Goal: Task Accomplishment & Management: Manage account settings

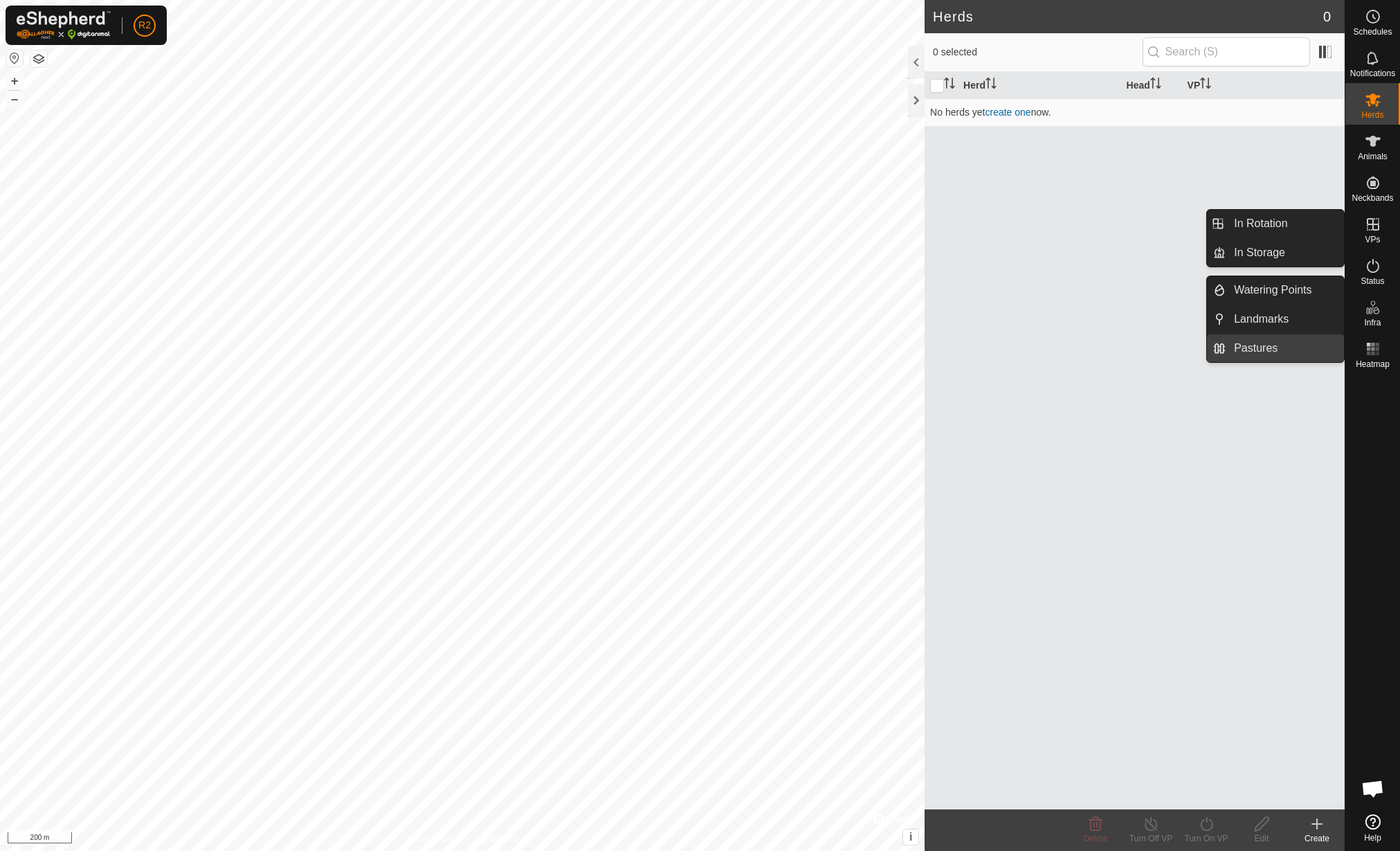
click at [1257, 343] on link "Pastures" at bounding box center [1285, 348] width 118 height 28
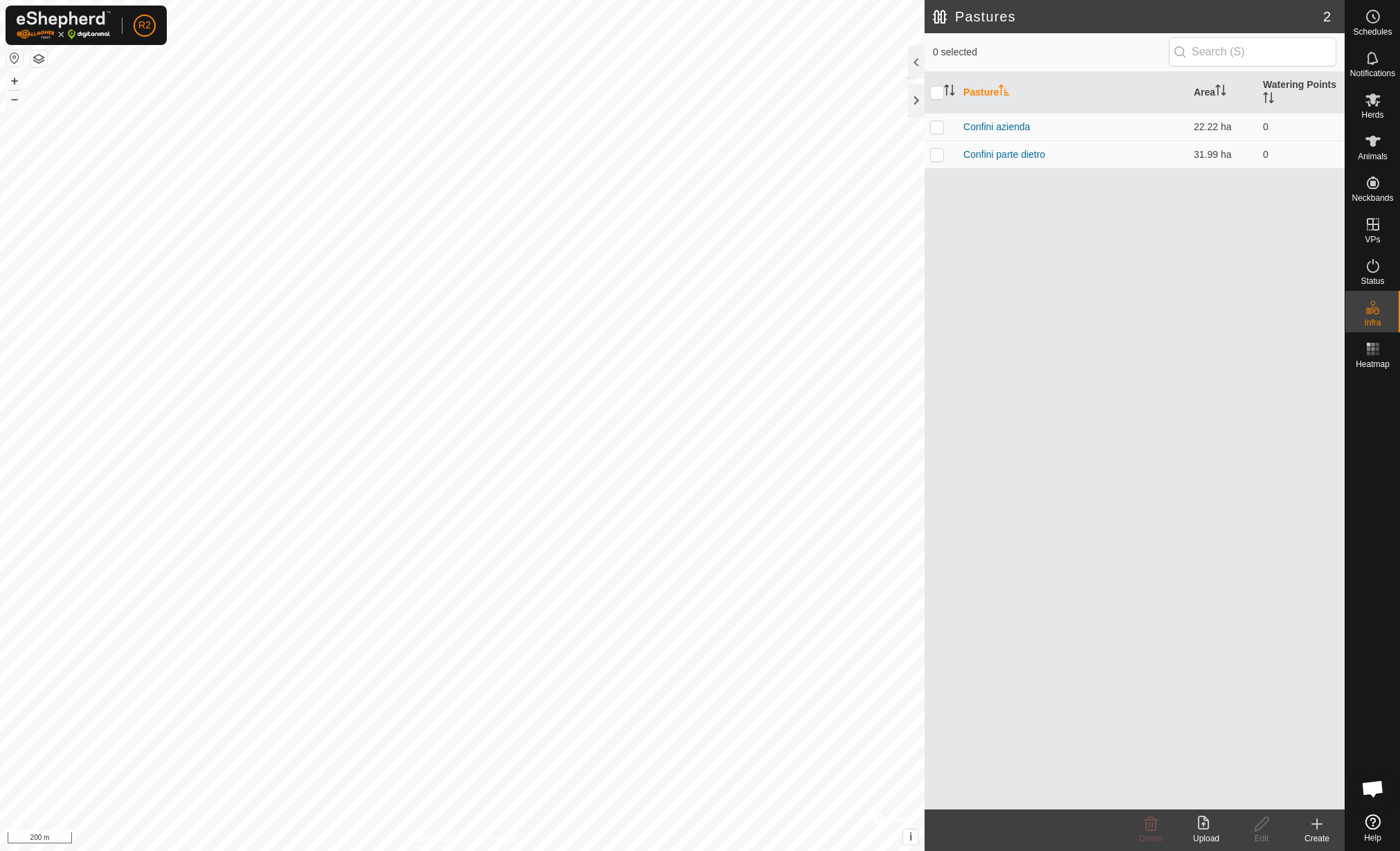
click at [1202, 832] on div "Upload" at bounding box center [1206, 838] width 56 height 12
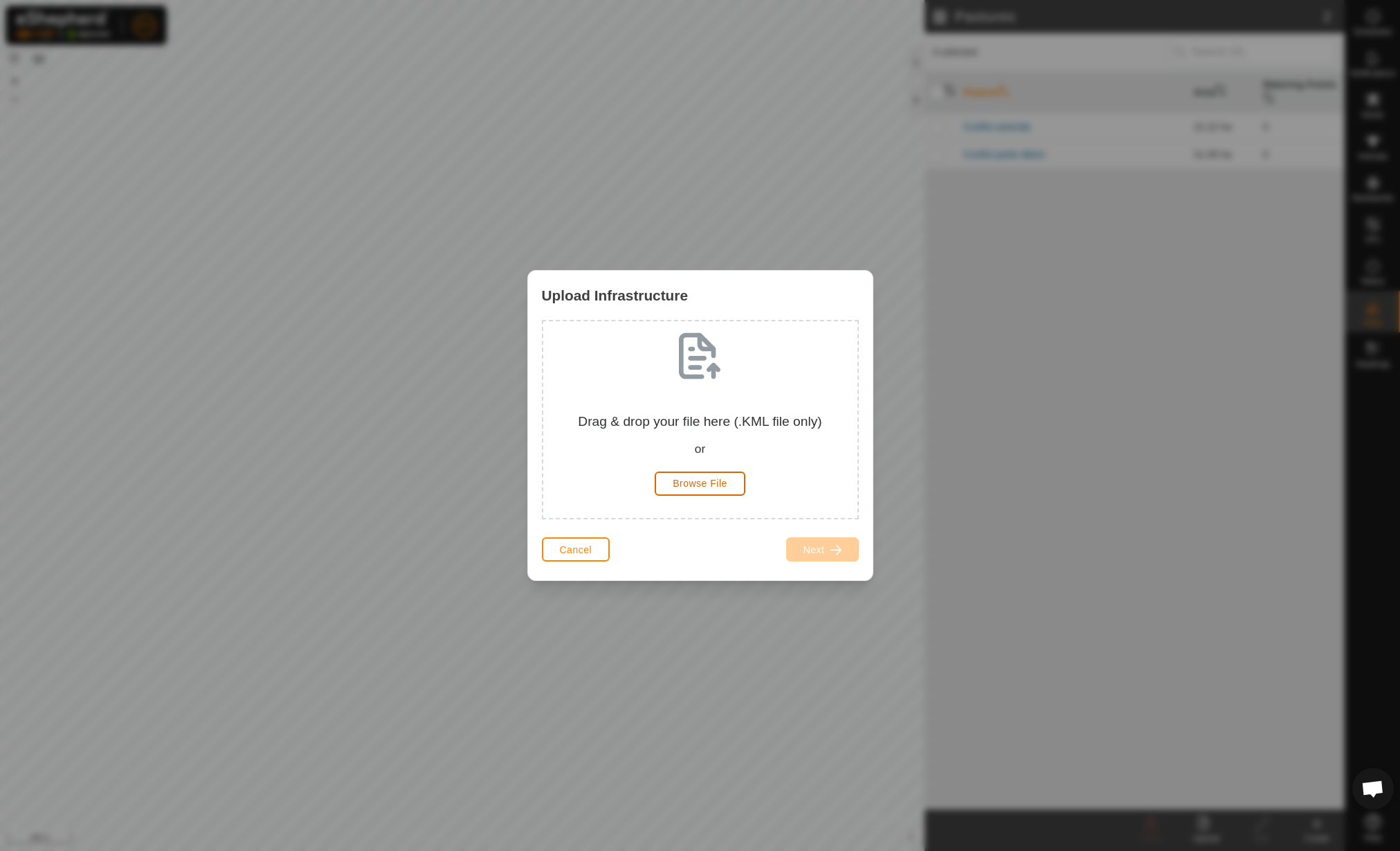
click at [713, 475] on button "Browse File" at bounding box center [700, 483] width 91 height 24
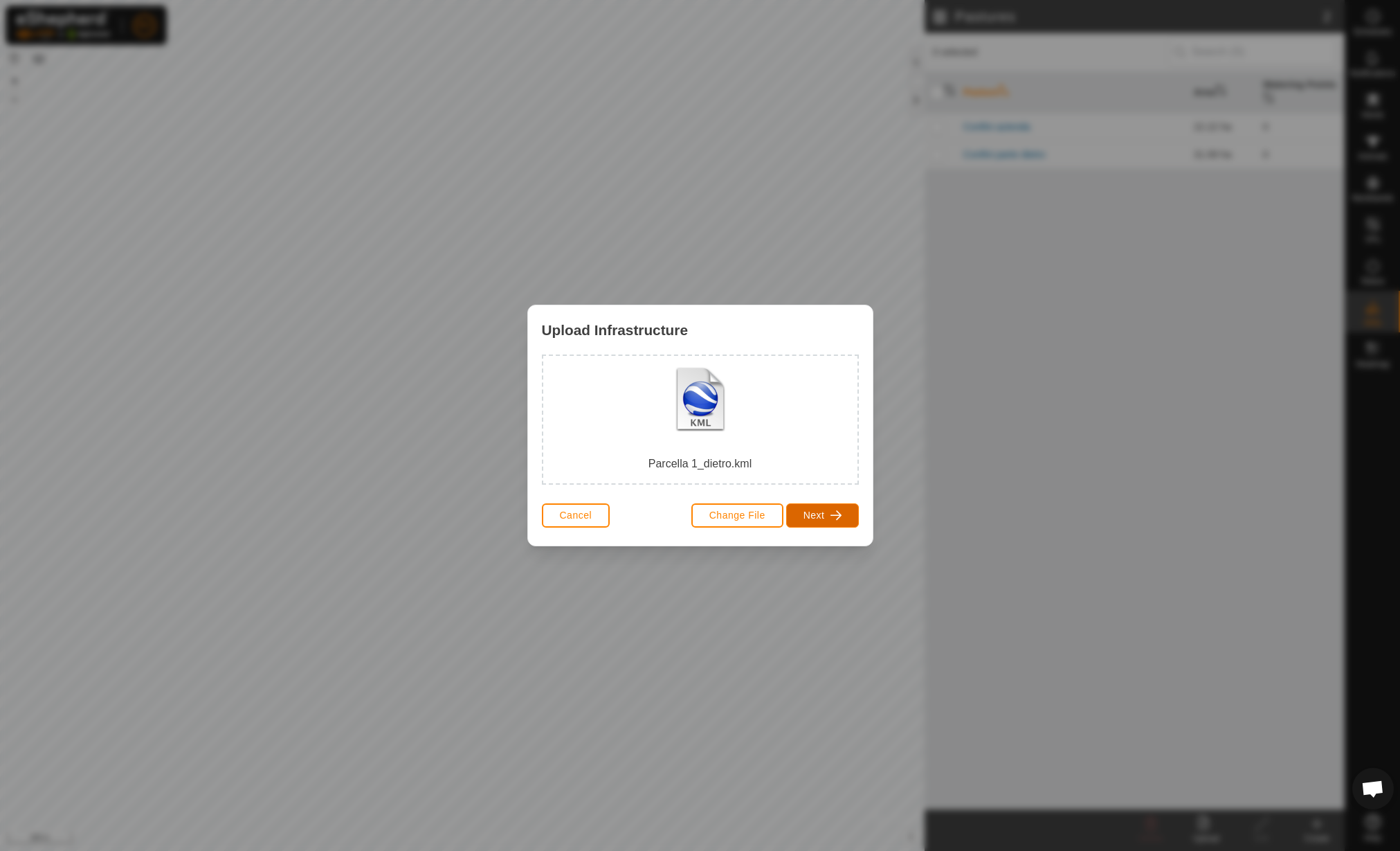
click at [821, 515] on span "Next" at bounding box center [814, 515] width 21 height 11
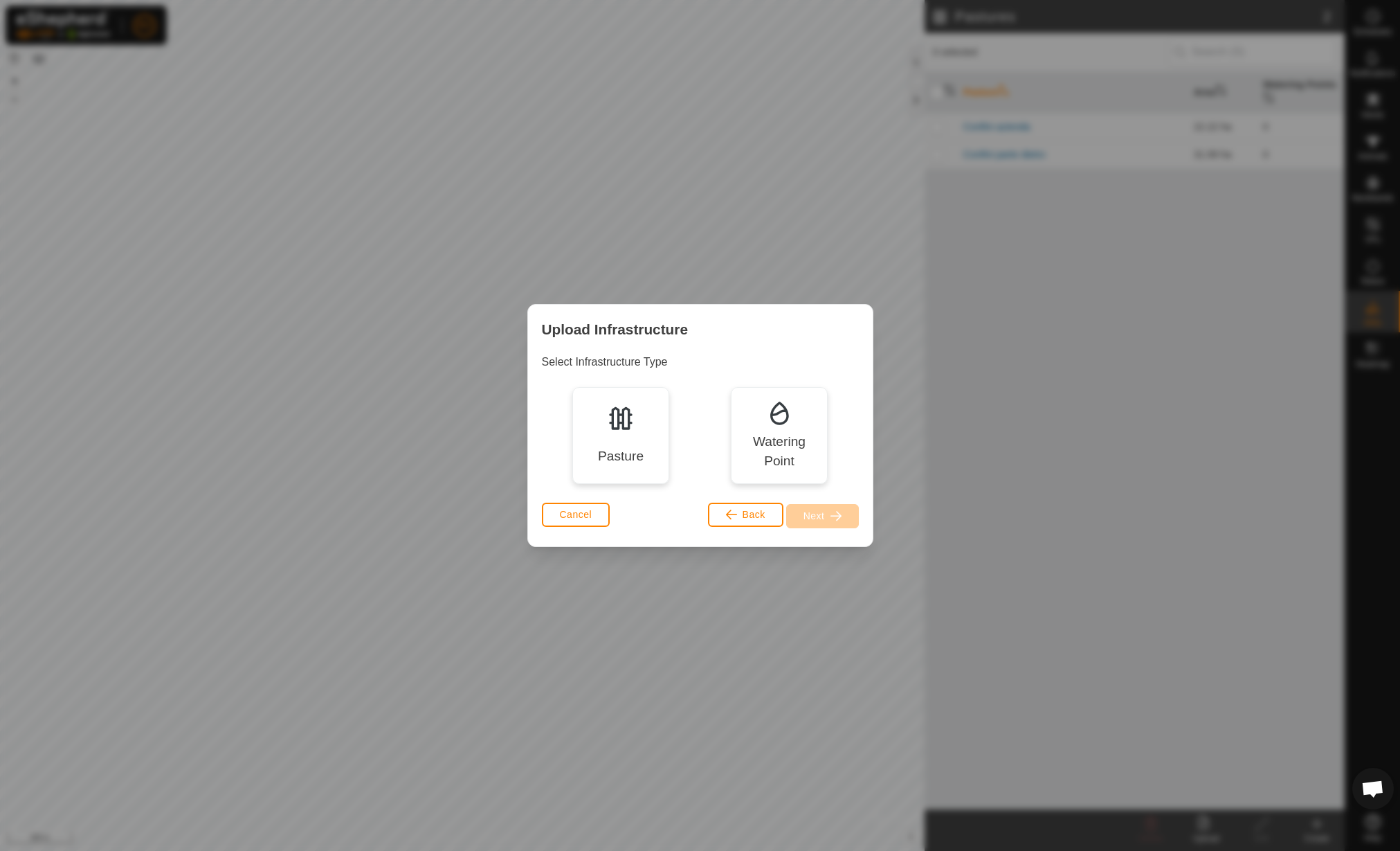
click at [629, 435] on div "Pasture" at bounding box center [621, 435] width 97 height 97
click at [842, 516] on button "Next" at bounding box center [823, 516] width 73 height 24
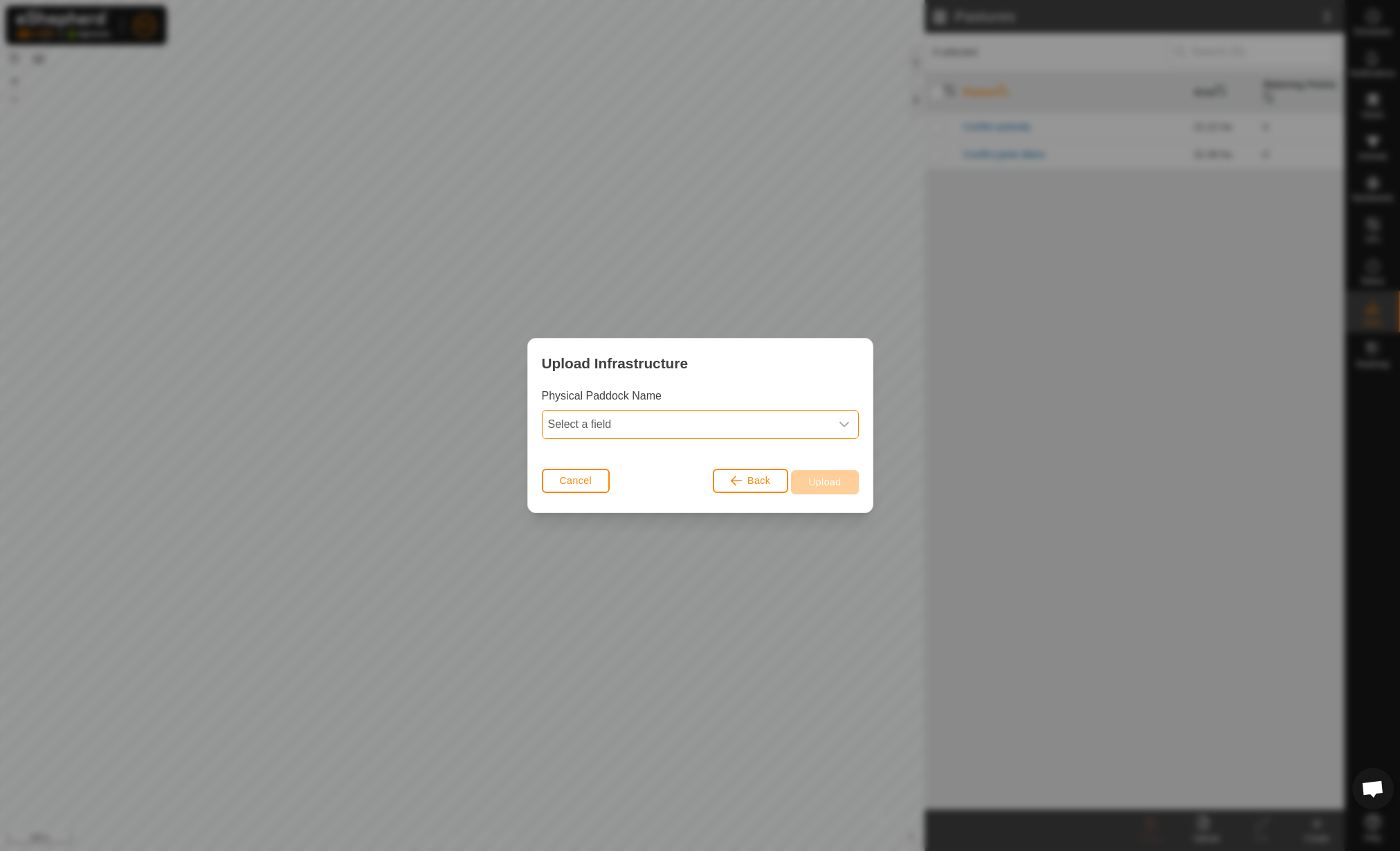
click at [722, 424] on span "Select a field" at bounding box center [686, 424] width 288 height 28
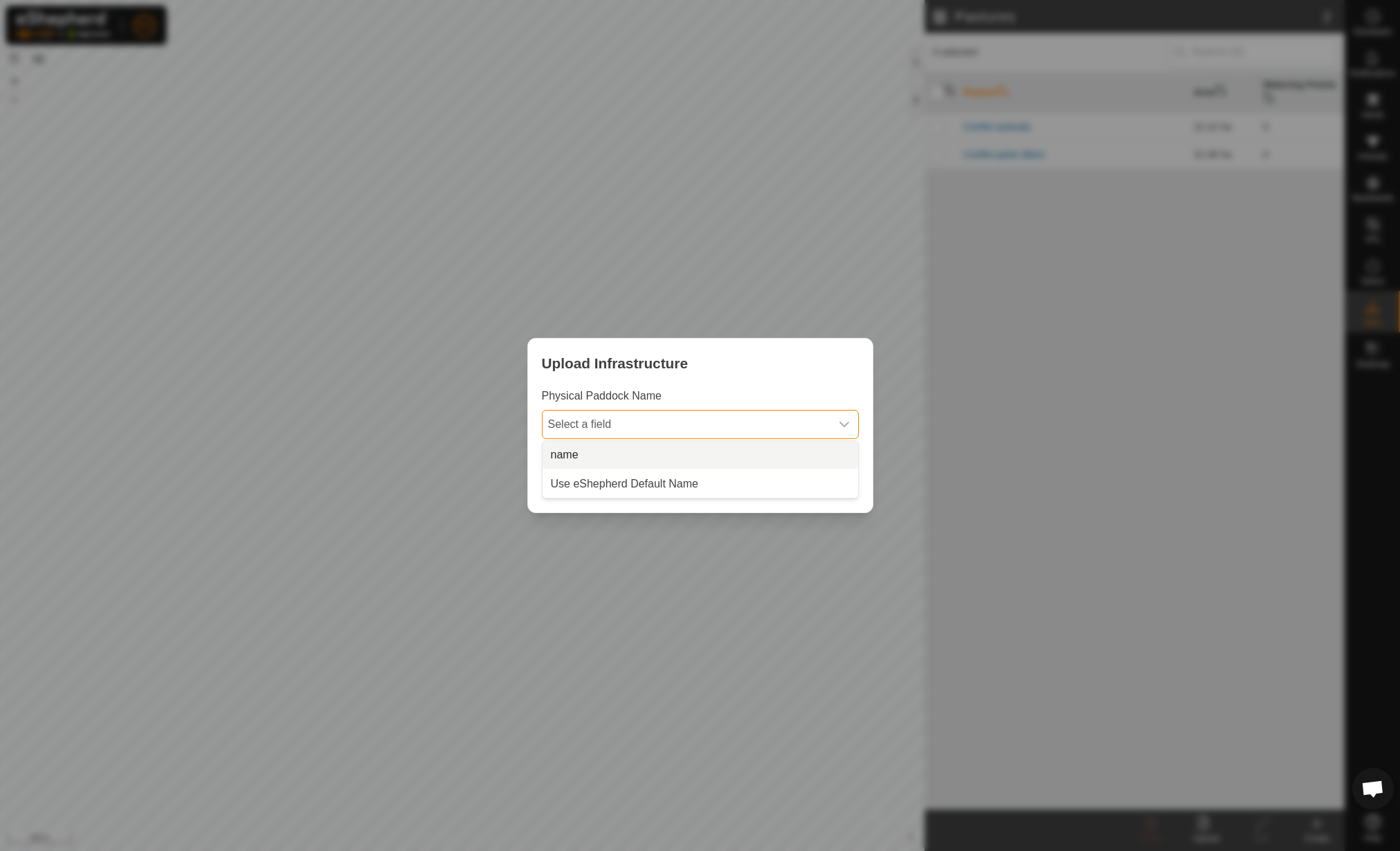
click at [690, 444] on li "name" at bounding box center [700, 455] width 315 height 28
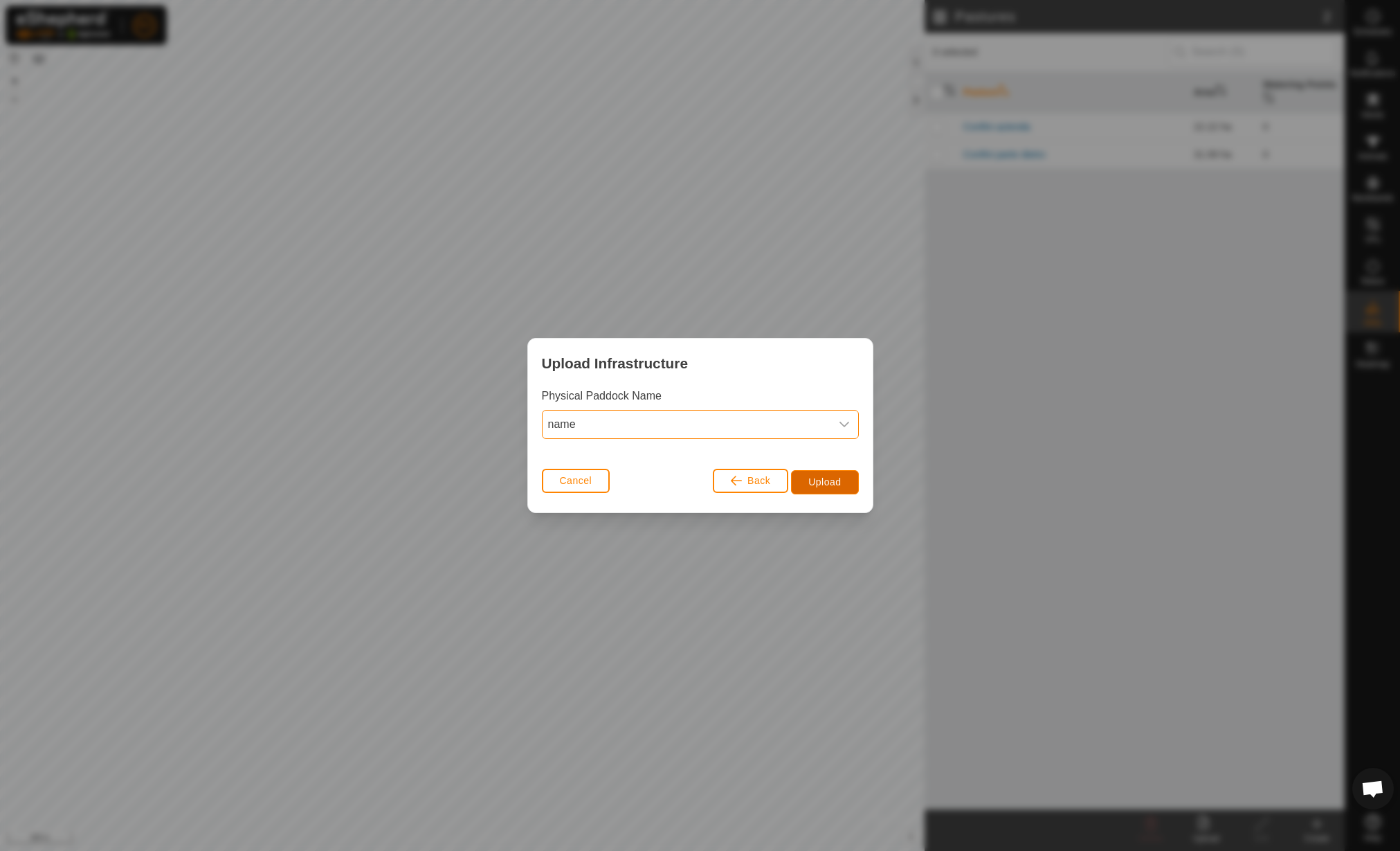
click at [844, 485] on button "Upload" at bounding box center [825, 482] width 67 height 24
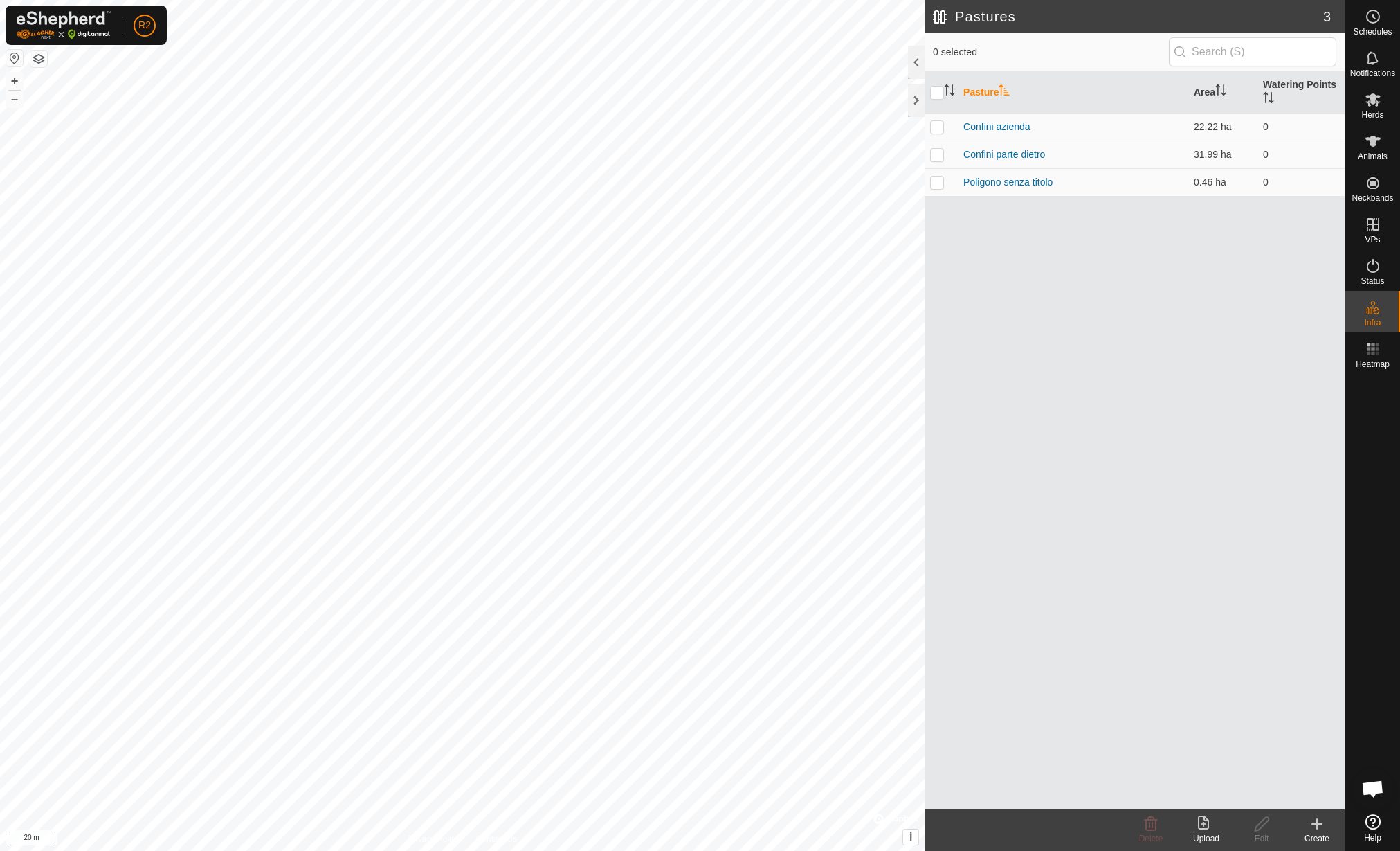
click at [1214, 833] on div "Upload" at bounding box center [1206, 838] width 56 height 12
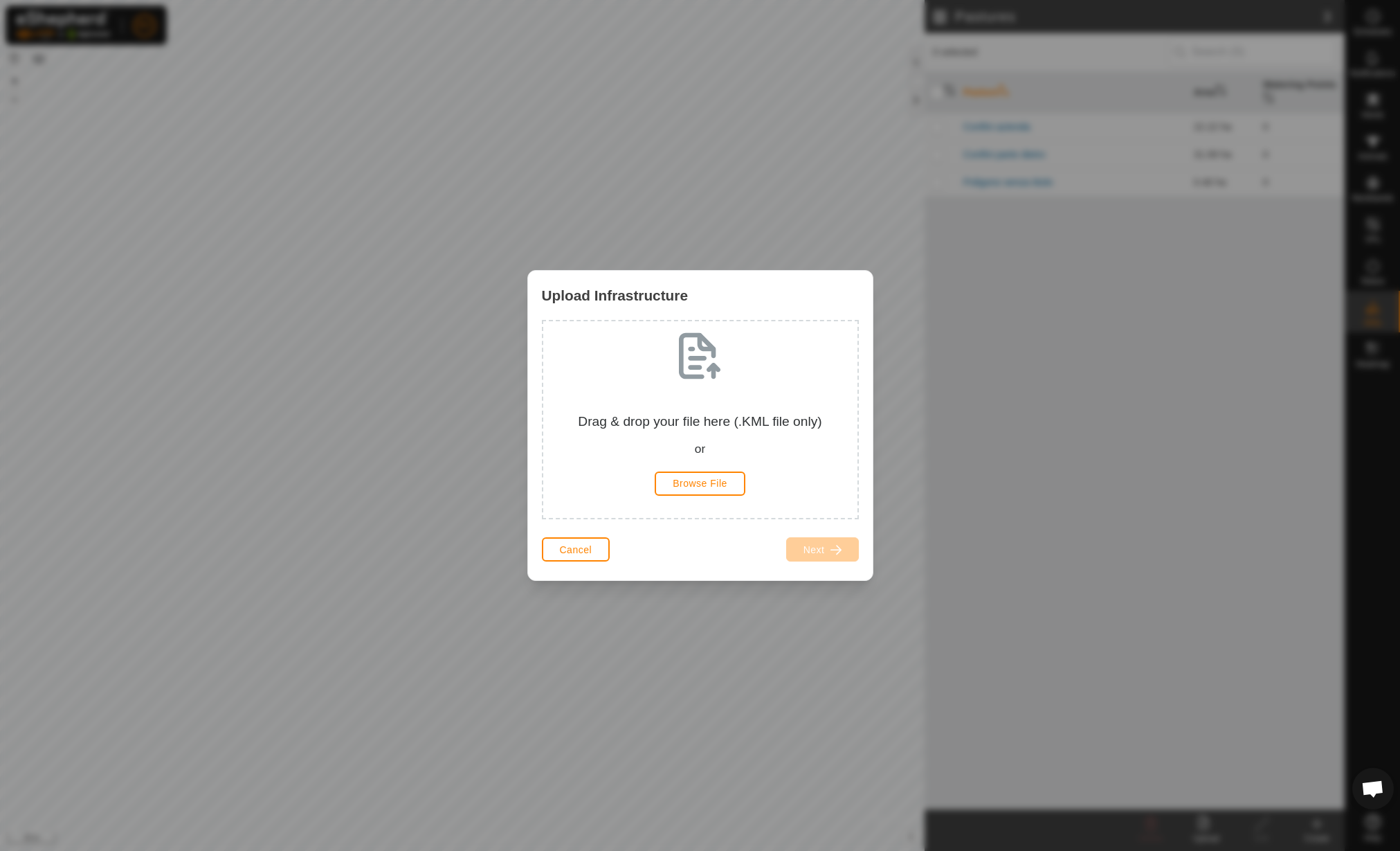
click at [725, 499] on div "Drag & drop your file here (.KML file only) or Browse File" at bounding box center [700, 419] width 292 height 175
click at [719, 497] on div "Drag & drop your file here (.KML file only) or Browse File" at bounding box center [700, 419] width 292 height 175
click at [729, 482] on button "Browse File" at bounding box center [700, 483] width 91 height 24
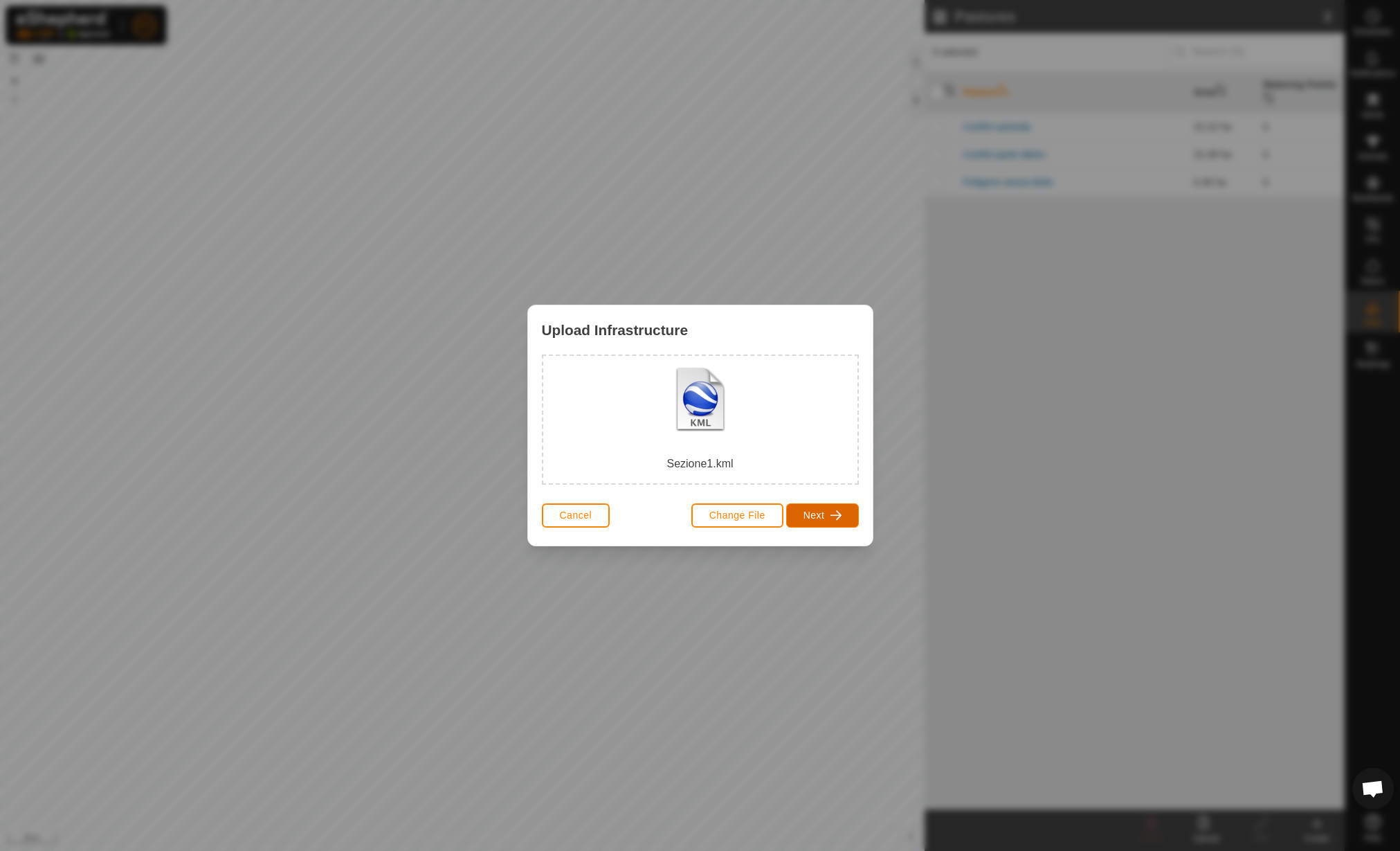
click at [807, 514] on span "Next" at bounding box center [814, 515] width 21 height 11
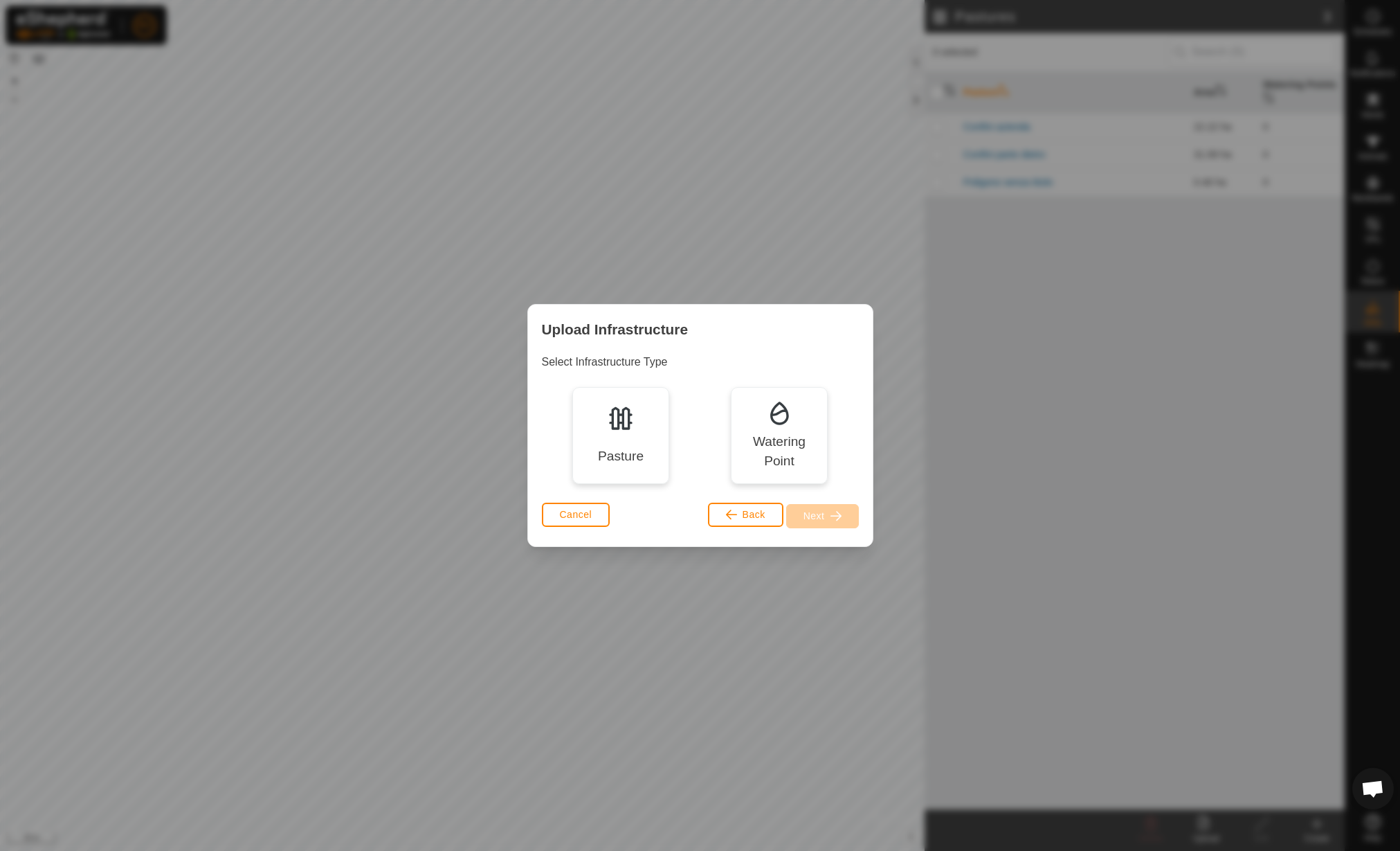
click at [599, 416] on div "Pasture" at bounding box center [621, 435] width 97 height 97
click at [852, 516] on button "Next" at bounding box center [823, 516] width 73 height 24
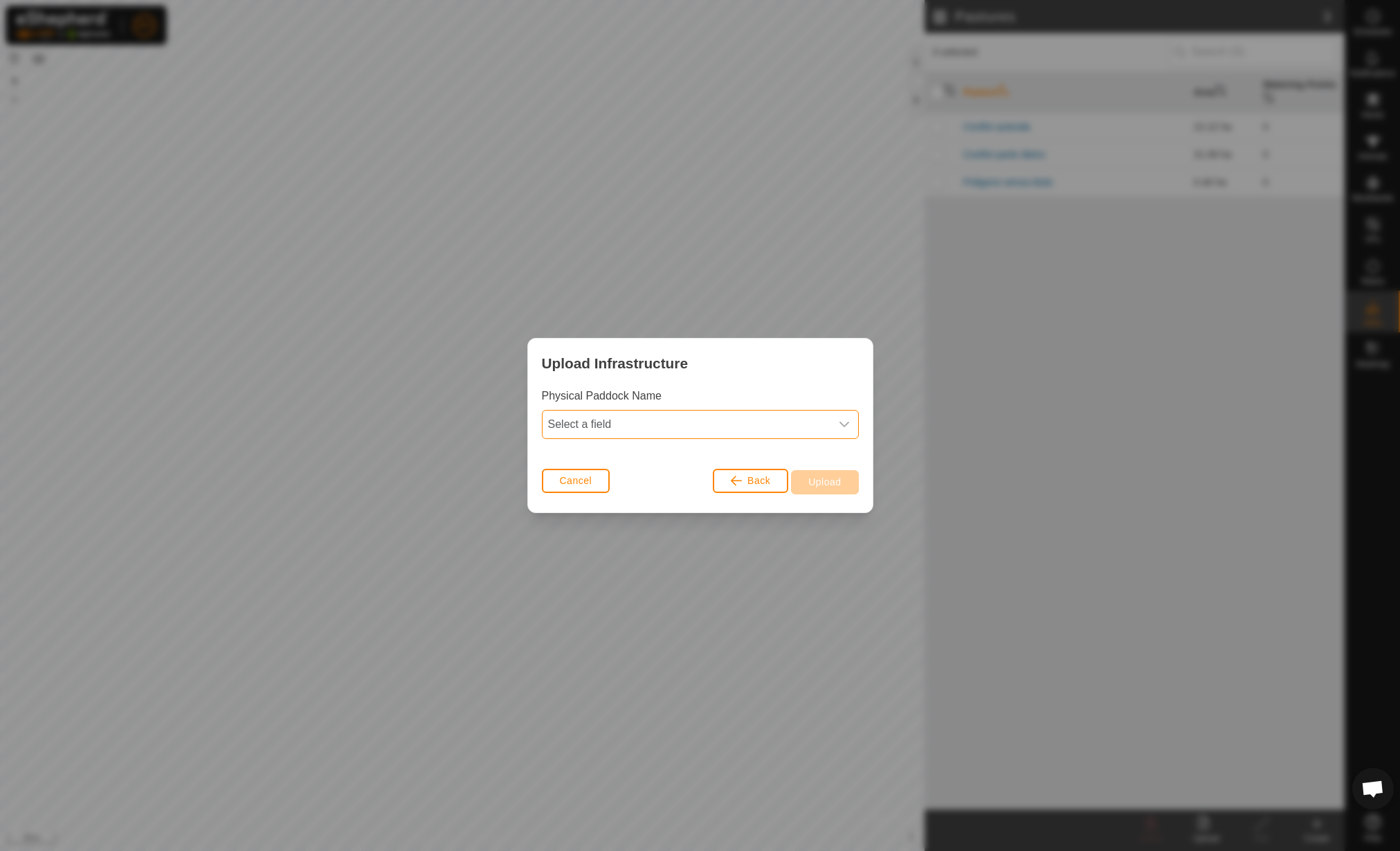
click at [665, 432] on span "Select a field" at bounding box center [686, 424] width 288 height 28
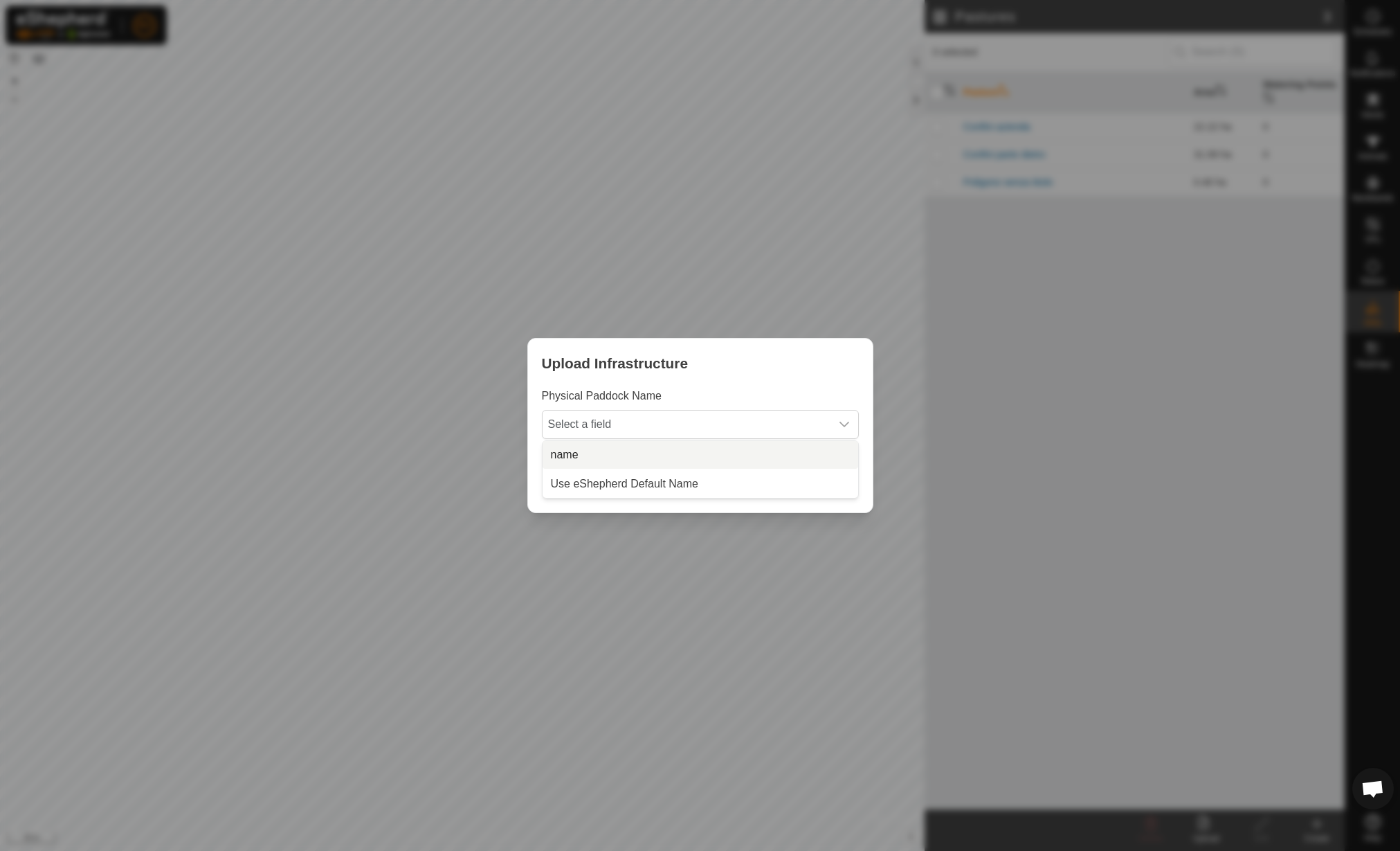
click at [649, 445] on li "name" at bounding box center [700, 455] width 315 height 28
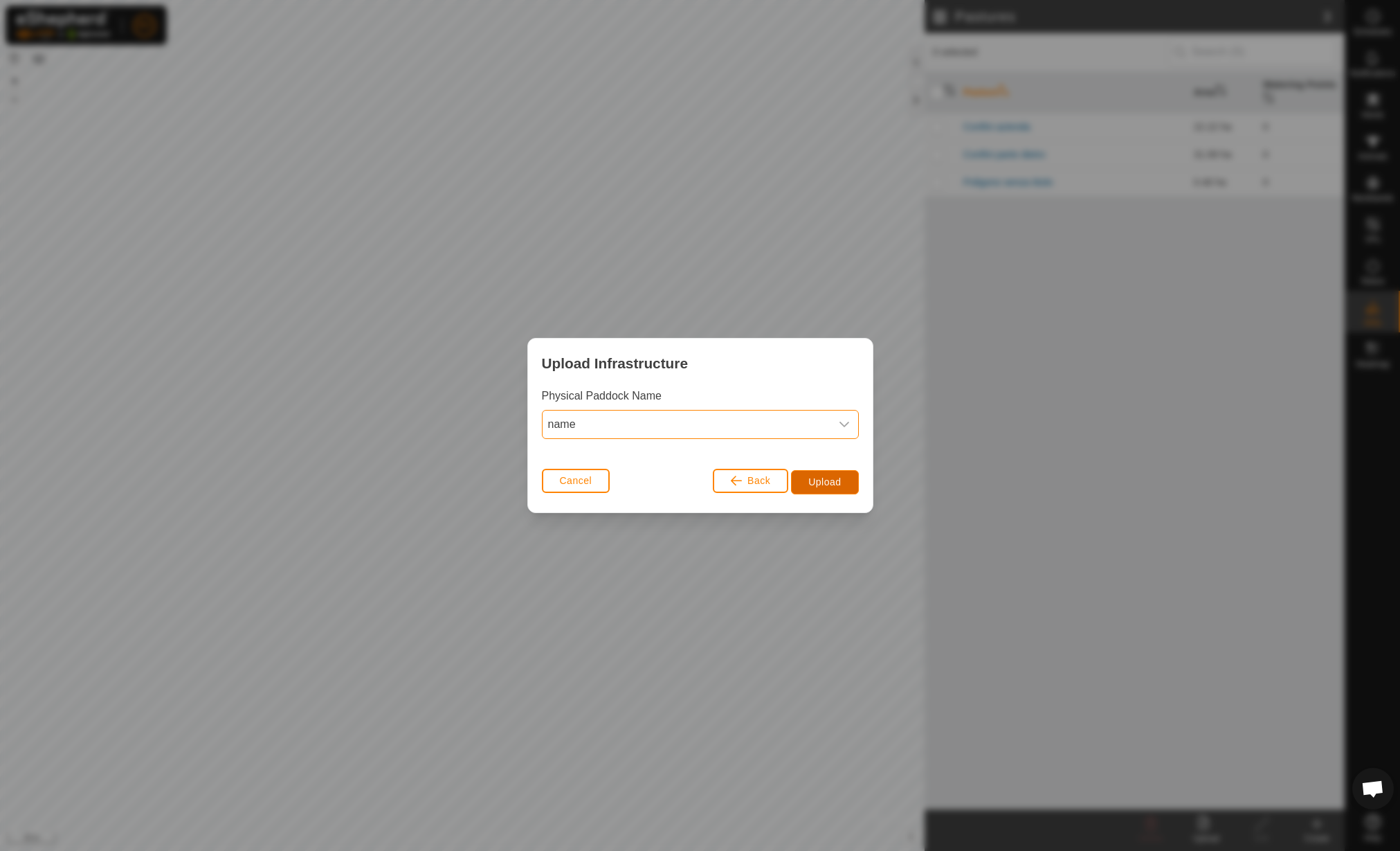
click at [821, 484] on span "Upload" at bounding box center [825, 481] width 33 height 11
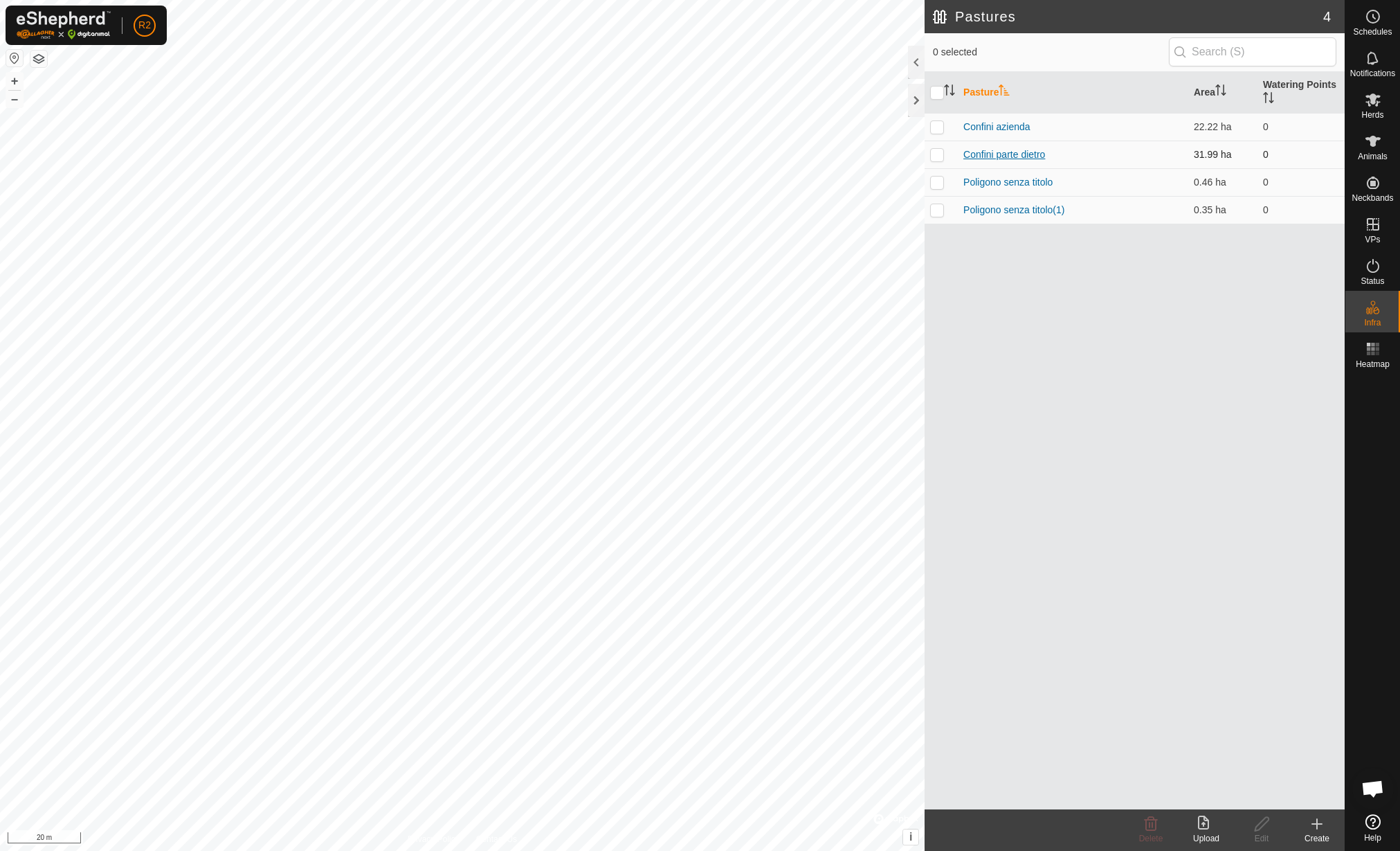
click at [1002, 151] on link "Confini parte dietro" at bounding box center [1004, 154] width 82 height 11
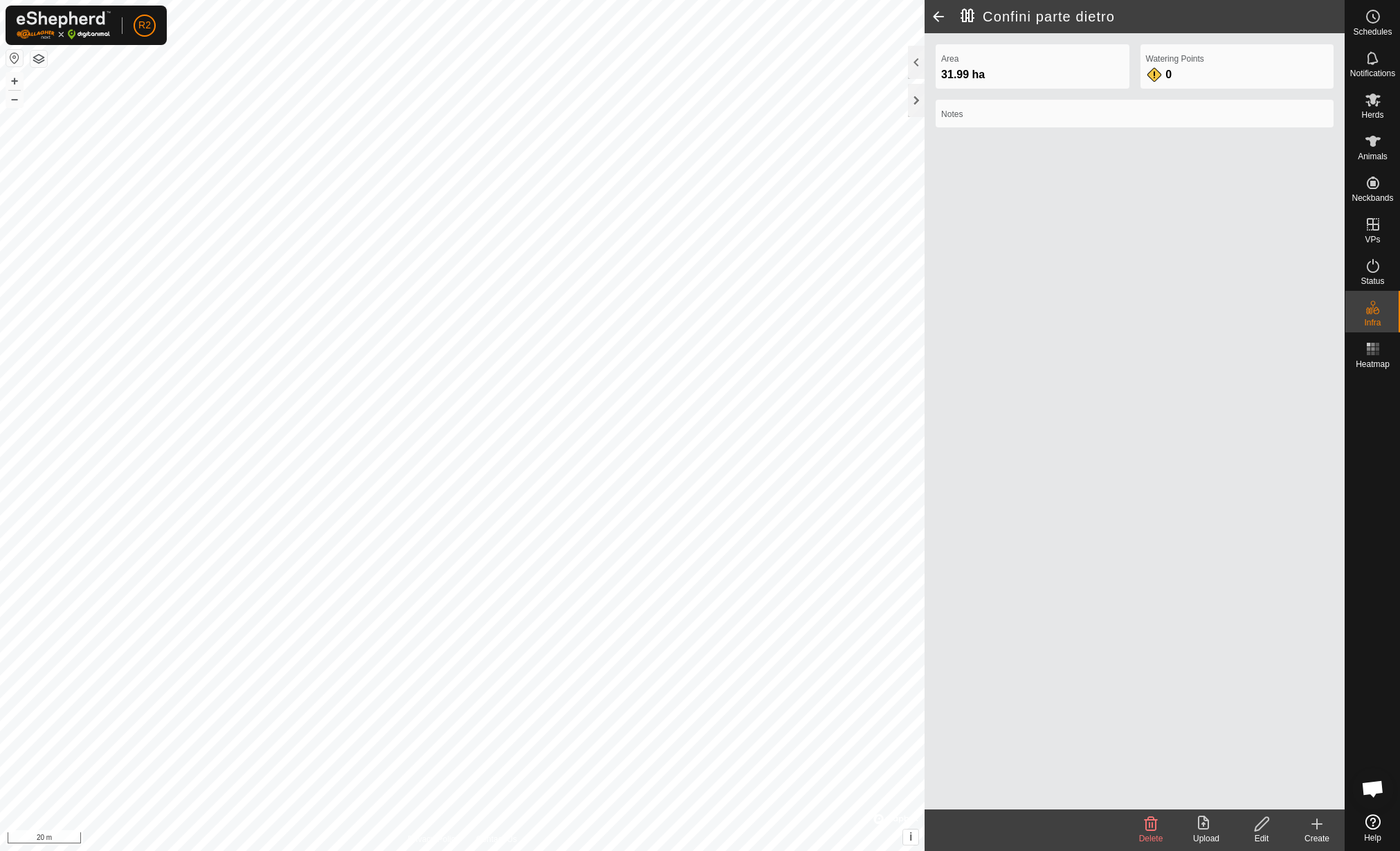
click at [933, 12] on span at bounding box center [938, 16] width 28 height 33
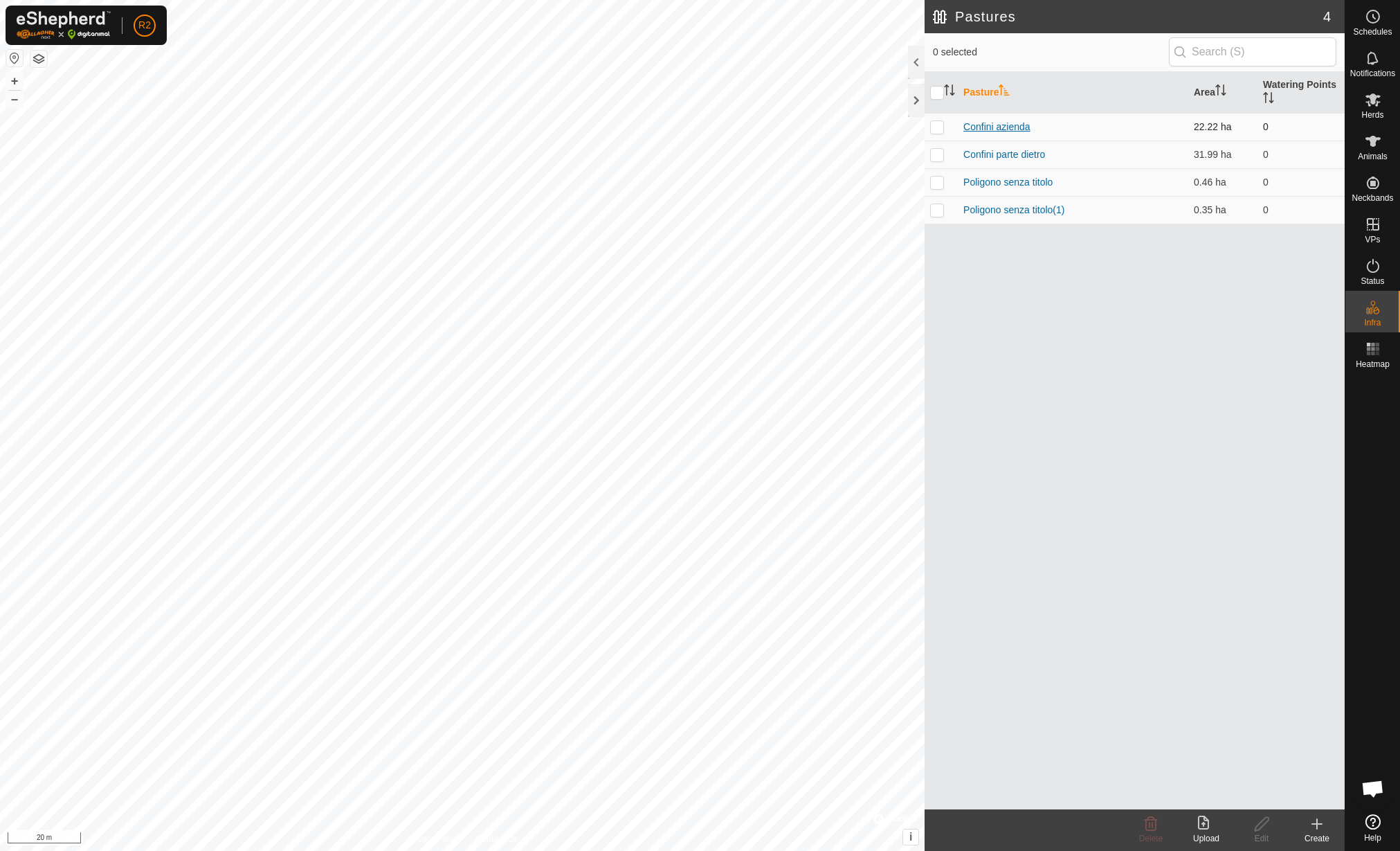
click at [992, 124] on link "Confini azienda" at bounding box center [997, 126] width 67 height 11
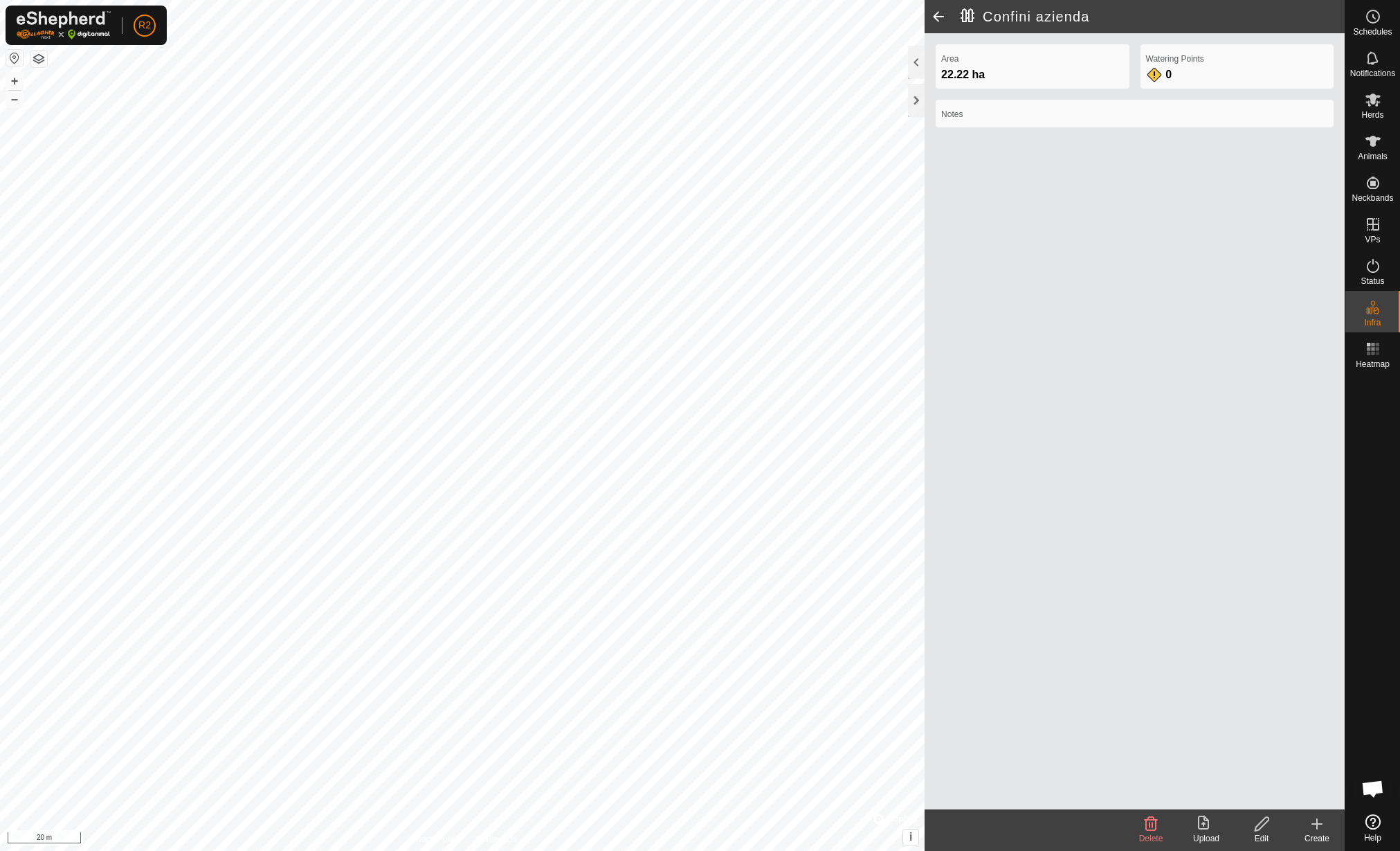
click at [931, 10] on span at bounding box center [938, 16] width 28 height 33
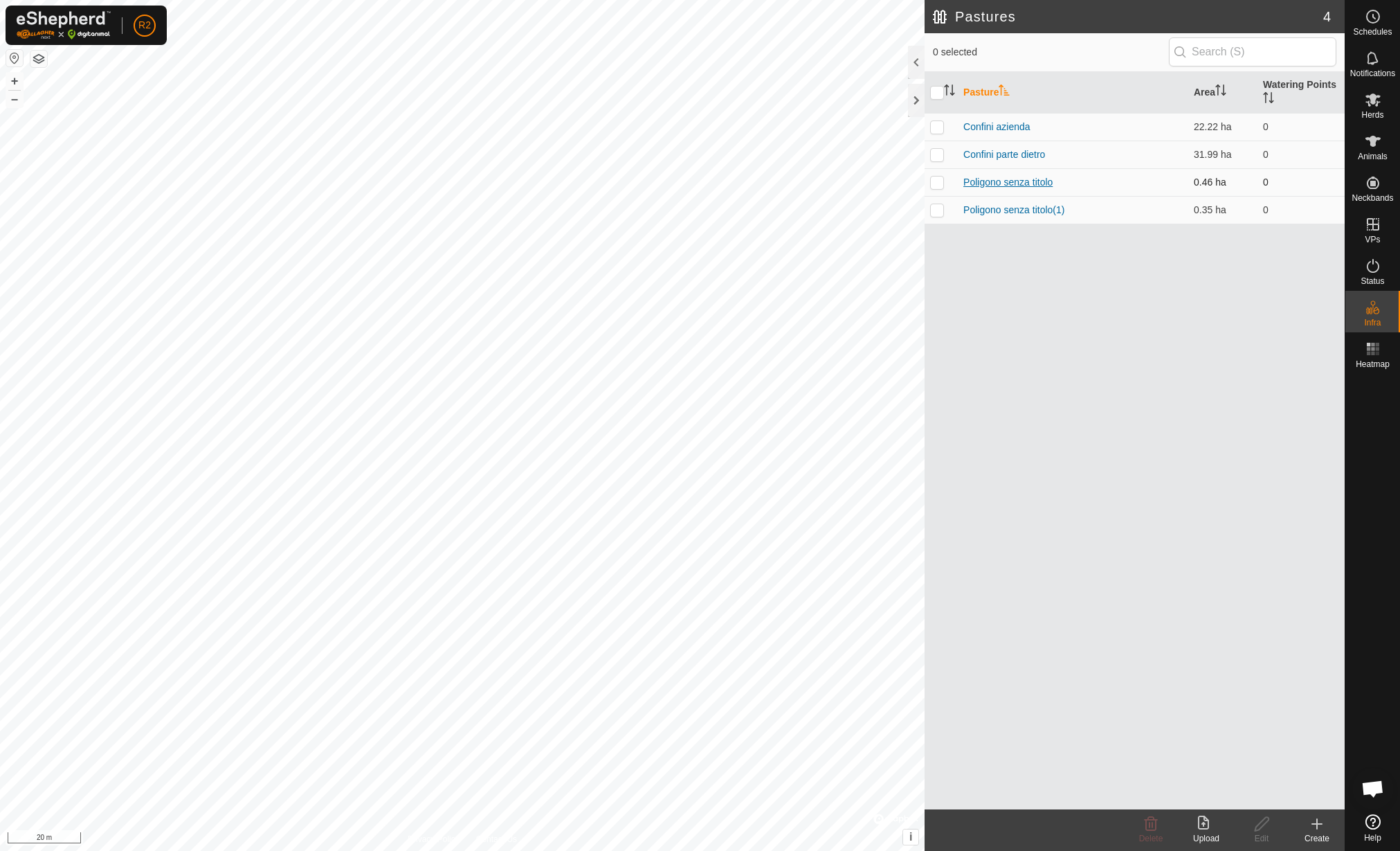
click at [992, 180] on link "Poligono senza titolo" at bounding box center [1008, 182] width 89 height 11
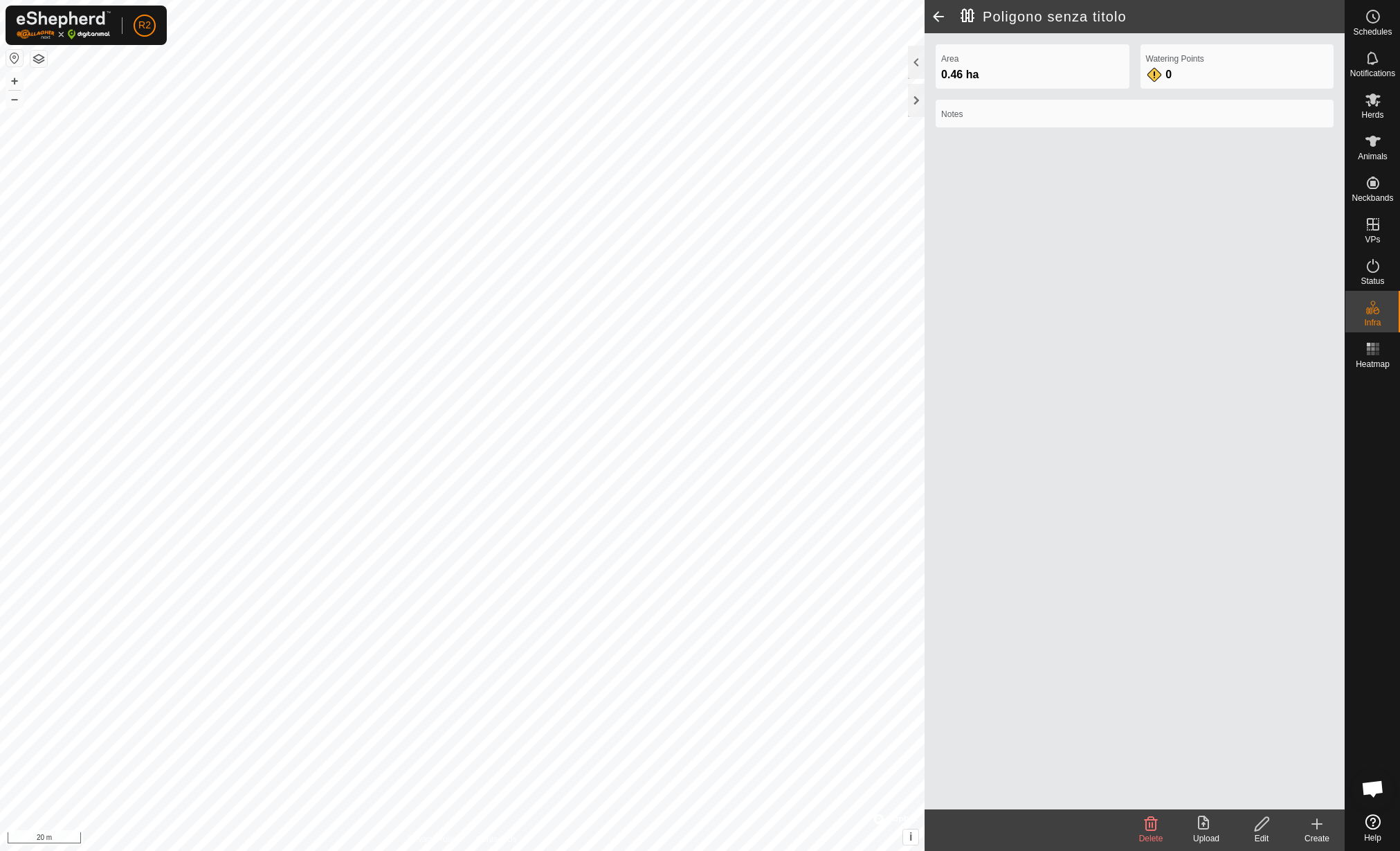
click at [934, 22] on span at bounding box center [938, 16] width 28 height 33
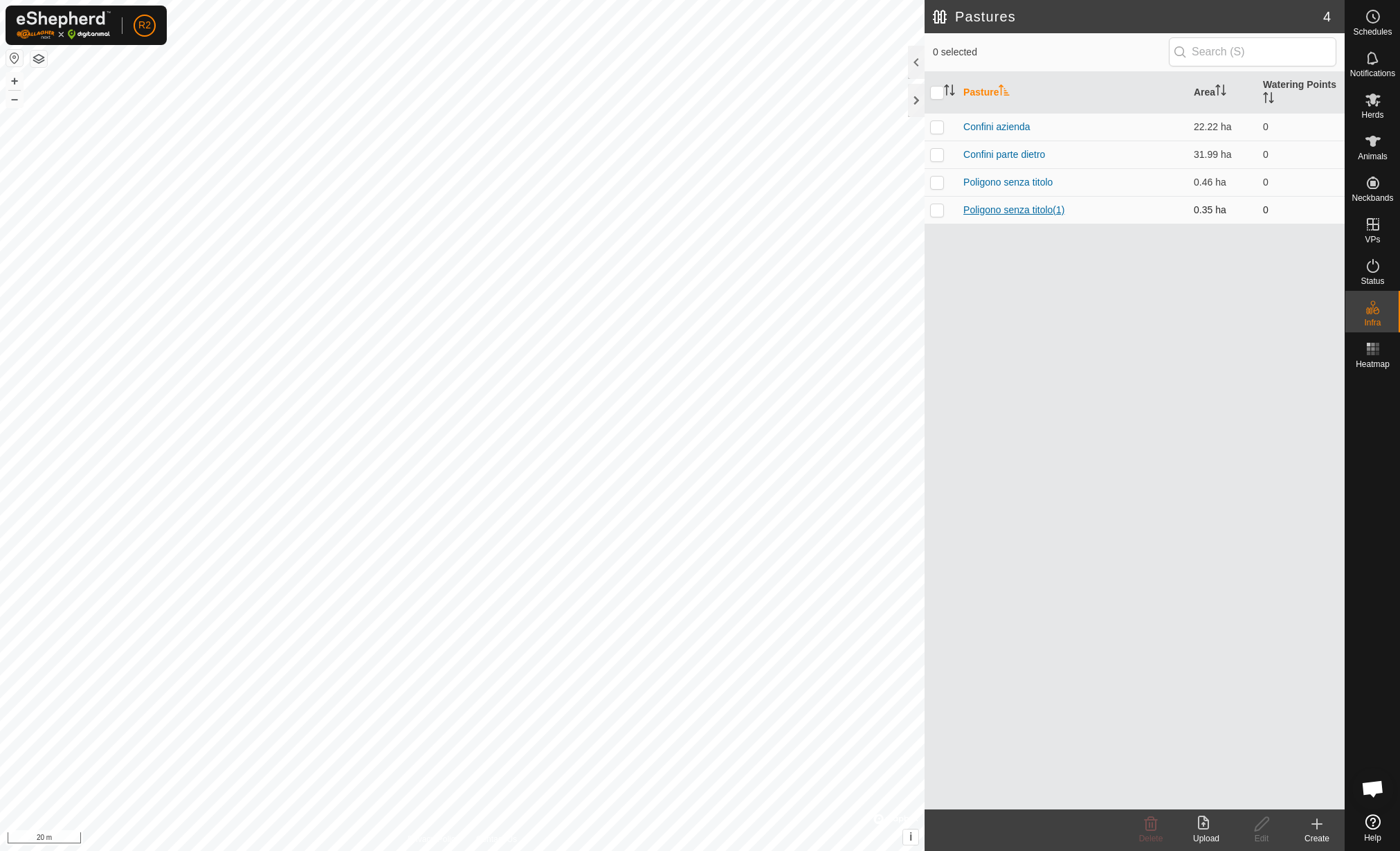
click at [1009, 209] on link "Poligono senza titolo(1)" at bounding box center [1014, 210] width 101 height 11
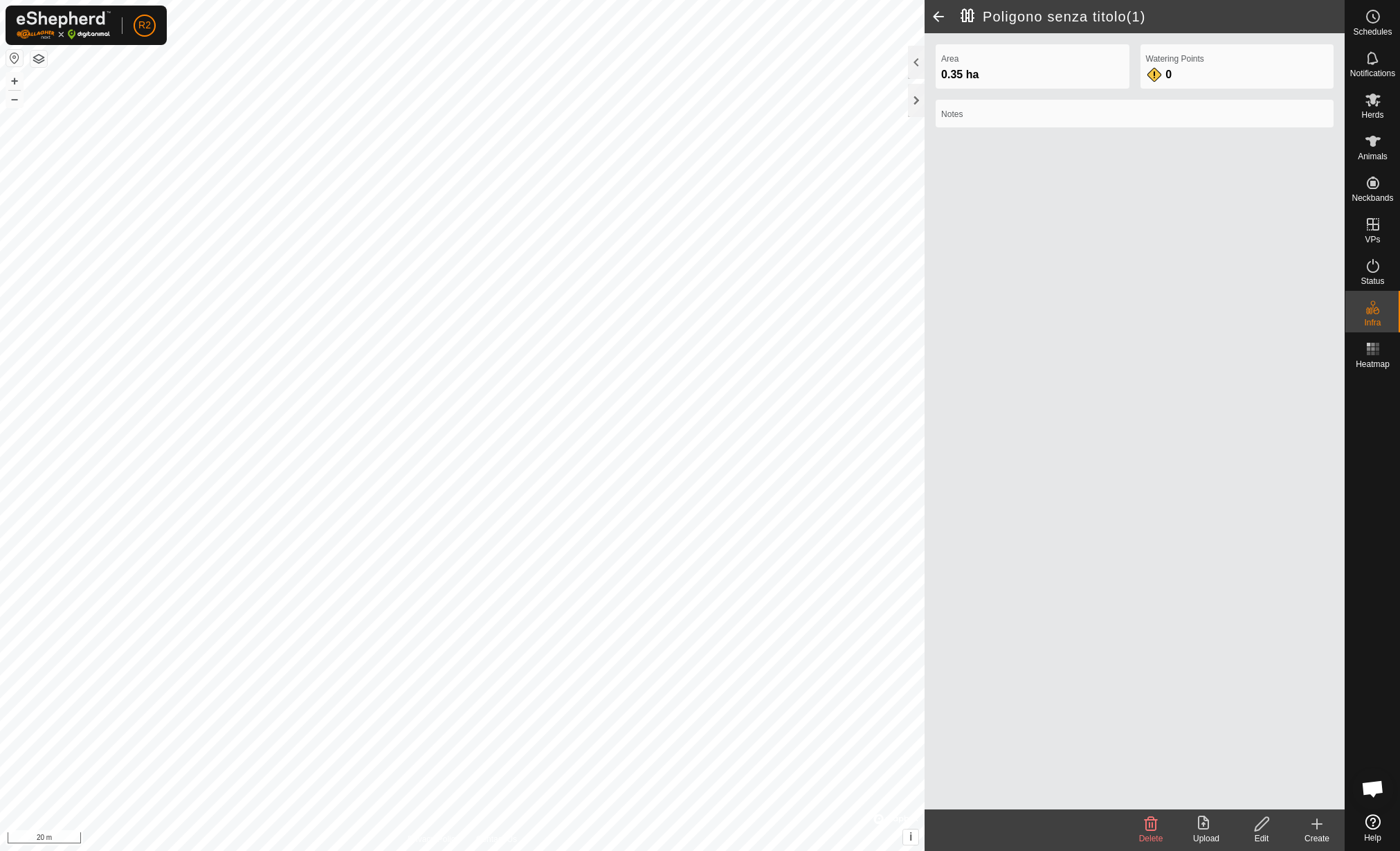
click at [1267, 825] on icon at bounding box center [1262, 823] width 18 height 17
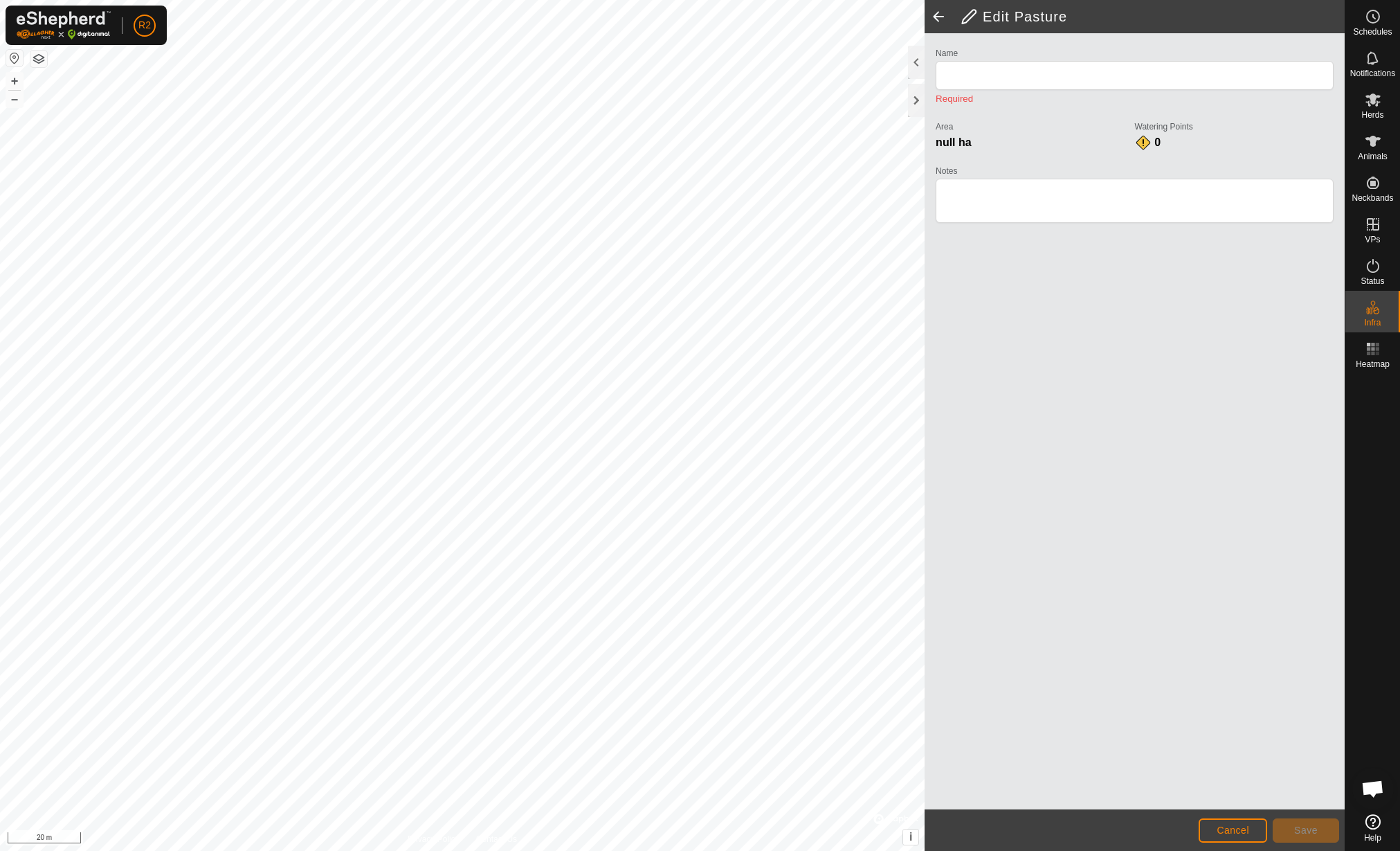
type input "Poligono senza titolo(1)"
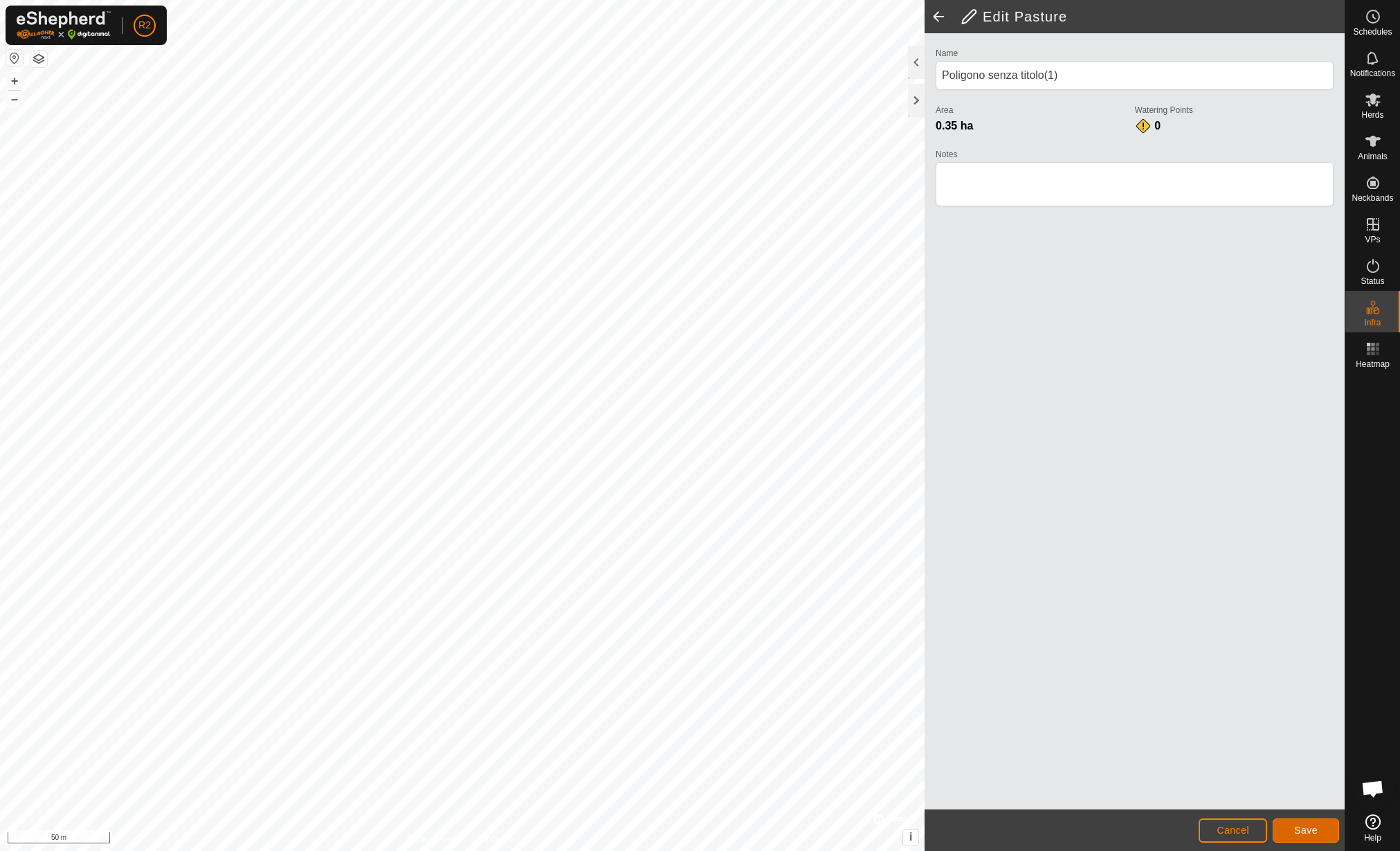
click at [1302, 829] on span "Save" at bounding box center [1306, 830] width 23 height 11
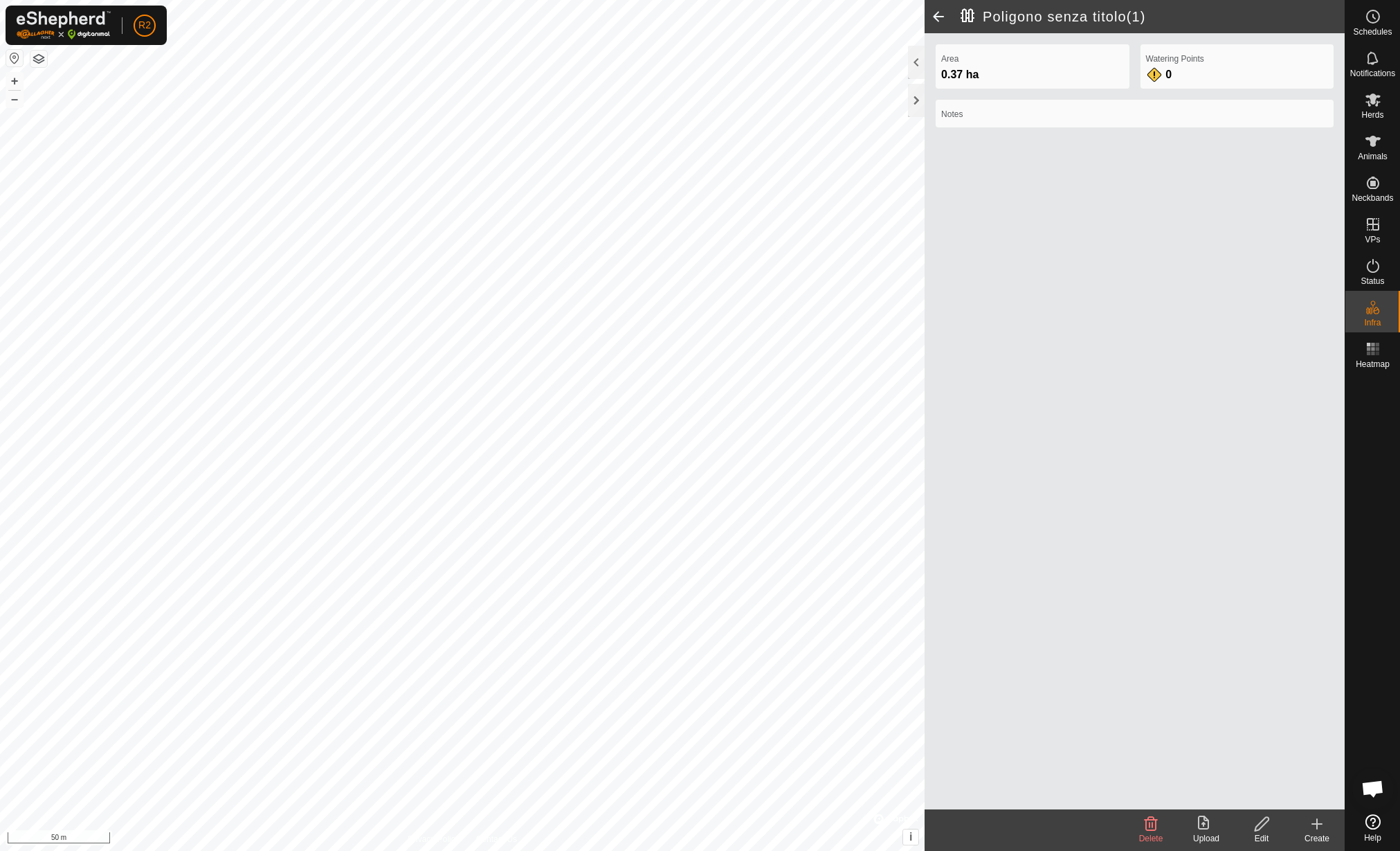
click at [1261, 834] on div "Edit" at bounding box center [1262, 838] width 56 height 12
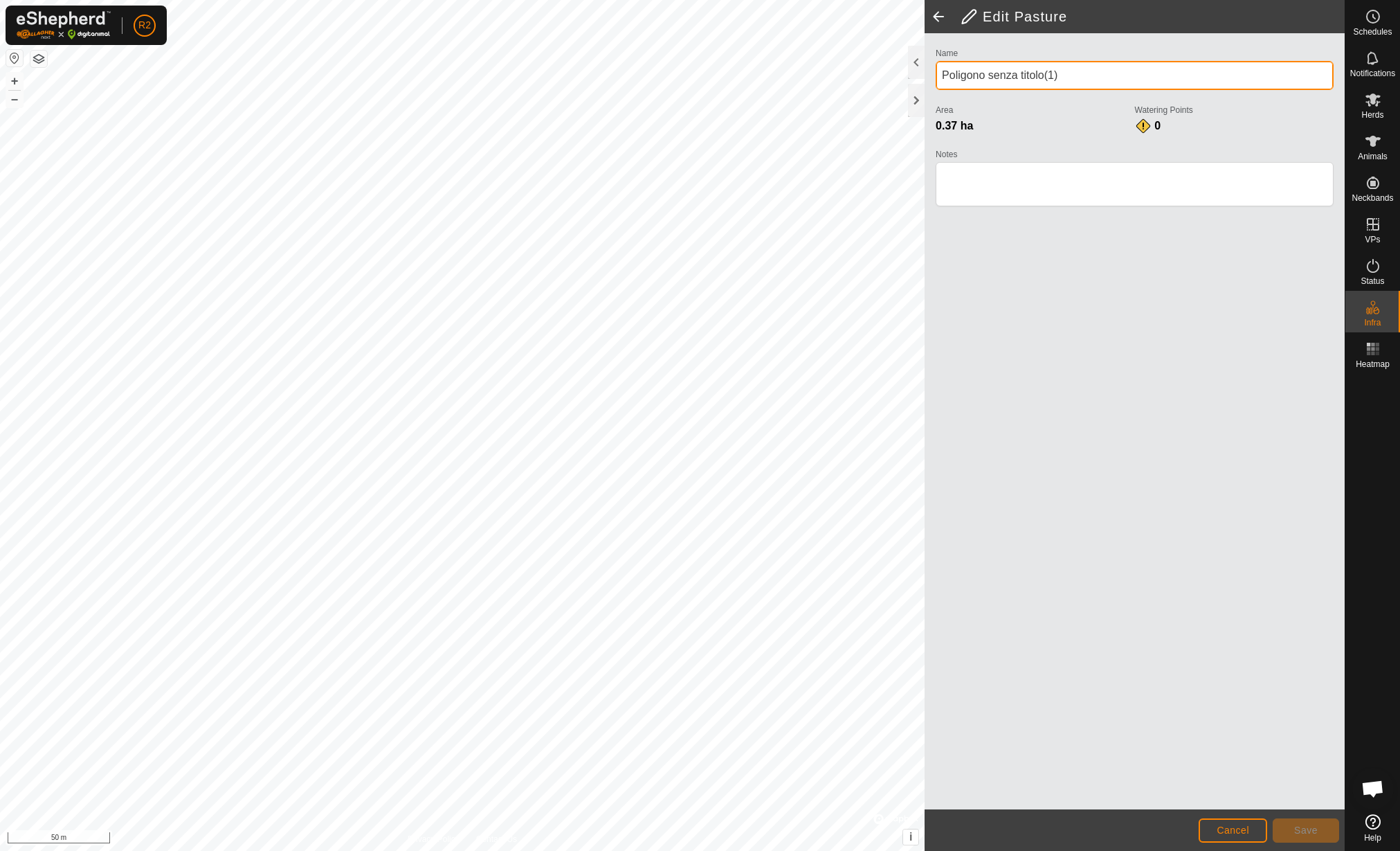
drag, startPoint x: 1083, startPoint y: 75, endPoint x: 929, endPoint y: 73, distance: 154.0
click at [929, 73] on div "Name Poligono senza titolo(1) Area 0.37 ha Watering Points 0 Notes" at bounding box center [1134, 421] width 420 height 776
type input "Sezione1"
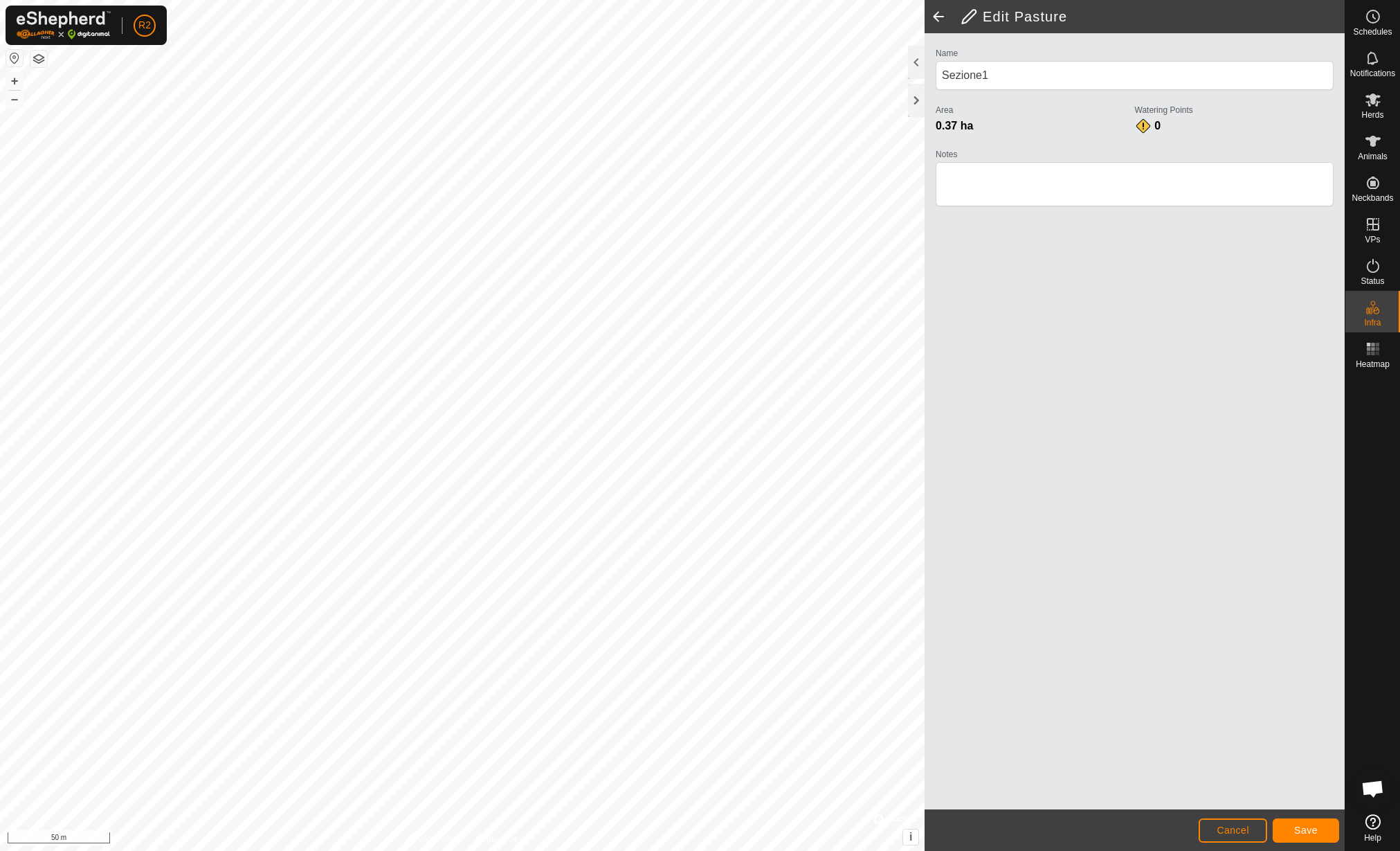
click at [1098, 365] on div "Name Sezione1 Area 0.37 ha Watering Points 0 Notes" at bounding box center [1134, 421] width 420 height 776
click at [1292, 828] on button "Save" at bounding box center [1306, 830] width 66 height 24
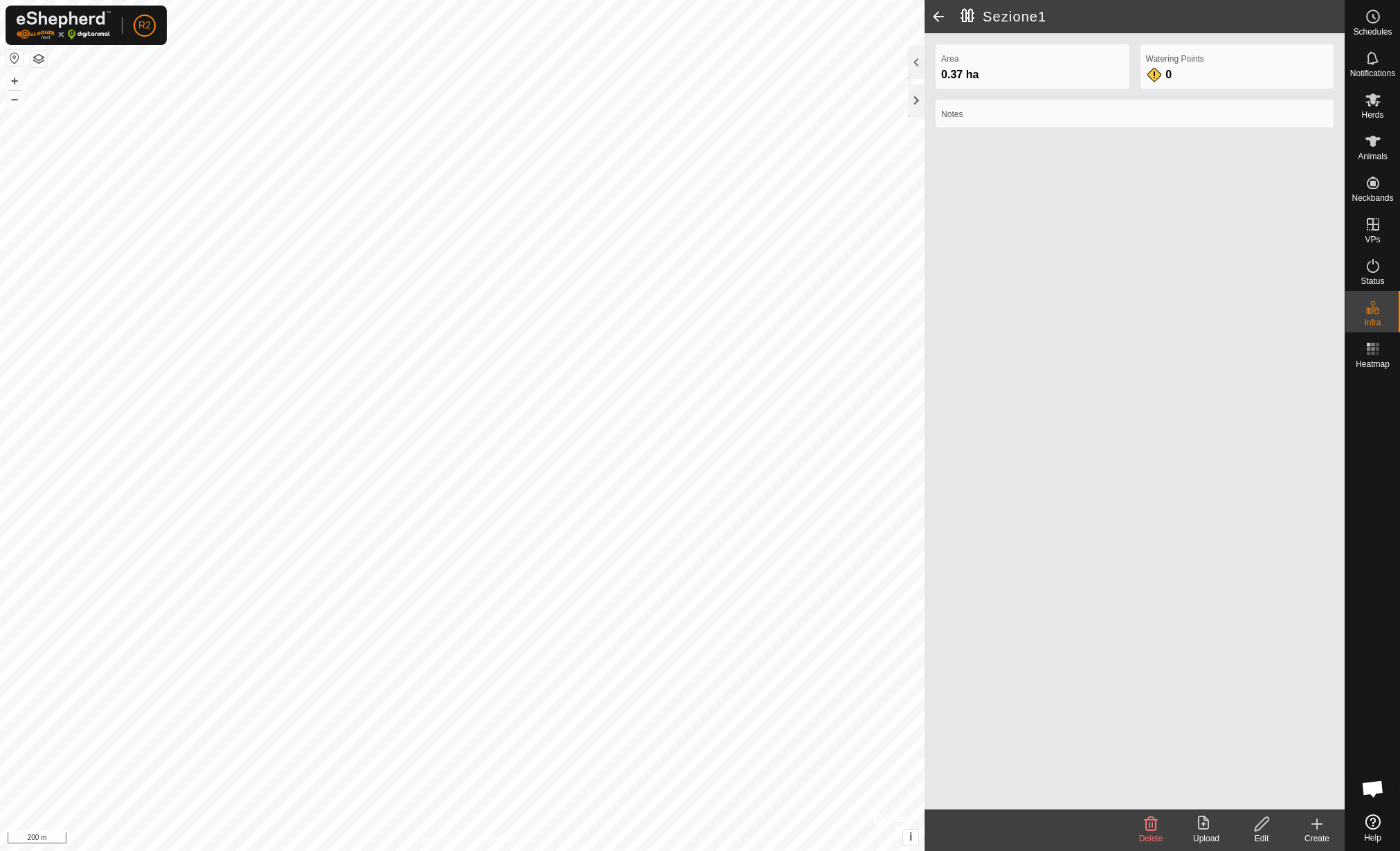
click at [1199, 825] on icon at bounding box center [1204, 822] width 11 height 14
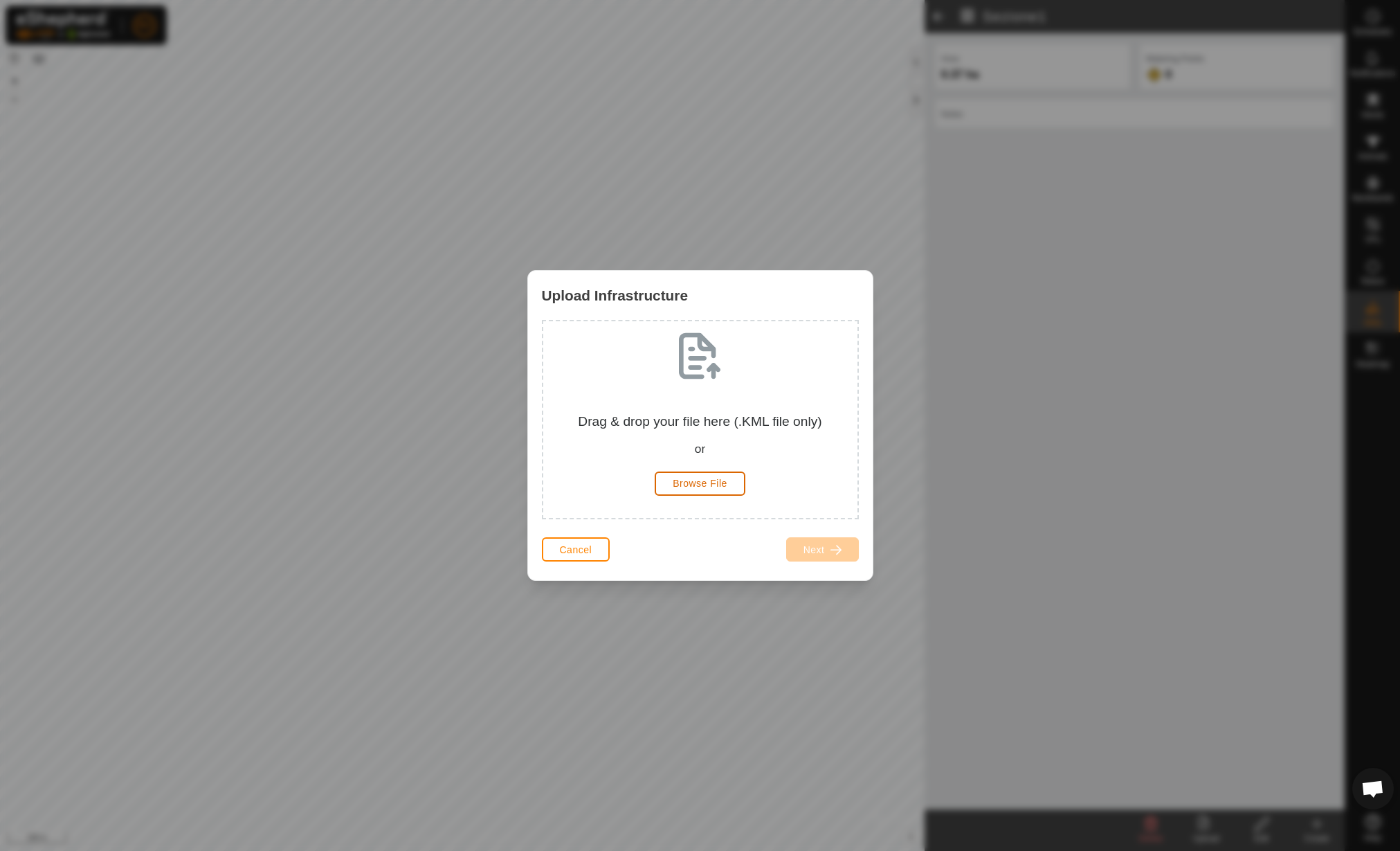
click at [719, 475] on button "Browse File" at bounding box center [700, 483] width 91 height 24
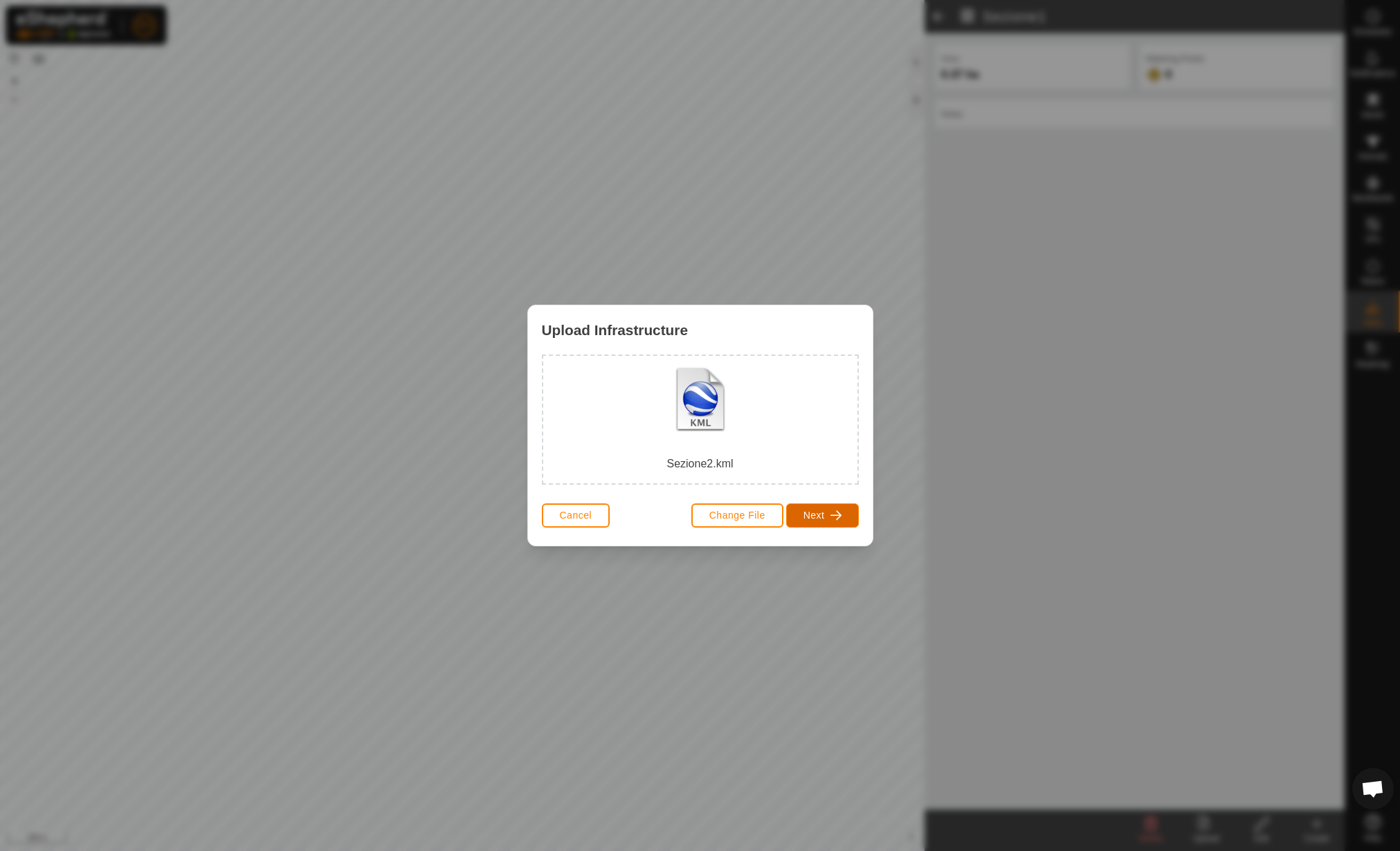
click at [815, 516] on span "Next" at bounding box center [814, 515] width 21 height 11
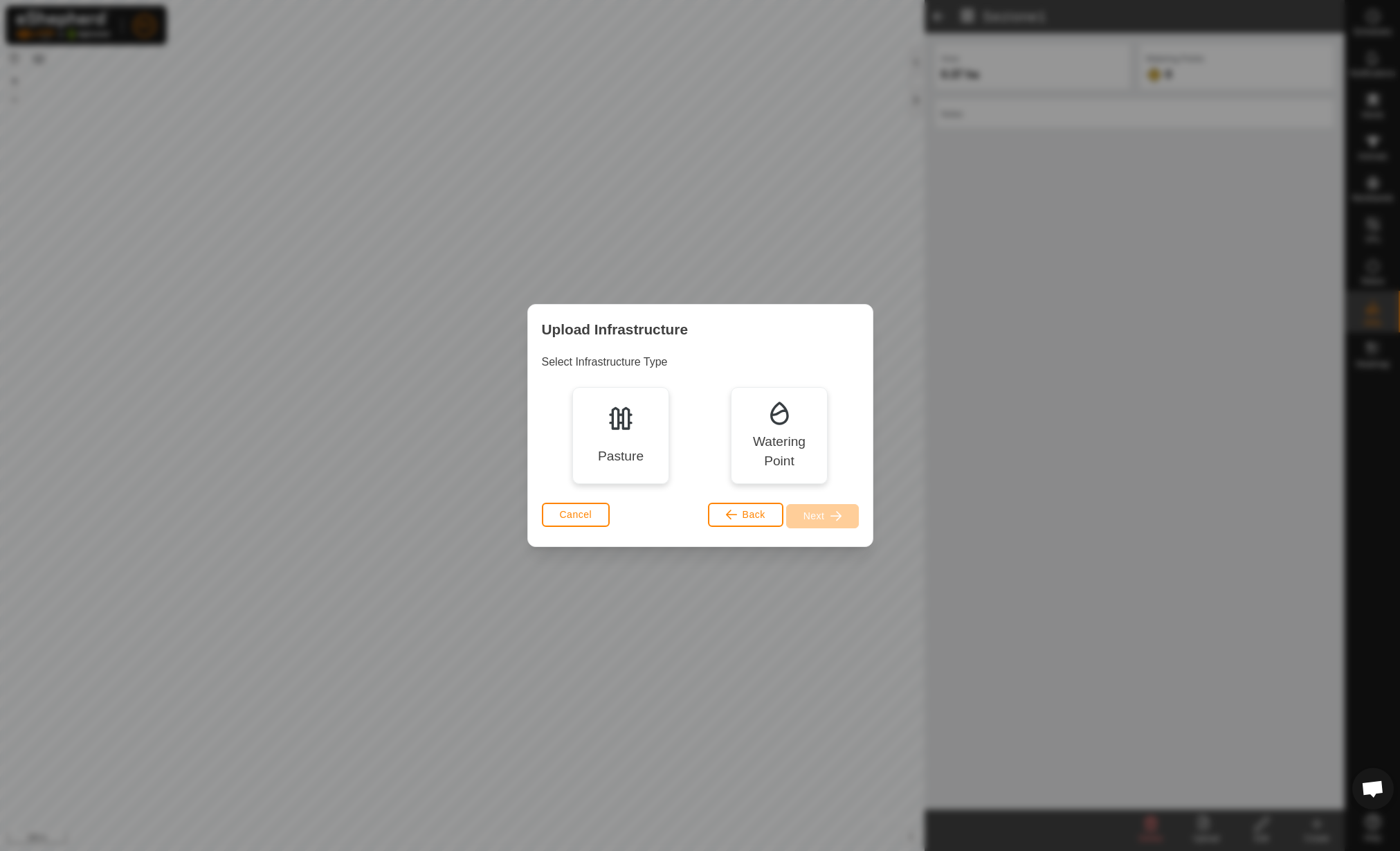
drag, startPoint x: 627, startPoint y: 433, endPoint x: 733, endPoint y: 466, distance: 111.0
click at [627, 432] on div "Pasture" at bounding box center [621, 435] width 97 height 97
click at [848, 519] on button "Next" at bounding box center [823, 516] width 73 height 24
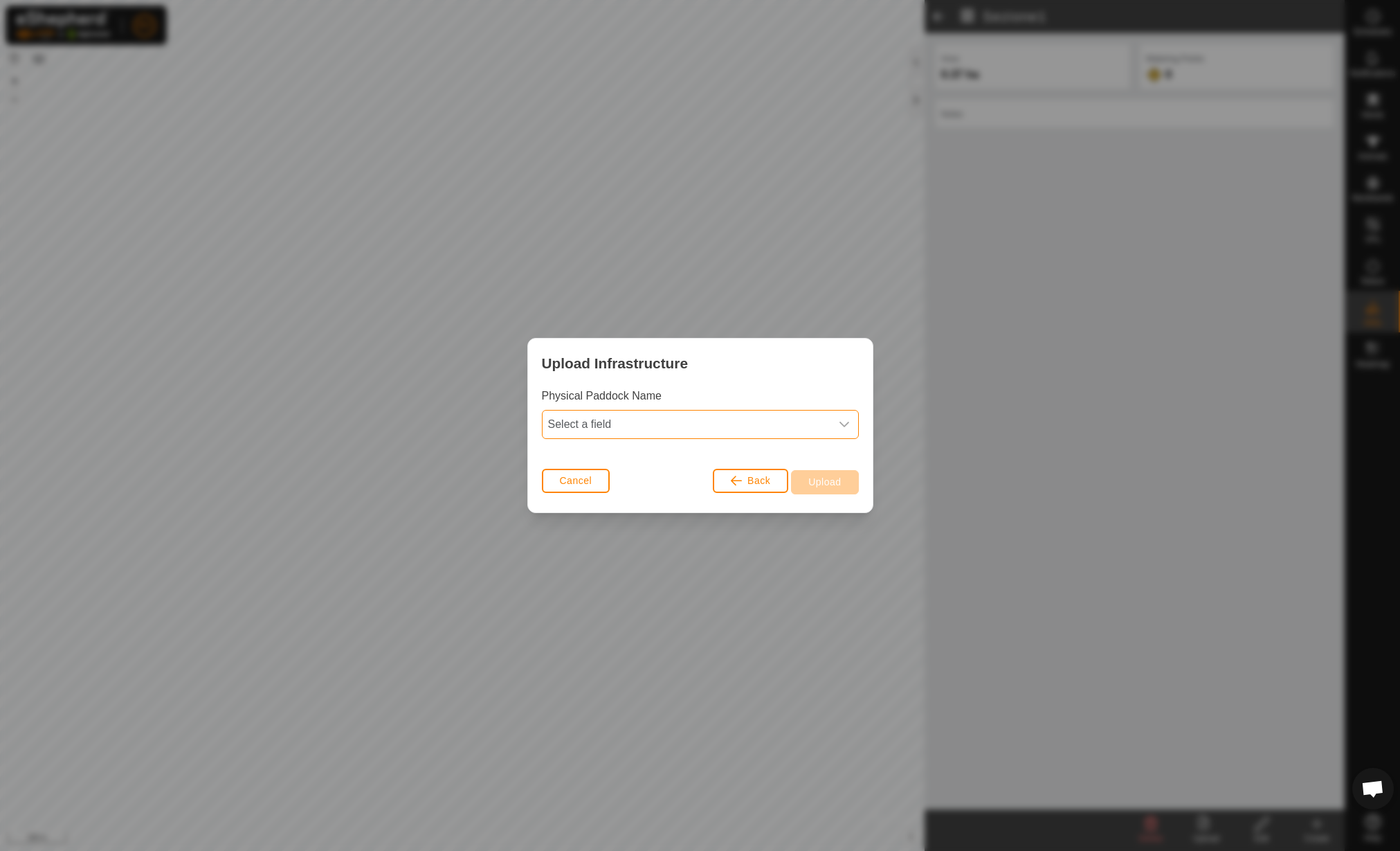
click at [655, 427] on span "Select a field" at bounding box center [686, 424] width 288 height 28
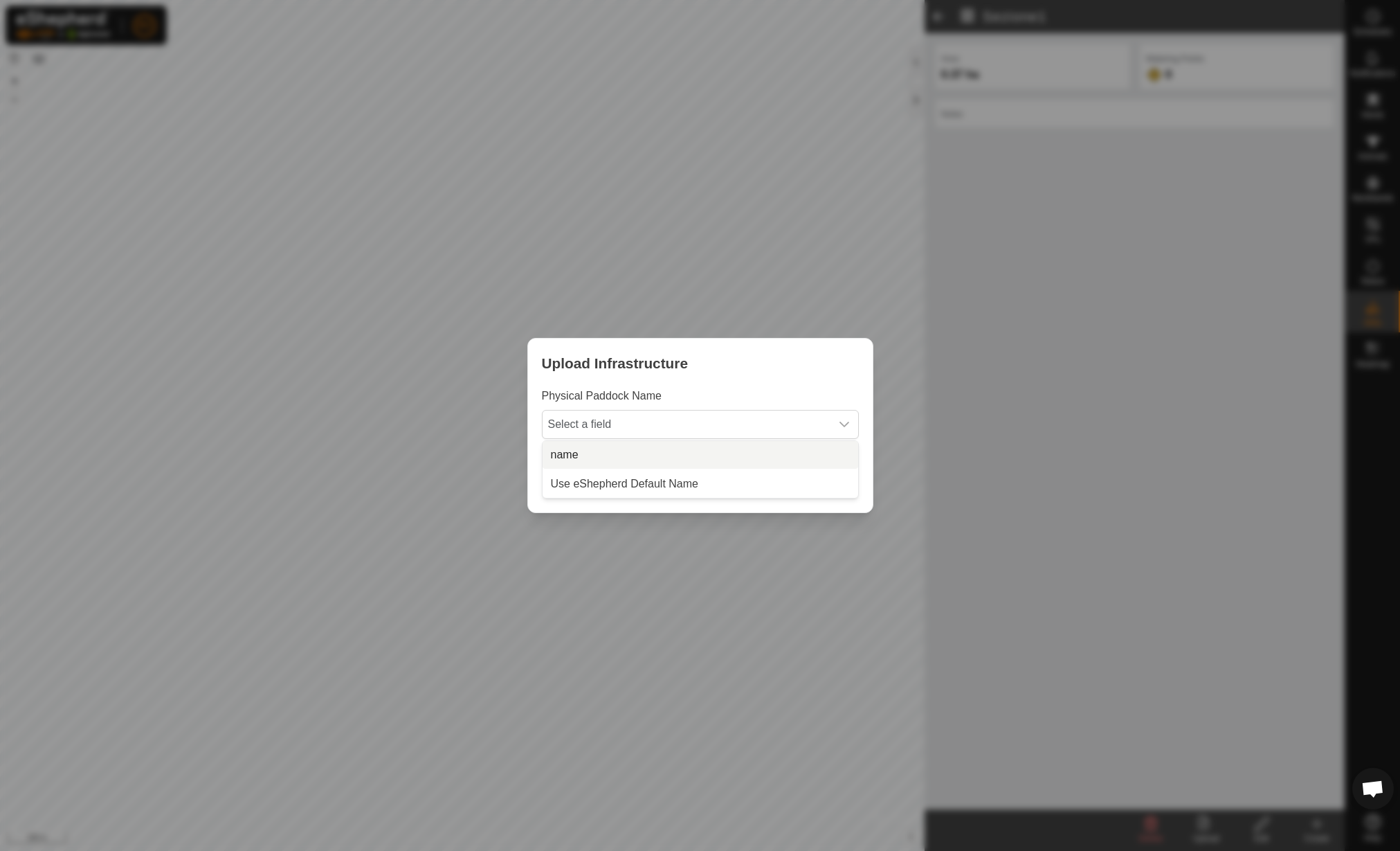
click at [638, 444] on li "name" at bounding box center [700, 455] width 315 height 28
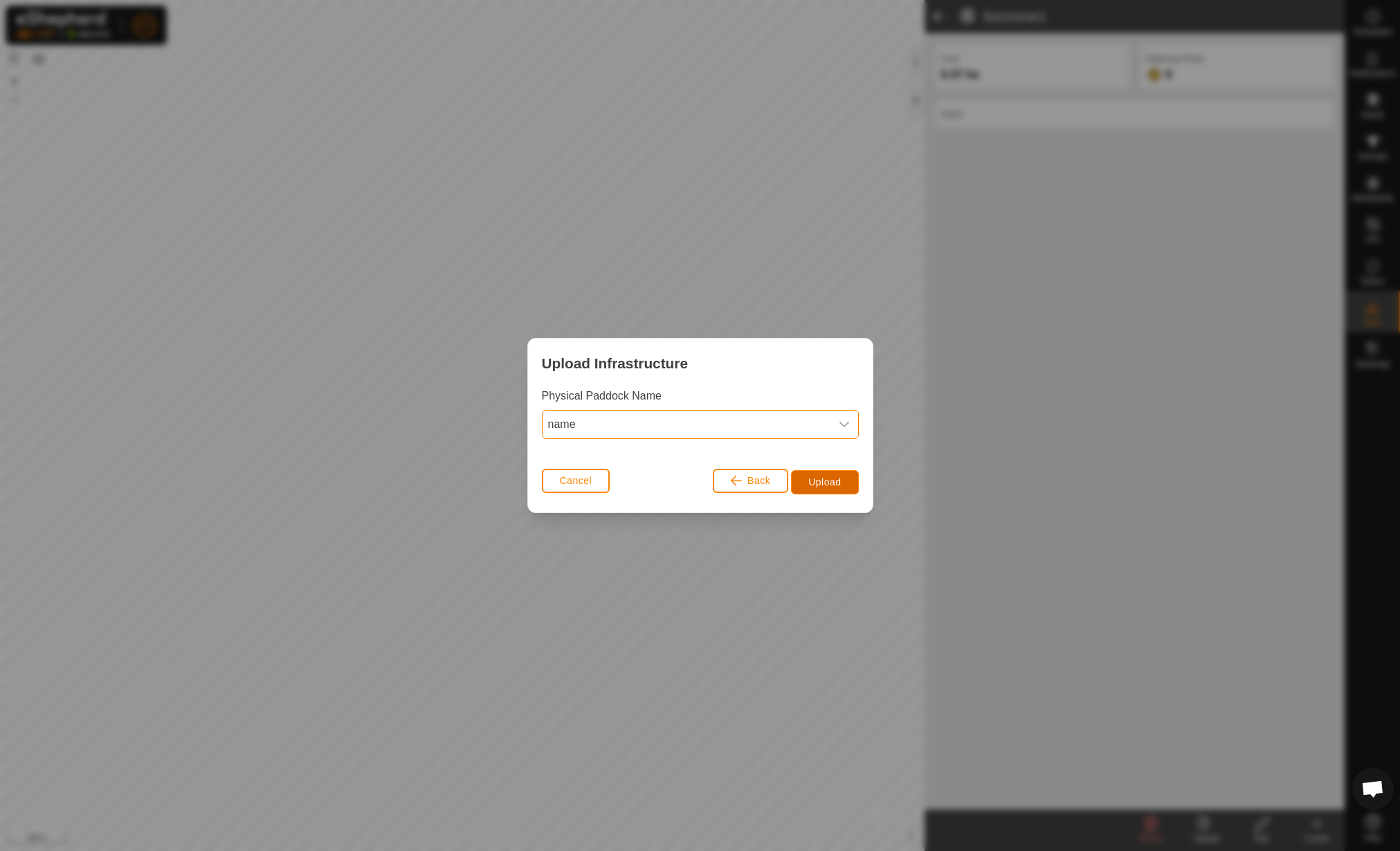
click at [828, 492] on button "Upload" at bounding box center [825, 482] width 67 height 24
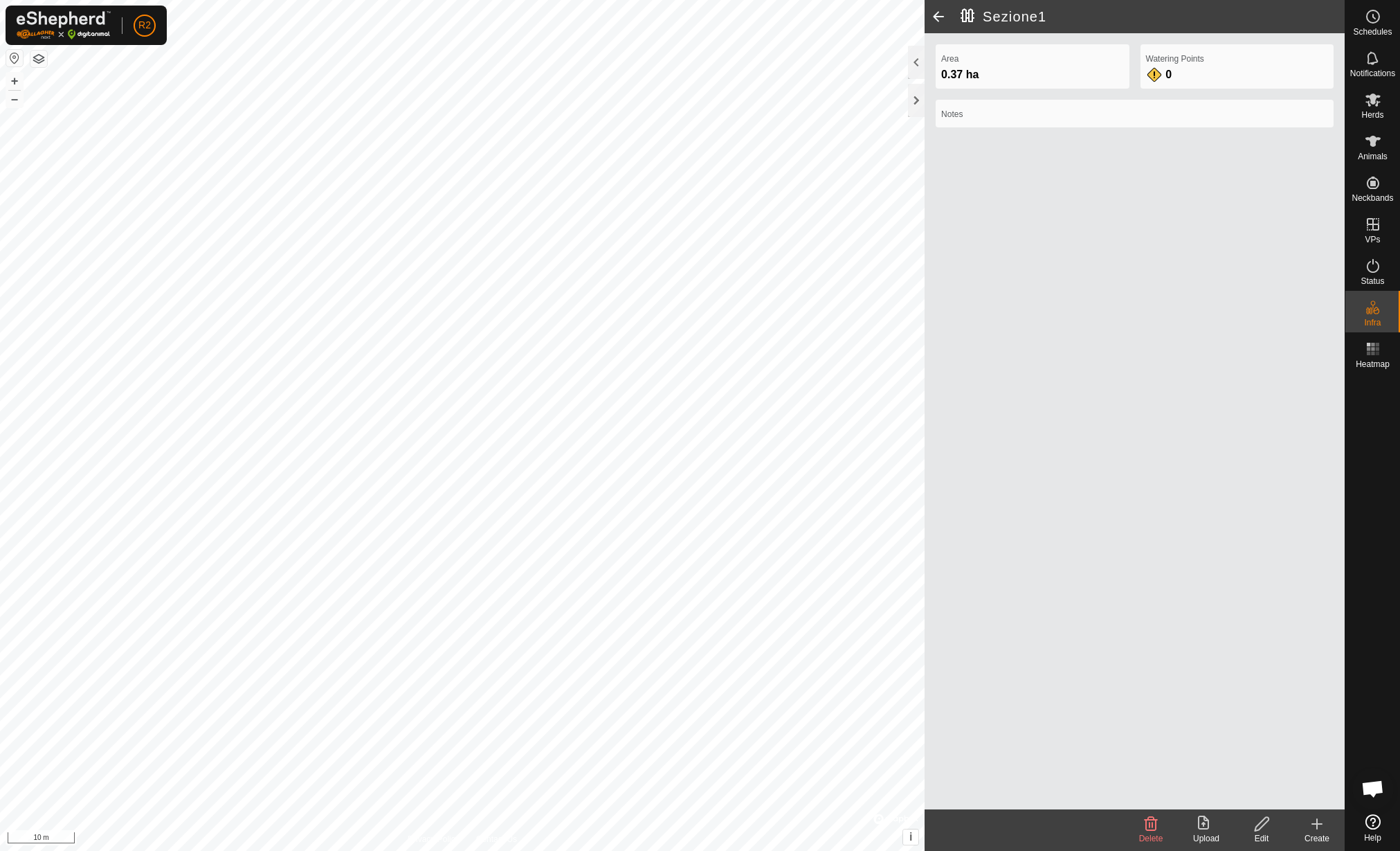
click at [1269, 827] on icon at bounding box center [1262, 823] width 18 height 17
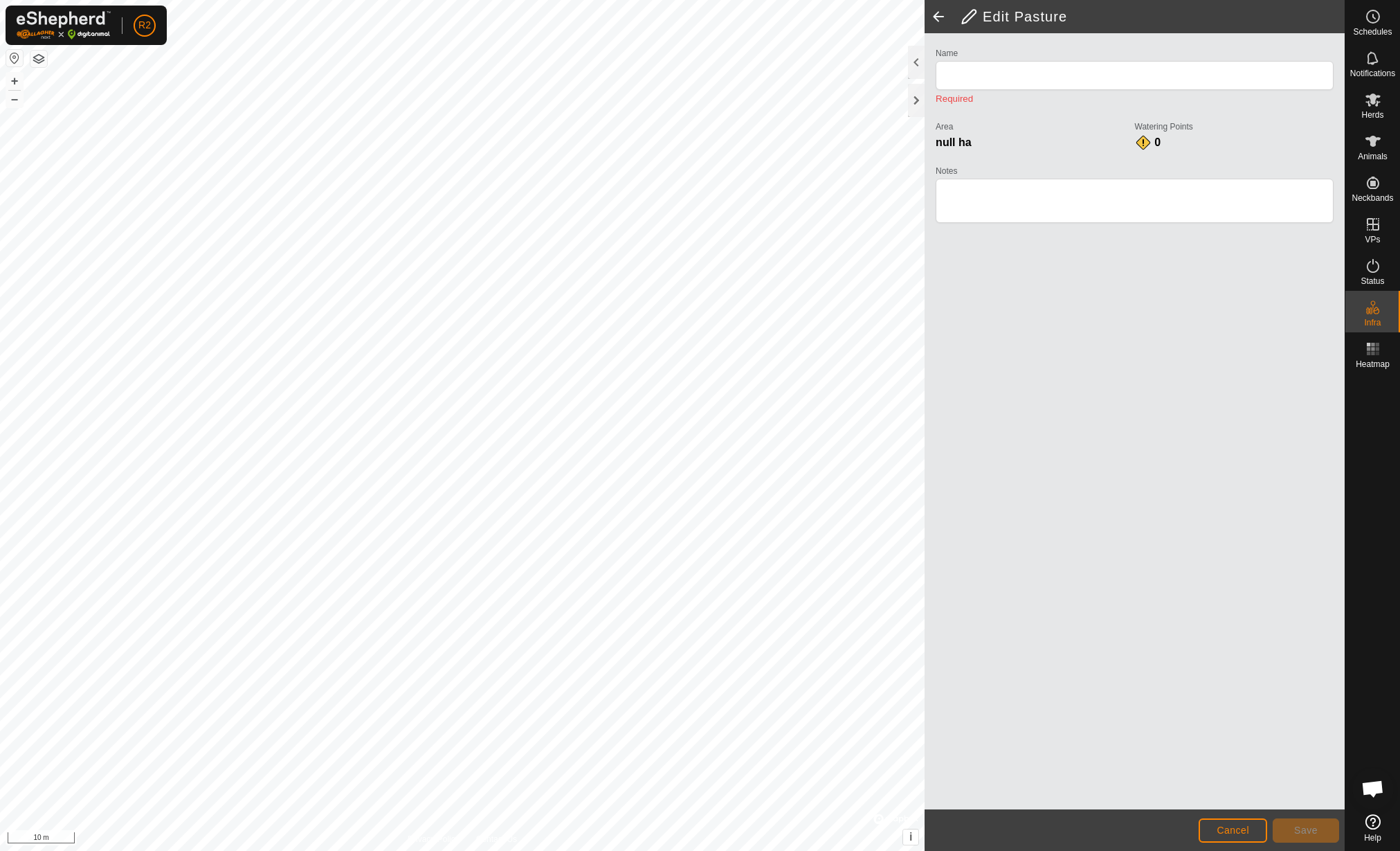
type input "Sezione1"
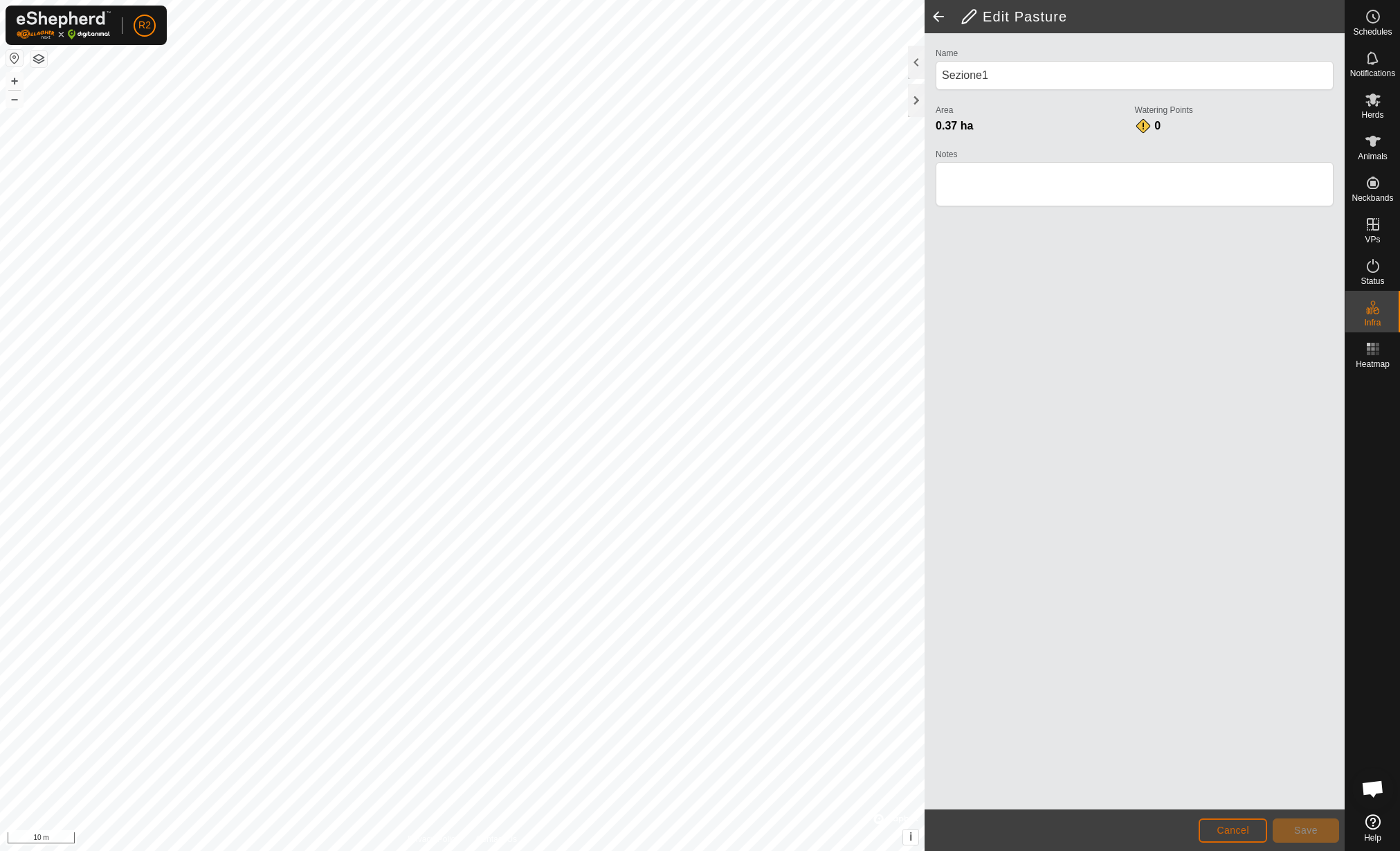
click at [1239, 825] on span "Cancel" at bounding box center [1233, 830] width 33 height 11
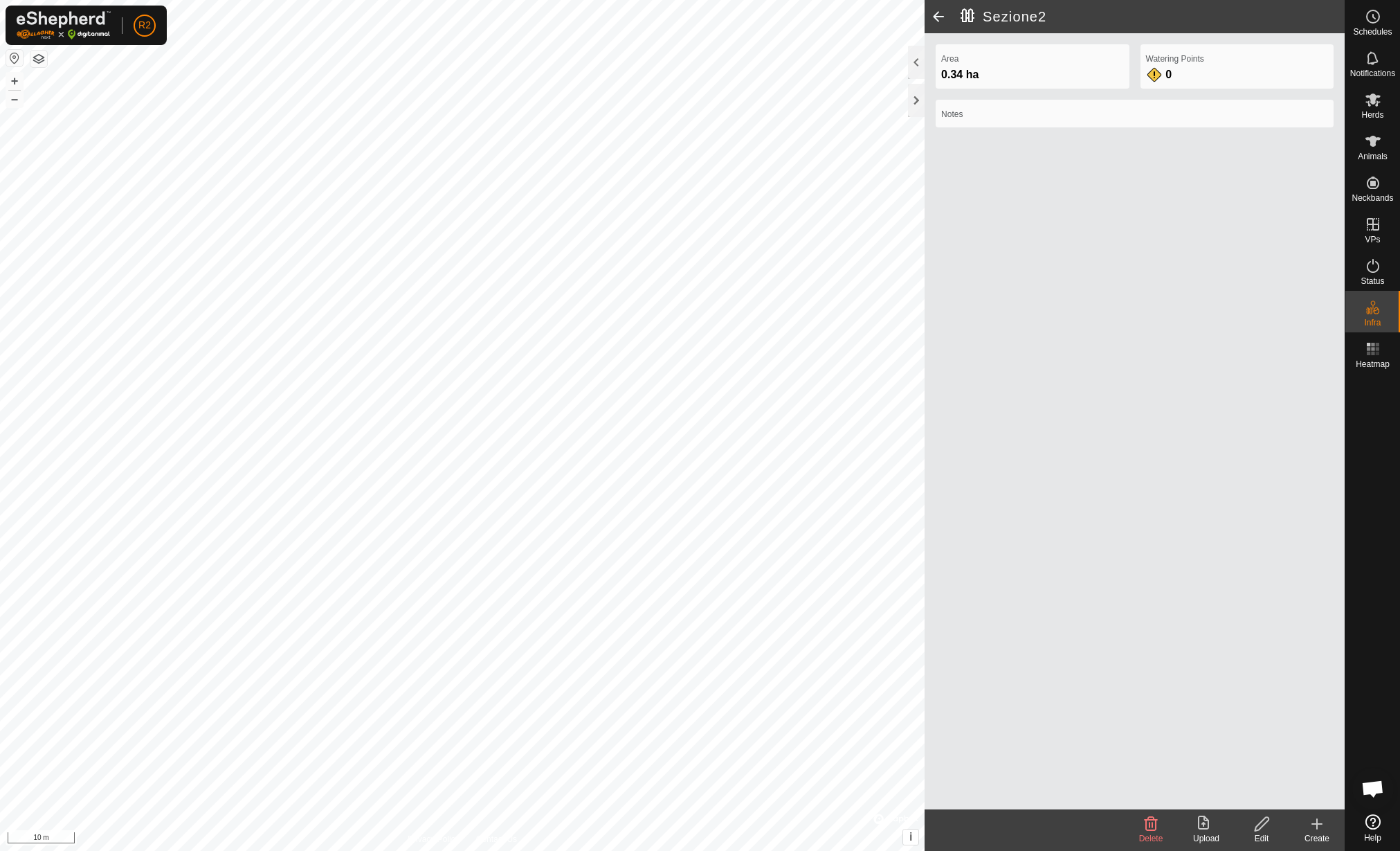
click at [1267, 832] on div "Edit" at bounding box center [1262, 838] width 56 height 12
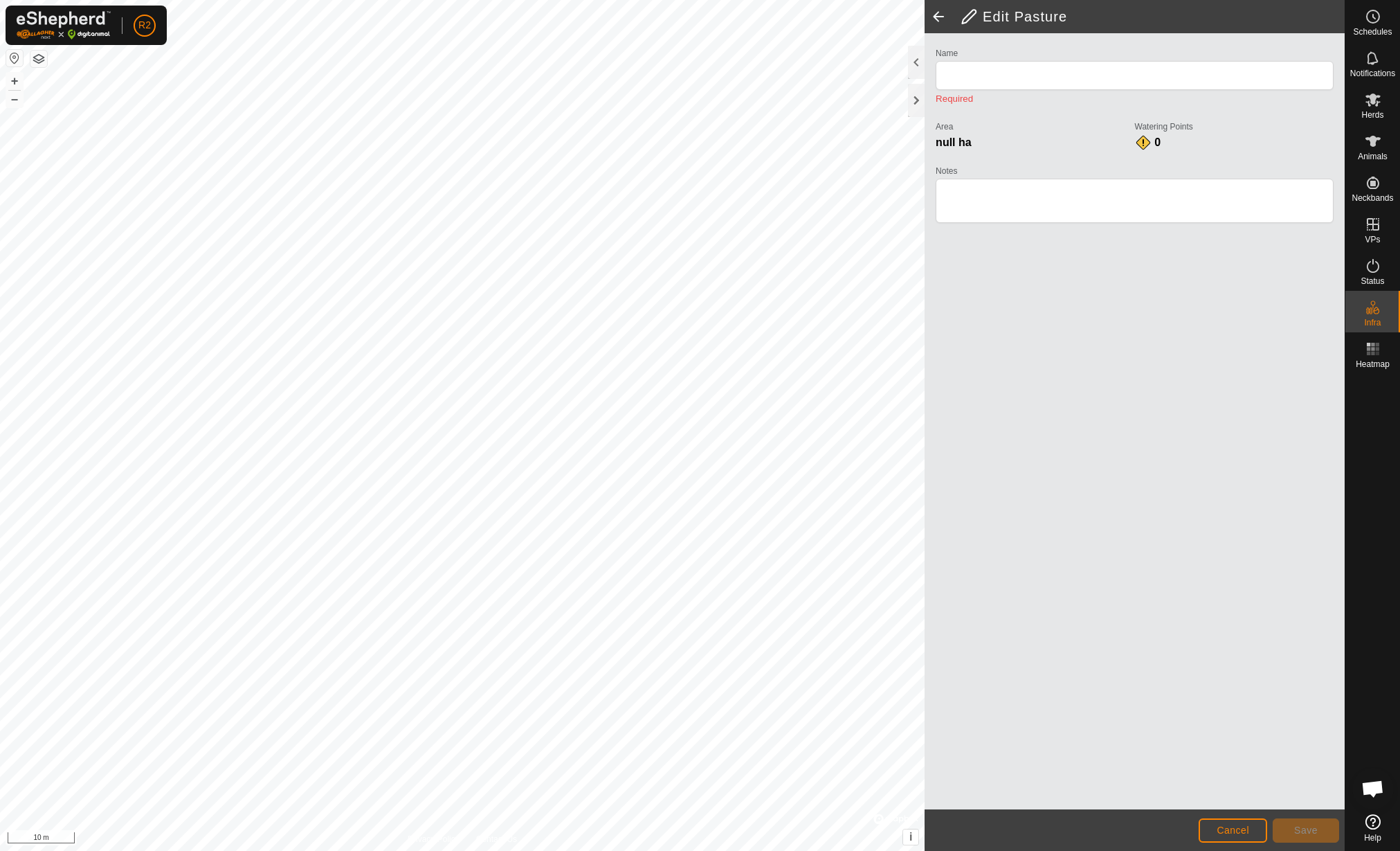
type input "Sezione2"
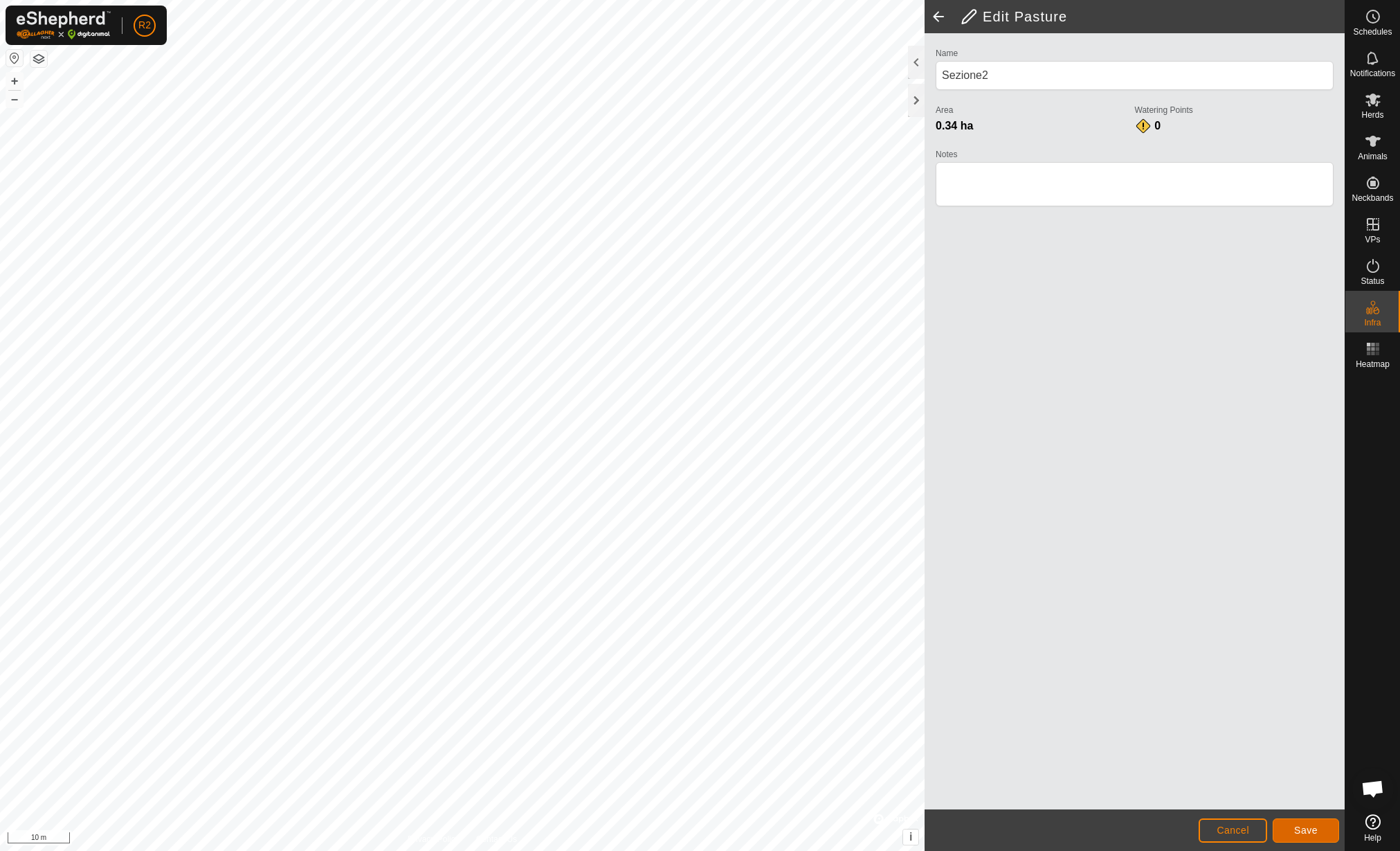
click at [1291, 828] on button "Save" at bounding box center [1306, 830] width 66 height 24
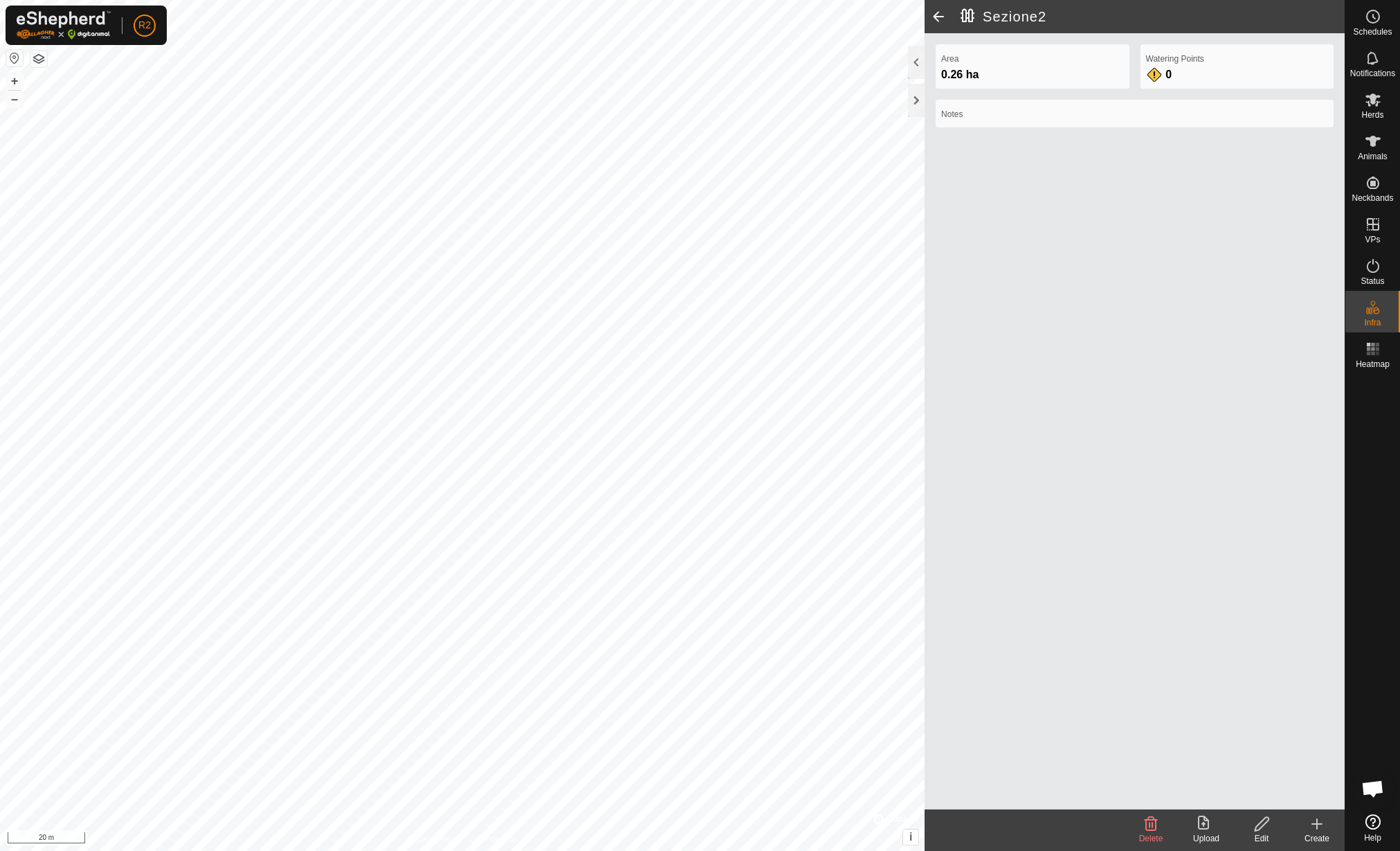
click at [1207, 825] on icon at bounding box center [1206, 823] width 17 height 17
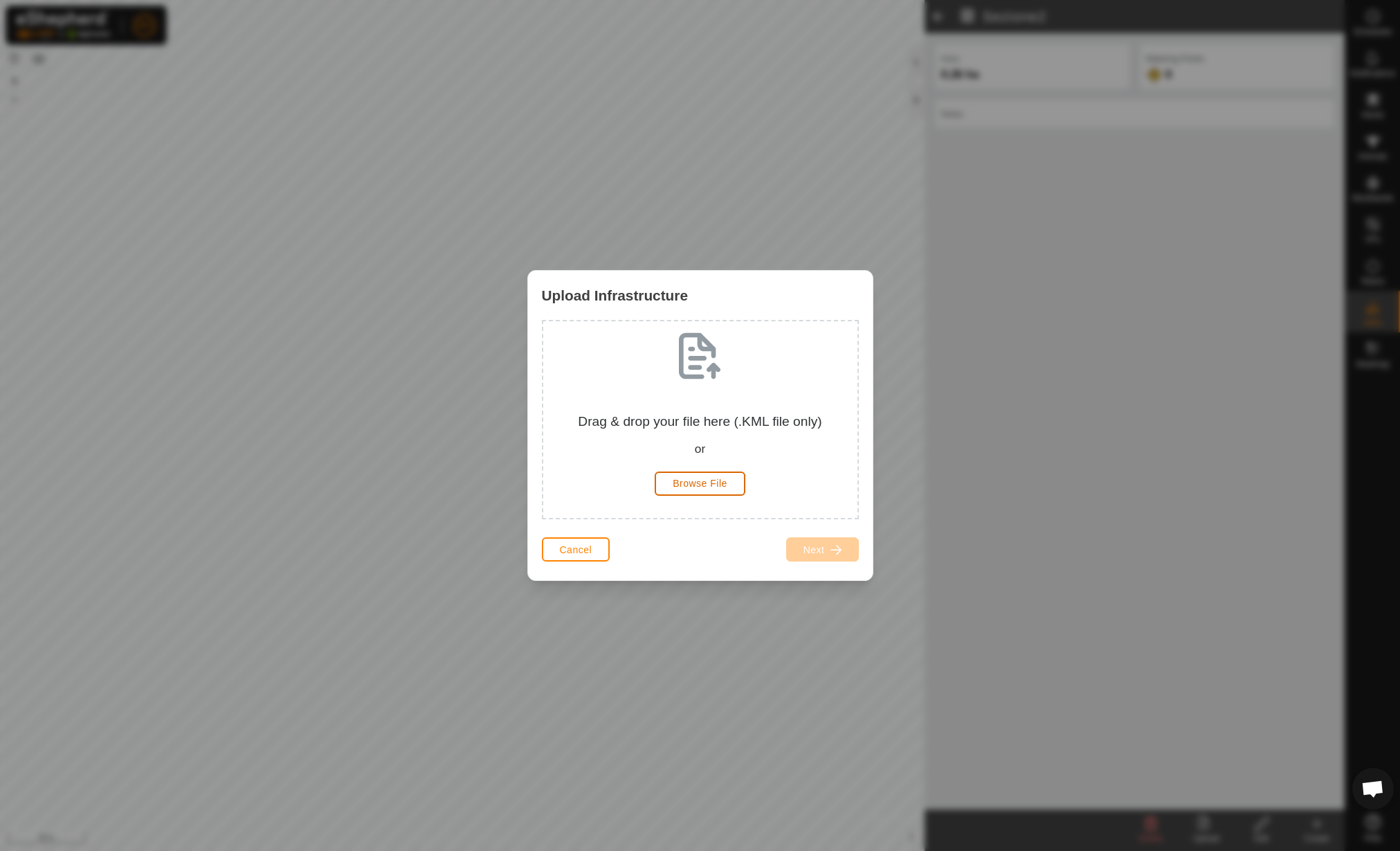
click at [669, 490] on button "Browse File" at bounding box center [700, 483] width 91 height 24
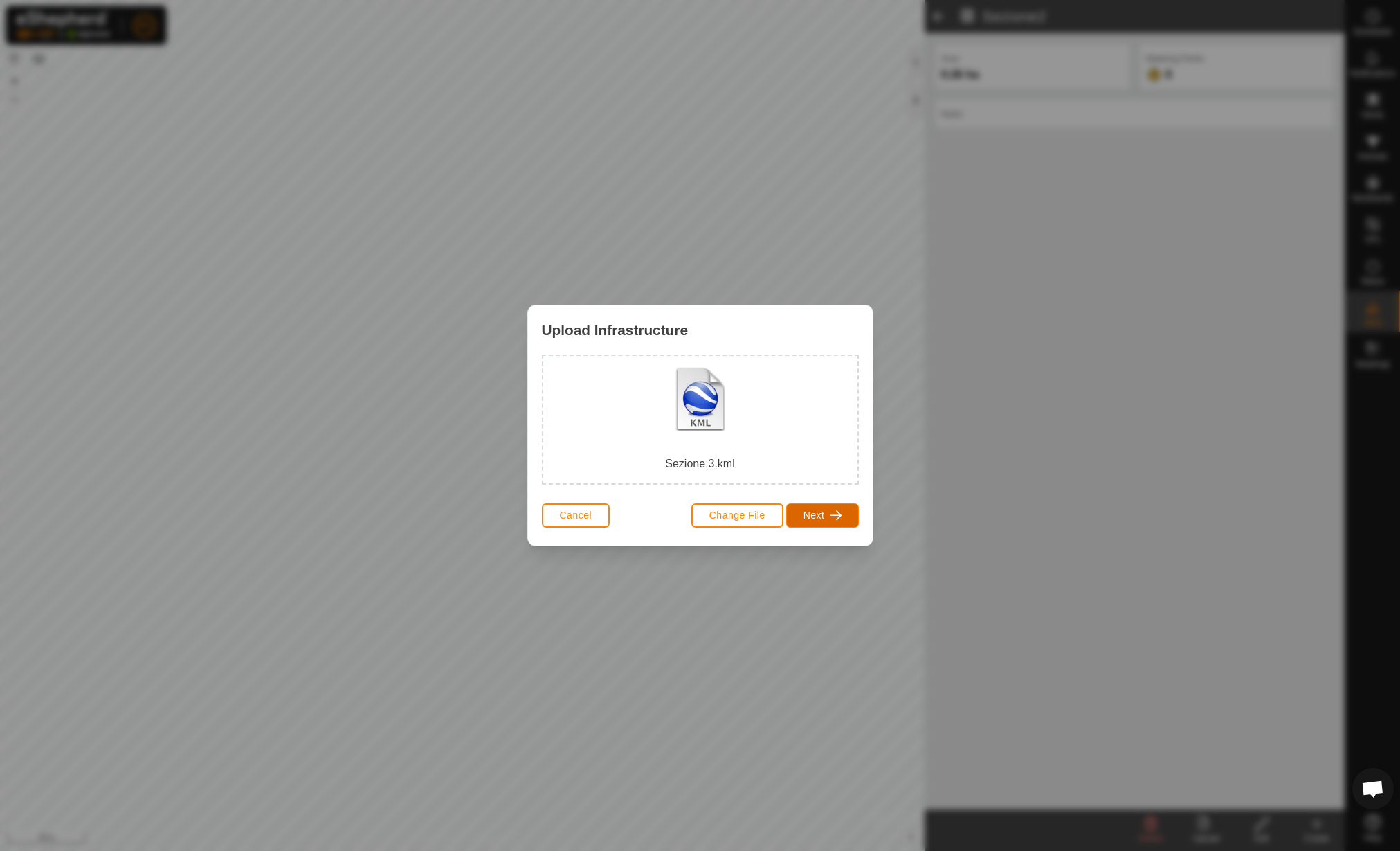
click at [833, 517] on span "button" at bounding box center [835, 515] width 11 height 11
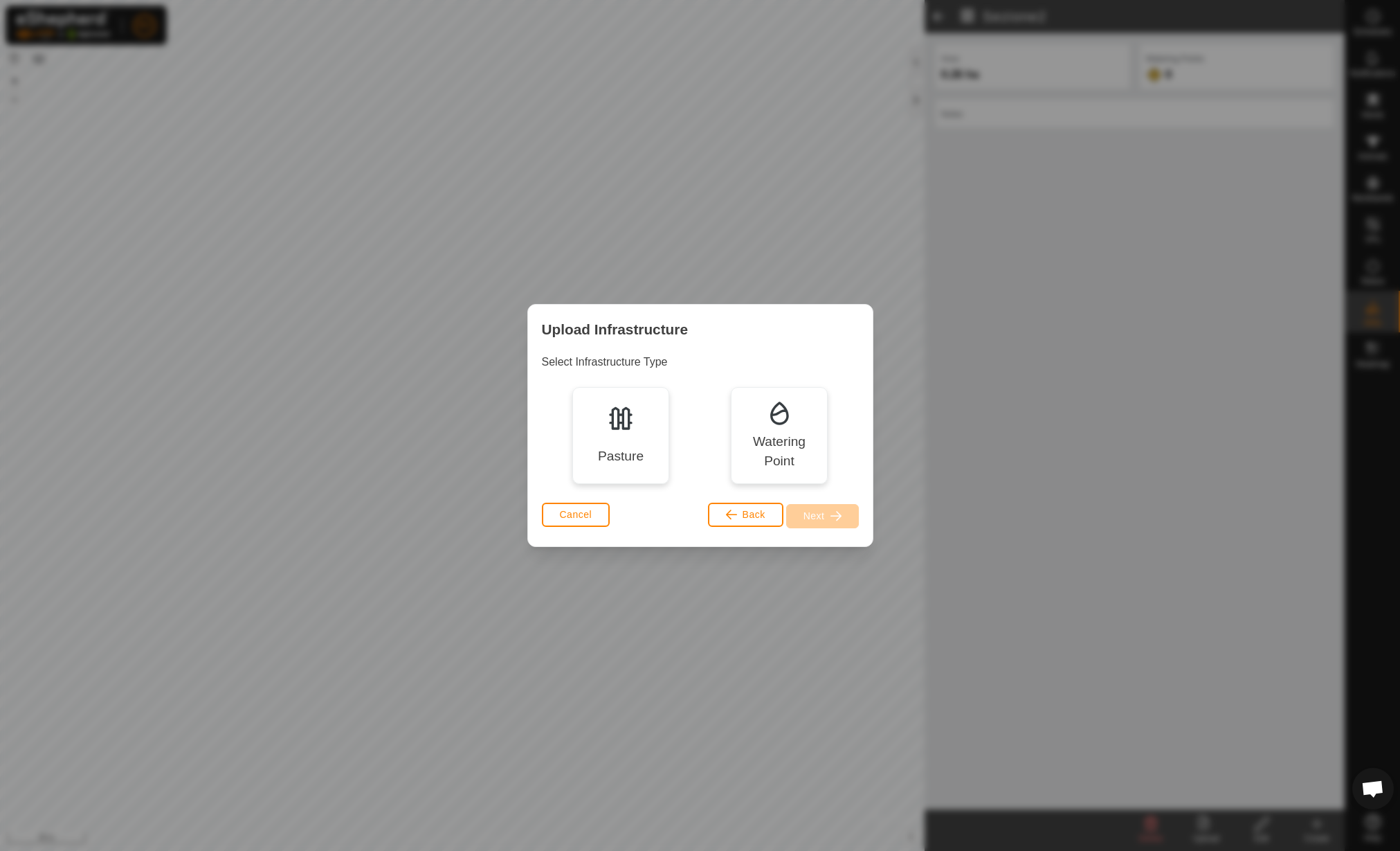
click at [640, 445] on div "Pasture" at bounding box center [621, 435] width 97 height 97
click at [838, 519] on span "button" at bounding box center [835, 515] width 11 height 11
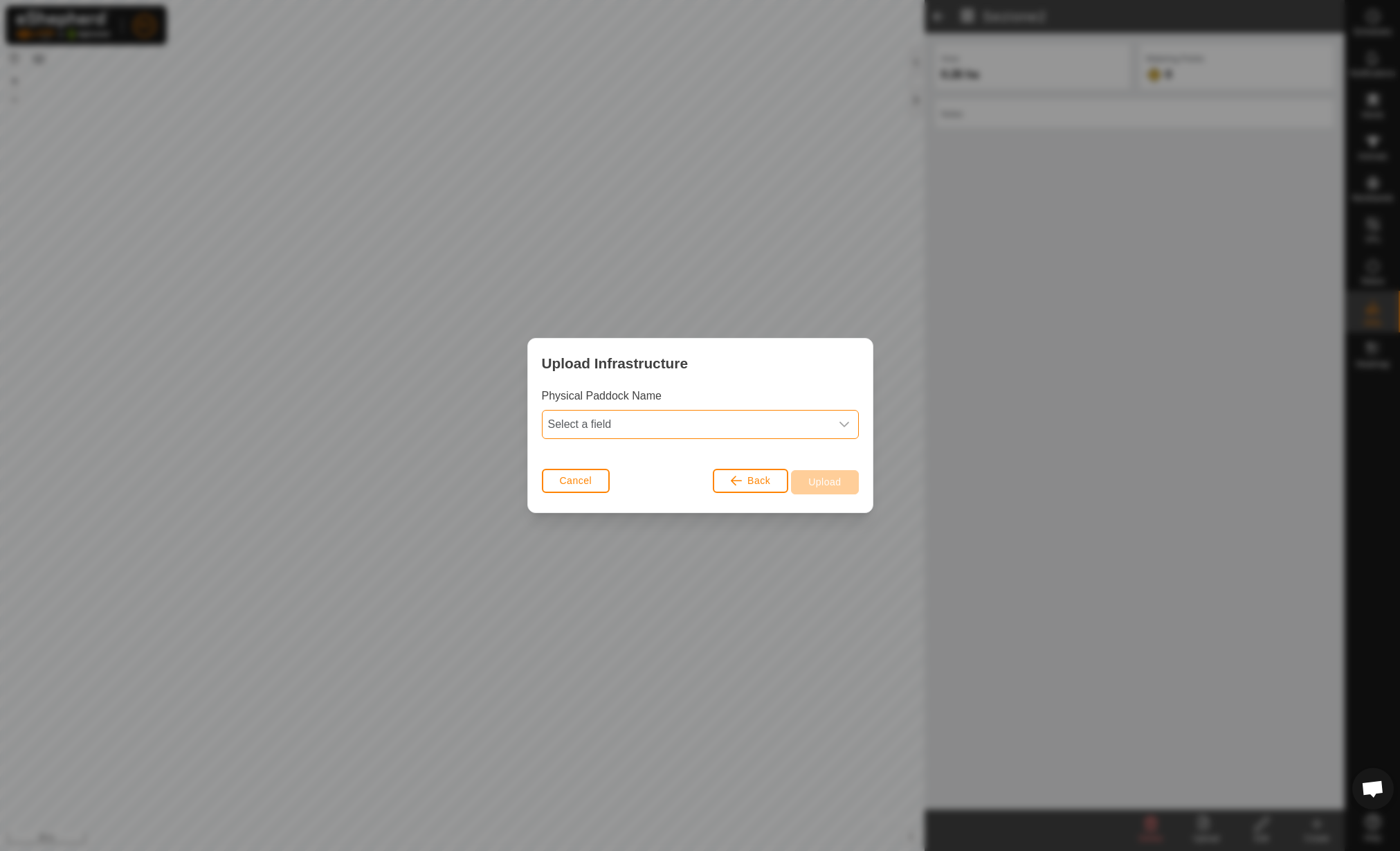
click at [616, 413] on span "Select a field" at bounding box center [686, 424] width 288 height 28
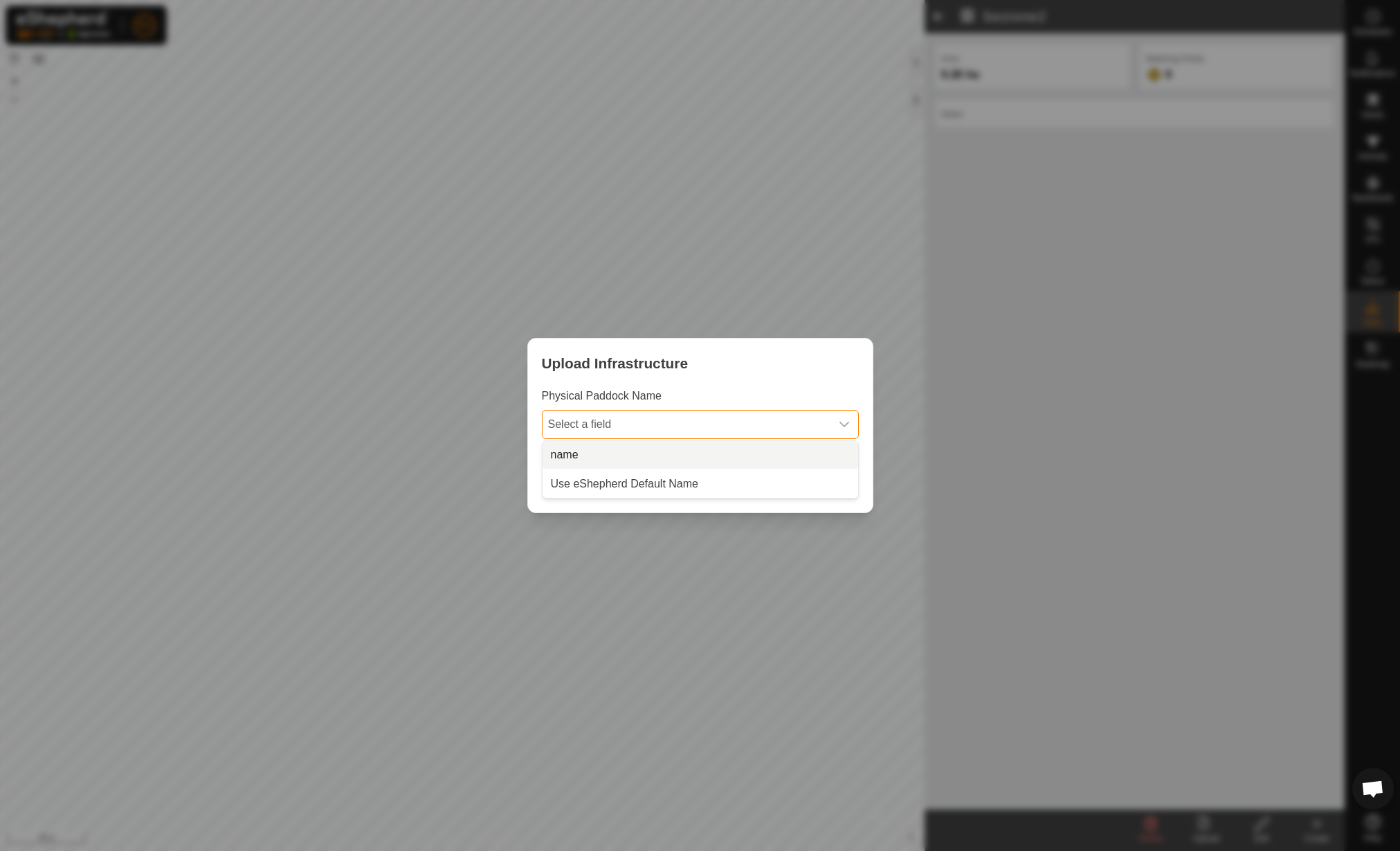
click at [621, 448] on li "name" at bounding box center [700, 455] width 315 height 28
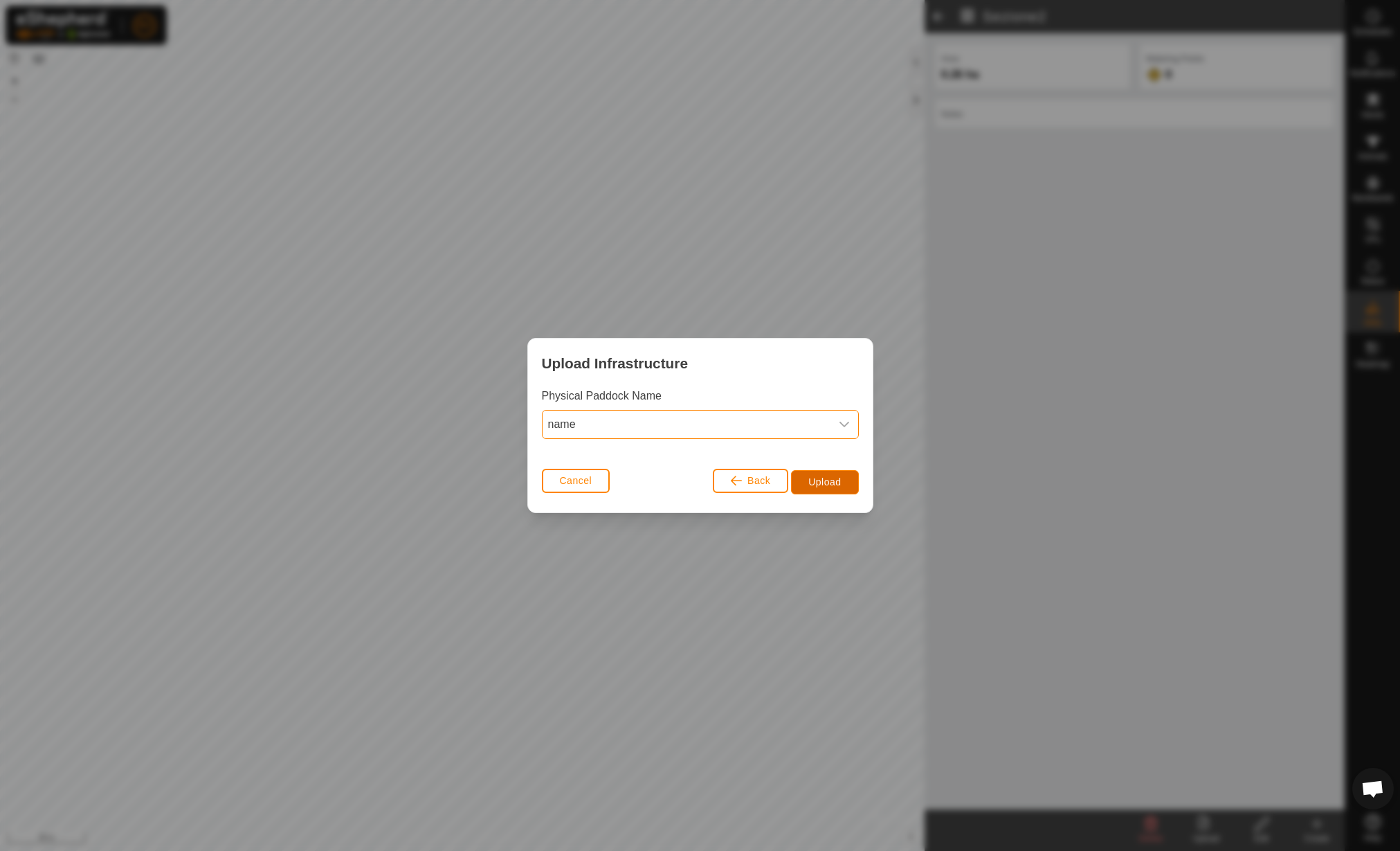
click at [820, 480] on span "Upload" at bounding box center [825, 481] width 33 height 11
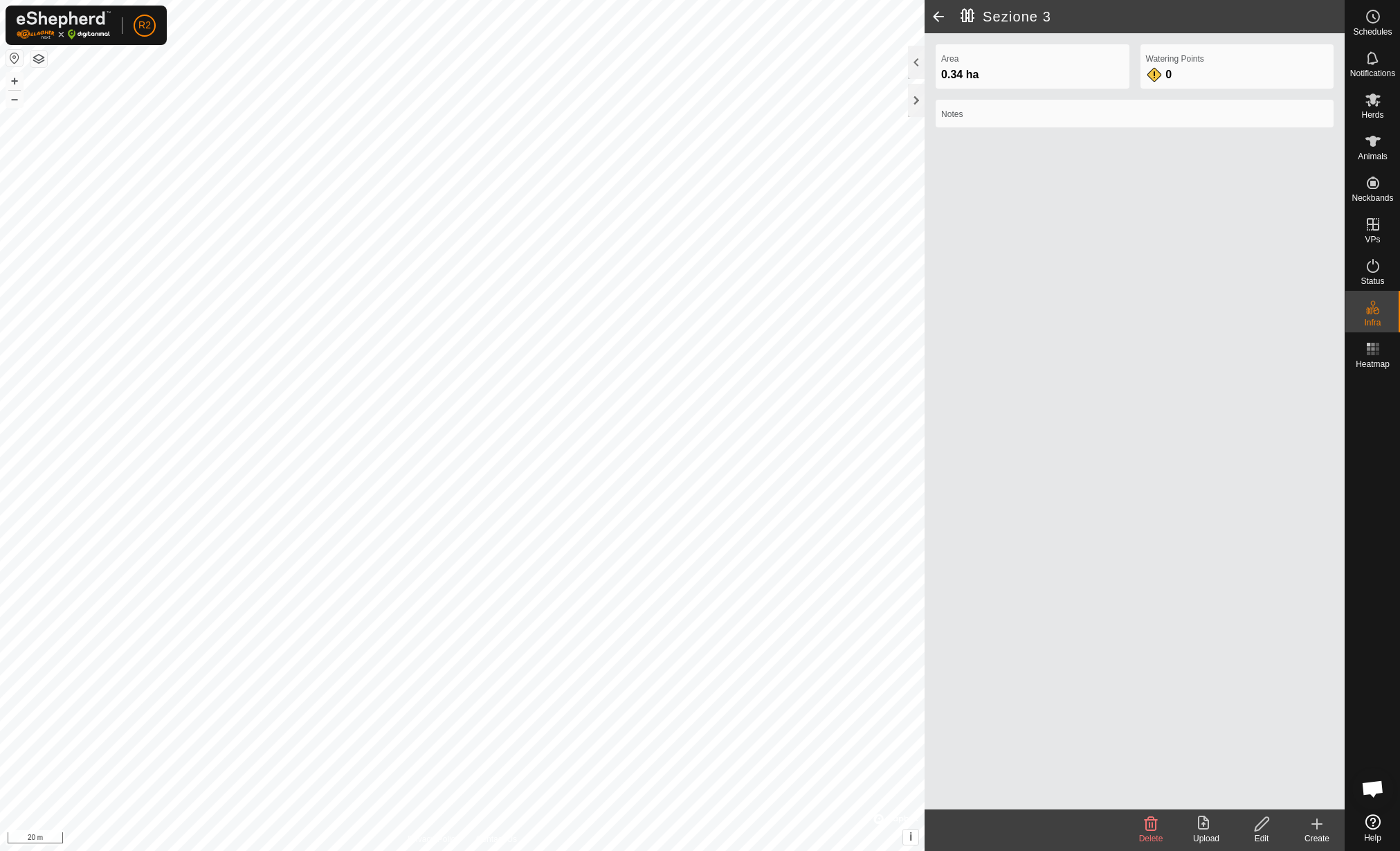
click at [1270, 836] on div "Edit" at bounding box center [1262, 838] width 56 height 12
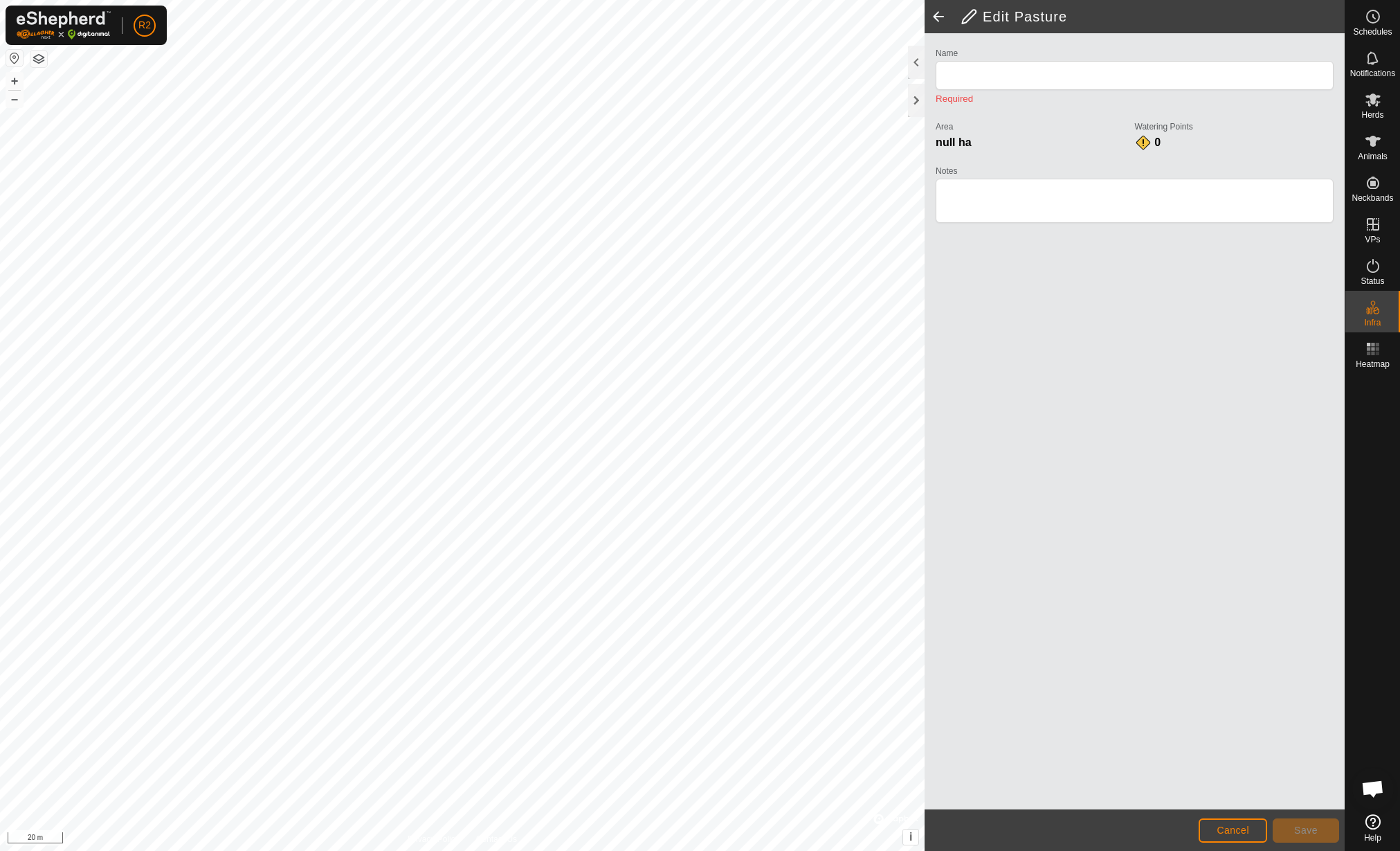
type input "Sezione 3"
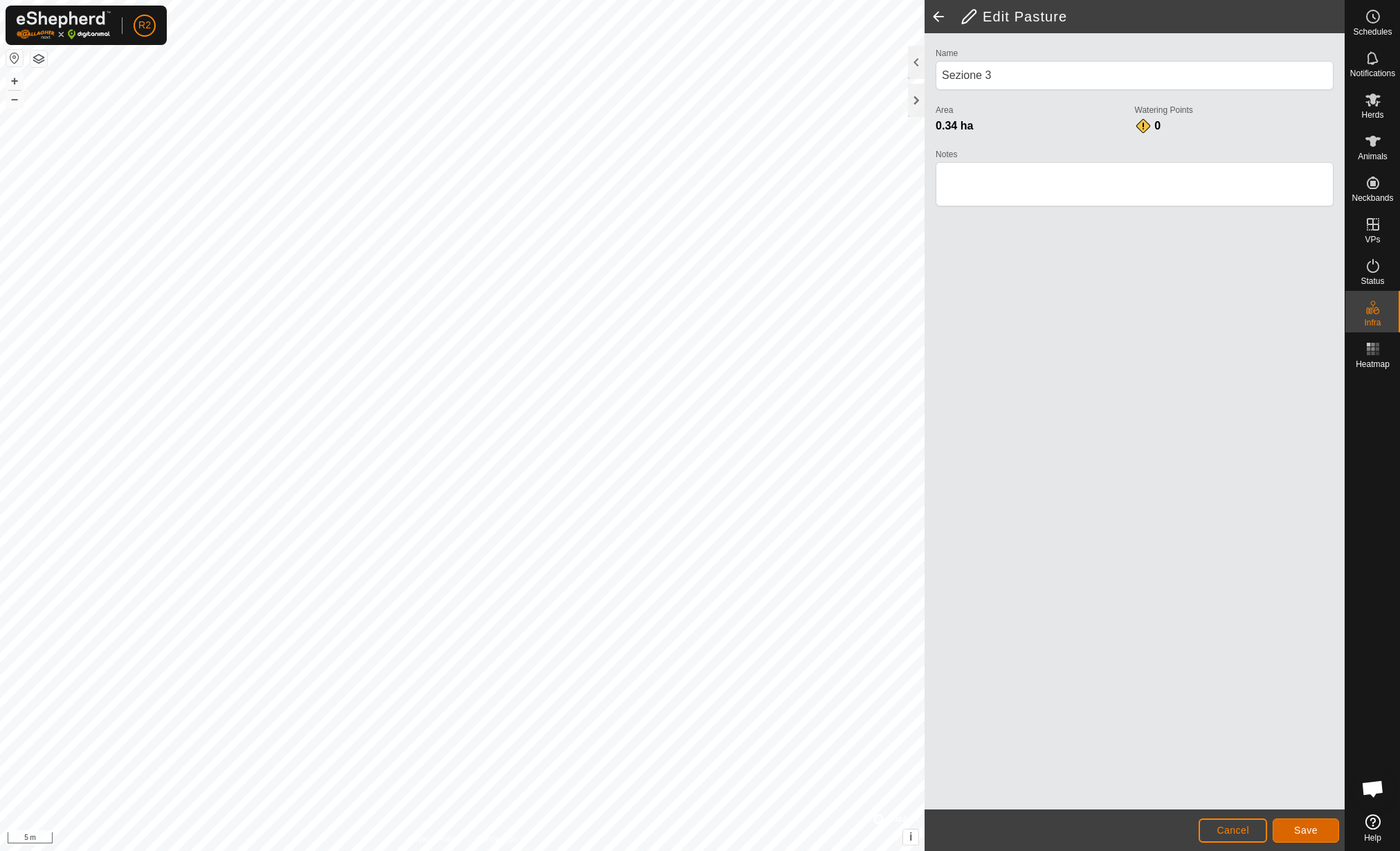
click at [1301, 831] on span "Save" at bounding box center [1306, 830] width 23 height 11
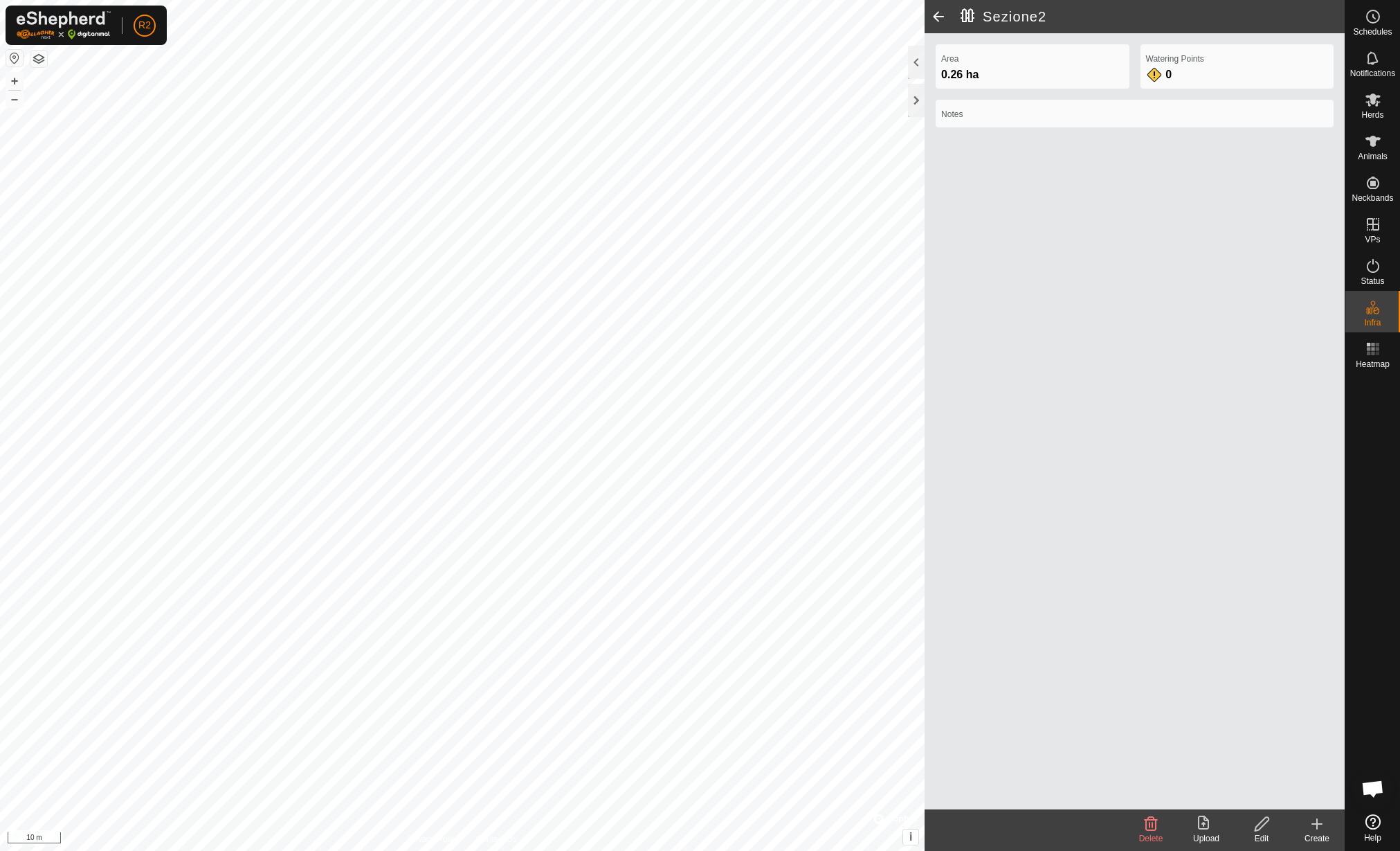
click at [1278, 832] on div "Edit" at bounding box center [1262, 838] width 56 height 12
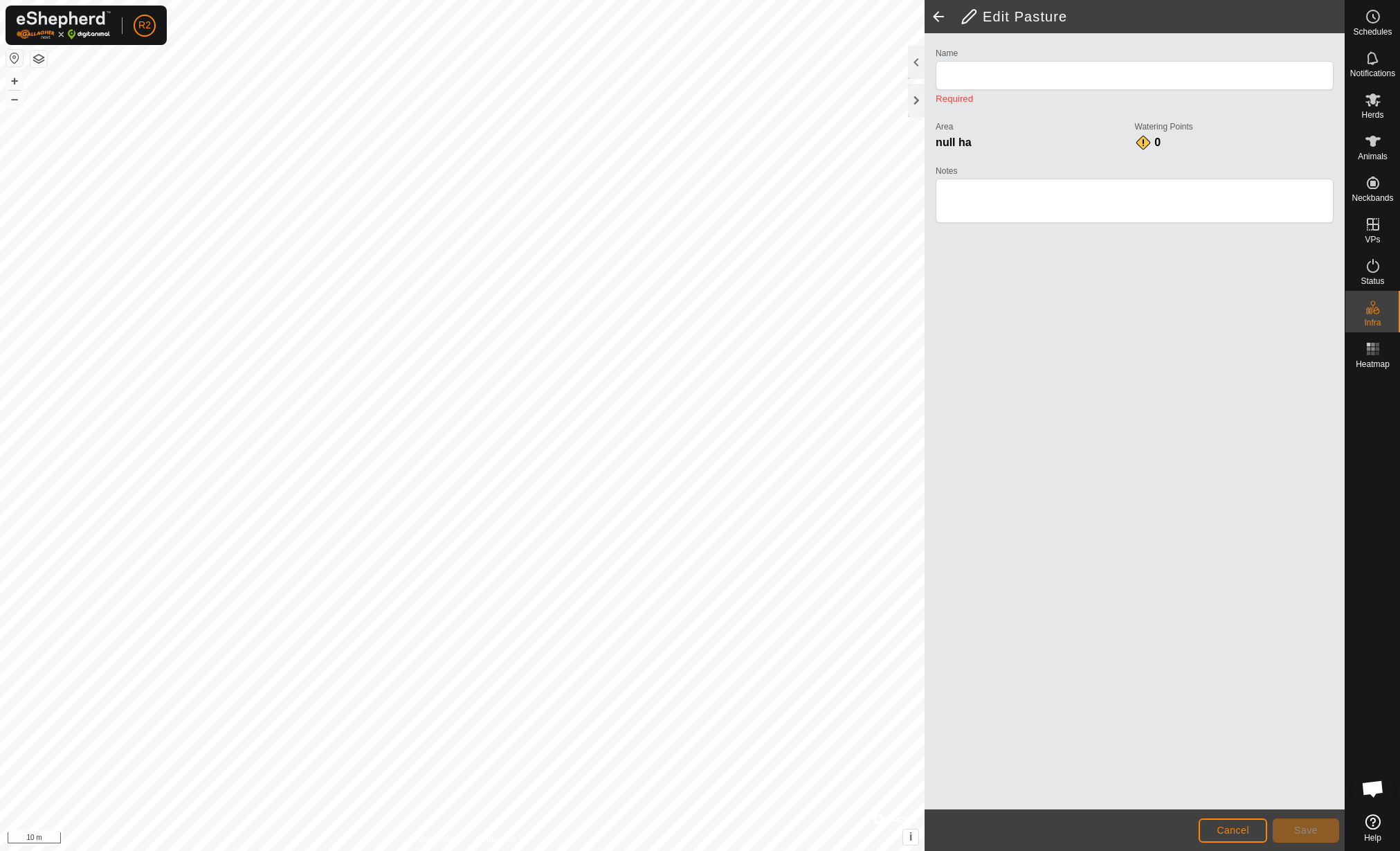
type input "Sezione2"
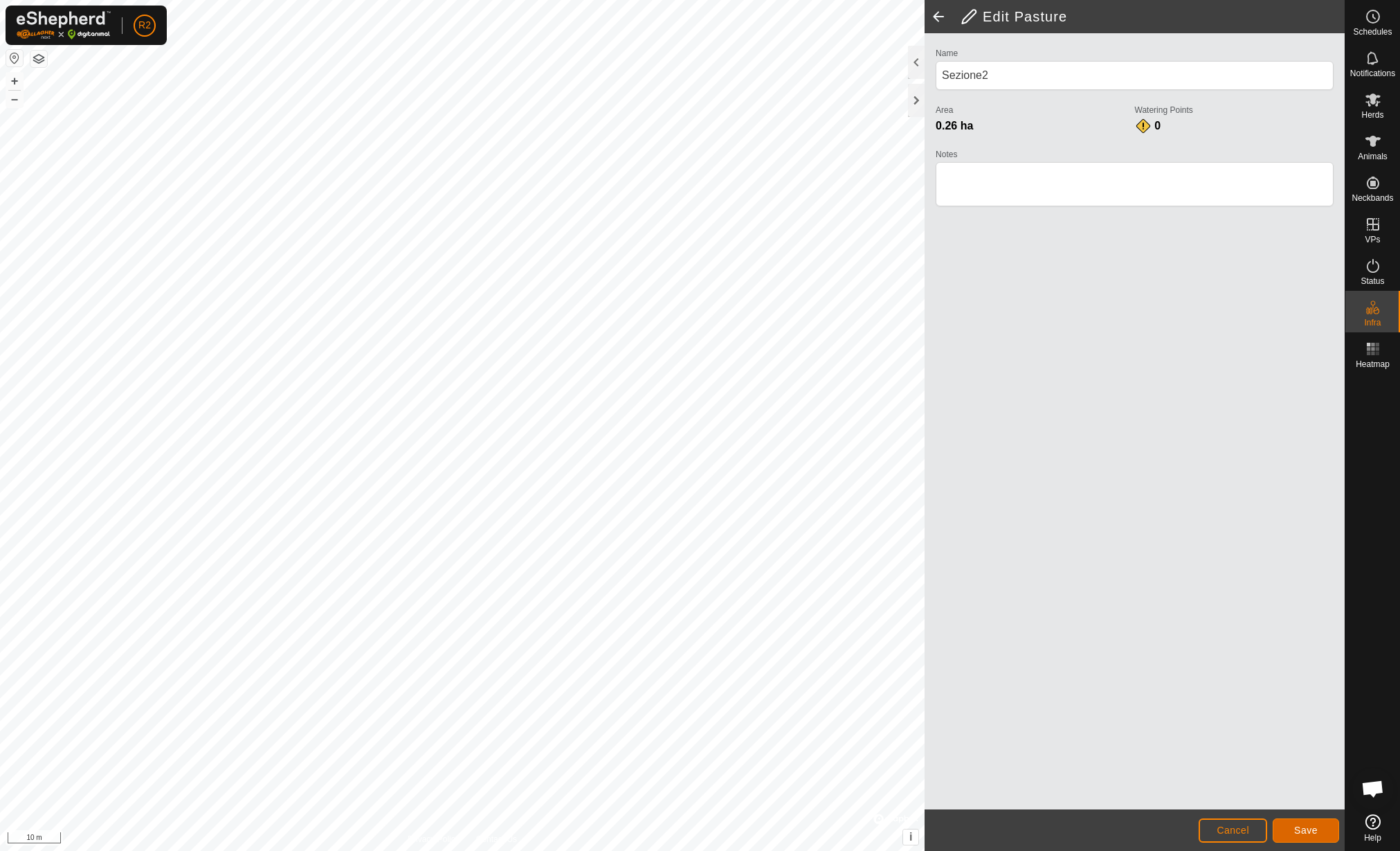
click at [1302, 825] on span "Save" at bounding box center [1306, 830] width 23 height 11
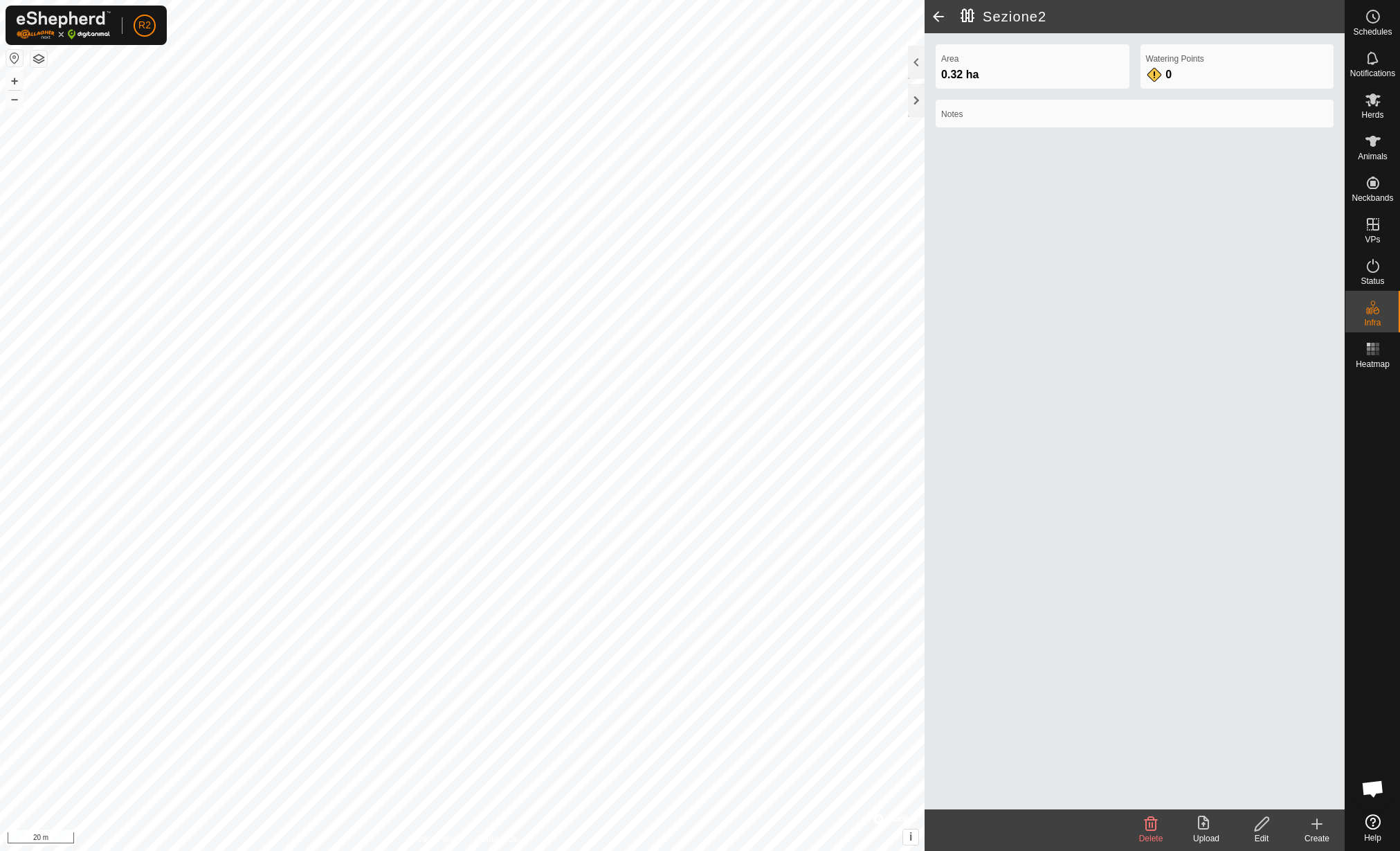
click at [1201, 824] on icon at bounding box center [1206, 823] width 17 height 17
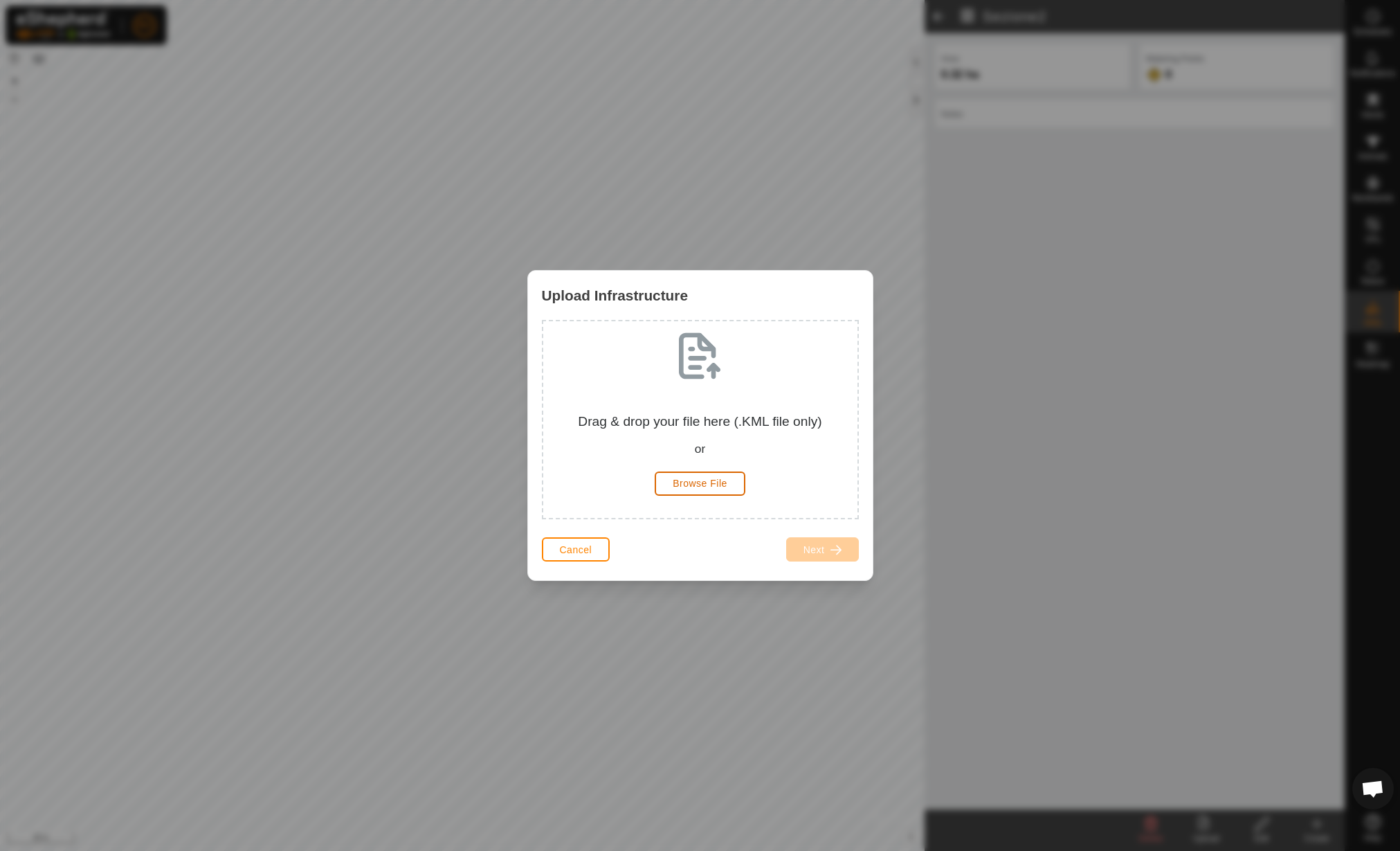
click at [693, 484] on span "Browse File" at bounding box center [700, 483] width 55 height 11
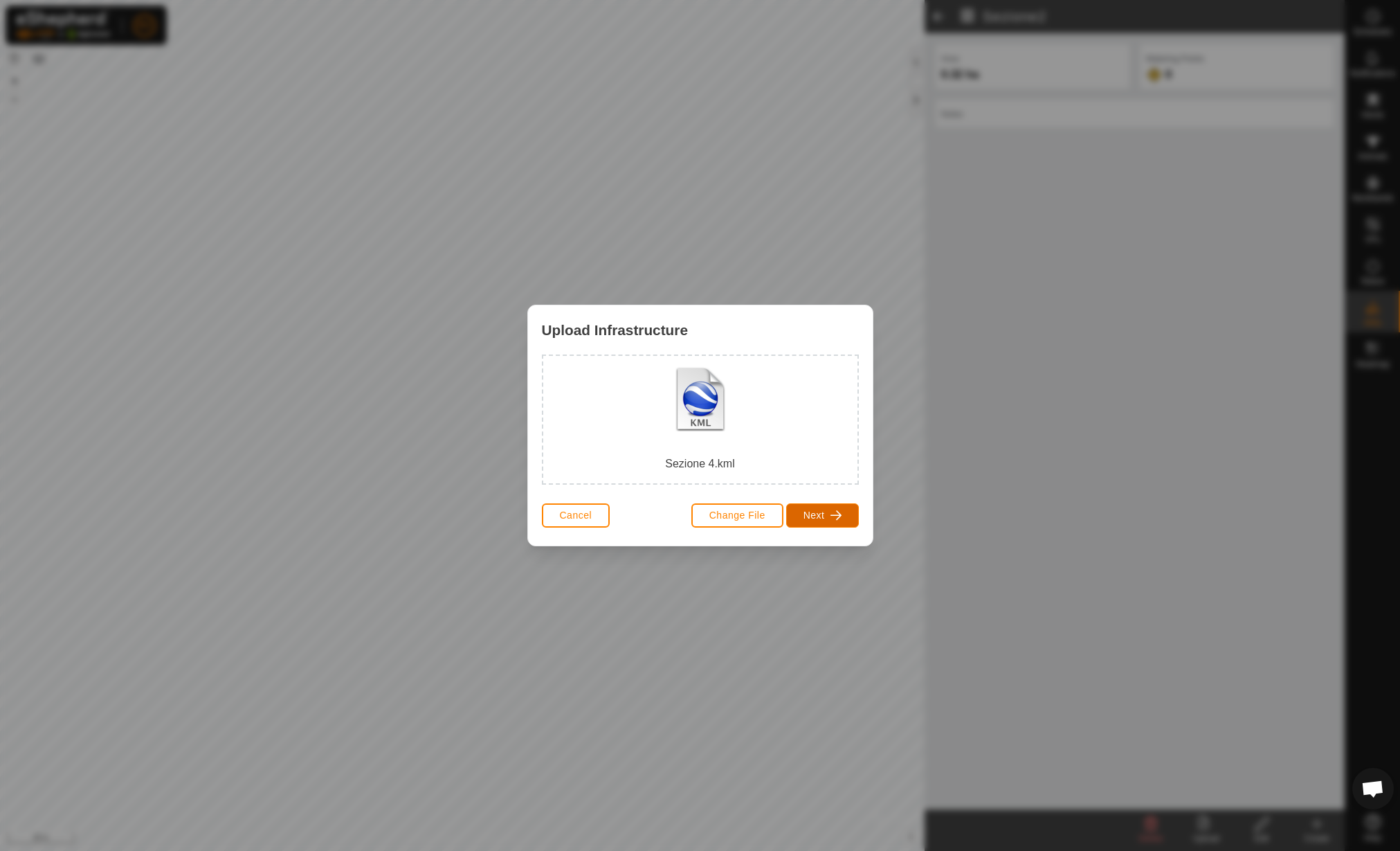
click at [816, 512] on span "Next" at bounding box center [814, 515] width 21 height 11
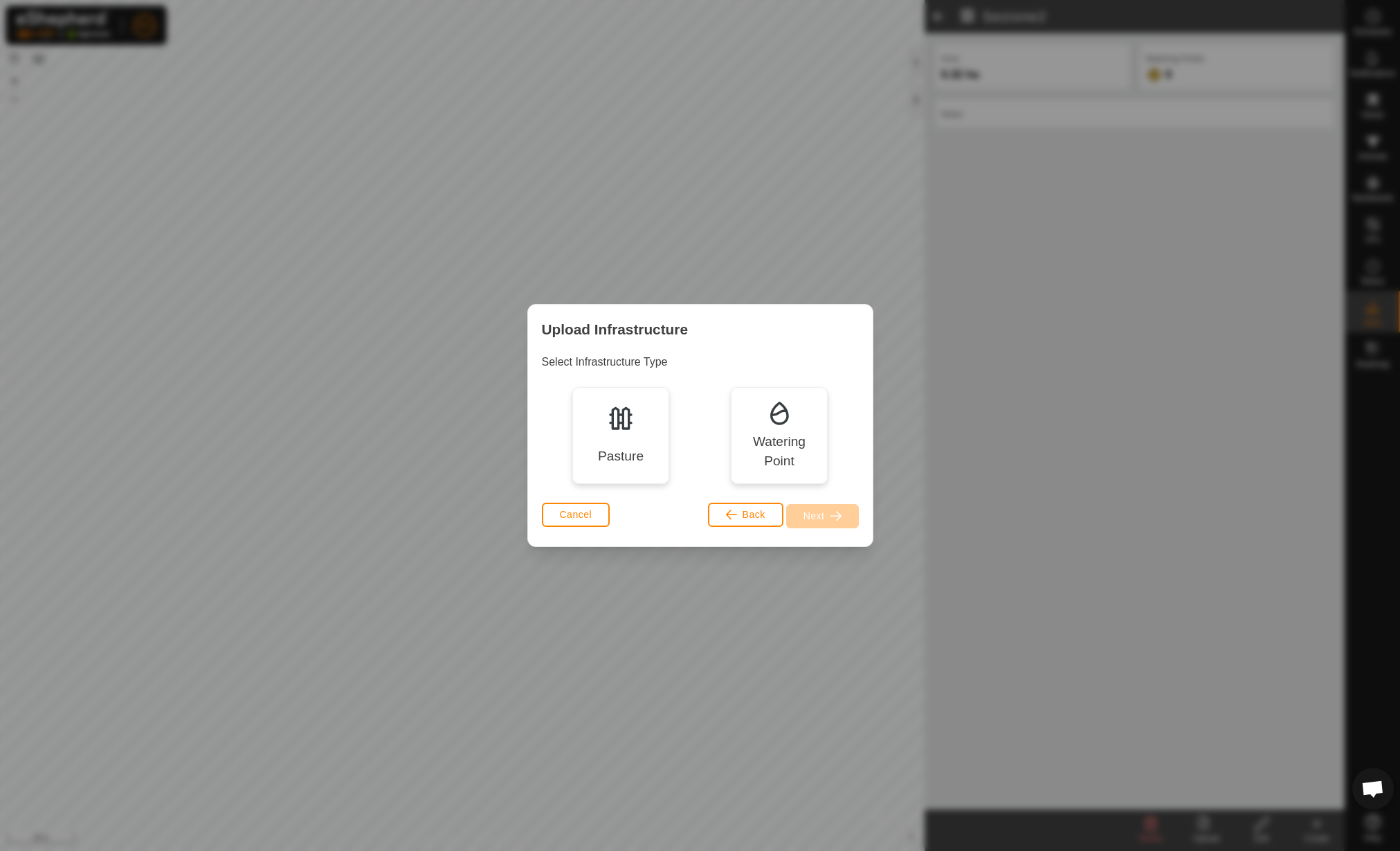
click at [606, 418] on div "Pasture" at bounding box center [621, 435] width 97 height 97
click at [846, 521] on button "Next" at bounding box center [823, 516] width 73 height 24
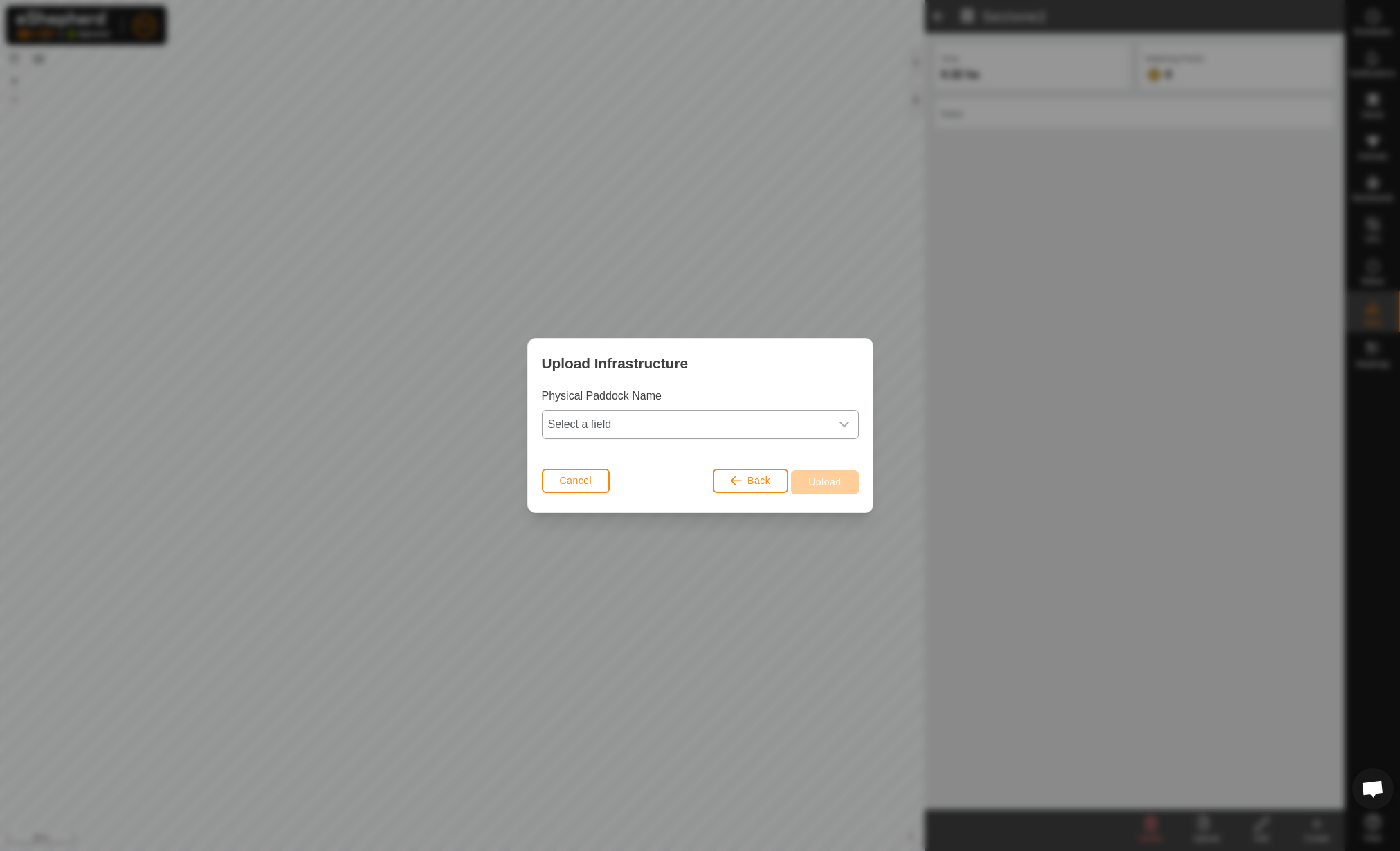
click at [623, 421] on span "Select a field" at bounding box center [686, 424] width 288 height 28
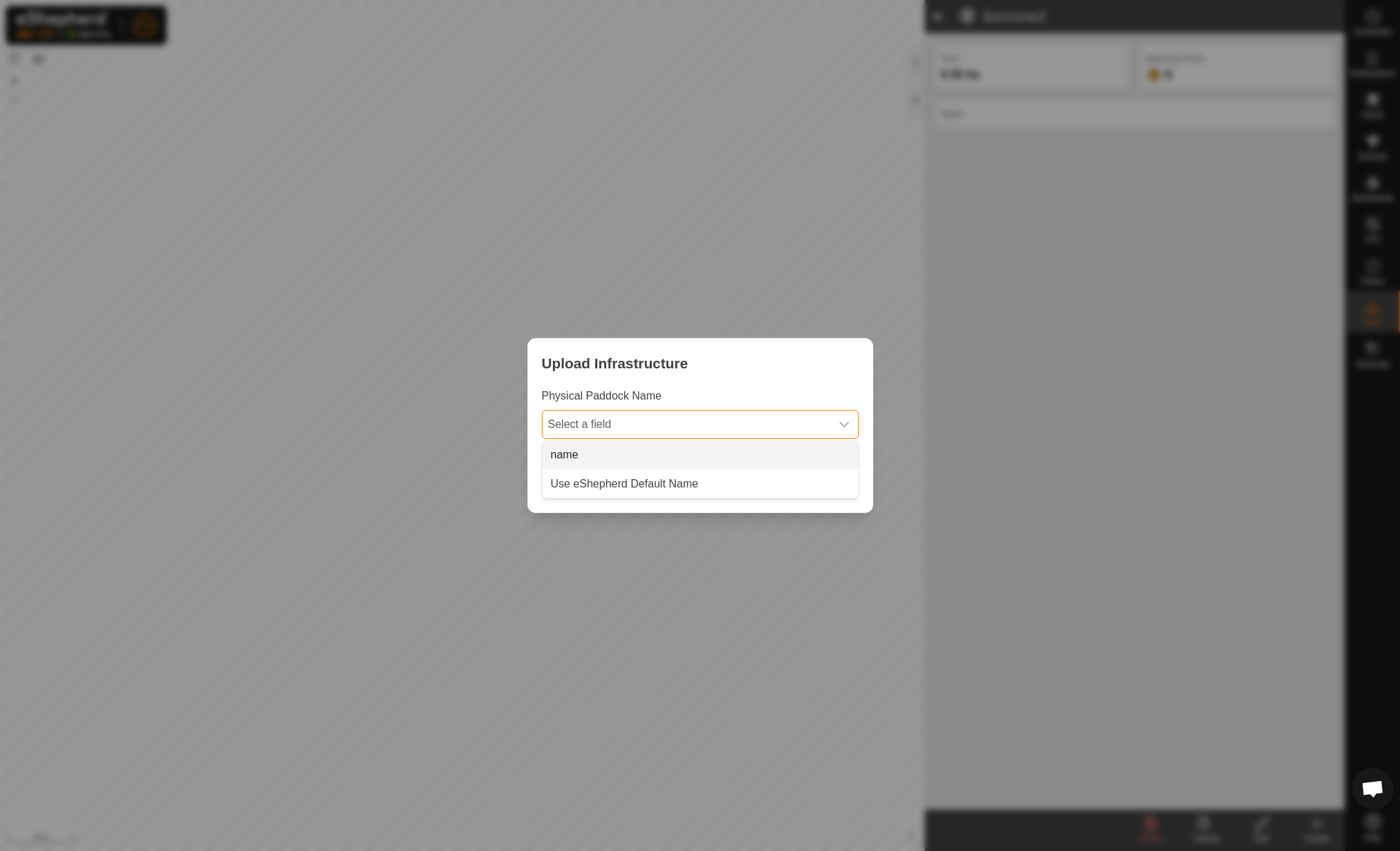
click at [598, 458] on li "name" at bounding box center [700, 455] width 315 height 28
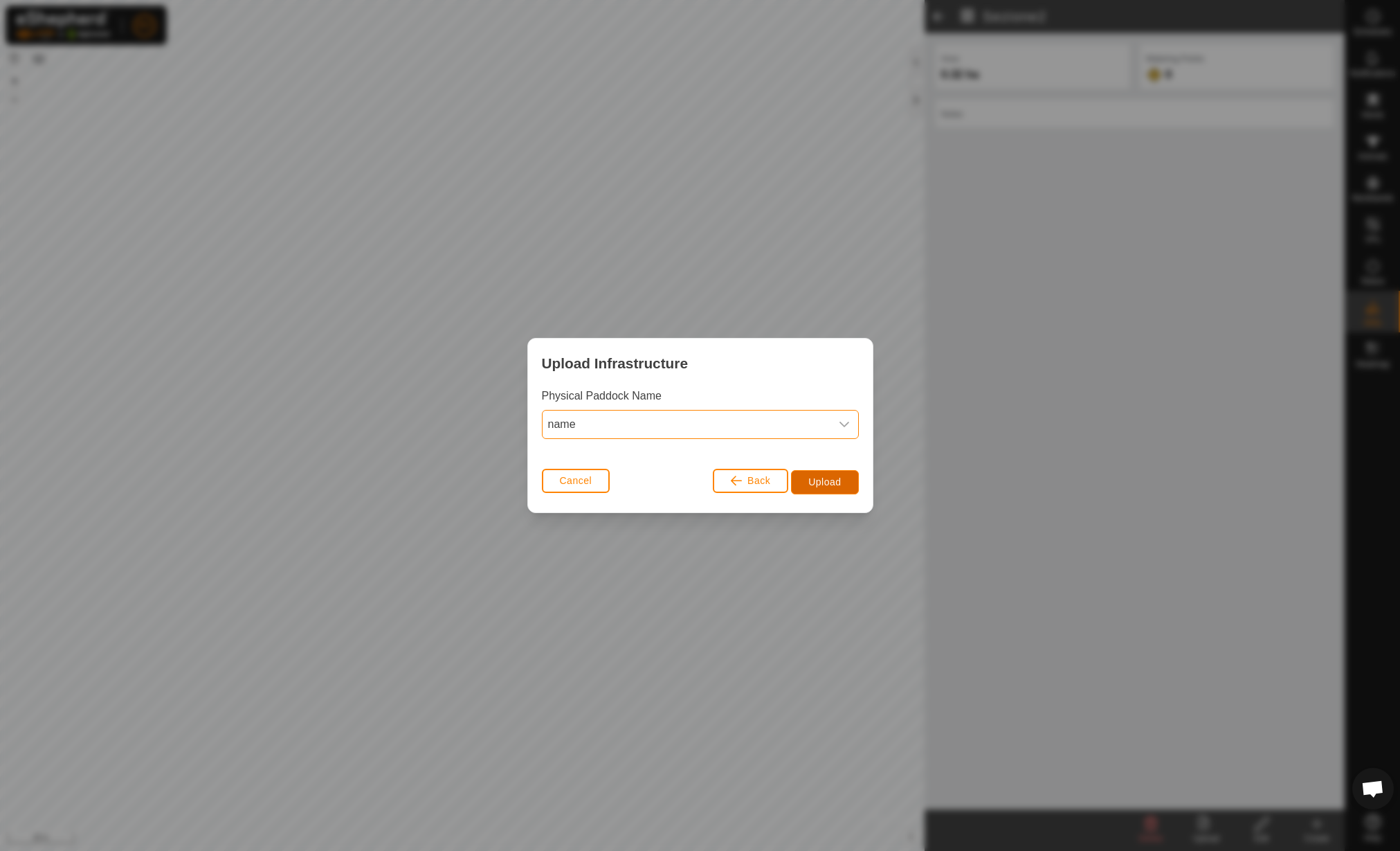
click at [825, 484] on span "Upload" at bounding box center [825, 481] width 33 height 11
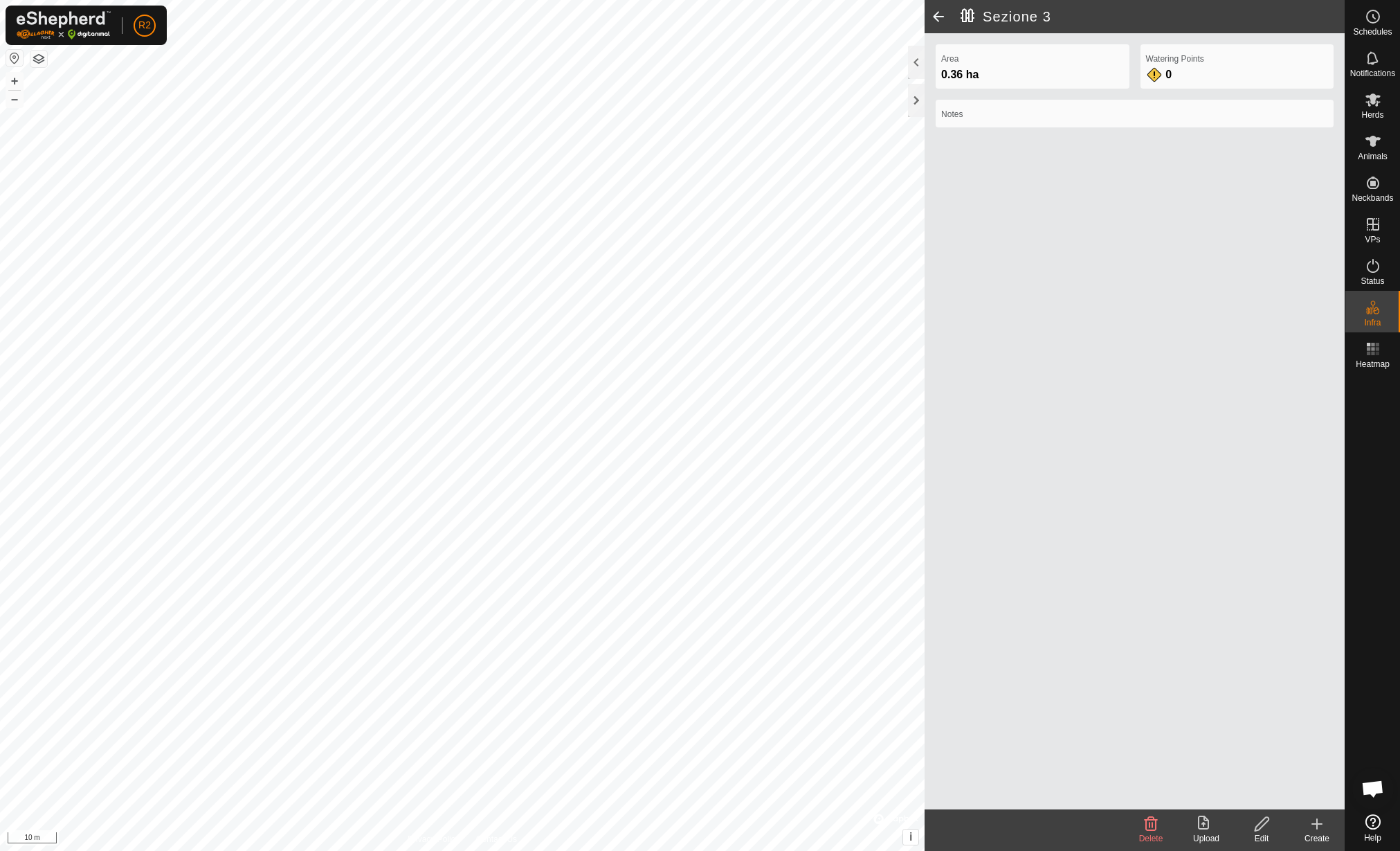
click at [1264, 828] on icon at bounding box center [1262, 823] width 18 height 17
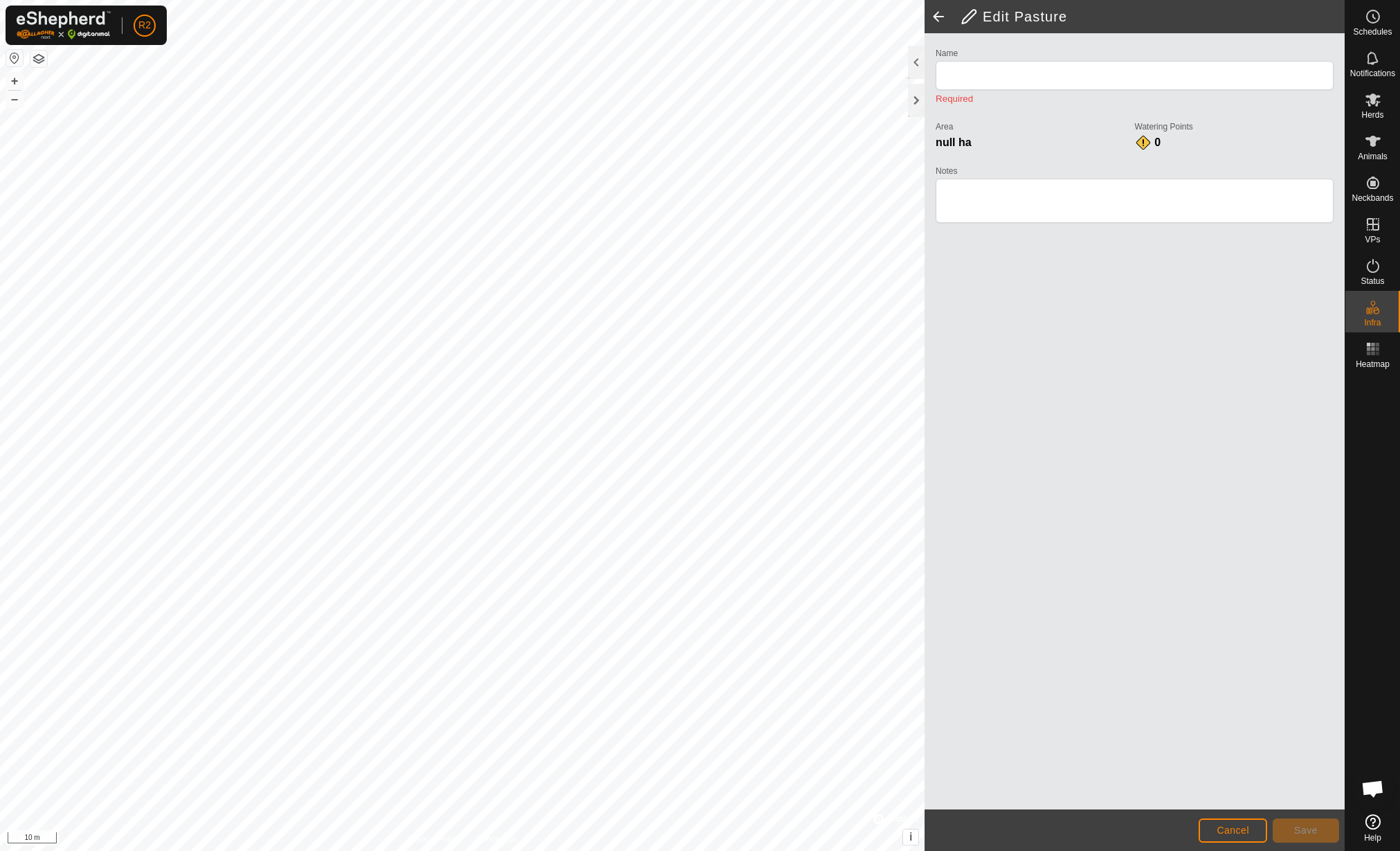
type input "Sezione 3"
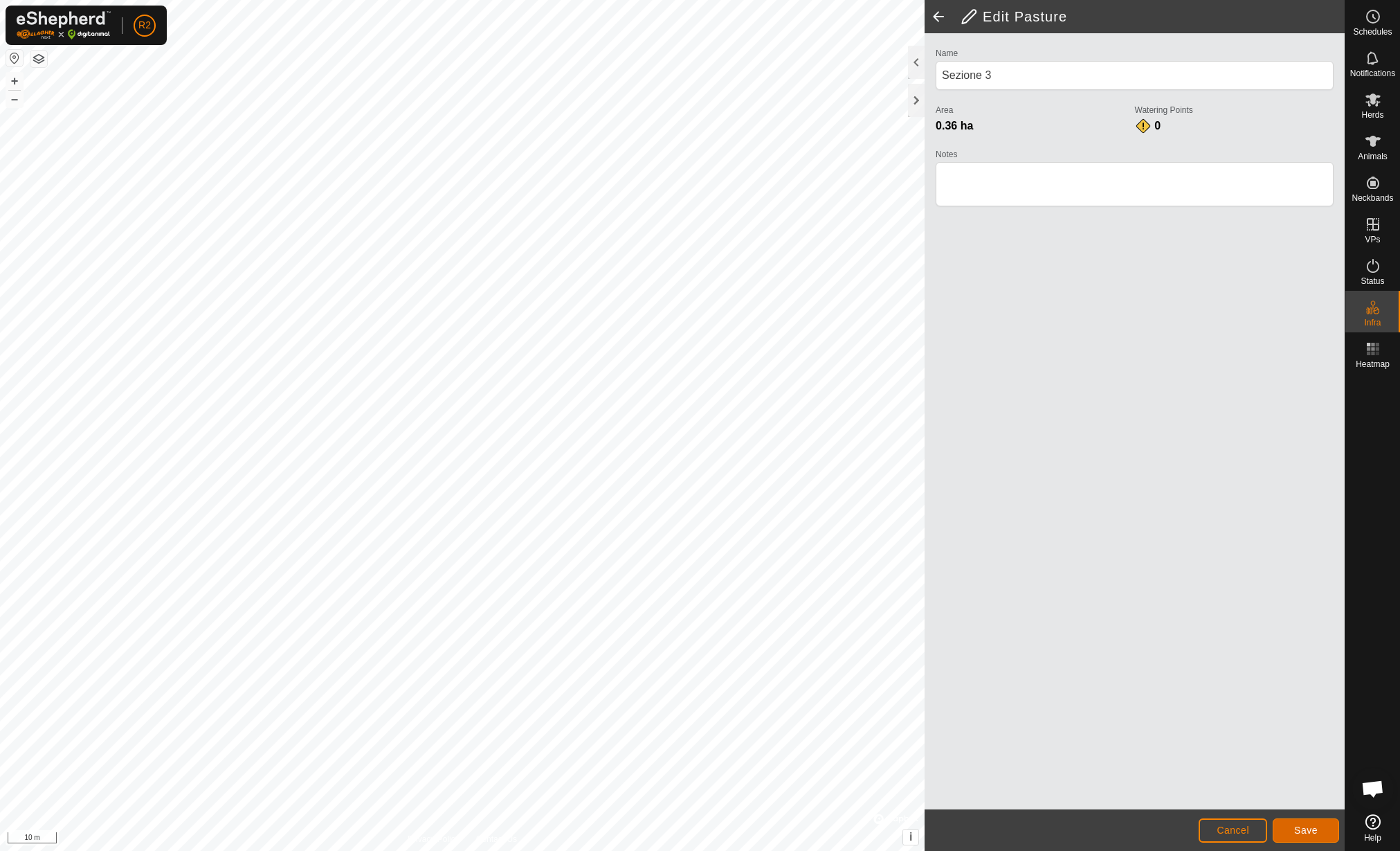
click at [1307, 828] on span "Save" at bounding box center [1306, 830] width 23 height 11
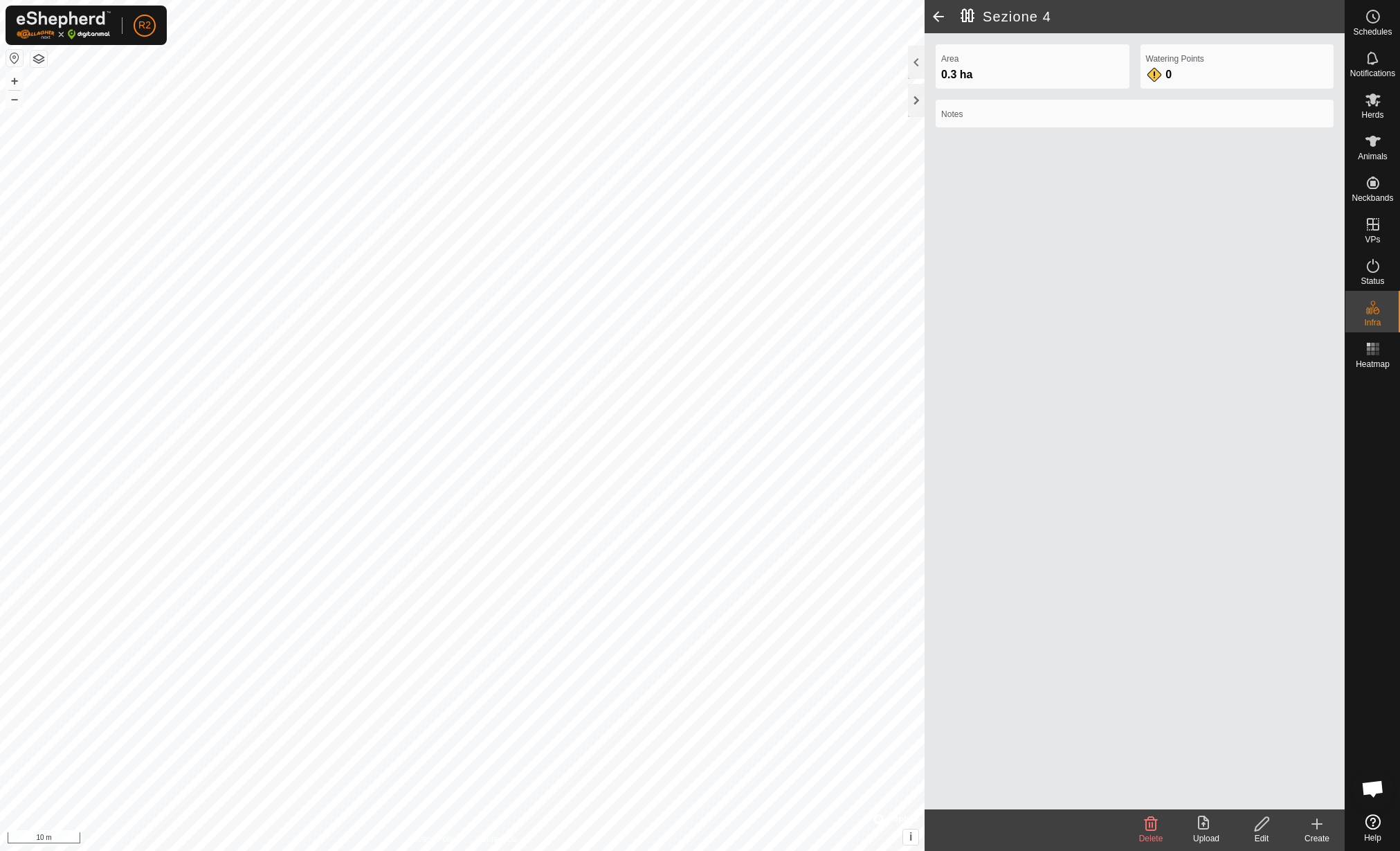
click at [1257, 834] on div "Edit" at bounding box center [1262, 838] width 56 height 12
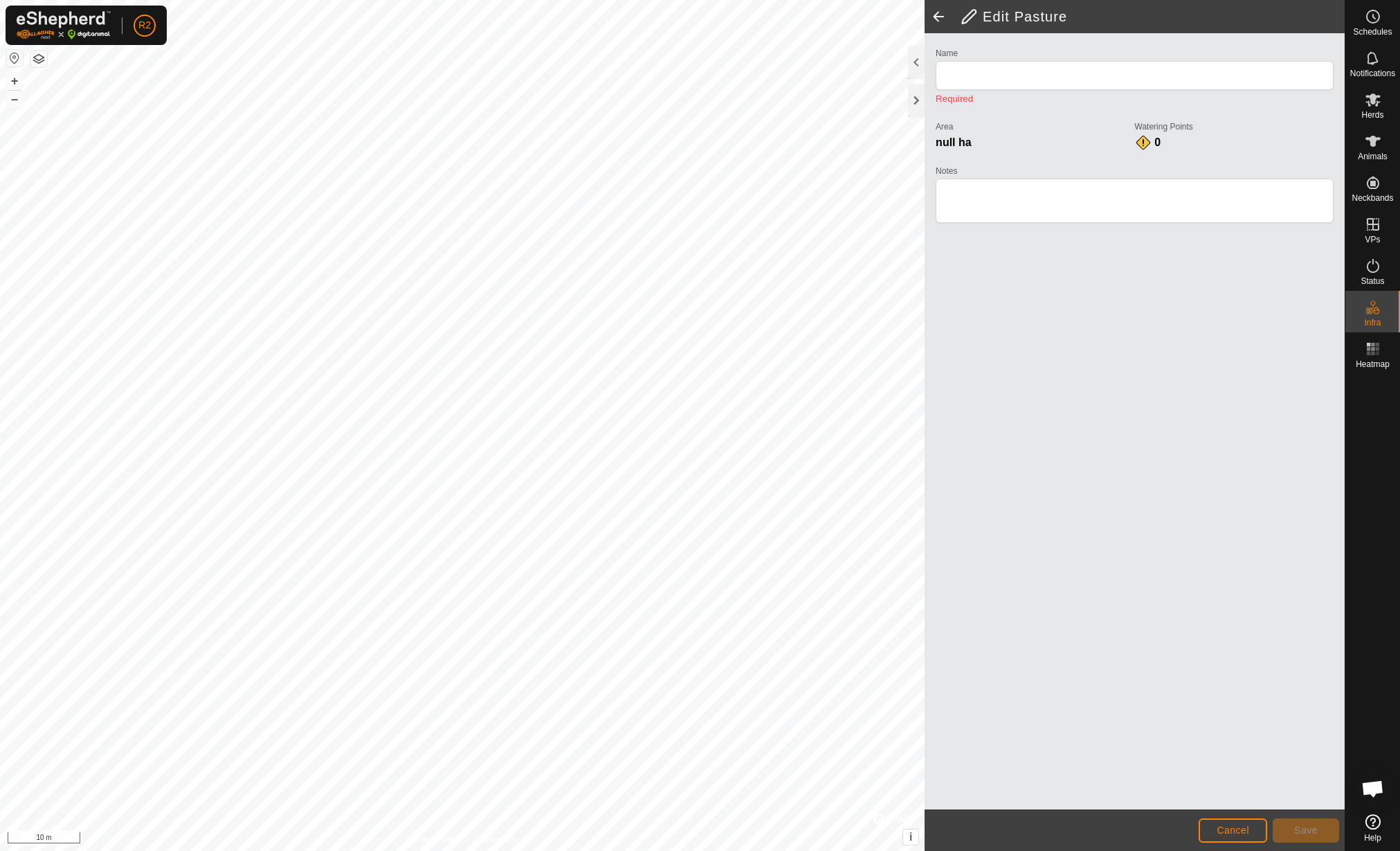
type input "Sezione 4"
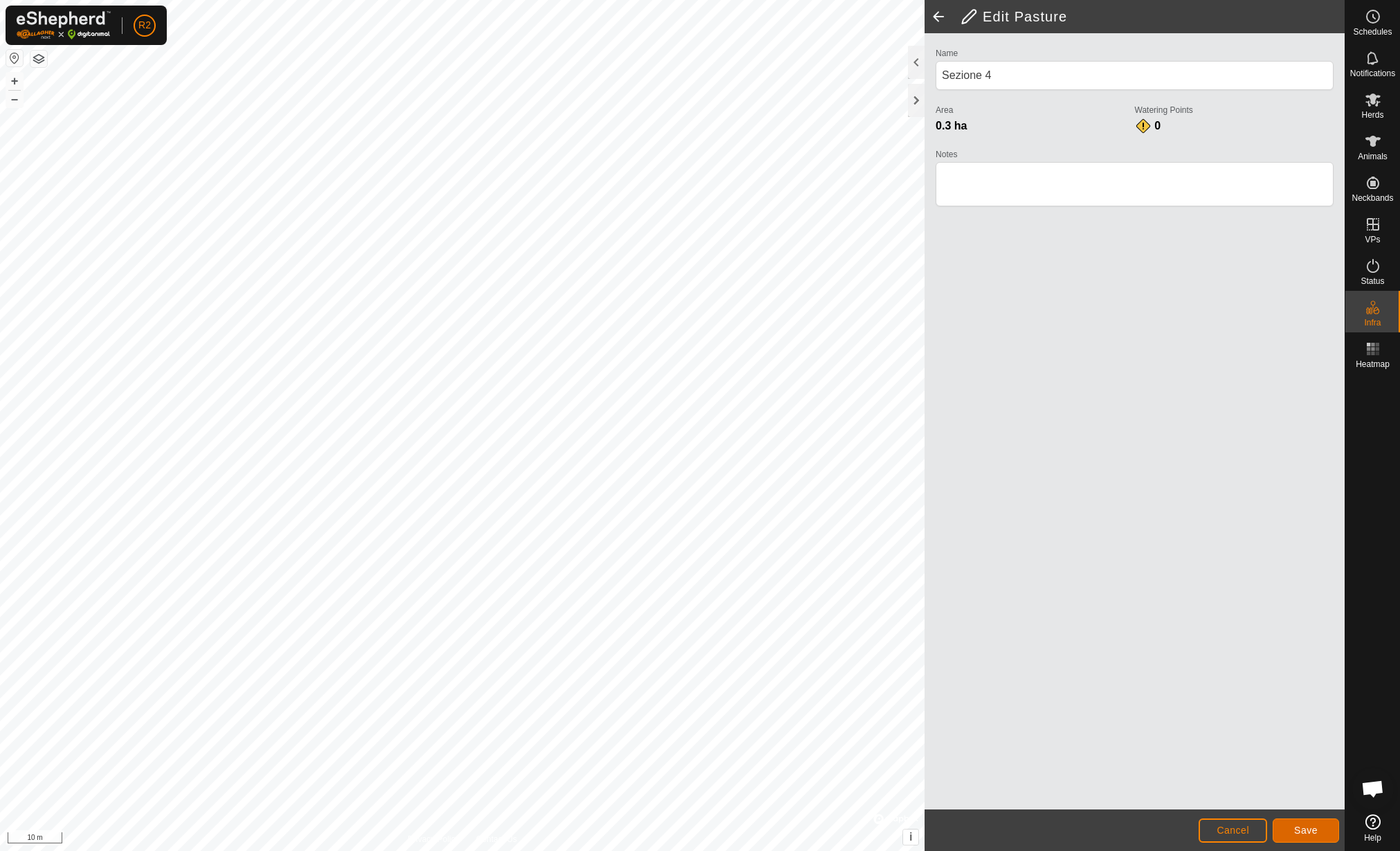
click at [1316, 841] on button "Save" at bounding box center [1306, 830] width 66 height 24
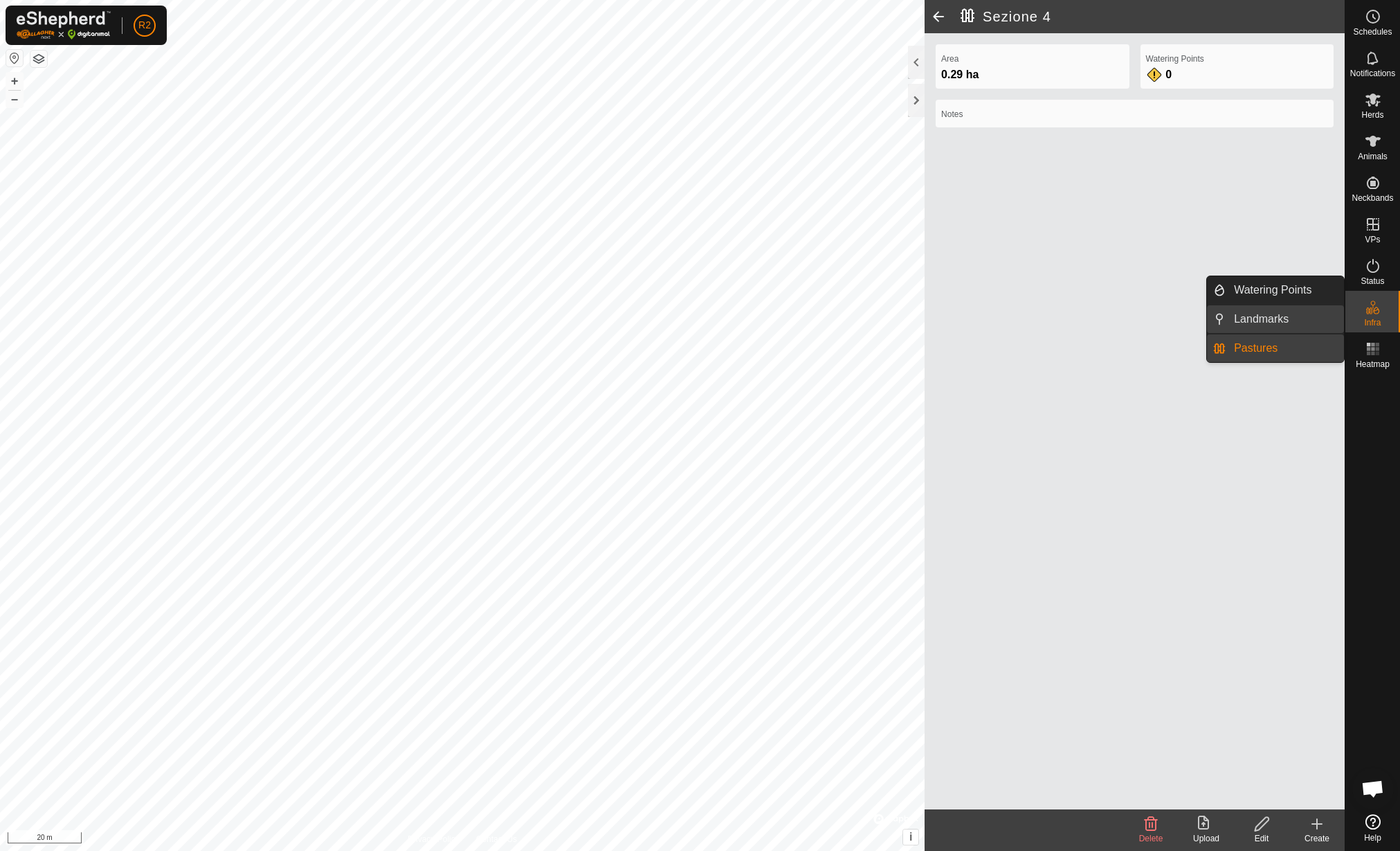
click at [1291, 311] on link "Landmarks" at bounding box center [1285, 319] width 118 height 28
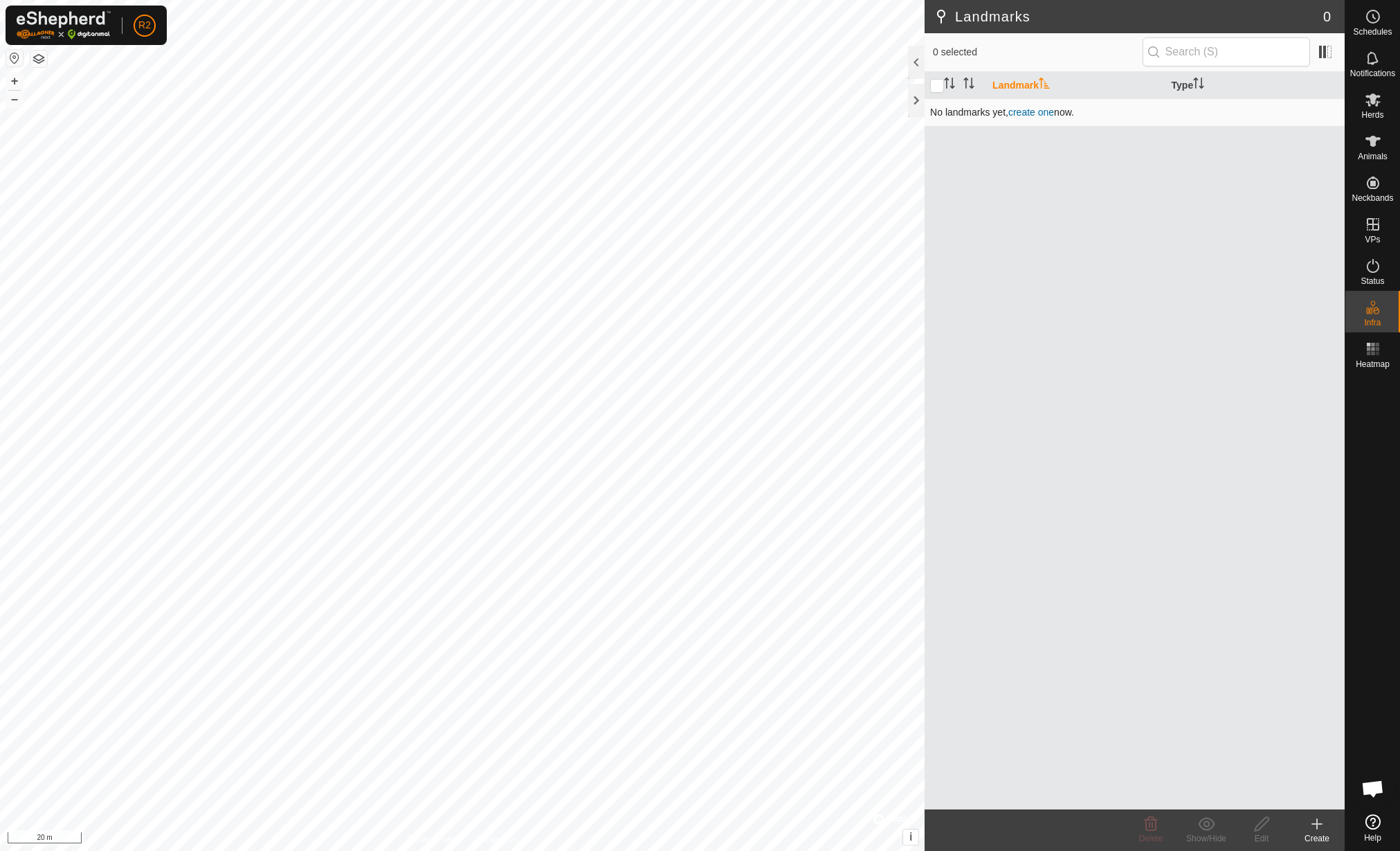
click at [1033, 107] on link "create one" at bounding box center [1031, 112] width 46 height 11
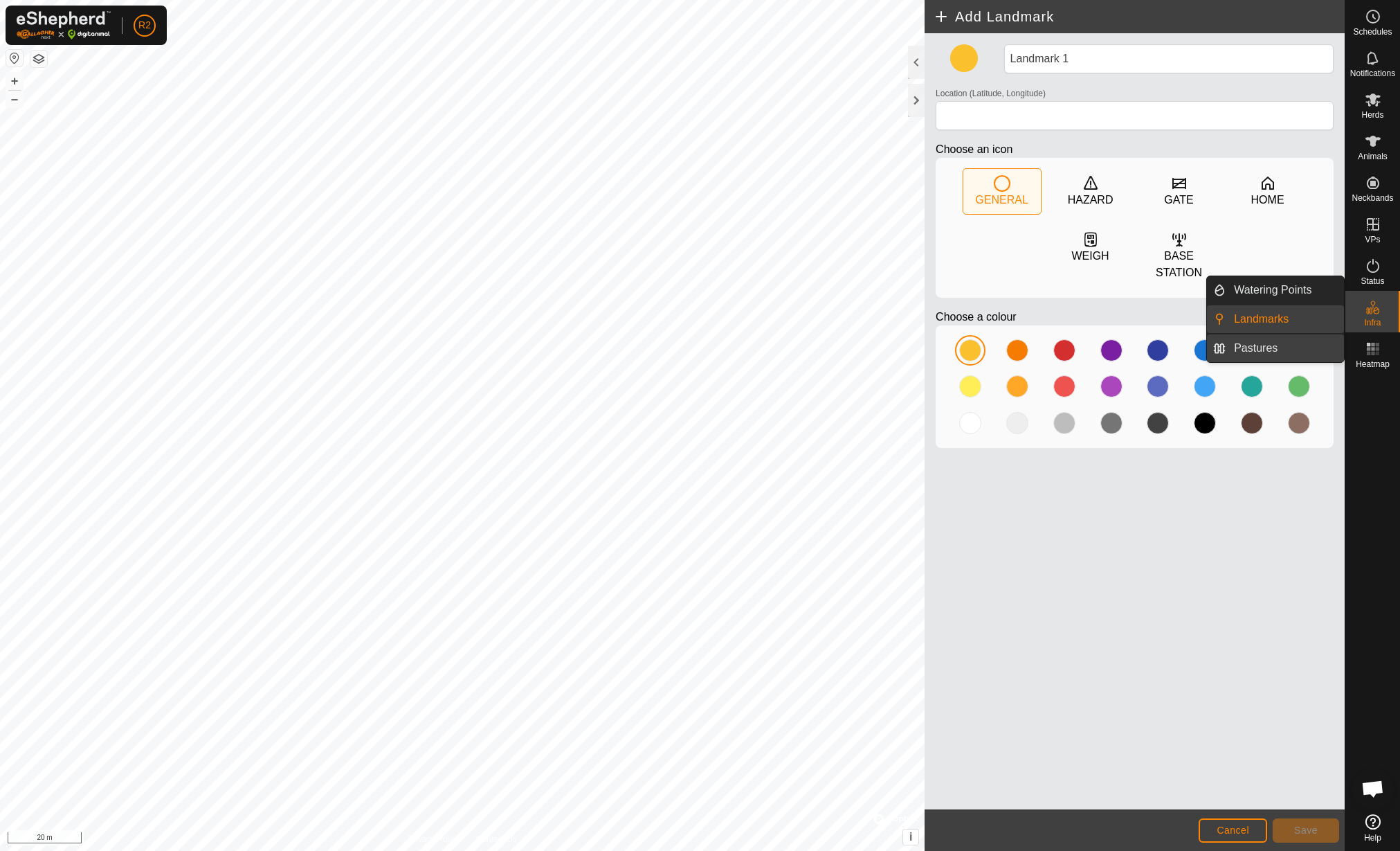
click at [1270, 337] on link "Pastures" at bounding box center [1285, 348] width 118 height 28
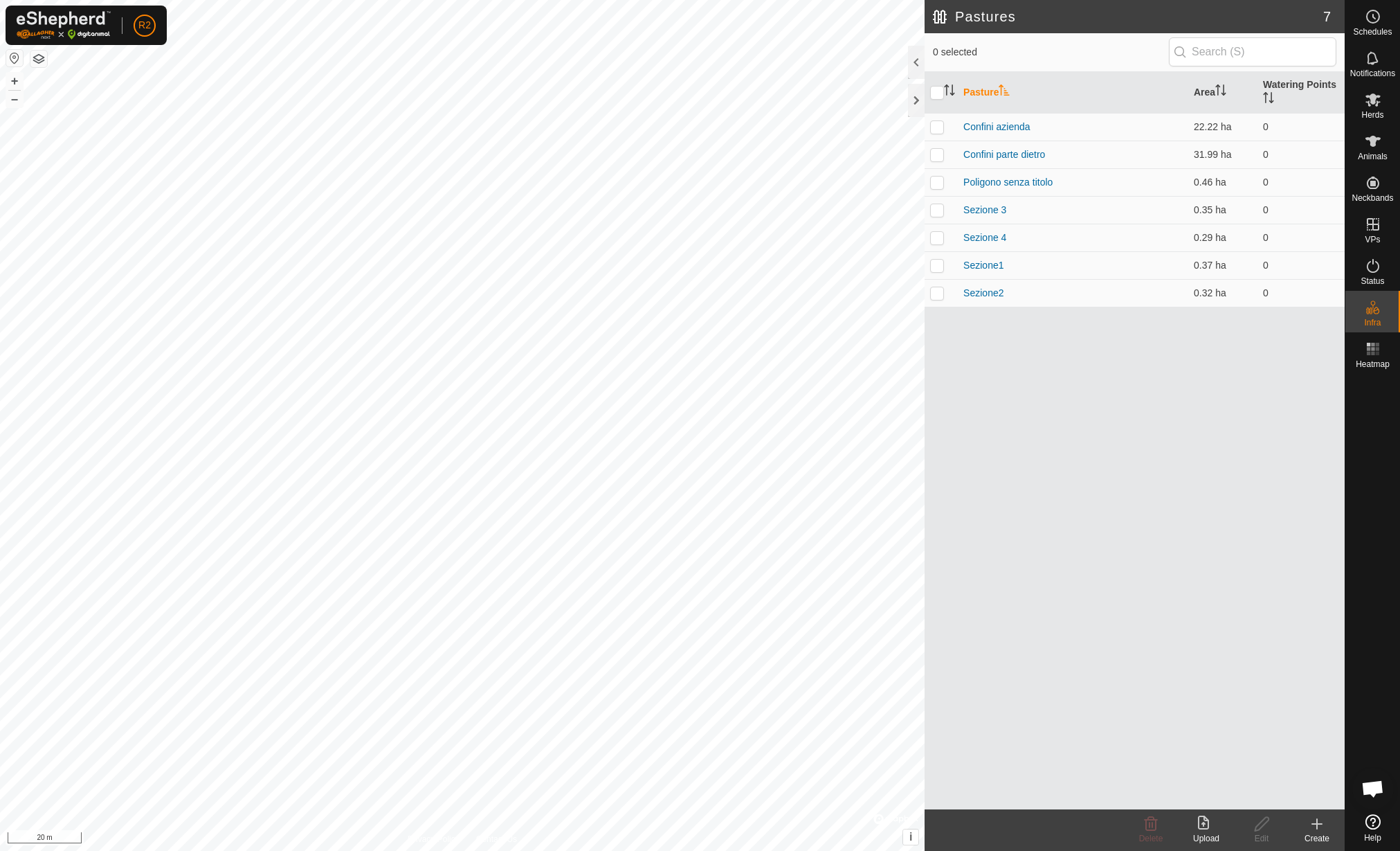
click at [1318, 827] on icon at bounding box center [1317, 823] width 17 height 17
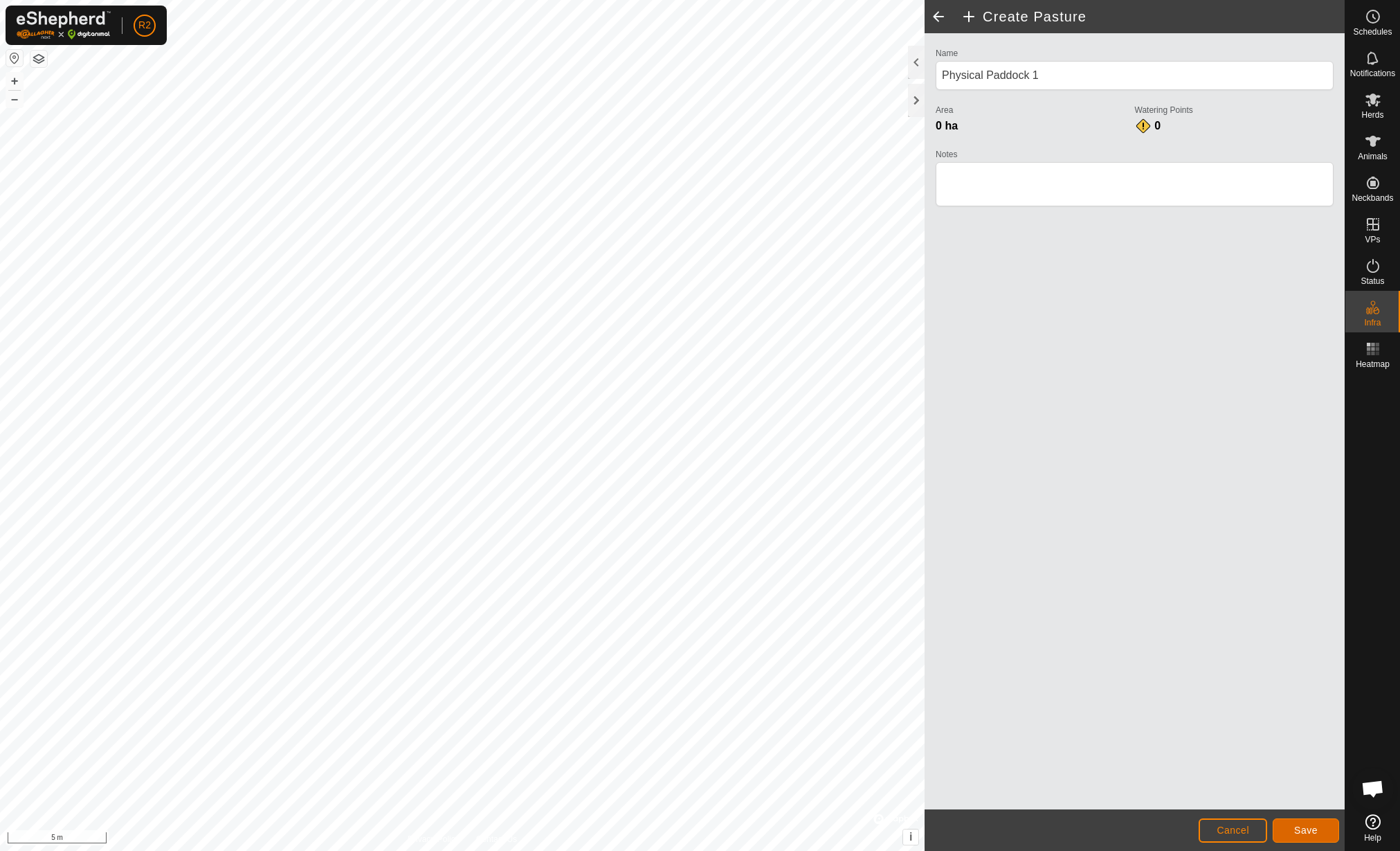
click at [1298, 833] on span "Save" at bounding box center [1306, 830] width 23 height 11
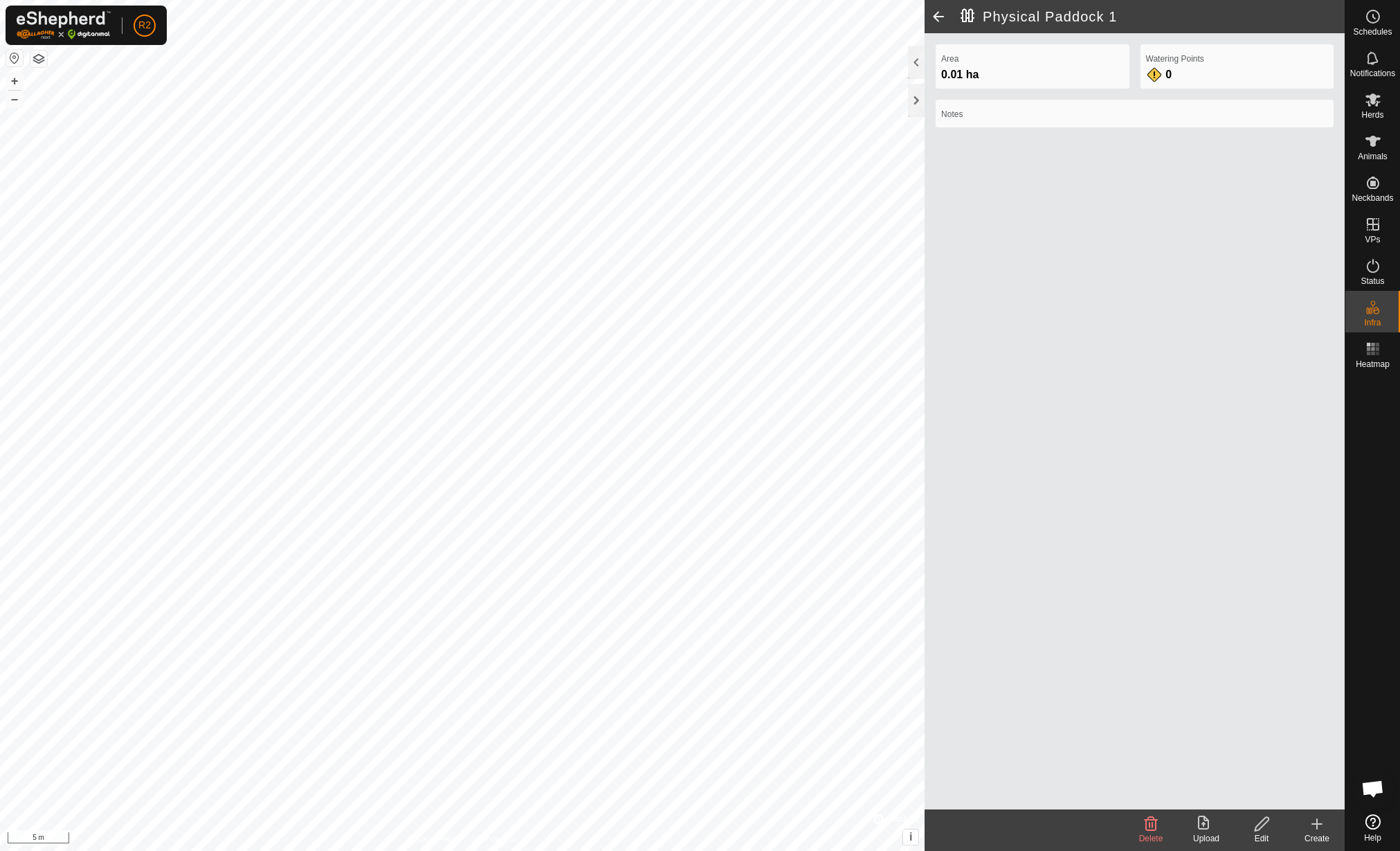
click at [1152, 832] on div "Delete" at bounding box center [1151, 838] width 56 height 12
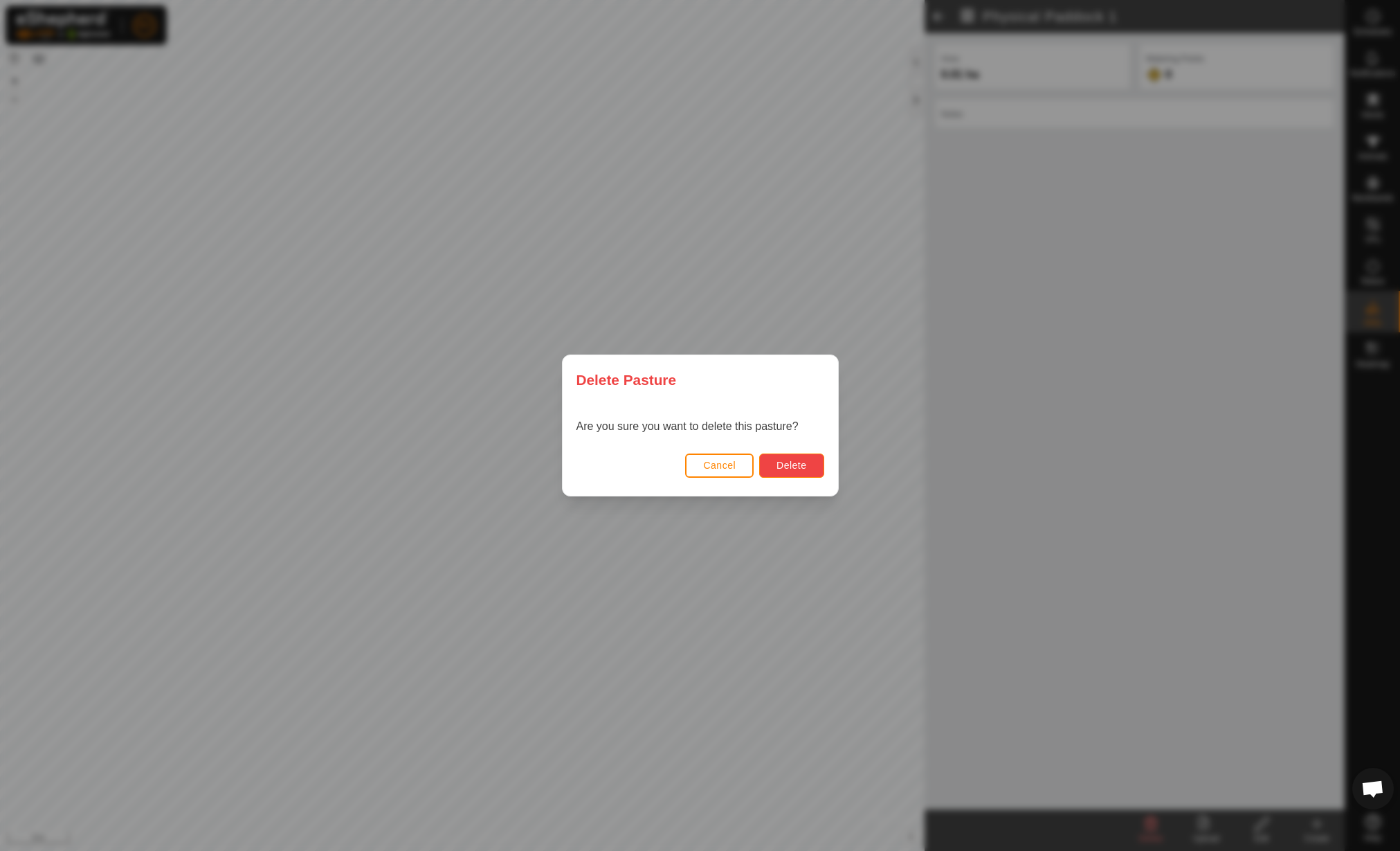
click at [796, 457] on button "Delete" at bounding box center [792, 465] width 64 height 24
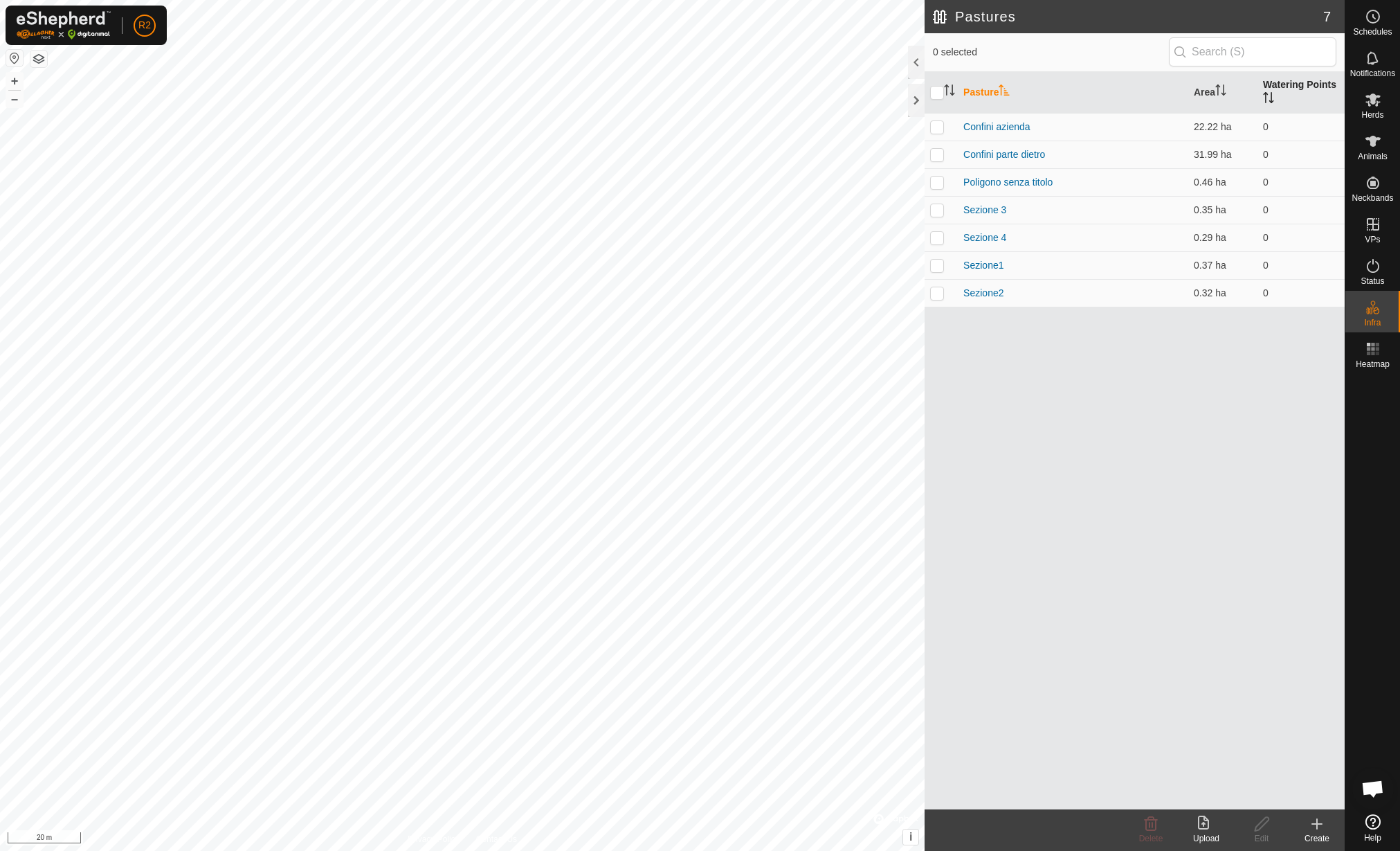
click at [1312, 96] on th "Watering Points" at bounding box center [1301, 93] width 87 height 42
click at [1312, 88] on th "Watering Points" at bounding box center [1301, 93] width 87 height 42
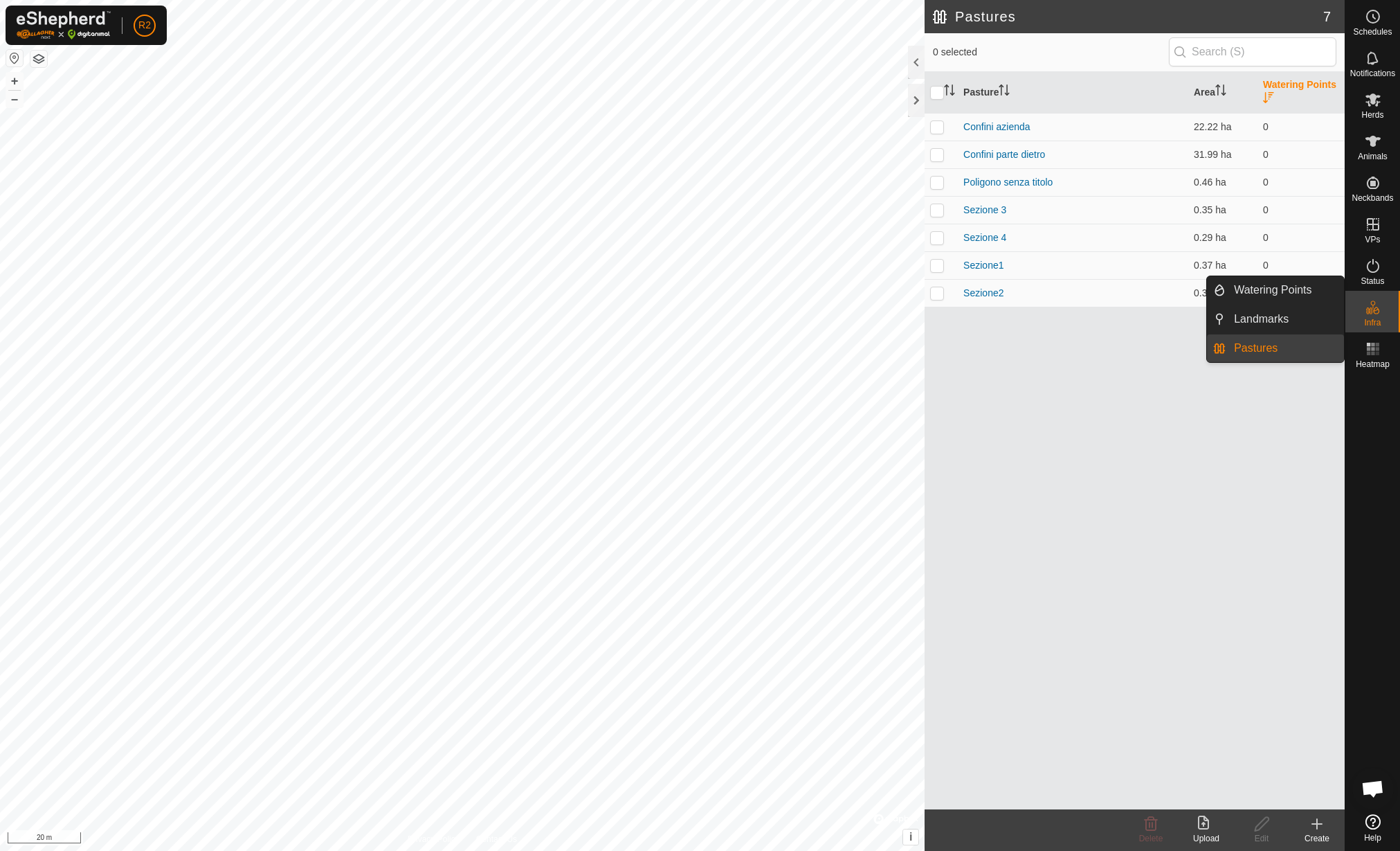
click at [1272, 283] on link "Watering Points" at bounding box center [1285, 290] width 118 height 28
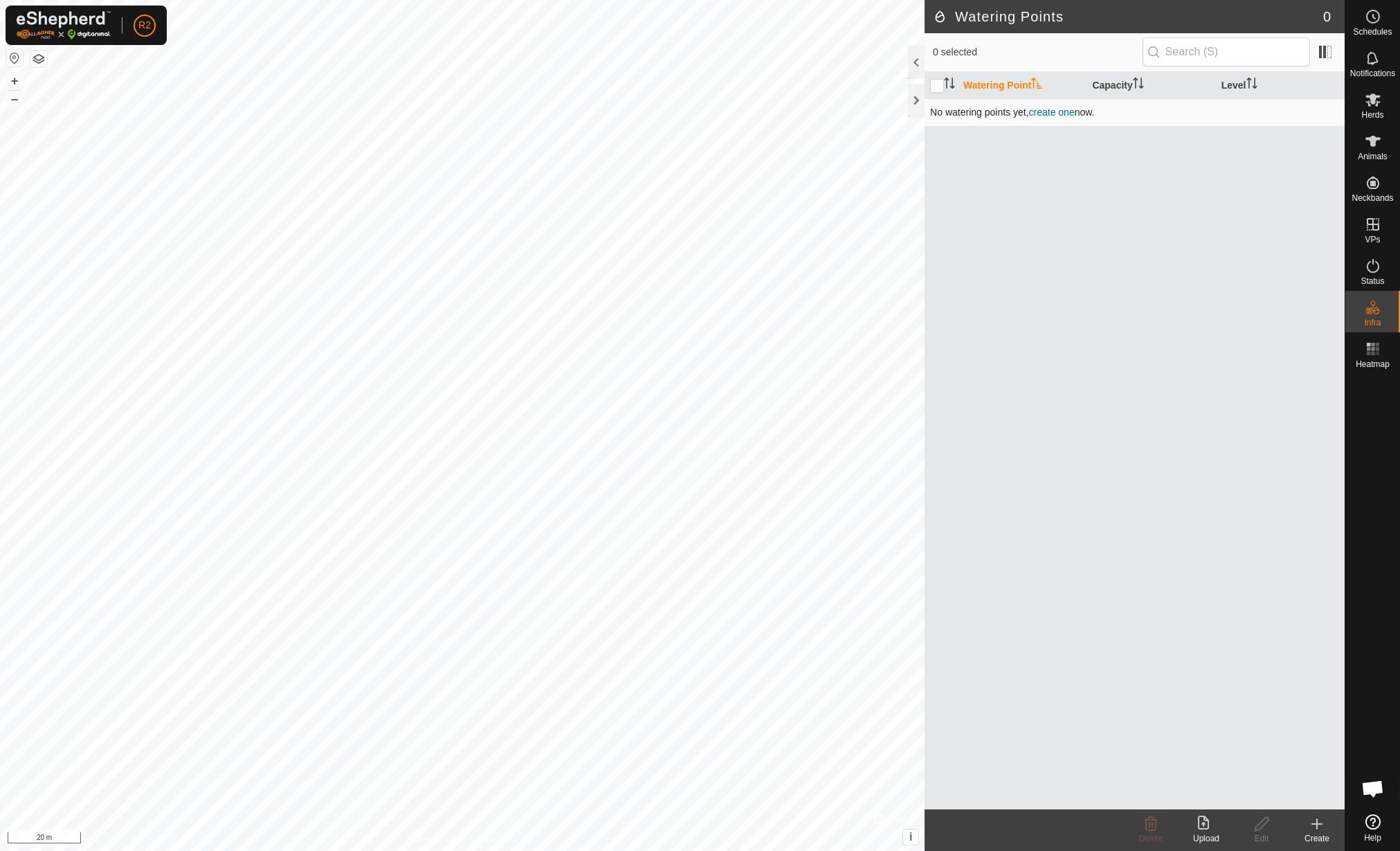
click at [1047, 111] on link "create one" at bounding box center [1052, 112] width 46 height 11
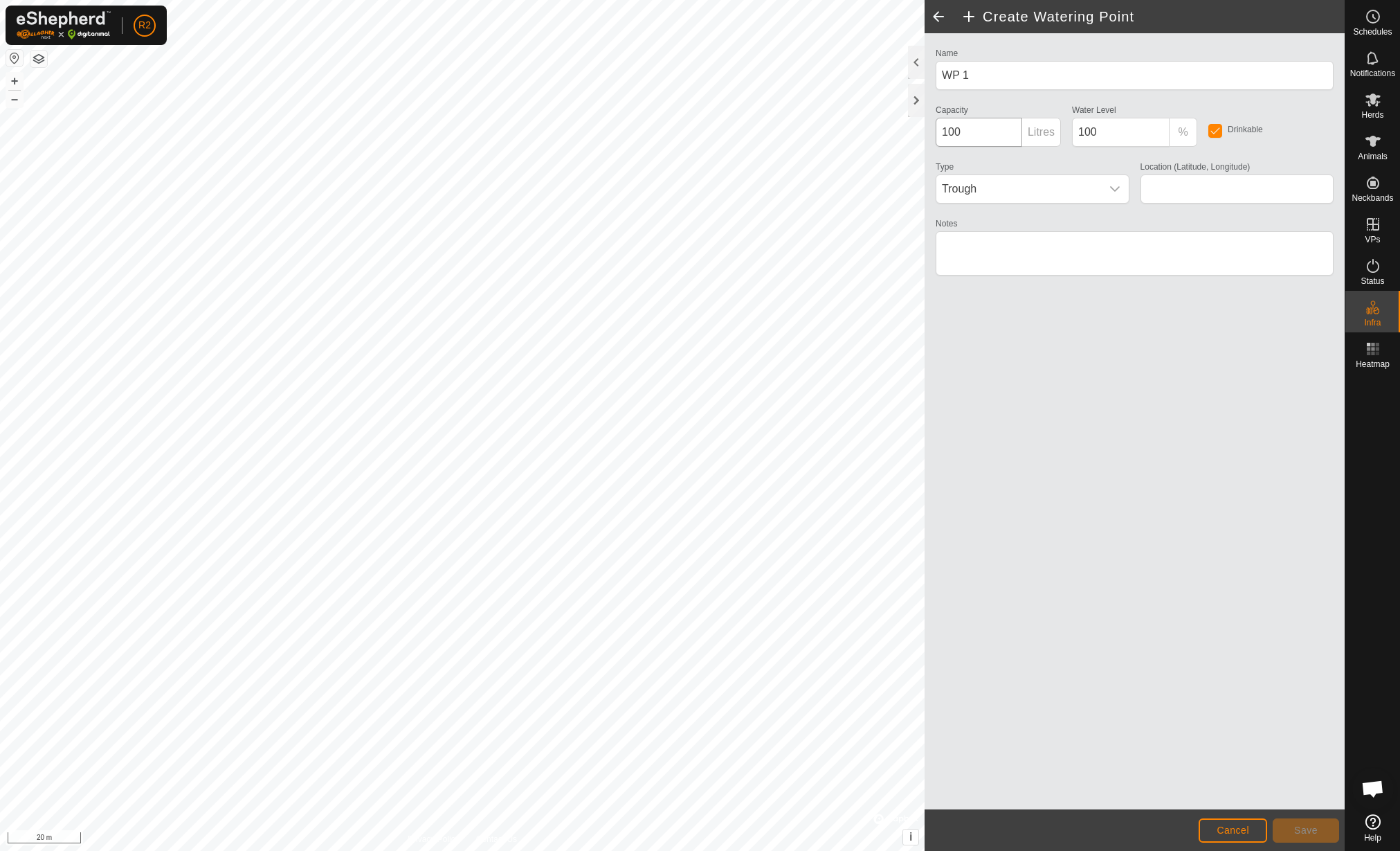
type input "42.161407, 12.462029"
click at [1317, 836] on button "Save" at bounding box center [1306, 830] width 66 height 24
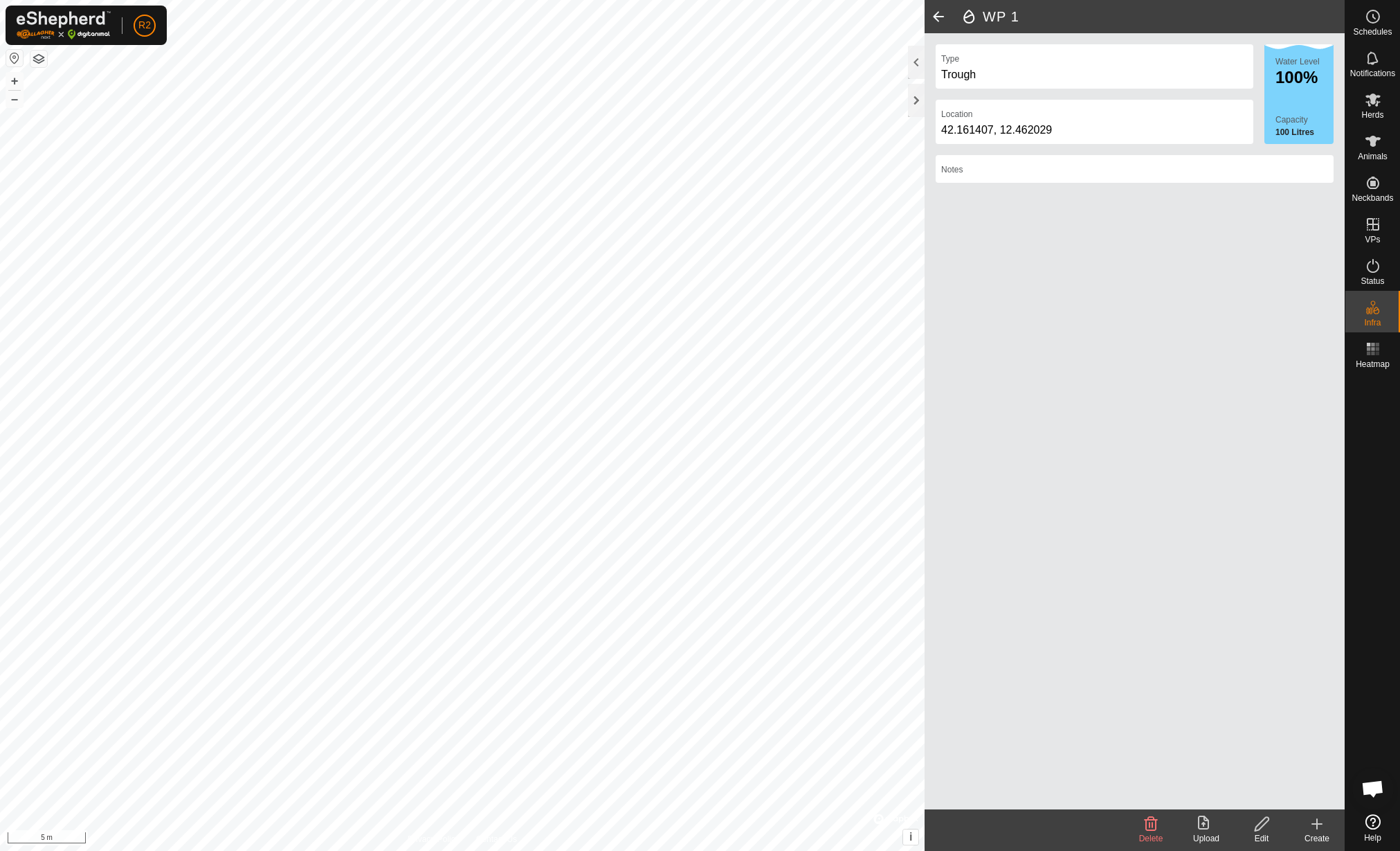
click at [1307, 828] on create-svg-icon at bounding box center [1317, 823] width 56 height 17
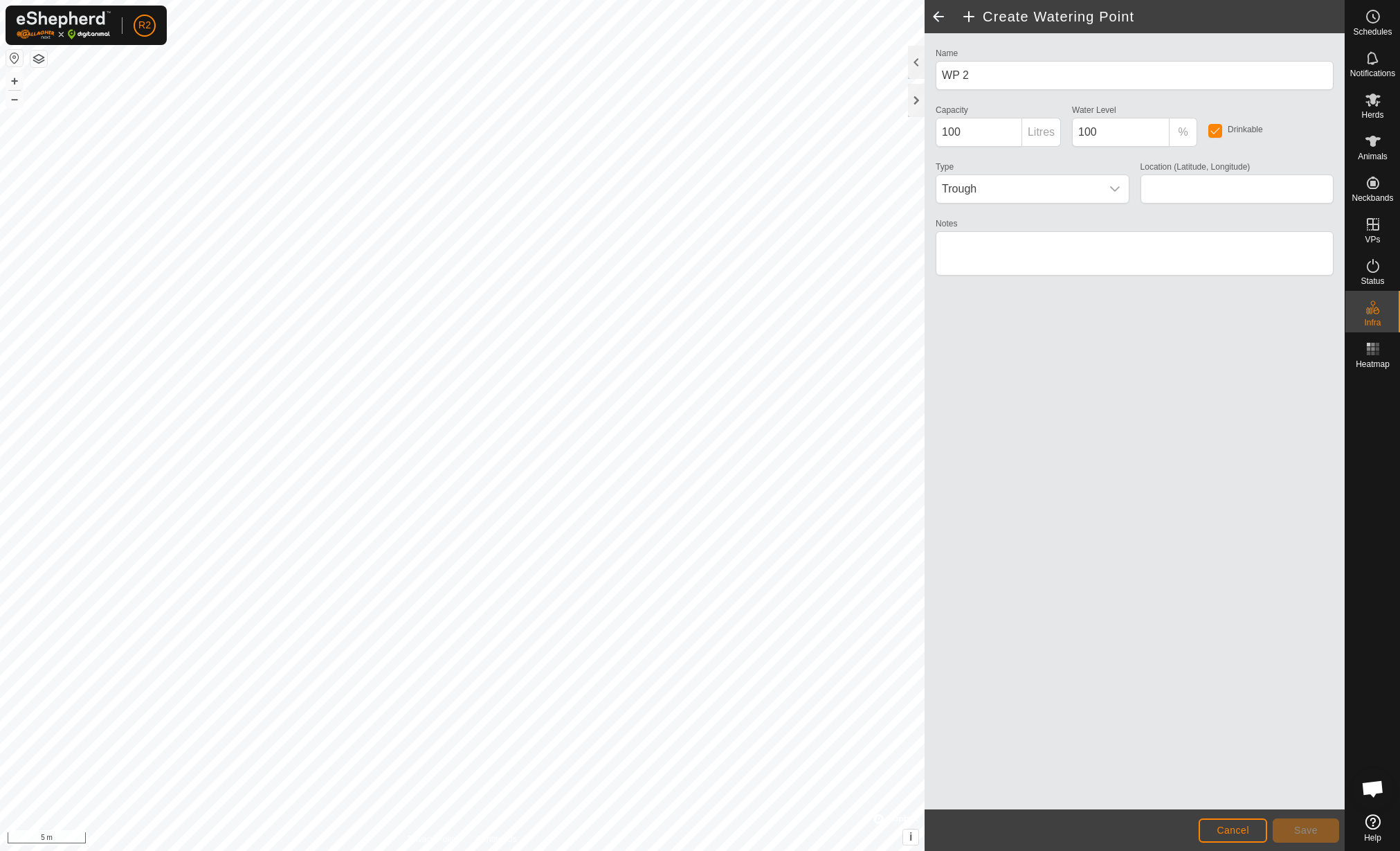
type input "42.161418, 12.462072"
click at [1314, 831] on span "Save" at bounding box center [1306, 830] width 23 height 11
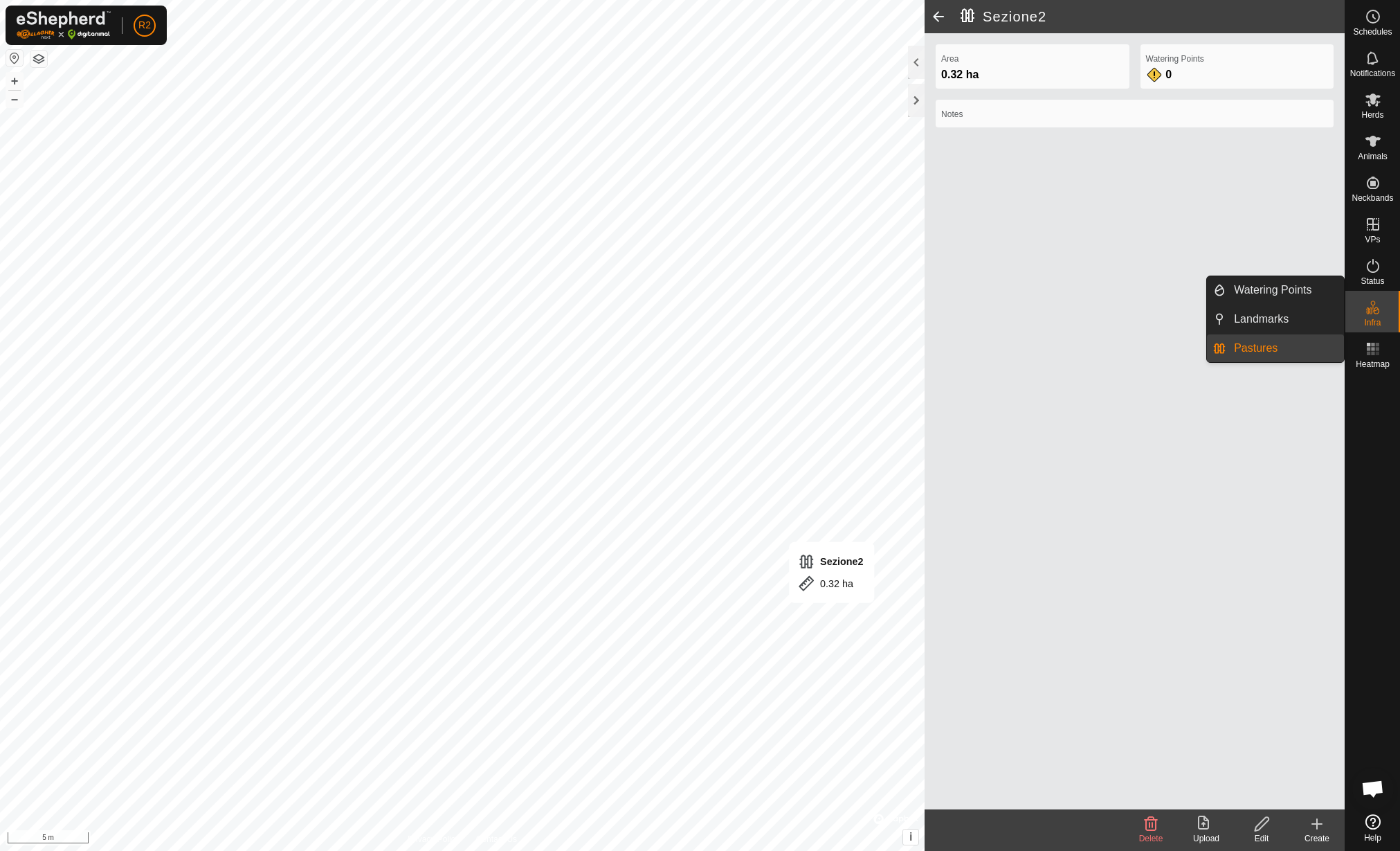
click at [1296, 284] on link "Watering Points" at bounding box center [1285, 290] width 118 height 28
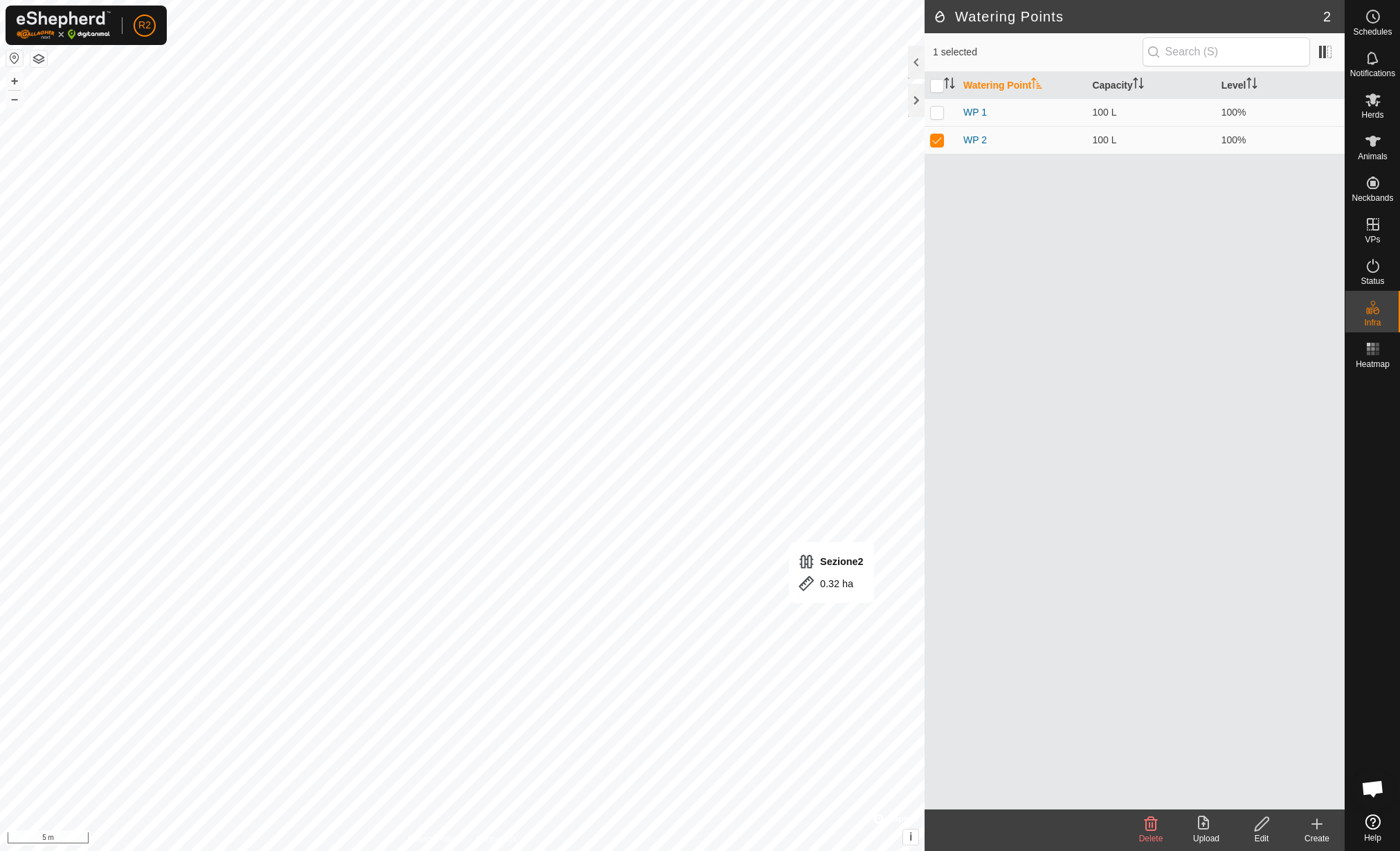
click at [1316, 828] on icon at bounding box center [1317, 823] width 17 height 17
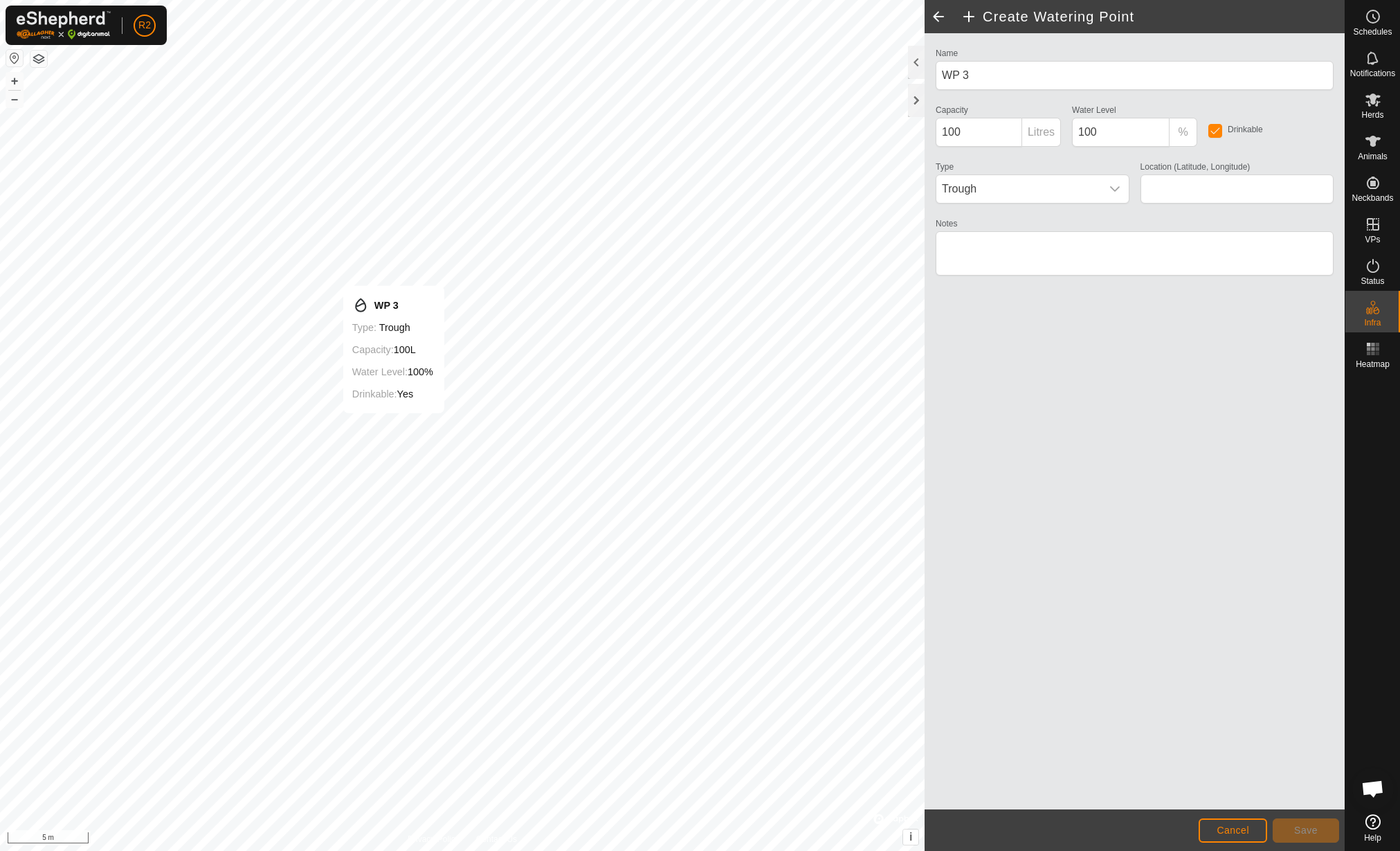
type input "42.161383, 12.462089"
click at [1299, 825] on span "Save" at bounding box center [1306, 830] width 23 height 11
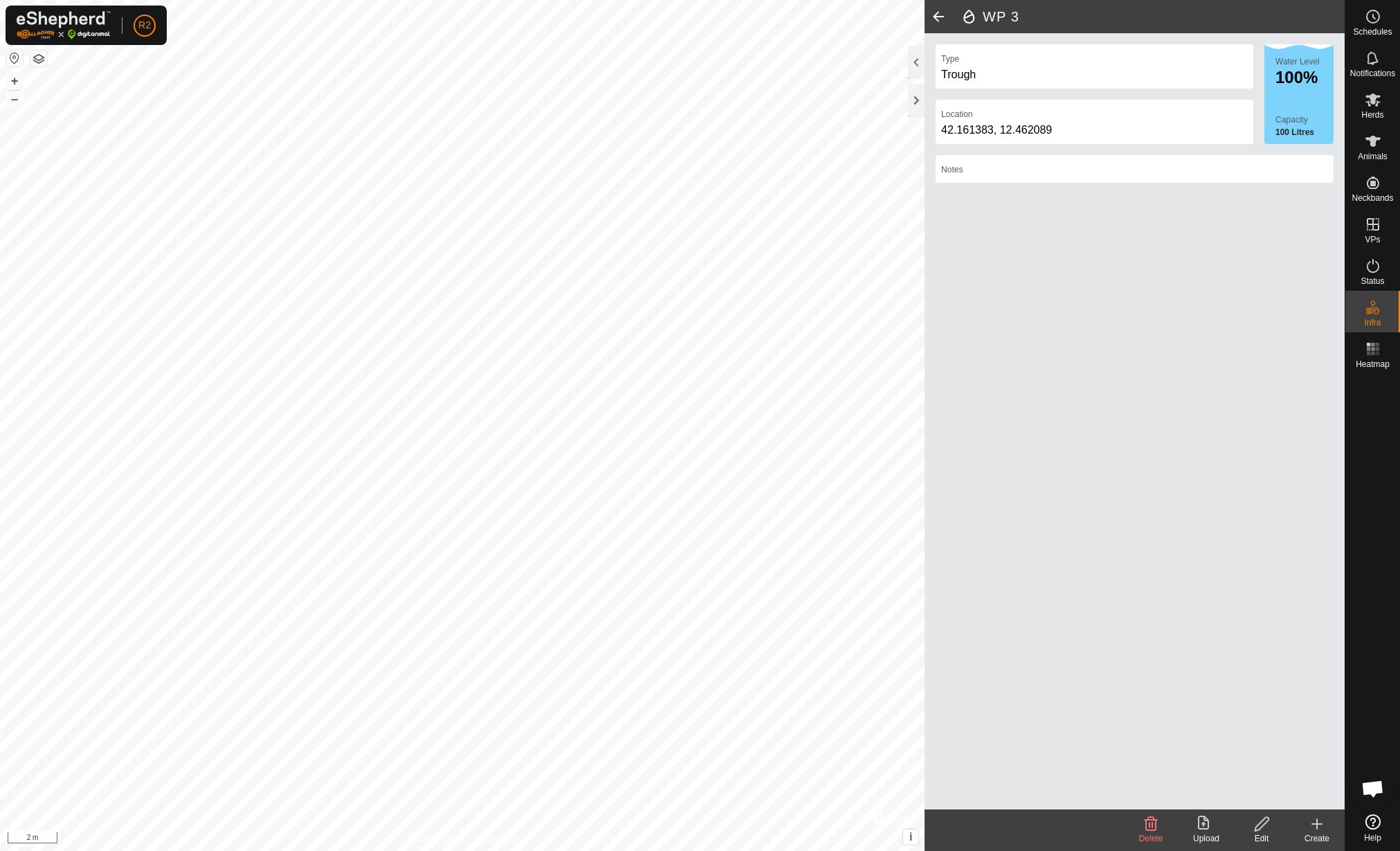
click at [1316, 828] on icon at bounding box center [1317, 823] width 17 height 17
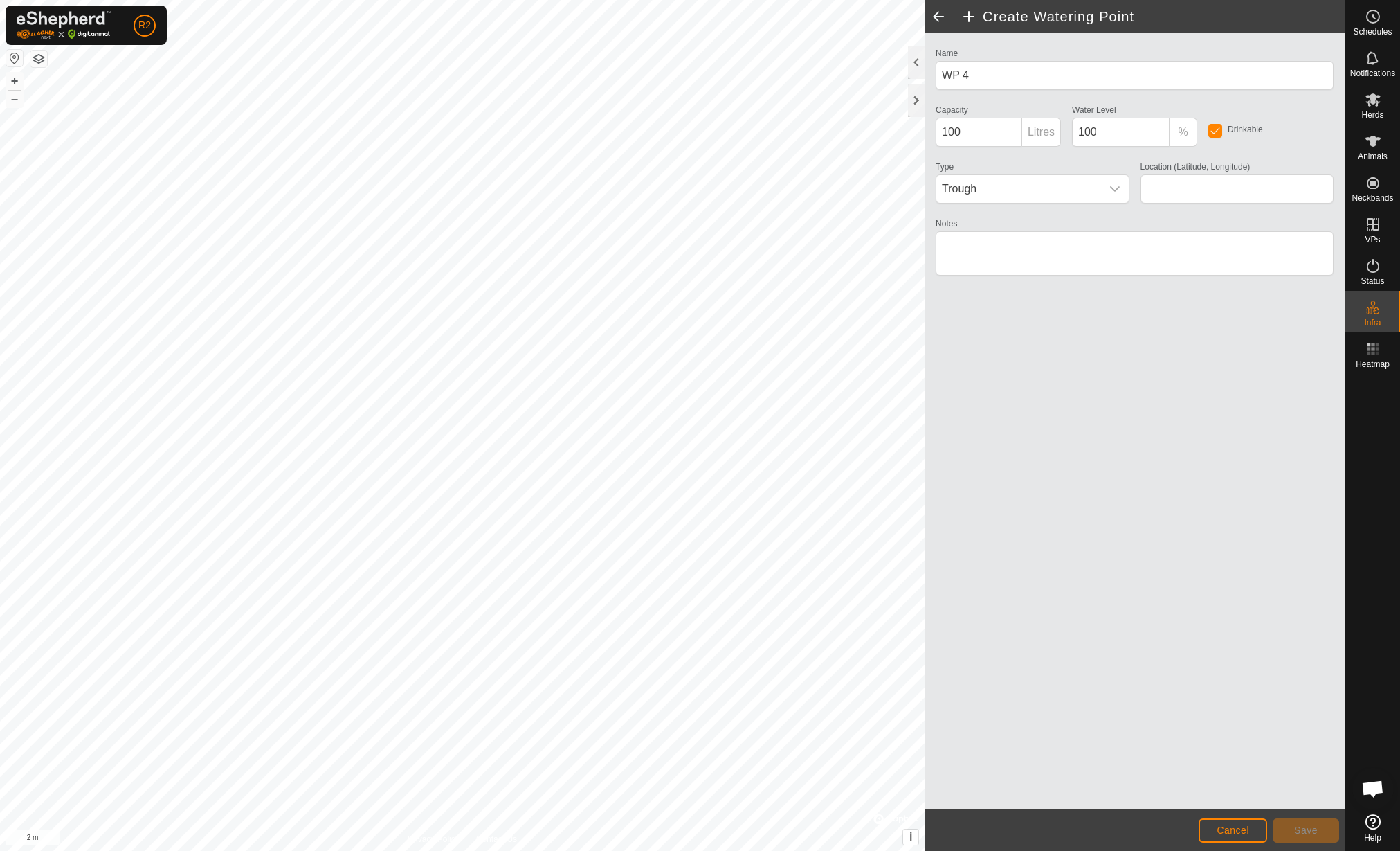
type input "42.161373, 12.462044"
click at [1325, 831] on button "Save" at bounding box center [1306, 830] width 66 height 24
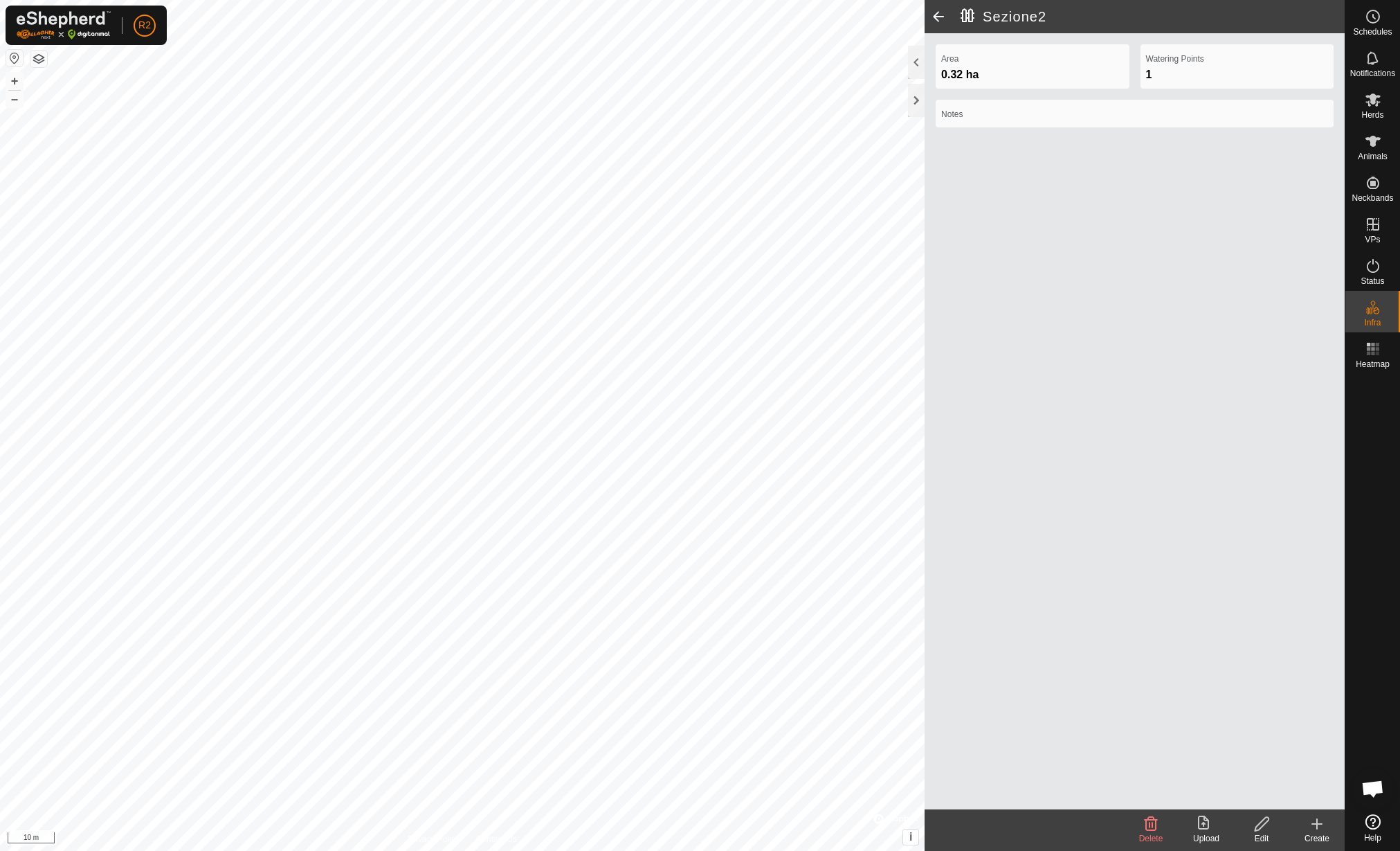
click at [1261, 827] on icon at bounding box center [1261, 823] width 14 height 14
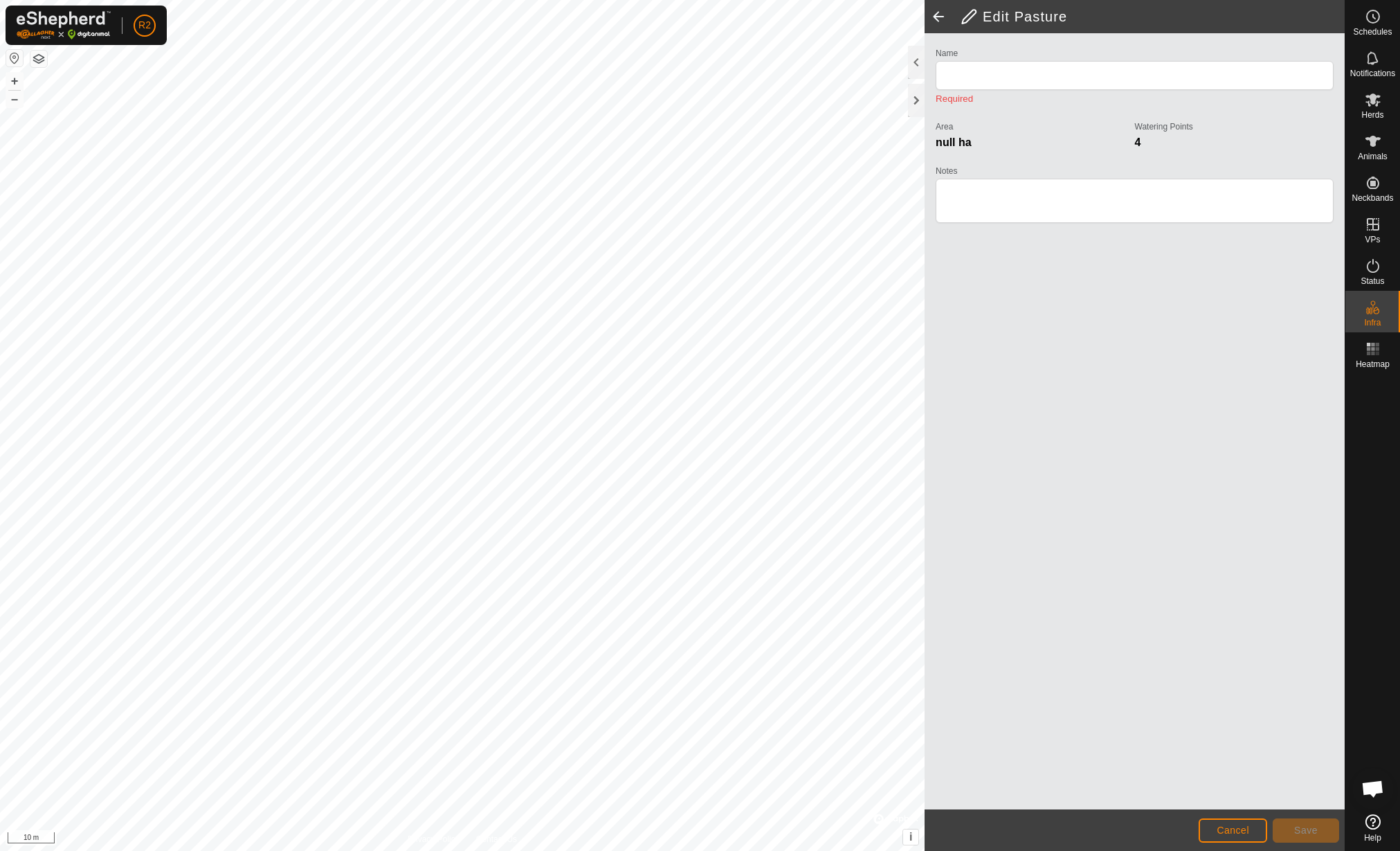
type input "Sezione2"
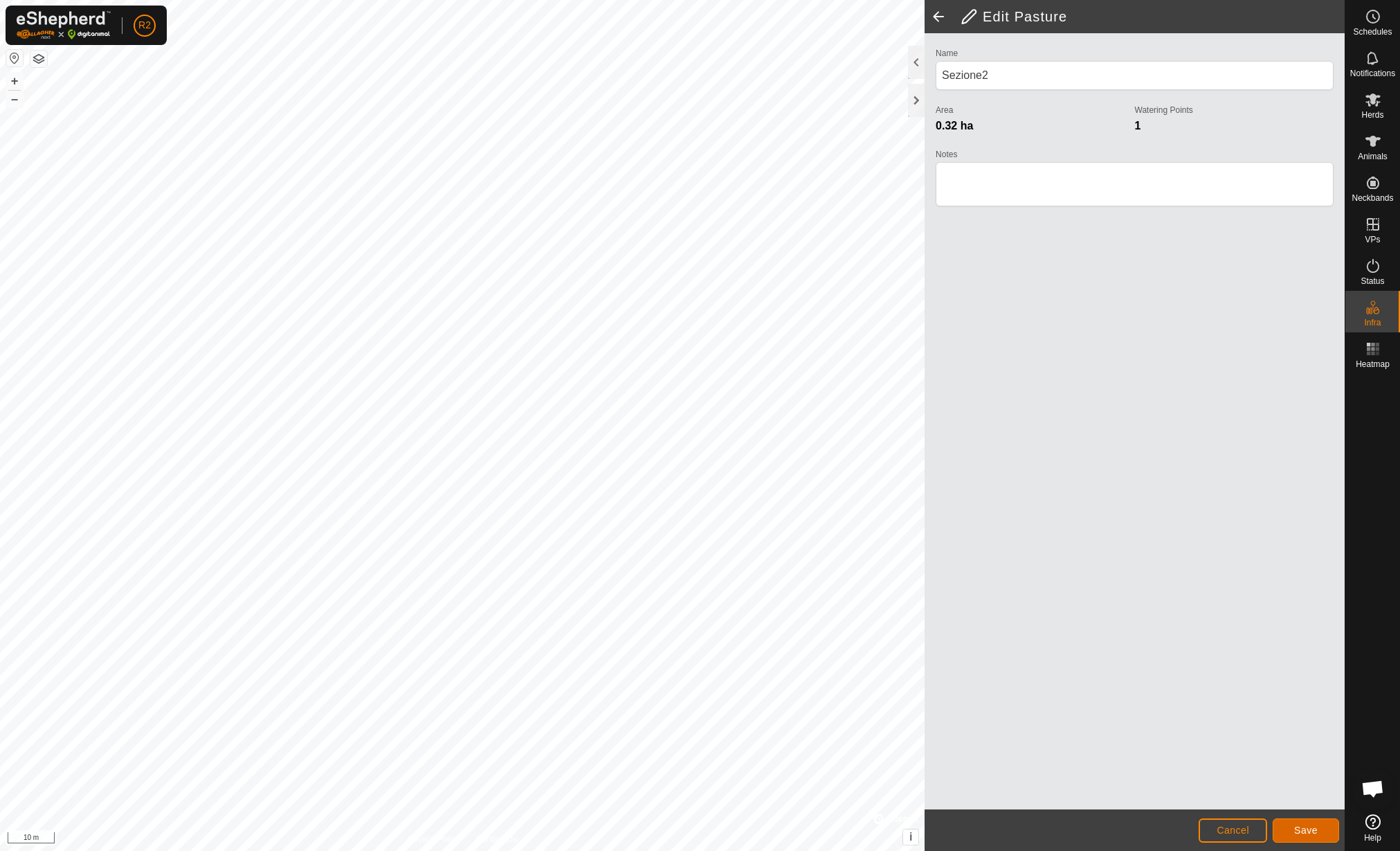
click at [1304, 835] on span "Save" at bounding box center [1306, 830] width 23 height 11
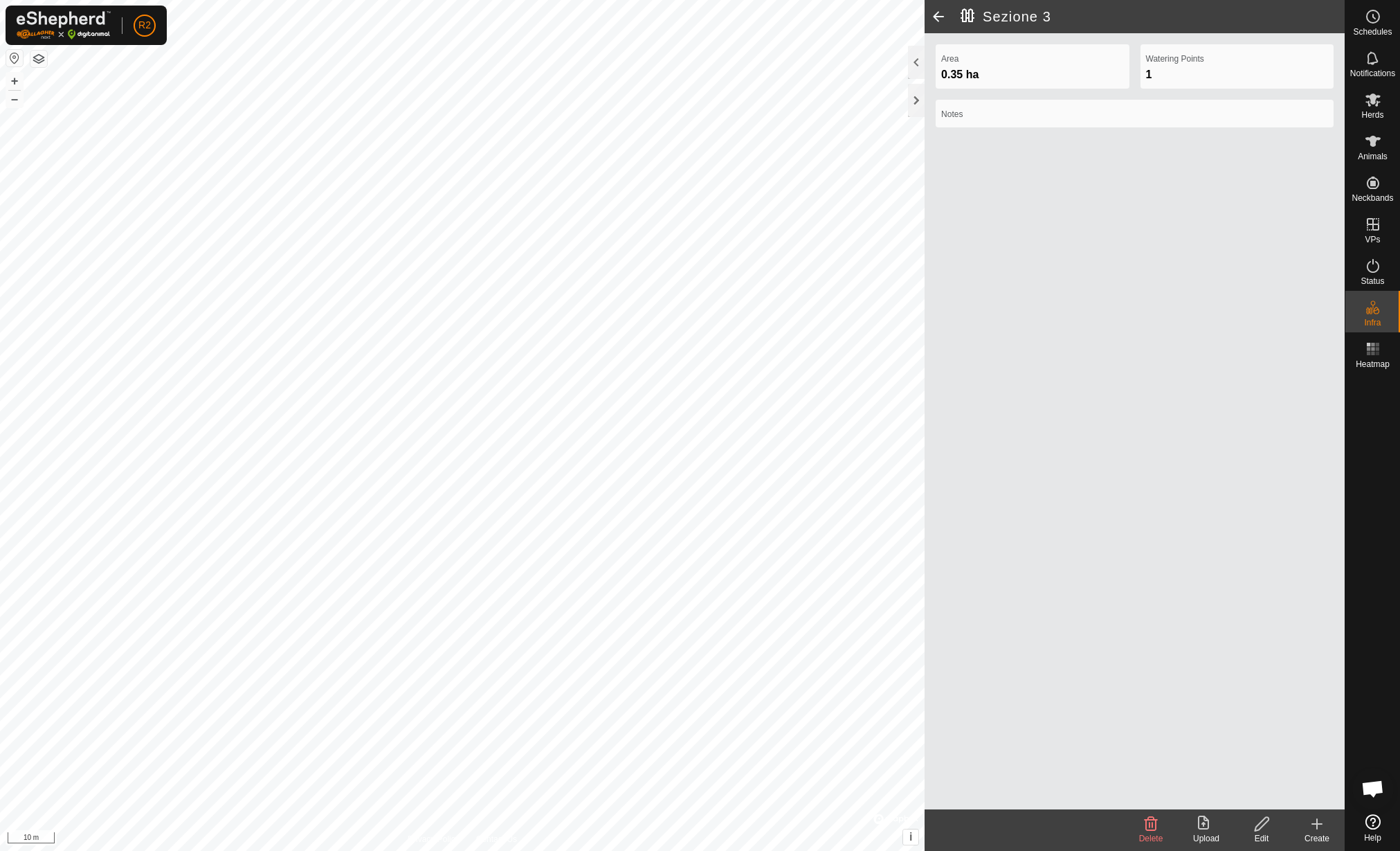
click at [1268, 838] on div "Edit" at bounding box center [1262, 838] width 56 height 12
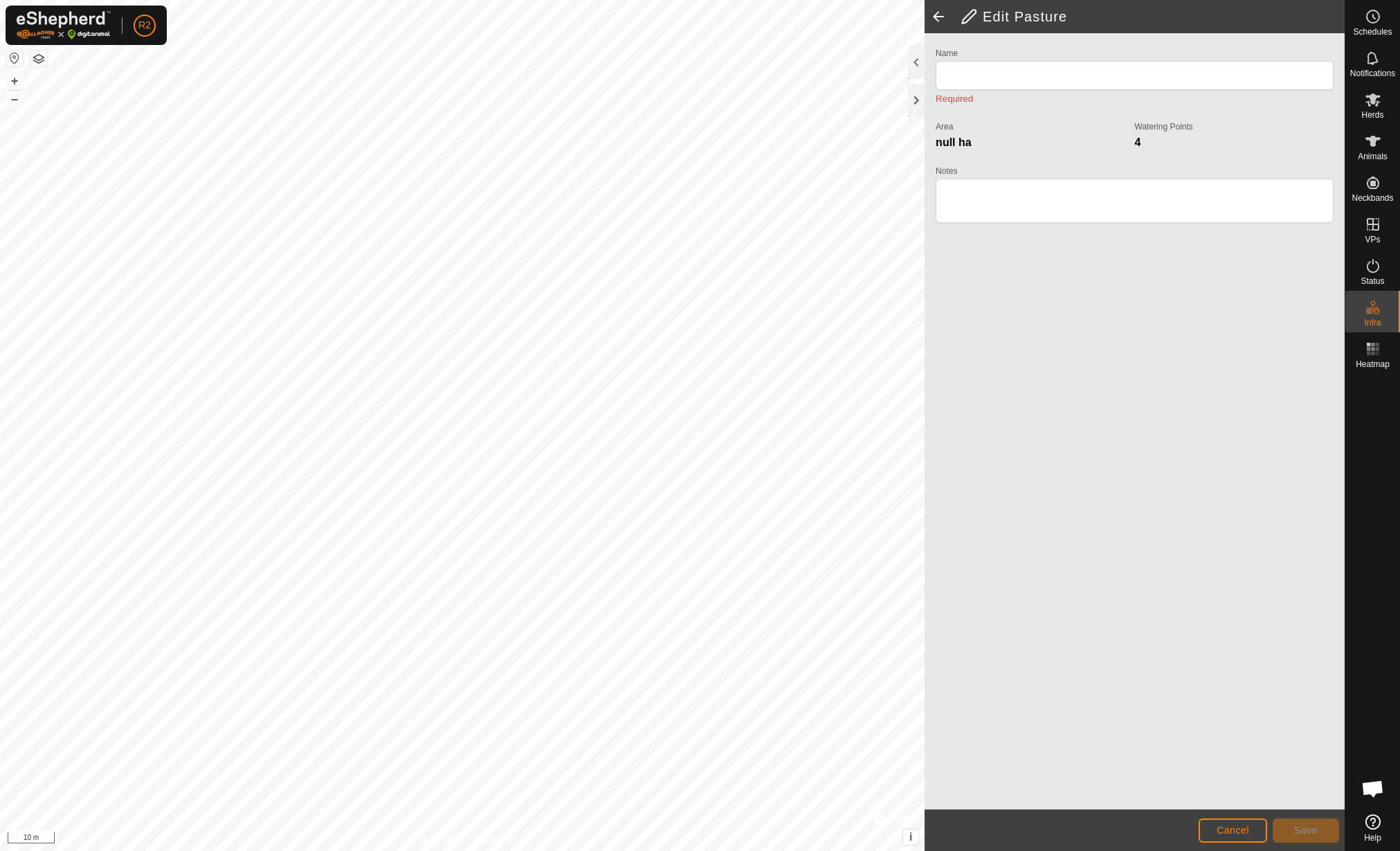
type input "Sezione 3"
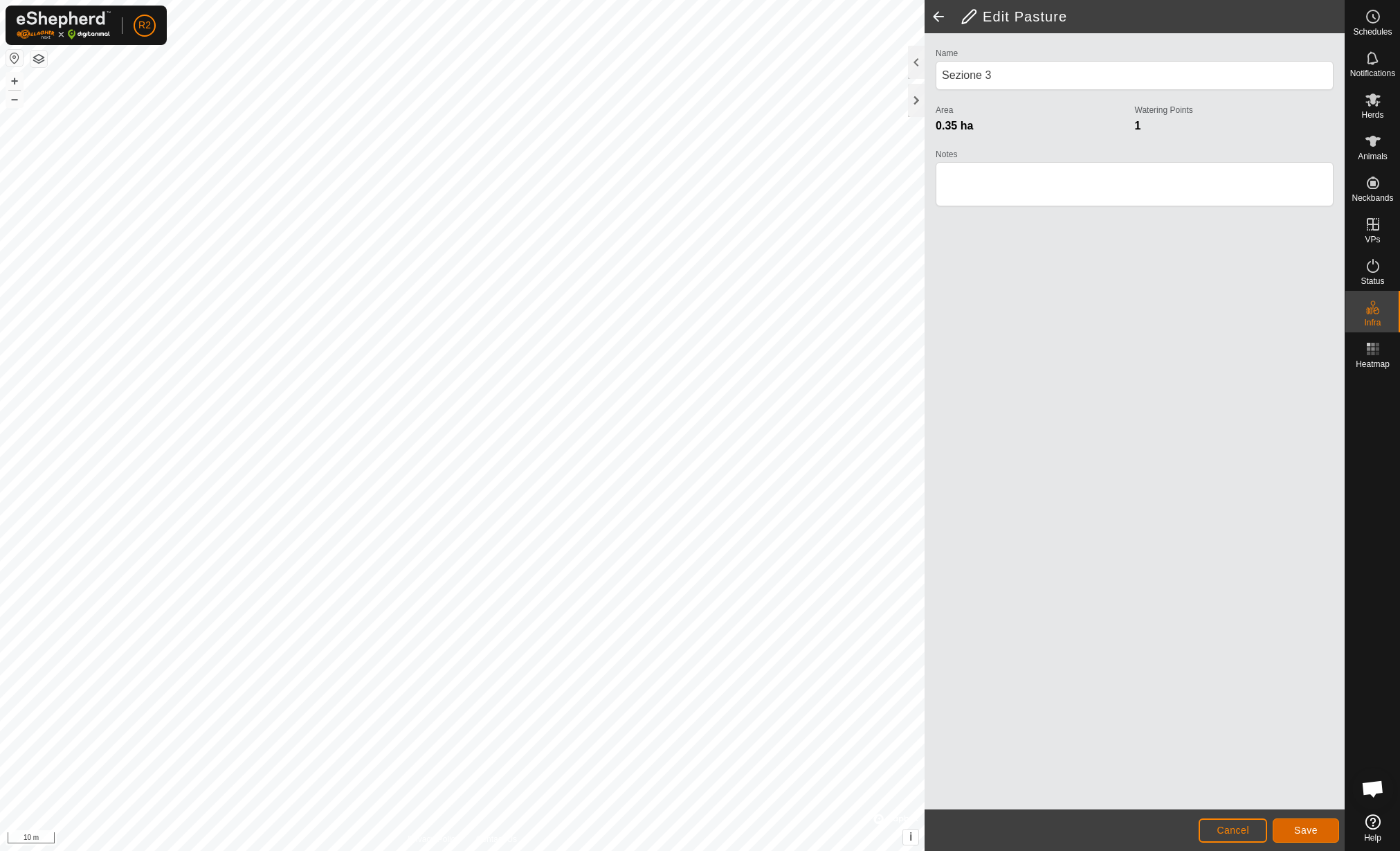
click at [1326, 834] on button "Save" at bounding box center [1306, 830] width 66 height 24
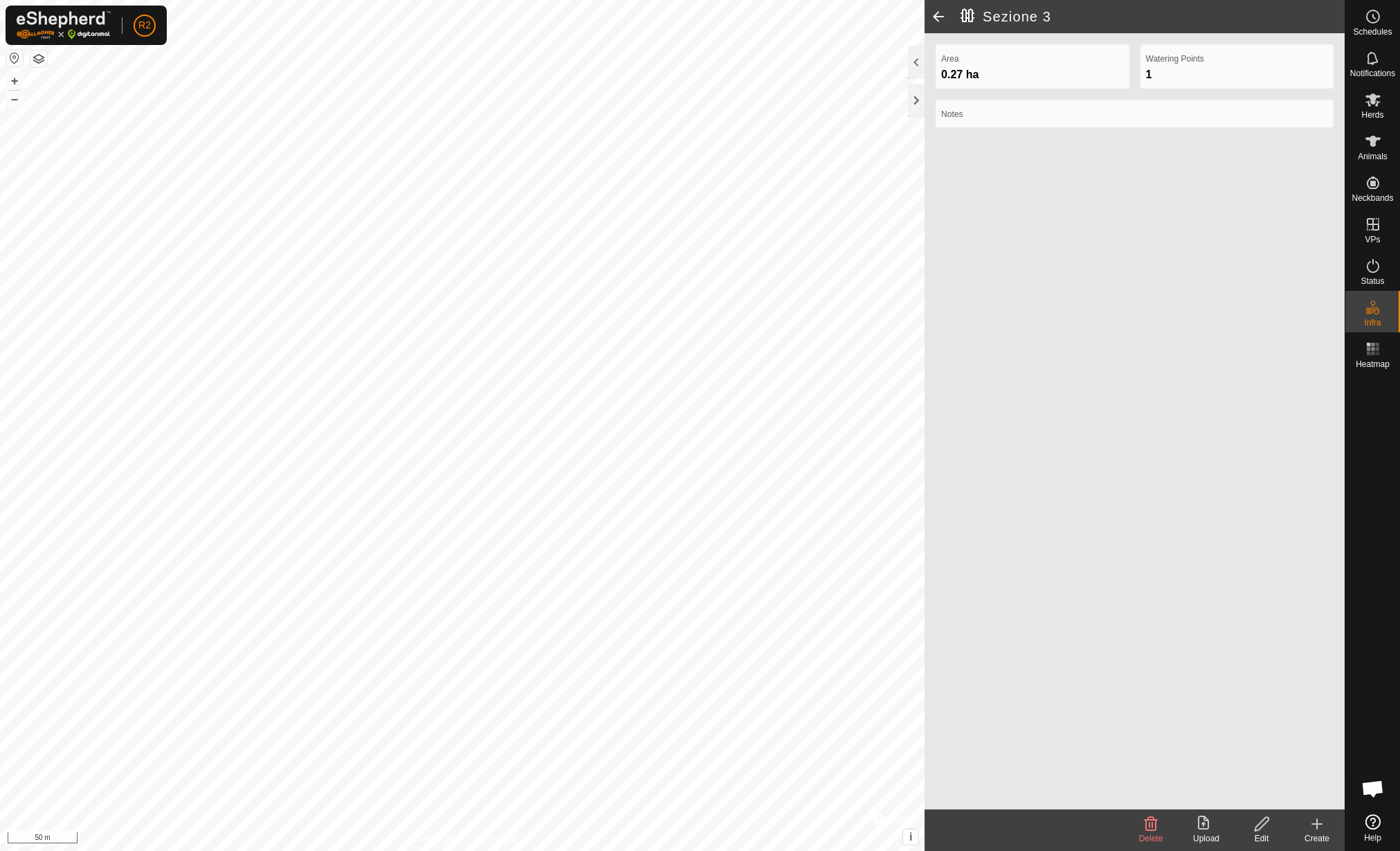
click at [1215, 827] on upload-svg-icon at bounding box center [1206, 823] width 56 height 17
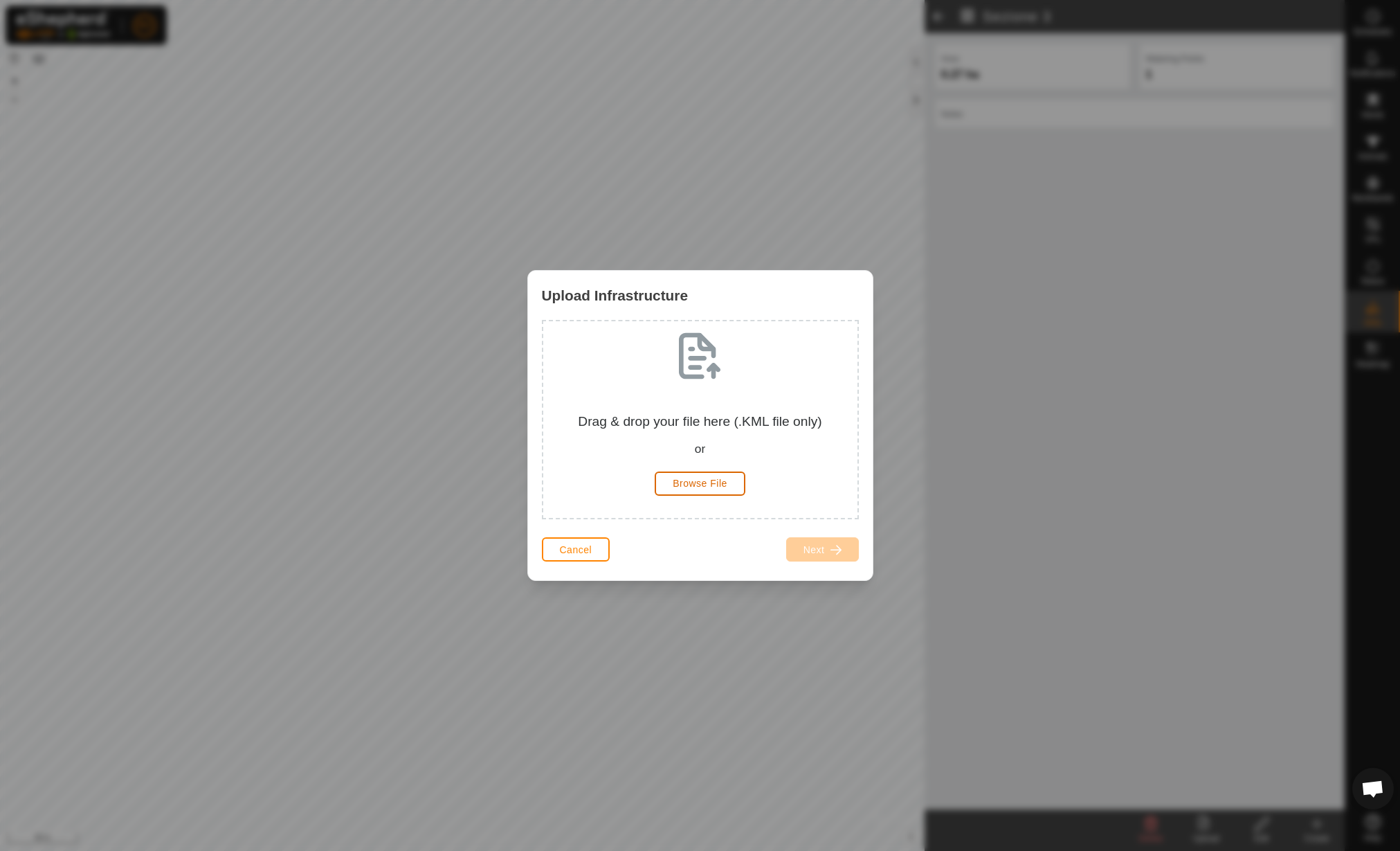
click at [708, 483] on span "Browse File" at bounding box center [700, 483] width 55 height 11
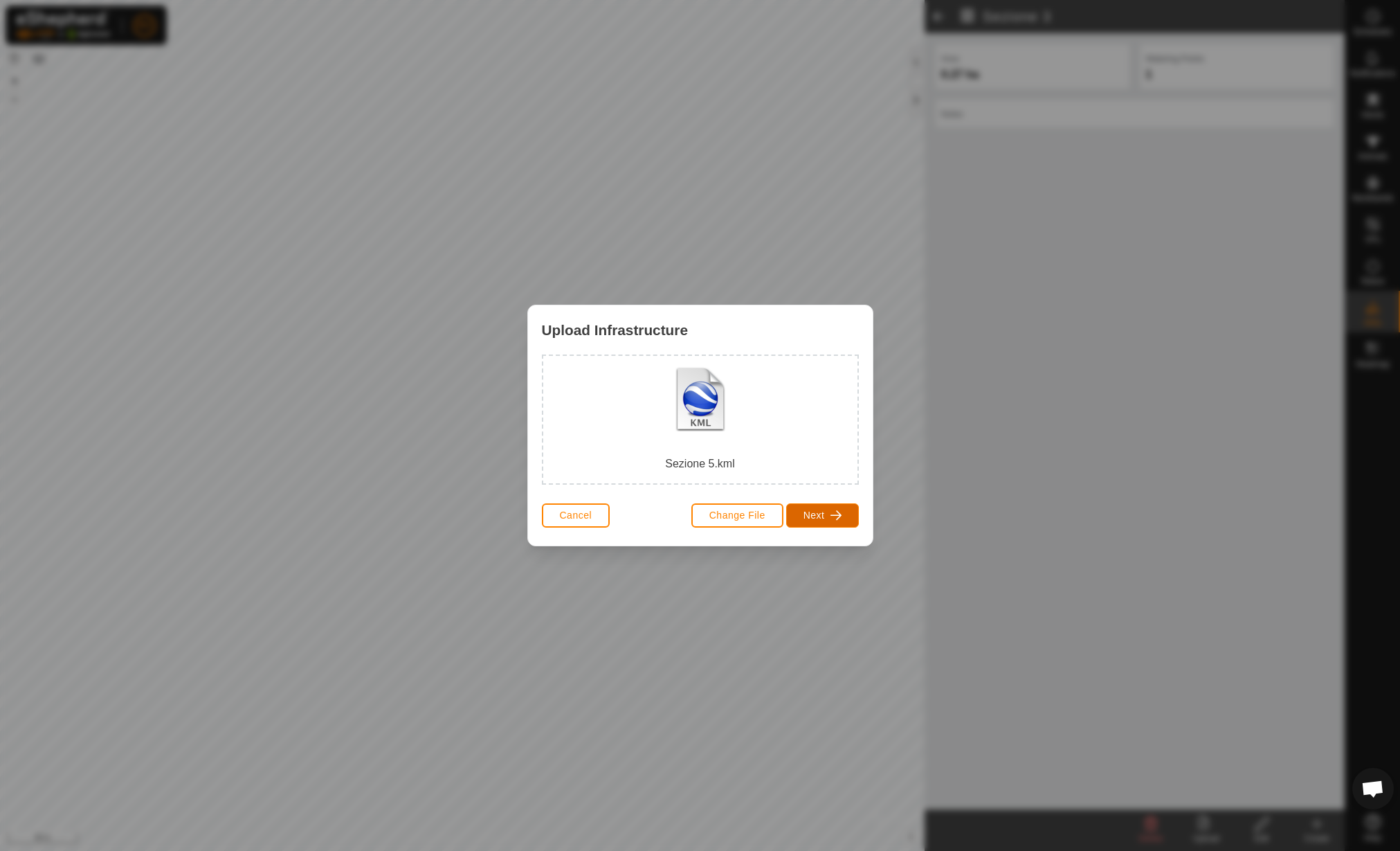
click at [814, 523] on button "Next" at bounding box center [823, 515] width 73 height 24
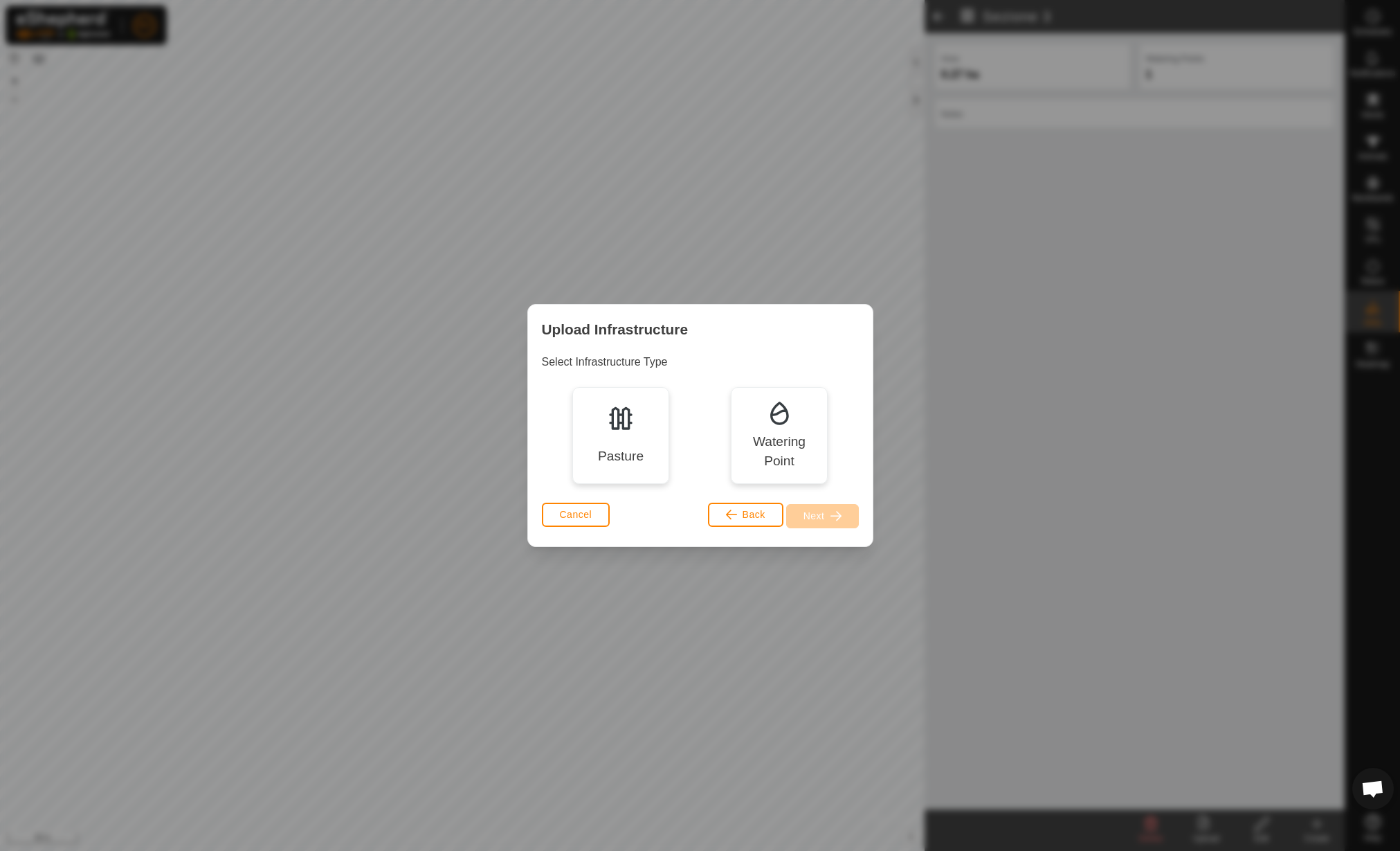
click at [643, 428] on div "Pasture" at bounding box center [621, 435] width 97 height 97
click at [835, 514] on span "button" at bounding box center [835, 515] width 11 height 11
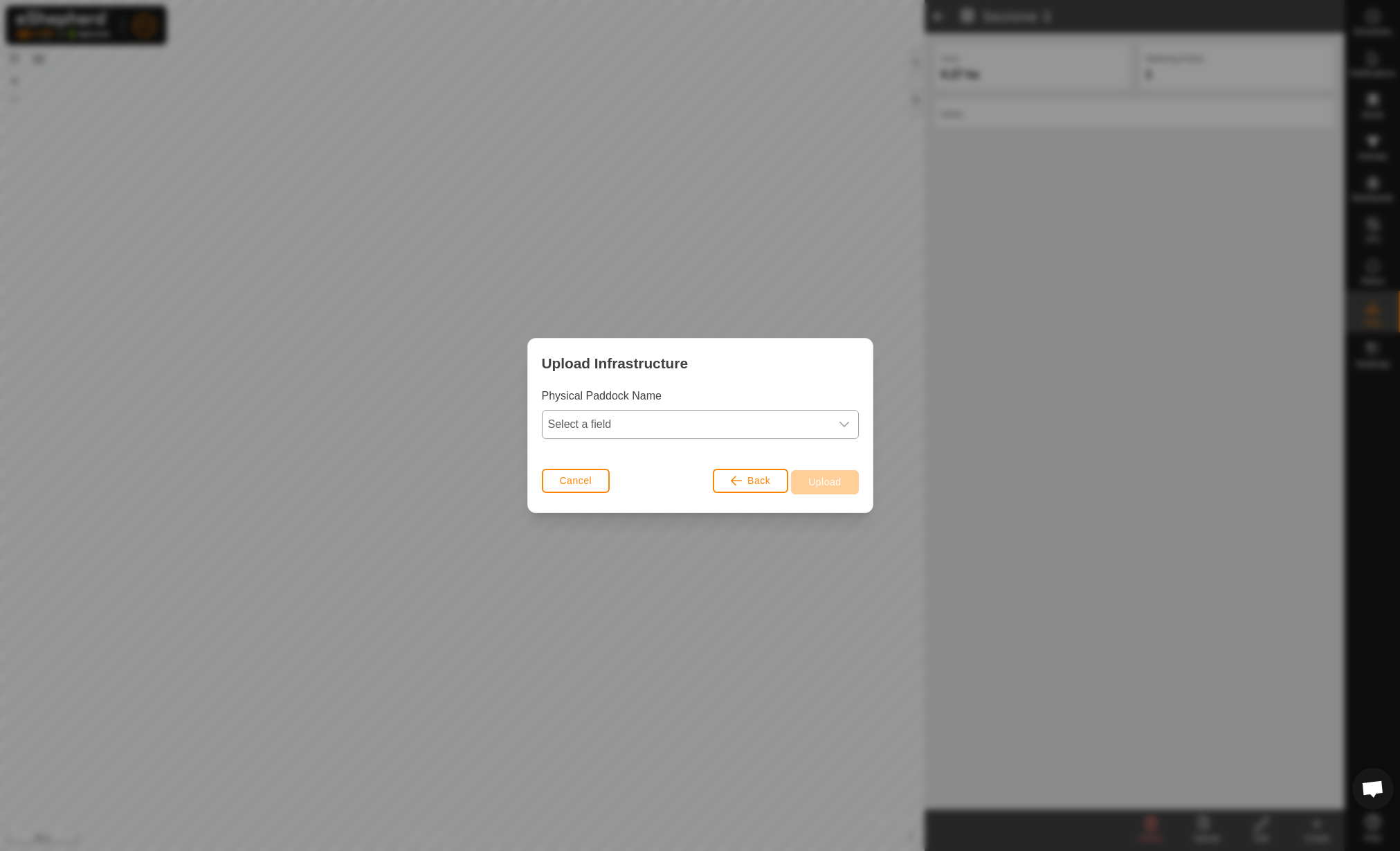
click at [782, 423] on span "Select a field" at bounding box center [686, 424] width 288 height 28
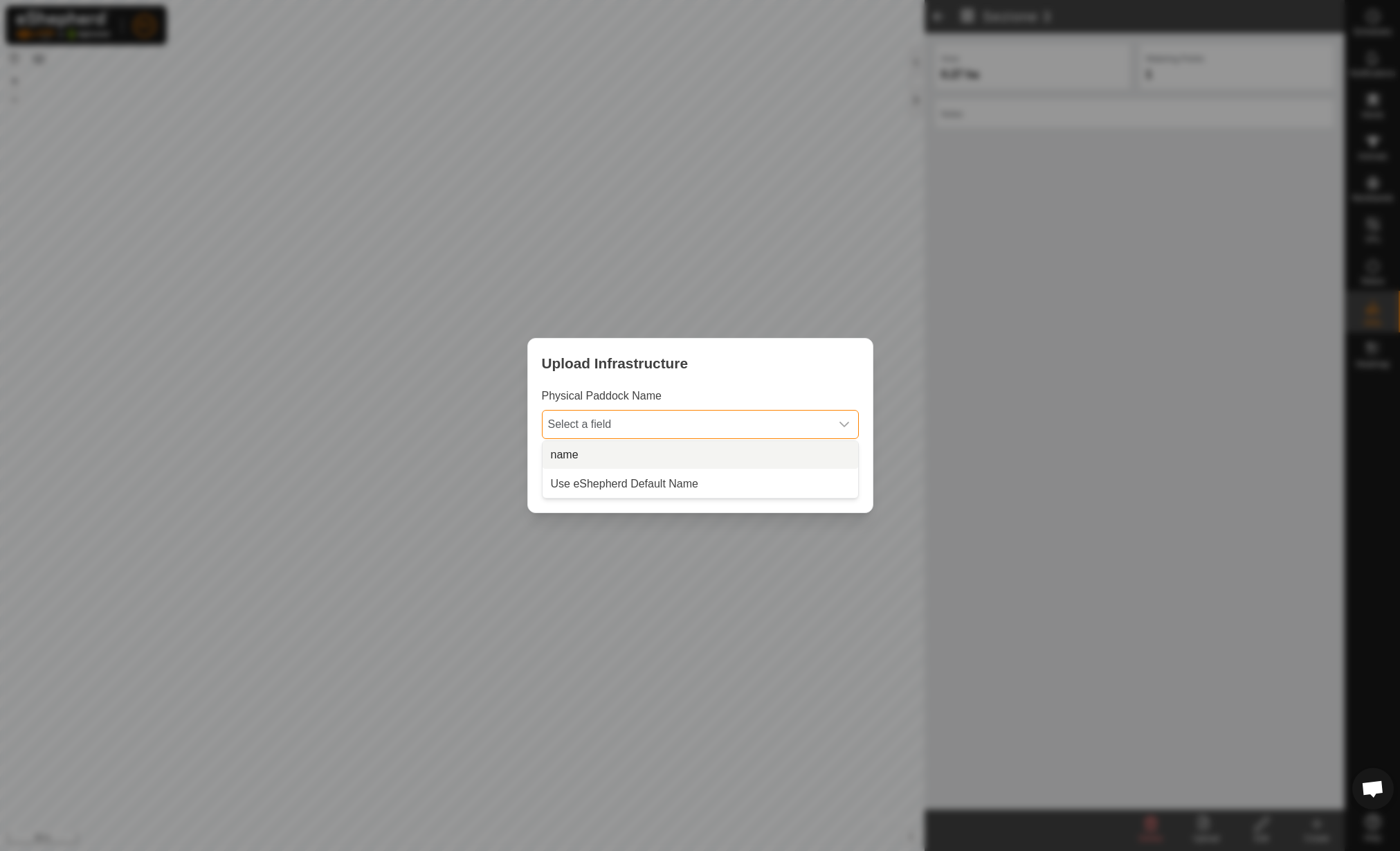
click at [752, 444] on li "name" at bounding box center [700, 455] width 315 height 28
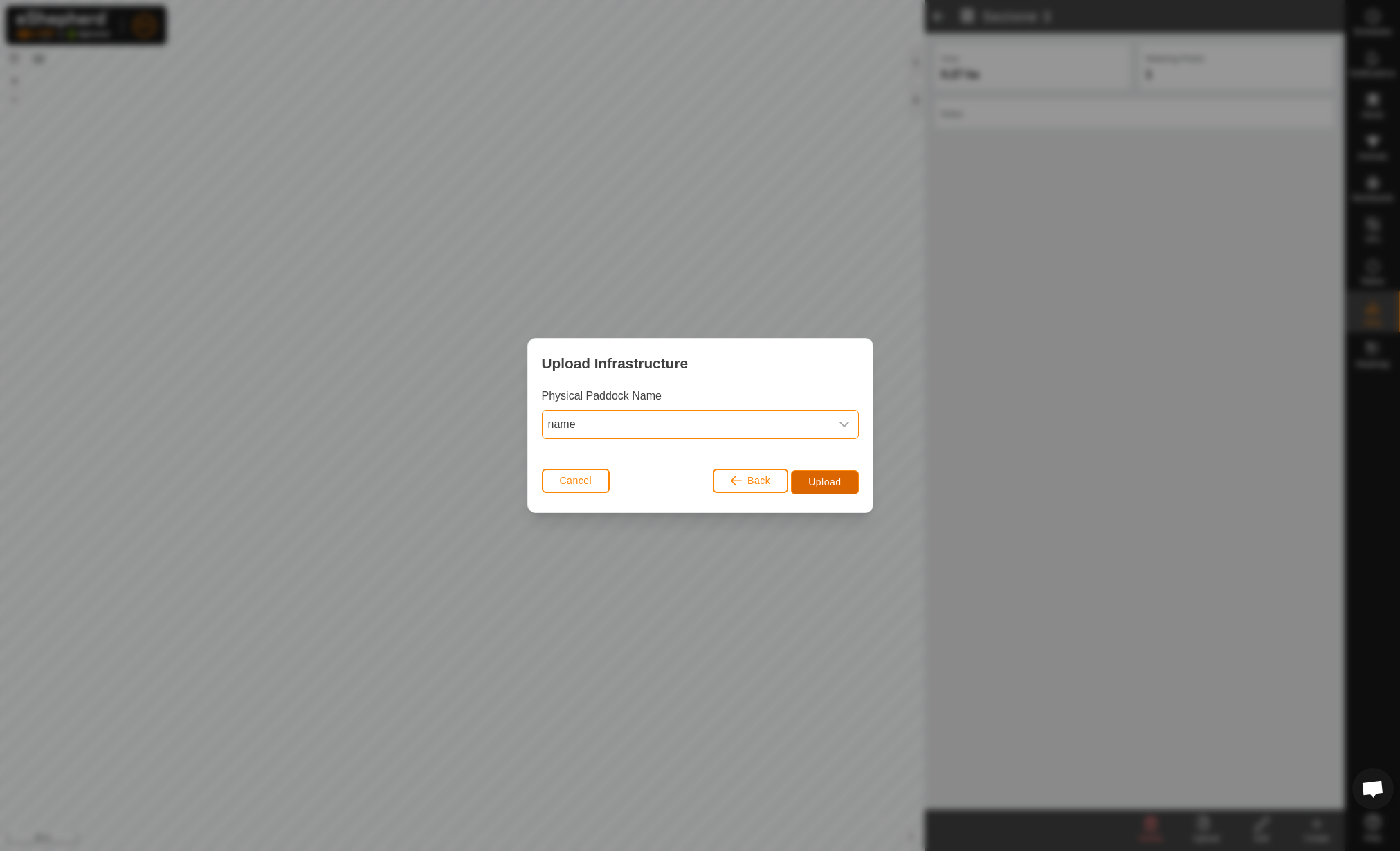
click at [823, 483] on span "Upload" at bounding box center [825, 481] width 33 height 11
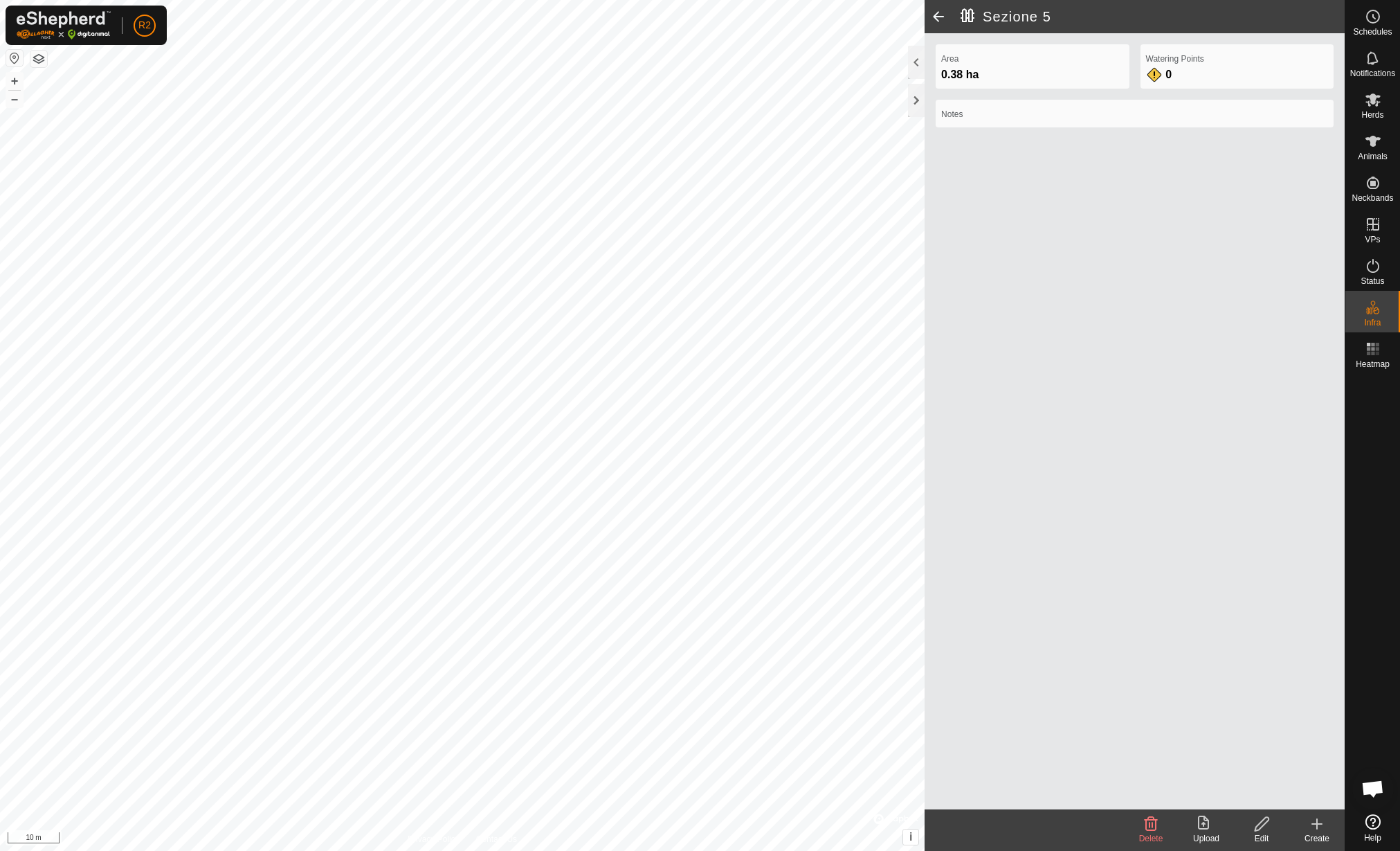
click at [1252, 823] on edit-svg-icon at bounding box center [1262, 823] width 56 height 17
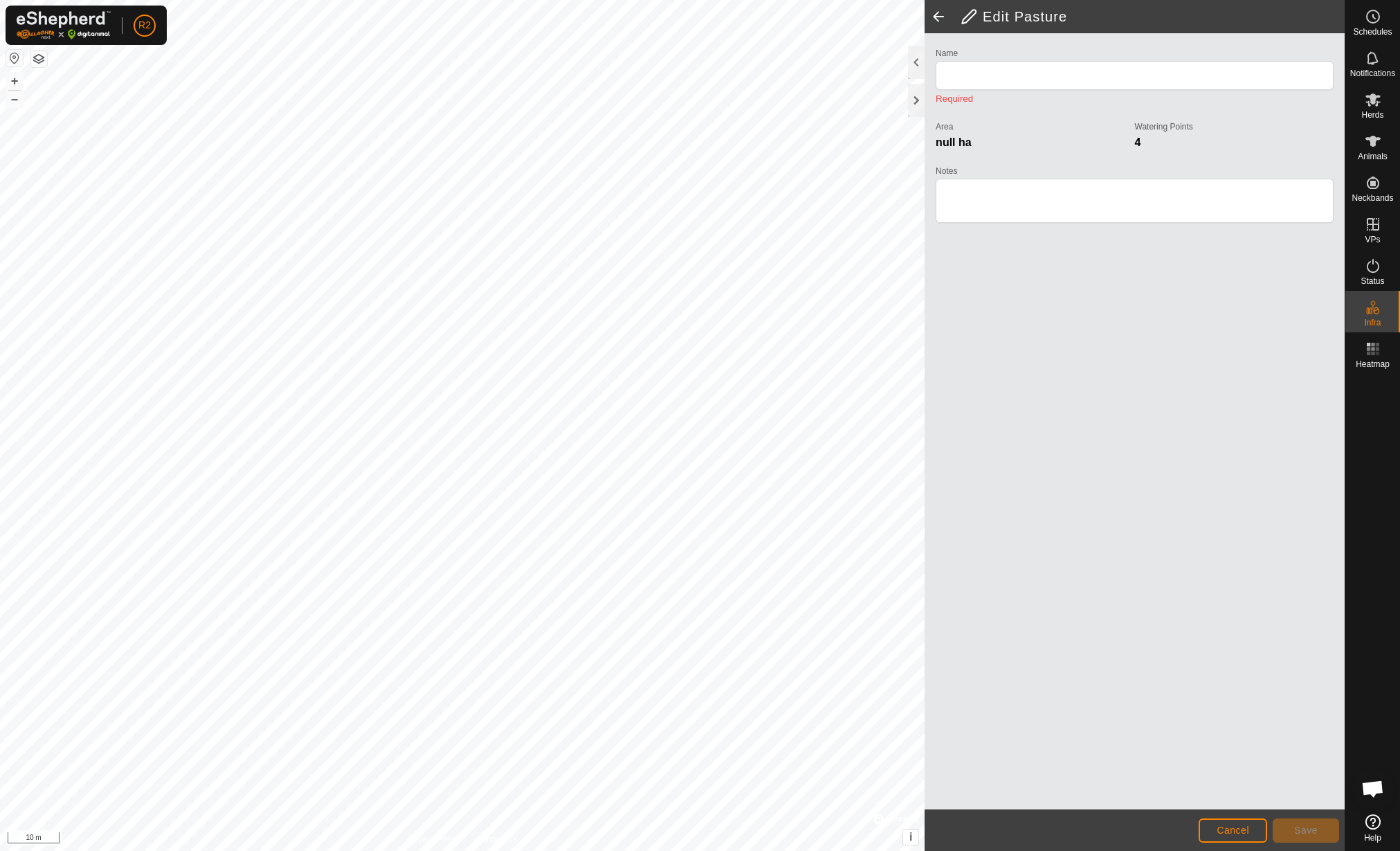
type input "Sezione 5"
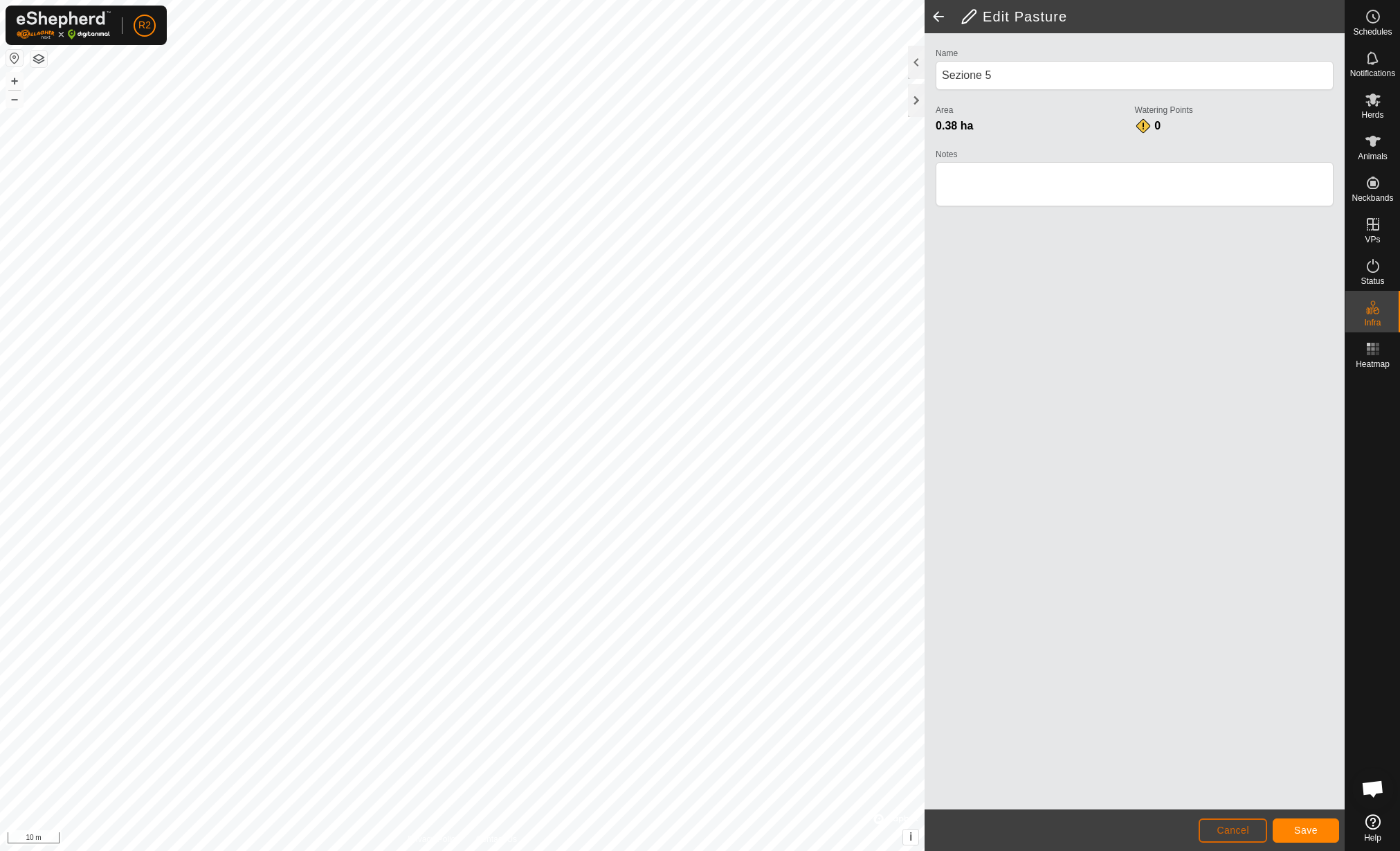
click at [1239, 823] on button "Cancel" at bounding box center [1233, 830] width 69 height 24
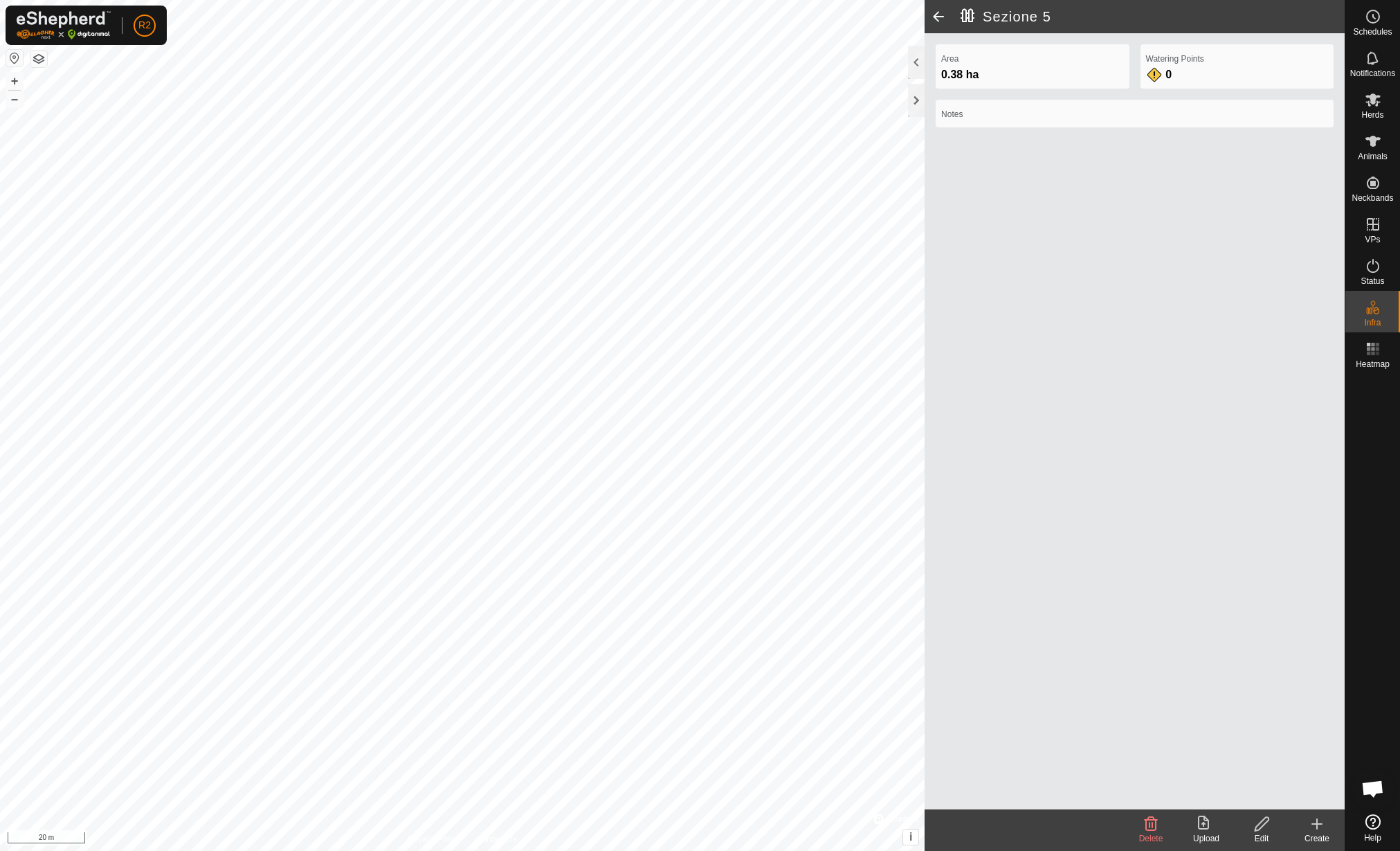
click at [1215, 830] on upload-svg-icon at bounding box center [1206, 823] width 56 height 17
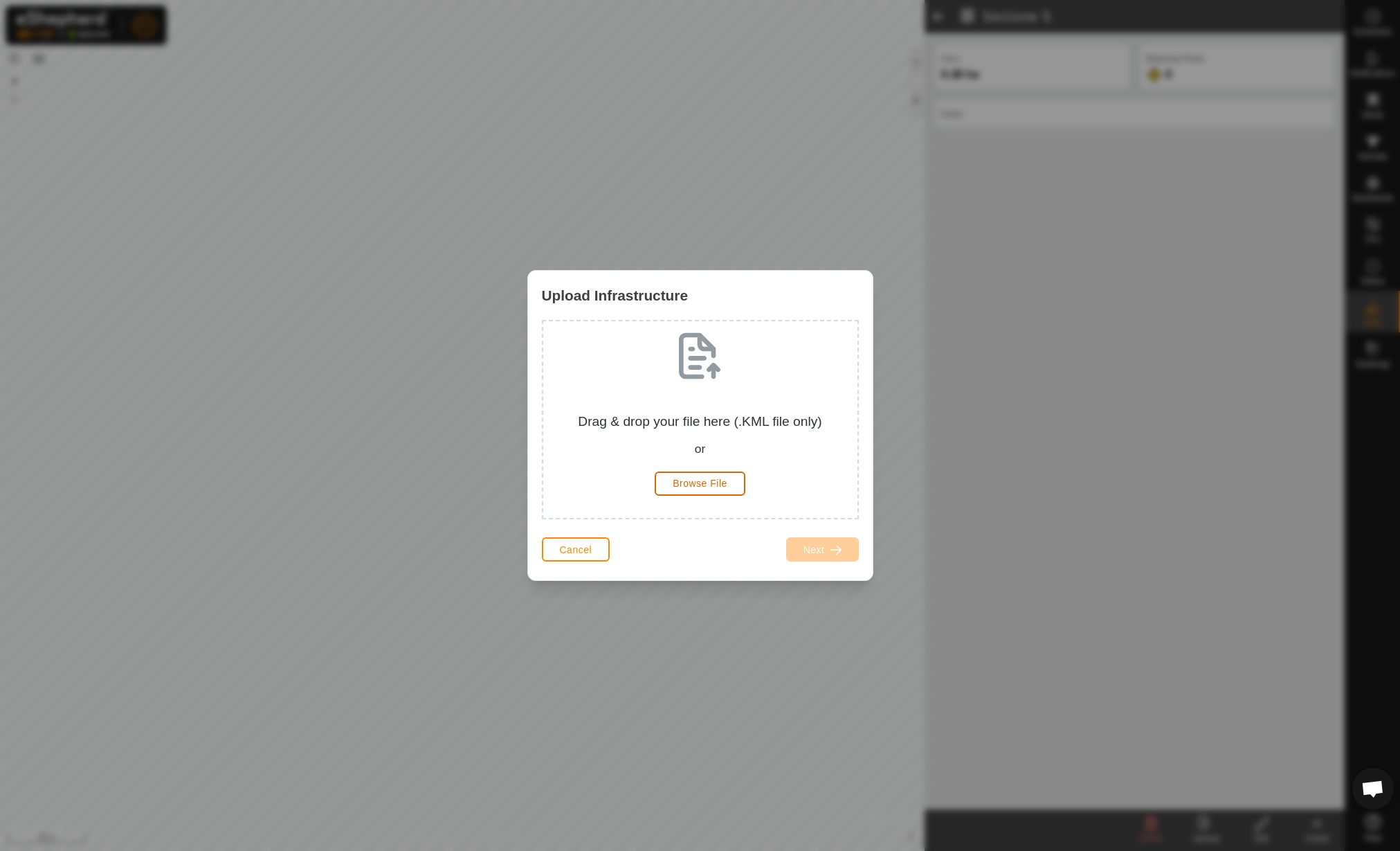
click at [695, 484] on span "Browse File" at bounding box center [700, 483] width 55 height 11
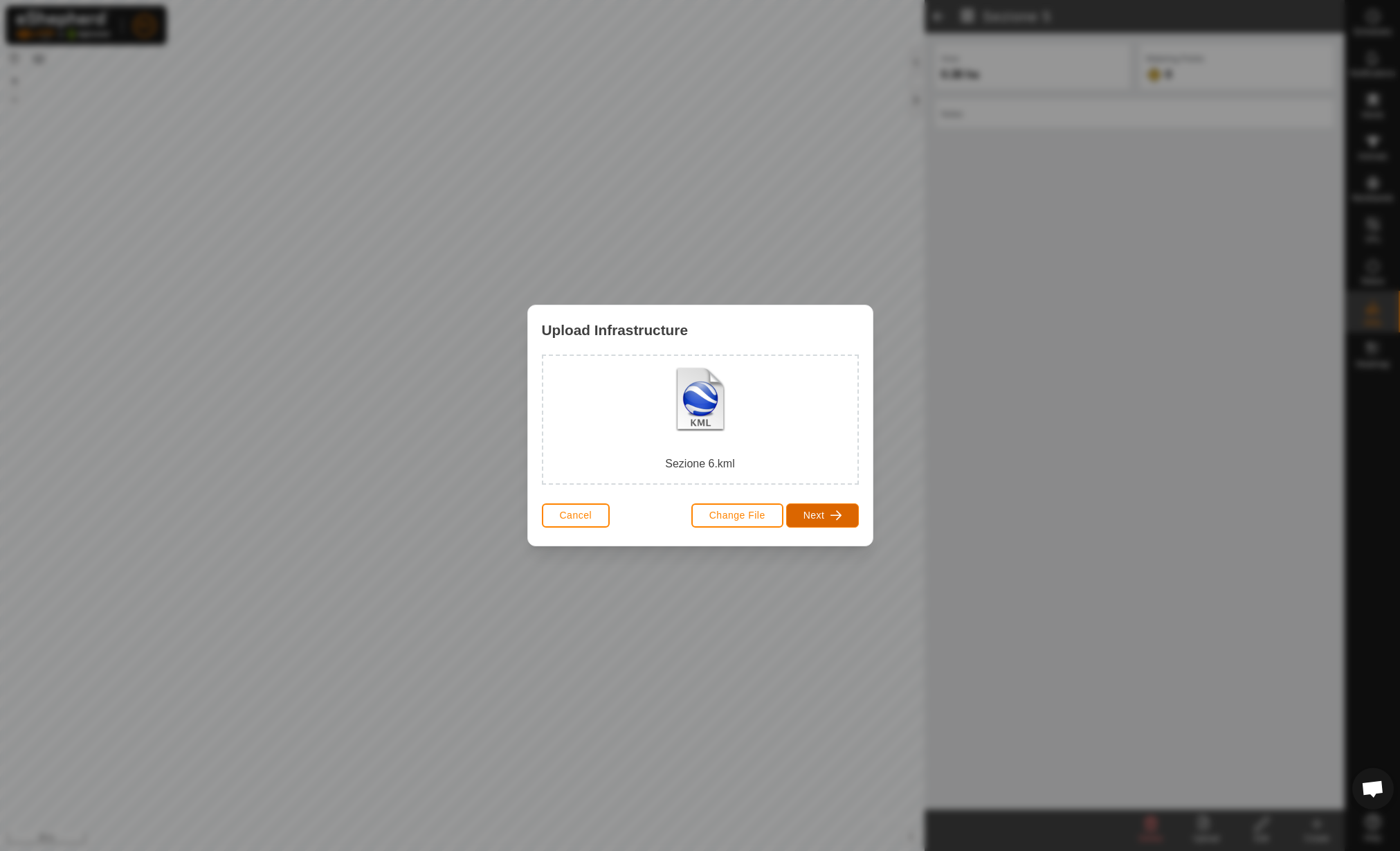
click at [792, 510] on button "Next" at bounding box center [823, 515] width 73 height 24
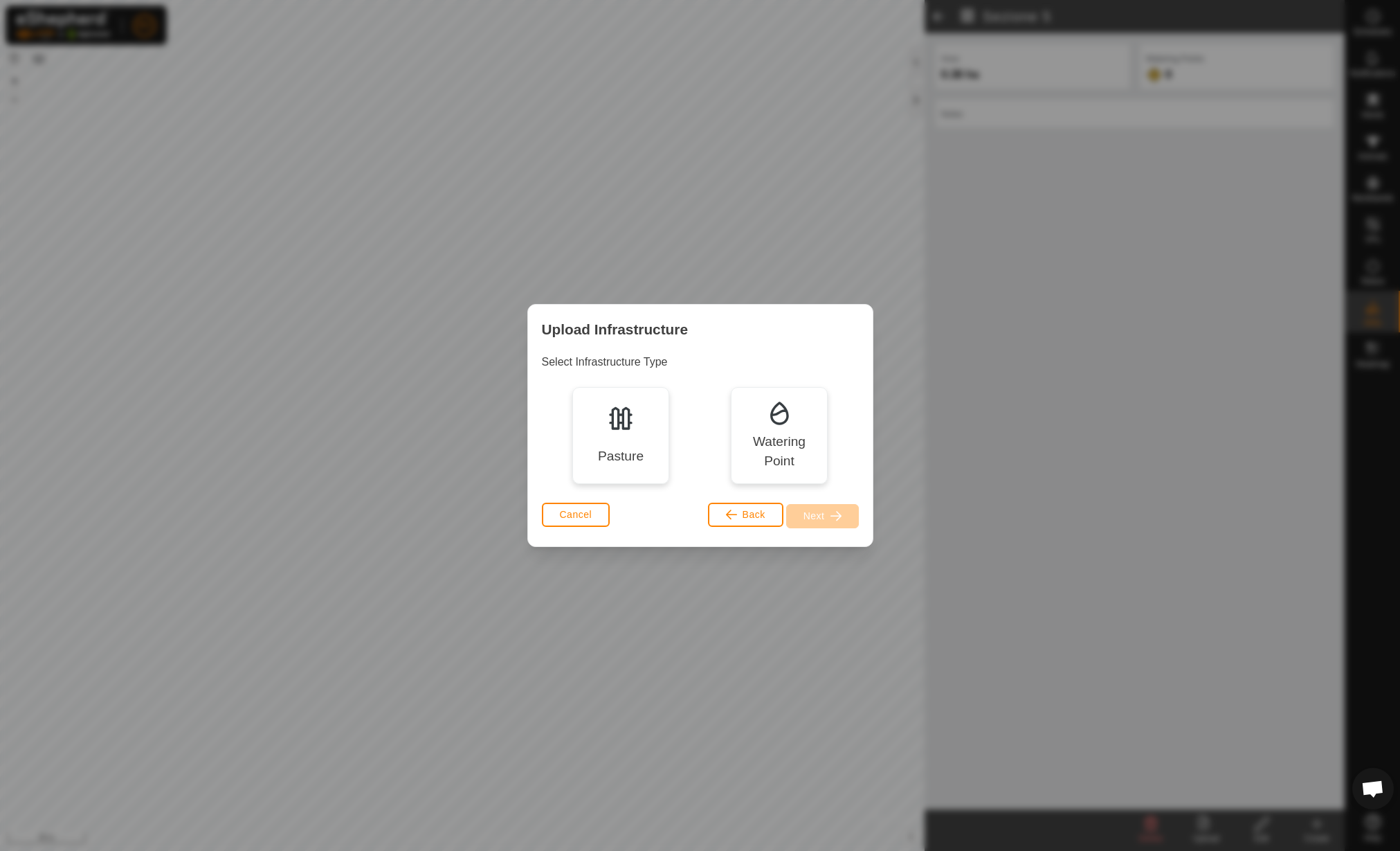
drag, startPoint x: 669, startPoint y: 422, endPoint x: 659, endPoint y: 424, distance: 10.2
click at [668, 421] on div "Pasture Watering Point" at bounding box center [700, 435] width 317 height 97
click at [643, 434] on div "Pasture" at bounding box center [621, 435] width 97 height 97
click at [810, 515] on span "Next" at bounding box center [814, 515] width 21 height 11
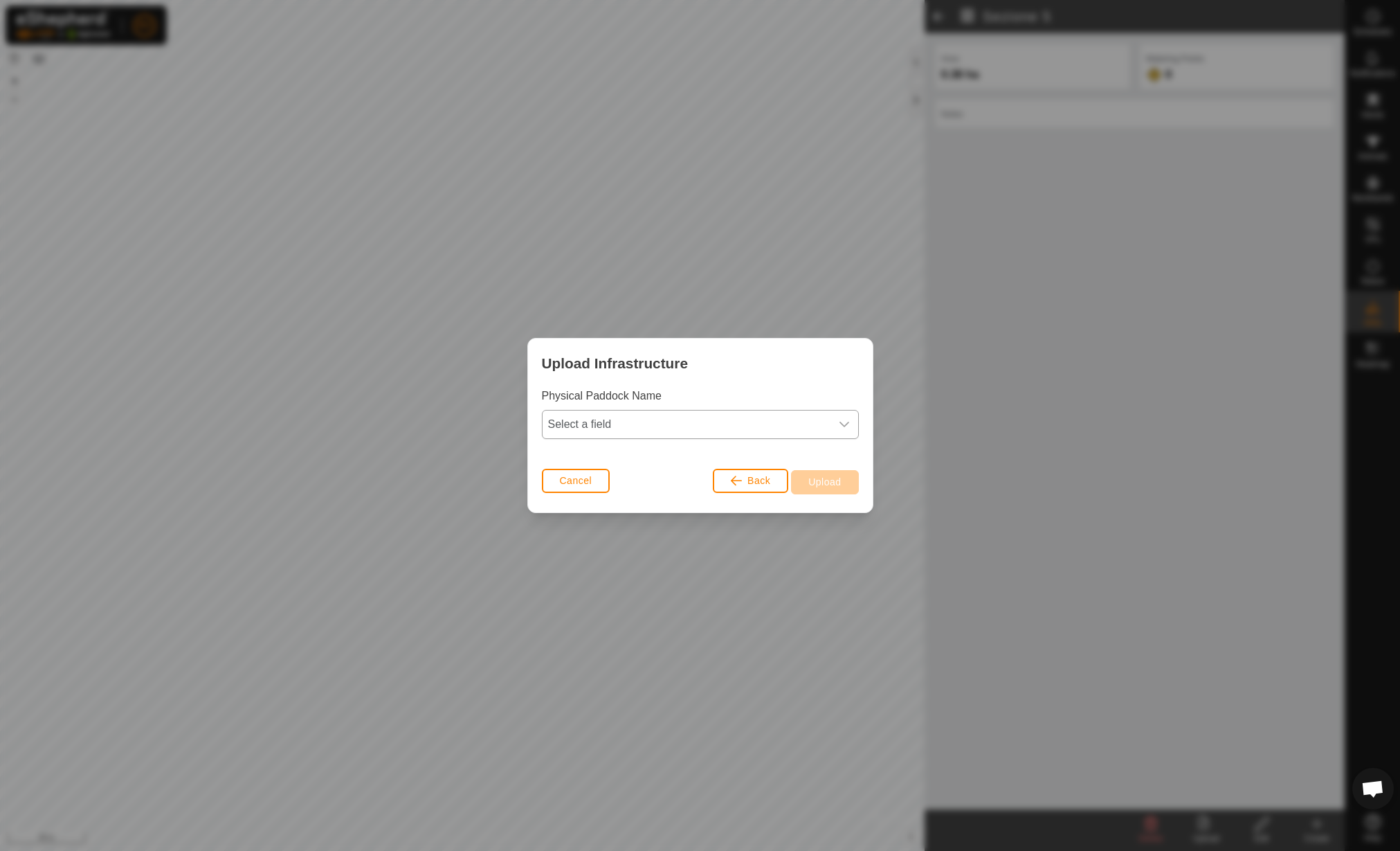
click at [781, 436] on span "Select a field" at bounding box center [686, 424] width 288 height 28
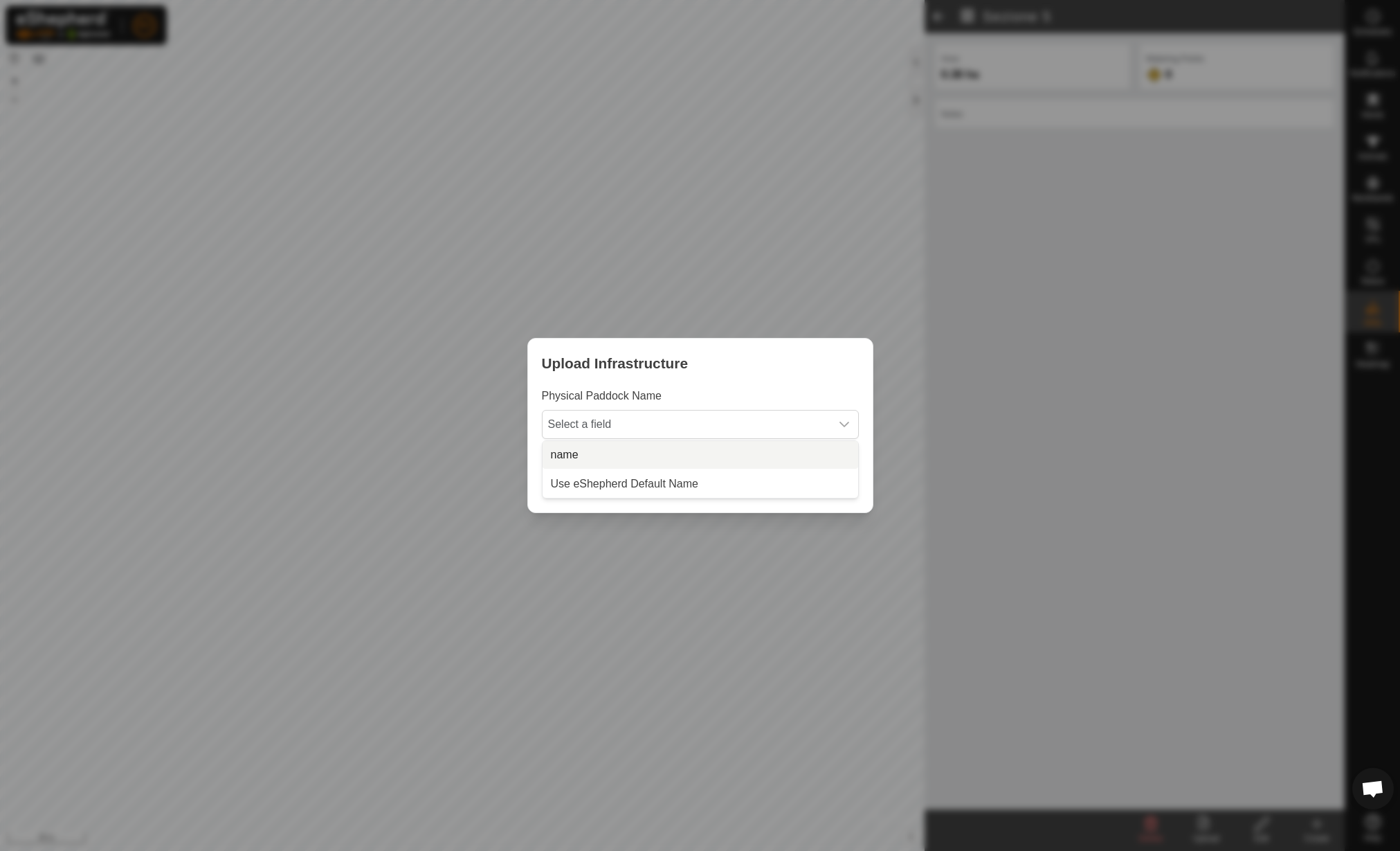
click at [775, 454] on li "name" at bounding box center [700, 455] width 315 height 28
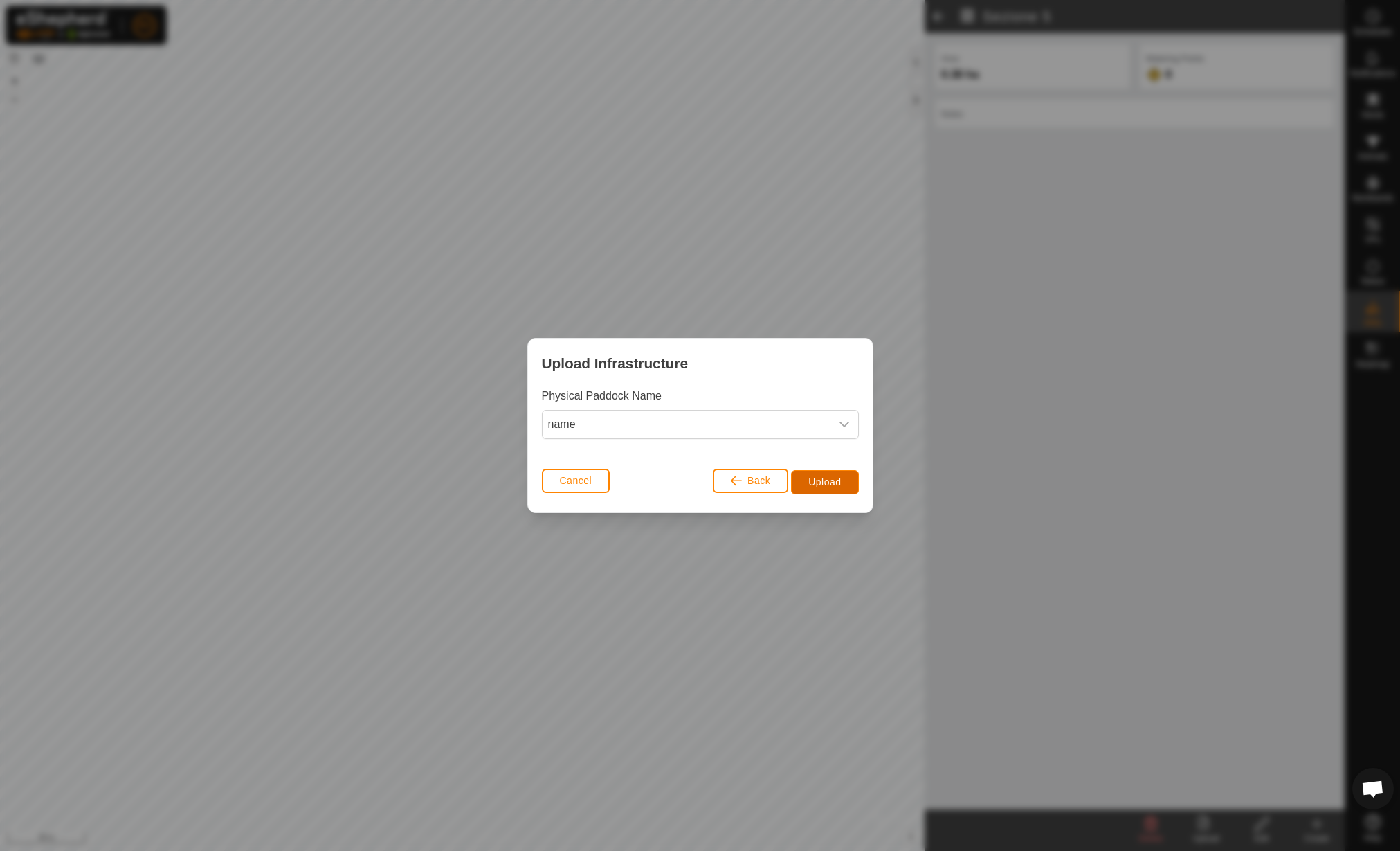
click at [841, 473] on button "Upload" at bounding box center [825, 482] width 67 height 24
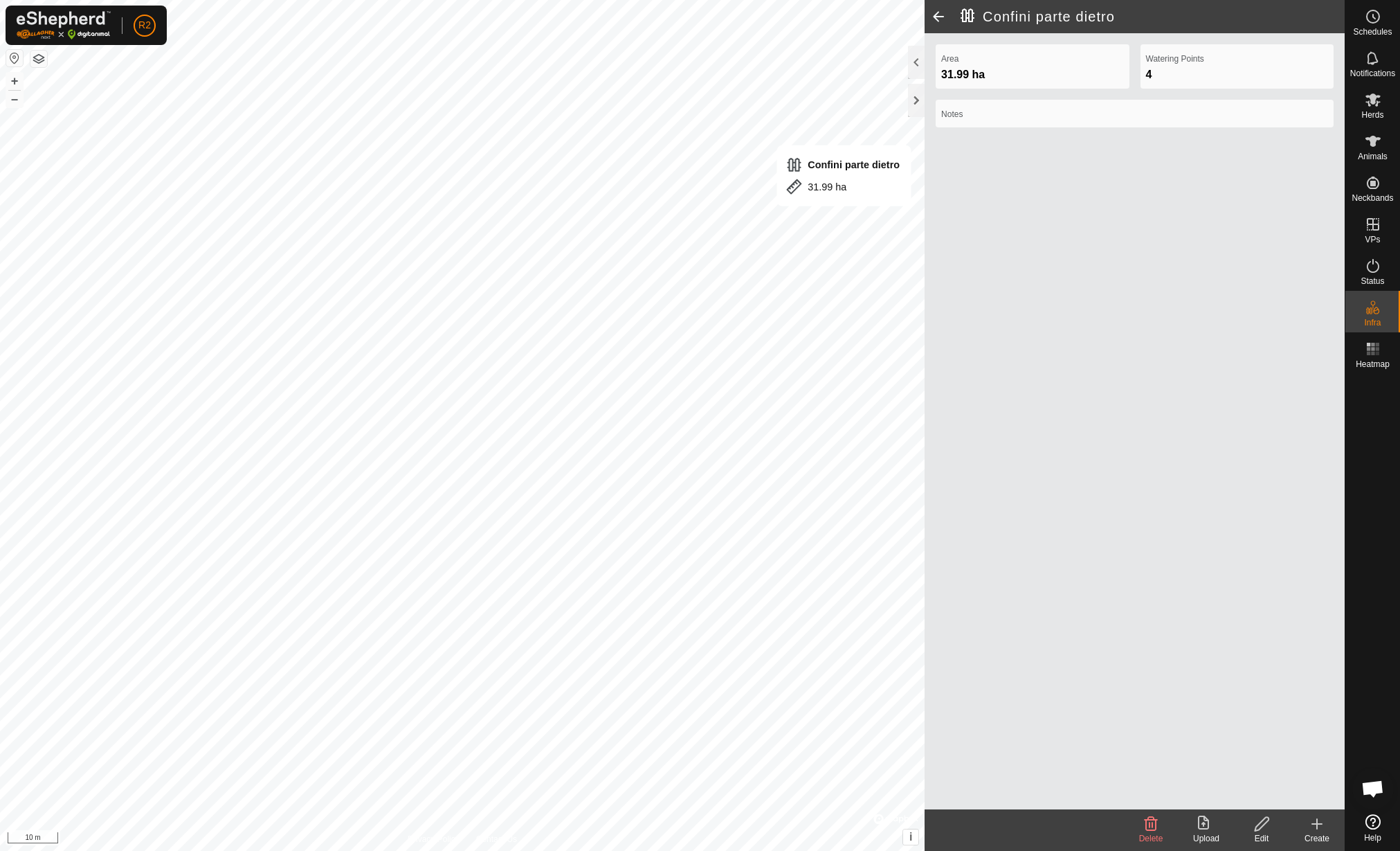
click at [1265, 828] on icon at bounding box center [1262, 823] width 18 height 17
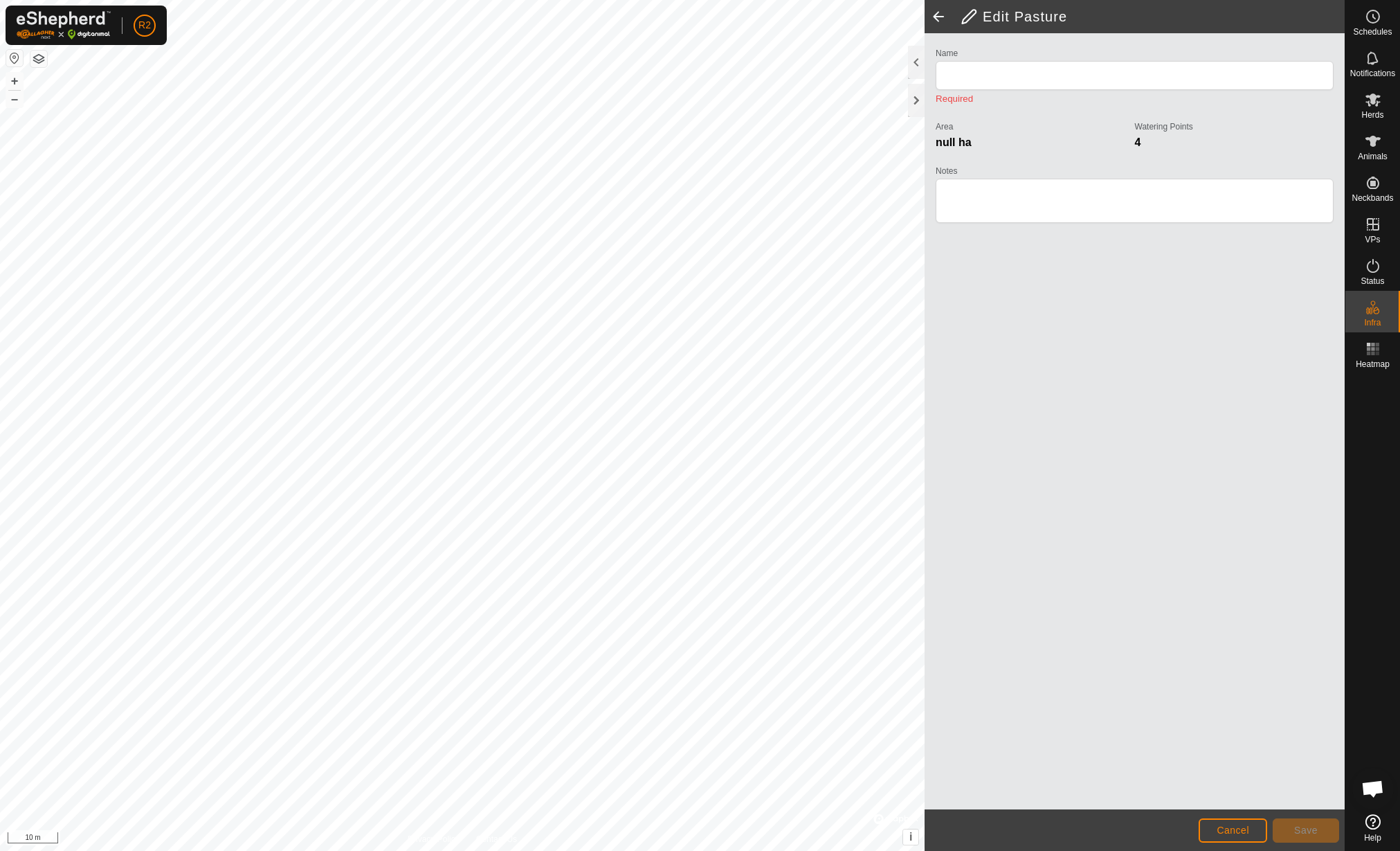
type input "Confini parte dietro"
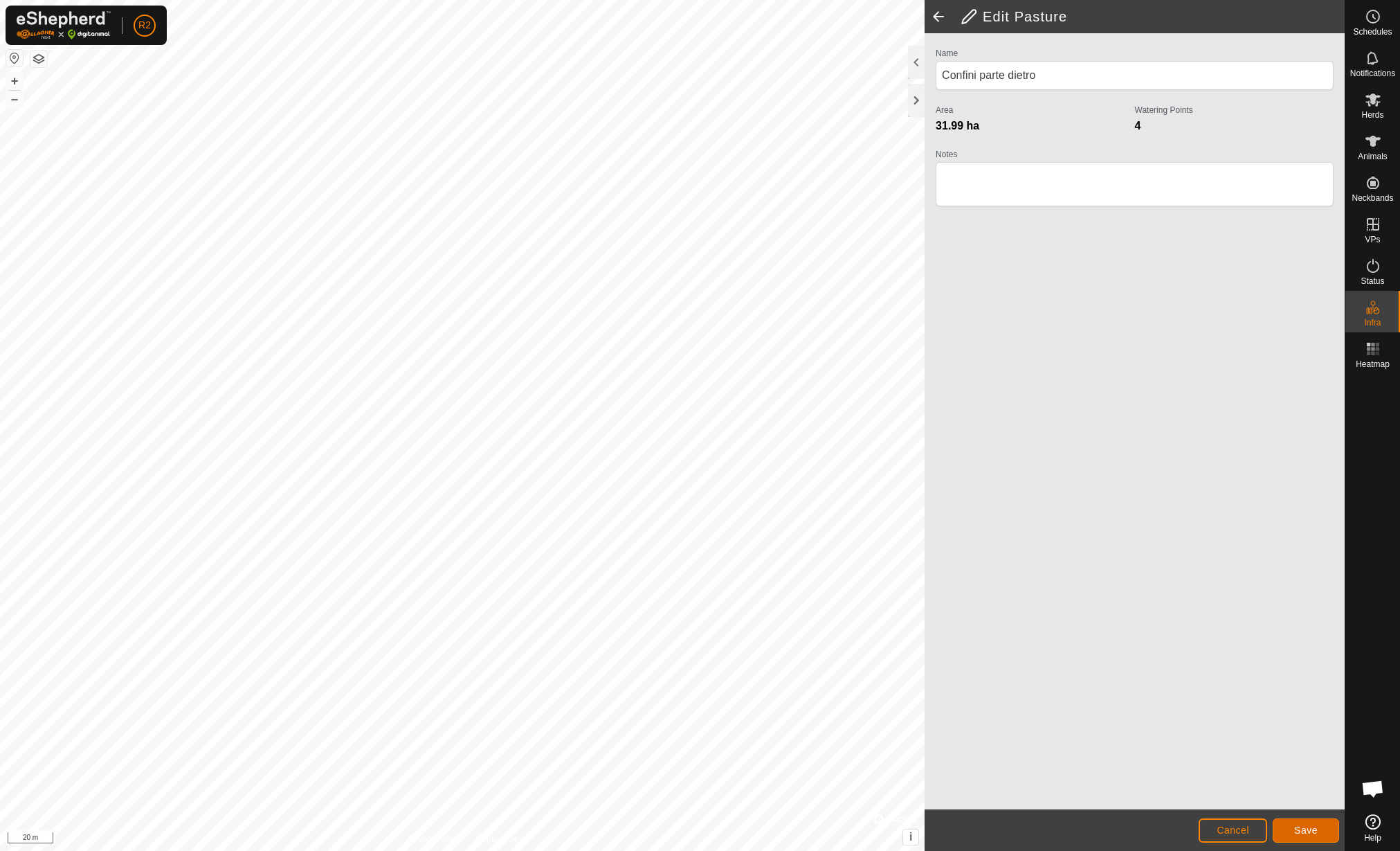
click at [1291, 831] on button "Save" at bounding box center [1306, 830] width 66 height 24
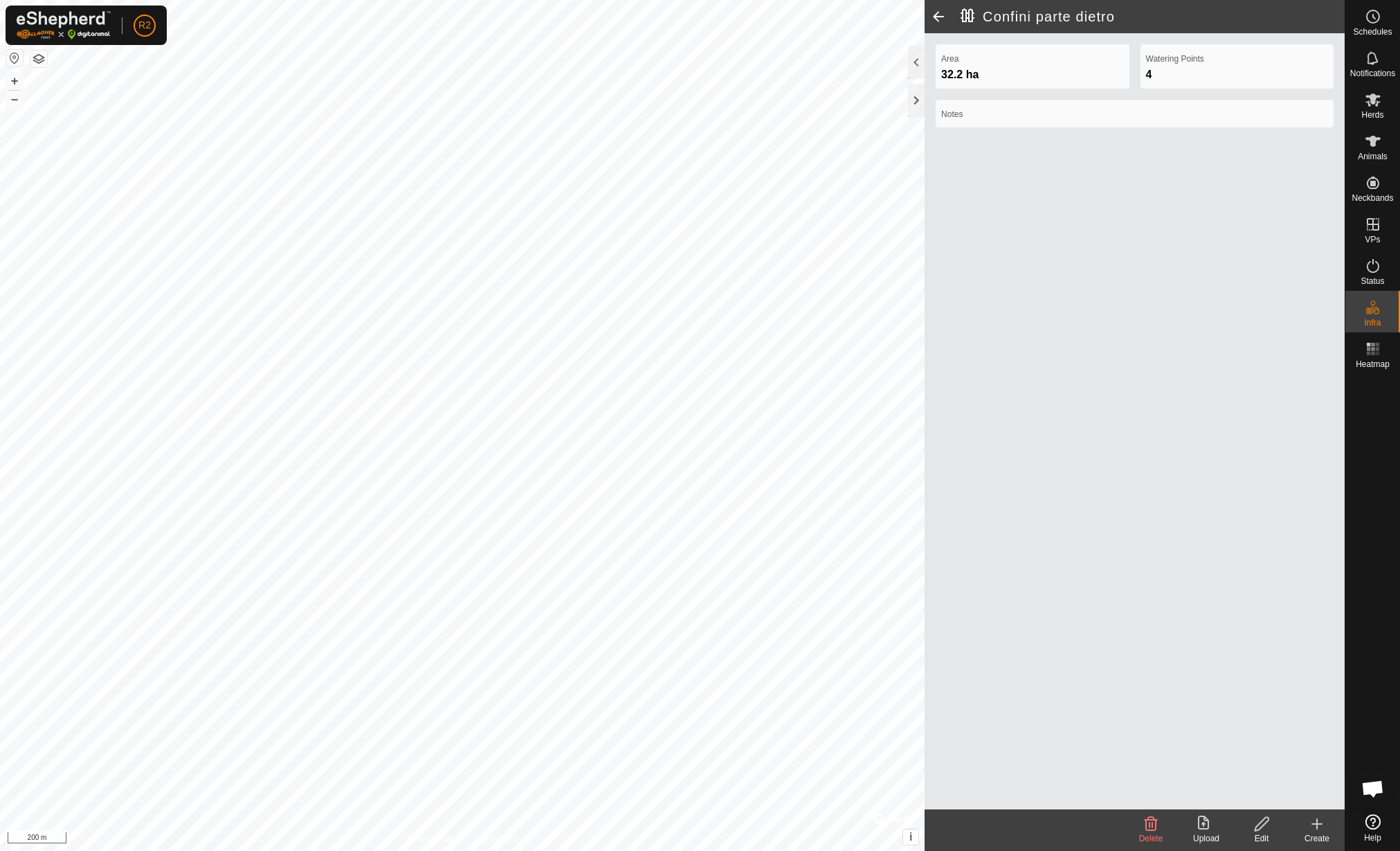
click at [1214, 826] on icon at bounding box center [1206, 823] width 17 height 17
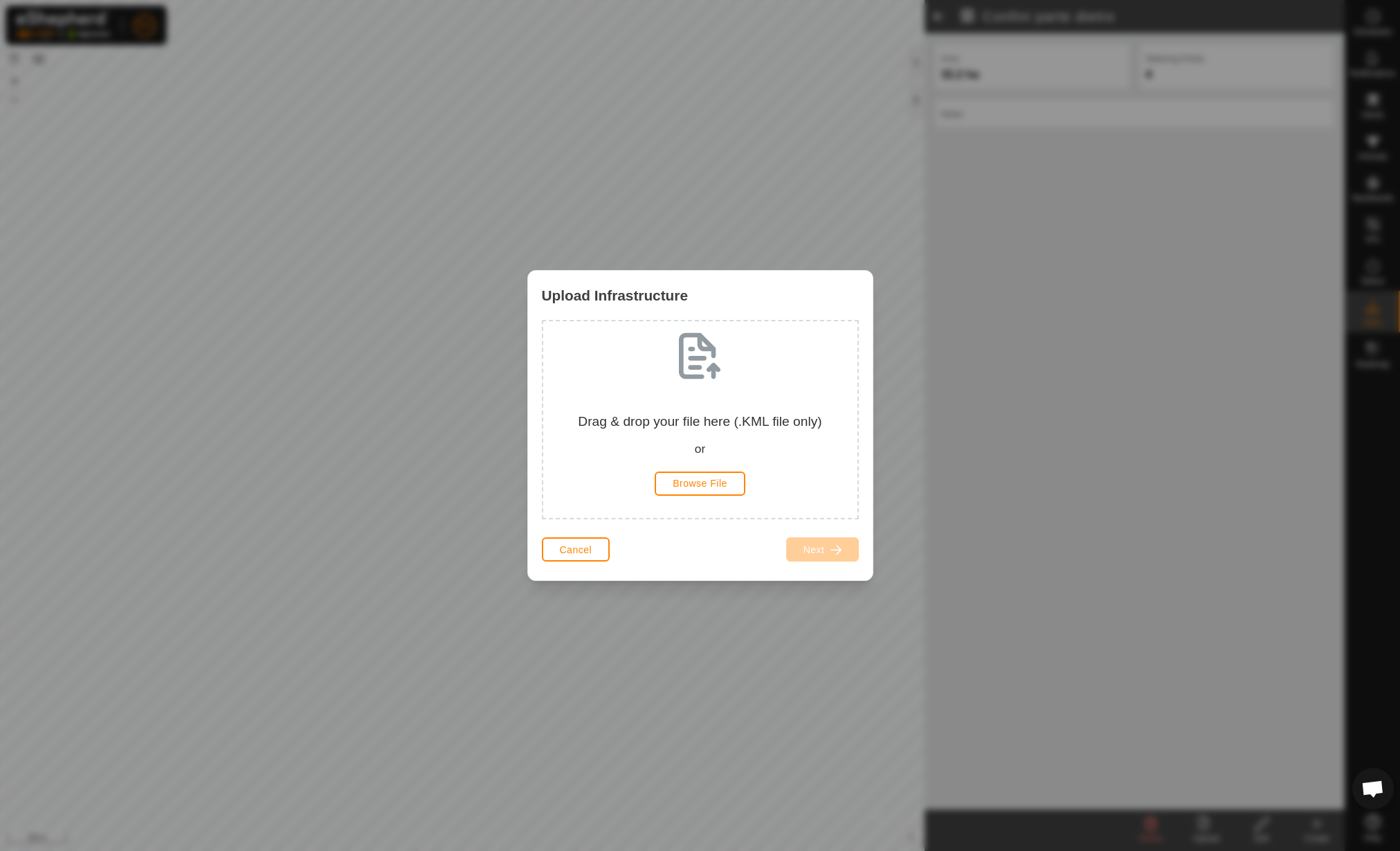
click at [695, 496] on div "Drag & drop your file here (.KML file only) or Browse File" at bounding box center [700, 419] width 292 height 175
click at [706, 480] on span "Browse File" at bounding box center [700, 483] width 55 height 11
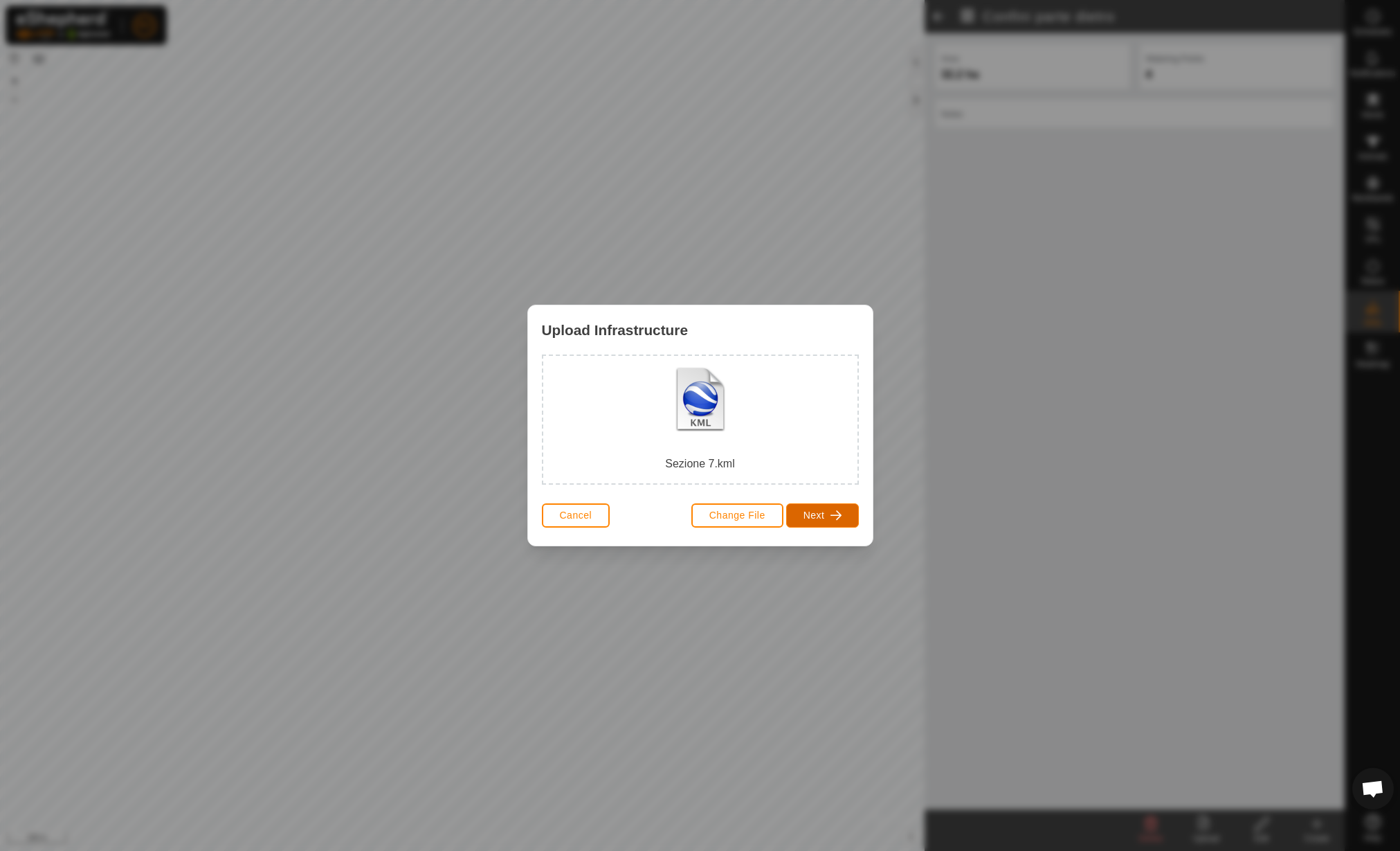
click at [797, 519] on button "Next" at bounding box center [823, 515] width 73 height 24
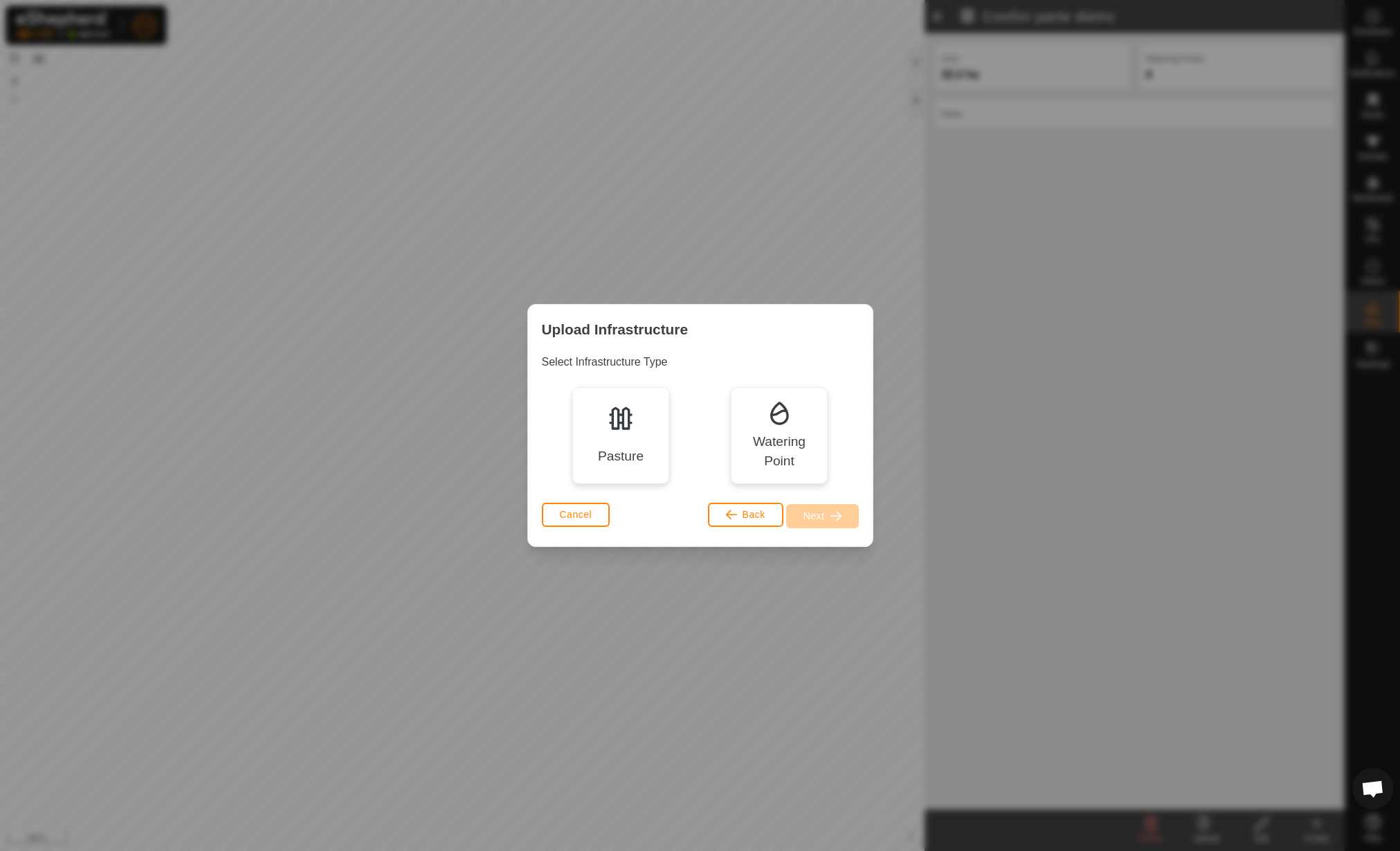
click at [633, 428] on img at bounding box center [621, 418] width 28 height 28
click at [832, 508] on button "Next" at bounding box center [823, 516] width 73 height 24
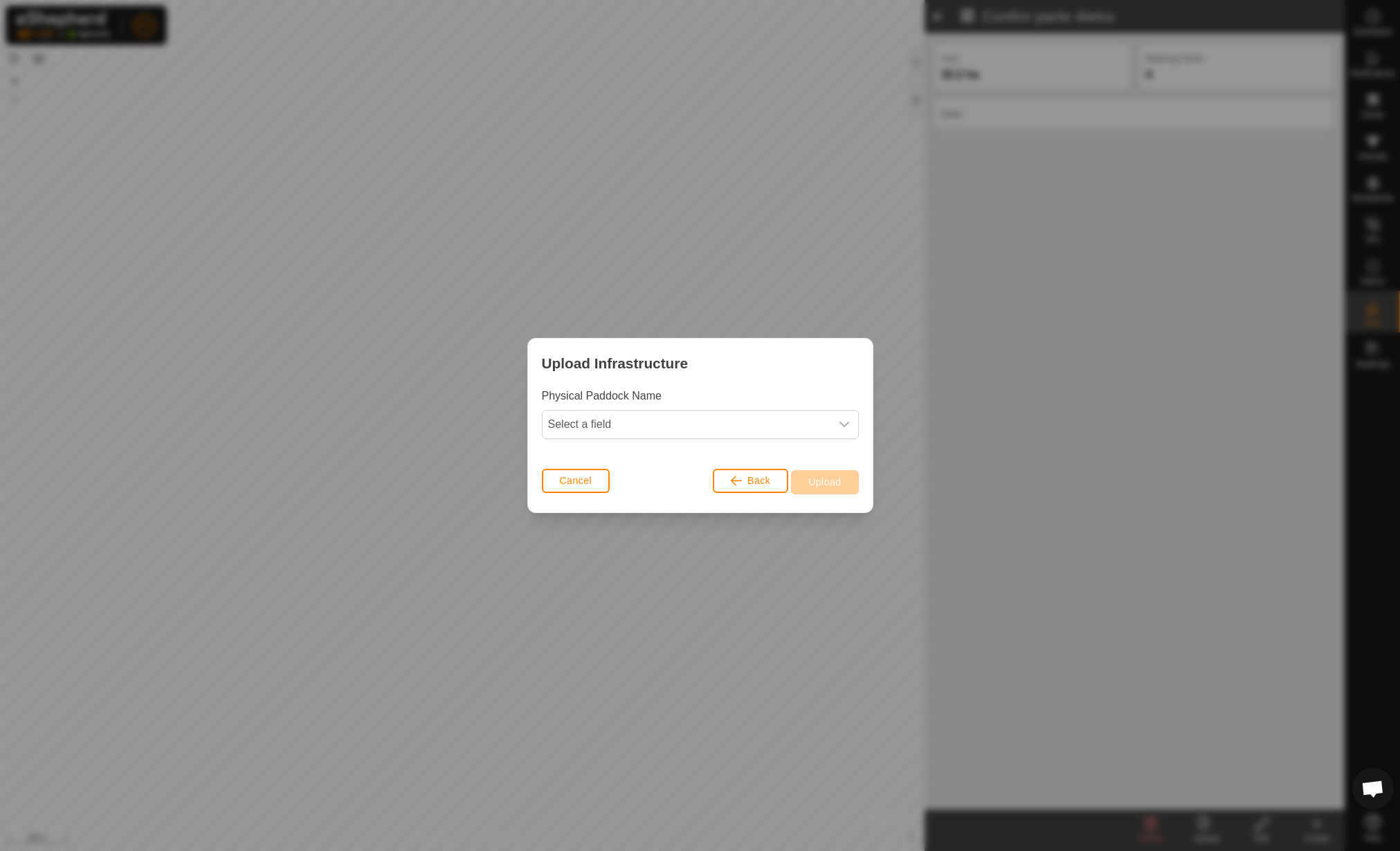
drag, startPoint x: 690, startPoint y: 407, endPoint x: 692, endPoint y: 431, distance: 24.1
click at [690, 408] on div "Physical Paddock Name Select a field" at bounding box center [700, 413] width 317 height 51
click at [692, 431] on span "Select a field" at bounding box center [686, 424] width 288 height 28
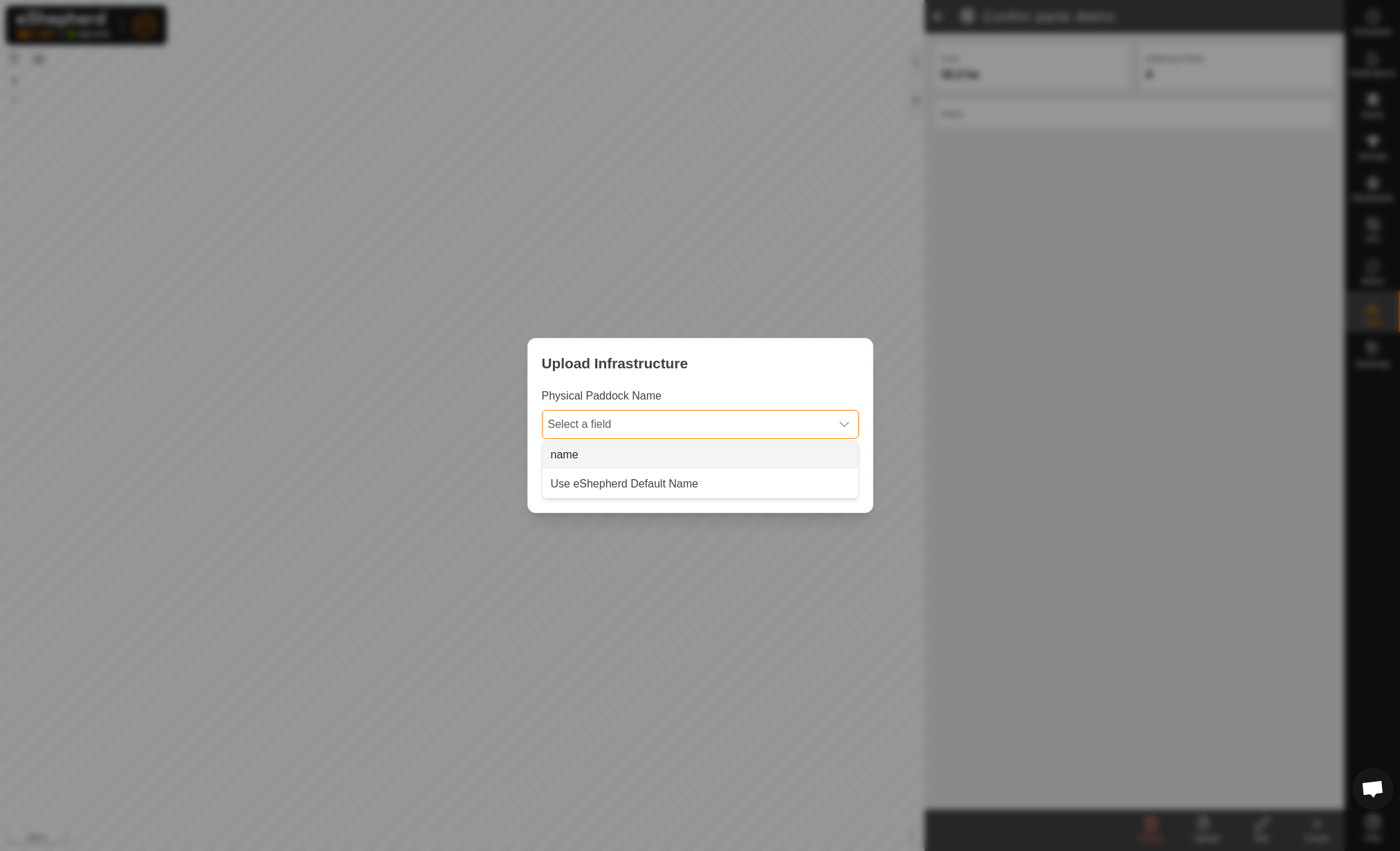
click at [697, 446] on li "name" at bounding box center [700, 455] width 315 height 28
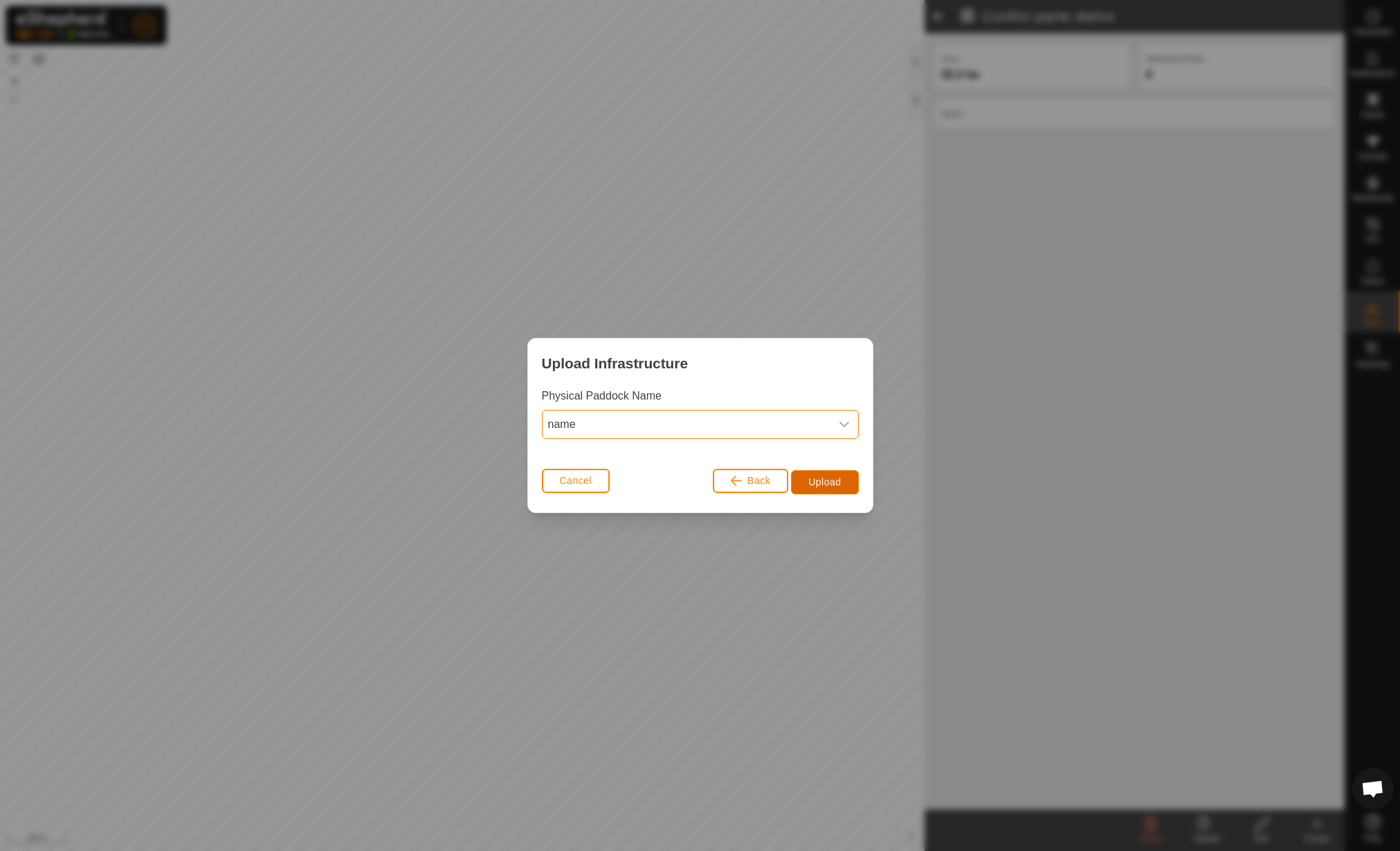
click at [830, 476] on span "Upload" at bounding box center [825, 481] width 33 height 11
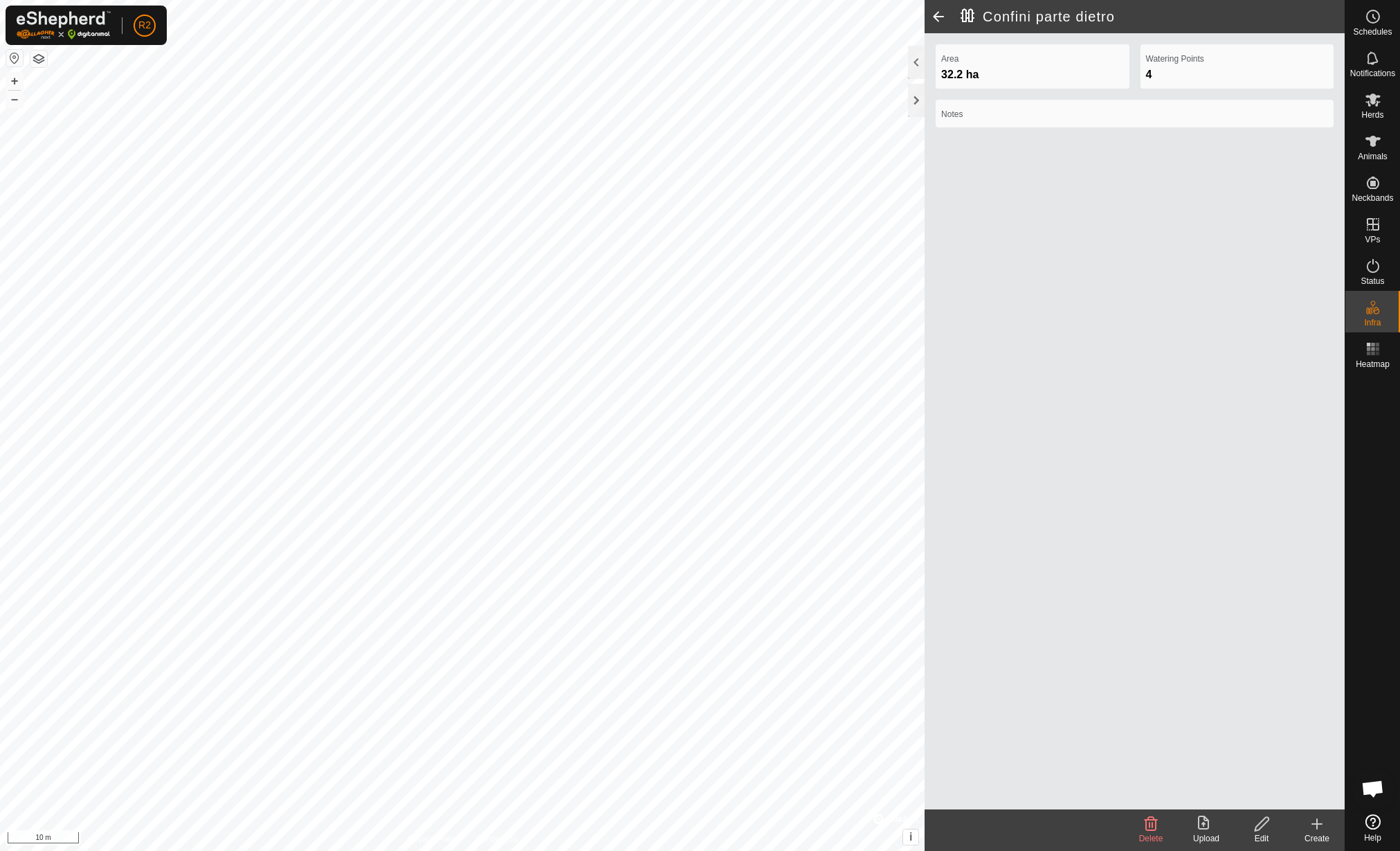
click at [934, 20] on span at bounding box center [938, 16] width 28 height 33
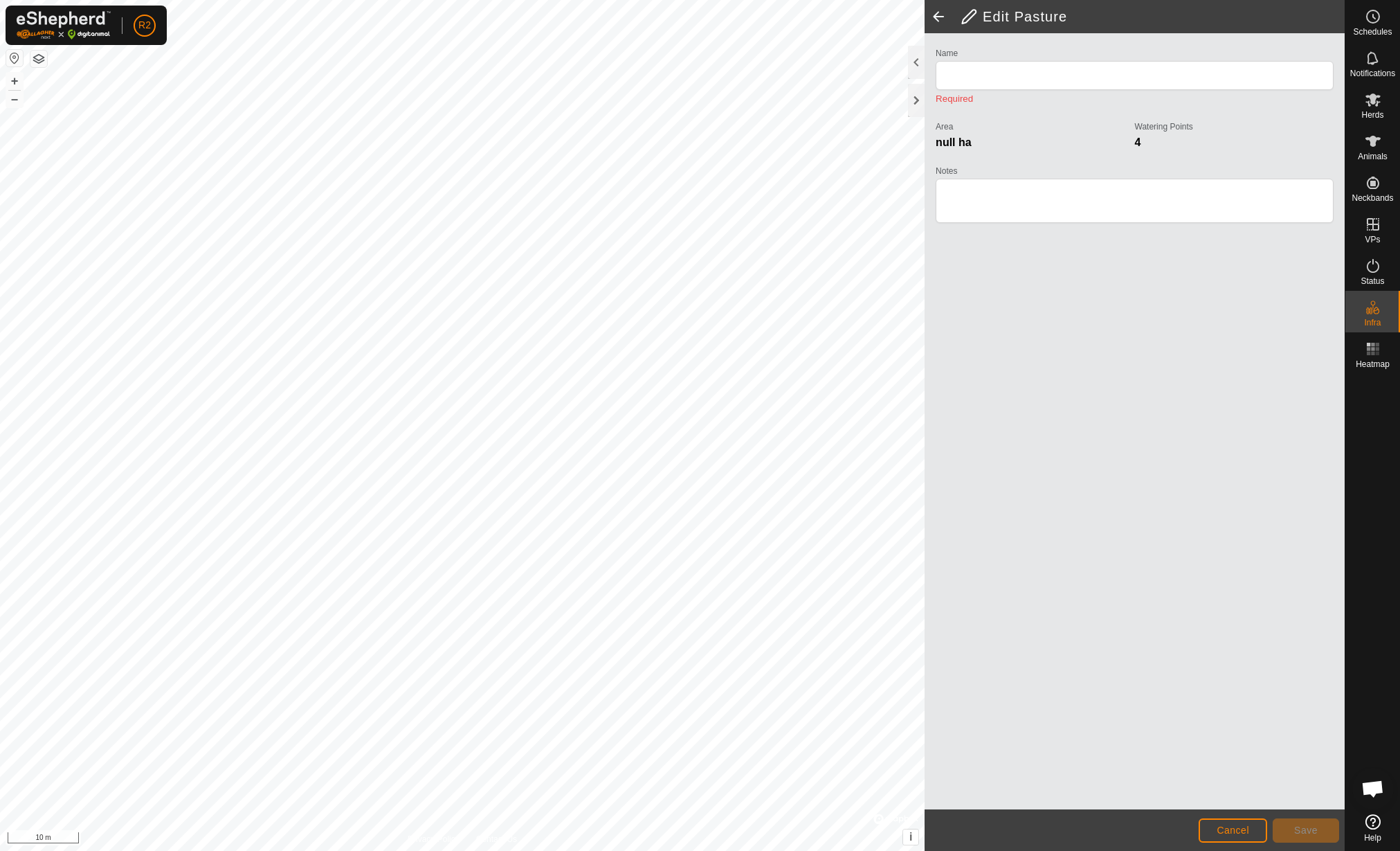
type input "Confini parte dietro"
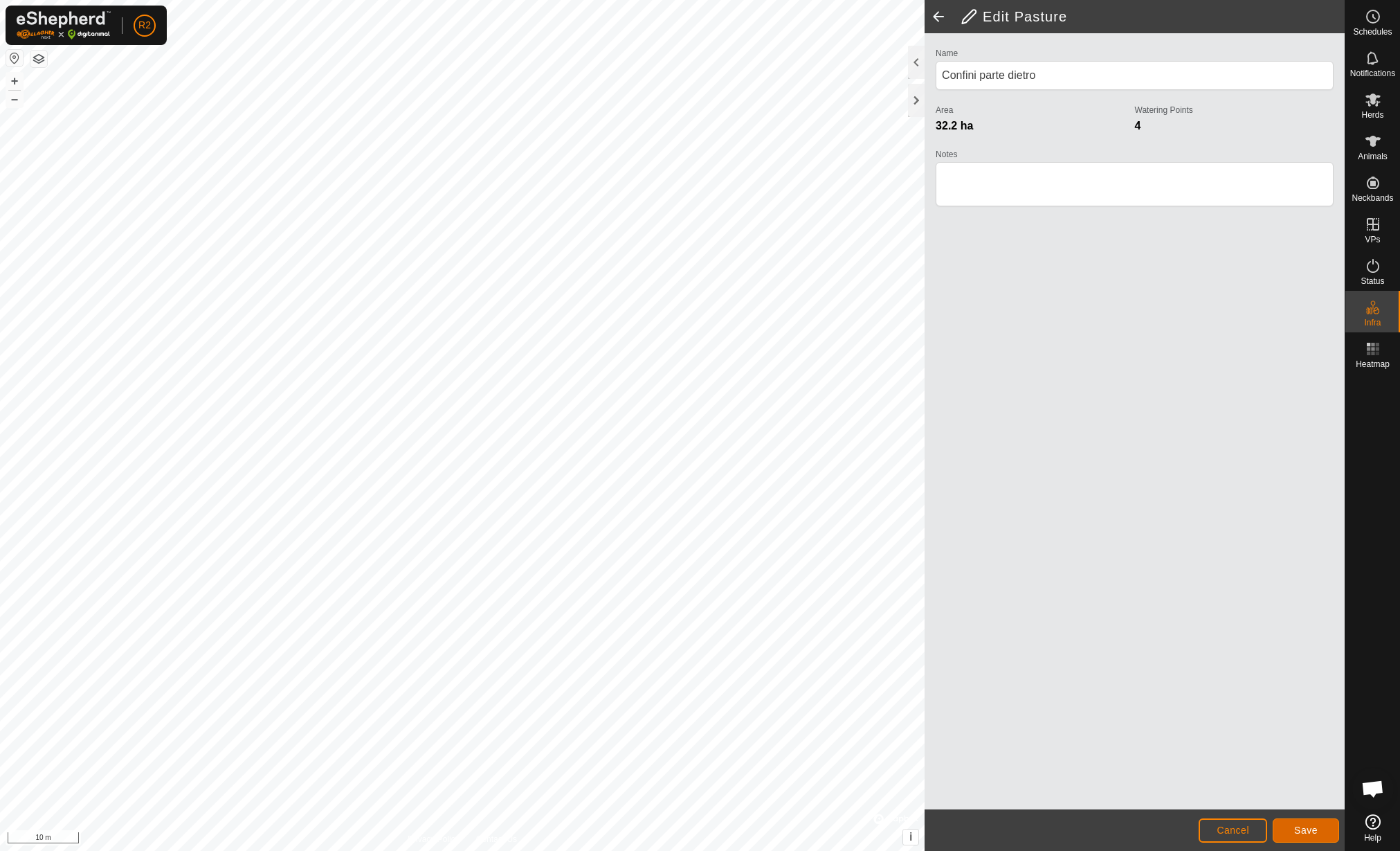
click at [1315, 829] on span "Save" at bounding box center [1306, 830] width 23 height 11
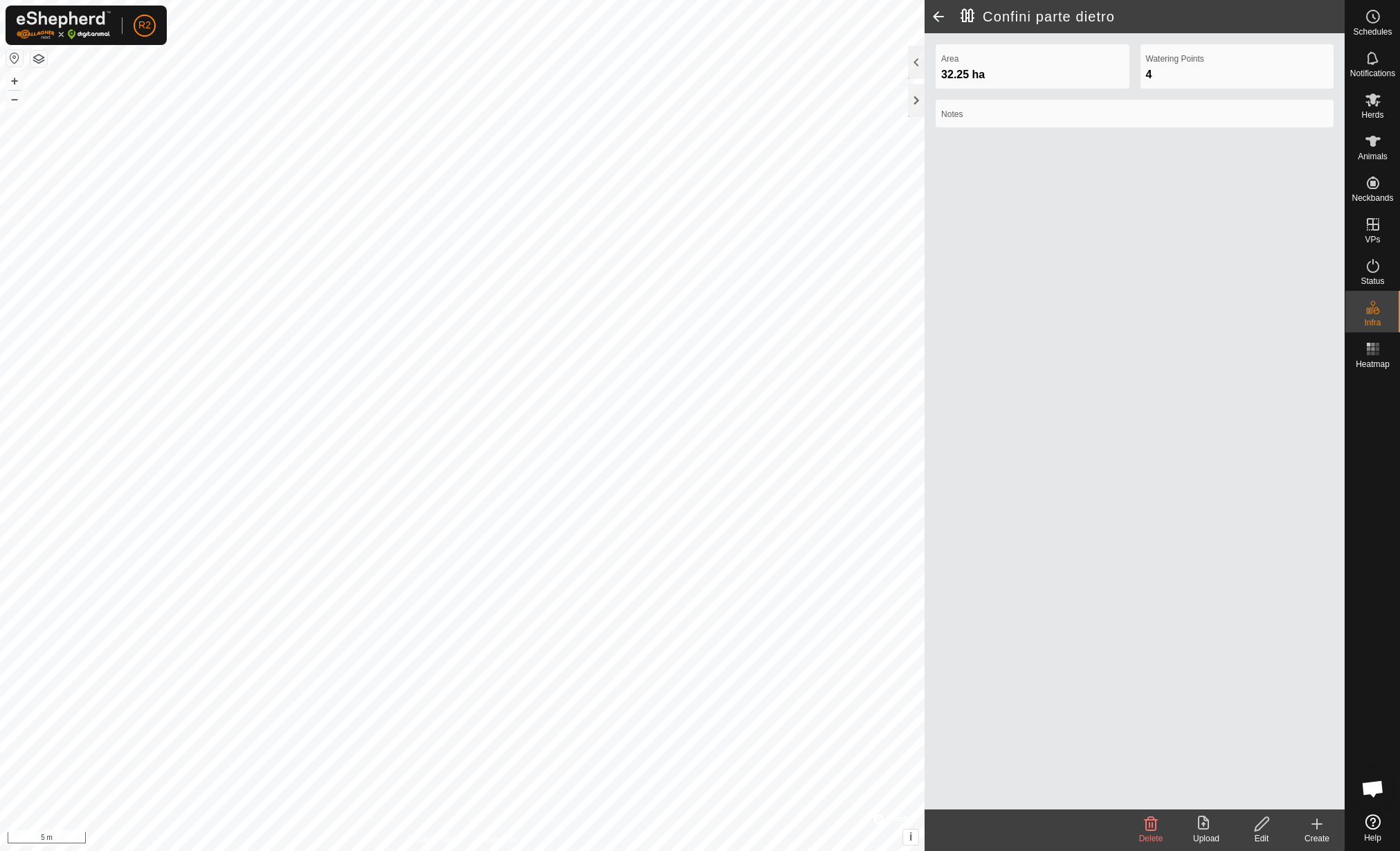
click at [1275, 837] on div "Edit" at bounding box center [1262, 838] width 56 height 12
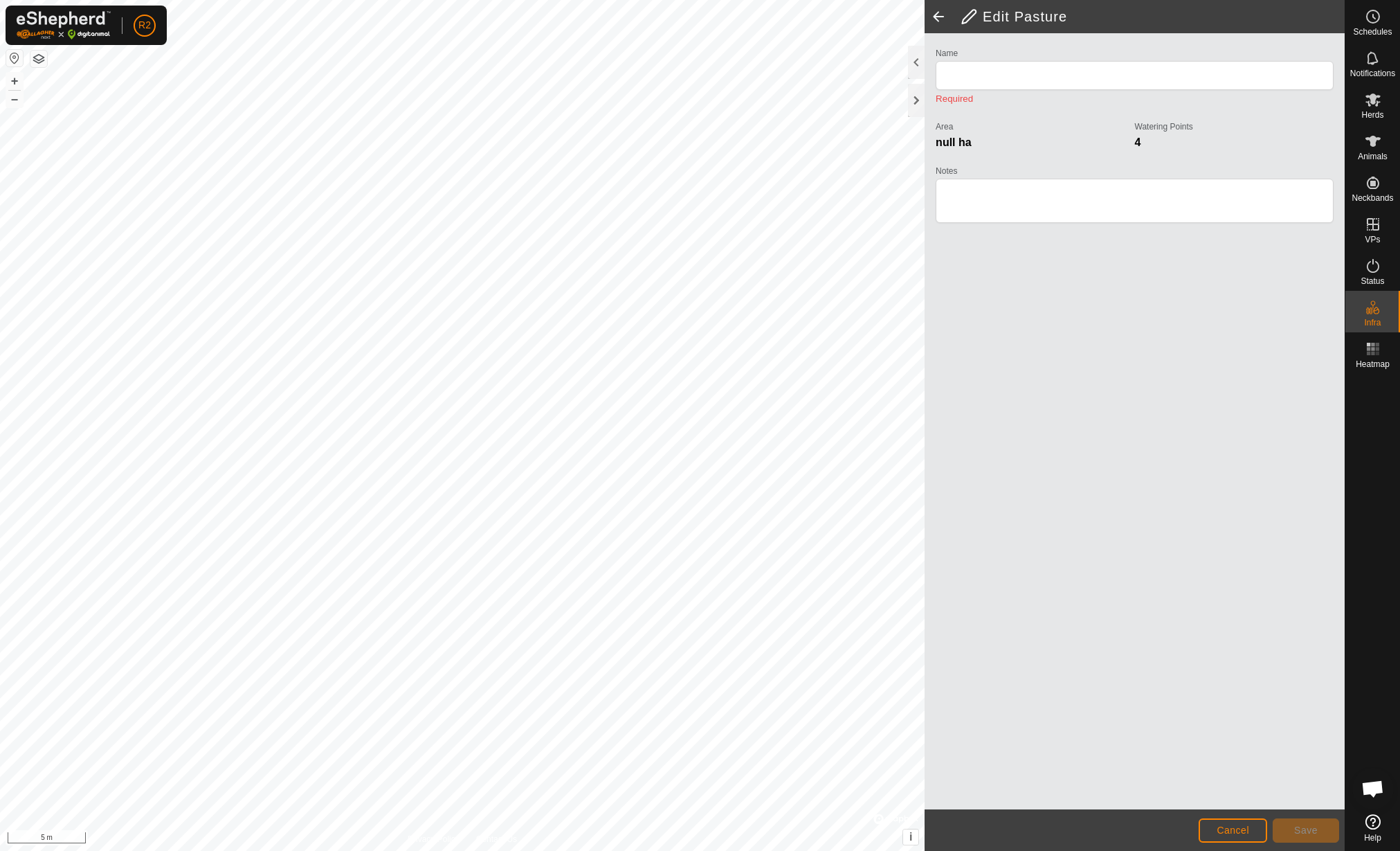
type input "Sezione 7"
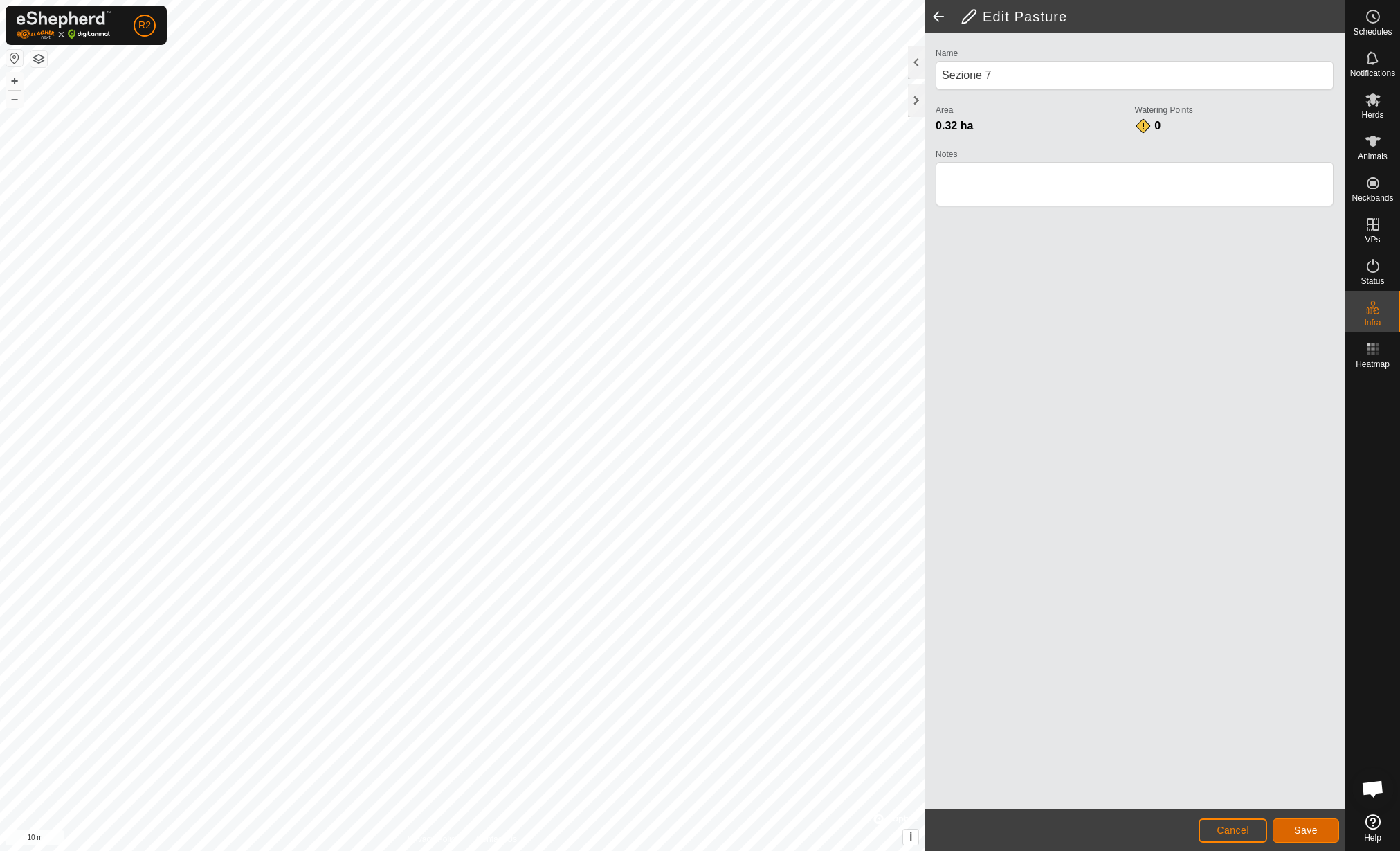
click at [1298, 833] on span "Save" at bounding box center [1306, 830] width 23 height 11
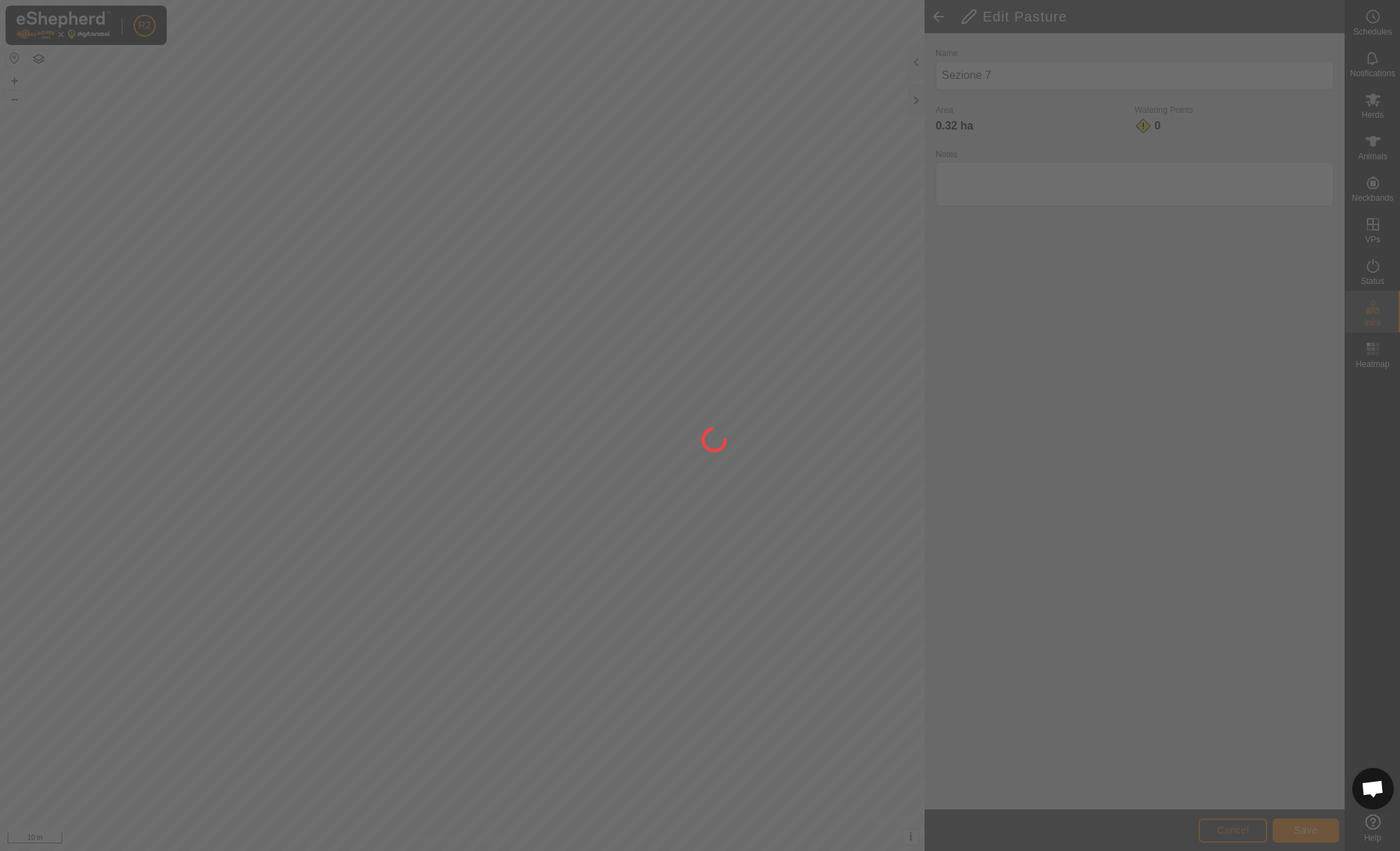
click at [465, 322] on div at bounding box center [700, 425] width 1400 height 851
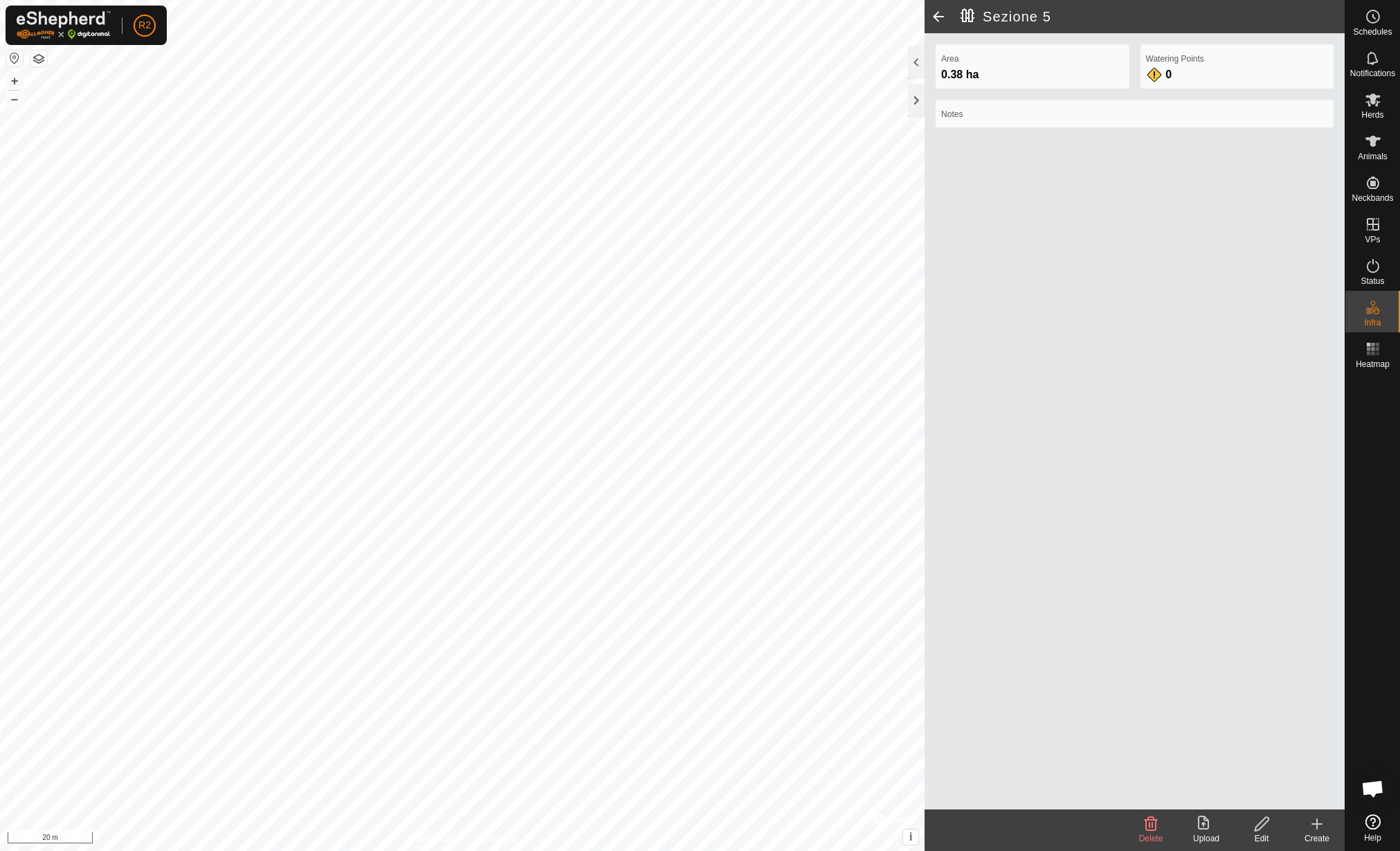
click at [1261, 832] on div "Edit" at bounding box center [1262, 838] width 56 height 12
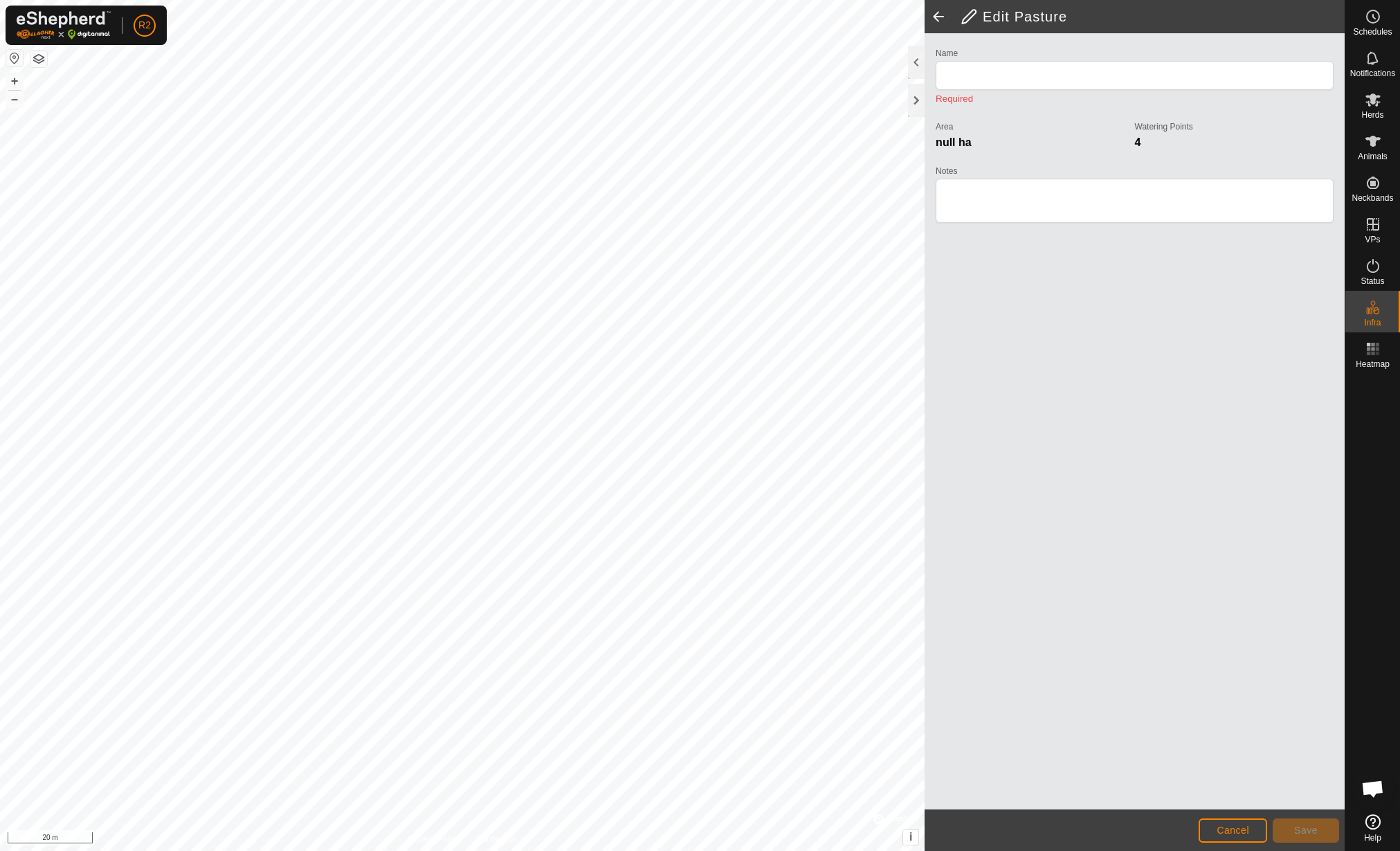
type input "Sezione 5"
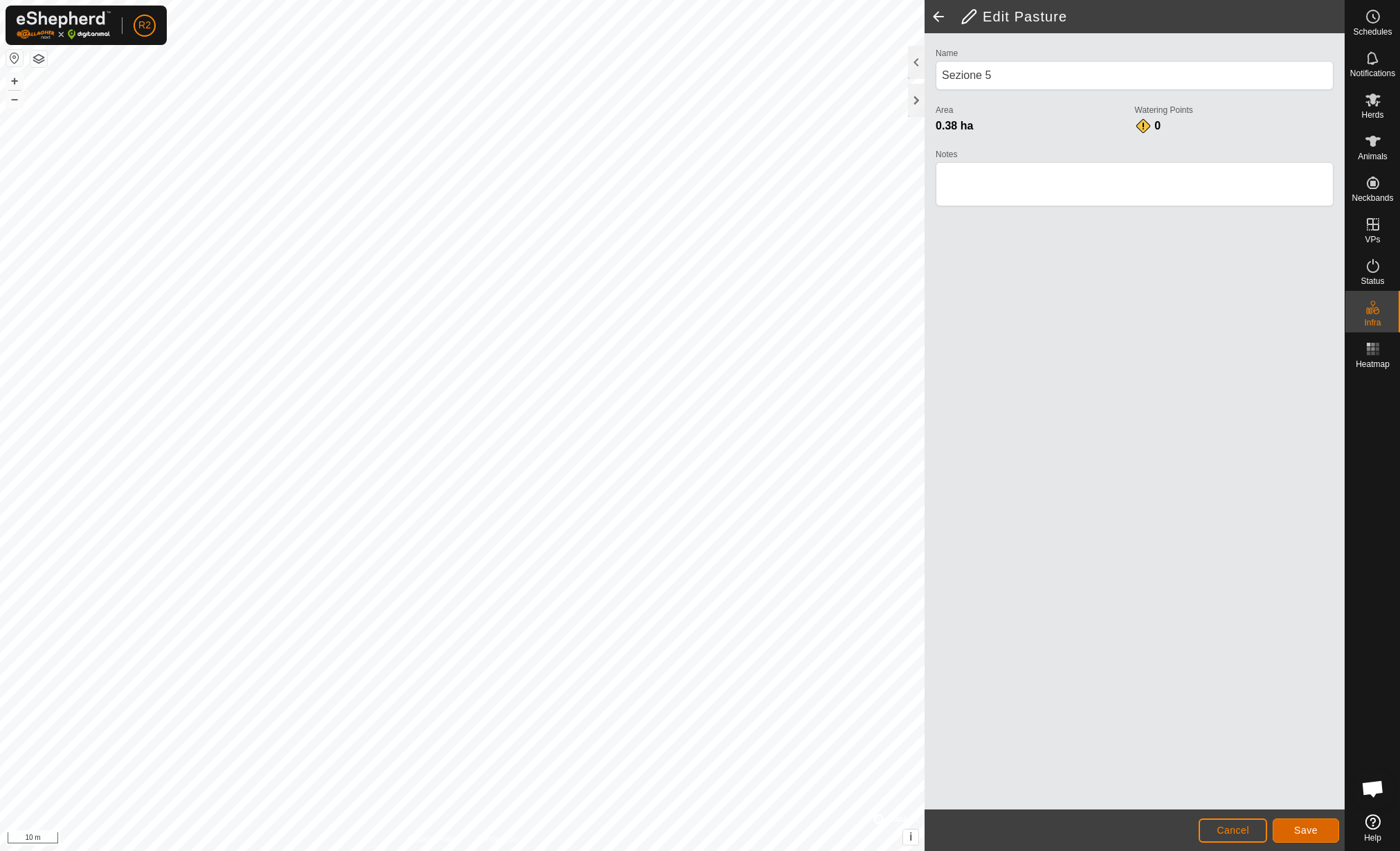
click at [1312, 829] on span "Save" at bounding box center [1306, 830] width 23 height 11
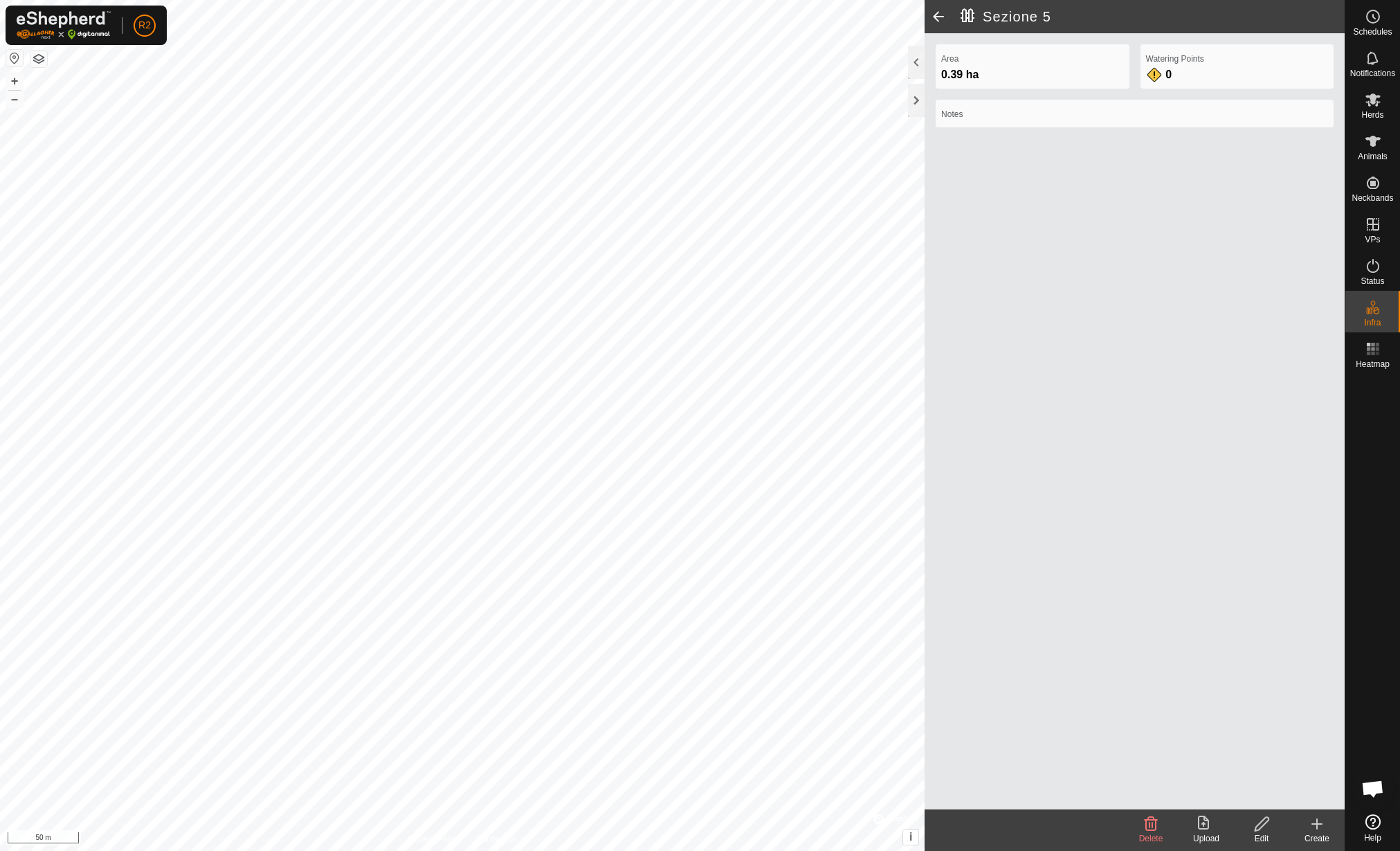
click at [1204, 836] on div "Upload" at bounding box center [1206, 838] width 56 height 12
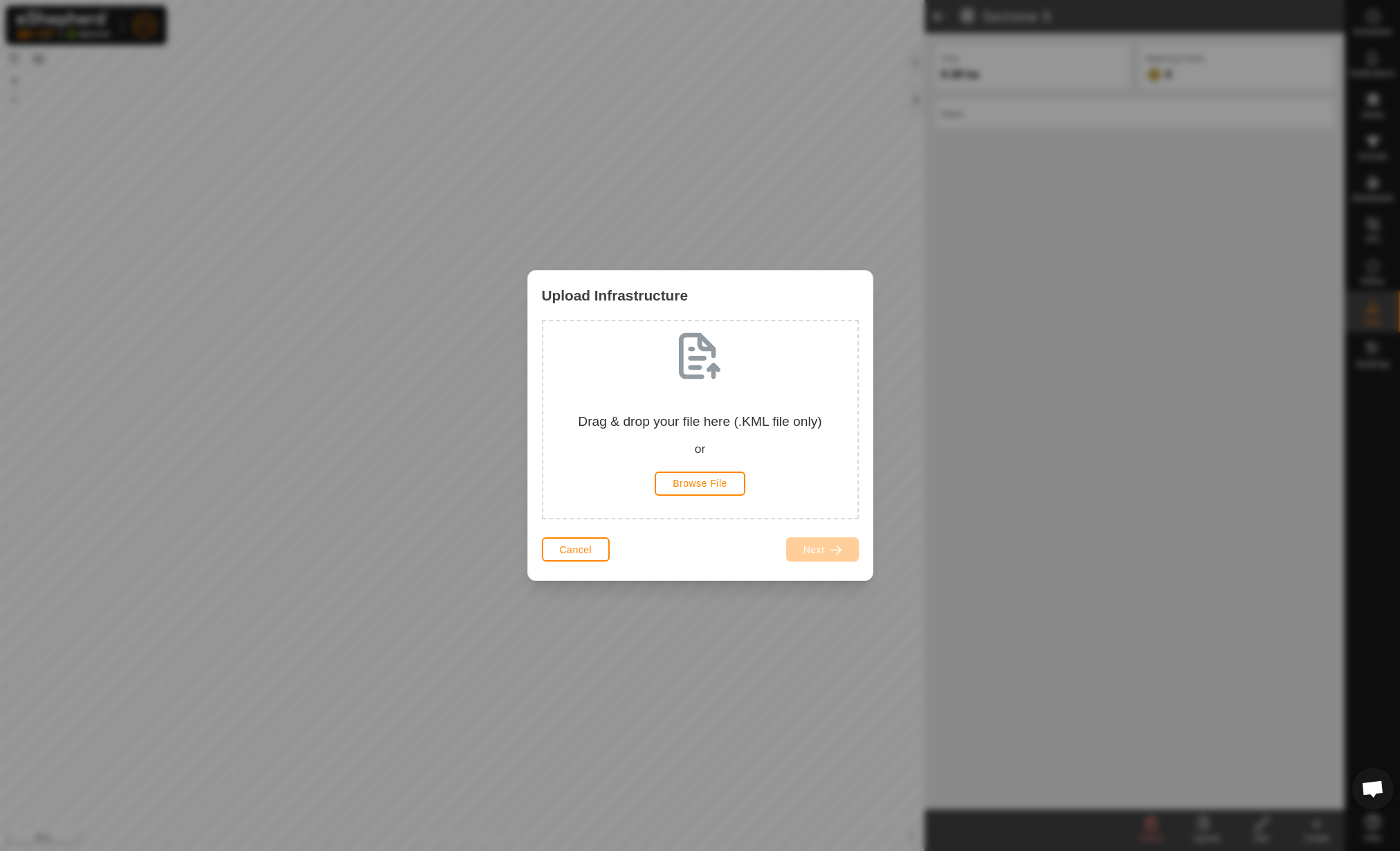
drag, startPoint x: 704, startPoint y: 502, endPoint x: 707, endPoint y: 489, distance: 13.3
click at [704, 499] on div "Drag & drop your file here (.KML file only) or Browse File" at bounding box center [700, 419] width 292 height 175
click at [708, 489] on button "Browse File" at bounding box center [700, 483] width 91 height 24
click at [689, 481] on span "Browse File" at bounding box center [700, 483] width 55 height 11
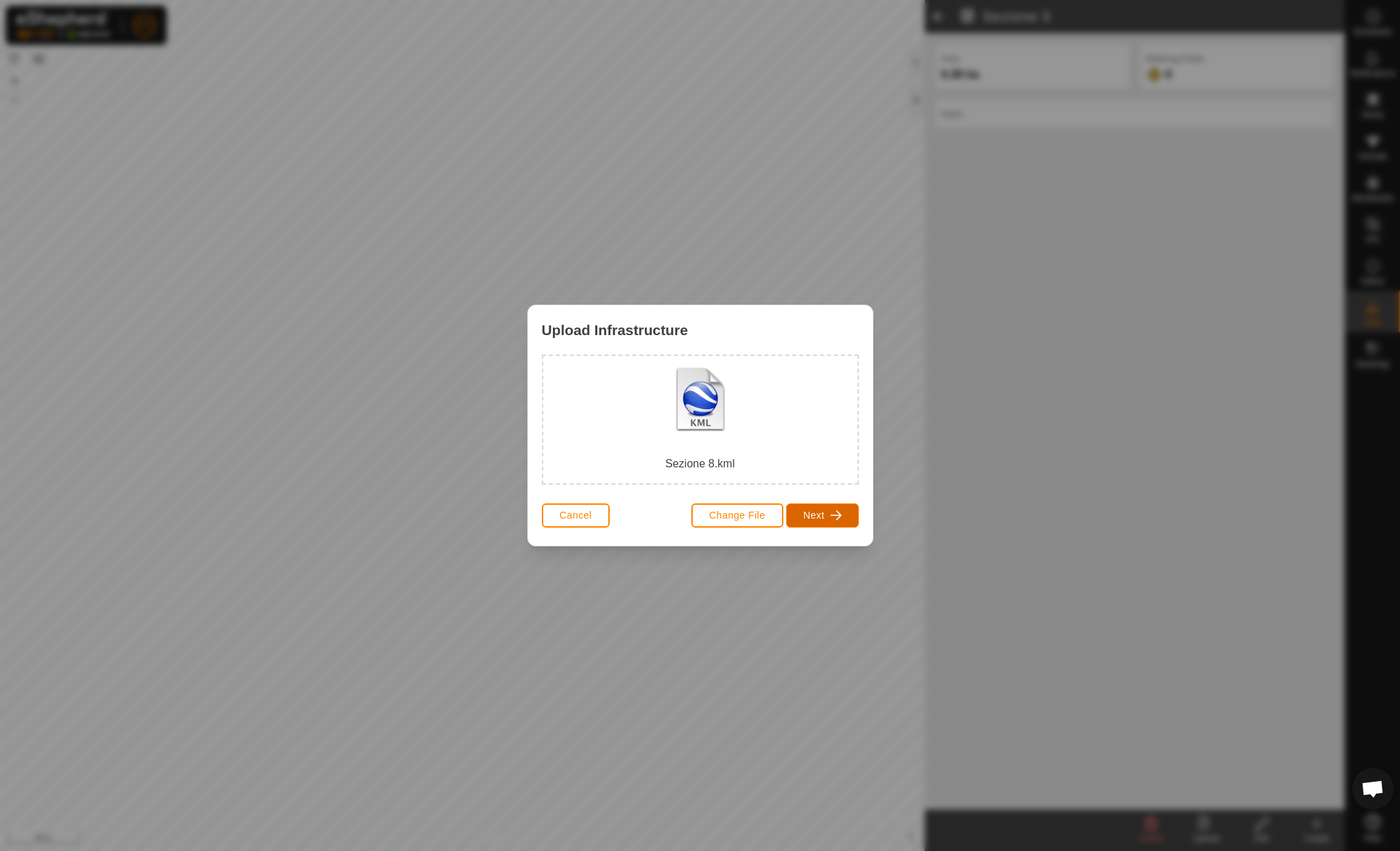
click at [811, 519] on span "Next" at bounding box center [814, 515] width 21 height 11
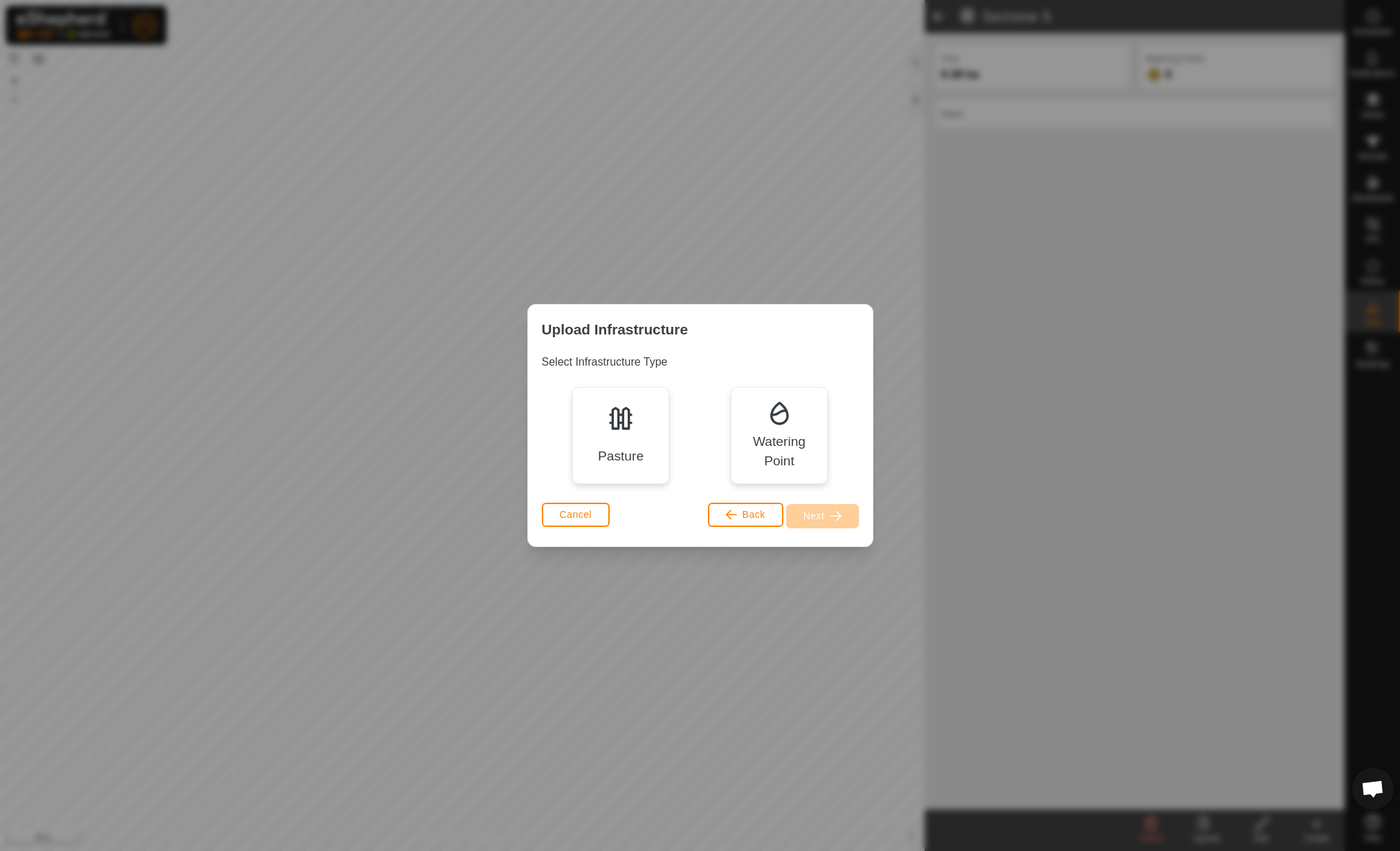
click at [626, 447] on div "Pasture" at bounding box center [621, 456] width 46 height 20
click at [823, 513] on span "Next" at bounding box center [814, 515] width 21 height 11
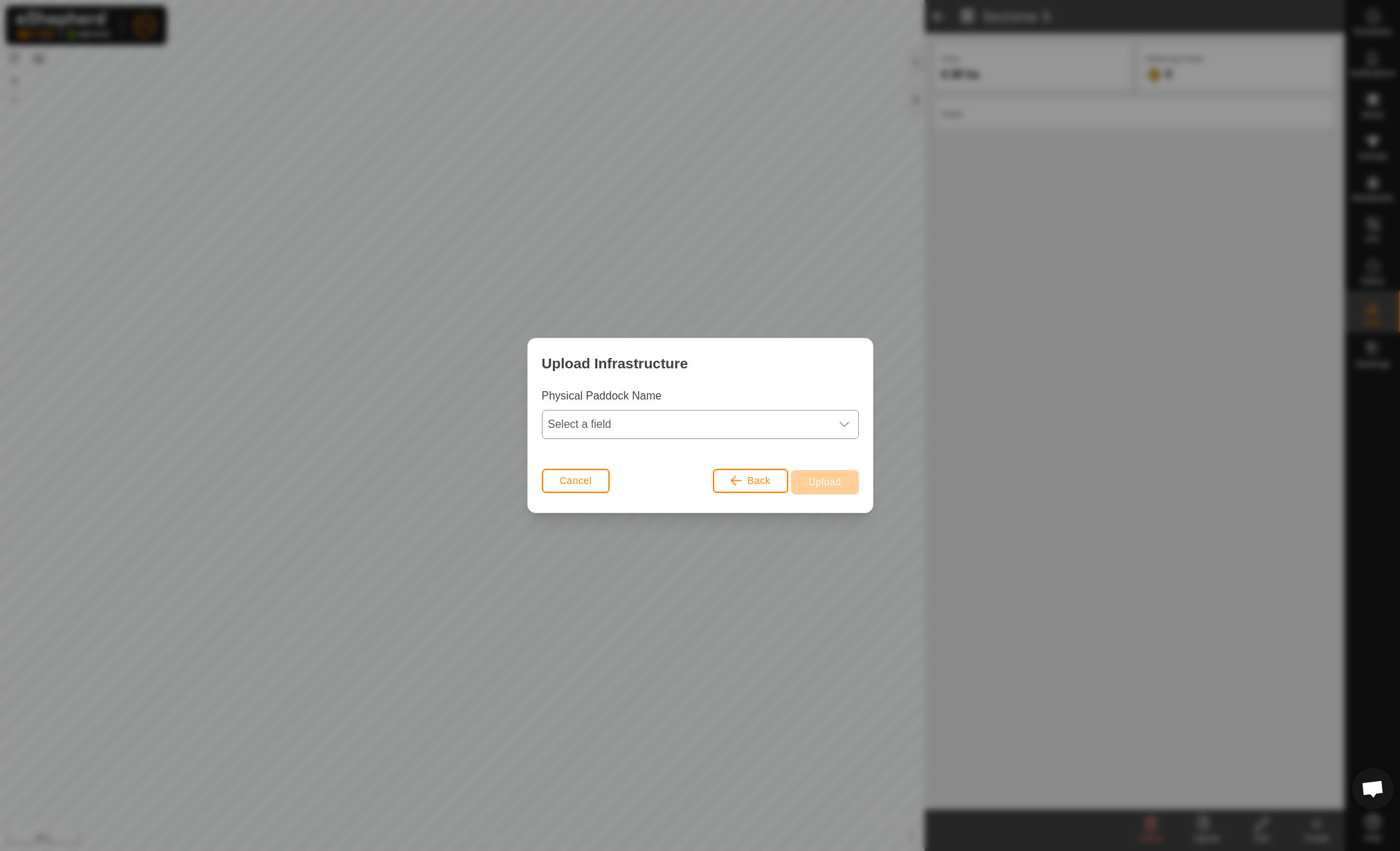
click at [815, 437] on span "Select a field" at bounding box center [686, 424] width 288 height 28
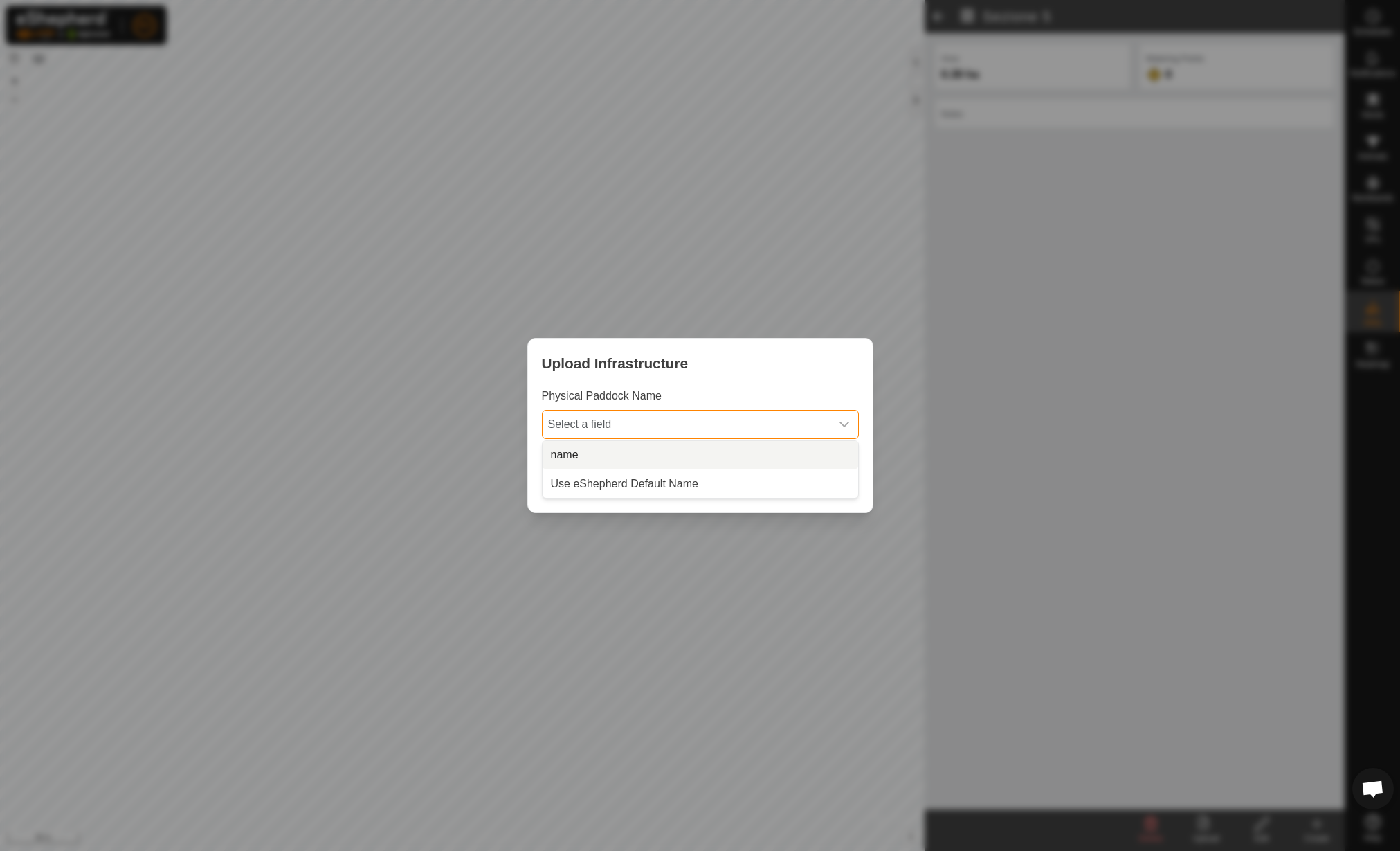
click at [763, 457] on li "name" at bounding box center [700, 455] width 315 height 28
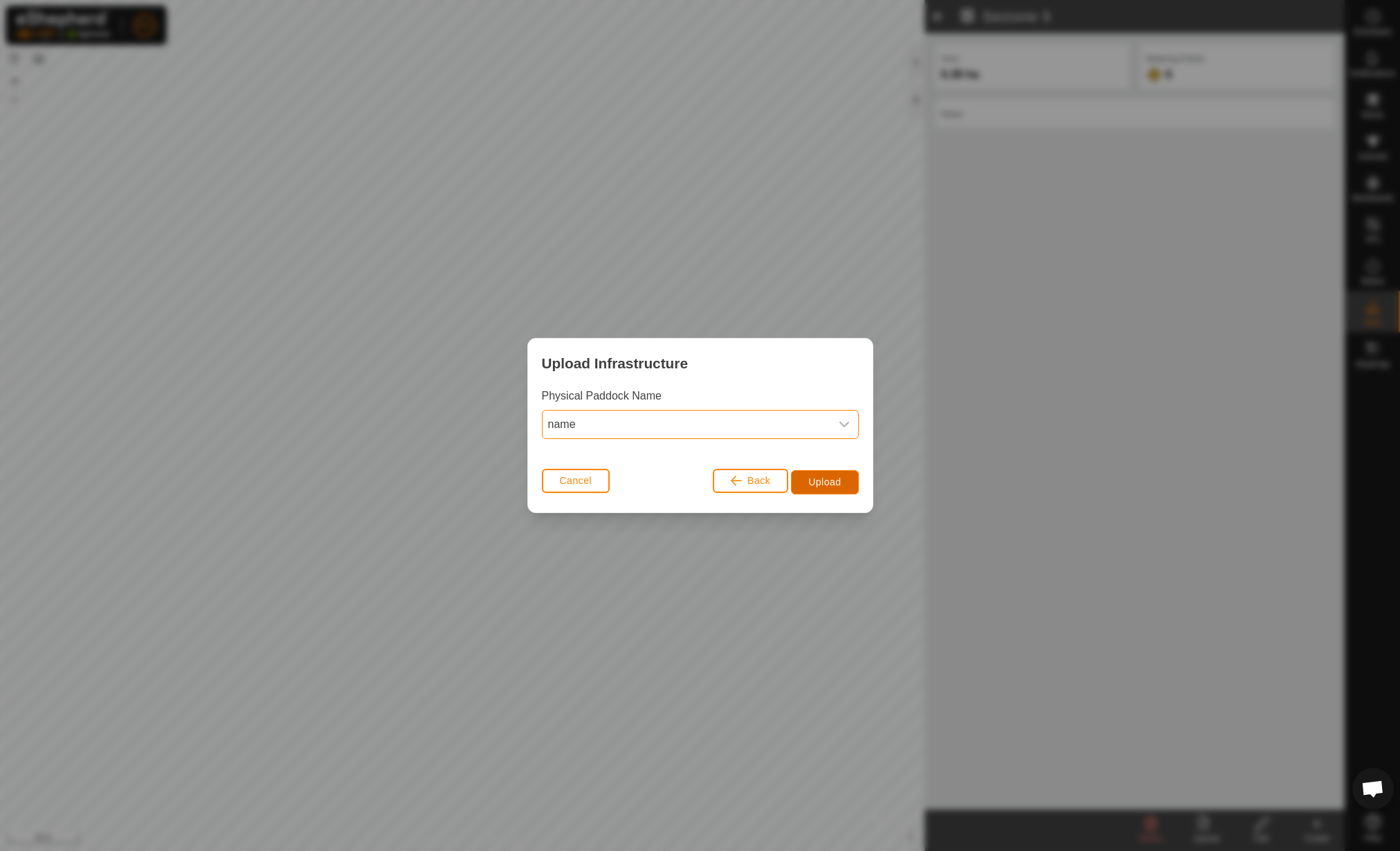
click at [835, 486] on span "Upload" at bounding box center [825, 481] width 33 height 11
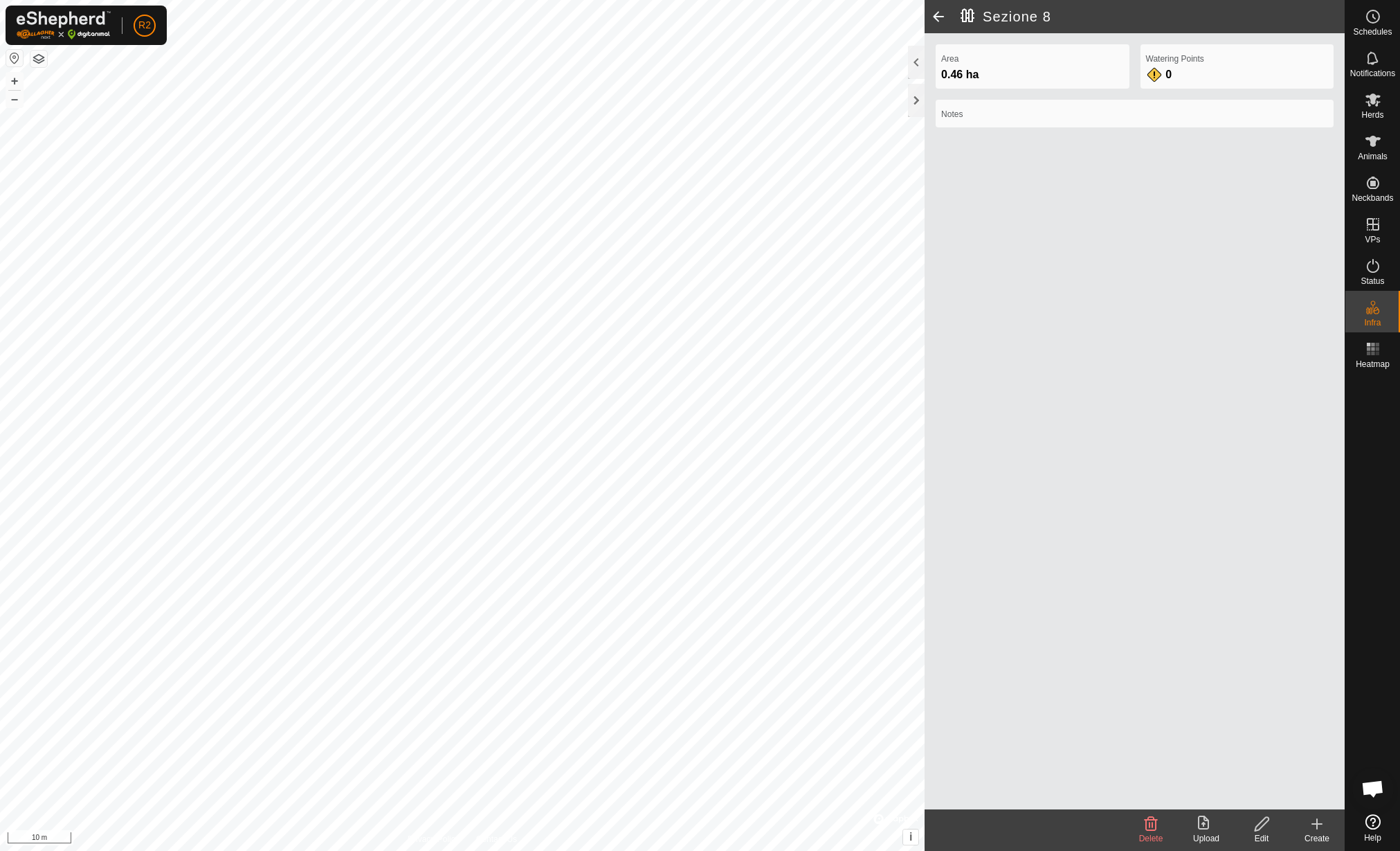
click at [1266, 839] on div "Edit" at bounding box center [1262, 838] width 56 height 12
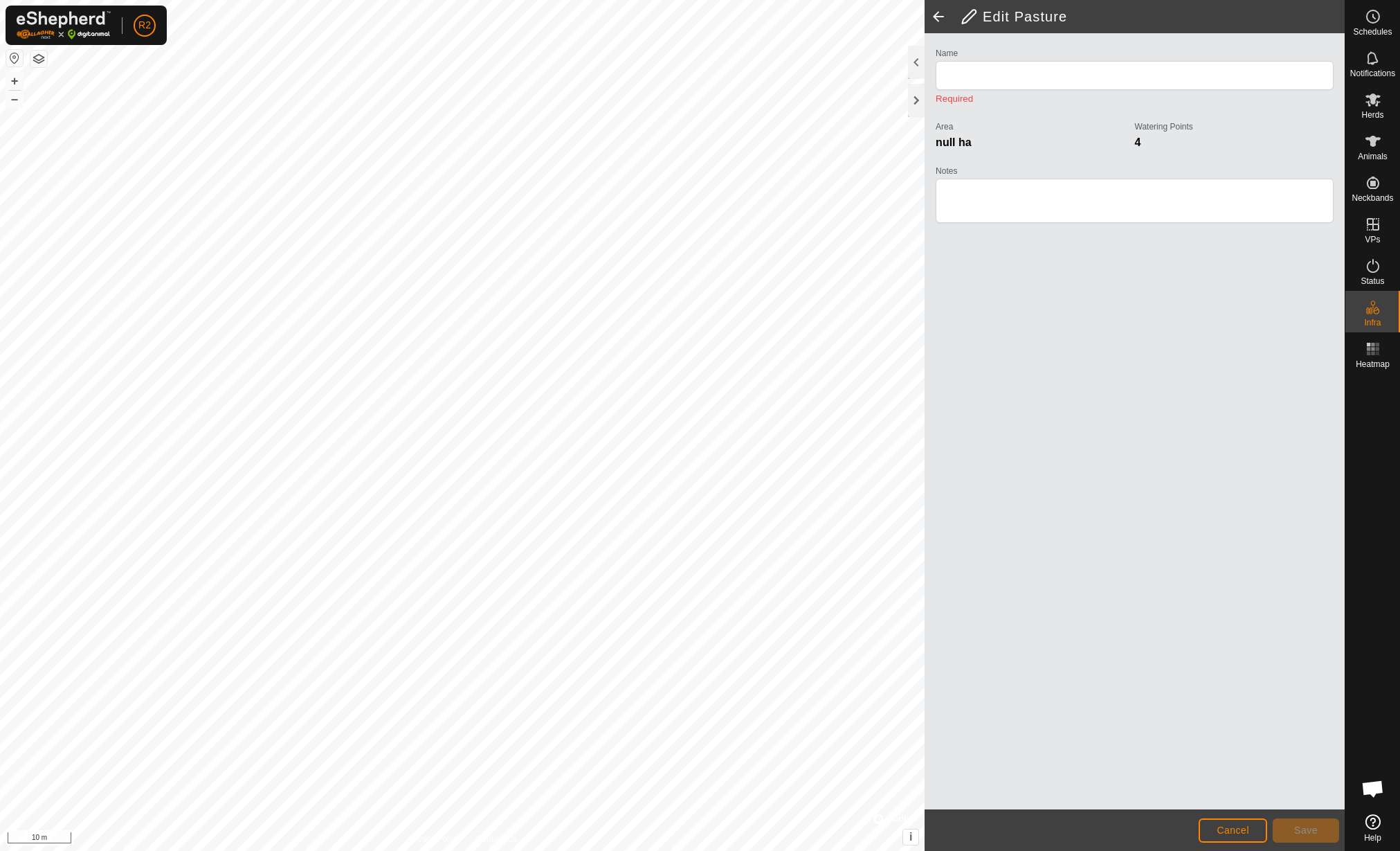
type input "Sezione 8"
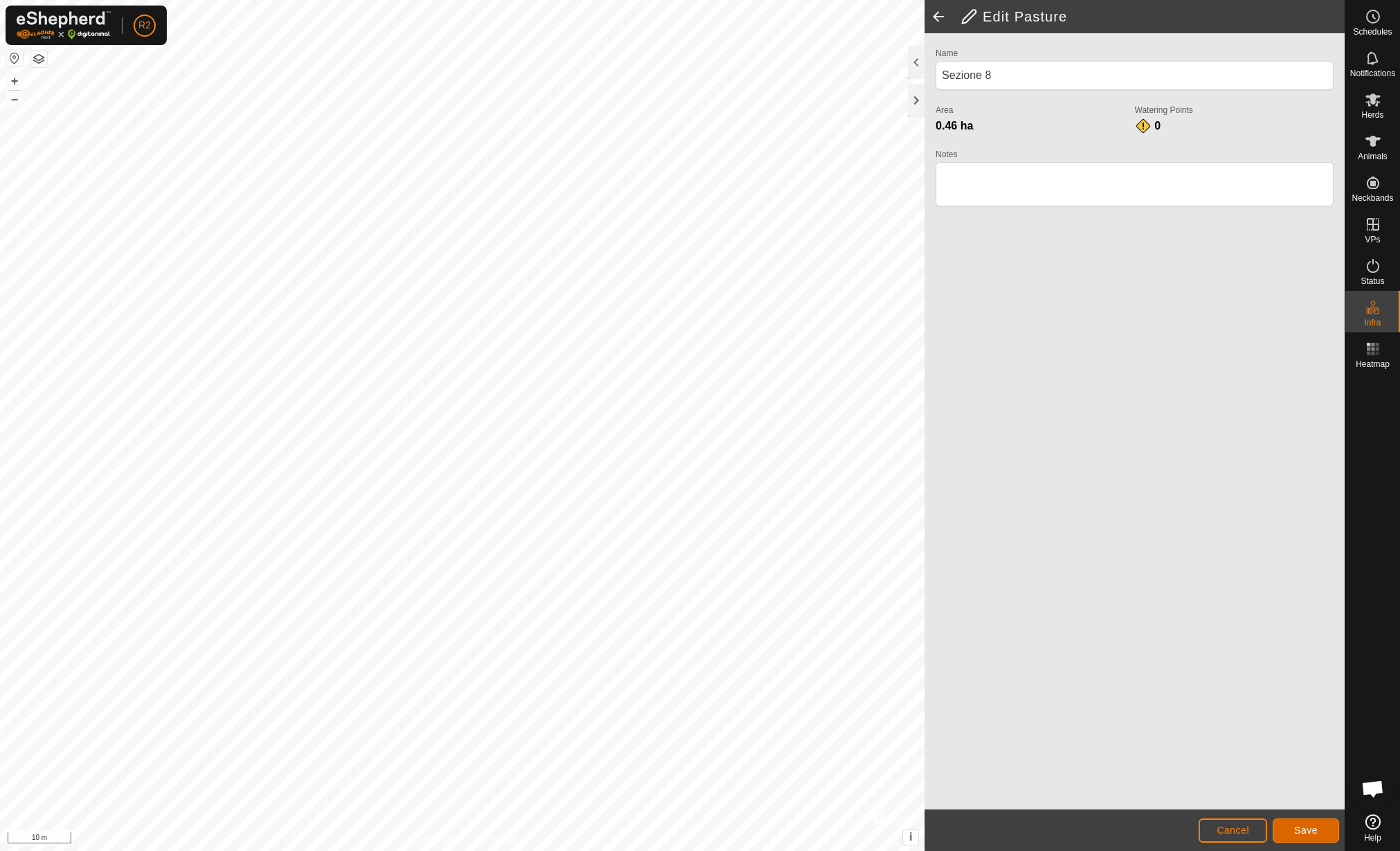
click at [1313, 833] on span "Save" at bounding box center [1306, 830] width 23 height 11
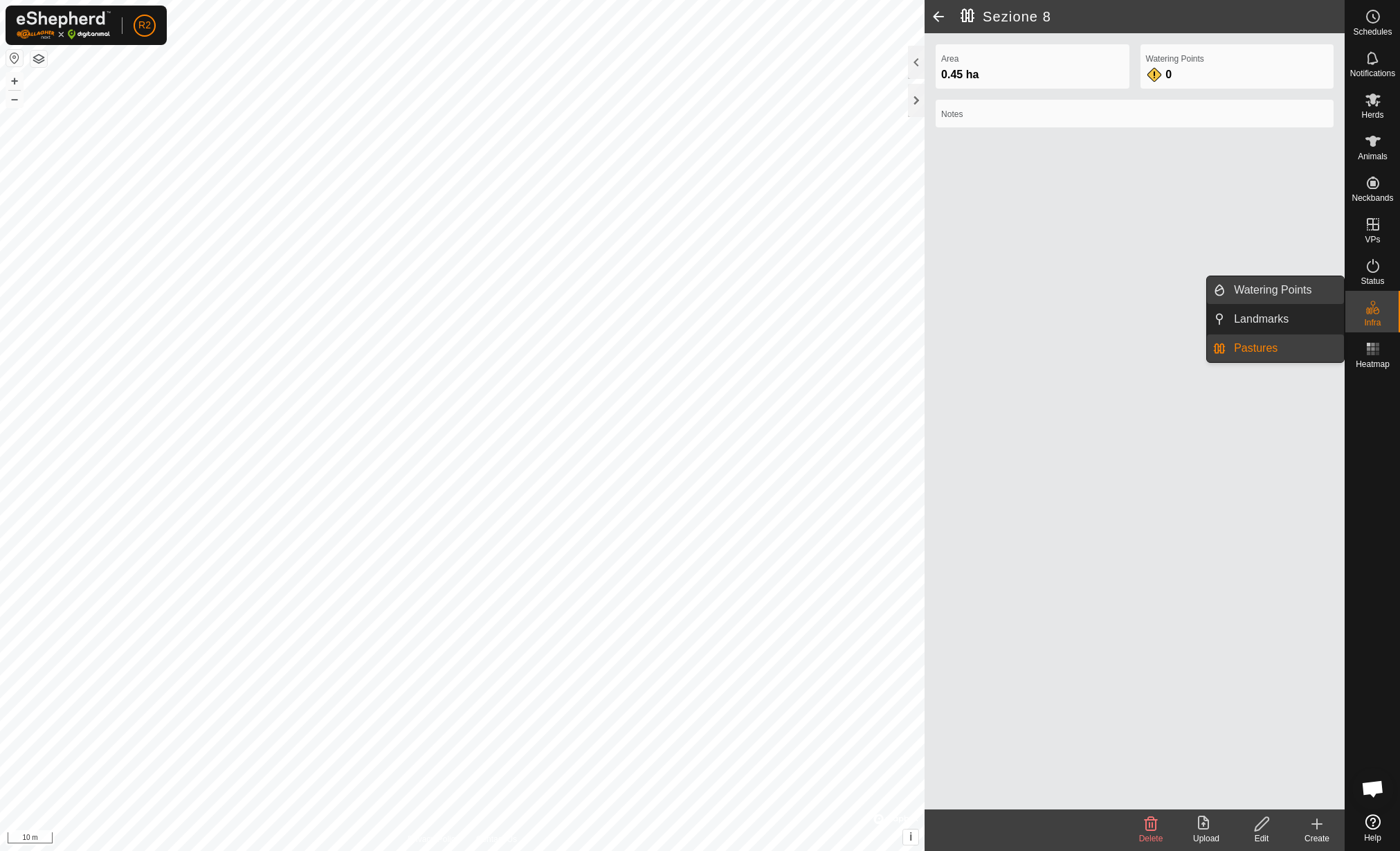
click at [1248, 288] on link "Watering Points" at bounding box center [1285, 290] width 118 height 28
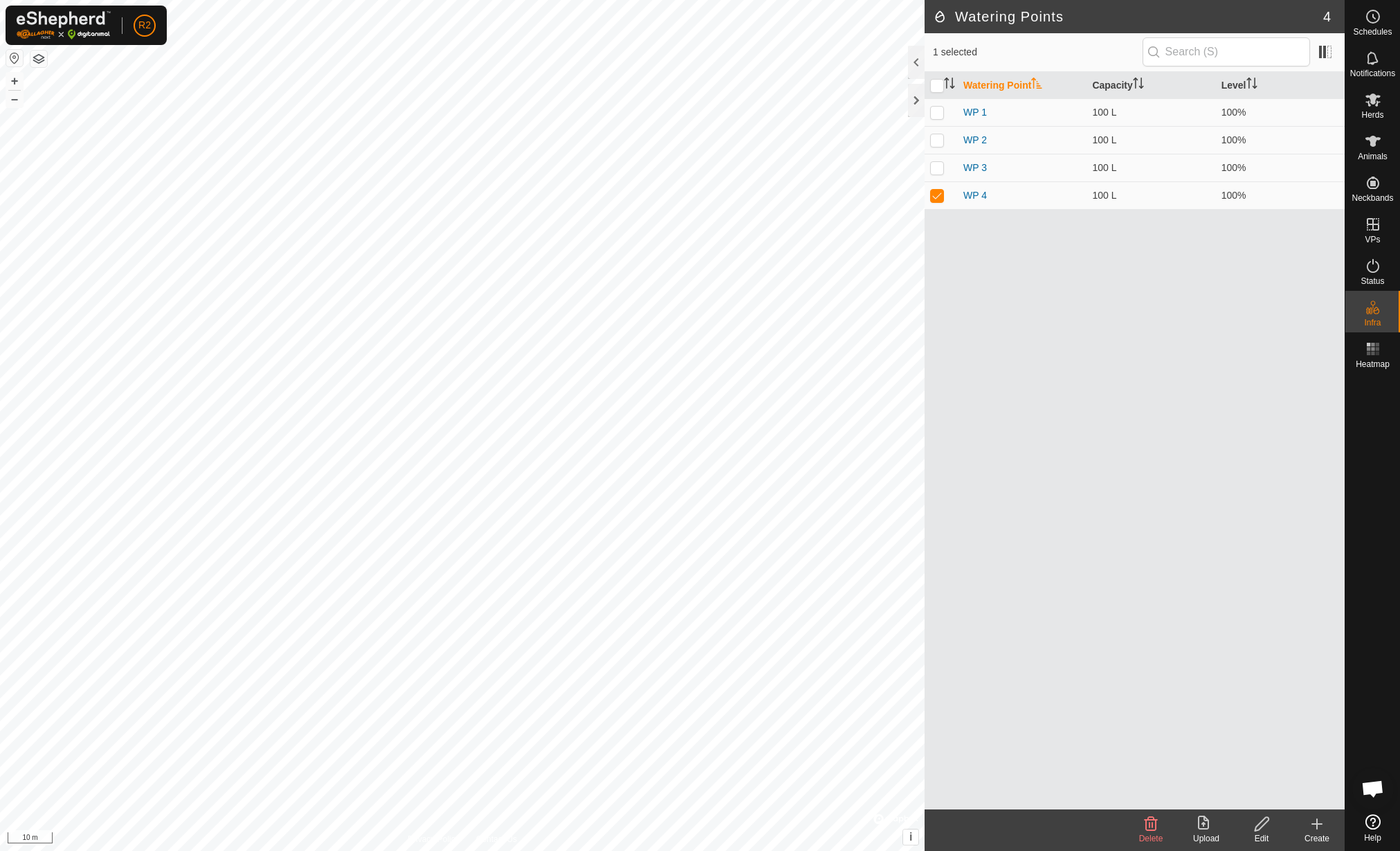
click at [1320, 835] on div "Create" at bounding box center [1317, 838] width 56 height 12
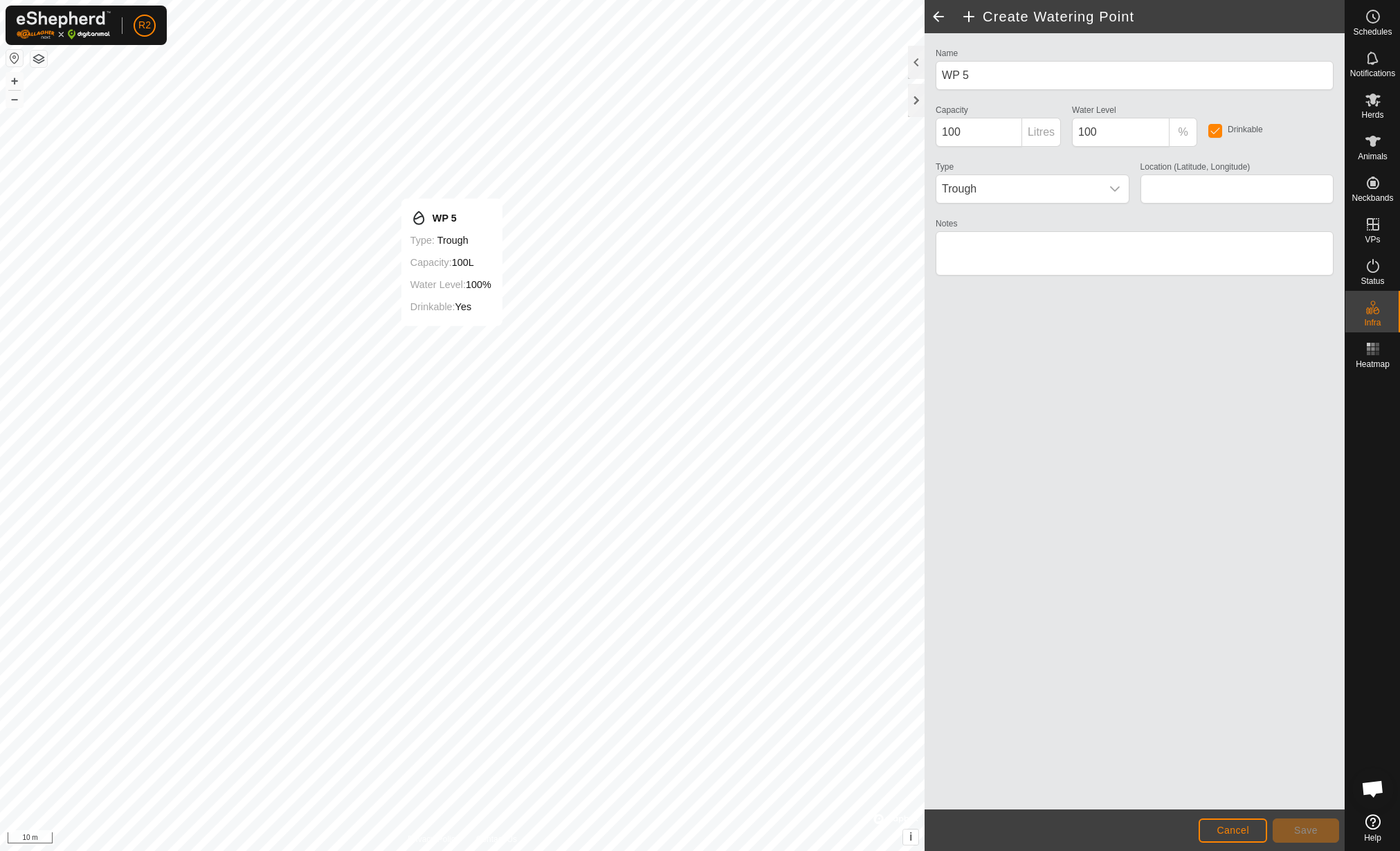
type input "42.161188, 12.460915"
click at [1315, 831] on span "Save" at bounding box center [1306, 830] width 23 height 11
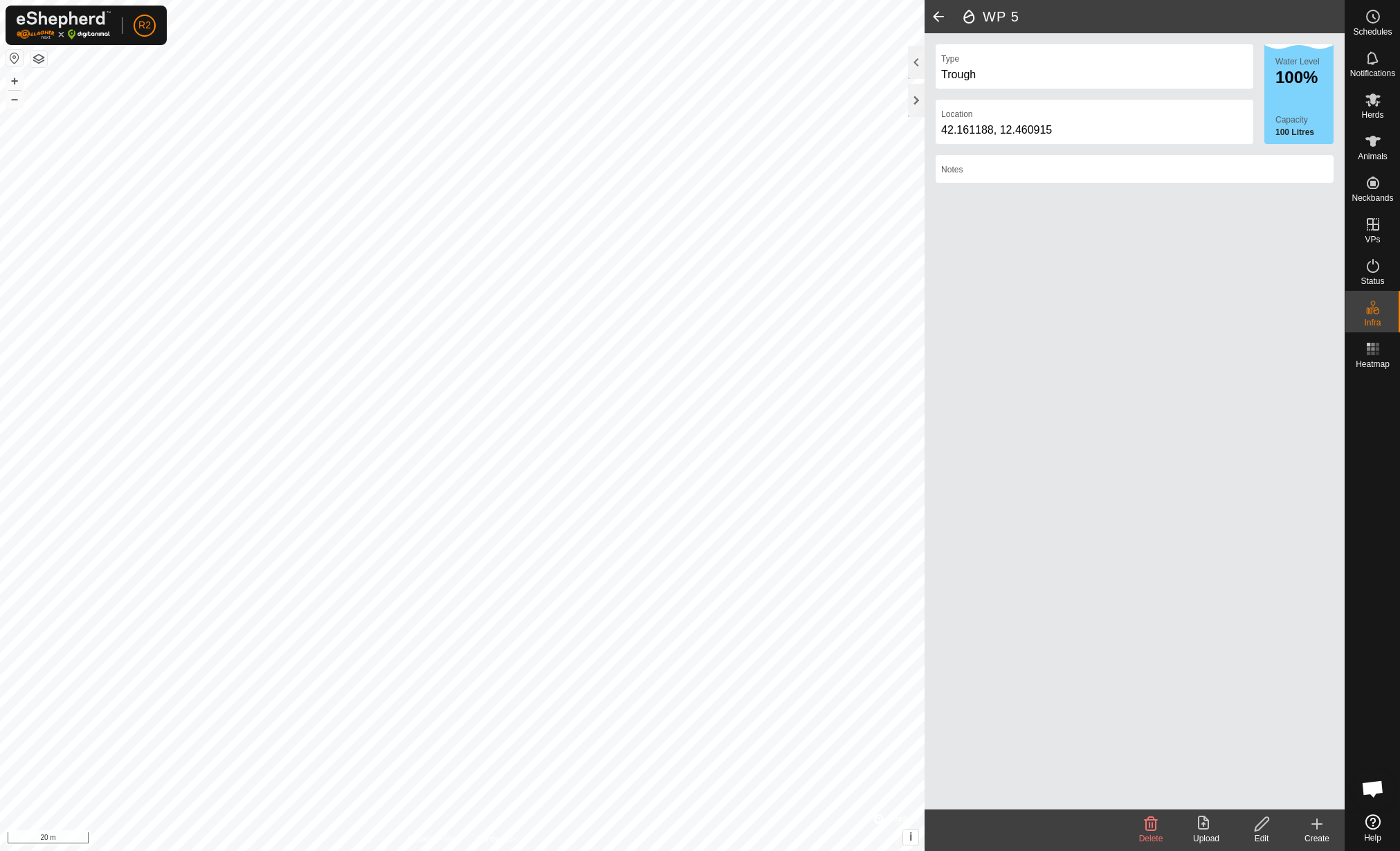
click at [1320, 836] on div "Create" at bounding box center [1317, 838] width 56 height 12
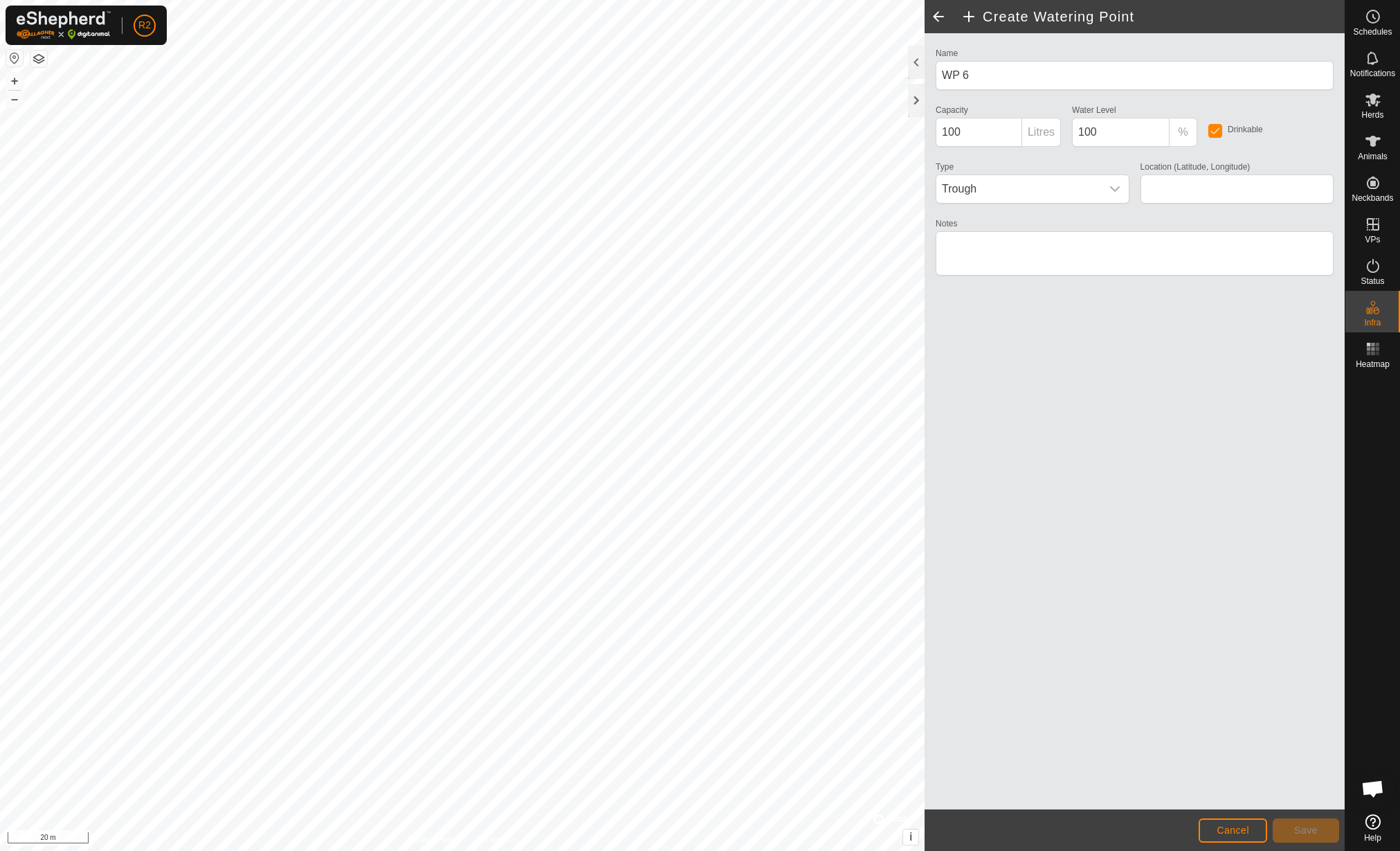
type input "42.161181, 12.460846"
click at [1320, 826] on button "Save" at bounding box center [1306, 830] width 66 height 24
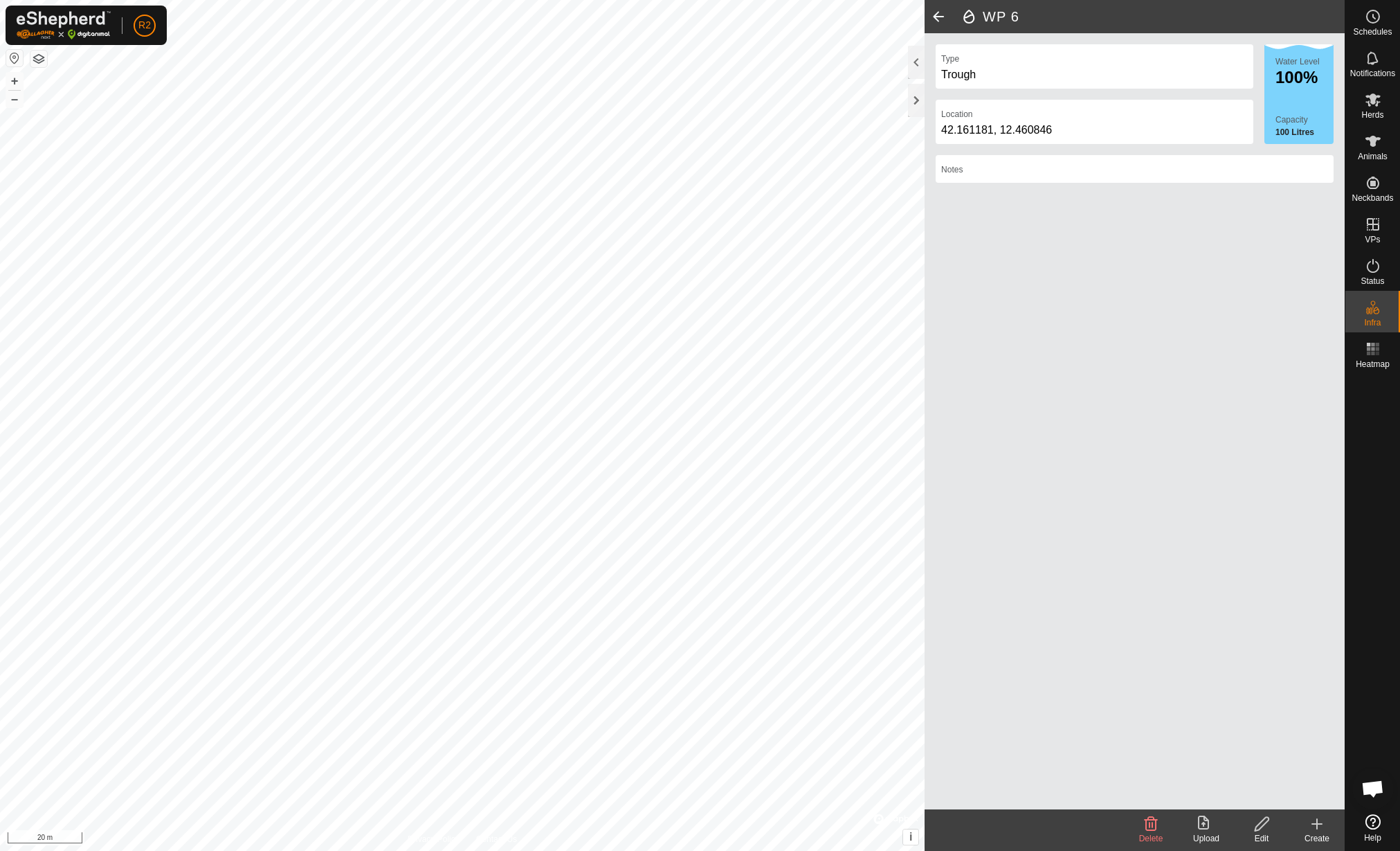
click at [1318, 831] on icon at bounding box center [1317, 823] width 17 height 17
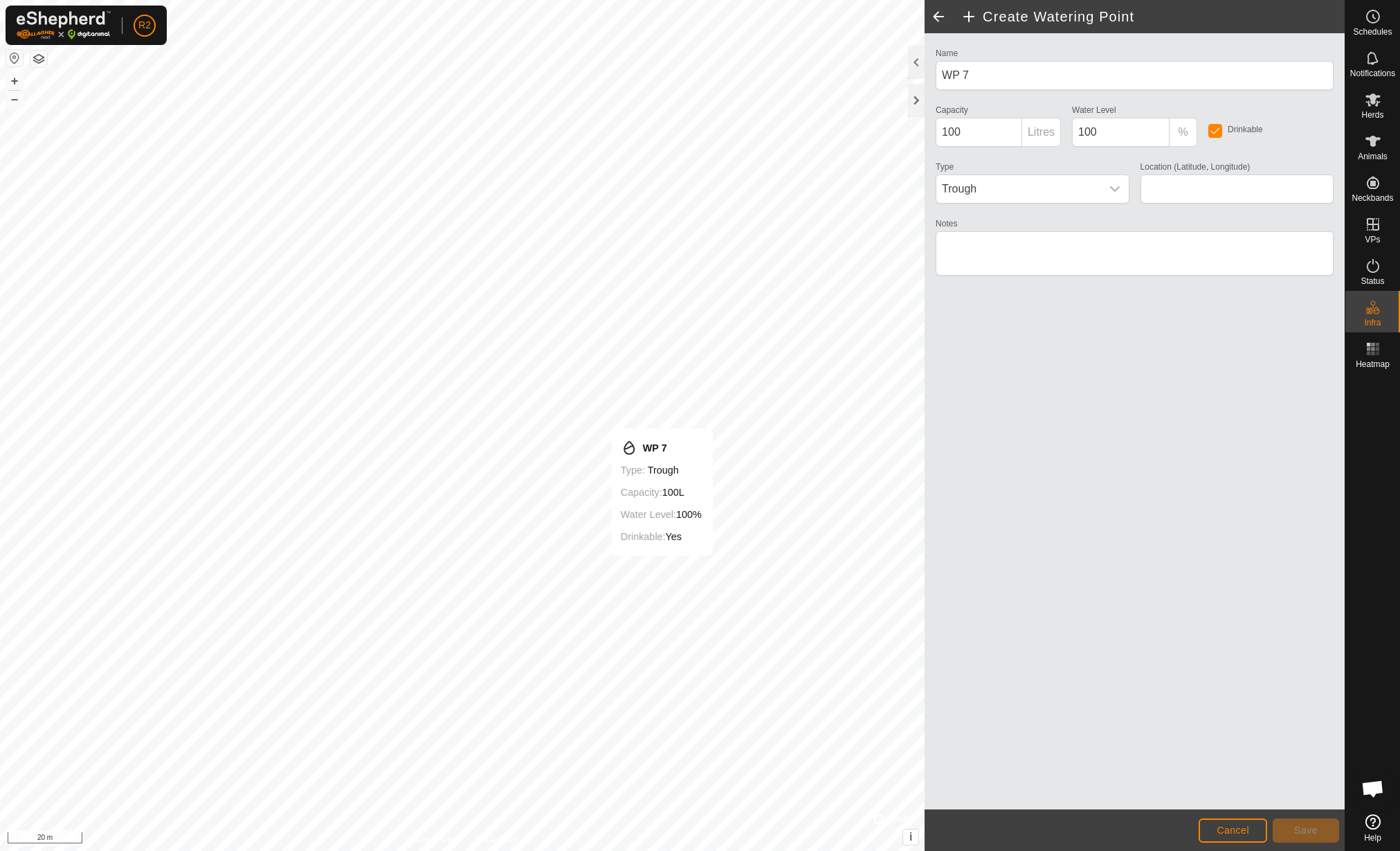
type input "42.161139, 12.460918"
click at [1295, 837] on button "Save" at bounding box center [1306, 830] width 66 height 24
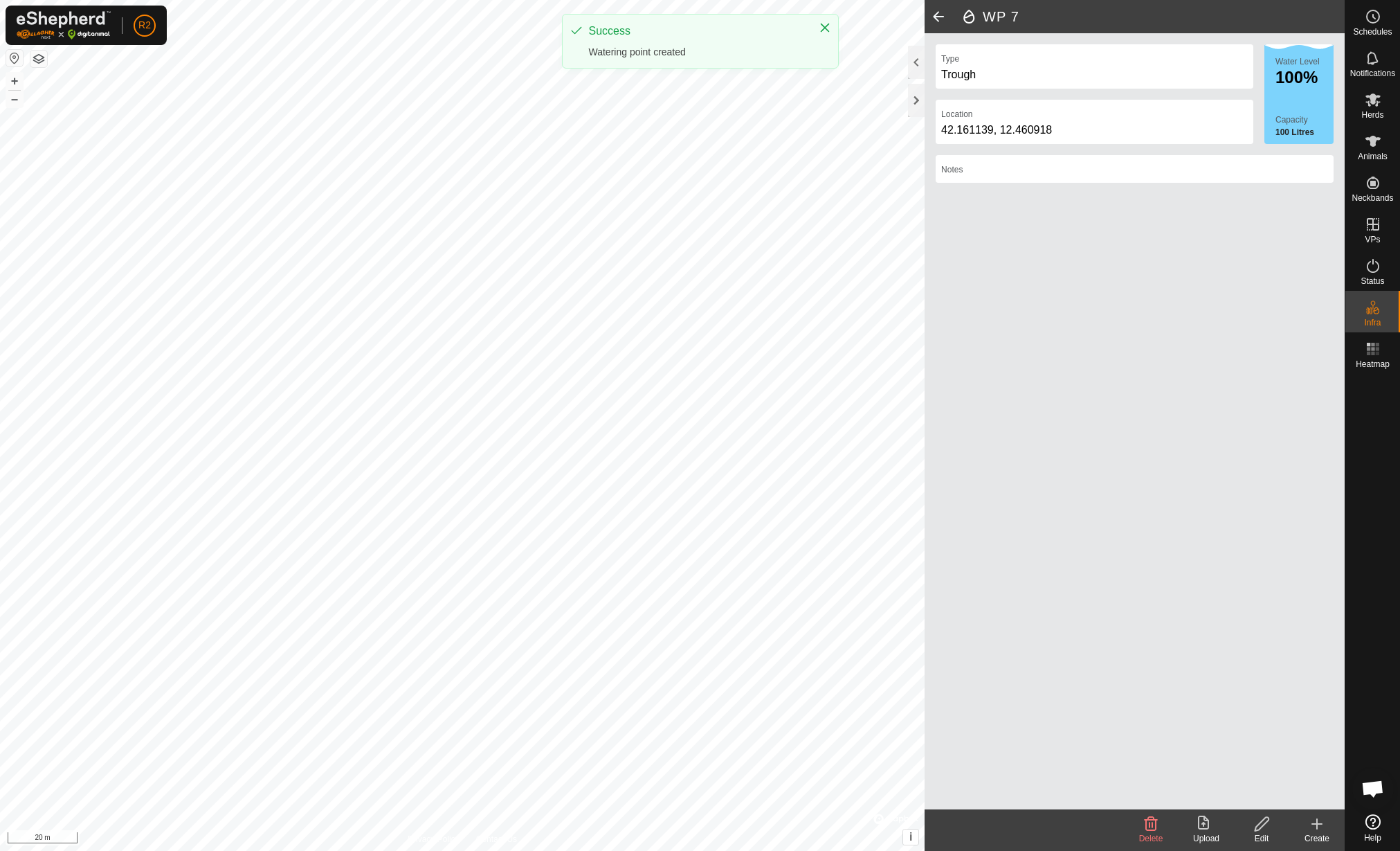
click at [1312, 828] on icon at bounding box center [1317, 823] width 17 height 17
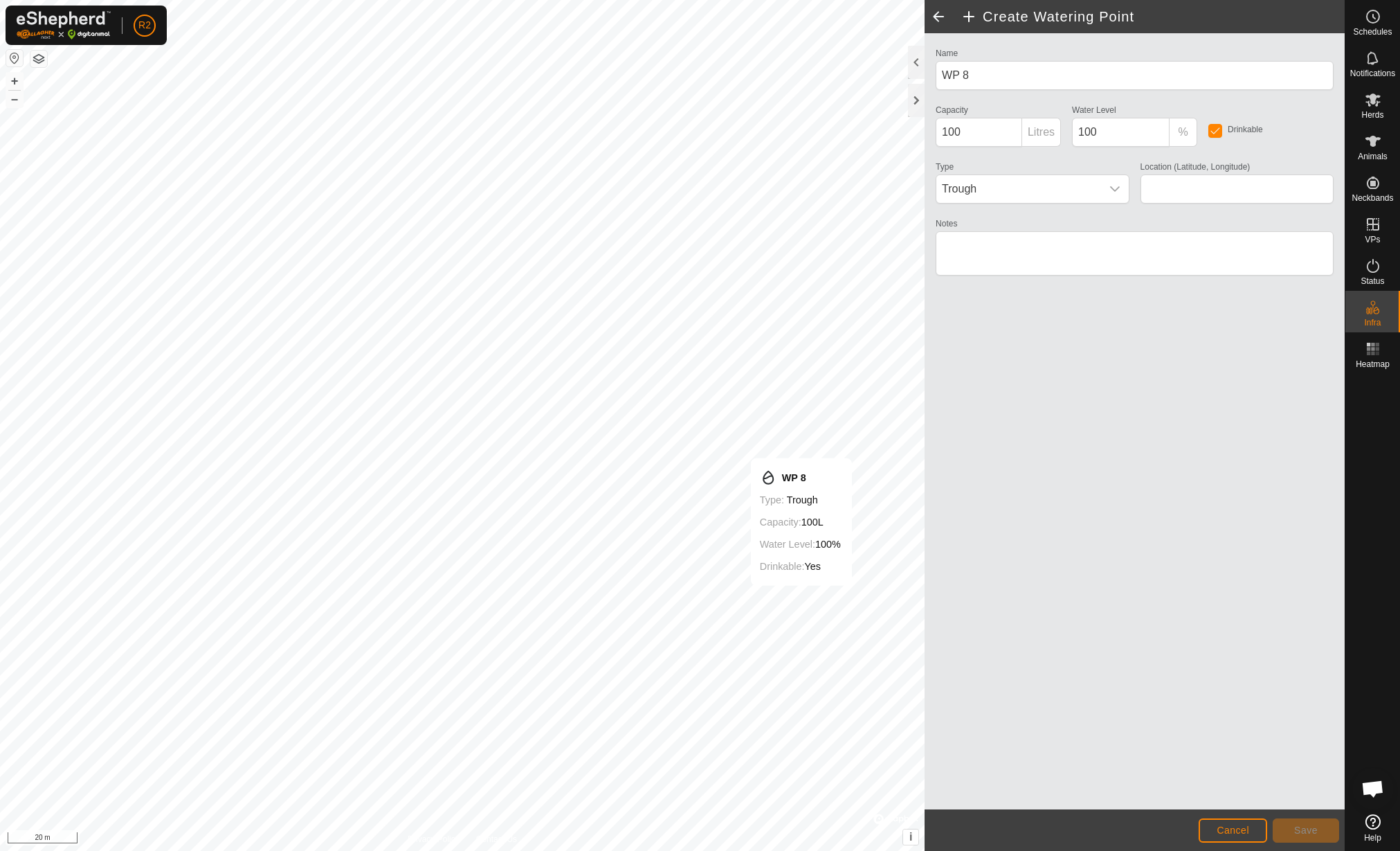
type input "42.161140, 12.460865"
click at [1294, 826] on span "Save" at bounding box center [1306, 830] width 23 height 11
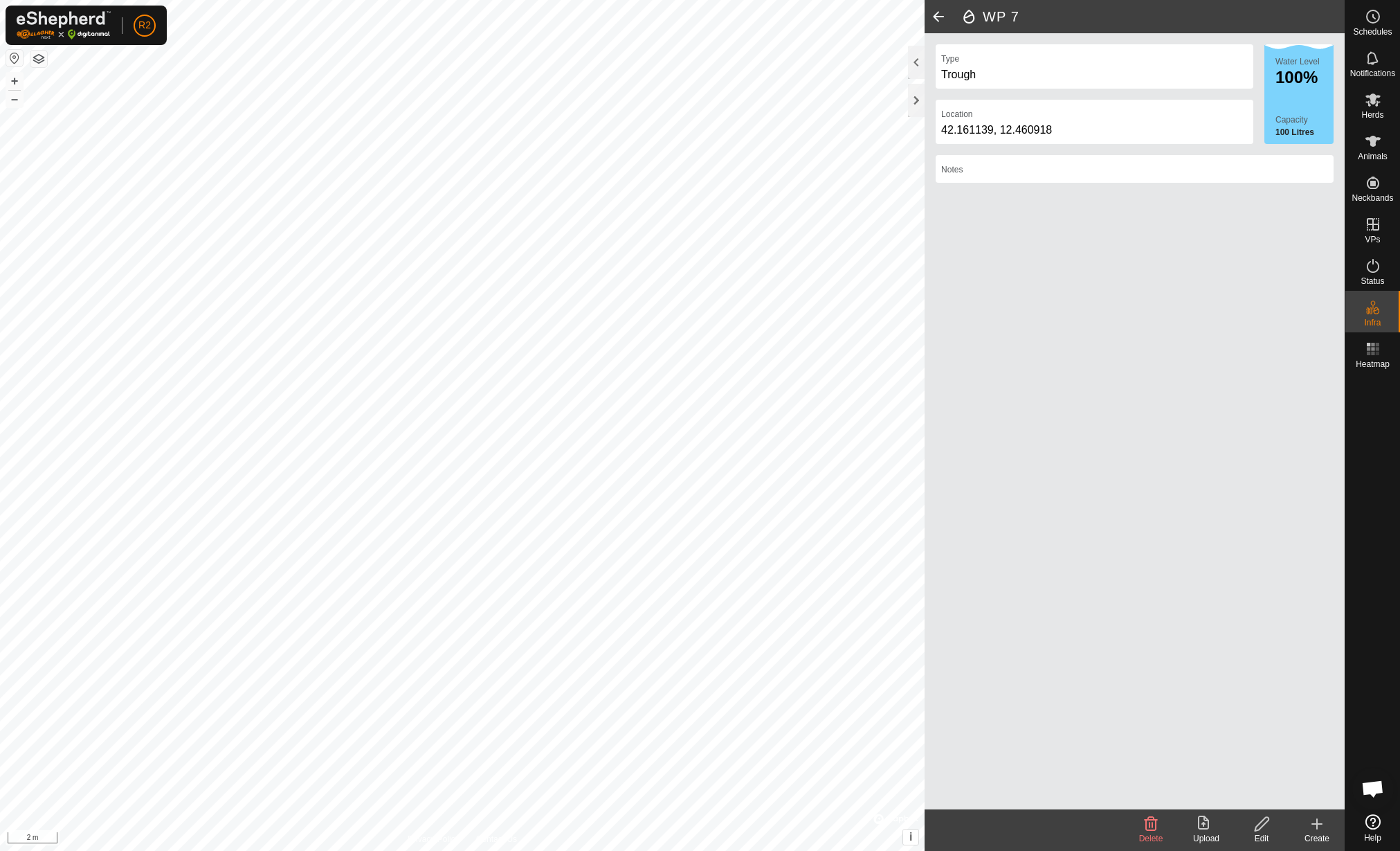
click at [1265, 832] on div "Edit" at bounding box center [1262, 838] width 56 height 12
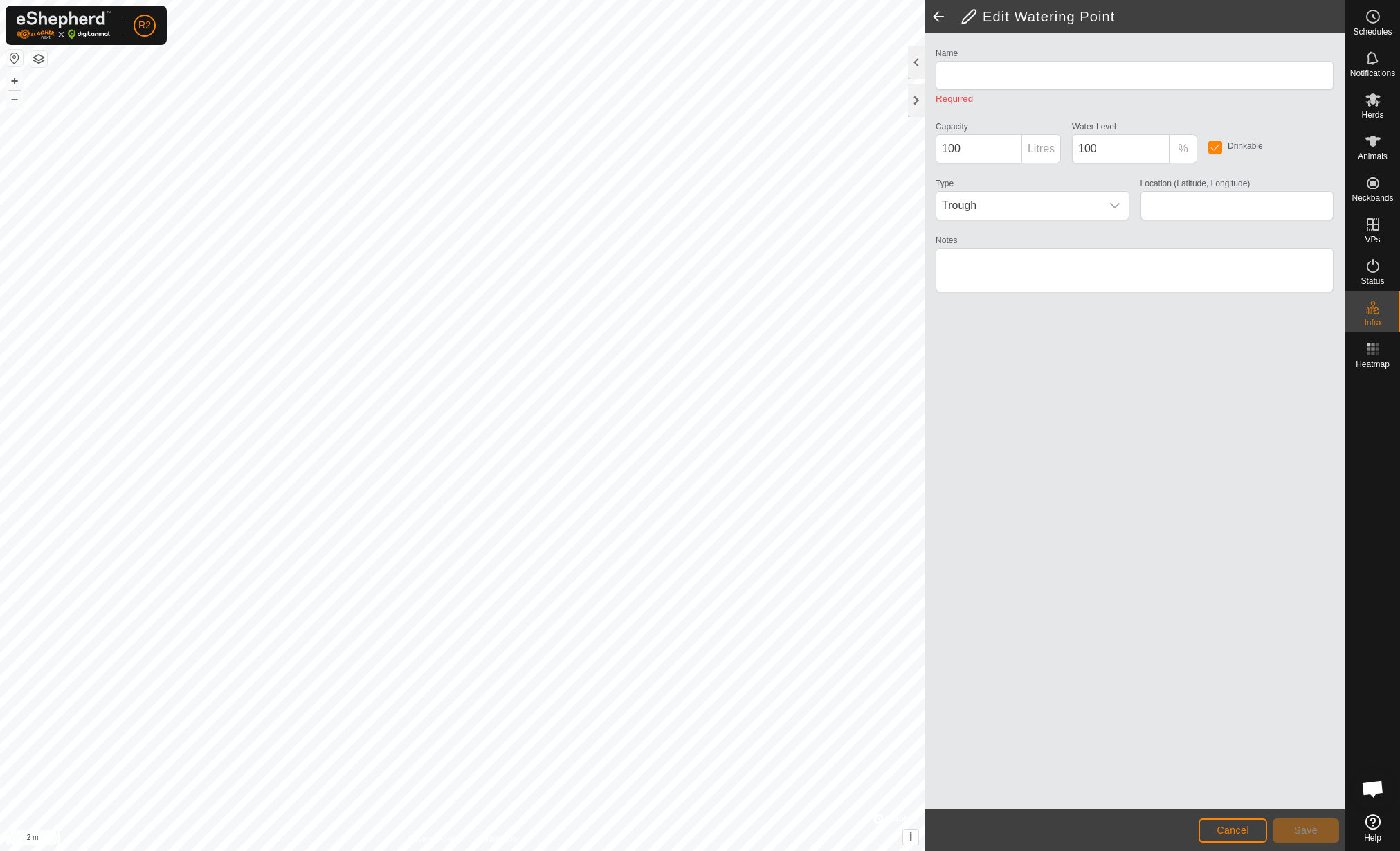
type input "WP 7"
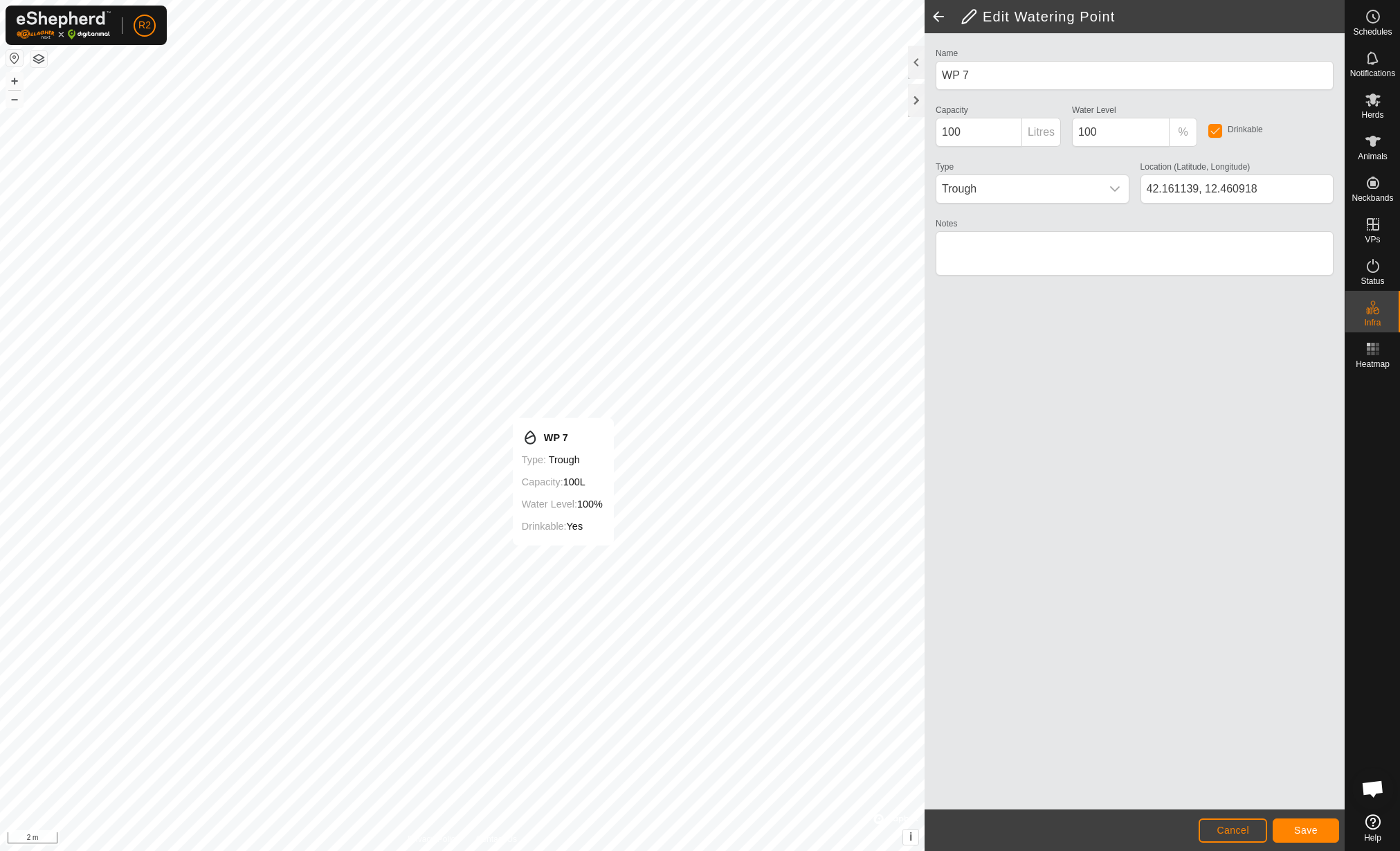
type input "42.161150, 12.460904"
click at [1315, 829] on span "Save" at bounding box center [1306, 830] width 23 height 11
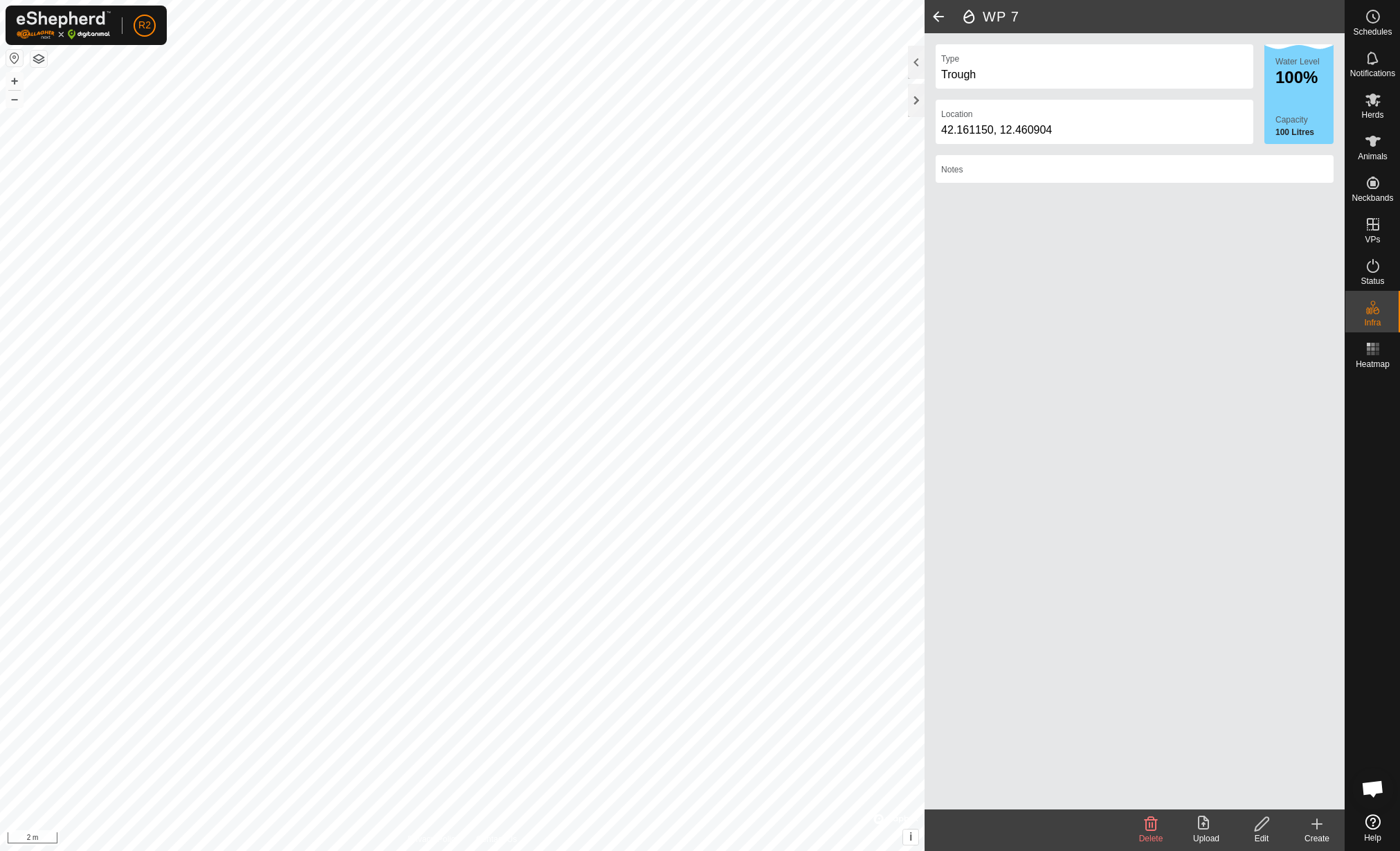
click at [1266, 828] on icon at bounding box center [1262, 823] width 18 height 17
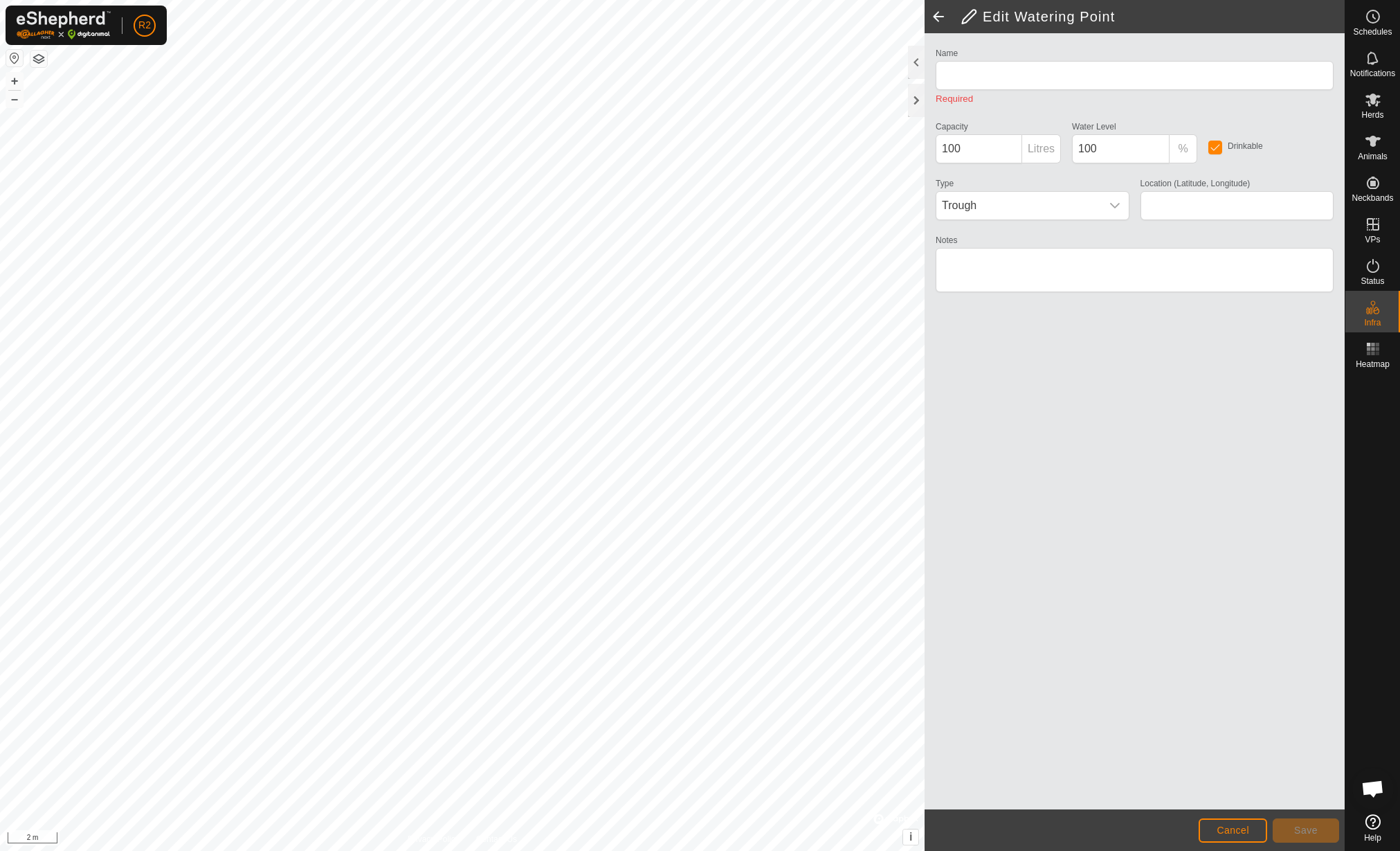
type input "WP 7"
type input "42.161150, 12.460904"
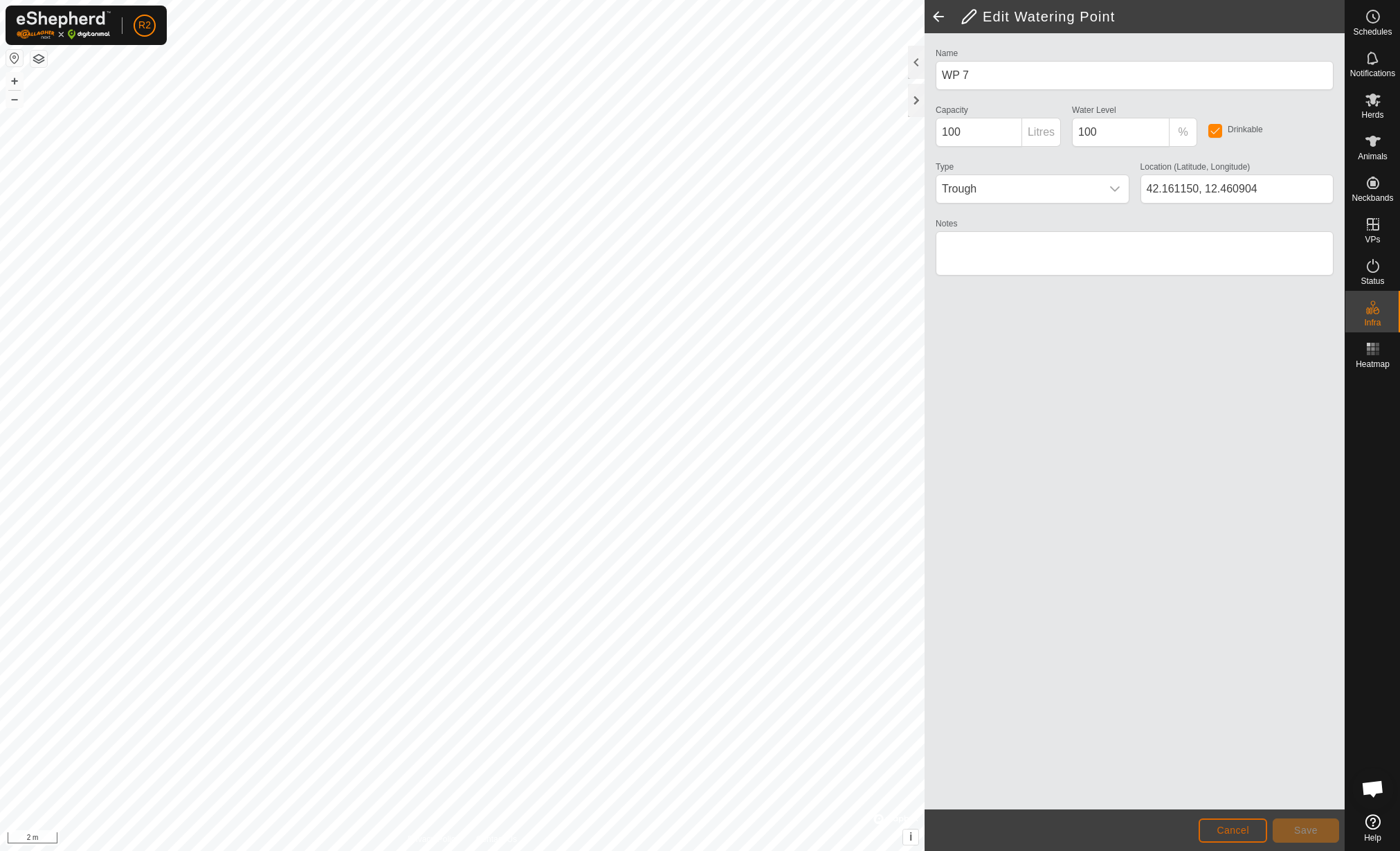
click at [1231, 826] on span "Cancel" at bounding box center [1233, 830] width 33 height 11
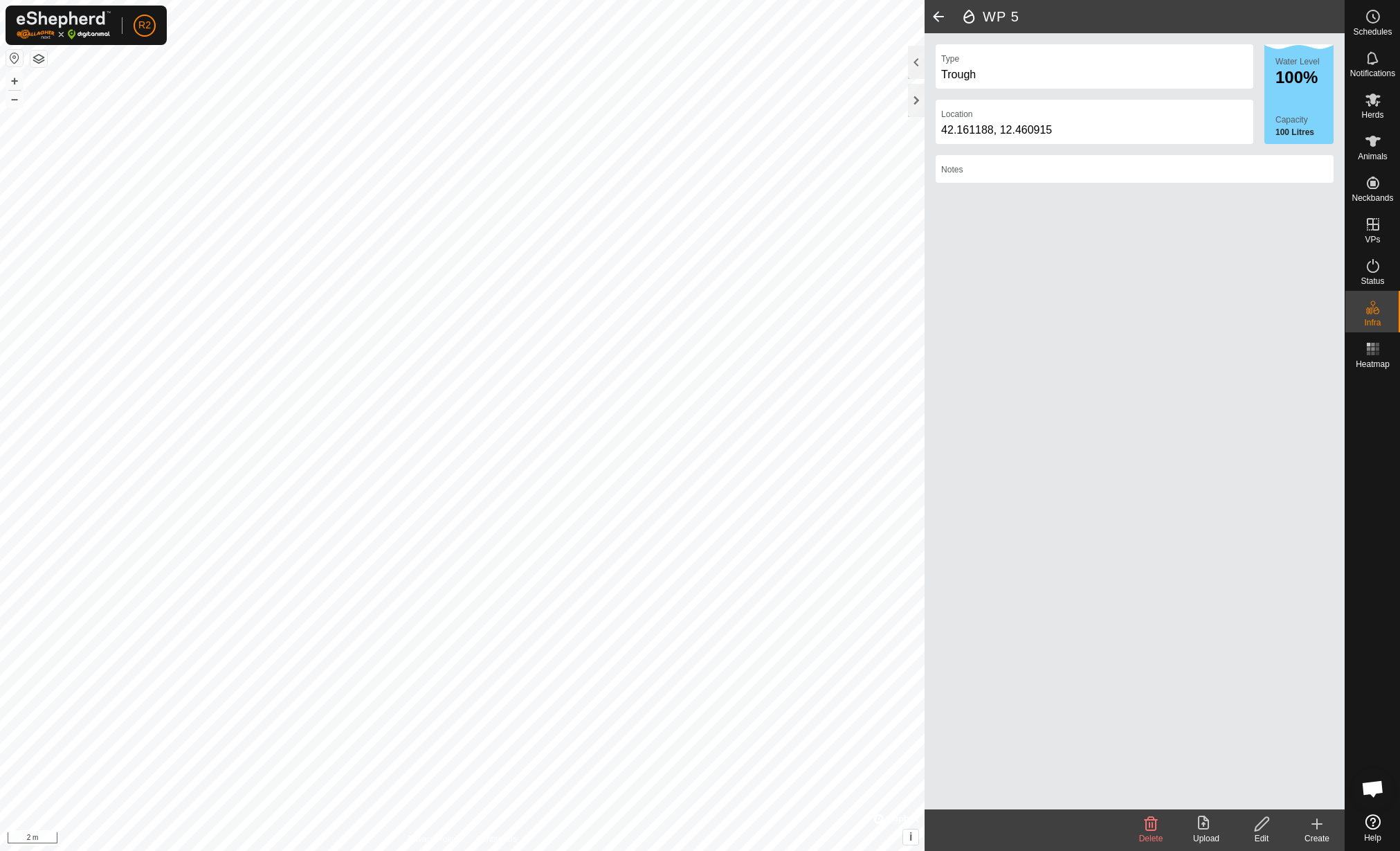
click at [1269, 842] on div "Edit" at bounding box center [1262, 838] width 56 height 12
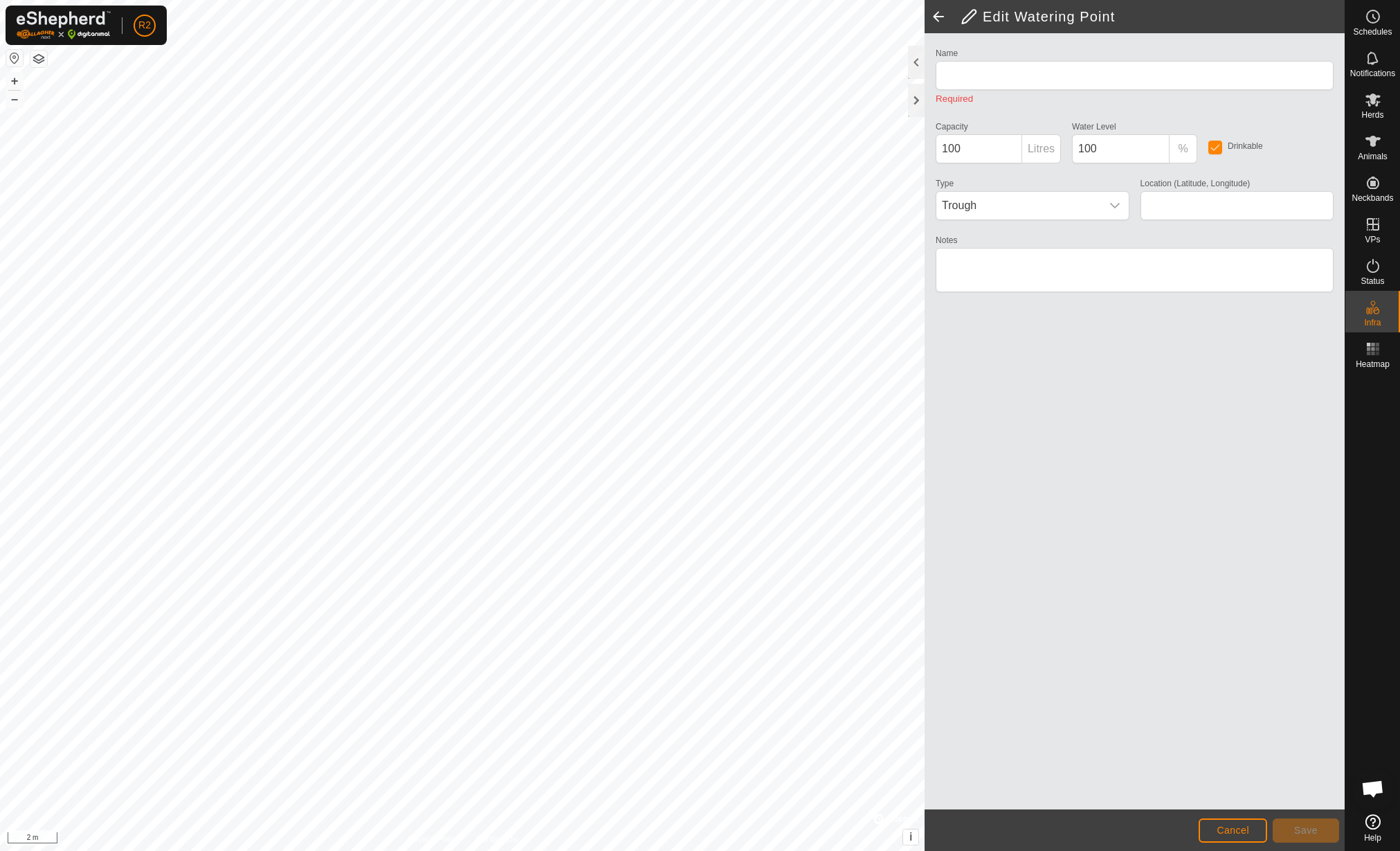
type input "WP 5"
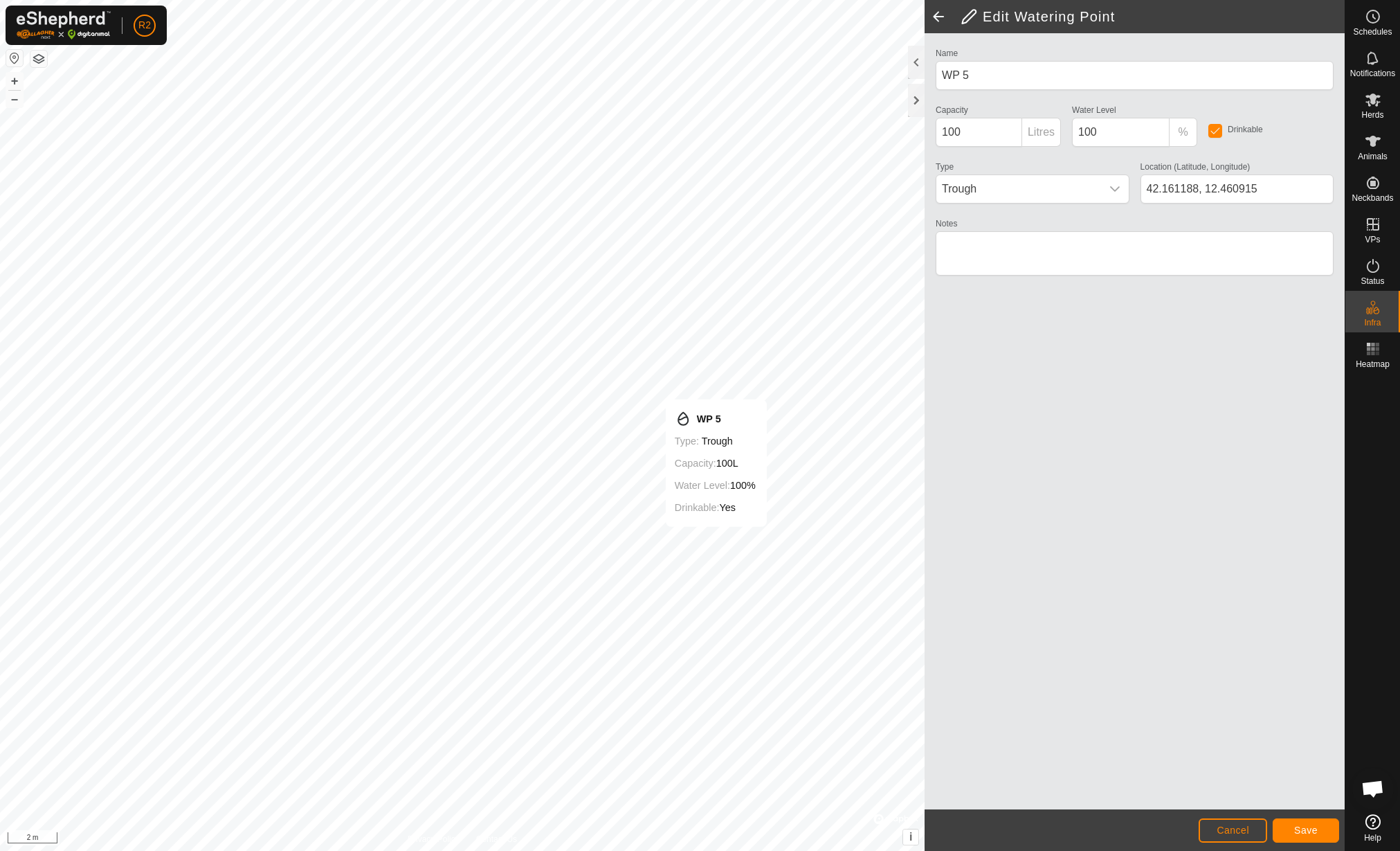
type input "42.161175, 12.460903"
click at [1307, 822] on button "Save" at bounding box center [1306, 830] width 66 height 24
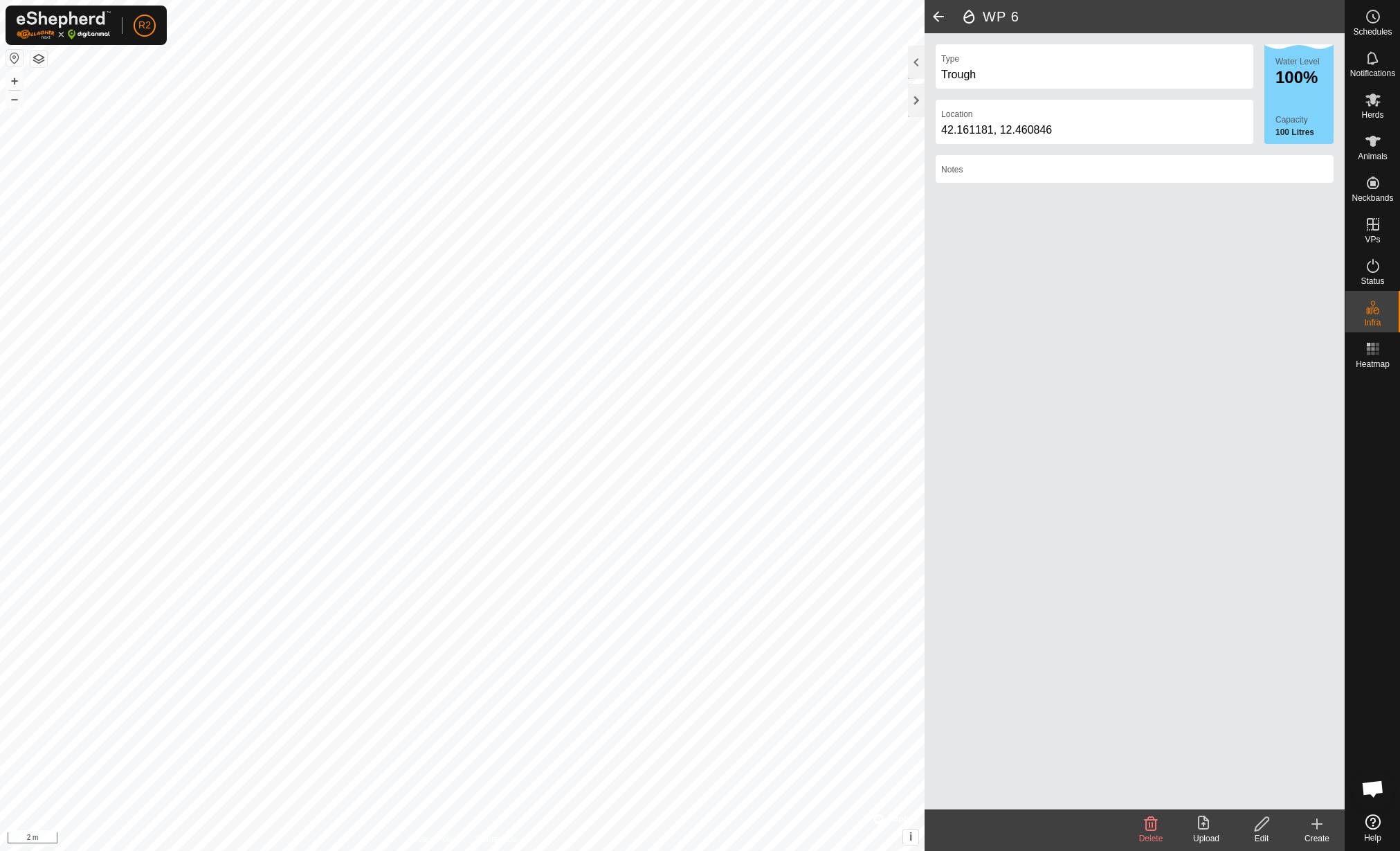
click at [1253, 820] on icon at bounding box center [1262, 823] width 18 height 17
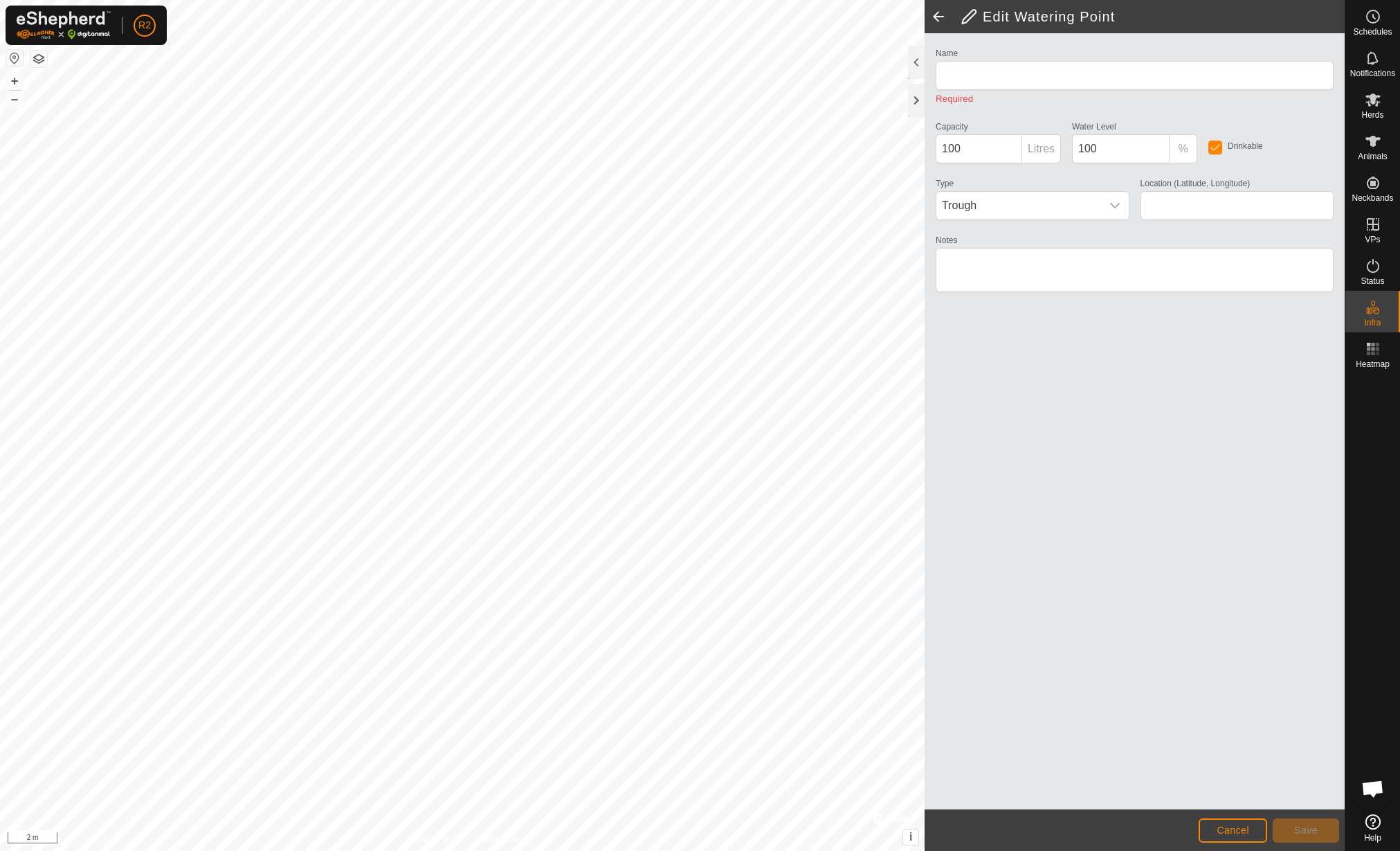
type input "WP 6"
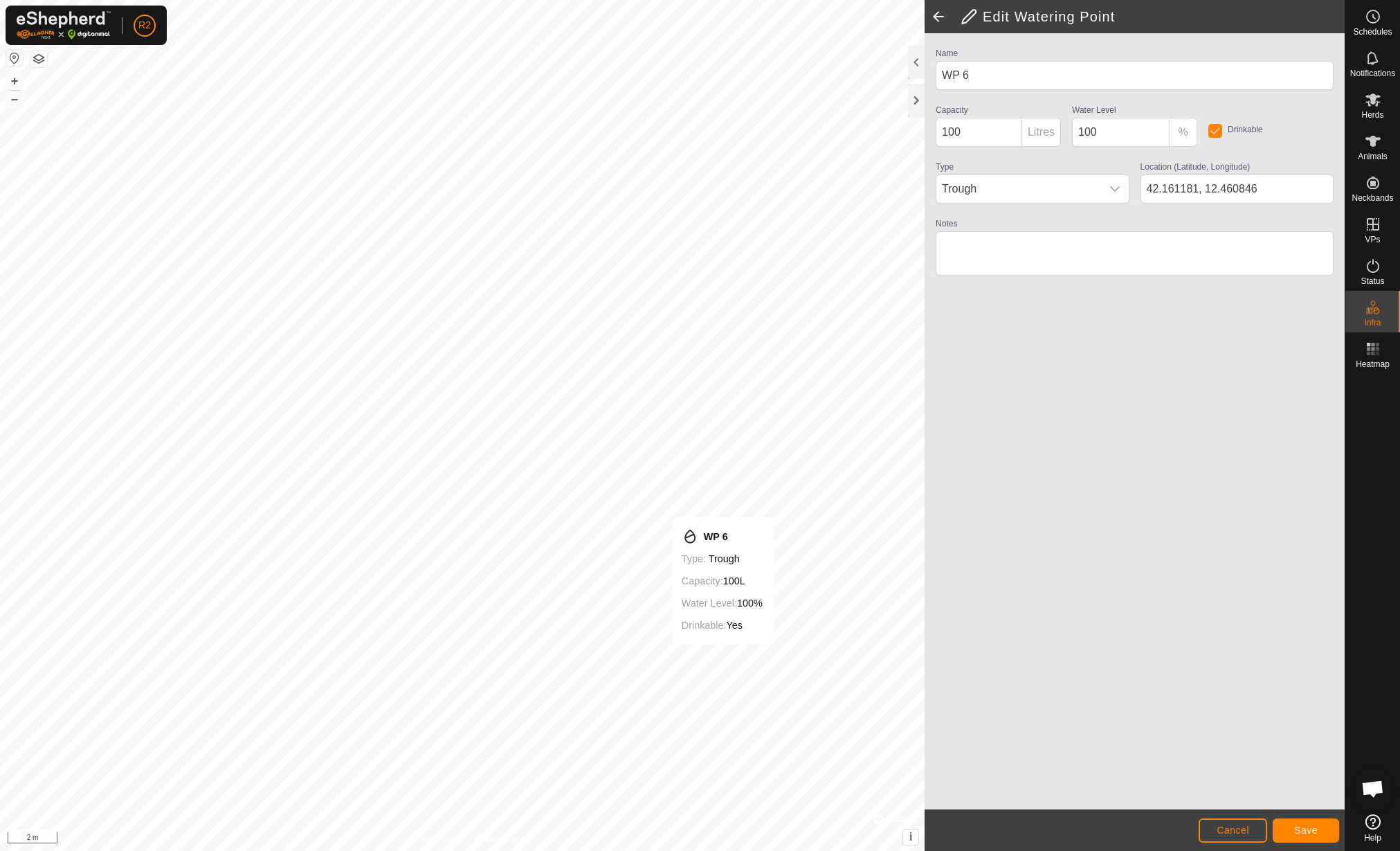
type input "42.161171, 12.460867"
click at [1298, 826] on span "Save" at bounding box center [1306, 830] width 23 height 11
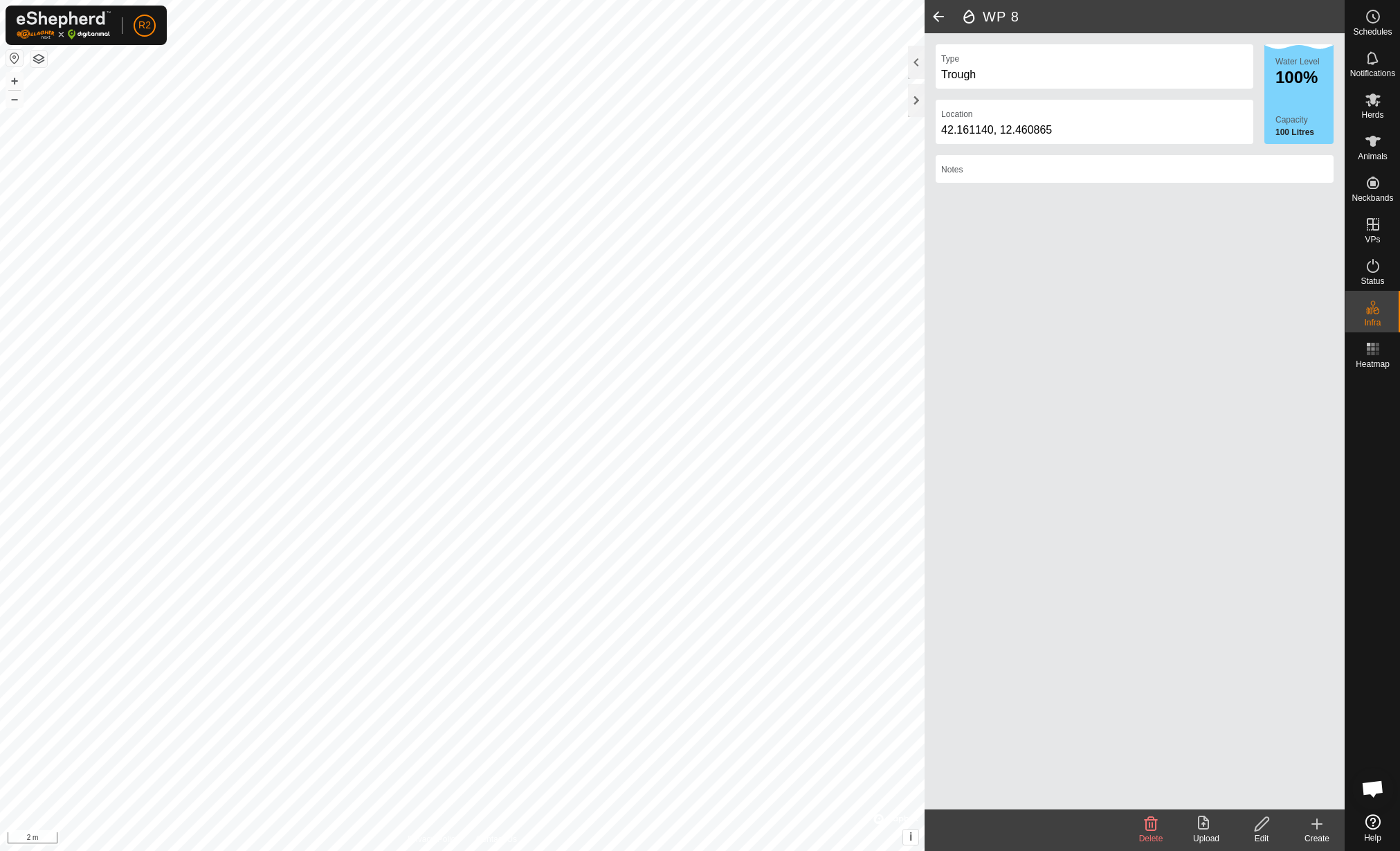
click at [1265, 836] on div "Edit" at bounding box center [1262, 838] width 56 height 12
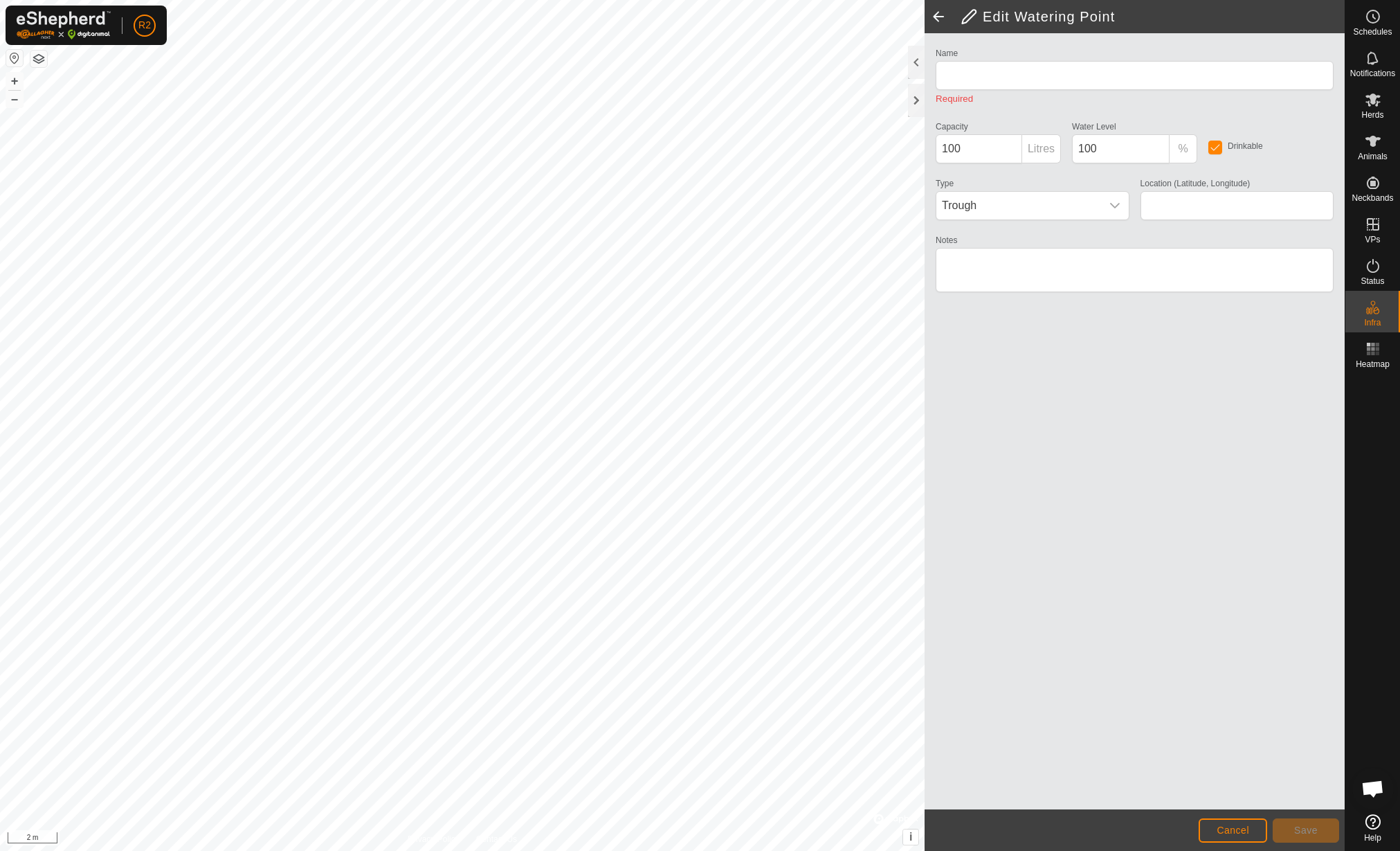
type input "WP 8"
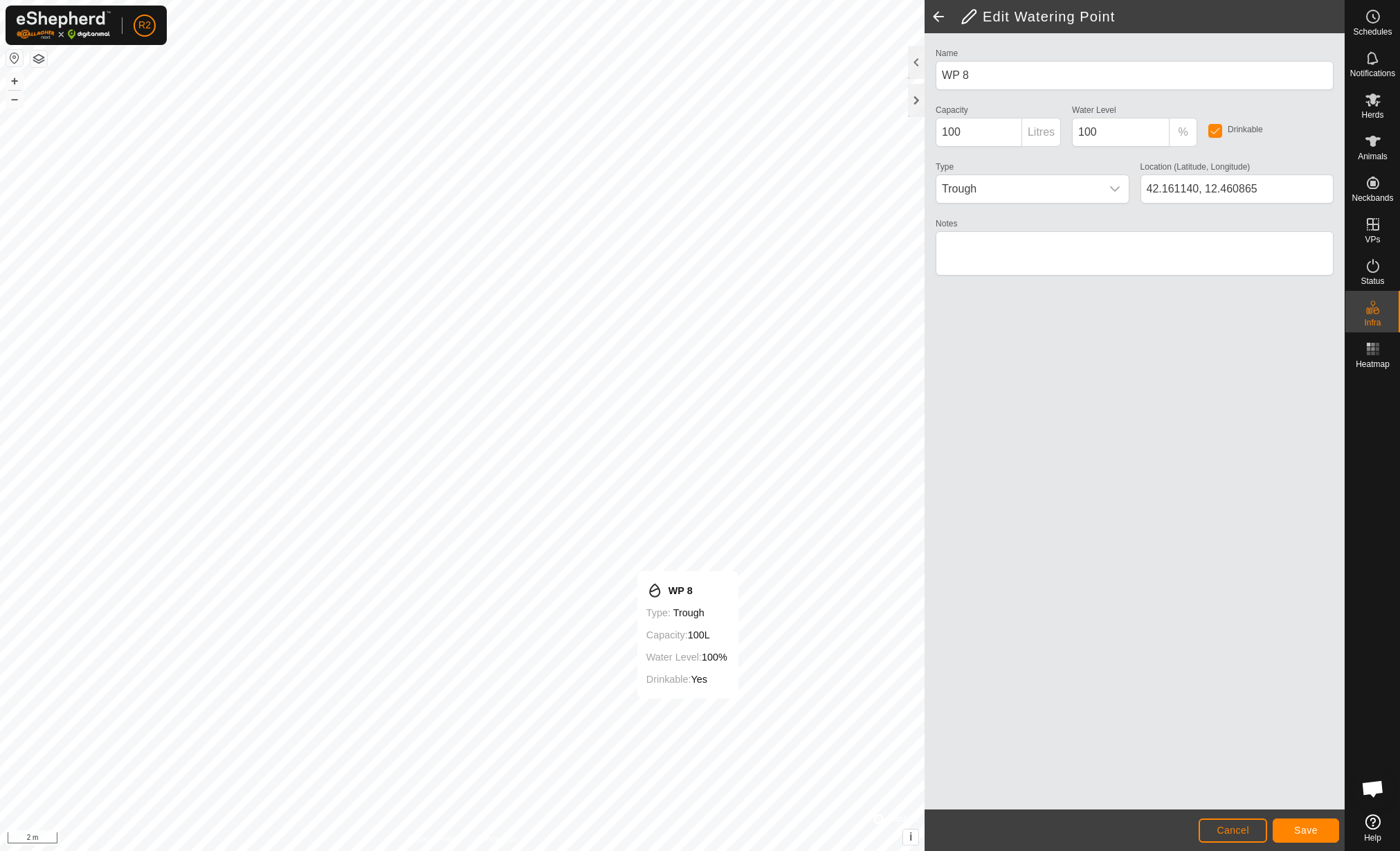
type input "42.161147, 12.460873"
click at [1295, 819] on button "Save" at bounding box center [1306, 830] width 66 height 24
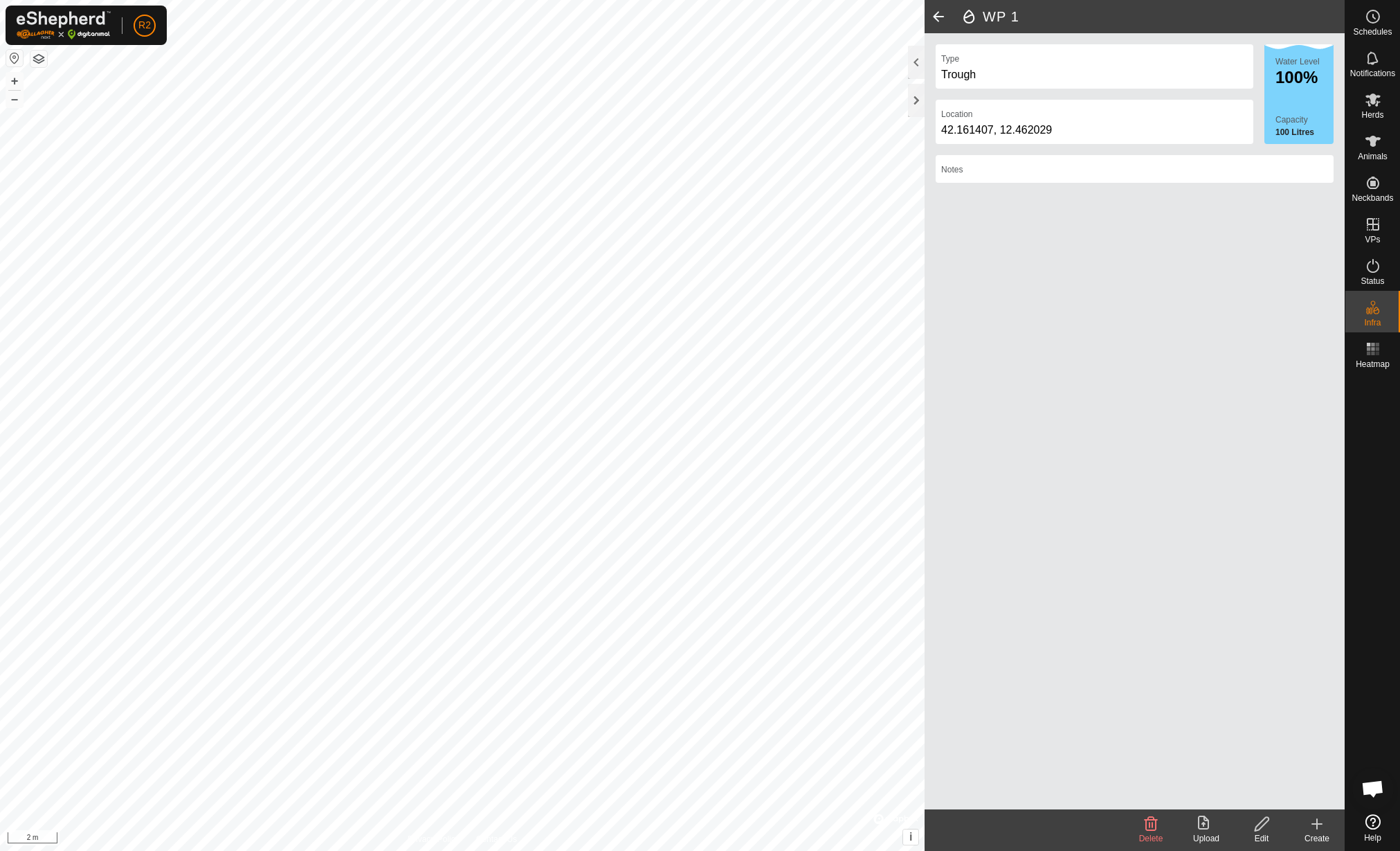
click at [1271, 823] on edit-svg-icon at bounding box center [1262, 823] width 56 height 17
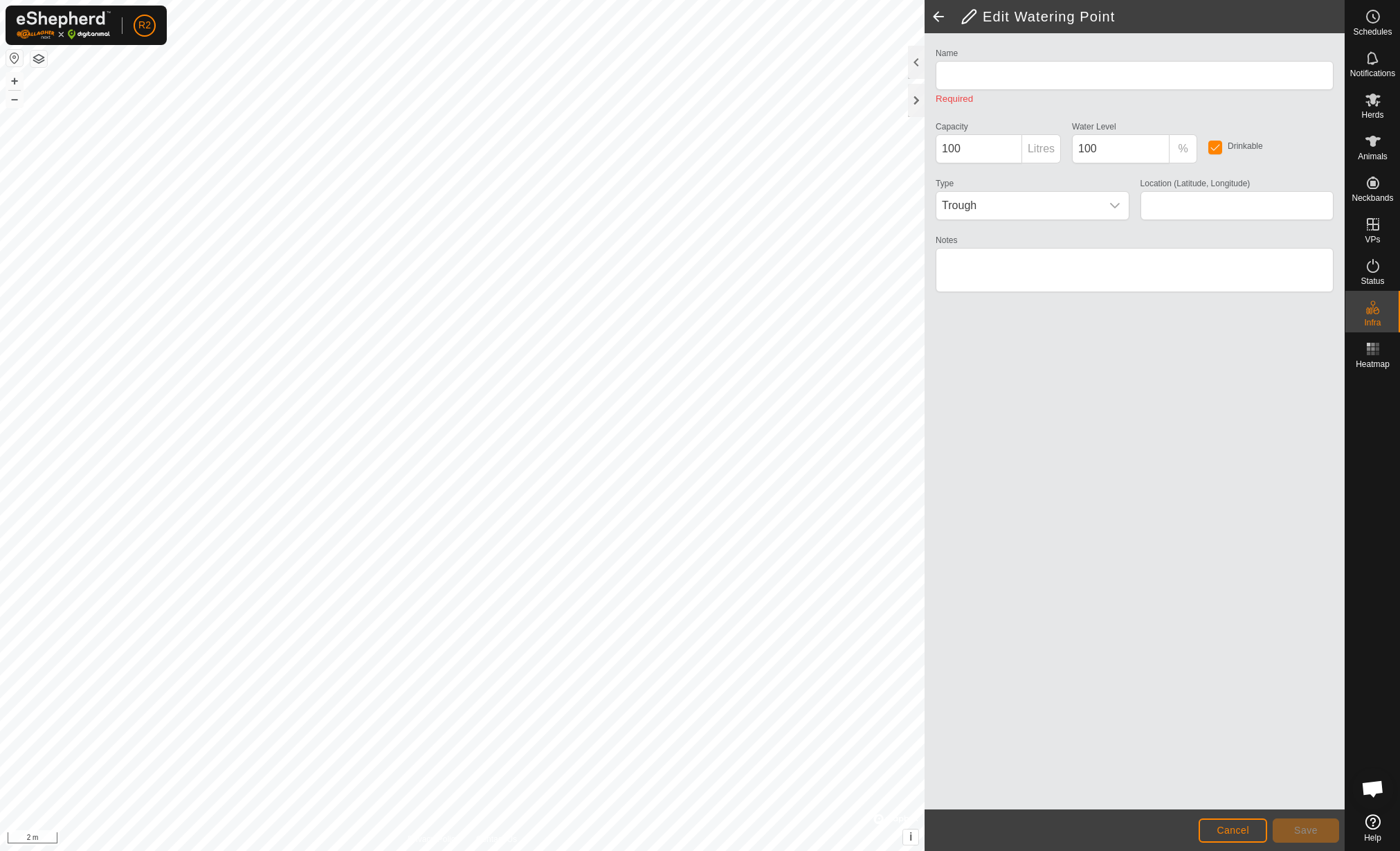
type input "WP 1"
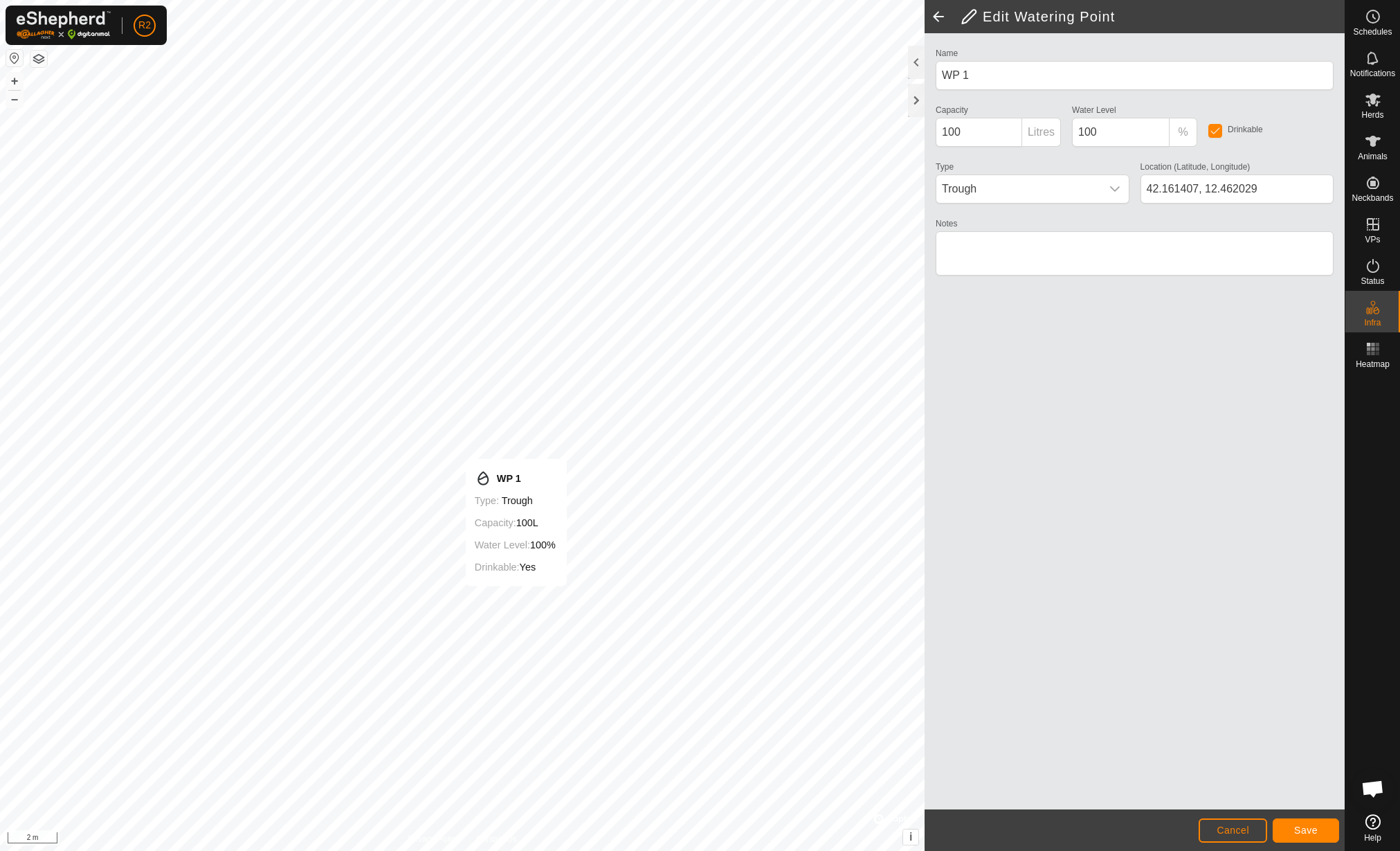
type input "42.161403, 12.462037"
click at [1300, 822] on button "Save" at bounding box center [1306, 830] width 66 height 24
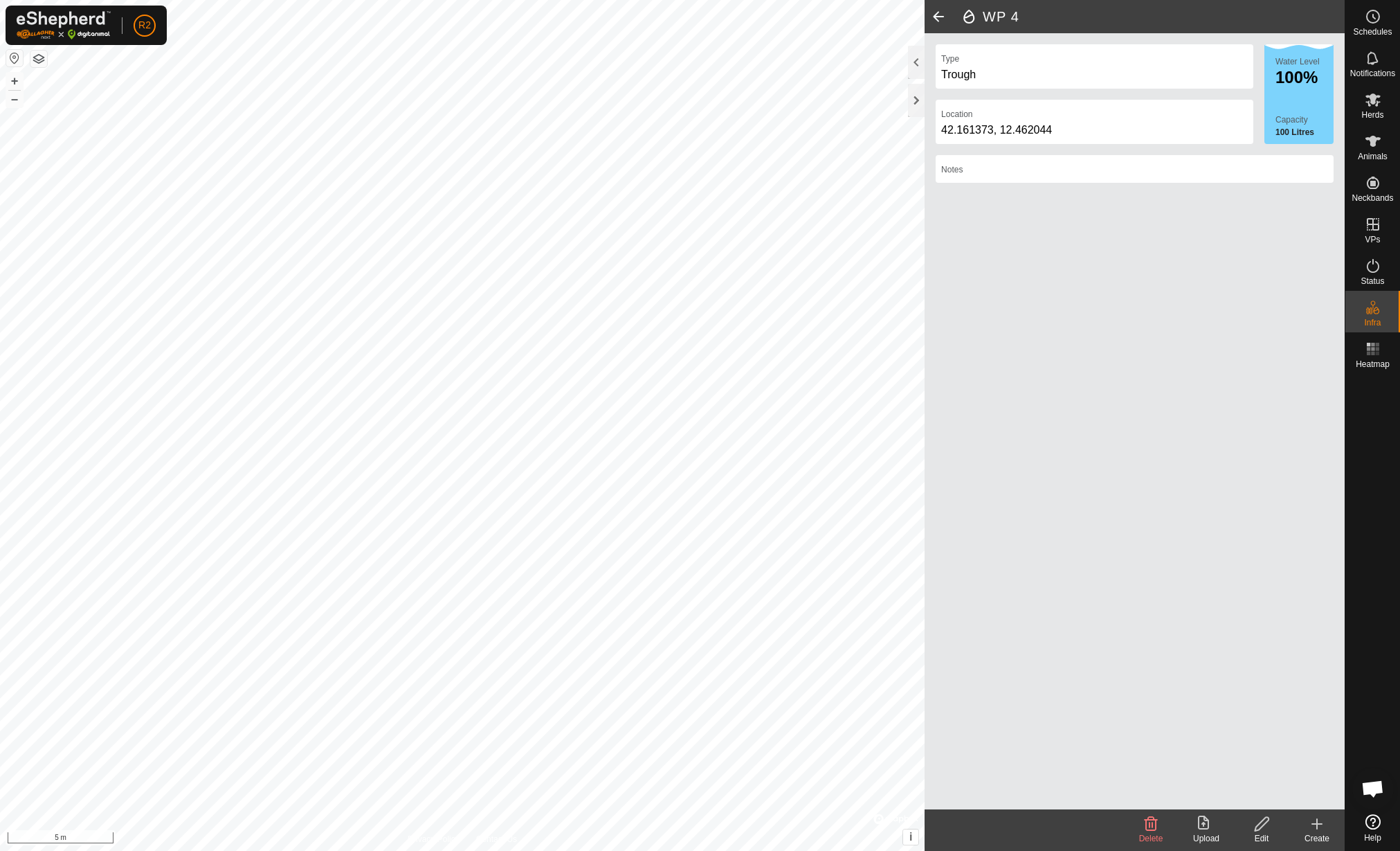
click at [1272, 830] on edit-svg-icon at bounding box center [1262, 823] width 56 height 17
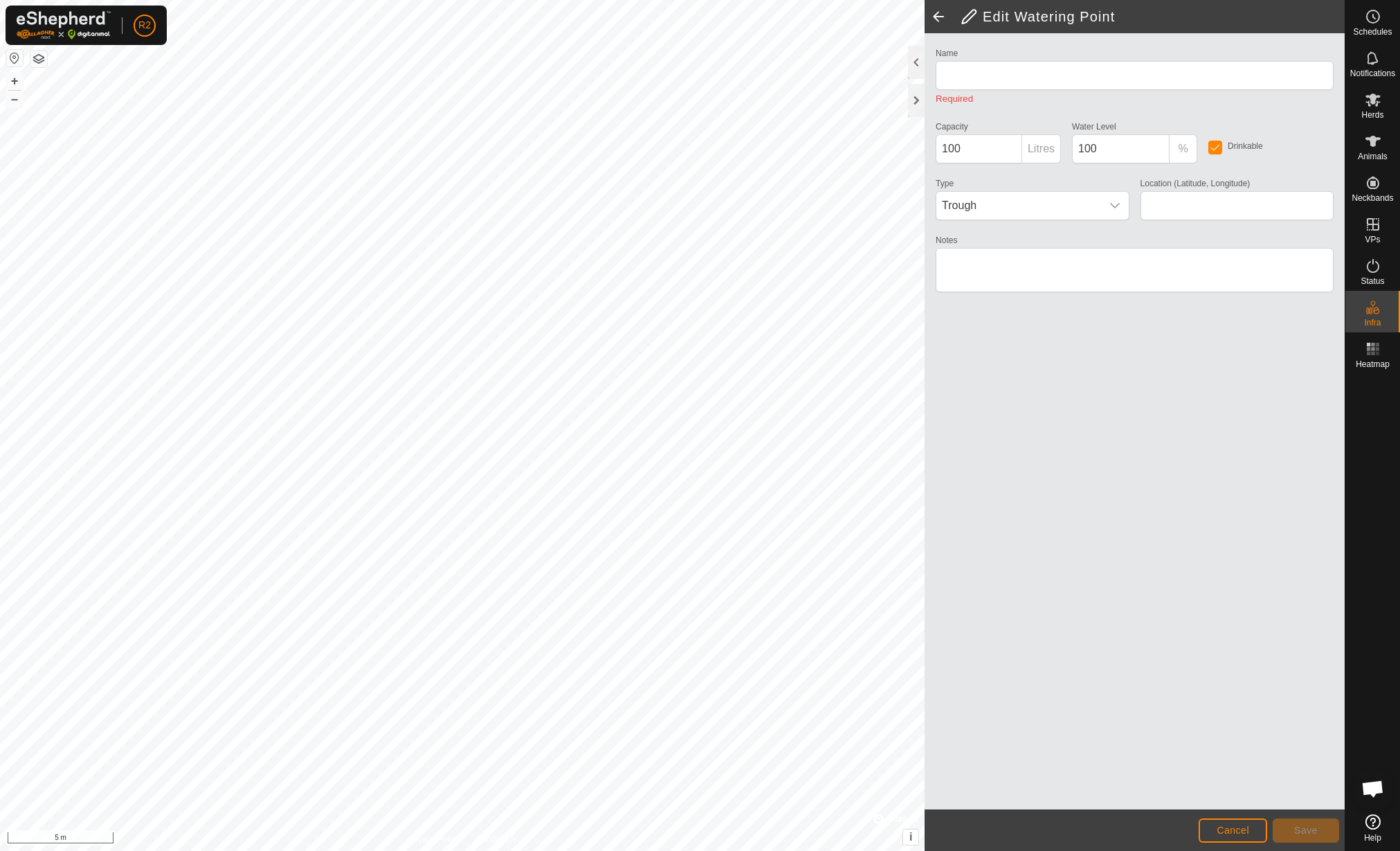
type input "WP 4"
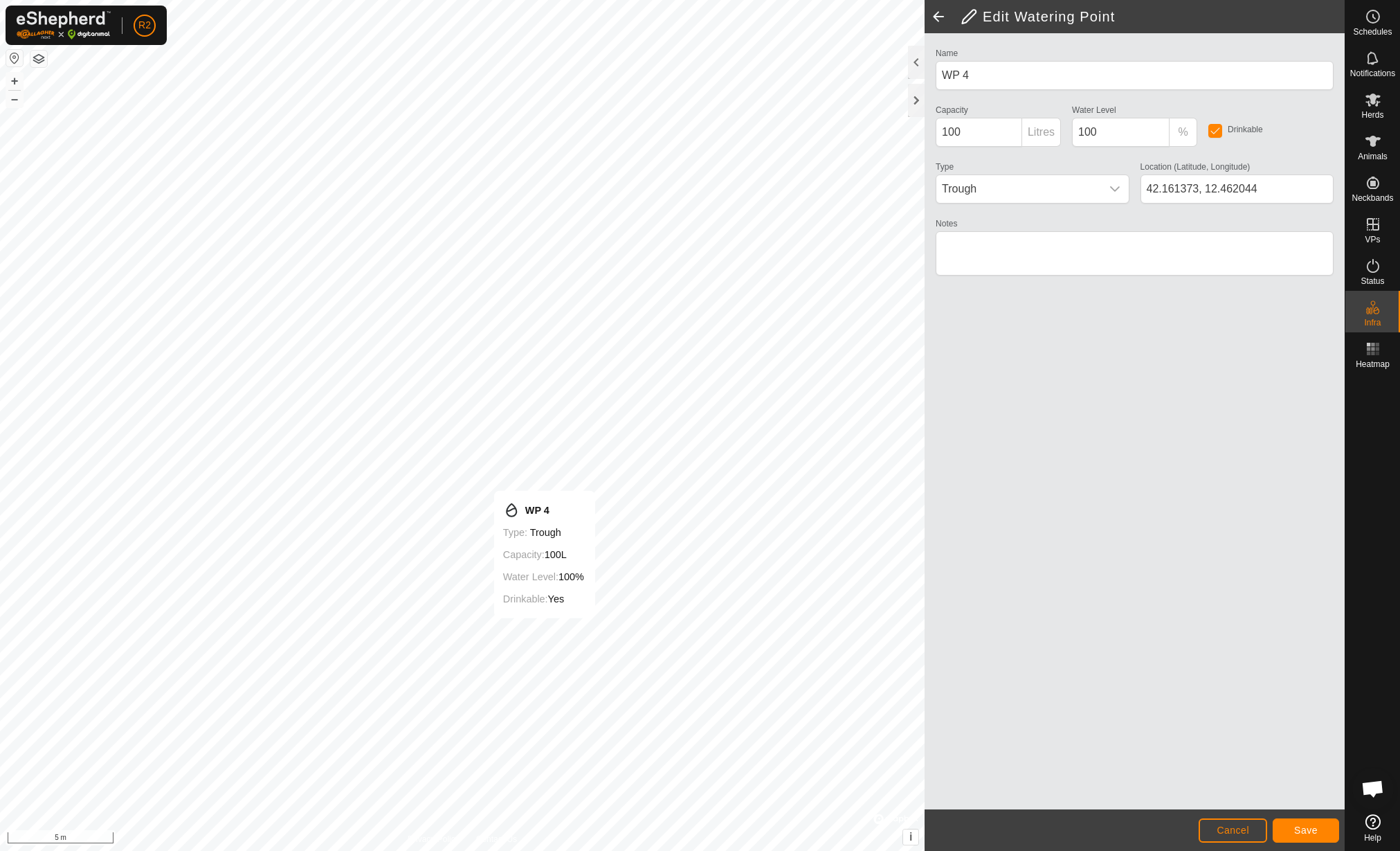
type input "42.161377, 12.462050"
click at [1293, 829] on button "Save" at bounding box center [1306, 830] width 66 height 24
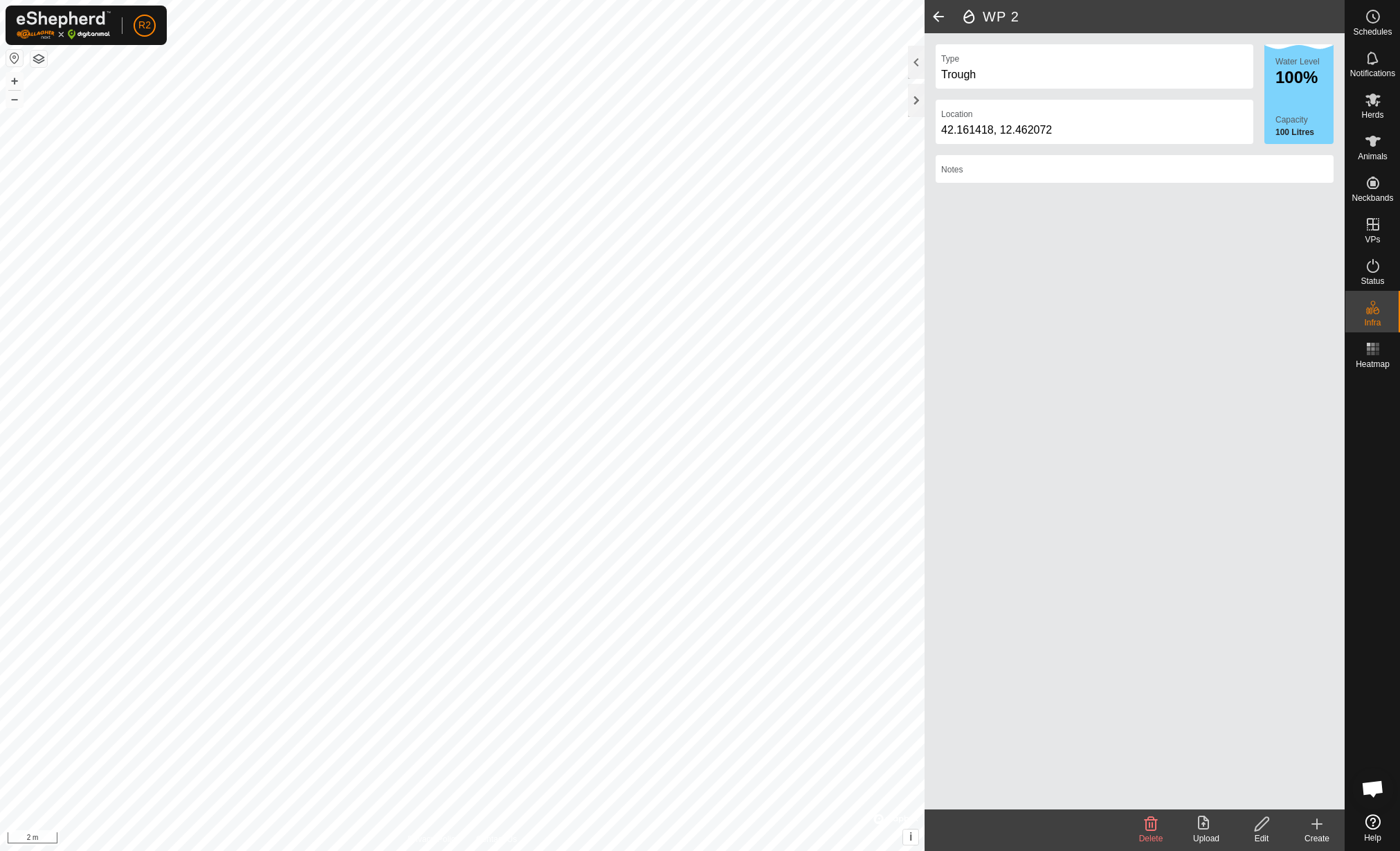
click at [1263, 822] on icon at bounding box center [1262, 823] width 18 height 17
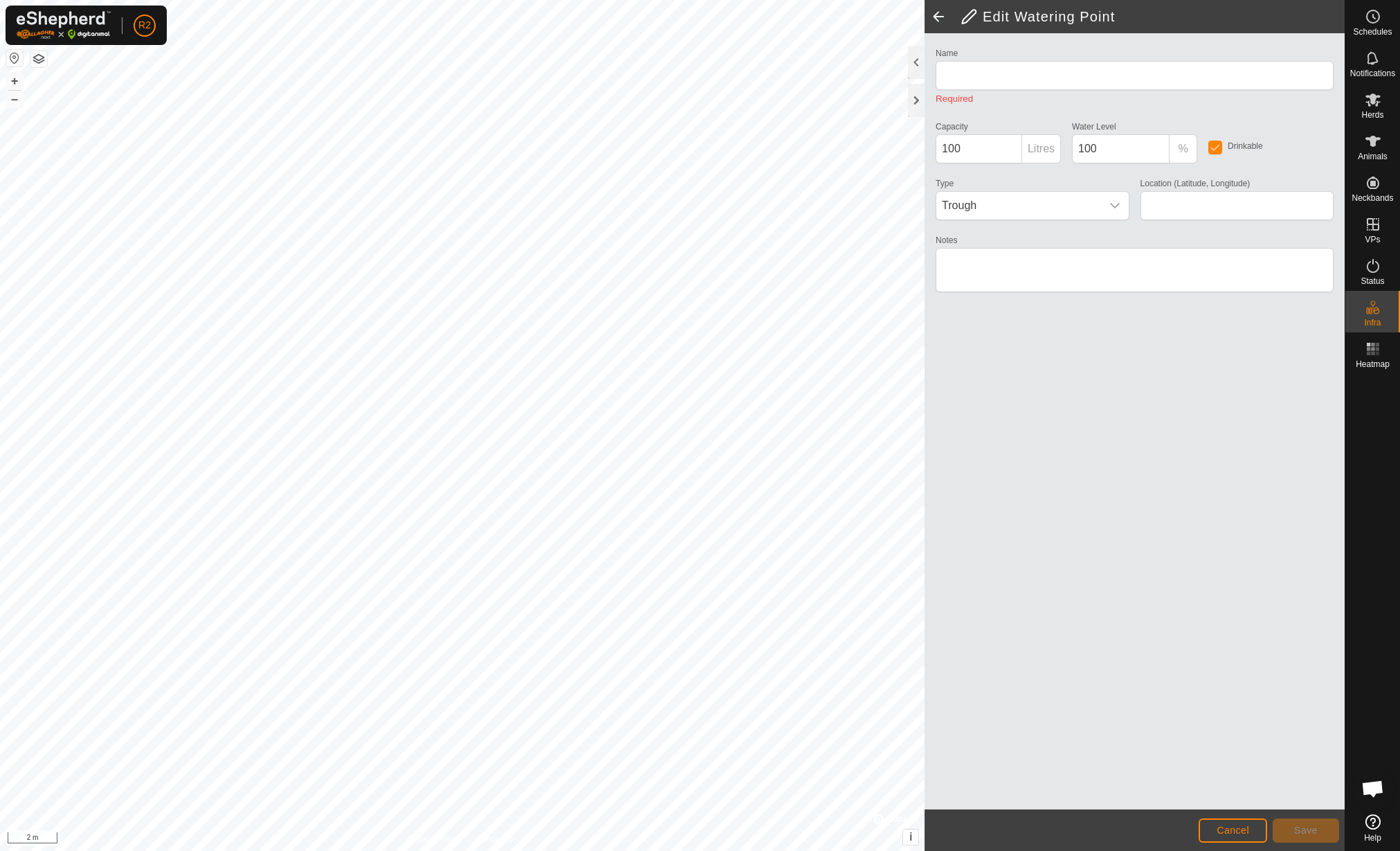
type input "WP 2"
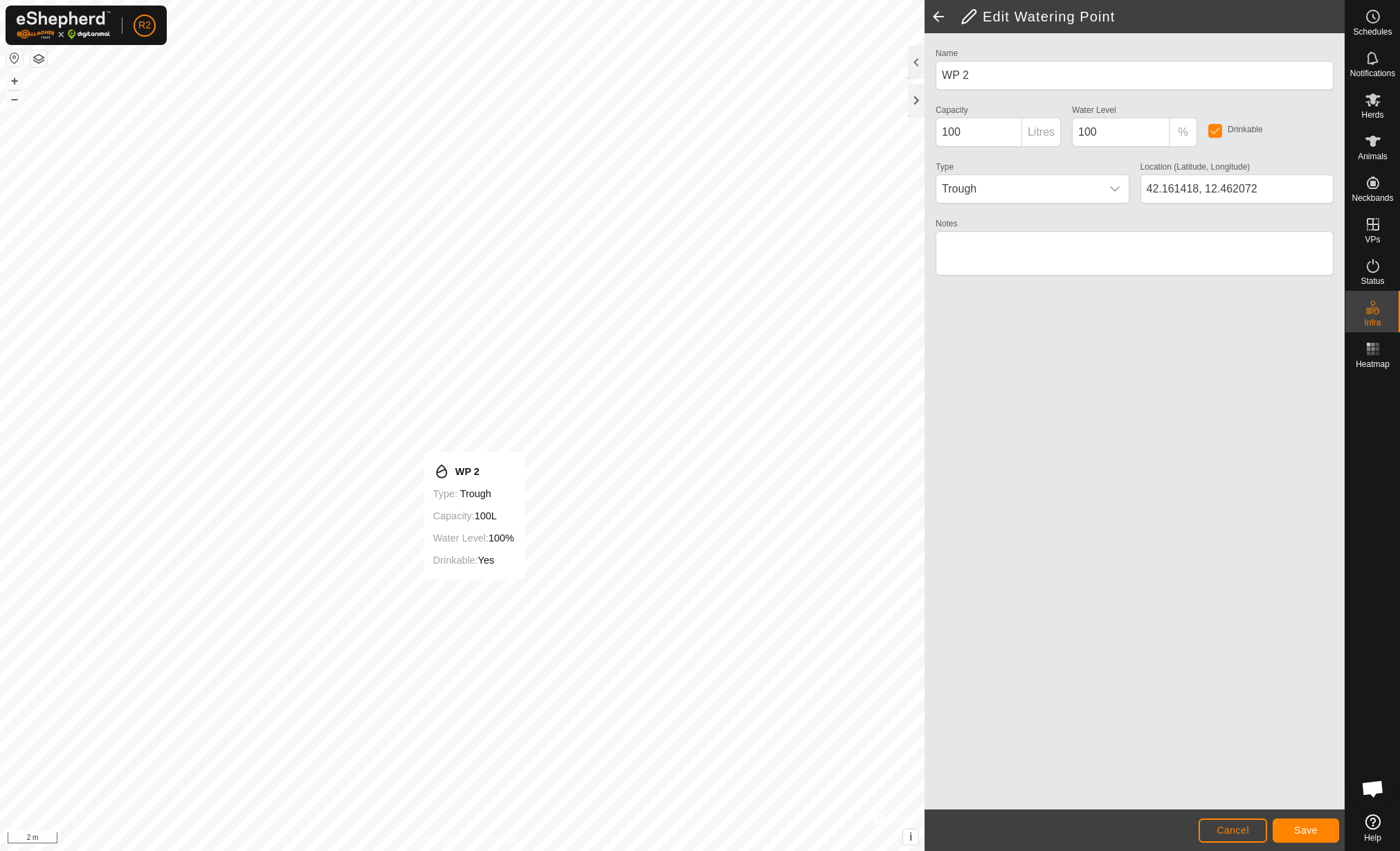
type input "42.161411, 12.462073"
click at [1297, 839] on button "Save" at bounding box center [1306, 830] width 66 height 24
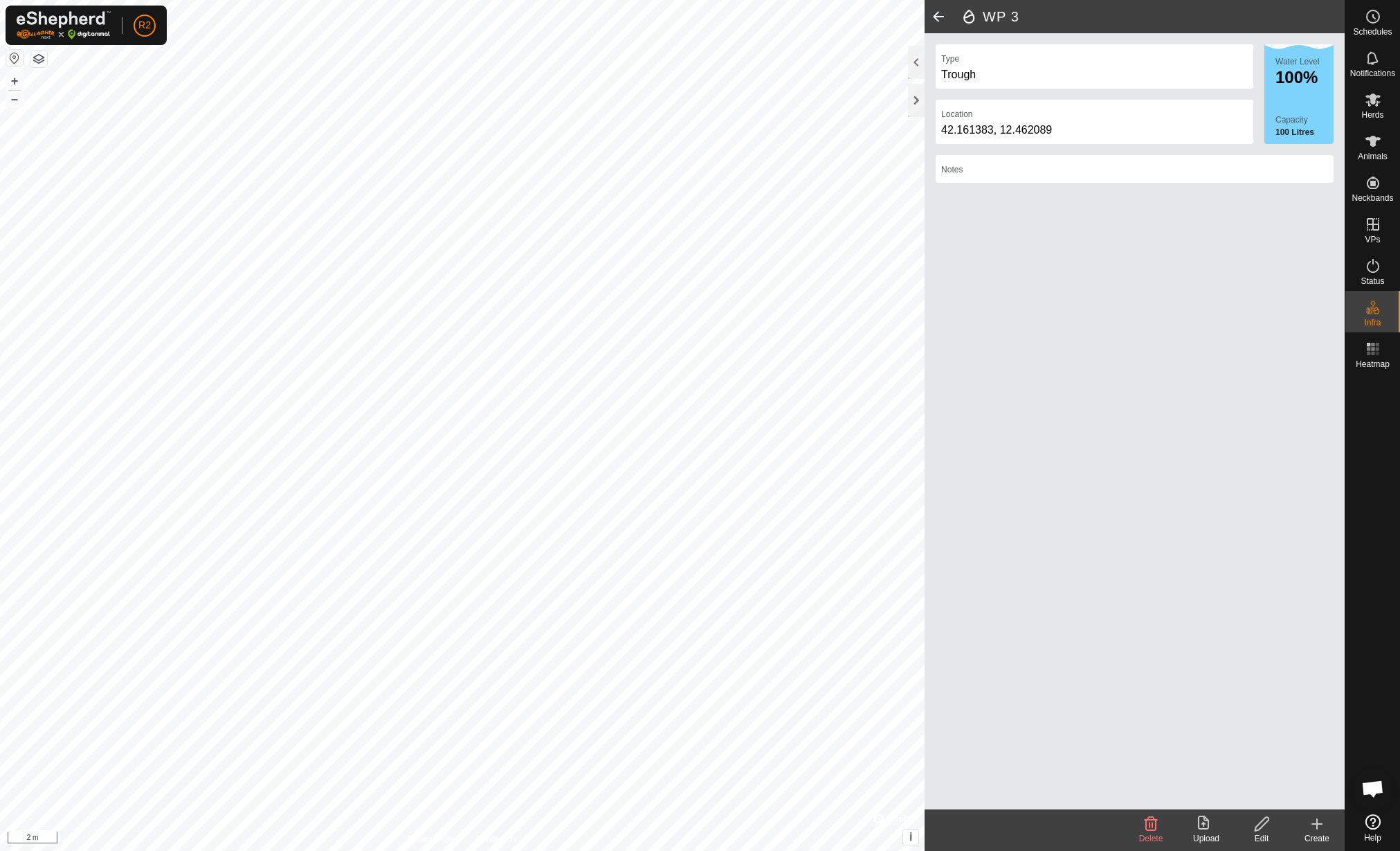
click at [1247, 836] on div "Edit" at bounding box center [1262, 838] width 56 height 12
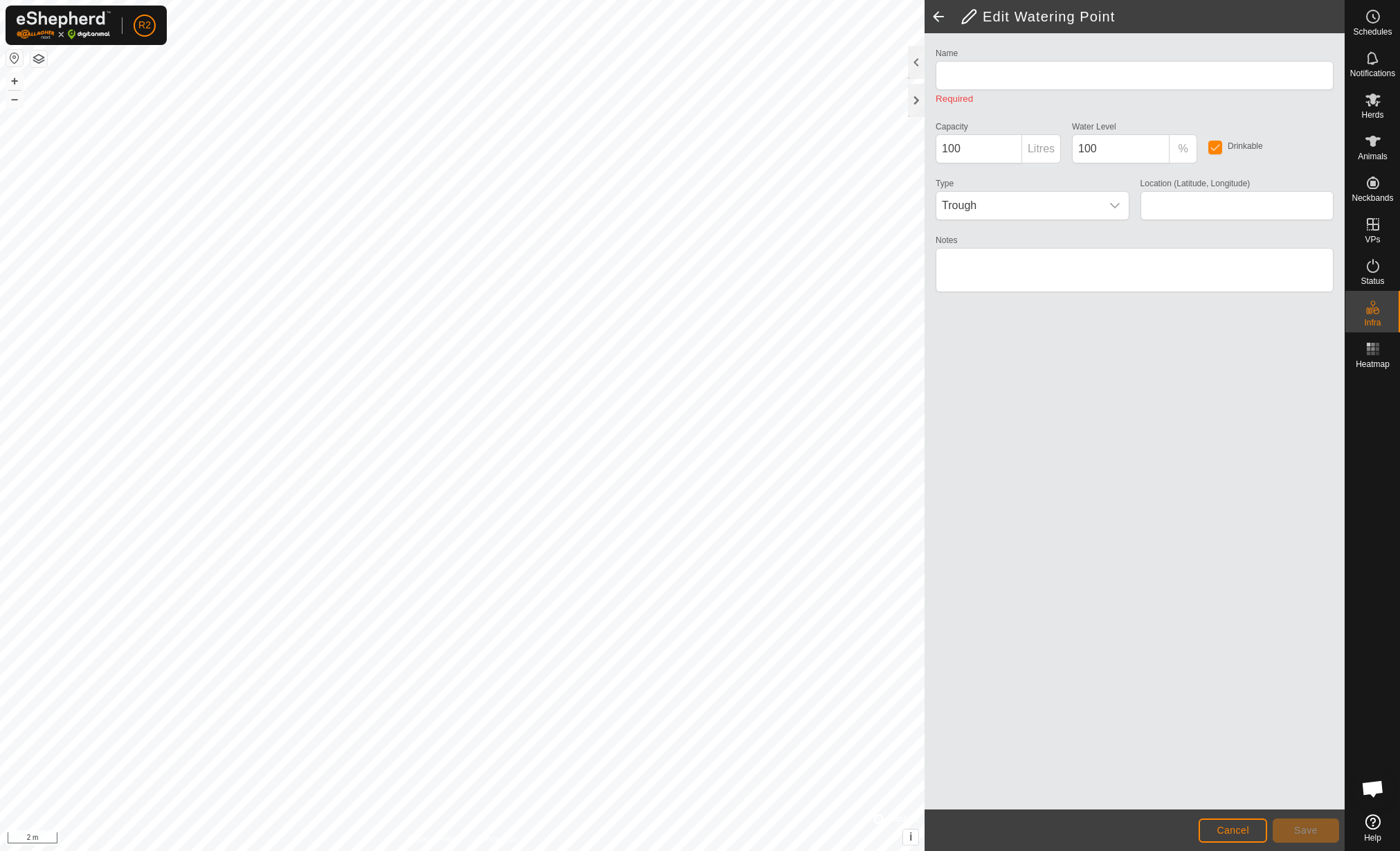
type input "WP 3"
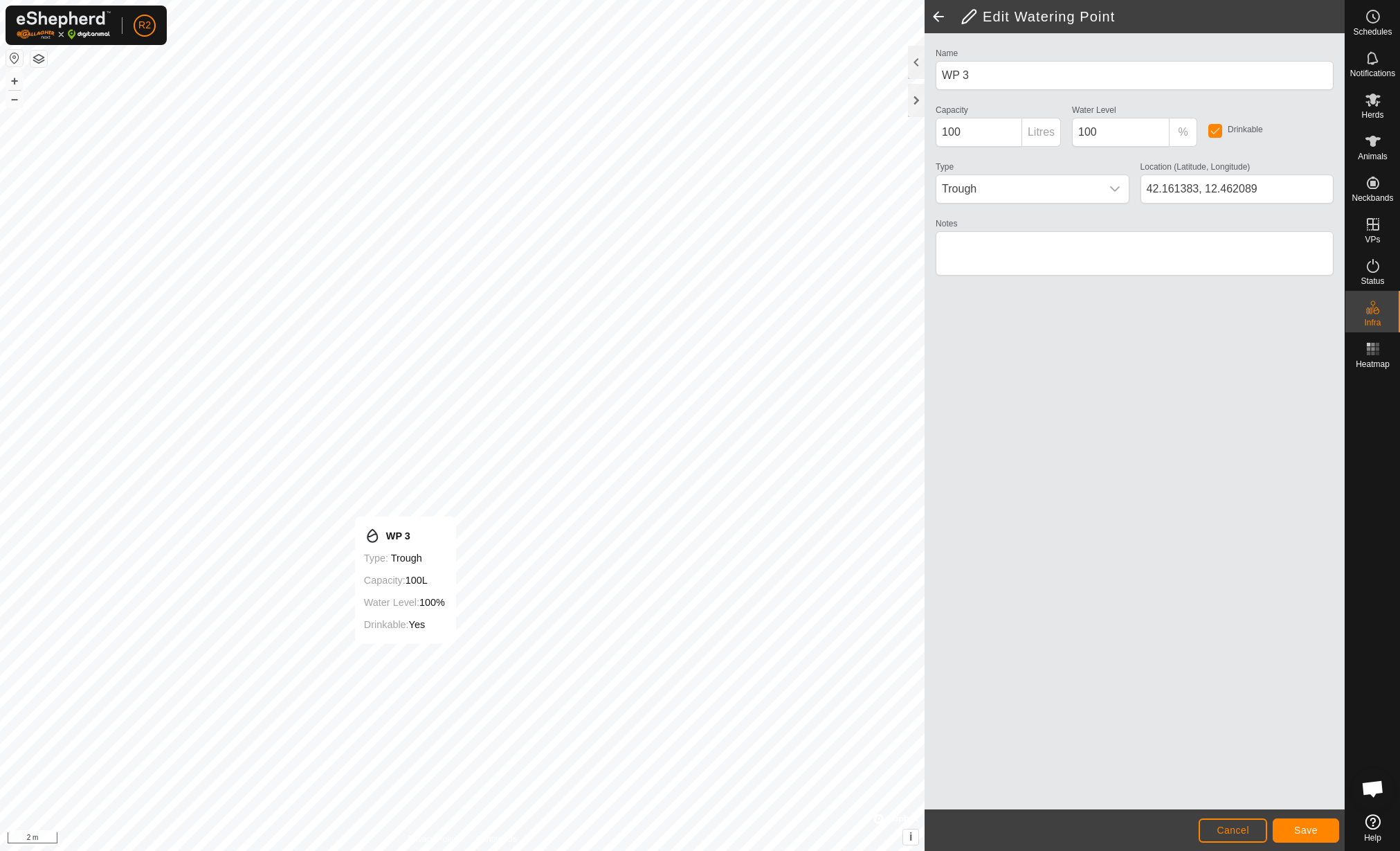
type input "42.161386, 12.462082"
click at [1318, 824] on button "Save" at bounding box center [1306, 830] width 66 height 24
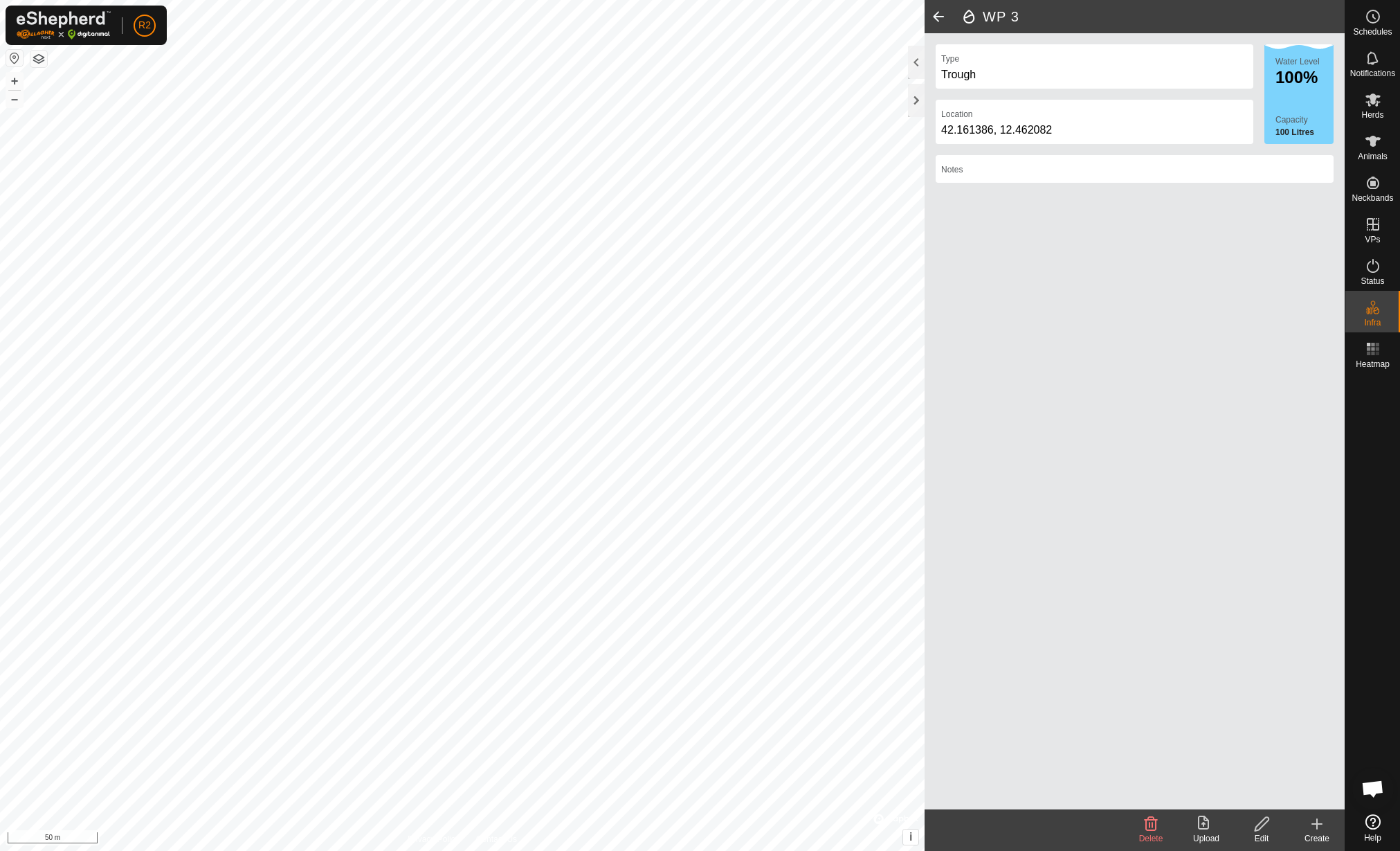
click at [1212, 835] on div "Upload" at bounding box center [1206, 838] width 56 height 12
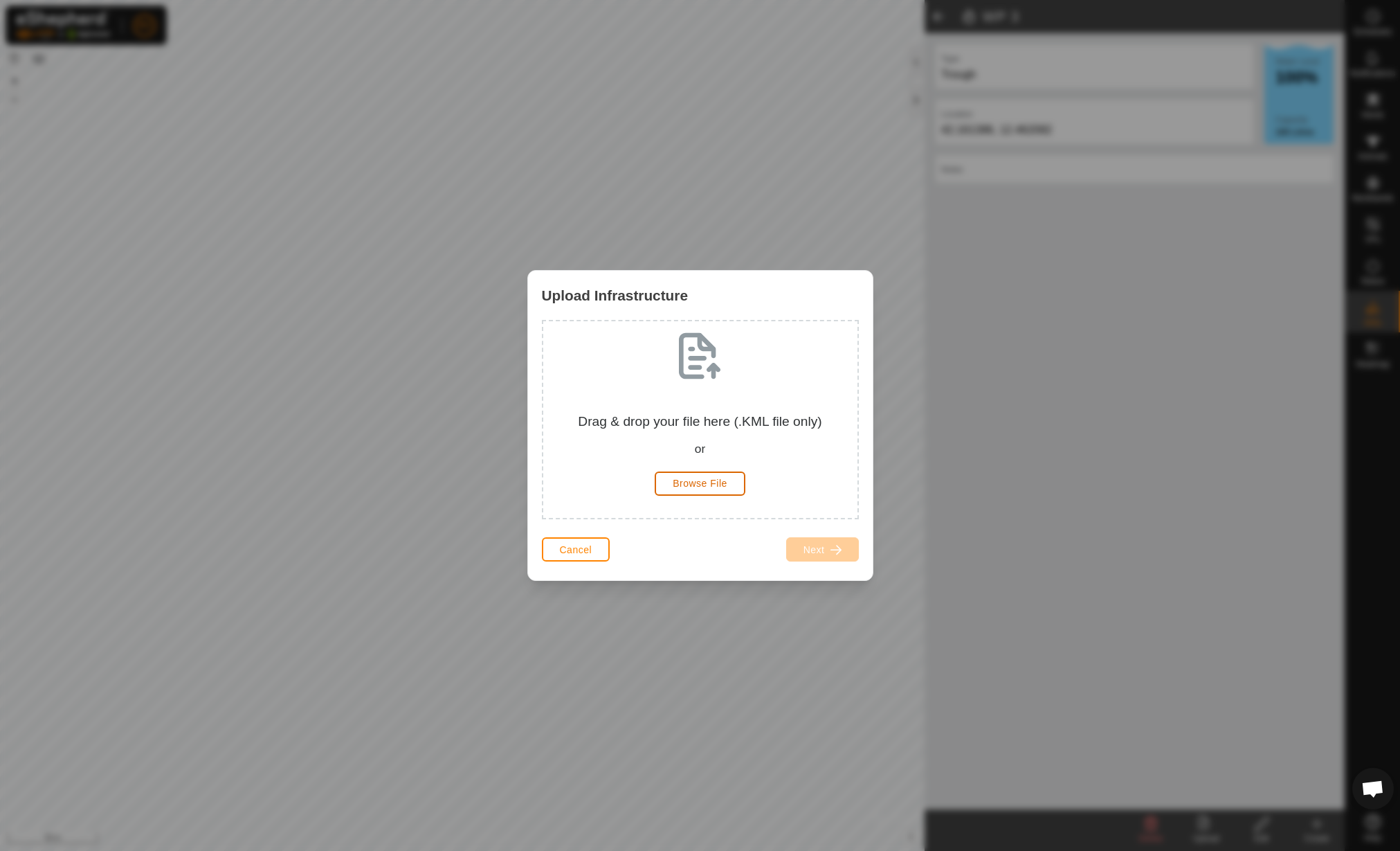
click at [697, 489] on button "Browse File" at bounding box center [700, 483] width 91 height 24
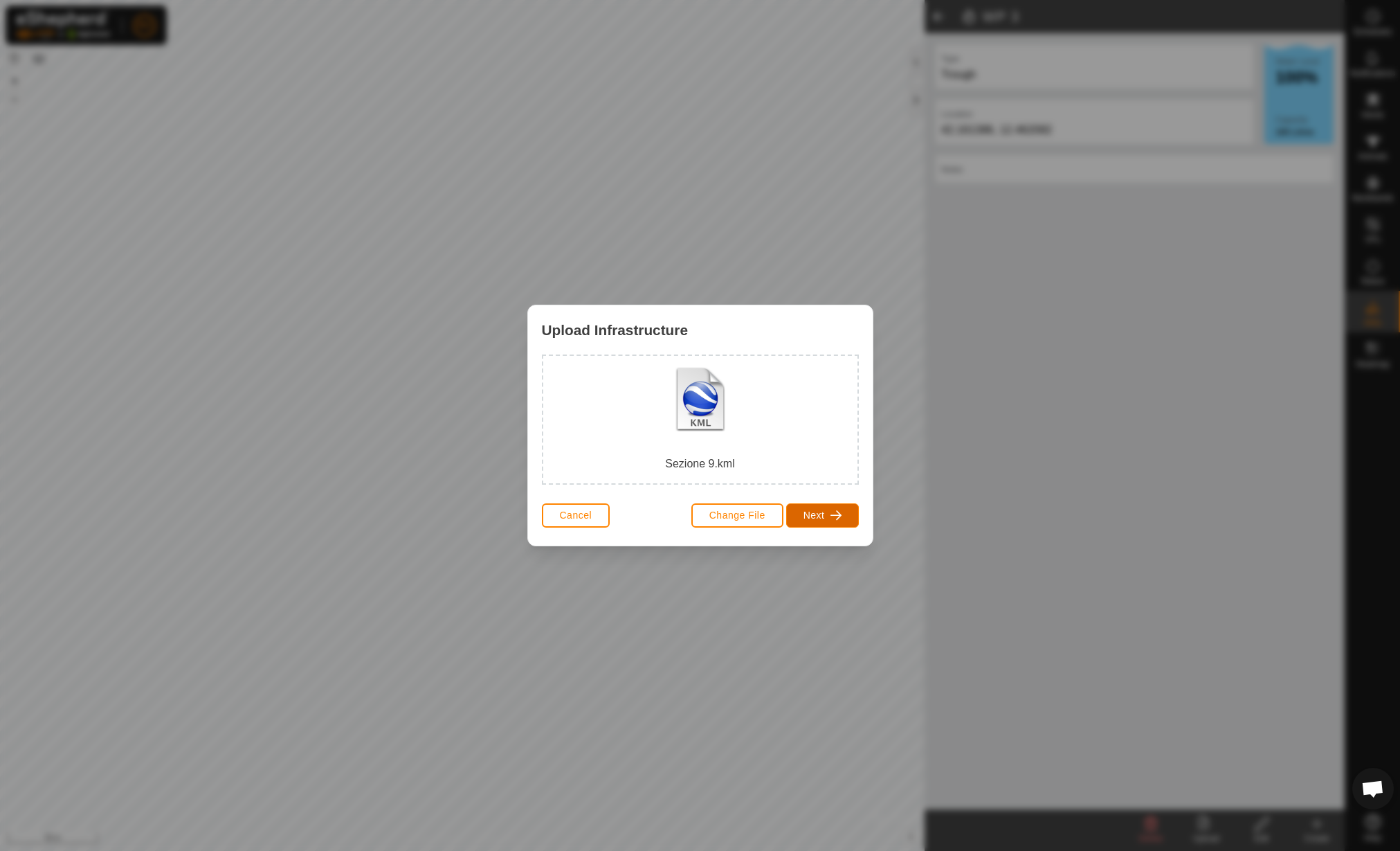
click at [833, 516] on span "button" at bounding box center [835, 515] width 11 height 11
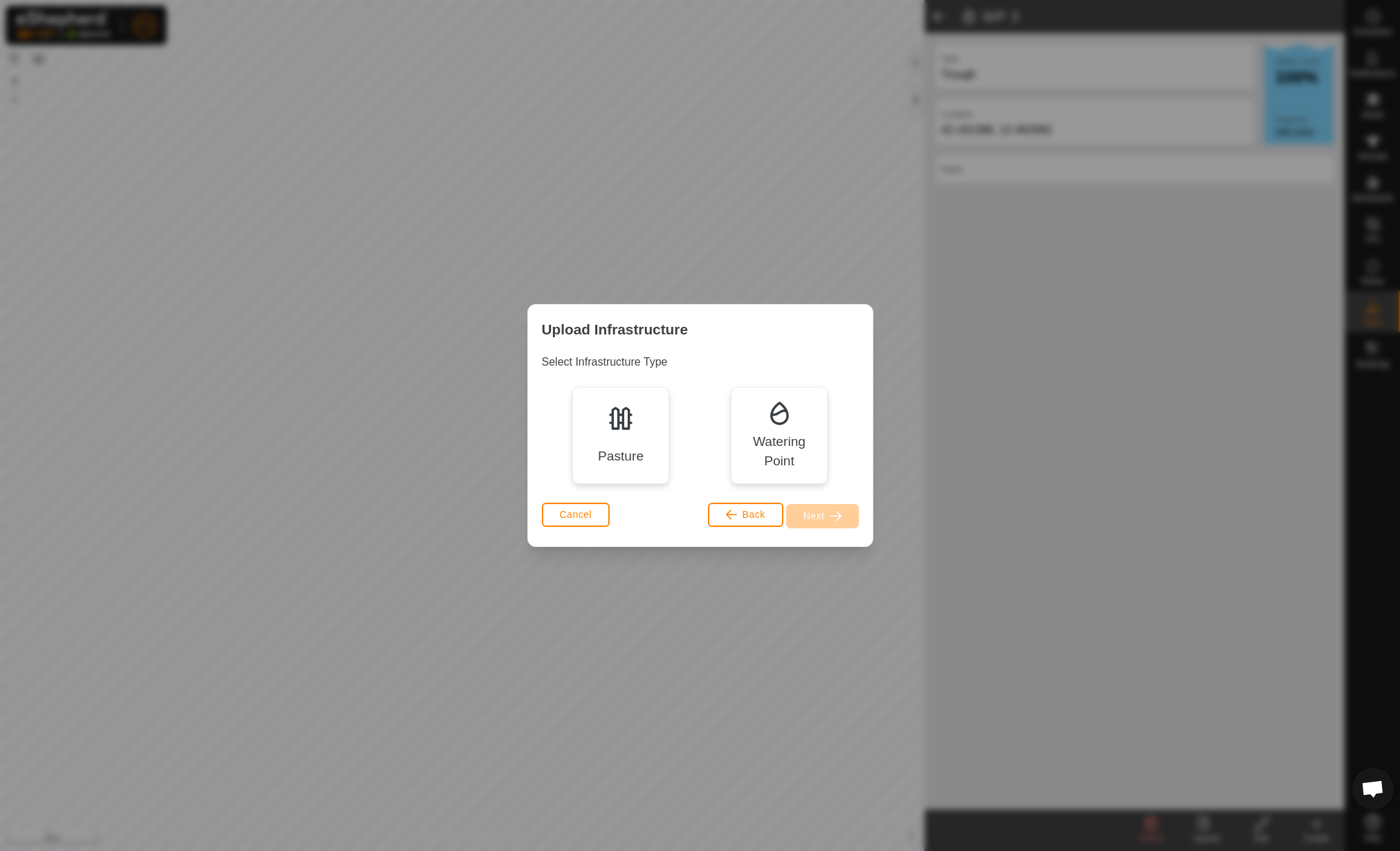
click at [632, 427] on img at bounding box center [621, 418] width 28 height 28
click at [839, 517] on span "button" at bounding box center [835, 515] width 11 height 11
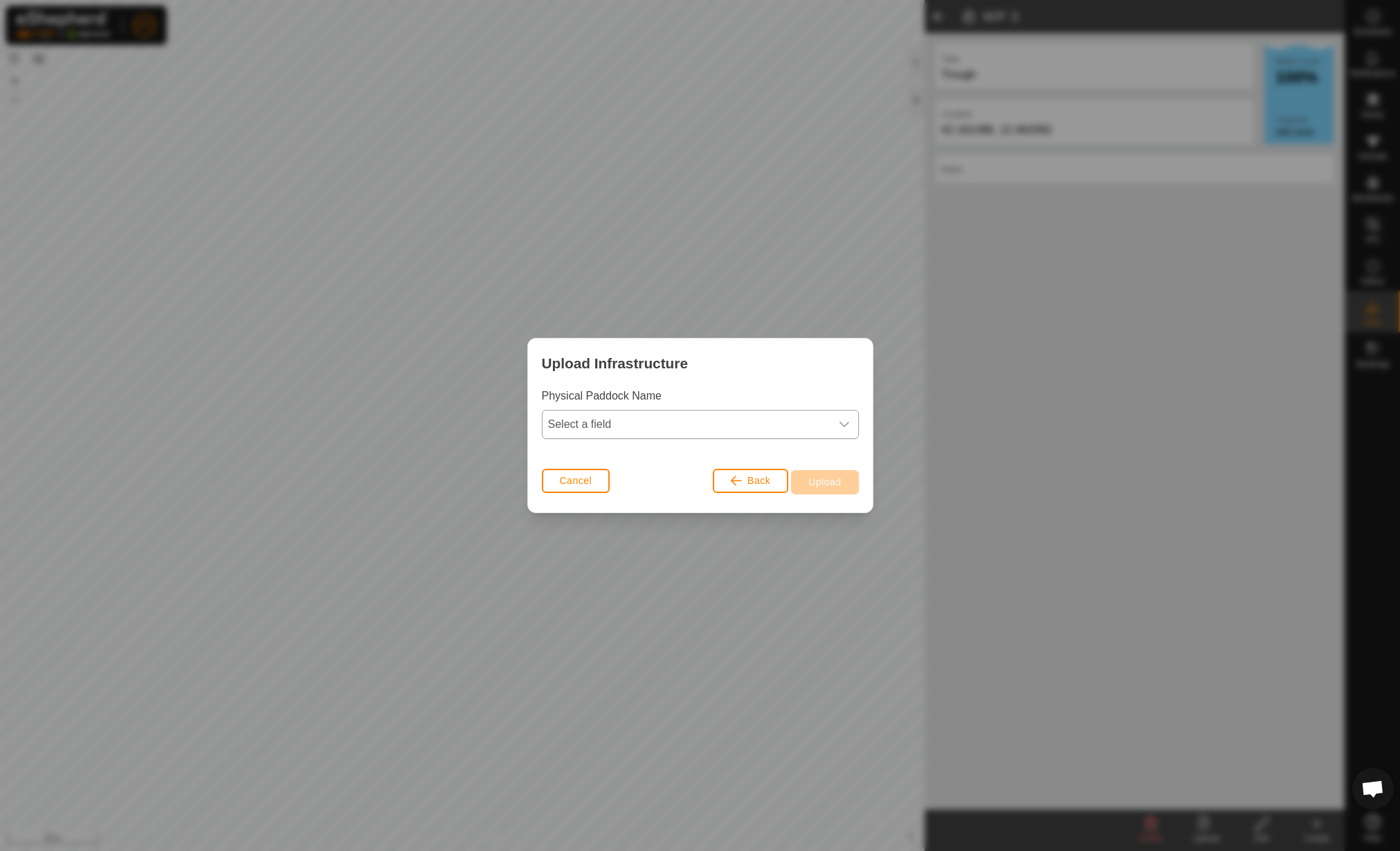
click at [778, 428] on span "Select a field" at bounding box center [686, 424] width 288 height 28
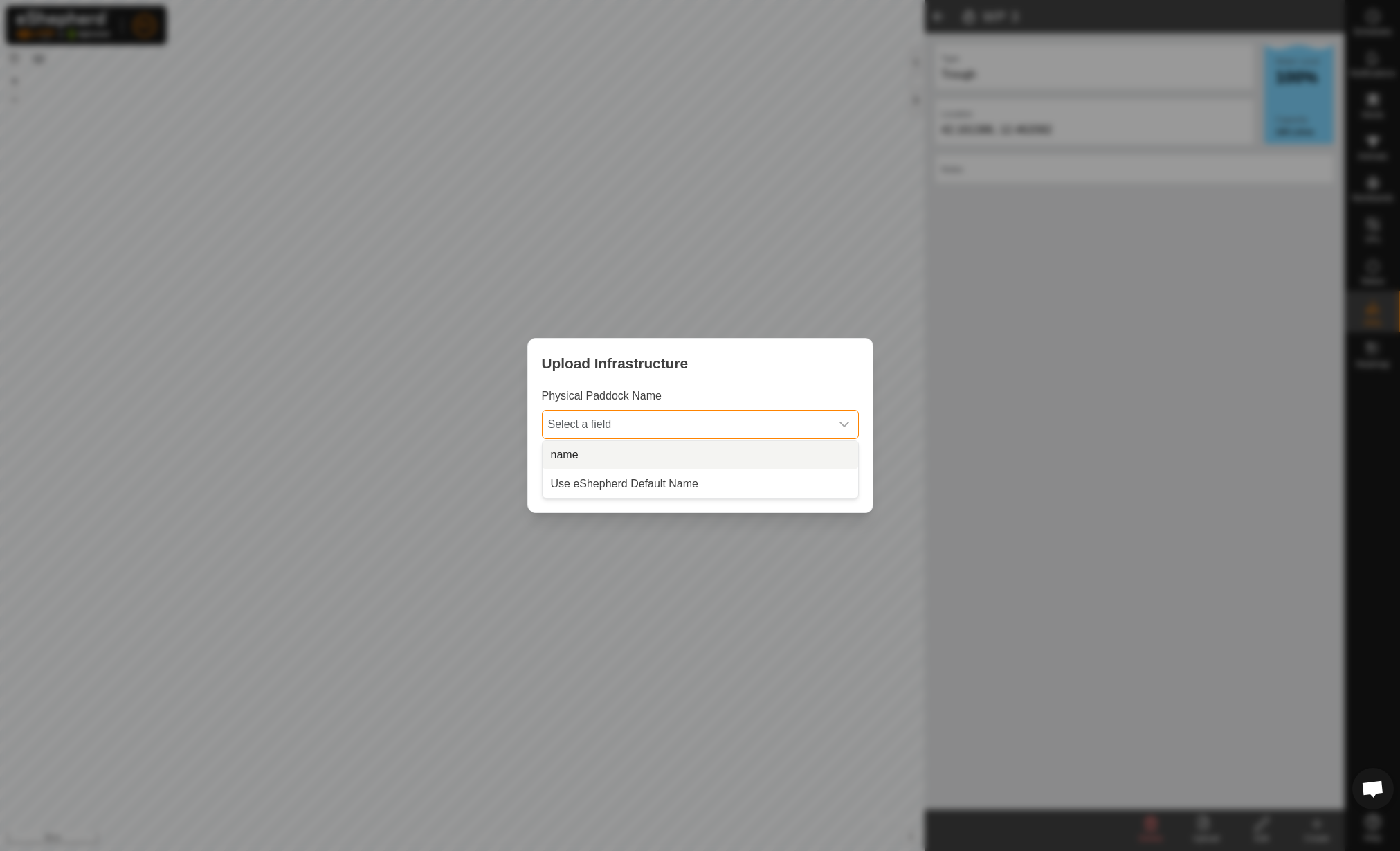
click at [741, 452] on li "name" at bounding box center [700, 455] width 315 height 28
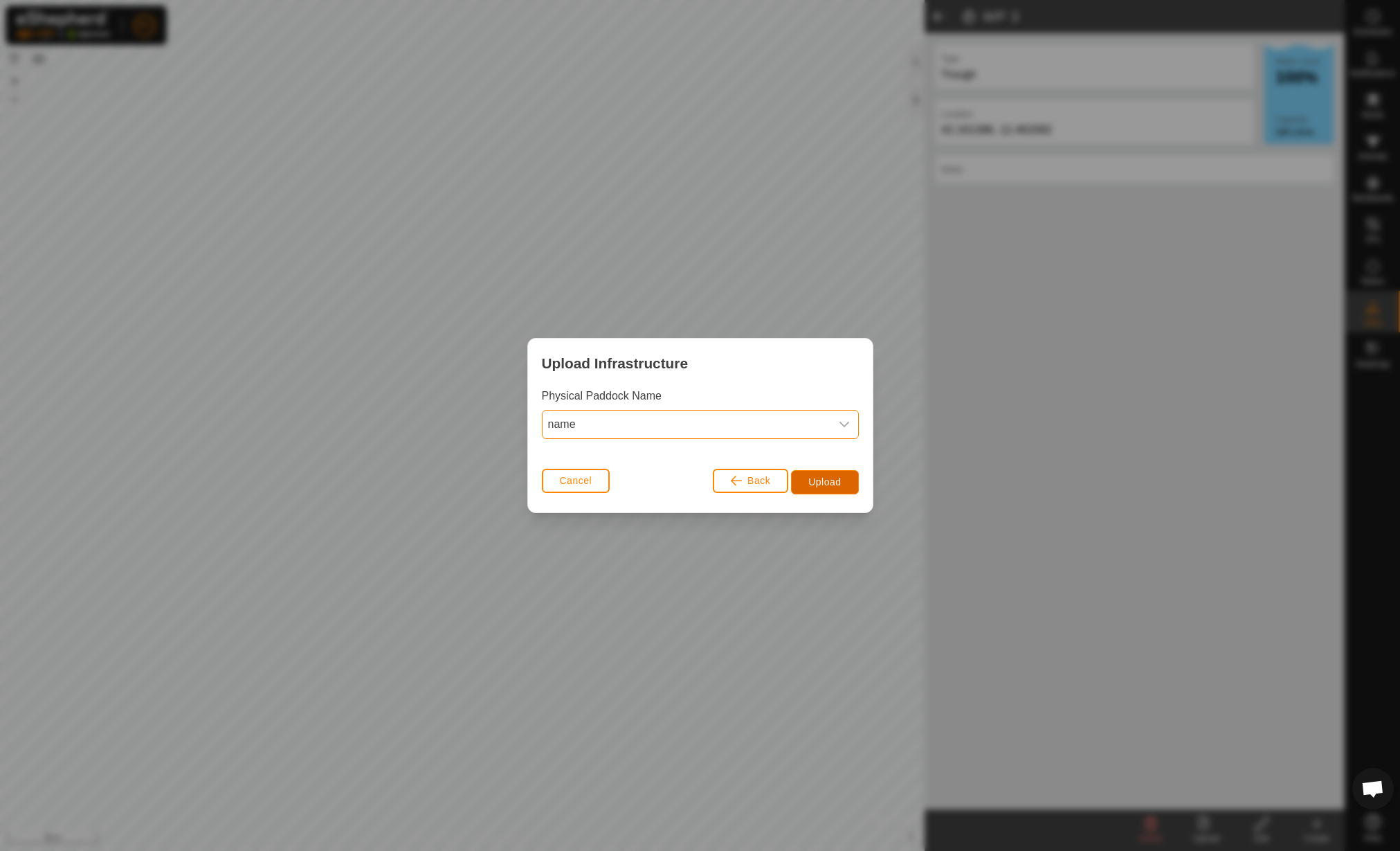
click at [827, 470] on button "Upload" at bounding box center [825, 482] width 67 height 24
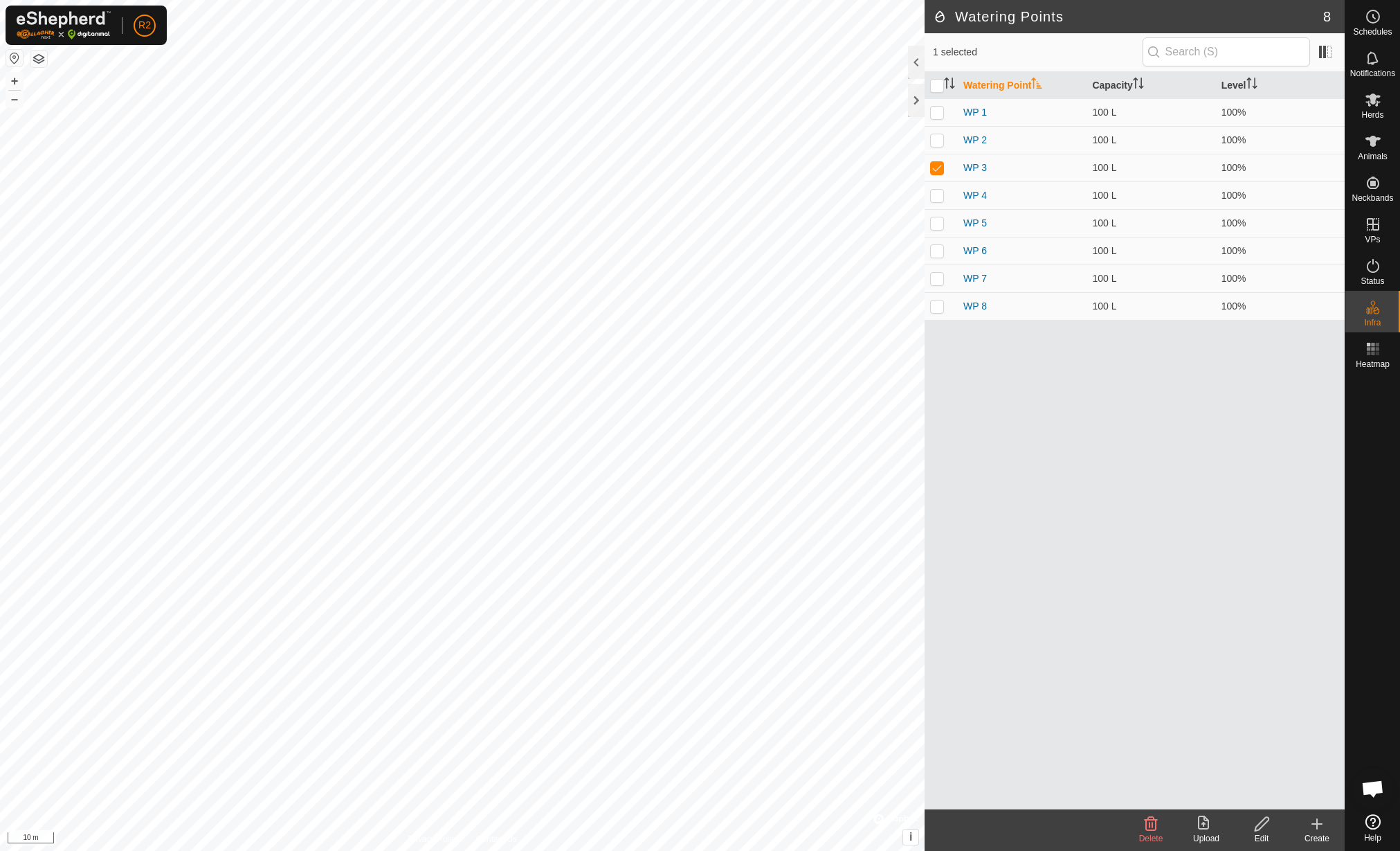
click at [1214, 827] on icon at bounding box center [1206, 823] width 17 height 17
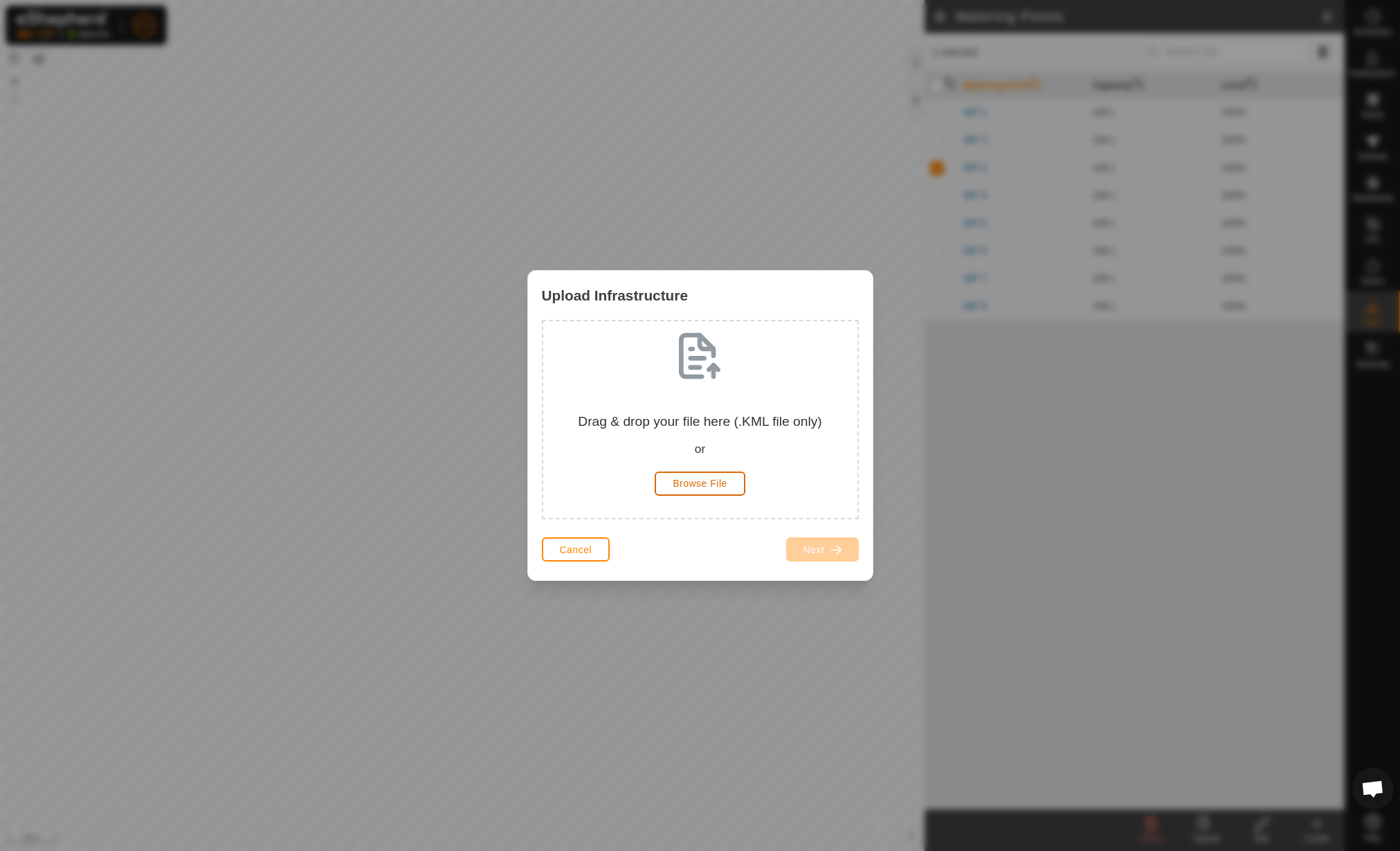
click at [700, 495] on button "Browse File" at bounding box center [700, 483] width 91 height 24
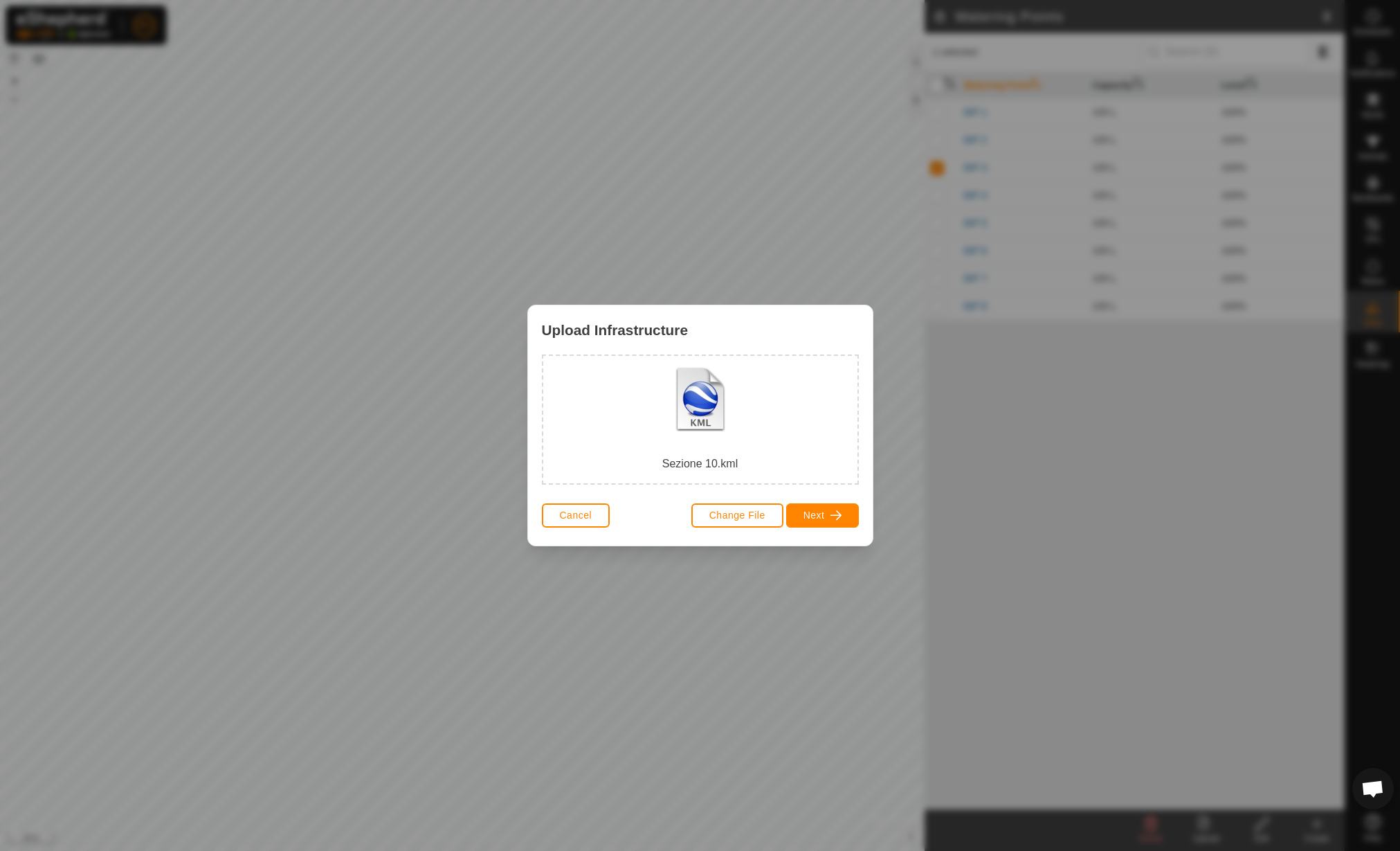
click at [702, 400] on div "Sezione 10.kml" at bounding box center [700, 419] width 292 height 105
click at [831, 514] on span "button" at bounding box center [835, 515] width 11 height 11
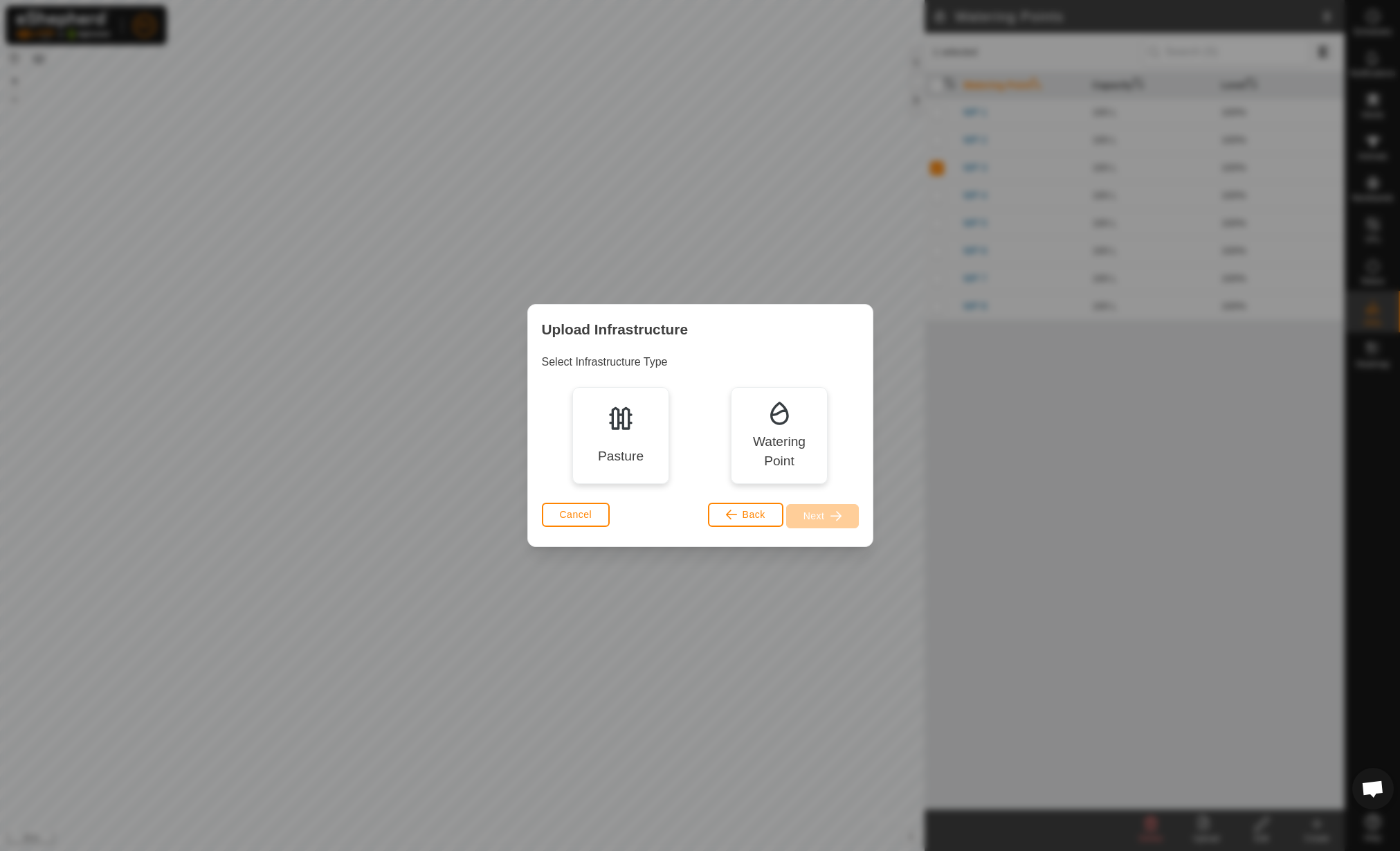
click at [635, 423] on div "Pasture" at bounding box center [621, 435] width 97 height 97
click at [844, 523] on button "Next" at bounding box center [823, 516] width 73 height 24
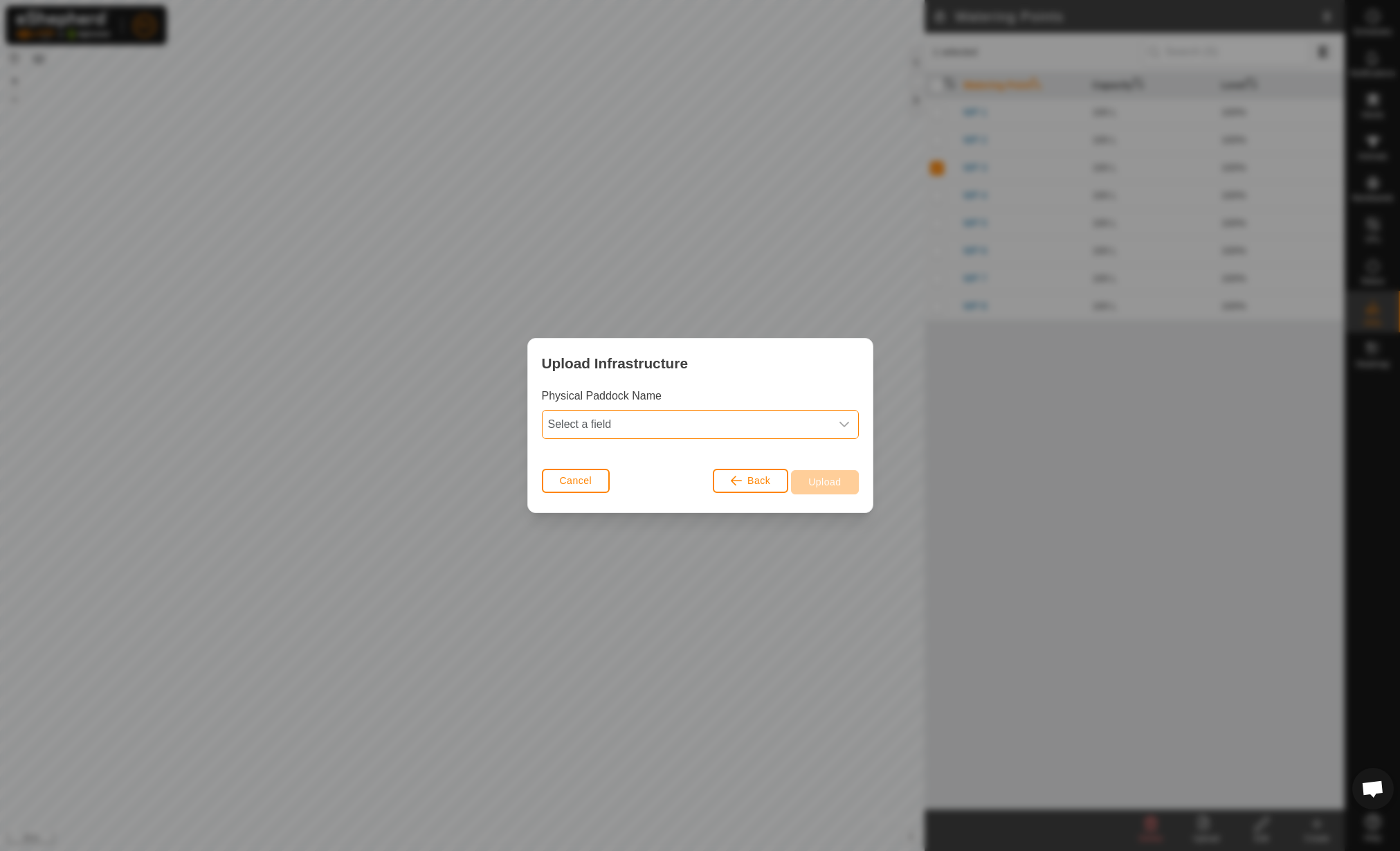
click at [638, 416] on span "Select a field" at bounding box center [686, 424] width 288 height 28
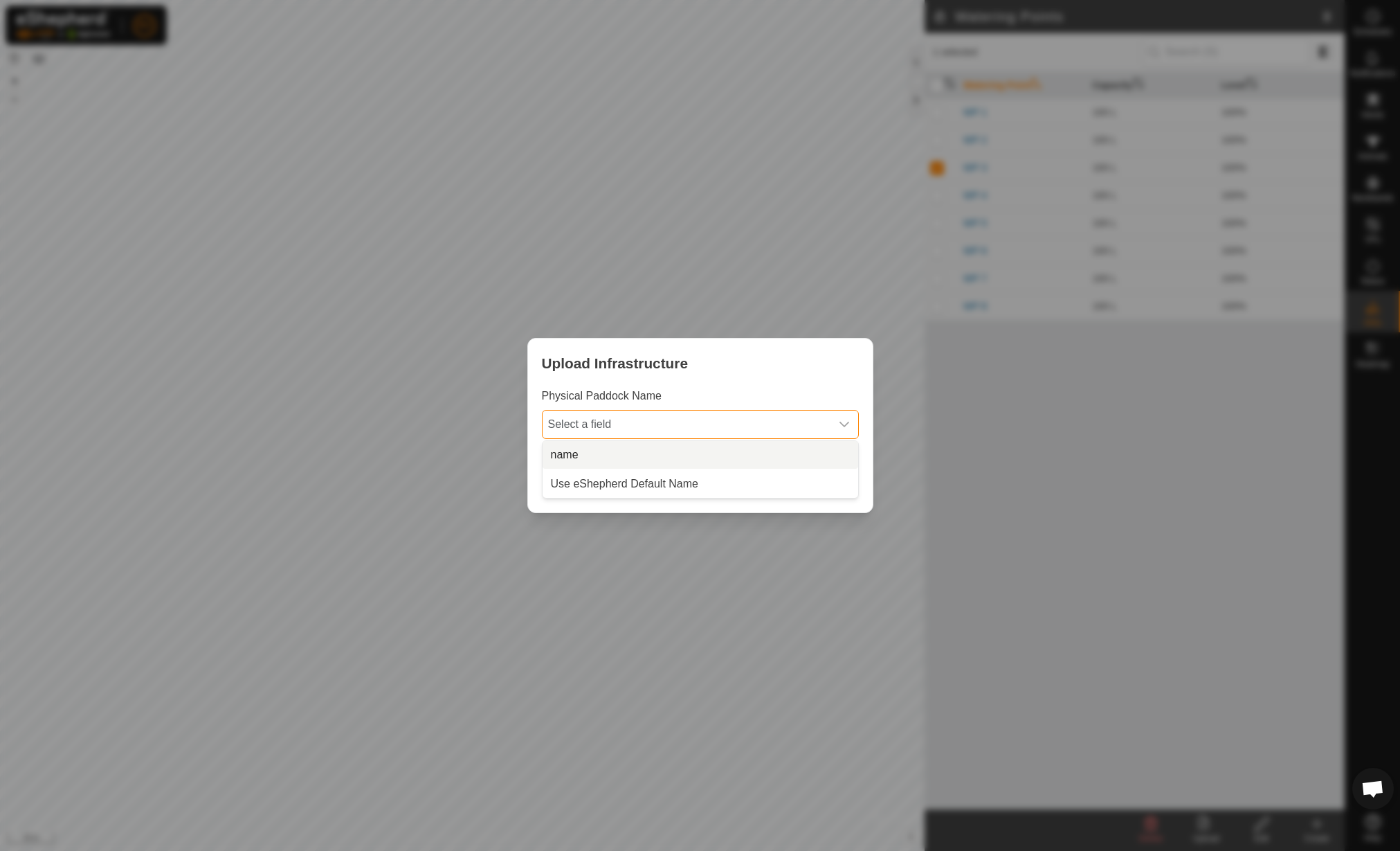
click at [632, 446] on li "name" at bounding box center [700, 455] width 315 height 28
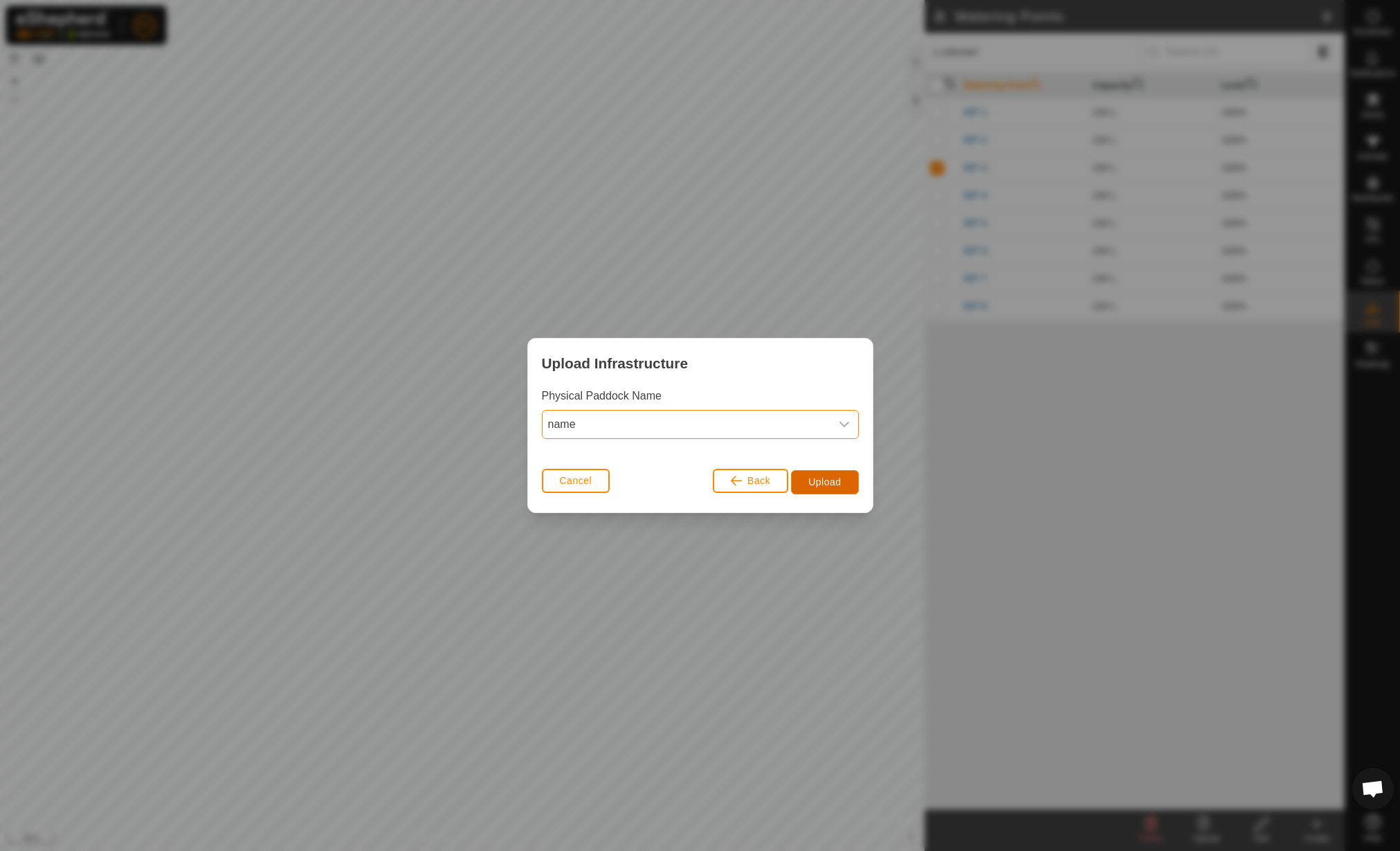
click at [813, 482] on span "Upload" at bounding box center [825, 481] width 33 height 11
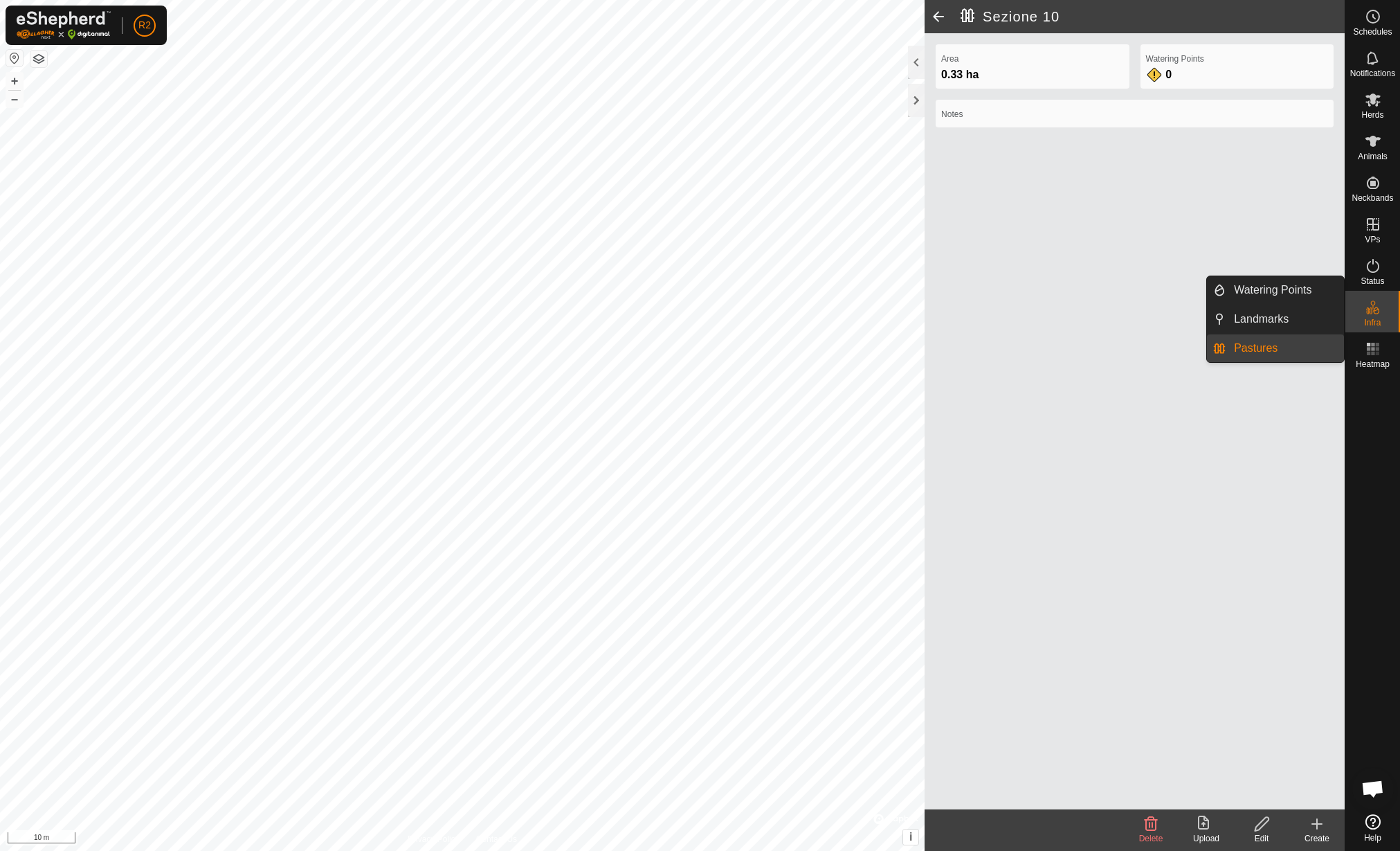
click at [1253, 825] on icon at bounding box center [1262, 823] width 18 height 17
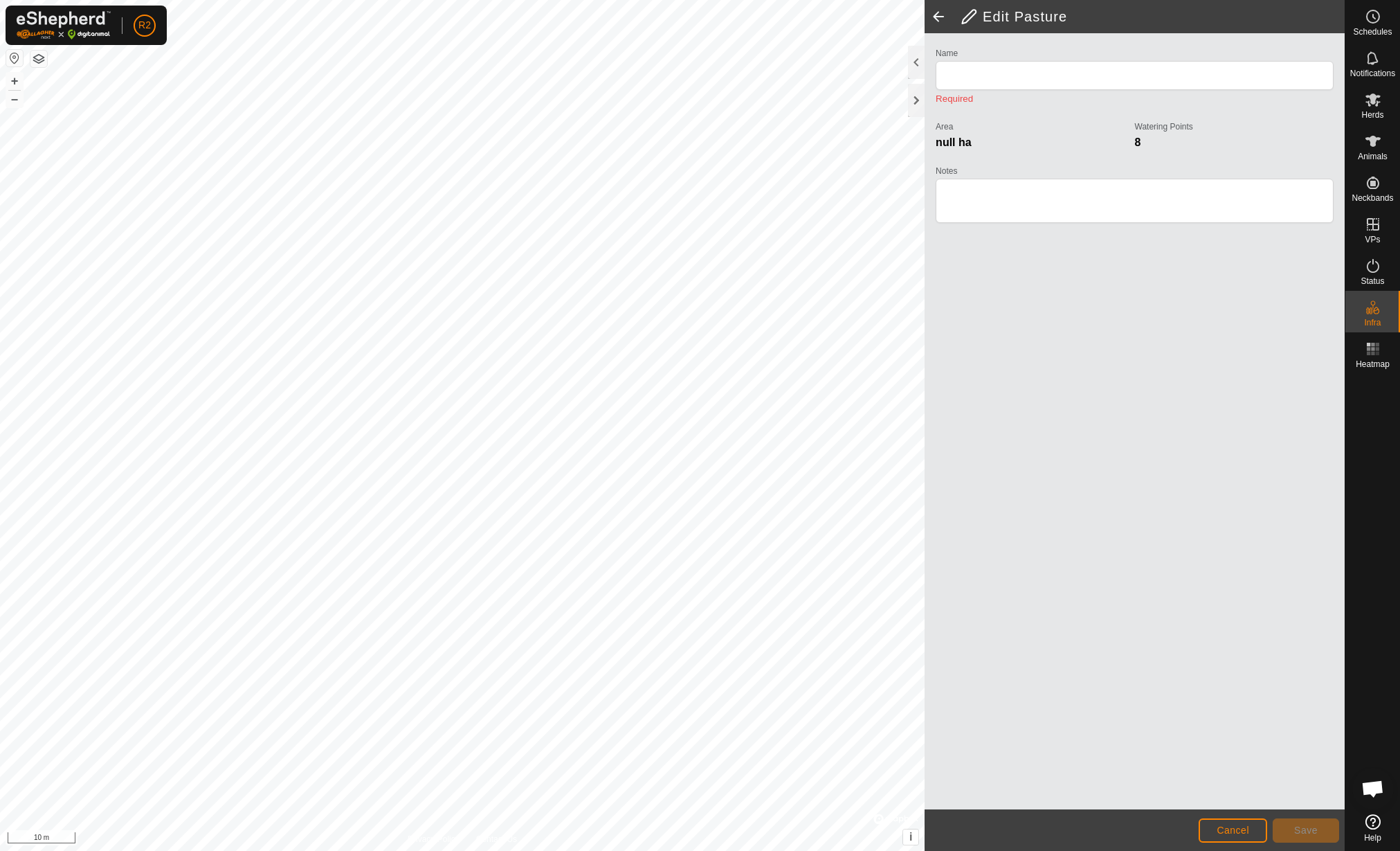
type input "Sezione 10"
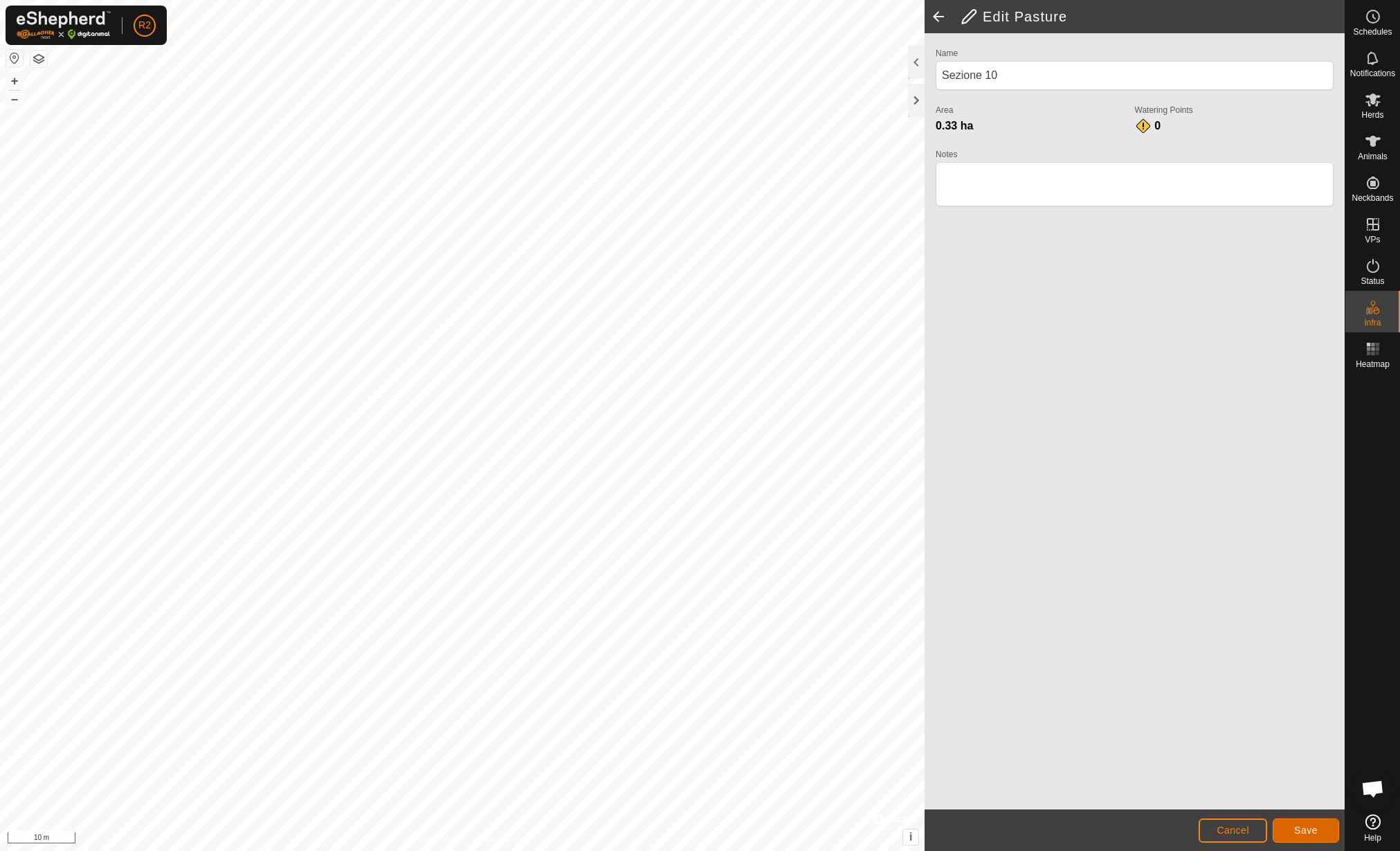
click at [1304, 822] on button "Save" at bounding box center [1306, 830] width 66 height 24
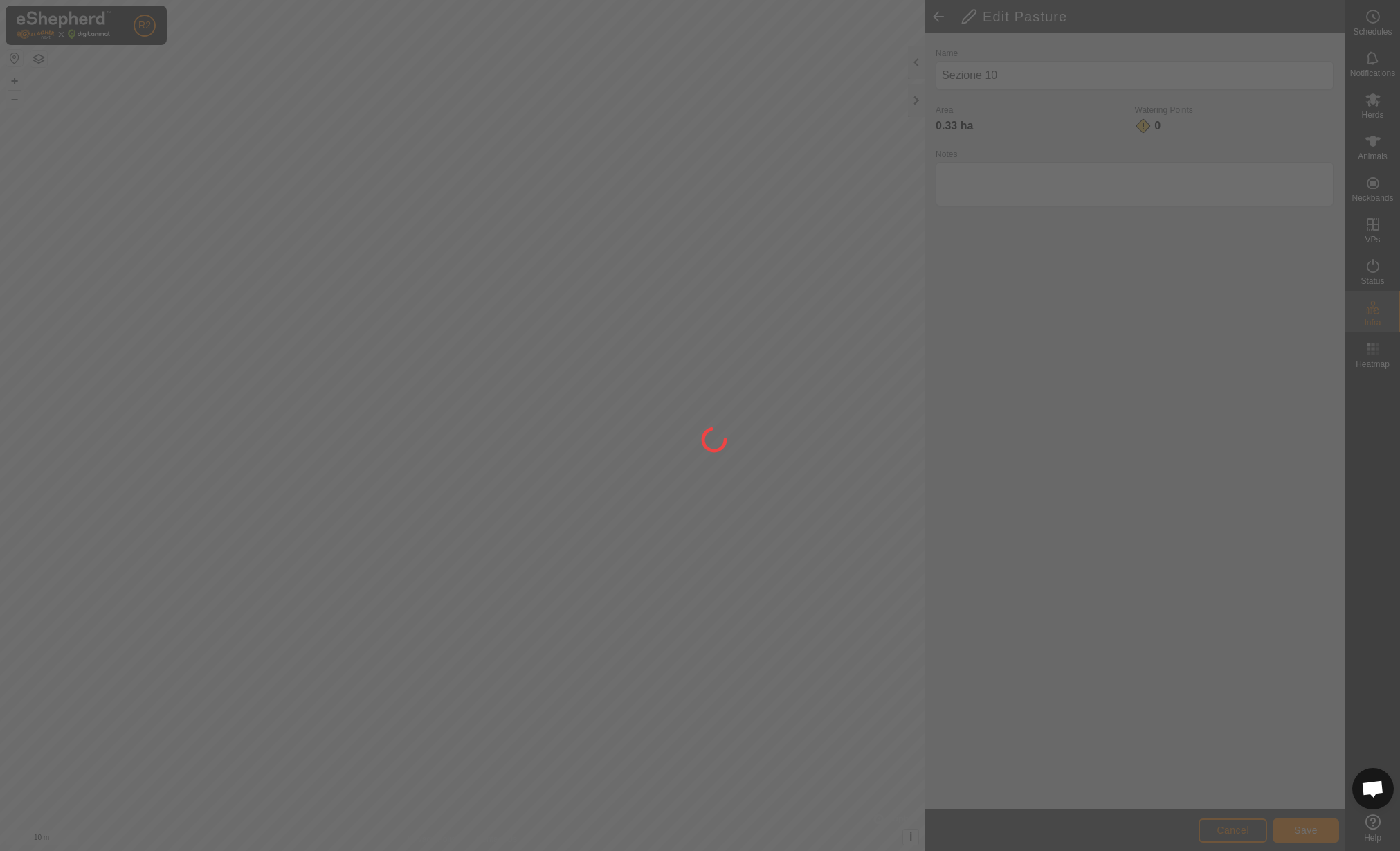
click at [789, 470] on div at bounding box center [700, 425] width 1400 height 851
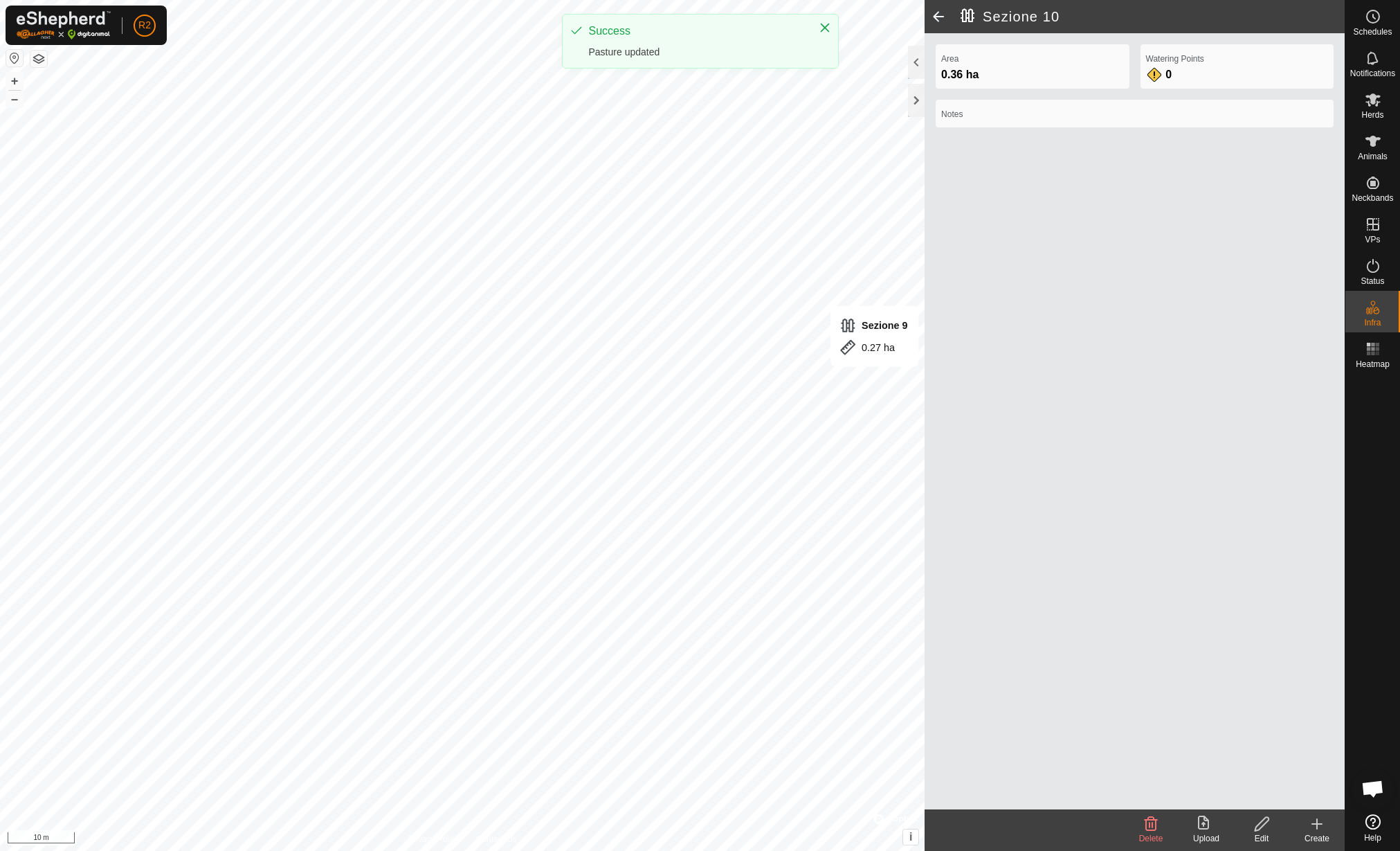
click at [1246, 823] on edit-svg-icon at bounding box center [1262, 823] width 56 height 17
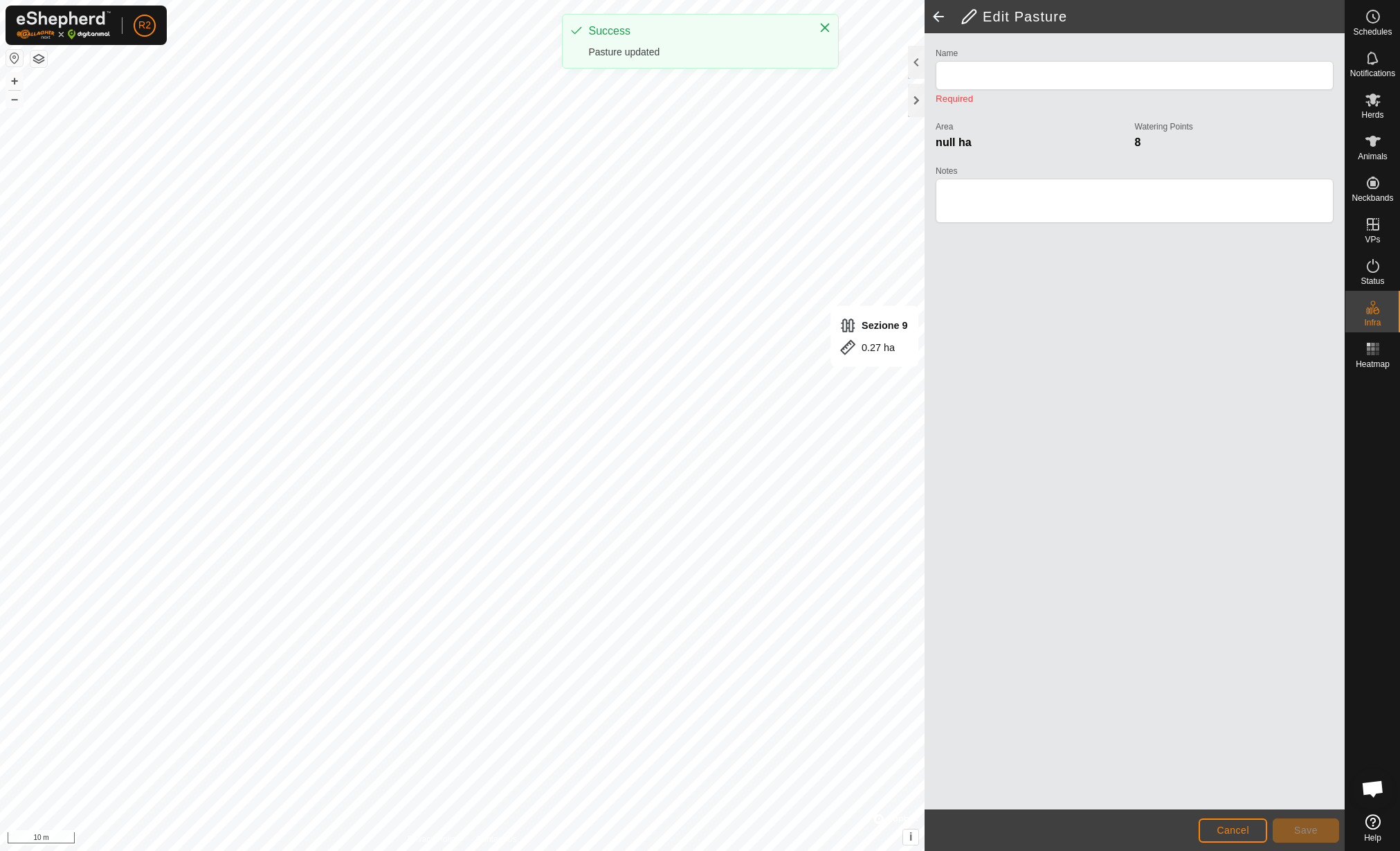
type input "Sezione 9"
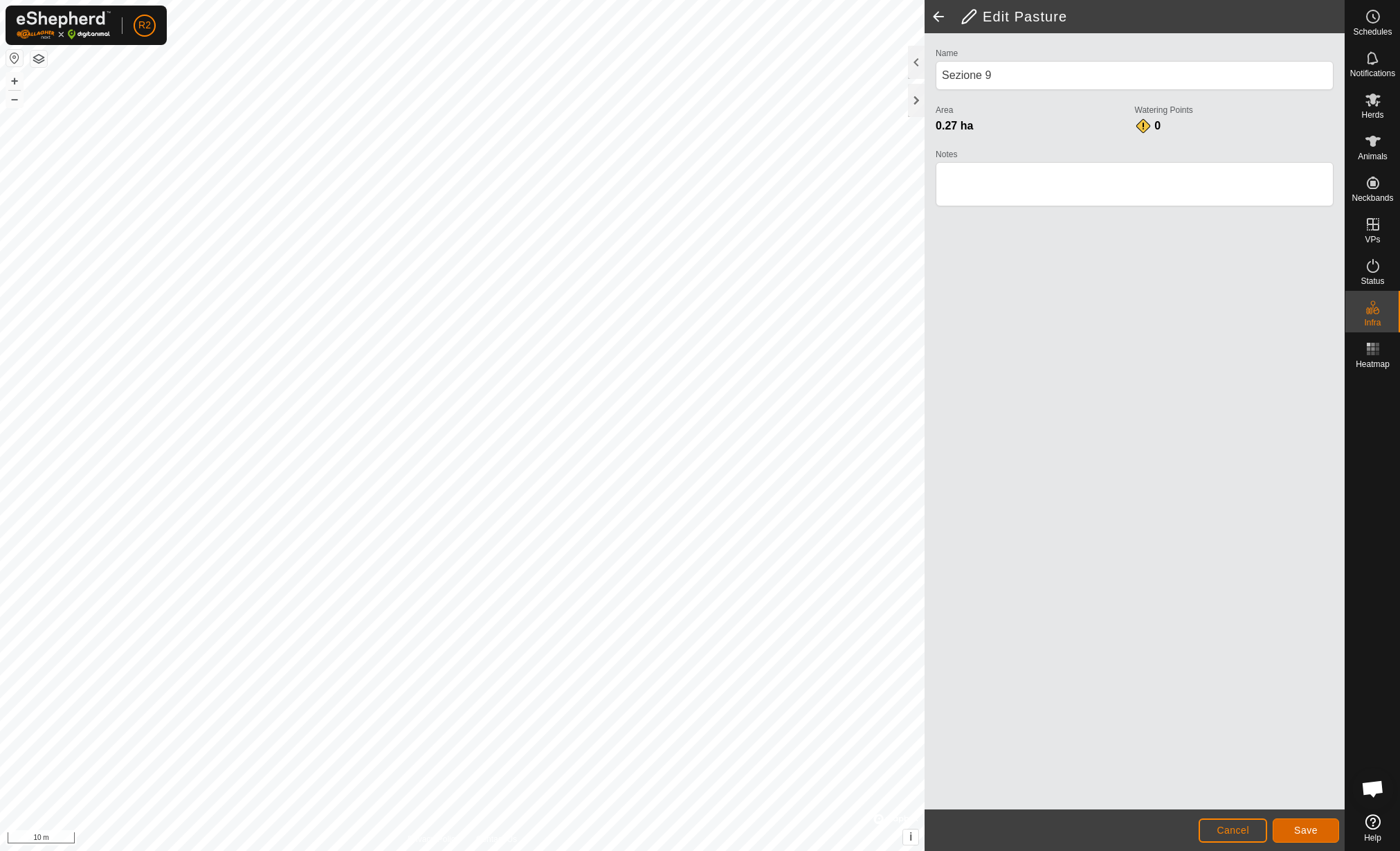
click at [1297, 829] on span "Save" at bounding box center [1306, 830] width 23 height 11
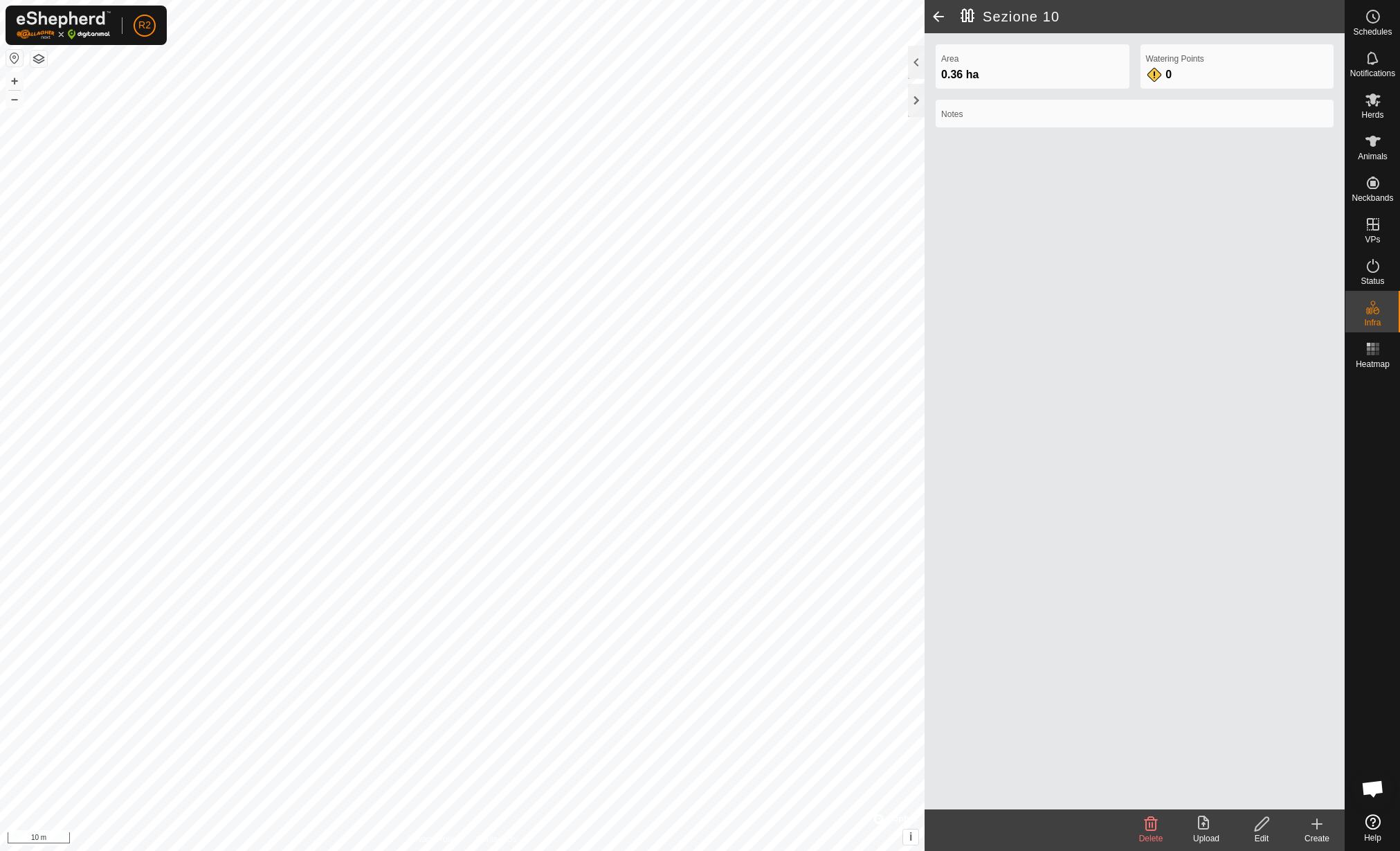
click at [1255, 826] on icon at bounding box center [1261, 823] width 14 height 14
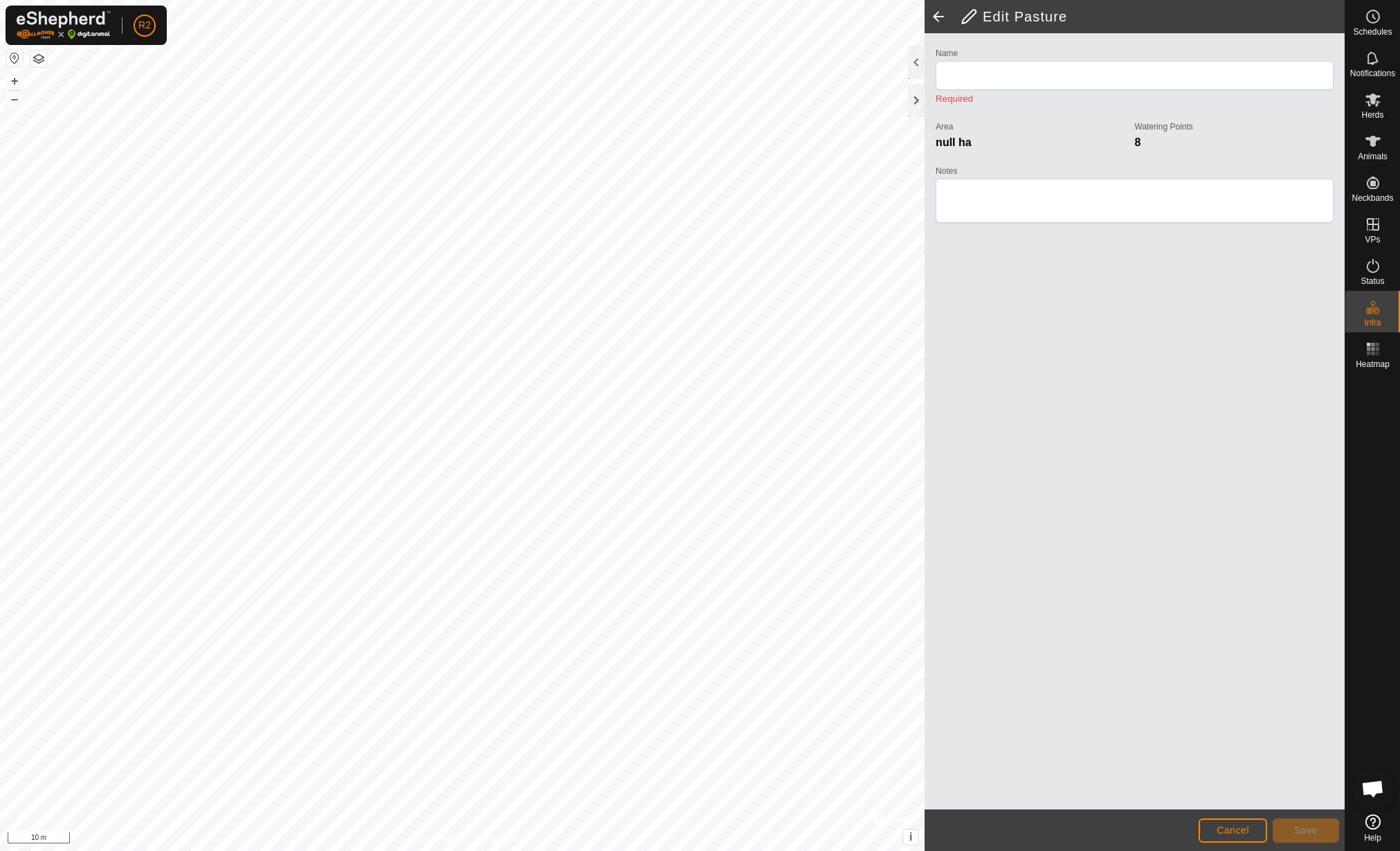
type input "Sezione 10"
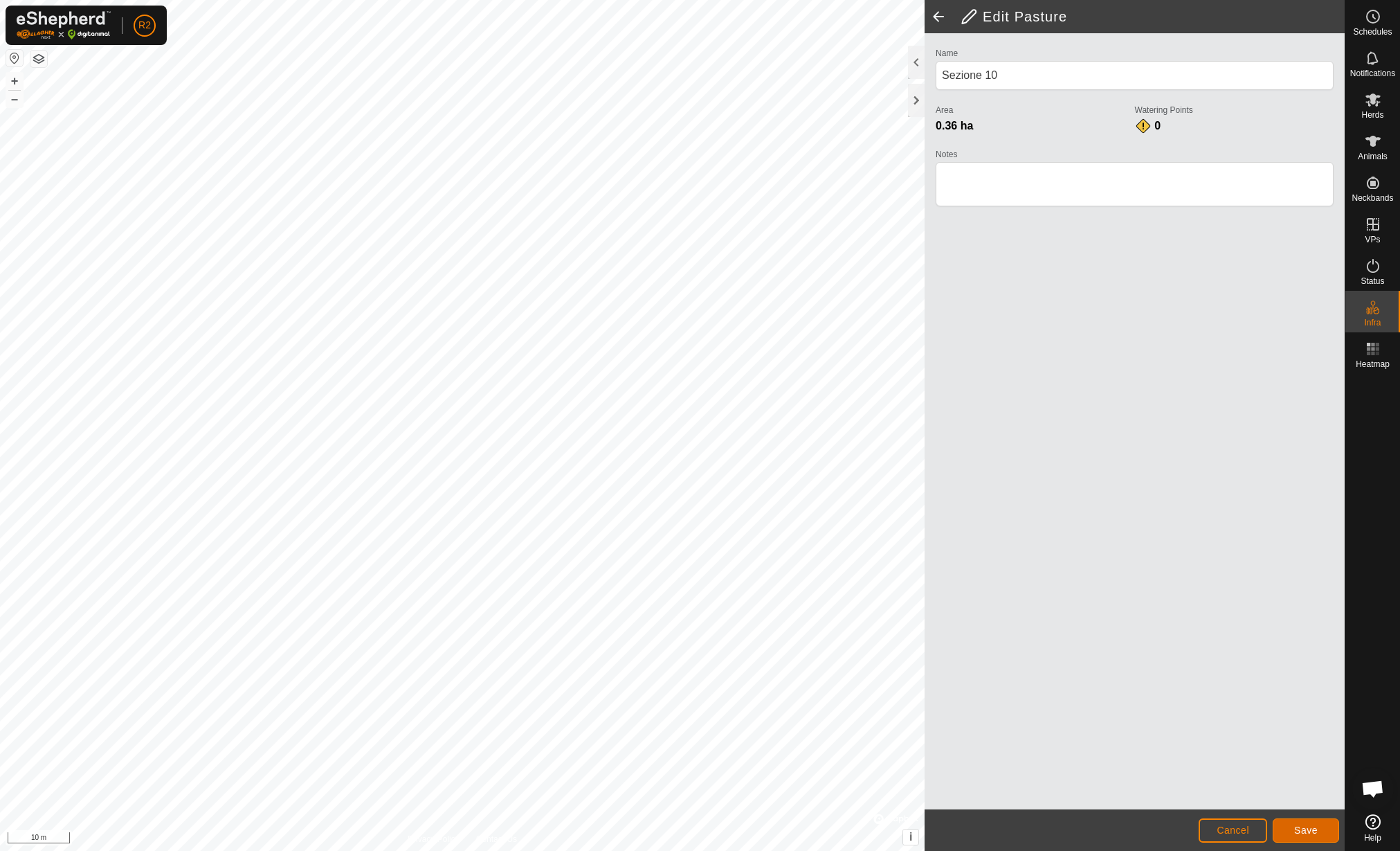
click at [1296, 825] on span "Save" at bounding box center [1306, 830] width 23 height 11
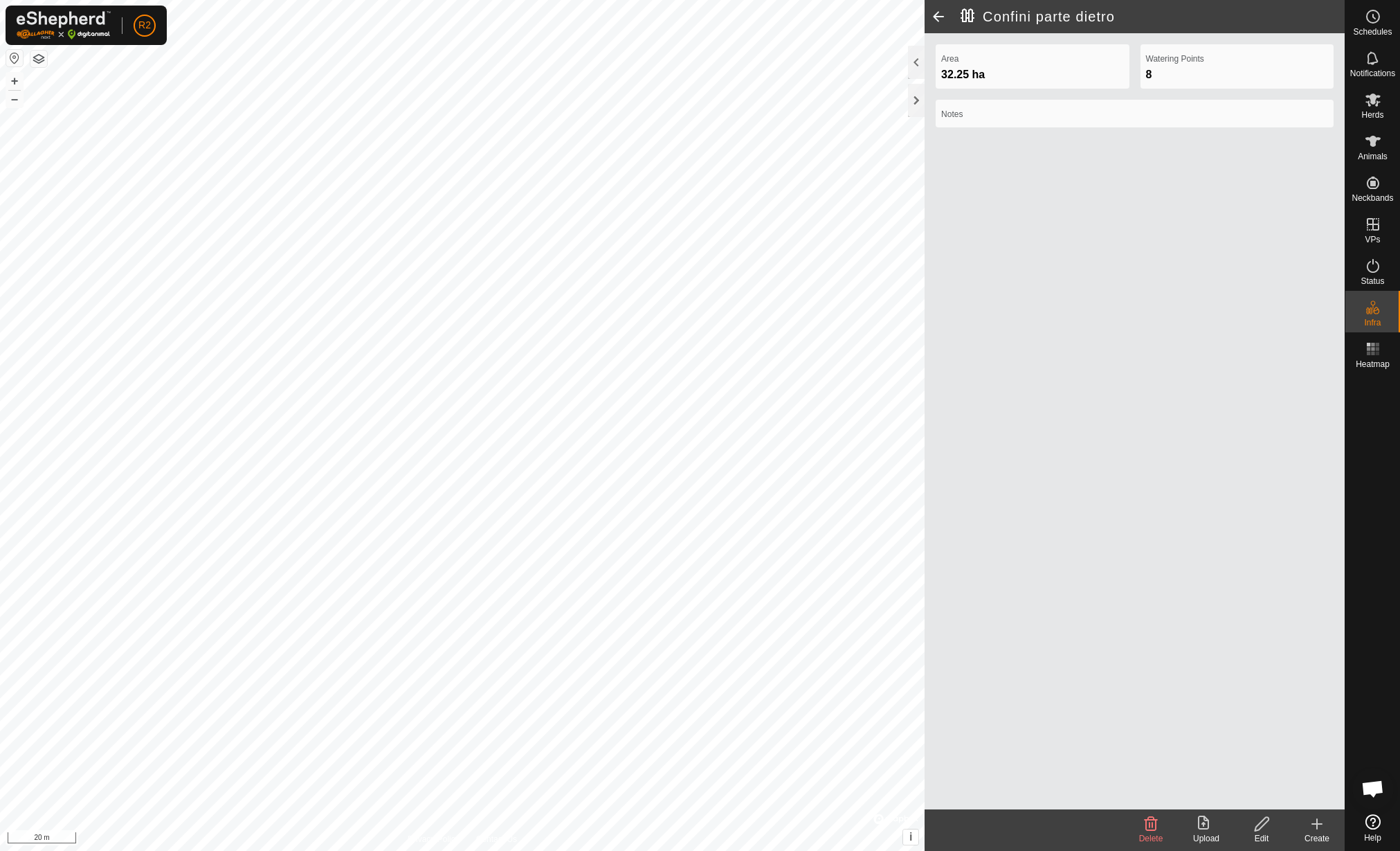
click at [1195, 828] on upload-svg-icon at bounding box center [1206, 823] width 56 height 17
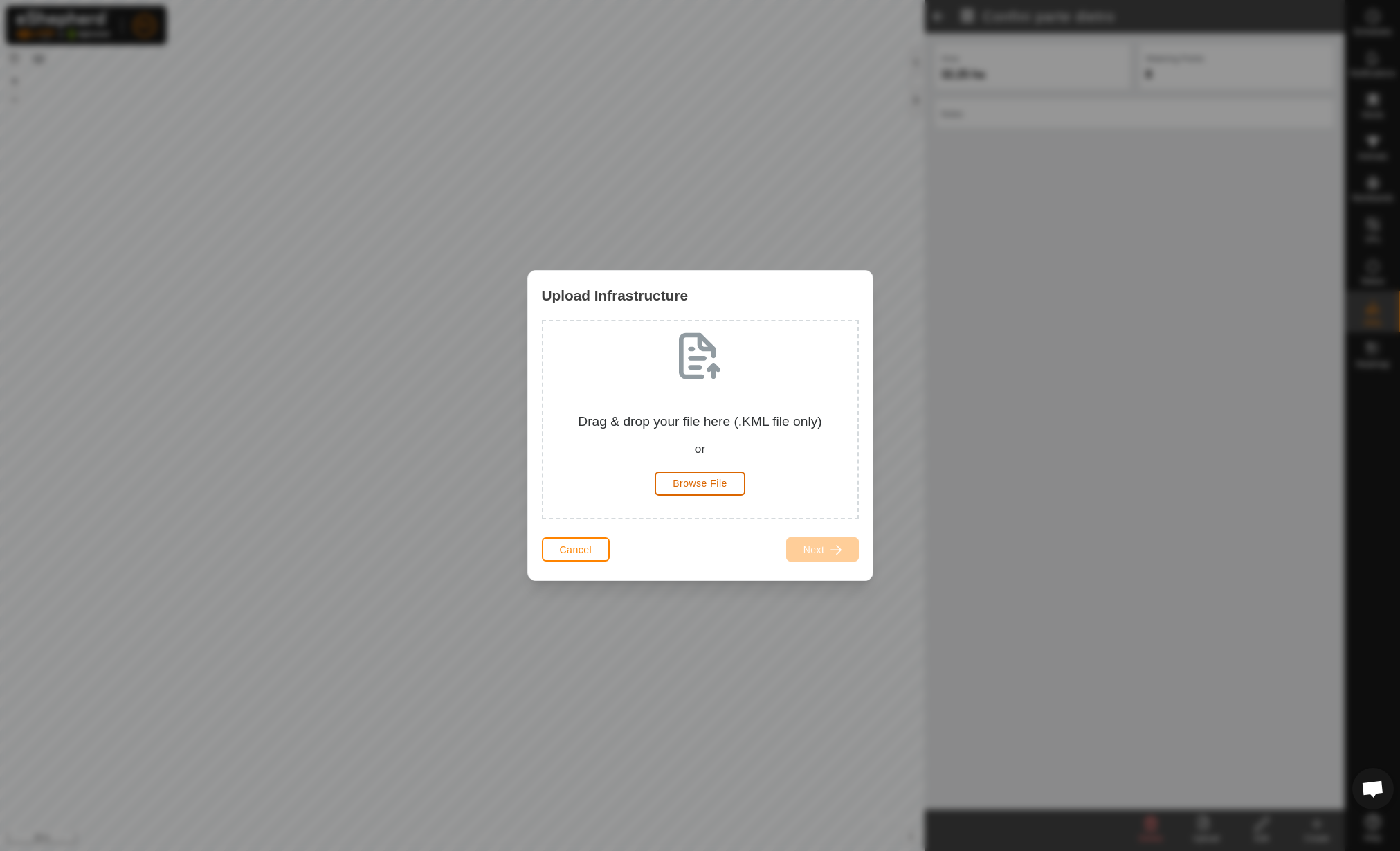
click at [730, 495] on button "Browse File" at bounding box center [700, 483] width 91 height 24
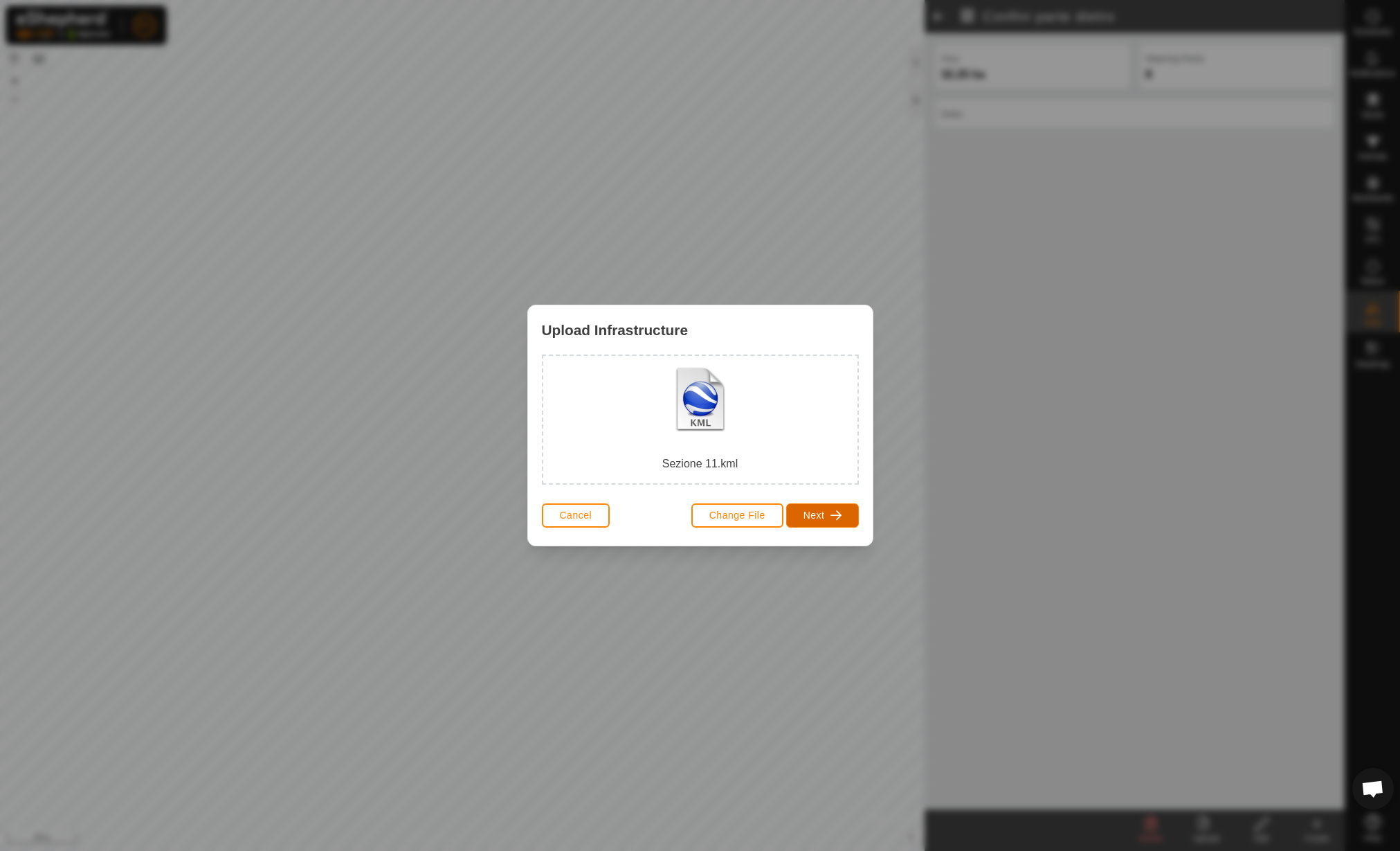
click at [815, 514] on span "Next" at bounding box center [814, 515] width 21 height 11
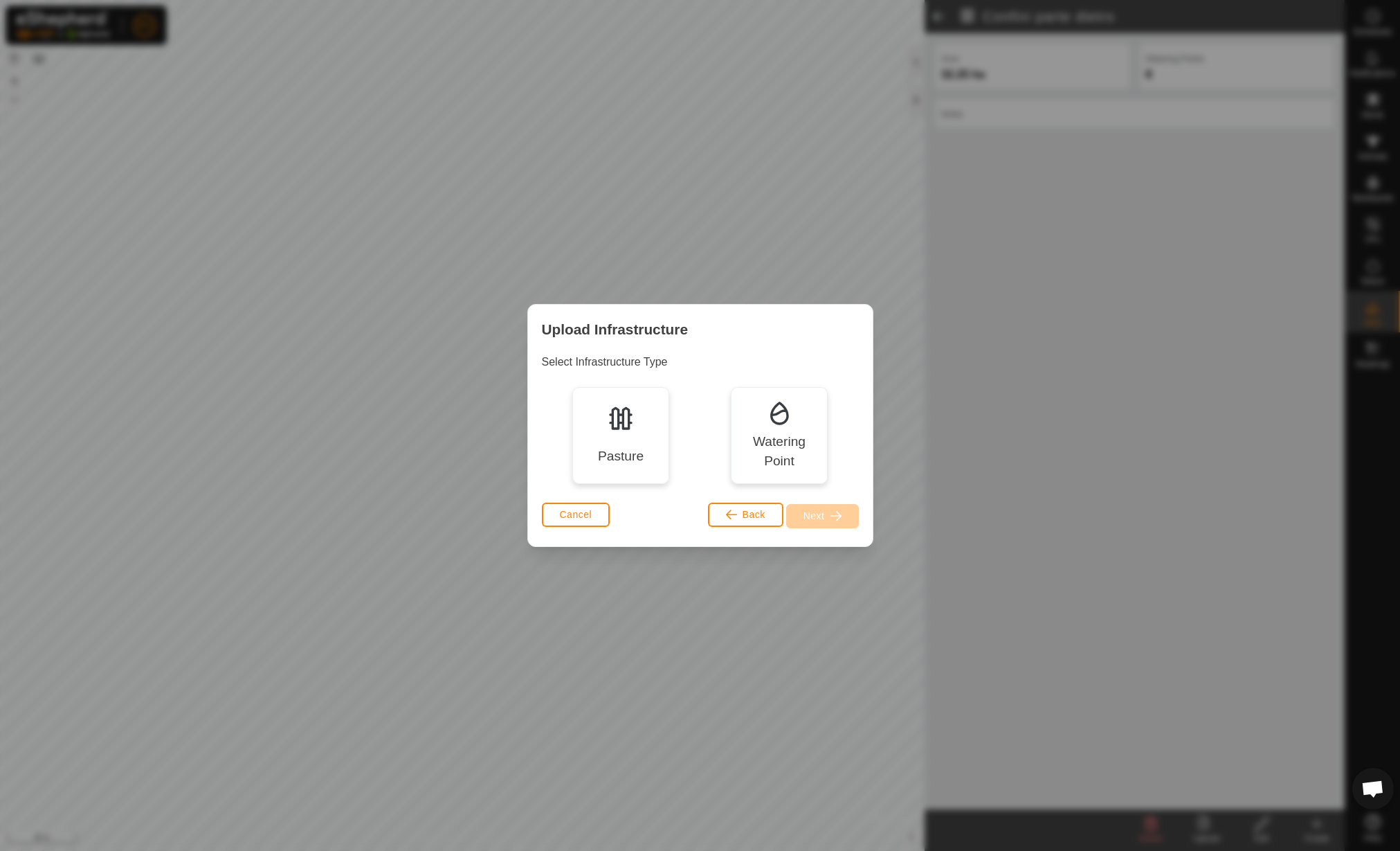
click at [653, 440] on div "Pasture" at bounding box center [621, 435] width 97 height 97
click at [825, 505] on button "Next" at bounding box center [823, 516] width 73 height 24
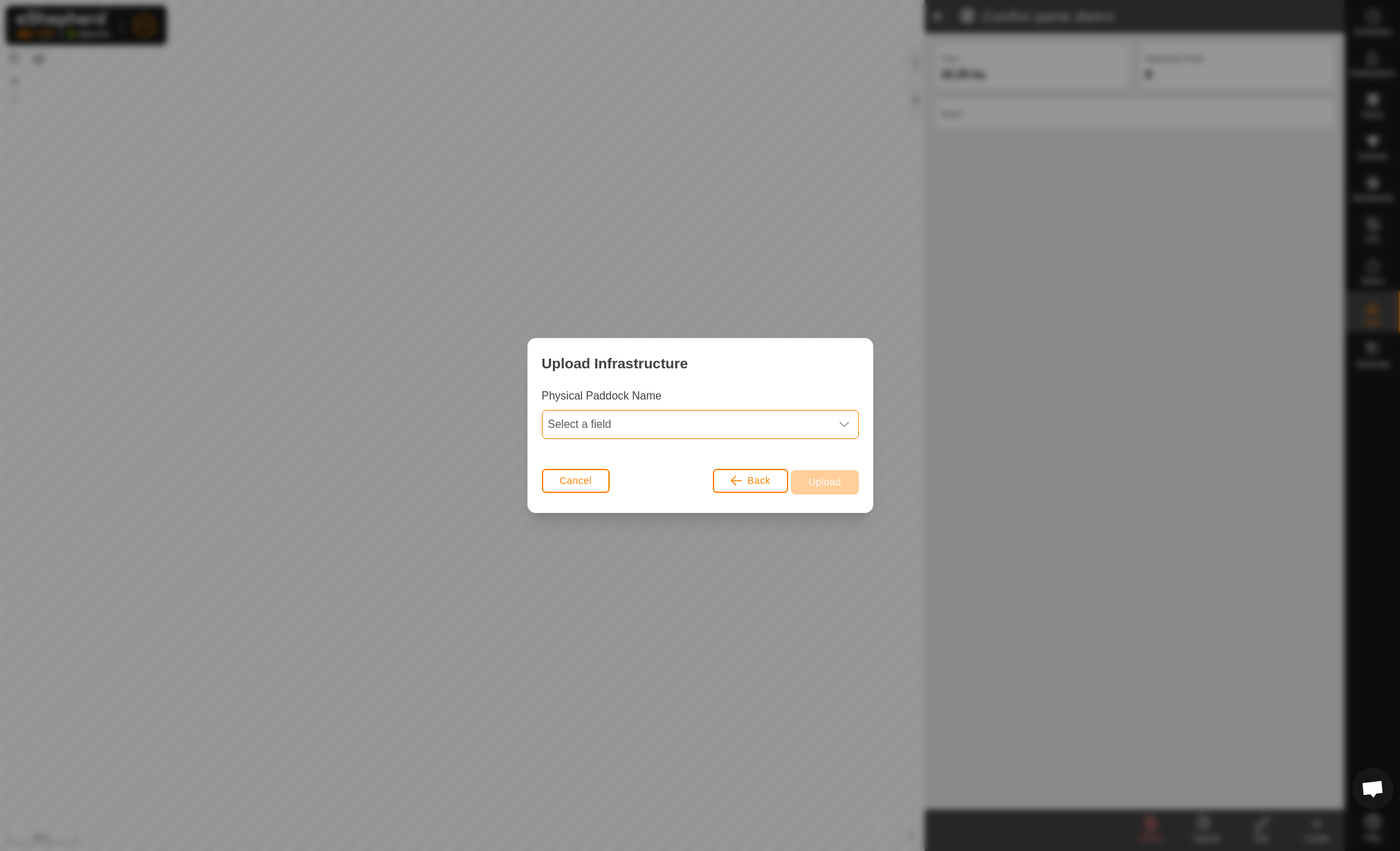
click at [730, 427] on span "Select a field" at bounding box center [686, 424] width 288 height 28
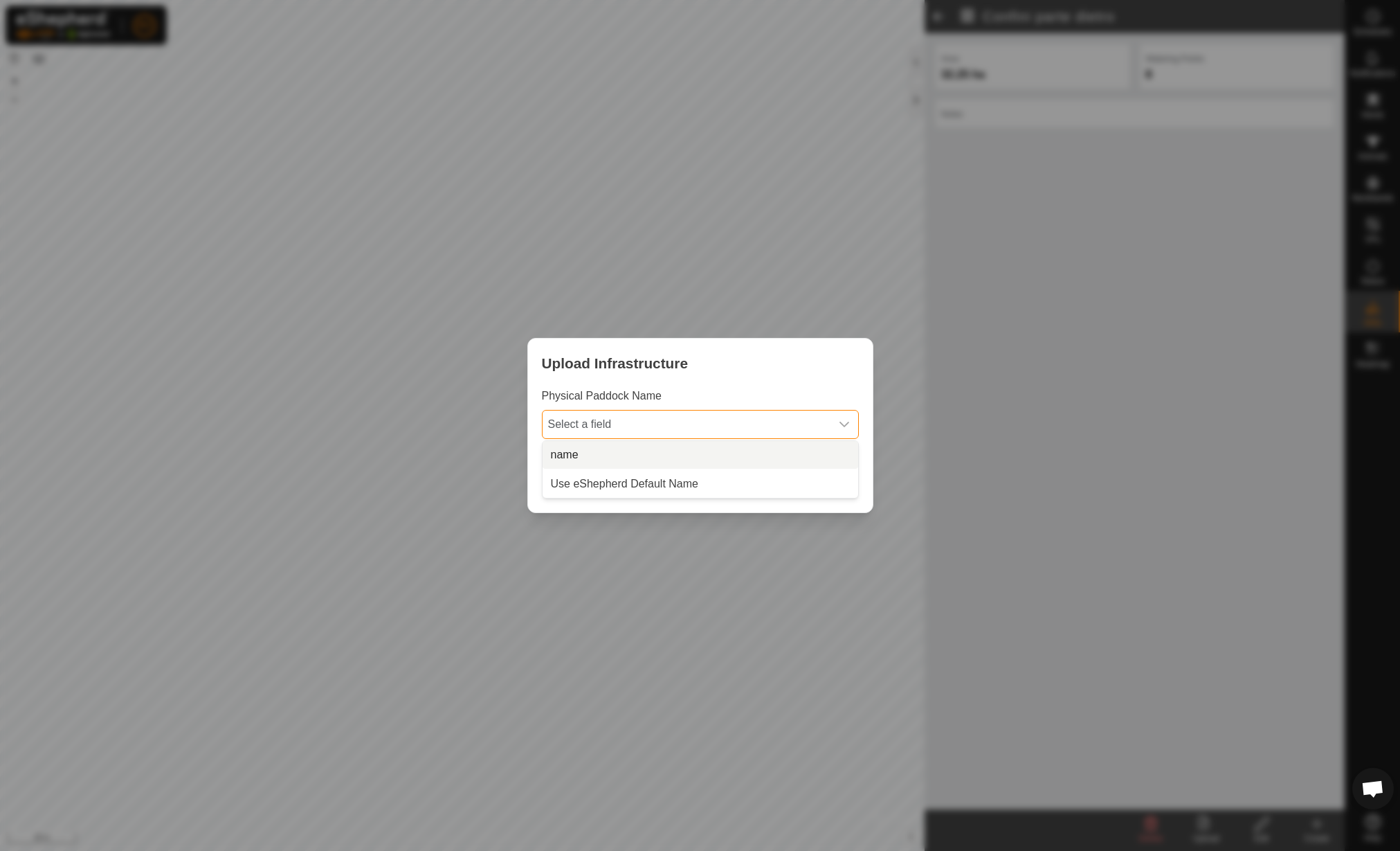
click at [728, 444] on li "name" at bounding box center [700, 455] width 315 height 28
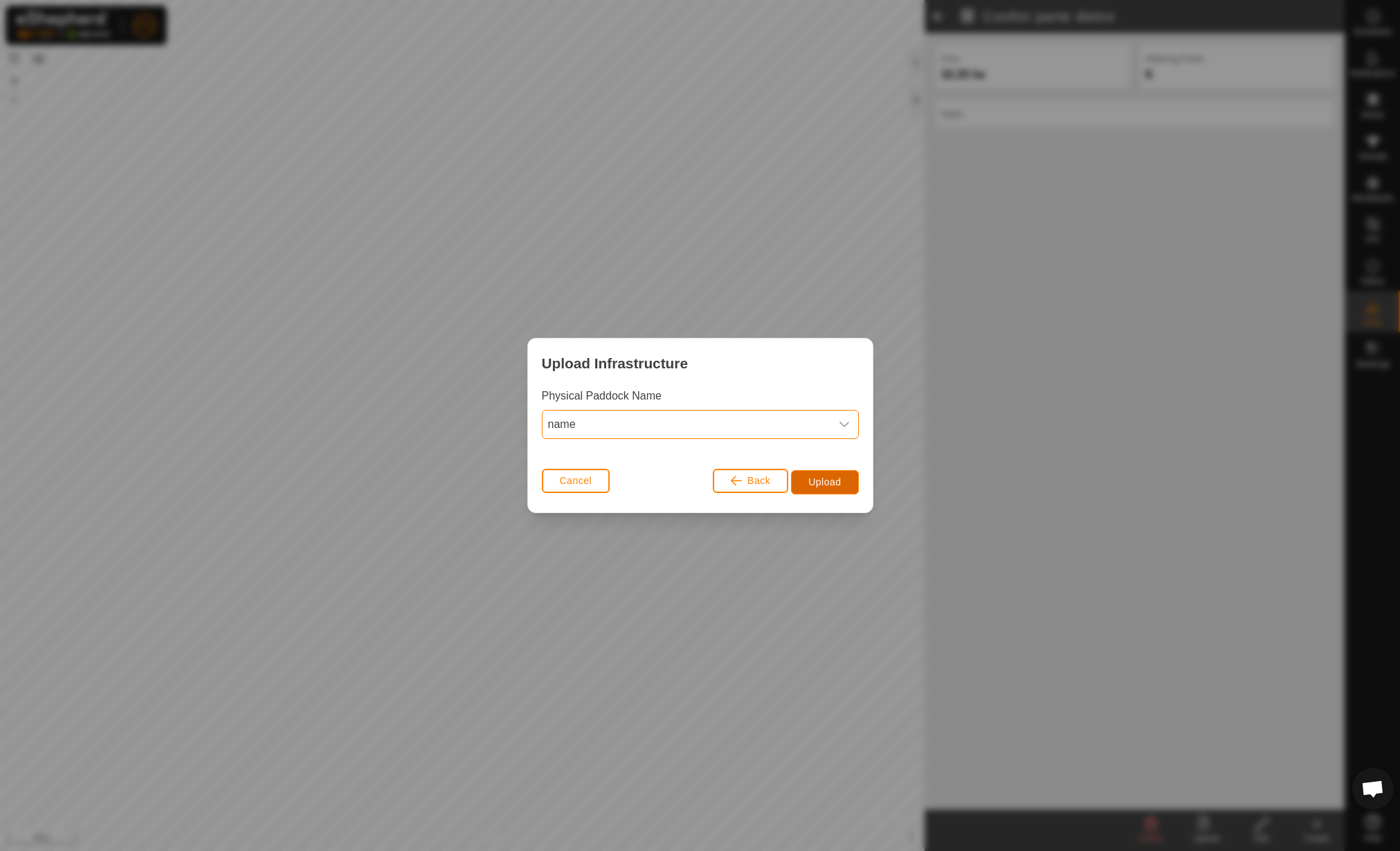
click at [844, 476] on button "Upload" at bounding box center [825, 482] width 67 height 24
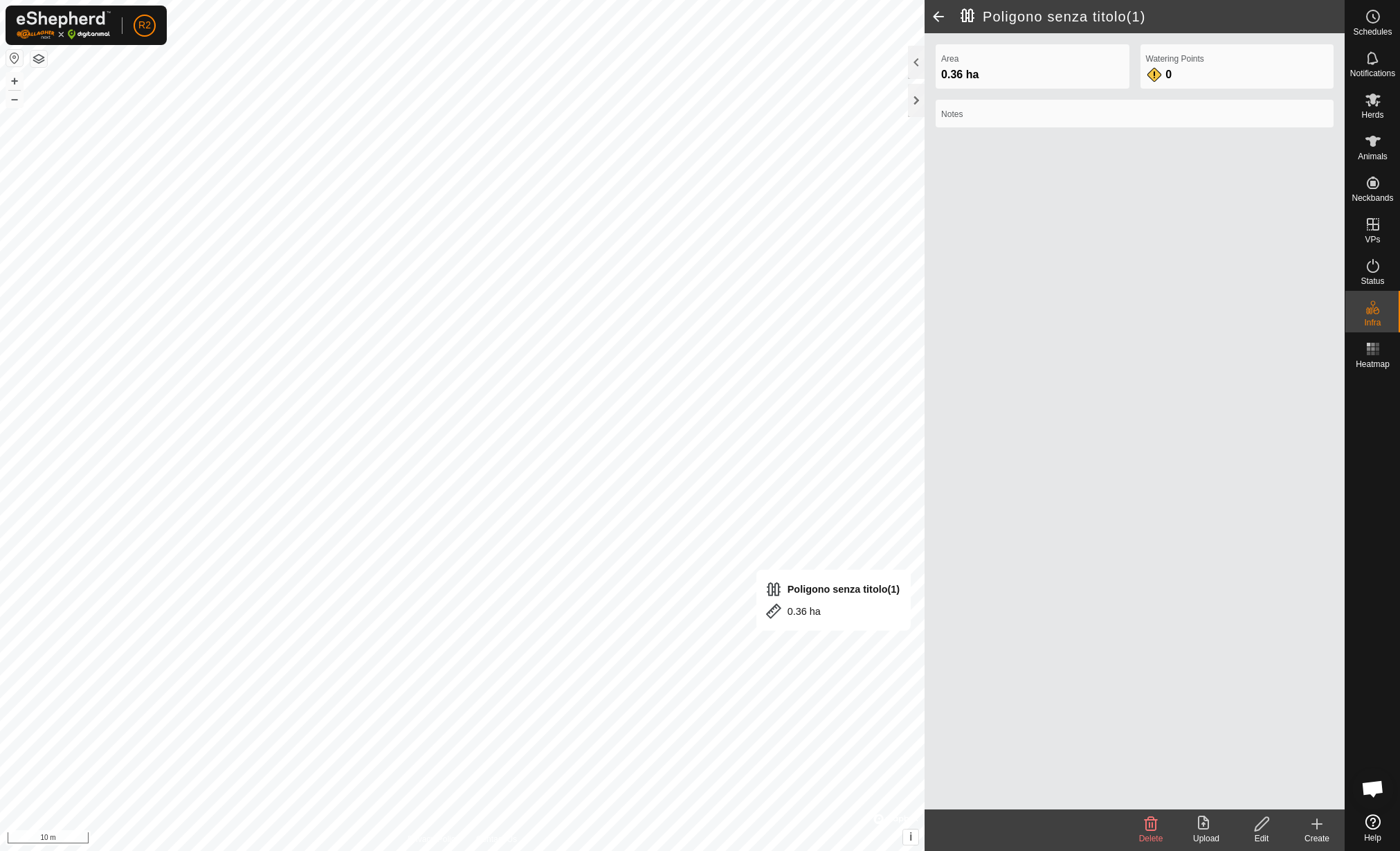
click at [1270, 827] on icon at bounding box center [1262, 823] width 18 height 17
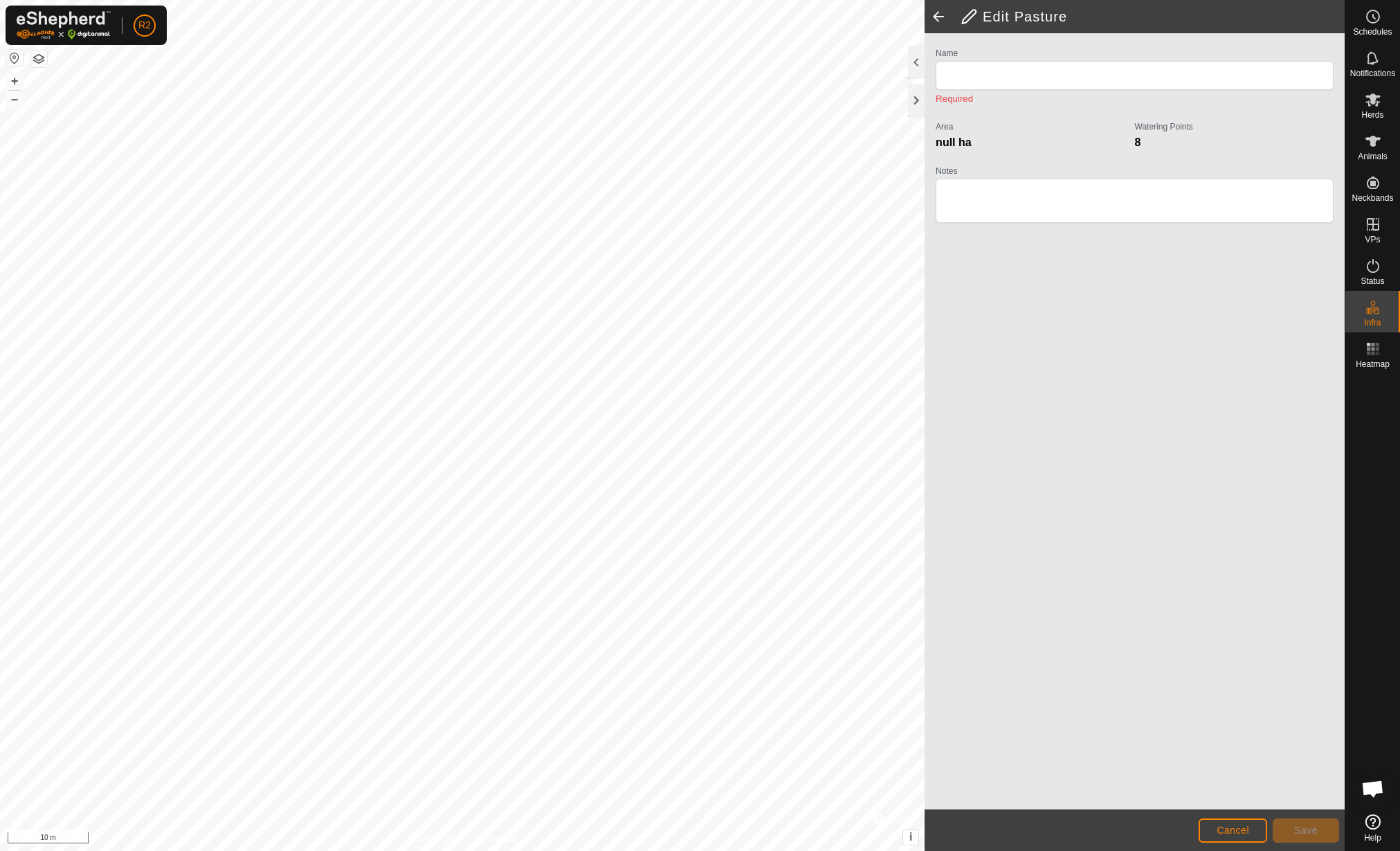
type input "Poligono senza titolo(1)"
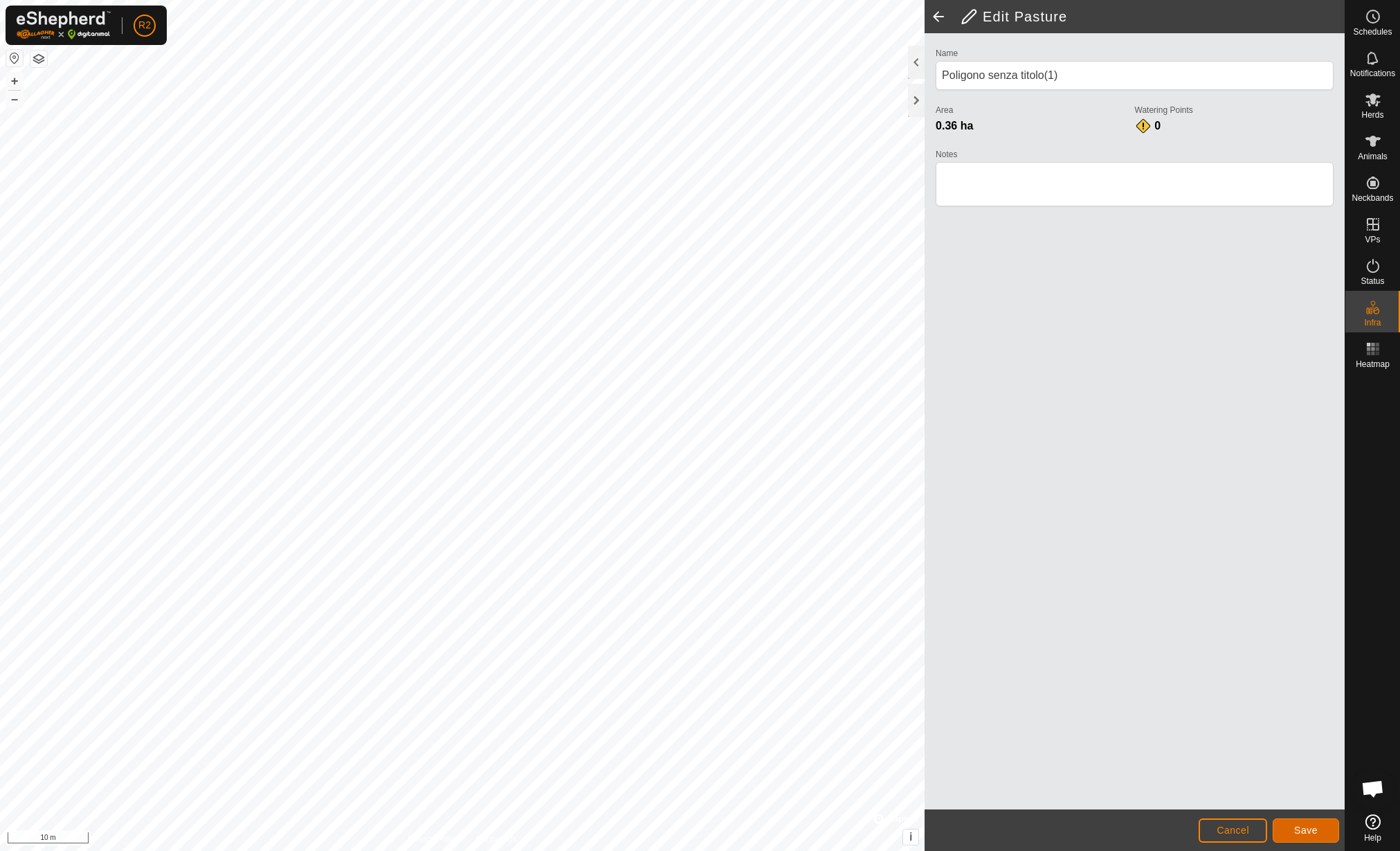
click at [1304, 825] on span "Save" at bounding box center [1306, 830] width 23 height 11
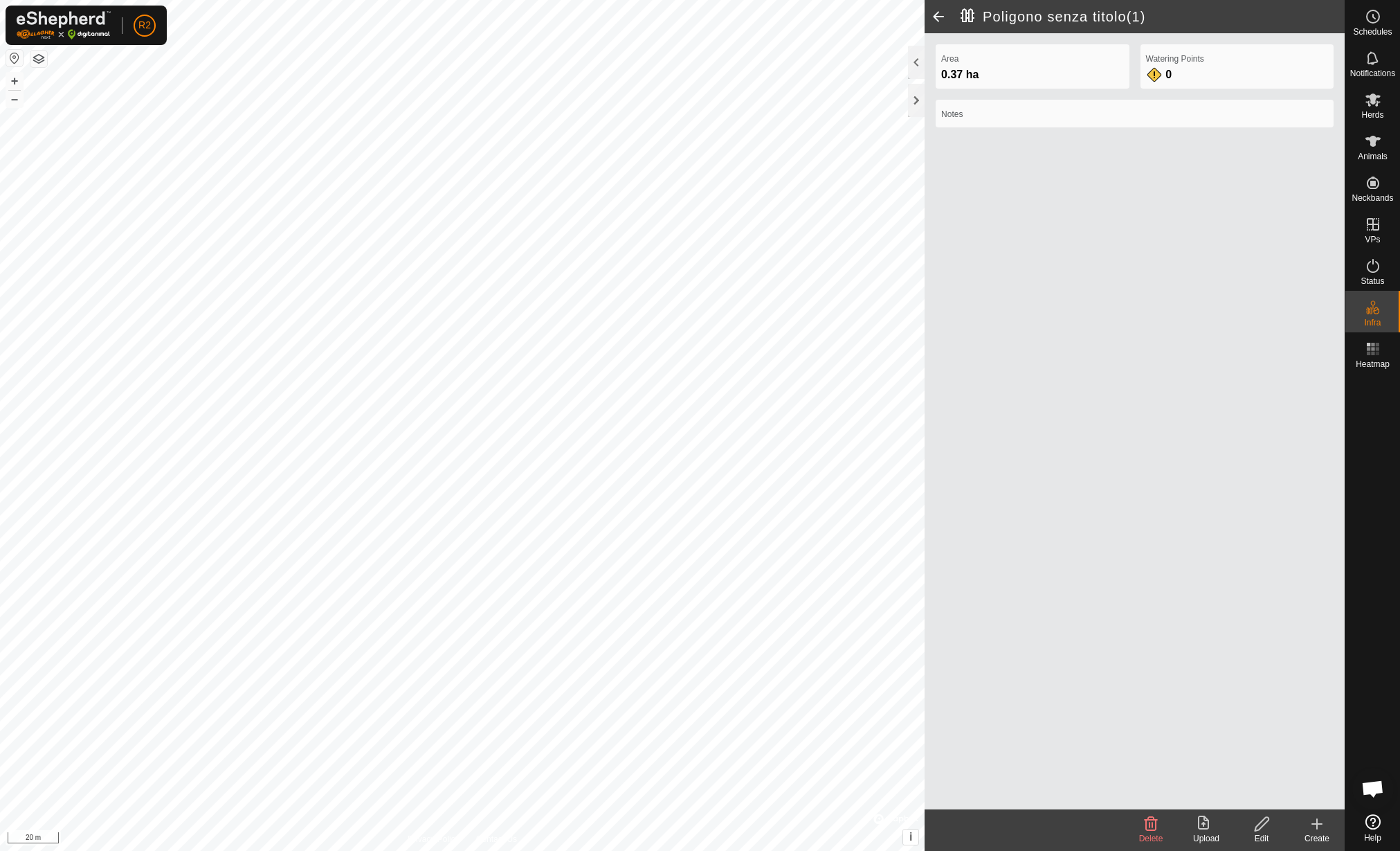
click at [1207, 821] on icon at bounding box center [1206, 823] width 17 height 17
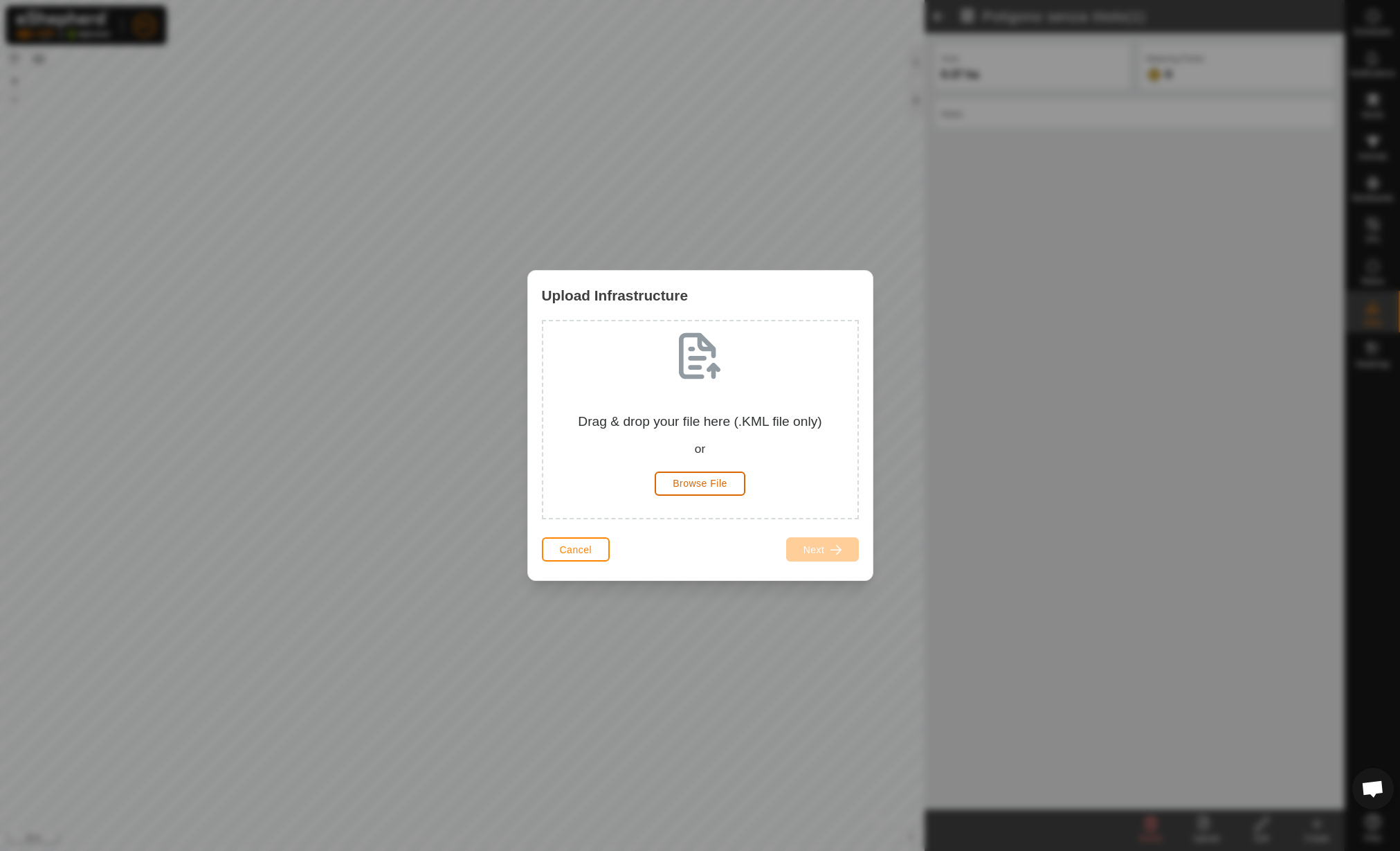
click at [695, 481] on span "Browse File" at bounding box center [700, 483] width 55 height 11
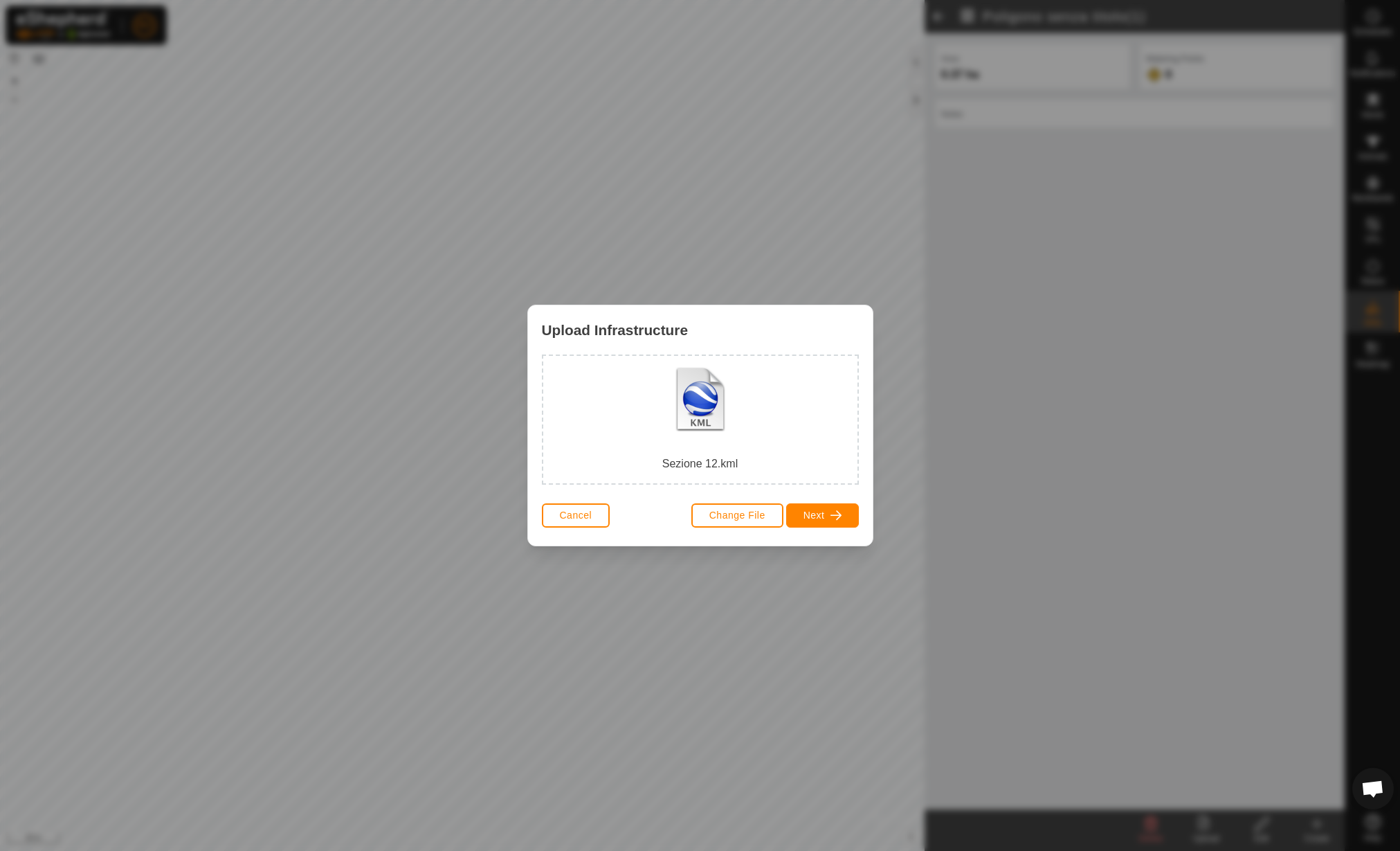
click at [692, 422] on div "Sezione 12.kml" at bounding box center [700, 419] width 292 height 105
click at [826, 507] on button "Next" at bounding box center [823, 515] width 73 height 24
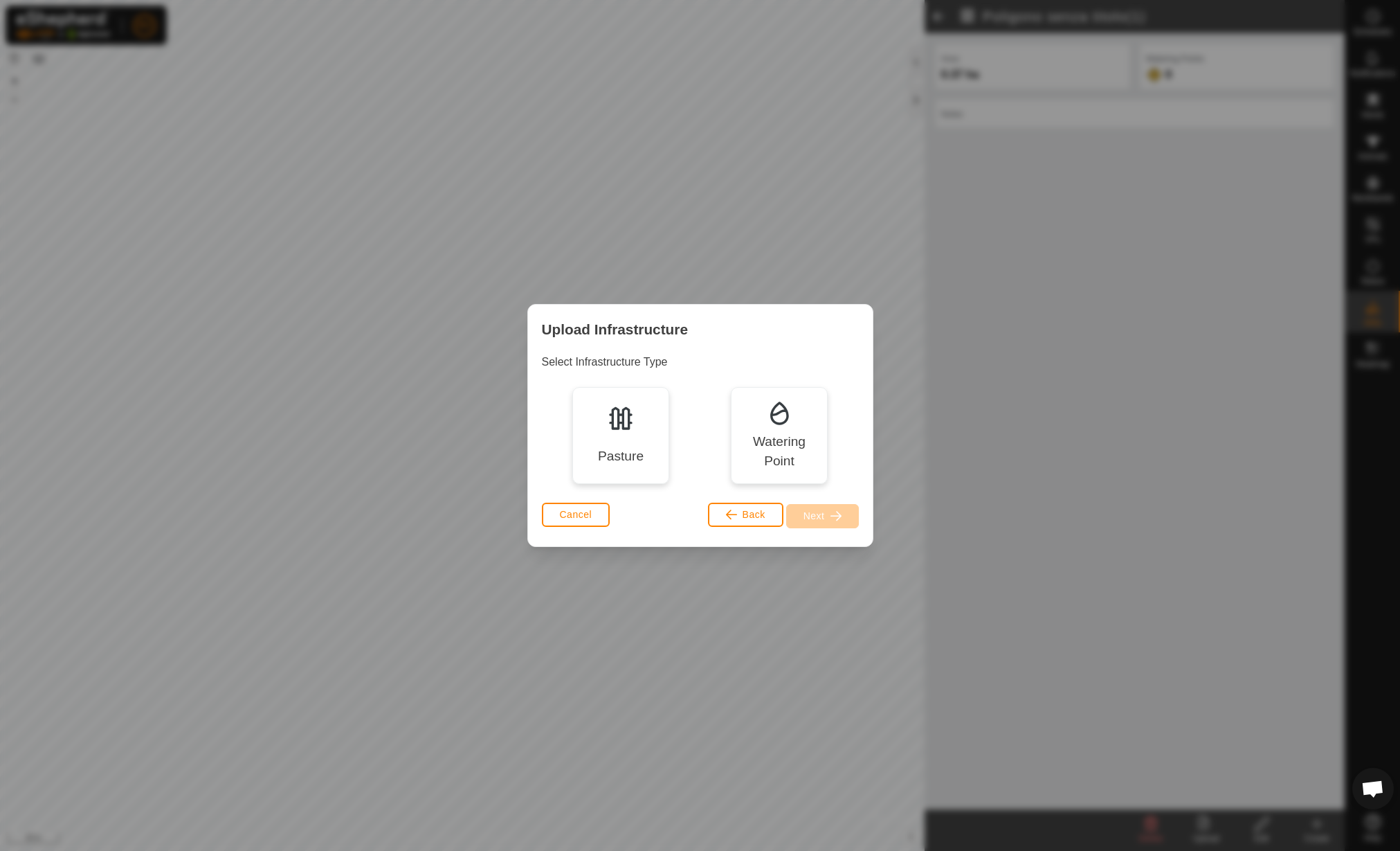
click at [600, 421] on div "Pasture" at bounding box center [621, 435] width 97 height 97
click at [797, 509] on button "Next" at bounding box center [823, 516] width 73 height 24
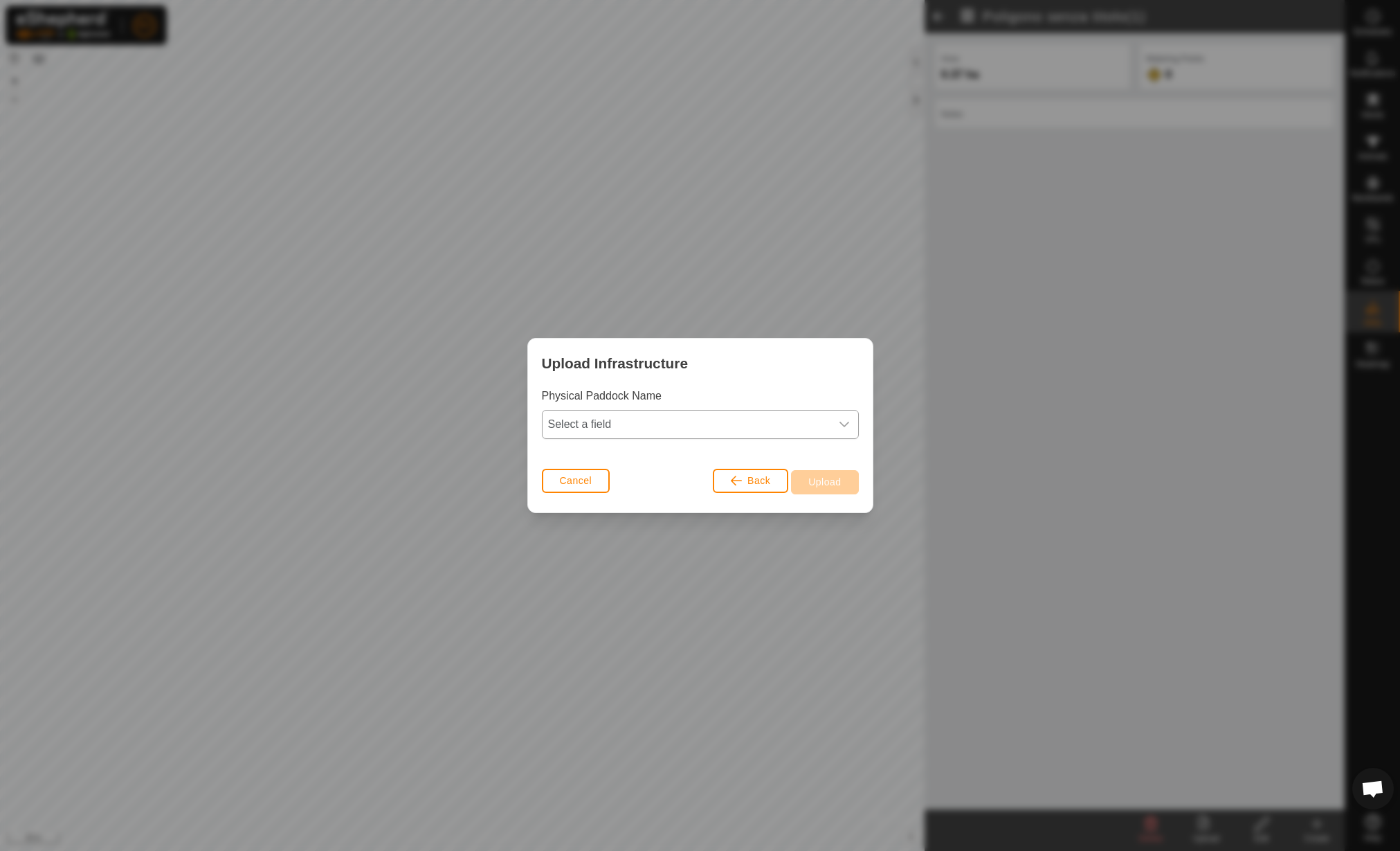
click at [731, 430] on span "Select a field" at bounding box center [686, 424] width 288 height 28
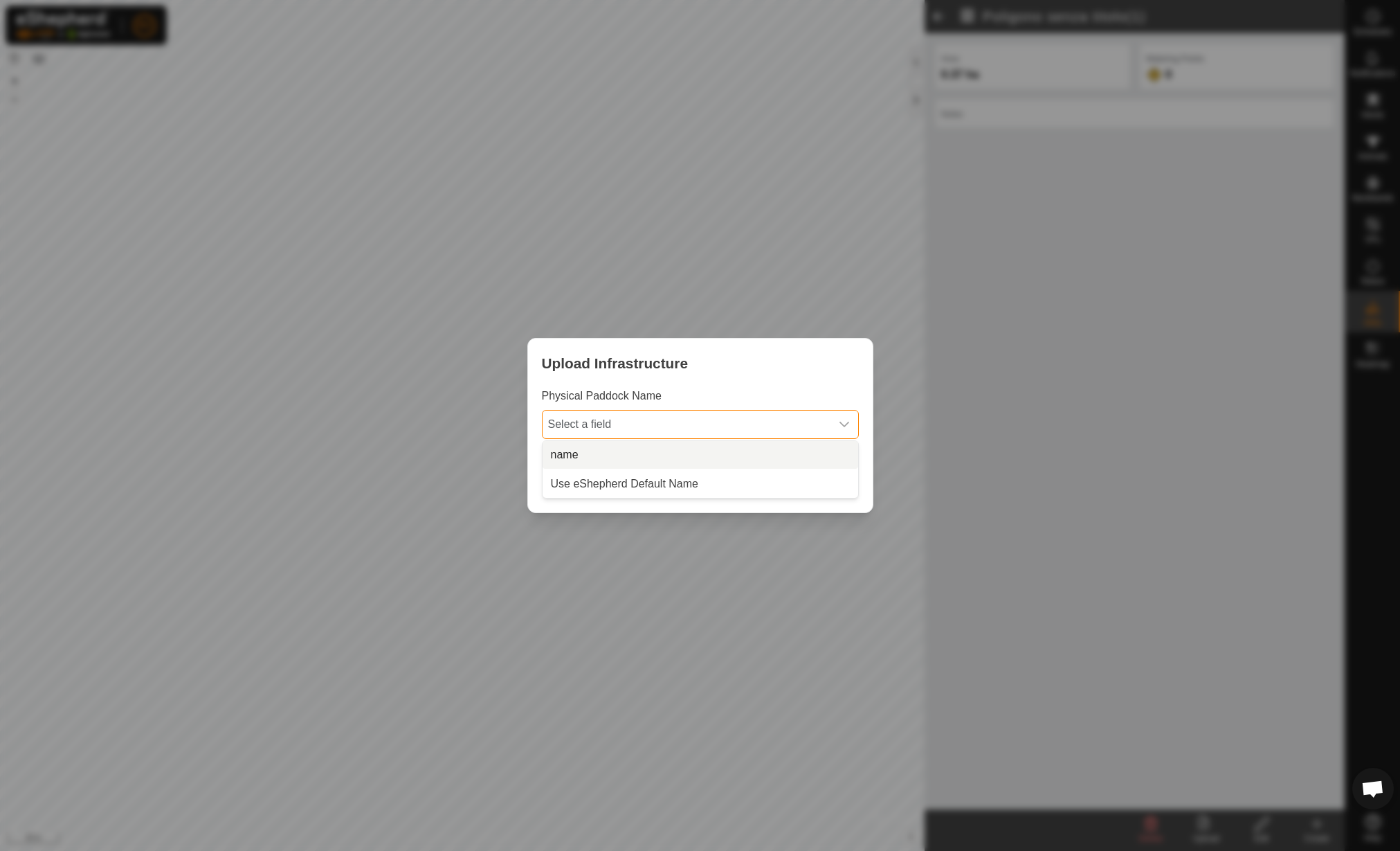
click at [732, 449] on li "name" at bounding box center [700, 455] width 315 height 28
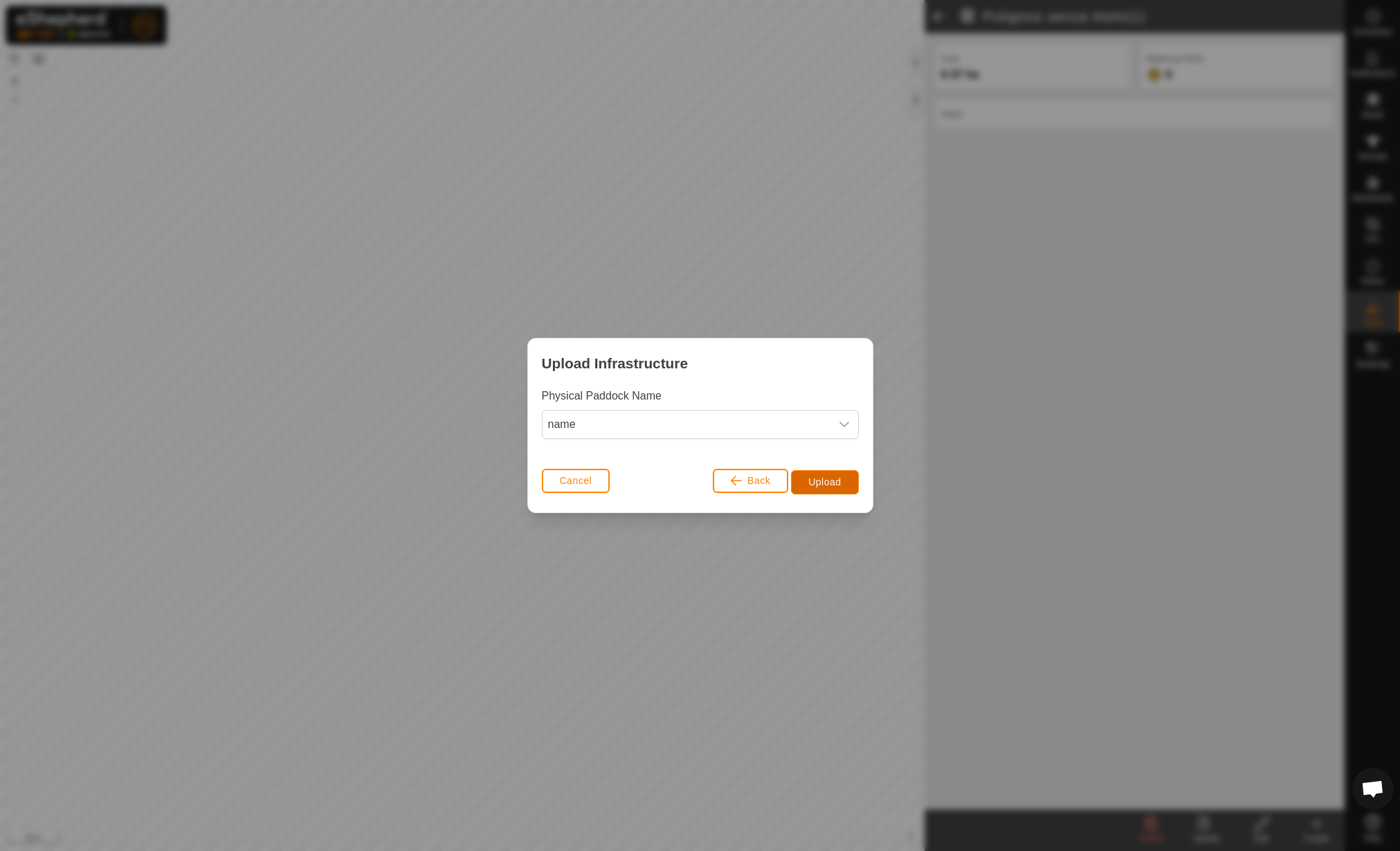
click at [819, 474] on button "Upload" at bounding box center [825, 482] width 67 height 24
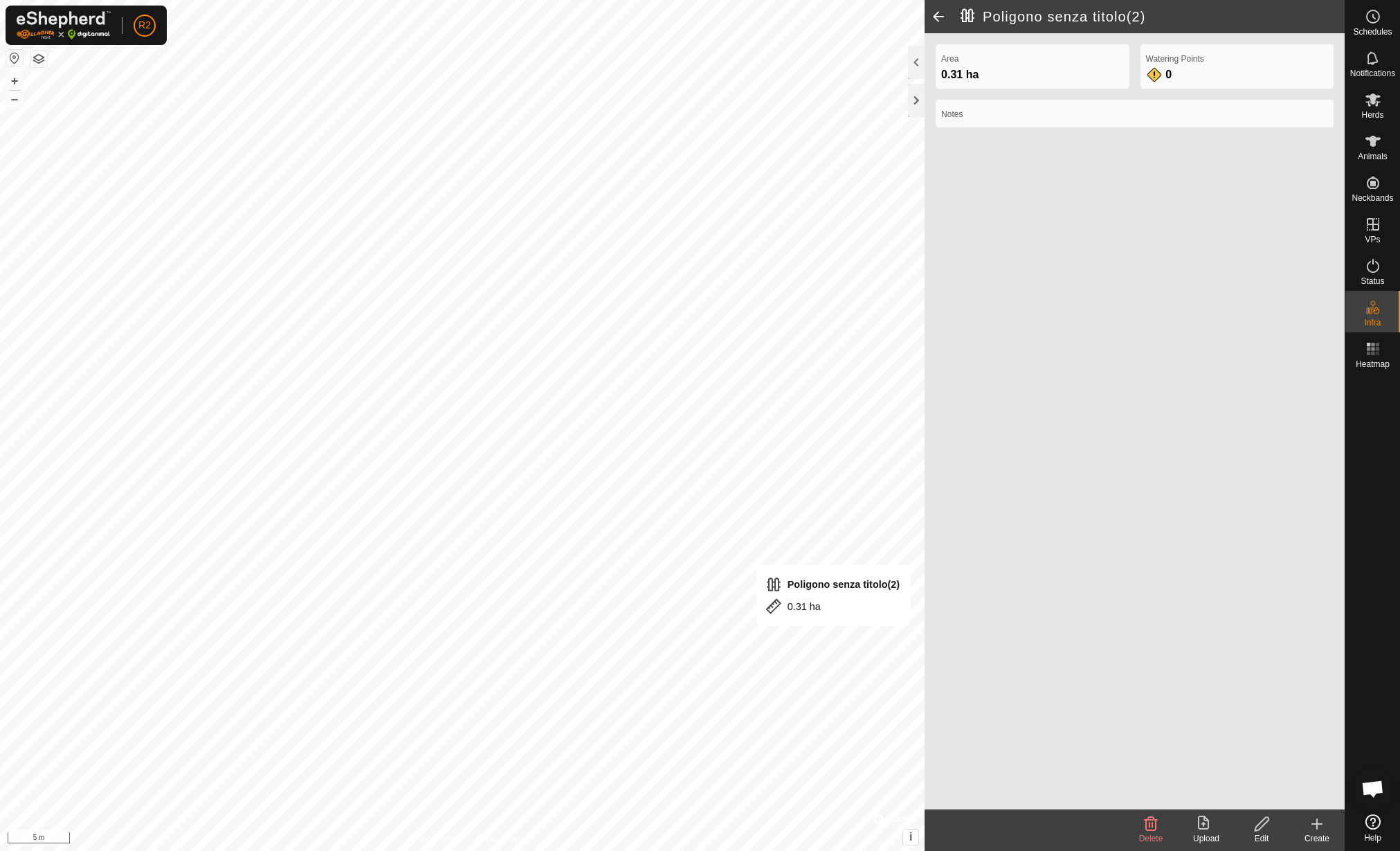
click at [1262, 836] on div "Edit" at bounding box center [1262, 838] width 56 height 12
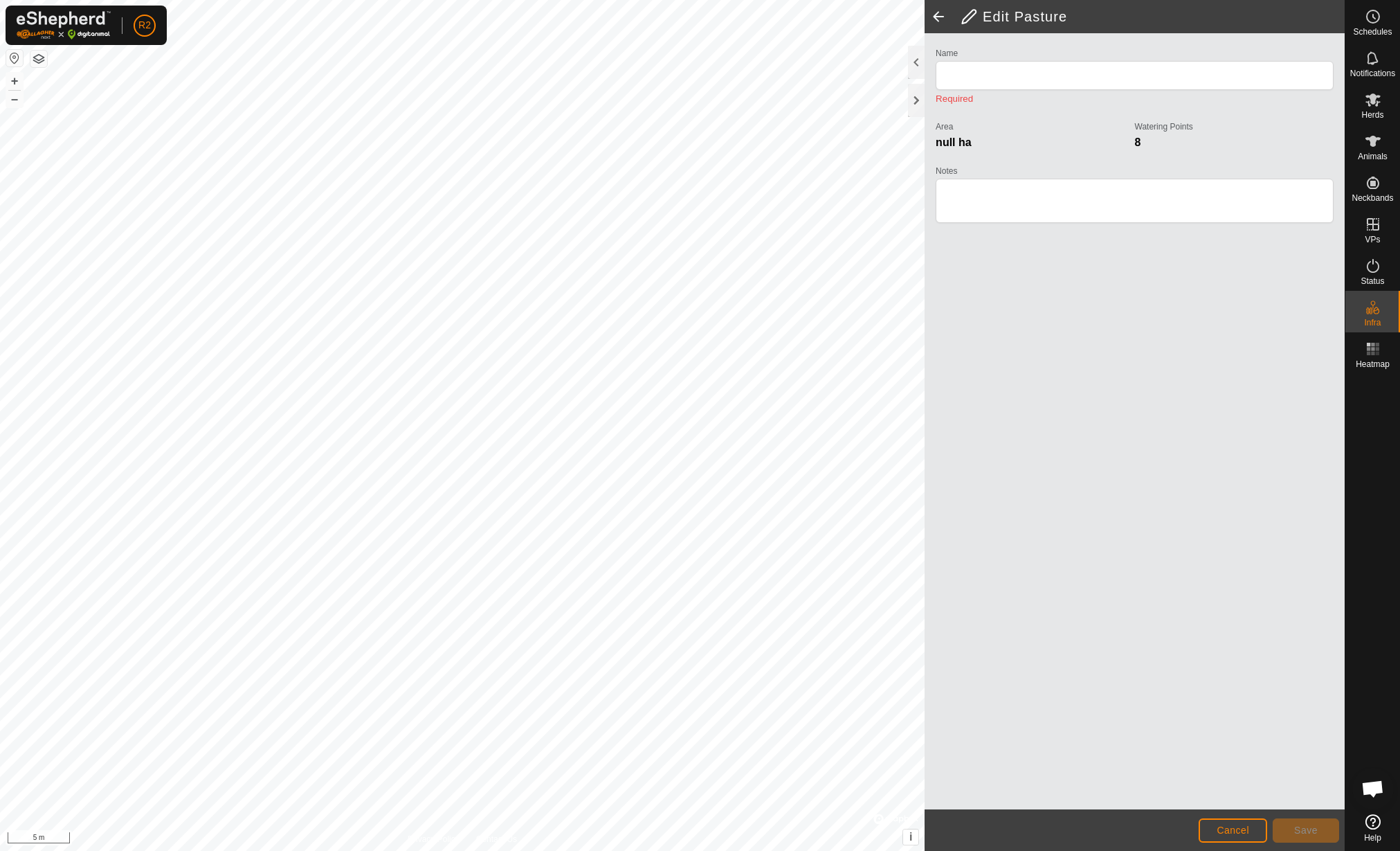
type input "Poligono senza titolo(2)"
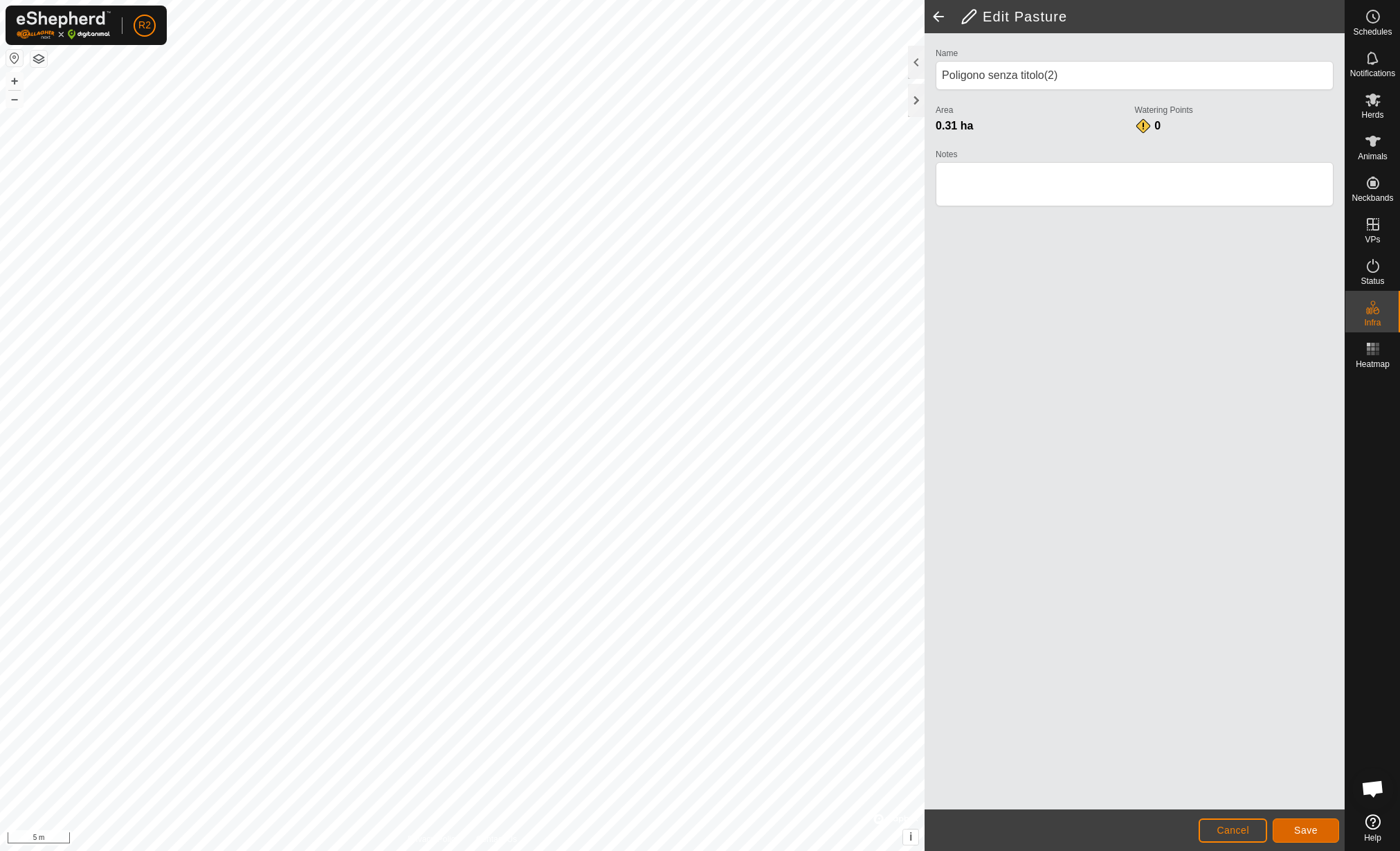
click at [1288, 824] on button "Save" at bounding box center [1306, 830] width 66 height 24
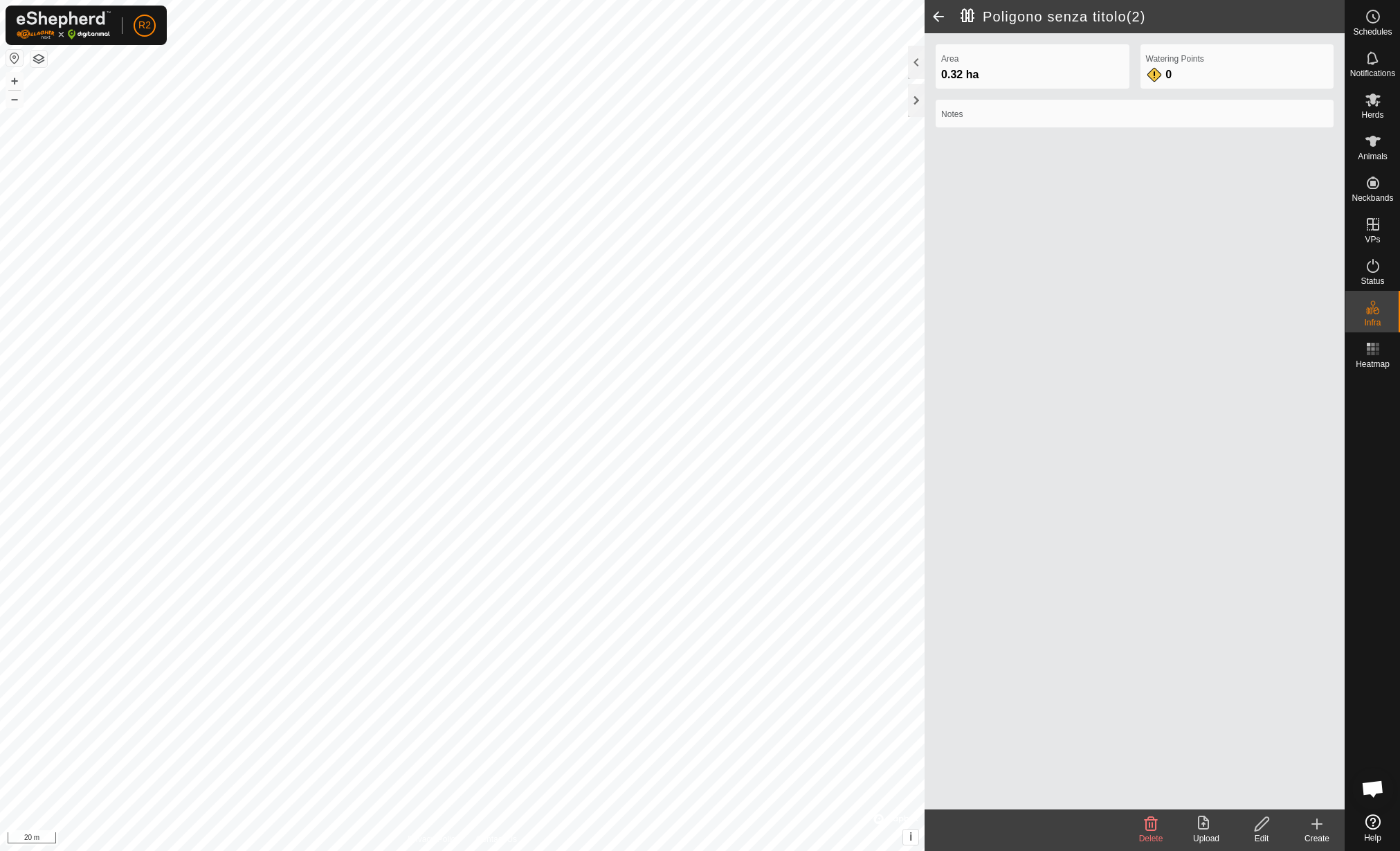
click at [1209, 823] on icon at bounding box center [1204, 822] width 11 height 14
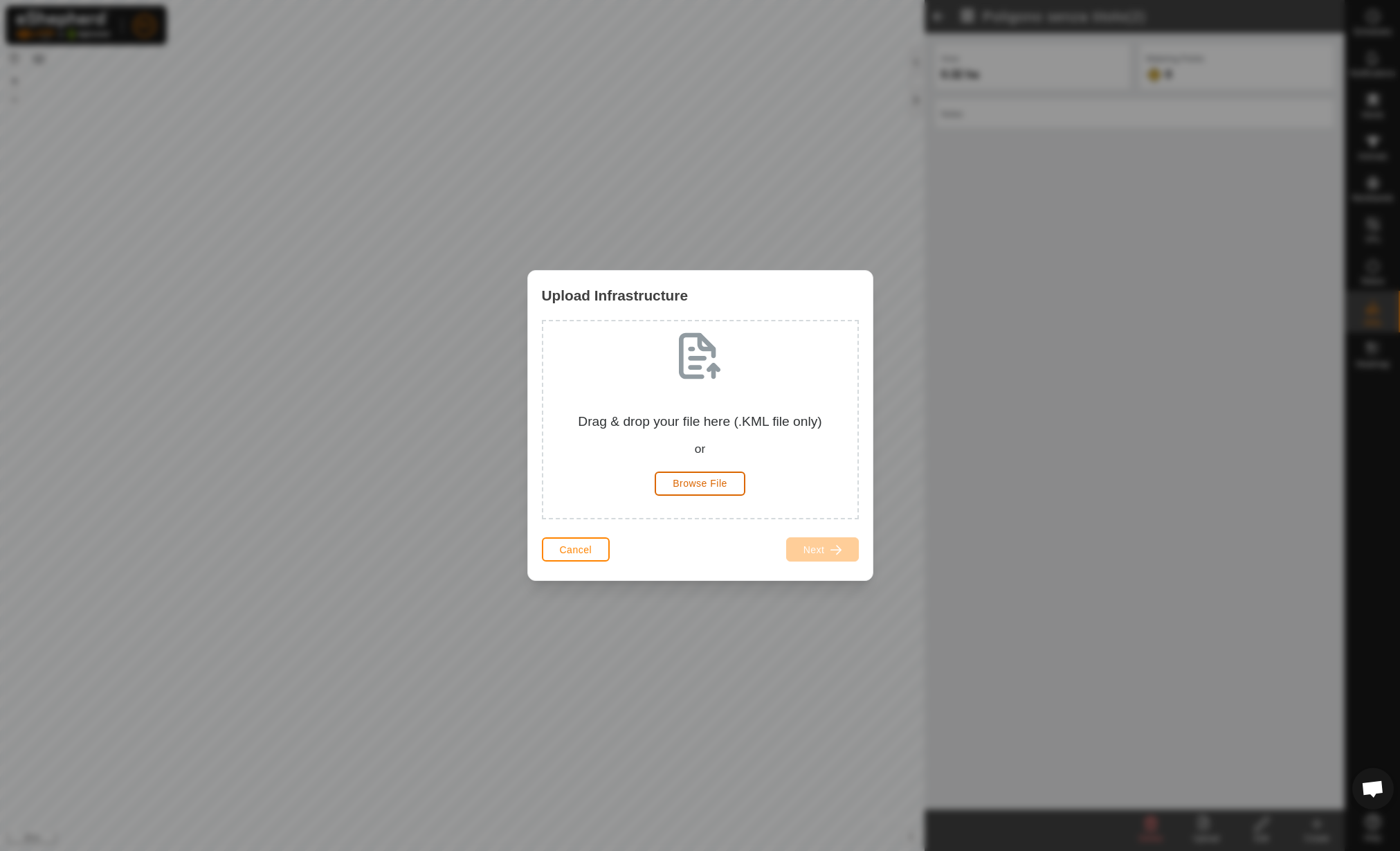
click at [665, 479] on button "Browse File" at bounding box center [700, 483] width 91 height 24
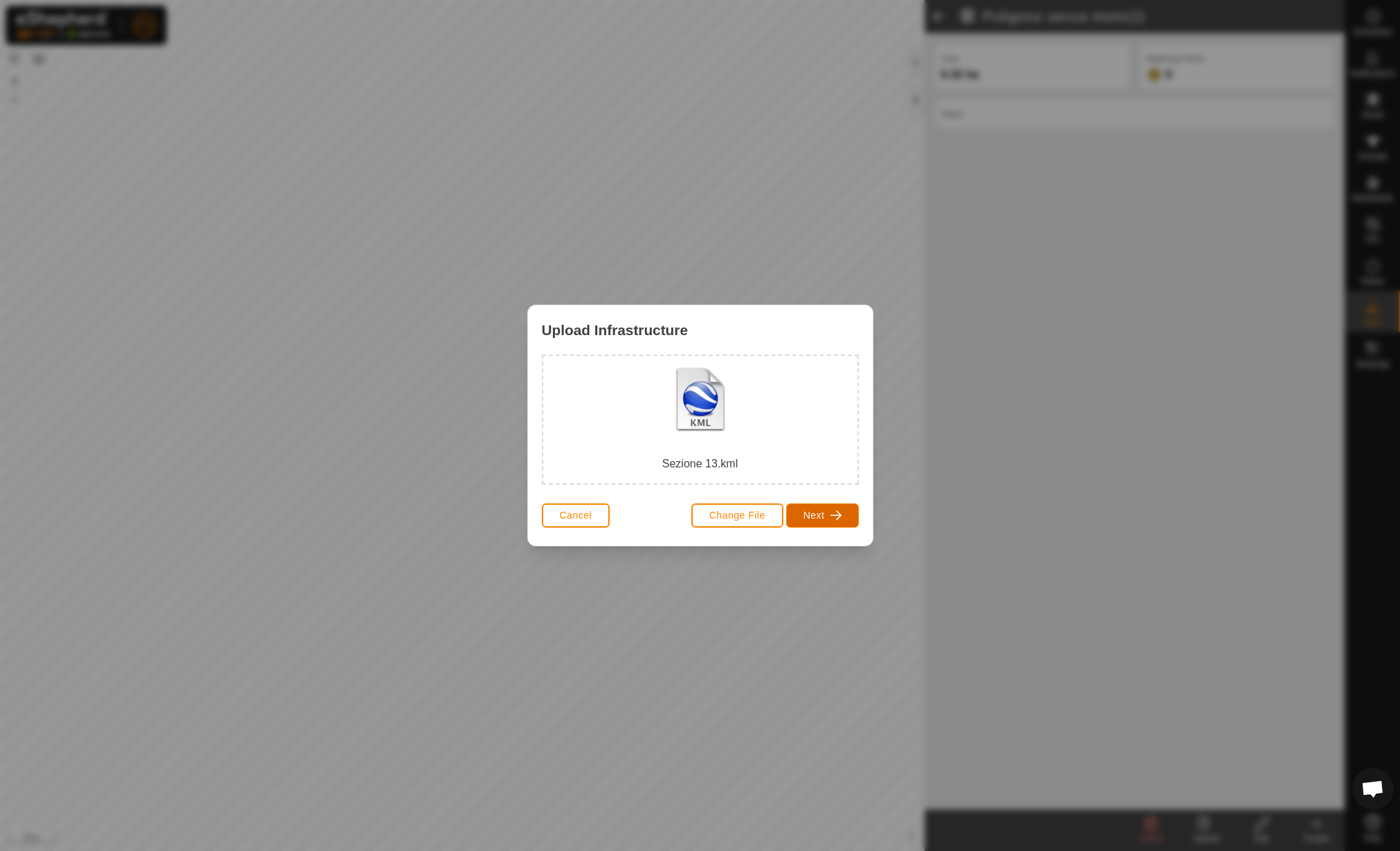
click at [823, 513] on span "Next" at bounding box center [814, 515] width 21 height 11
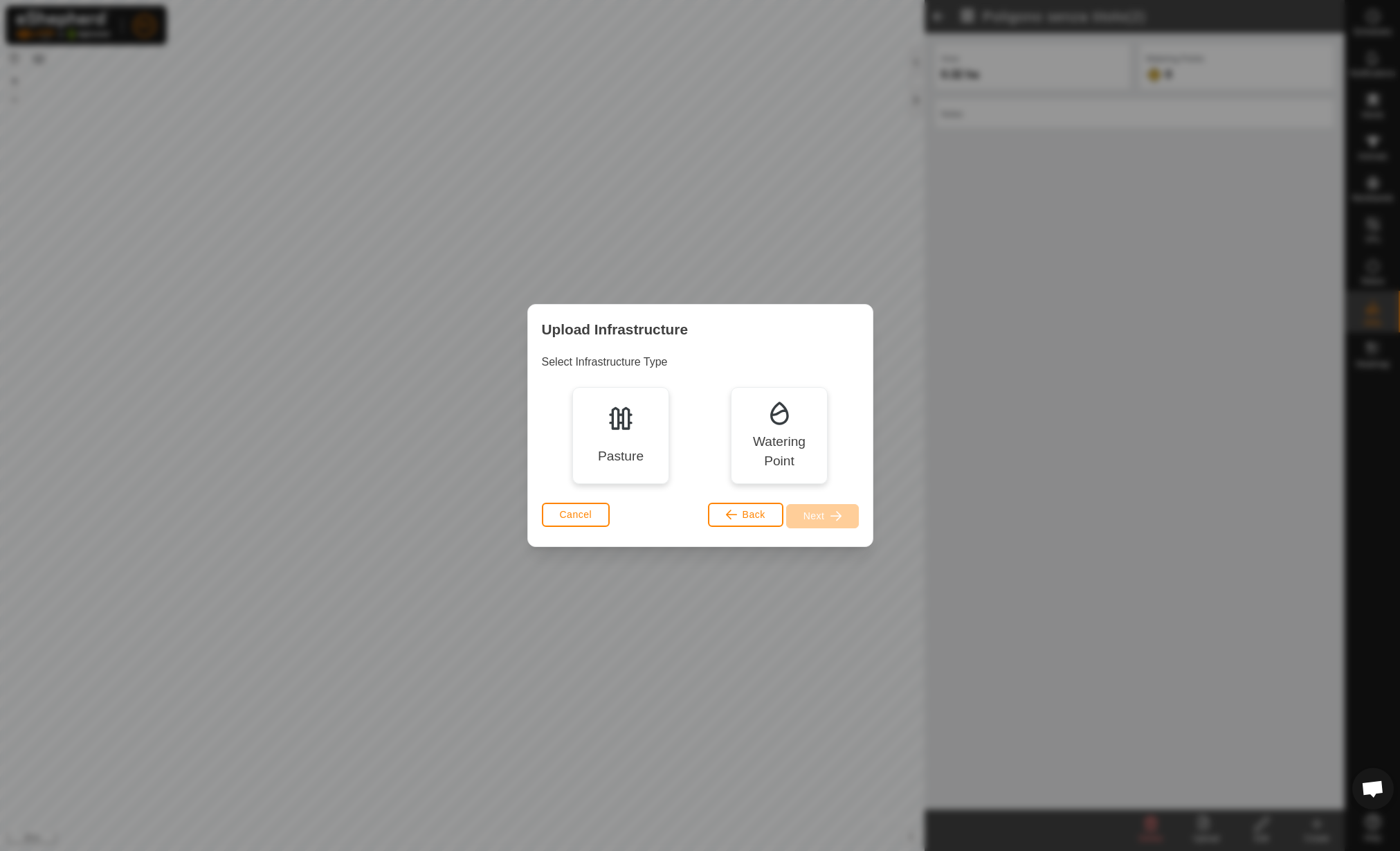
click at [600, 438] on div "Pasture" at bounding box center [621, 435] width 97 height 97
click at [825, 507] on button "Next" at bounding box center [823, 516] width 73 height 24
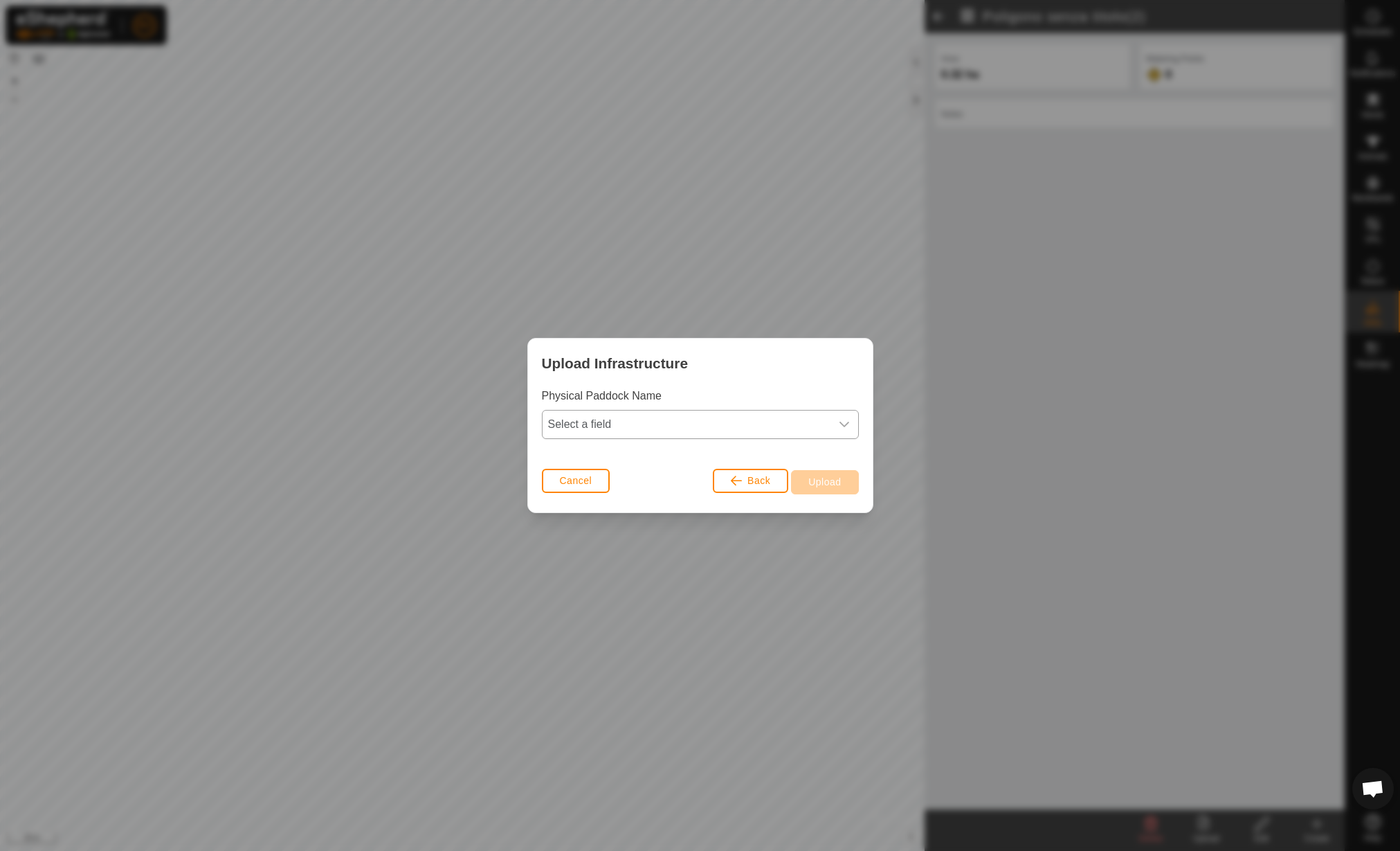
click at [751, 433] on span "Select a field" at bounding box center [686, 424] width 288 height 28
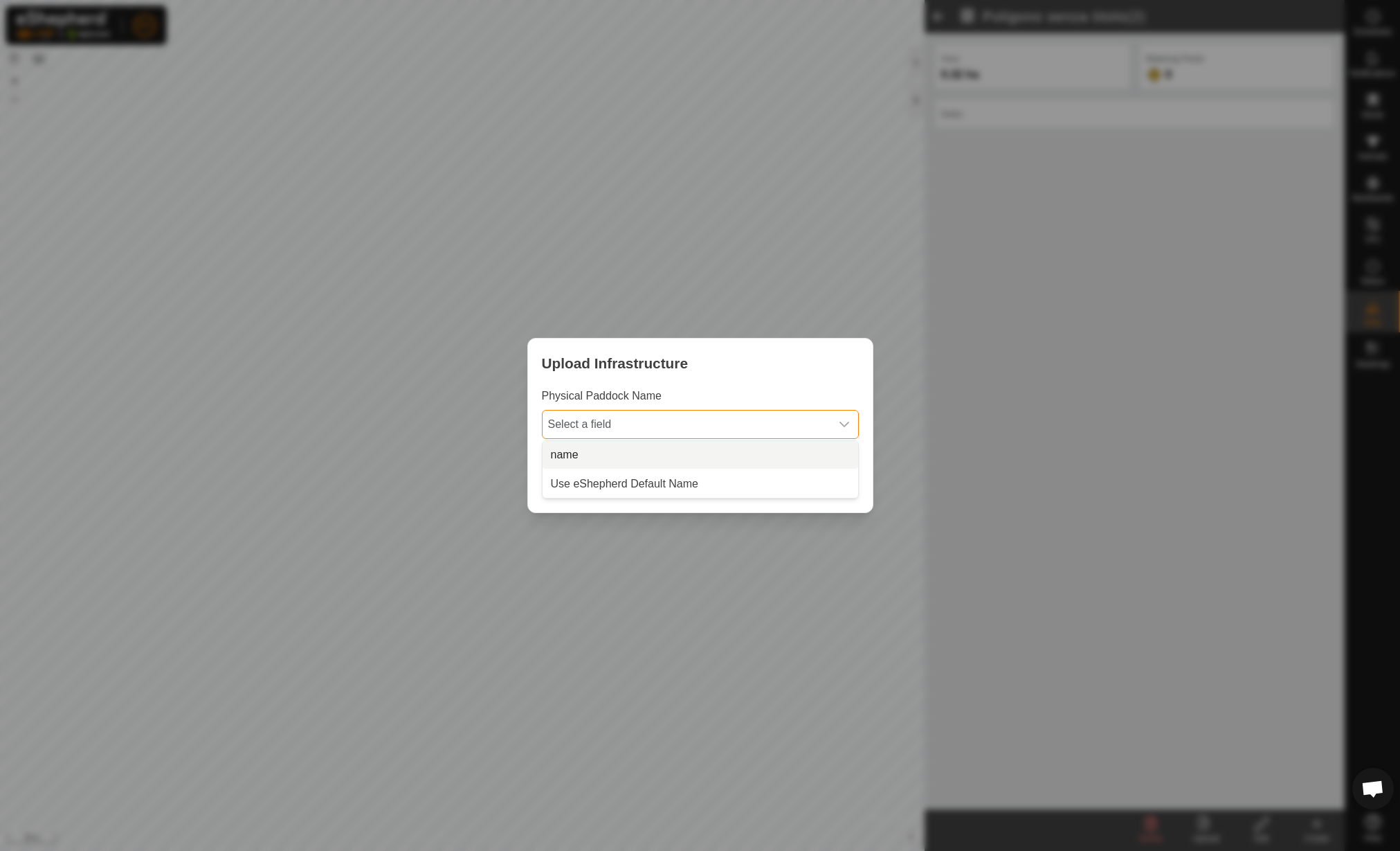
click at [735, 456] on li "name" at bounding box center [700, 455] width 315 height 28
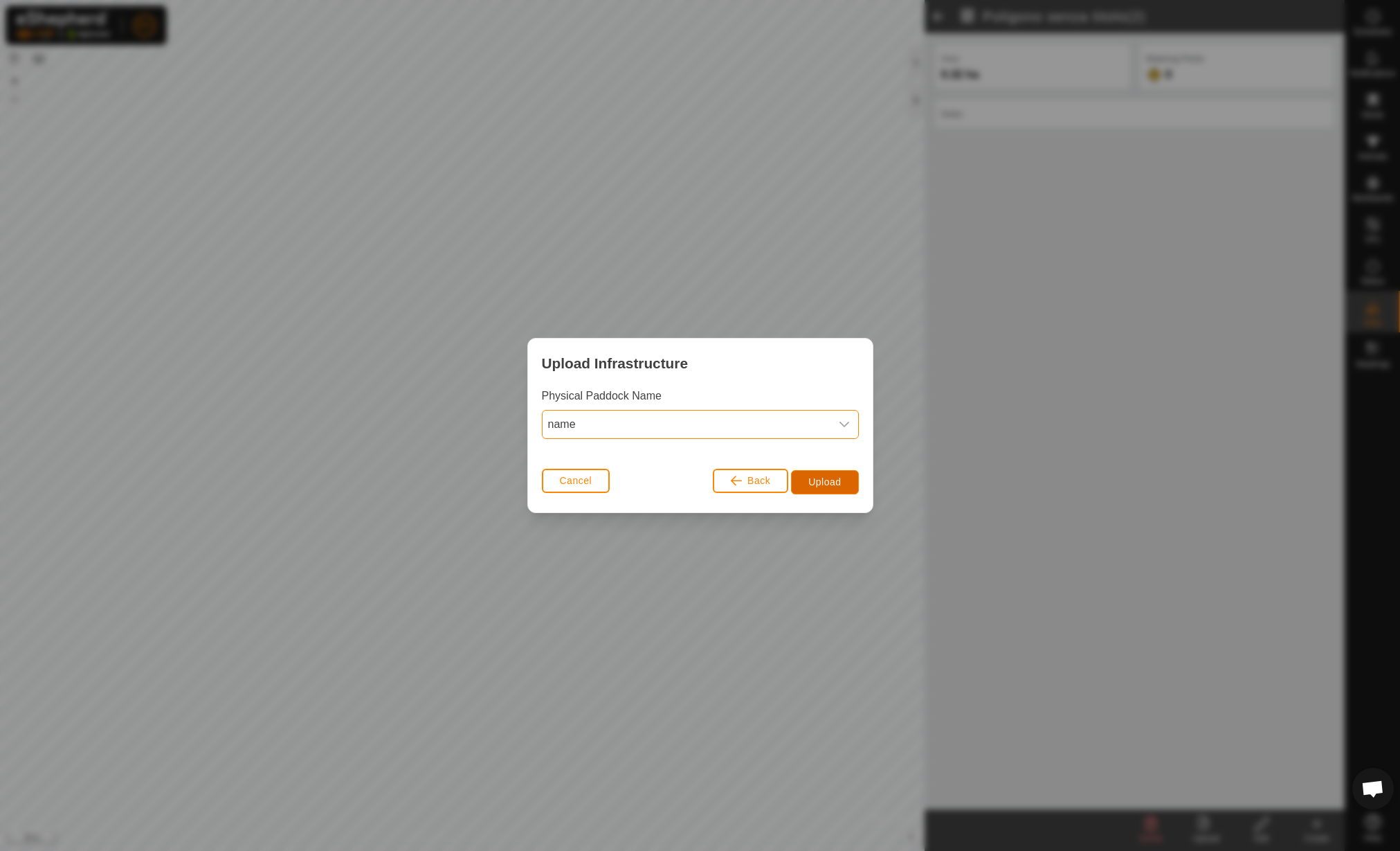
click at [830, 488] on button "Upload" at bounding box center [825, 482] width 67 height 24
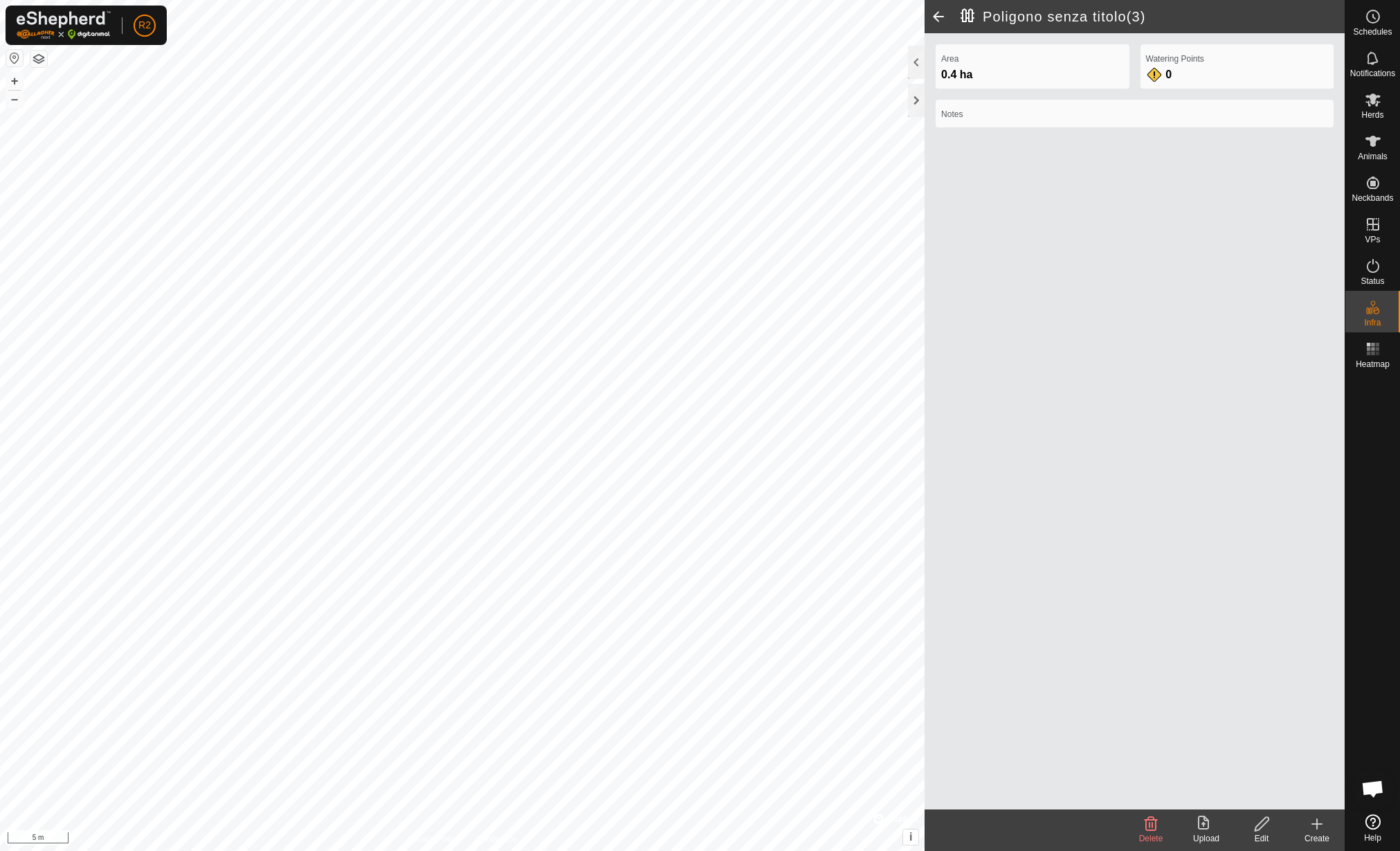
click at [1255, 833] on div "Edit" at bounding box center [1262, 838] width 56 height 12
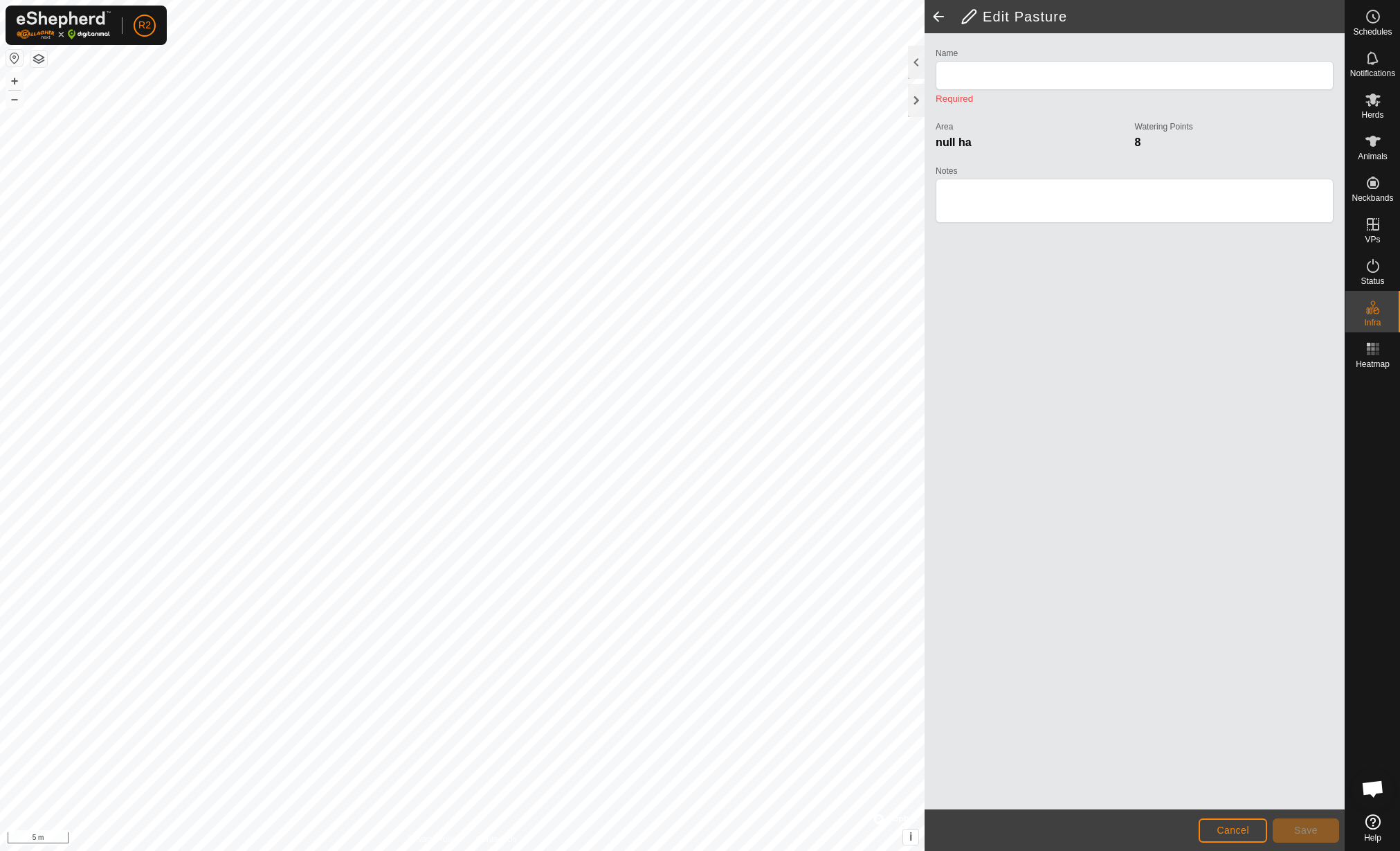
type input "Poligono senza titolo(3)"
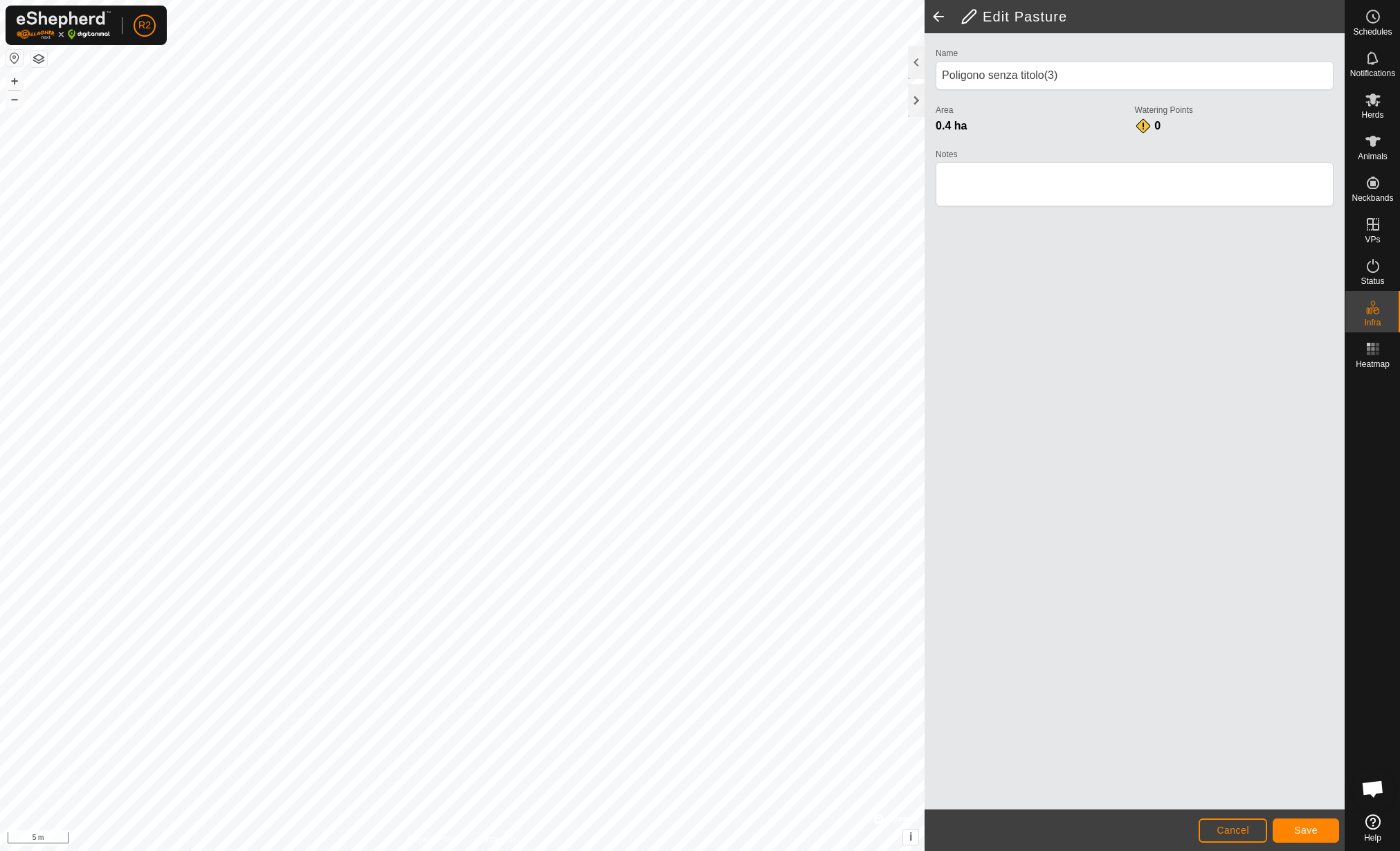
click at [649, 850] on html "R2 Schedules Notifications Herds Animals Neckbands VPs Status Infra Heatmap Hel…" at bounding box center [700, 425] width 1400 height 851
click at [1304, 828] on span "Save" at bounding box center [1306, 830] width 23 height 11
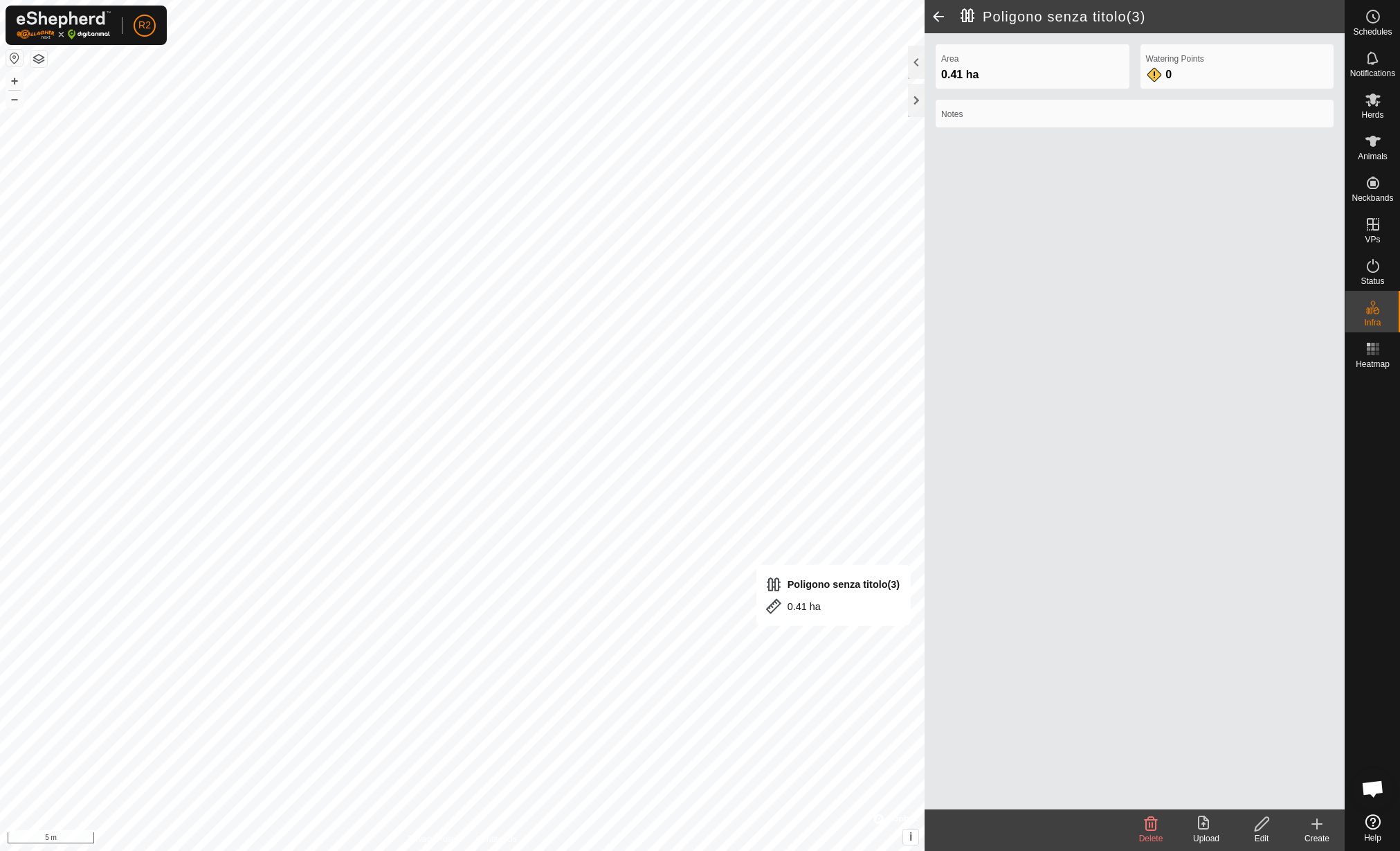
click at [1316, 828] on icon at bounding box center [1317, 823] width 17 height 17
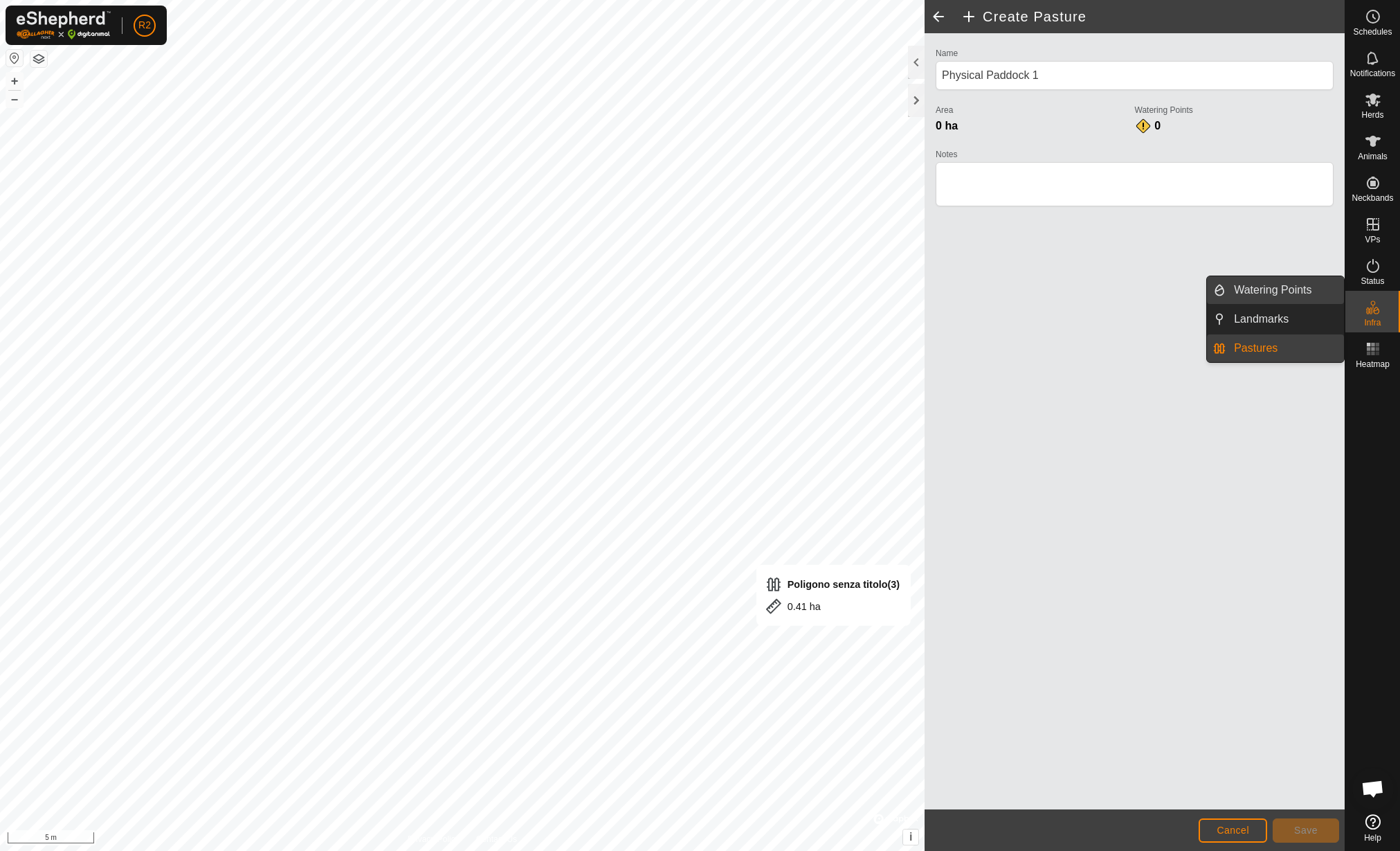
click at [1281, 294] on link "Watering Points" at bounding box center [1285, 290] width 118 height 28
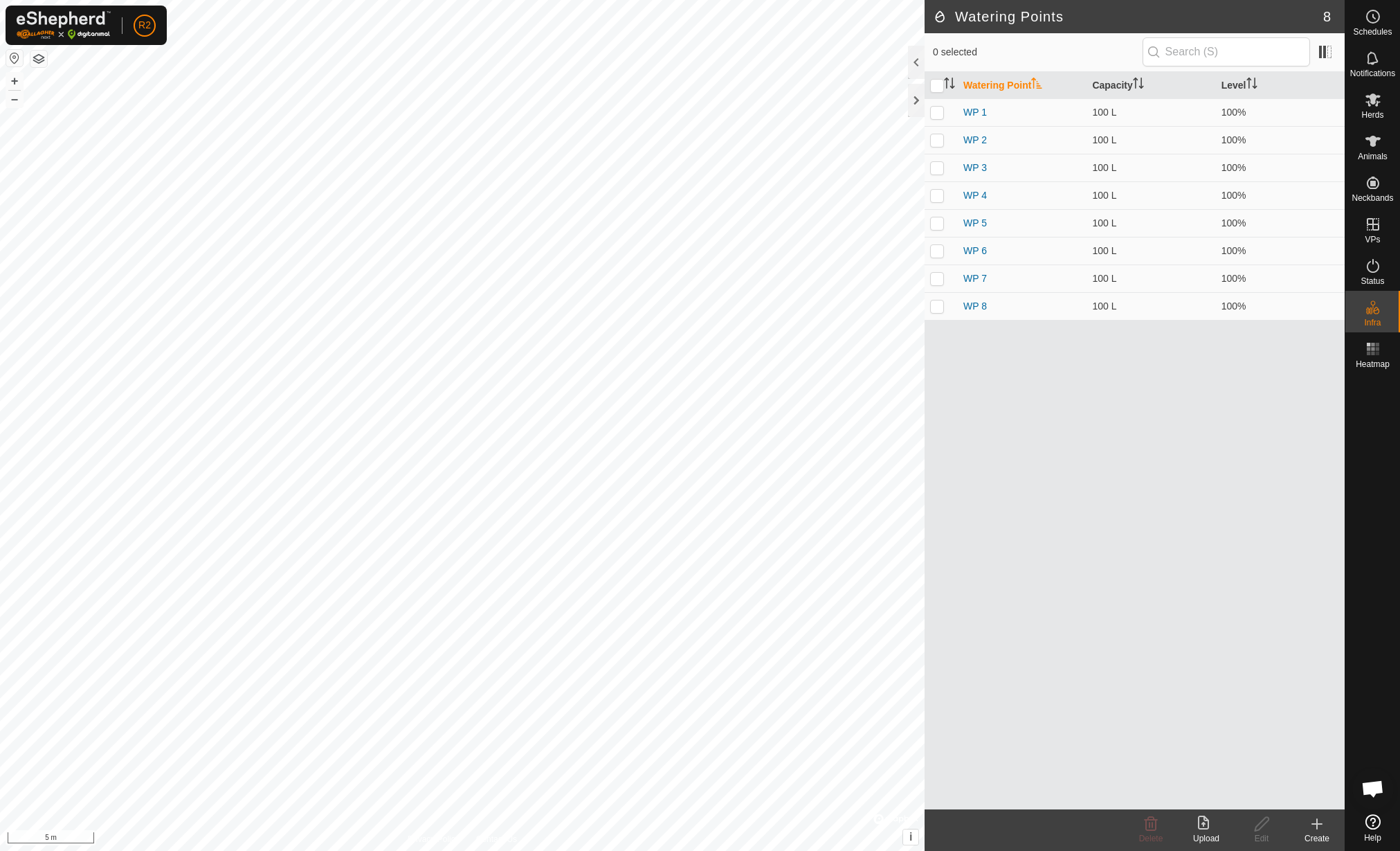
click at [1304, 828] on create-svg-icon at bounding box center [1317, 823] width 56 height 17
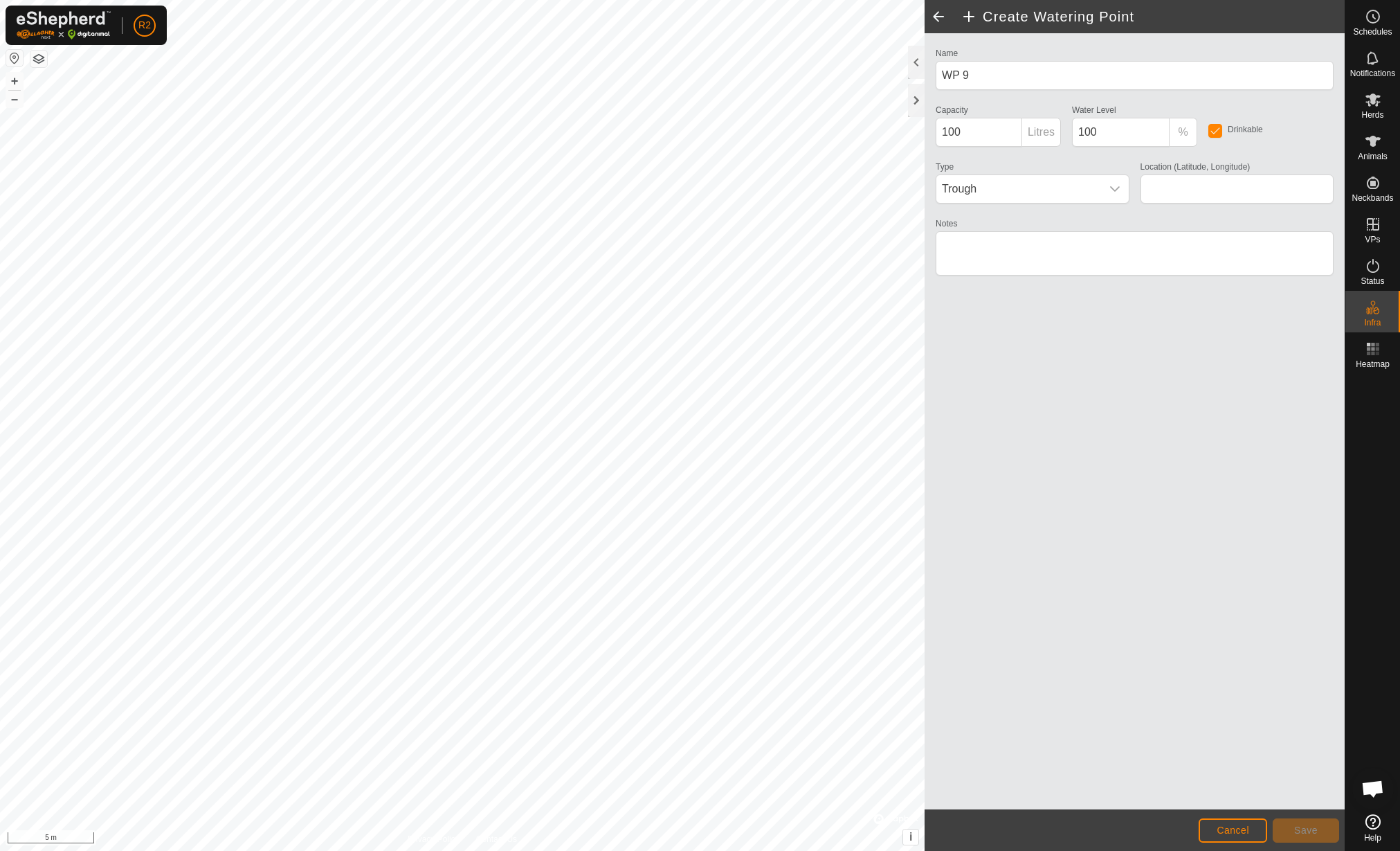
type input "42.159544, 12.462281"
click at [1317, 828] on span "Save" at bounding box center [1306, 830] width 23 height 11
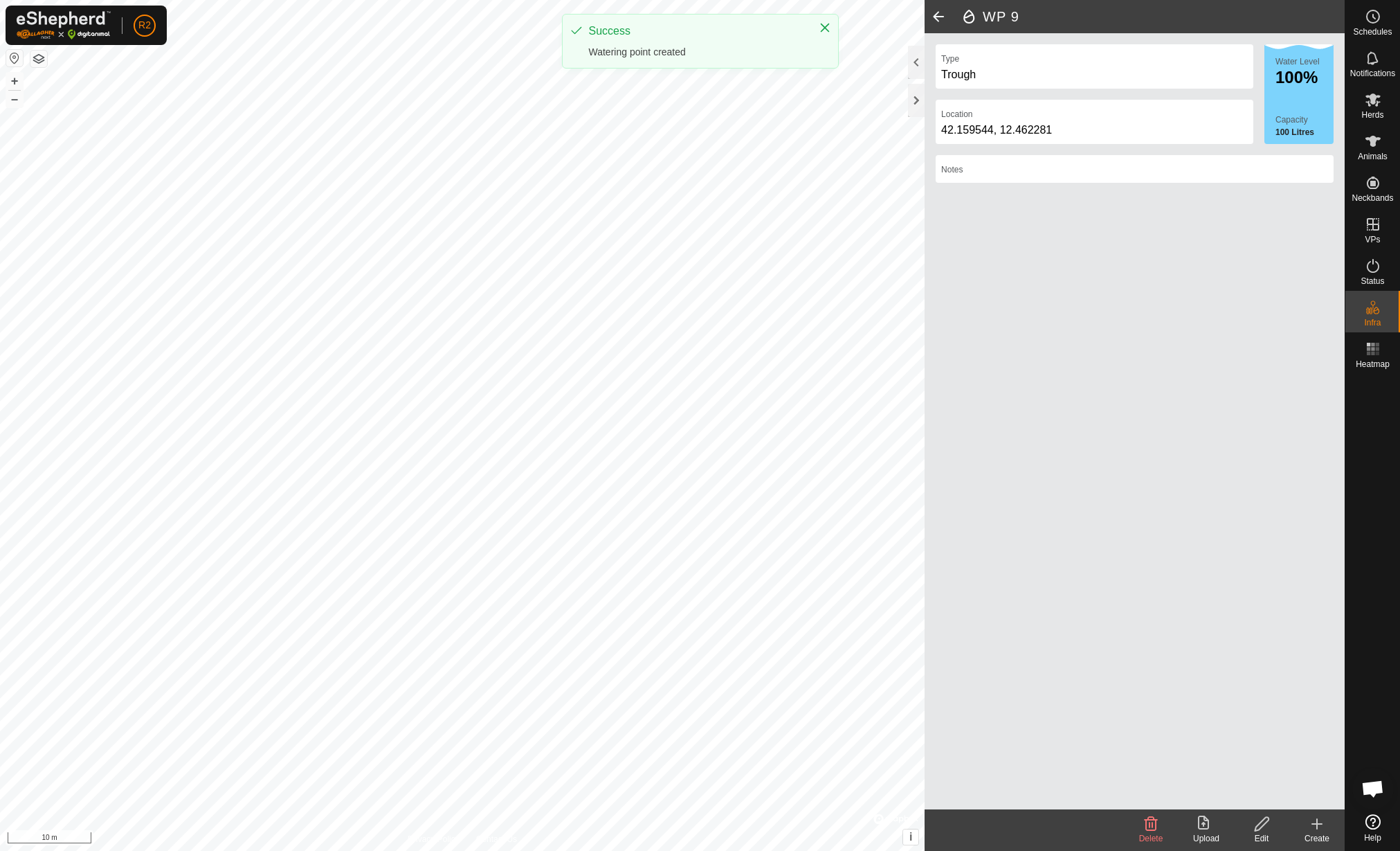
click at [1312, 827] on icon at bounding box center [1317, 823] width 17 height 17
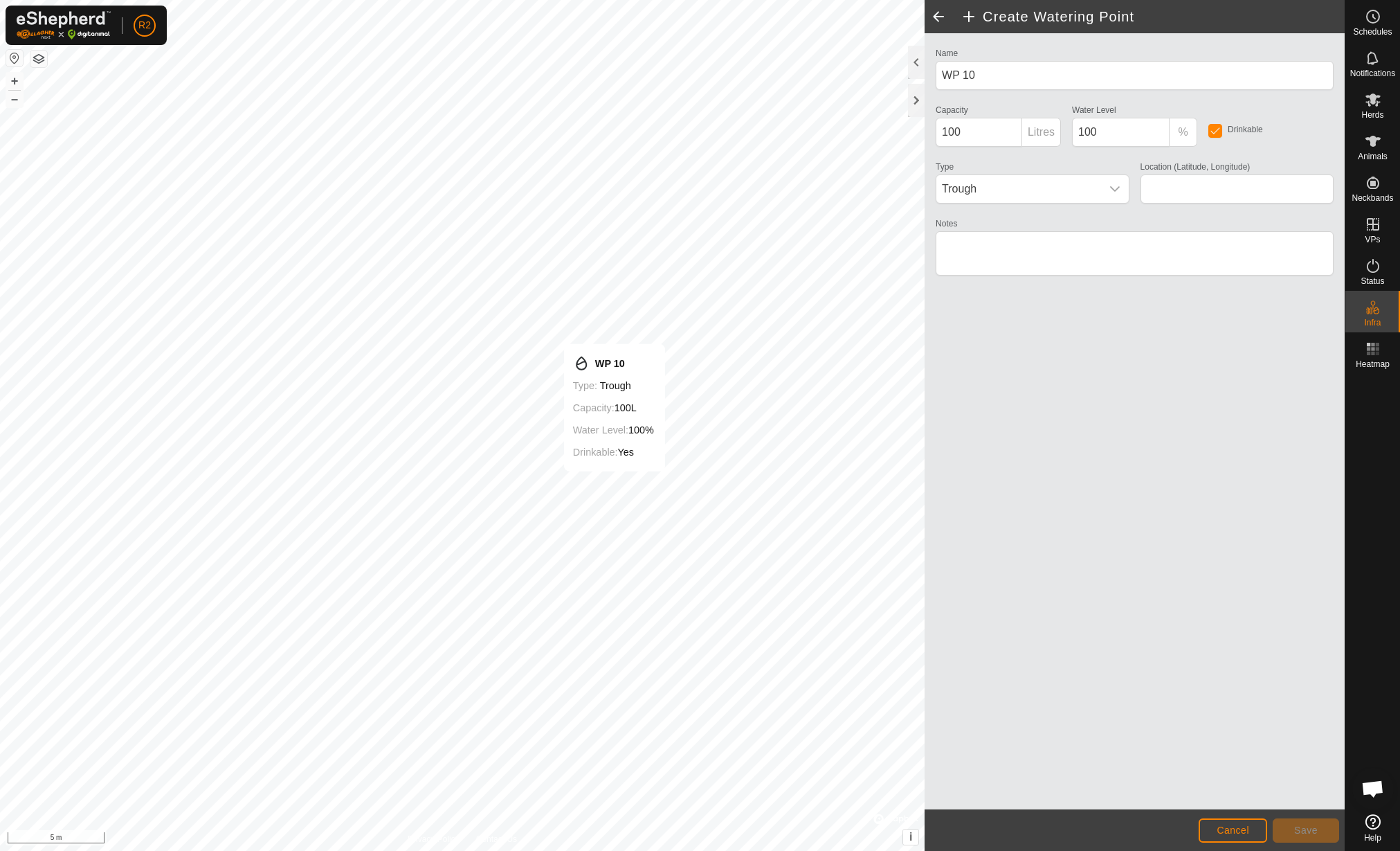
type input "42.159552, 12.462253"
click at [1331, 828] on button "Save" at bounding box center [1306, 830] width 66 height 24
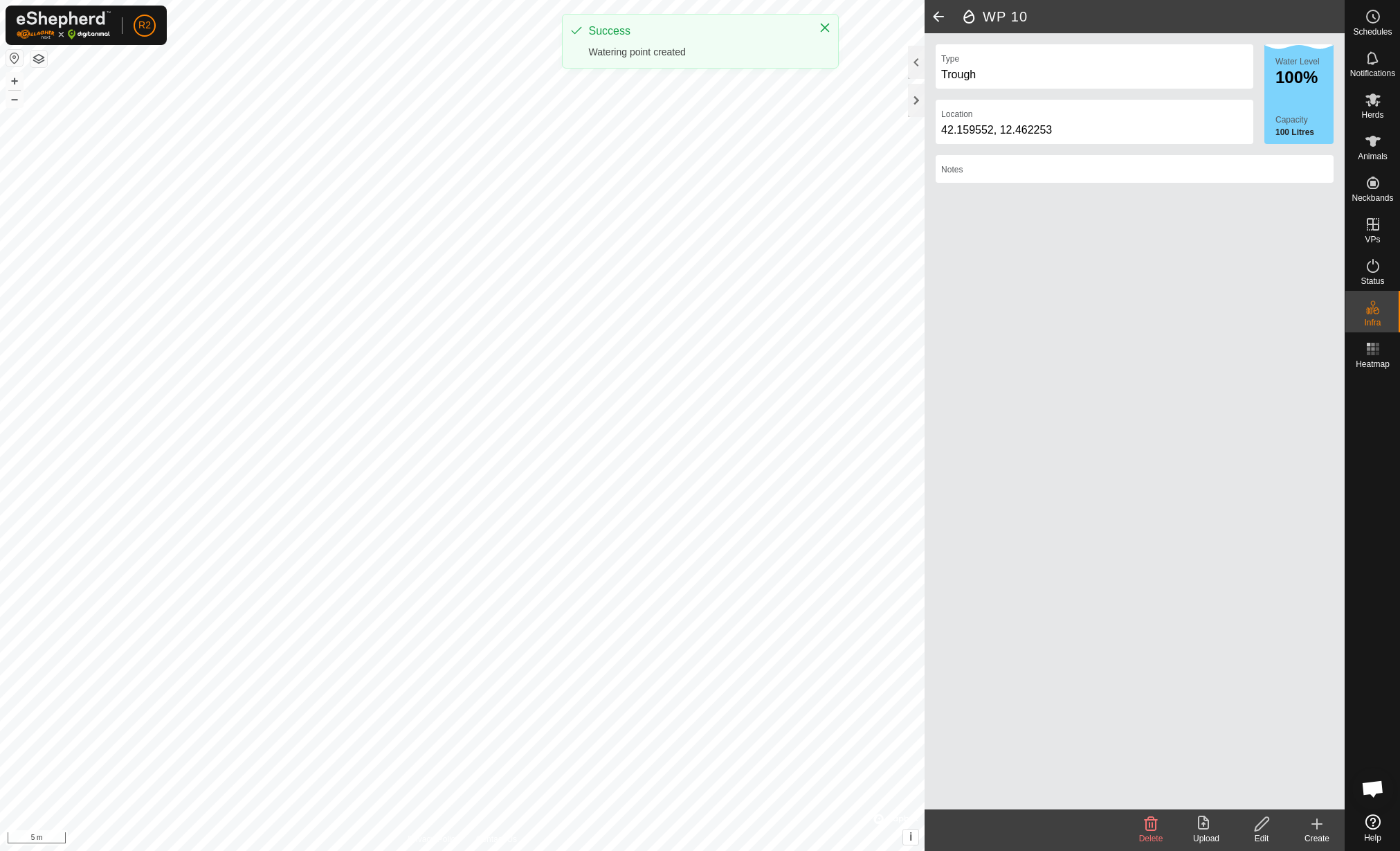
click at [1310, 828] on icon at bounding box center [1317, 823] width 17 height 17
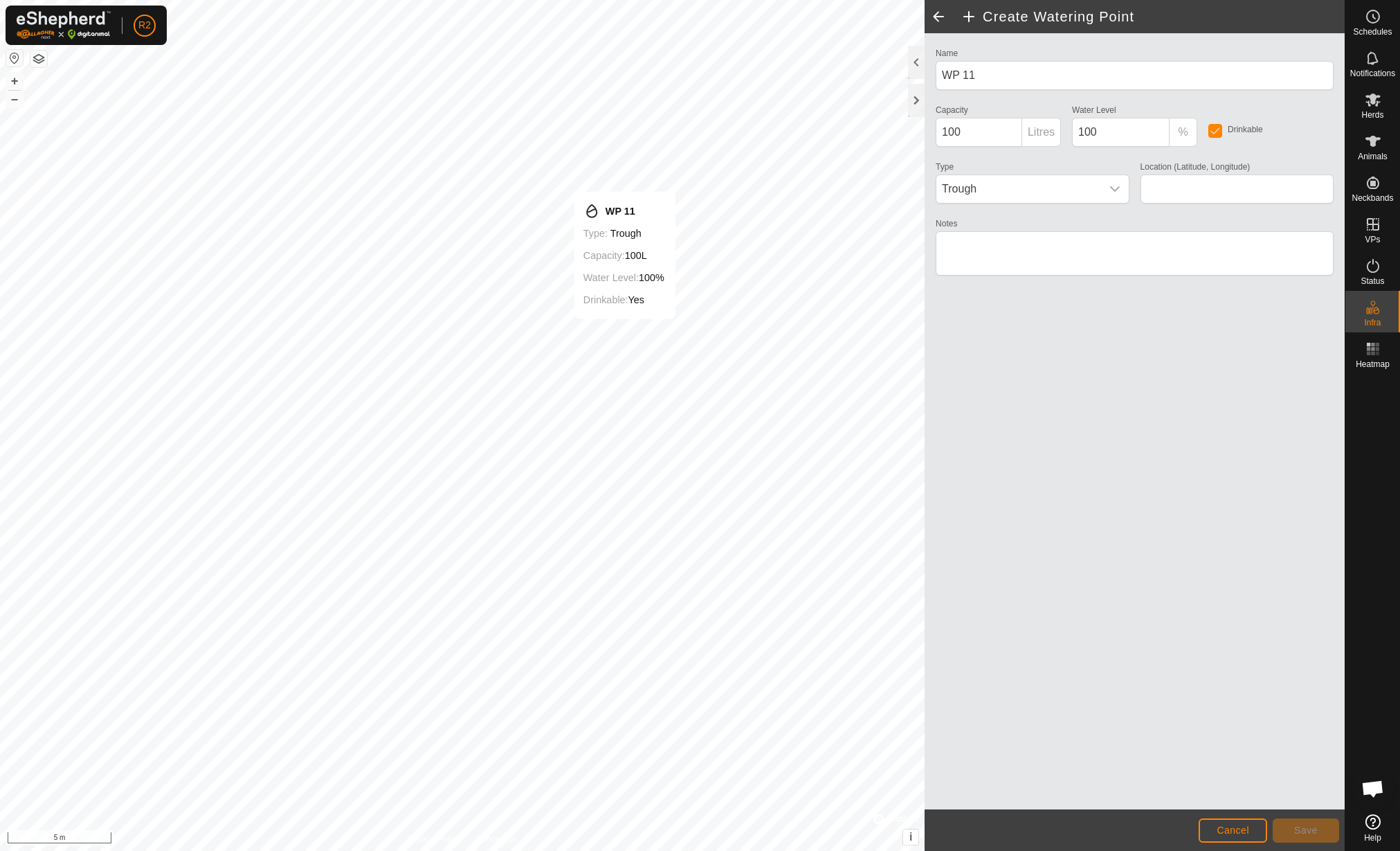
type input "42.159533, 12.462257"
click at [1316, 831] on span "Save" at bounding box center [1306, 830] width 23 height 11
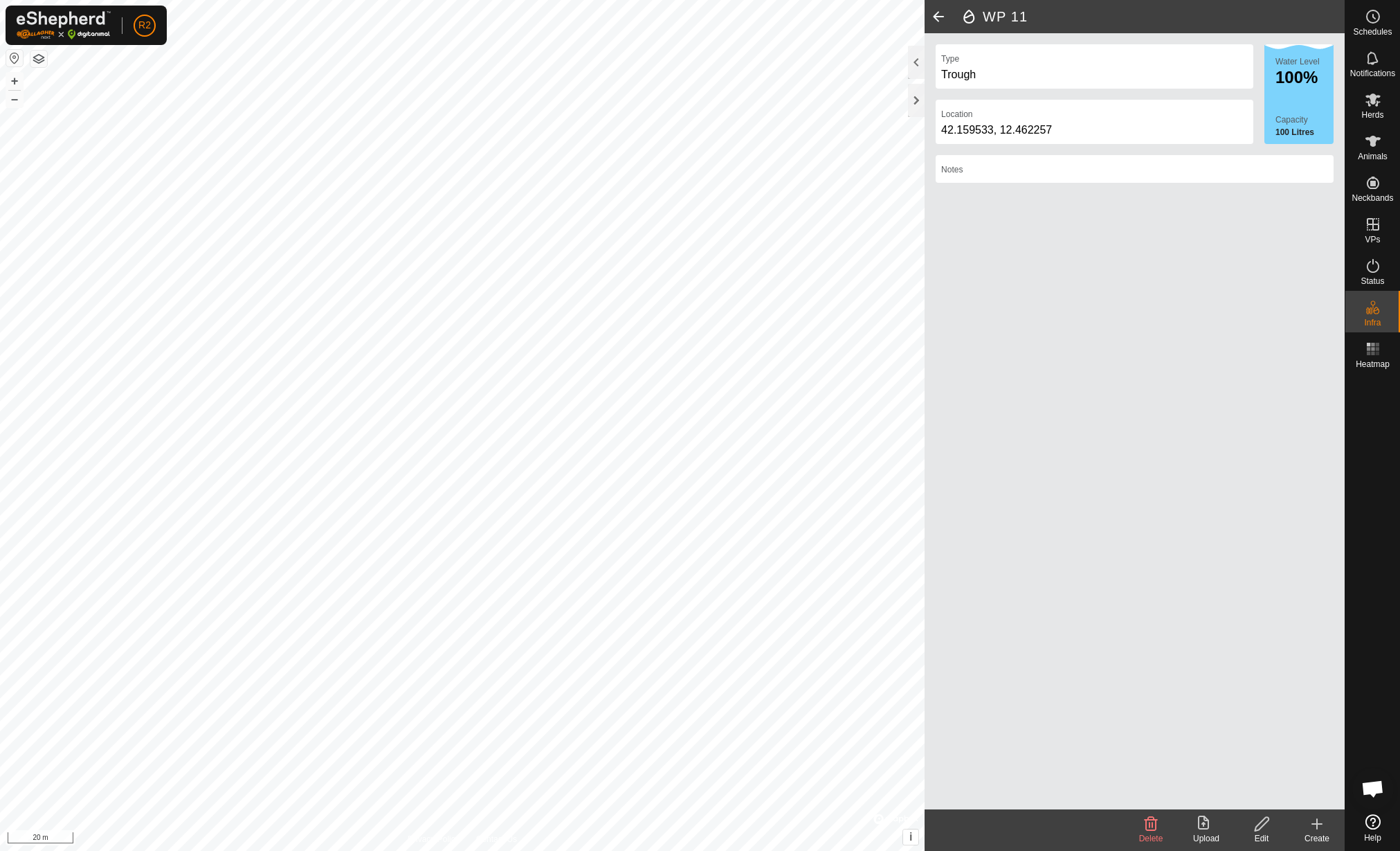
click at [1214, 830] on icon at bounding box center [1206, 823] width 17 height 17
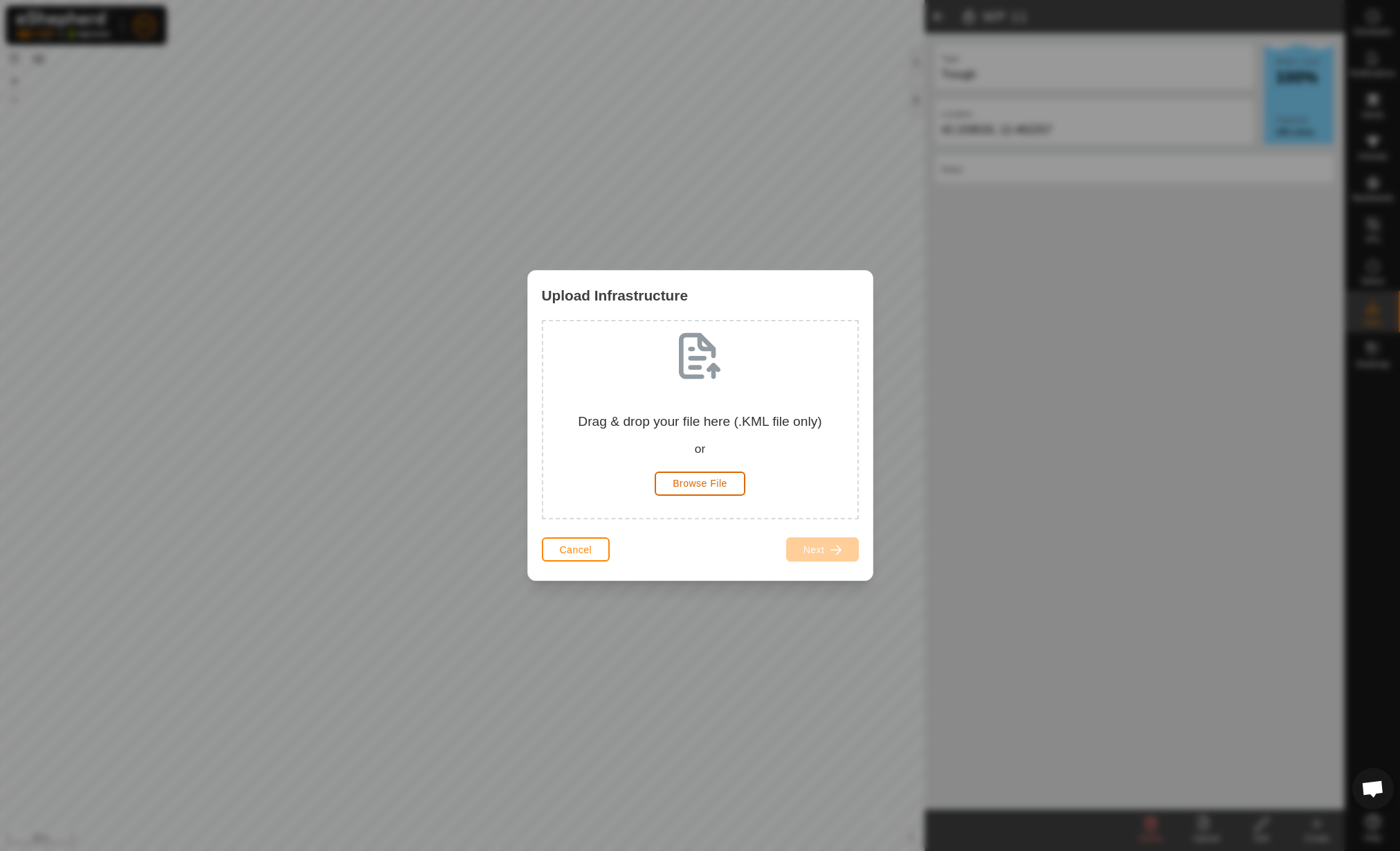
click at [694, 483] on span "Browse File" at bounding box center [700, 483] width 55 height 11
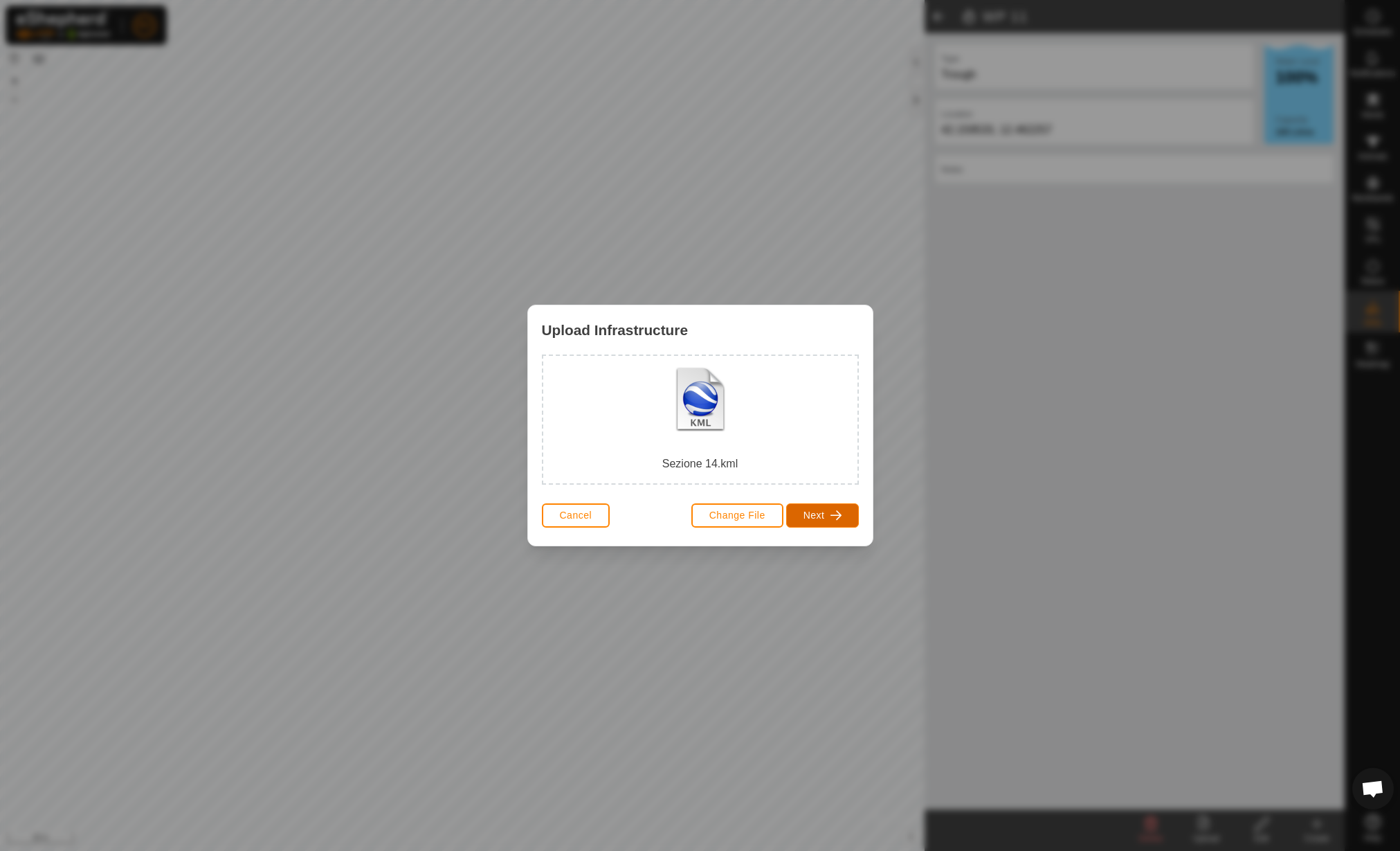
click at [814, 510] on span "Next" at bounding box center [814, 515] width 21 height 11
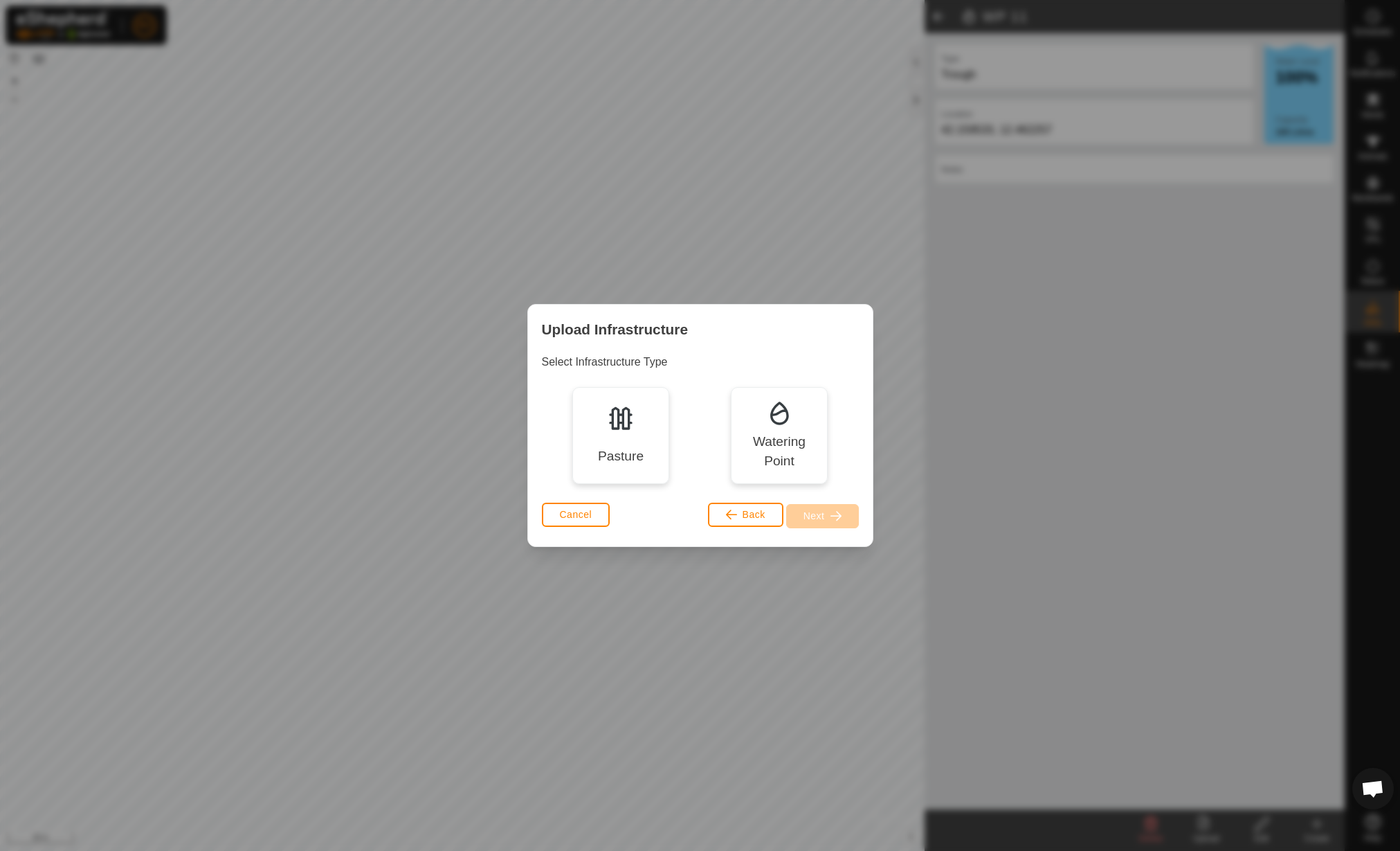
click at [637, 422] on div "Pasture" at bounding box center [621, 435] width 97 height 97
click at [831, 514] on span "button" at bounding box center [835, 515] width 11 height 11
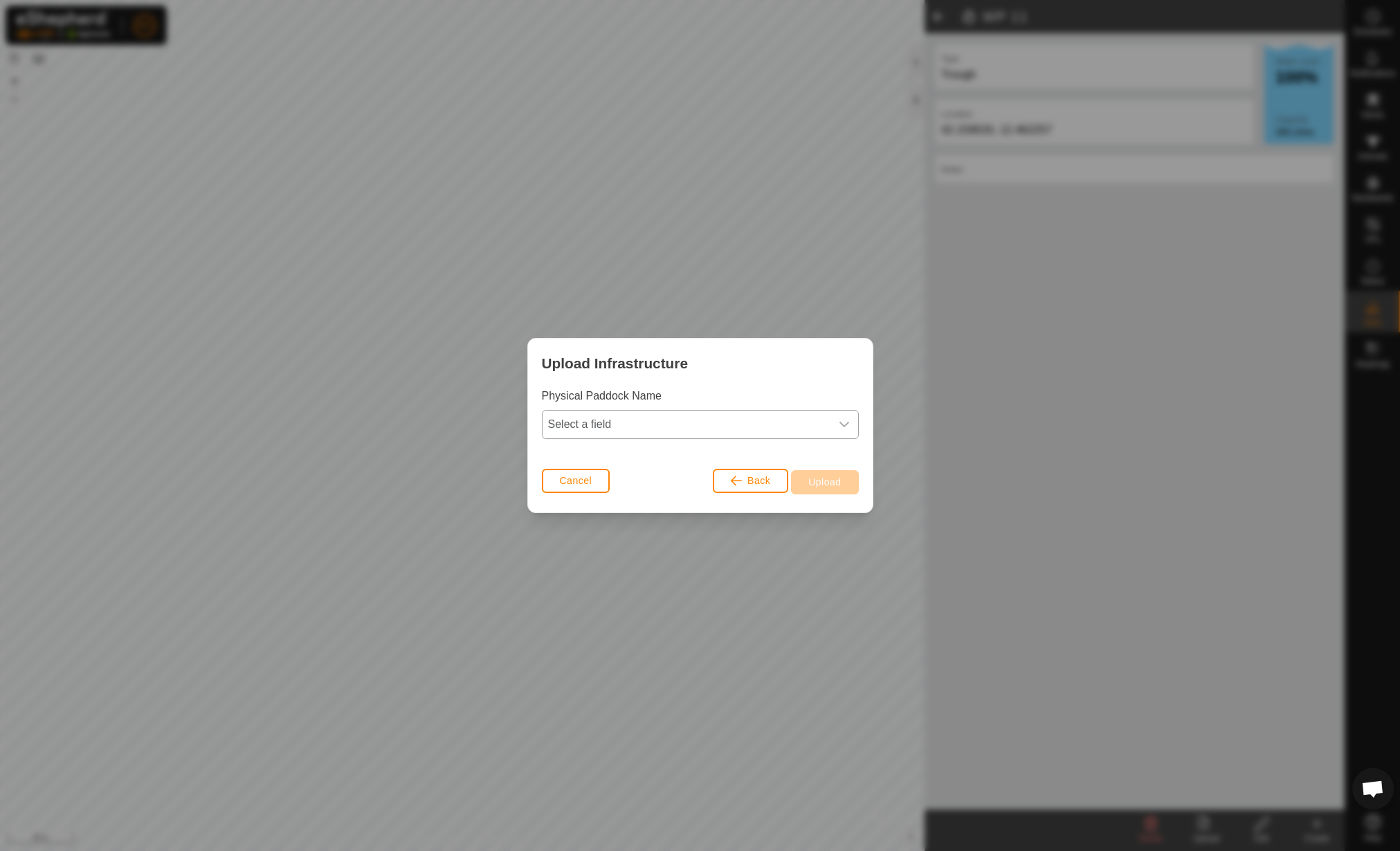
click at [623, 427] on span "Select a field" at bounding box center [686, 424] width 288 height 28
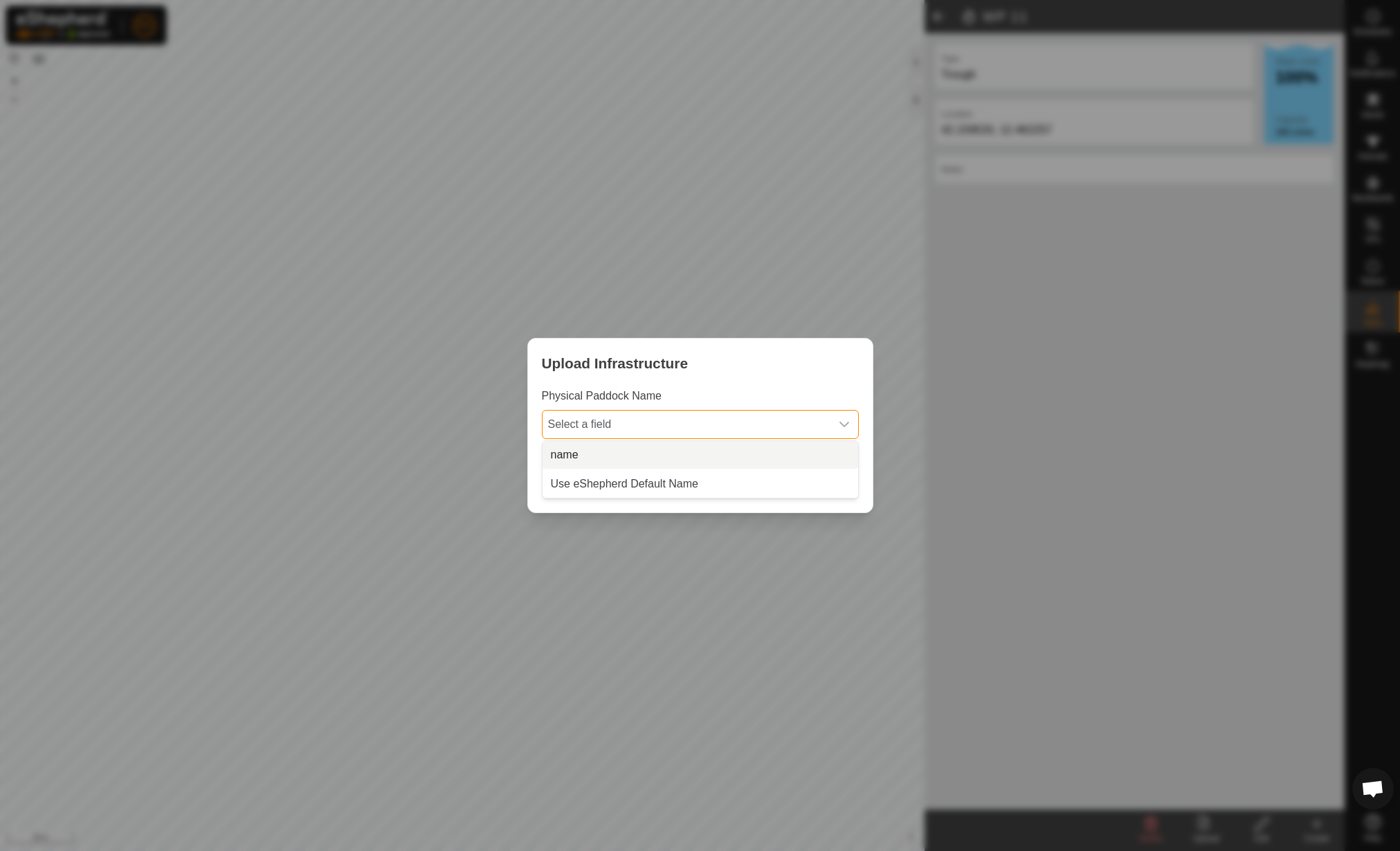
click at [621, 444] on li "name" at bounding box center [700, 455] width 315 height 28
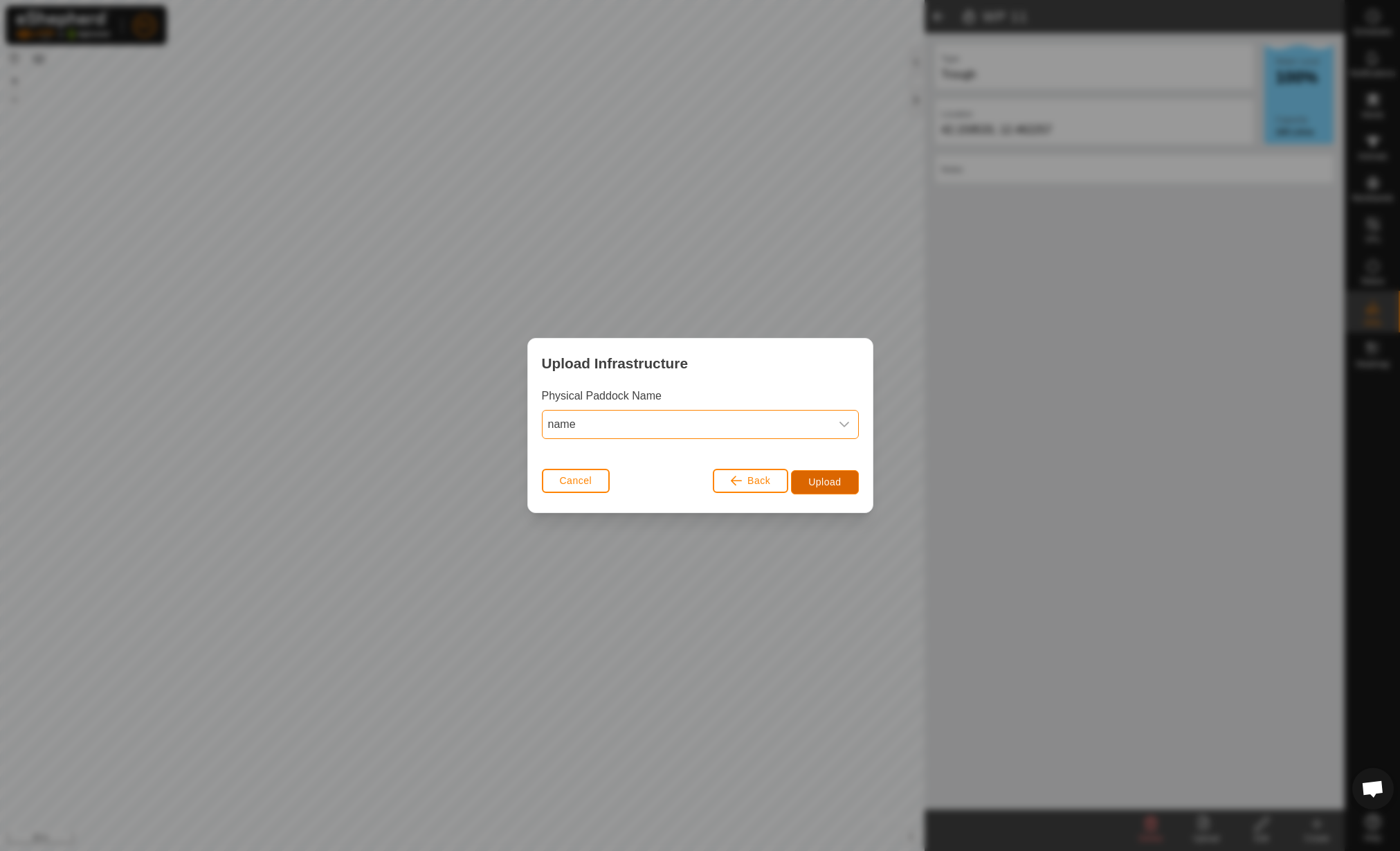
click at [817, 476] on span "Upload" at bounding box center [825, 481] width 33 height 11
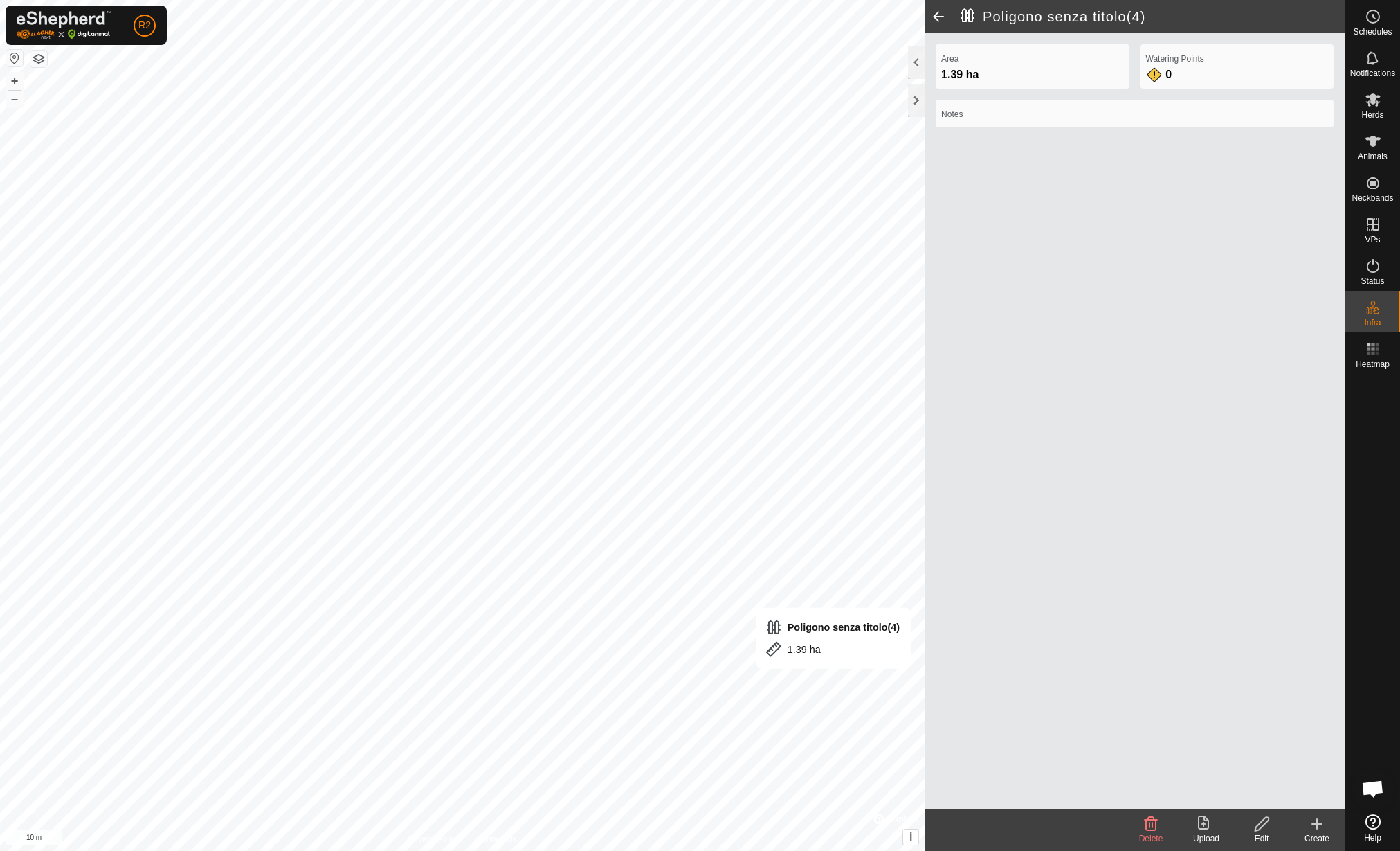
click at [1257, 828] on icon at bounding box center [1262, 823] width 18 height 17
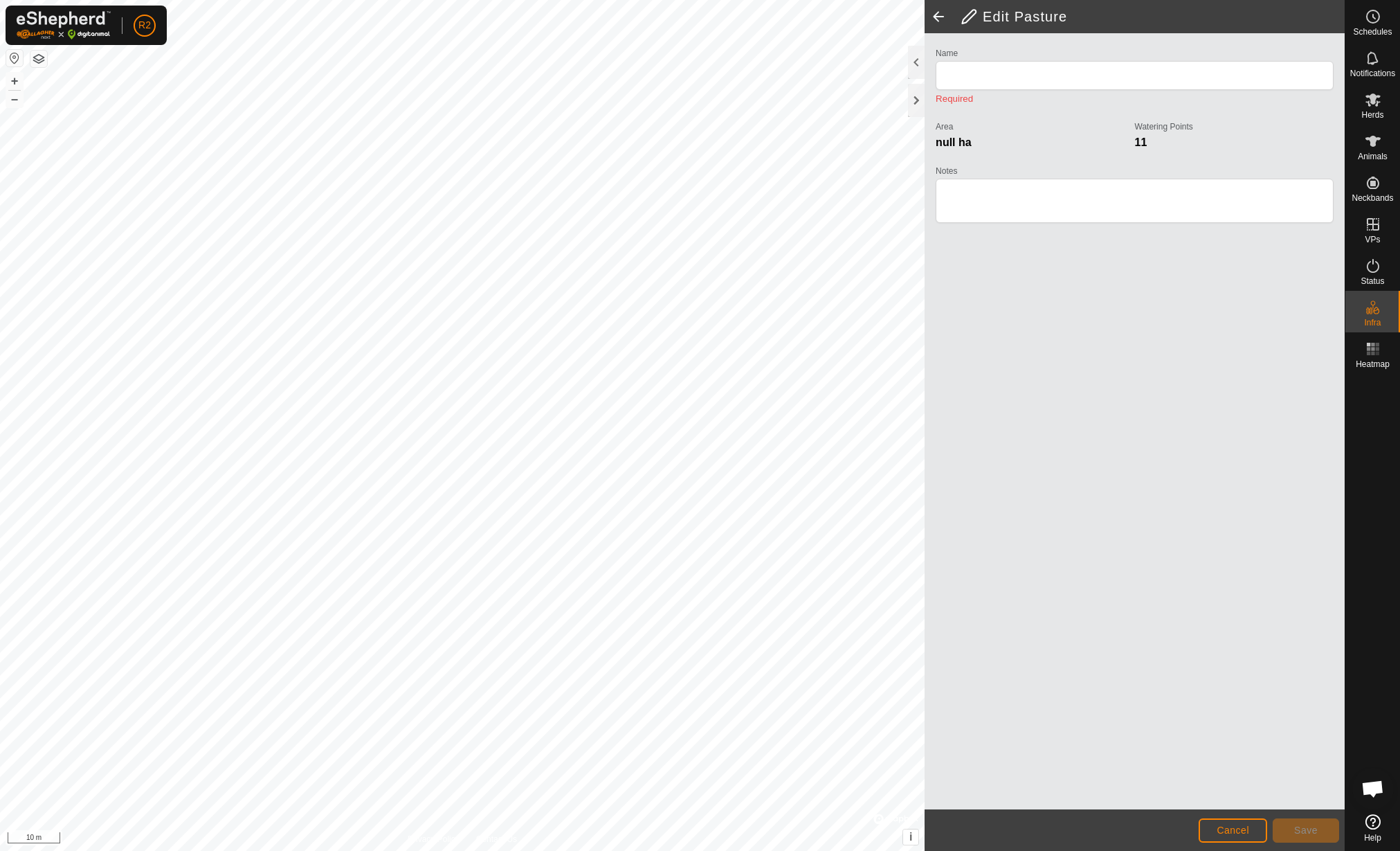
type input "Poligono senza titolo(4)"
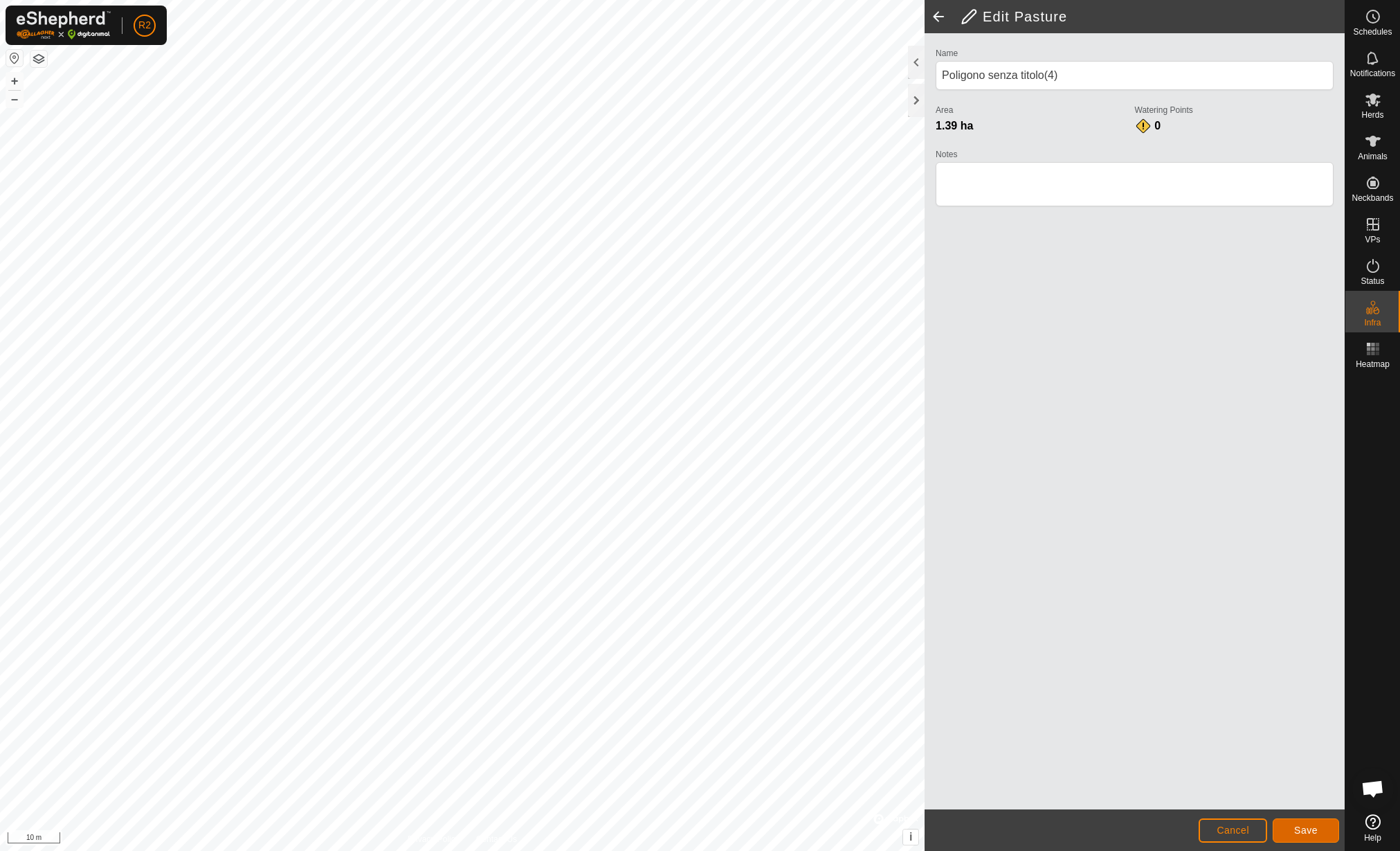
click at [1300, 828] on span "Save" at bounding box center [1306, 830] width 23 height 11
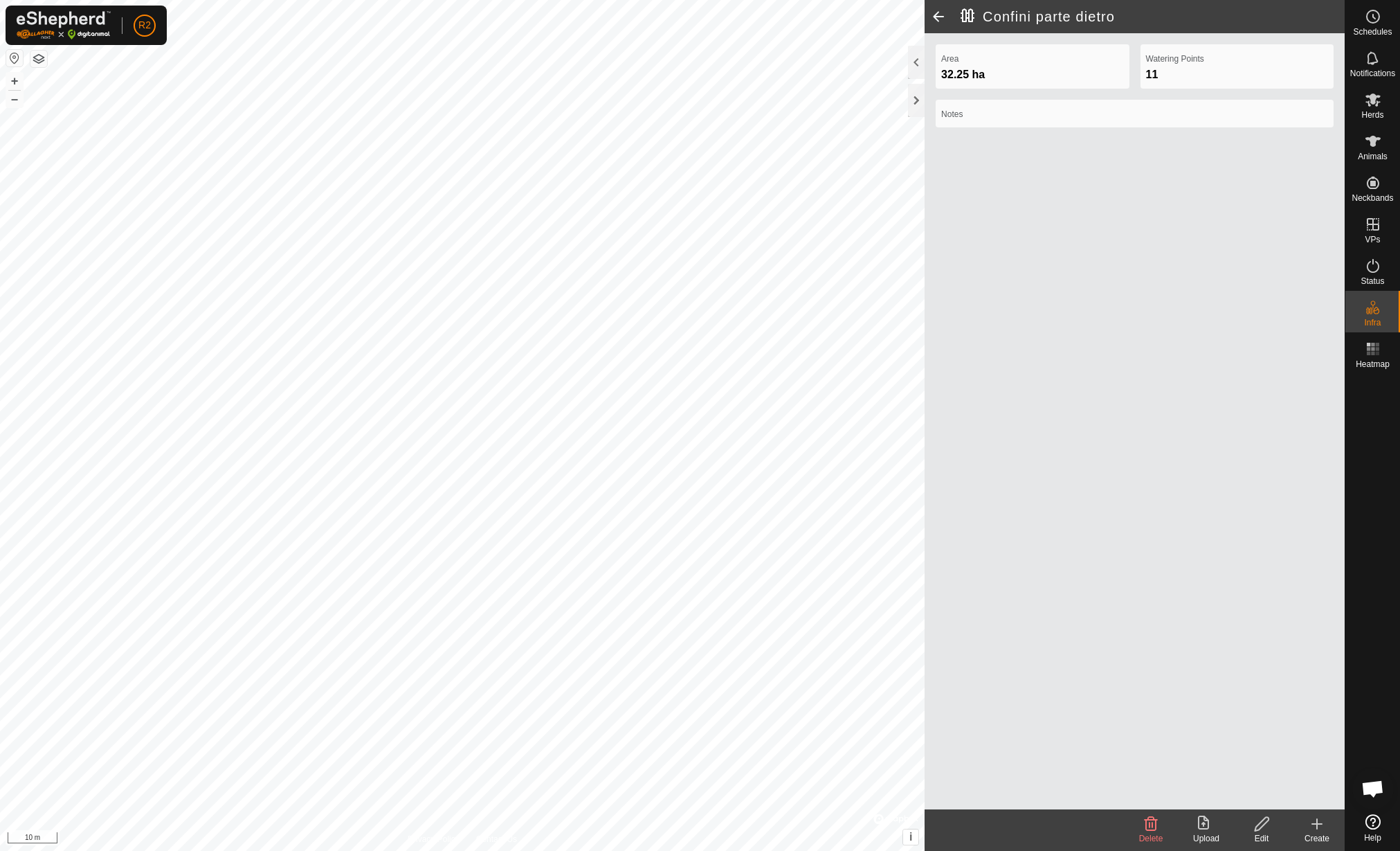
click at [1257, 820] on icon at bounding box center [1262, 823] width 18 height 17
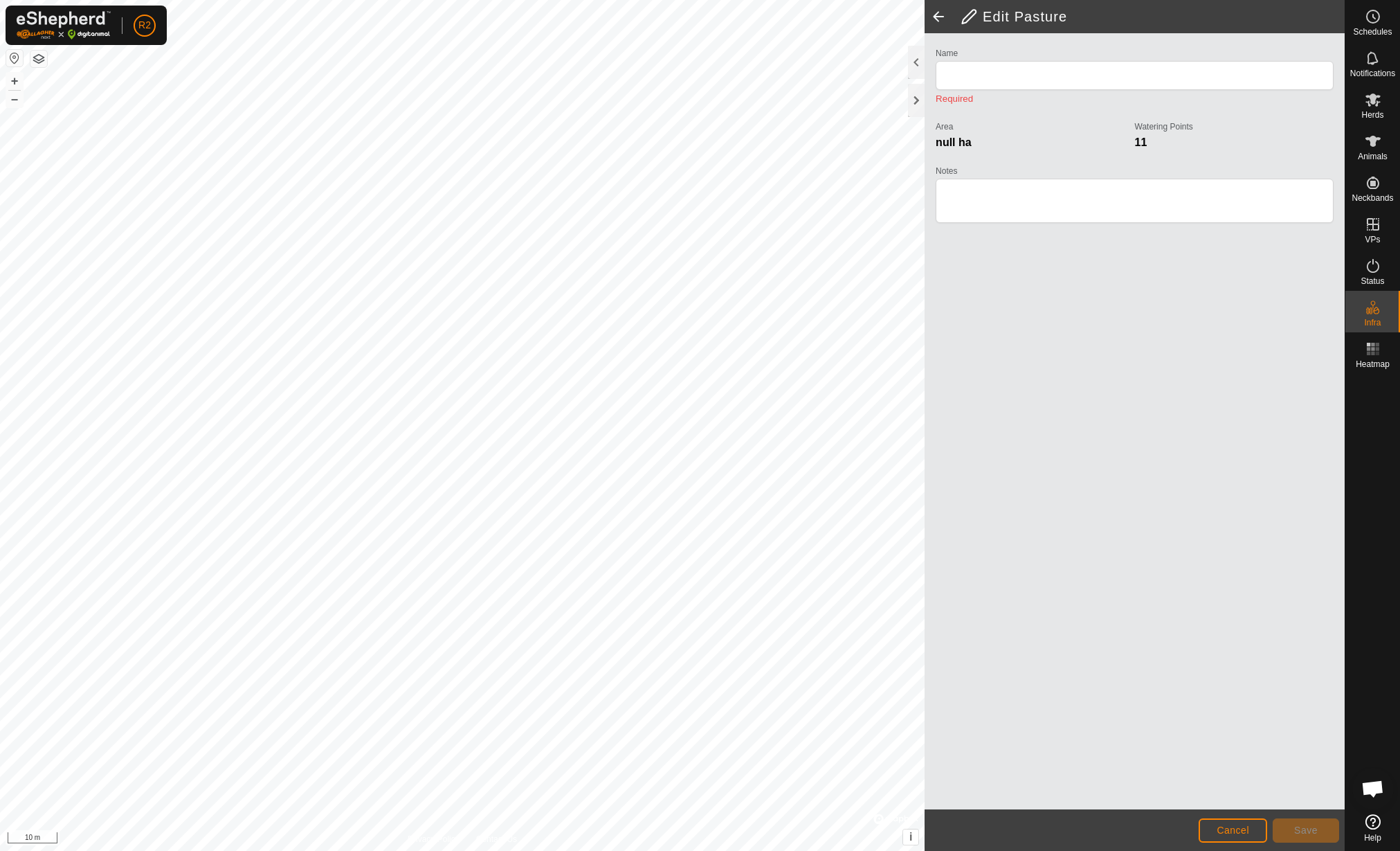
type input "Confini parte dietro"
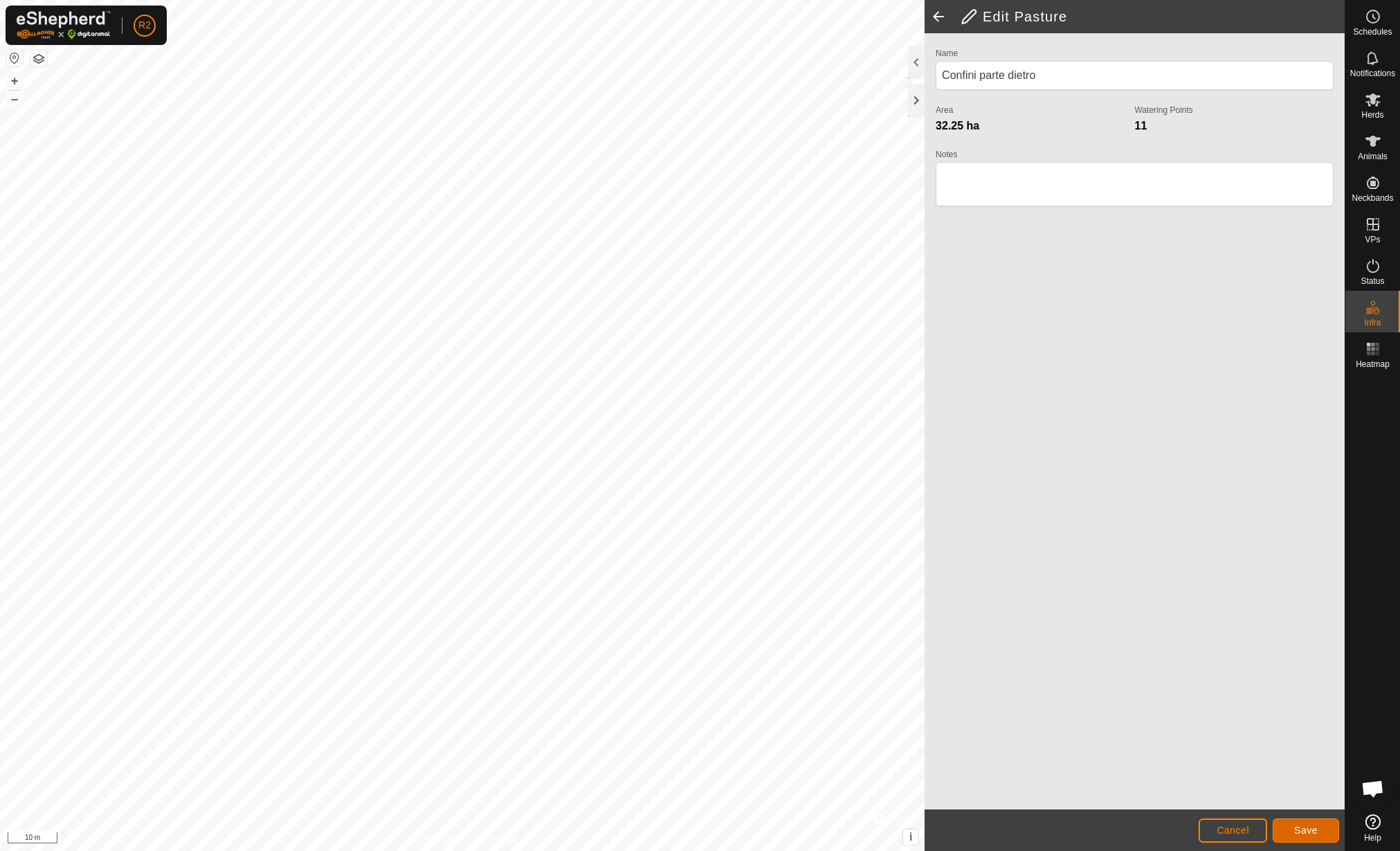
click at [1297, 830] on span "Save" at bounding box center [1306, 830] width 23 height 11
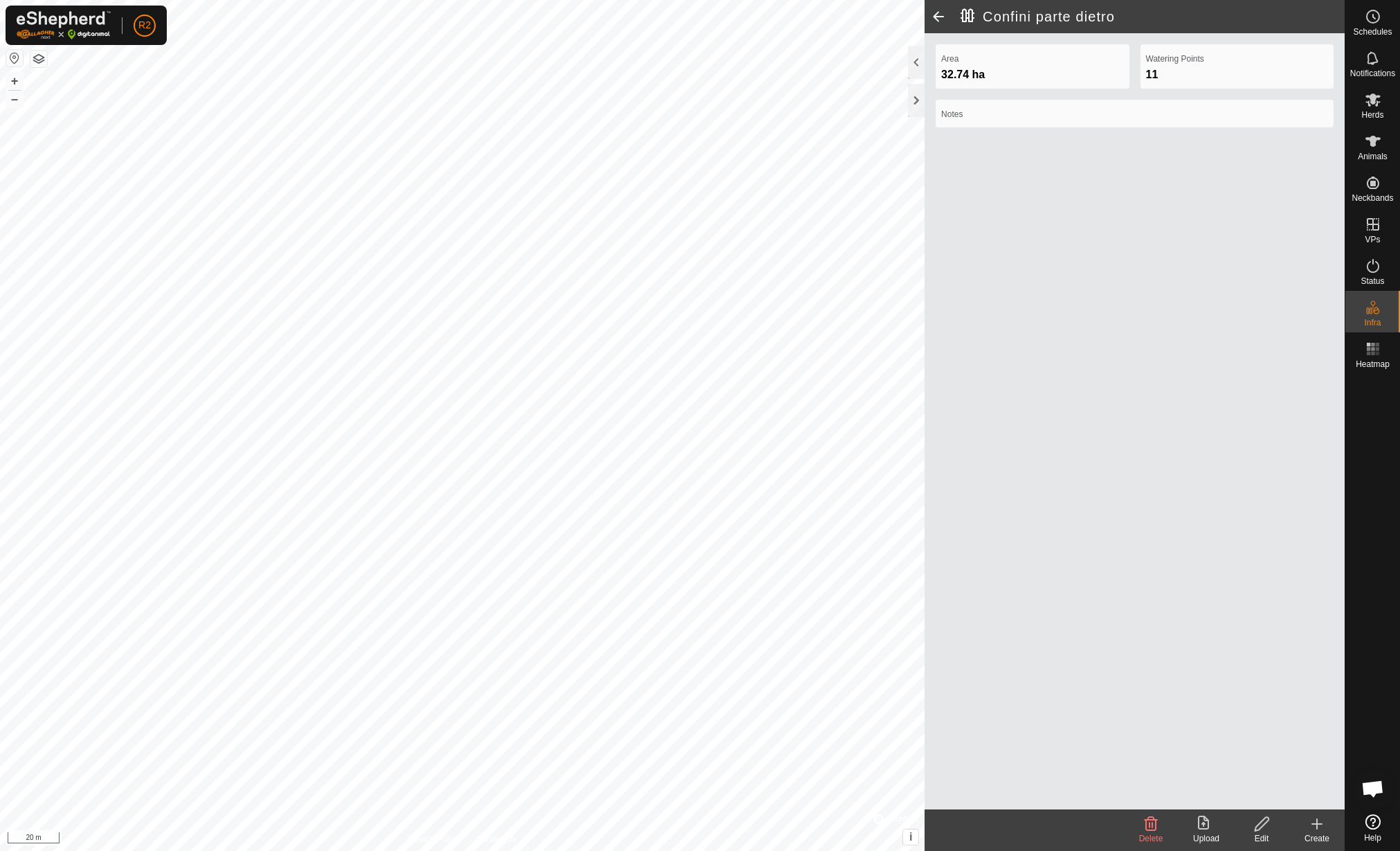
click at [937, 18] on span at bounding box center [938, 16] width 28 height 33
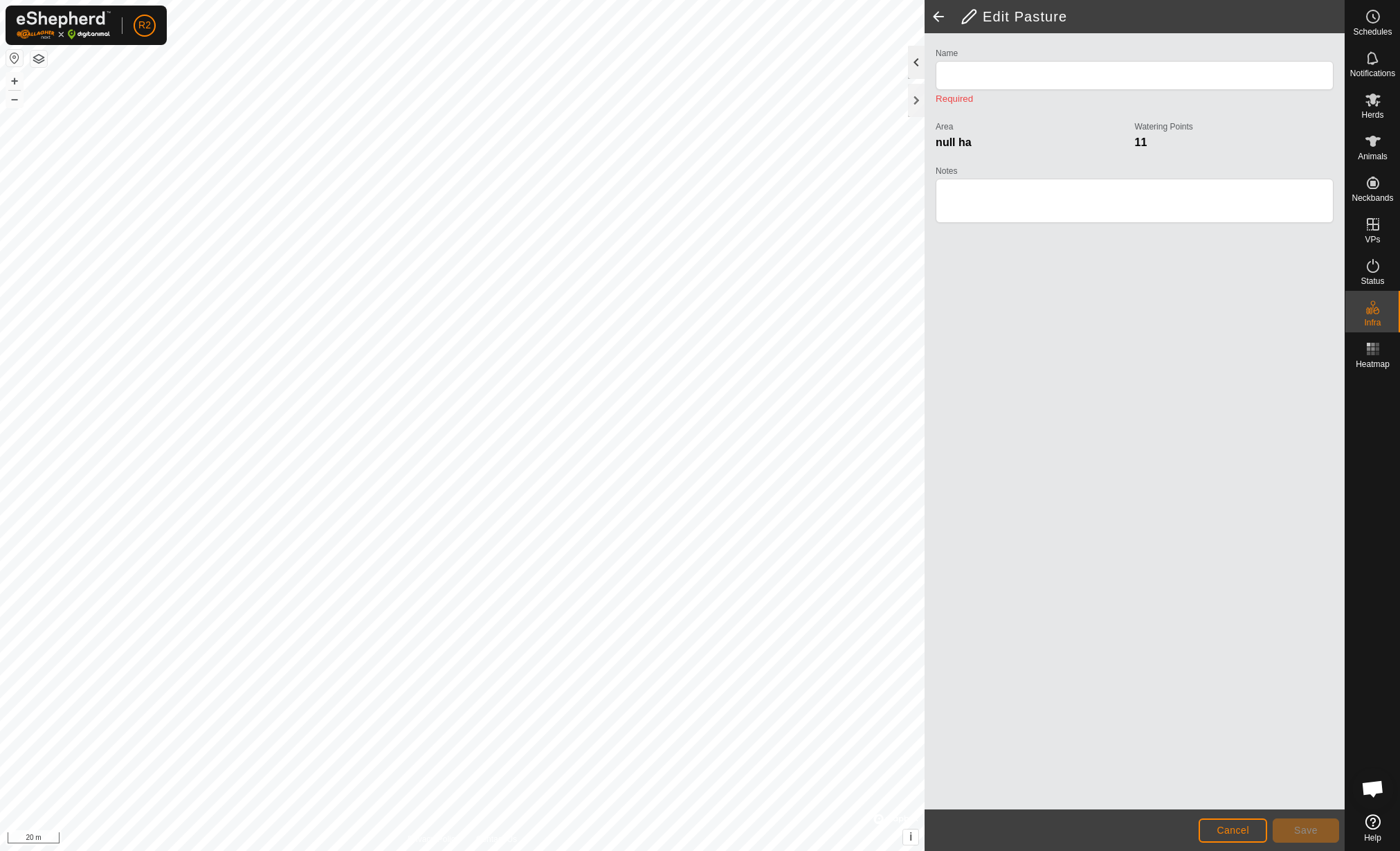
type input "Confini parte dietro"
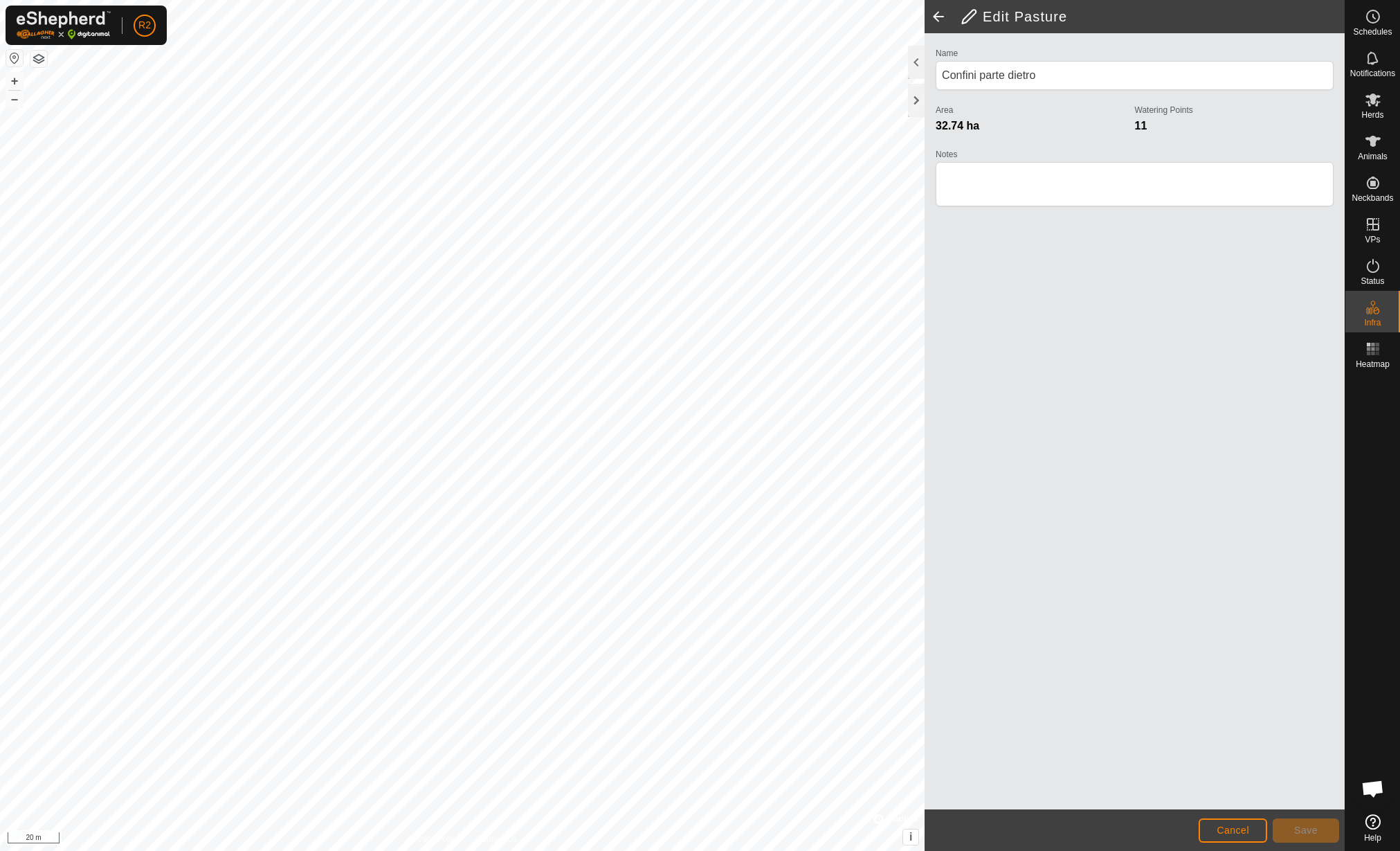
click at [939, 9] on span at bounding box center [938, 16] width 28 height 33
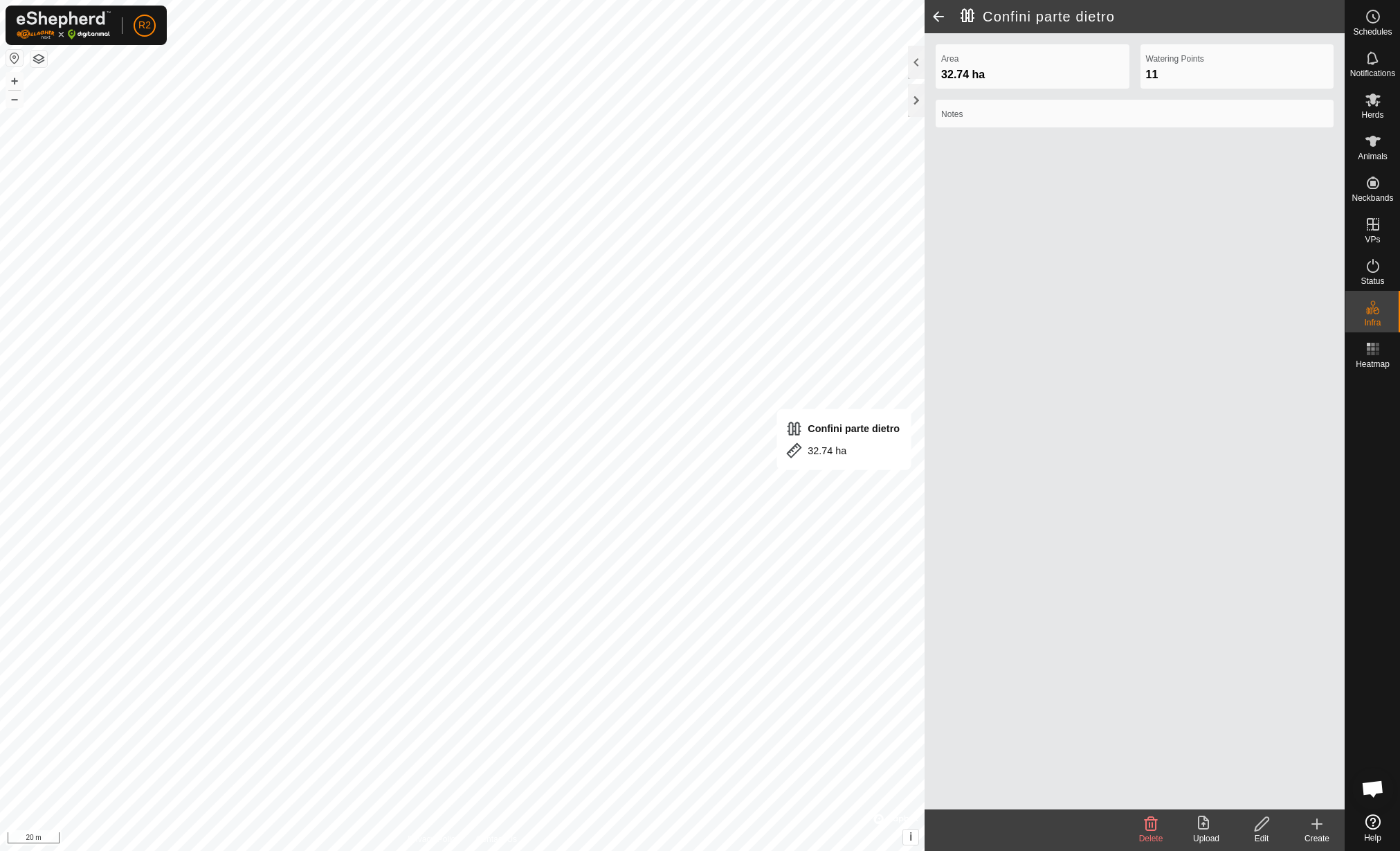
click at [951, 69] on span "32.74 ha" at bounding box center [963, 75] width 44 height 12
click at [1323, 829] on icon at bounding box center [1317, 823] width 17 height 17
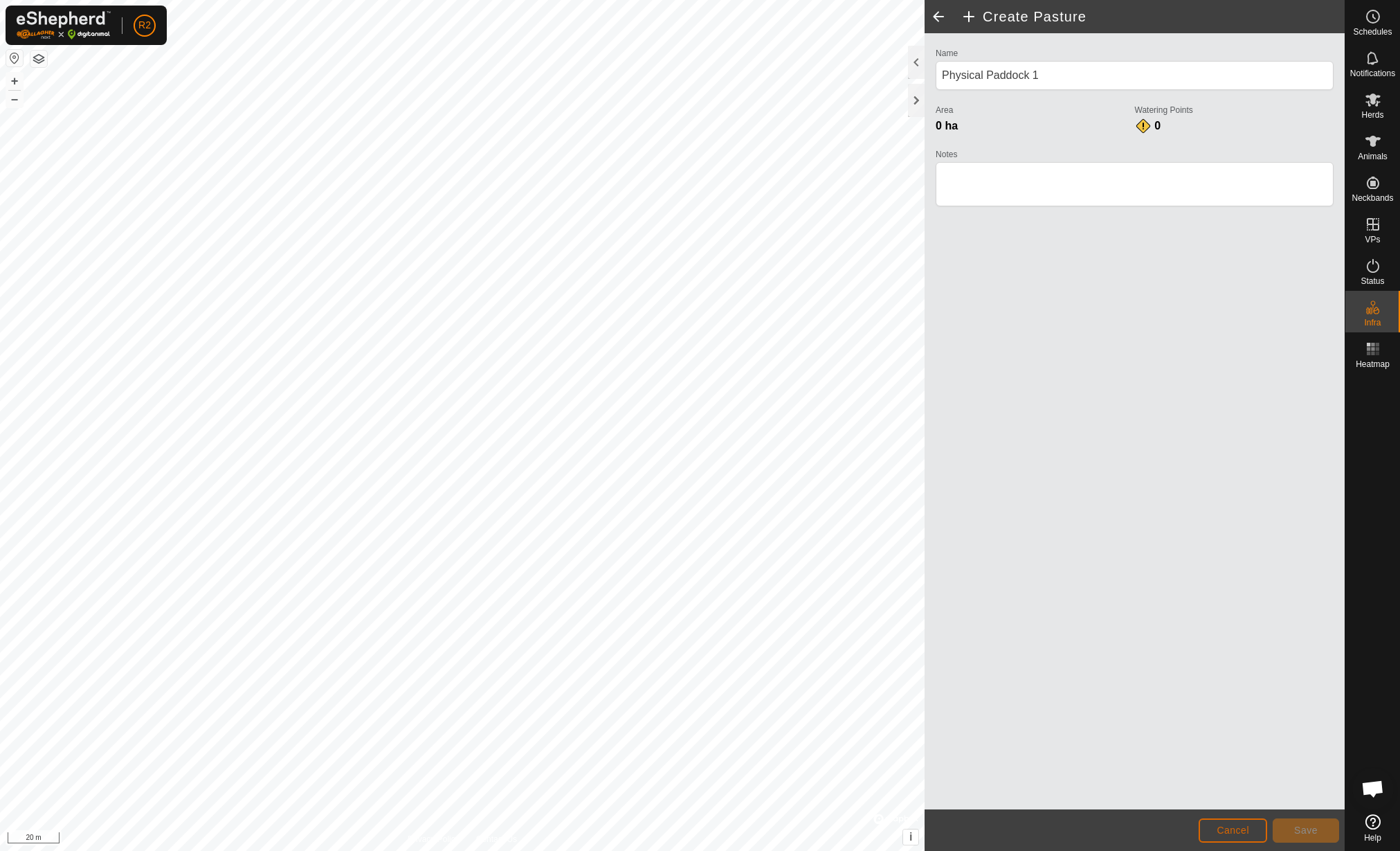
click at [1225, 830] on span "Cancel" at bounding box center [1233, 830] width 33 height 11
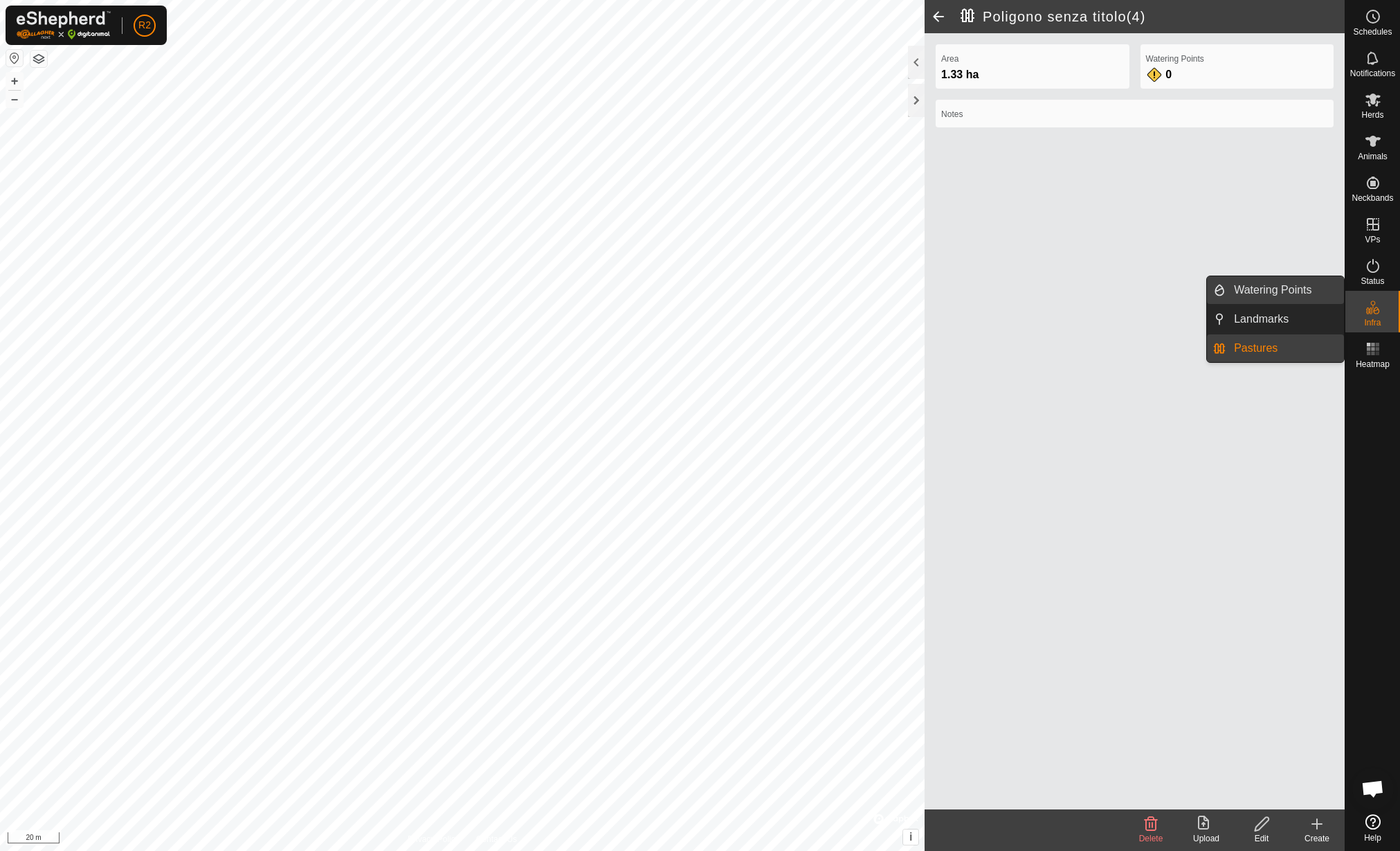
drag, startPoint x: 1335, startPoint y: 303, endPoint x: 1302, endPoint y: 297, distance: 33.5
click at [1302, 297] on link "Watering Points" at bounding box center [1285, 290] width 118 height 28
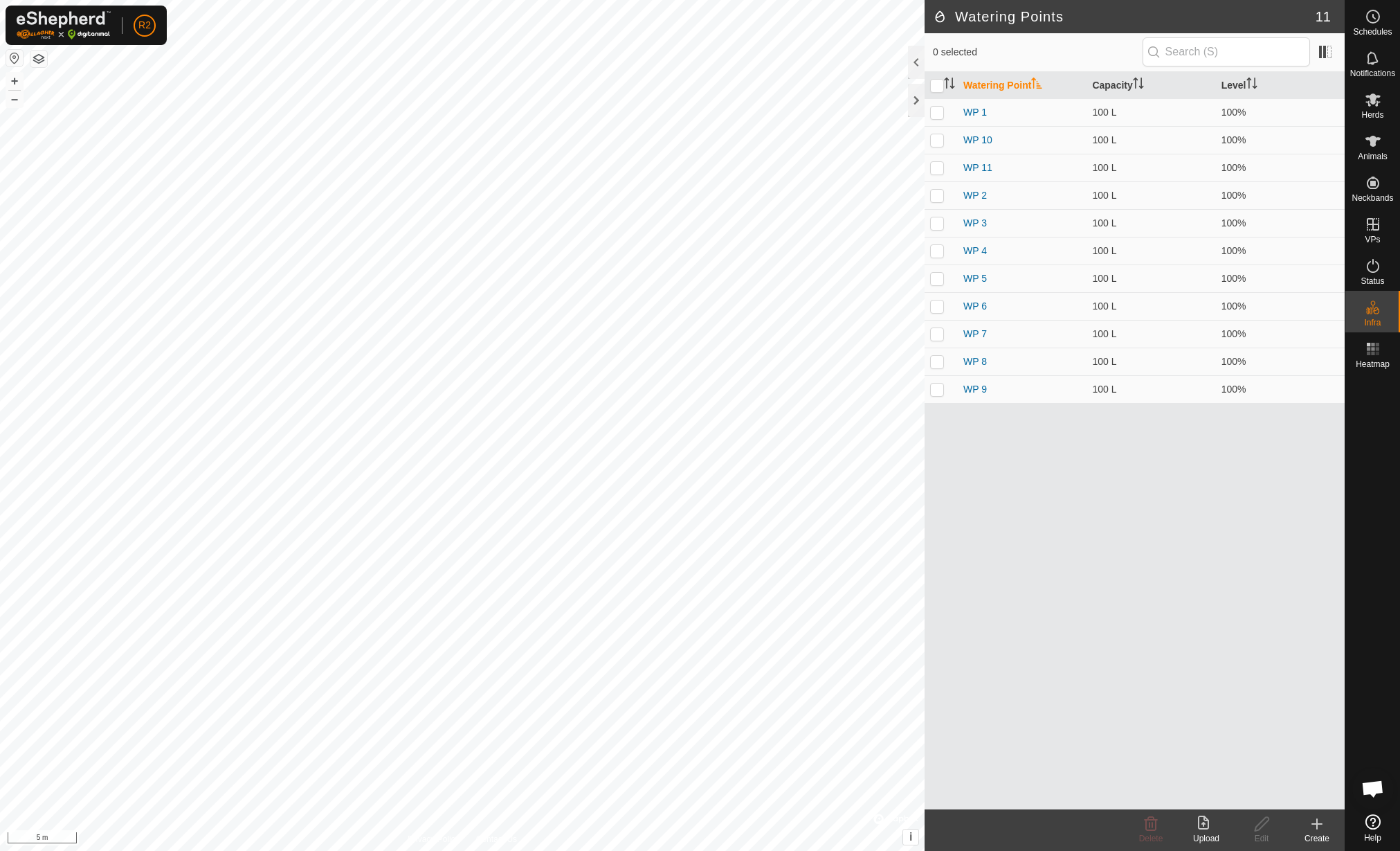
click at [1319, 823] on icon at bounding box center [1317, 823] width 17 height 17
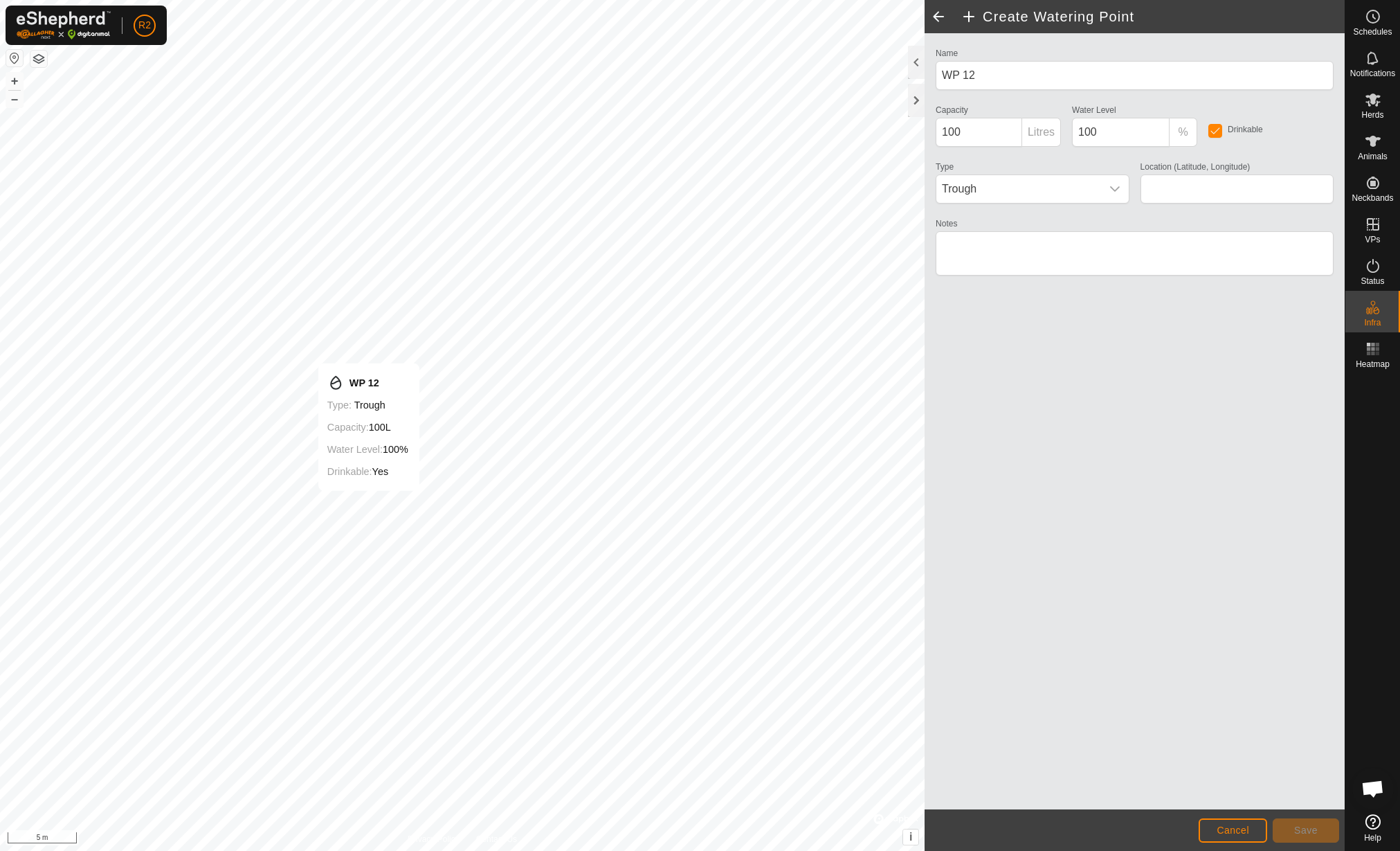
type input "42.159132, 12.461606"
click at [1306, 829] on span "Save" at bounding box center [1306, 830] width 23 height 11
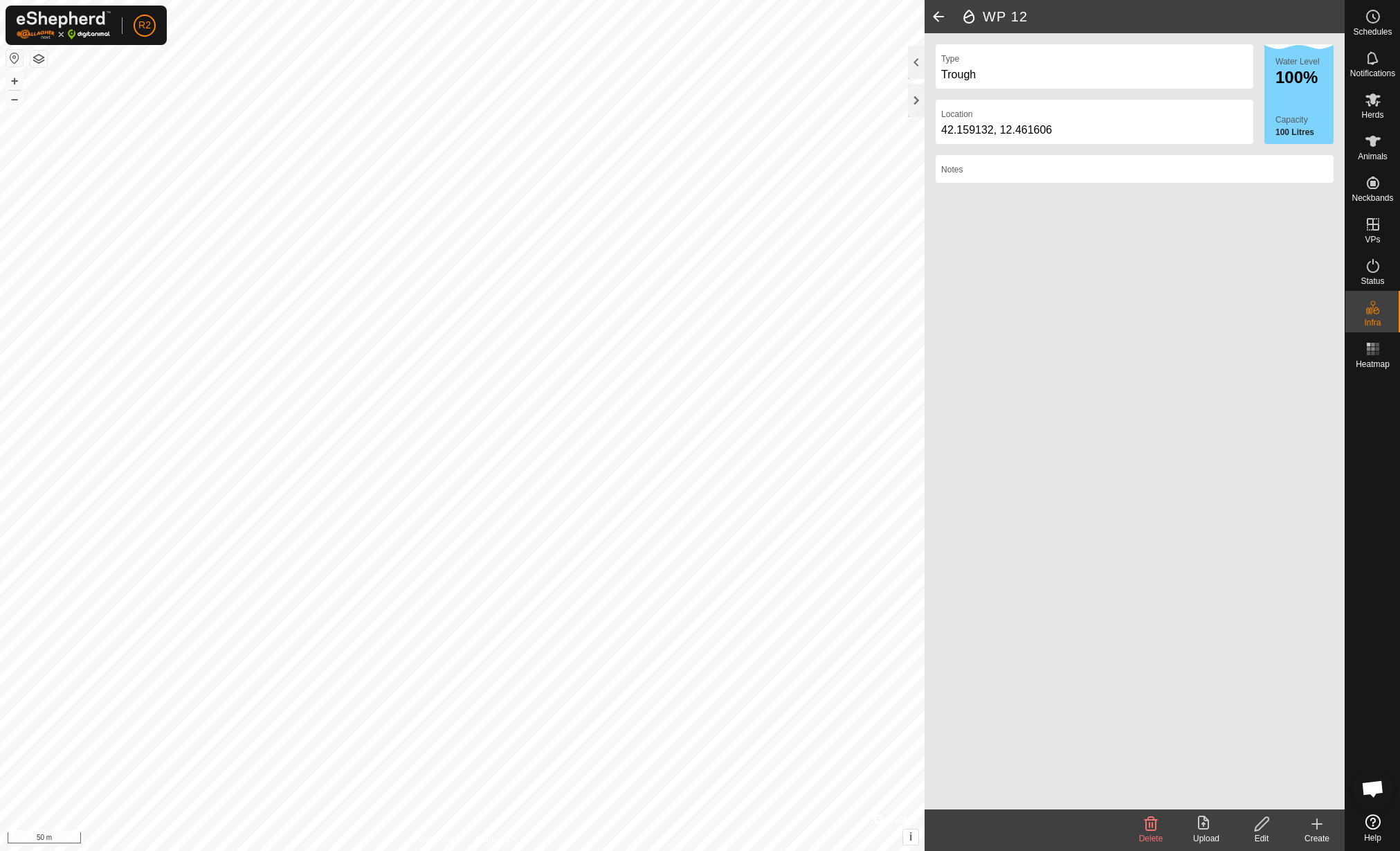
click at [1334, 841] on div "Create" at bounding box center [1317, 838] width 56 height 12
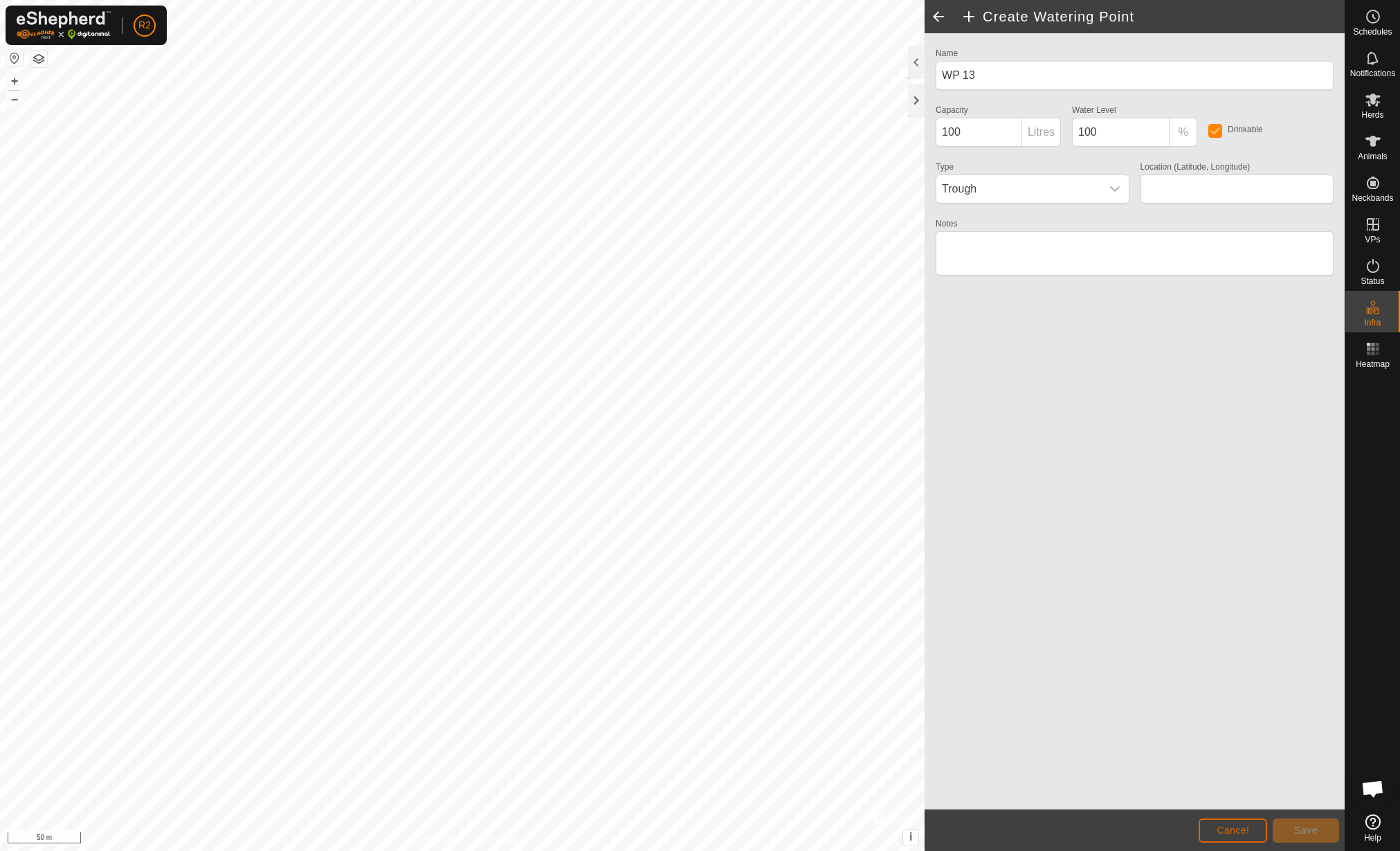
click at [1220, 821] on button "Cancel" at bounding box center [1233, 830] width 69 height 24
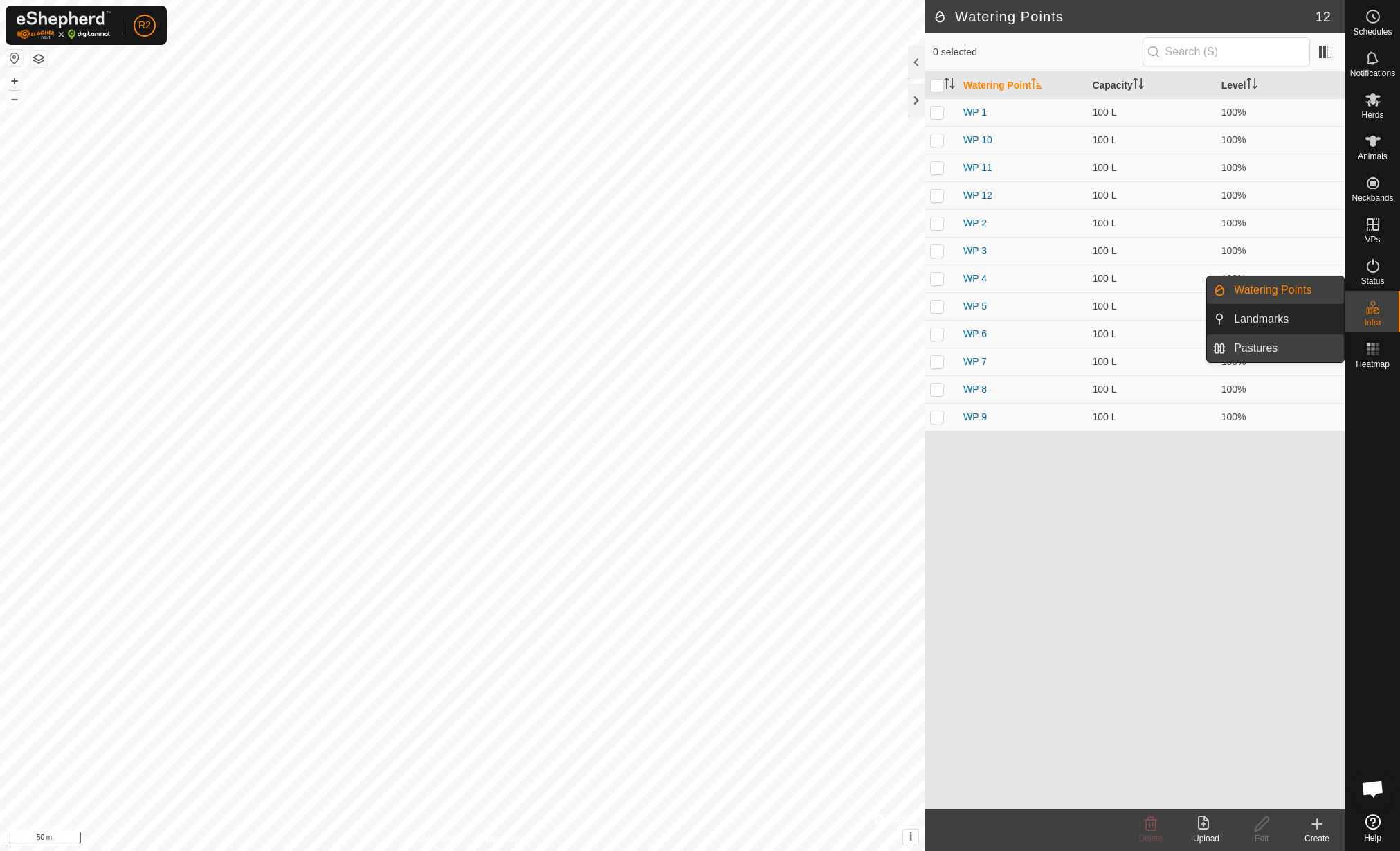
click at [1267, 349] on link "Pastures" at bounding box center [1285, 348] width 118 height 28
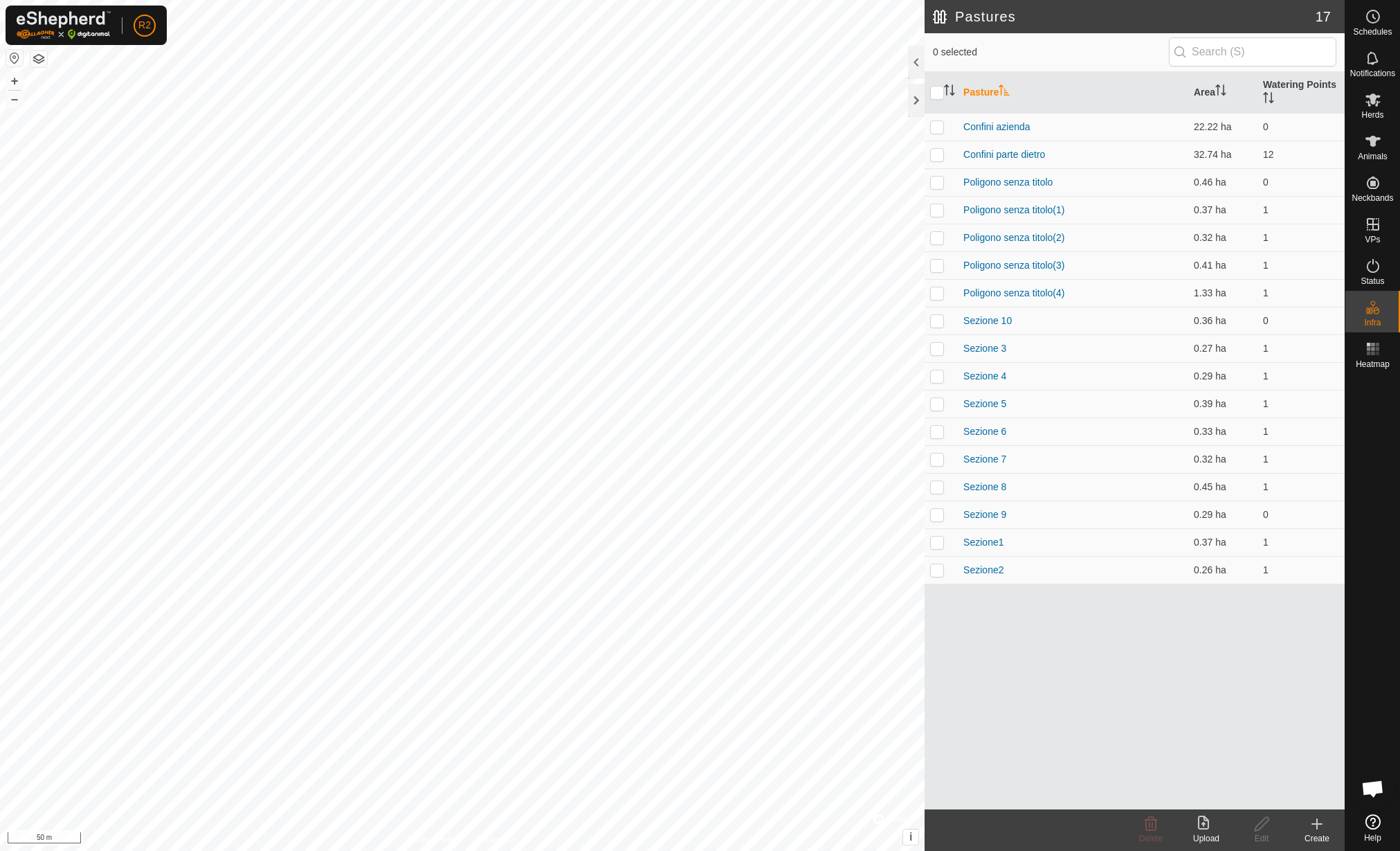
click at [1204, 829] on icon at bounding box center [1206, 823] width 17 height 17
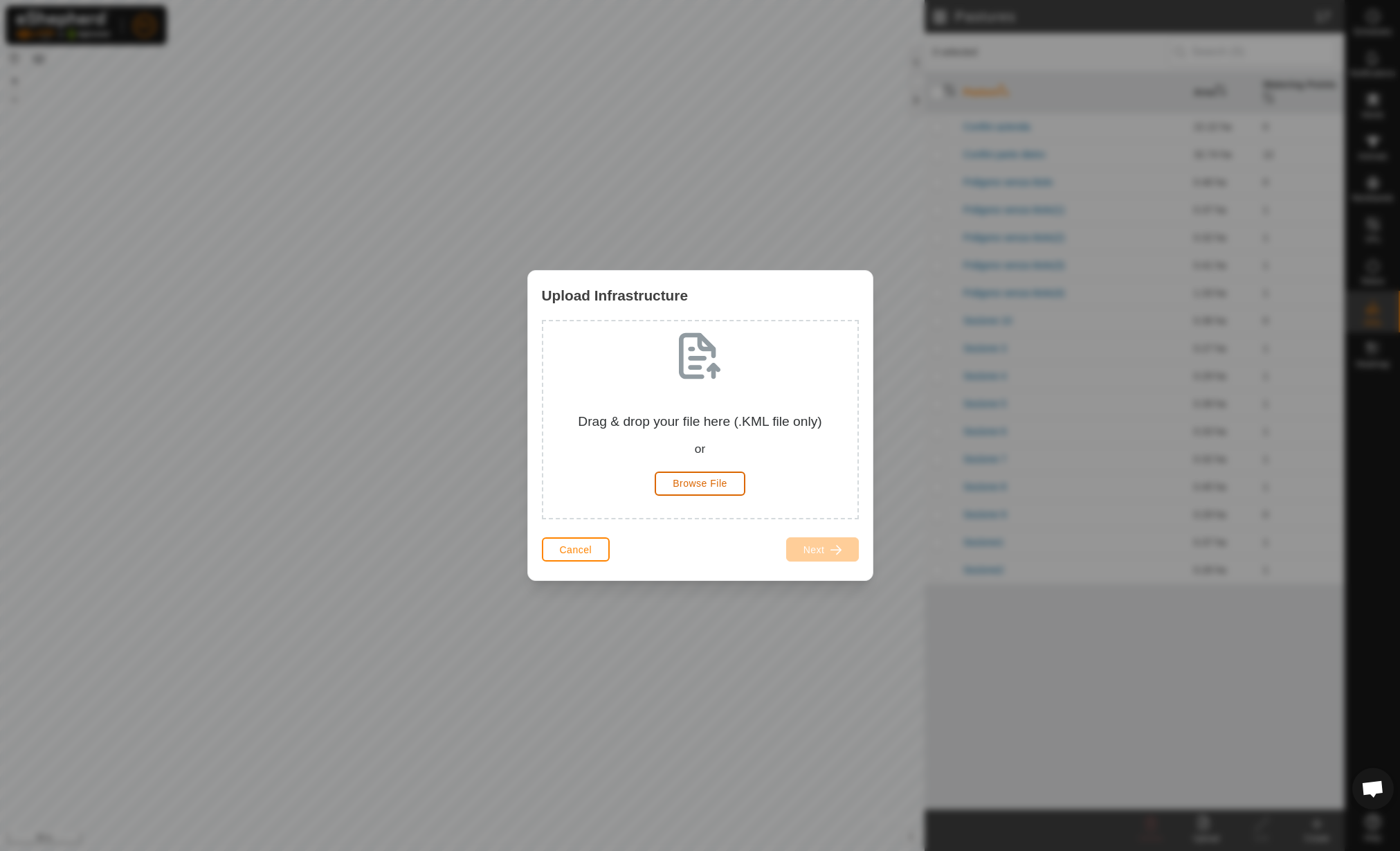
click at [713, 492] on button "Browse File" at bounding box center [700, 483] width 91 height 24
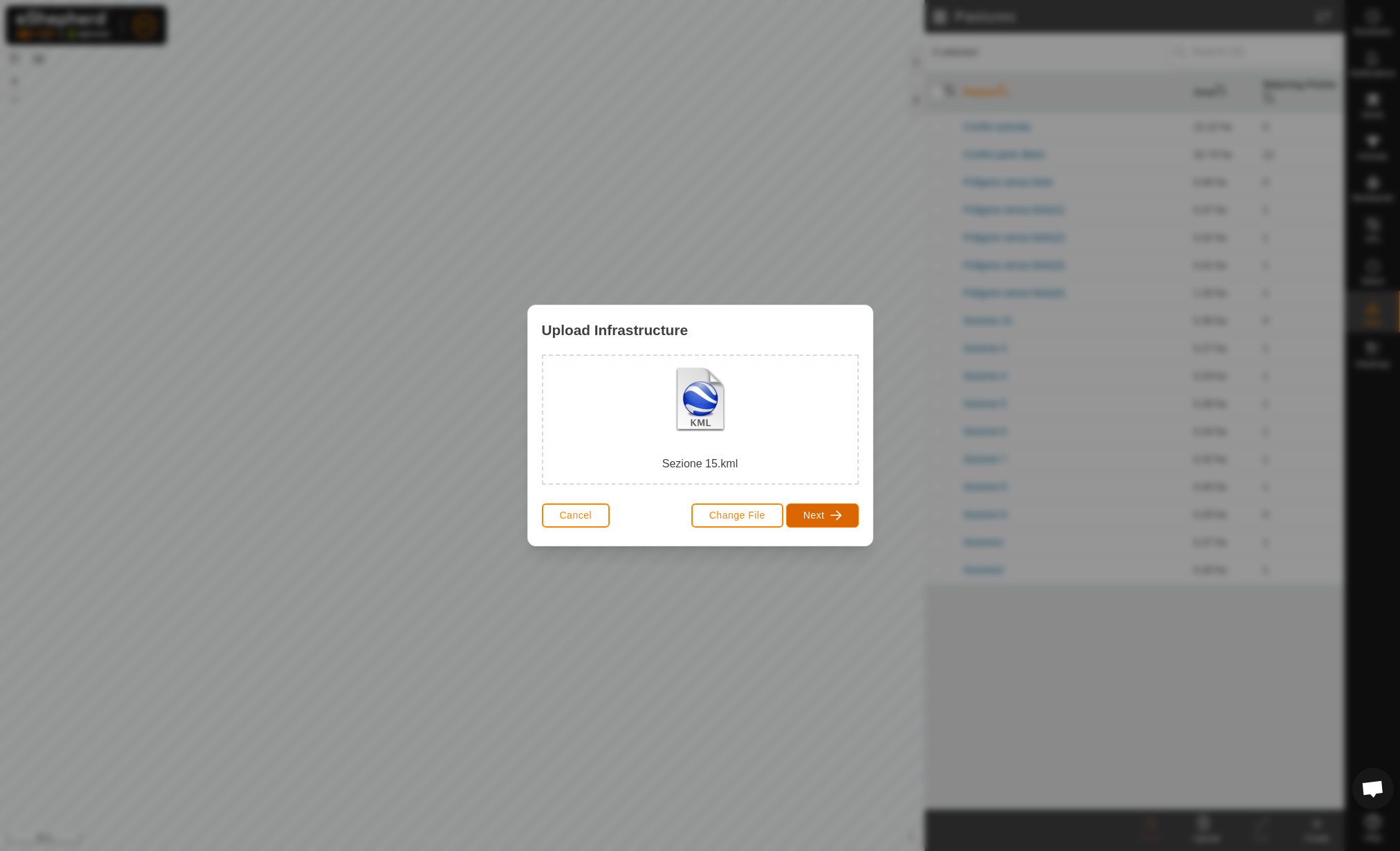
drag, startPoint x: 795, startPoint y: 510, endPoint x: 787, endPoint y: 509, distance: 8.1
click at [794, 510] on button "Next" at bounding box center [823, 515] width 73 height 24
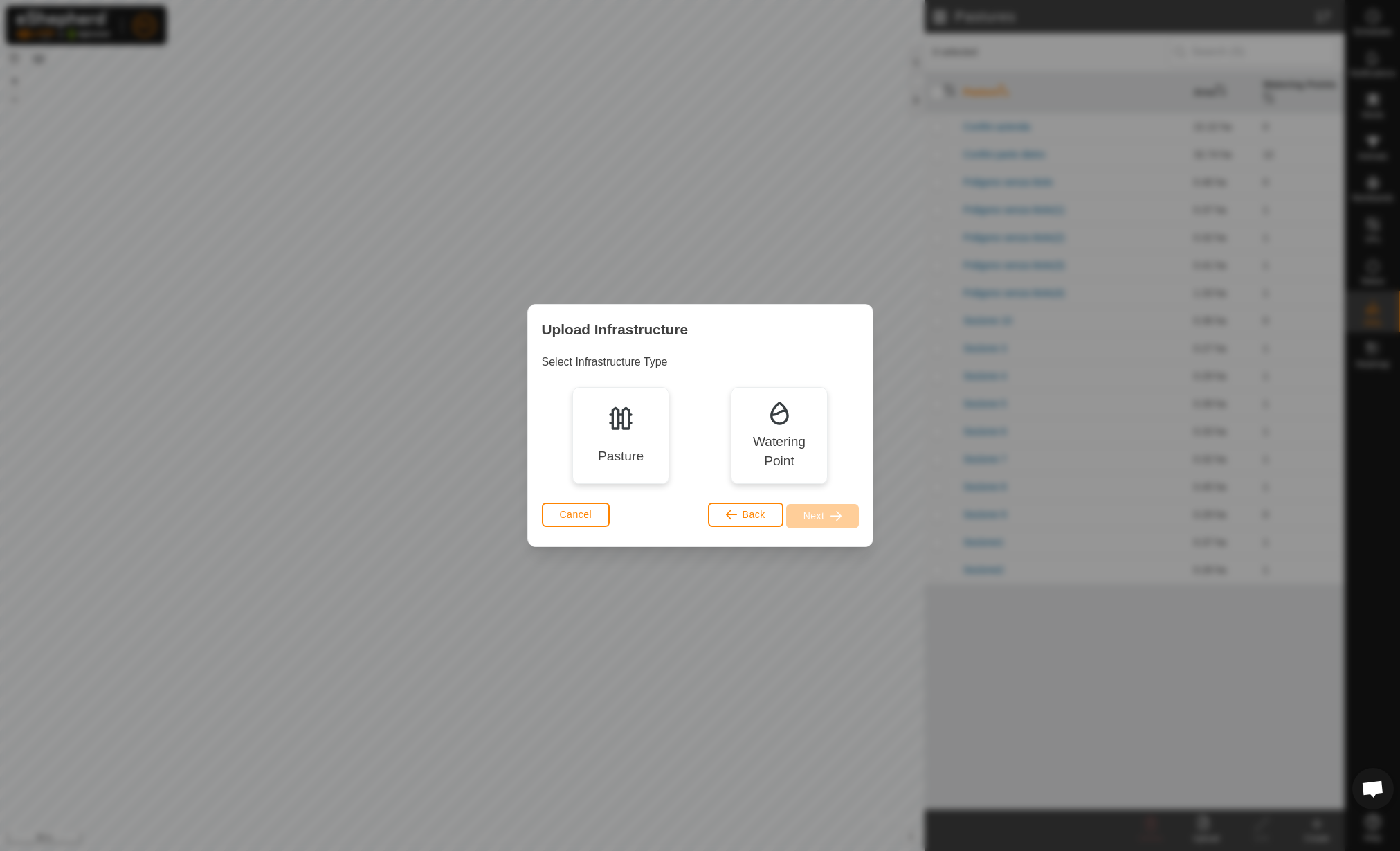
click at [594, 427] on div "Pasture" at bounding box center [621, 435] width 97 height 97
click at [811, 515] on span "Next" at bounding box center [814, 515] width 21 height 11
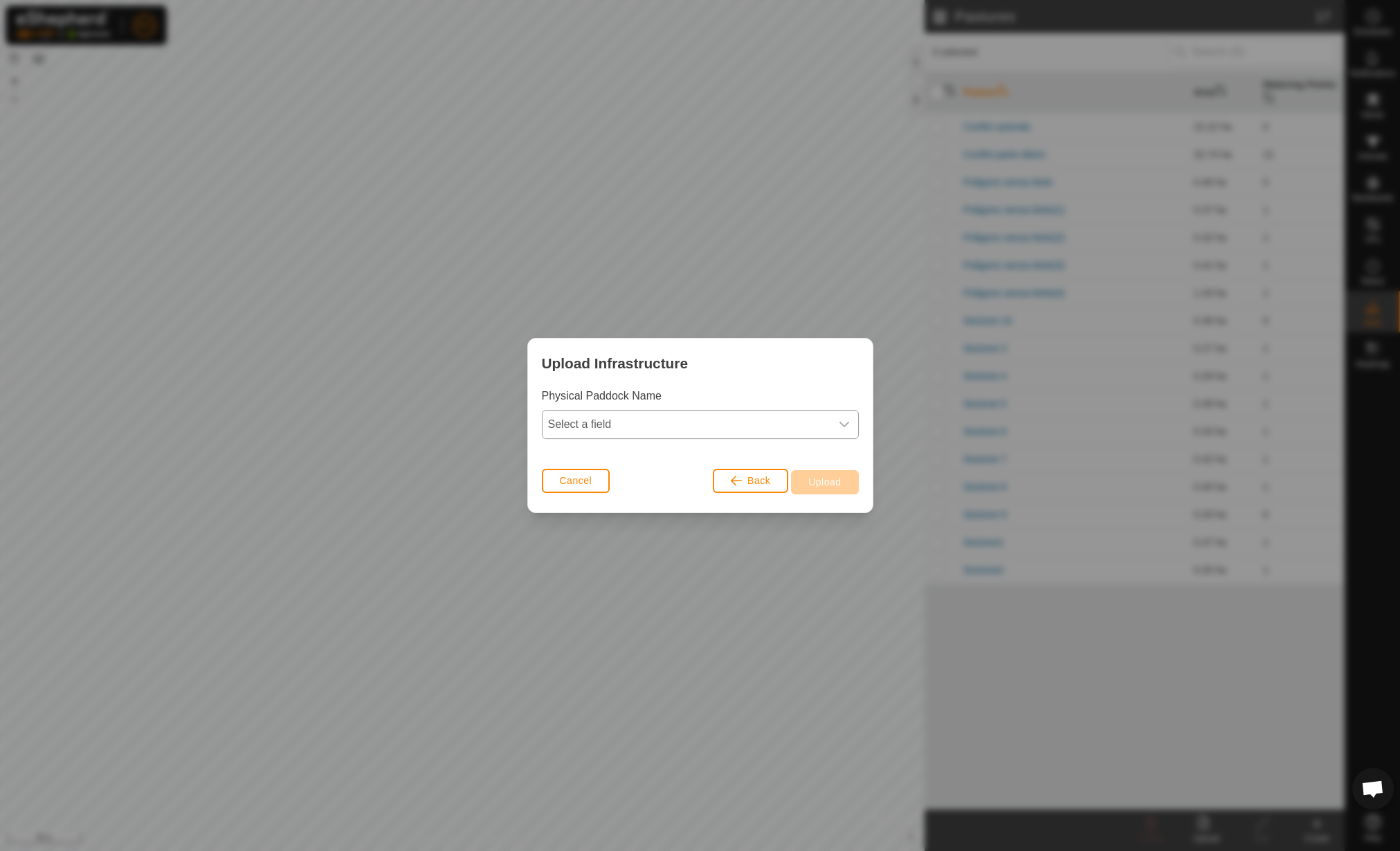
click at [722, 423] on span "Select a field" at bounding box center [686, 424] width 288 height 28
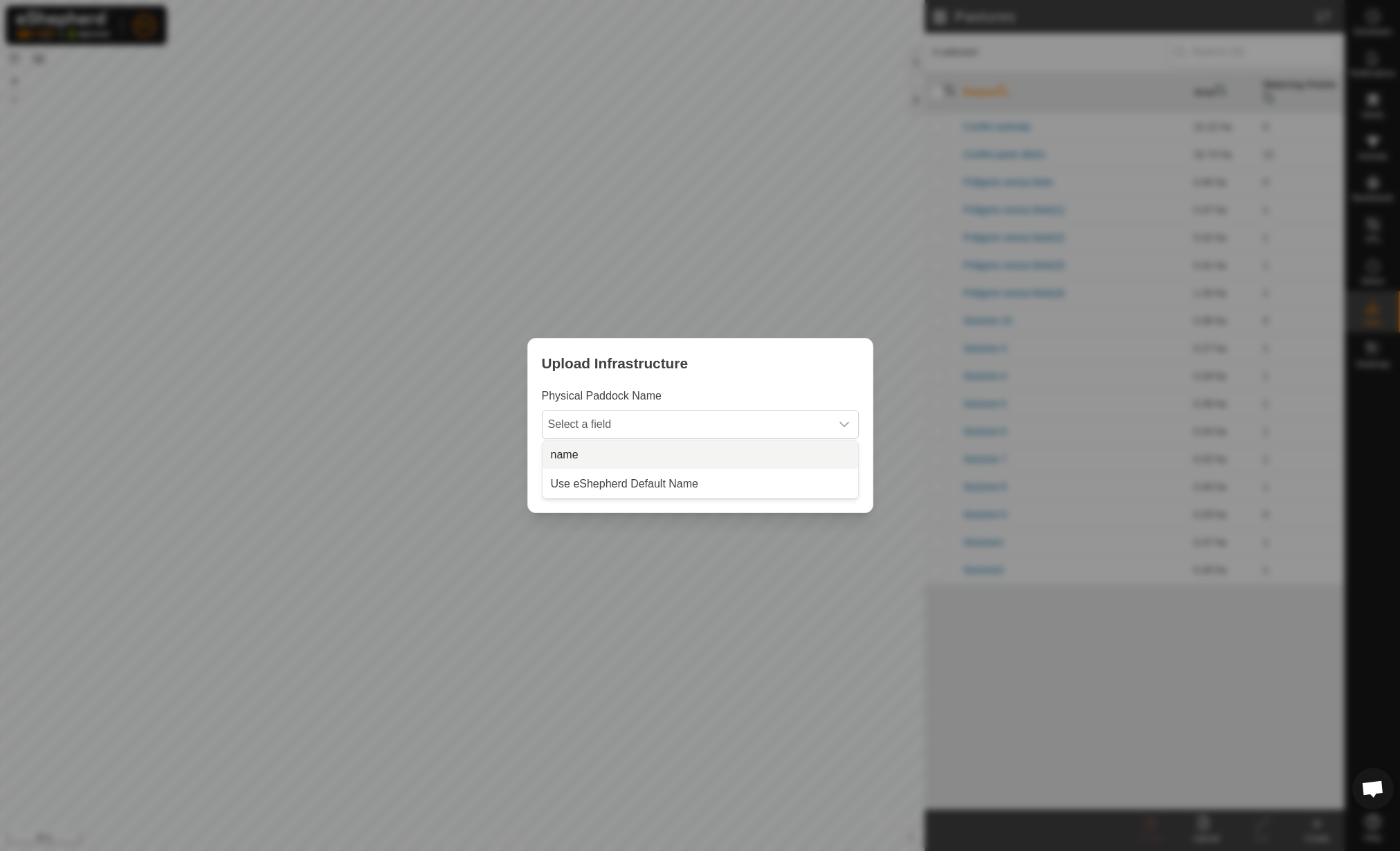
click at [705, 450] on li "name" at bounding box center [700, 455] width 315 height 28
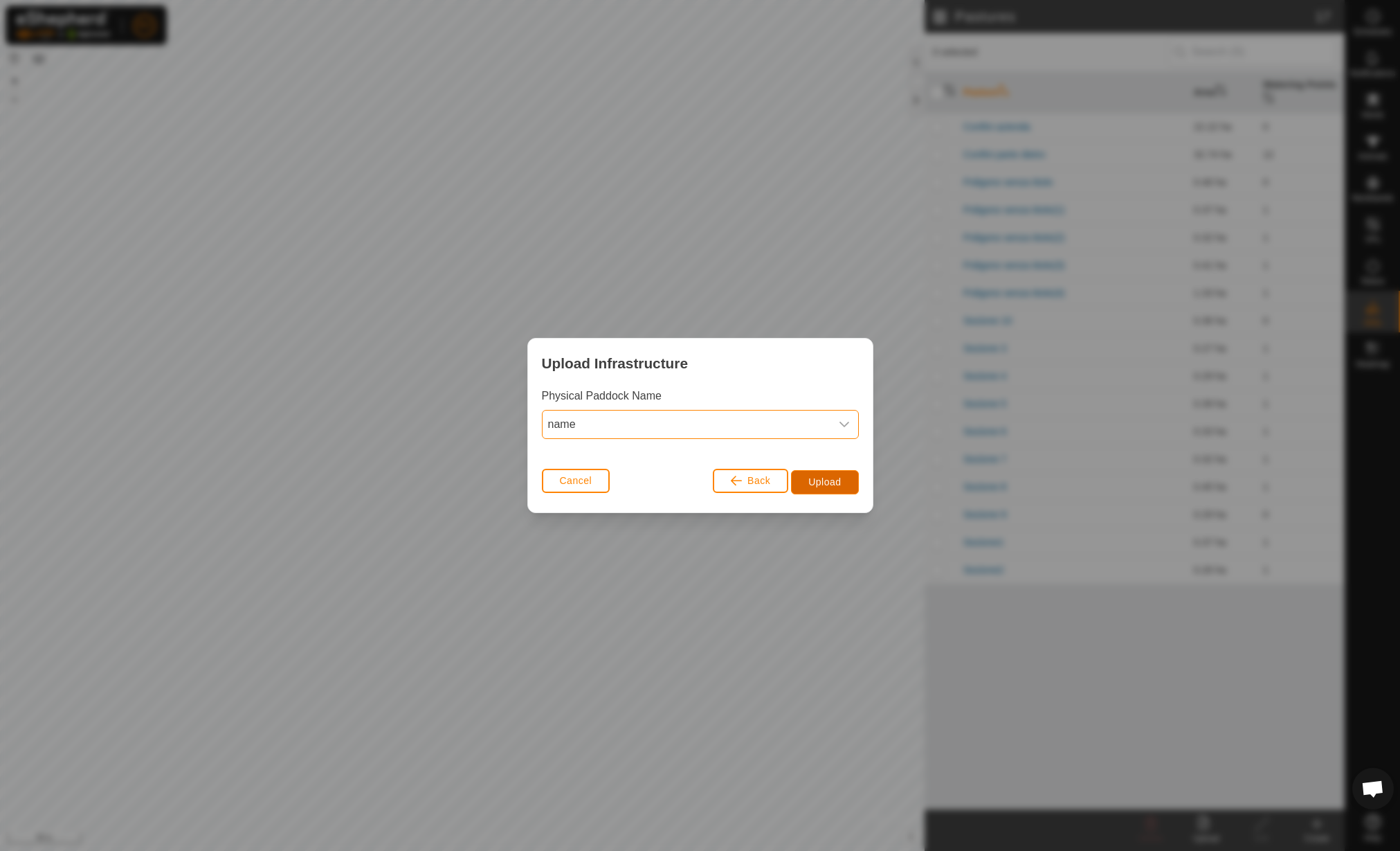
click at [814, 478] on span "Upload" at bounding box center [825, 481] width 33 height 11
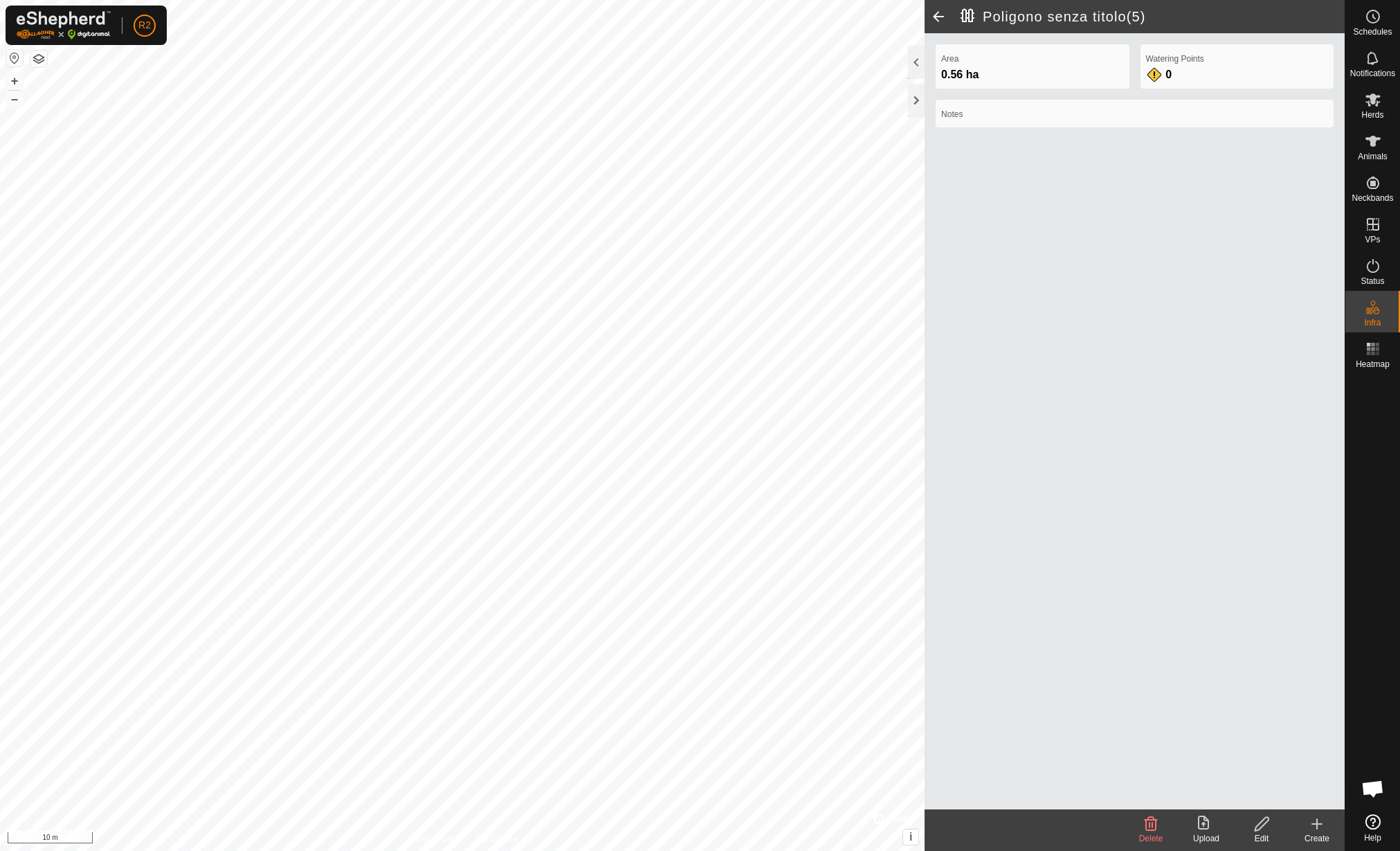
click at [1255, 830] on icon at bounding box center [1261, 823] width 14 height 14
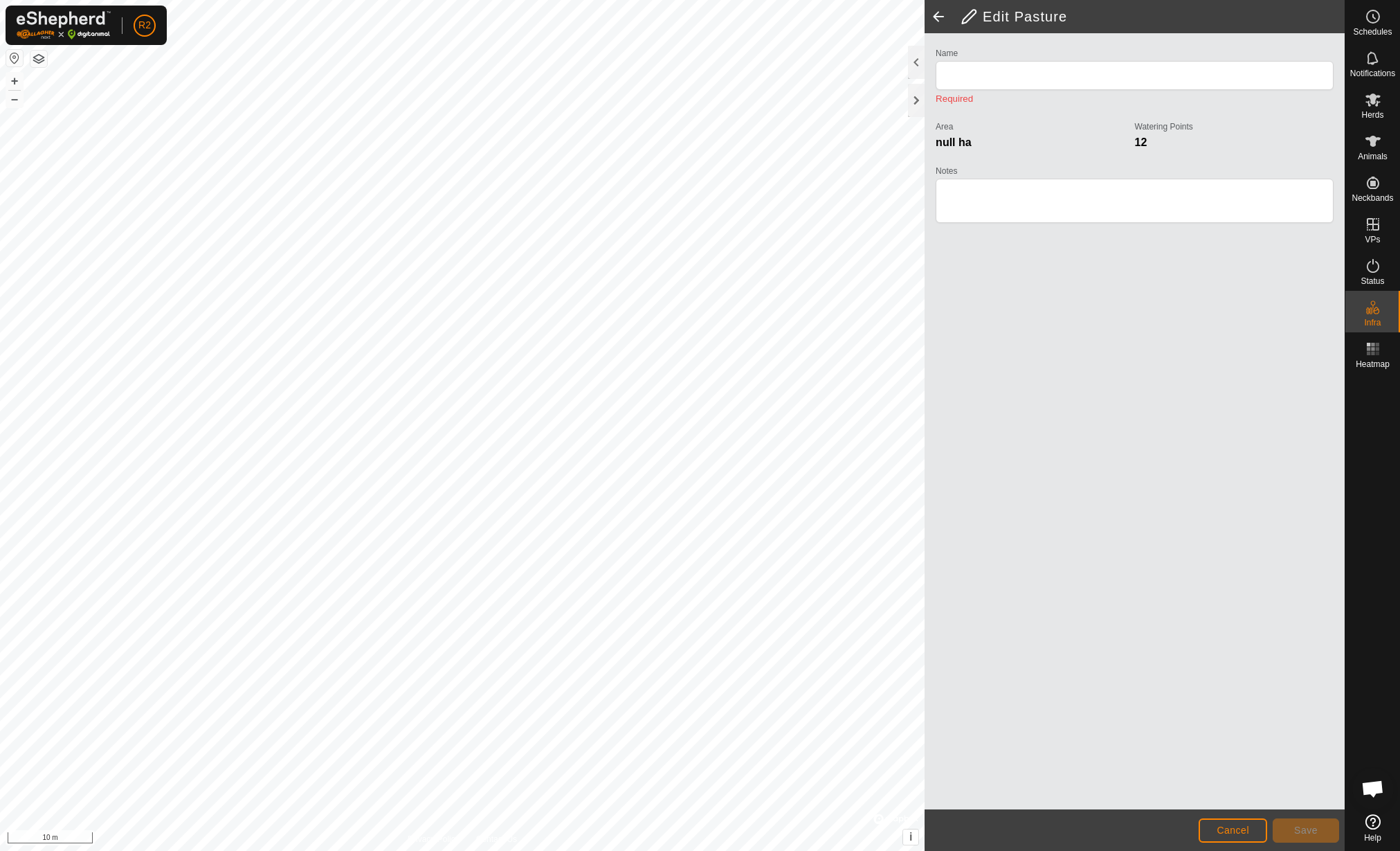
type input "Poligono senza titolo(5)"
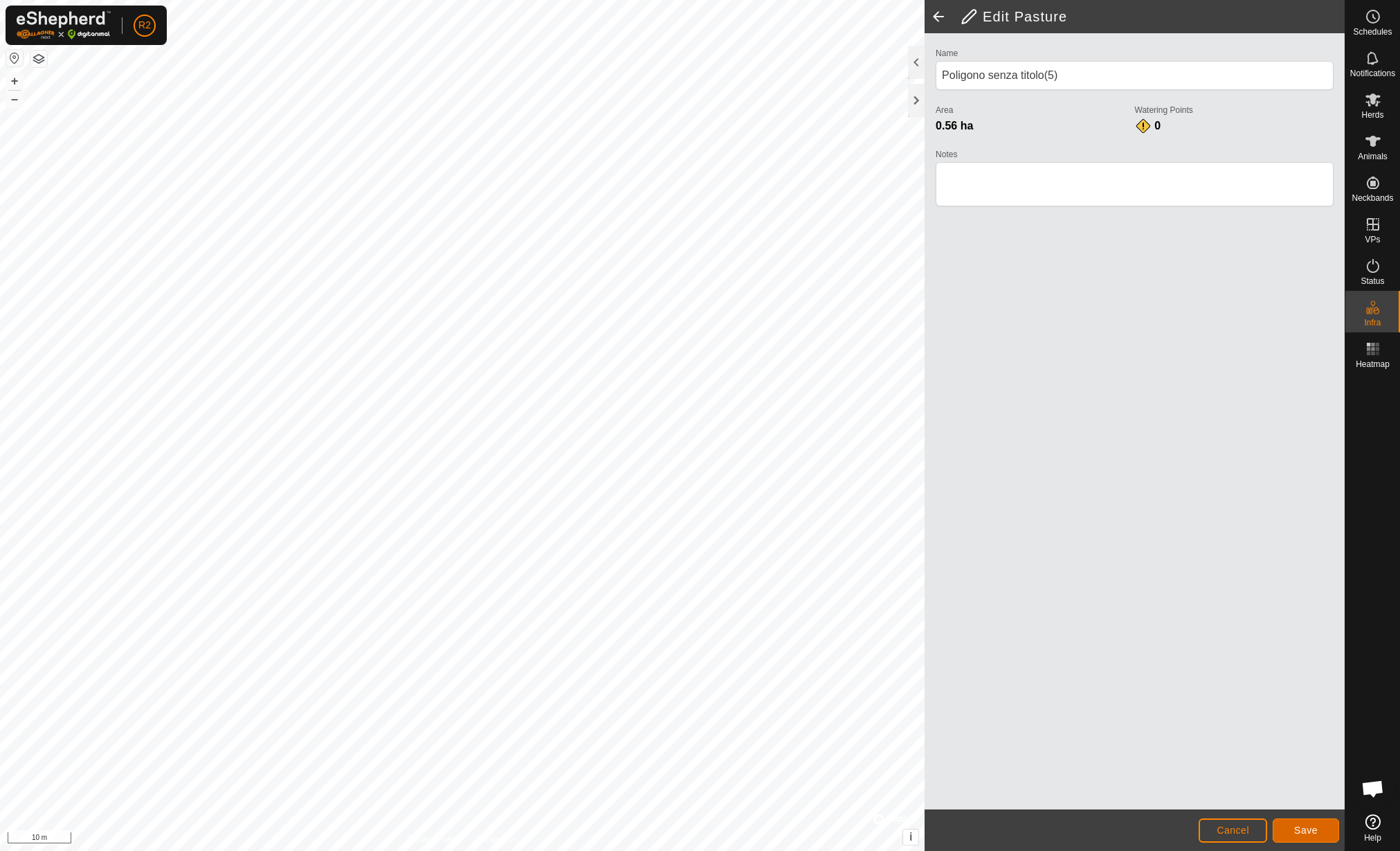
click at [1316, 828] on span "Save" at bounding box center [1306, 830] width 23 height 11
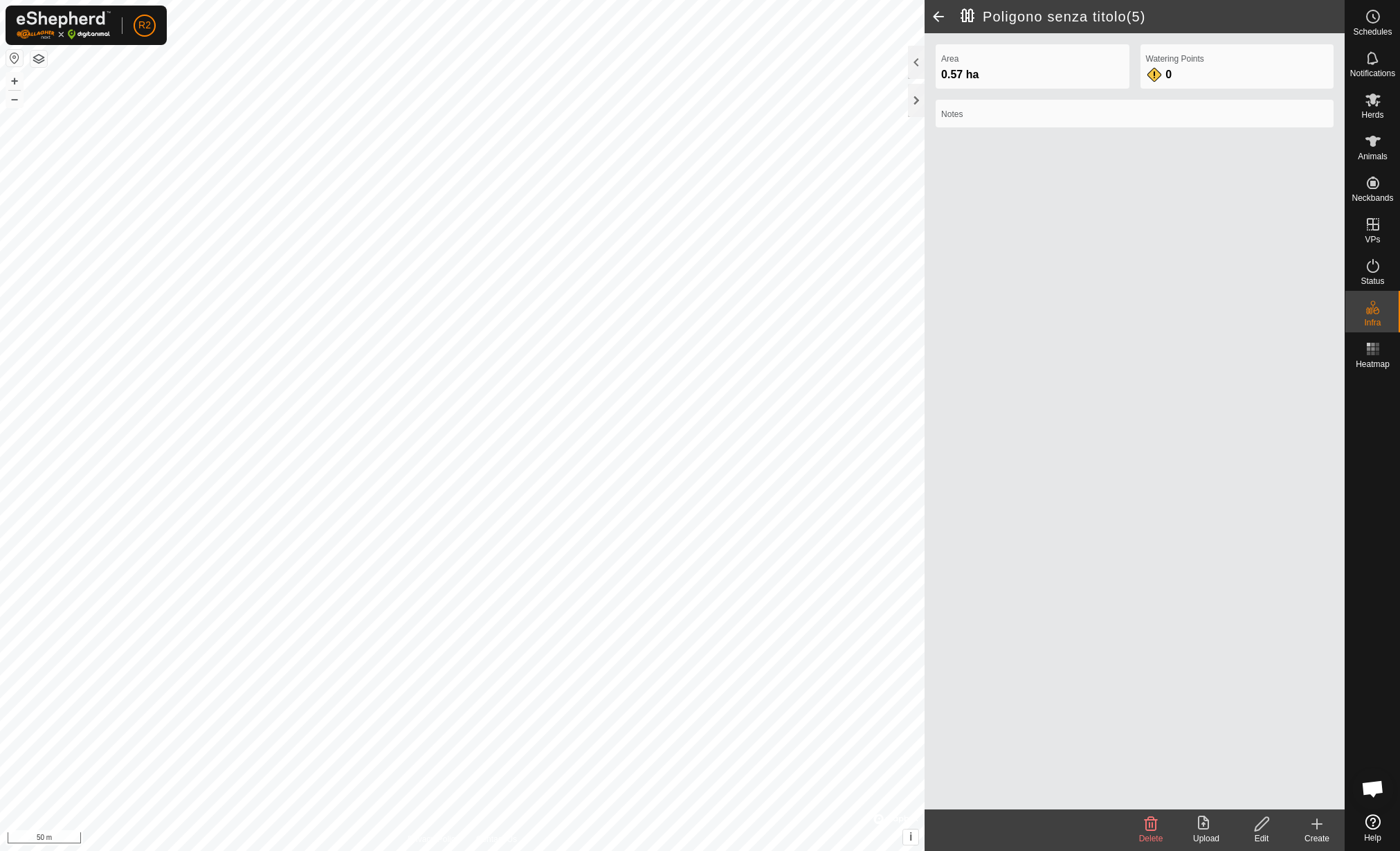
click at [1217, 840] on div "Upload" at bounding box center [1206, 838] width 56 height 12
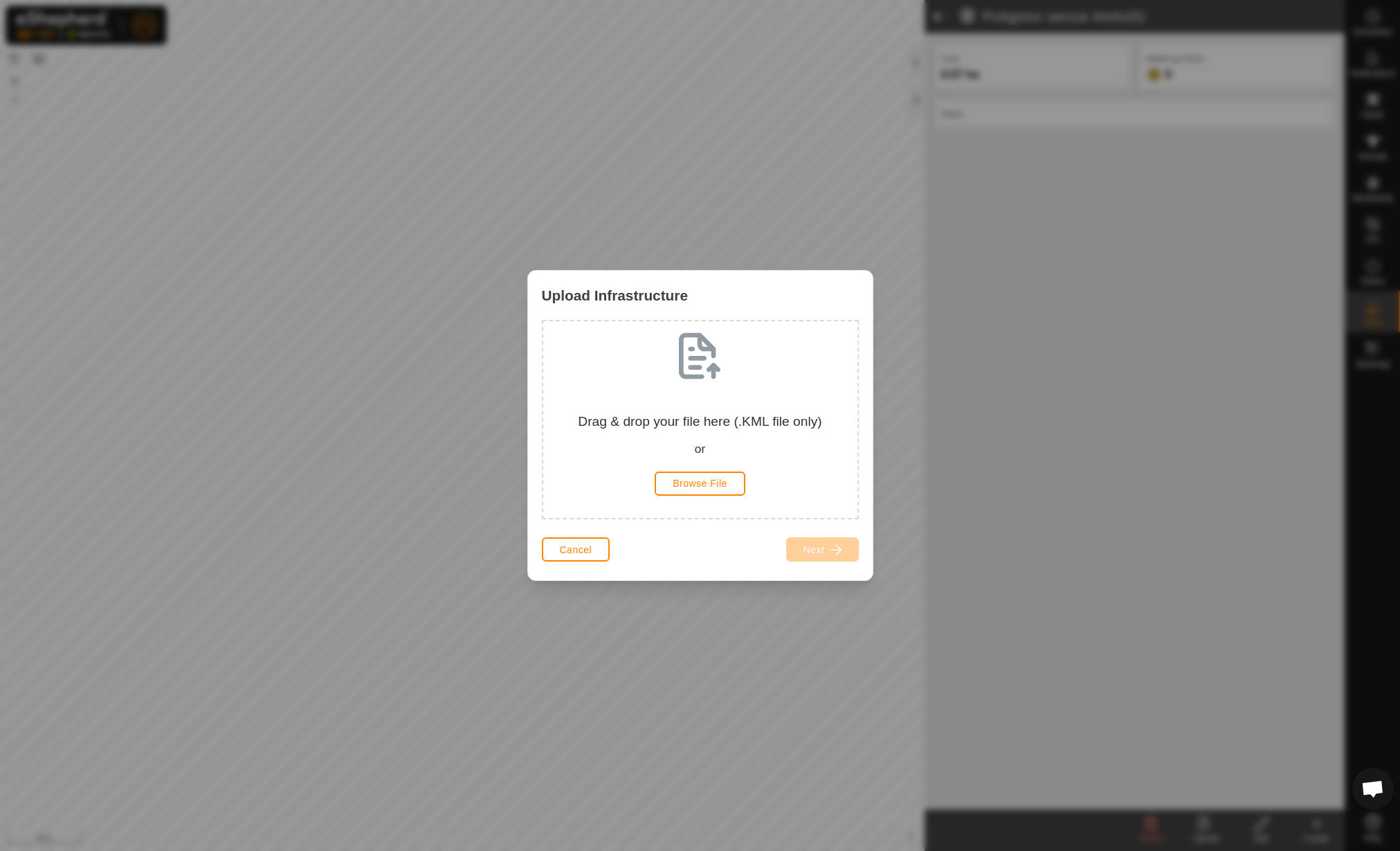
click at [665, 470] on div "Drag & drop your file here (.KML file only) or Browse File" at bounding box center [700, 419] width 292 height 175
click at [668, 490] on button "Browse File" at bounding box center [700, 483] width 91 height 24
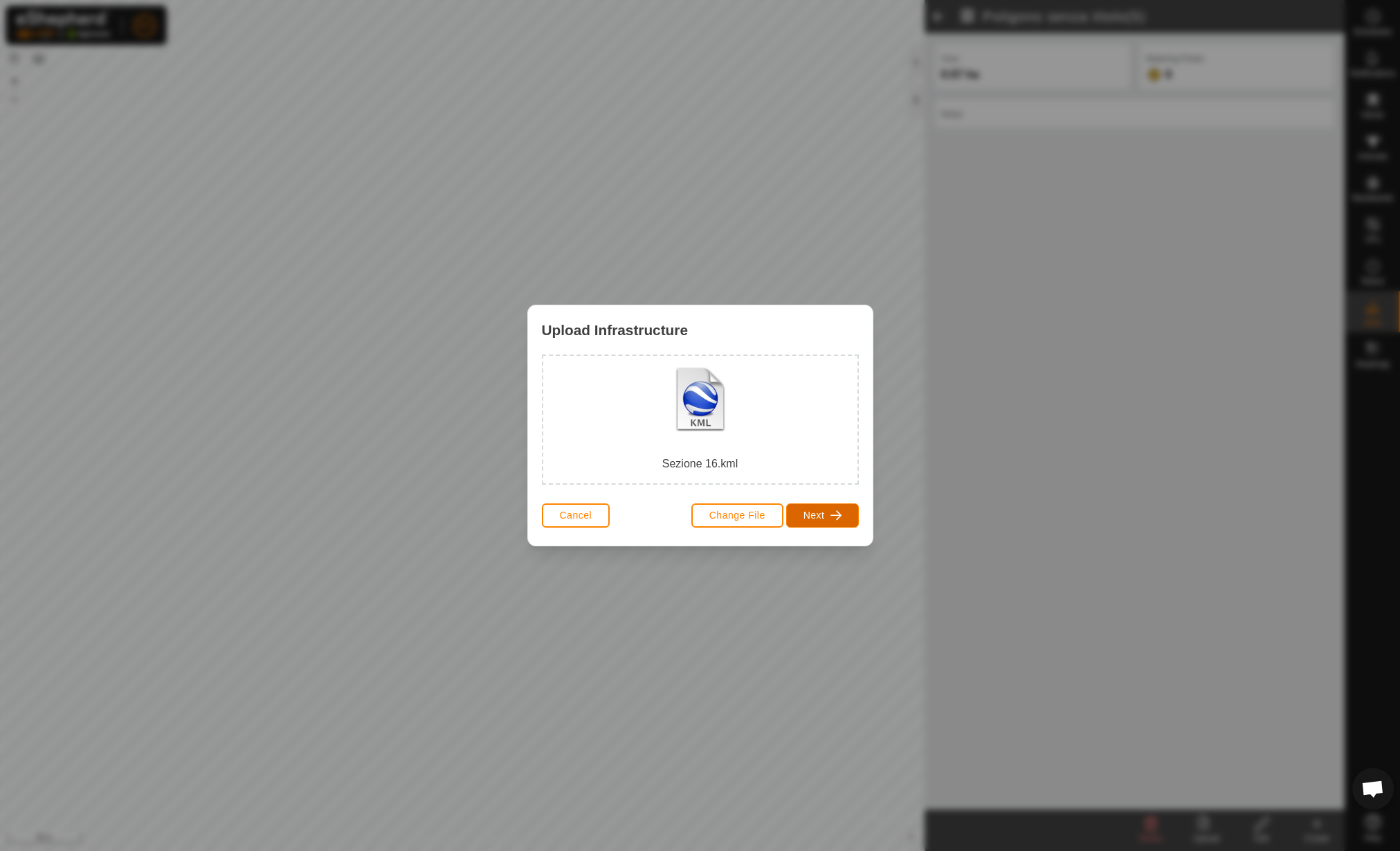
click at [830, 516] on span "button" at bounding box center [835, 515] width 11 height 11
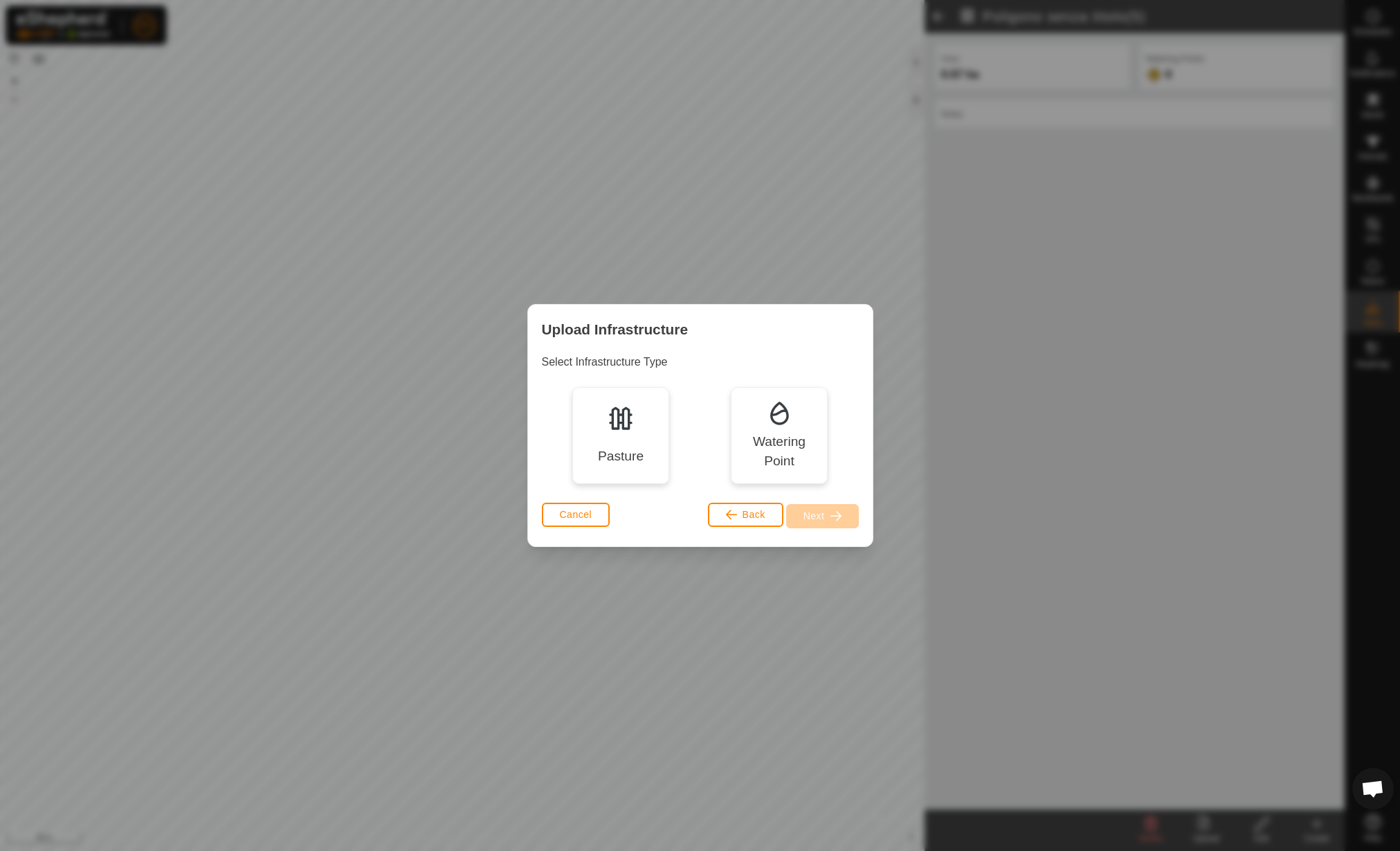
click at [631, 453] on div "Pasture" at bounding box center [621, 456] width 46 height 20
click at [845, 511] on button "Next" at bounding box center [823, 516] width 73 height 24
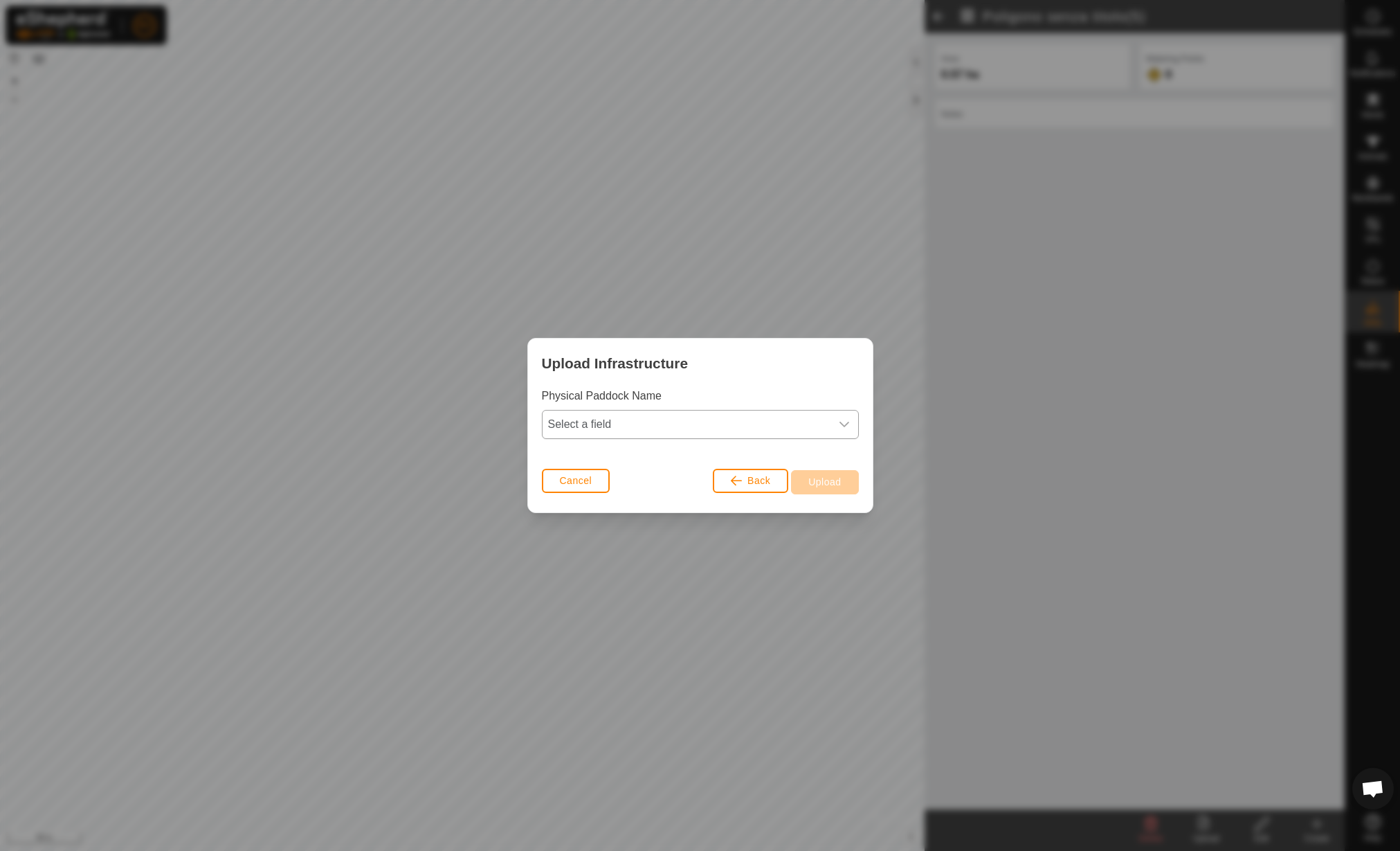
click at [663, 417] on span "Select a field" at bounding box center [686, 424] width 288 height 28
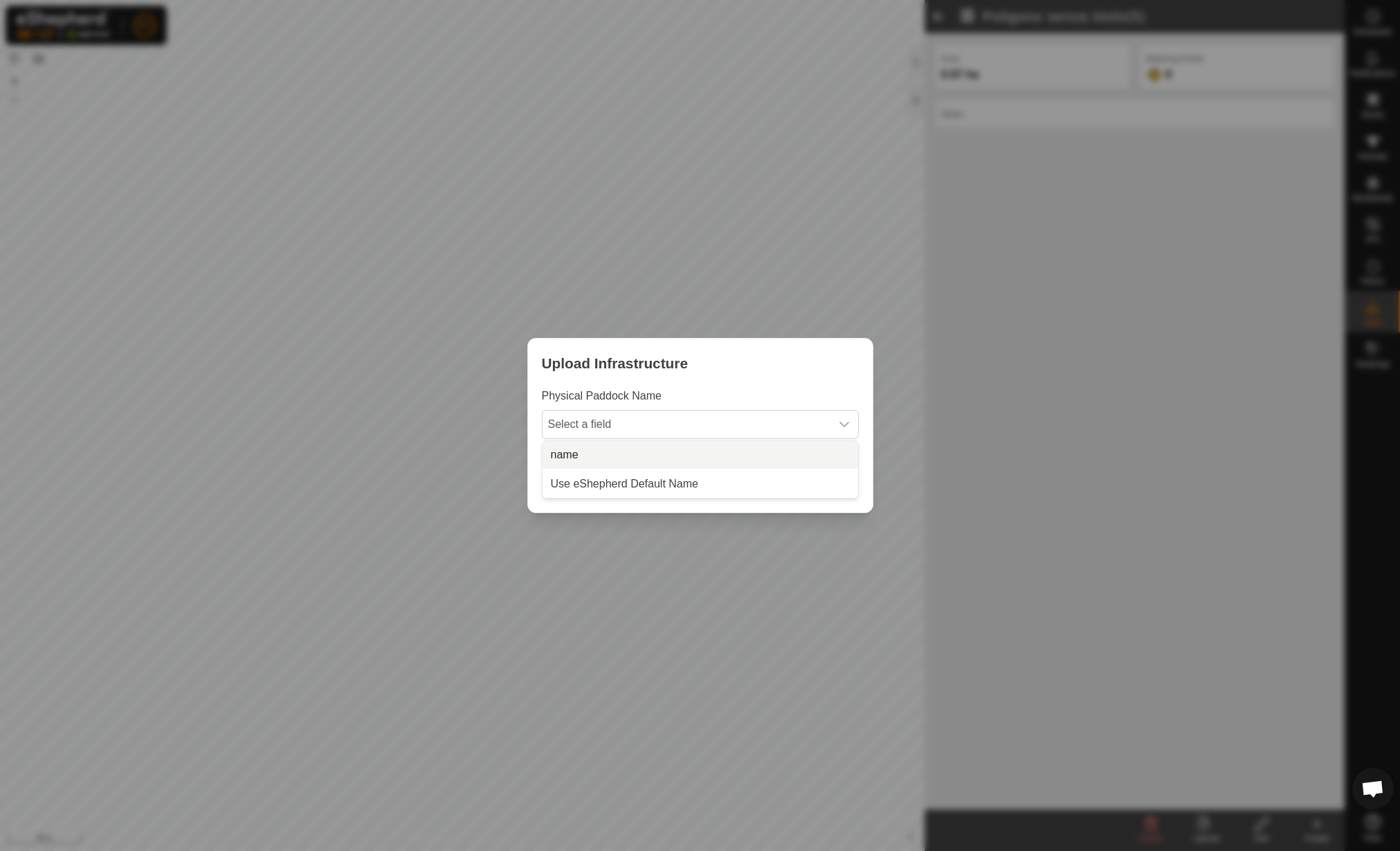
click at [656, 444] on li "name" at bounding box center [700, 455] width 315 height 28
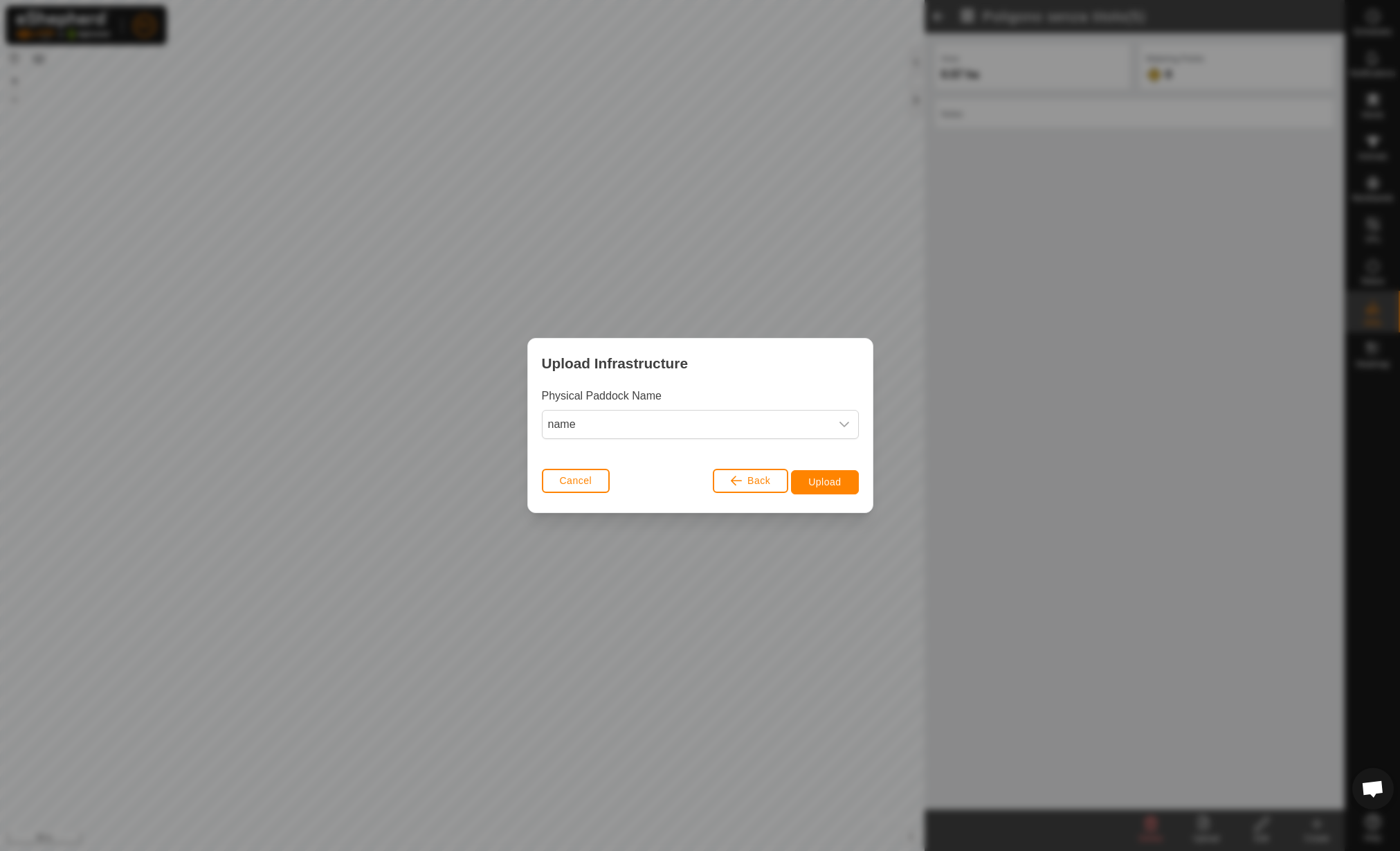
drag, startPoint x: 859, startPoint y: 492, endPoint x: 826, endPoint y: 480, distance: 35.1
click at [857, 492] on div "Cancel Back Upload" at bounding box center [700, 488] width 345 height 48
click at [826, 480] on span "Upload" at bounding box center [825, 481] width 33 height 11
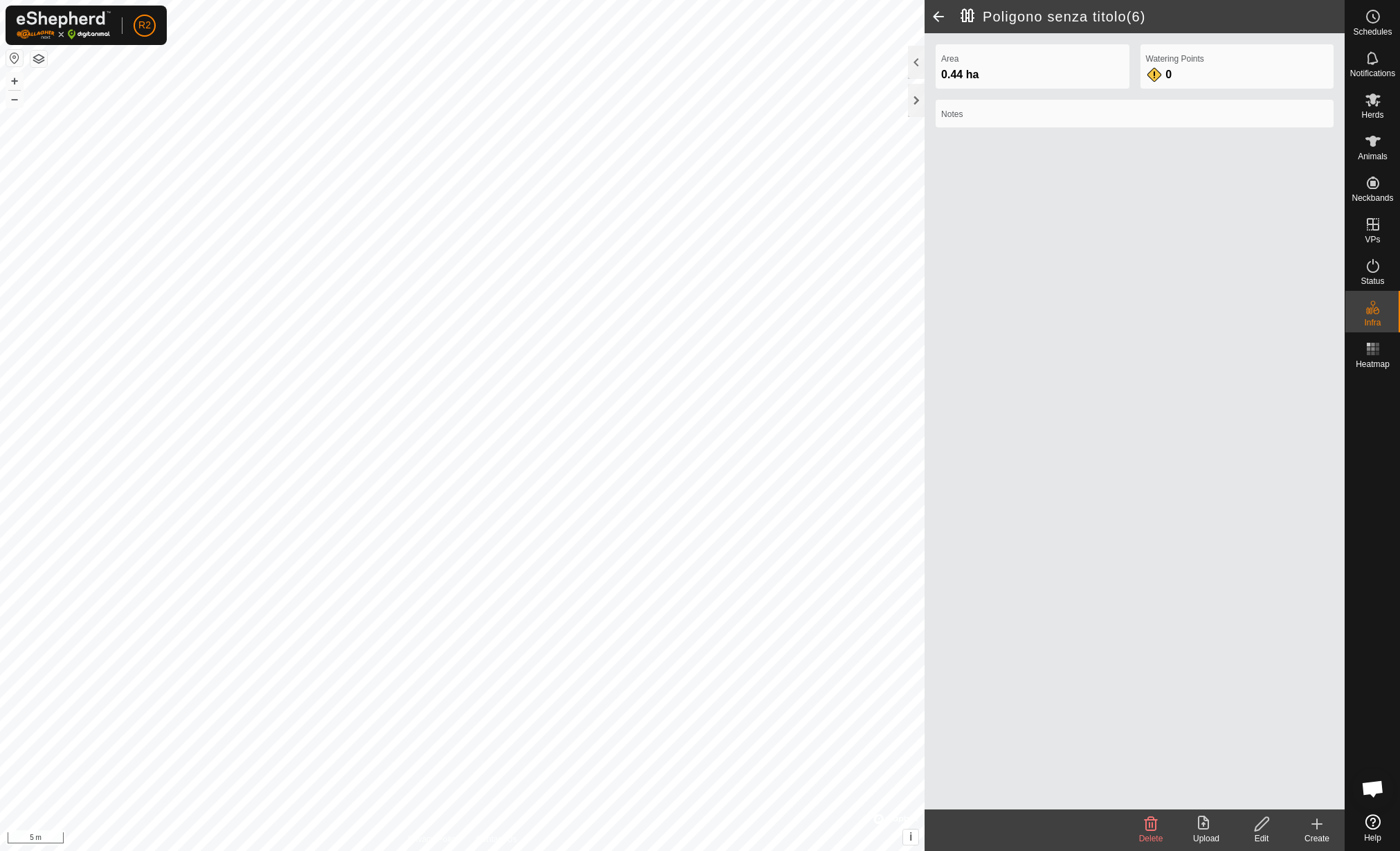
click at [1250, 838] on div "Edit" at bounding box center [1262, 838] width 56 height 12
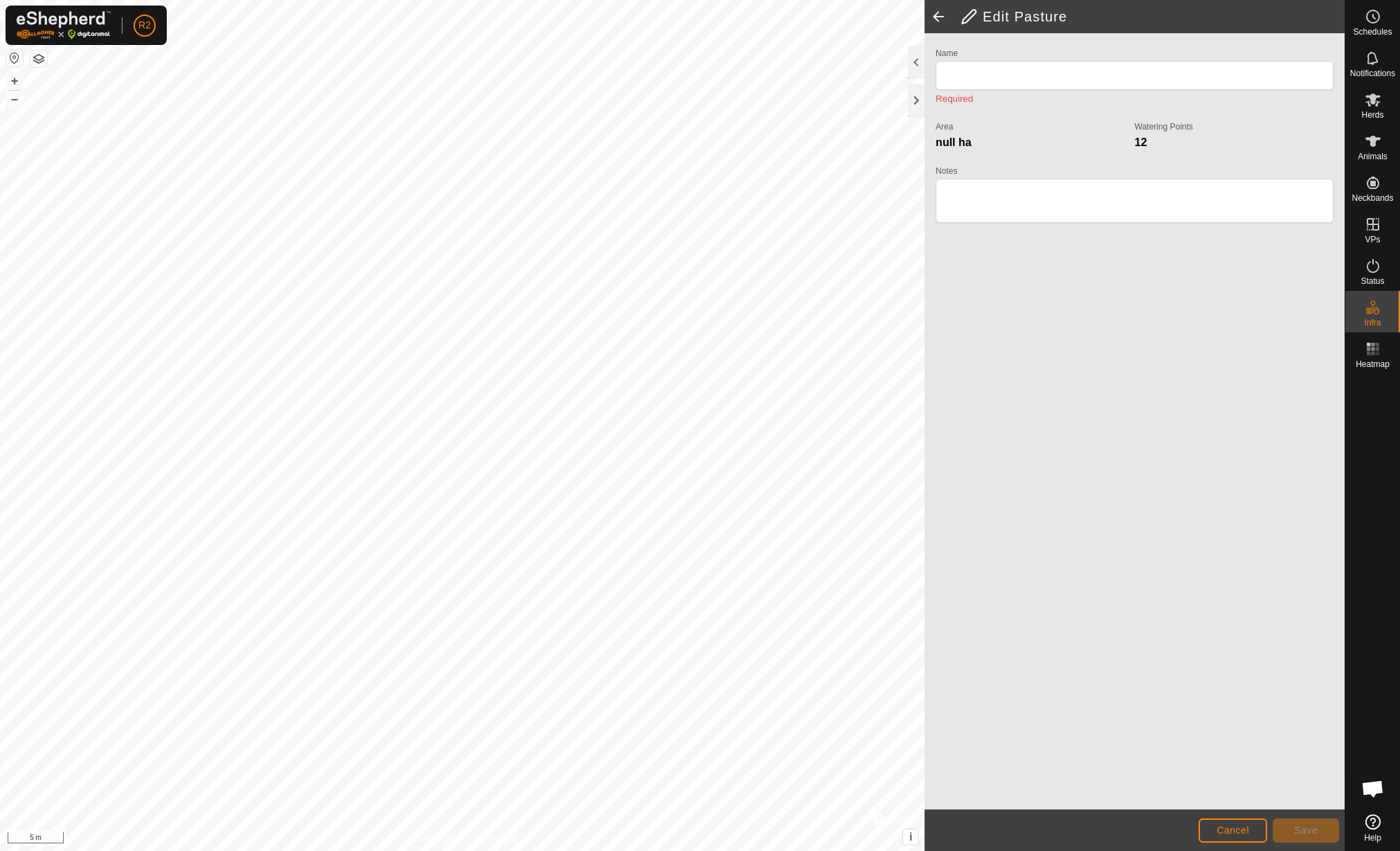
type input "Poligono senza titolo(6)"
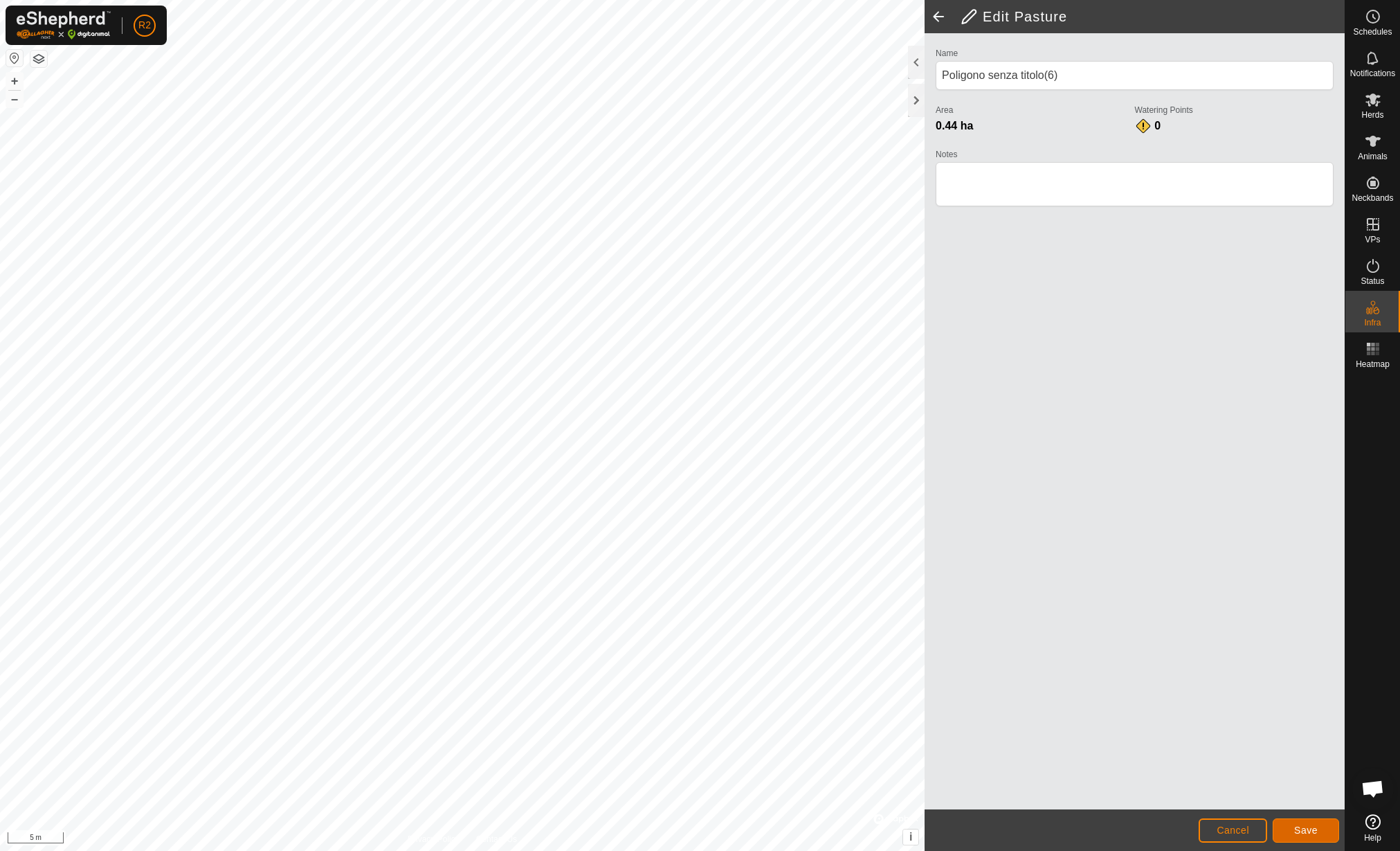
click at [1308, 820] on button "Save" at bounding box center [1306, 830] width 66 height 24
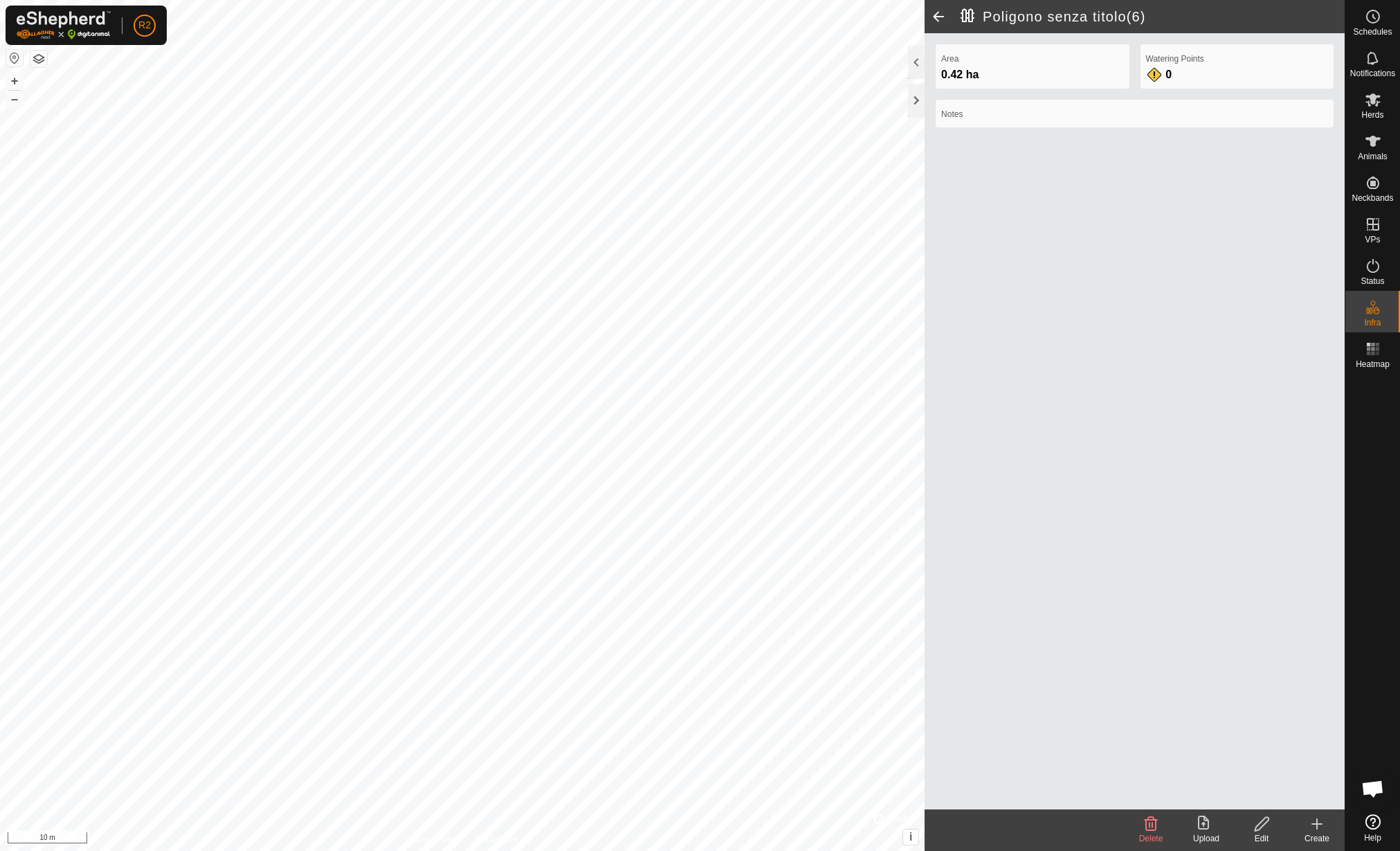
drag, startPoint x: 1331, startPoint y: 815, endPoint x: 1323, endPoint y: 821, distance: 10.0
click at [1323, 821] on create-svg-icon at bounding box center [1317, 823] width 56 height 17
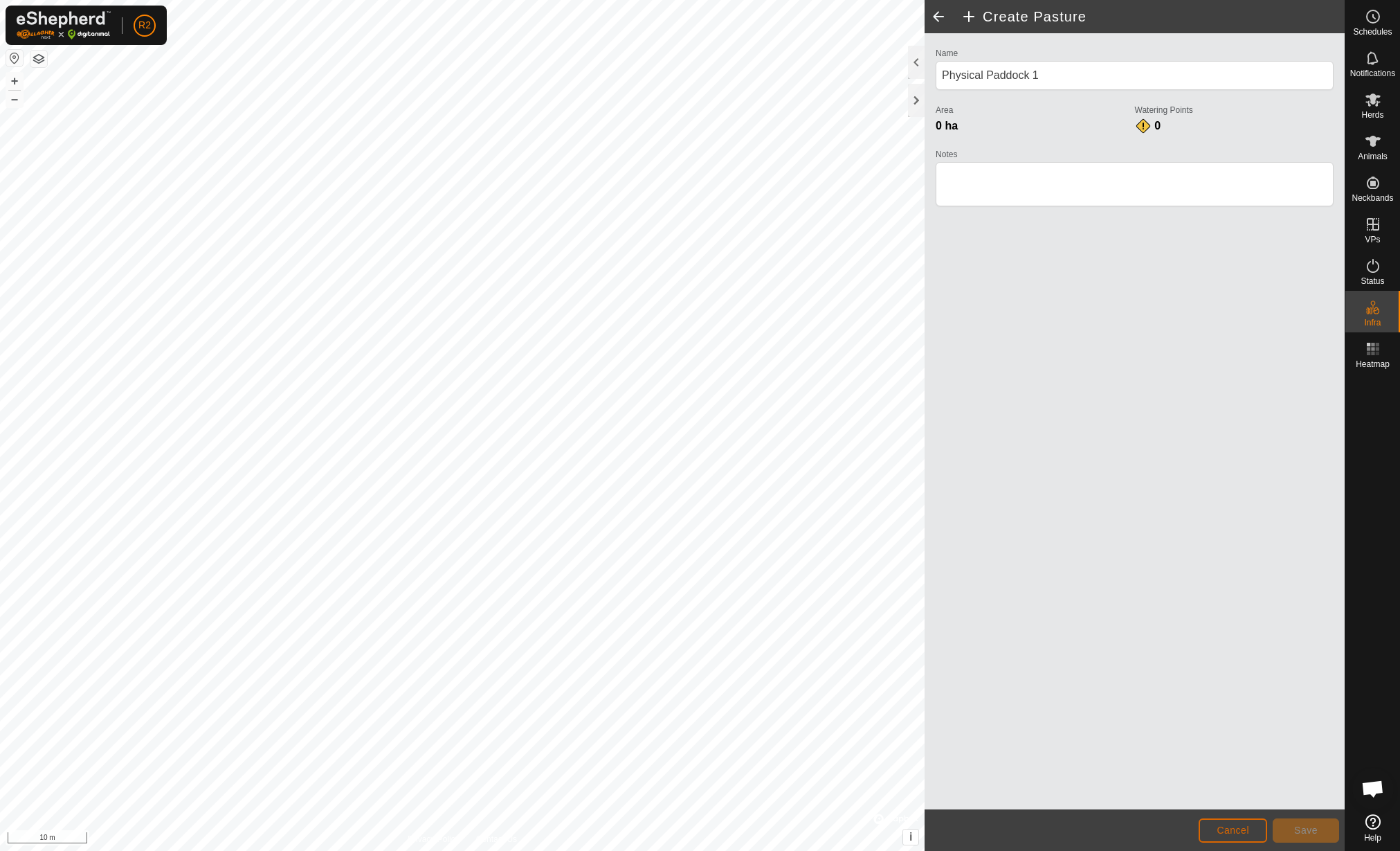
click at [1233, 822] on button "Cancel" at bounding box center [1233, 830] width 69 height 24
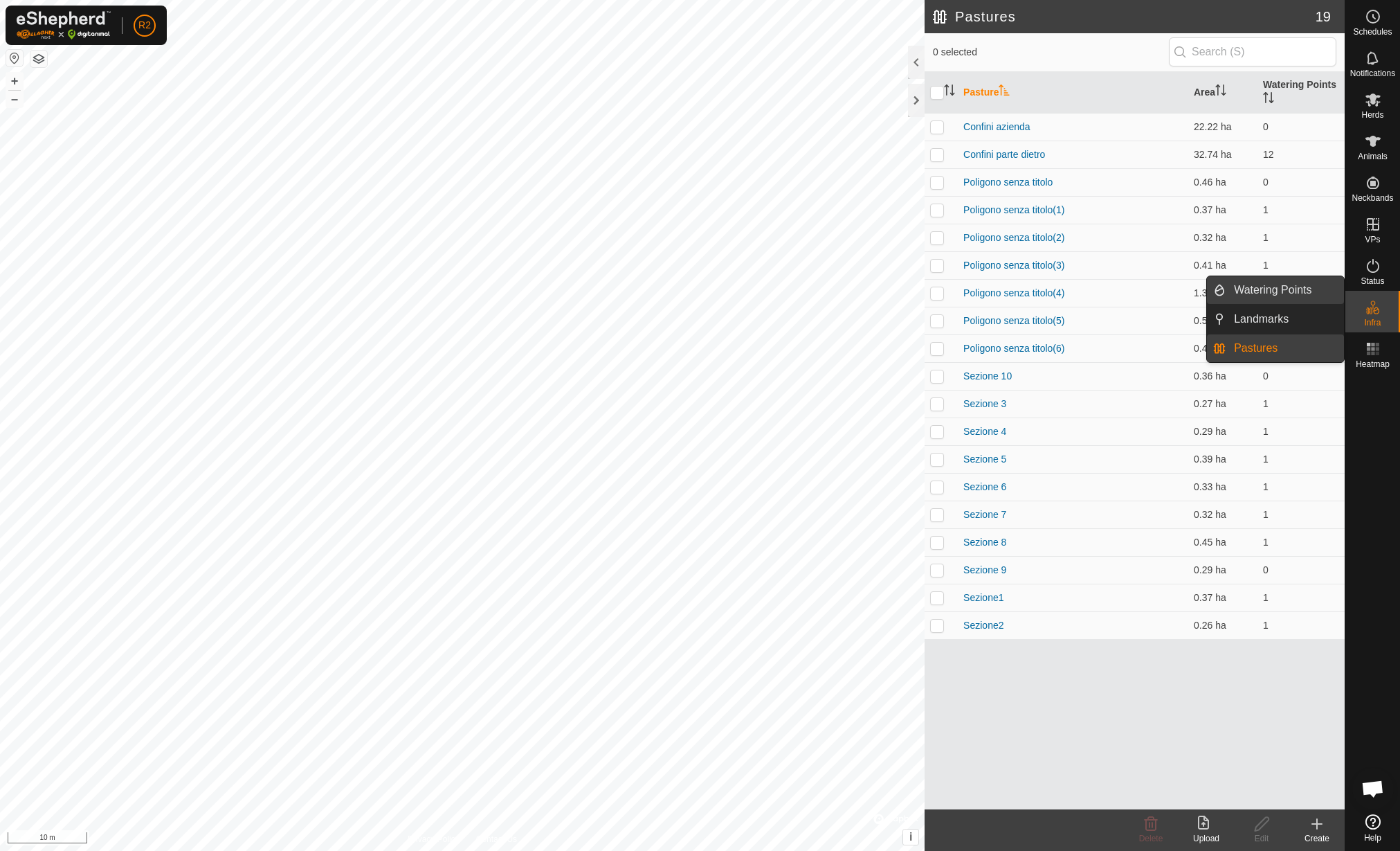
click at [1277, 292] on link "Watering Points" at bounding box center [1285, 290] width 118 height 28
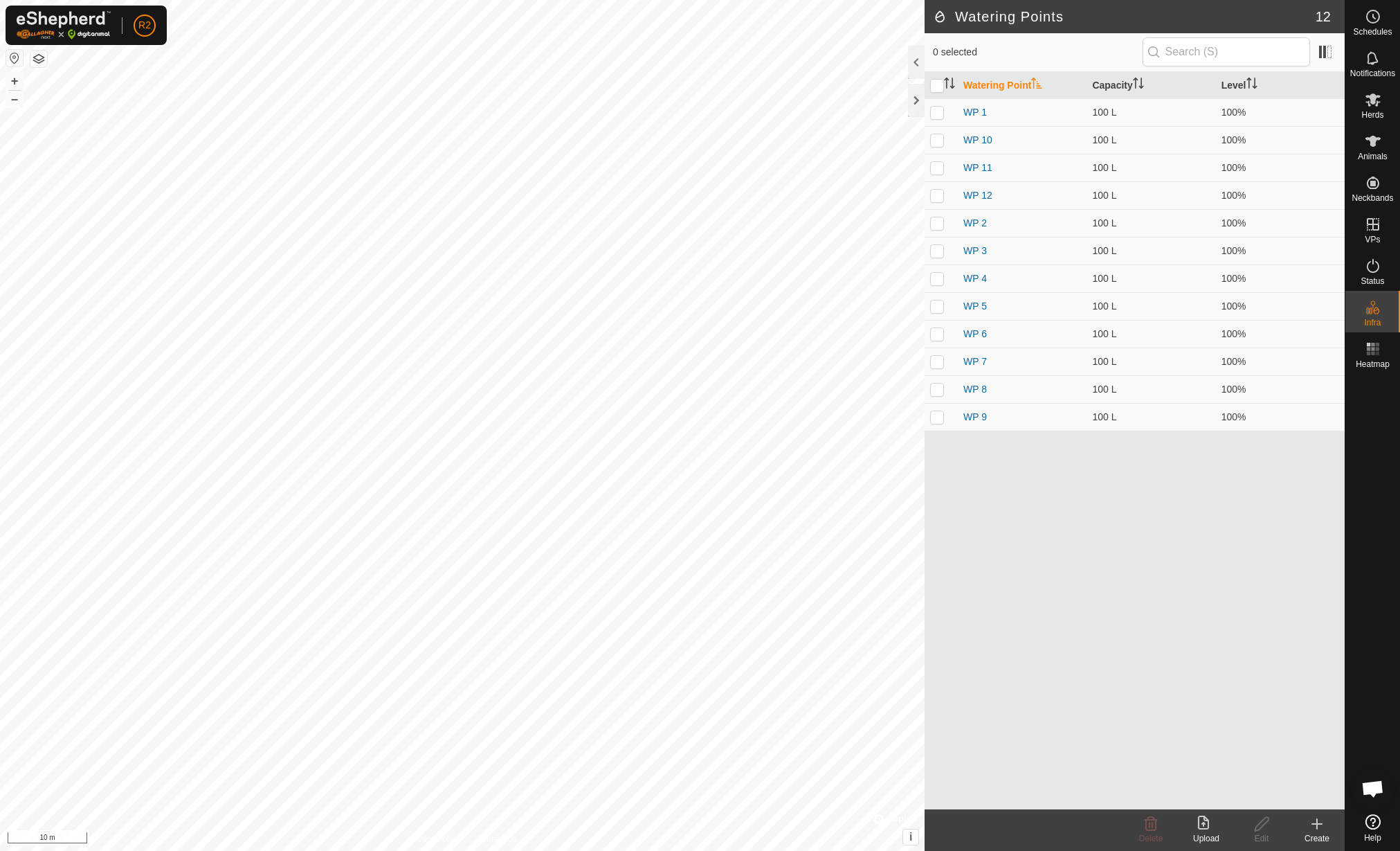
click at [1310, 833] on div "Create" at bounding box center [1317, 838] width 56 height 12
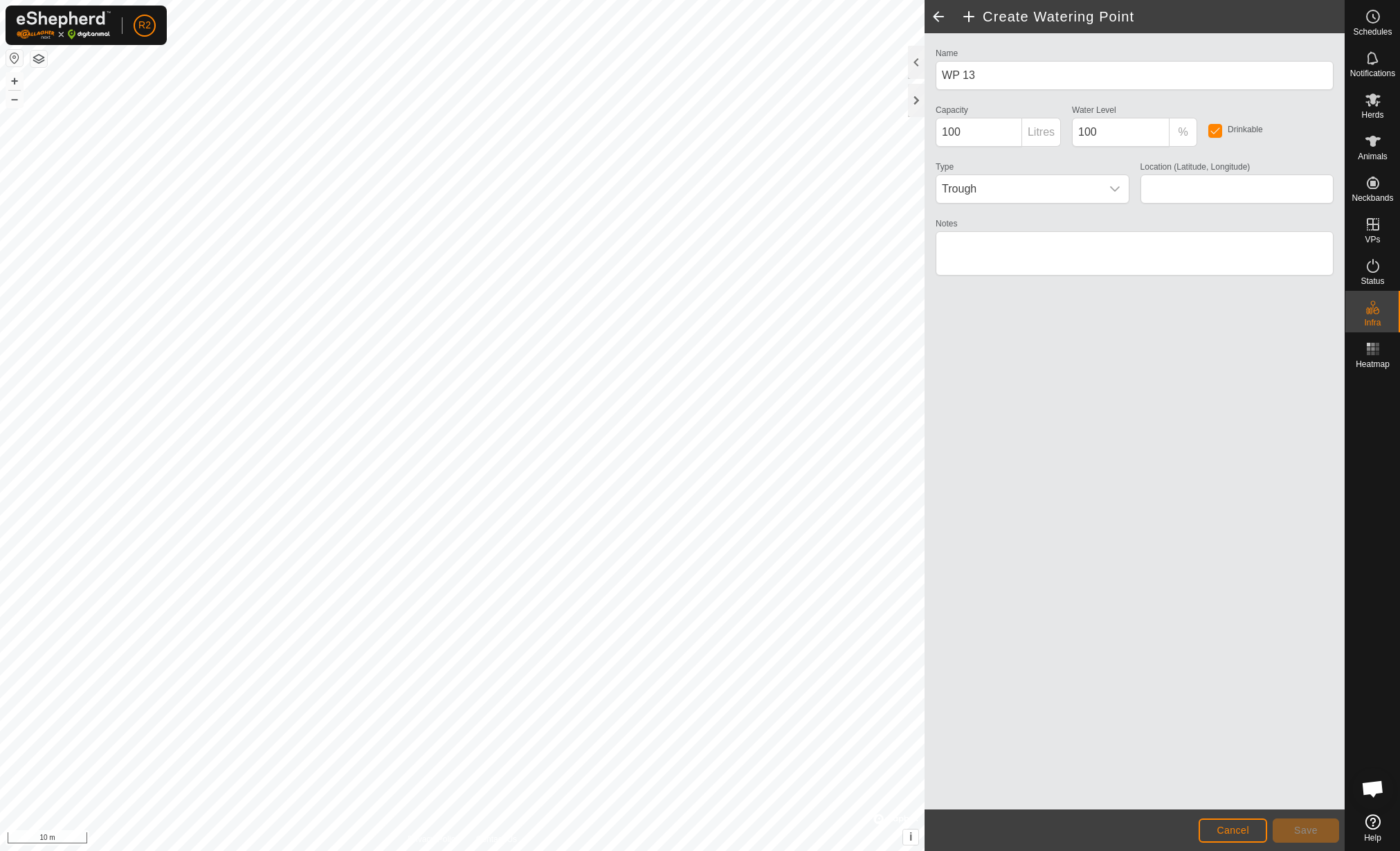
type input "42.158402, 12.463201"
click at [1291, 828] on button "Save" at bounding box center [1306, 830] width 66 height 24
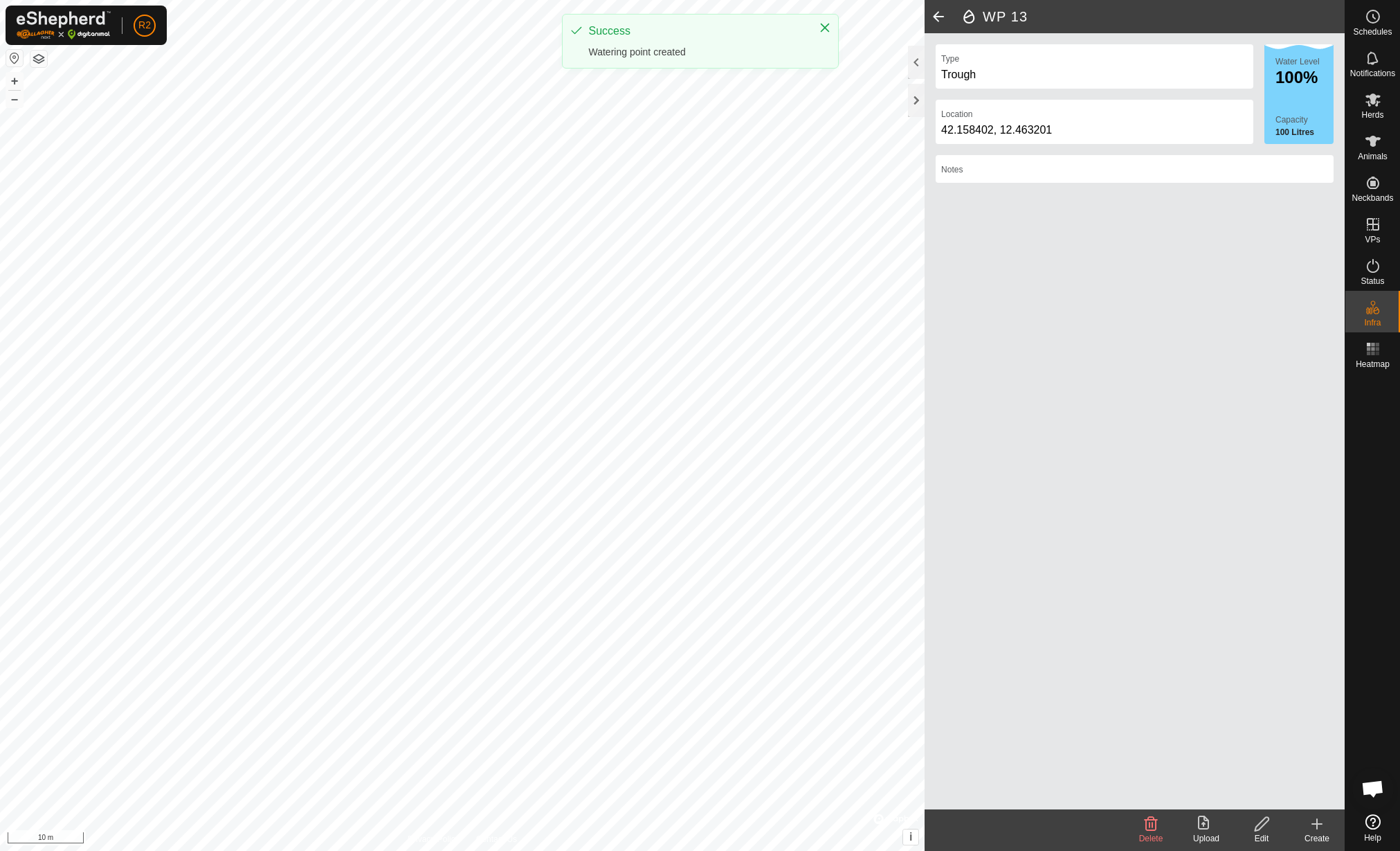
click at [1309, 828] on icon at bounding box center [1317, 823] width 17 height 17
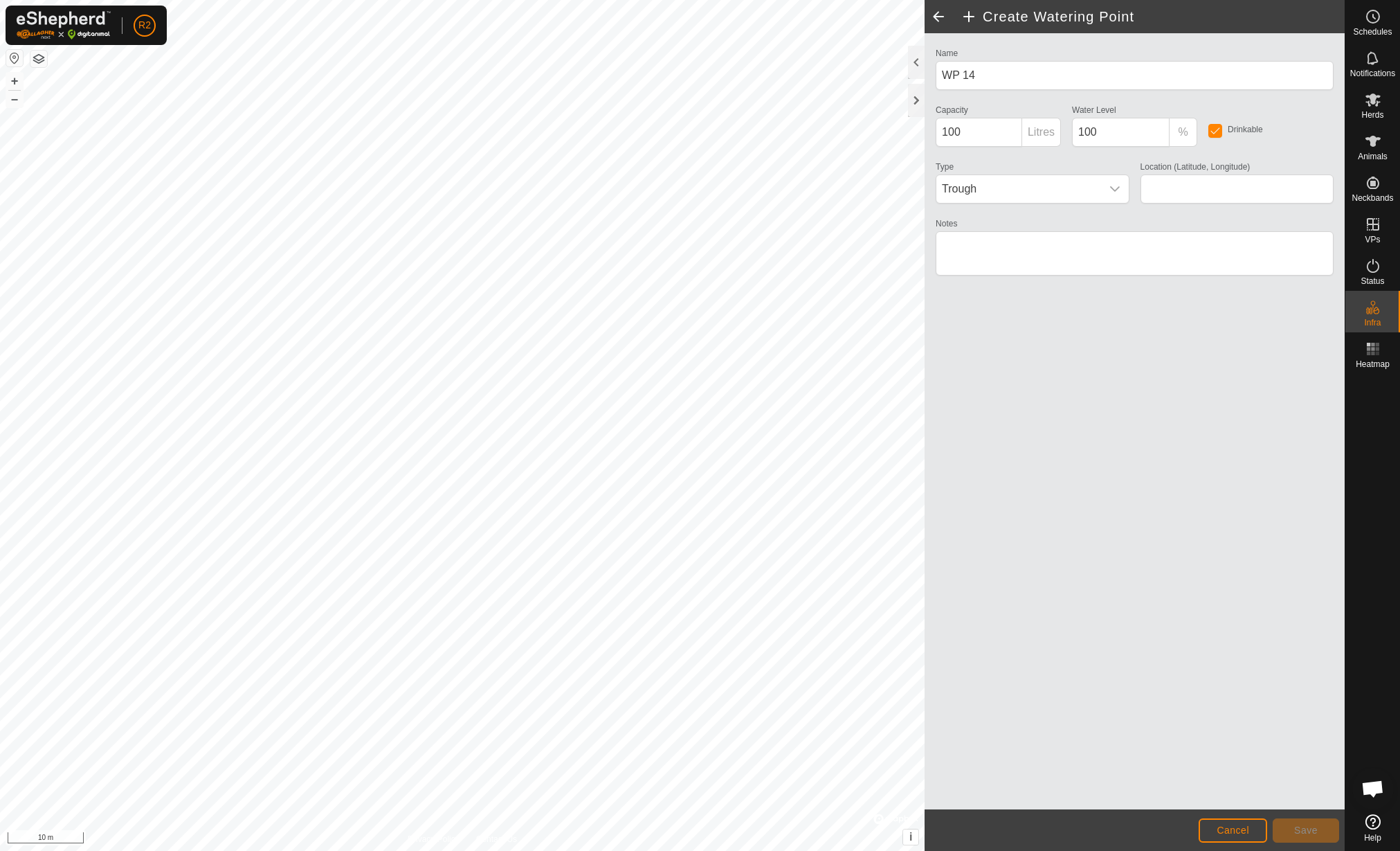
type input "42.158397, 12.463251"
click at [1314, 842] on footer "Cancel Save" at bounding box center [1134, 830] width 420 height 42
click at [1317, 830] on span "Save" at bounding box center [1306, 830] width 23 height 11
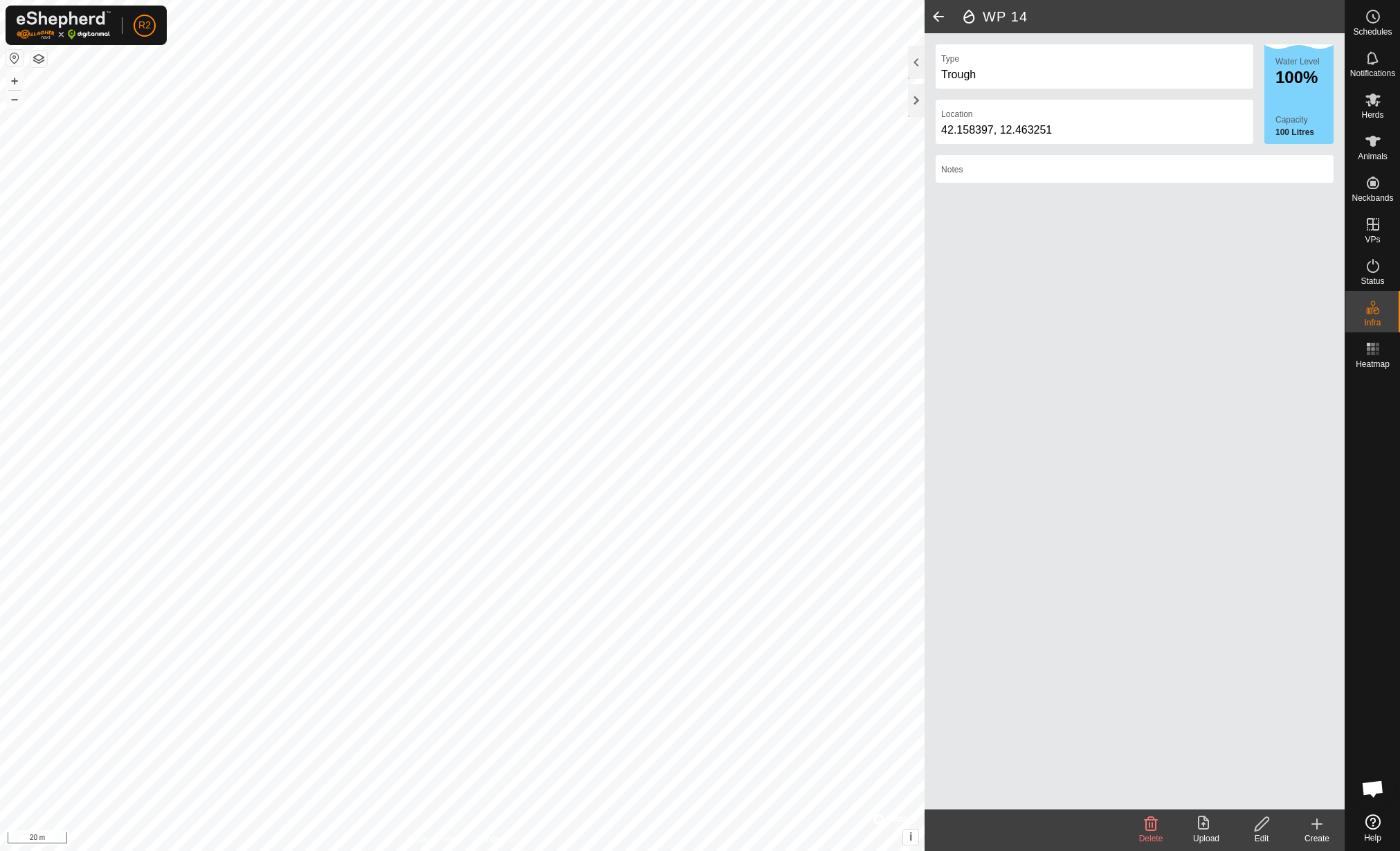
click at [1204, 828] on icon at bounding box center [1206, 823] width 17 height 17
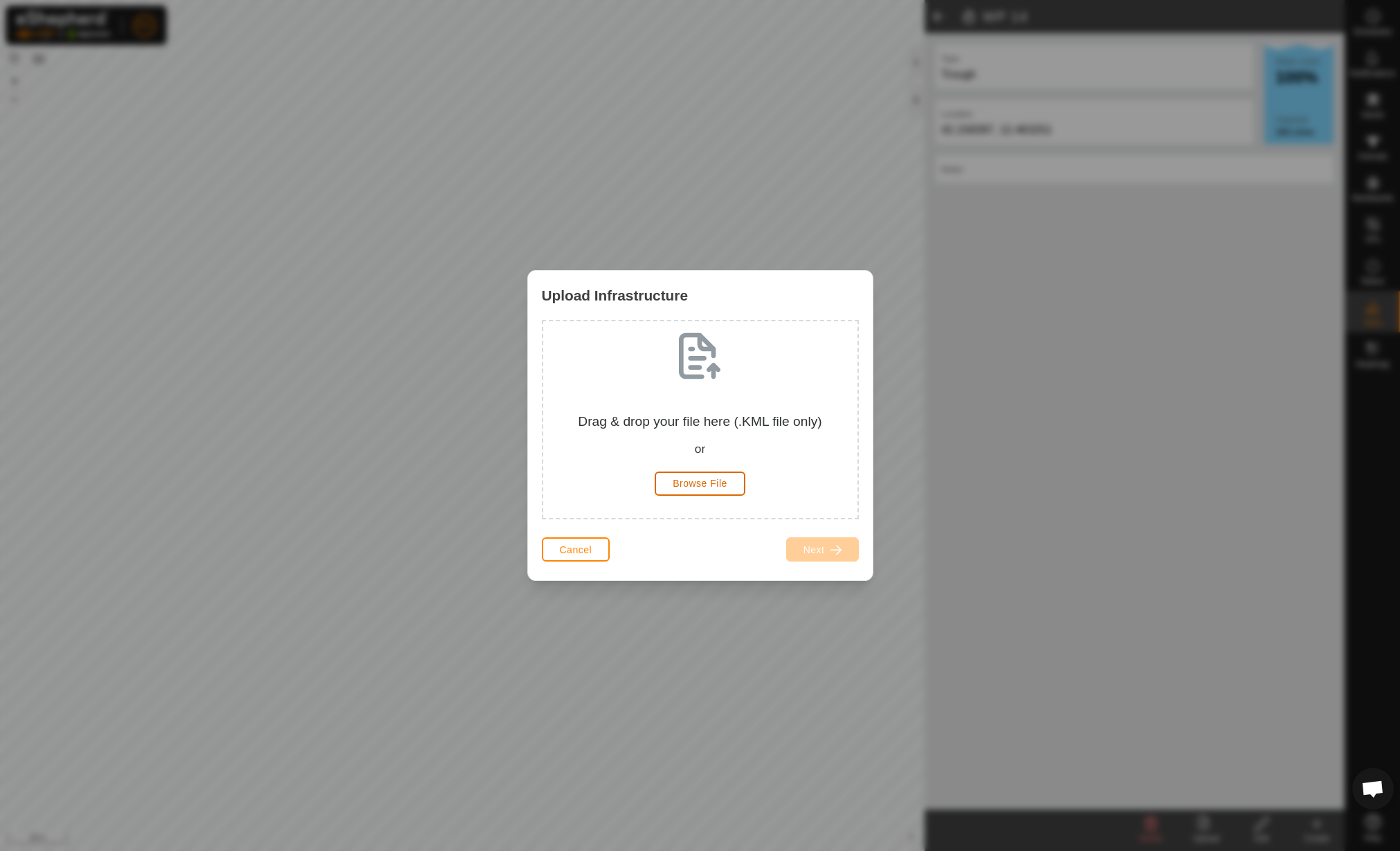
click at [713, 480] on span "Browse File" at bounding box center [700, 483] width 55 height 11
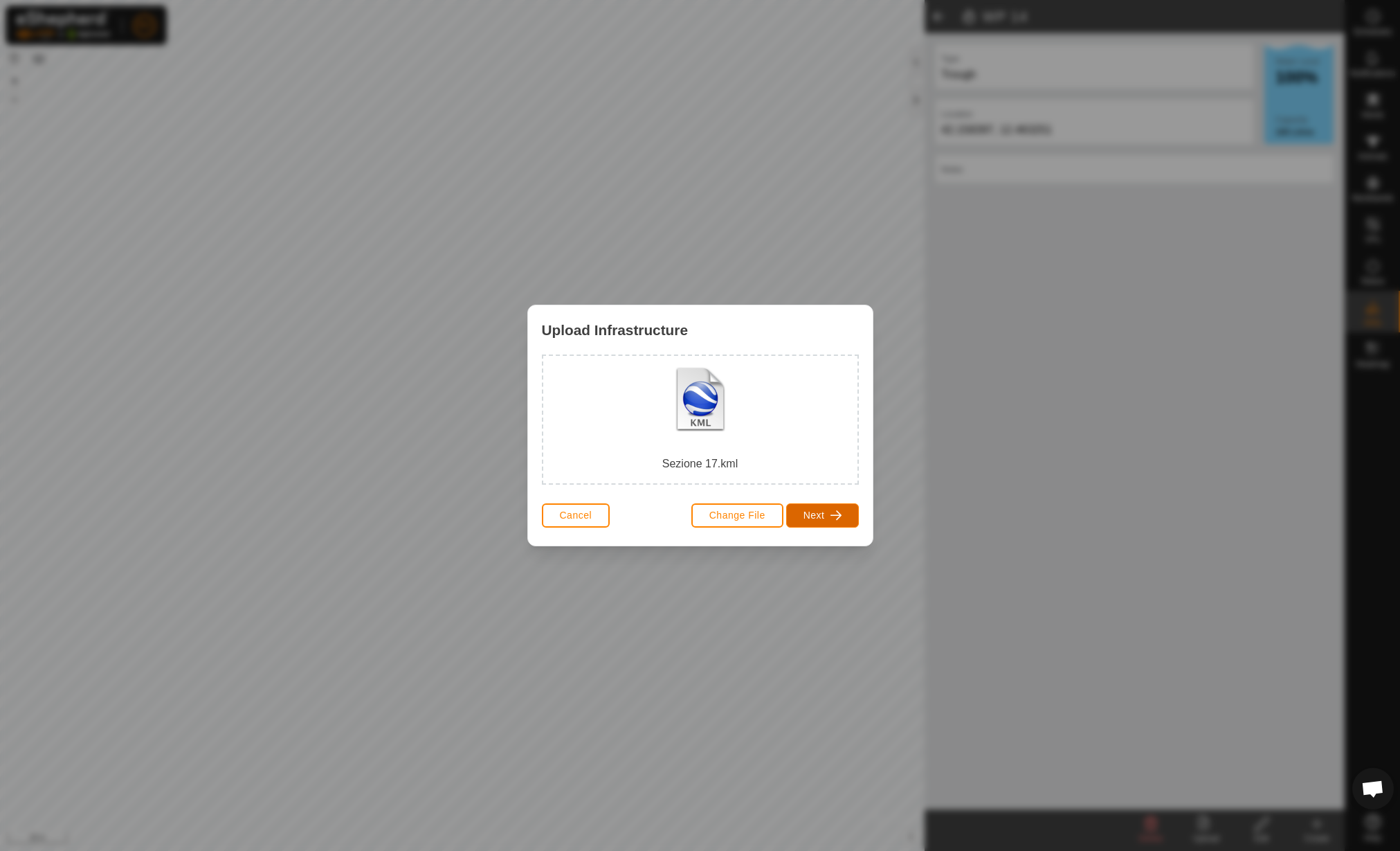
click at [823, 511] on span "Next" at bounding box center [814, 515] width 21 height 11
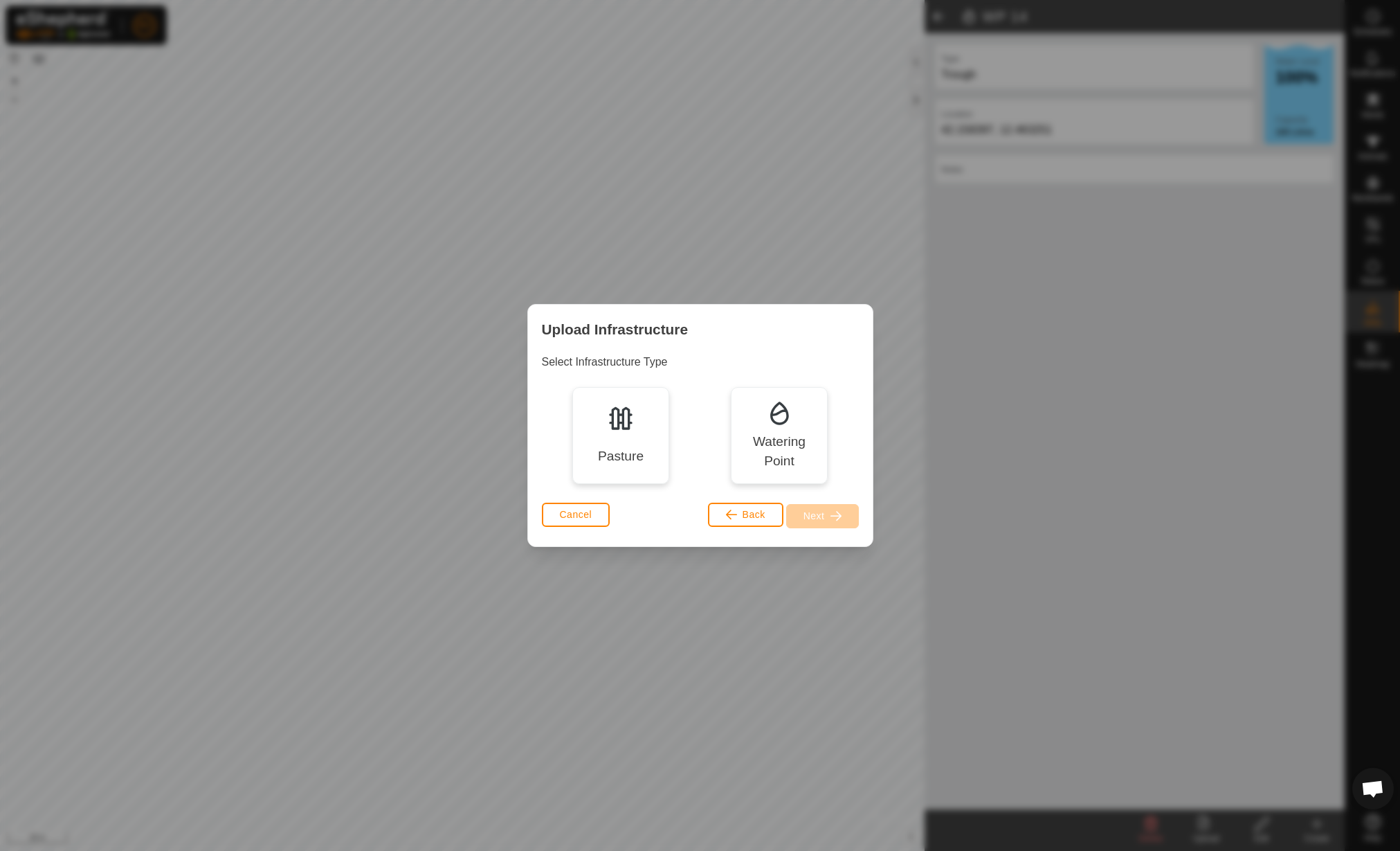
click at [616, 415] on img at bounding box center [621, 418] width 28 height 28
click at [811, 510] on span "Next" at bounding box center [814, 515] width 21 height 11
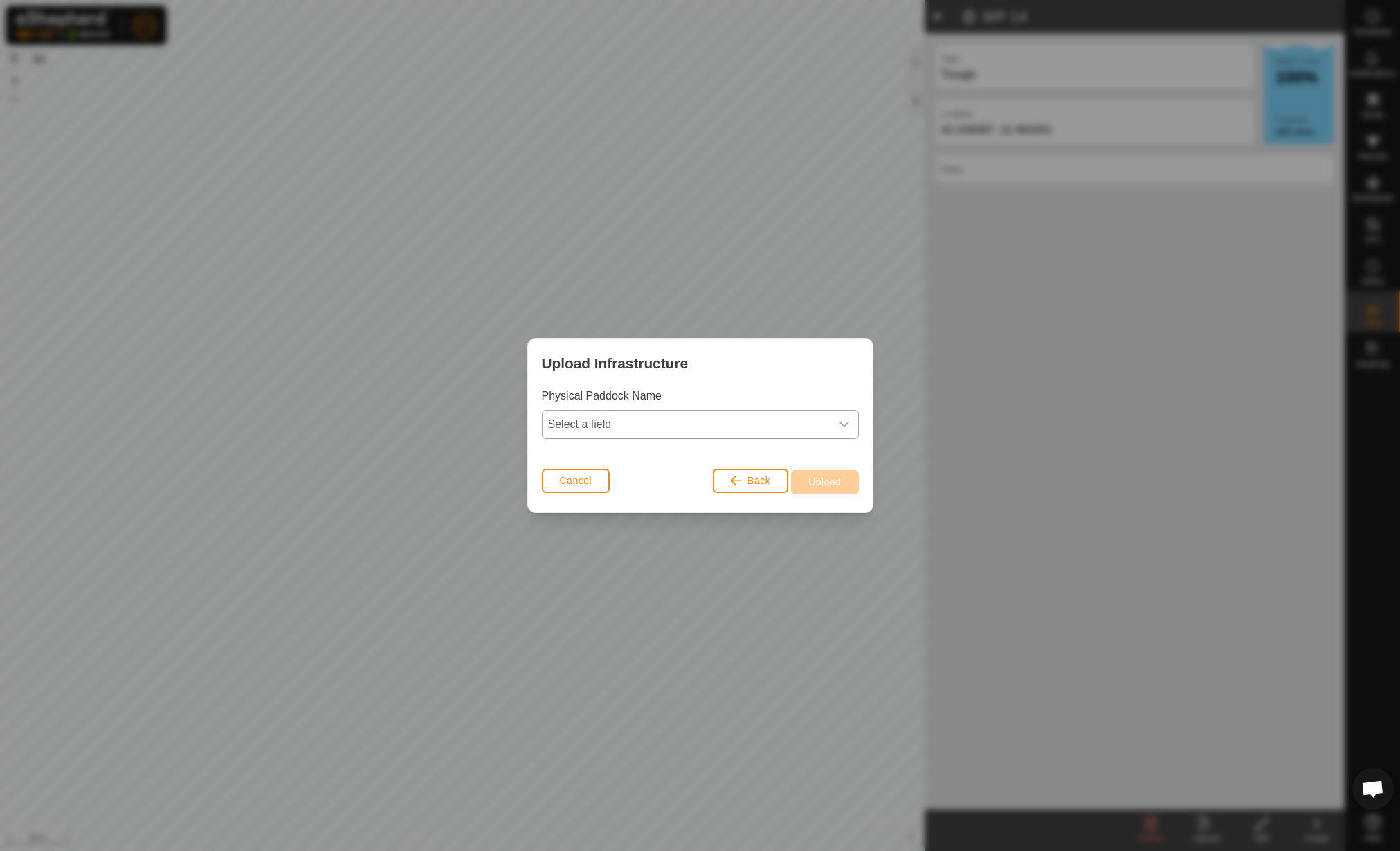
click at [754, 422] on span "Select a field" at bounding box center [686, 424] width 288 height 28
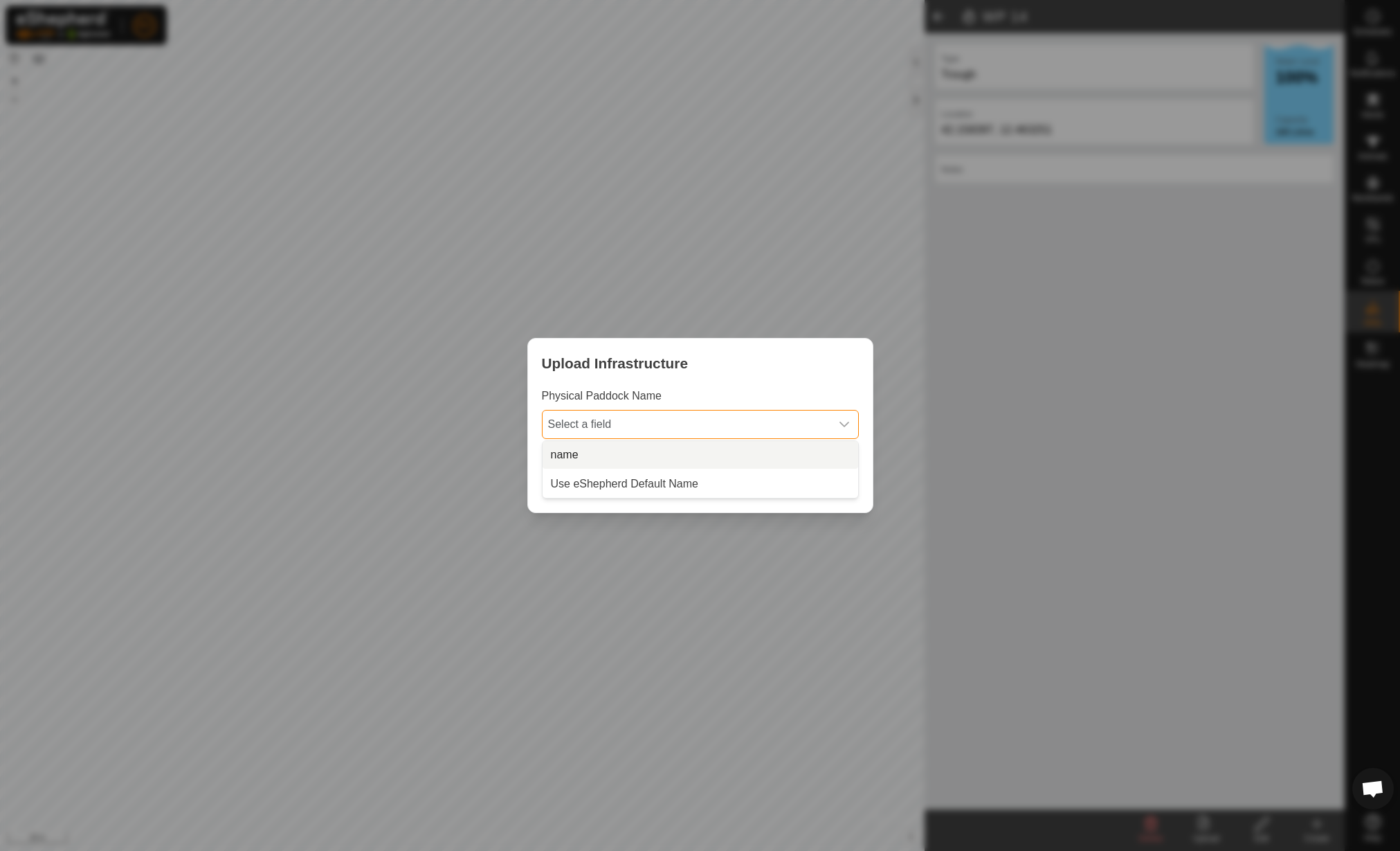
click at [701, 457] on li "name" at bounding box center [700, 455] width 315 height 28
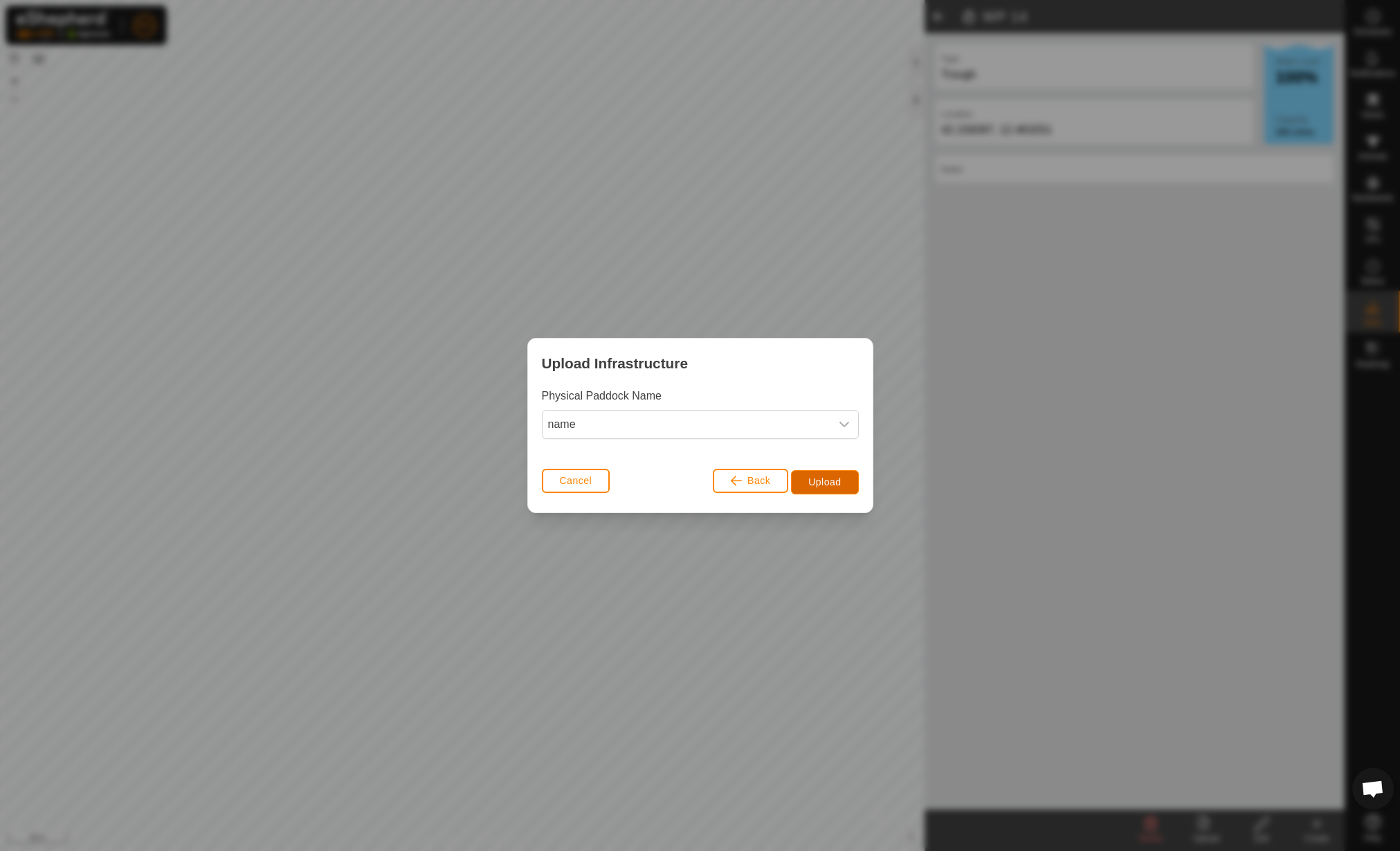
click at [807, 478] on button "Upload" at bounding box center [825, 482] width 67 height 24
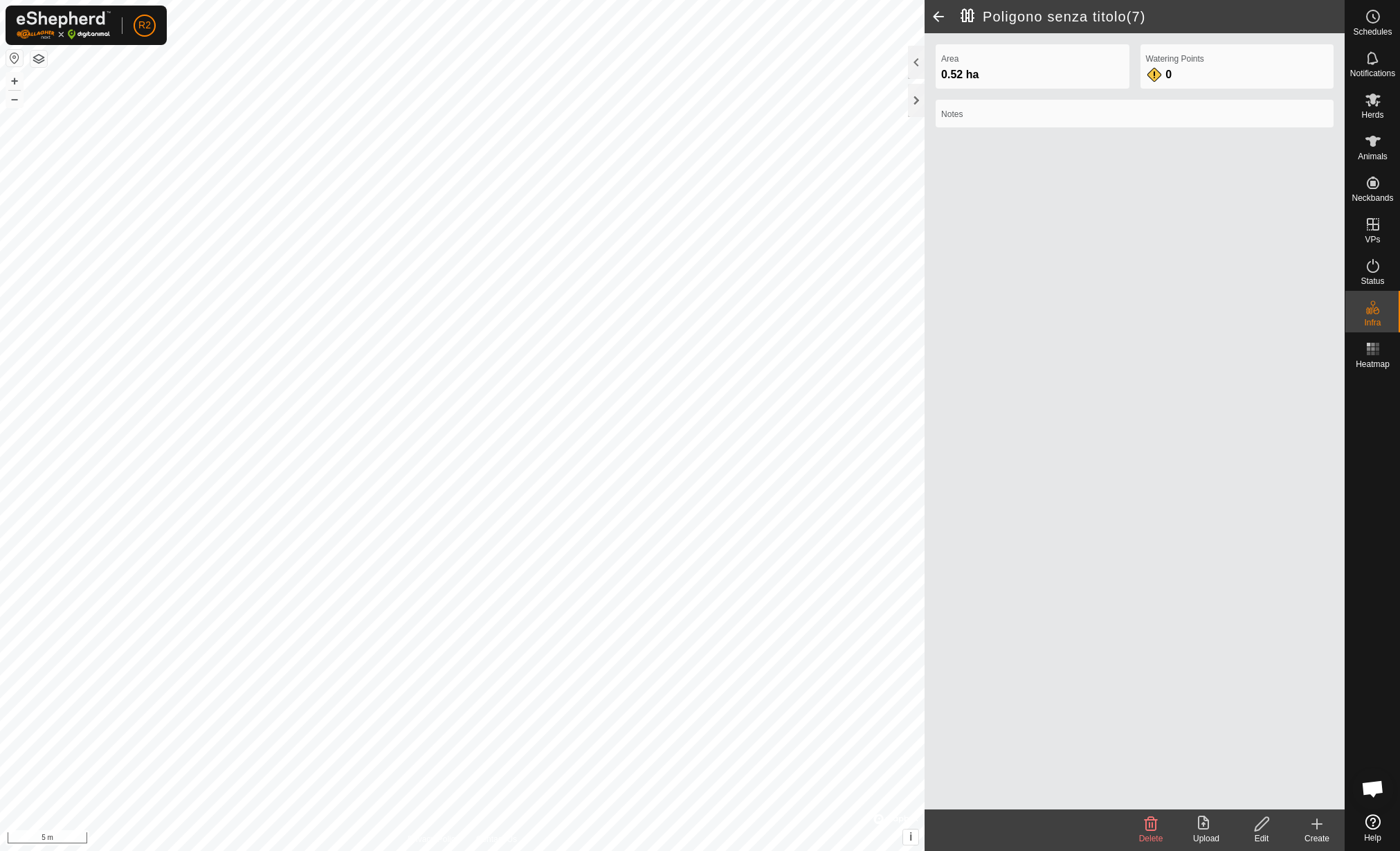
click at [1266, 828] on icon at bounding box center [1262, 823] width 18 height 17
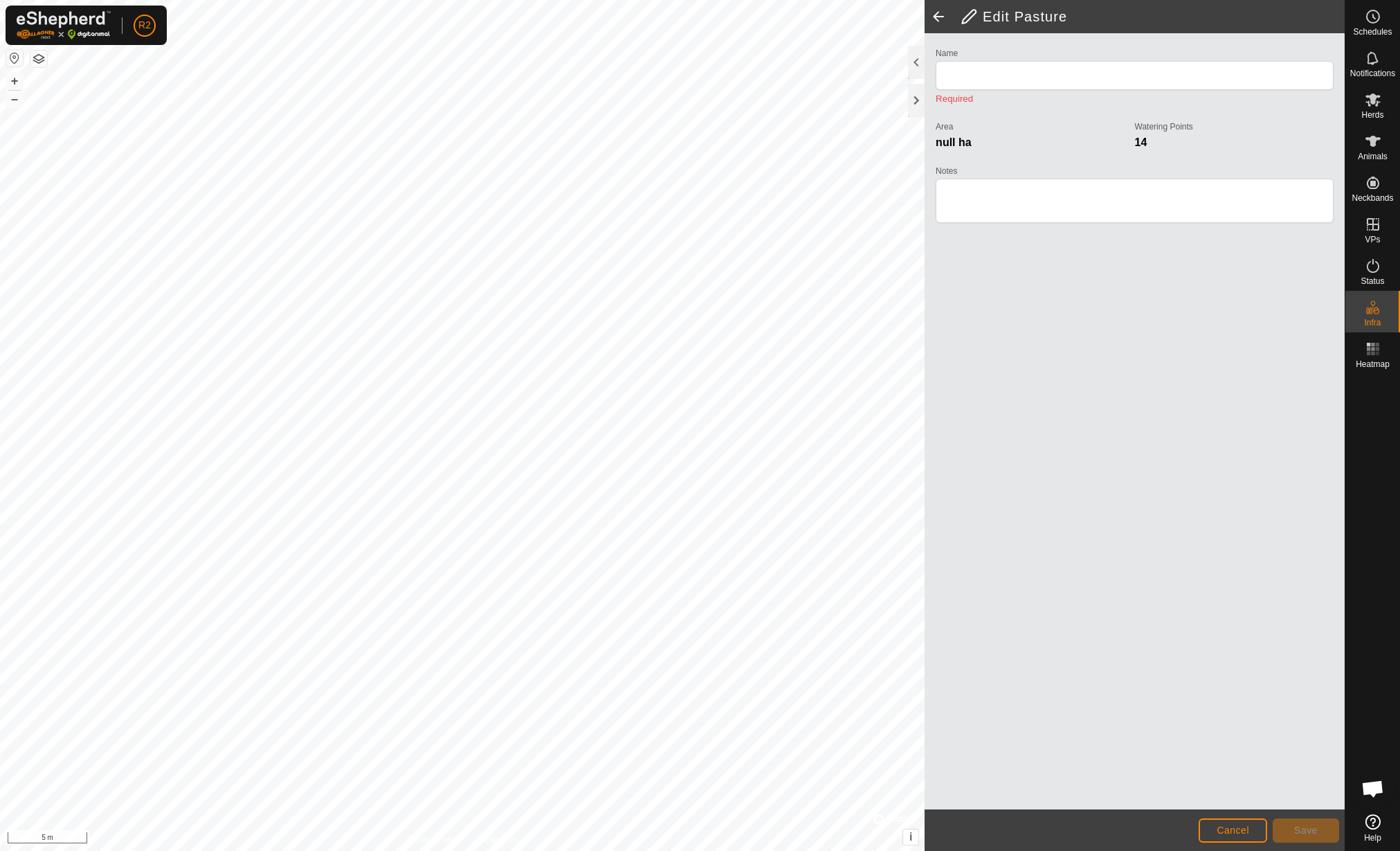
type input "Poligono senza titolo(7)"
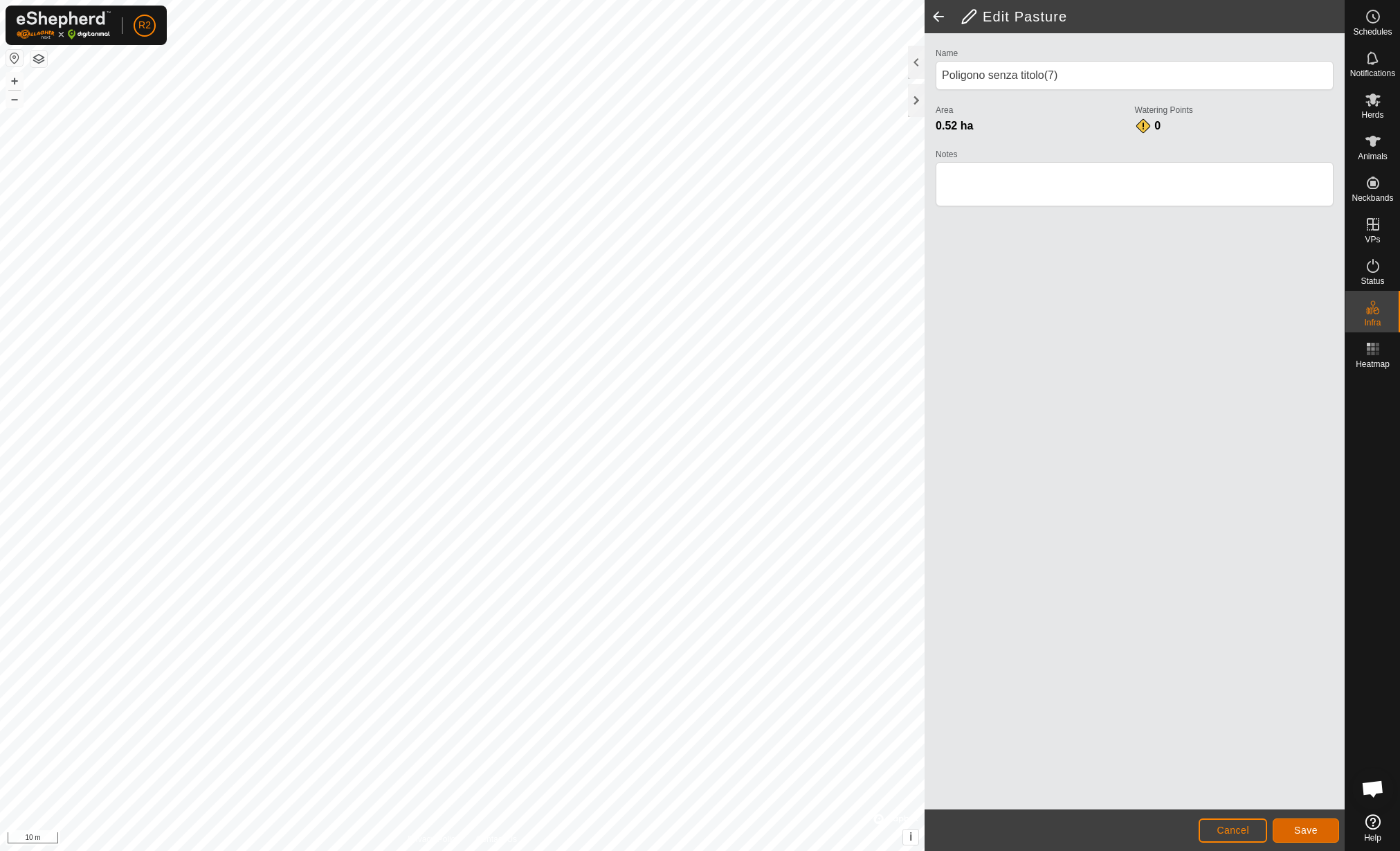
click at [1300, 827] on span "Save" at bounding box center [1306, 830] width 23 height 11
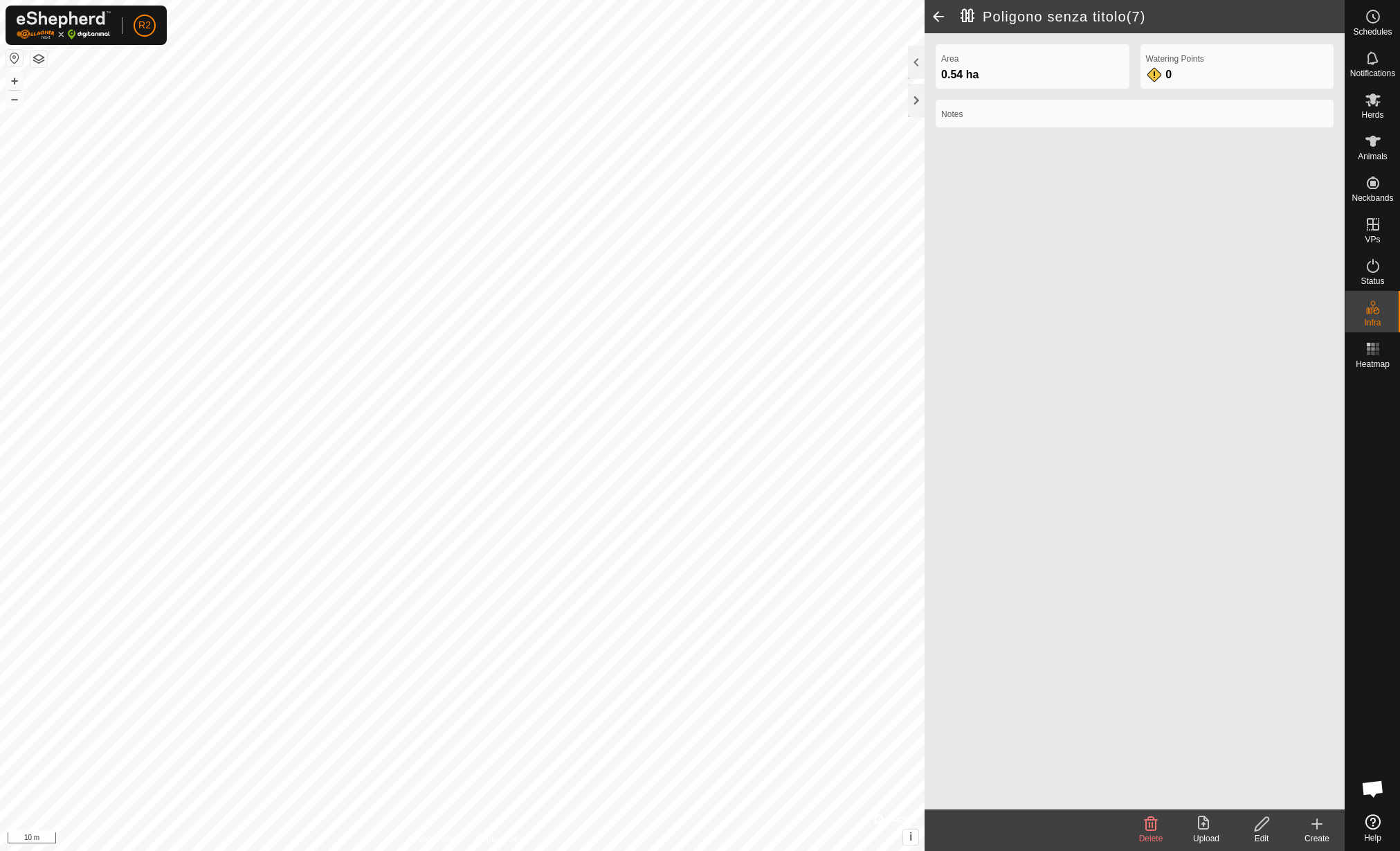
click at [1192, 833] on div "Upload" at bounding box center [1206, 838] width 56 height 12
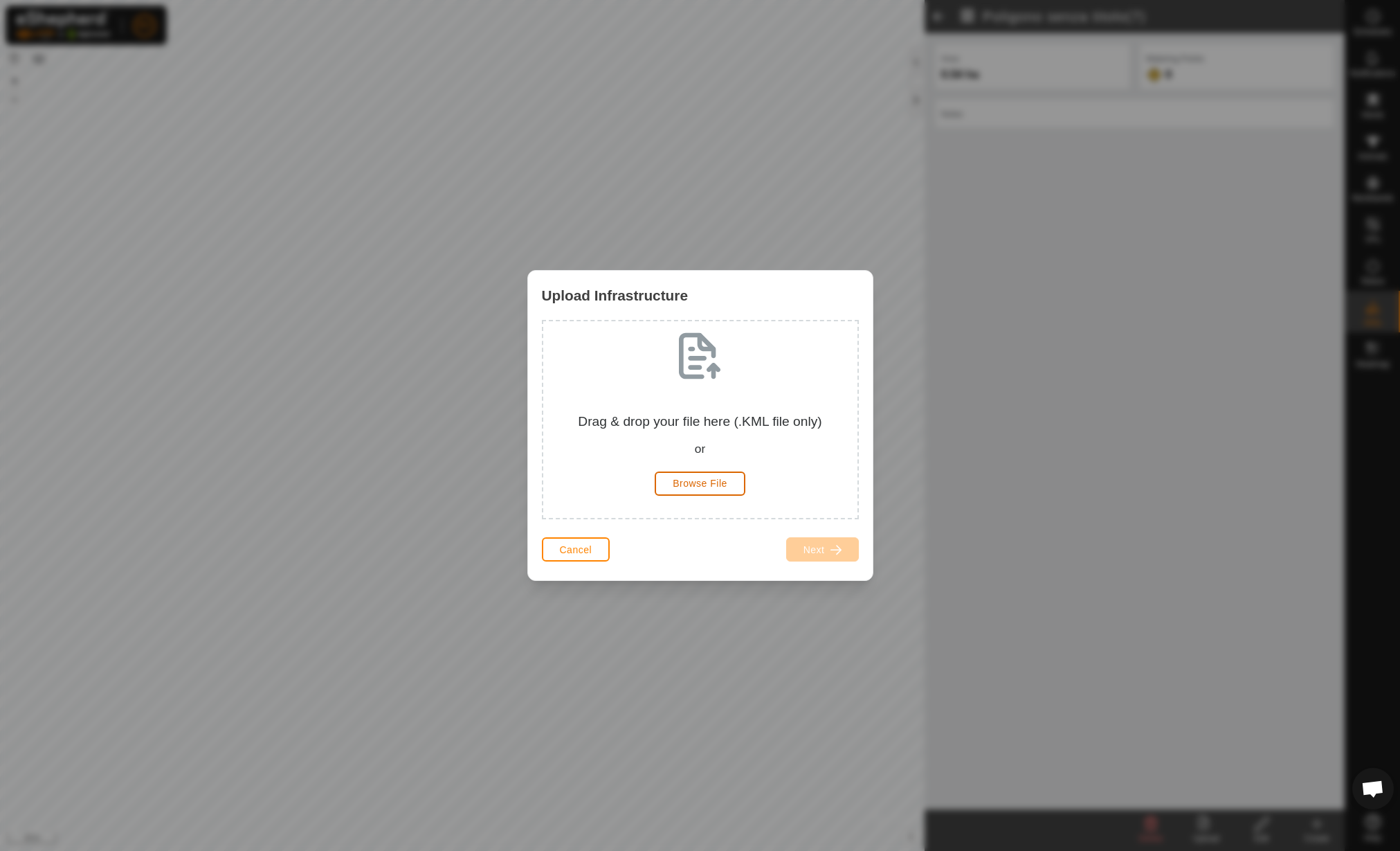
click at [694, 484] on span "Browse File" at bounding box center [700, 483] width 55 height 11
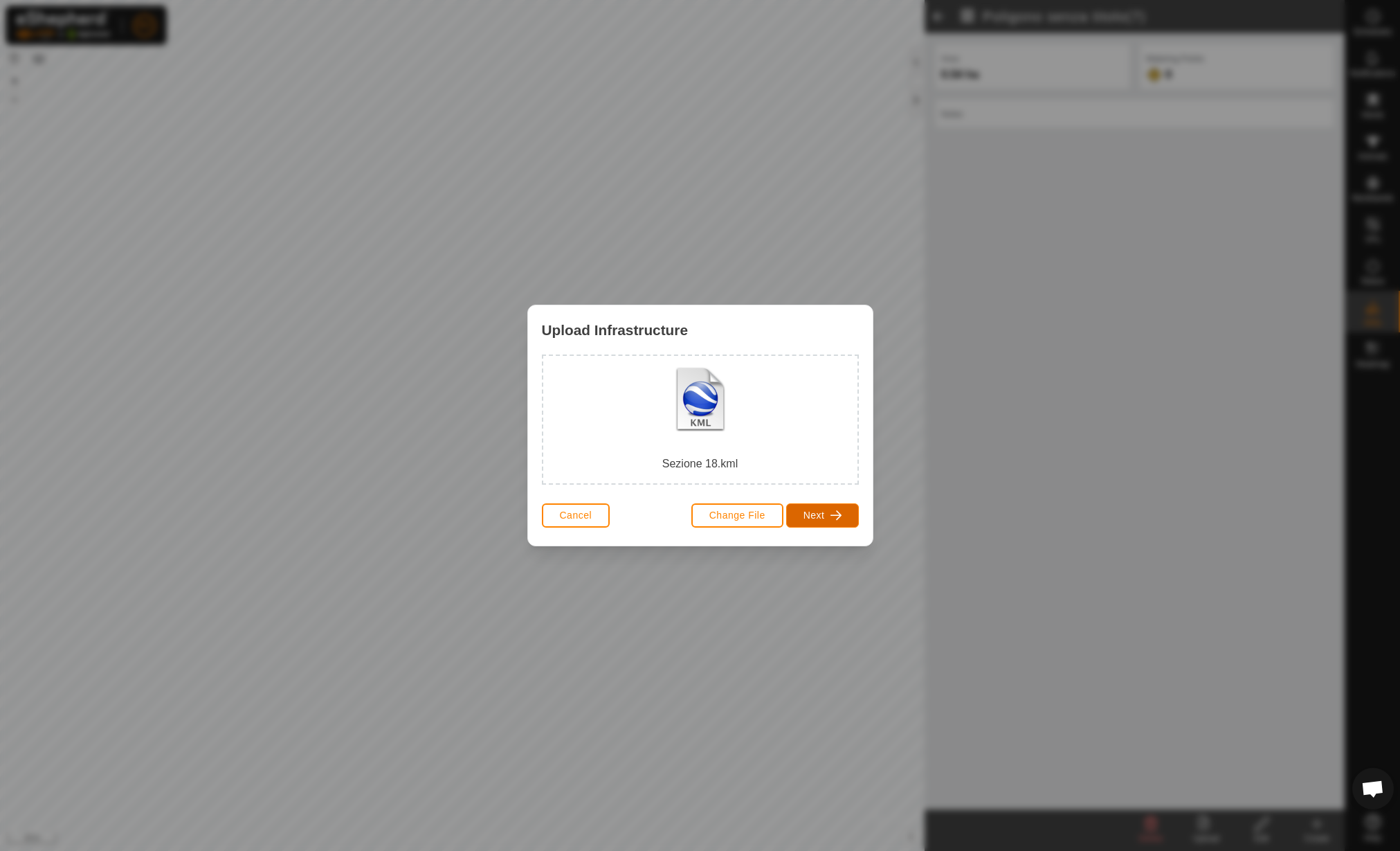
click at [806, 512] on span "Next" at bounding box center [814, 515] width 21 height 11
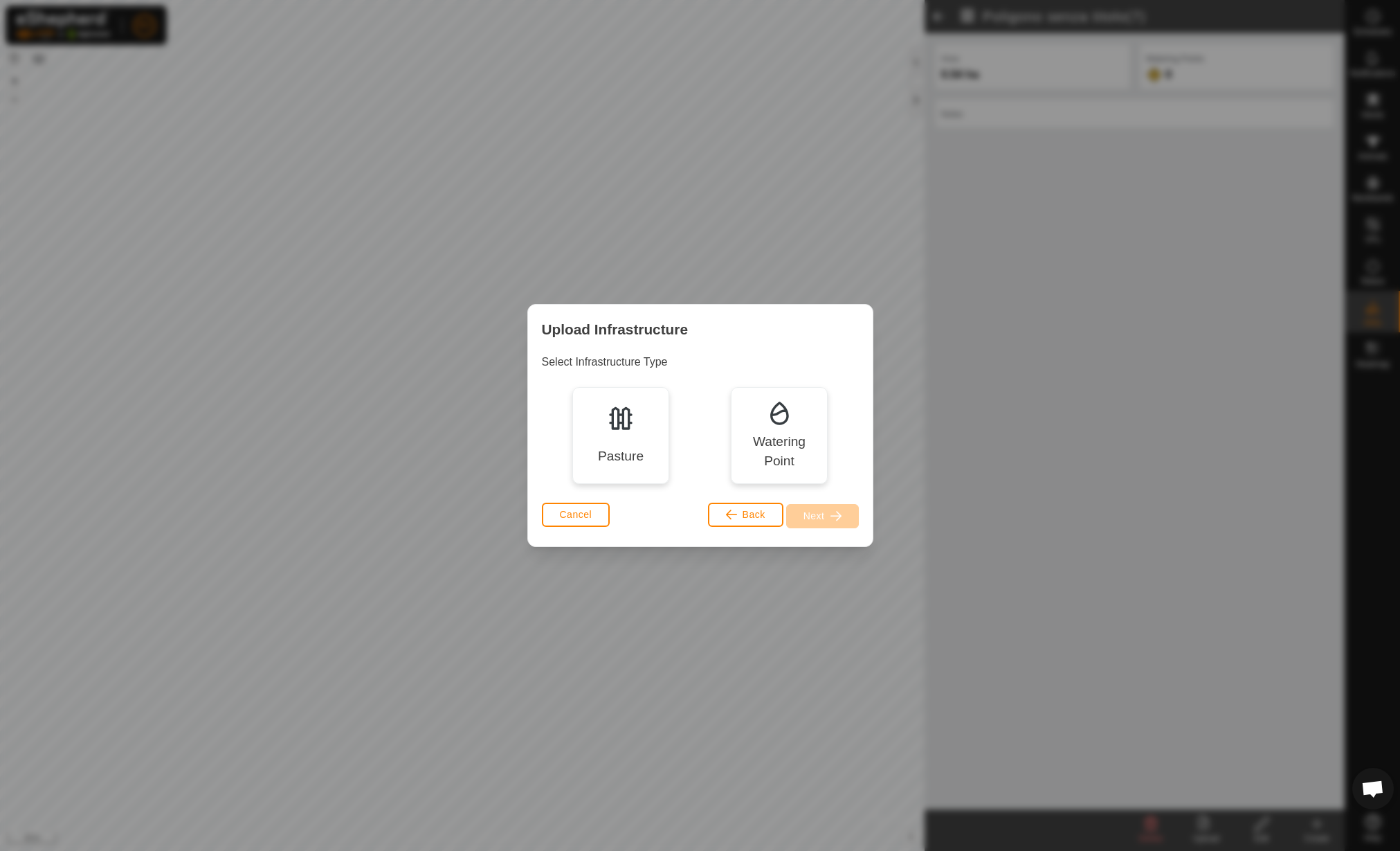
click at [630, 440] on div "Pasture" at bounding box center [621, 435] width 97 height 97
click at [838, 519] on span "button" at bounding box center [835, 515] width 11 height 11
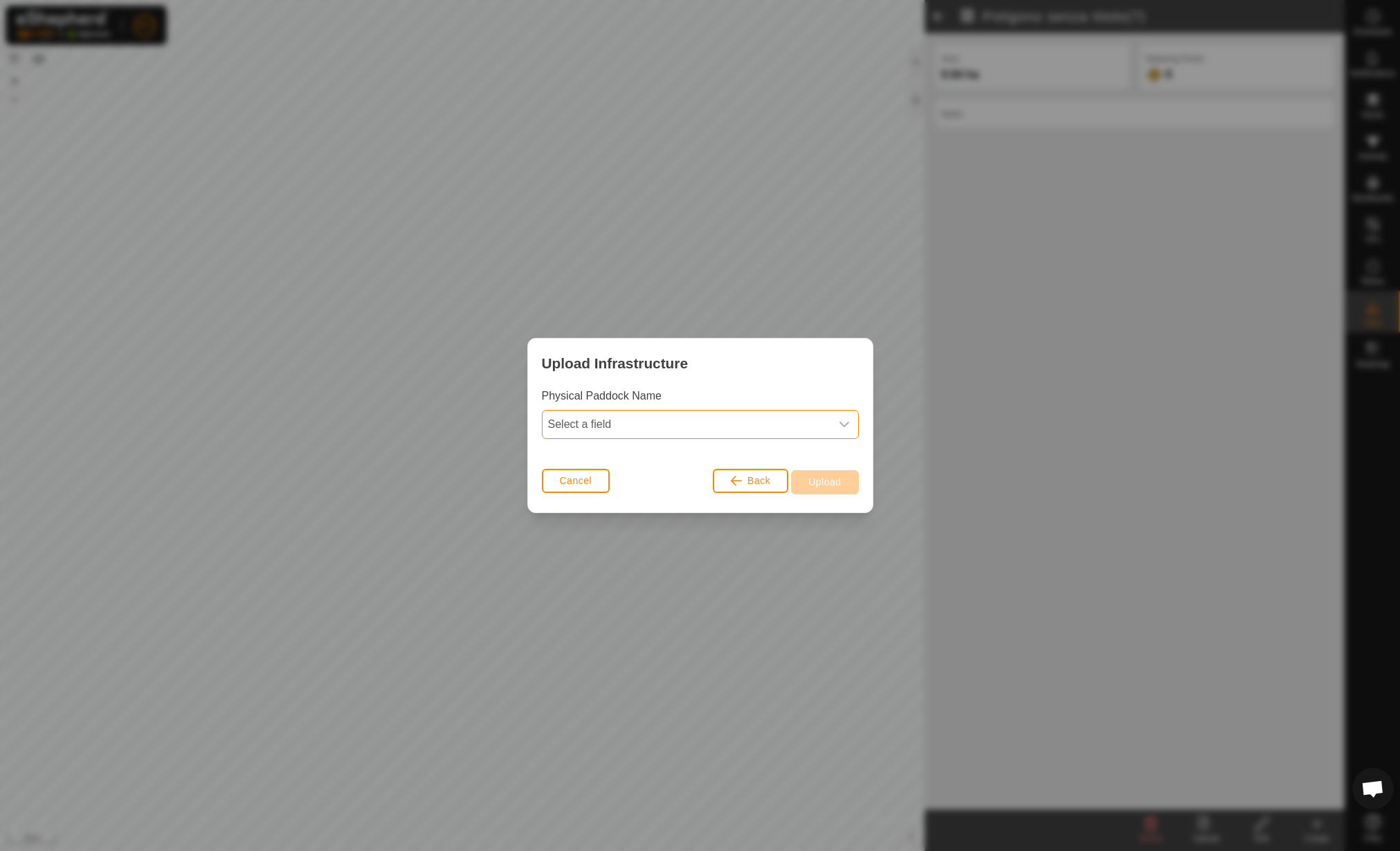
click at [681, 422] on span "Select a field" at bounding box center [686, 424] width 288 height 28
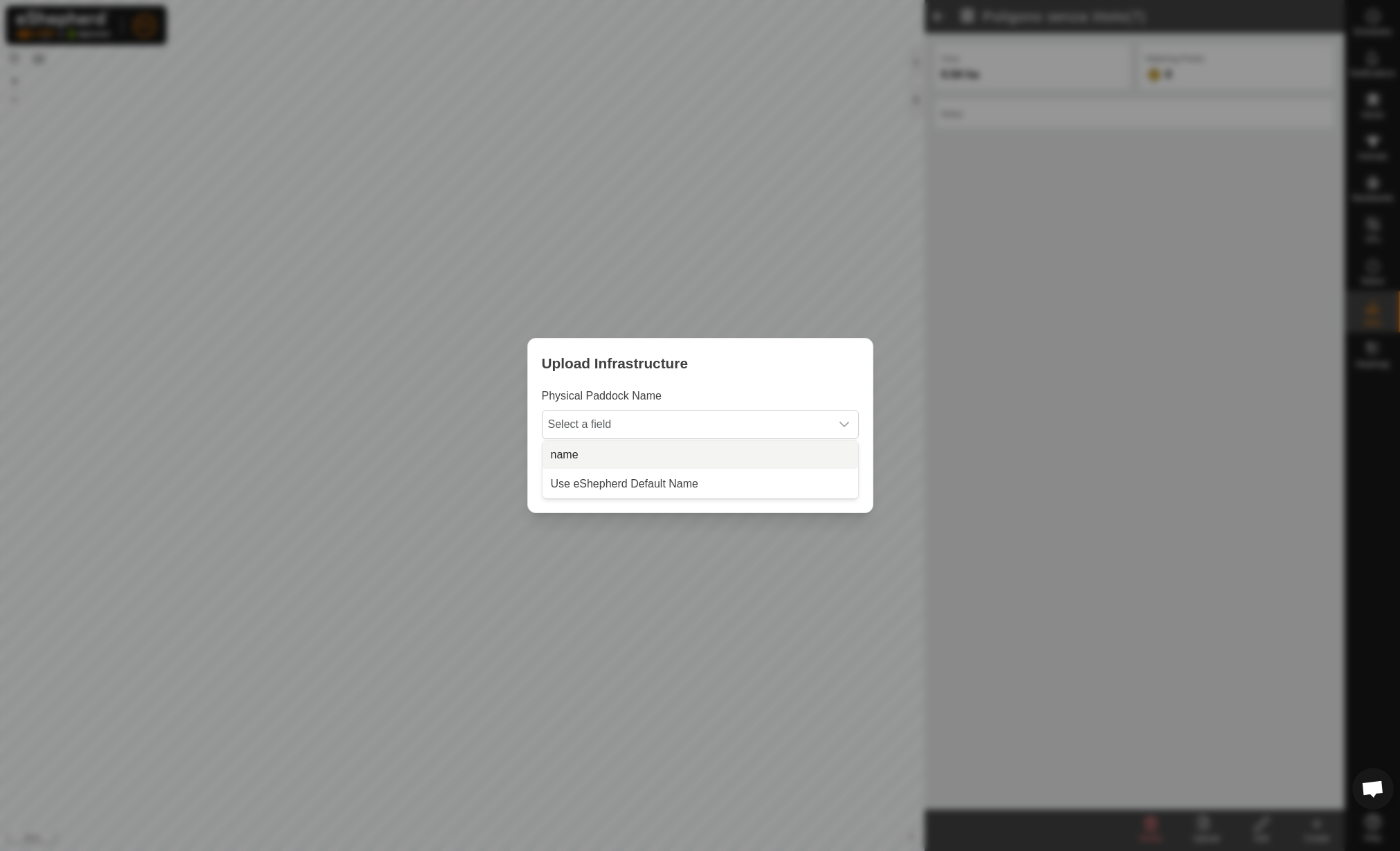
click at [659, 446] on li "name" at bounding box center [700, 455] width 315 height 28
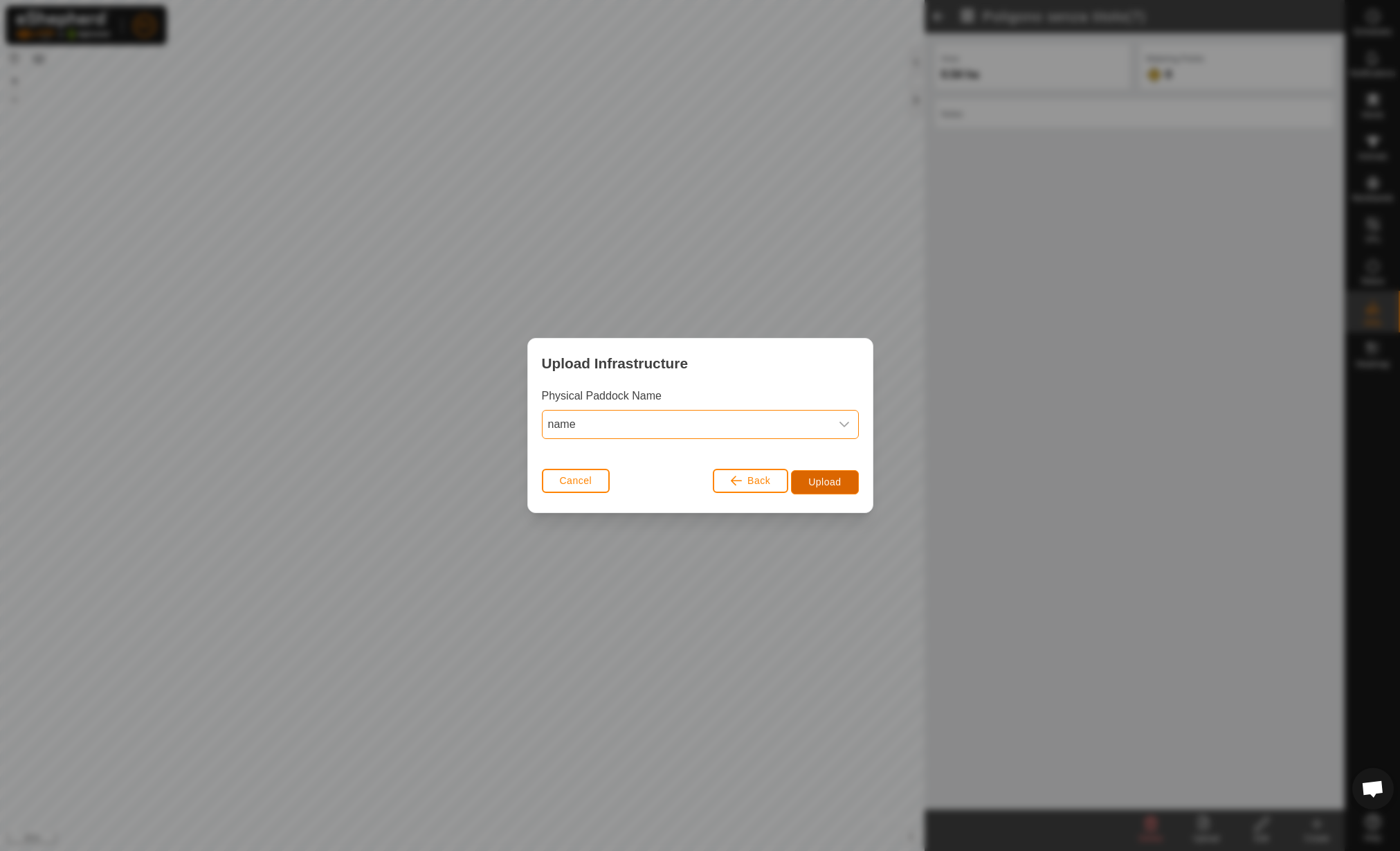
click at [819, 481] on span "Upload" at bounding box center [825, 481] width 33 height 11
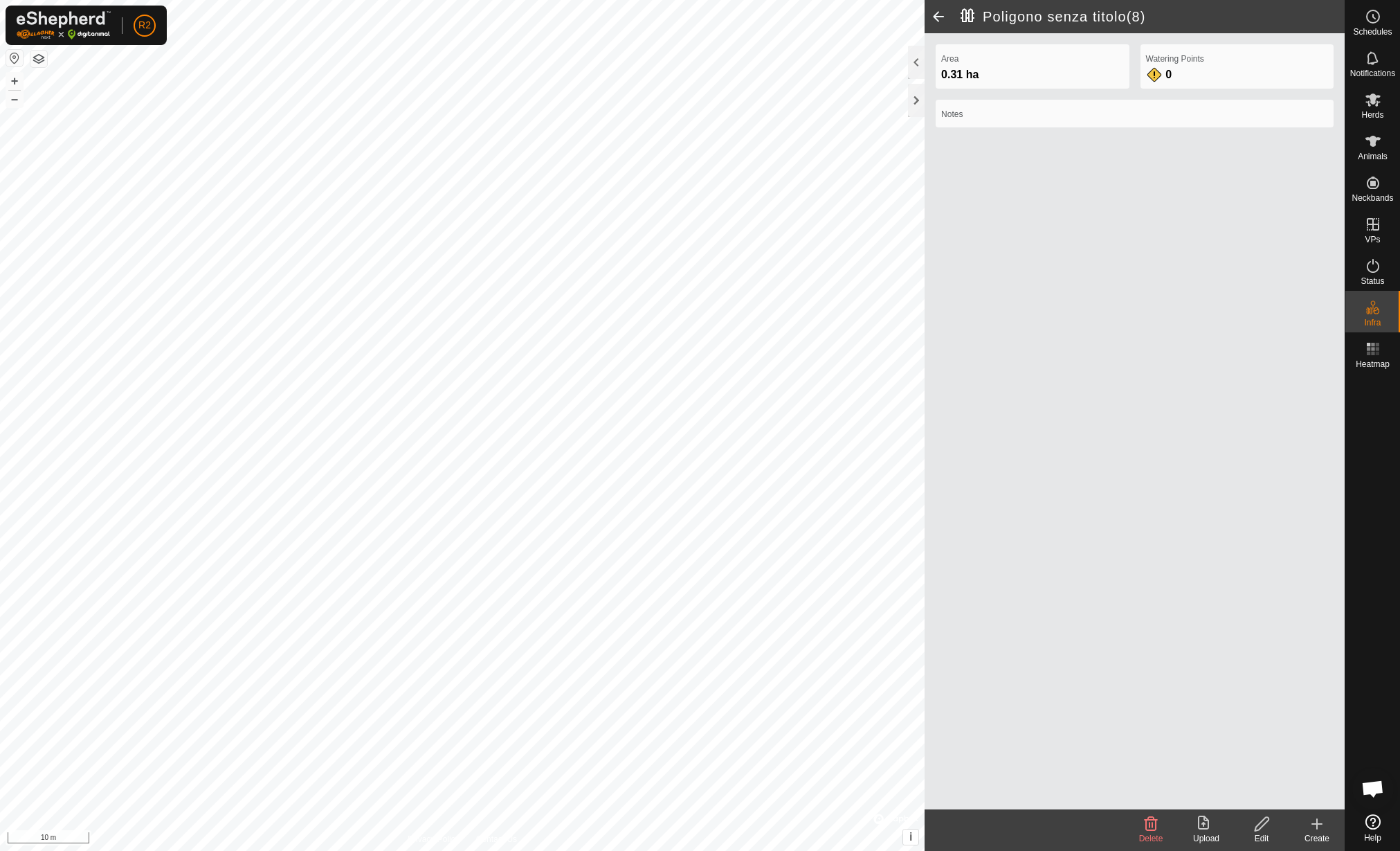
click at [1271, 831] on edit-svg-icon at bounding box center [1262, 823] width 56 height 17
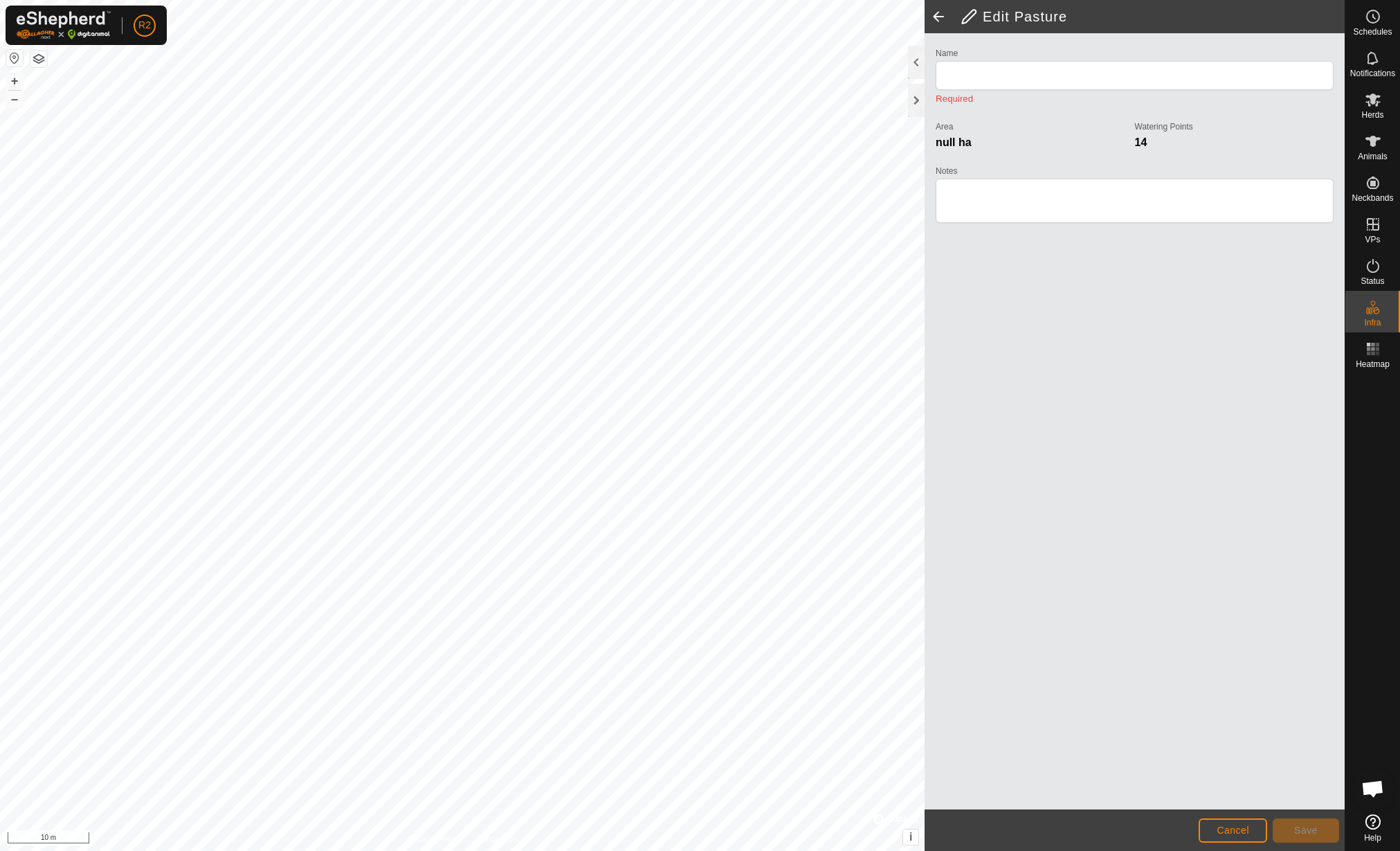
type input "Poligono senza titolo(8)"
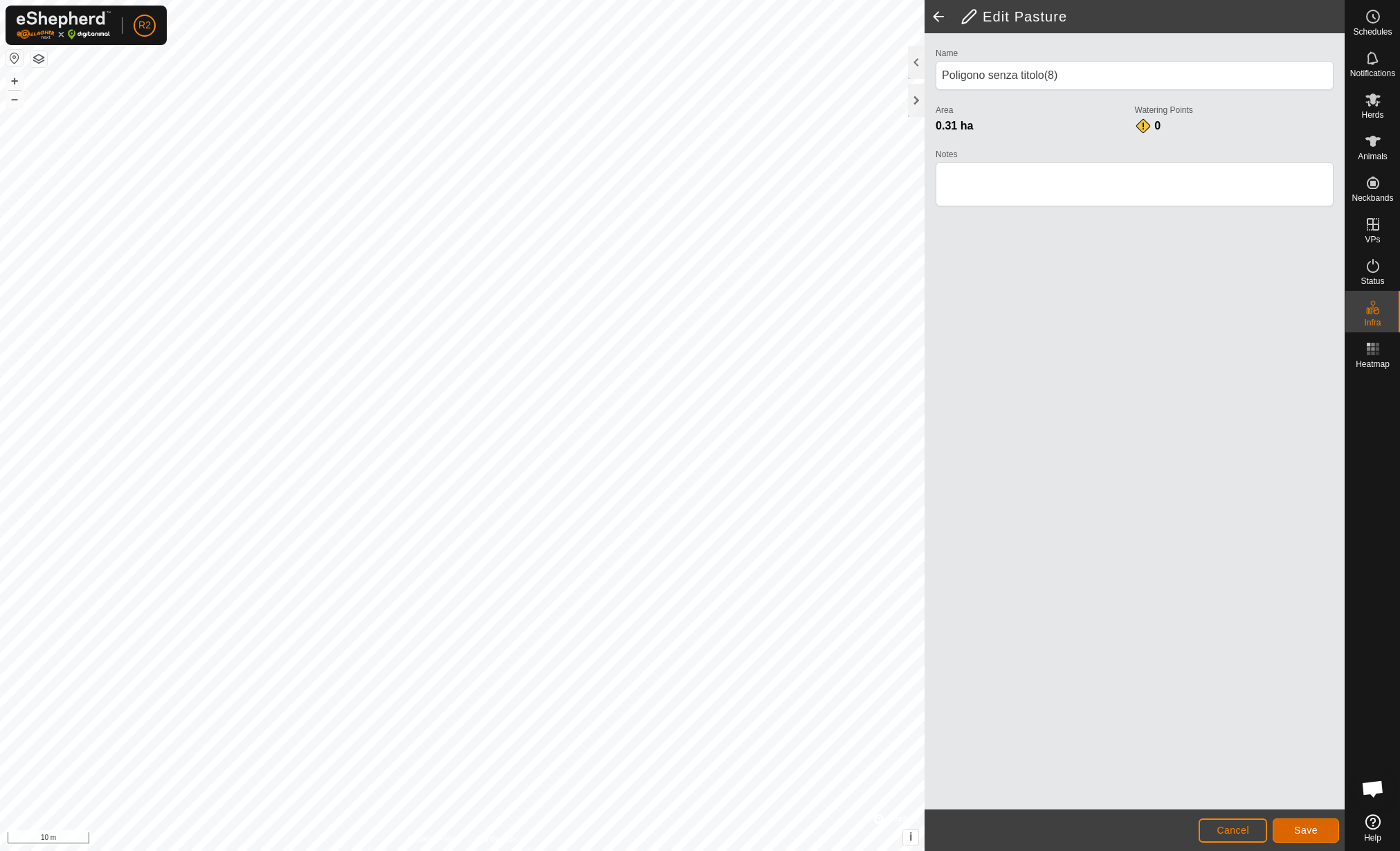
click at [1321, 828] on button "Save" at bounding box center [1306, 830] width 66 height 24
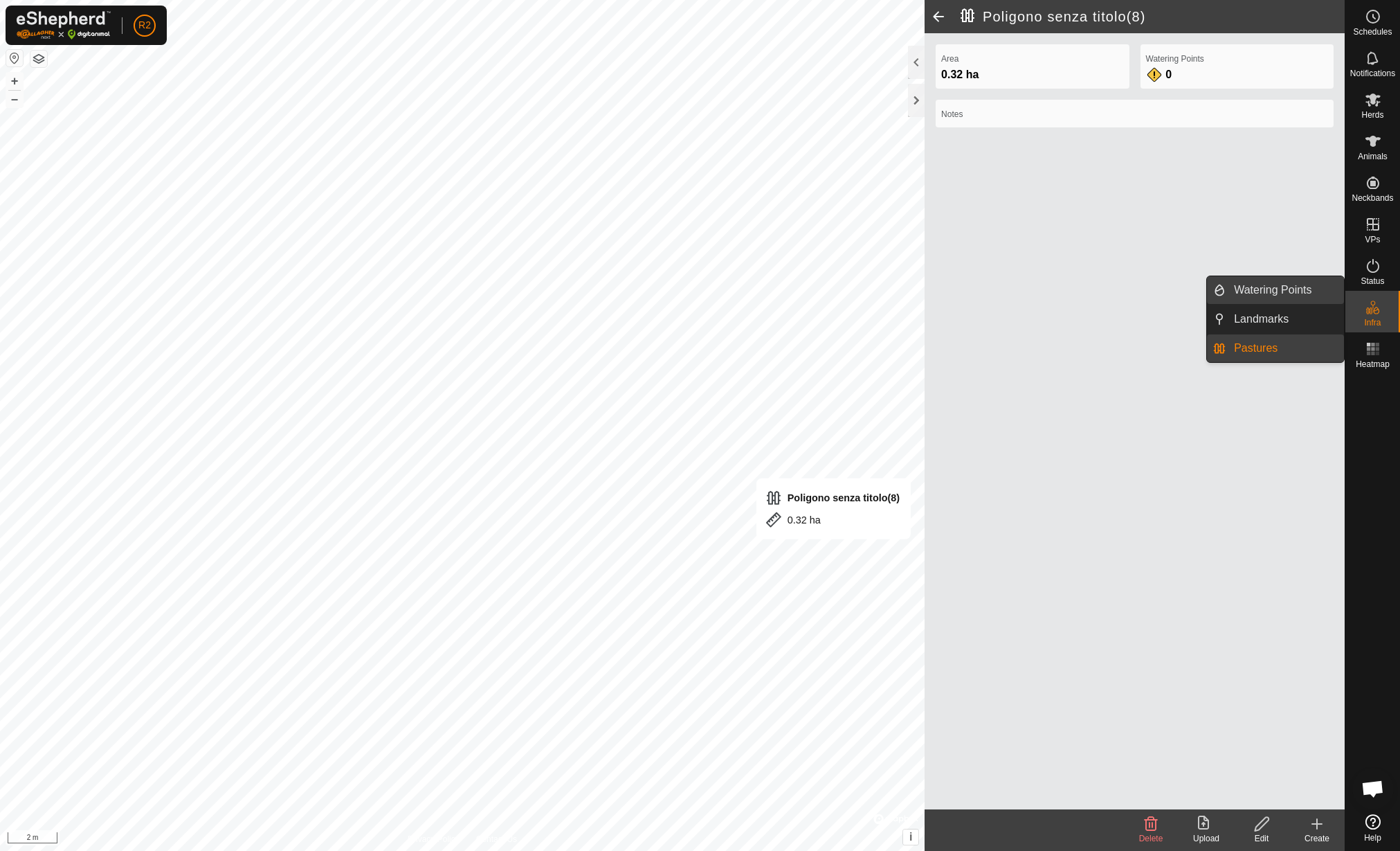
click at [1290, 296] on link "Watering Points" at bounding box center [1285, 290] width 118 height 28
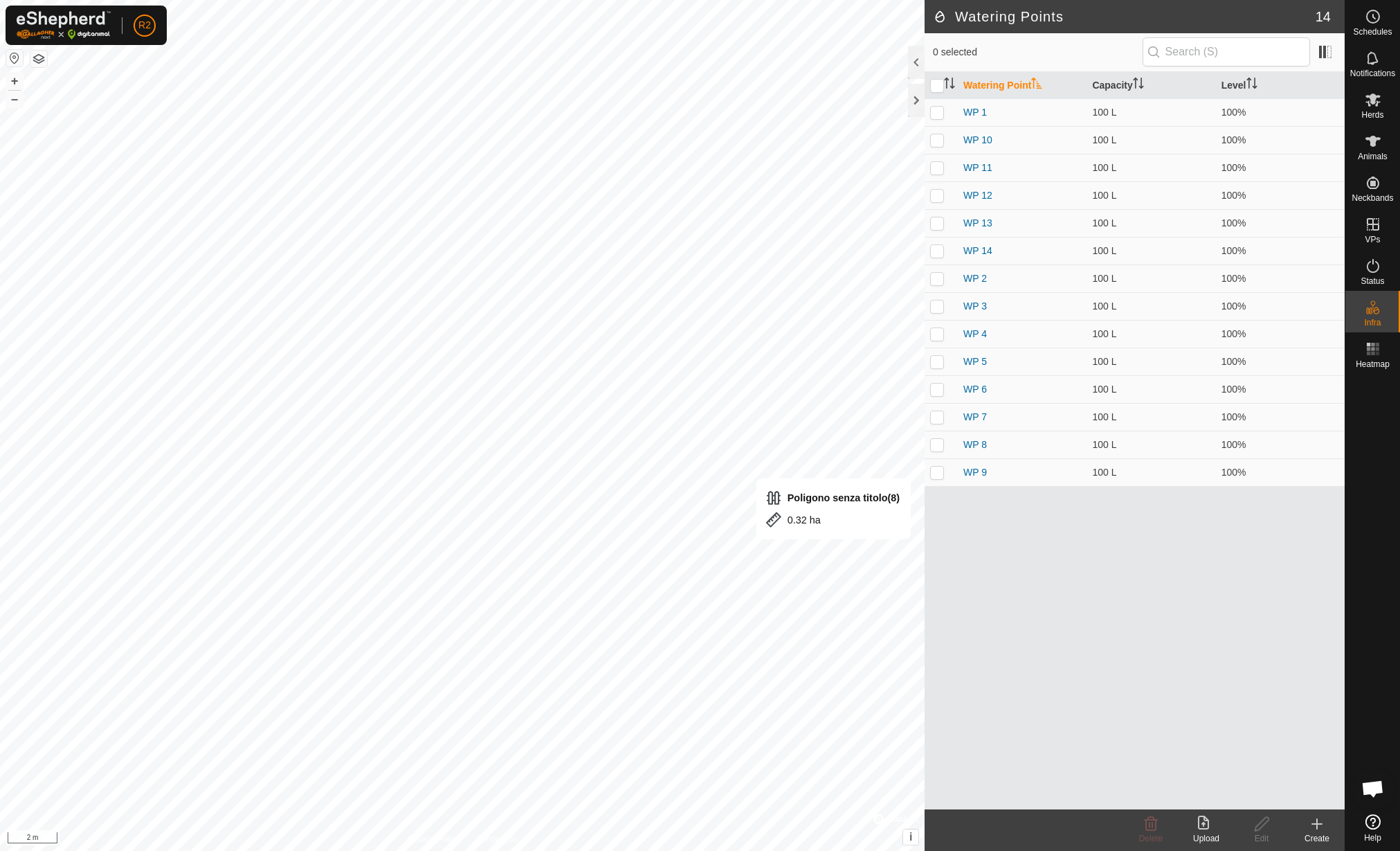
click at [1323, 823] on icon at bounding box center [1317, 823] width 17 height 17
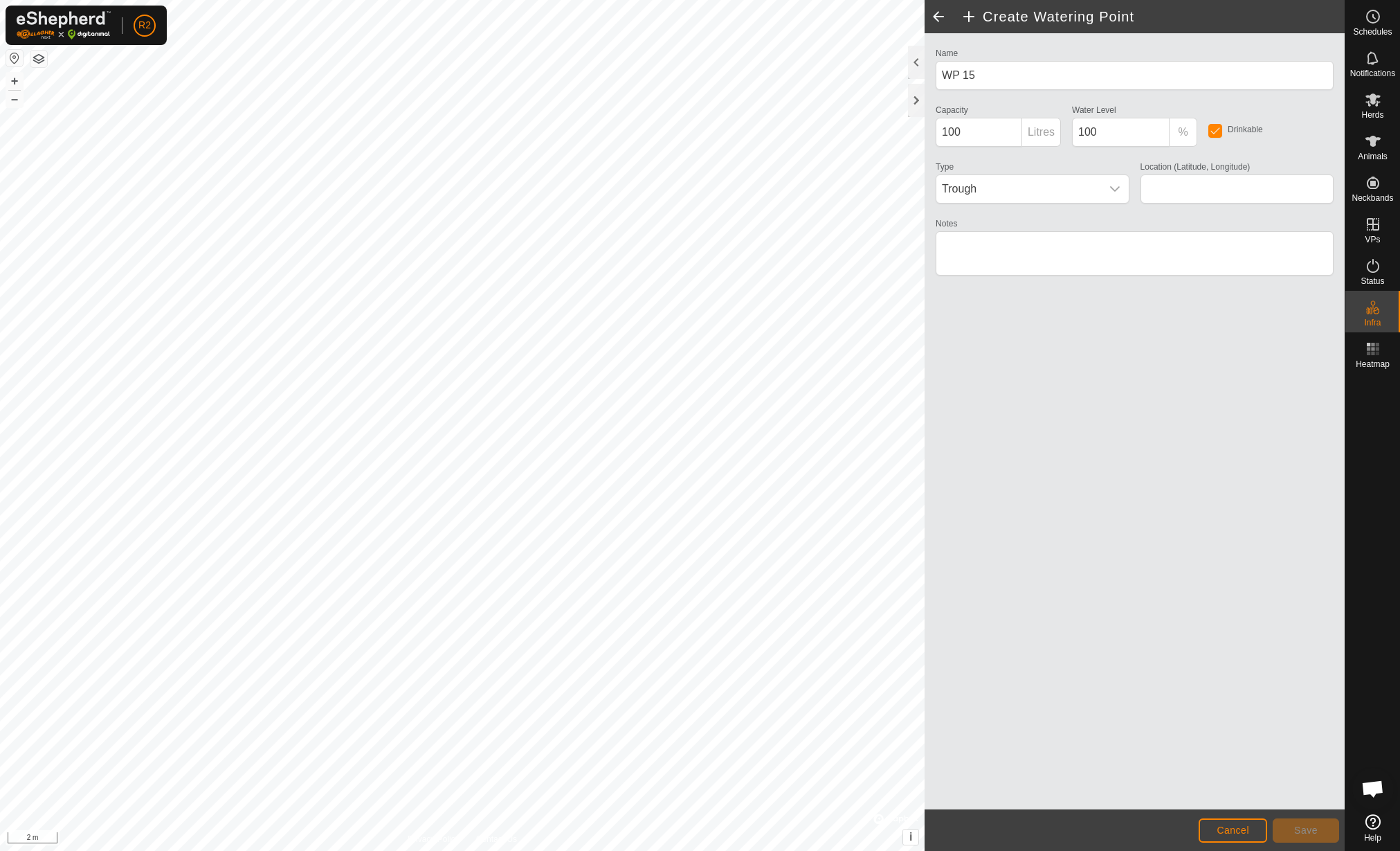
type input "42.158352, 12.463227"
click at [1299, 826] on span "Save" at bounding box center [1306, 830] width 23 height 11
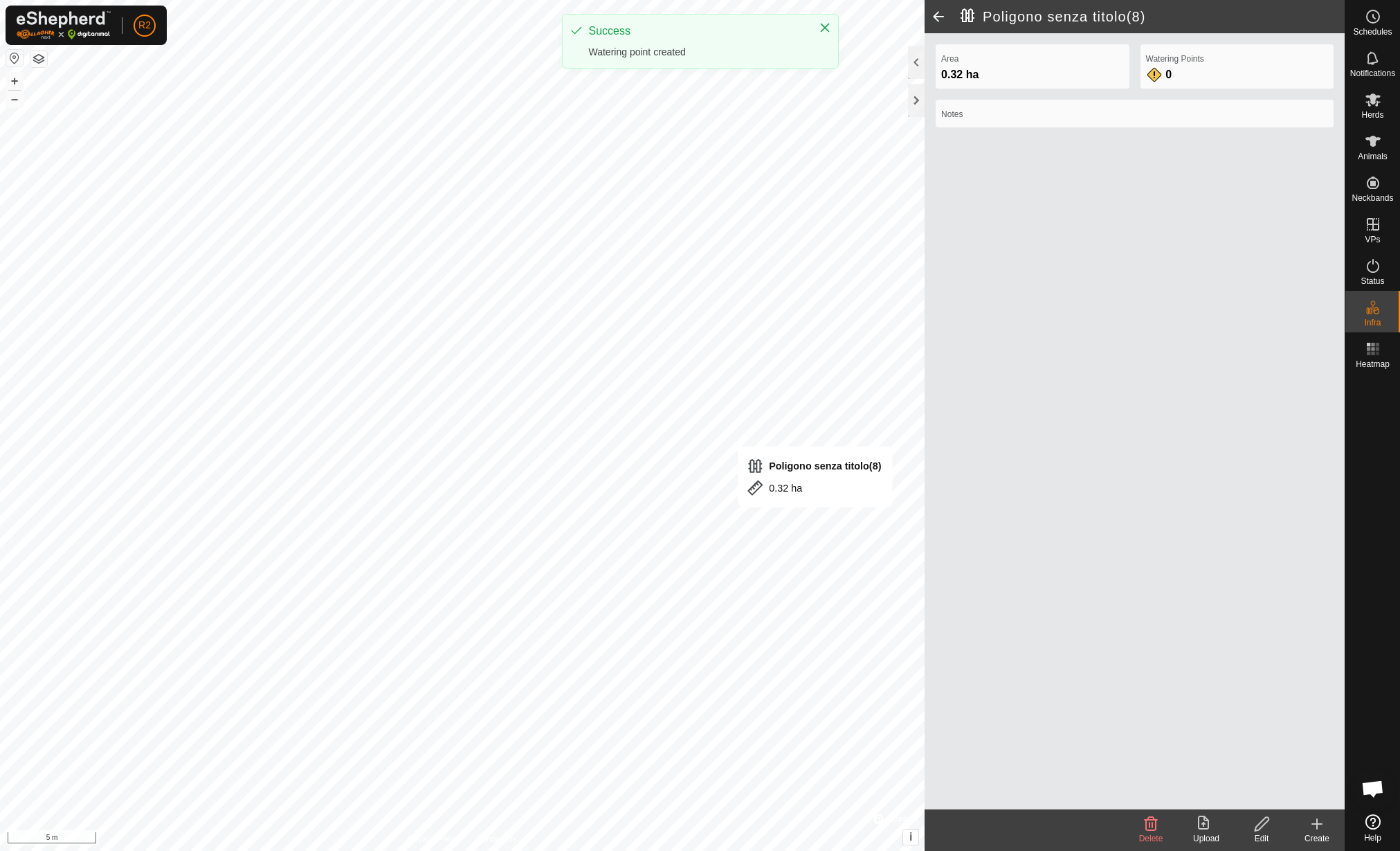
click at [1318, 826] on icon at bounding box center [1317, 823] width 17 height 17
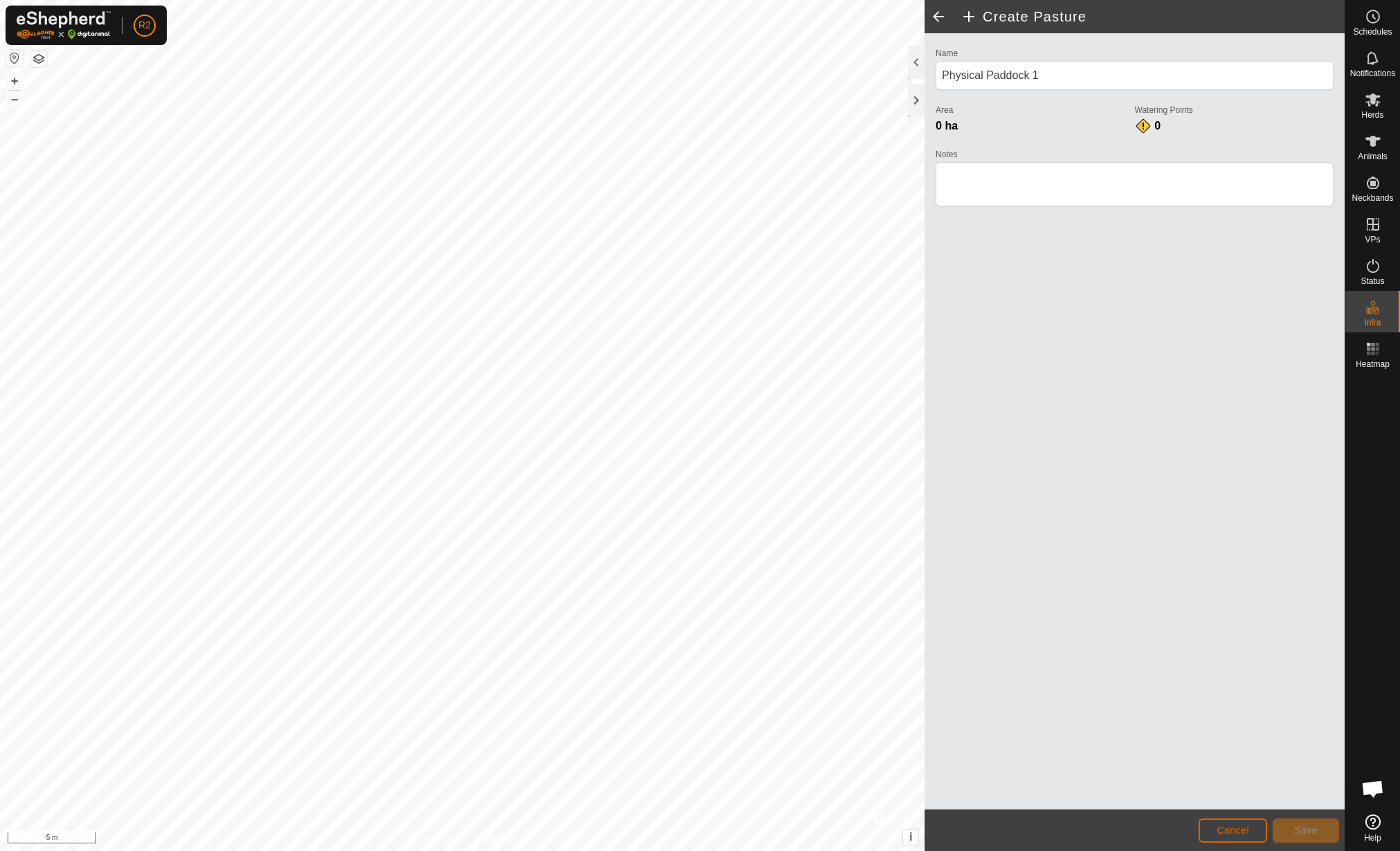
click at [1236, 825] on span "Cancel" at bounding box center [1233, 830] width 33 height 11
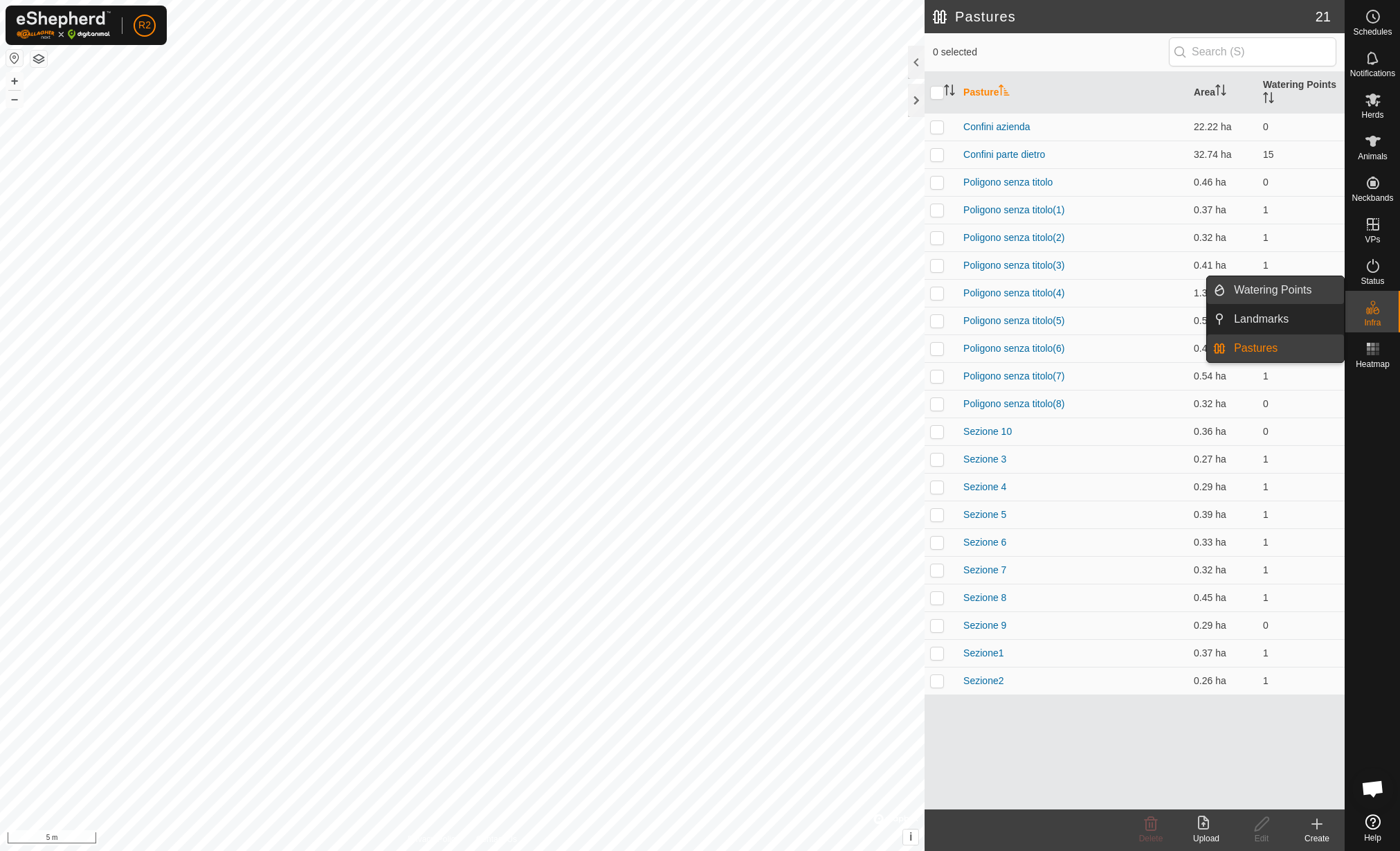
click at [1309, 294] on link "Watering Points" at bounding box center [1285, 290] width 118 height 28
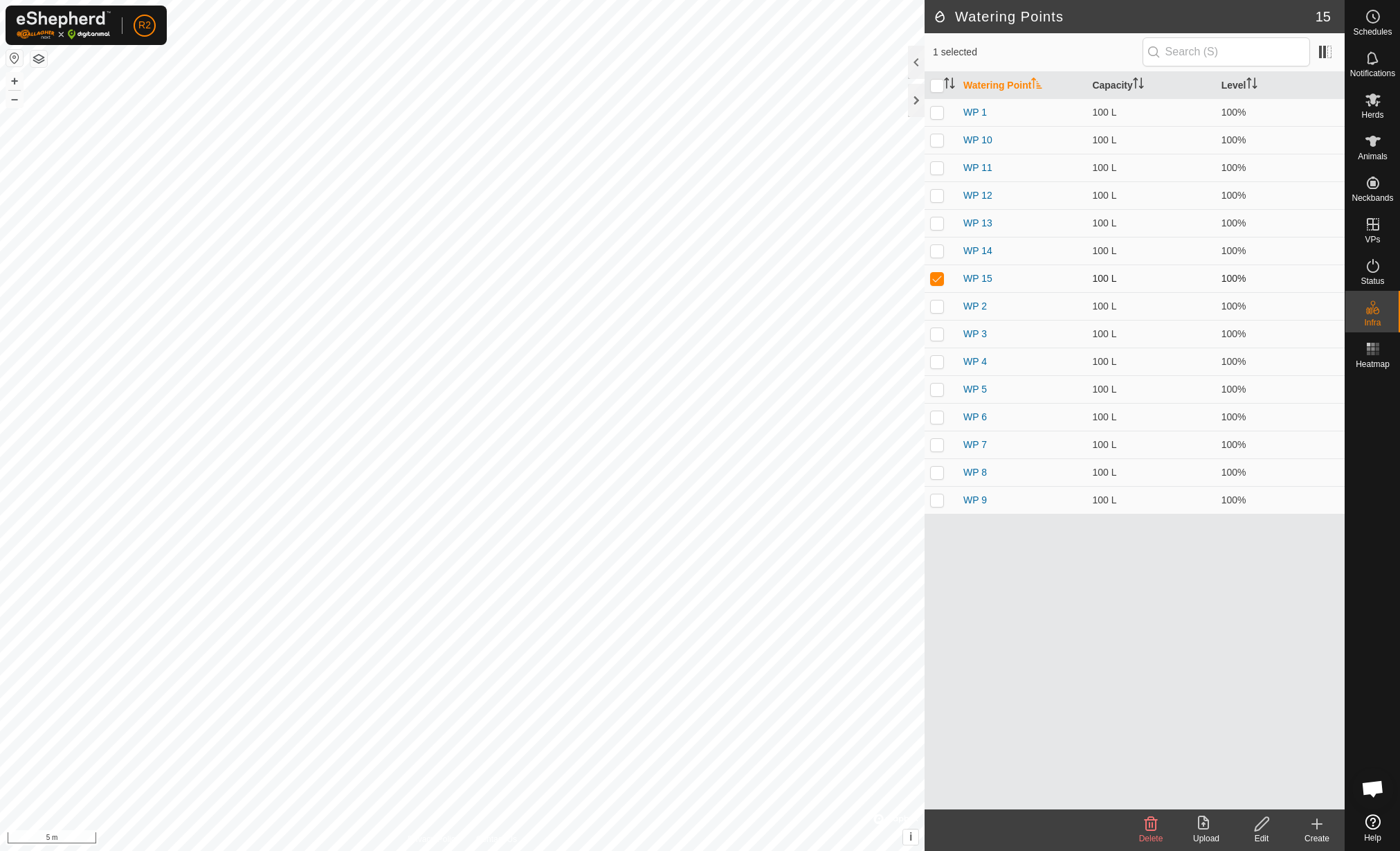
click at [937, 275] on p-checkbox at bounding box center [937, 278] width 14 height 11
checkbox input "false"
click at [1317, 833] on div "Create" at bounding box center [1317, 838] width 56 height 12
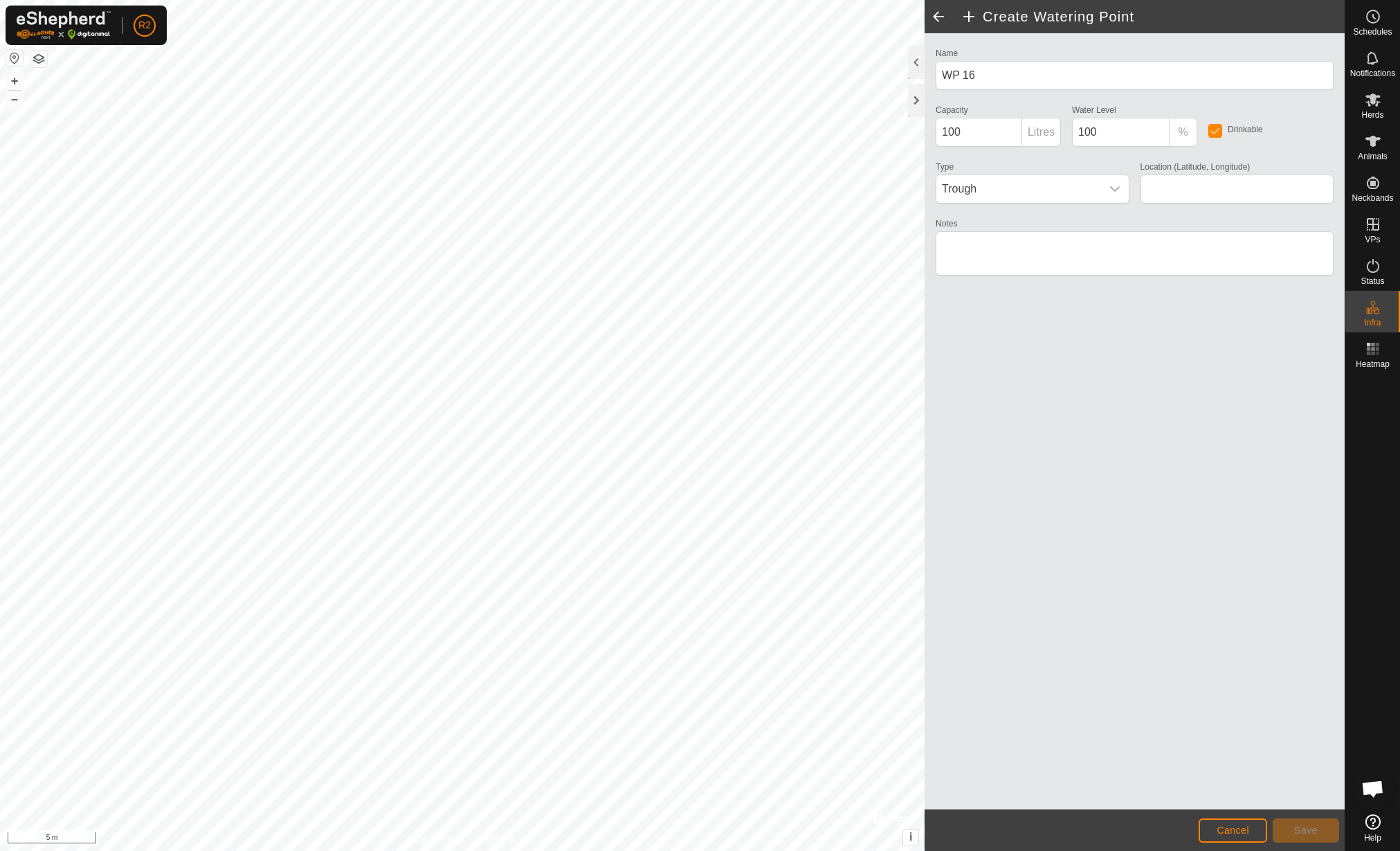
type input "42.158356, 12.463264"
click at [1309, 829] on span "Save" at bounding box center [1306, 830] width 23 height 11
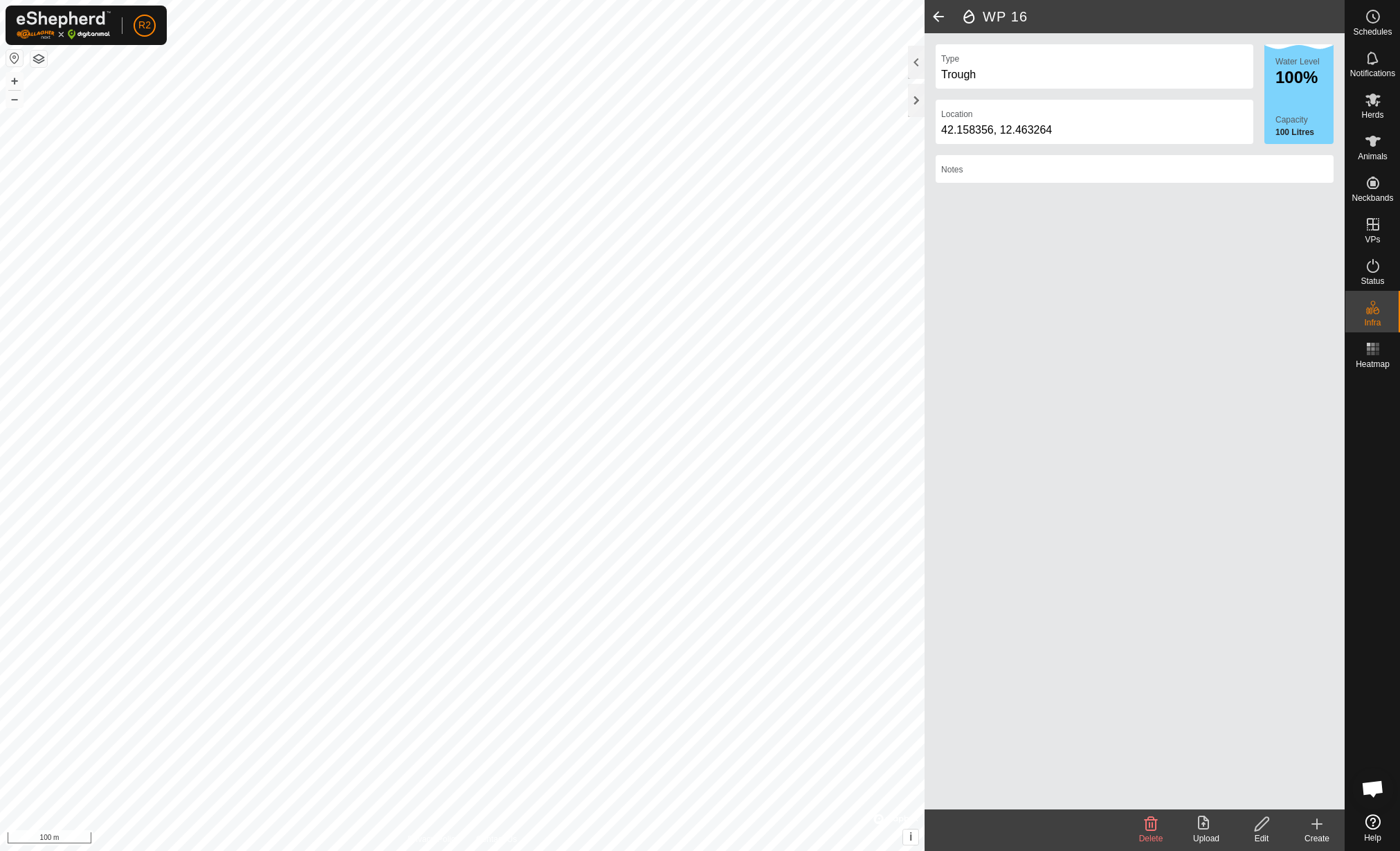
click at [1202, 839] on div "Upload" at bounding box center [1206, 838] width 56 height 12
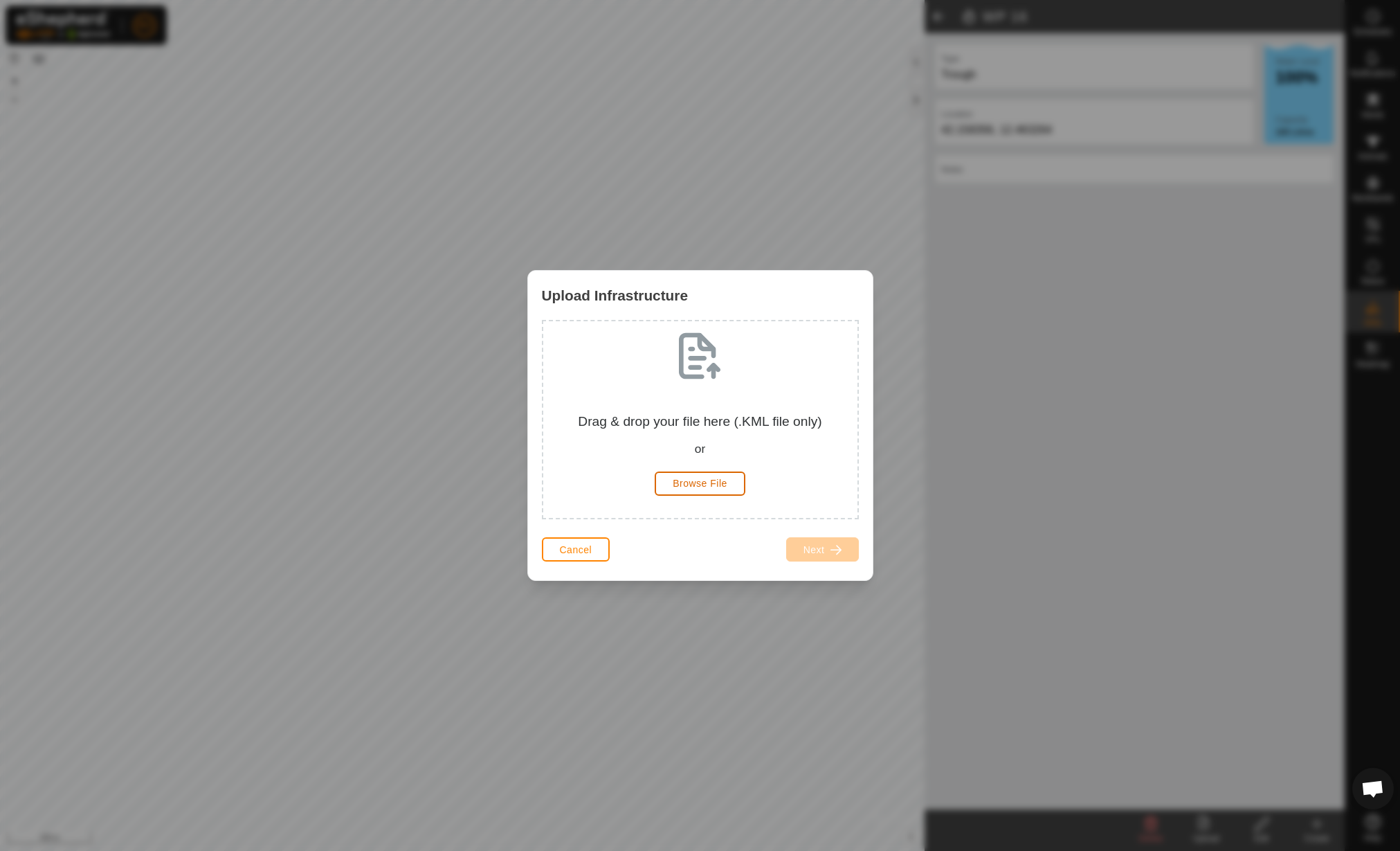
click at [695, 489] on button "Browse File" at bounding box center [700, 483] width 91 height 24
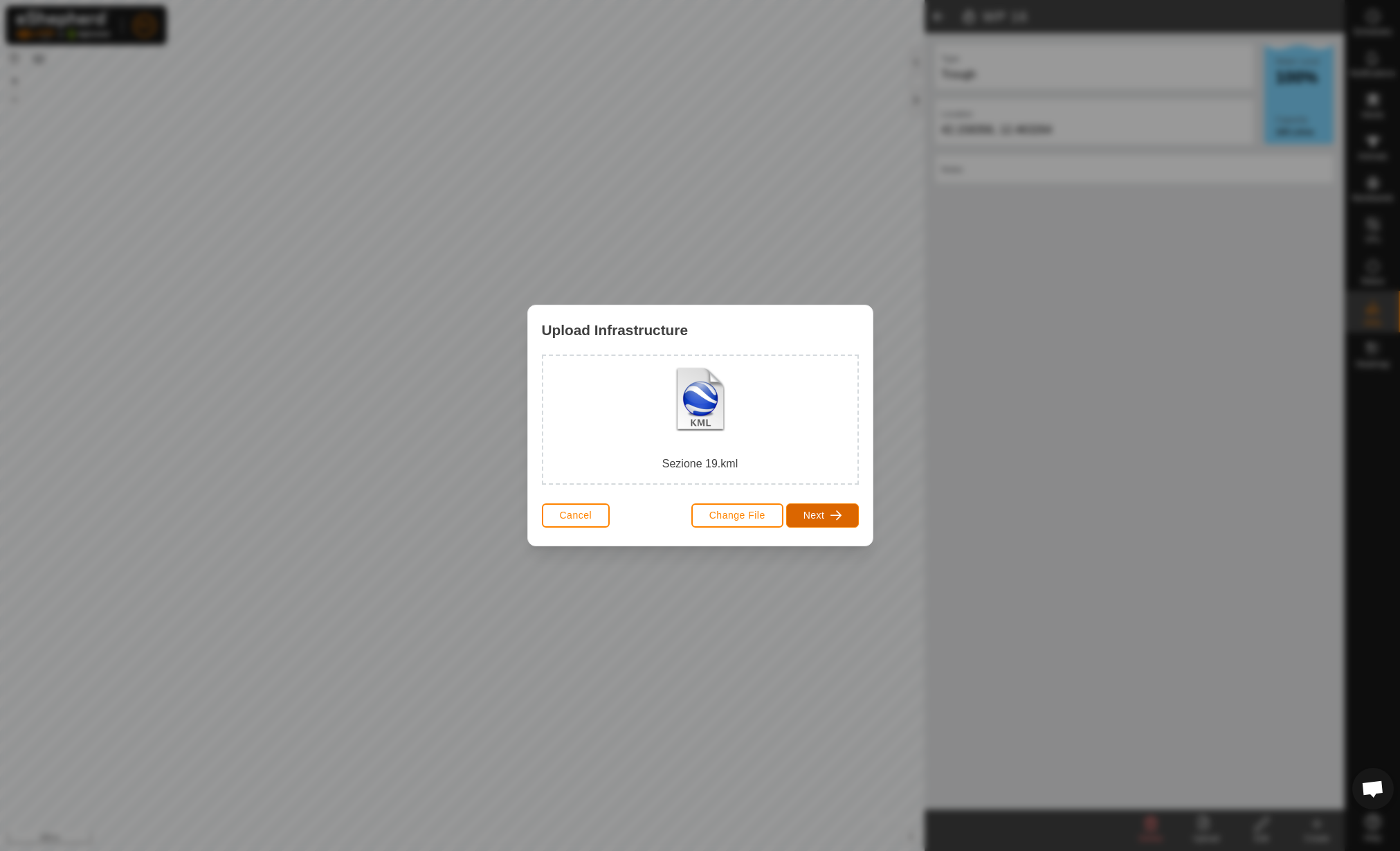
click at [846, 519] on button "Next" at bounding box center [823, 515] width 73 height 24
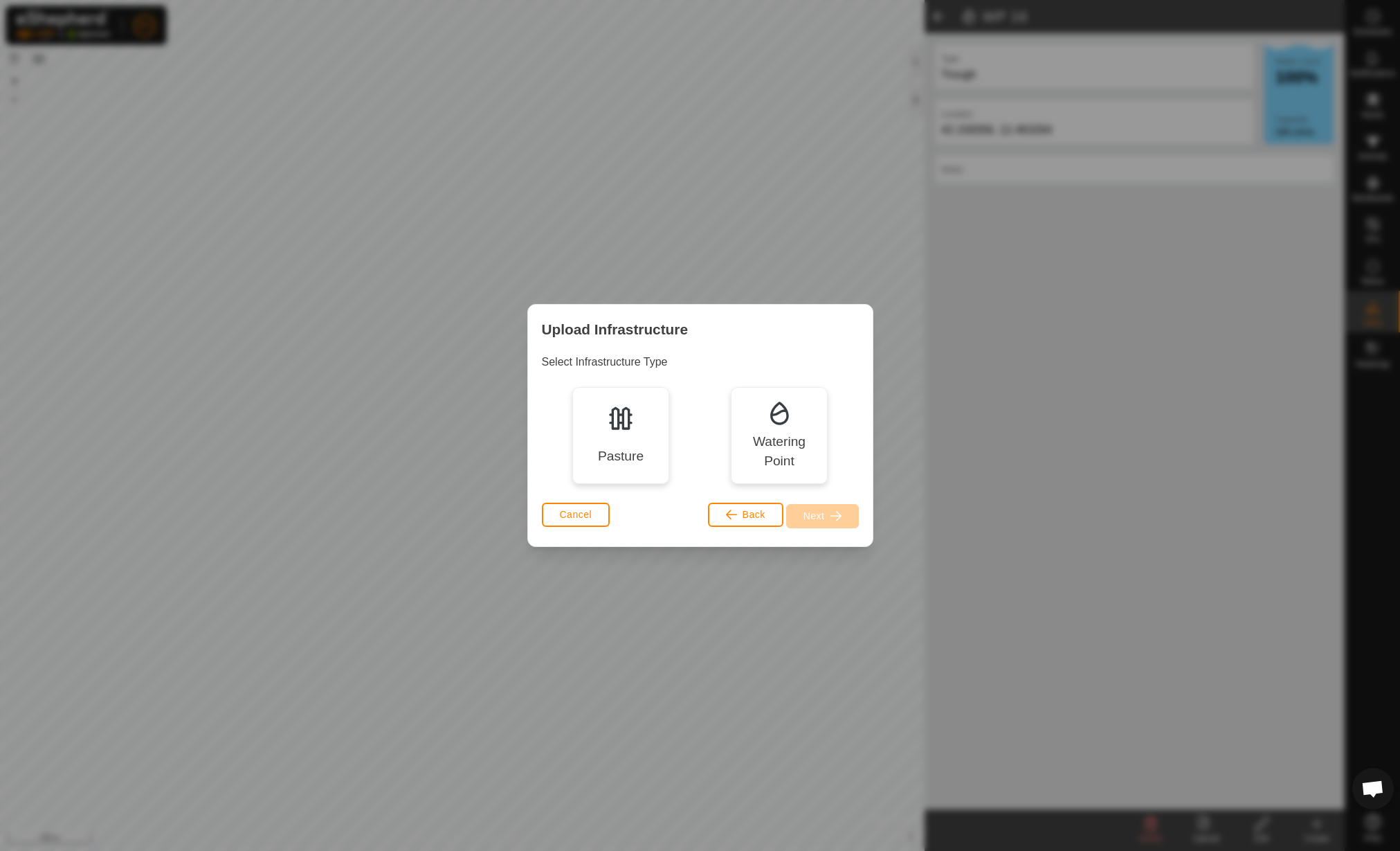
click at [642, 456] on div "Pasture" at bounding box center [621, 456] width 46 height 20
click at [842, 522] on button "Next" at bounding box center [823, 516] width 73 height 24
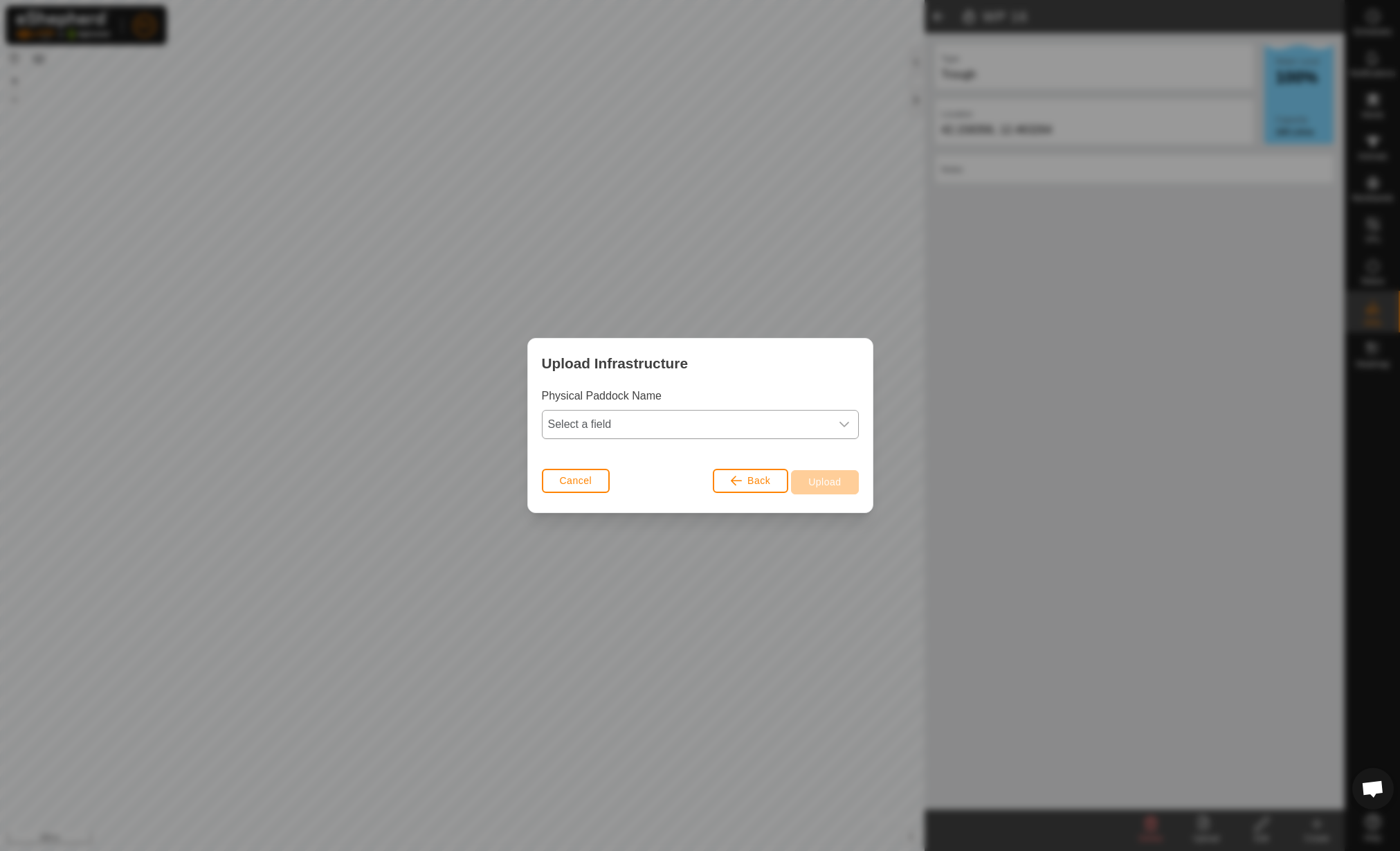
click at [686, 421] on span "Select a field" at bounding box center [686, 424] width 288 height 28
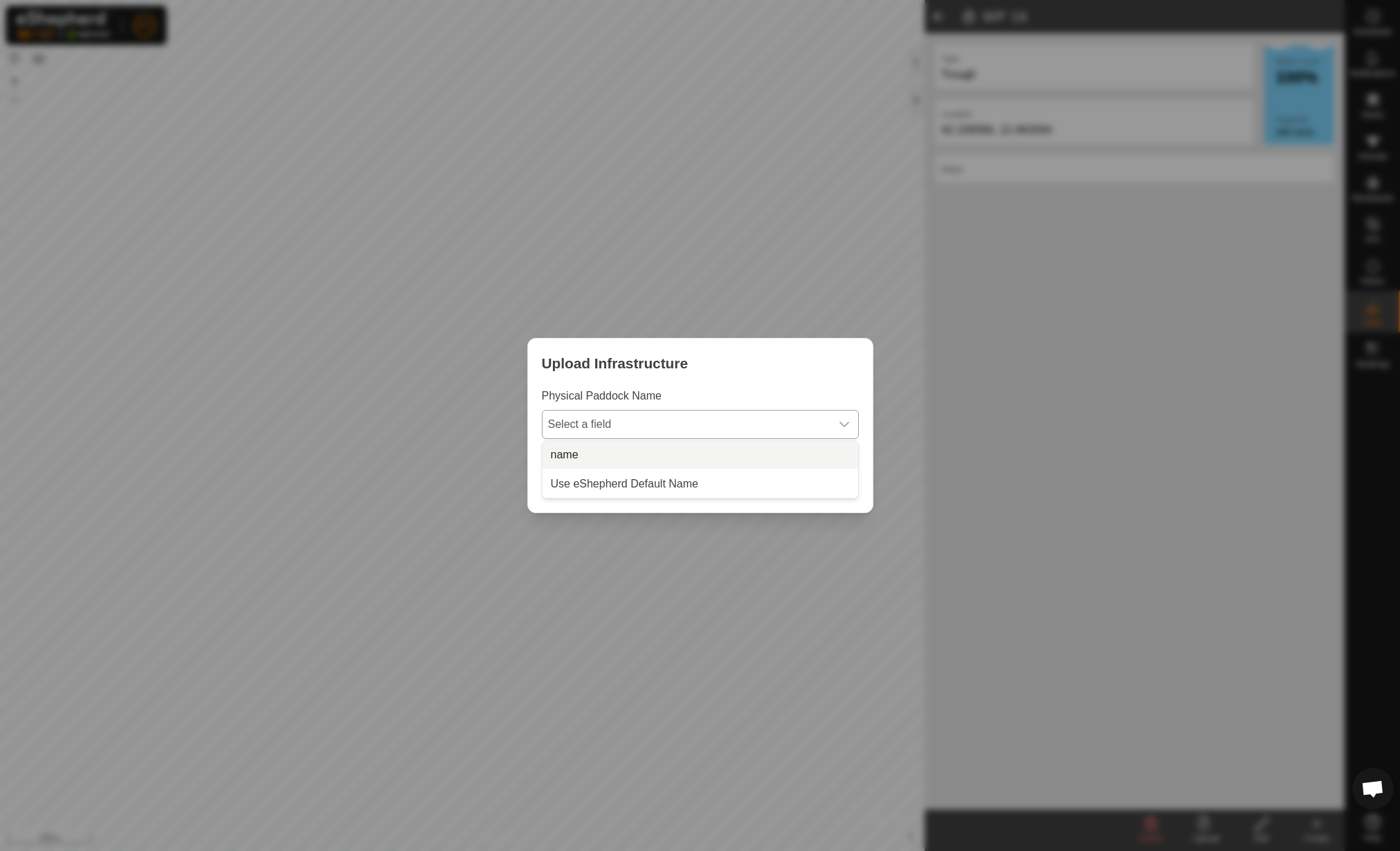
click at [669, 446] on li "name" at bounding box center [700, 455] width 315 height 28
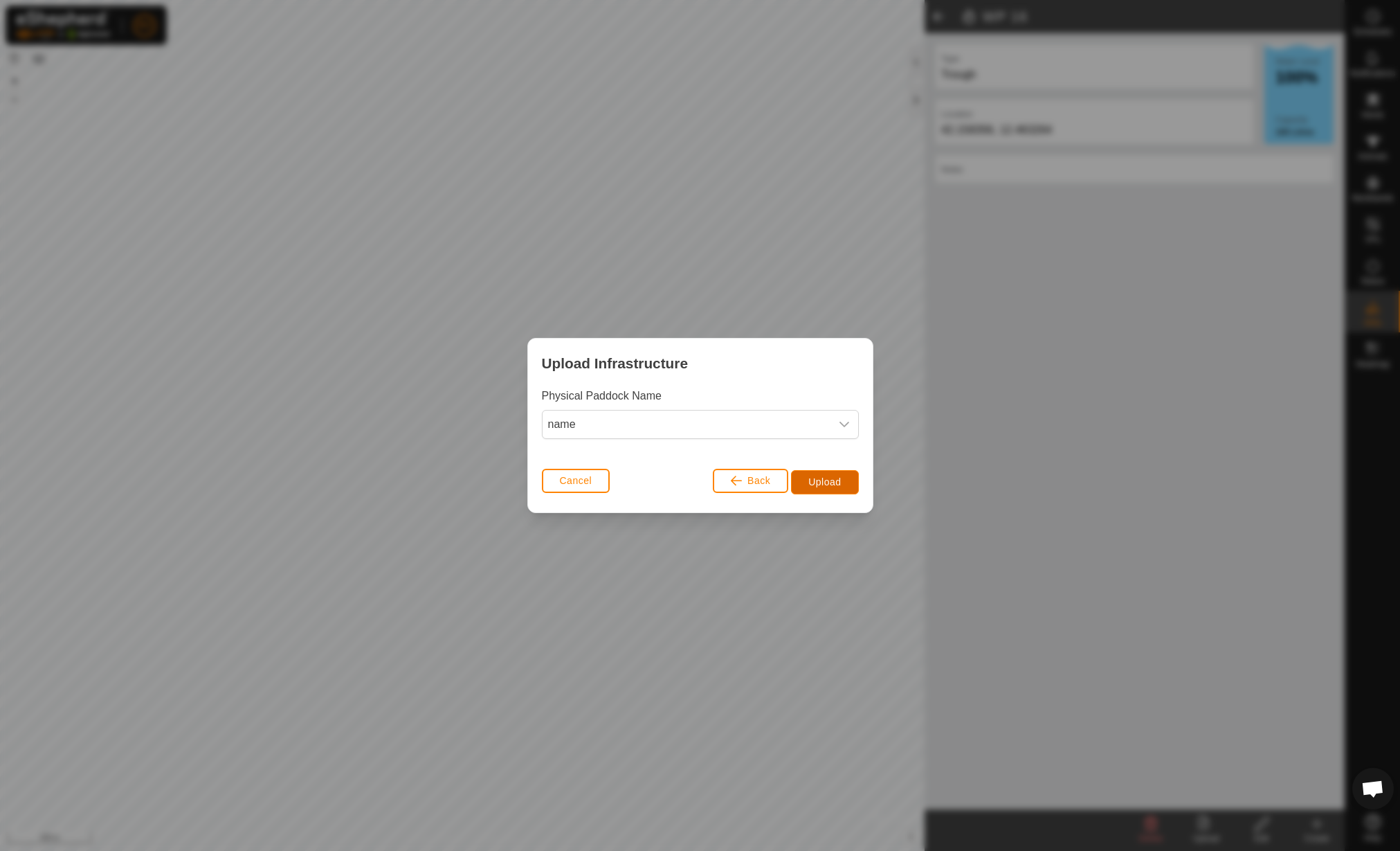
click at [827, 480] on span "Upload" at bounding box center [825, 481] width 33 height 11
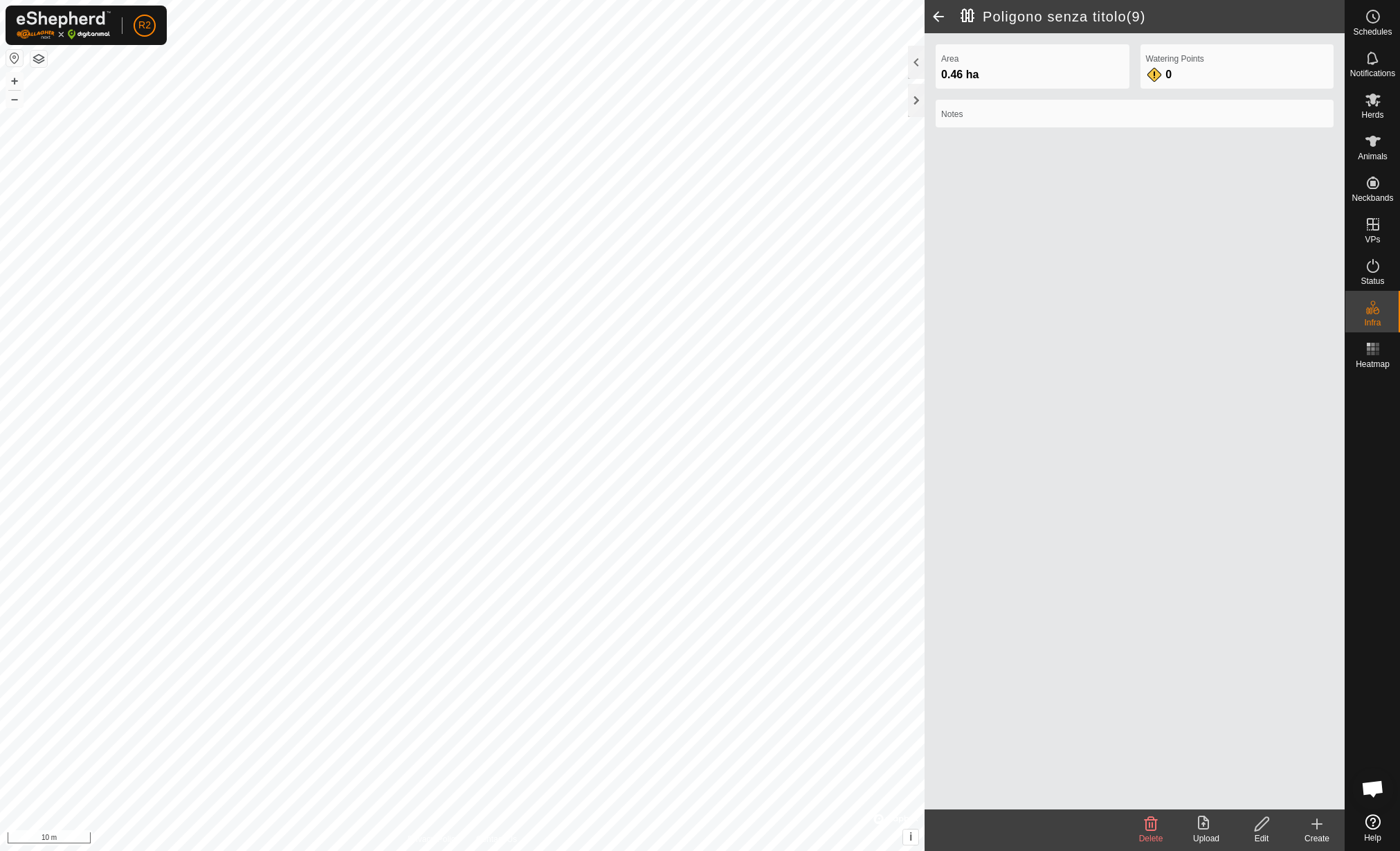
click at [1265, 833] on div "Edit" at bounding box center [1262, 838] width 56 height 12
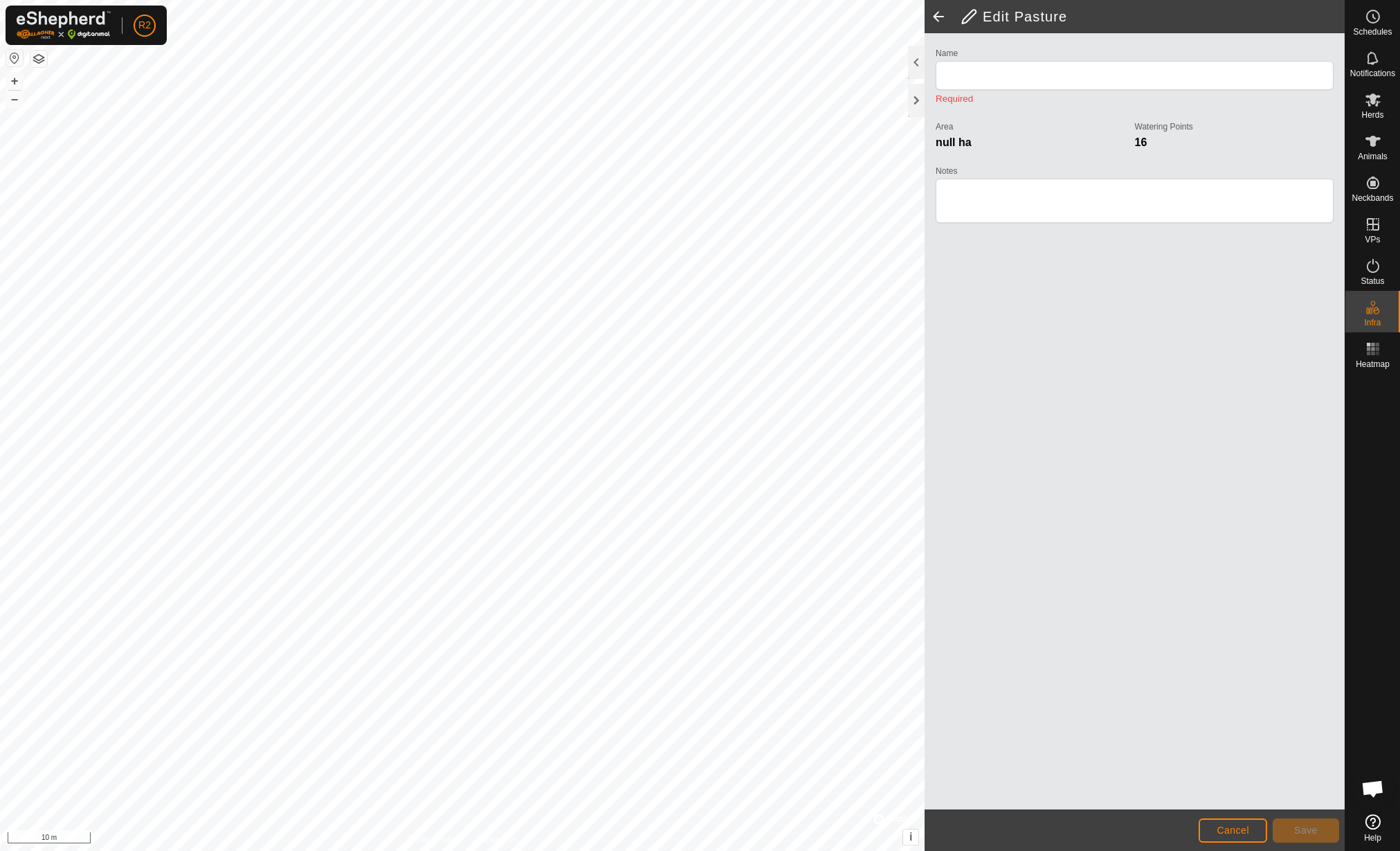
type input "Poligono senza titolo(9)"
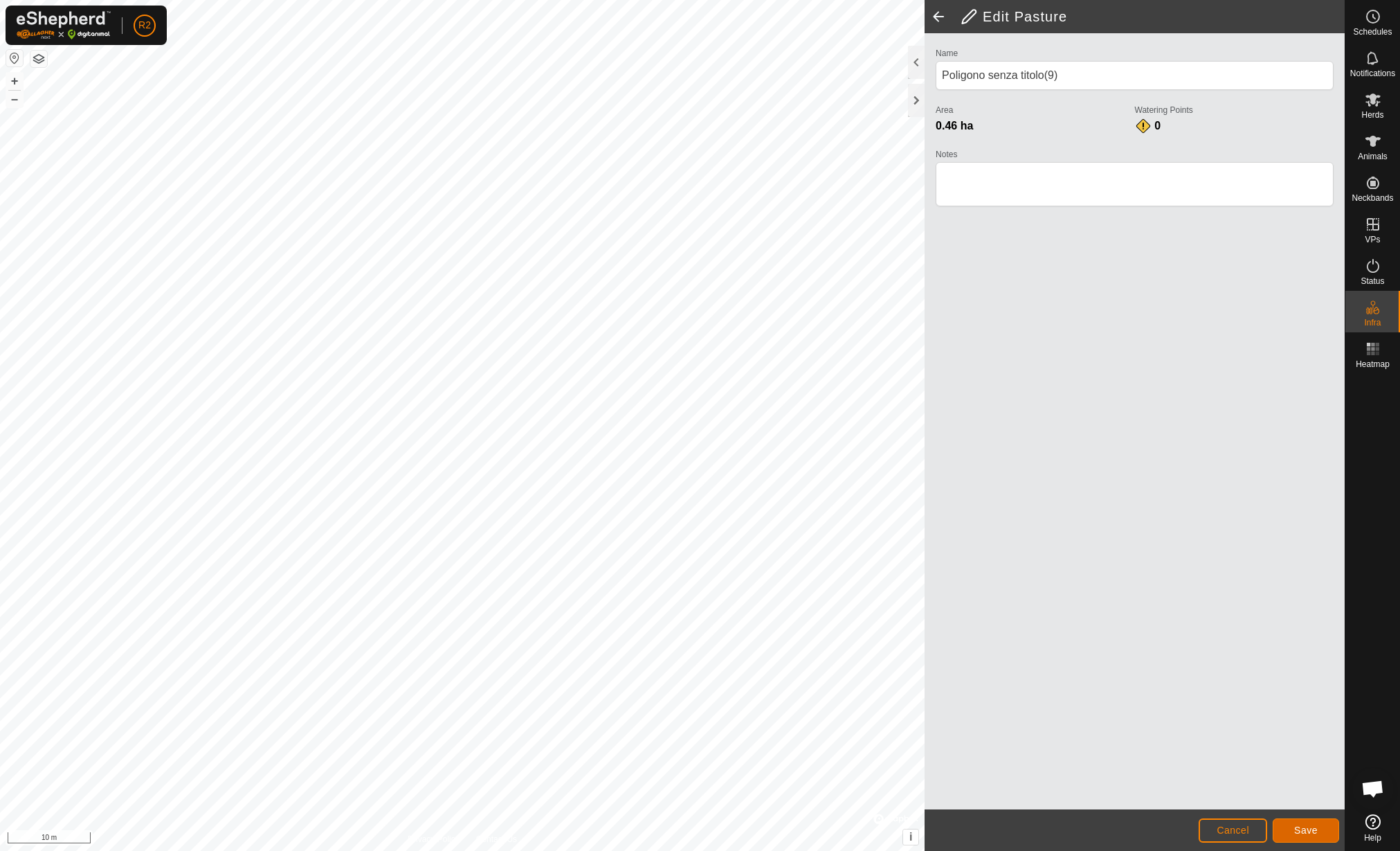
click at [1312, 831] on span "Save" at bounding box center [1306, 830] width 23 height 11
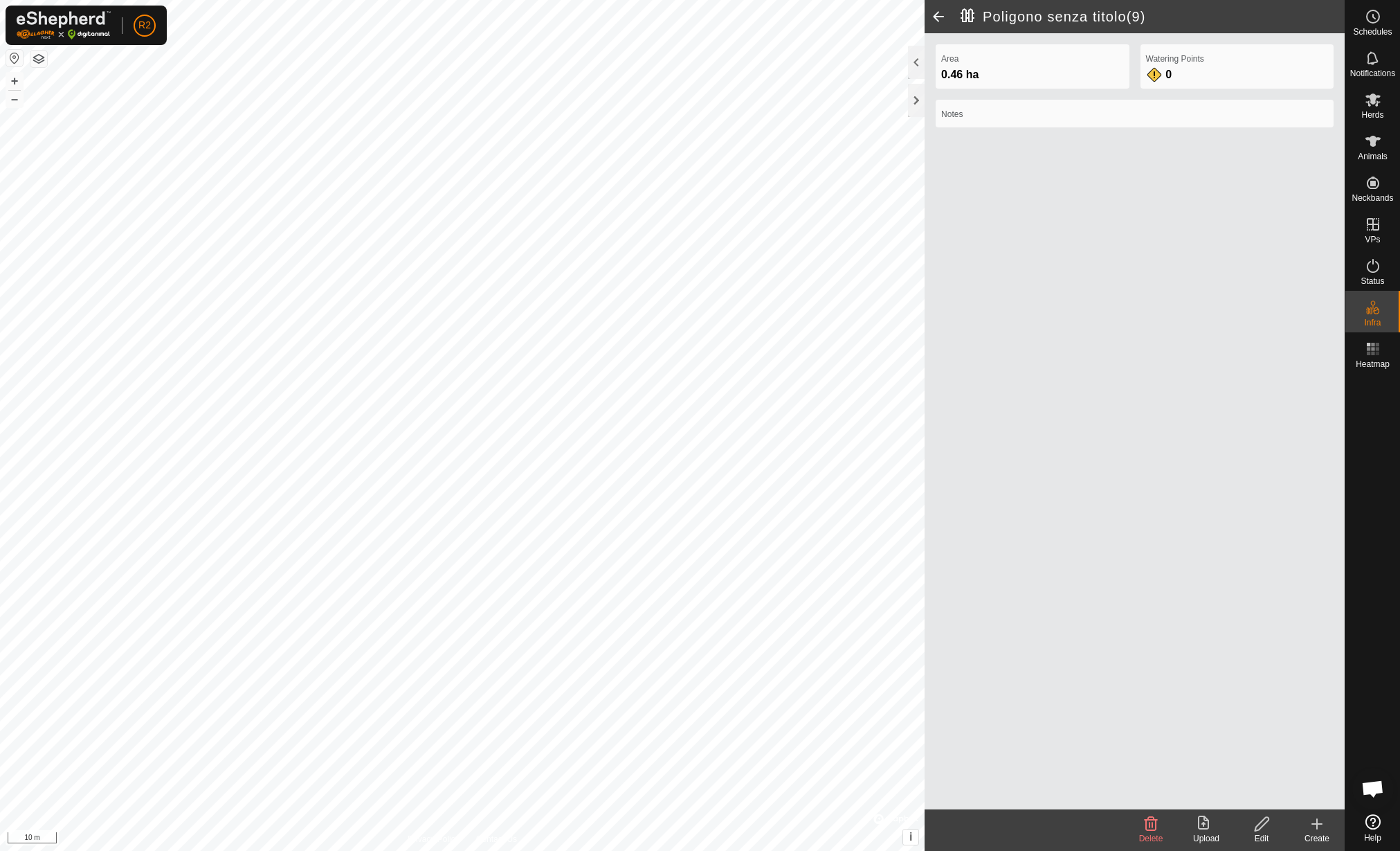
click at [1215, 823] on upload-svg-icon at bounding box center [1206, 823] width 56 height 17
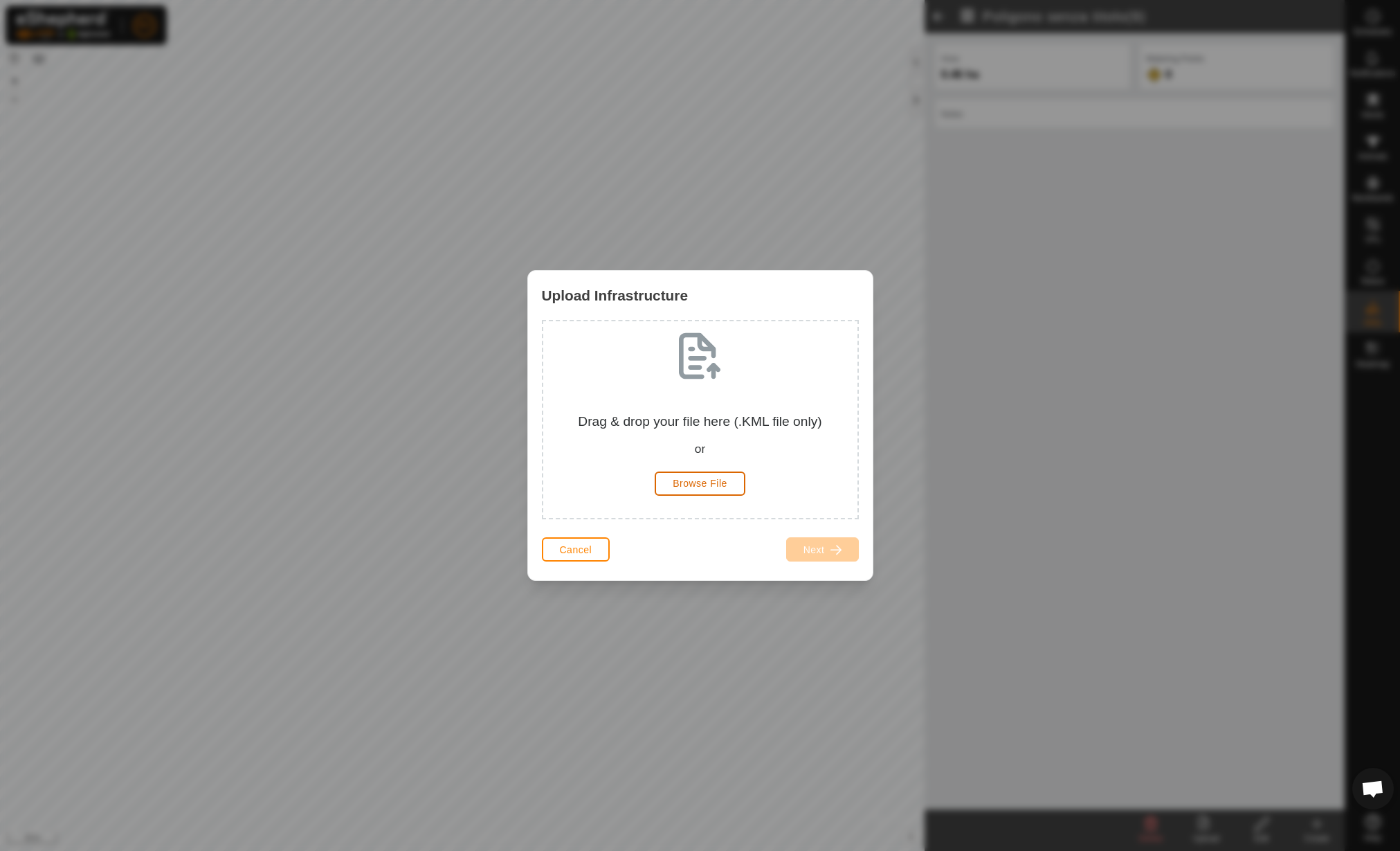
click at [698, 471] on button "Browse File" at bounding box center [700, 483] width 91 height 24
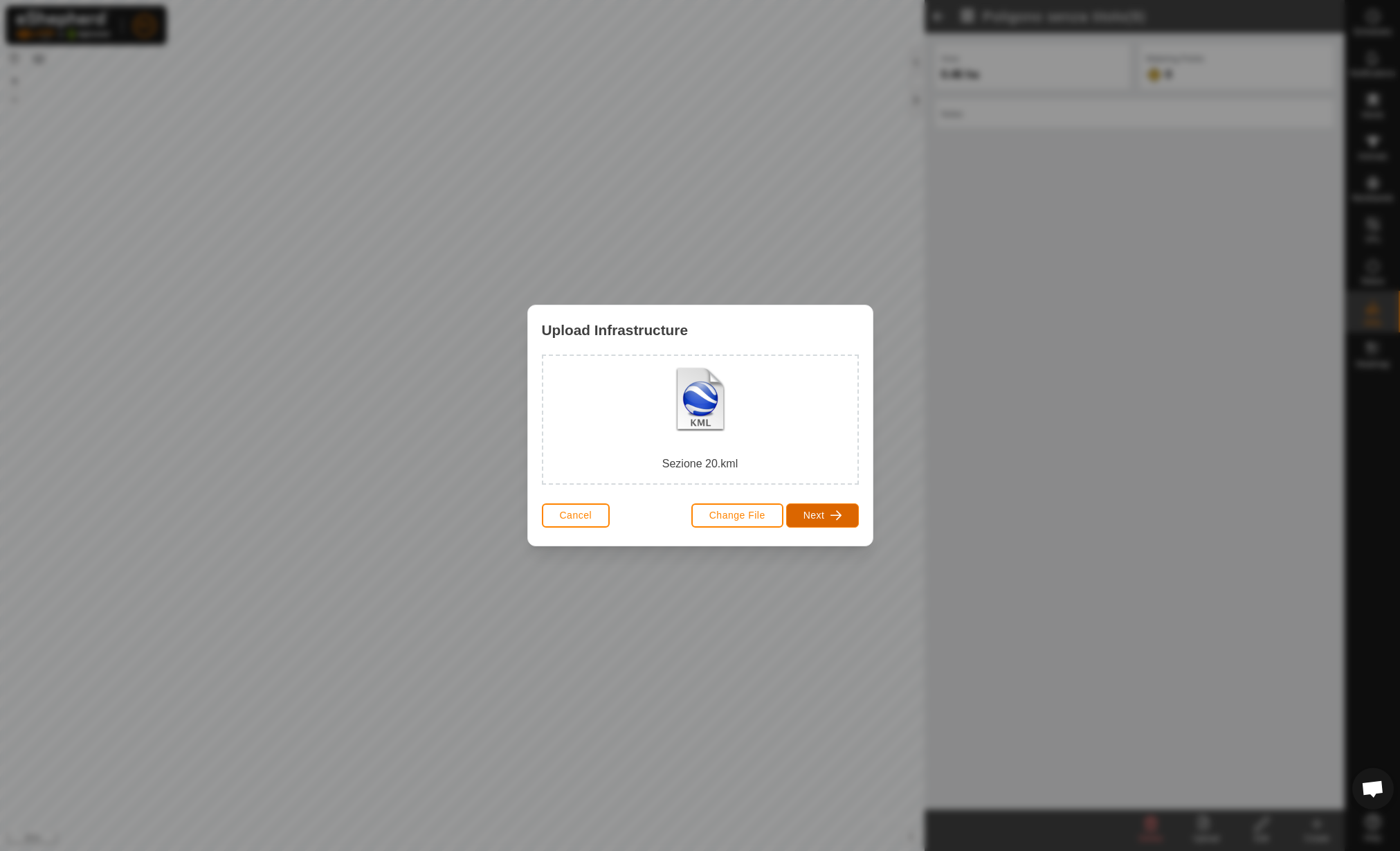
click at [820, 521] on button "Next" at bounding box center [823, 515] width 73 height 24
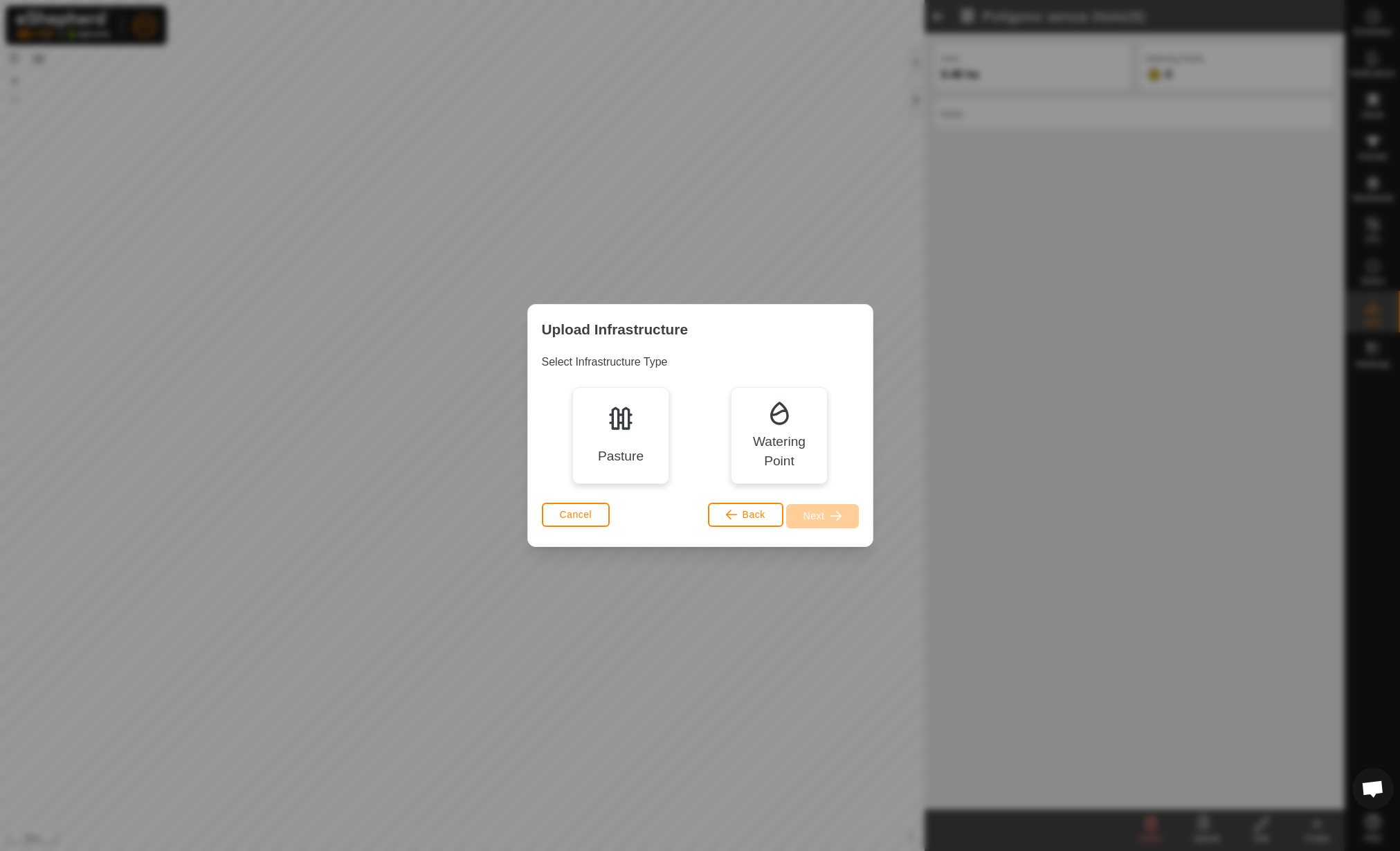
click at [557, 438] on div "Pasture Watering Point" at bounding box center [700, 435] width 317 height 97
click at [573, 432] on div "Pasture" at bounding box center [621, 435] width 97 height 97
click at [827, 511] on button "Next" at bounding box center [823, 516] width 73 height 24
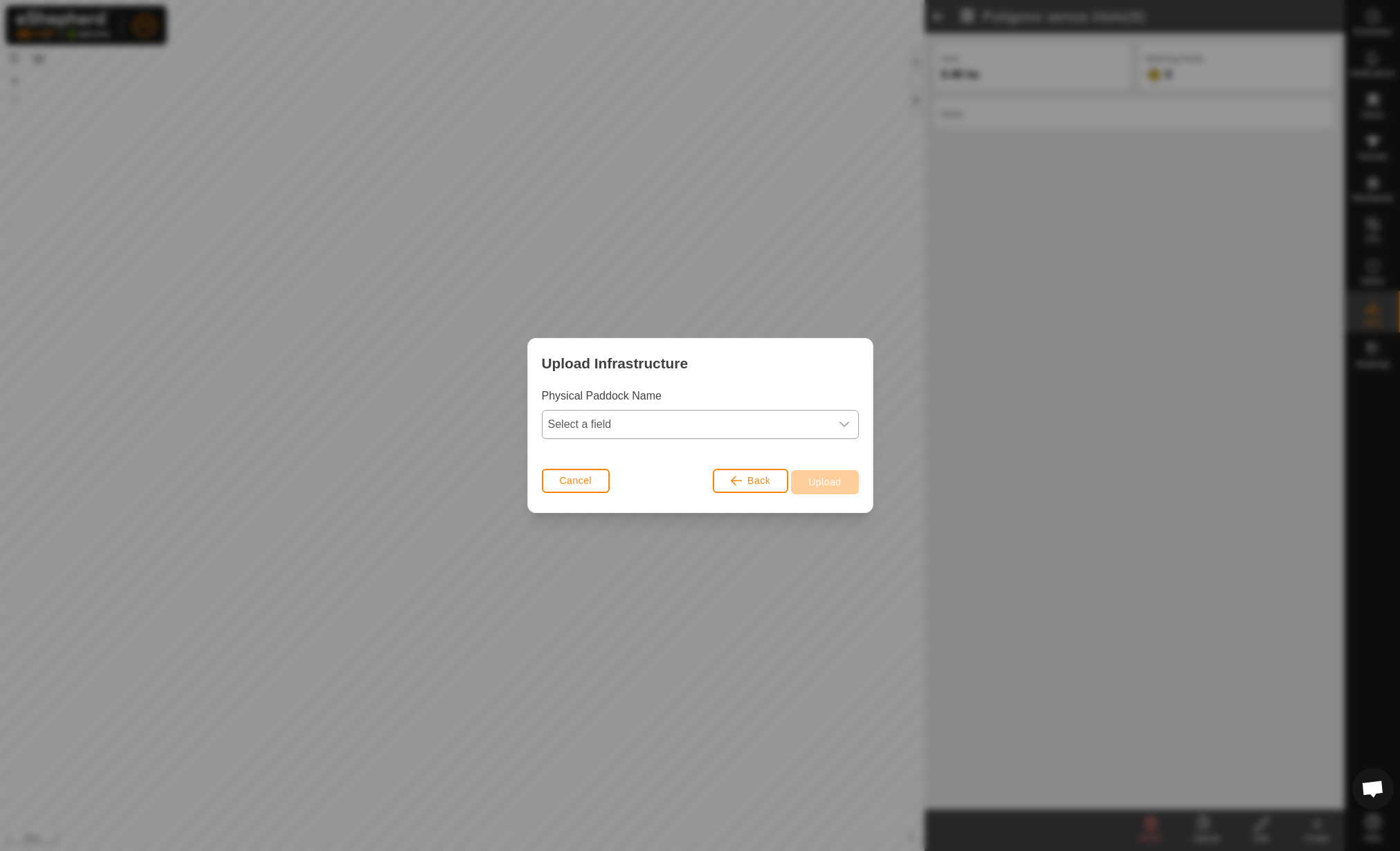
click at [758, 423] on span "Select a field" at bounding box center [686, 424] width 288 height 28
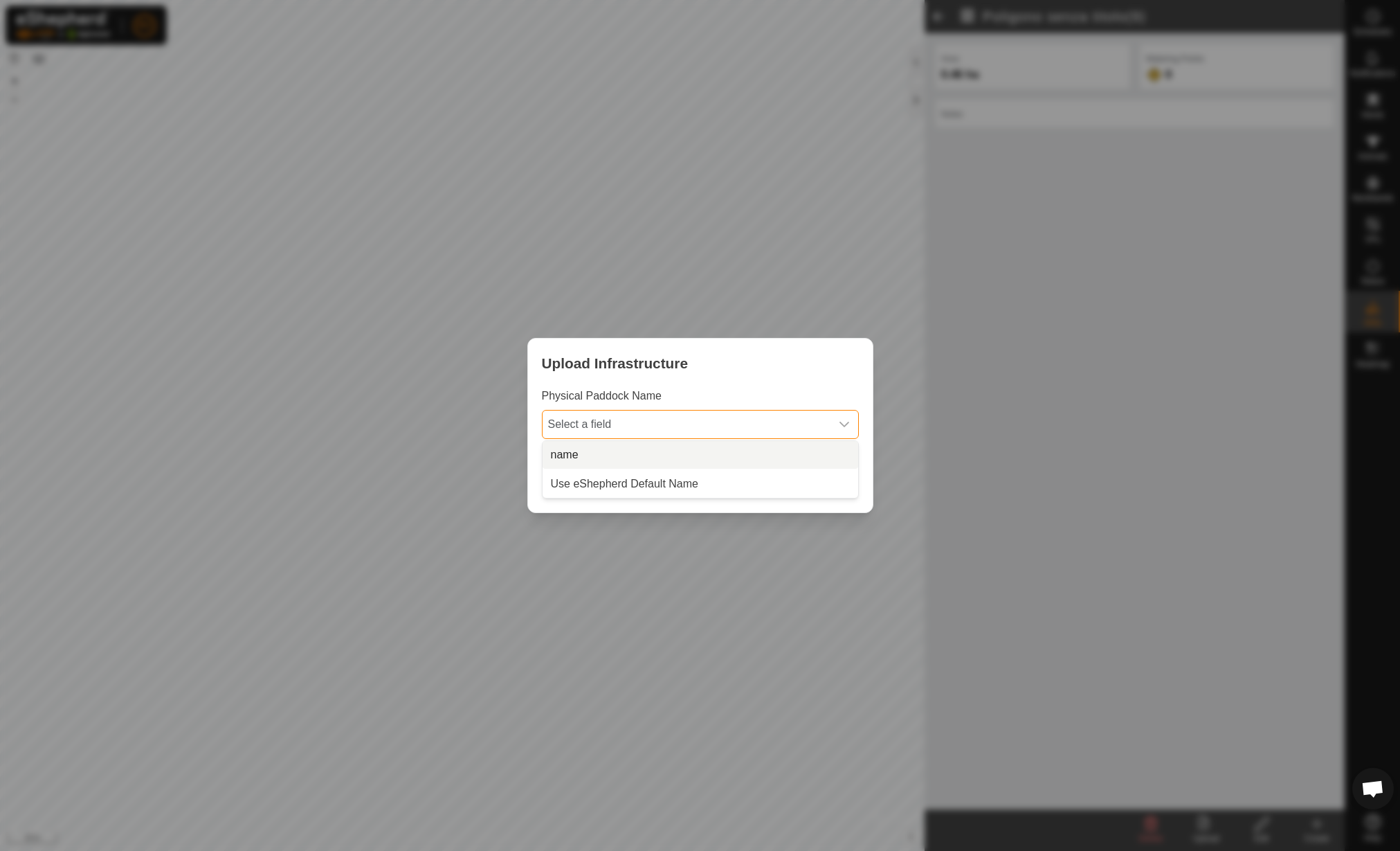
click at [734, 452] on li "name" at bounding box center [700, 455] width 315 height 28
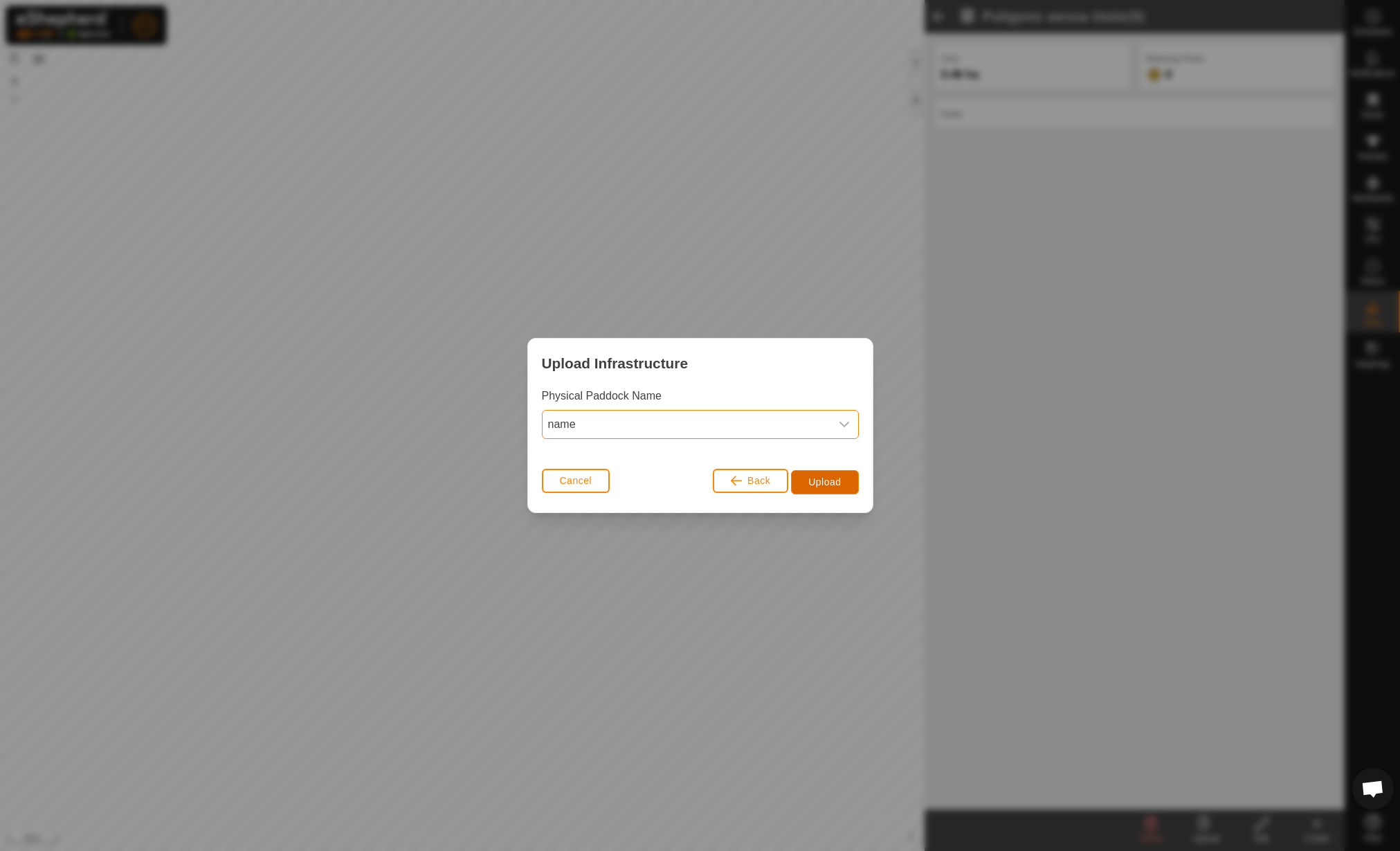
click at [814, 473] on button "Upload" at bounding box center [825, 482] width 67 height 24
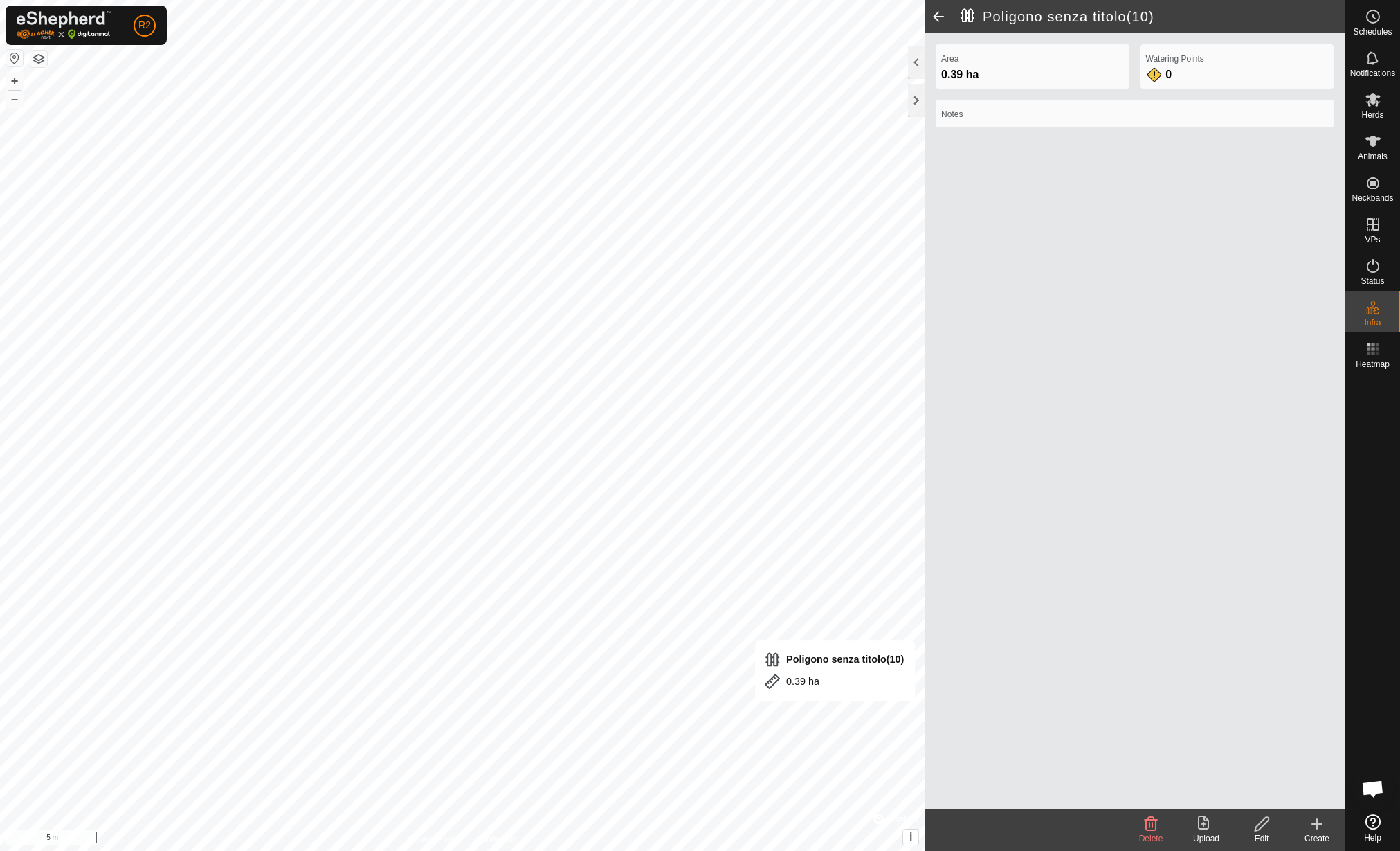
click at [1264, 828] on icon at bounding box center [1262, 823] width 18 height 17
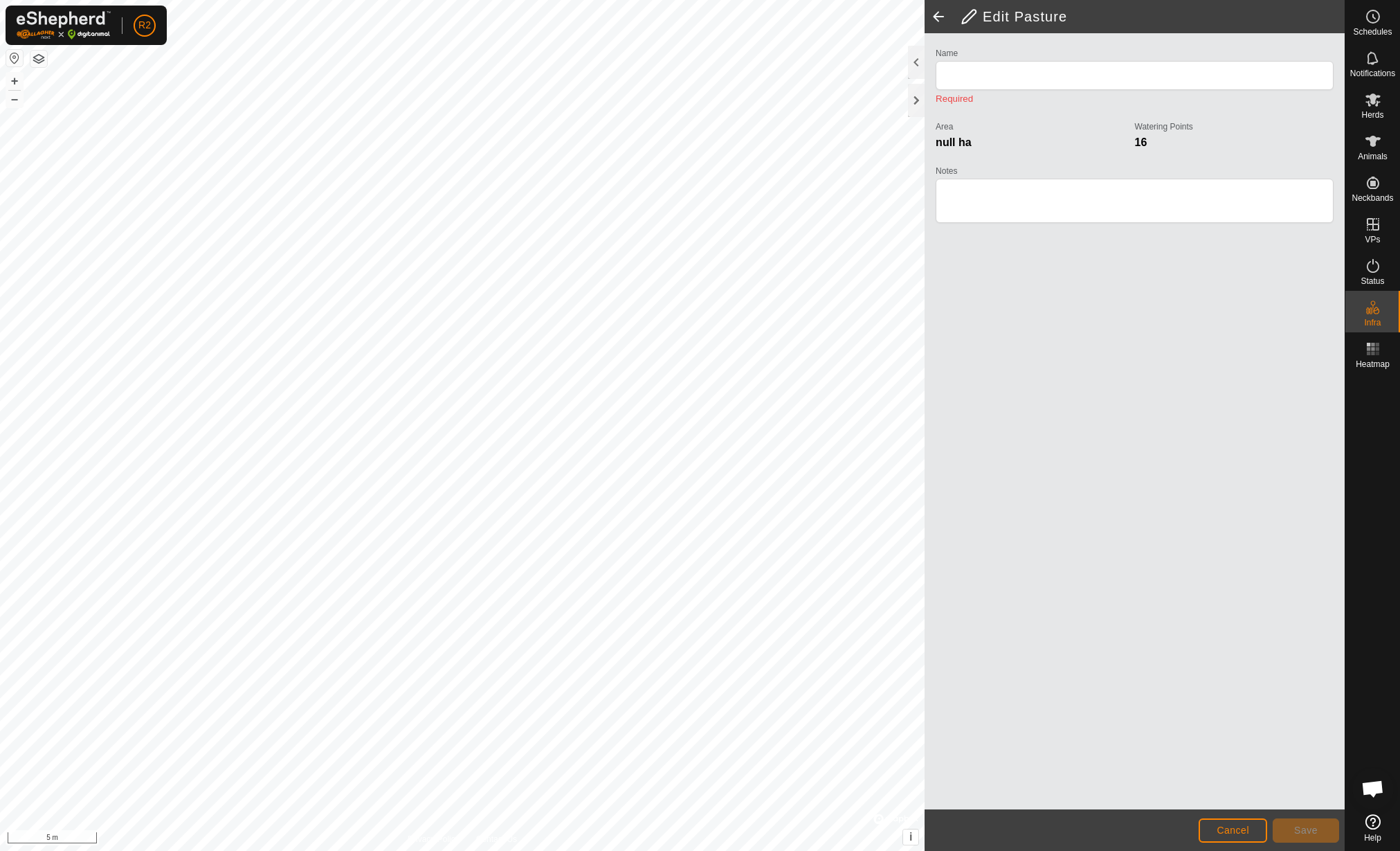
type input "Poligono senza titolo(10)"
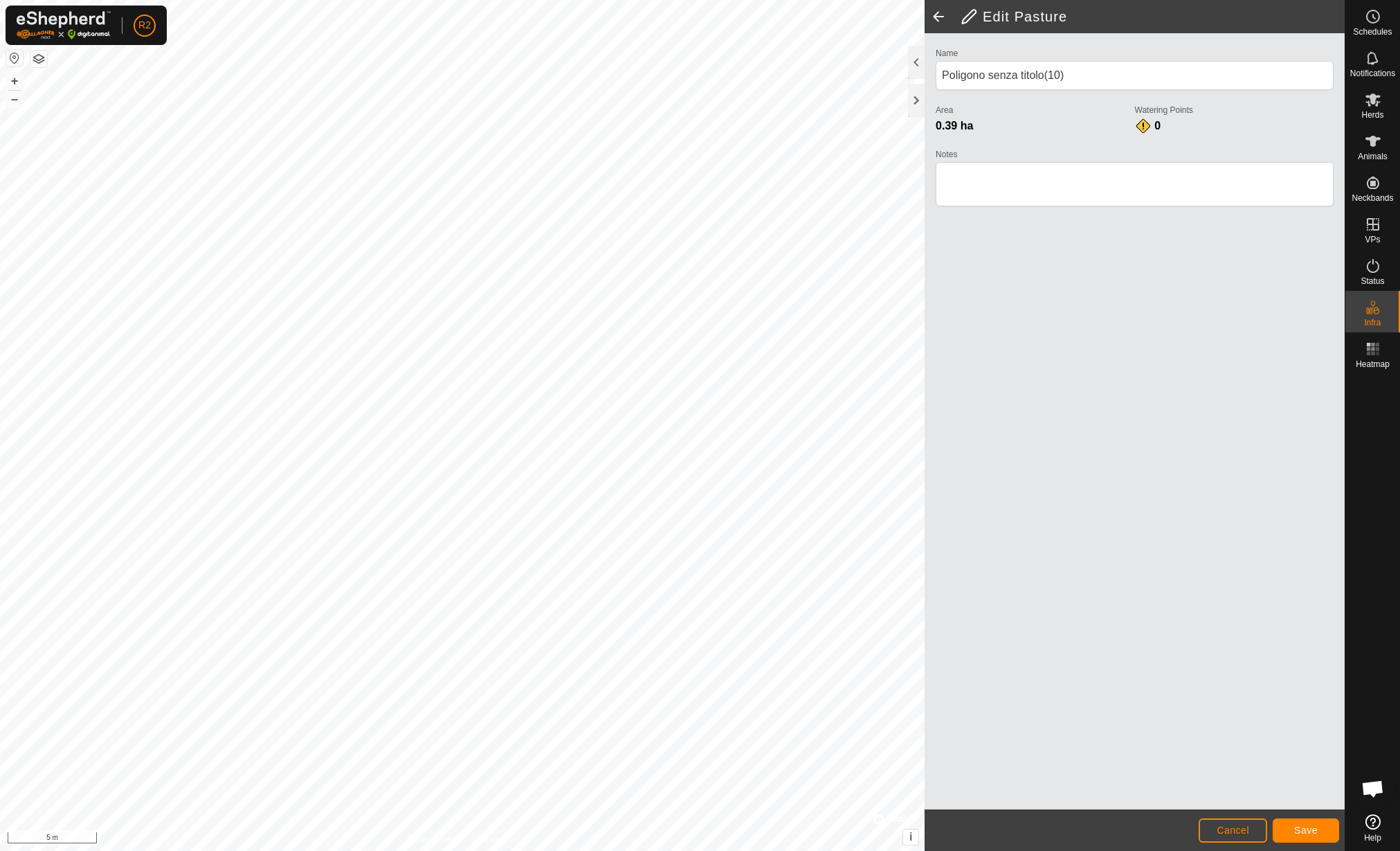
click at [475, 850] on html "R2 Schedules Notifications Herds Animals Neckbands VPs Status Infra Heatmap Hel…" at bounding box center [700, 425] width 1400 height 851
click at [1320, 832] on button "Save" at bounding box center [1306, 830] width 66 height 24
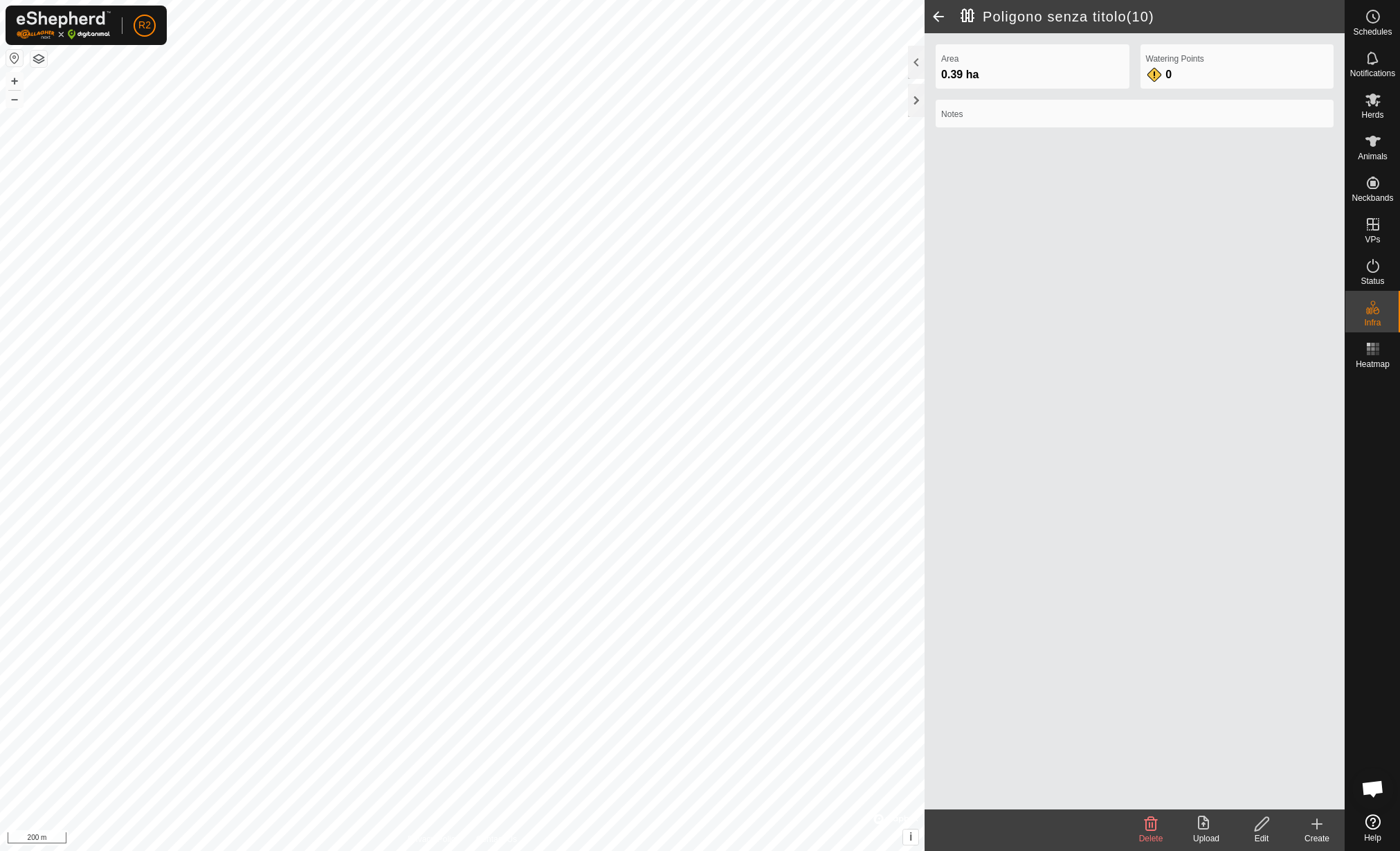
click at [1196, 823] on upload-svg-icon at bounding box center [1206, 823] width 56 height 17
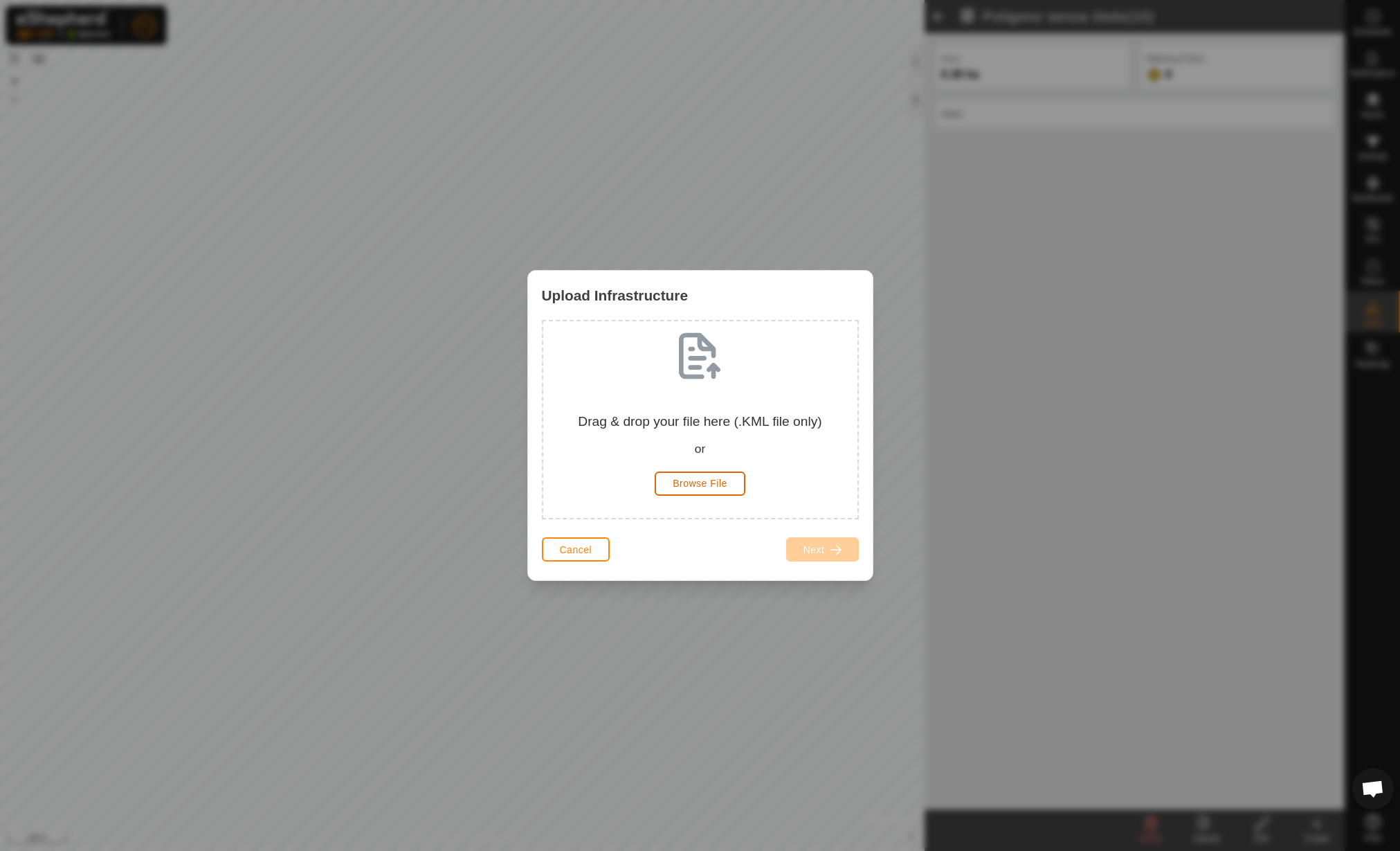
click at [738, 494] on button "Browse File" at bounding box center [700, 483] width 91 height 24
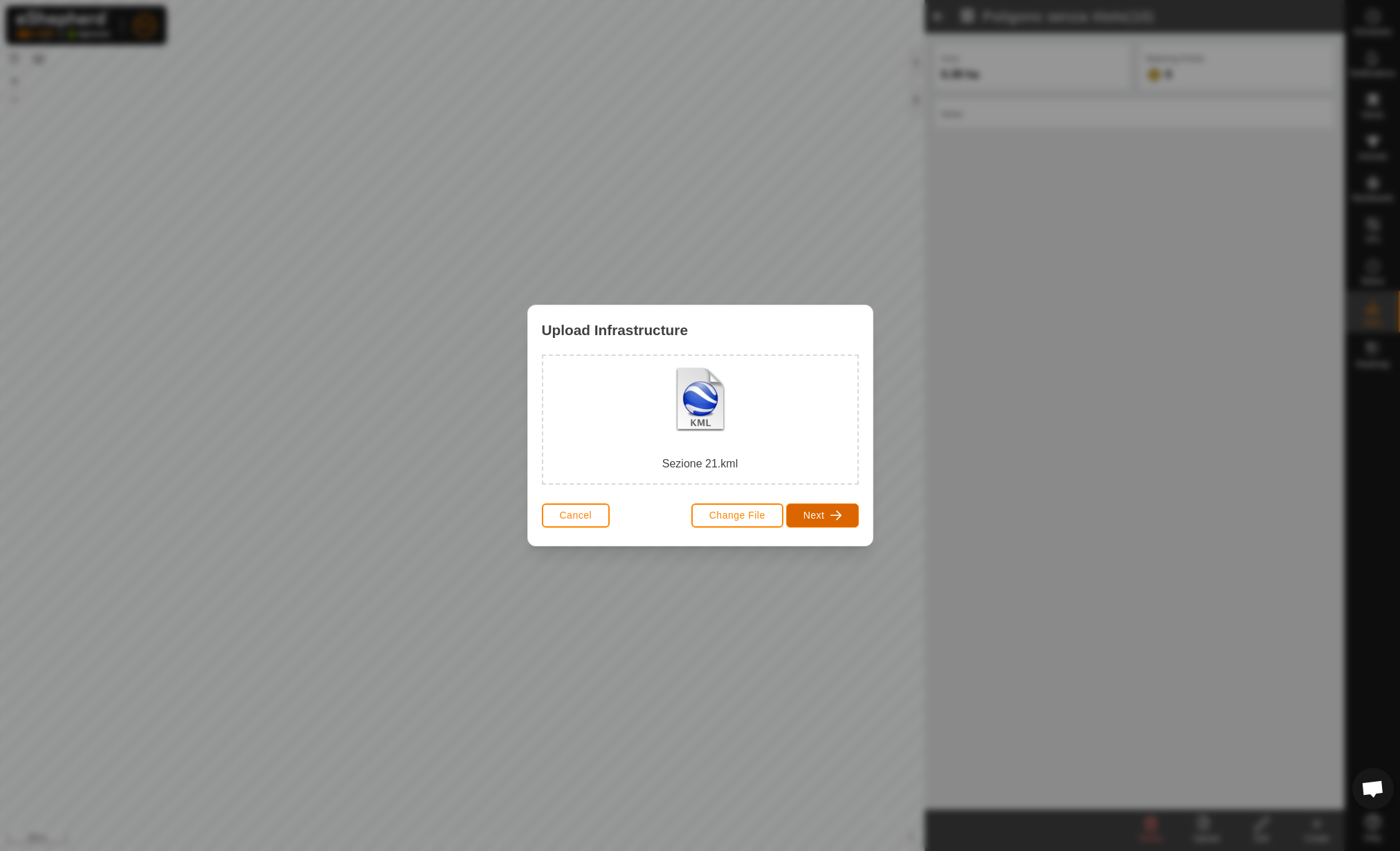
click at [838, 522] on button "Next" at bounding box center [823, 515] width 73 height 24
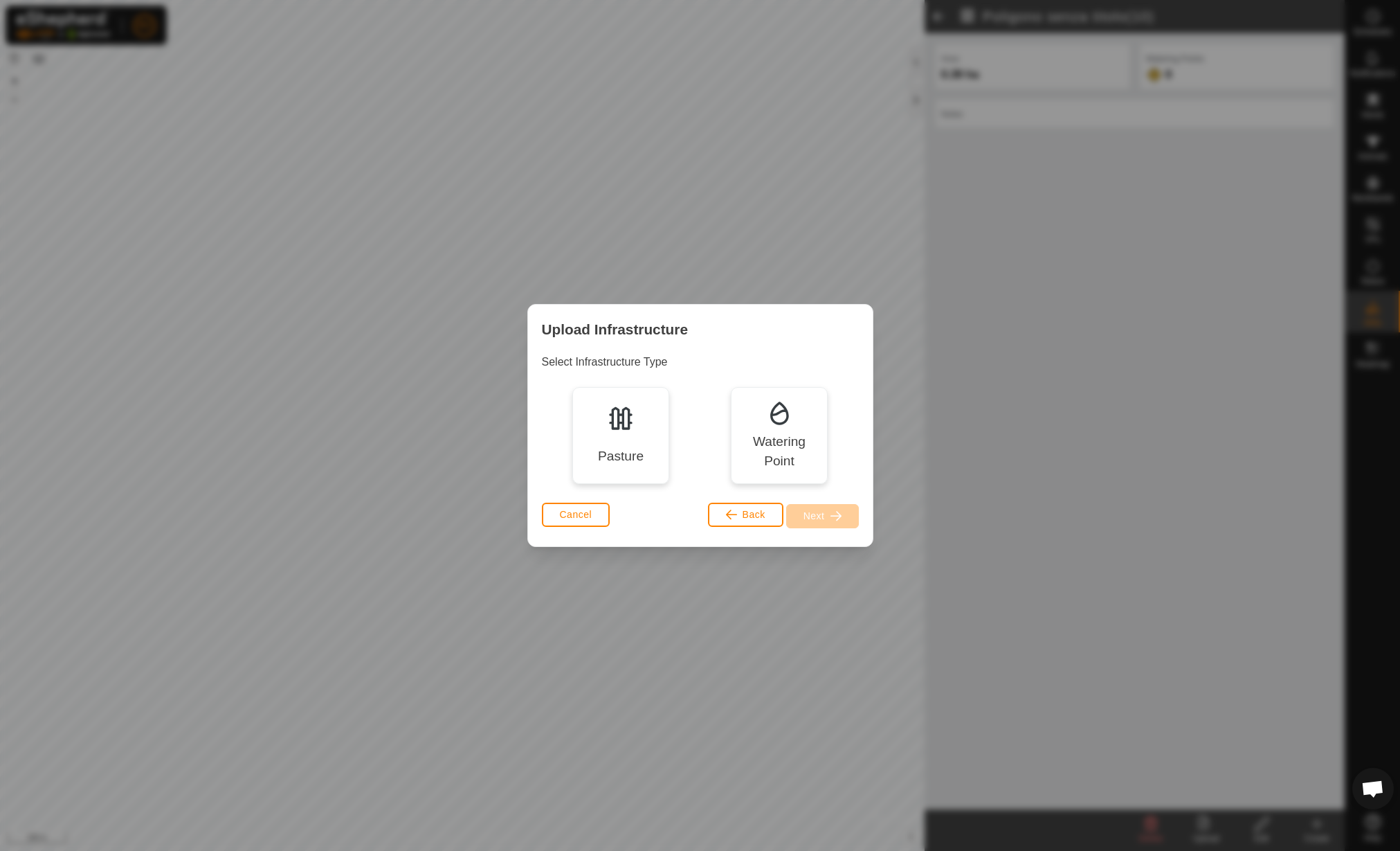
click at [608, 446] on div "Pasture" at bounding box center [621, 456] width 46 height 20
click at [823, 515] on span "Next" at bounding box center [814, 515] width 21 height 11
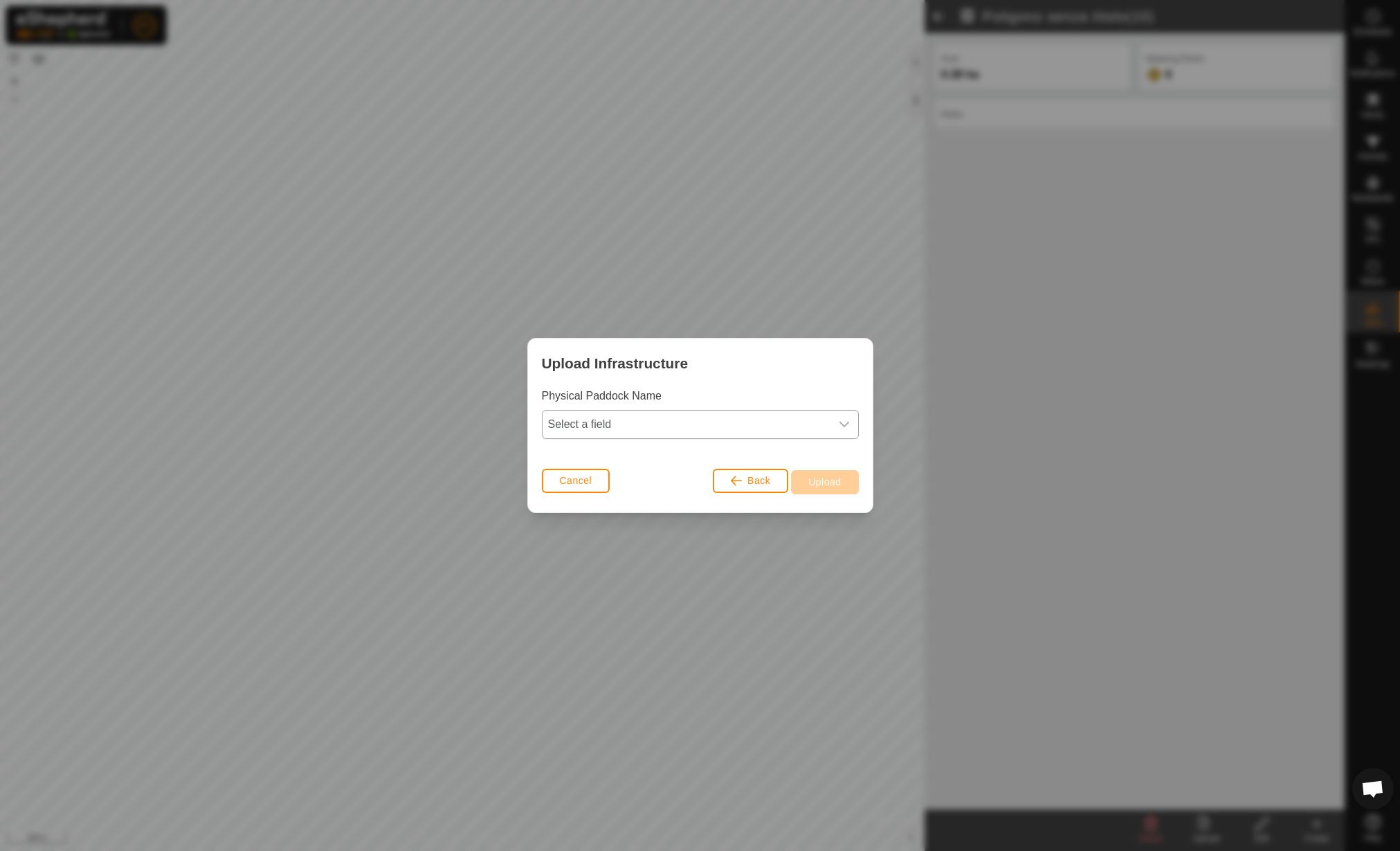
click at [773, 413] on span "Select a field" at bounding box center [686, 424] width 288 height 28
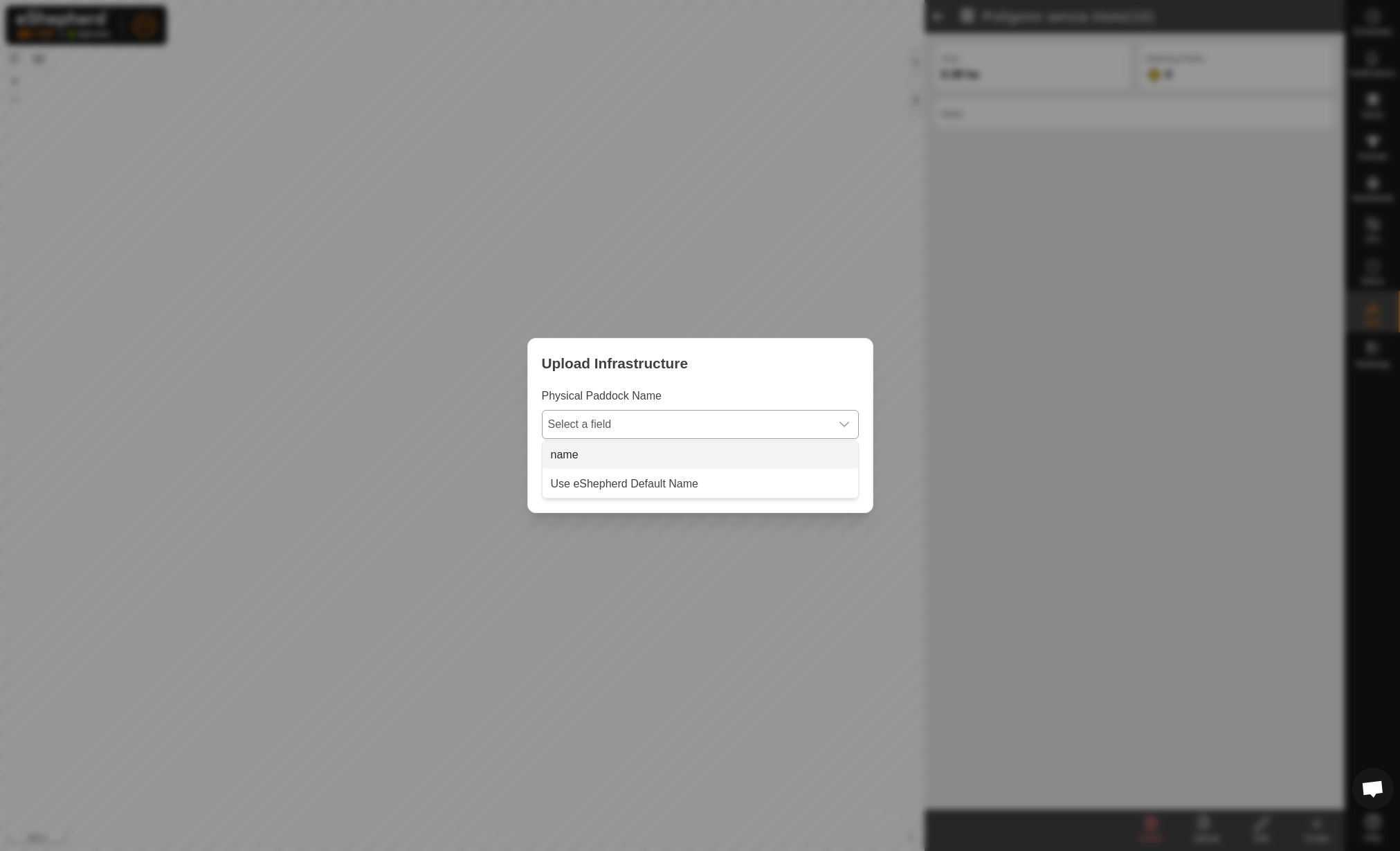
click at [751, 446] on li "name" at bounding box center [700, 455] width 315 height 28
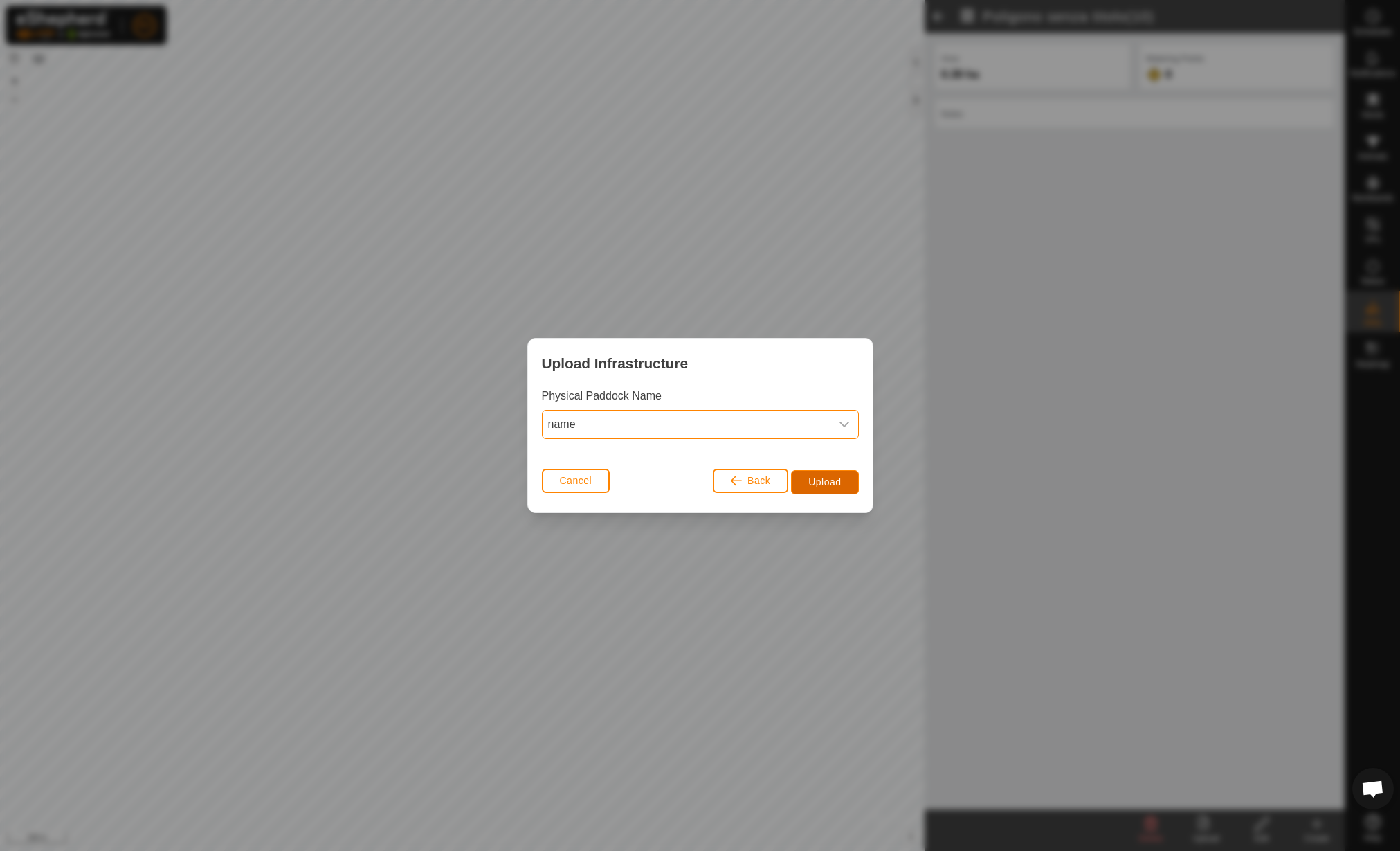
click at [819, 470] on button "Upload" at bounding box center [825, 482] width 67 height 24
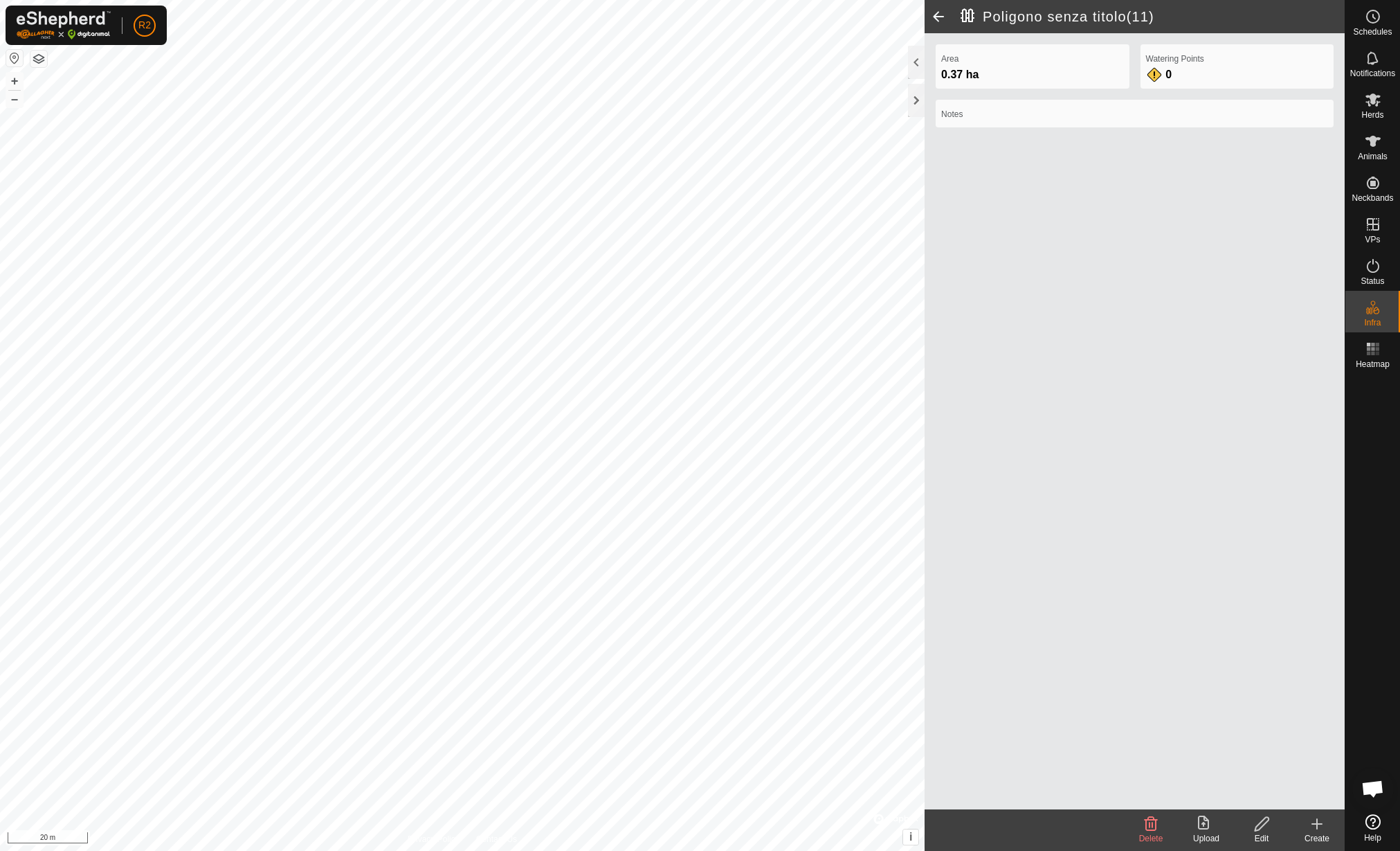
click at [1265, 828] on icon at bounding box center [1262, 823] width 18 height 17
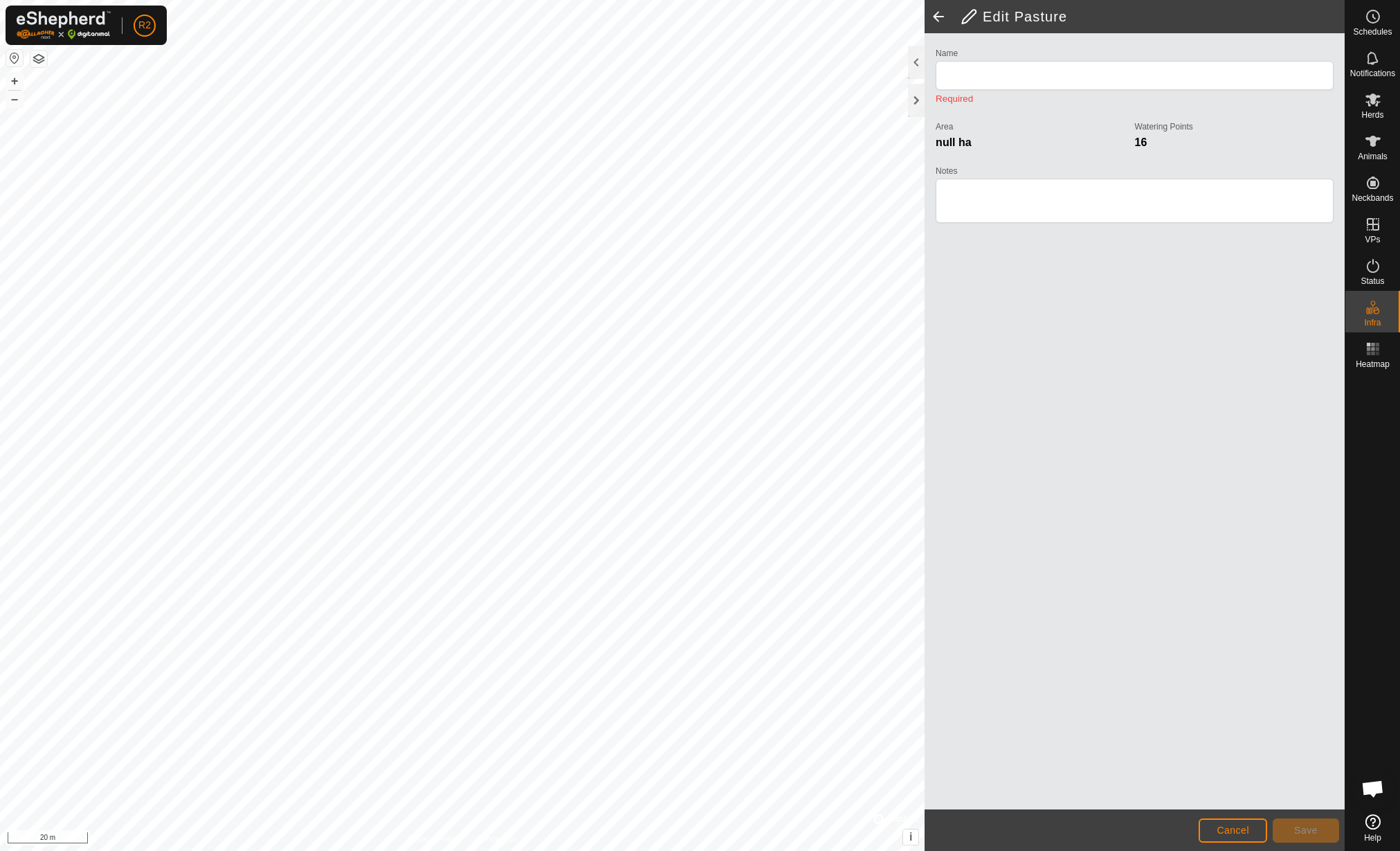
type input "Poligono senza titolo(11)"
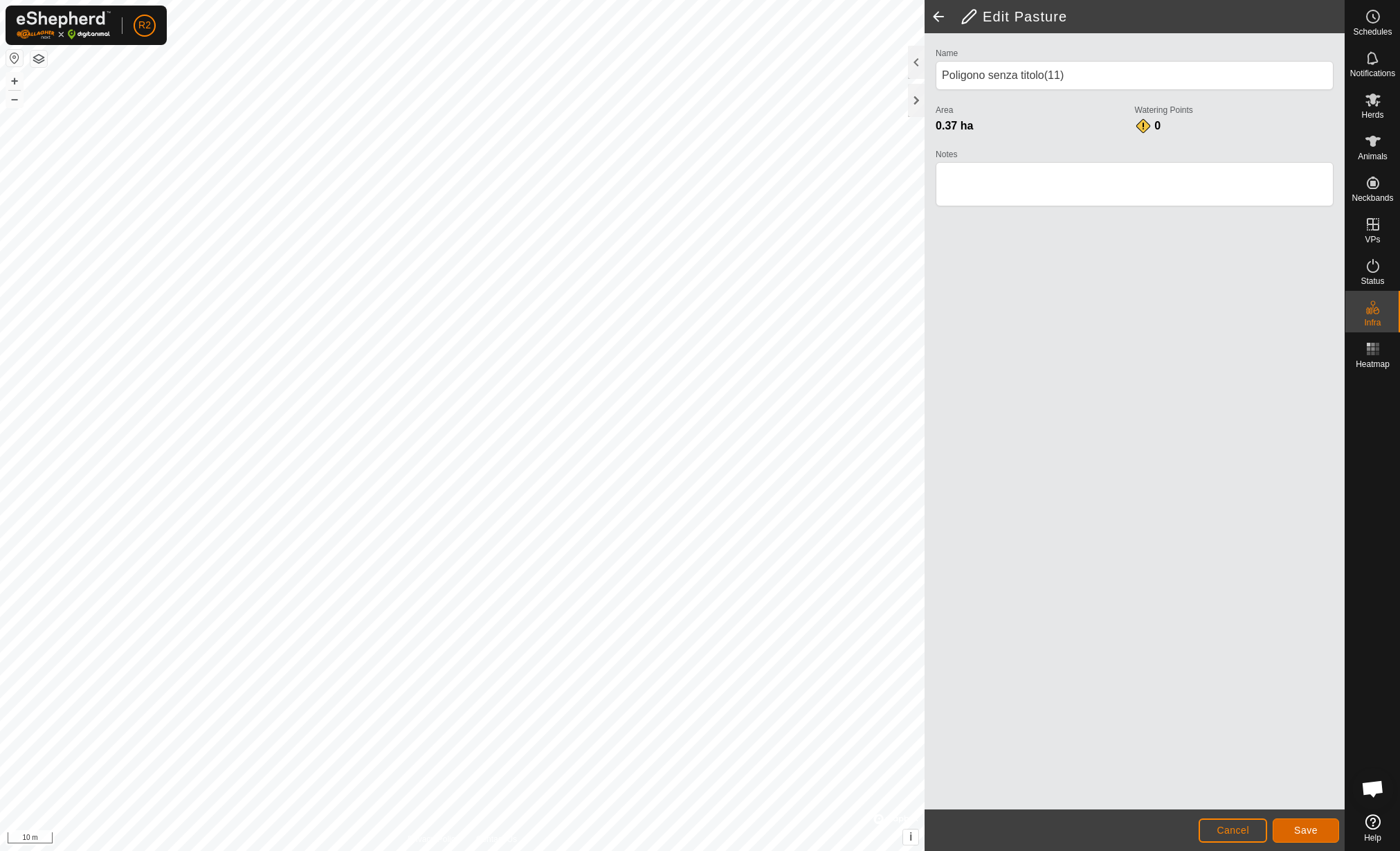
click at [1288, 830] on button "Save" at bounding box center [1306, 830] width 66 height 24
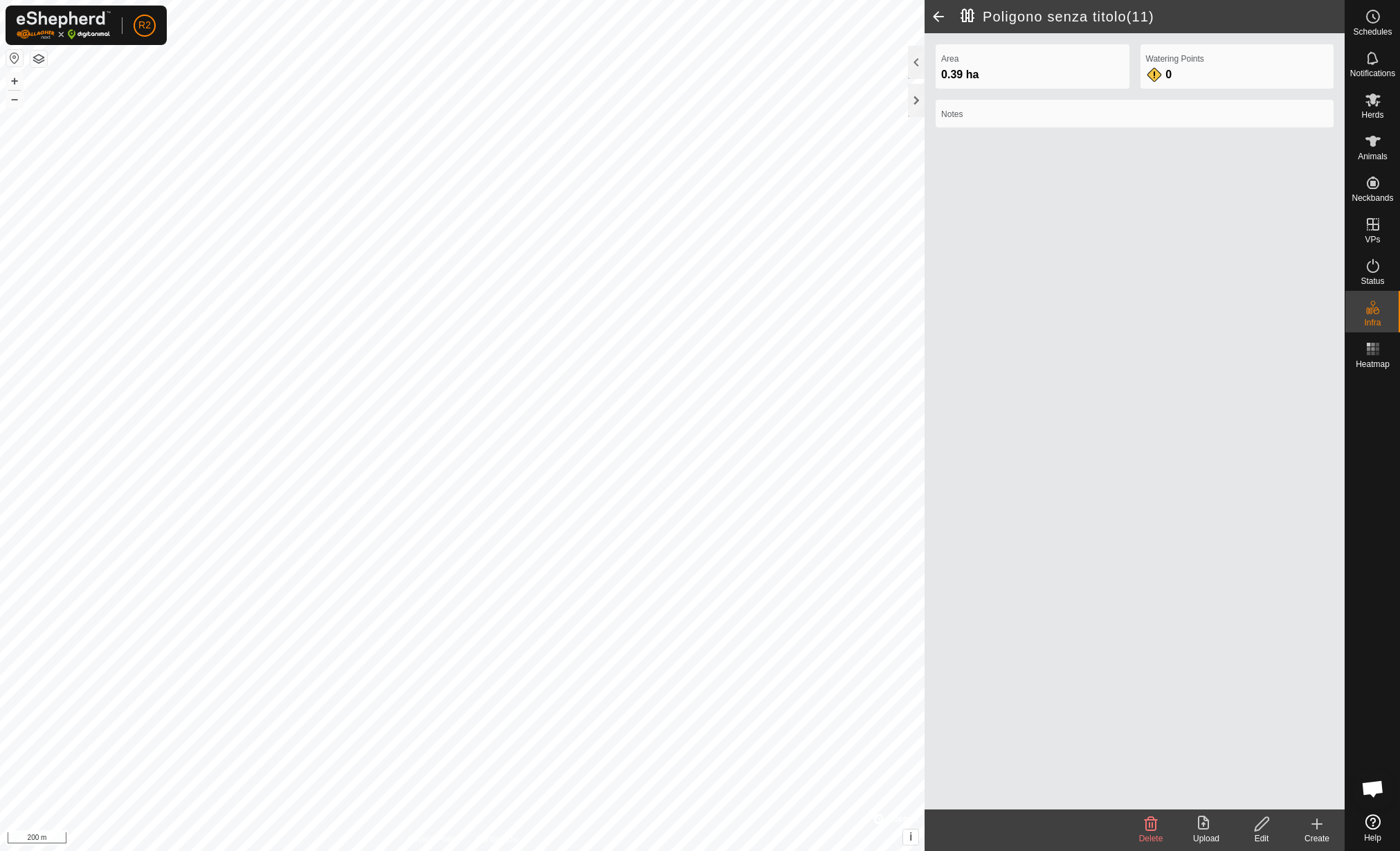
click at [1252, 828] on edit-svg-icon at bounding box center [1262, 823] width 56 height 17
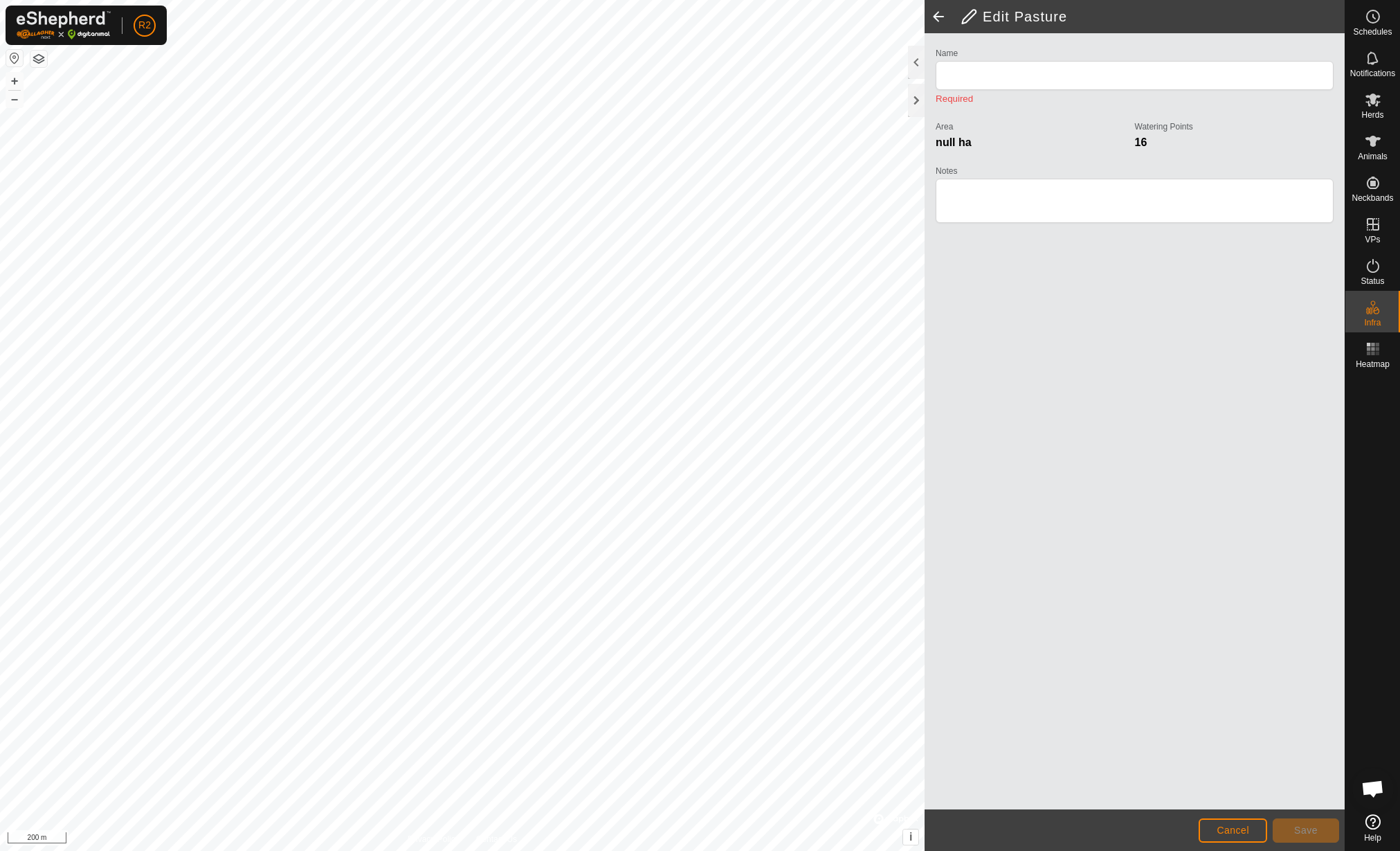
type input "Poligono senza titolo(11)"
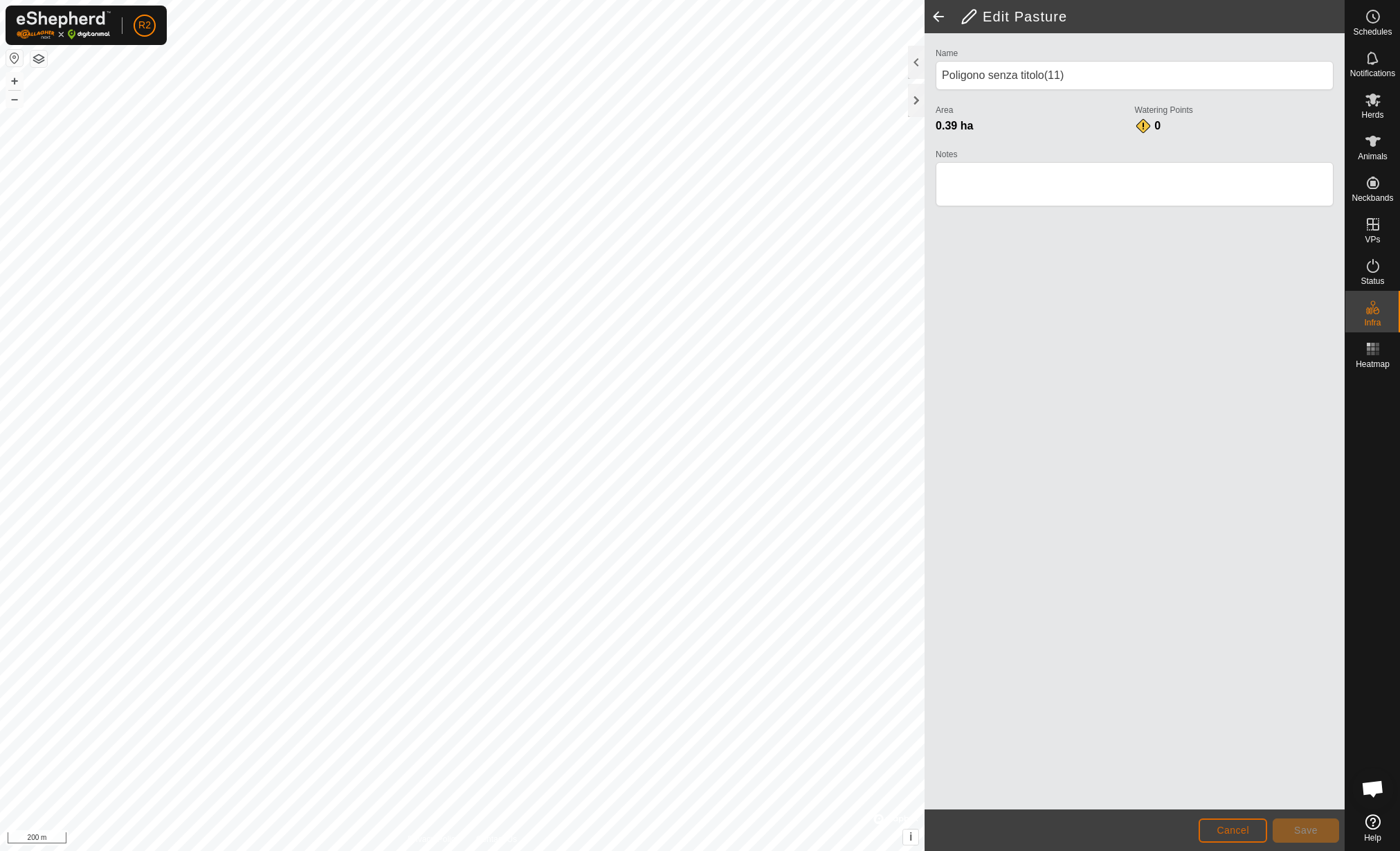
click at [1252, 828] on button "Cancel" at bounding box center [1233, 830] width 69 height 24
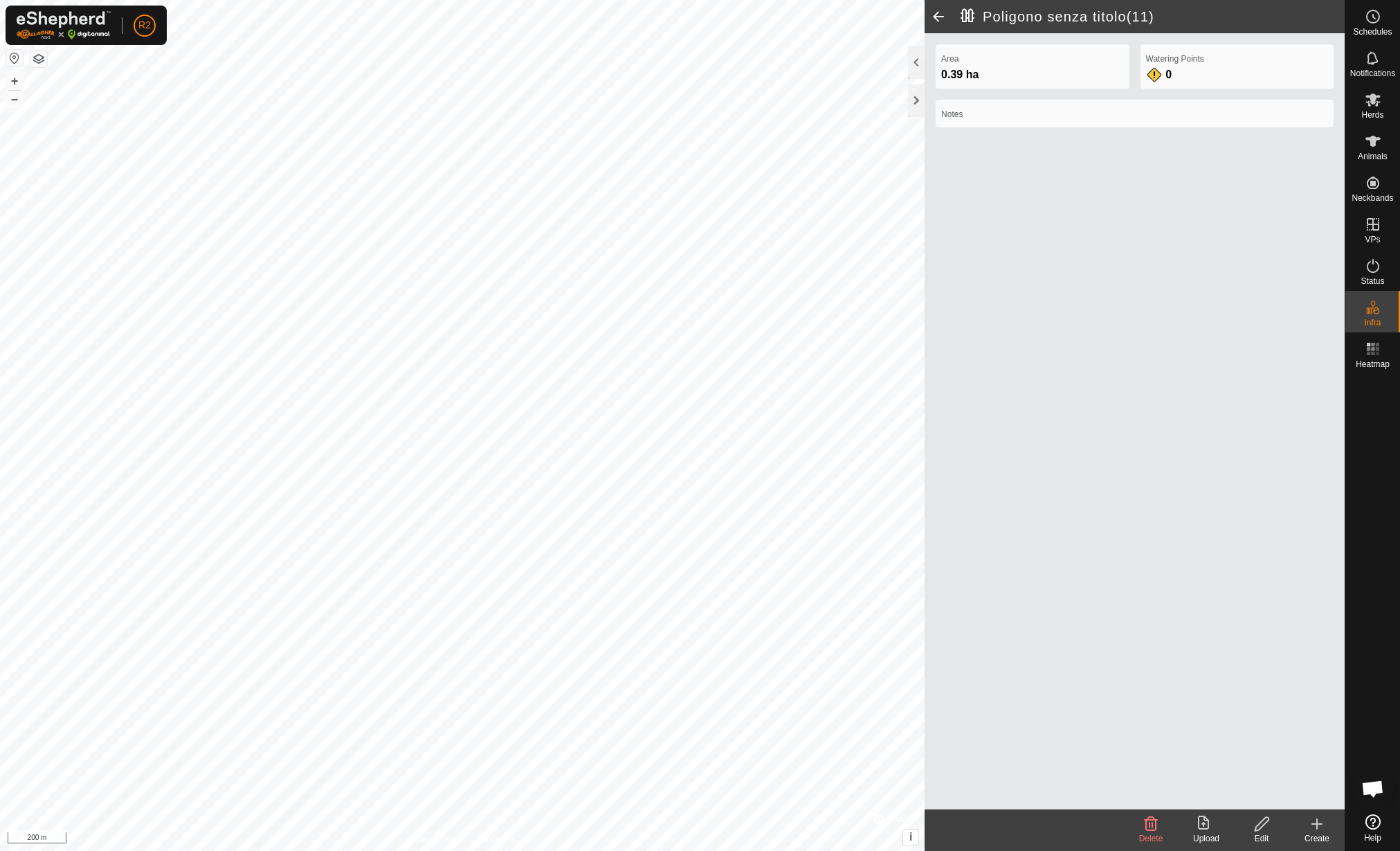
click at [1206, 832] on div "Upload" at bounding box center [1206, 838] width 56 height 12
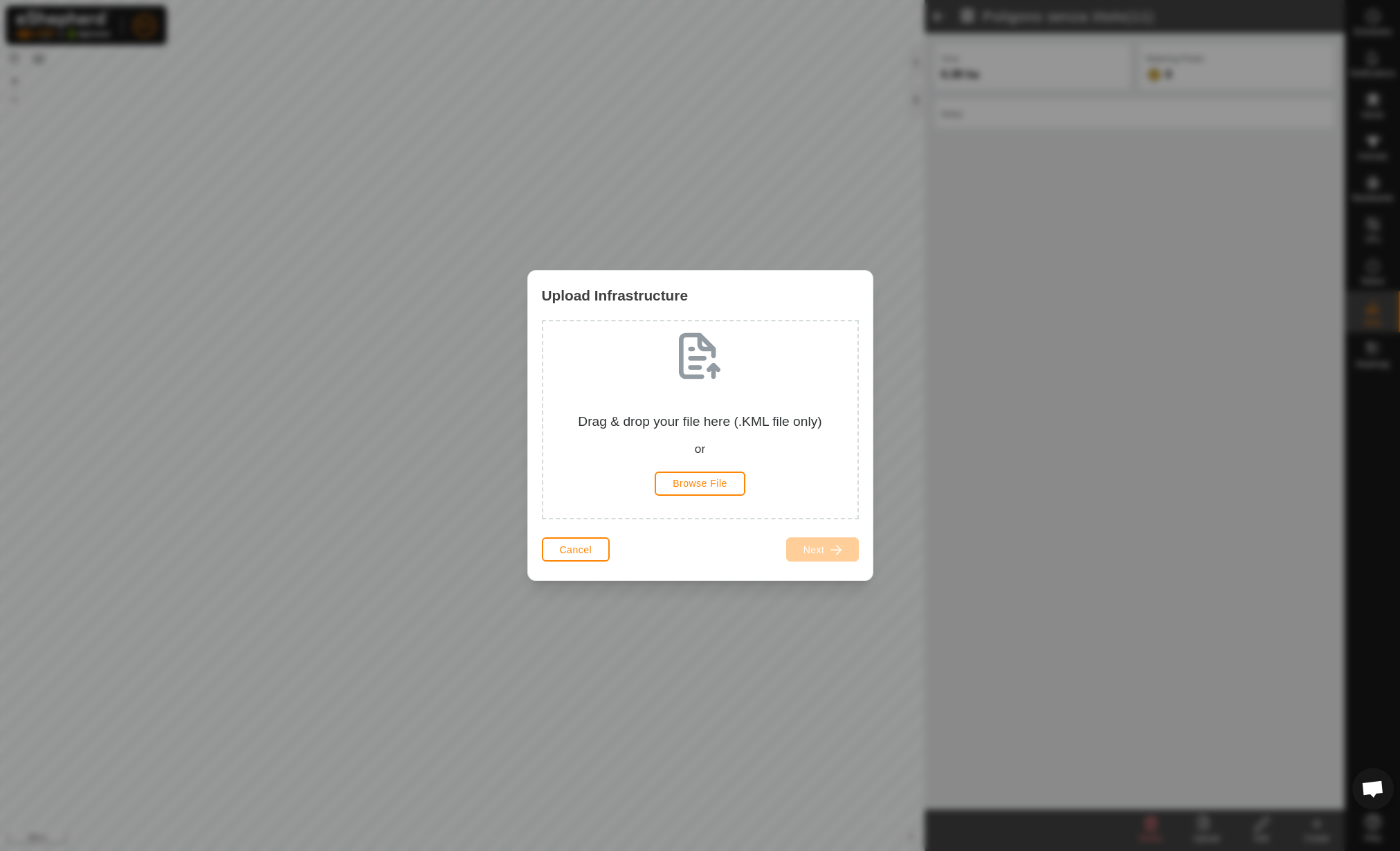
click at [695, 468] on div "Drag & drop your file here (.KML file only) or Browse File" at bounding box center [700, 419] width 292 height 175
click at [679, 497] on div "Drag & drop your file here (.KML file only) or Browse File" at bounding box center [700, 419] width 292 height 175
click at [693, 486] on span "Browse File" at bounding box center [700, 483] width 55 height 11
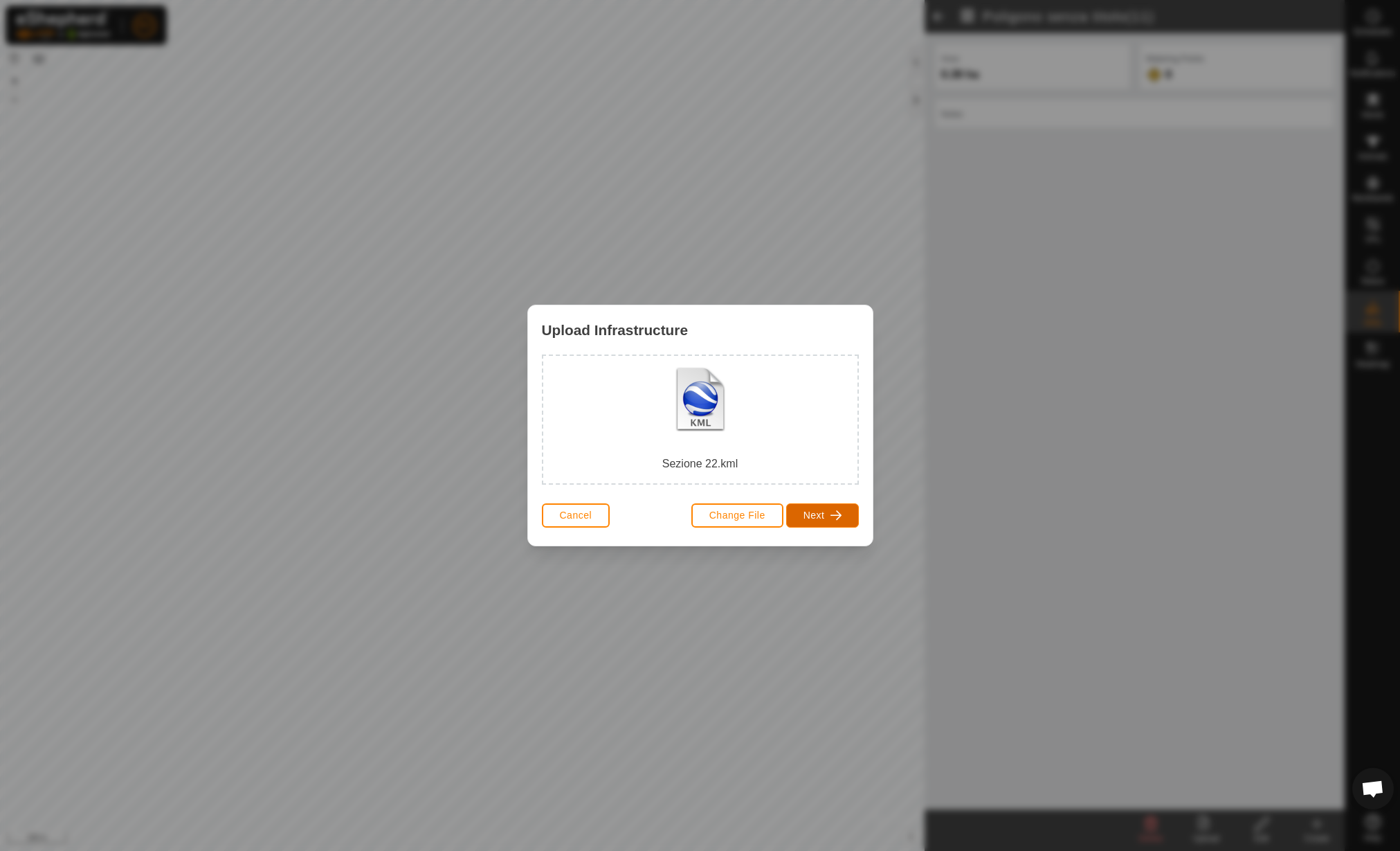
click at [819, 513] on span "Next" at bounding box center [814, 515] width 21 height 11
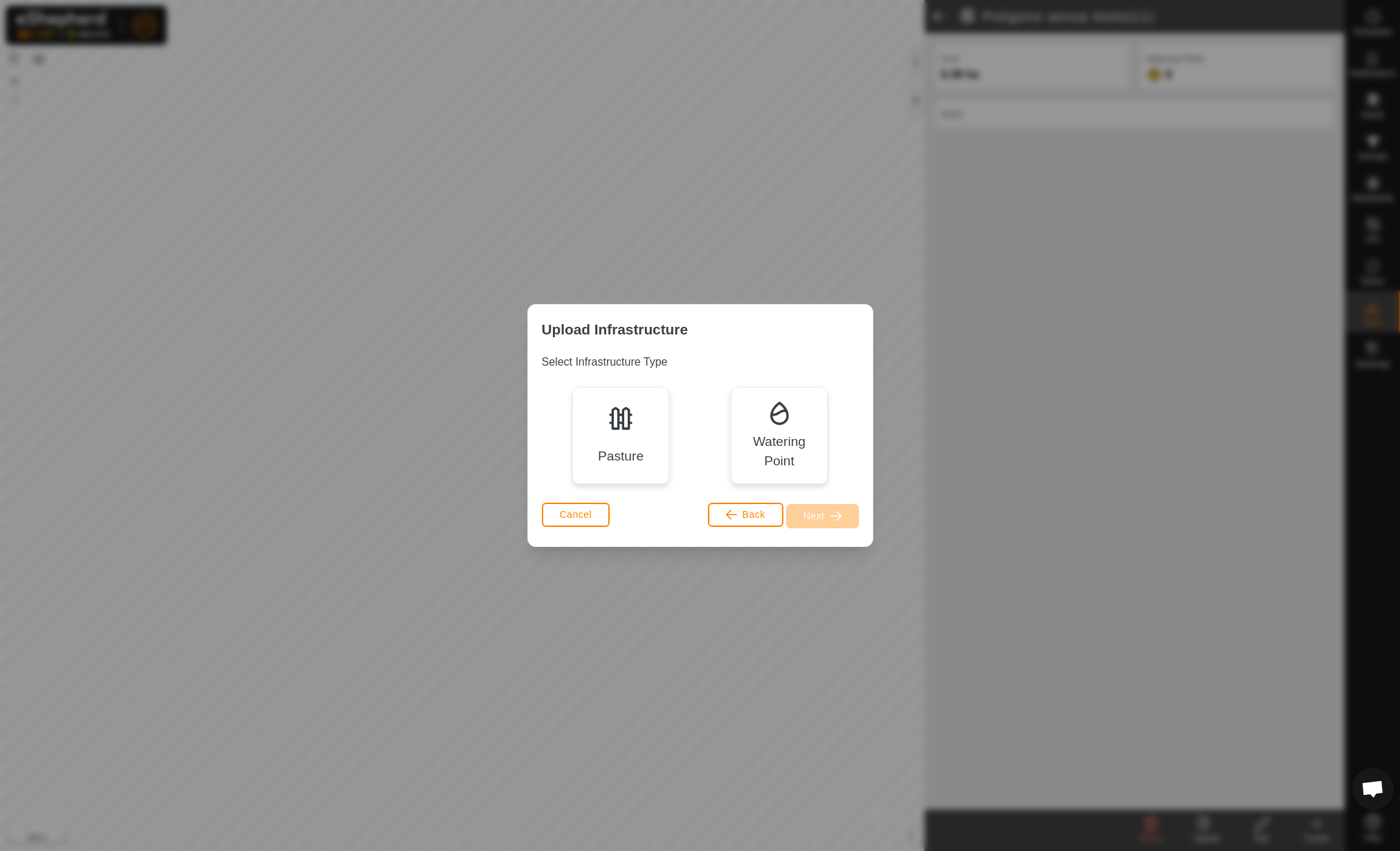
click at [649, 468] on div "Pasture" at bounding box center [621, 435] width 97 height 97
click at [825, 511] on span "Next" at bounding box center [814, 515] width 21 height 11
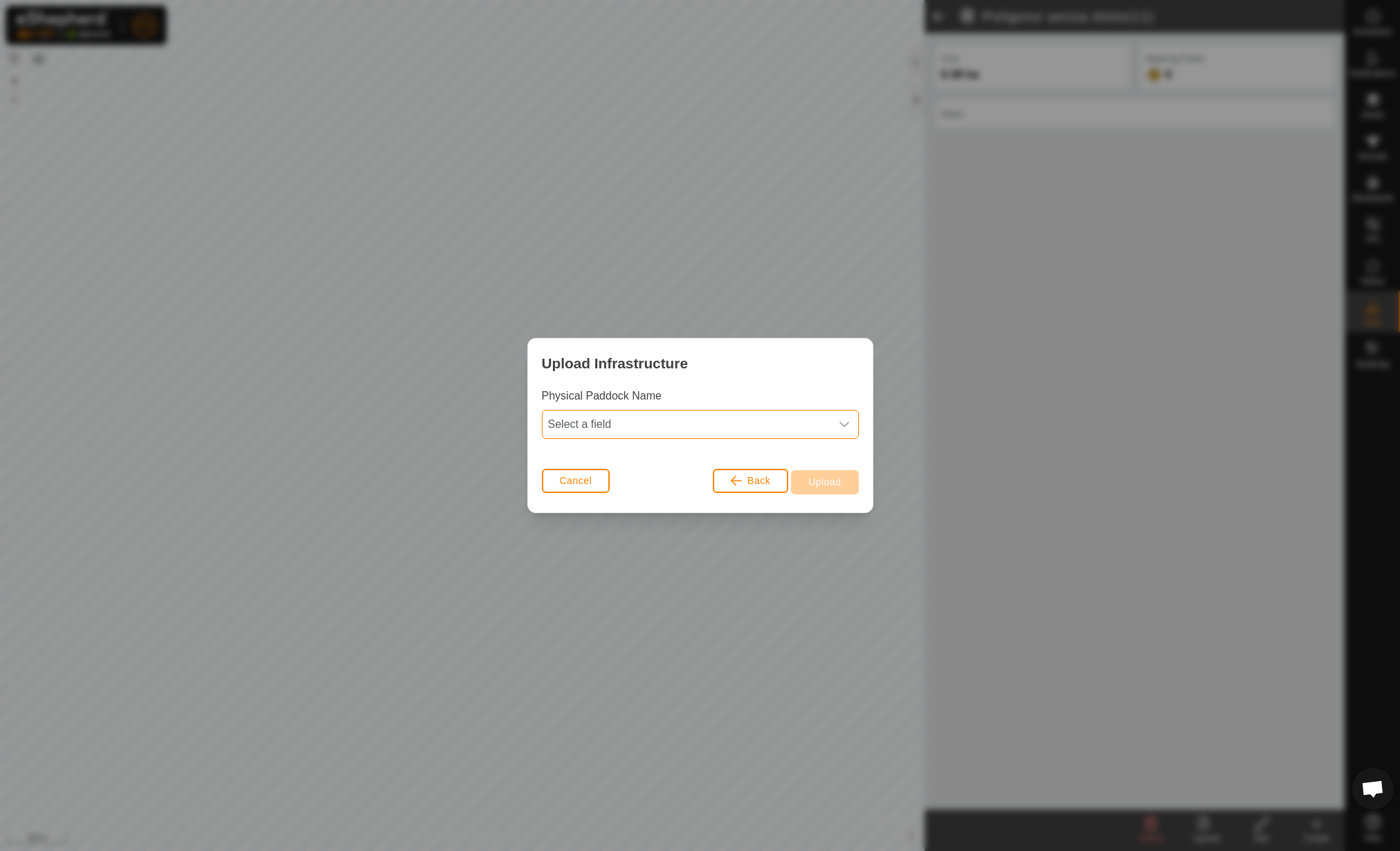
click at [673, 419] on span "Select a field" at bounding box center [686, 424] width 288 height 28
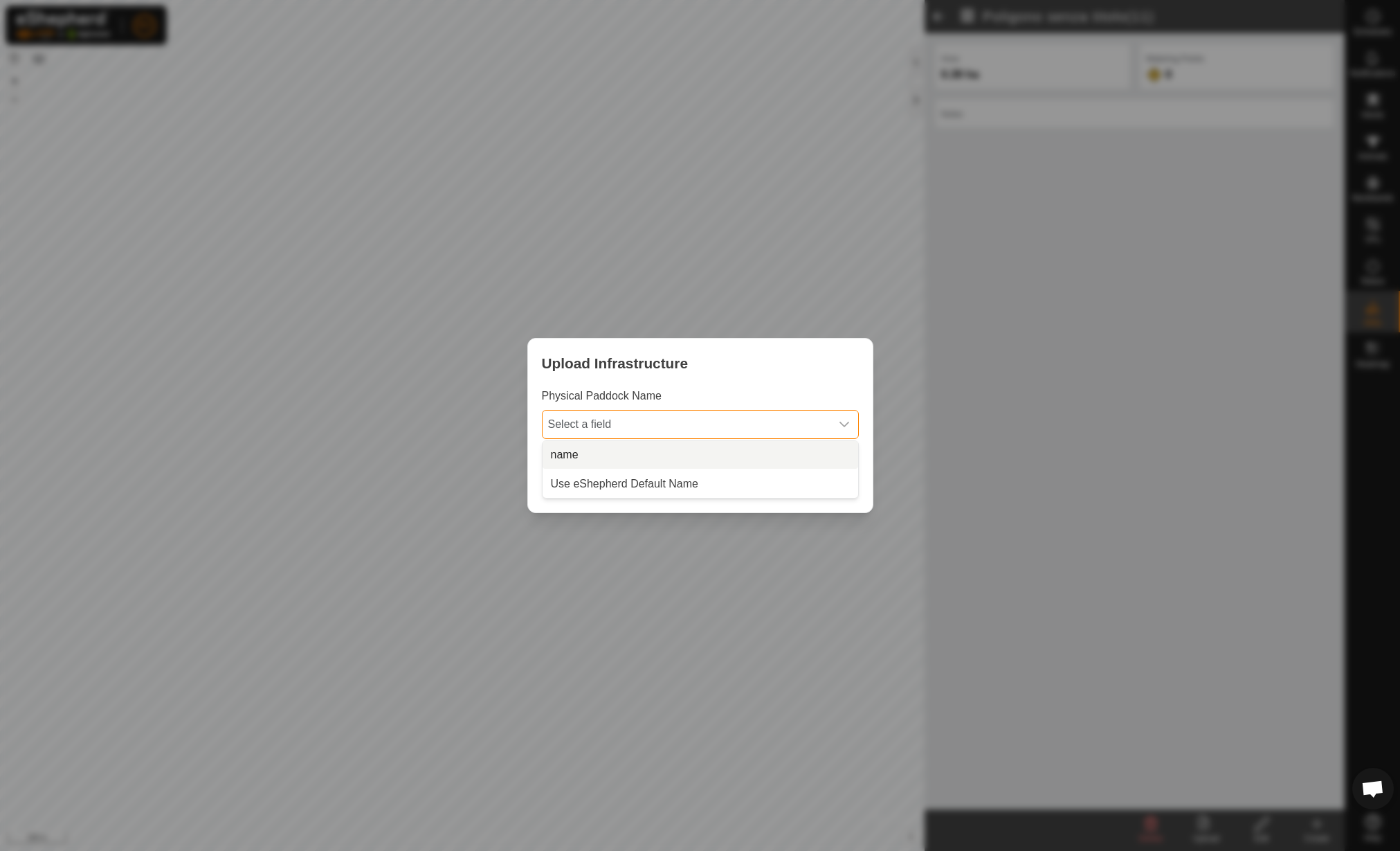
click at [665, 446] on li "name" at bounding box center [700, 455] width 315 height 28
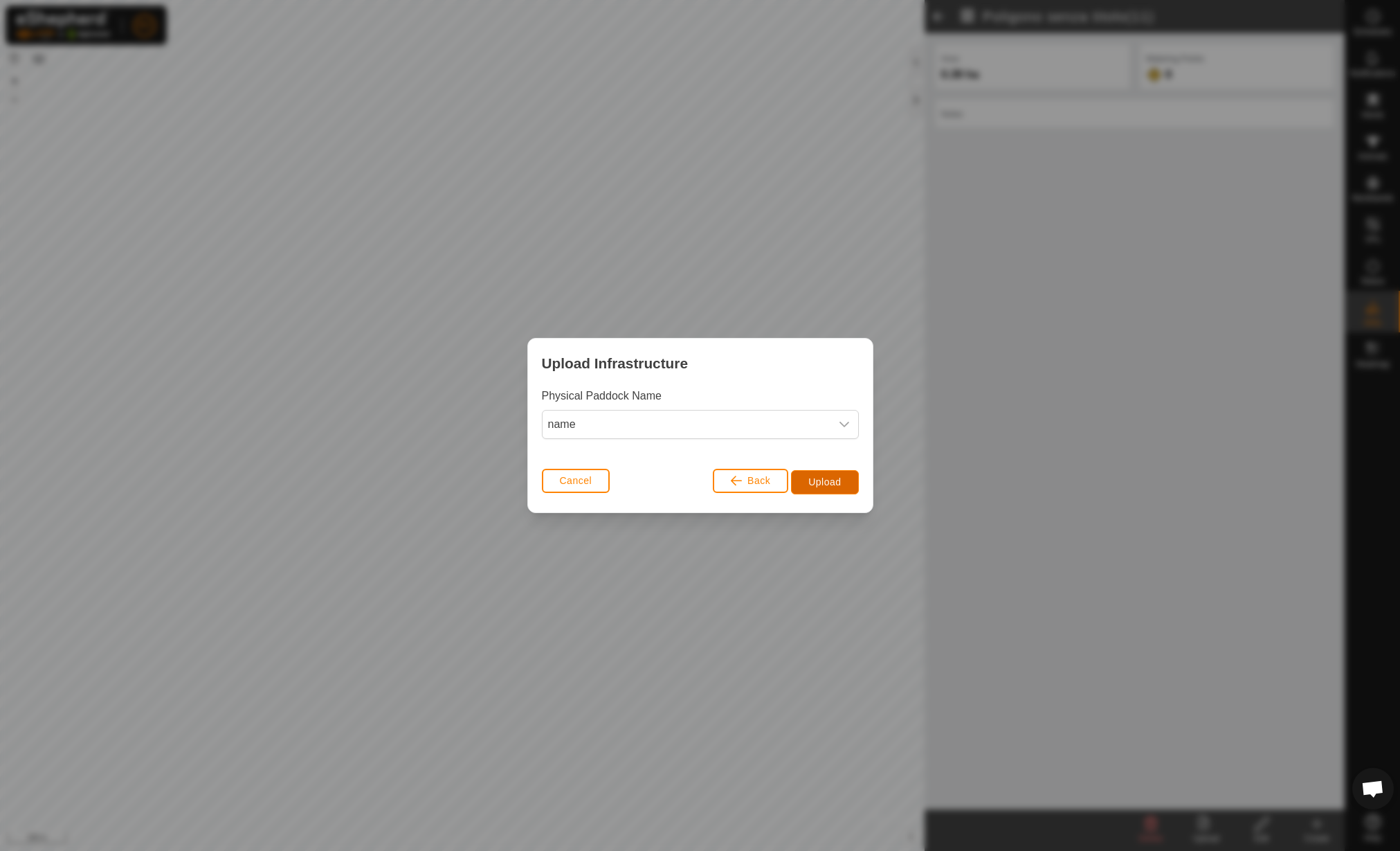
click at [817, 476] on span "Upload" at bounding box center [825, 481] width 33 height 11
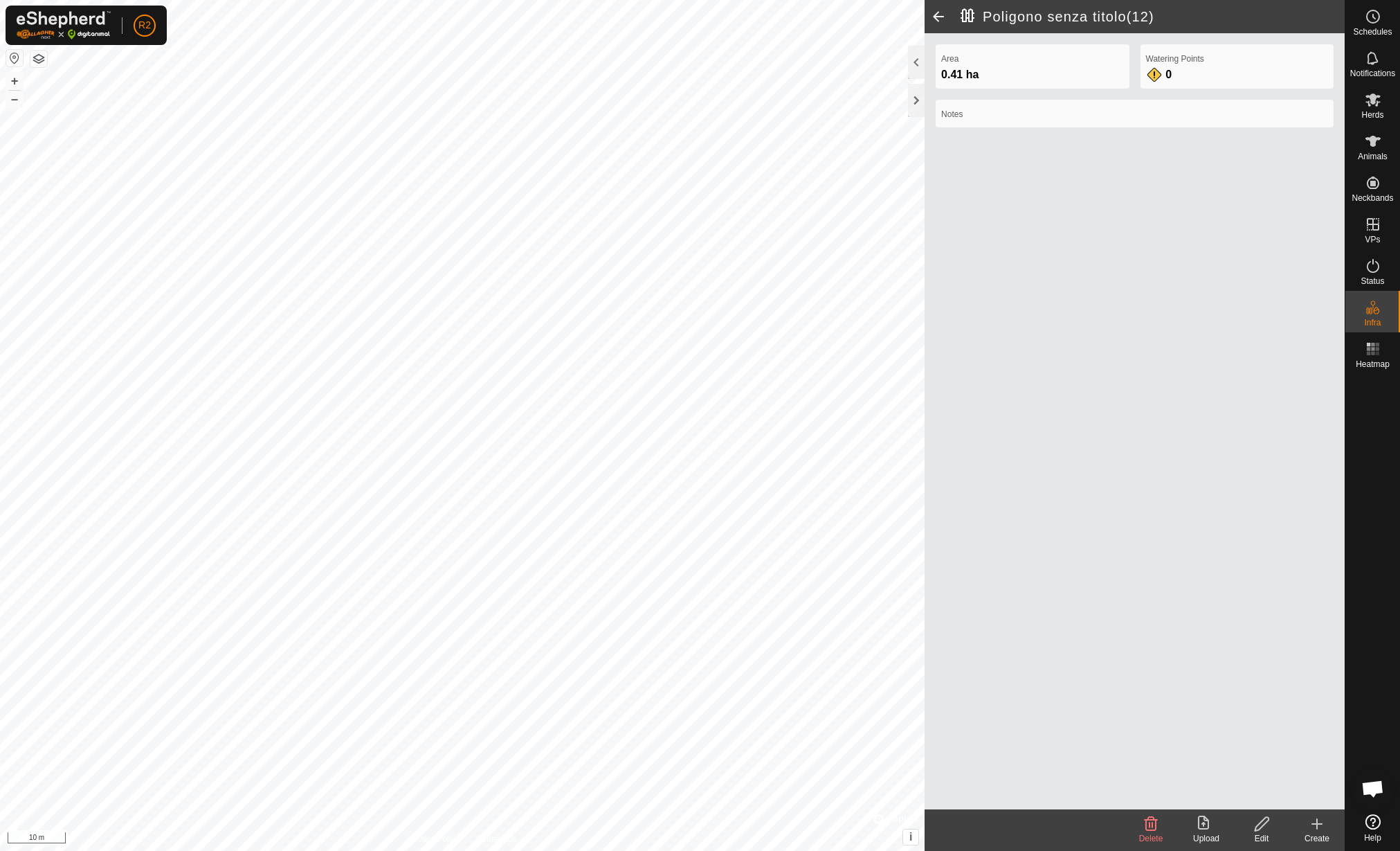
click at [1277, 827] on edit-svg-icon at bounding box center [1262, 823] width 56 height 17
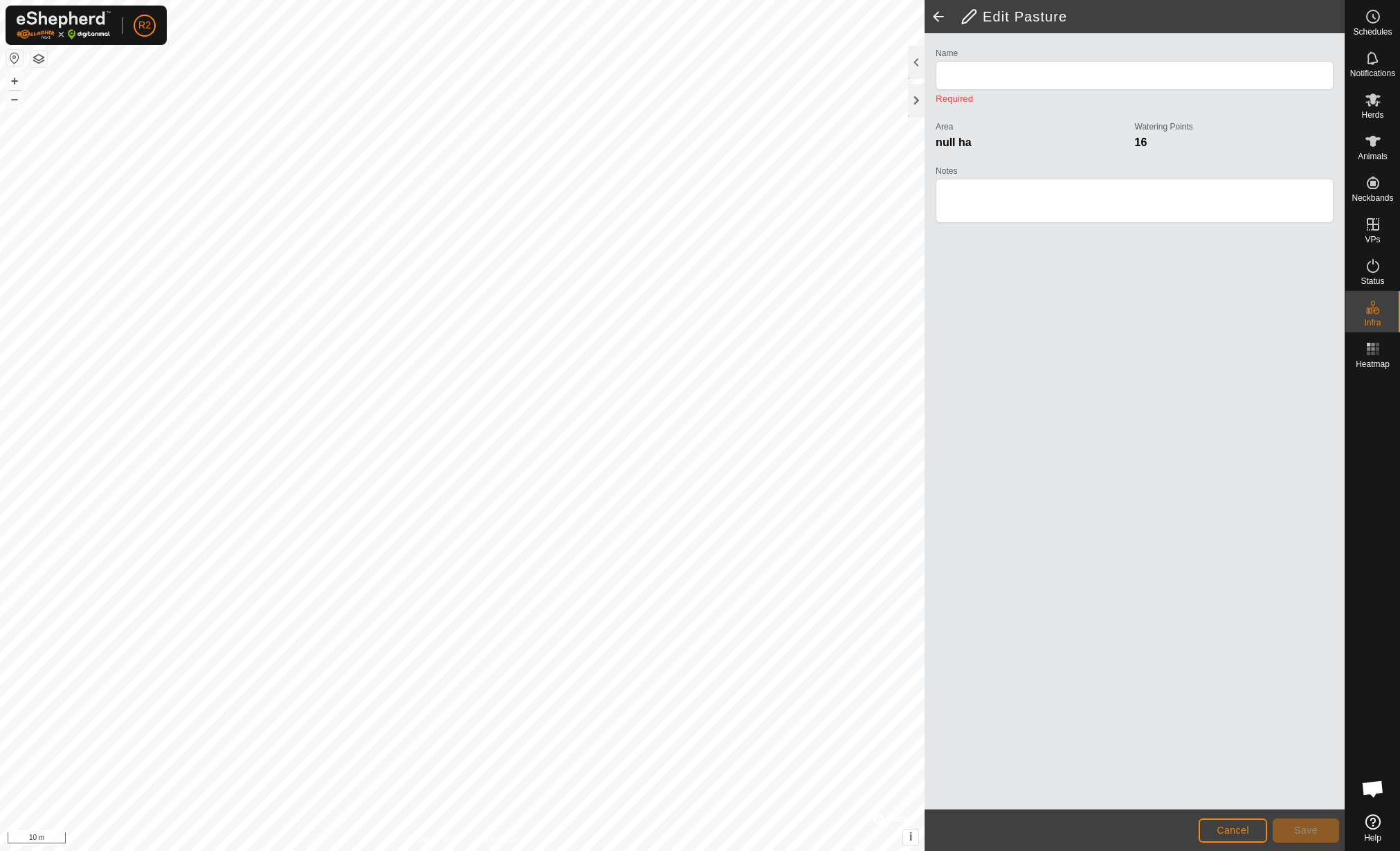
type input "Poligono senza titolo(12)"
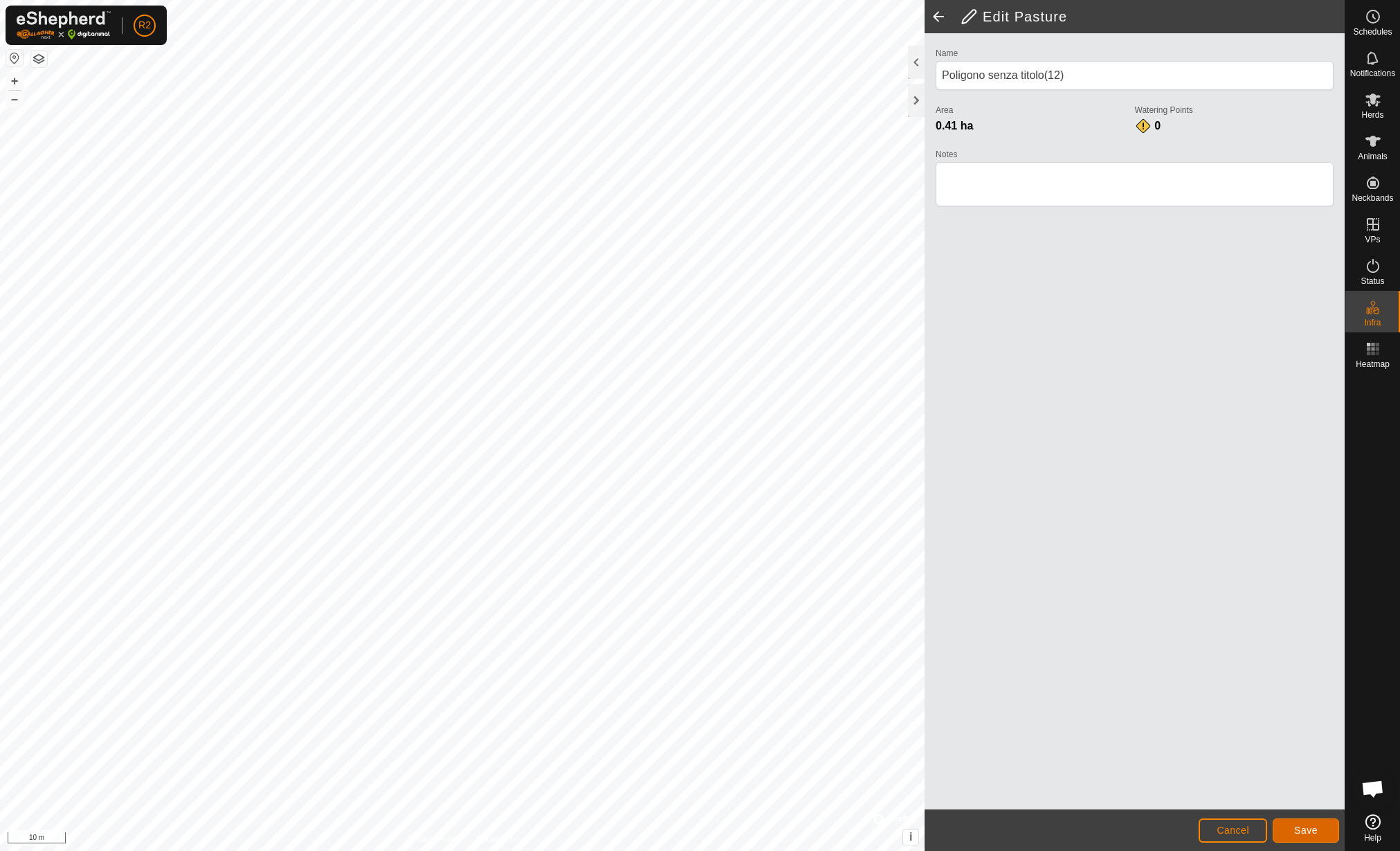
click at [1300, 829] on span "Save" at bounding box center [1306, 830] width 23 height 11
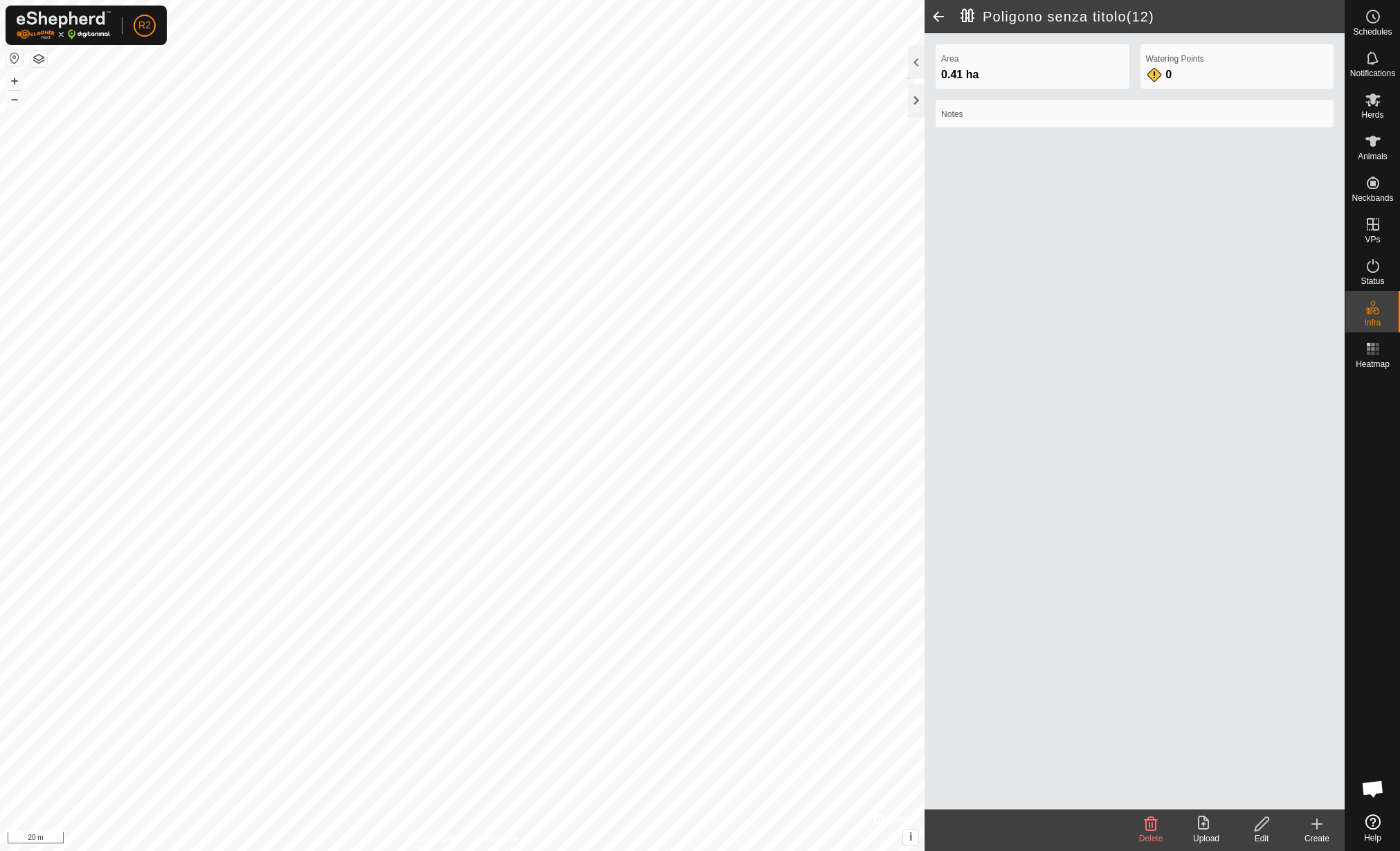
click at [1317, 823] on icon at bounding box center [1317, 823] width 0 height 9
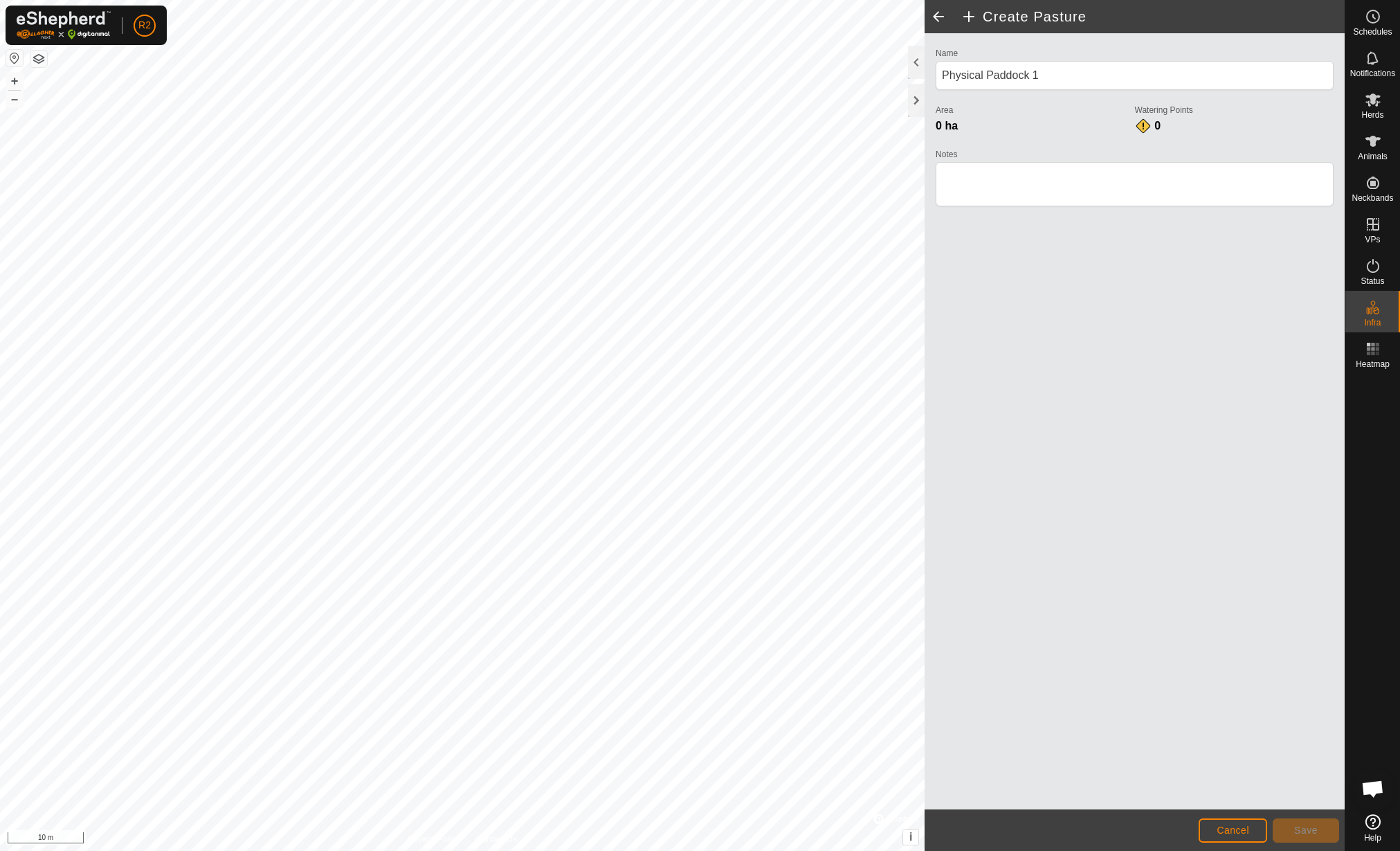
click at [1236, 844] on footer "Cancel Save" at bounding box center [1134, 830] width 420 height 42
click at [1233, 836] on button "Cancel" at bounding box center [1233, 830] width 69 height 24
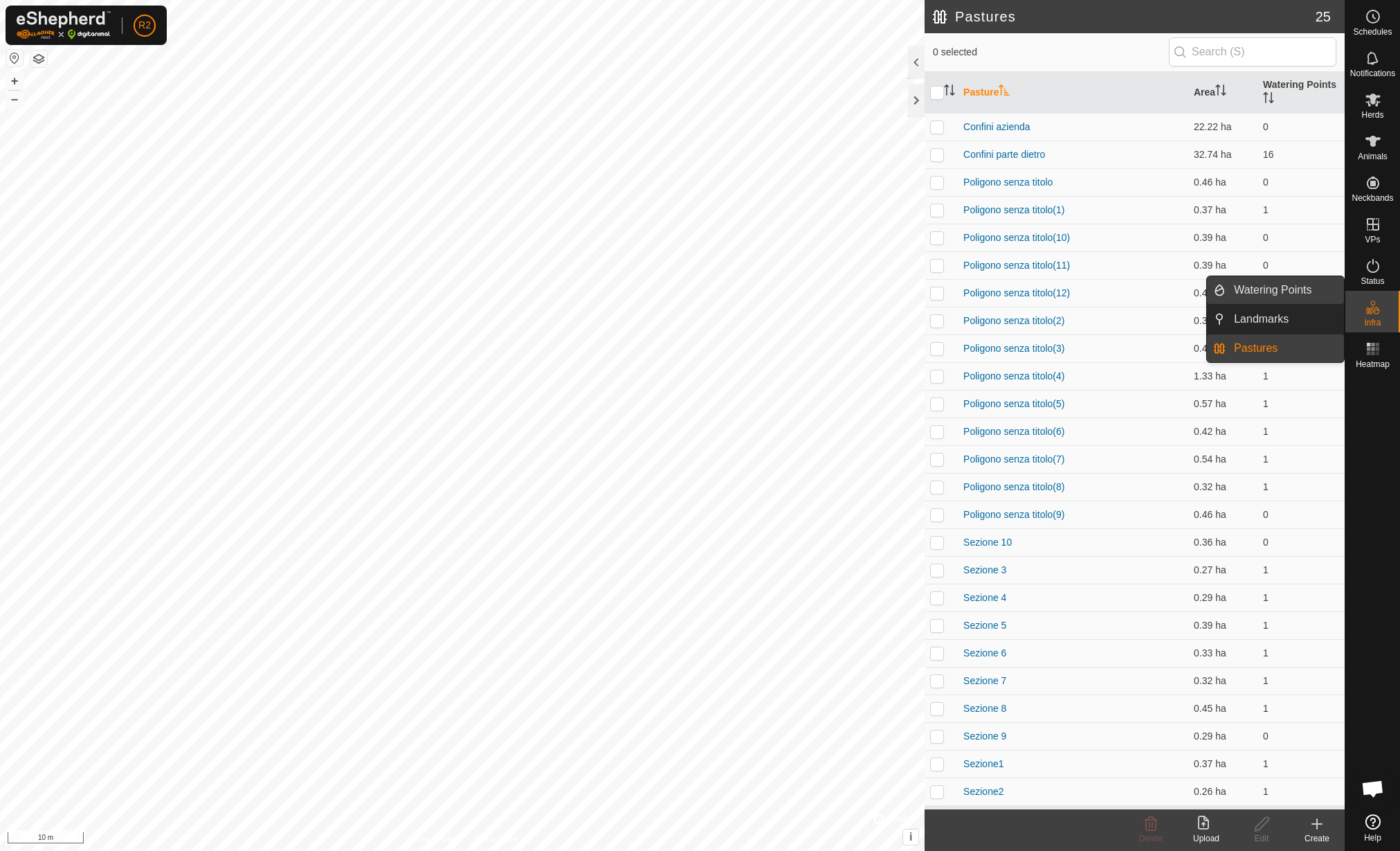
click at [1293, 283] on link "Watering Points" at bounding box center [1285, 290] width 118 height 28
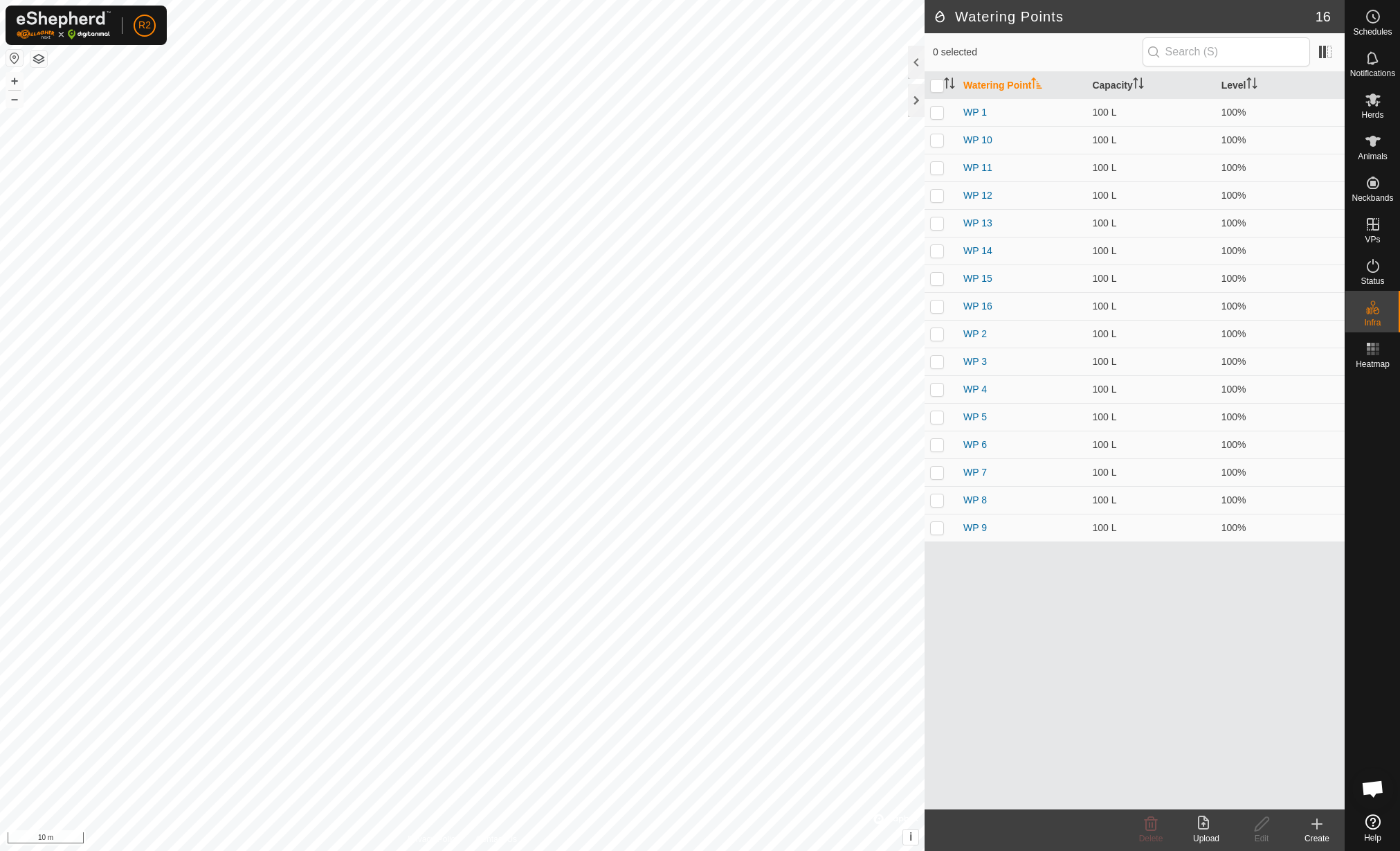
click at [1326, 828] on create-svg-icon at bounding box center [1317, 823] width 56 height 17
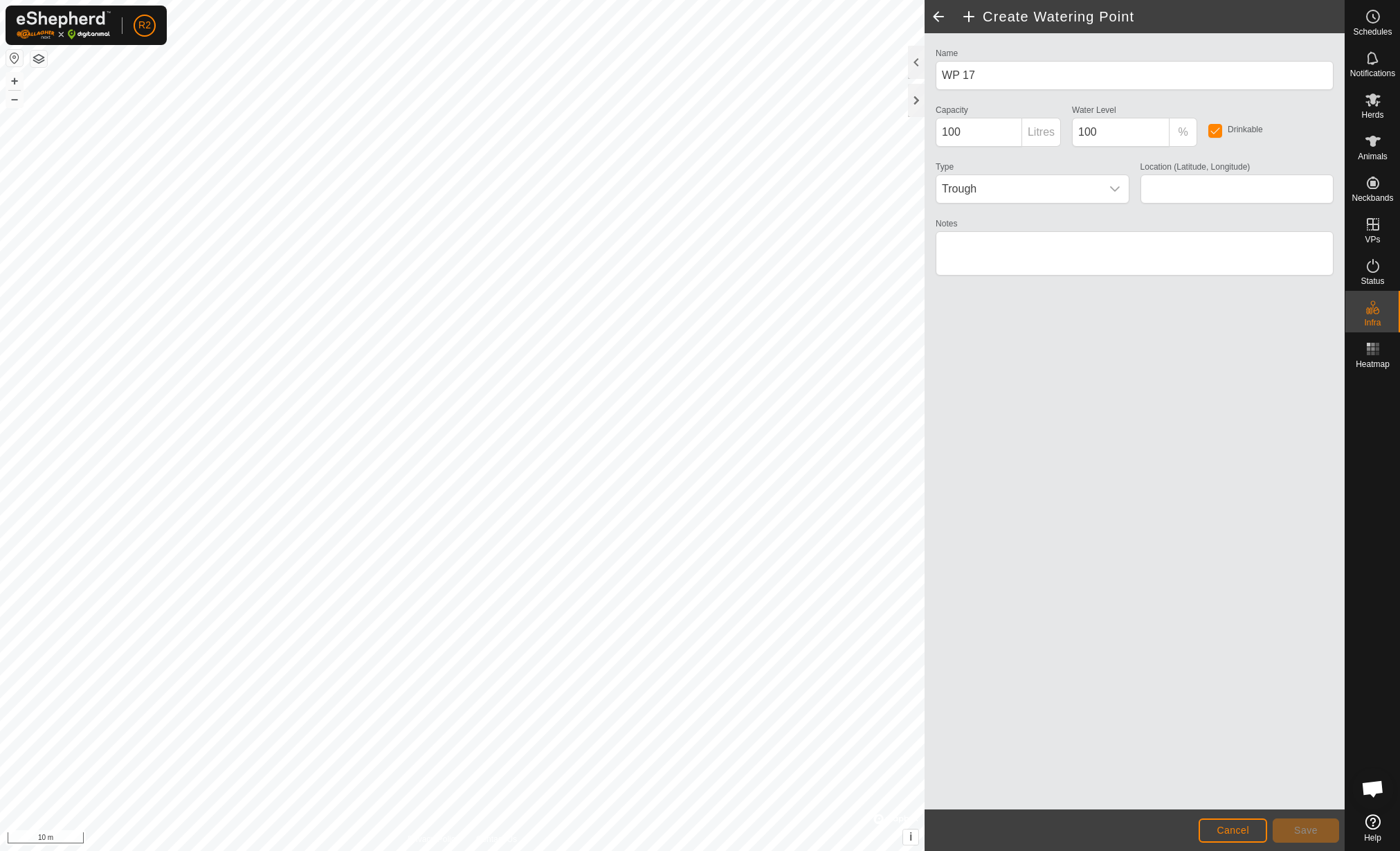
type input "42.157014, 12.464138"
click at [1291, 828] on button "Save" at bounding box center [1306, 830] width 66 height 24
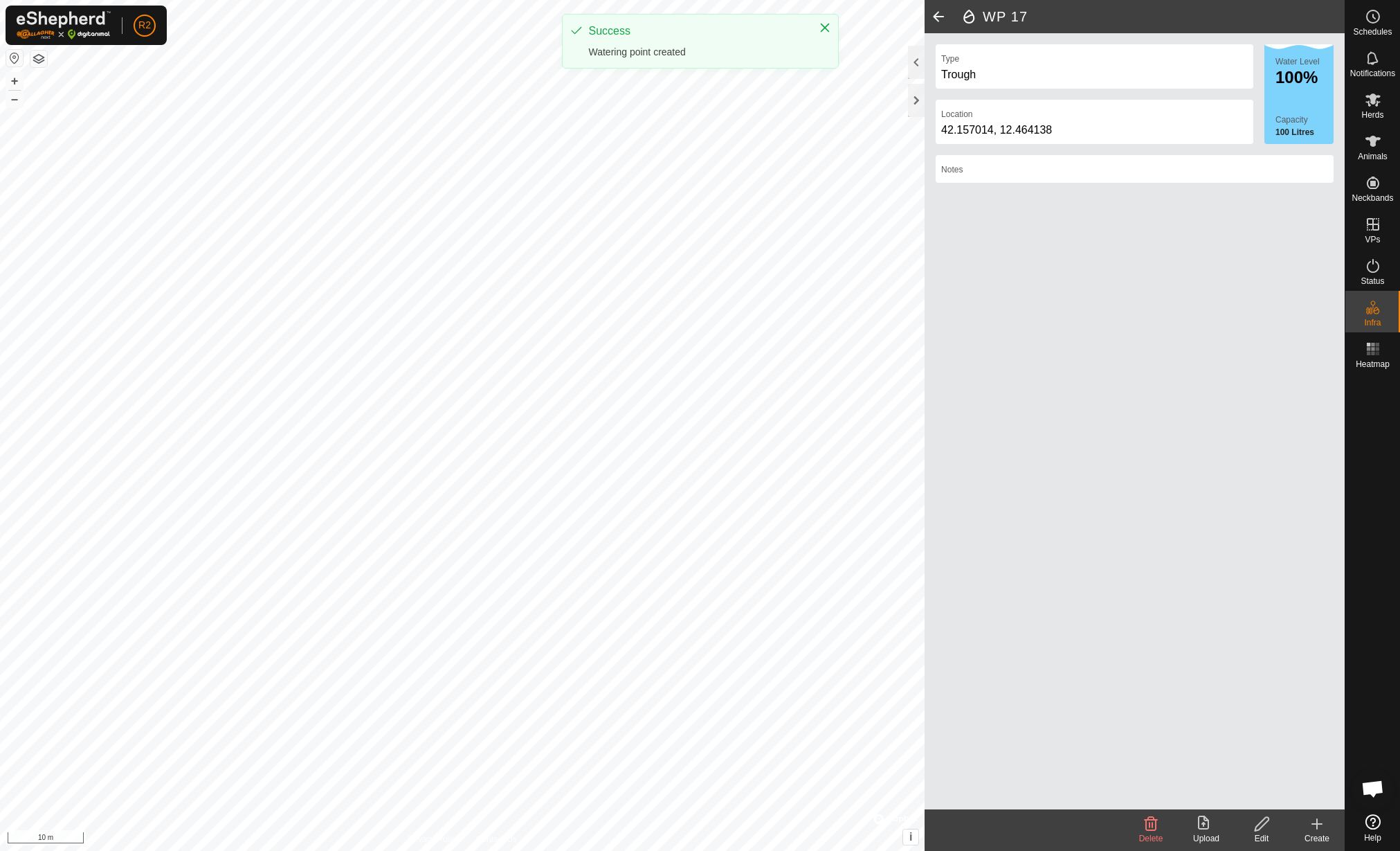
click at [1317, 832] on div "Create" at bounding box center [1317, 838] width 56 height 12
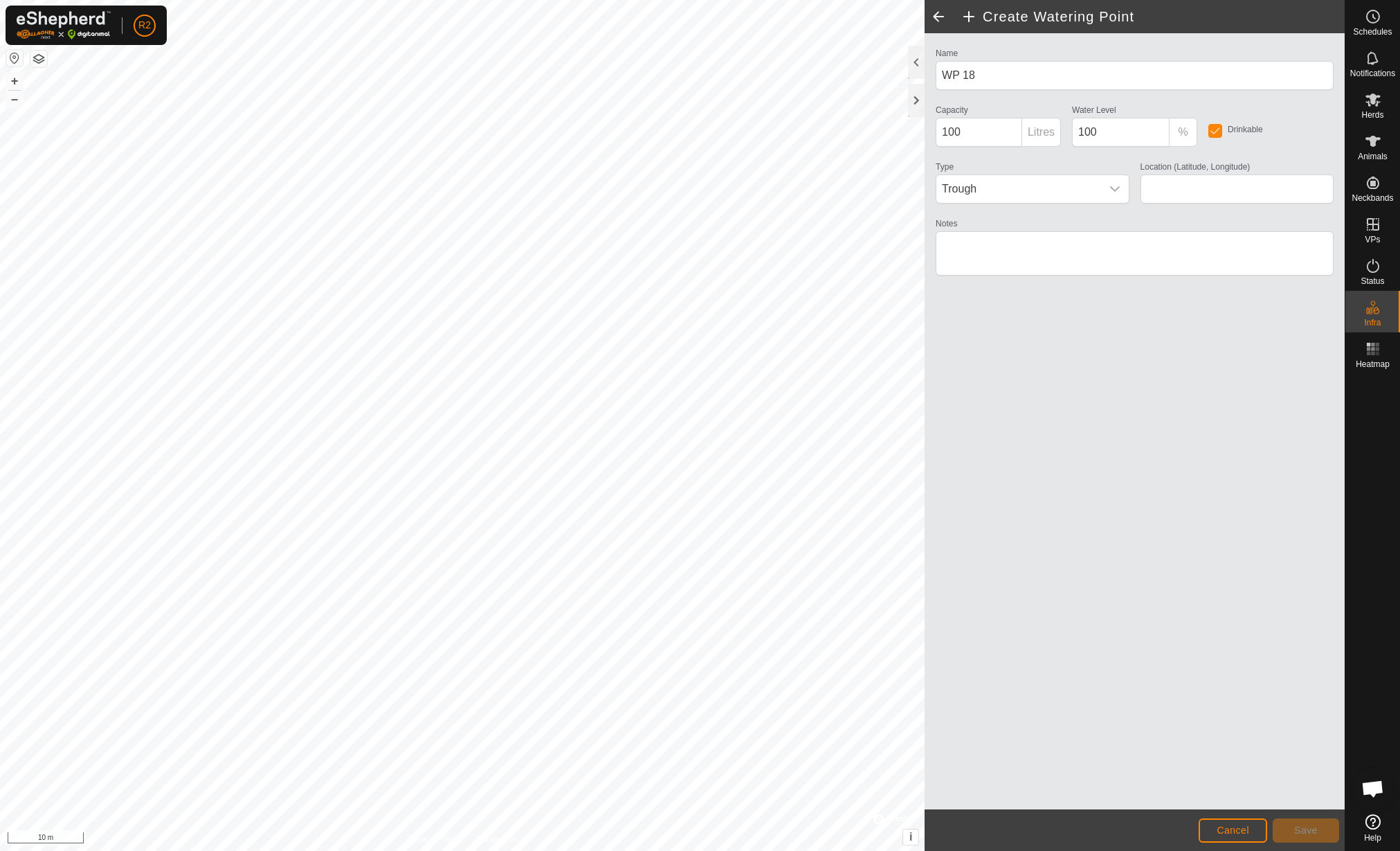
type input "42.157012, 12.464106"
click at [1305, 830] on span "Save" at bounding box center [1306, 830] width 23 height 11
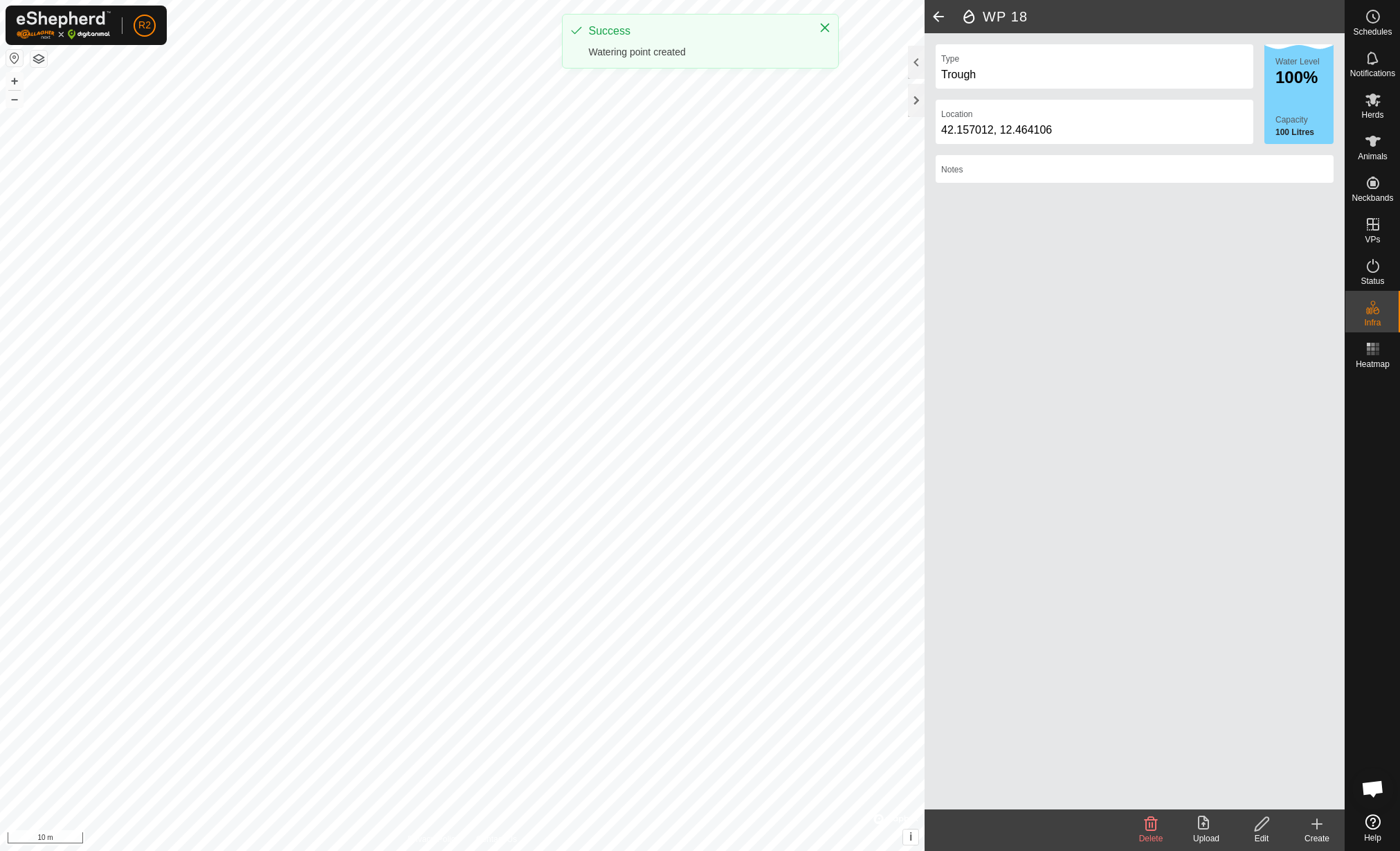
click at [1324, 819] on icon at bounding box center [1317, 823] width 17 height 17
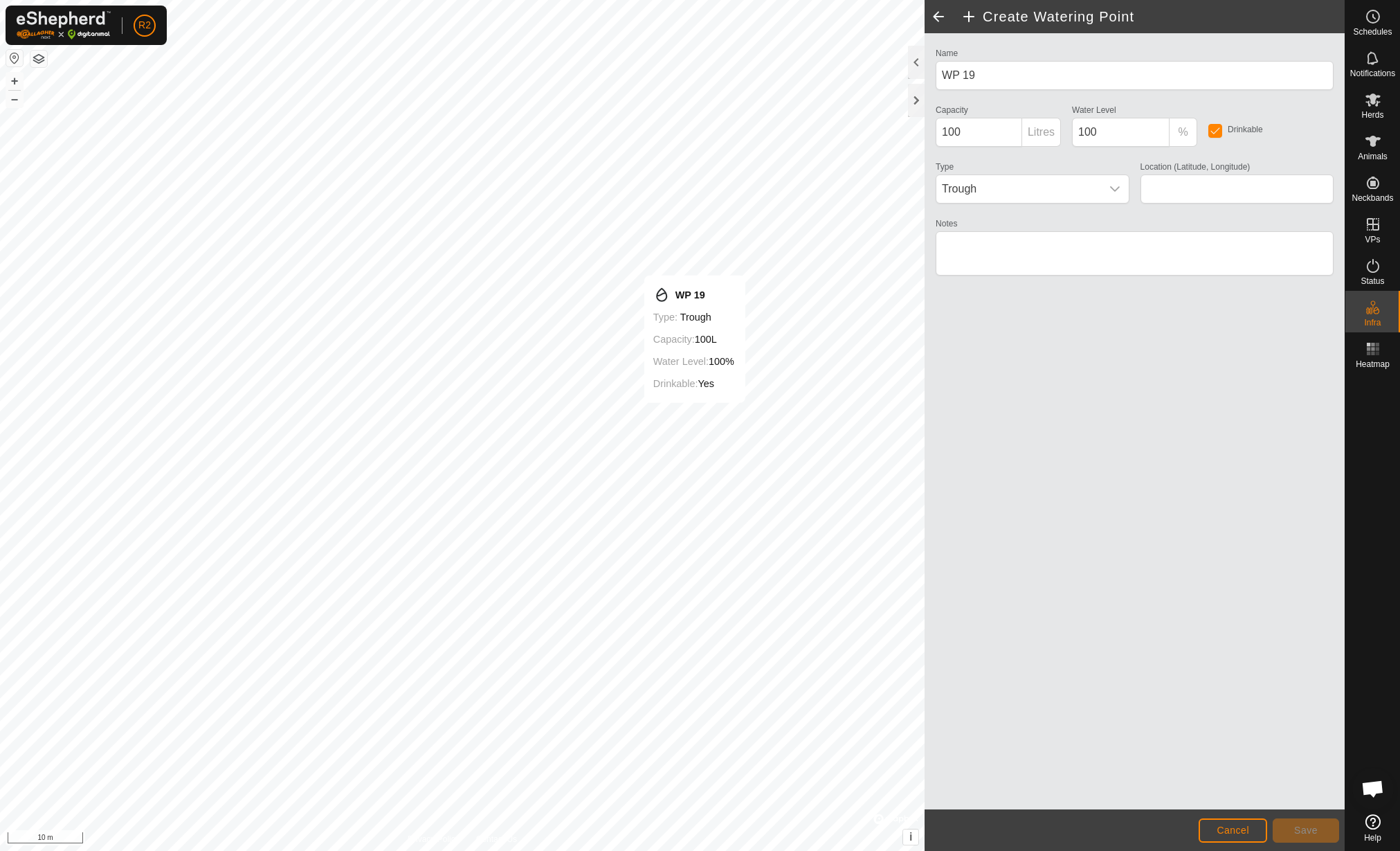
type input "42.156995, 12.464136"
click at [1293, 828] on button "Save" at bounding box center [1306, 830] width 66 height 24
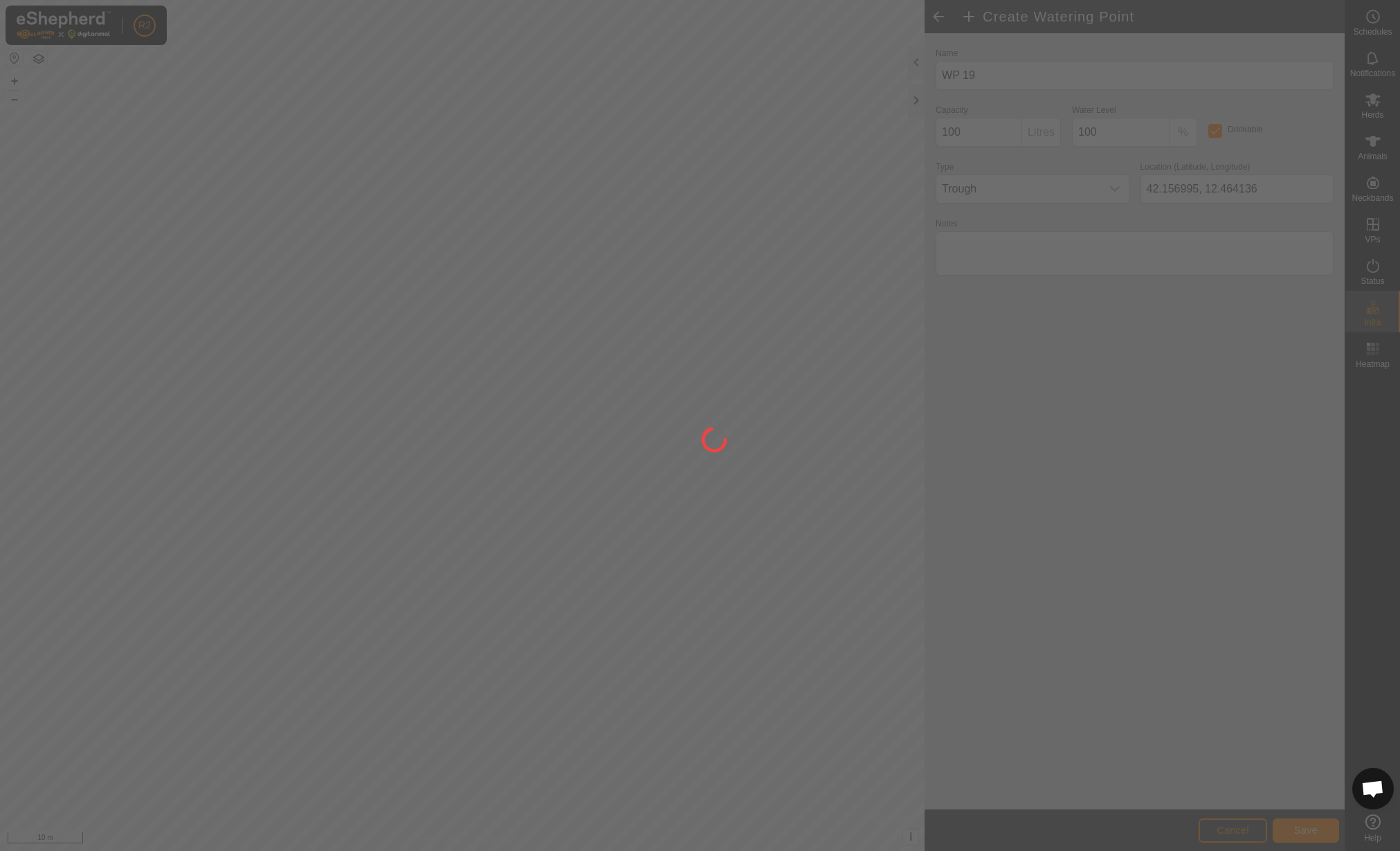
click at [715, 451] on icon at bounding box center [714, 440] width 32 height 32
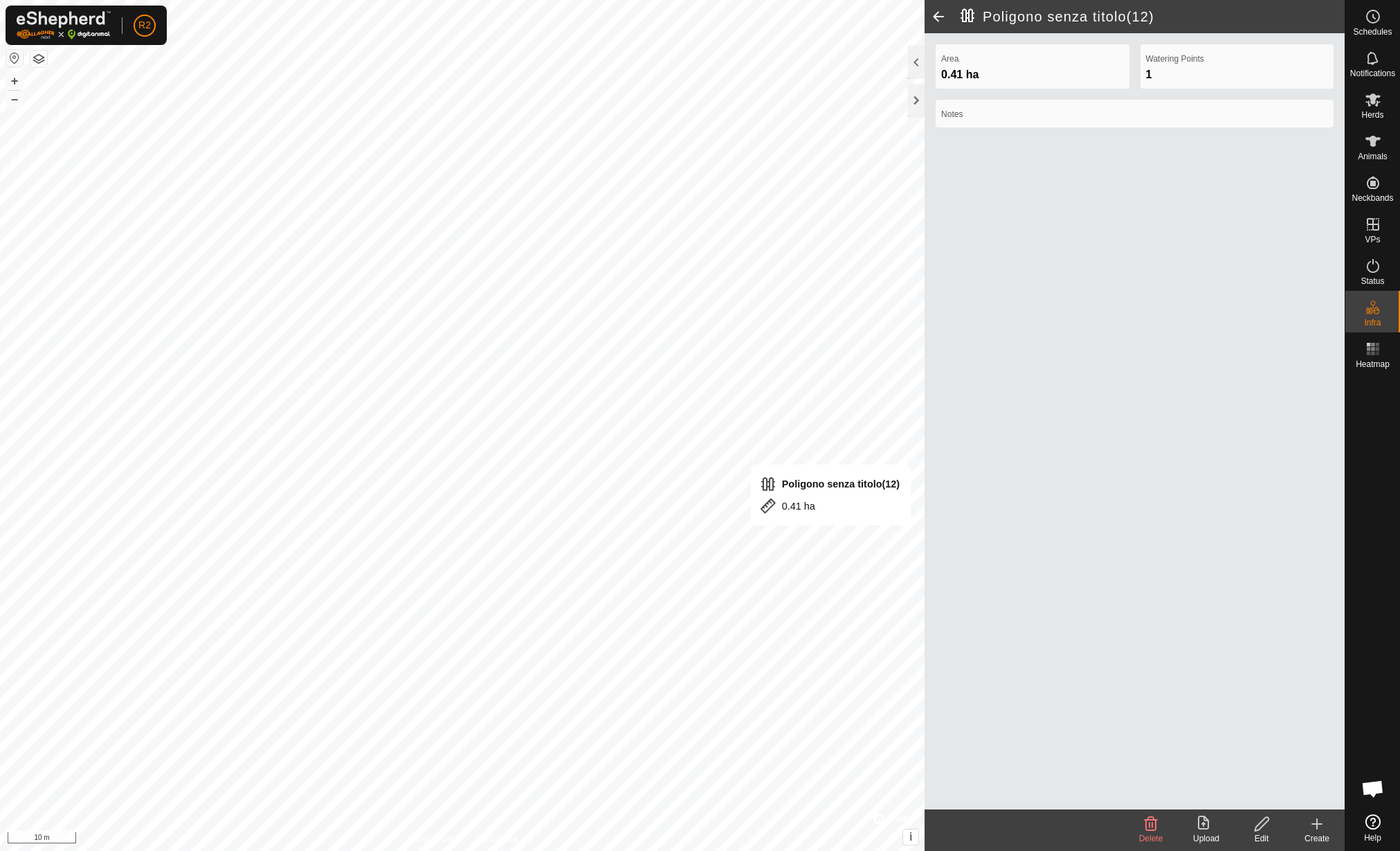
click at [1317, 823] on icon at bounding box center [1317, 823] width 0 height 9
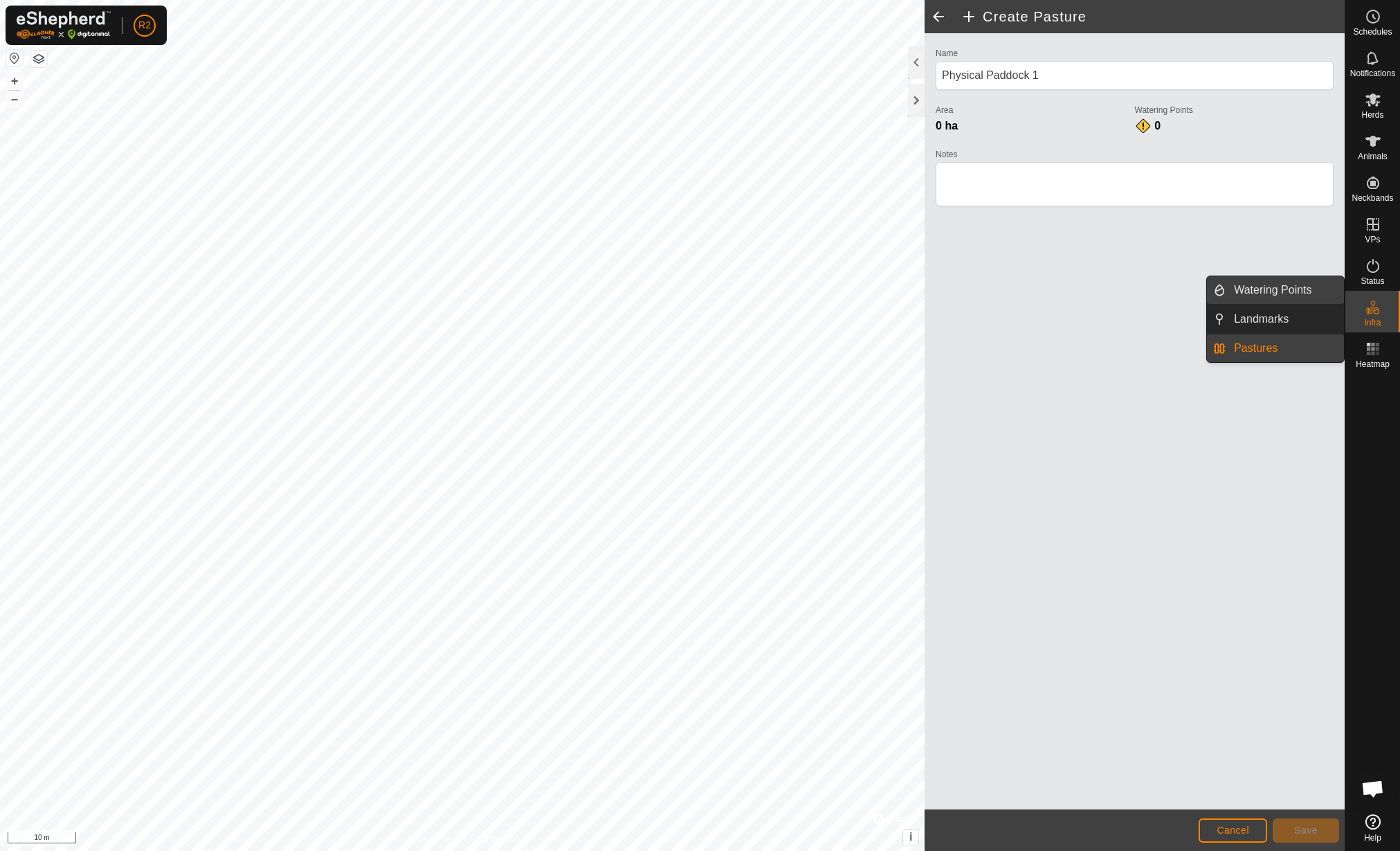
click at [1304, 290] on link "Watering Points" at bounding box center [1285, 290] width 118 height 28
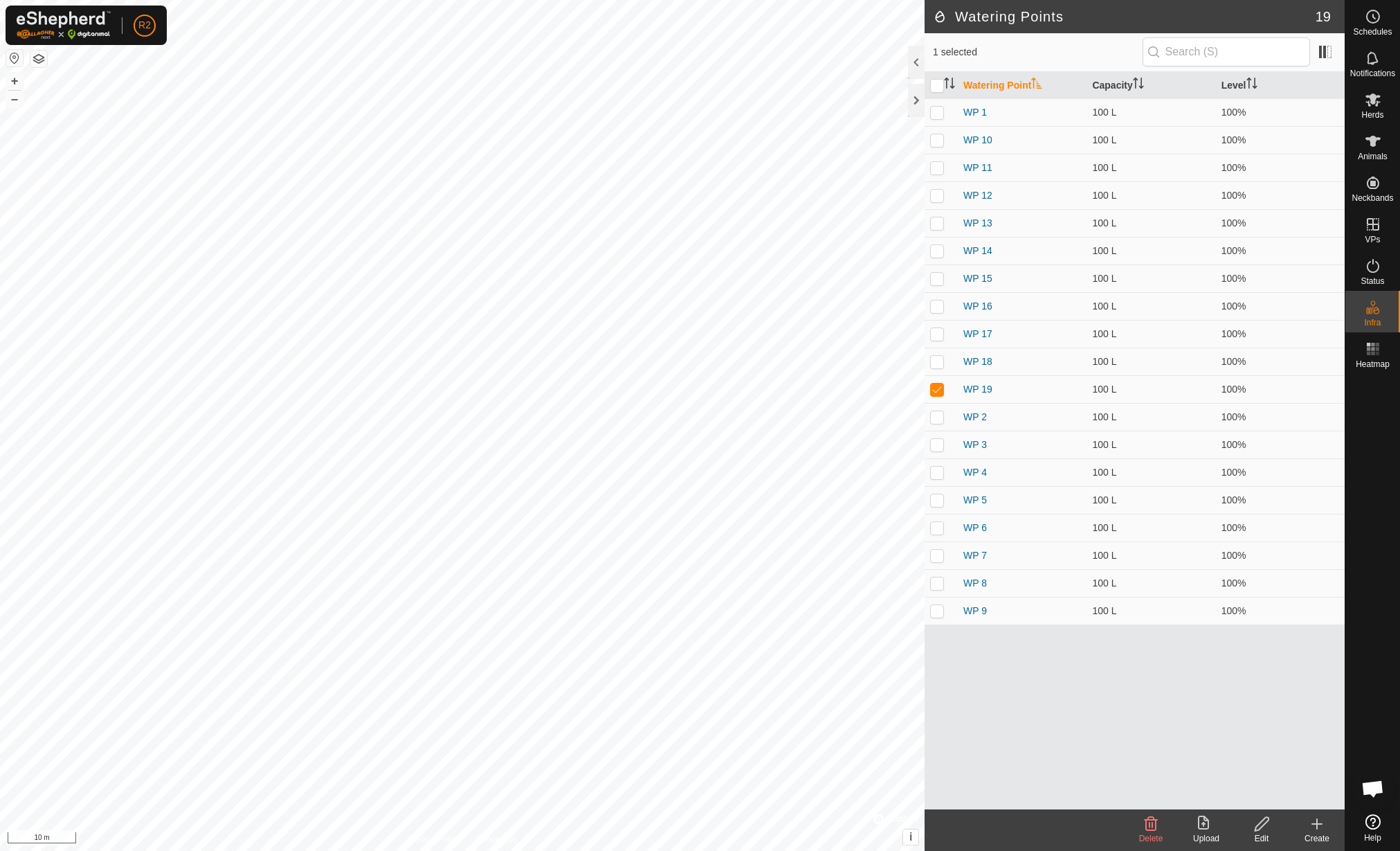
click at [1315, 828] on icon at bounding box center [1317, 823] width 17 height 17
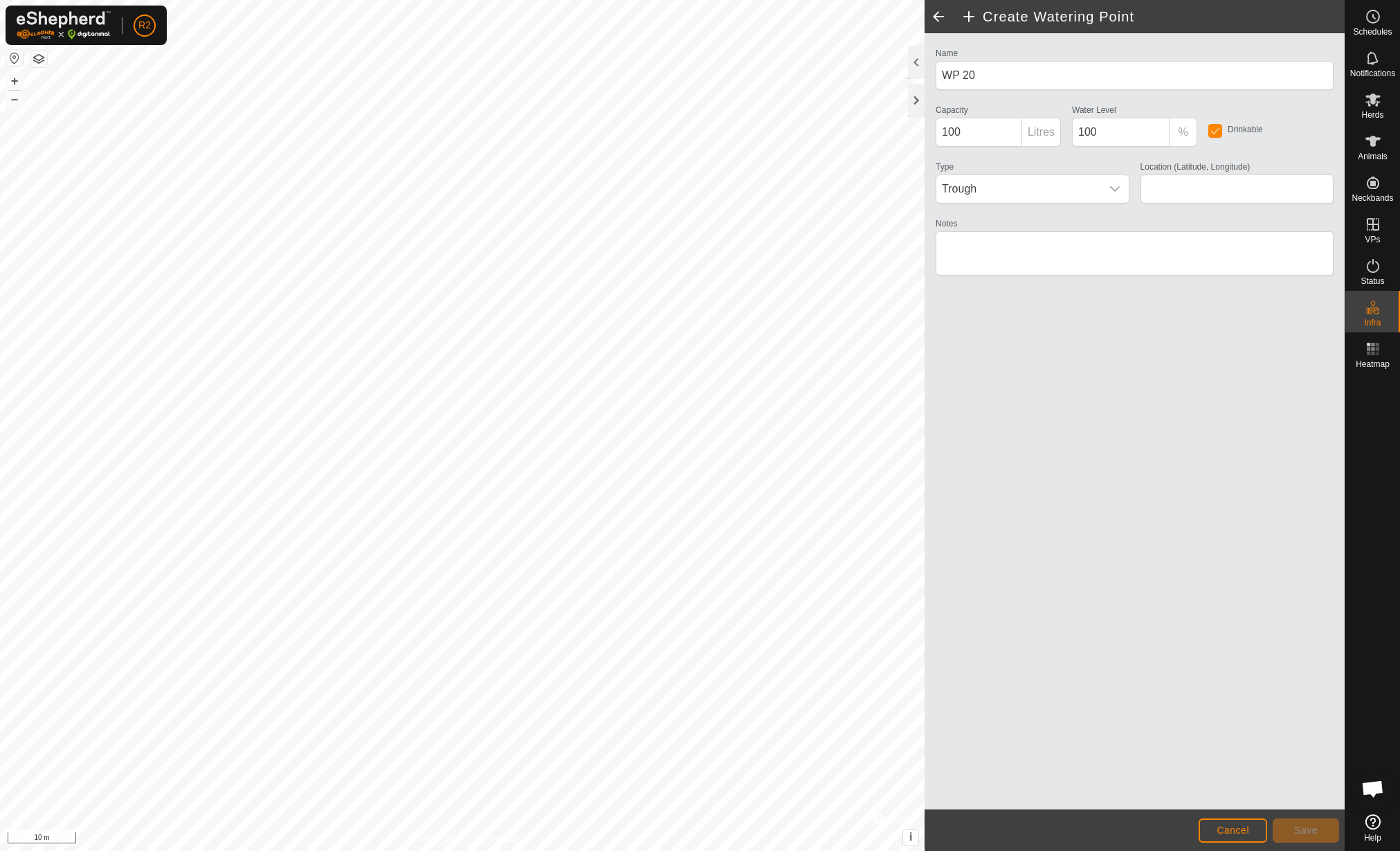
type input "42.156987, 12.464108"
click at [1314, 828] on span "Save" at bounding box center [1306, 830] width 23 height 11
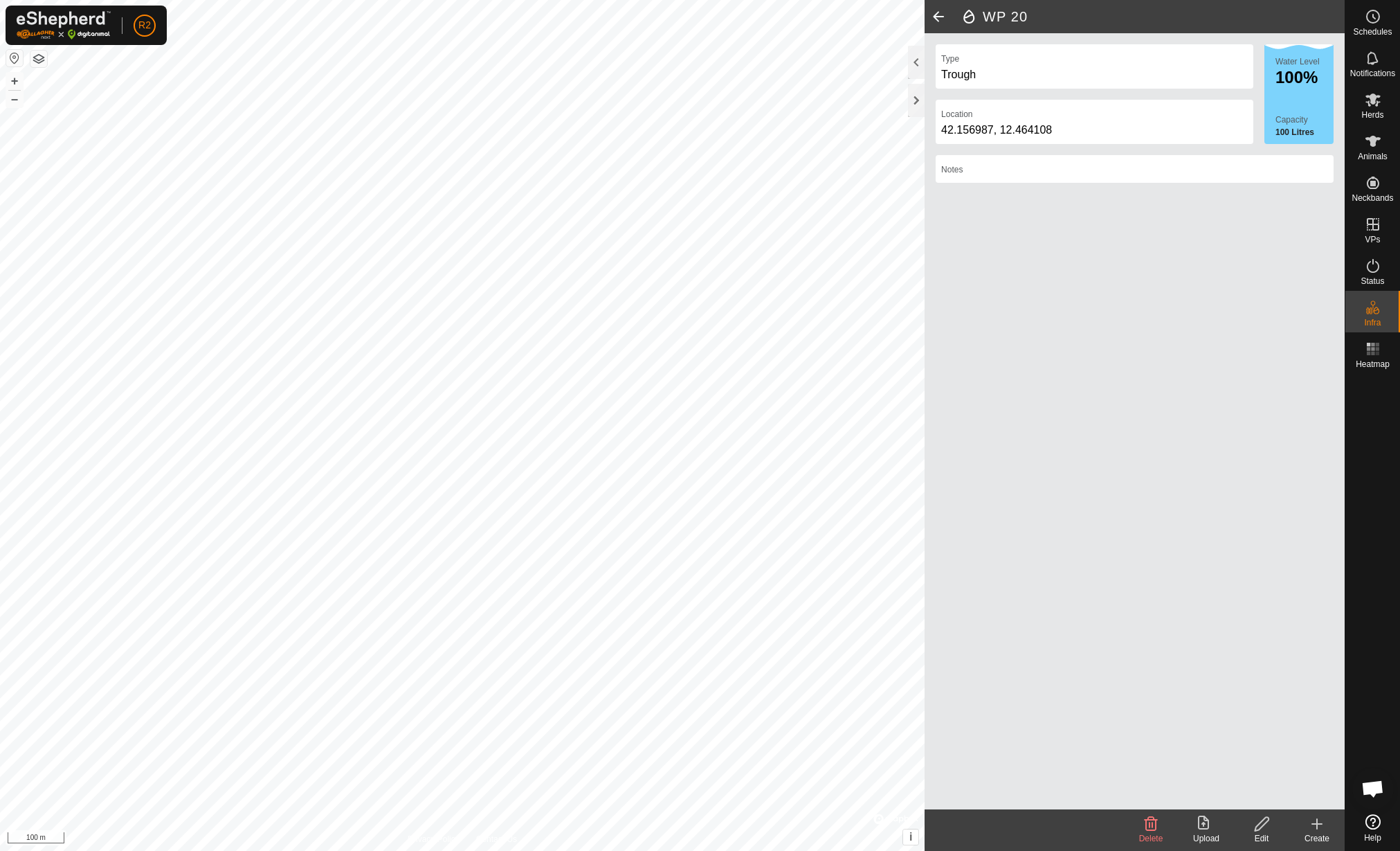
click at [1199, 831] on icon at bounding box center [1206, 823] width 17 height 17
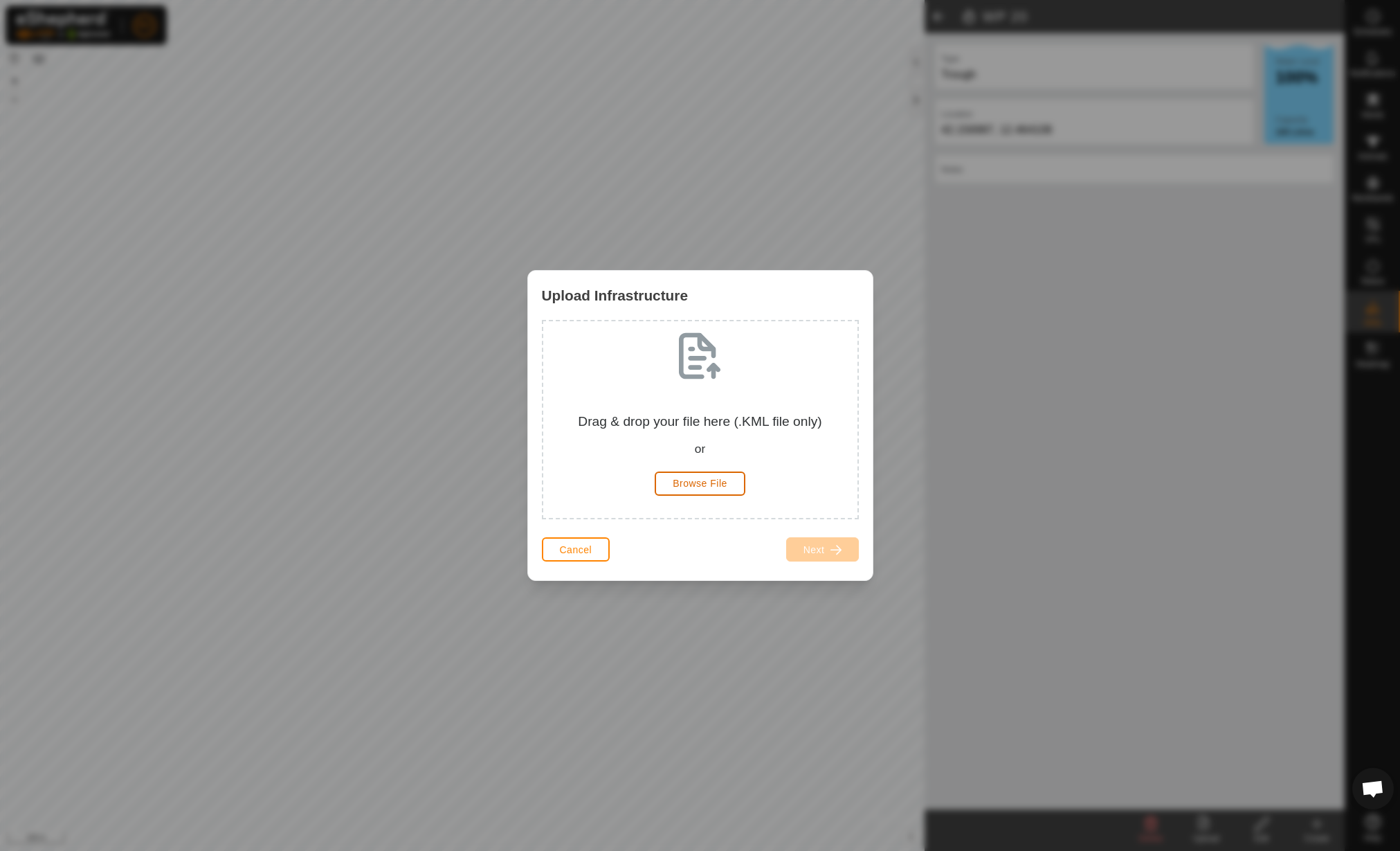
click at [714, 484] on span "Browse File" at bounding box center [700, 483] width 55 height 11
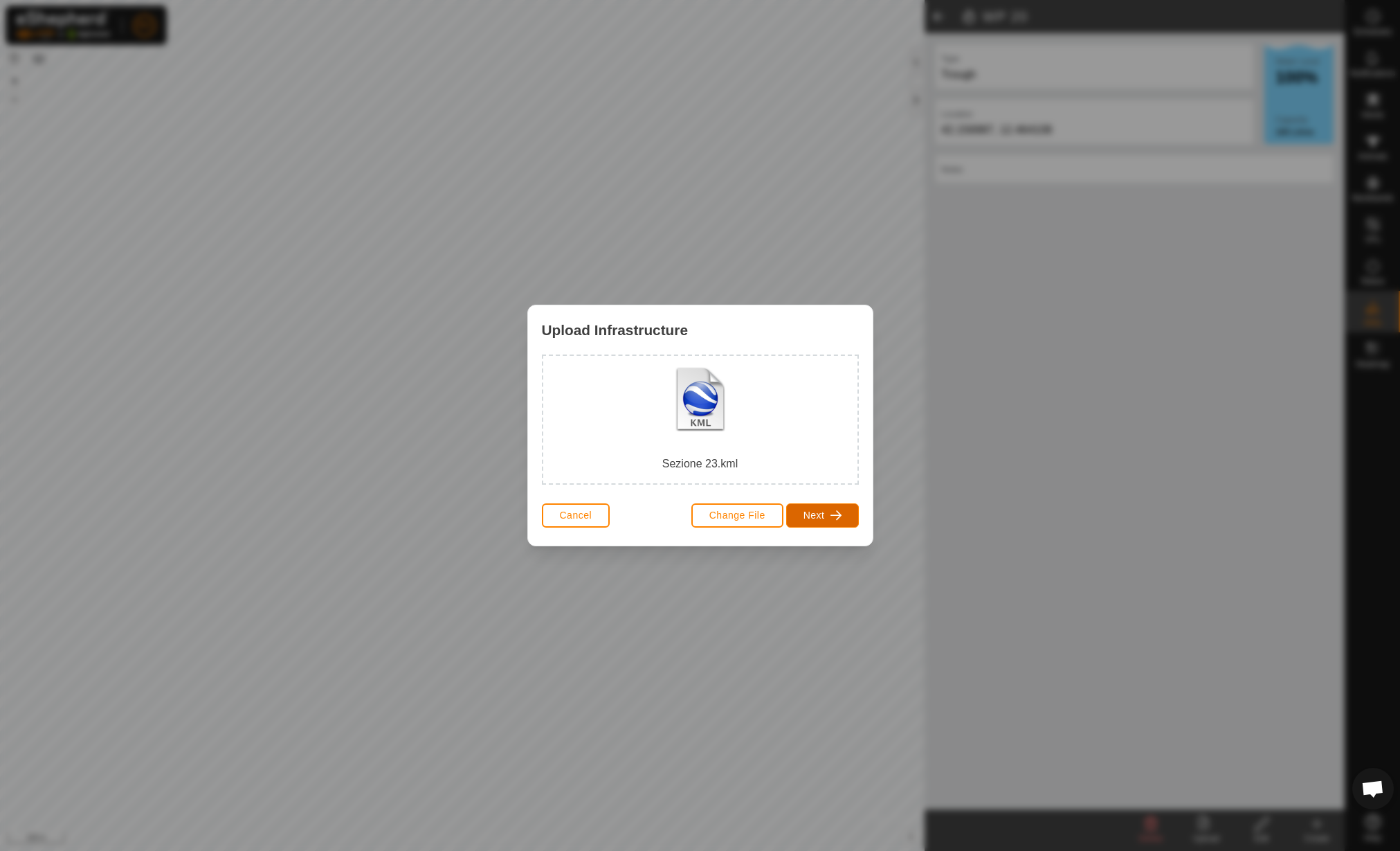
click at [847, 521] on button "Next" at bounding box center [823, 515] width 73 height 24
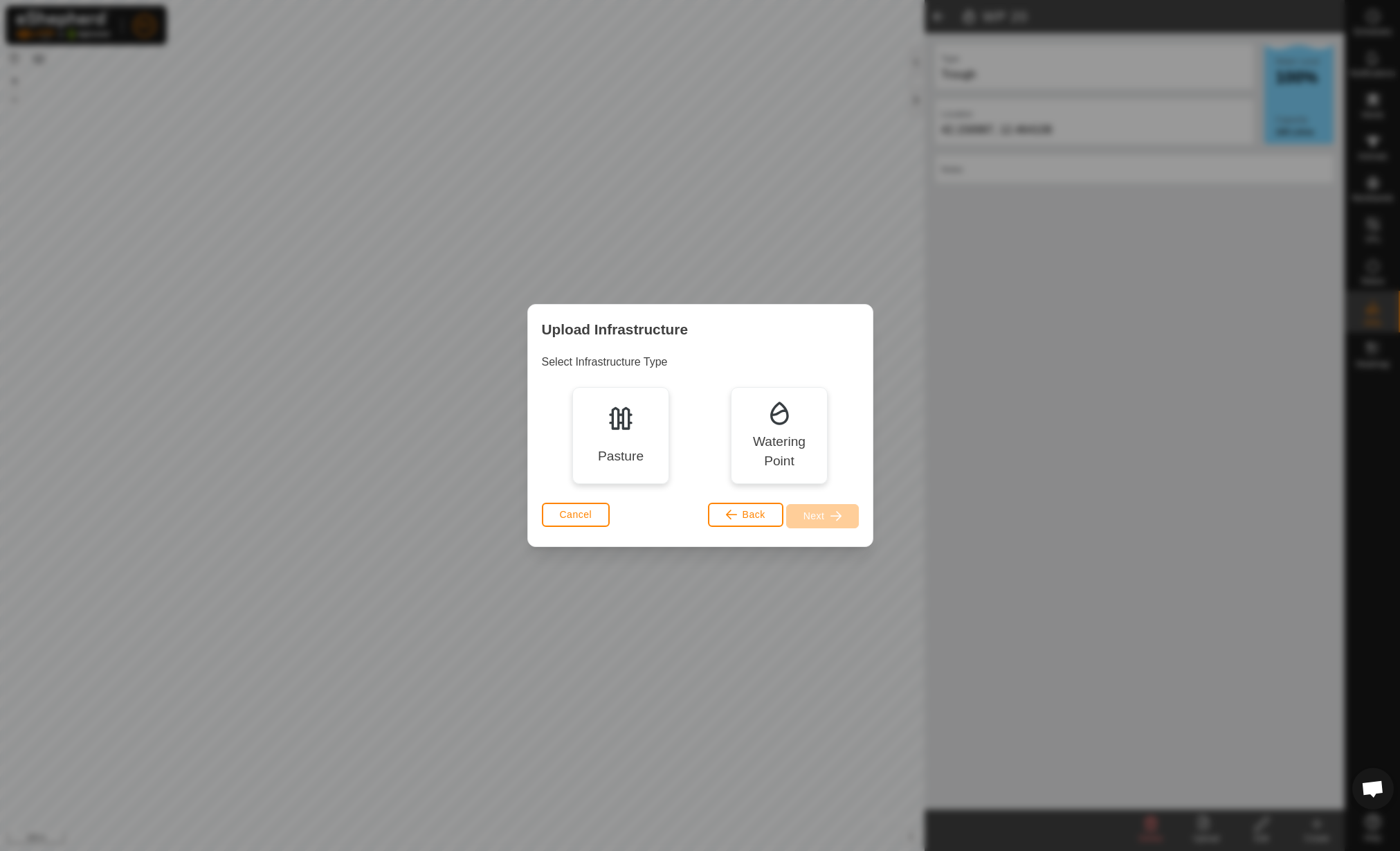
click at [606, 451] on div "Pasture" at bounding box center [621, 456] width 46 height 20
click at [830, 518] on span "button" at bounding box center [835, 515] width 11 height 11
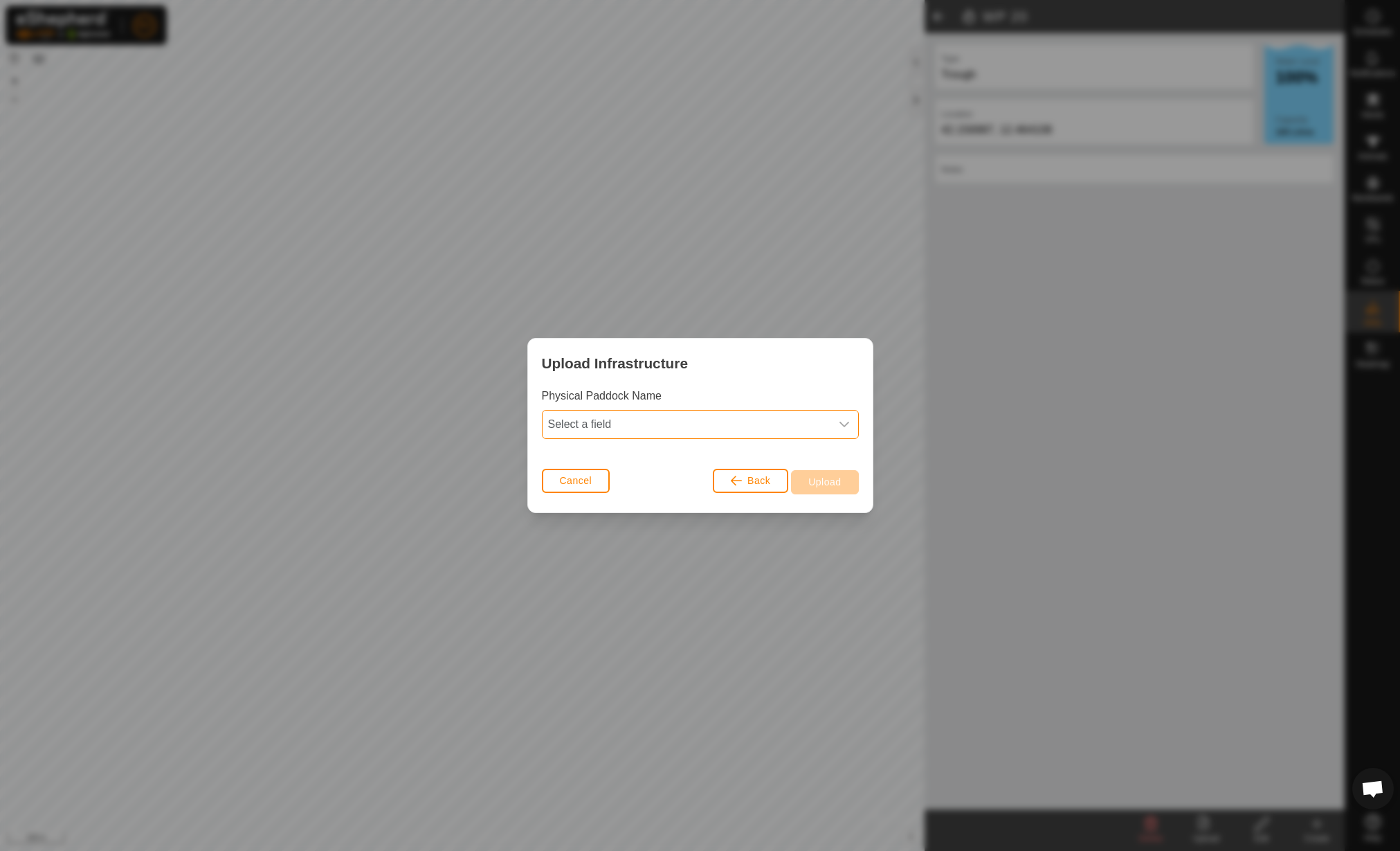
click at [701, 413] on span "Select a field" at bounding box center [686, 424] width 288 height 28
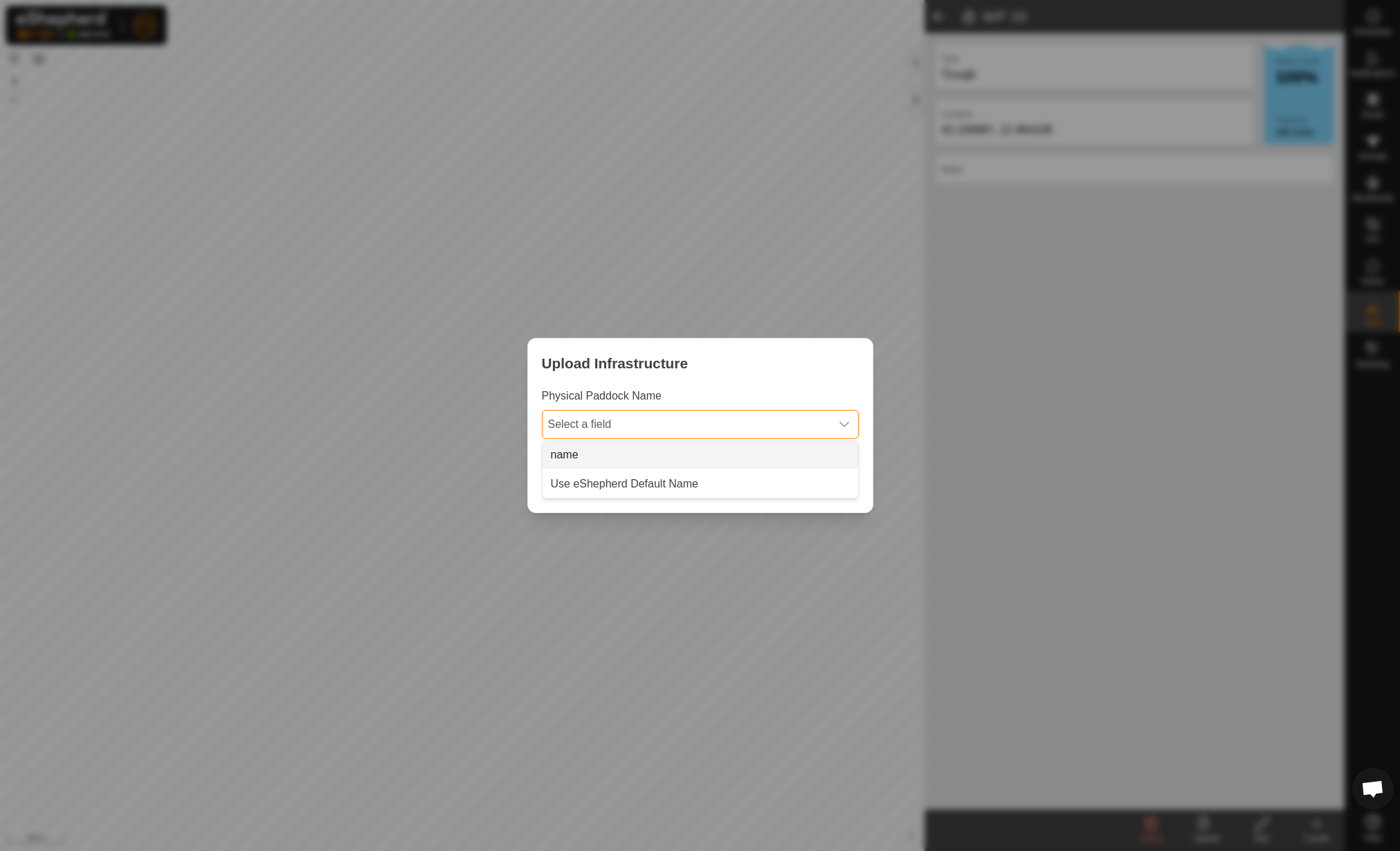
click at [676, 441] on li "name" at bounding box center [700, 455] width 315 height 28
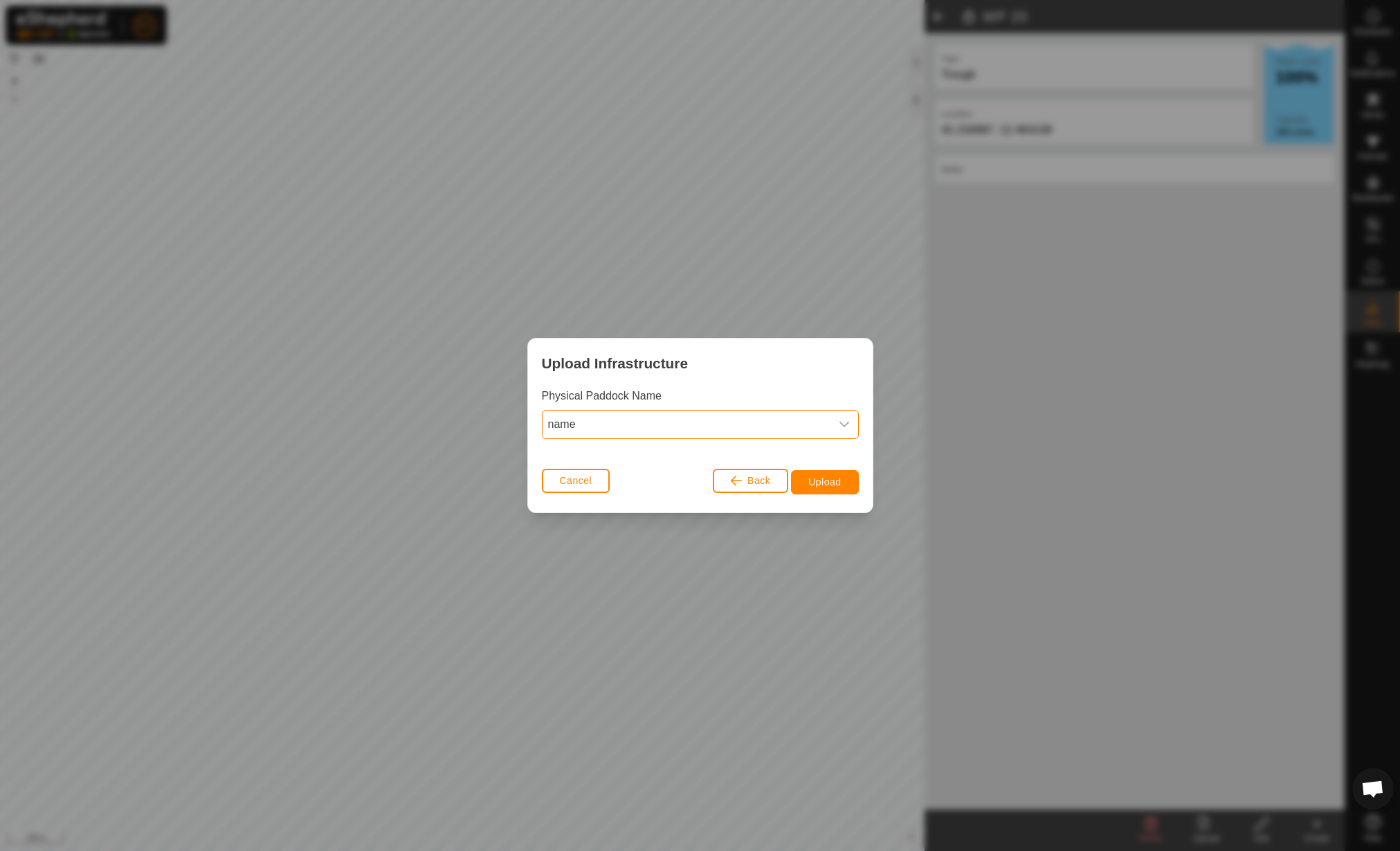
click at [859, 487] on div "Cancel Back Upload" at bounding box center [700, 488] width 345 height 48
click at [841, 488] on button "Upload" at bounding box center [825, 482] width 67 height 24
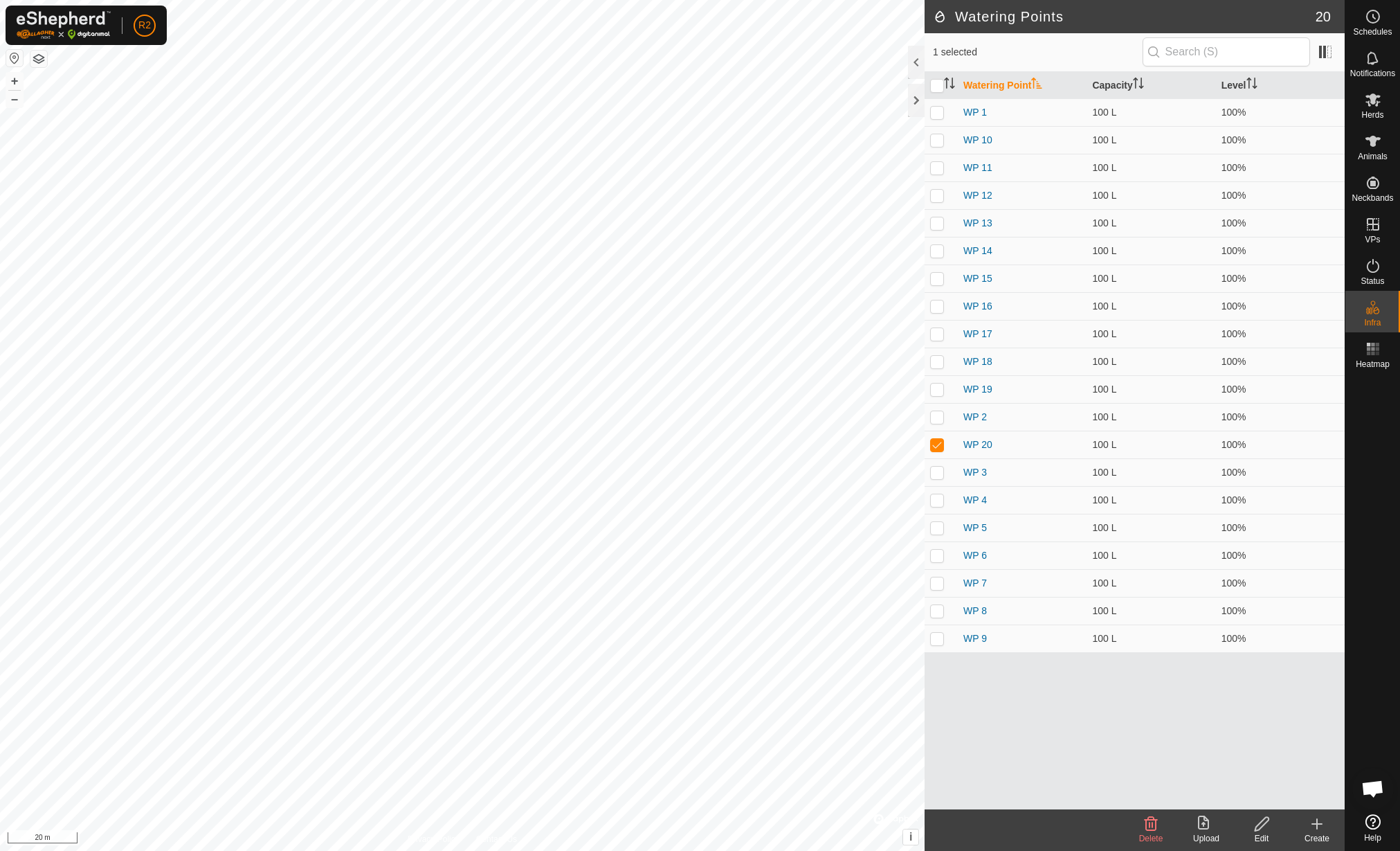
click at [1209, 825] on icon at bounding box center [1204, 822] width 11 height 14
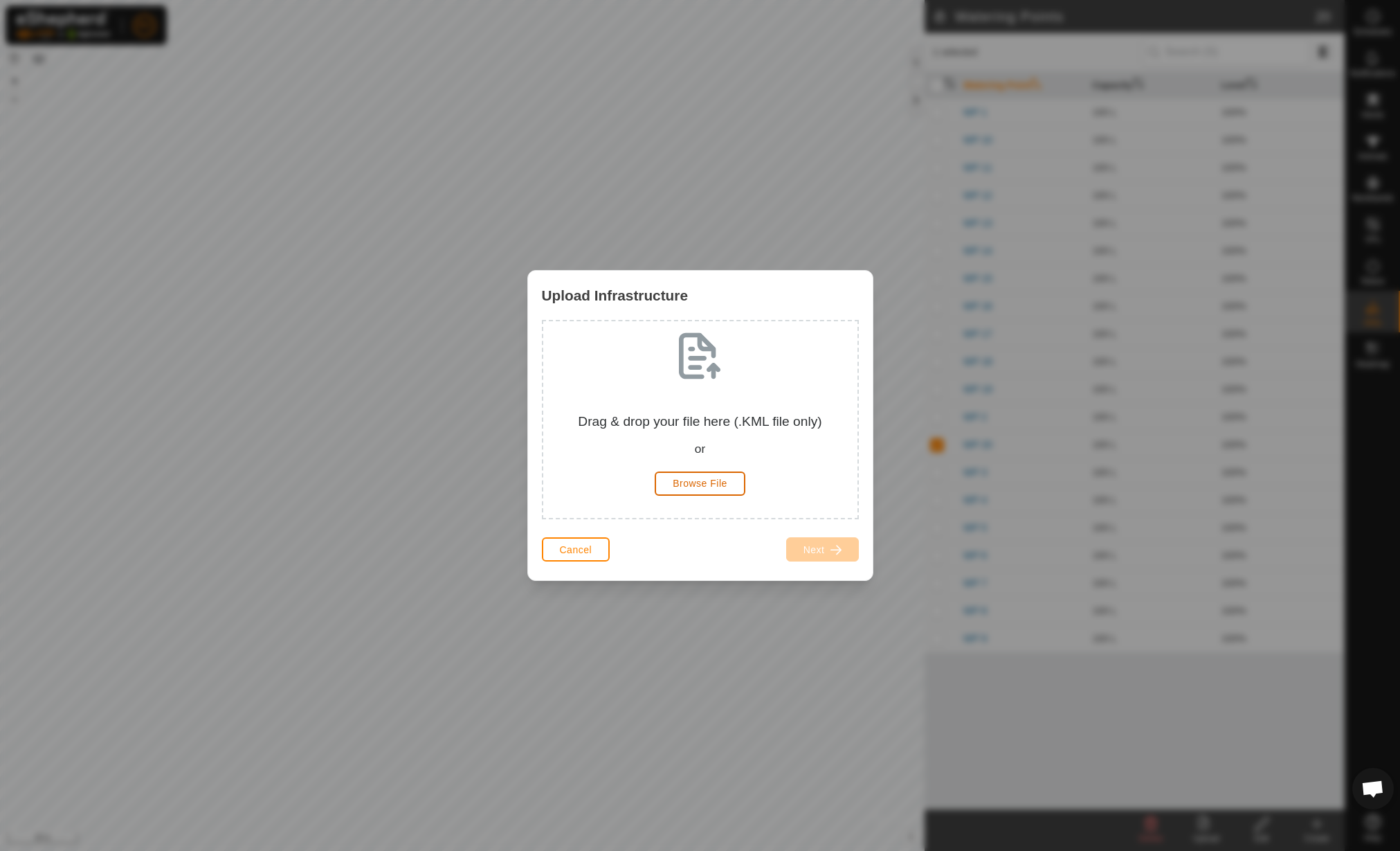
click at [709, 488] on span "Browse File" at bounding box center [700, 483] width 55 height 11
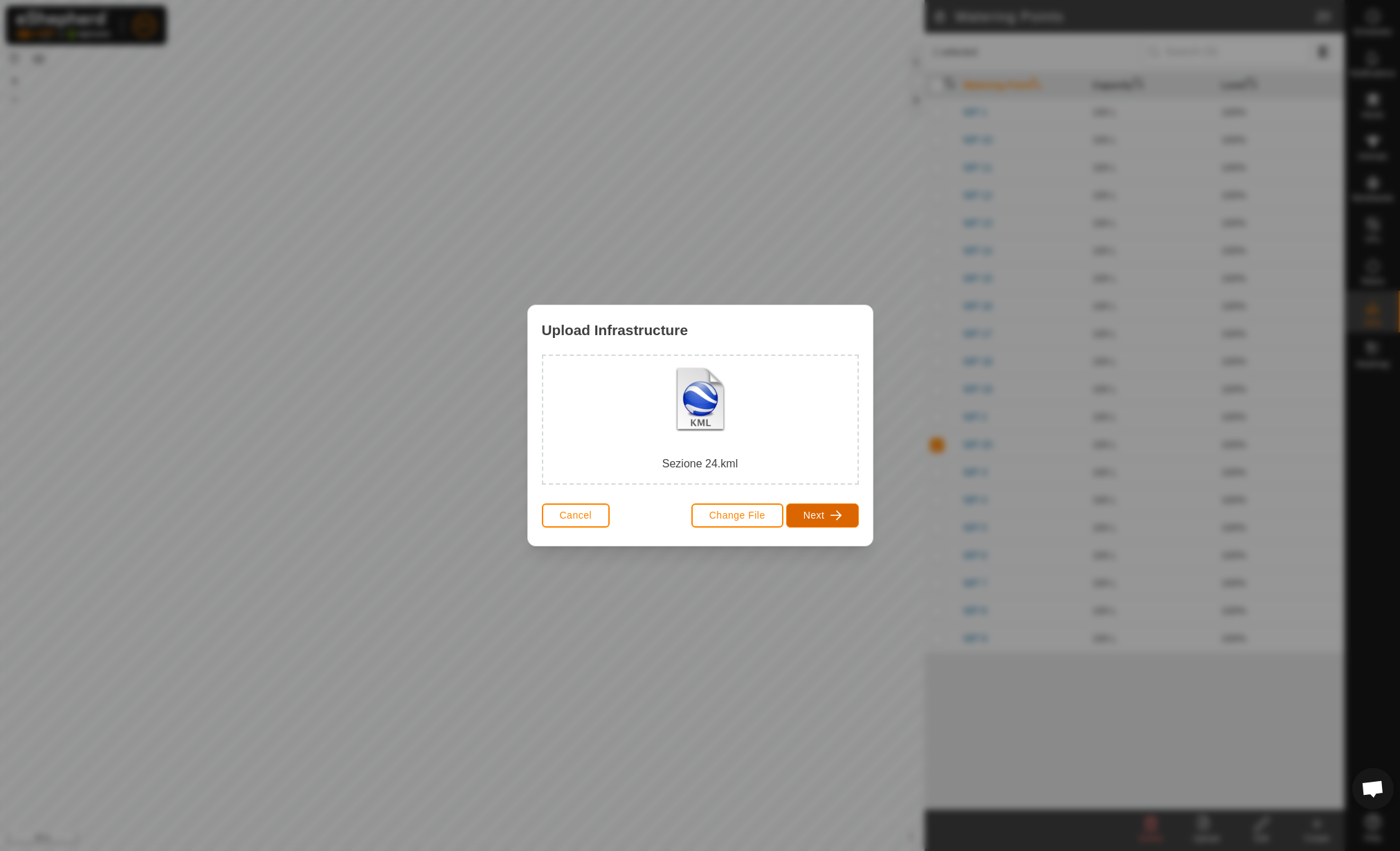
click at [842, 516] on button "Next" at bounding box center [823, 515] width 73 height 24
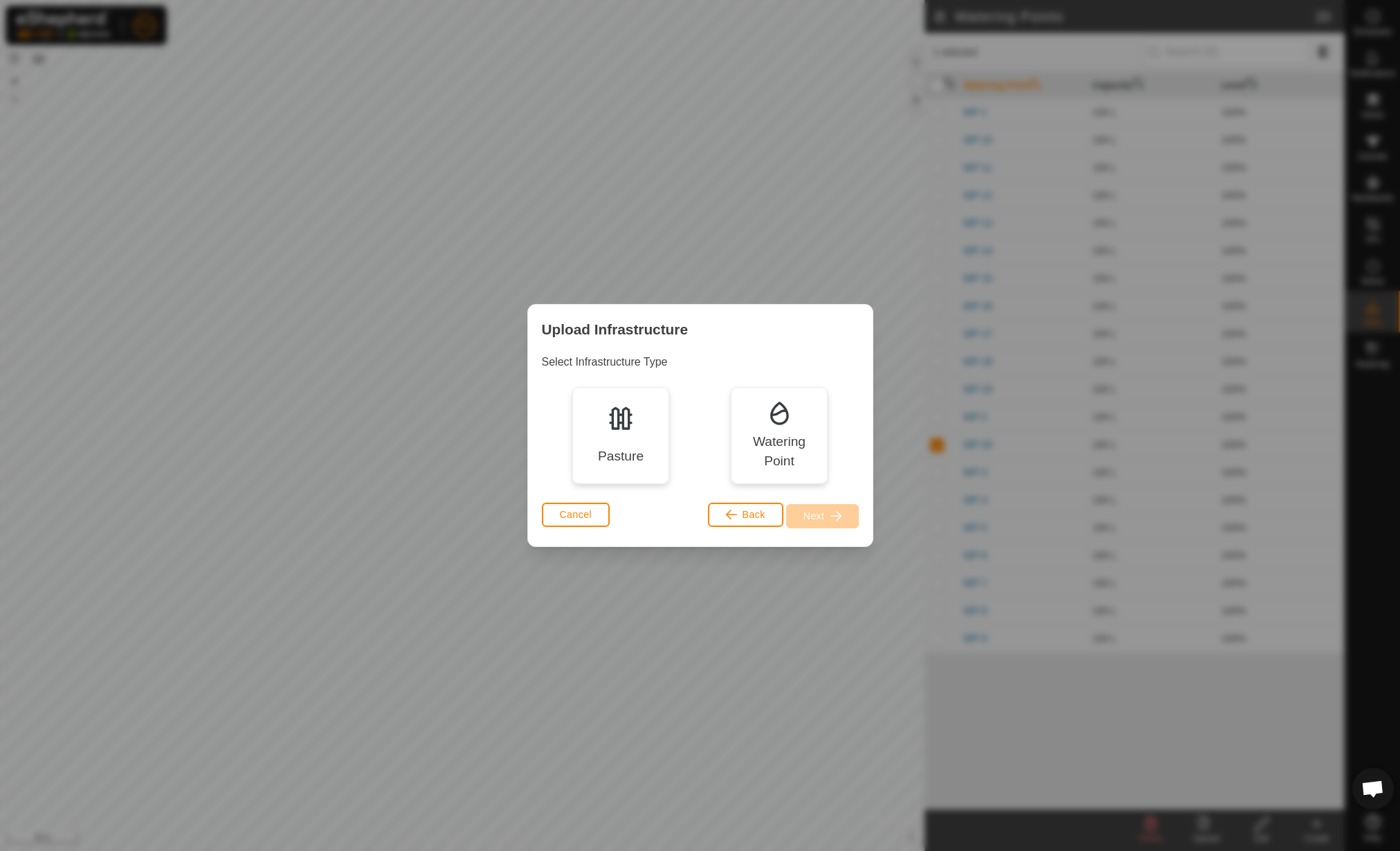
click at [608, 449] on div "Pasture" at bounding box center [621, 456] width 46 height 20
click at [833, 520] on span "button" at bounding box center [835, 515] width 11 height 11
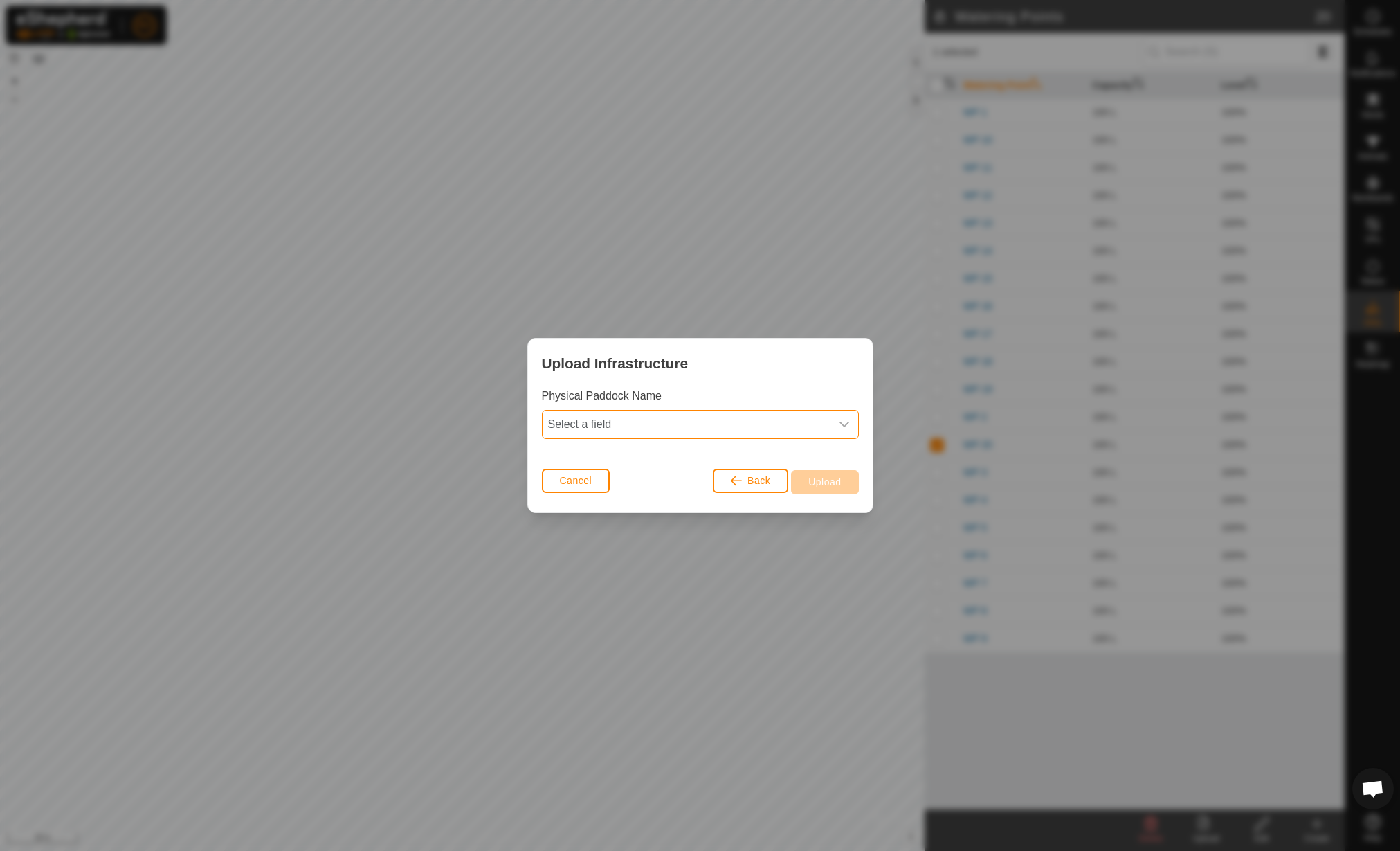
click at [664, 417] on span "Select a field" at bounding box center [686, 424] width 288 height 28
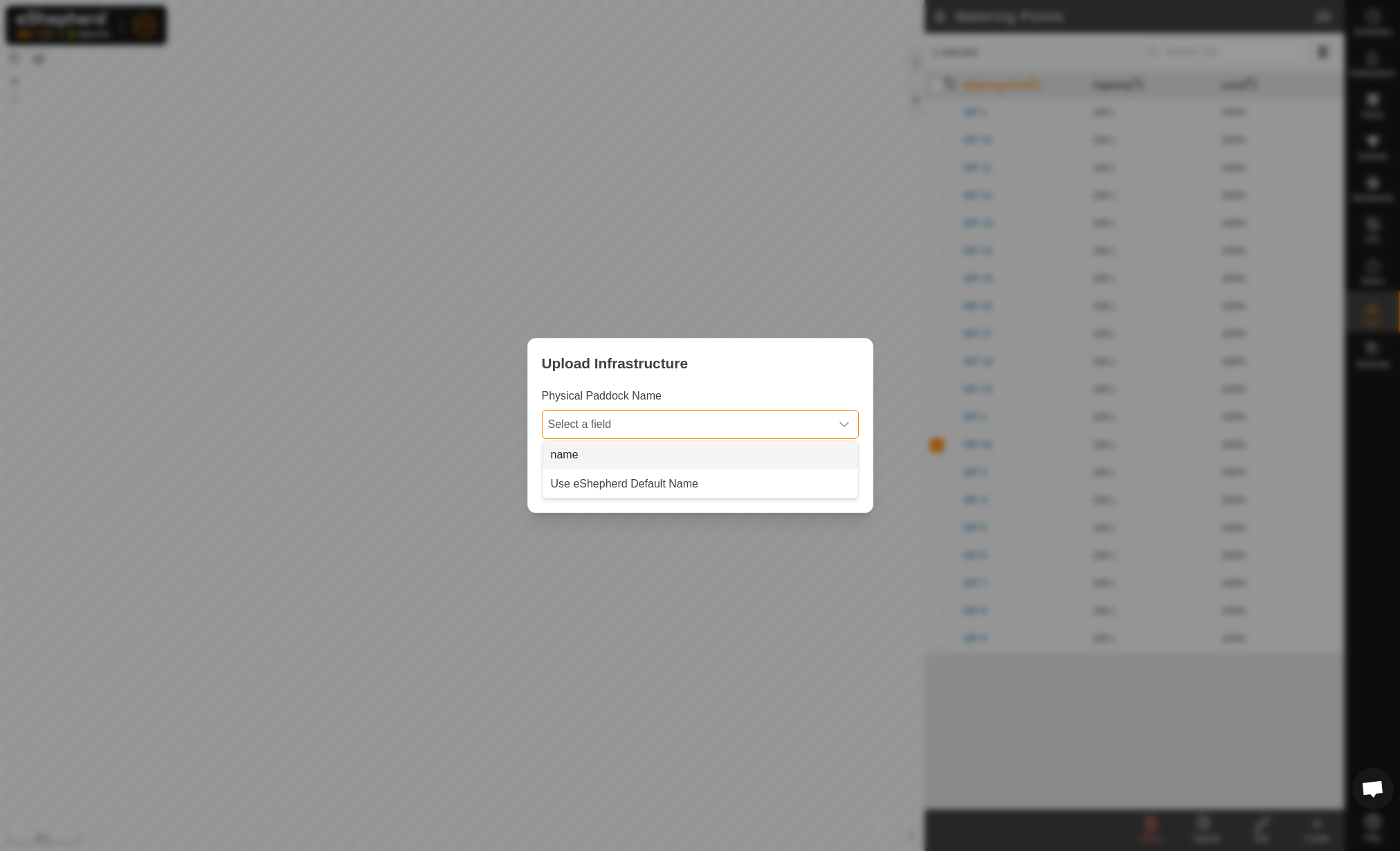
click at [647, 446] on li "name" at bounding box center [700, 455] width 315 height 28
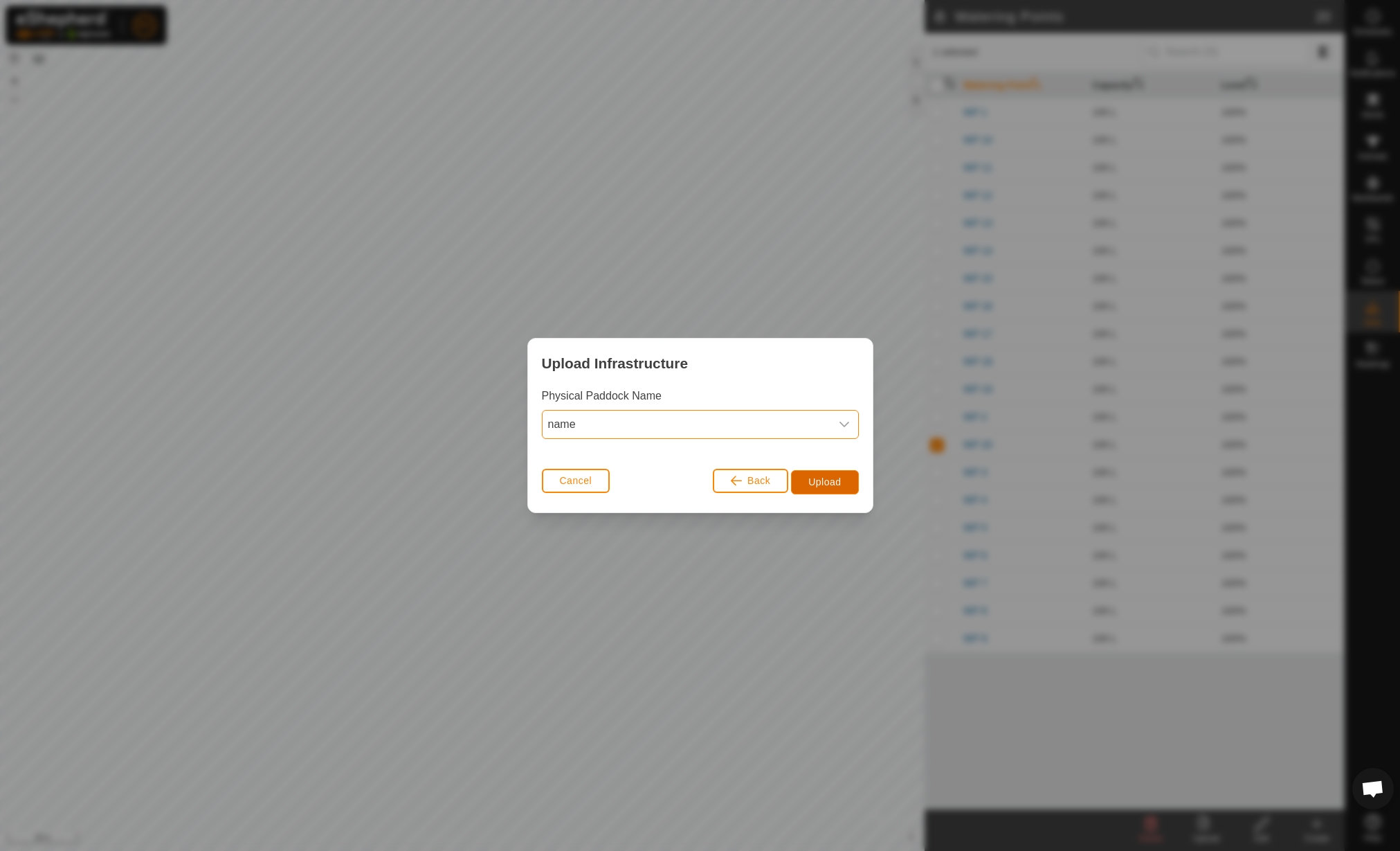
click at [827, 486] on span "Upload" at bounding box center [825, 481] width 33 height 11
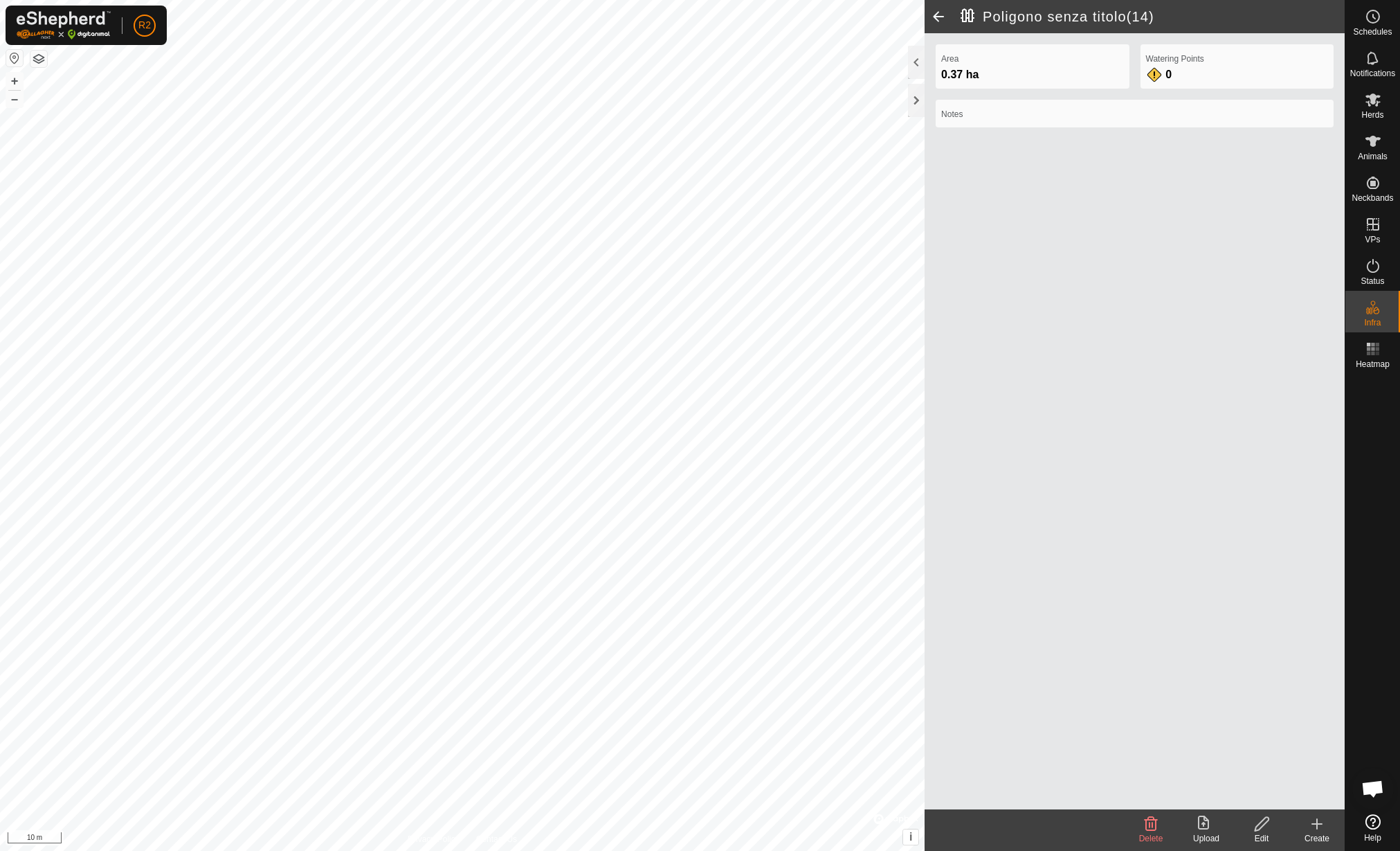
click at [1266, 830] on icon at bounding box center [1262, 823] width 18 height 17
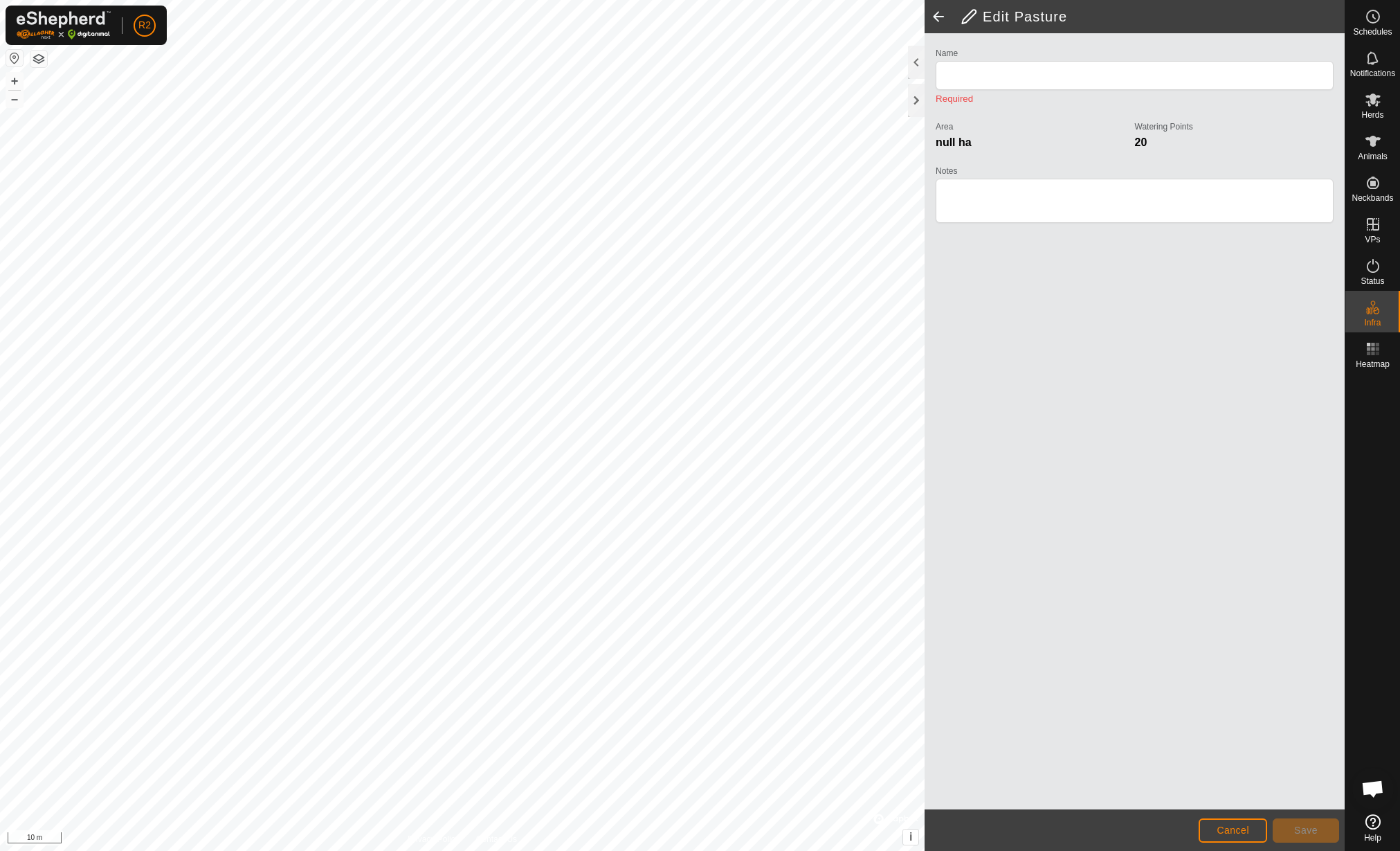
type input "Poligono senza titolo(14)"
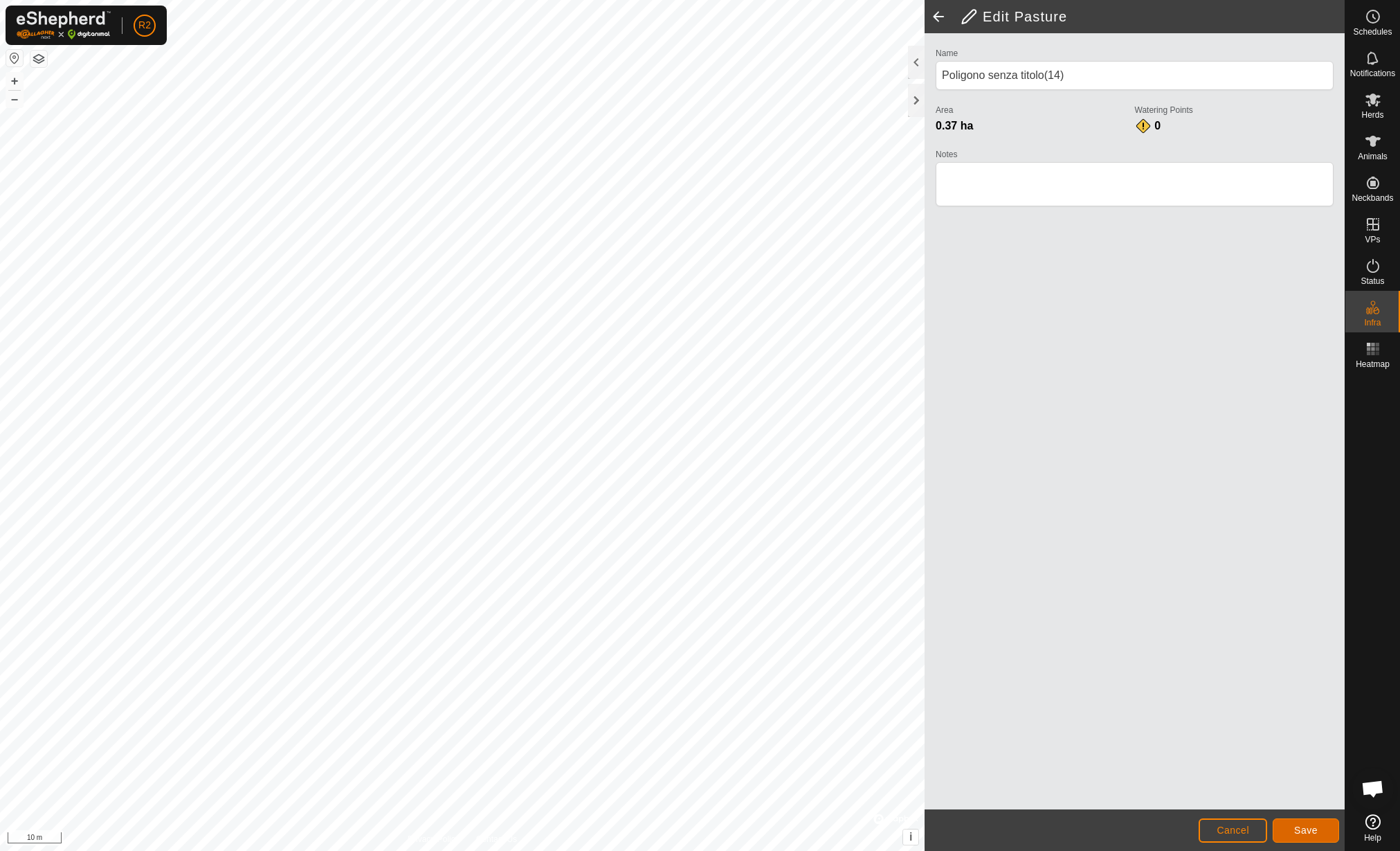
click at [1301, 831] on span "Save" at bounding box center [1306, 830] width 23 height 11
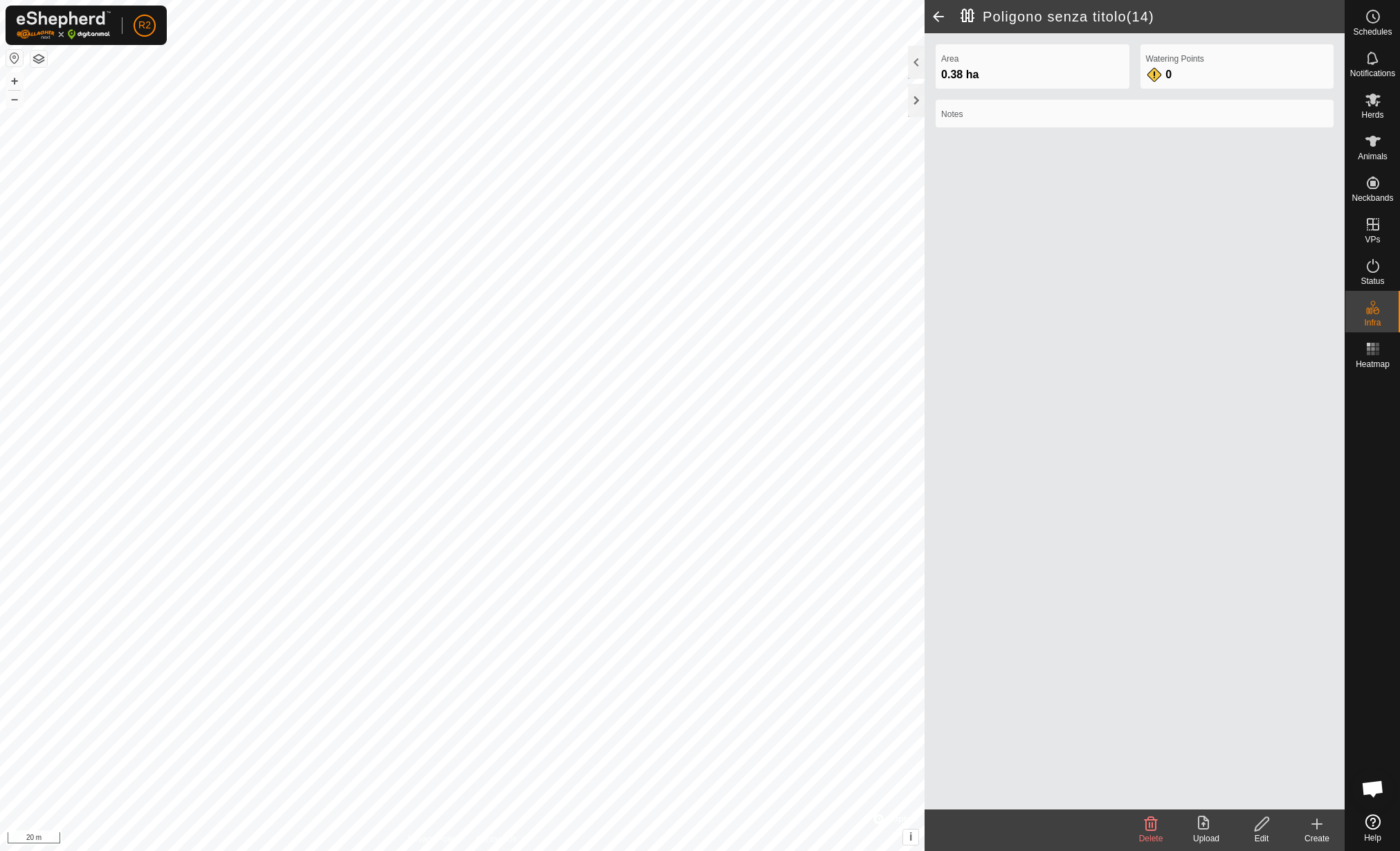
click at [1212, 828] on icon at bounding box center [1206, 823] width 17 height 17
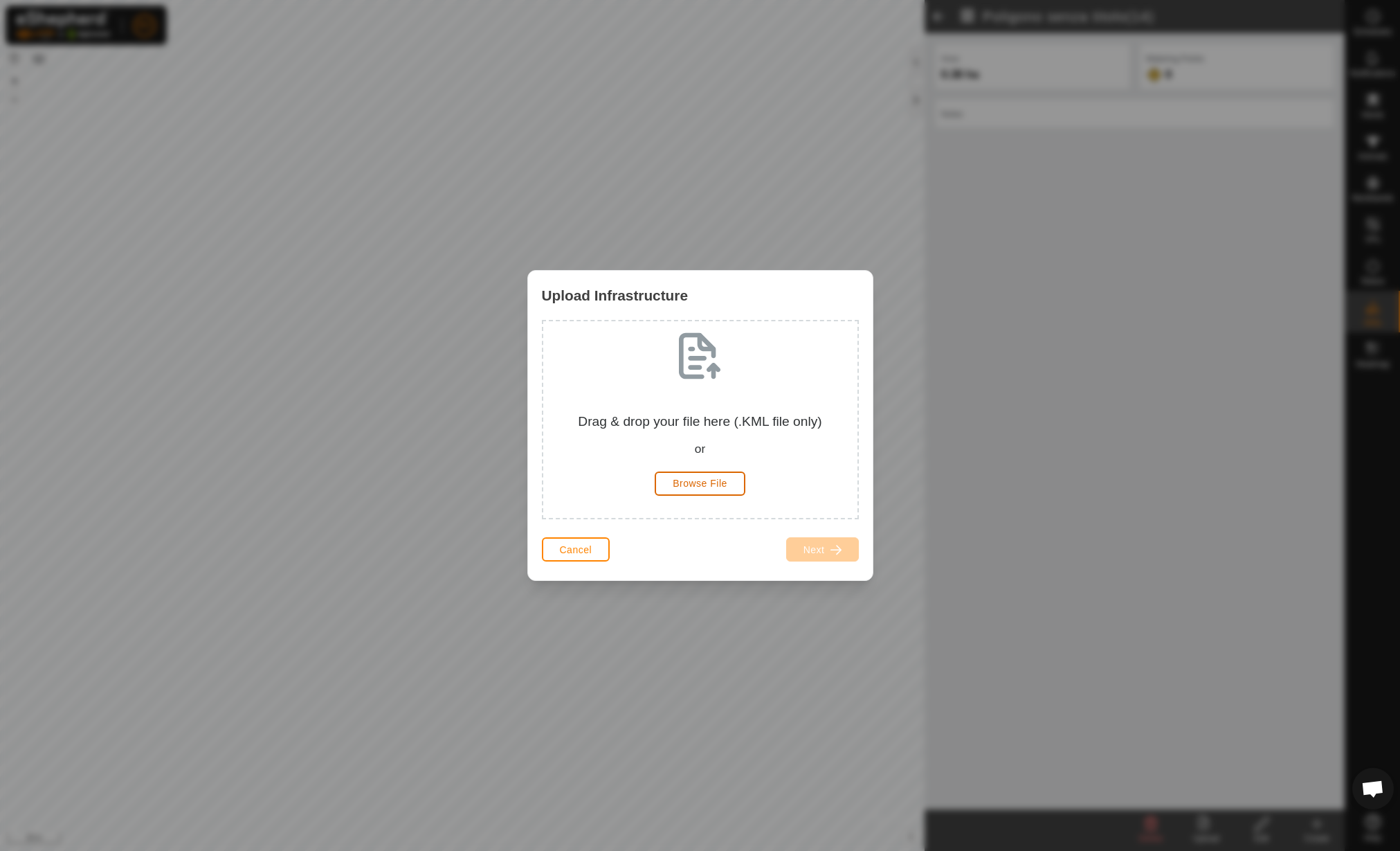
click at [696, 486] on span "Browse File" at bounding box center [700, 483] width 55 height 11
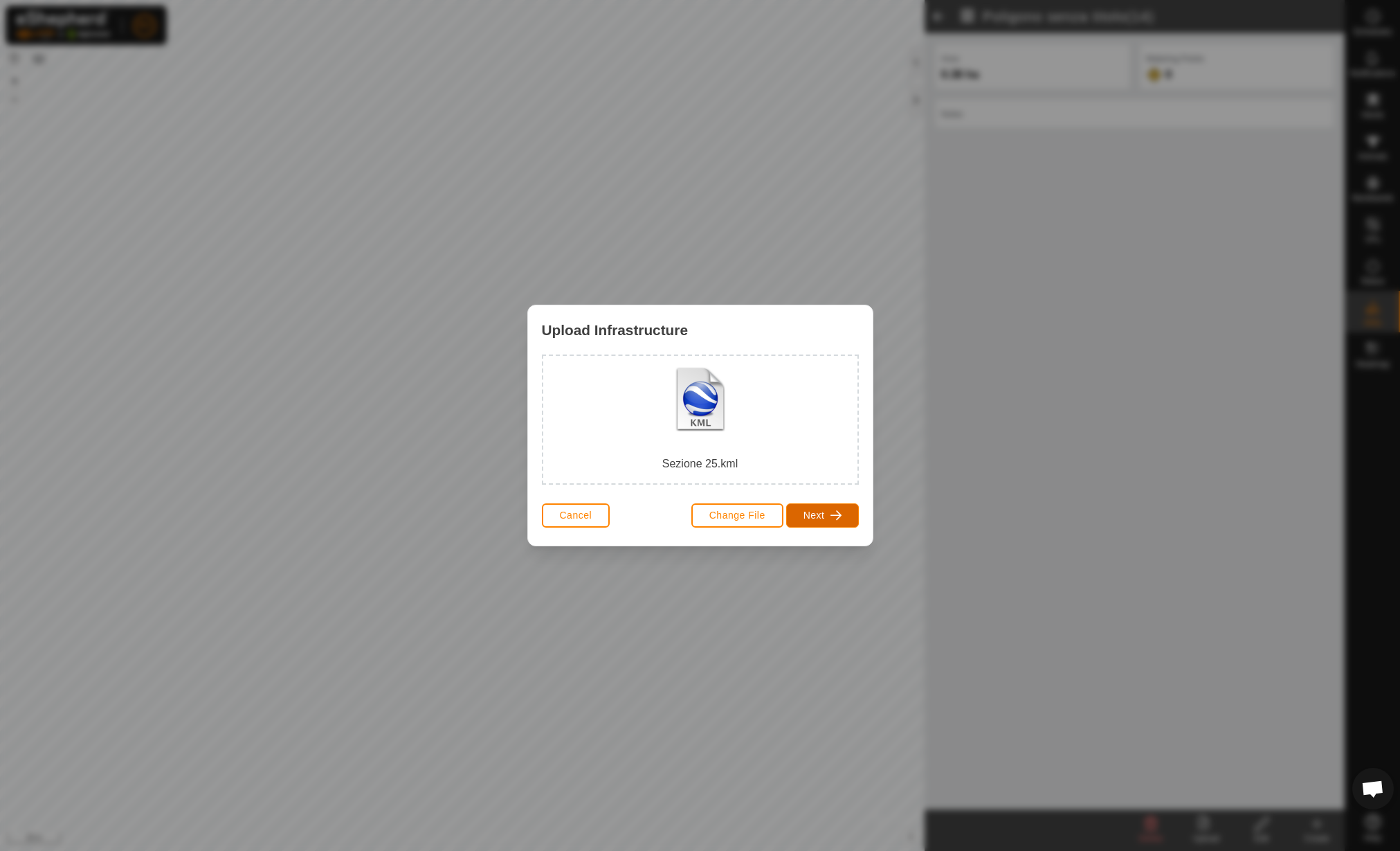
click at [834, 515] on span "button" at bounding box center [835, 515] width 11 height 11
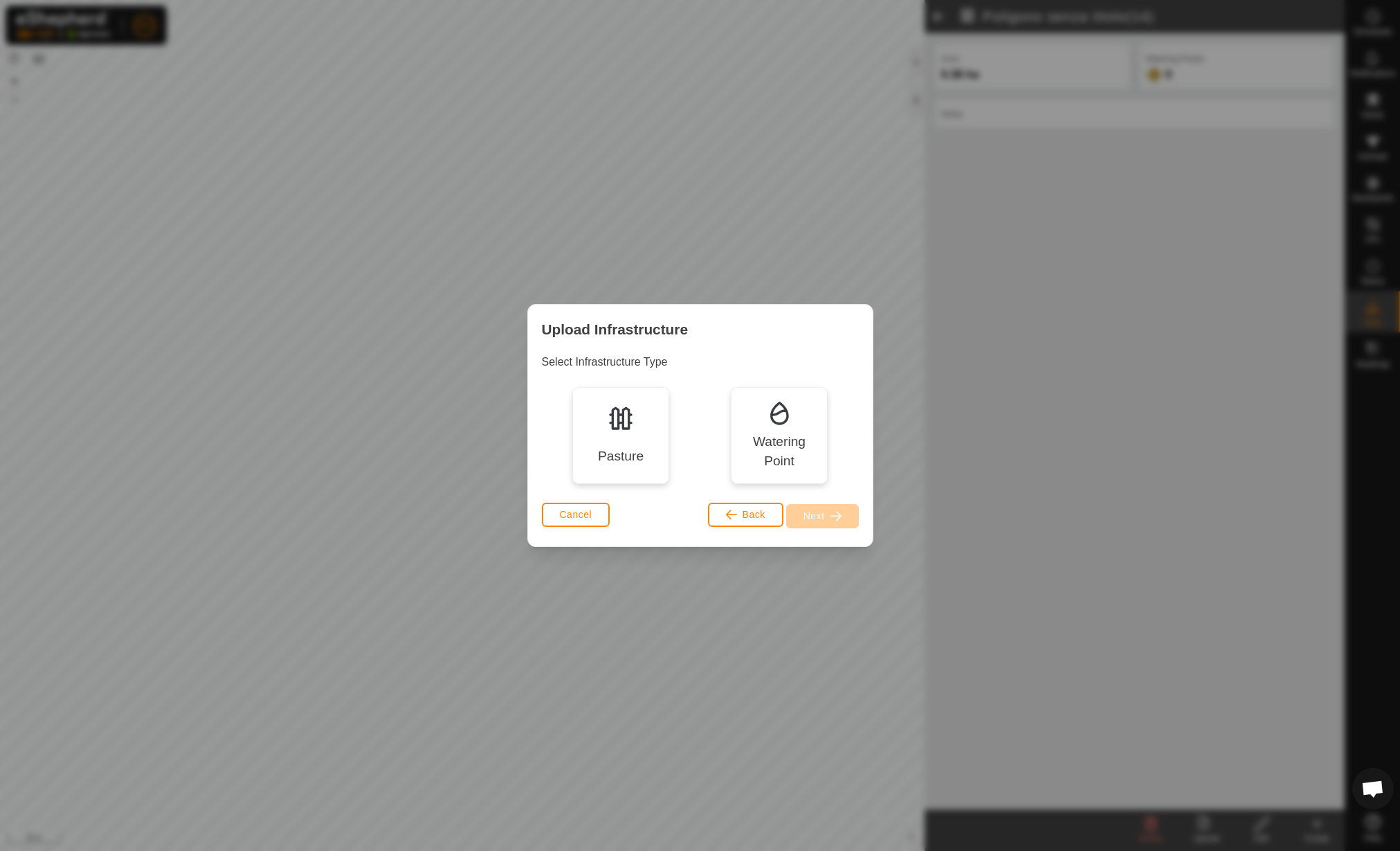
click at [651, 445] on div "Pasture" at bounding box center [621, 435] width 97 height 97
click at [825, 523] on button "Next" at bounding box center [823, 516] width 73 height 24
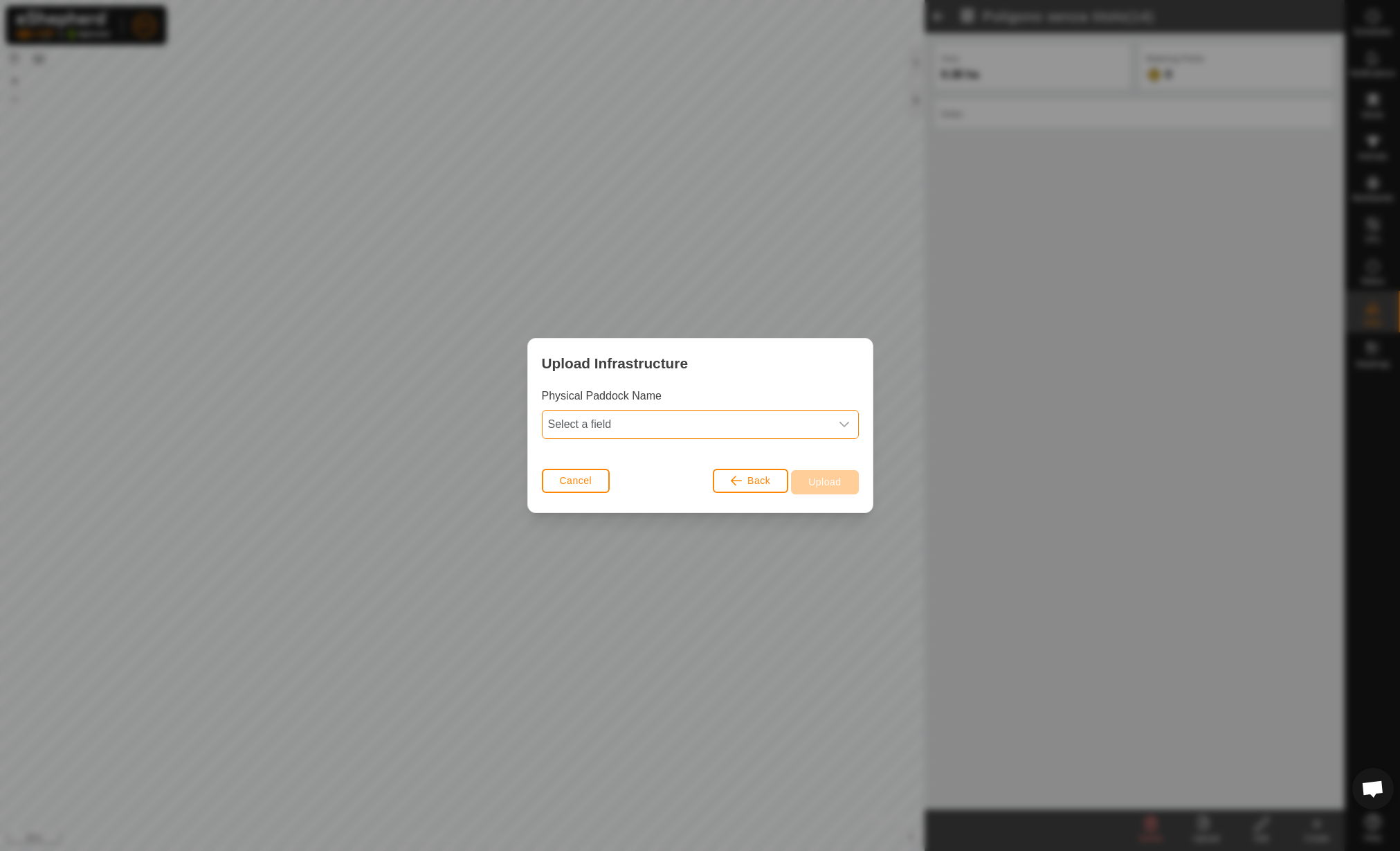
click at [589, 417] on span "Select a field" at bounding box center [686, 424] width 288 height 28
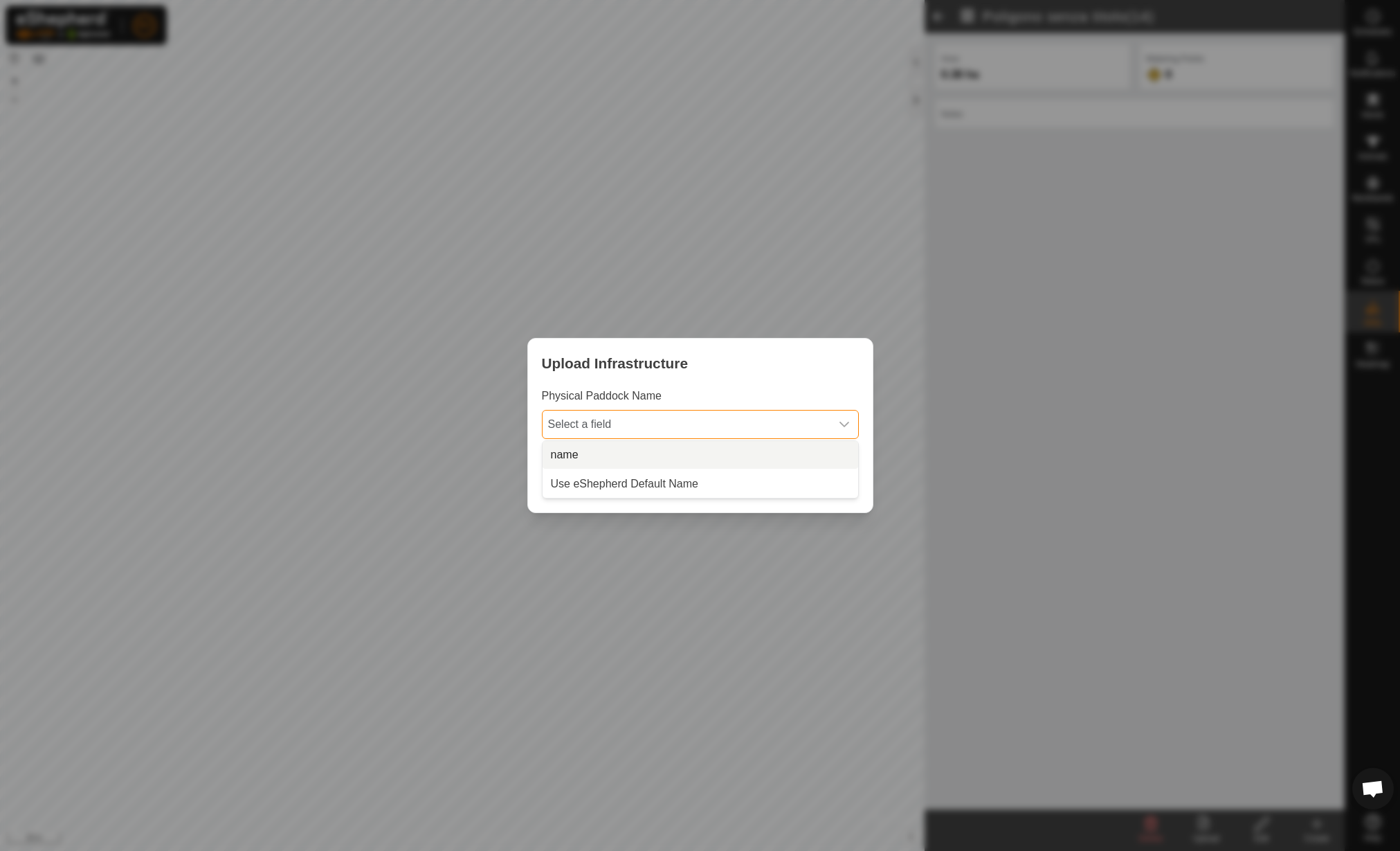
click at [591, 446] on li "name" at bounding box center [700, 455] width 315 height 28
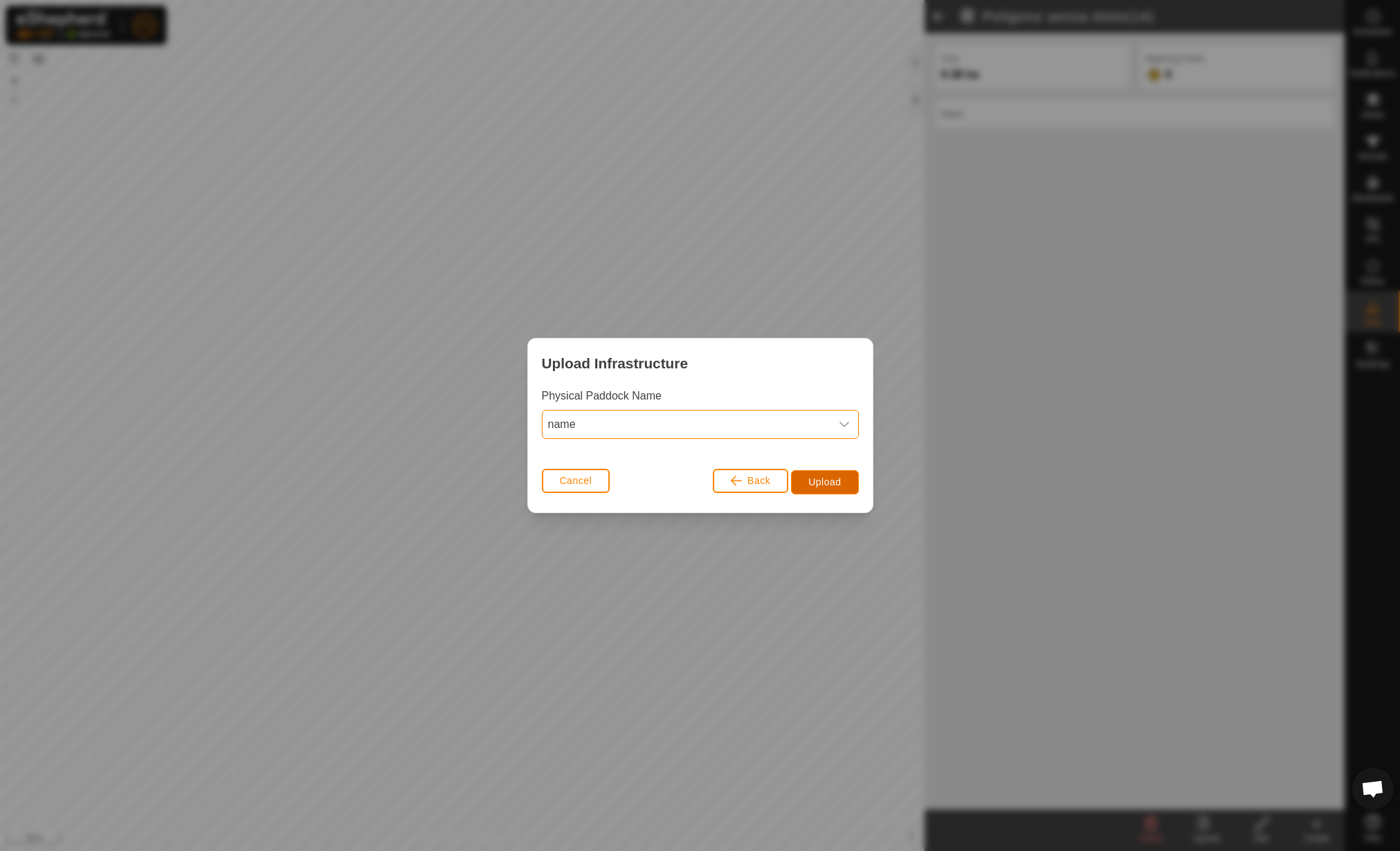
click at [835, 485] on span "Upload" at bounding box center [825, 481] width 33 height 11
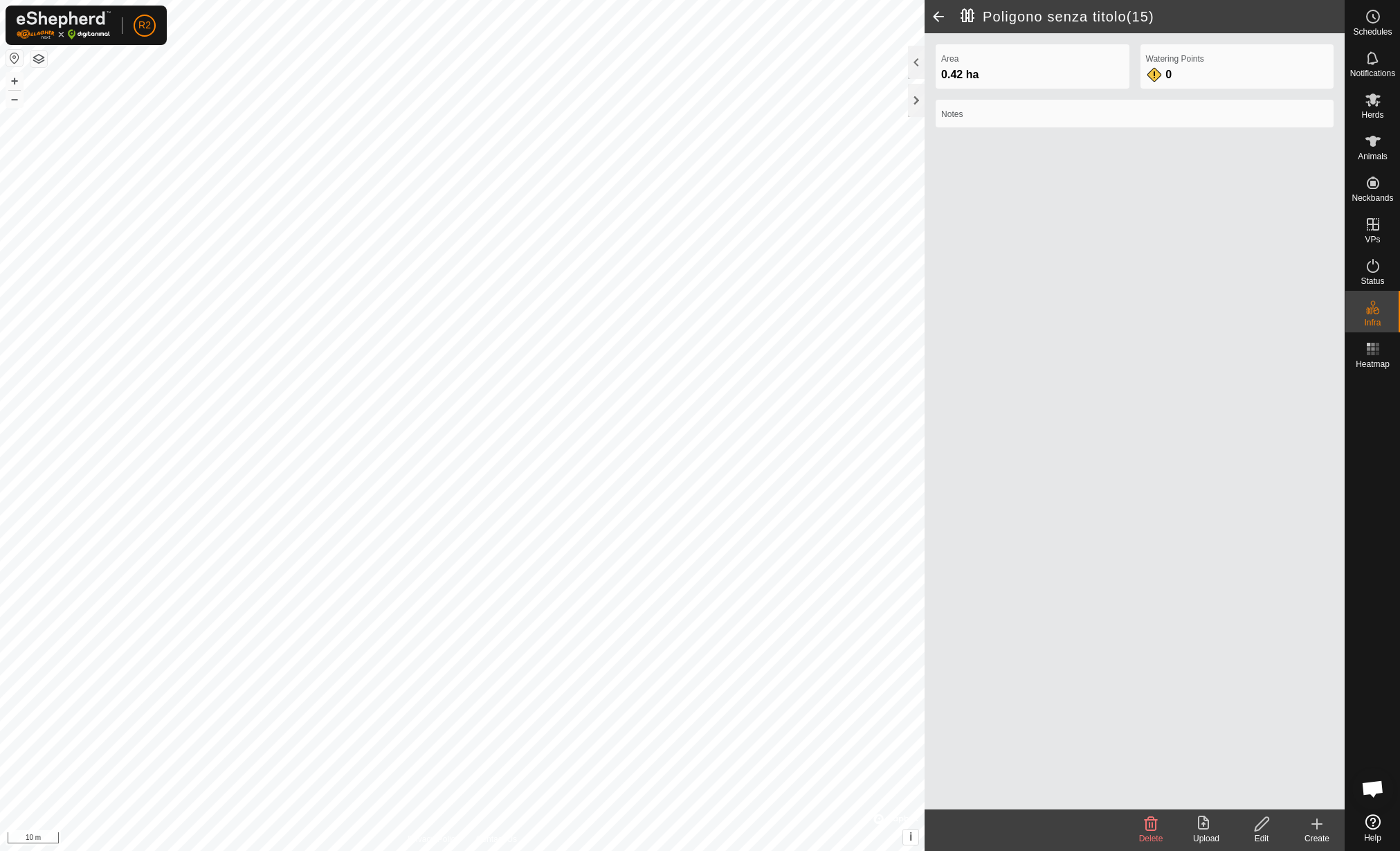
click at [1256, 828] on icon at bounding box center [1262, 823] width 18 height 17
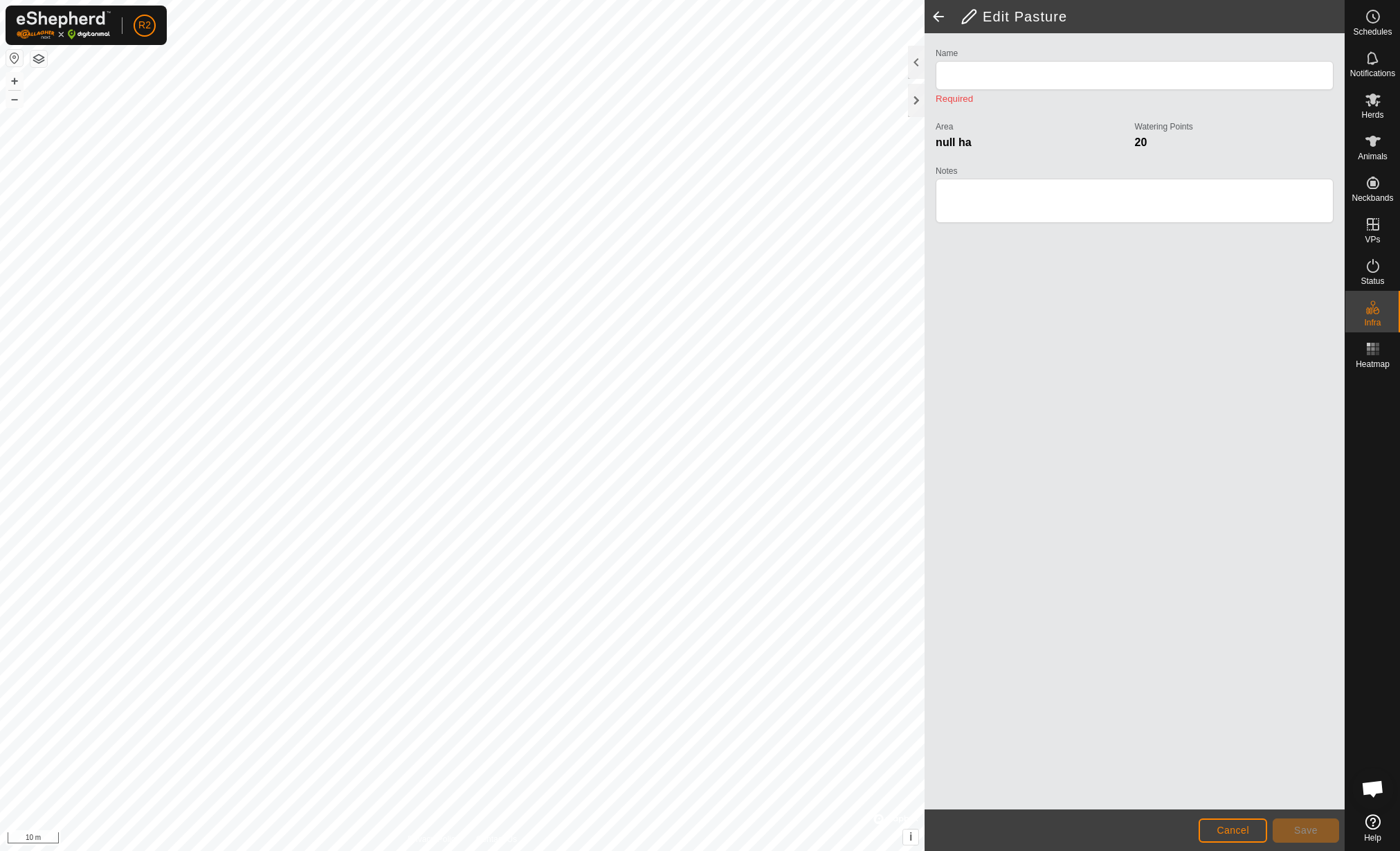
type input "Poligono senza titolo(15)"
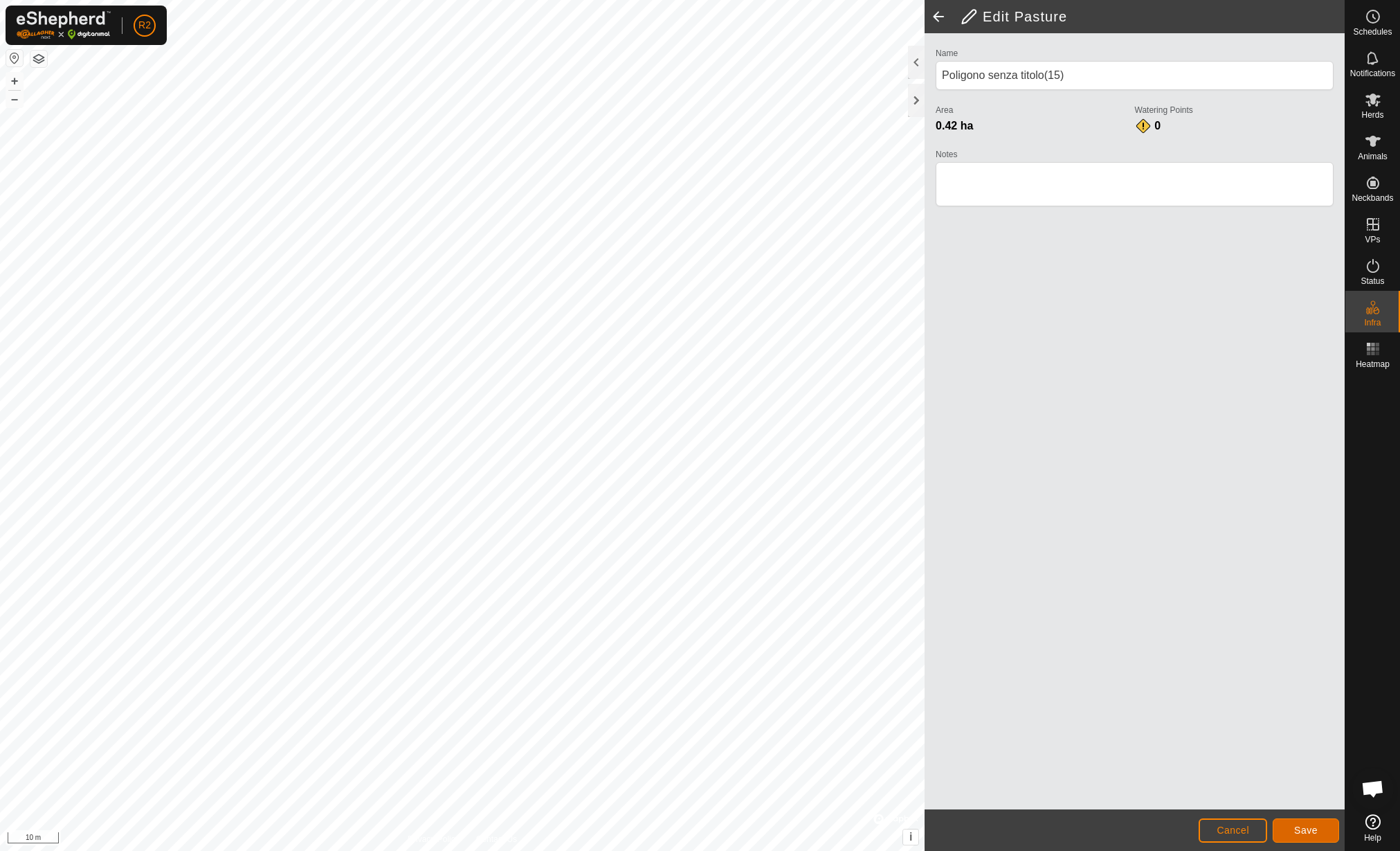
click at [1307, 828] on span "Save" at bounding box center [1306, 830] width 23 height 11
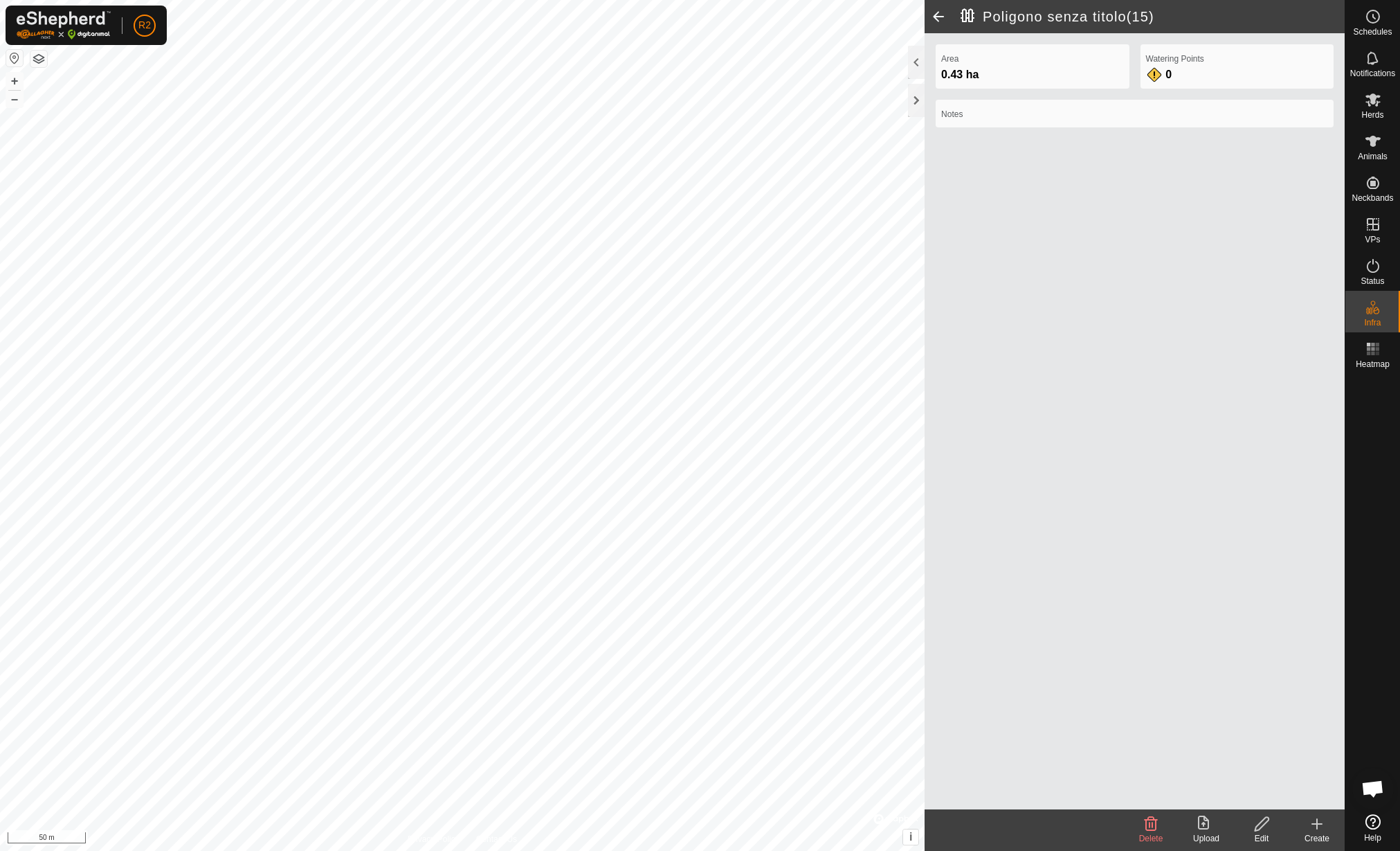
click at [1202, 822] on icon at bounding box center [1206, 823] width 17 height 17
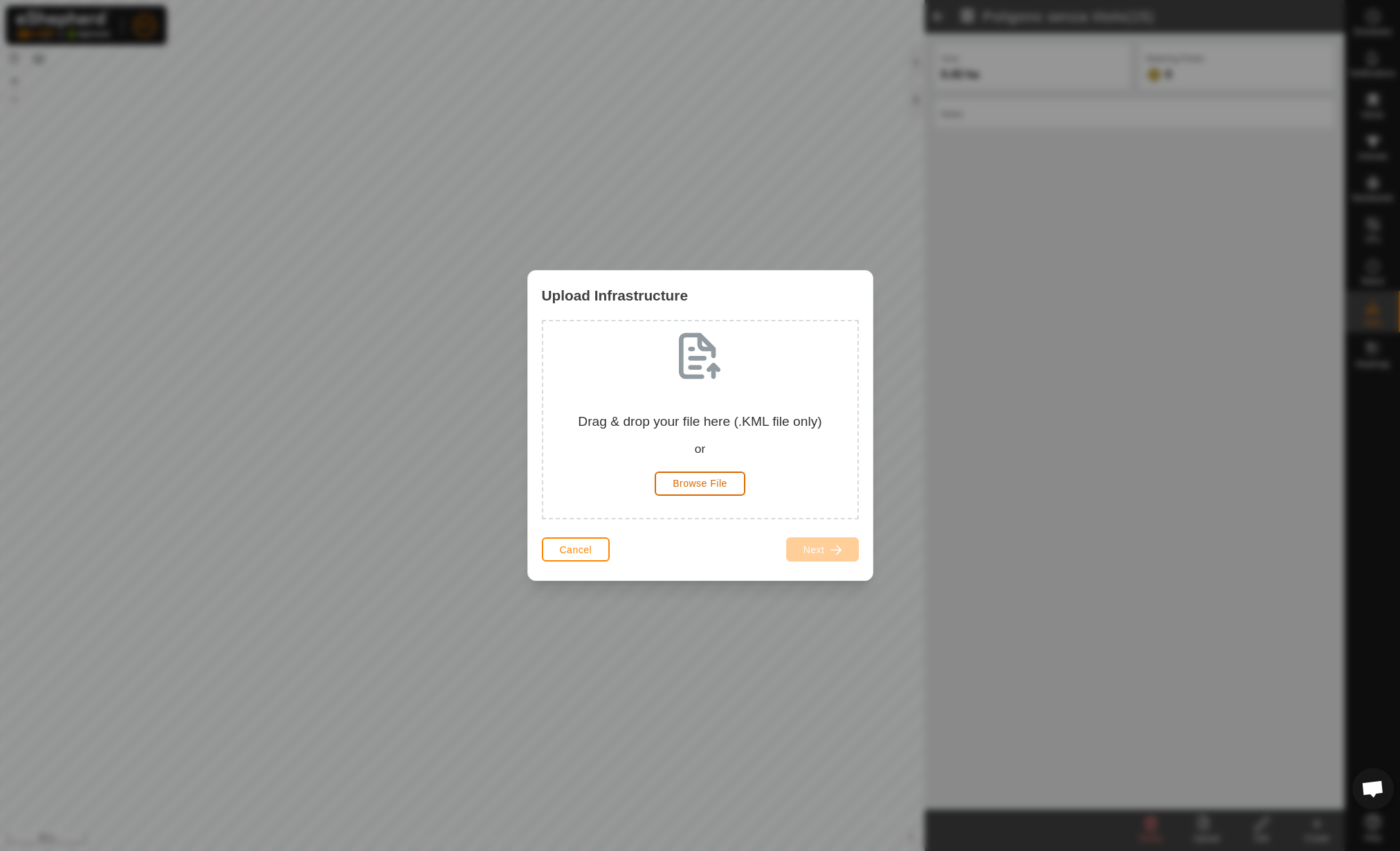
click at [689, 484] on span "Browse File" at bounding box center [700, 483] width 55 height 11
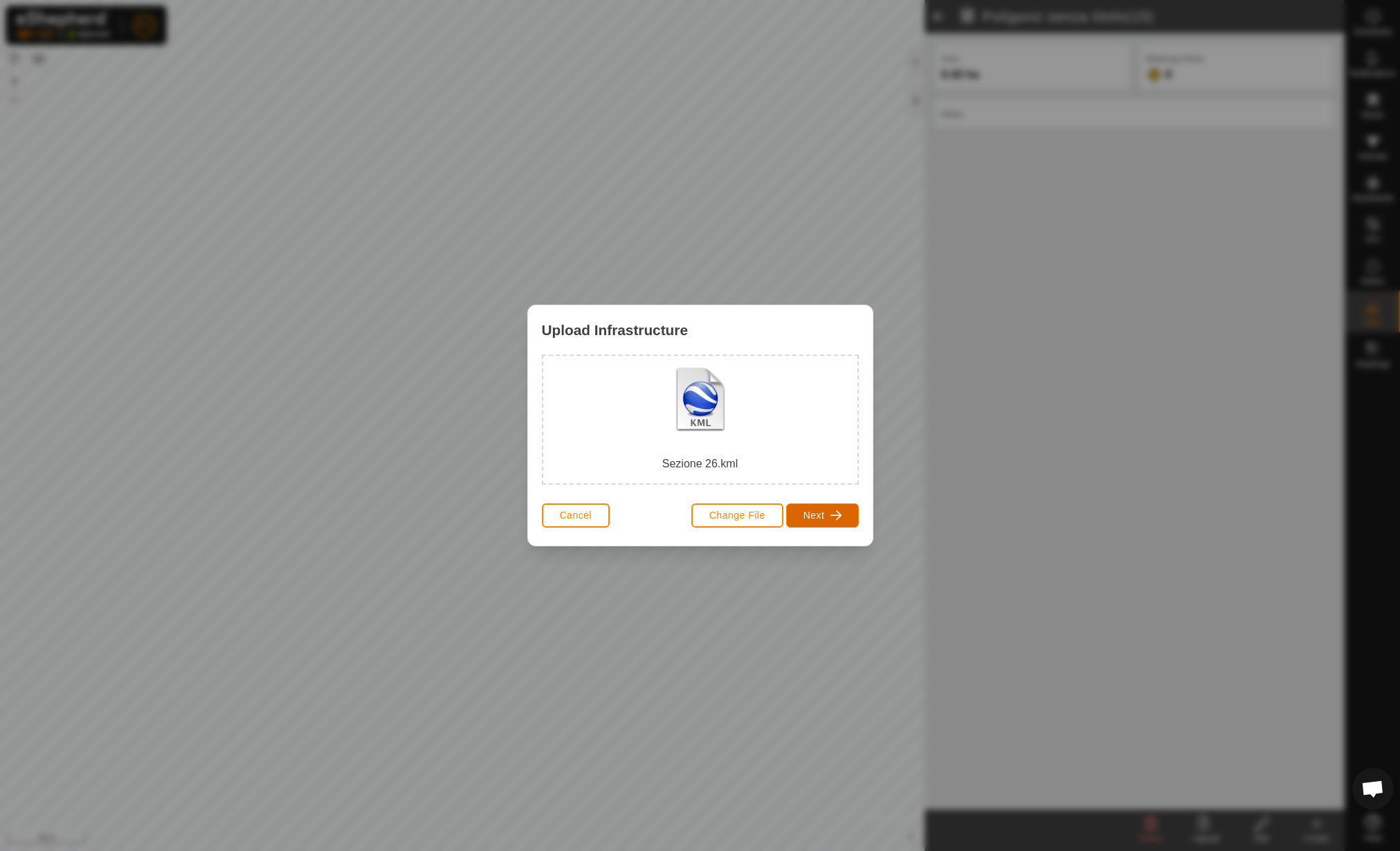
click at [829, 519] on button "Next" at bounding box center [823, 515] width 73 height 24
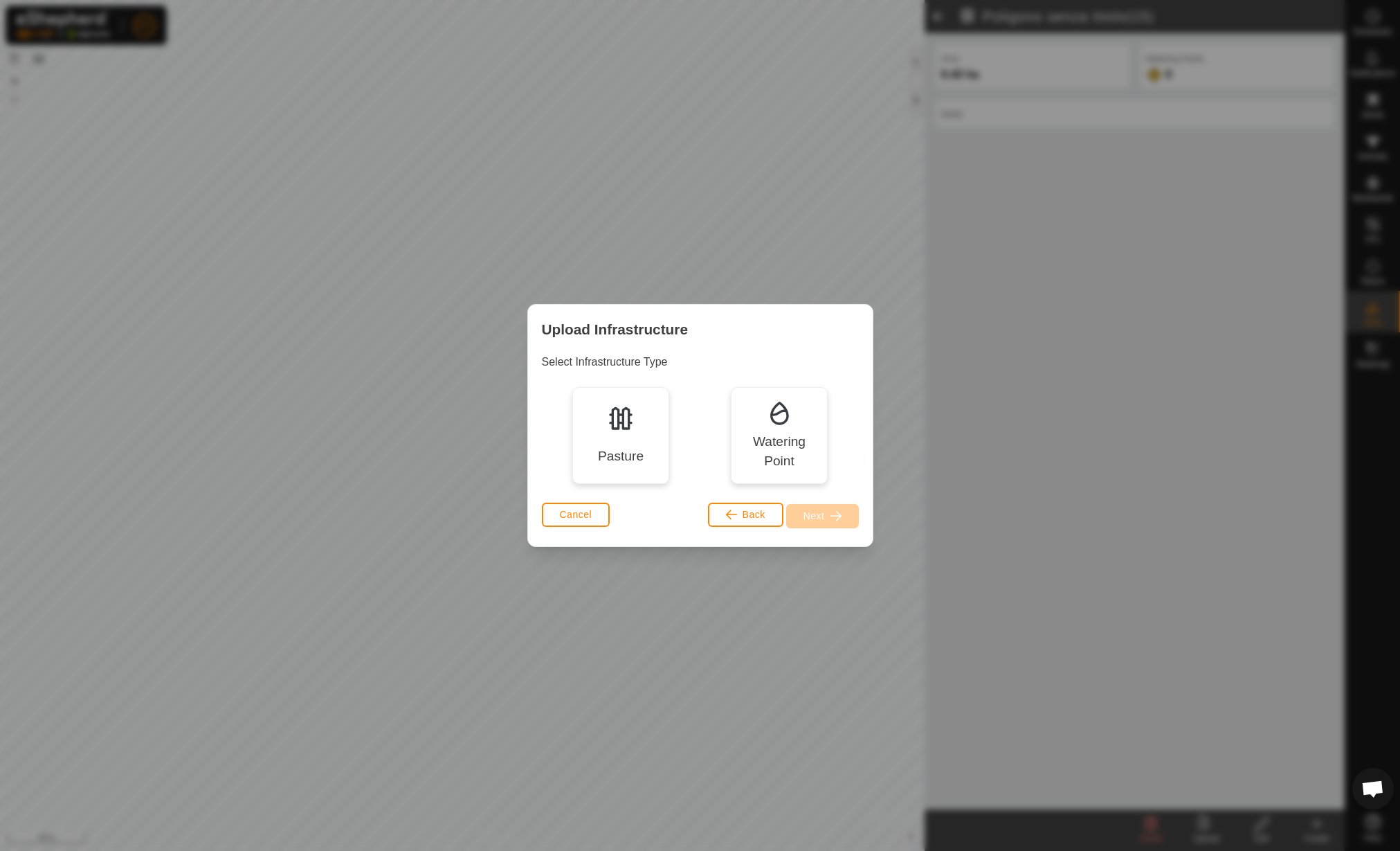
click at [654, 466] on div "Pasture" at bounding box center [621, 435] width 97 height 97
click at [827, 516] on button "Next" at bounding box center [823, 516] width 73 height 24
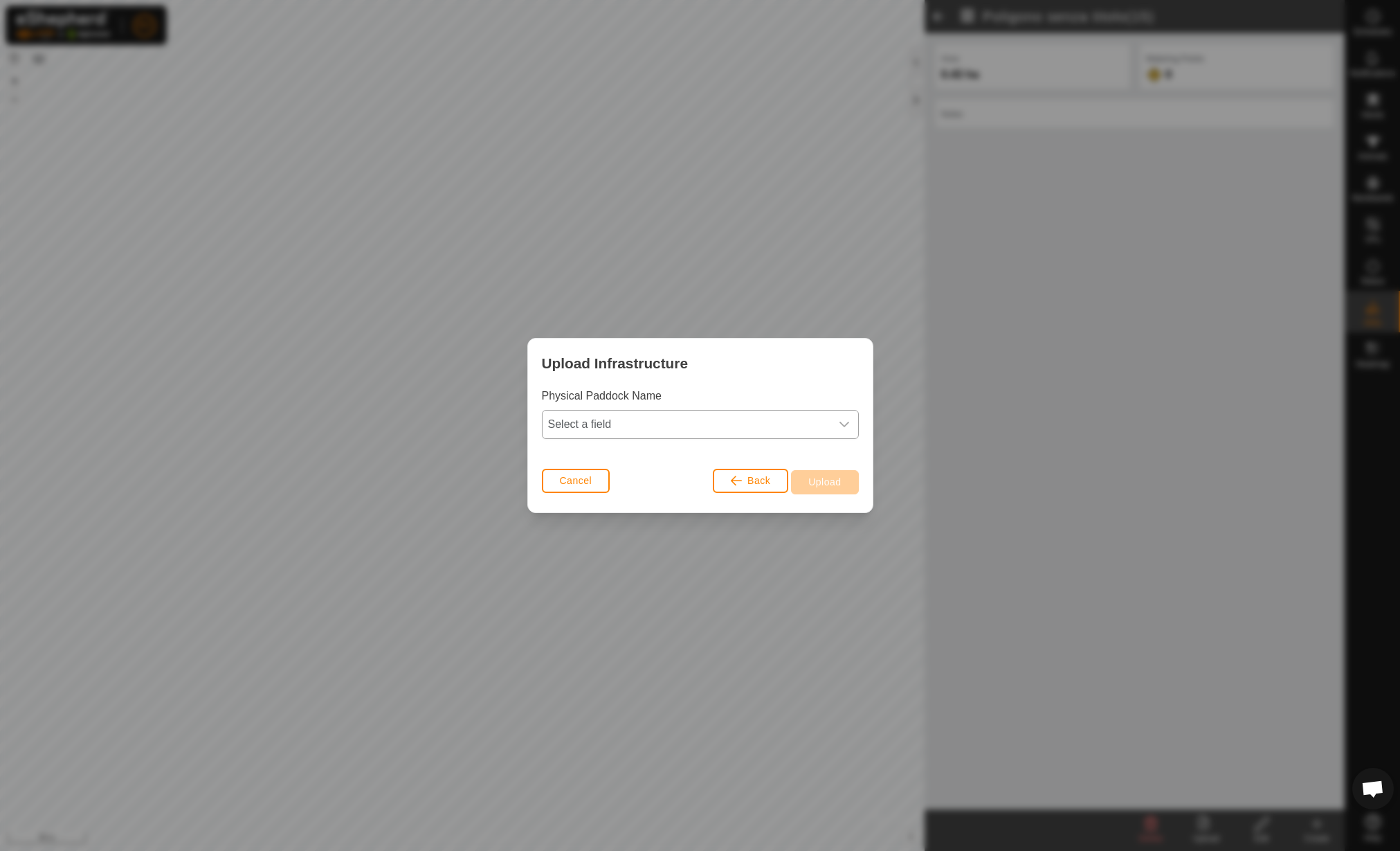
click at [709, 413] on span "Select a field" at bounding box center [686, 424] width 288 height 28
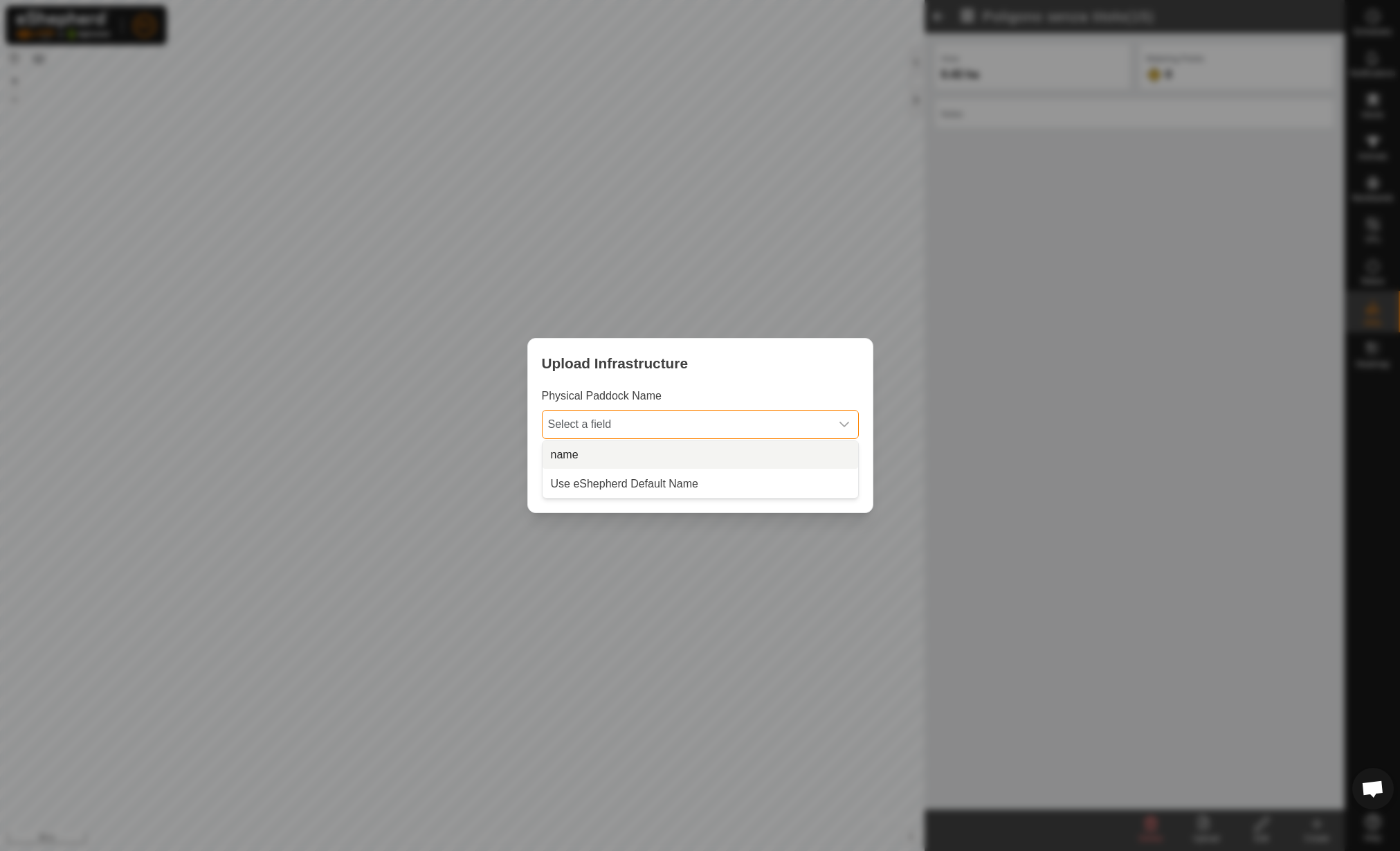
click at [703, 444] on li "name" at bounding box center [700, 455] width 315 height 28
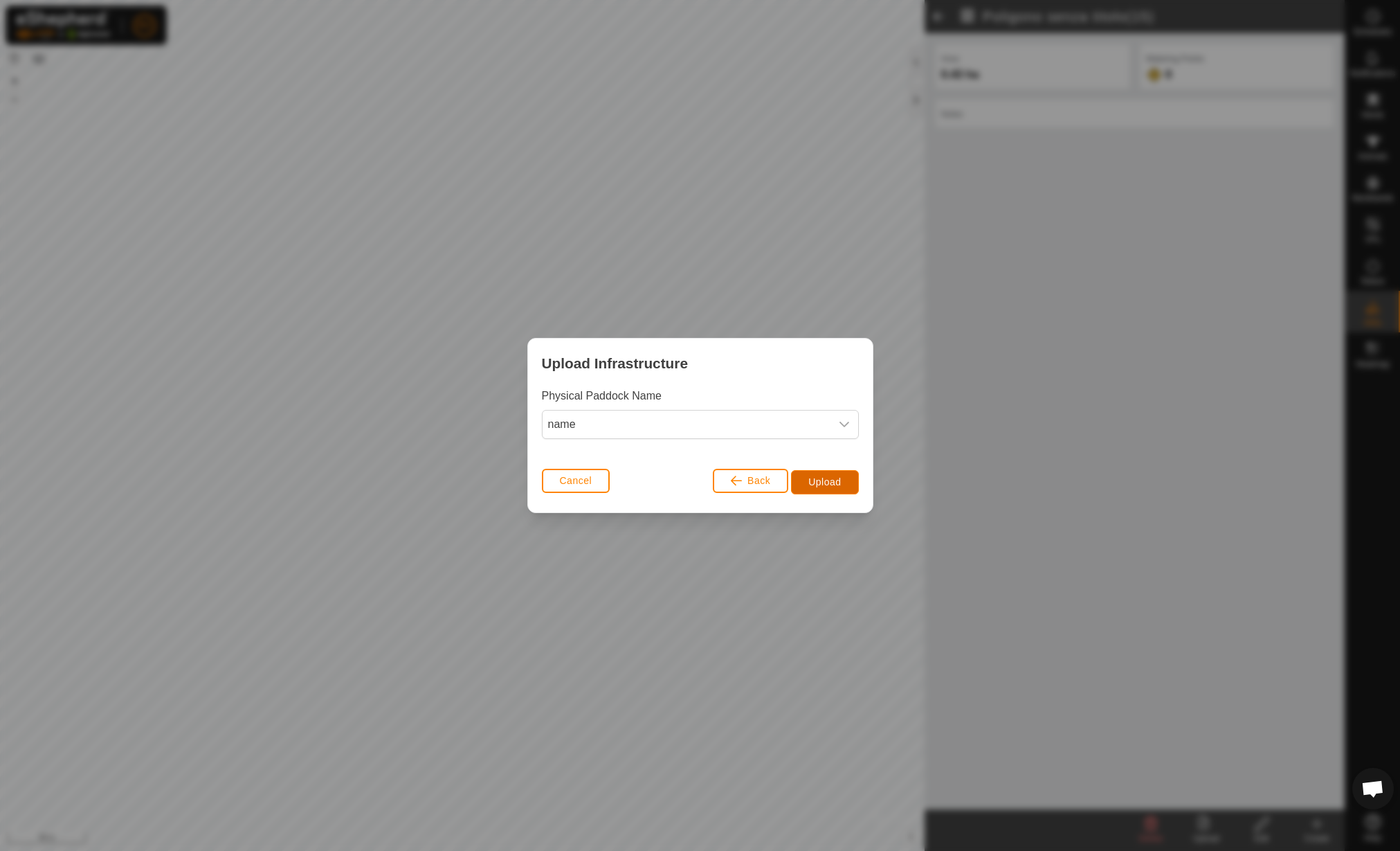
click at [826, 484] on span "Upload" at bounding box center [825, 481] width 33 height 11
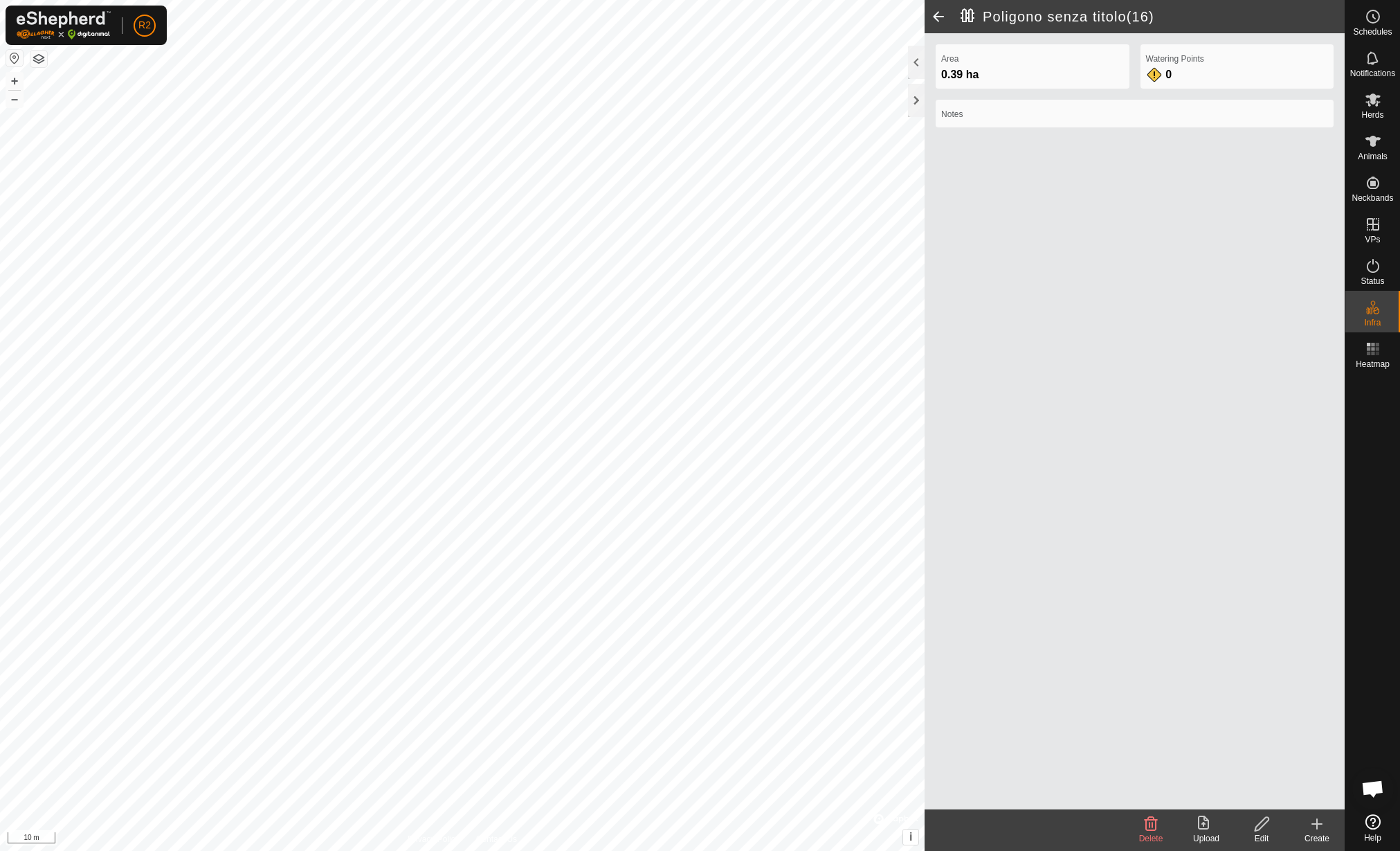
click at [1258, 820] on icon at bounding box center [1262, 823] width 18 height 17
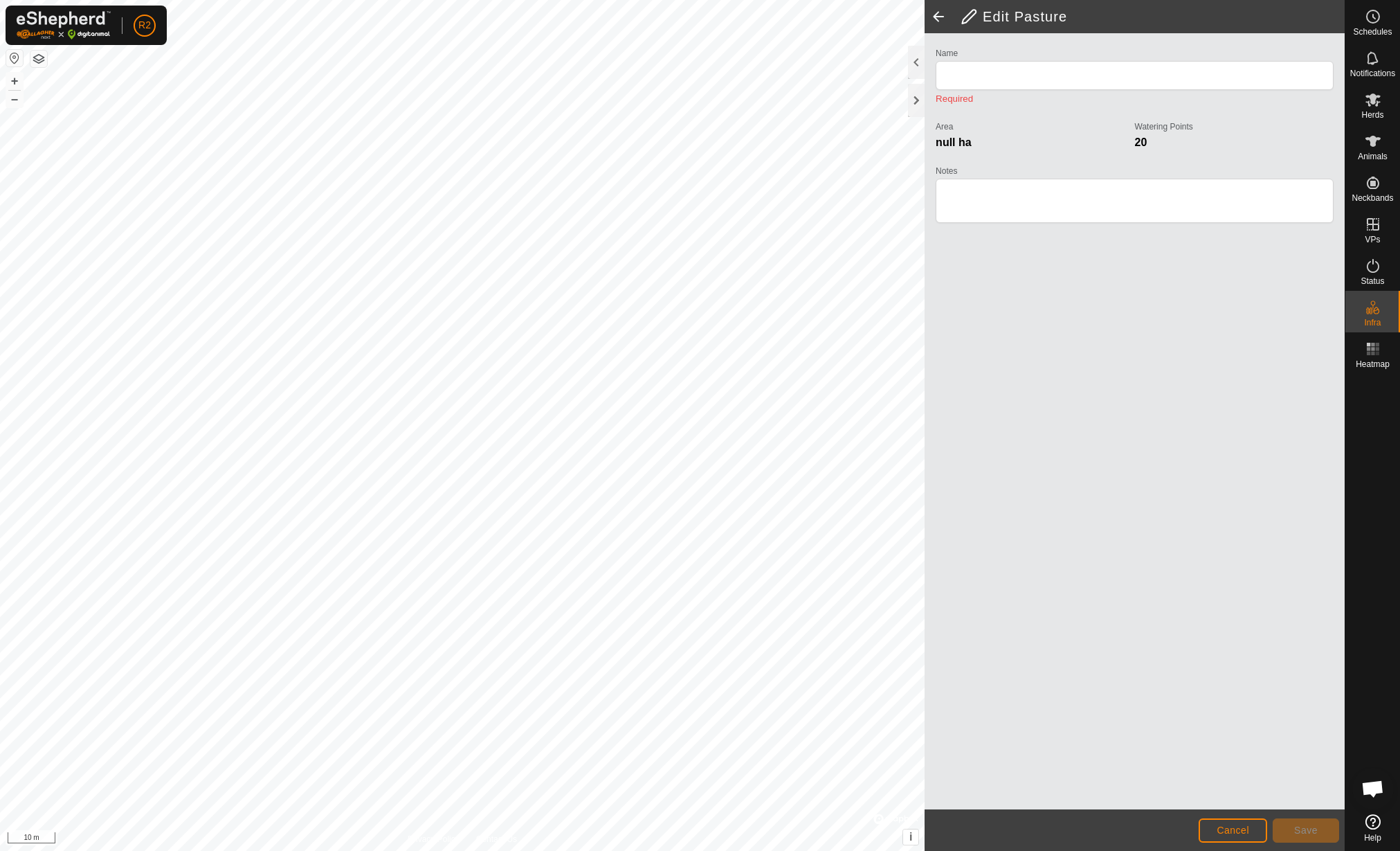
type input "Poligono senza titolo(16)"
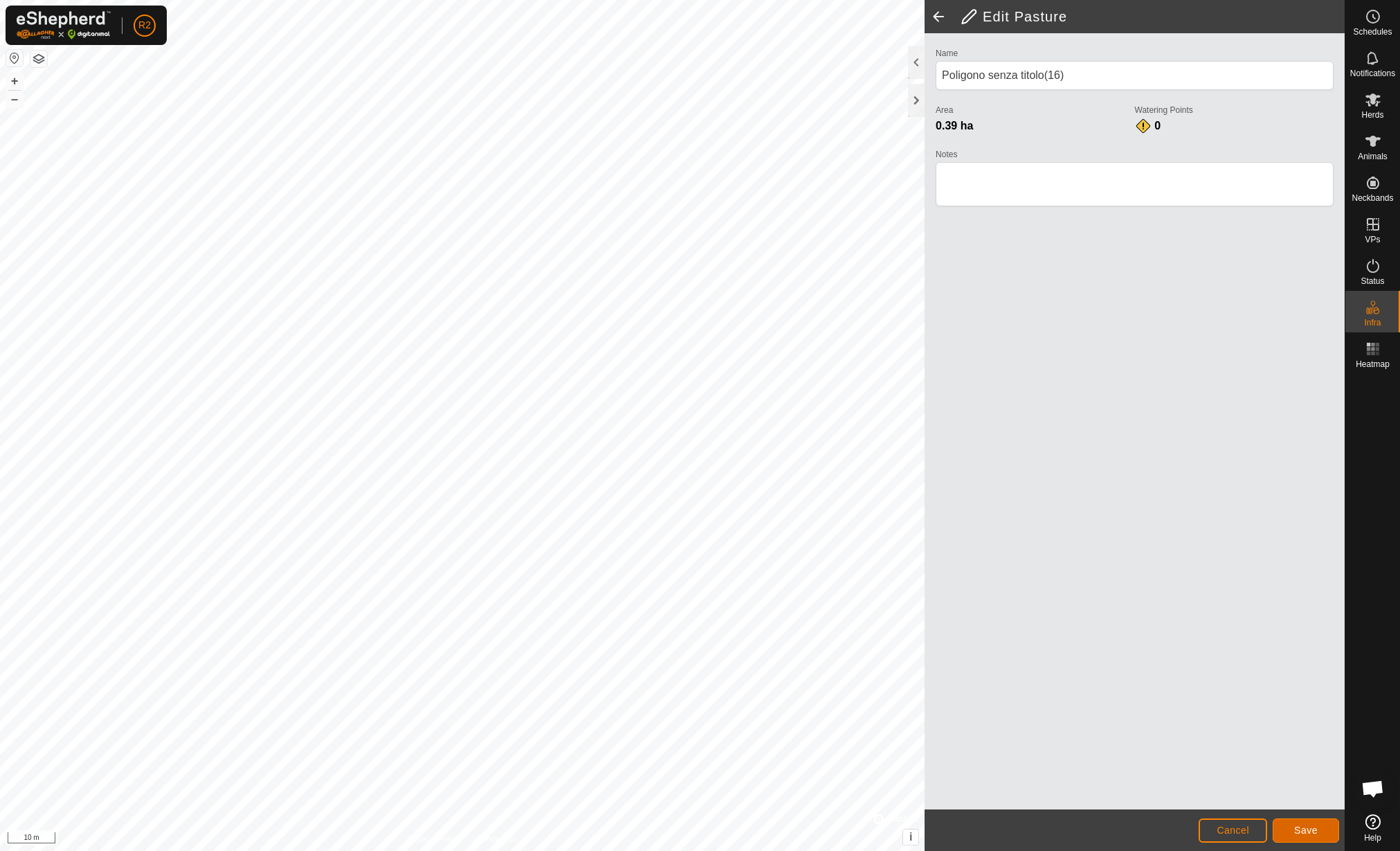
click at [1288, 825] on button "Save" at bounding box center [1306, 830] width 66 height 24
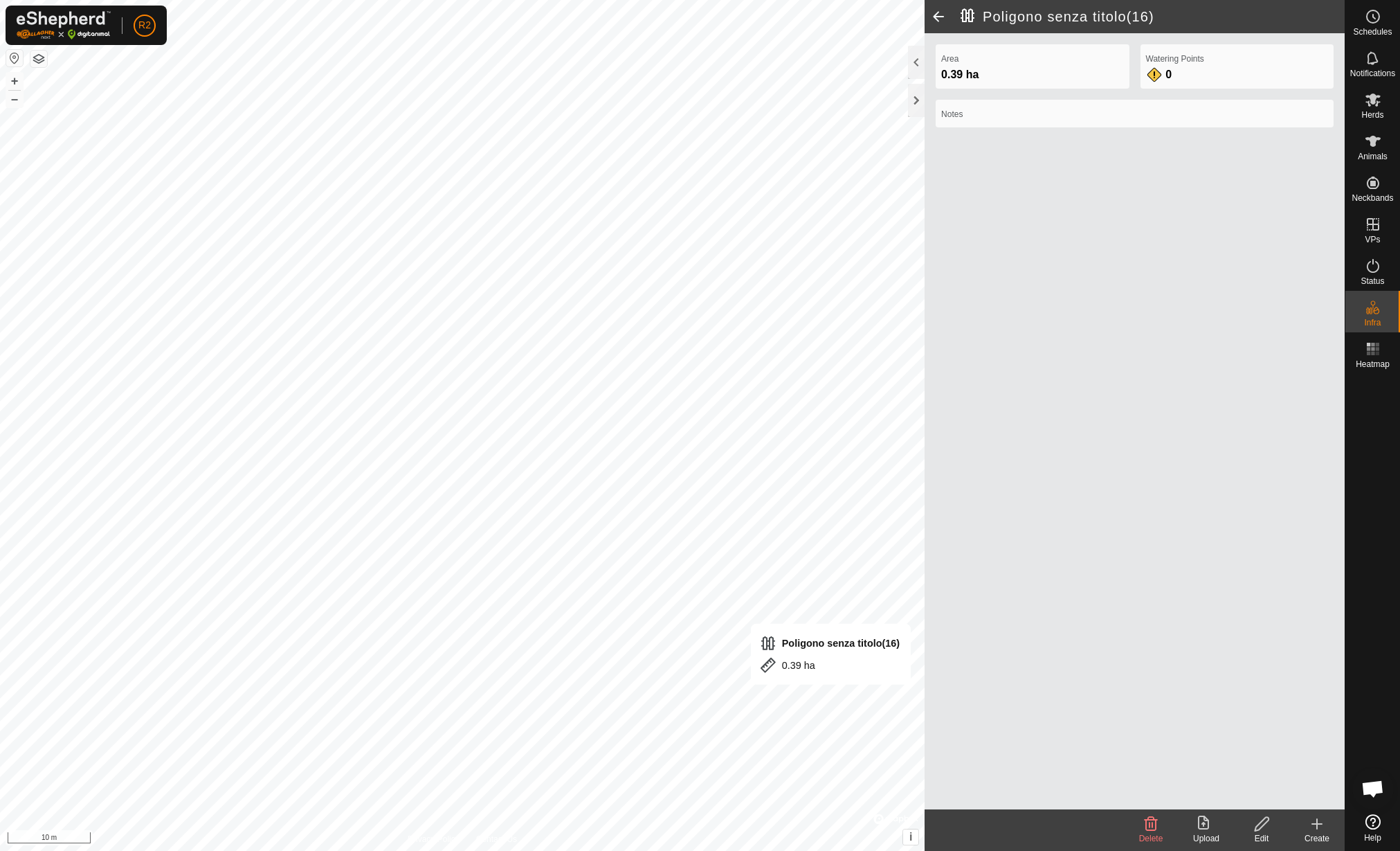
click at [1266, 825] on icon at bounding box center [1262, 823] width 18 height 17
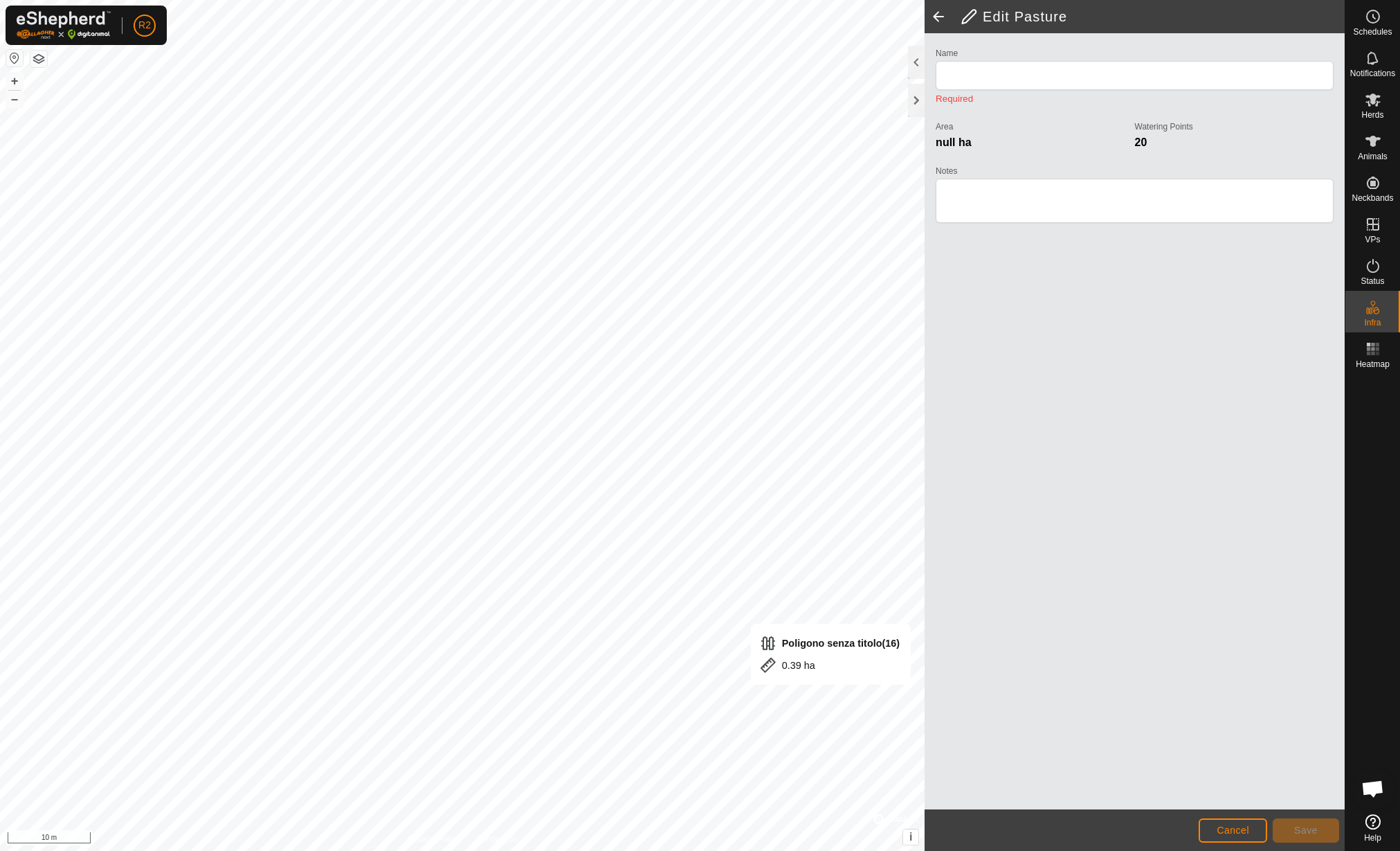
type input "Poligono senza titolo(16)"
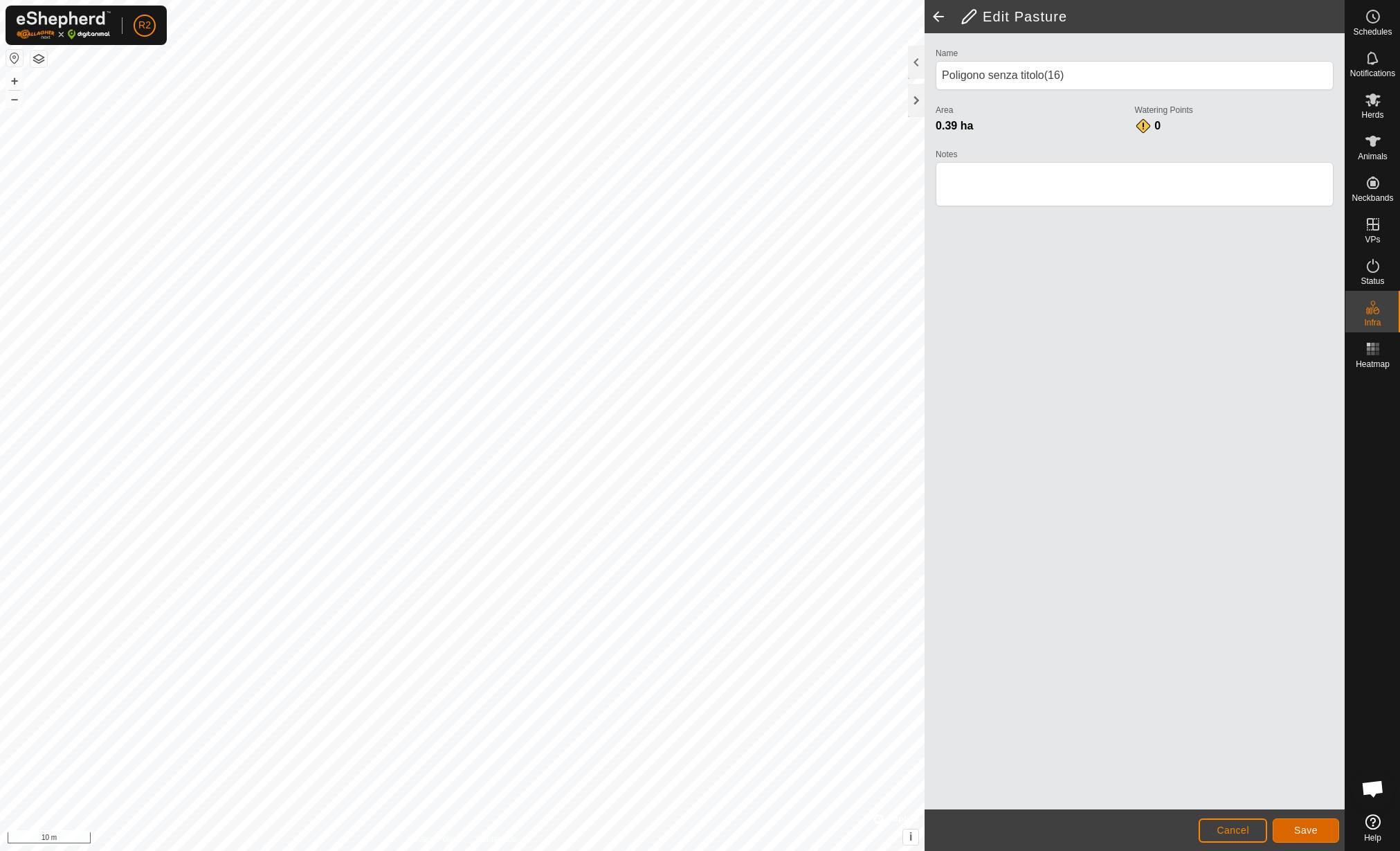
click at [1308, 825] on span "Save" at bounding box center [1306, 830] width 23 height 11
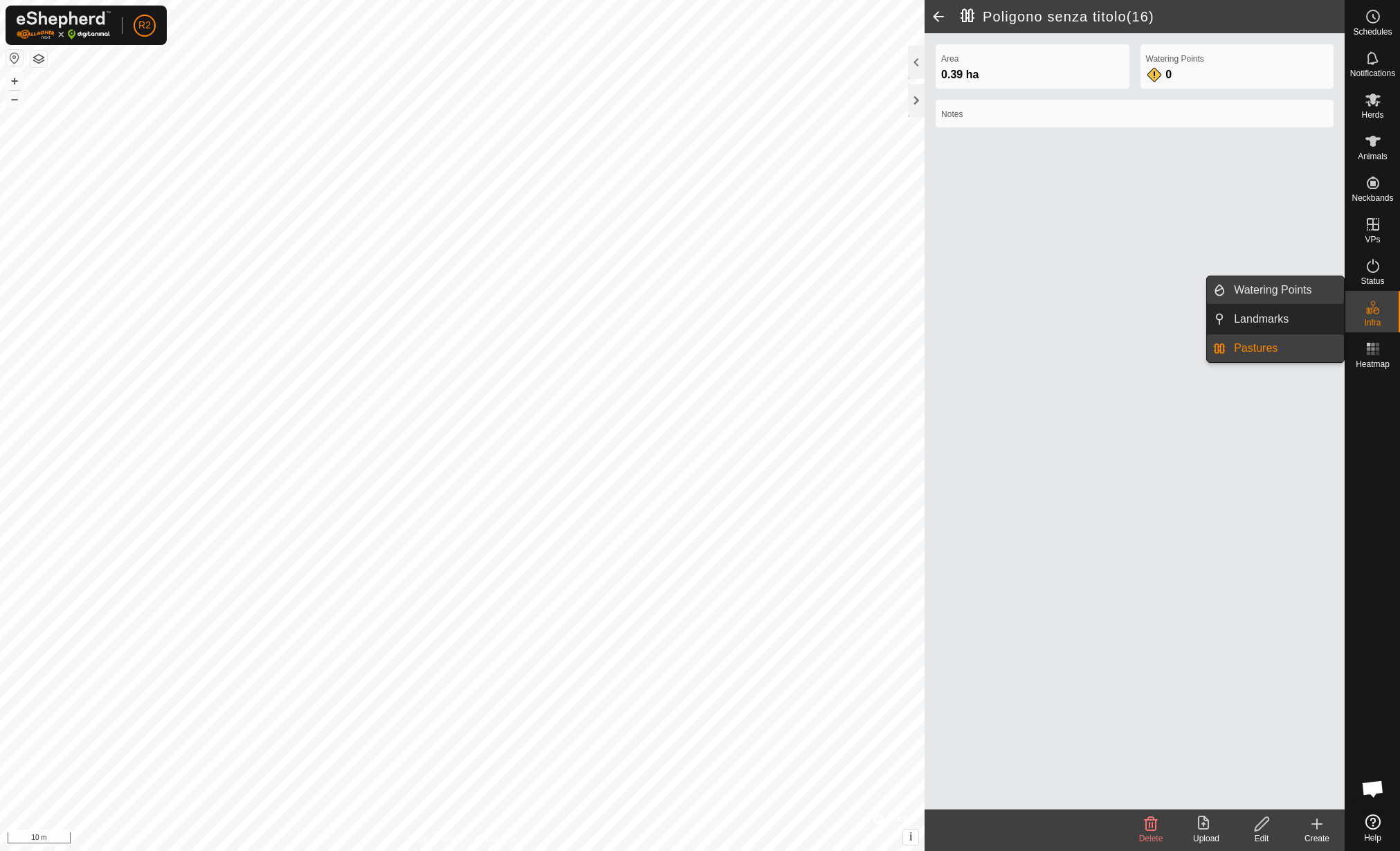
drag, startPoint x: 1342, startPoint y: 306, endPoint x: 1297, endPoint y: 294, distance: 46.6
click at [1297, 294] on link "Watering Points" at bounding box center [1285, 290] width 118 height 28
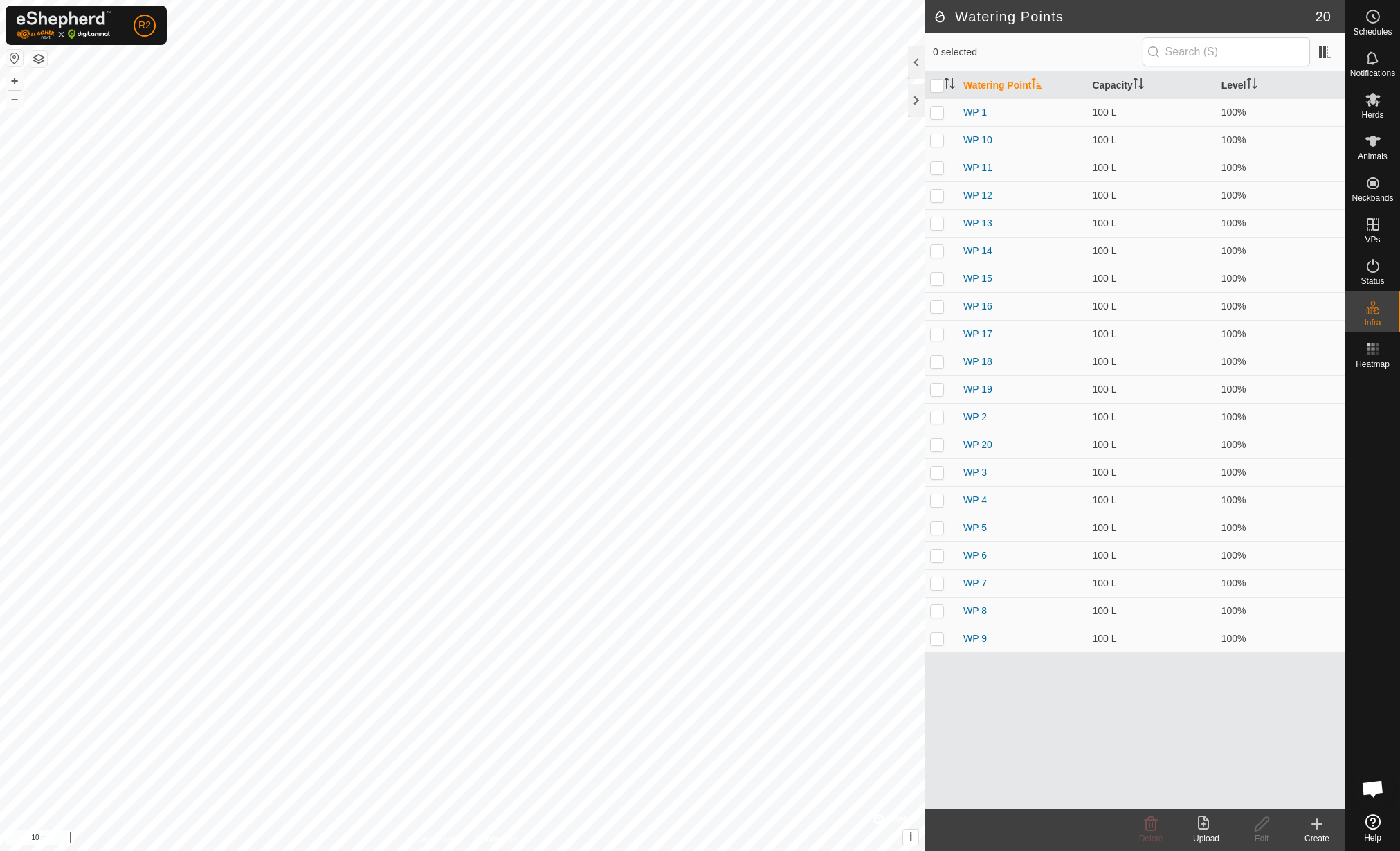
click at [1317, 828] on icon at bounding box center [1317, 823] width 0 height 9
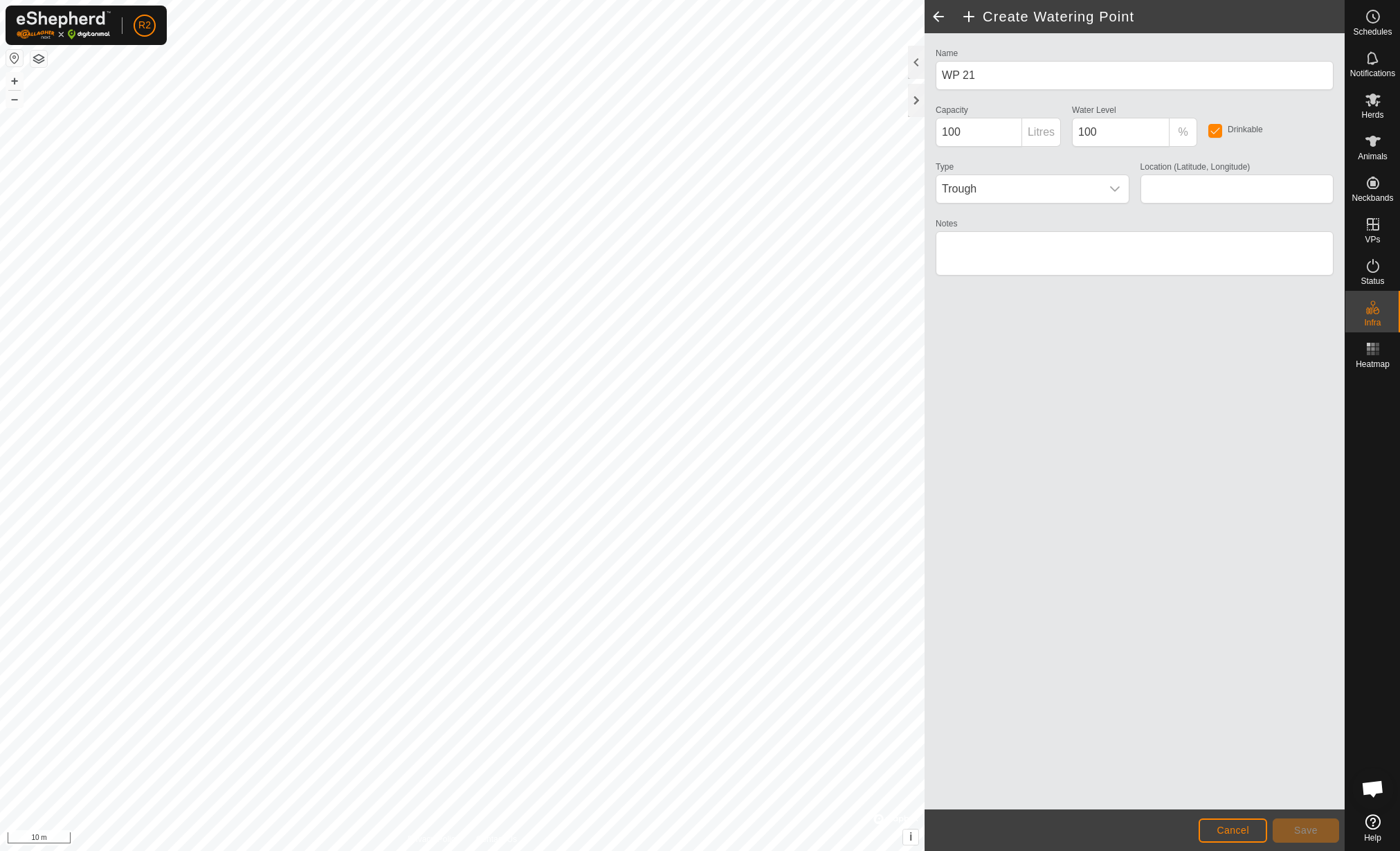
type input "42.155948, 12.464386"
click at [1316, 832] on span "Save" at bounding box center [1306, 830] width 23 height 11
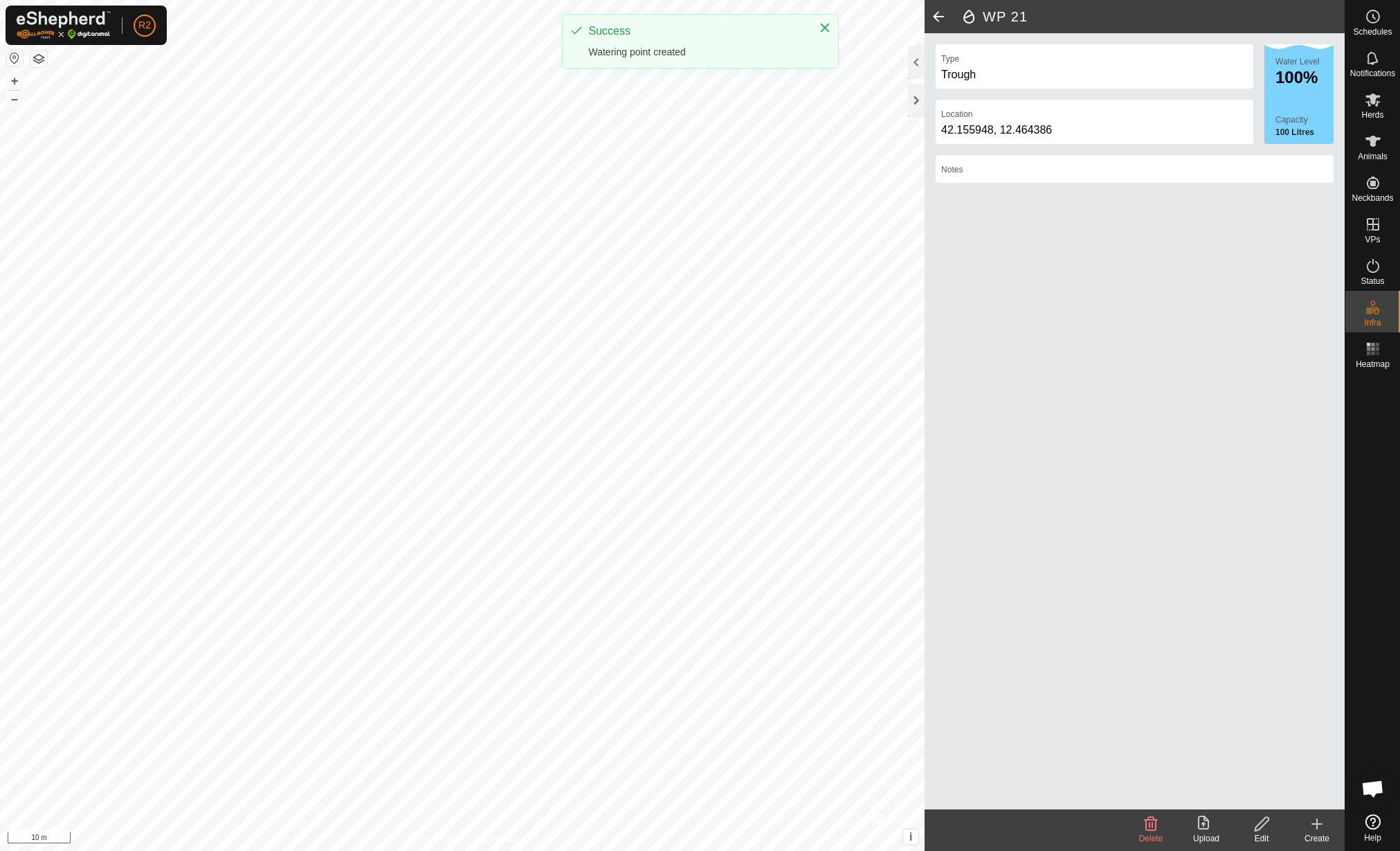
click at [1326, 828] on create-svg-icon at bounding box center [1317, 823] width 56 height 17
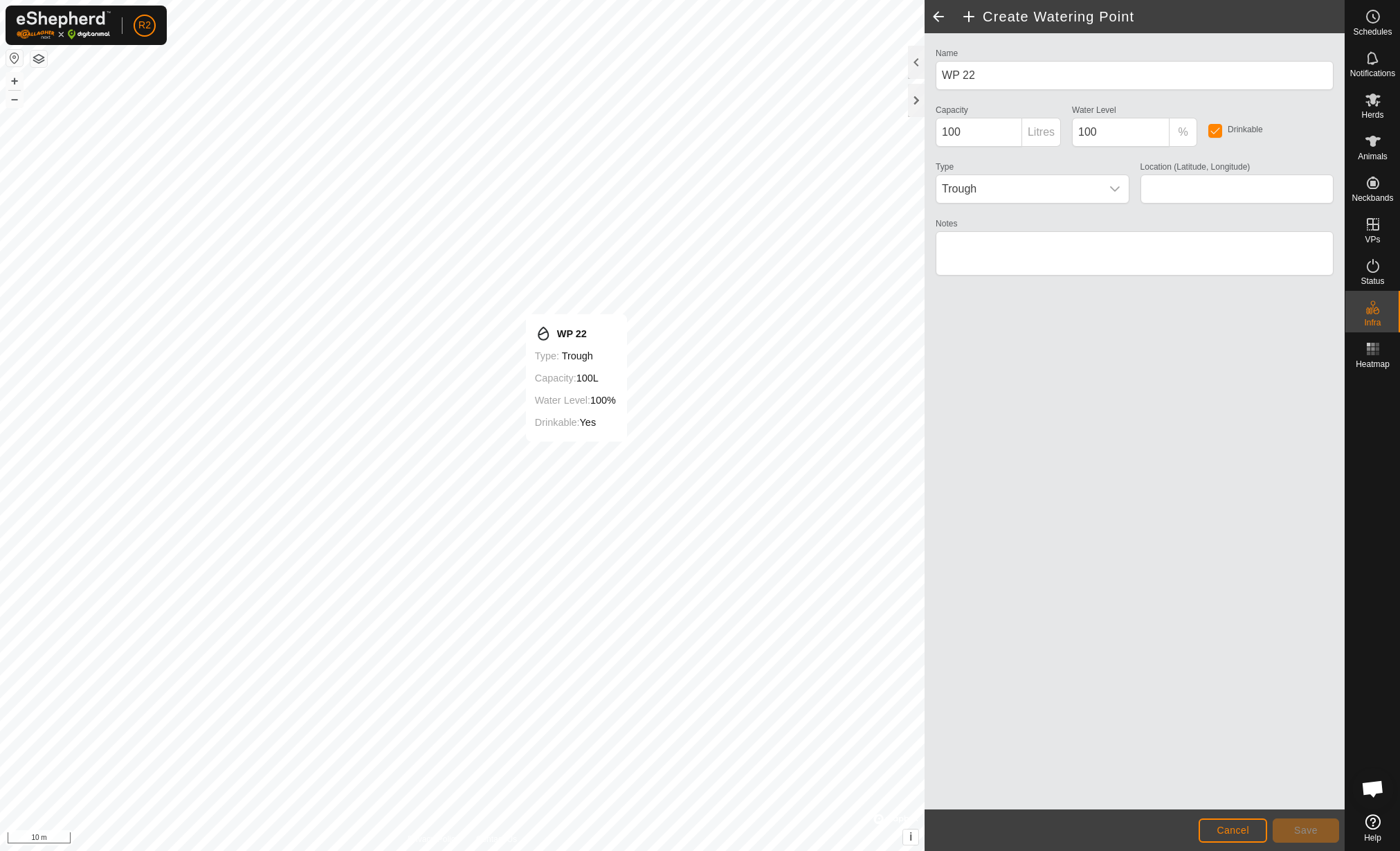
type input "42.155949, 12.464351"
click at [1316, 833] on span "Save" at bounding box center [1306, 830] width 23 height 11
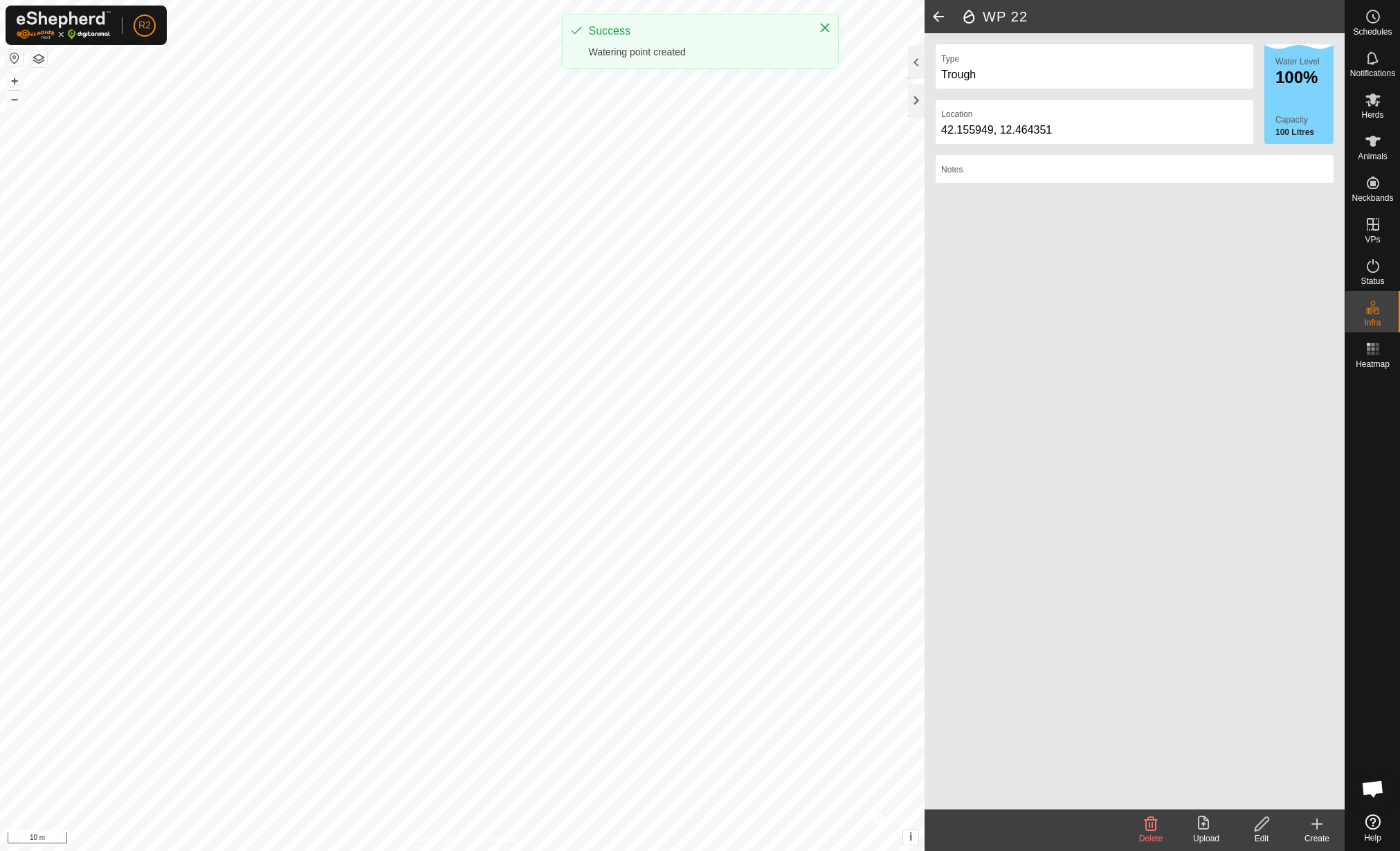
click at [1318, 819] on icon at bounding box center [1317, 823] width 17 height 17
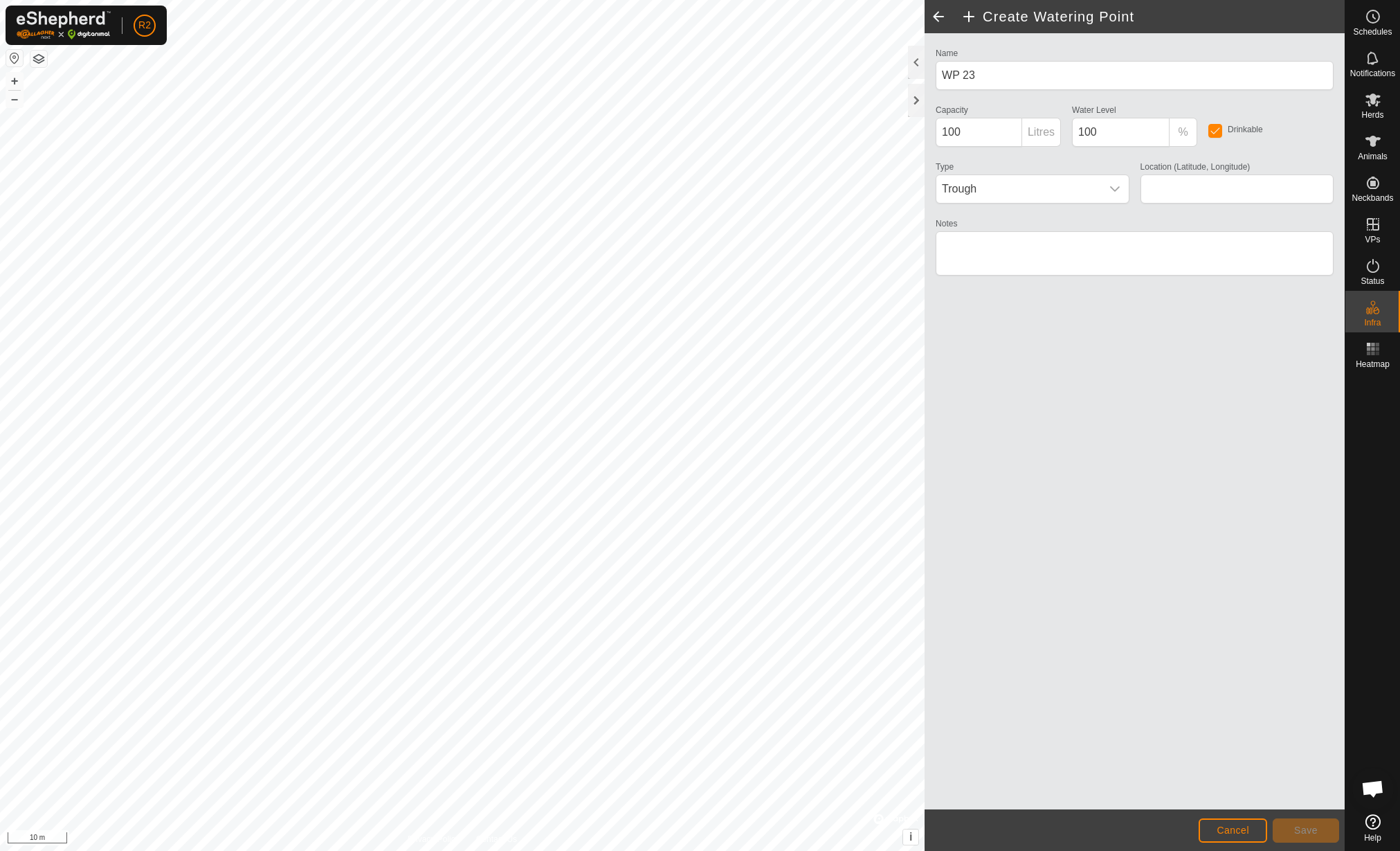
type input "42.155924, 12.464374"
click at [1298, 823] on button "Save" at bounding box center [1306, 830] width 66 height 24
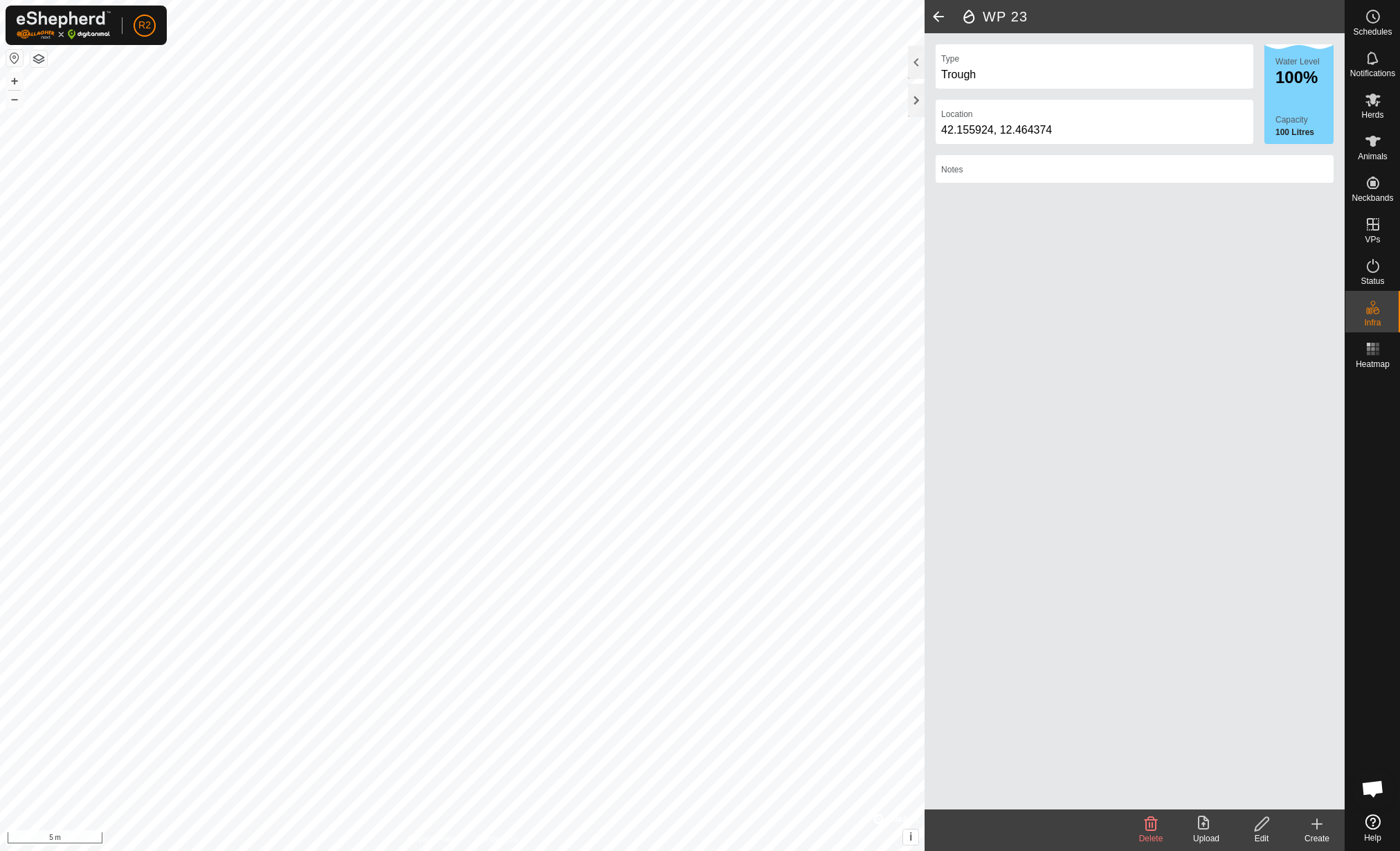
click at [1313, 828] on icon at bounding box center [1317, 823] width 17 height 17
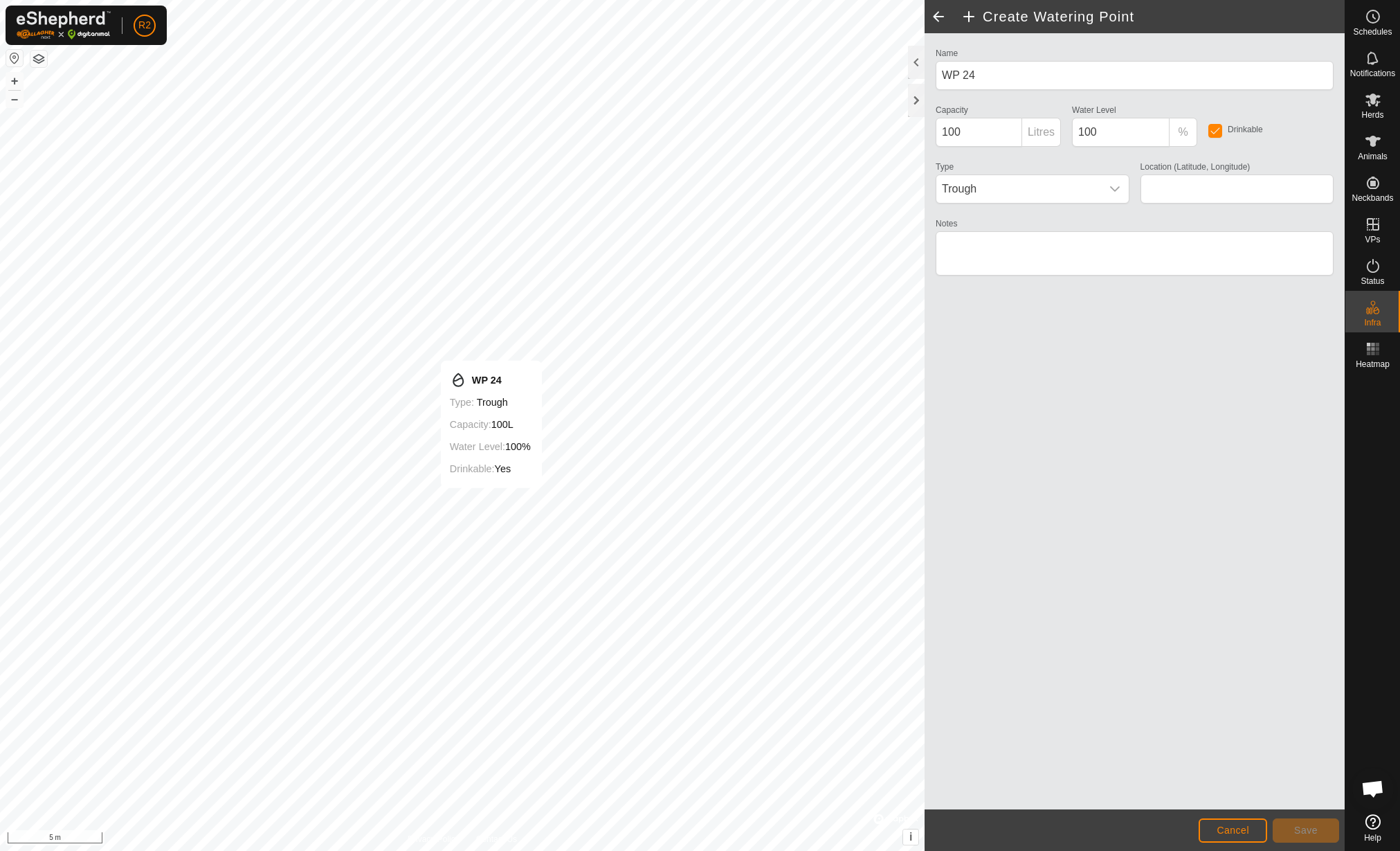
type input "42.155927, 12.464348"
click at [1309, 828] on span "Save" at bounding box center [1306, 830] width 23 height 11
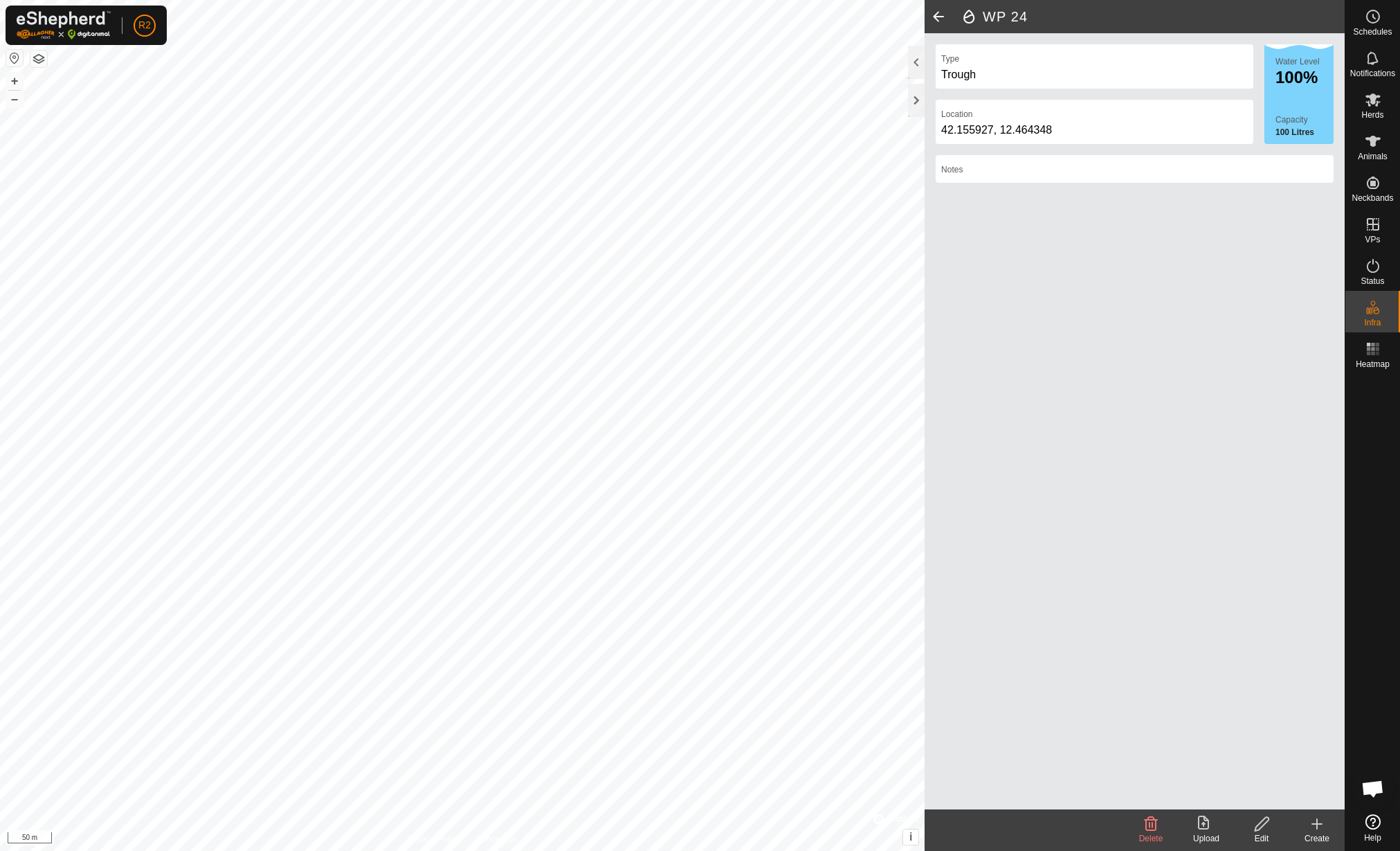
click at [1218, 825] on upload-svg-icon at bounding box center [1206, 823] width 56 height 17
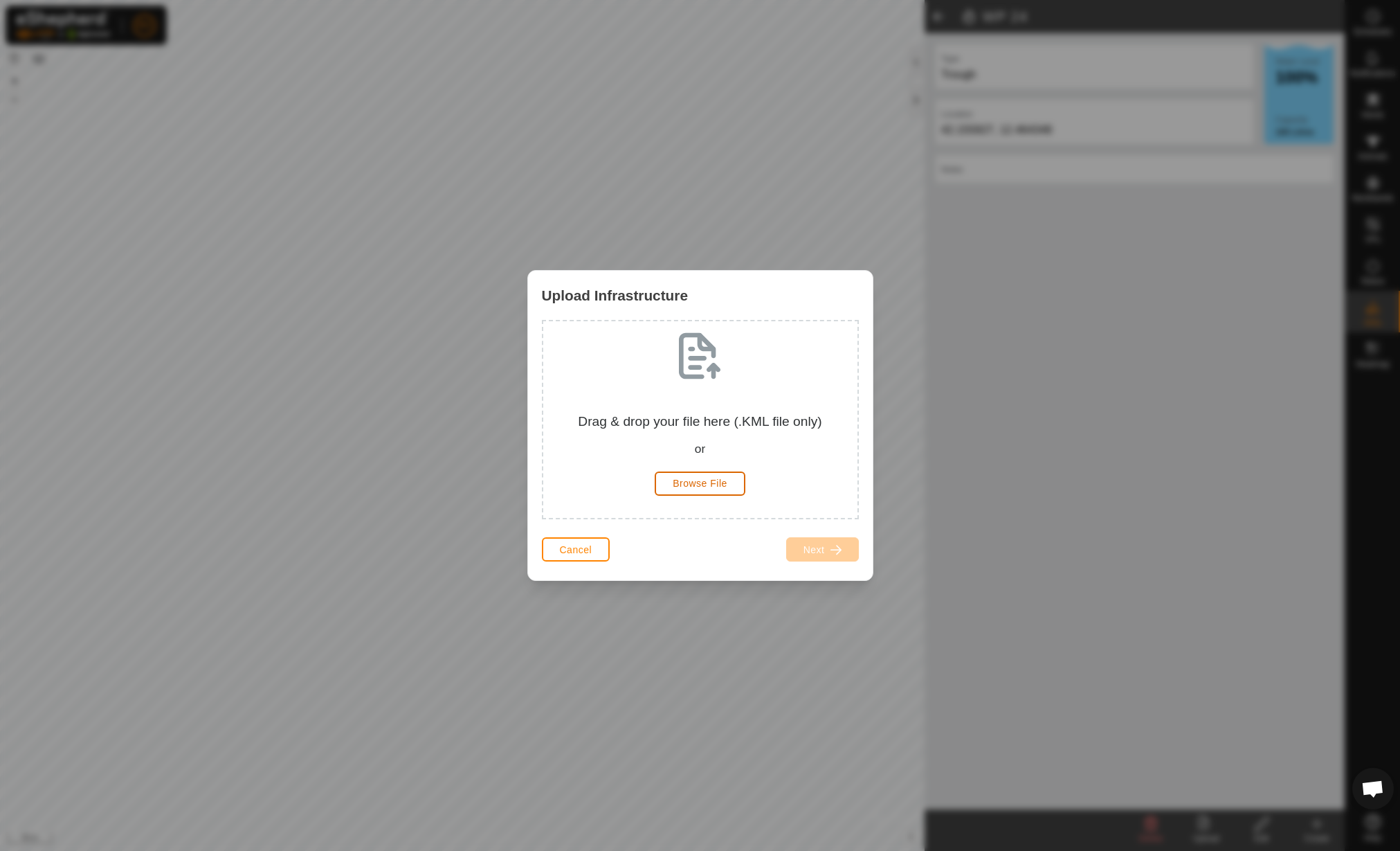
click at [704, 481] on span "Browse File" at bounding box center [700, 483] width 55 height 11
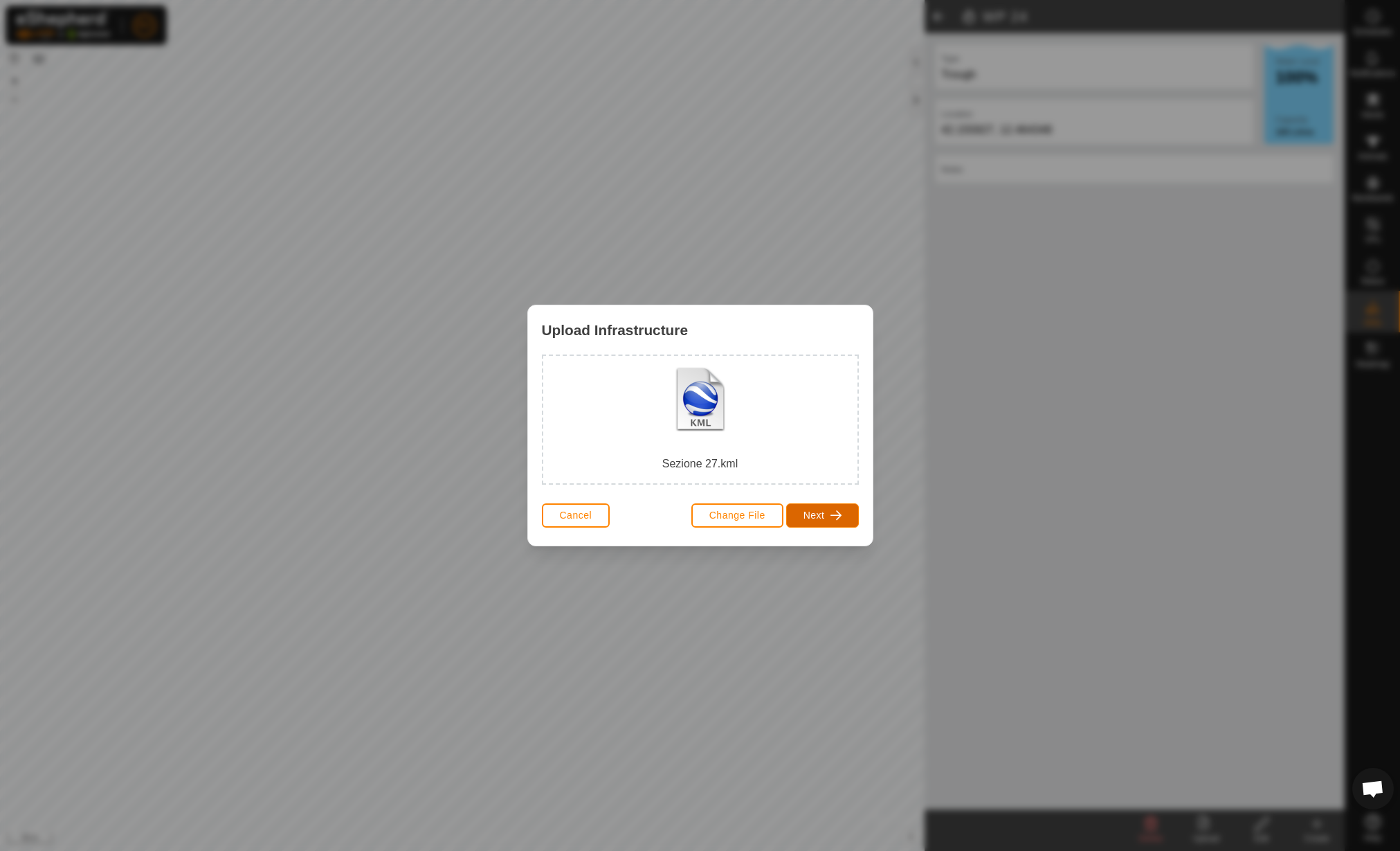
click at [823, 511] on span "Next" at bounding box center [814, 515] width 21 height 11
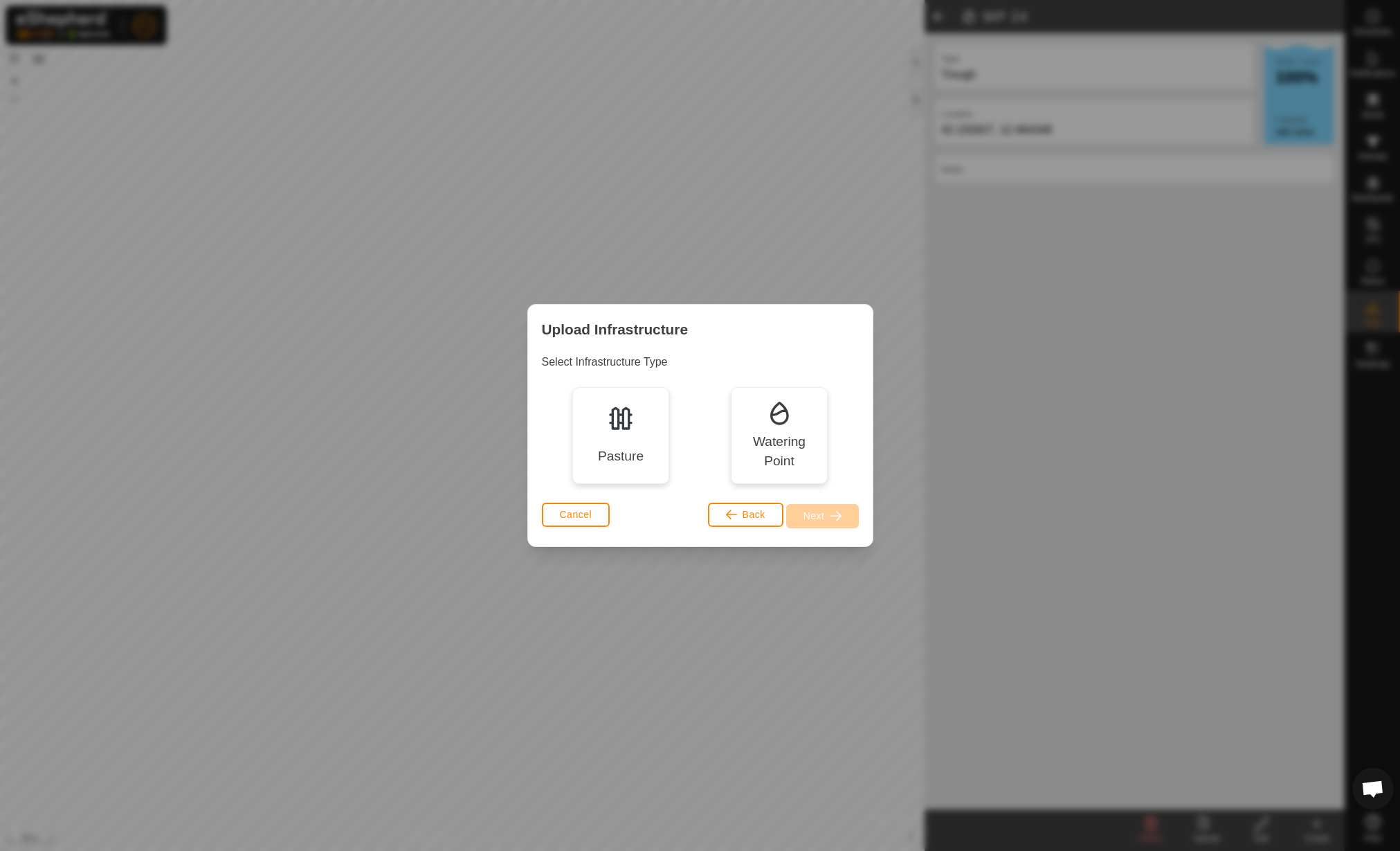
click at [548, 392] on div "Pasture Watering Point" at bounding box center [700, 435] width 317 height 97
click at [614, 416] on img at bounding box center [621, 418] width 28 height 28
click at [848, 526] on button "Next" at bounding box center [823, 516] width 73 height 24
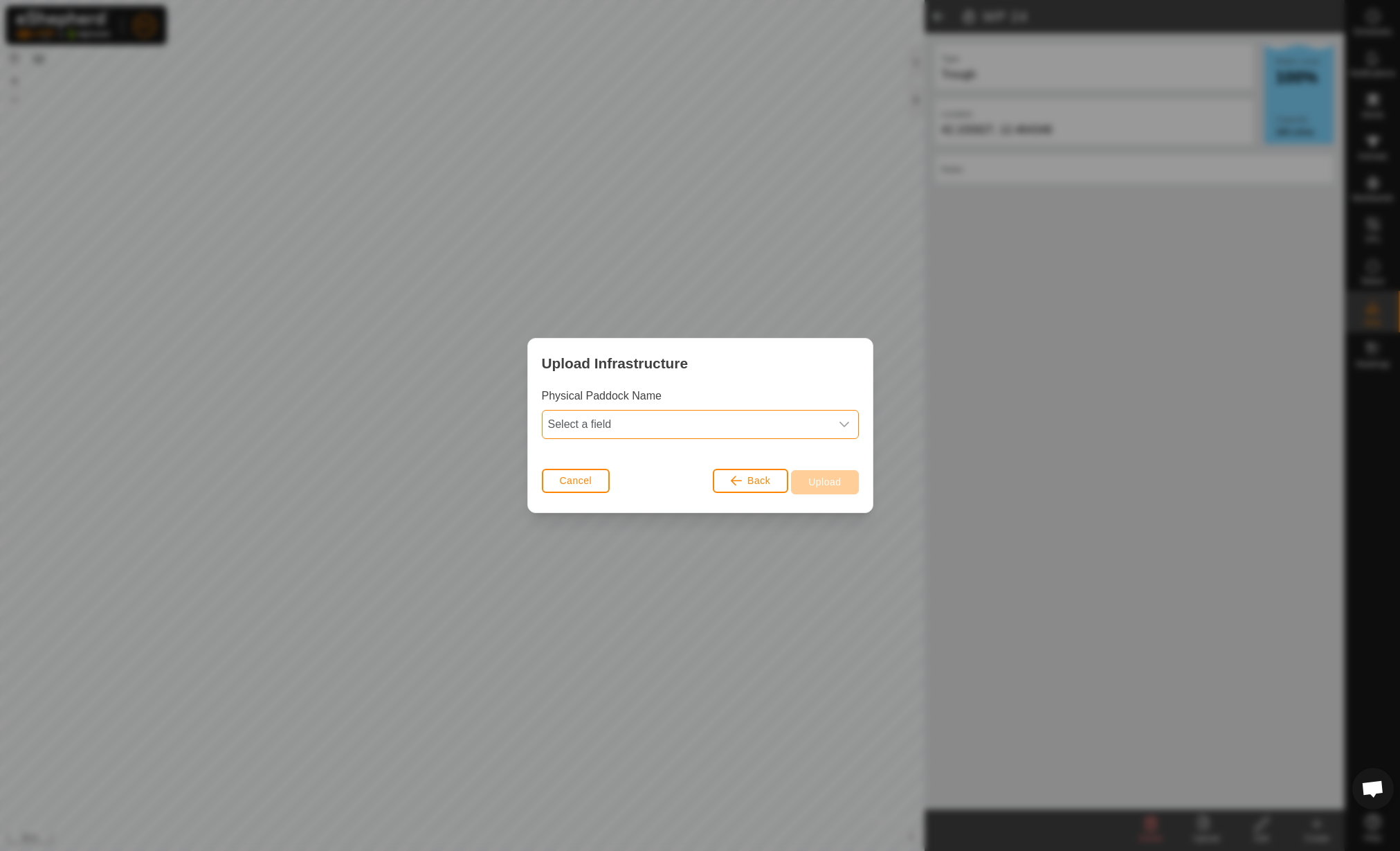
click at [638, 425] on span "Select a field" at bounding box center [686, 424] width 288 height 28
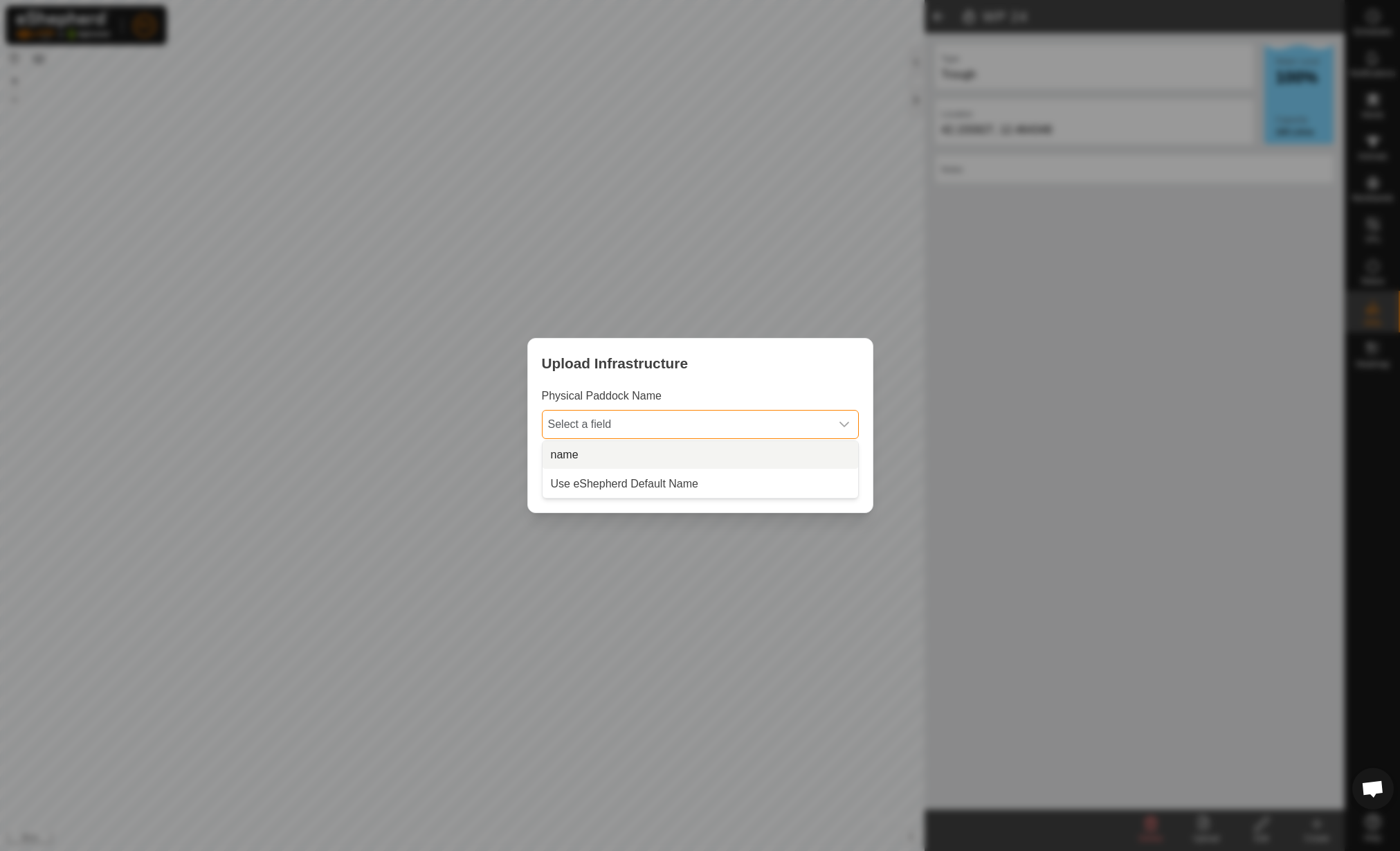
click at [641, 444] on li "name" at bounding box center [700, 455] width 315 height 28
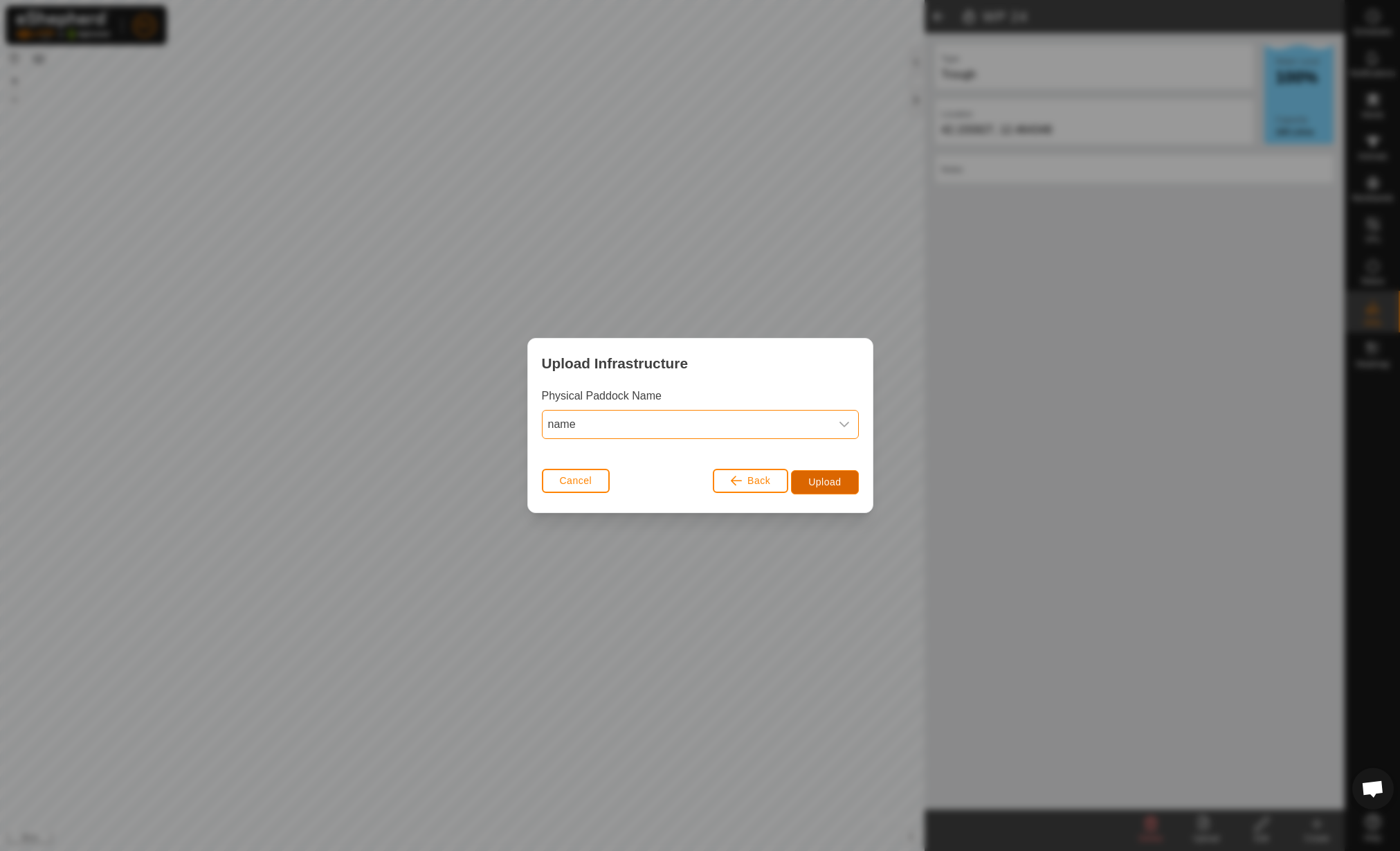
click at [819, 475] on button "Upload" at bounding box center [825, 482] width 67 height 24
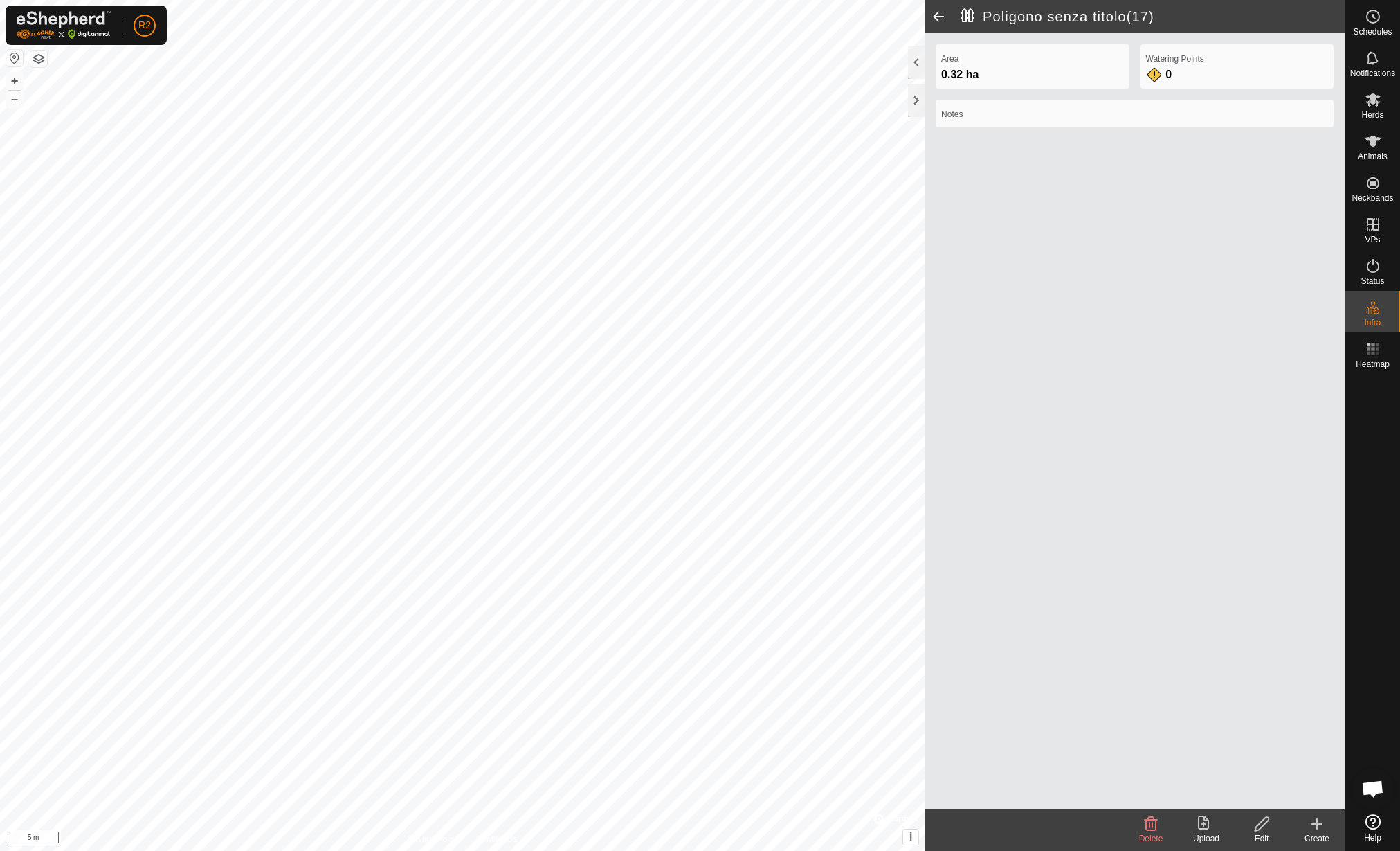
click at [1261, 828] on icon at bounding box center [1261, 823] width 14 height 14
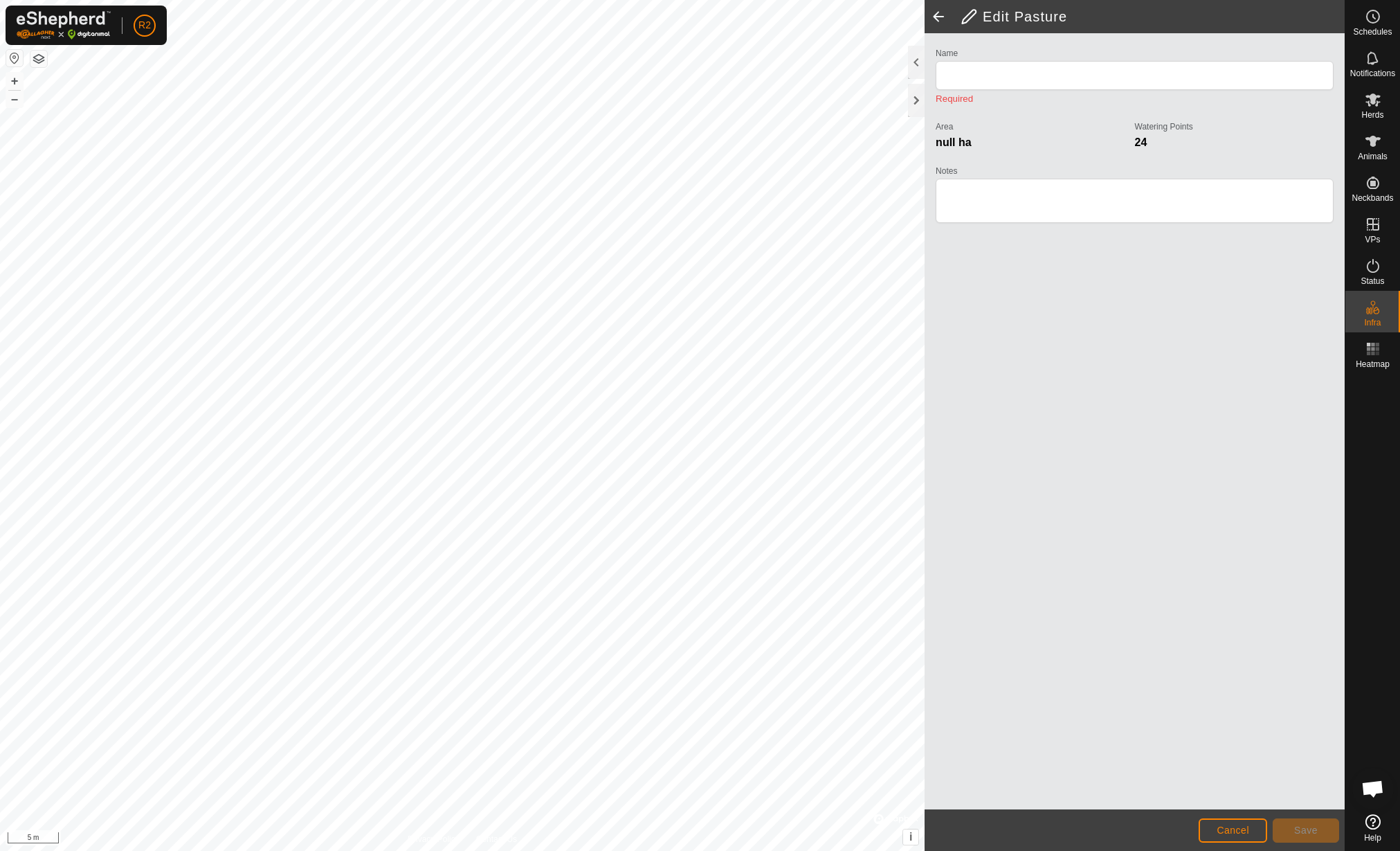
type input "Poligono senza titolo(17)"
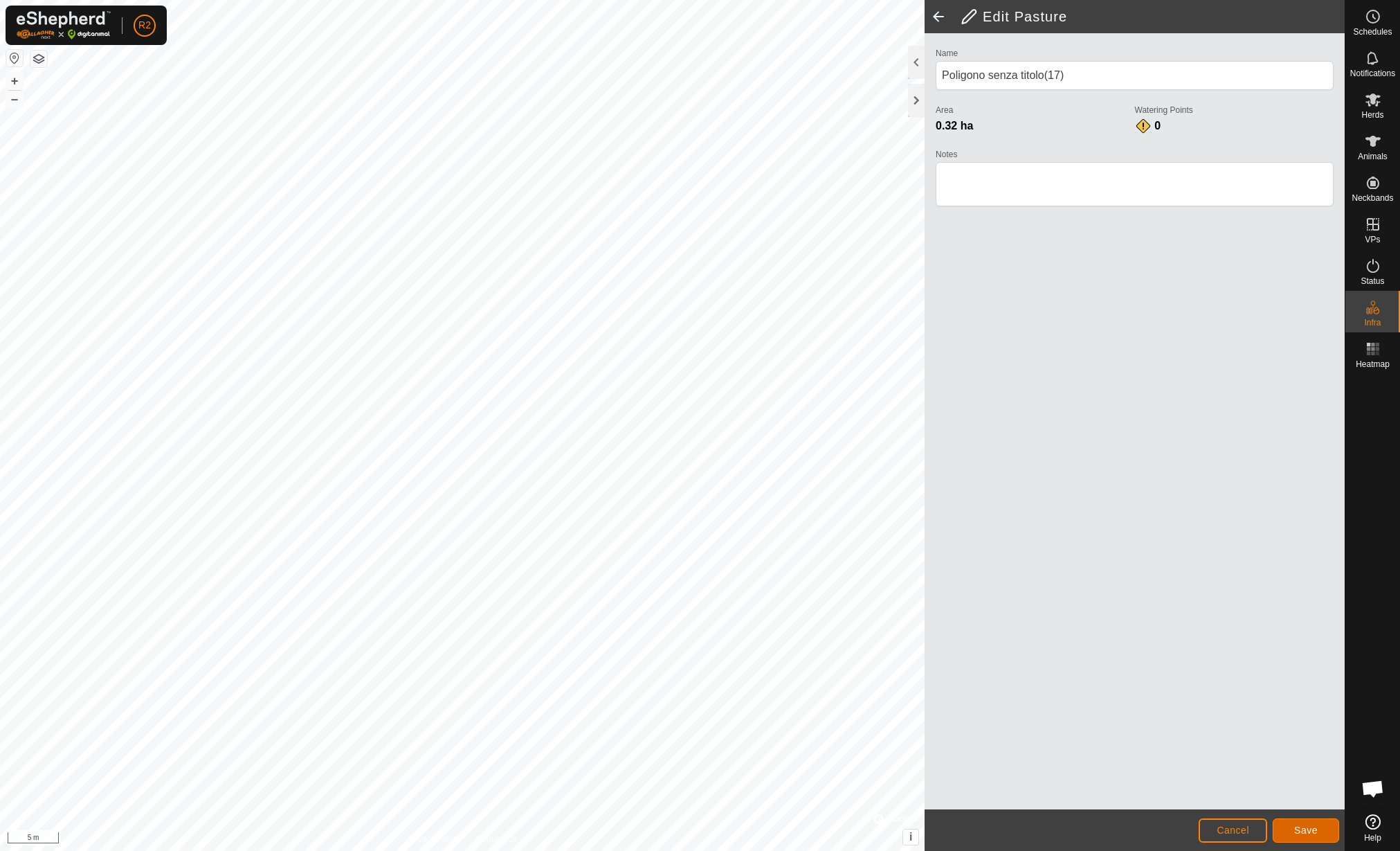
click at [1302, 823] on button "Save" at bounding box center [1306, 830] width 66 height 24
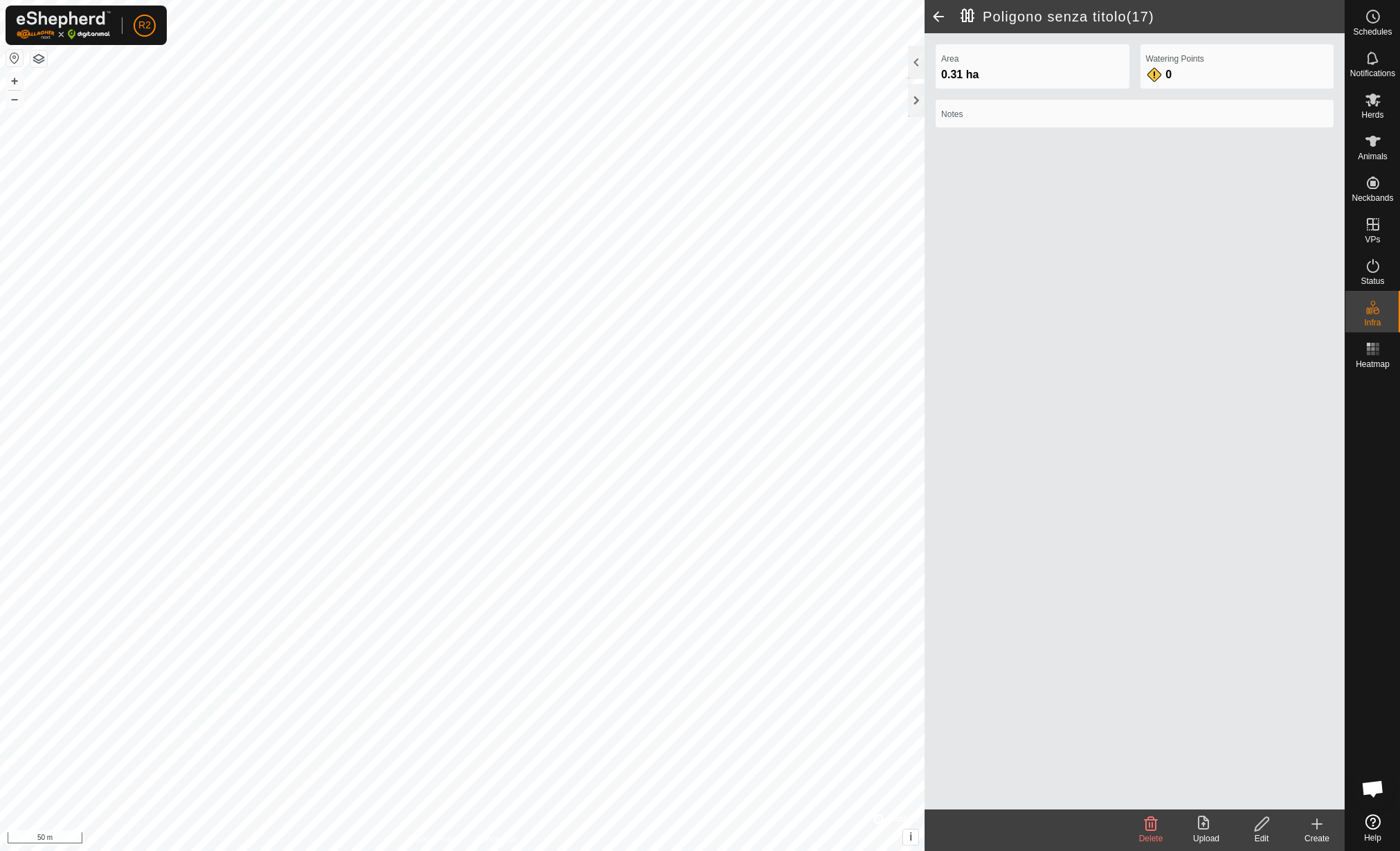
click at [1208, 840] on div "Upload" at bounding box center [1206, 838] width 56 height 12
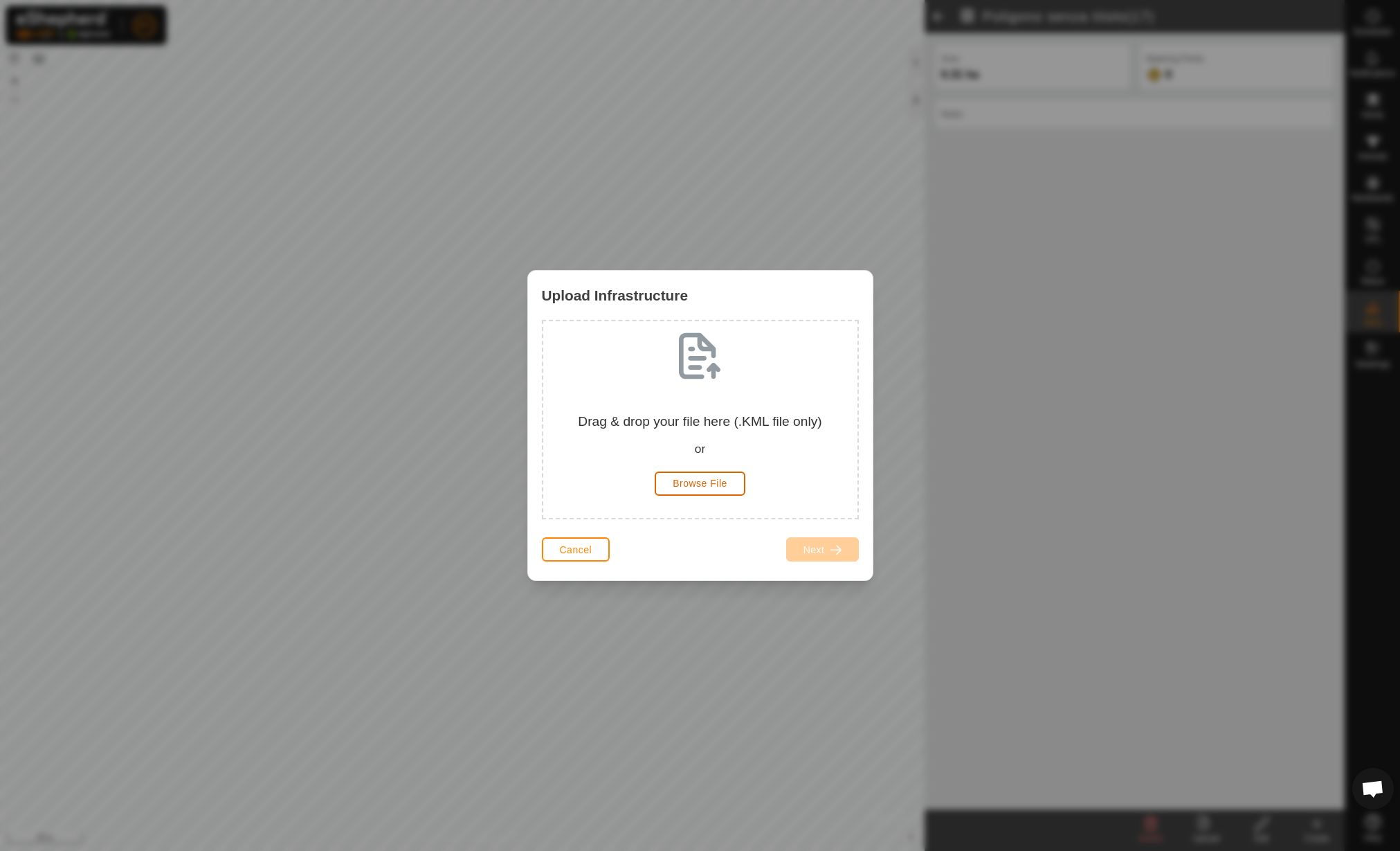
click at [676, 471] on button "Browse File" at bounding box center [700, 483] width 91 height 24
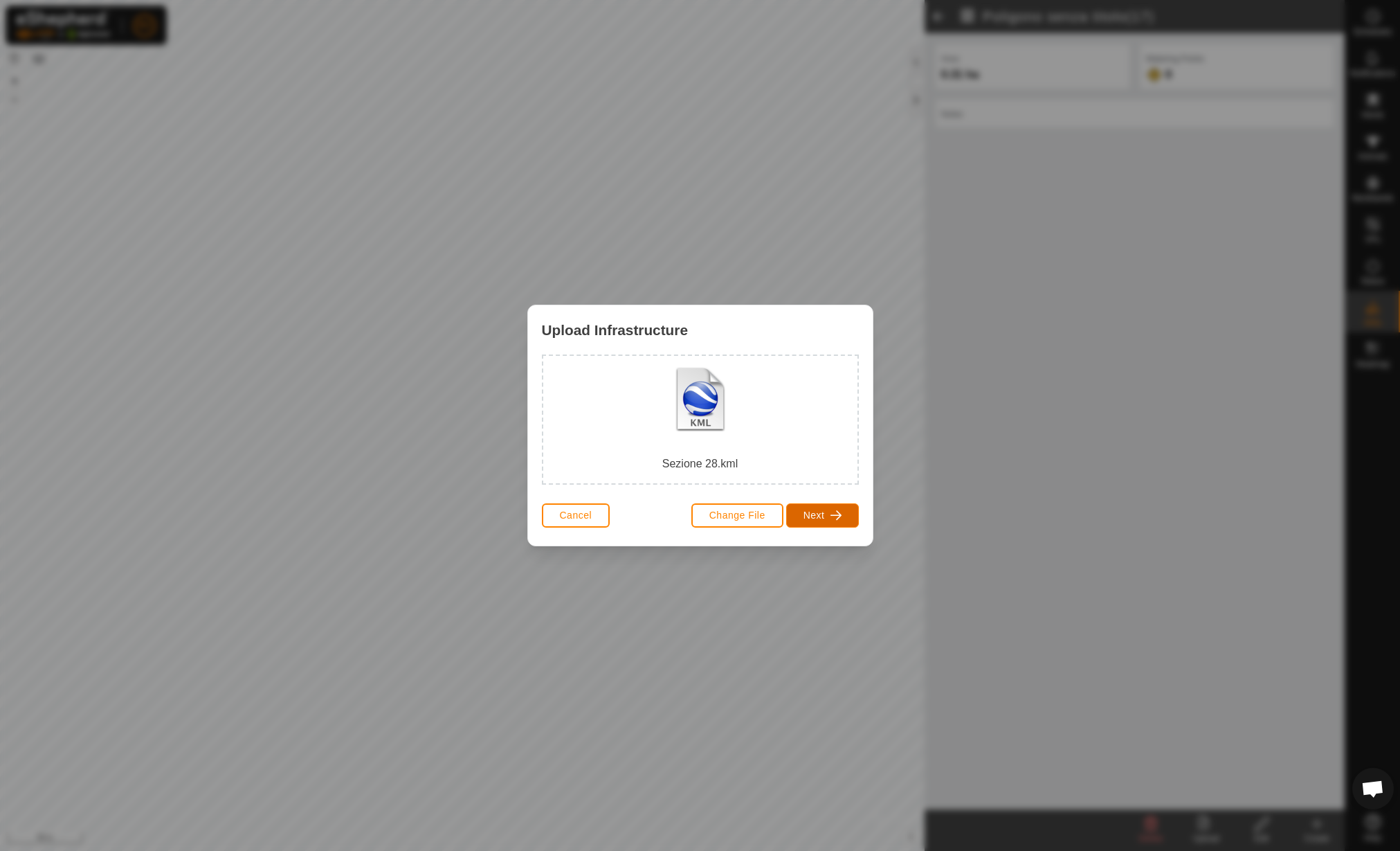
click at [799, 514] on button "Next" at bounding box center [823, 515] width 73 height 24
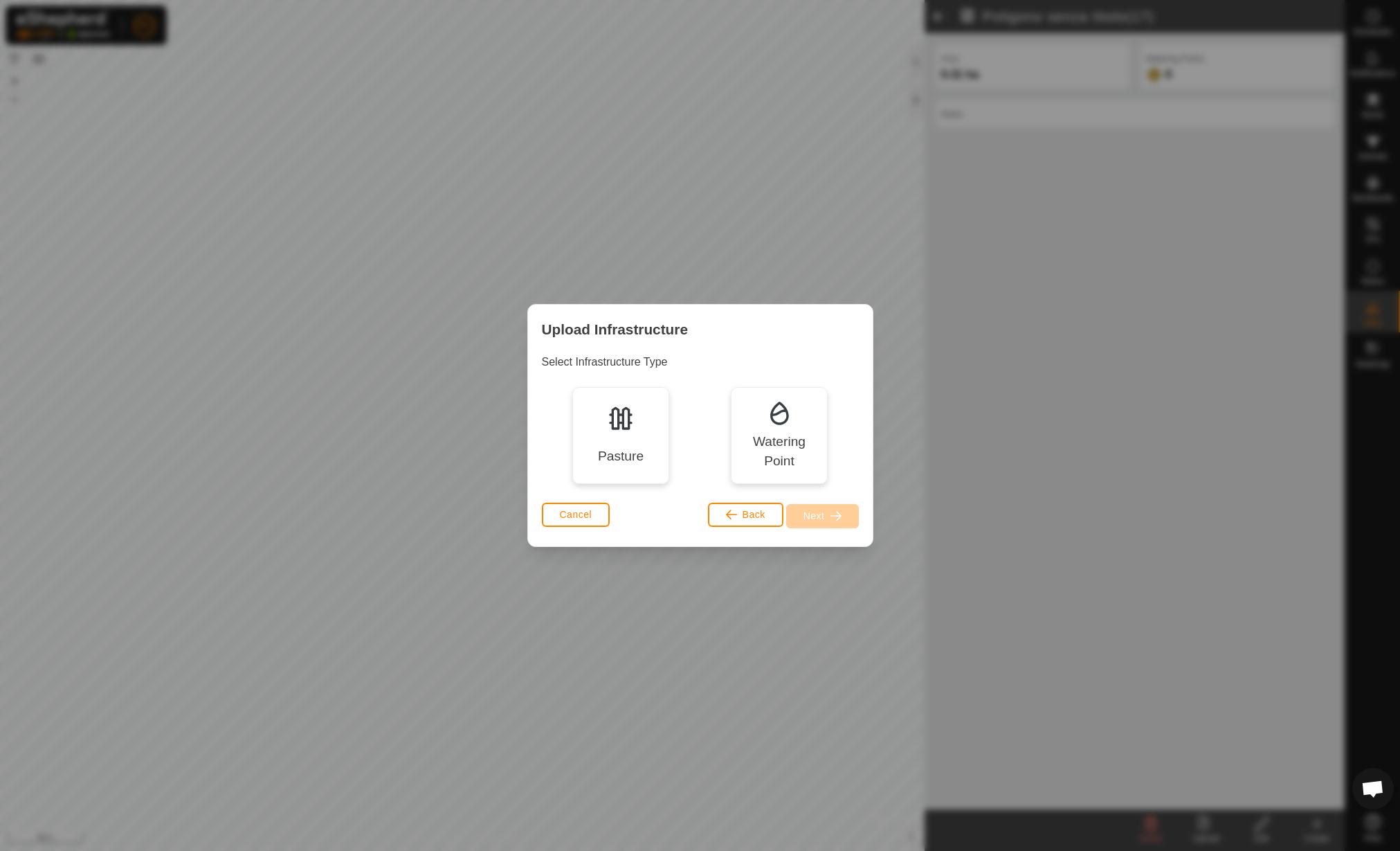
click at [640, 436] on div "Pasture" at bounding box center [621, 435] width 97 height 97
click at [805, 519] on span "Next" at bounding box center [814, 515] width 21 height 11
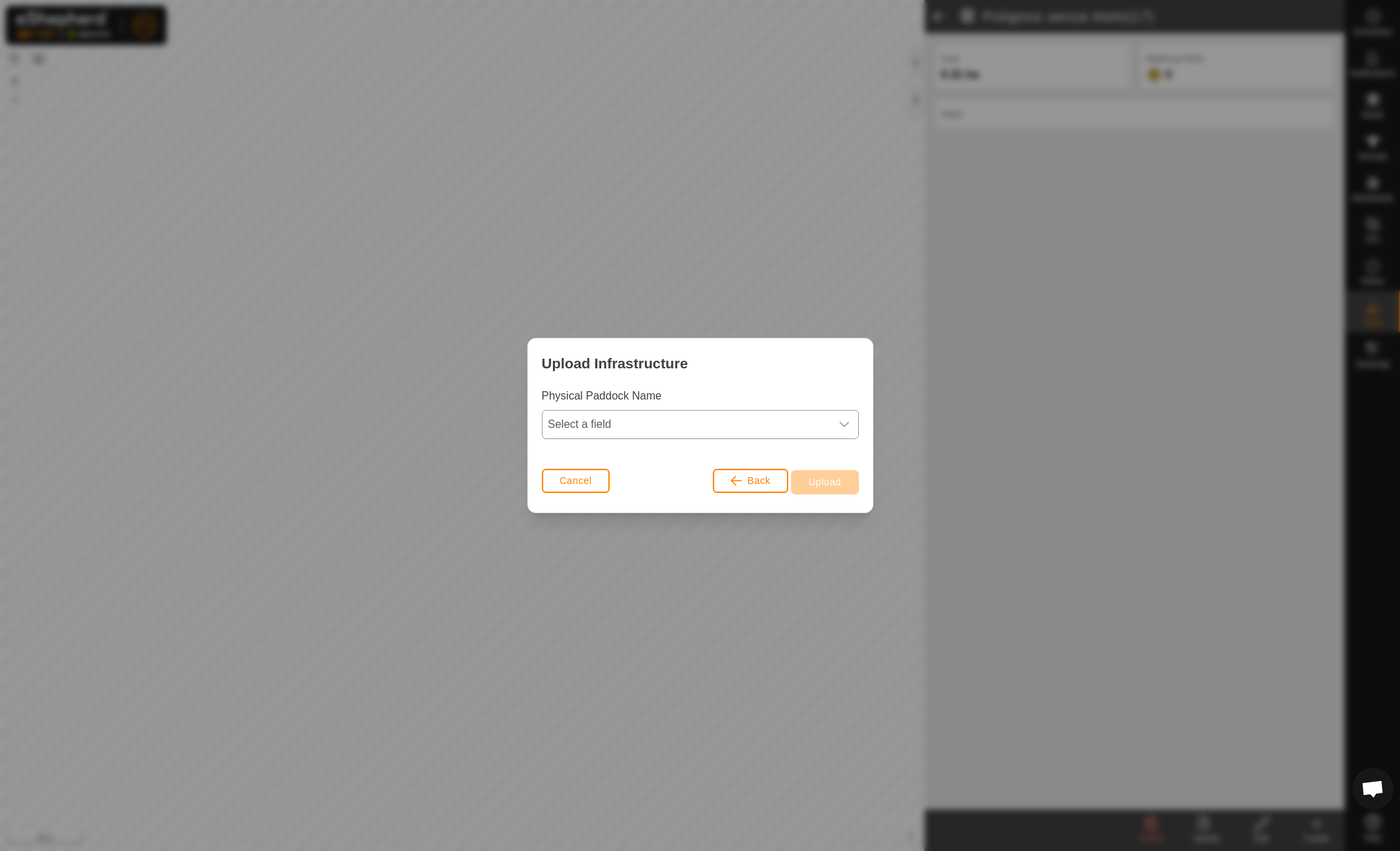
click at [694, 425] on span "Select a field" at bounding box center [686, 424] width 288 height 28
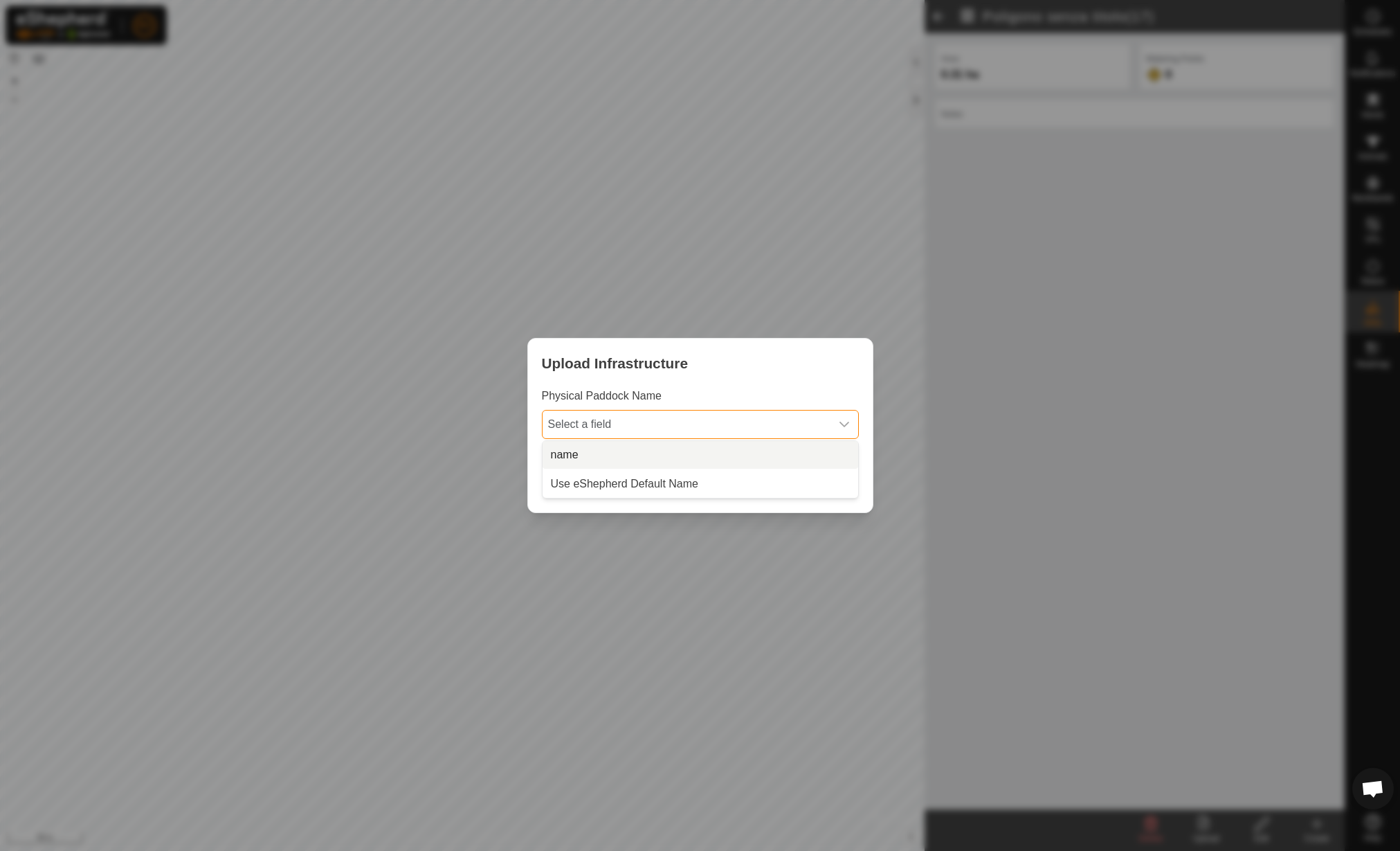
click at [670, 457] on li "name" at bounding box center [700, 455] width 315 height 28
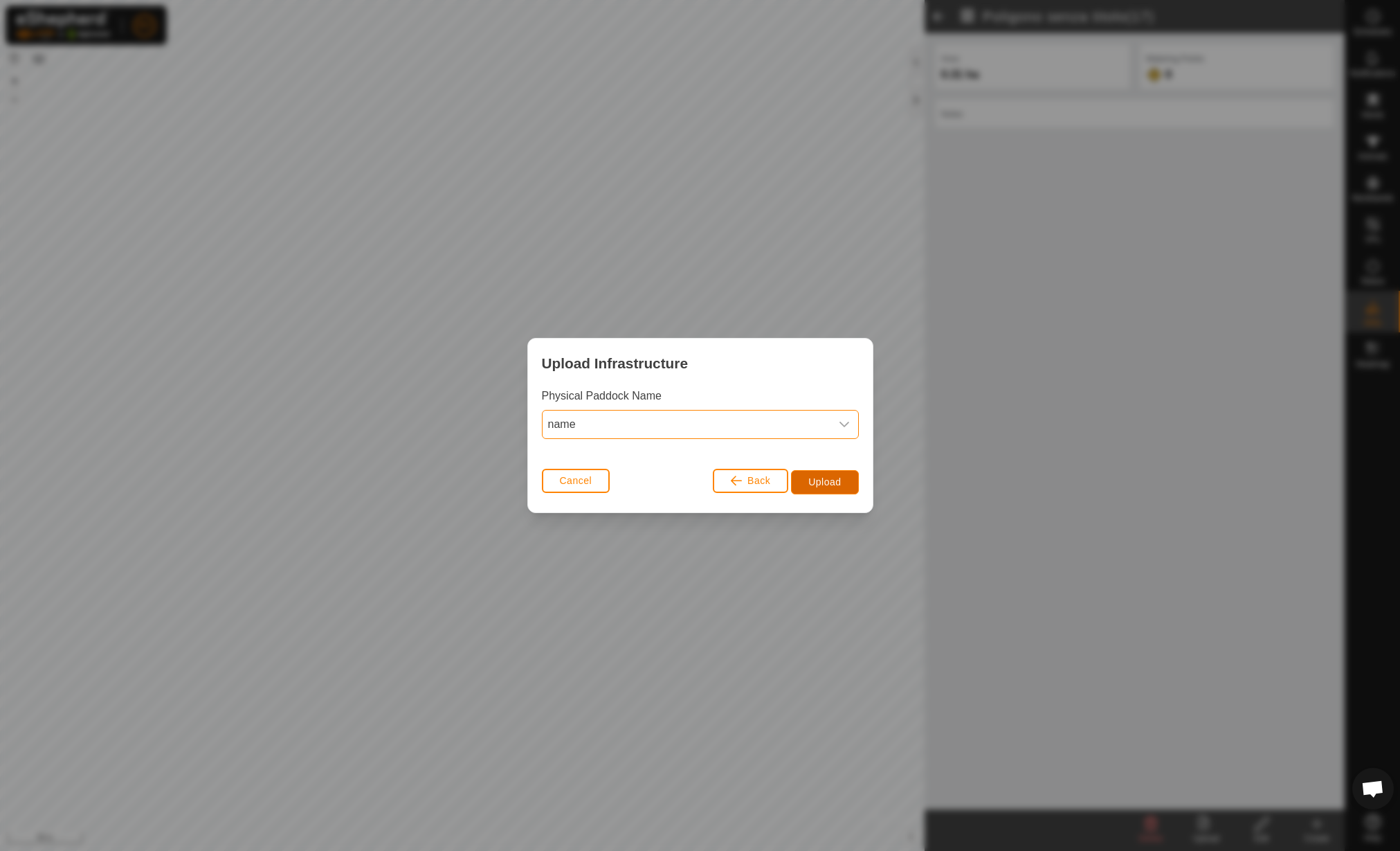
click at [816, 482] on span "Upload" at bounding box center [825, 481] width 33 height 11
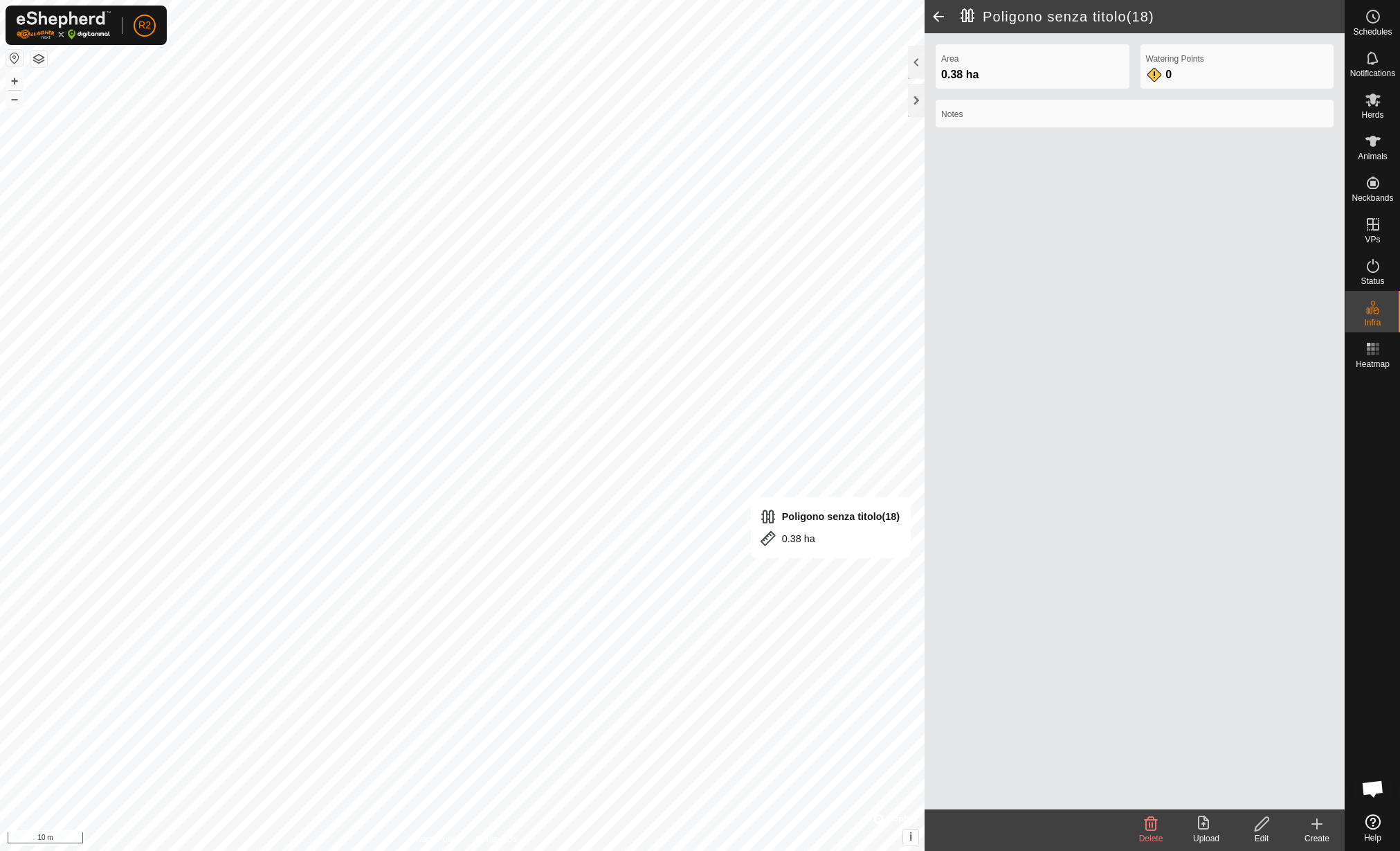
click at [1260, 823] on icon at bounding box center [1261, 823] width 14 height 14
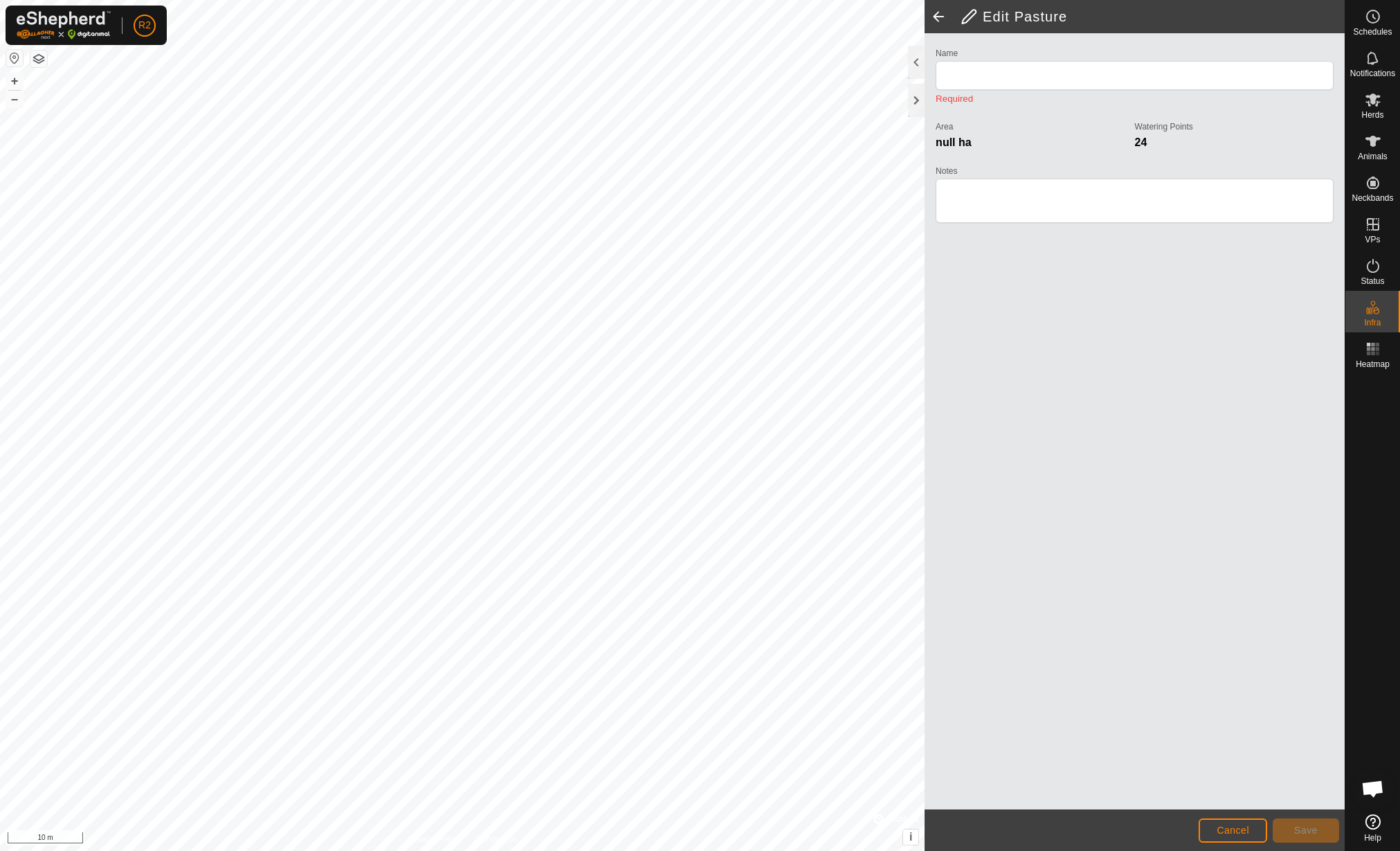
type input "Poligono senza titolo(18)"
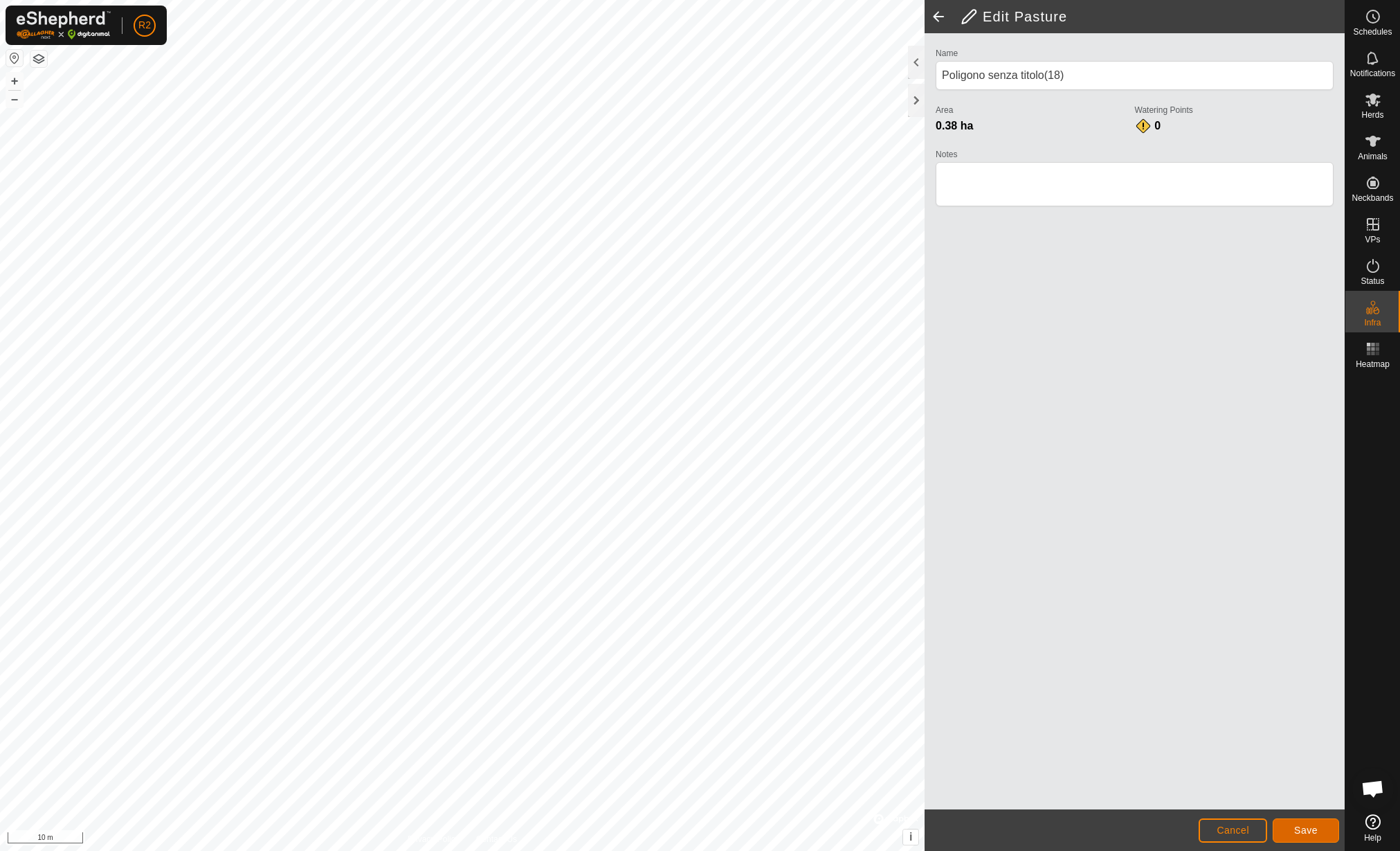
click at [1310, 827] on span "Save" at bounding box center [1306, 830] width 23 height 11
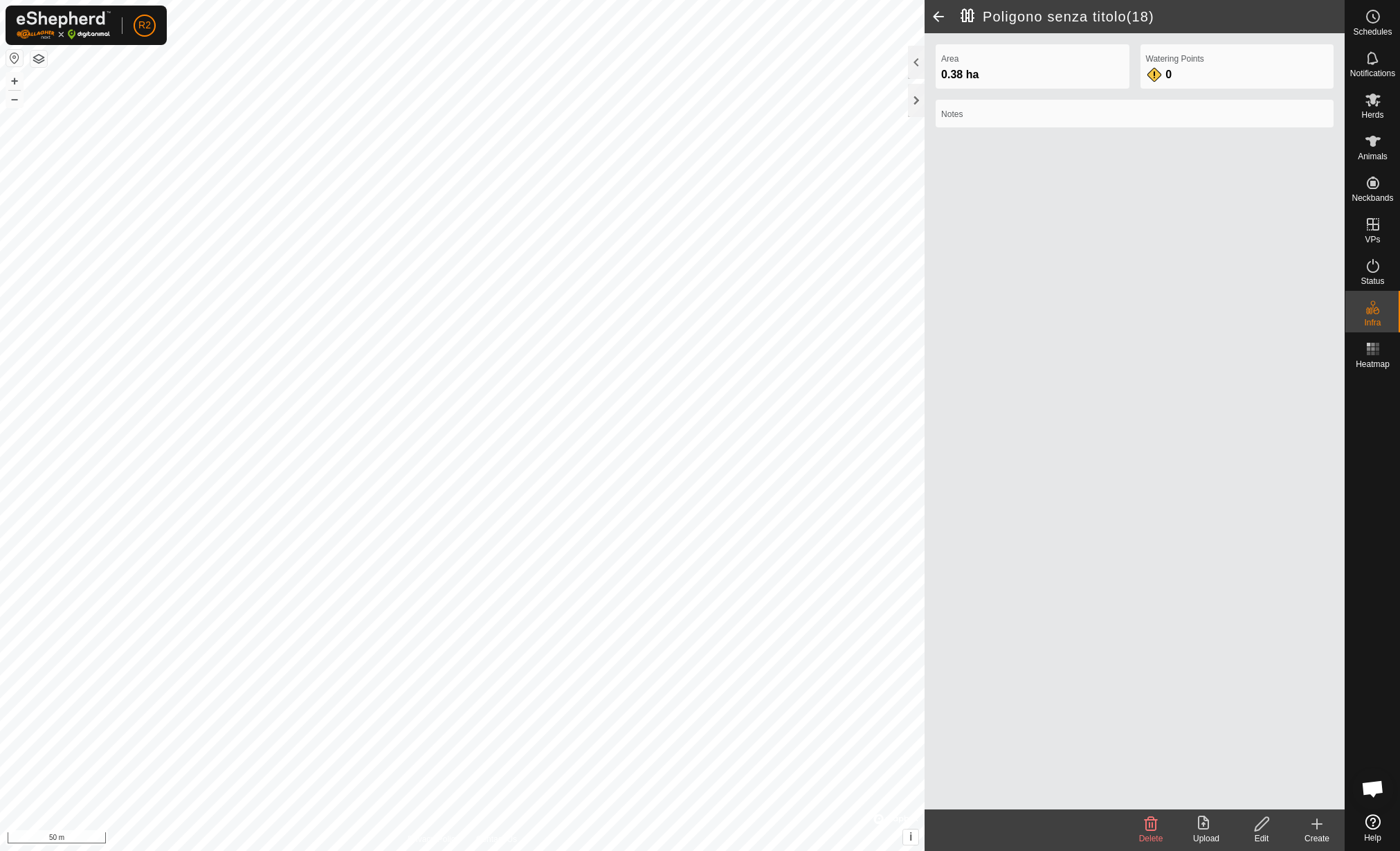
click at [1263, 830] on icon at bounding box center [1262, 823] width 18 height 17
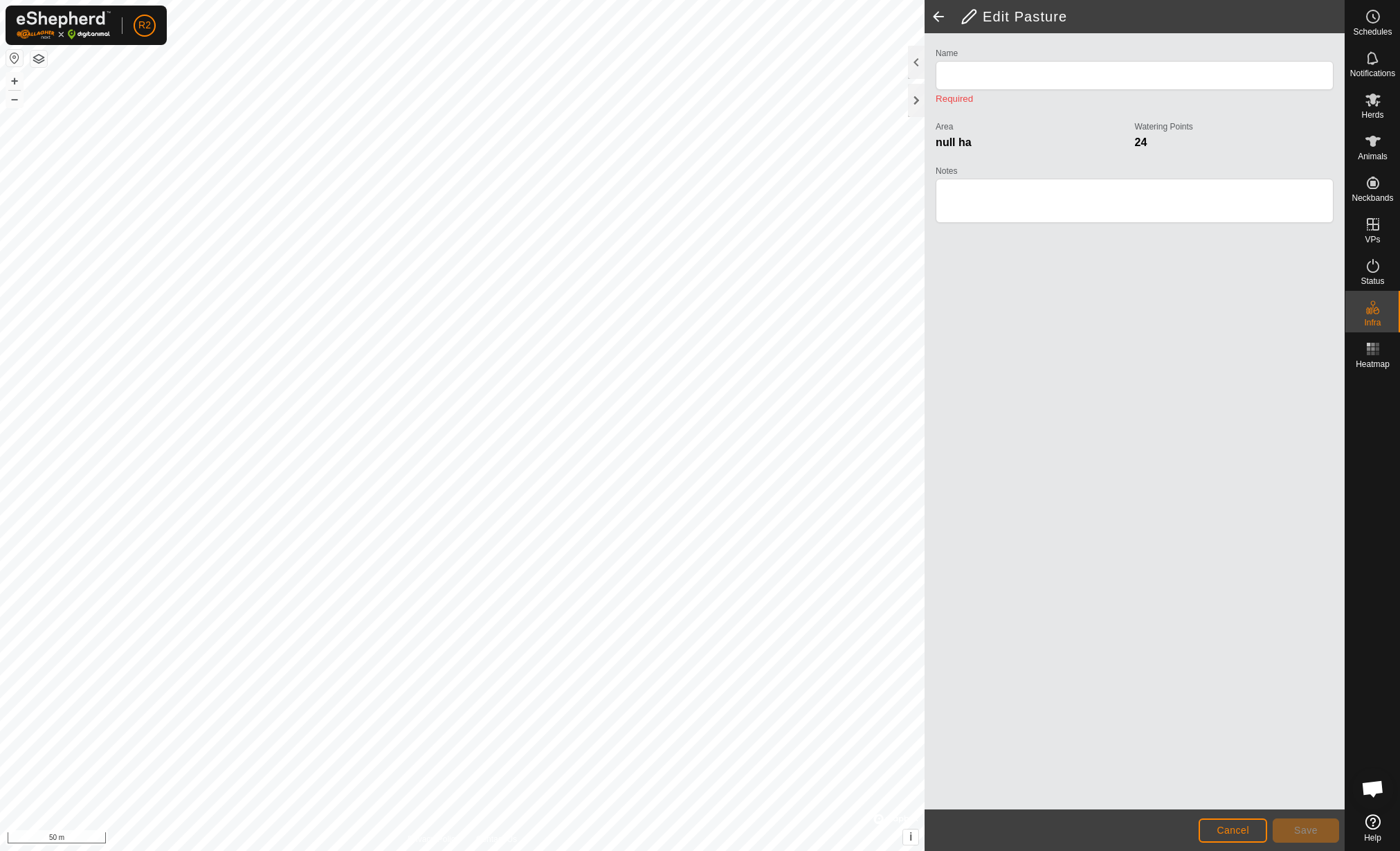
type input "Poligono senza titolo(18)"
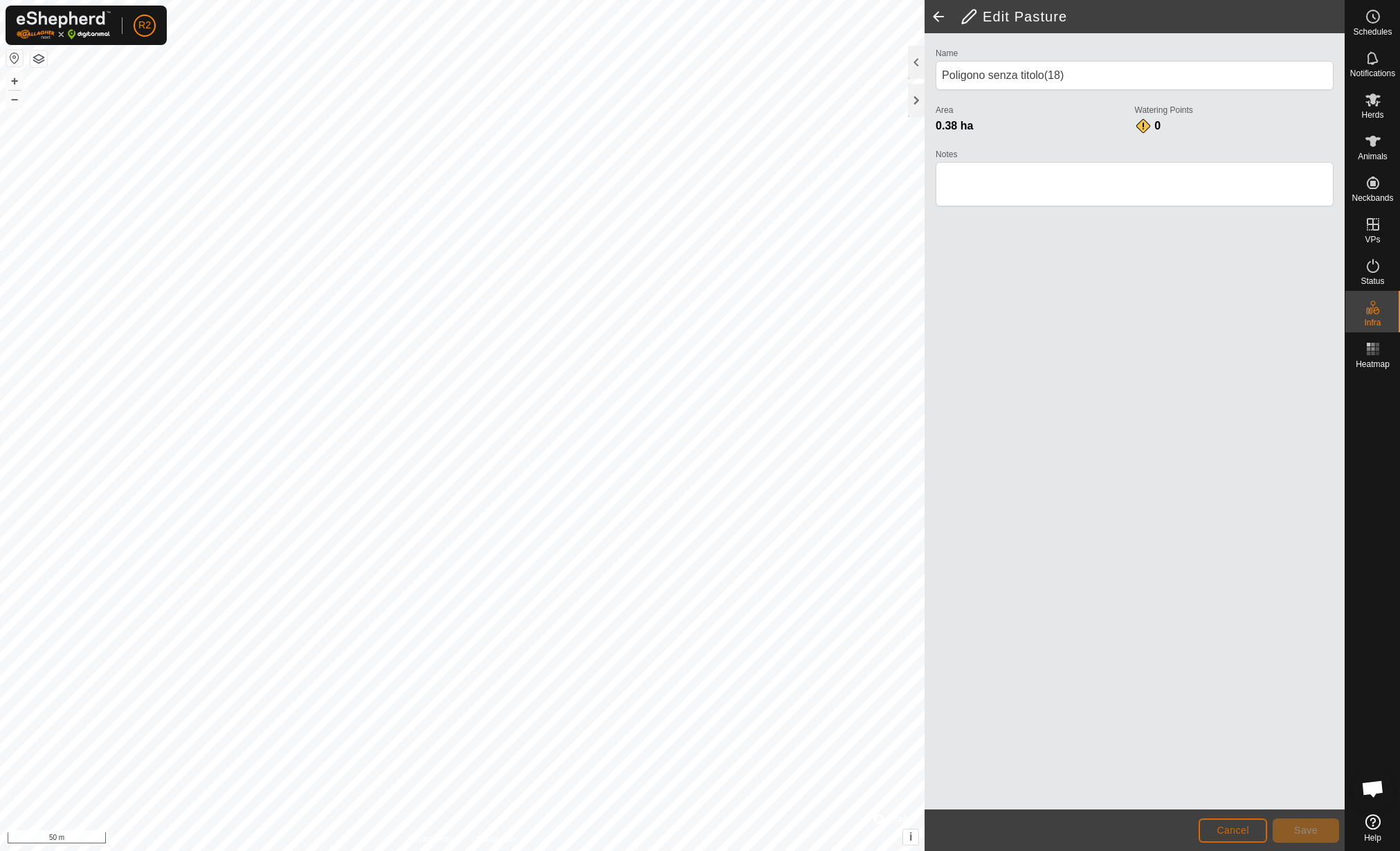
click at [1245, 828] on span "Cancel" at bounding box center [1233, 830] width 33 height 11
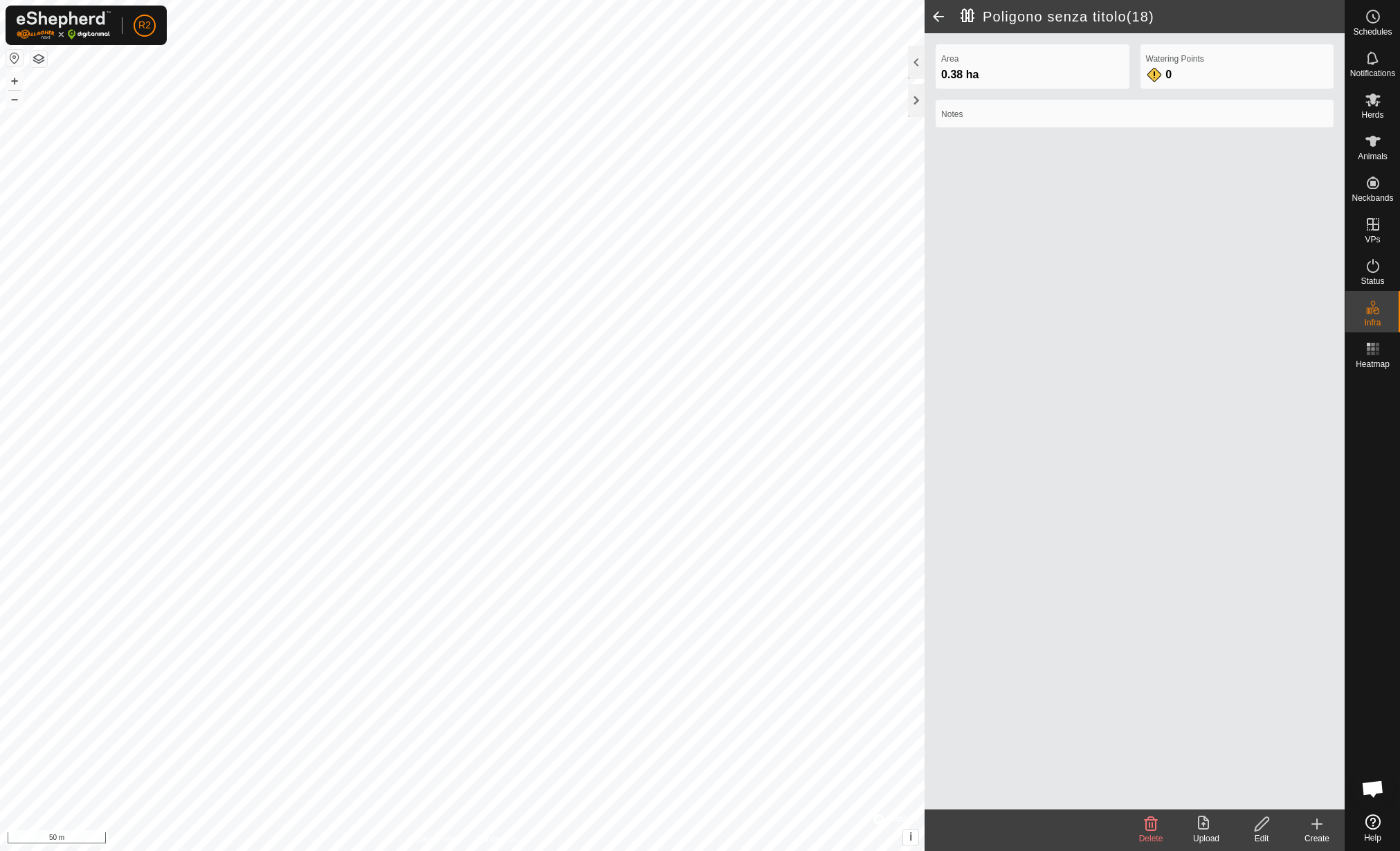
click at [1204, 828] on icon at bounding box center [1204, 822] width 11 height 14
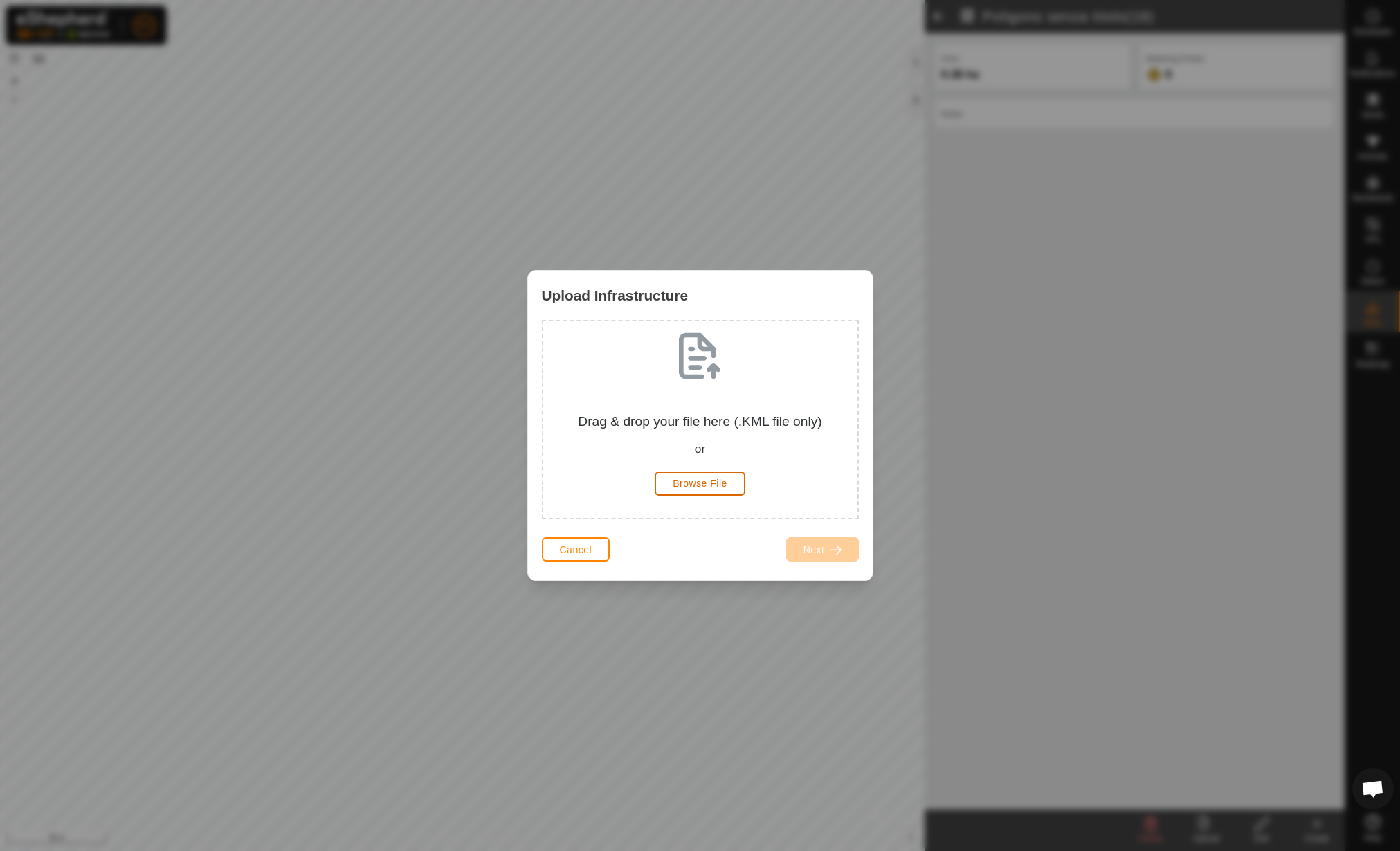
click at [727, 481] on button "Browse File" at bounding box center [700, 483] width 91 height 24
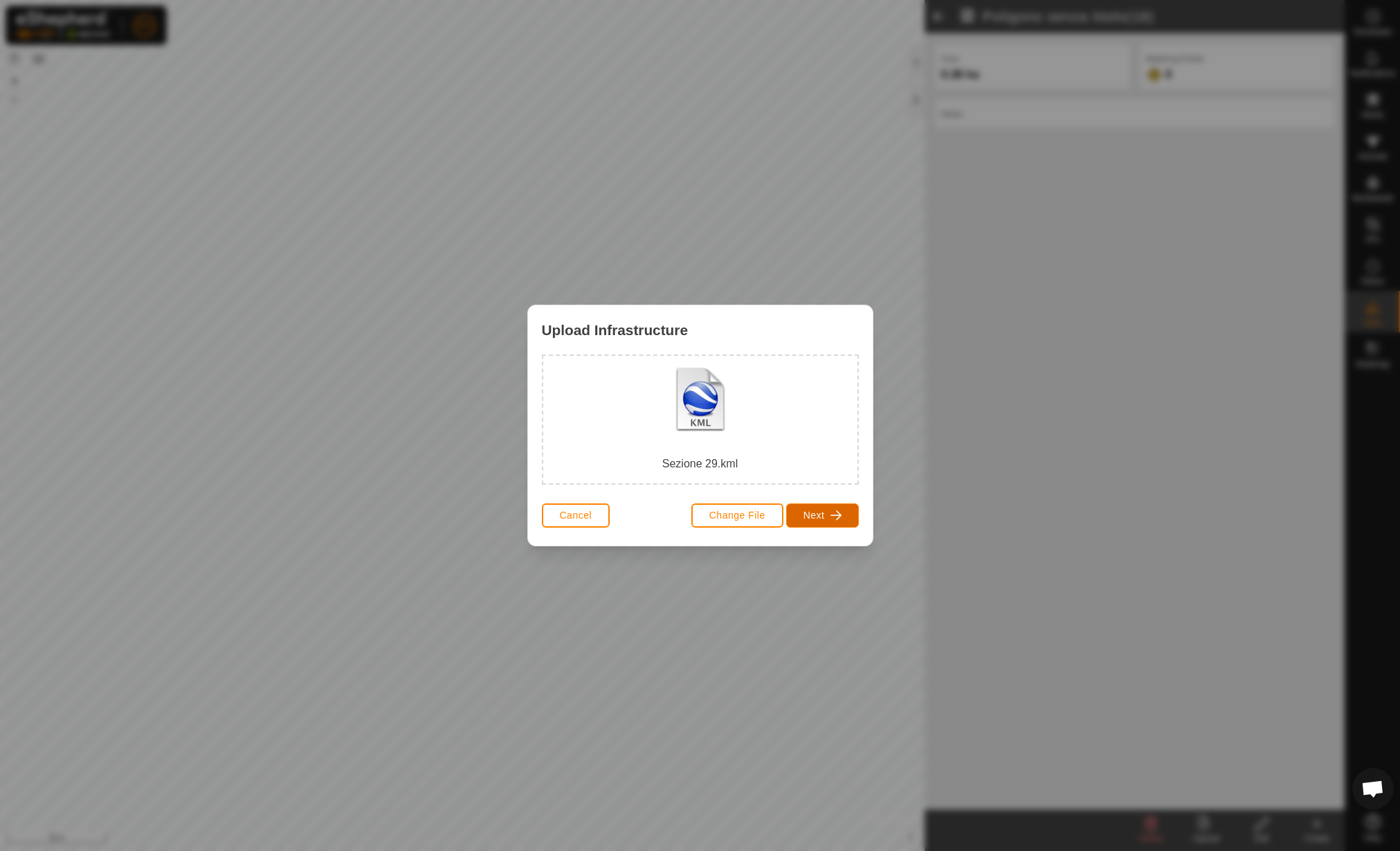
click at [816, 510] on span "Next" at bounding box center [814, 515] width 21 height 11
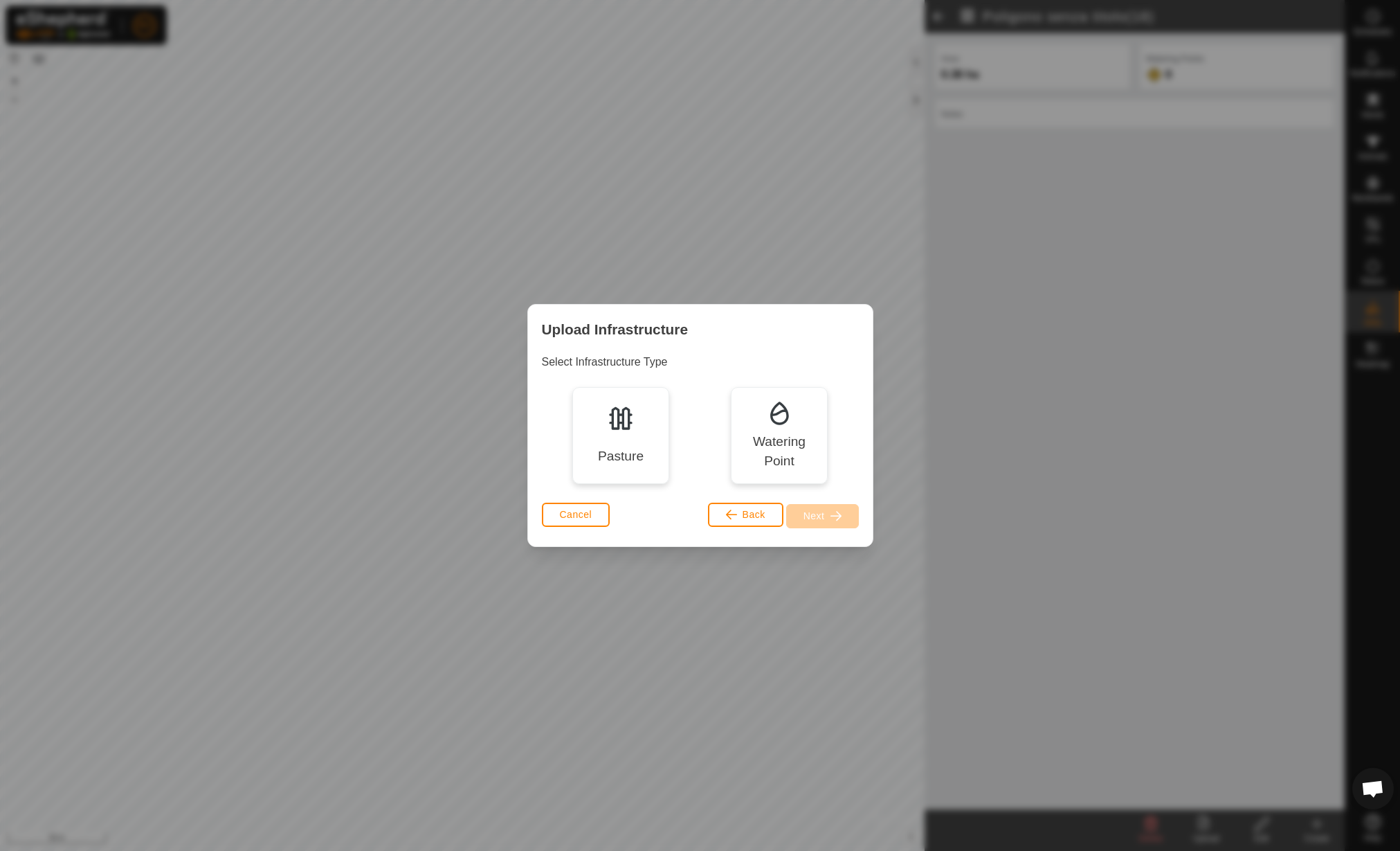
click at [633, 414] on img at bounding box center [621, 418] width 28 height 28
click at [817, 506] on button "Next" at bounding box center [823, 516] width 73 height 24
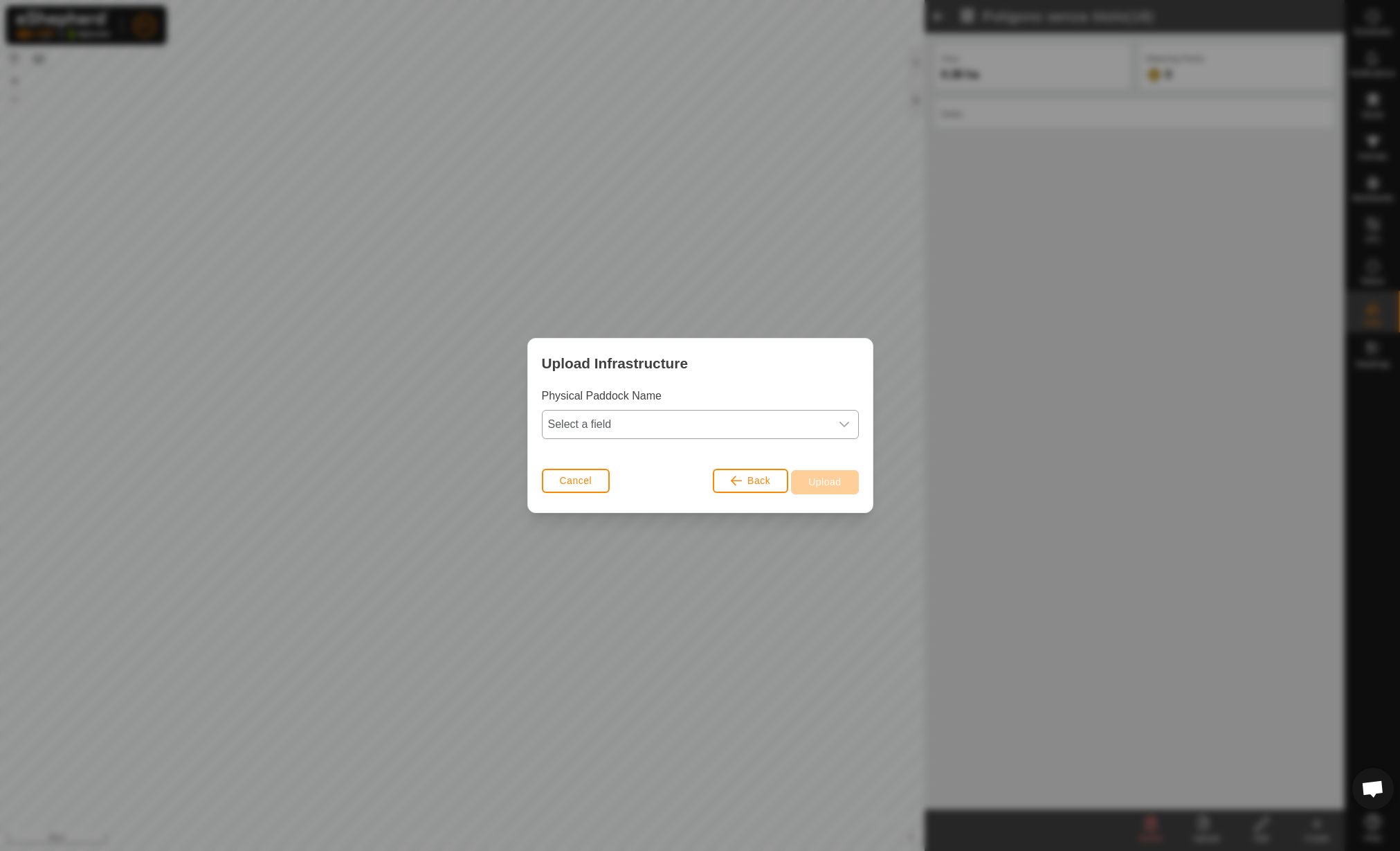
click at [603, 416] on span "Select a field" at bounding box center [686, 424] width 288 height 28
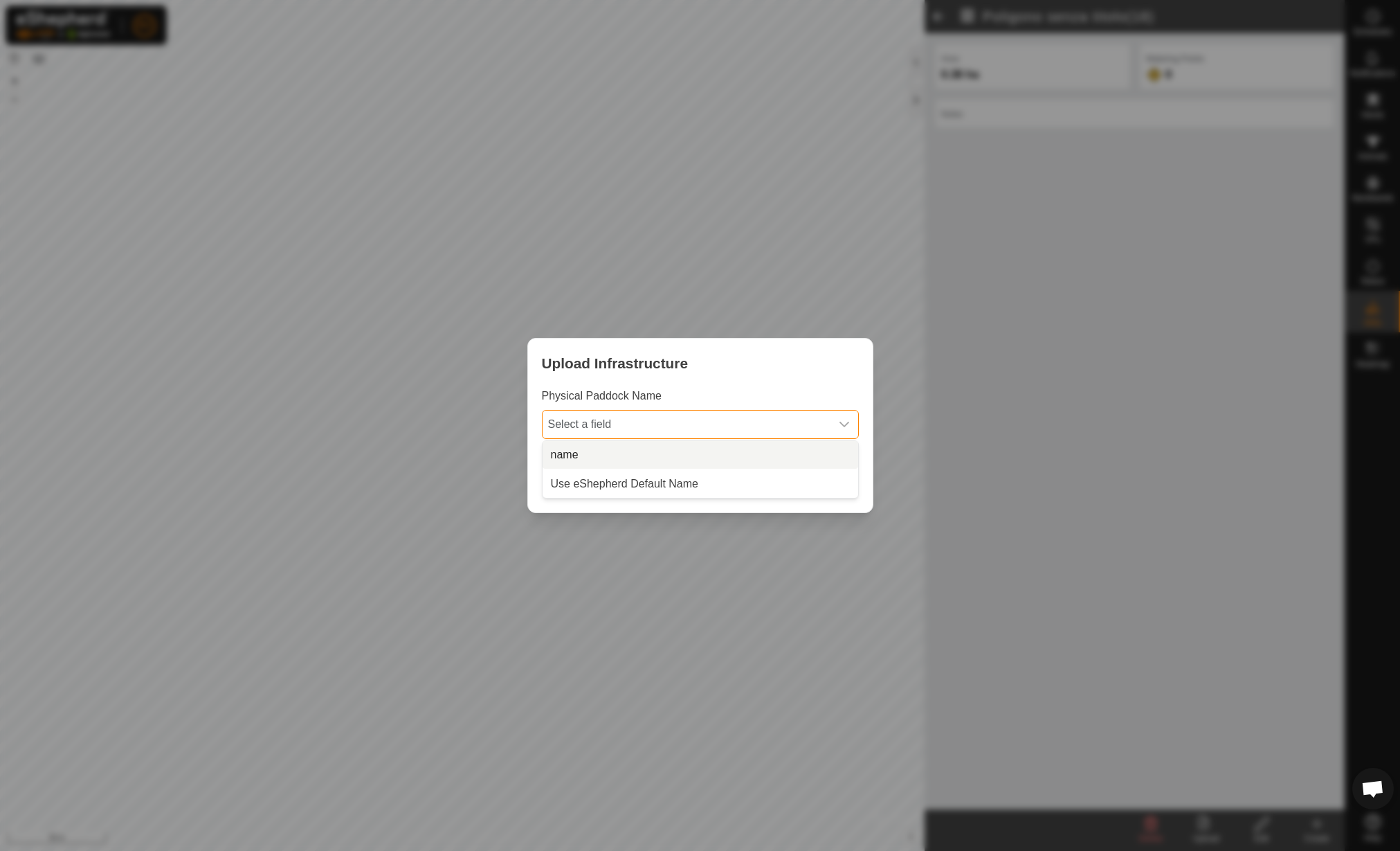
click at [599, 455] on li "name" at bounding box center [700, 455] width 315 height 28
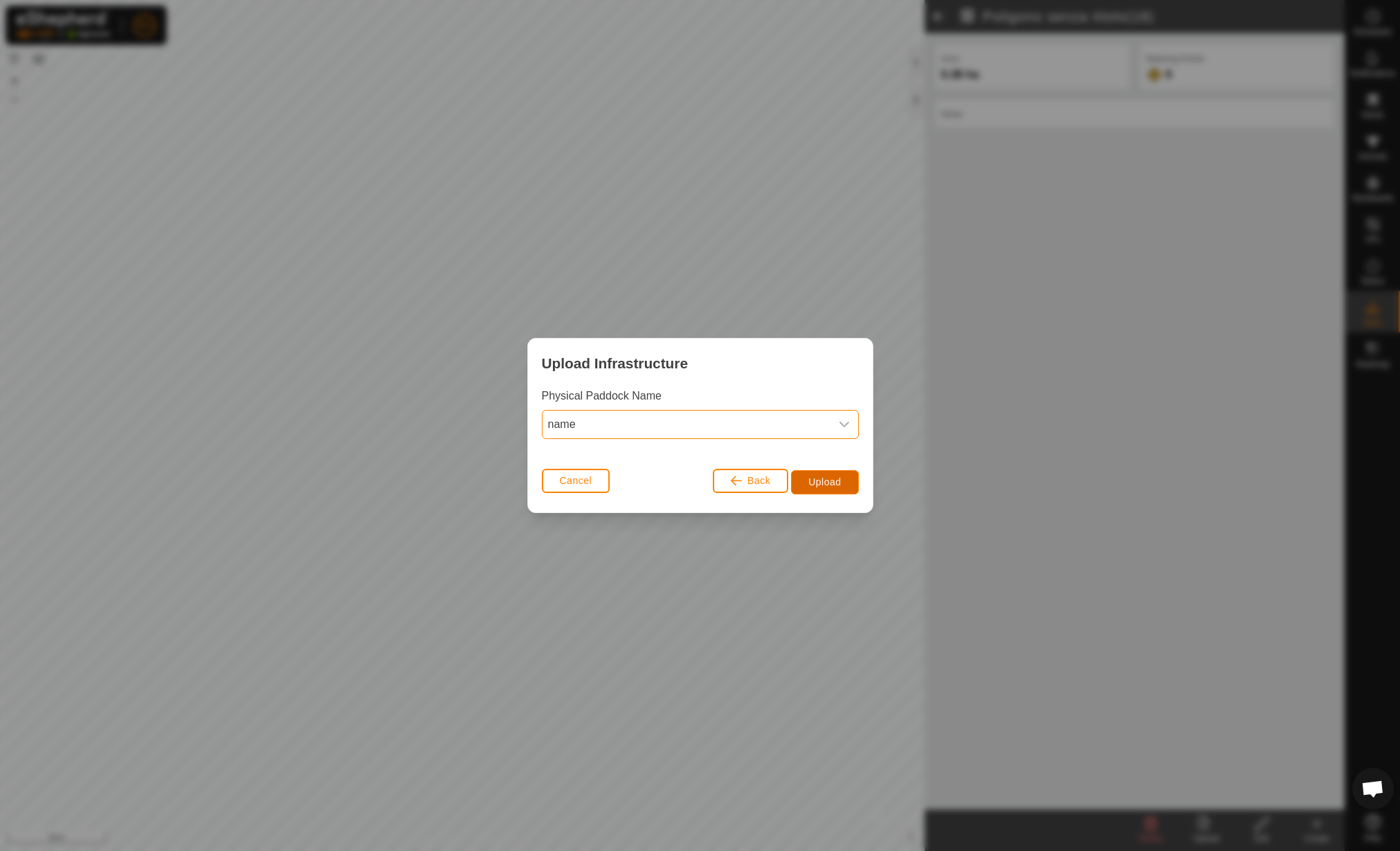
click at [818, 478] on span "Upload" at bounding box center [825, 481] width 33 height 11
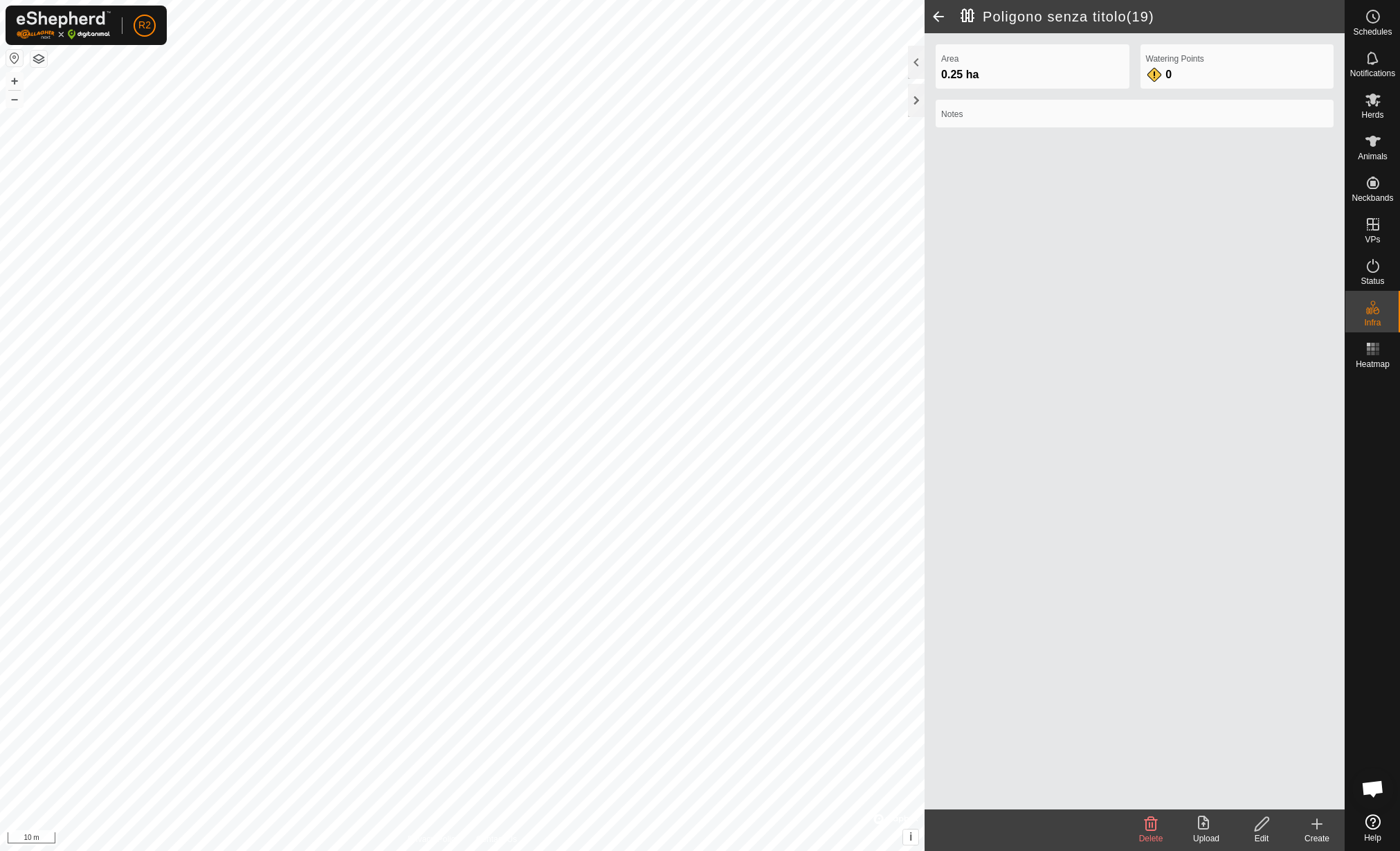
click at [1275, 828] on edit-svg-icon at bounding box center [1262, 823] width 56 height 17
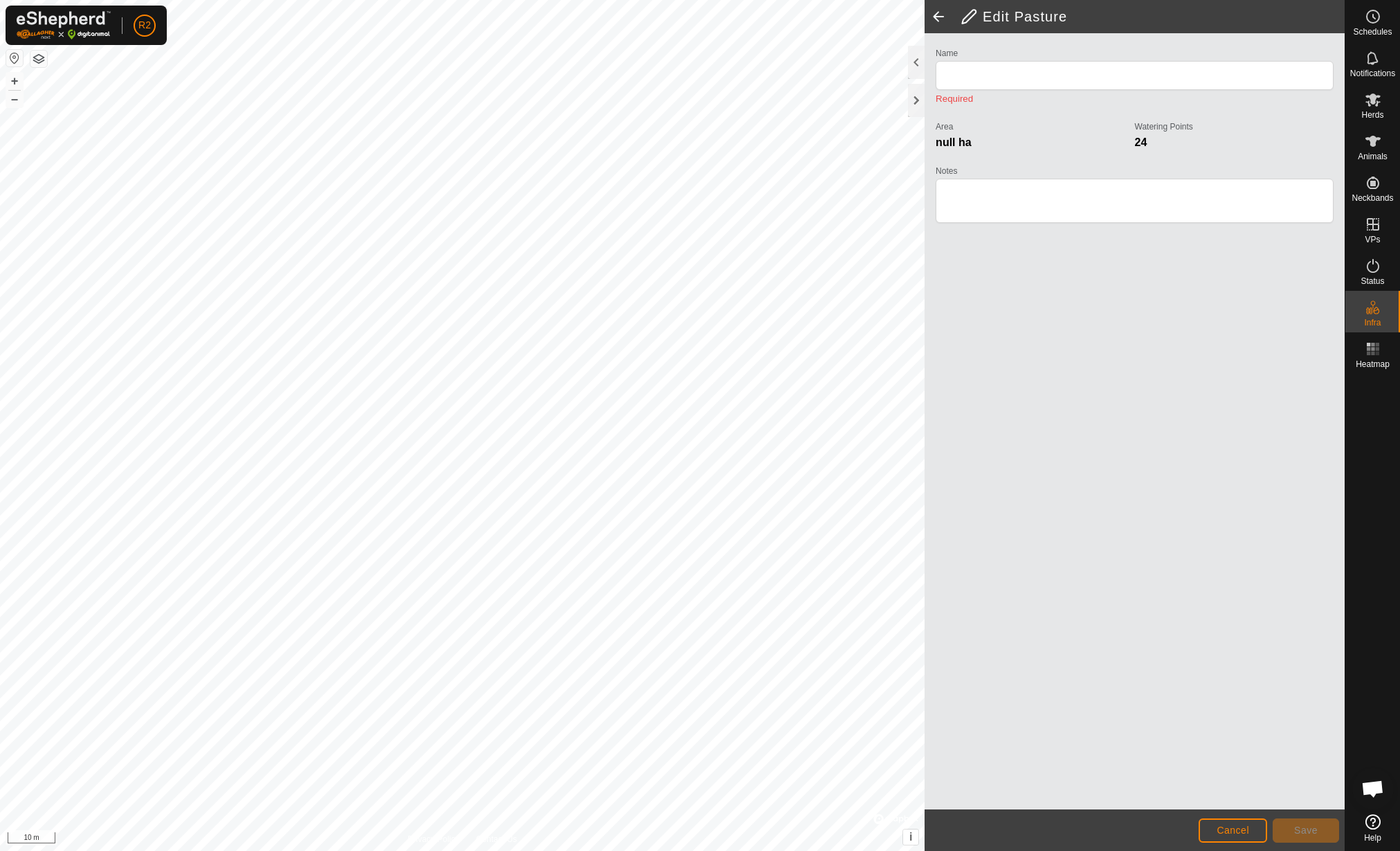
type input "Poligono senza titolo(19)"
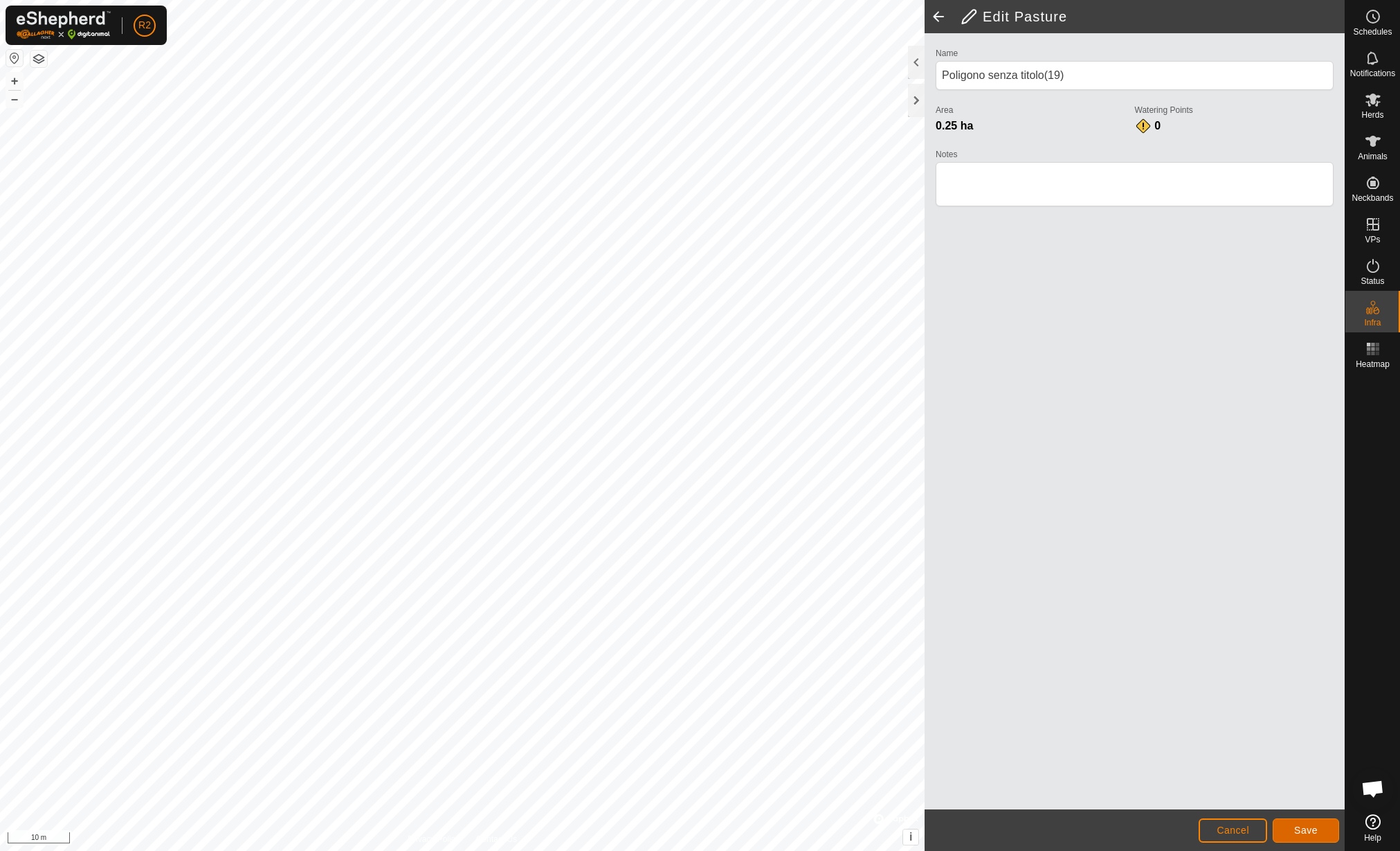
click at [1321, 836] on button "Save" at bounding box center [1306, 830] width 66 height 24
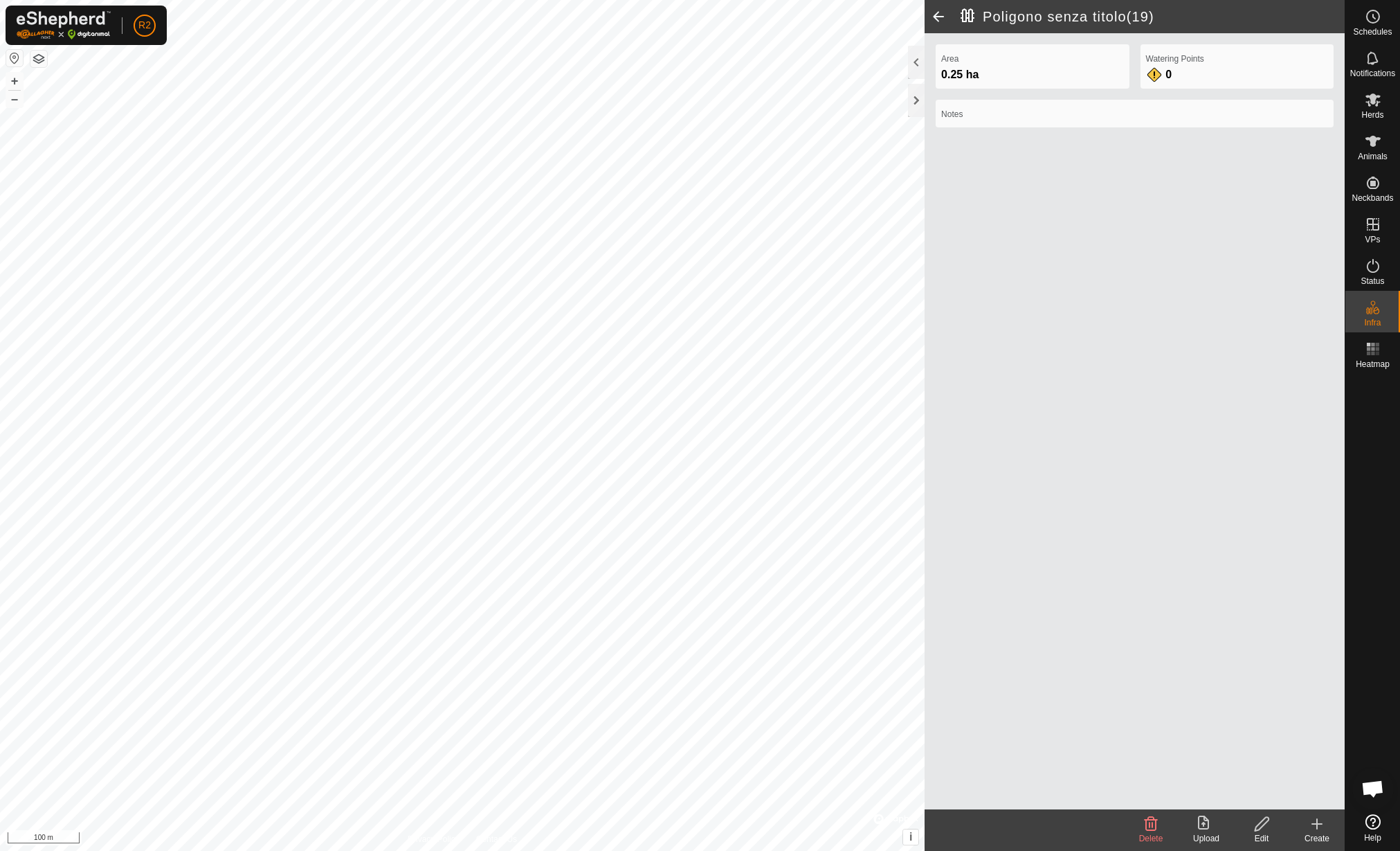
click at [1202, 828] on icon at bounding box center [1206, 823] width 17 height 17
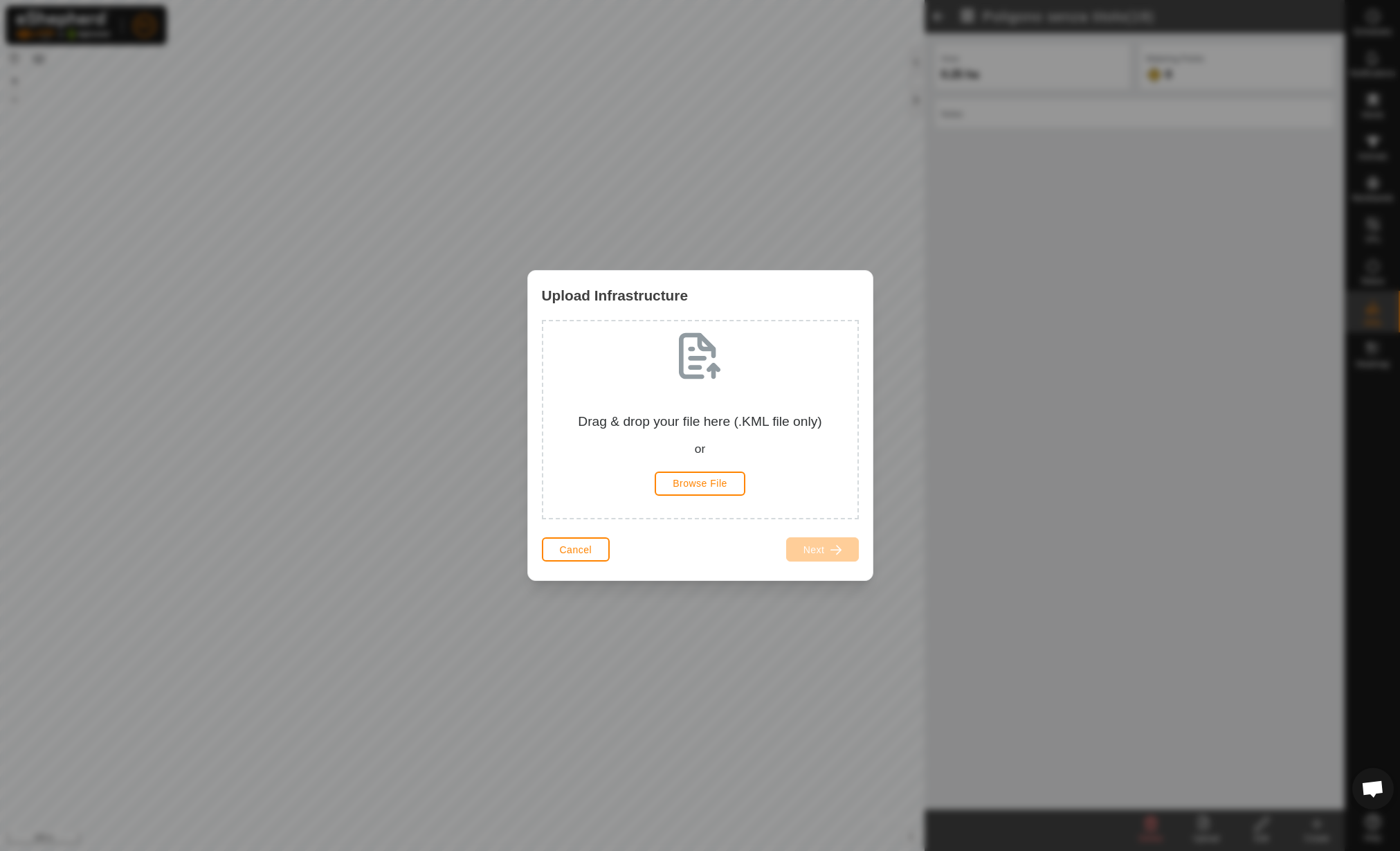
click at [1202, 828] on div "Upload Infrastructure Drag & drop your file here (.KML file only) or Browse Fil…" at bounding box center [700, 425] width 1400 height 851
click at [538, 554] on div "Cancel Next" at bounding box center [700, 557] width 345 height 47
click at [554, 546] on button "Cancel" at bounding box center [576, 549] width 69 height 24
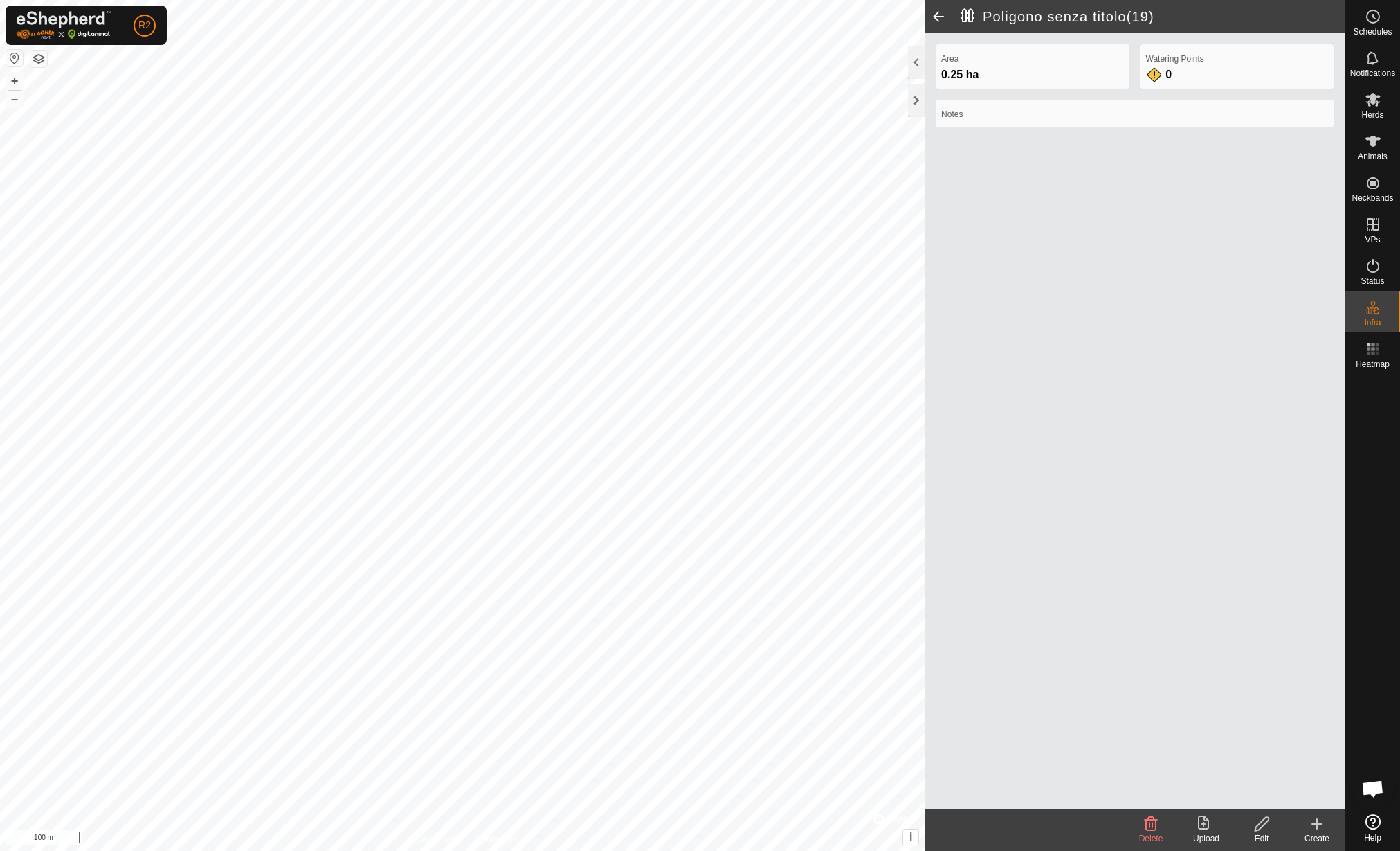
click at [946, 5] on span at bounding box center [938, 16] width 28 height 33
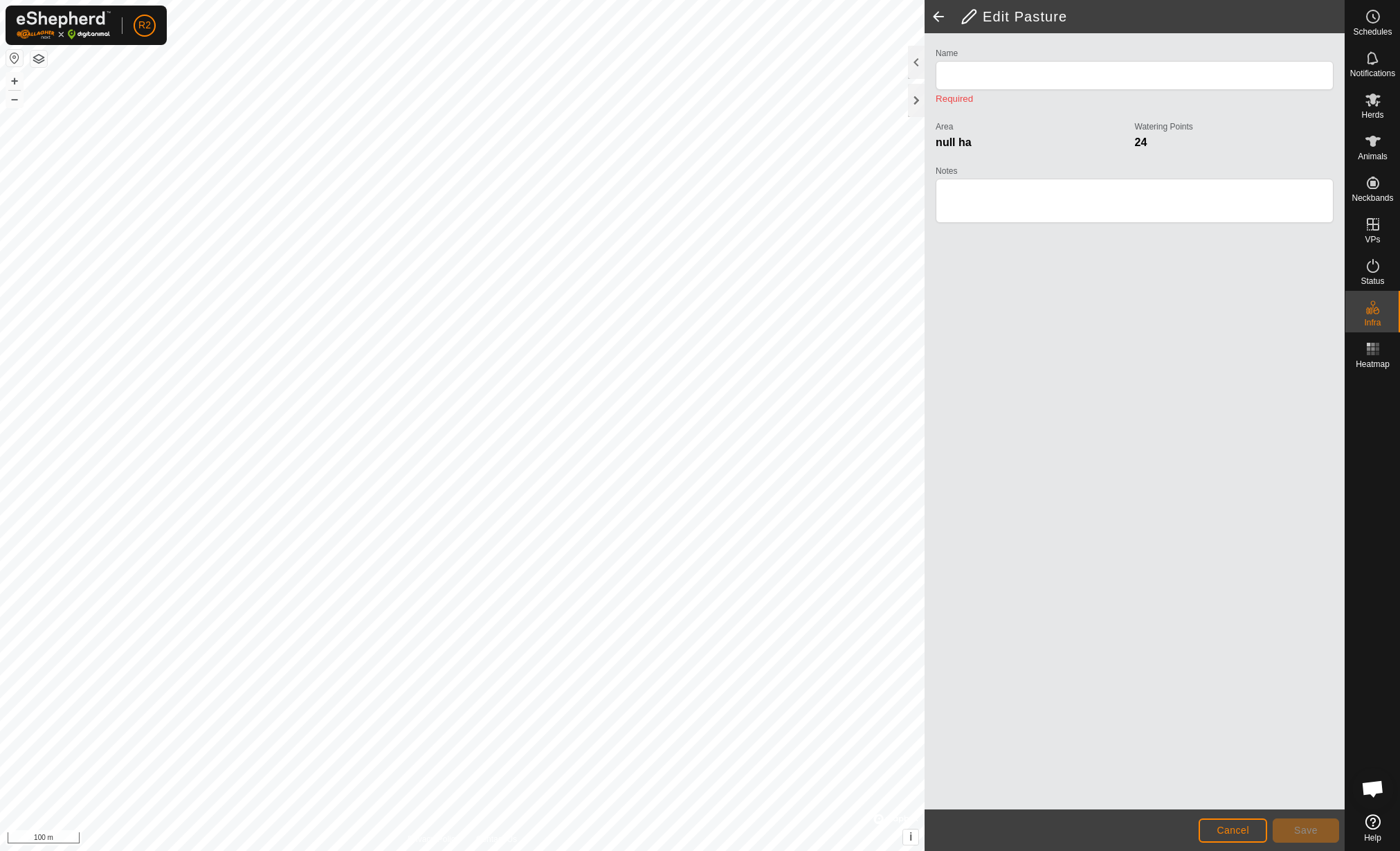
type input "Poligono senza titolo(19)"
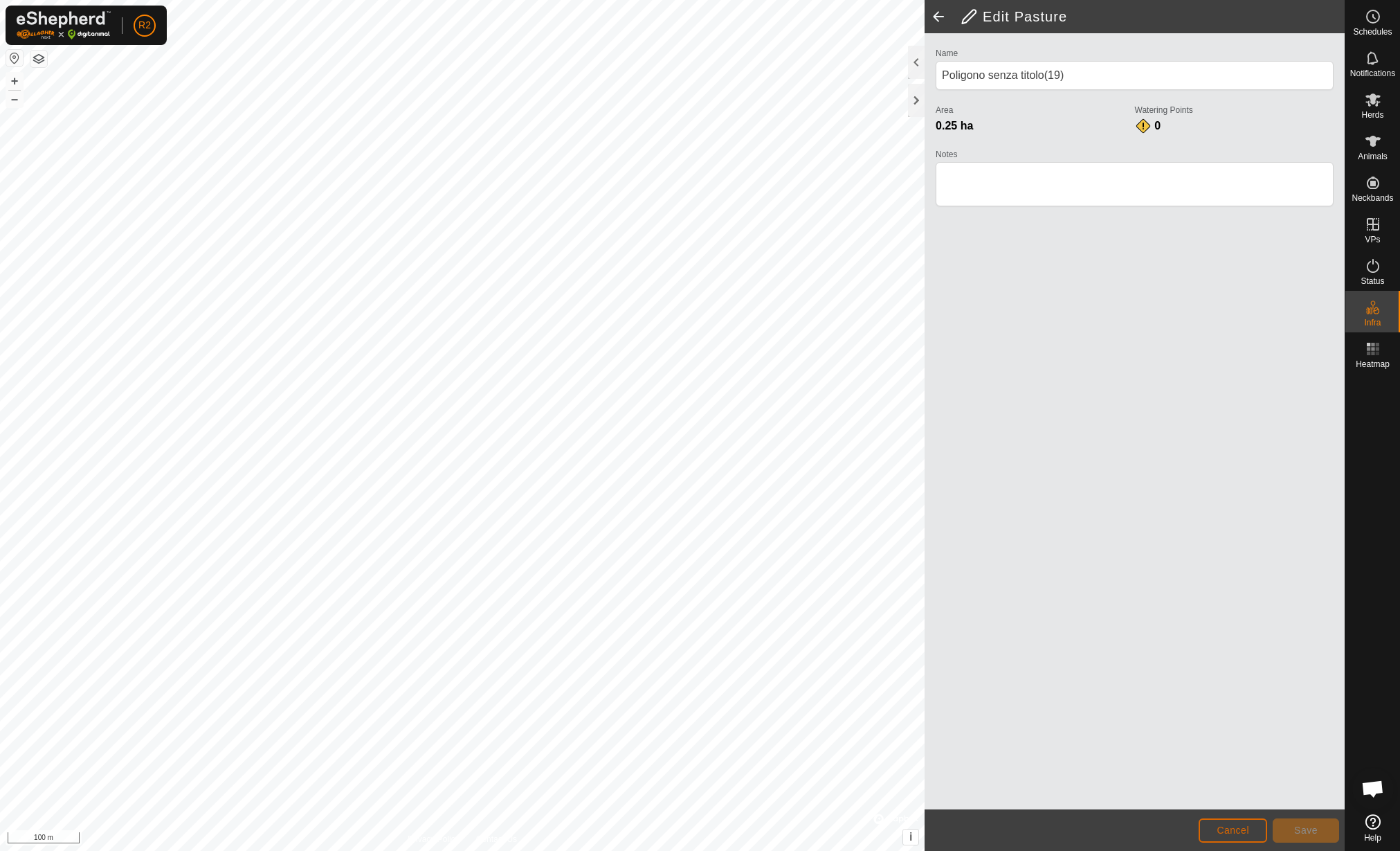
click at [1242, 831] on span "Cancel" at bounding box center [1233, 830] width 33 height 11
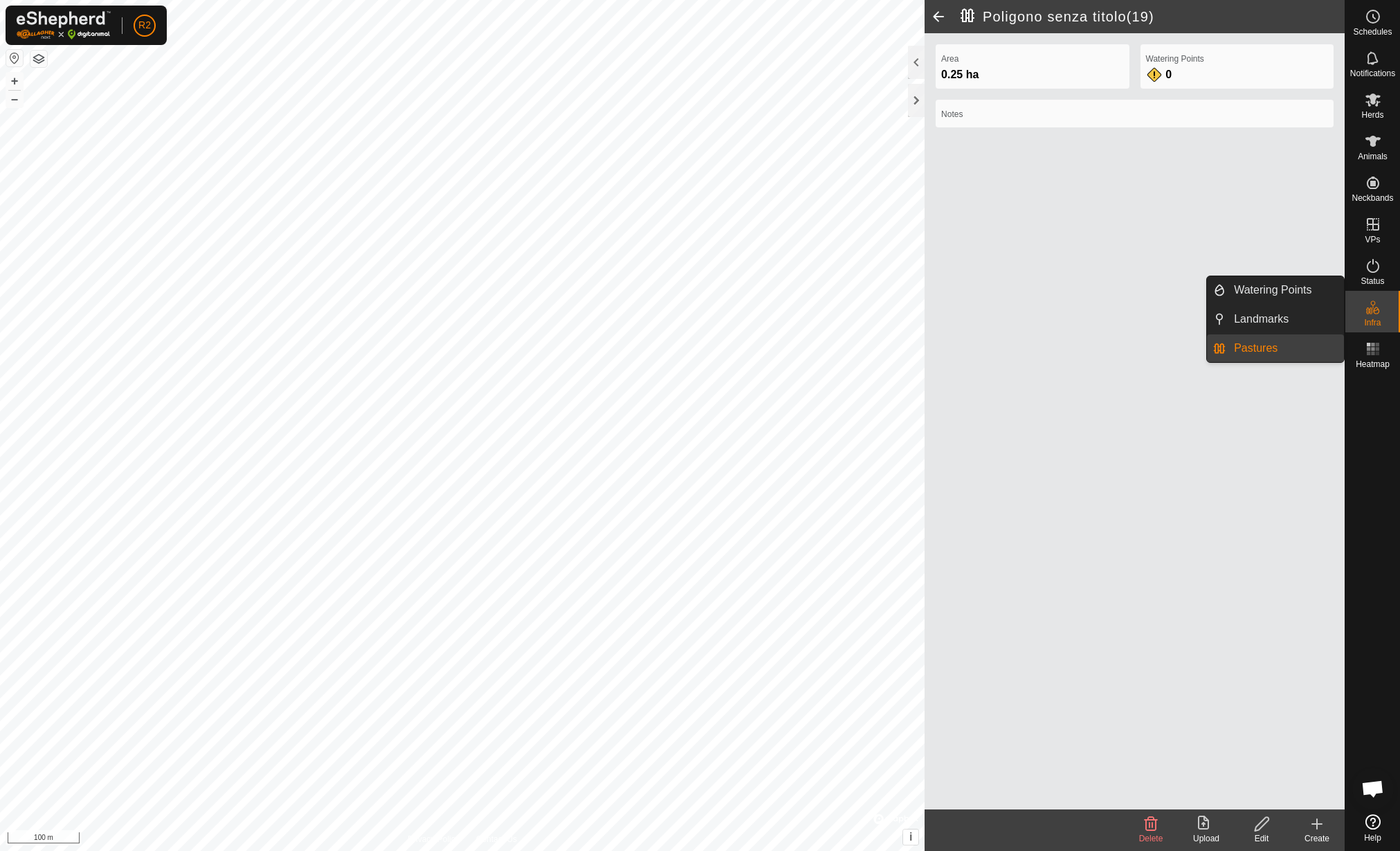
drag, startPoint x: 1393, startPoint y: 324, endPoint x: 1372, endPoint y: 325, distance: 21.0
click at [1372, 325] on span "Infra" at bounding box center [1372, 322] width 17 height 8
click at [1250, 348] on link "Pastures" at bounding box center [1285, 348] width 118 height 28
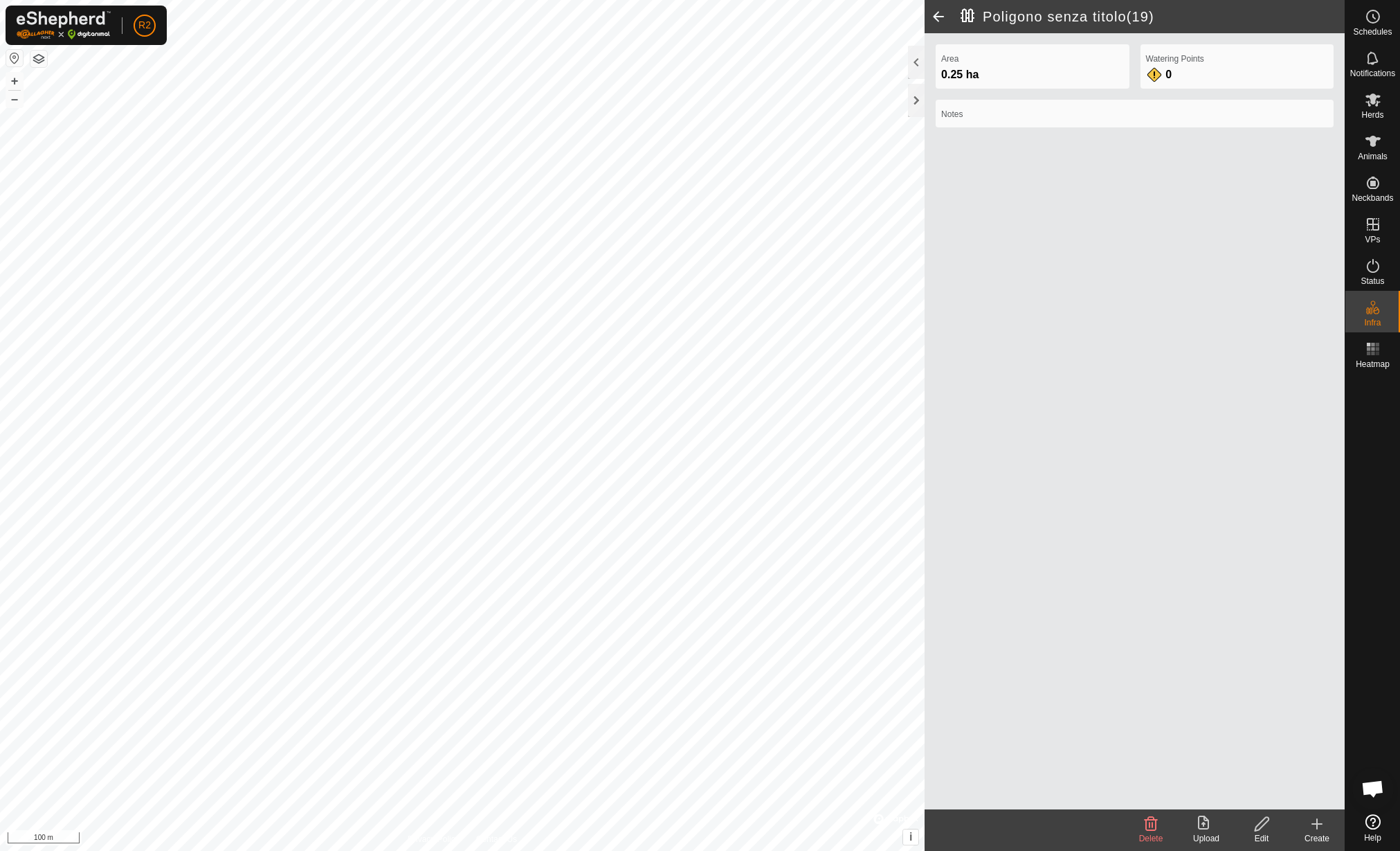
click at [941, 13] on span at bounding box center [938, 16] width 28 height 33
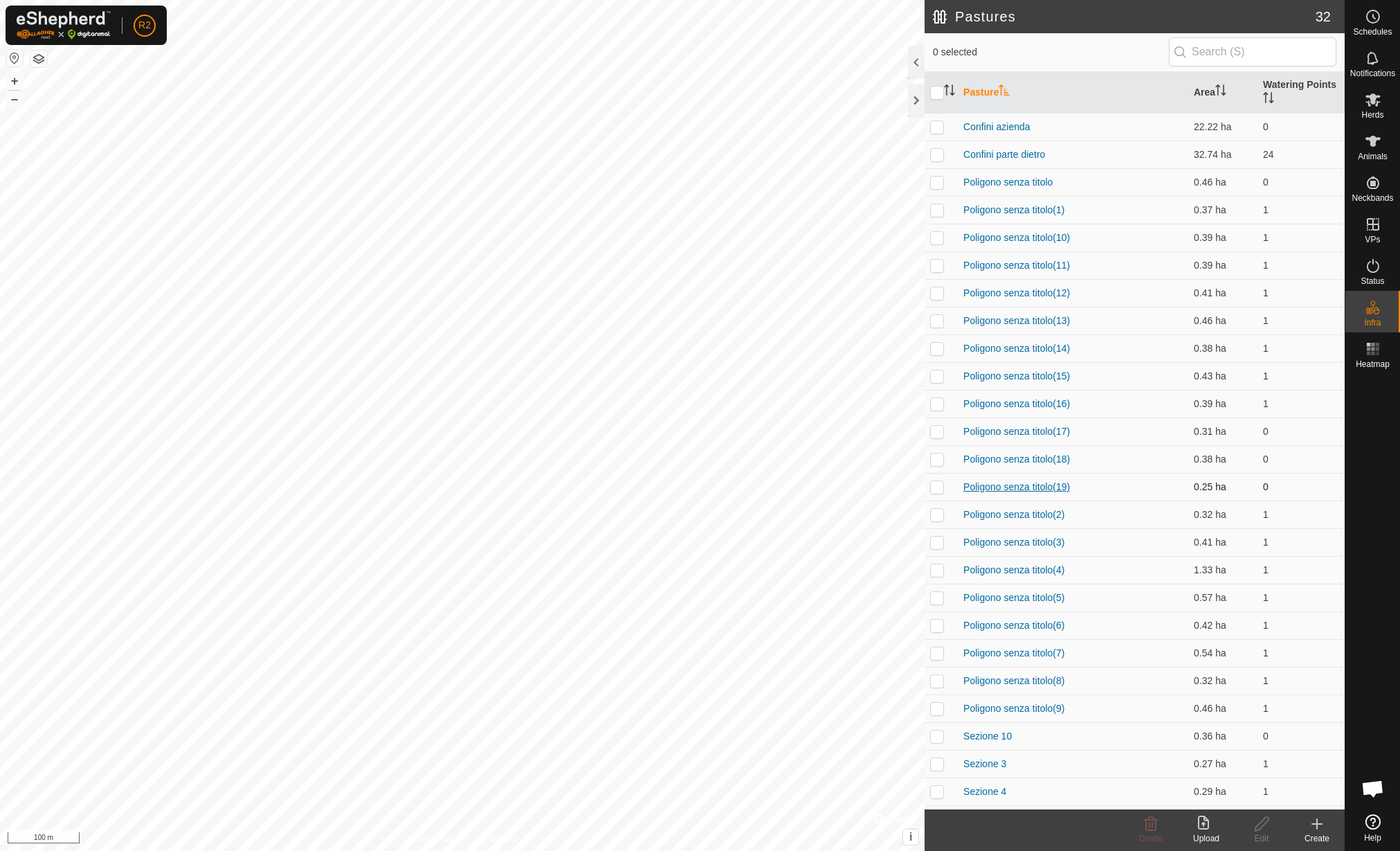
click at [1049, 489] on link "Poligono senza titolo(19)" at bounding box center [1017, 486] width 107 height 11
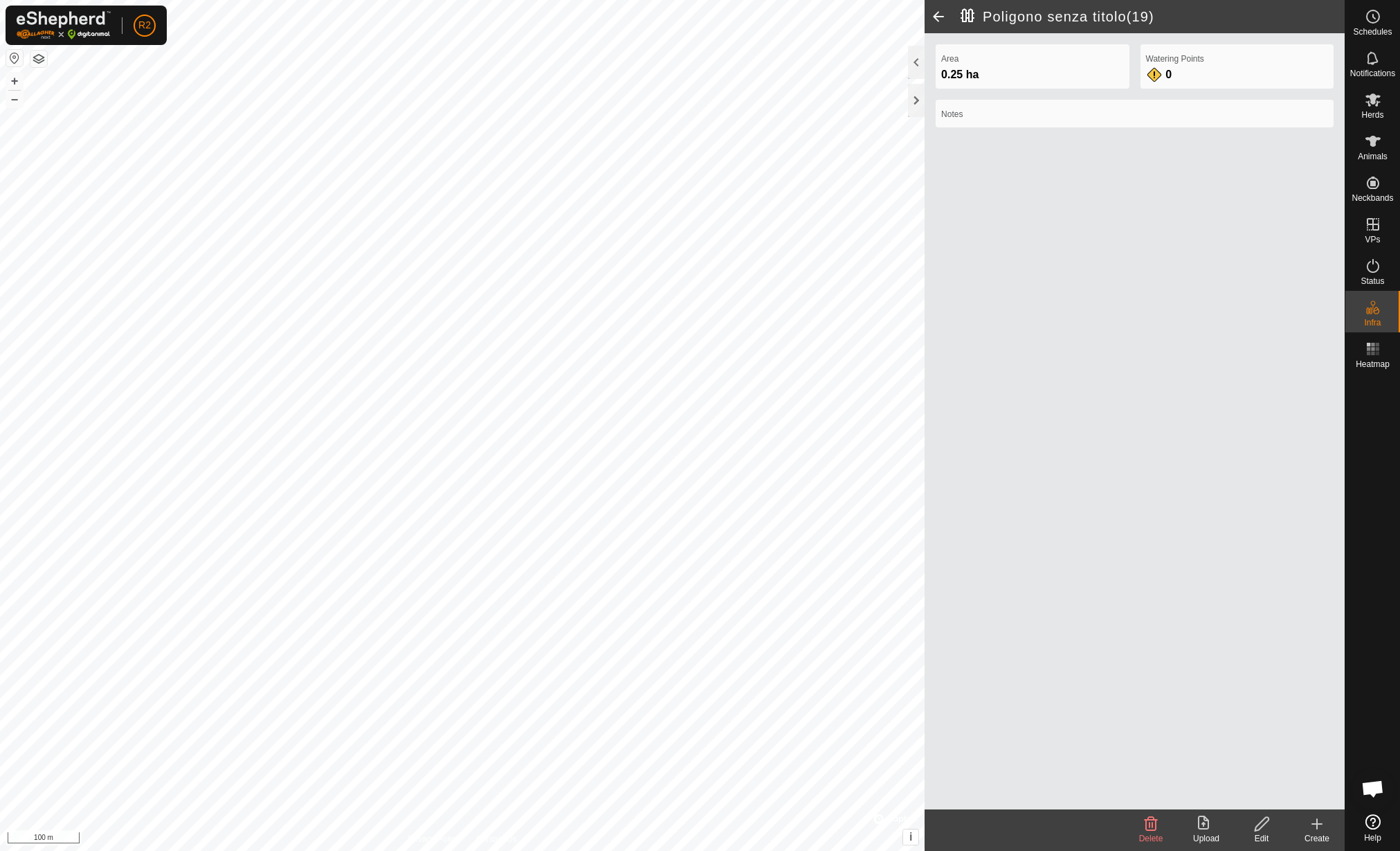
click at [1266, 818] on icon at bounding box center [1262, 823] width 18 height 17
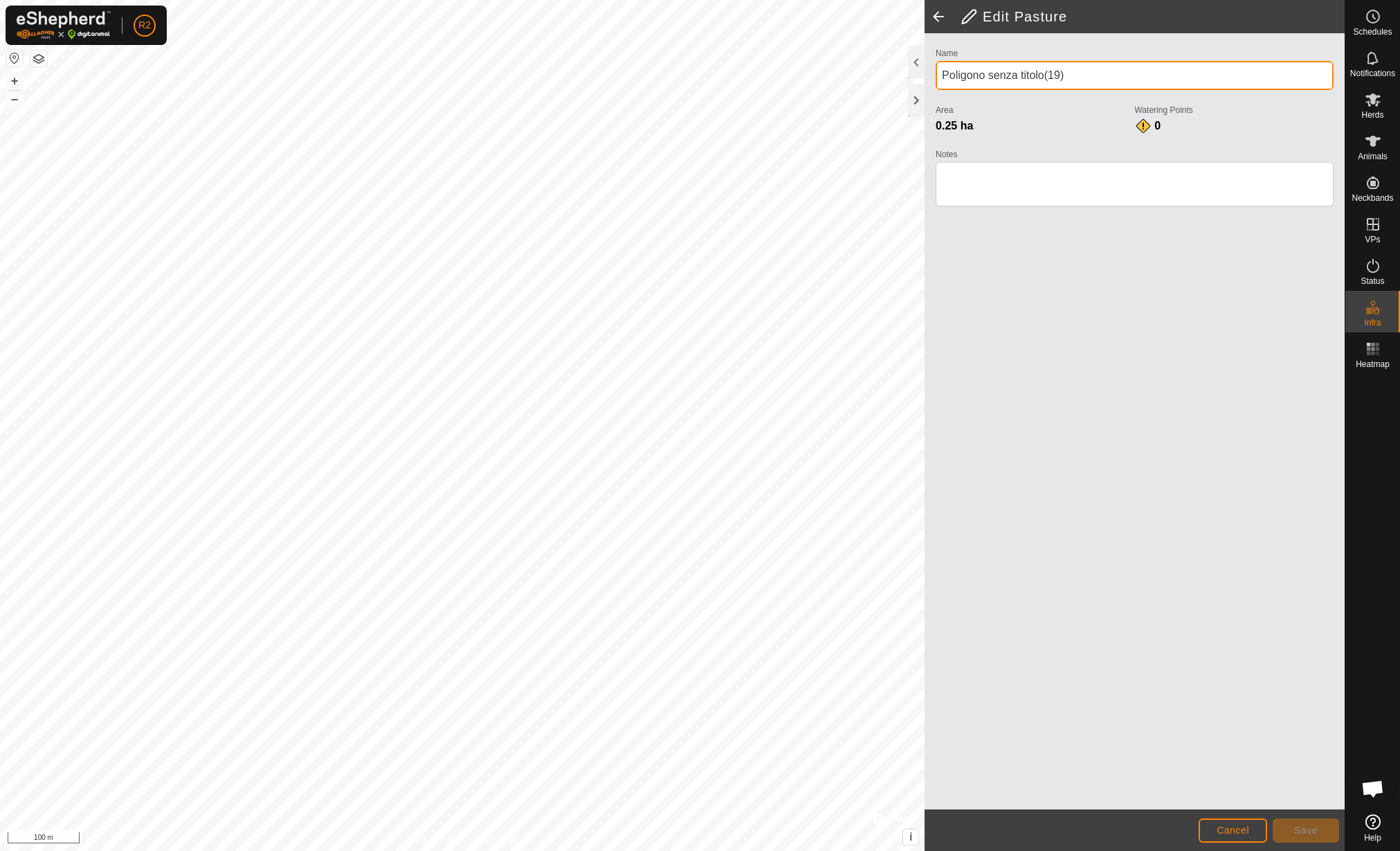
click at [1009, 72] on input "Poligono senza titolo(19)" at bounding box center [1134, 75] width 398 height 29
type input "Sezione 30"
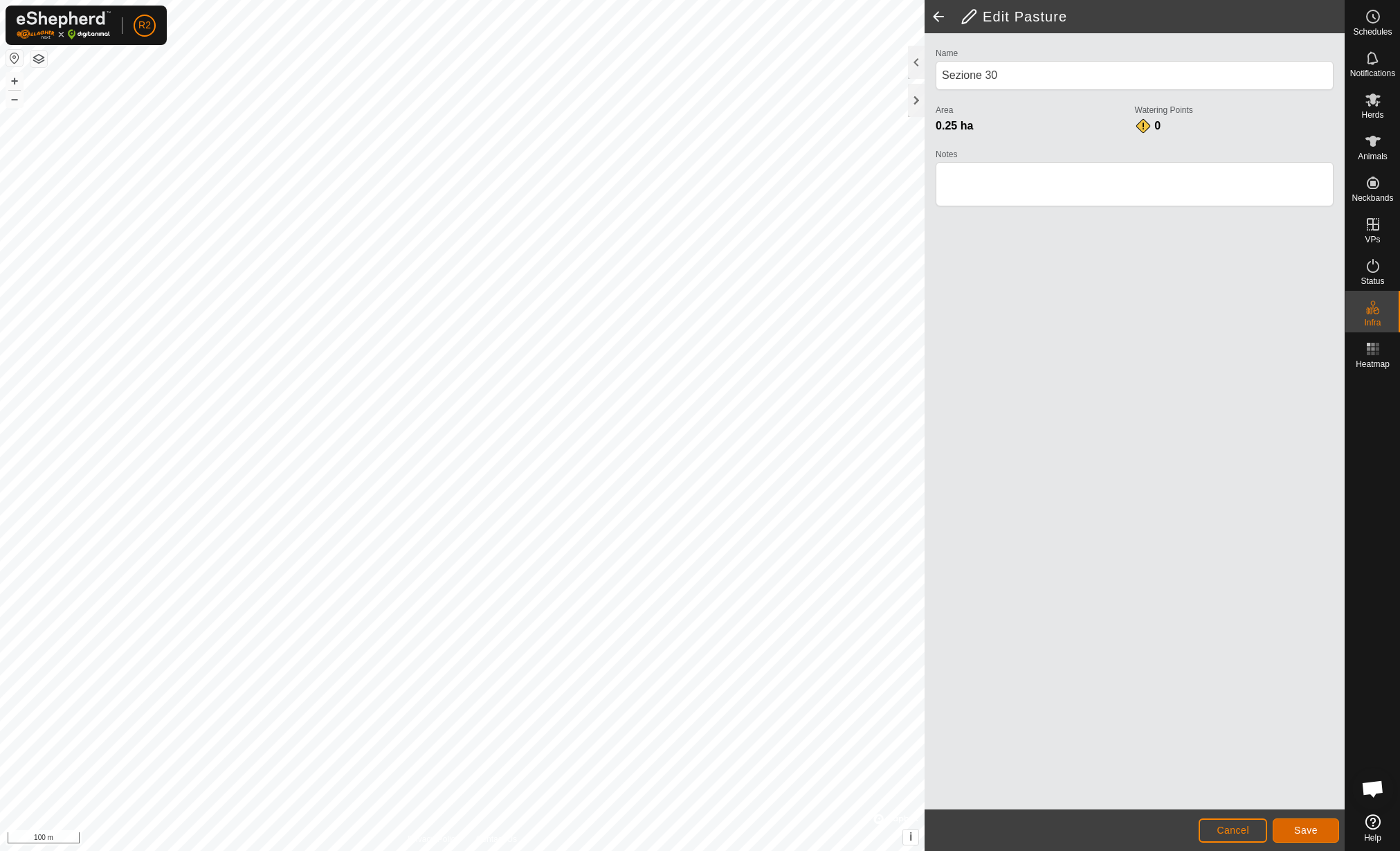
click at [1313, 823] on button "Save" at bounding box center [1306, 830] width 66 height 24
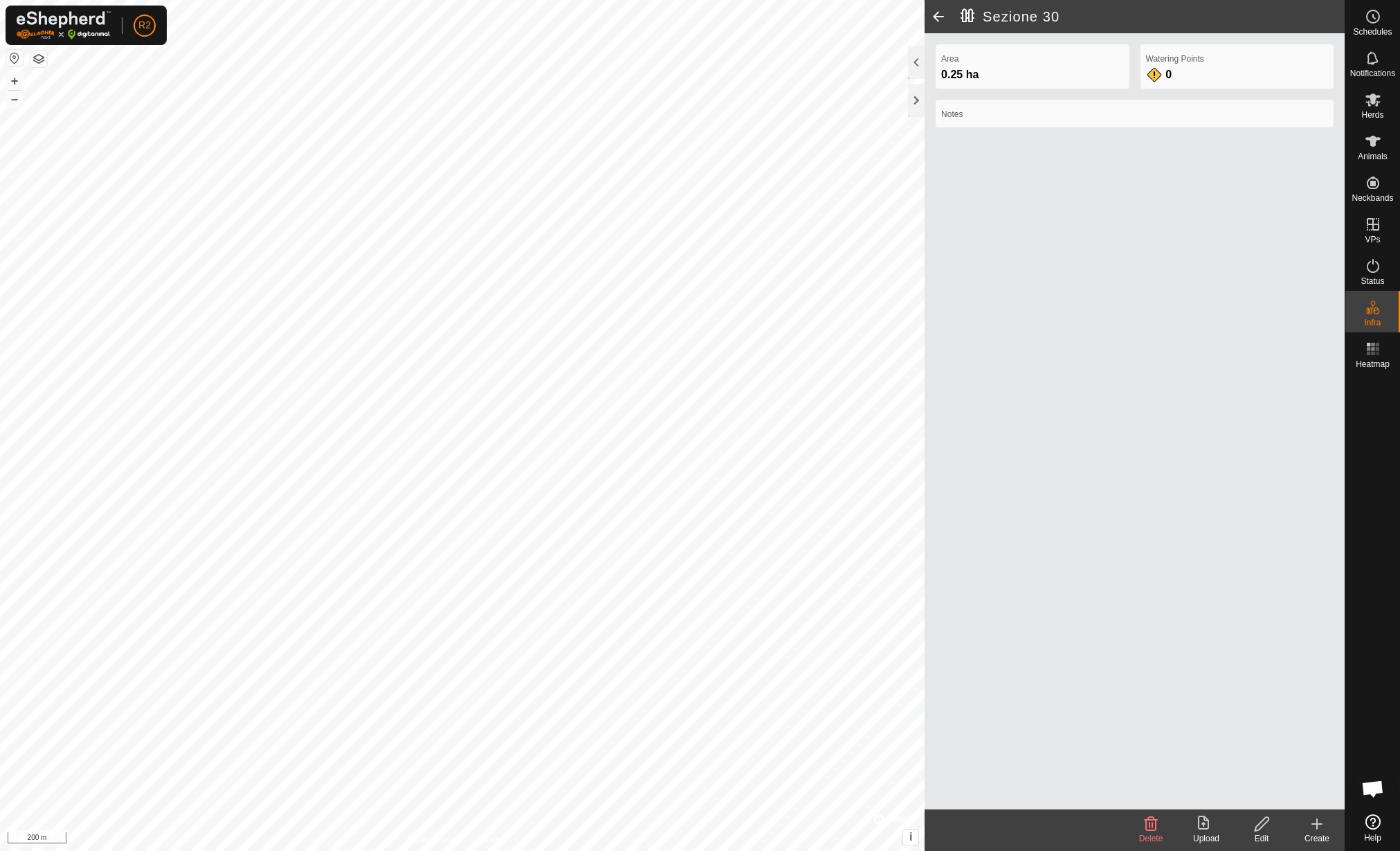
click at [1198, 818] on icon at bounding box center [1204, 822] width 11 height 14
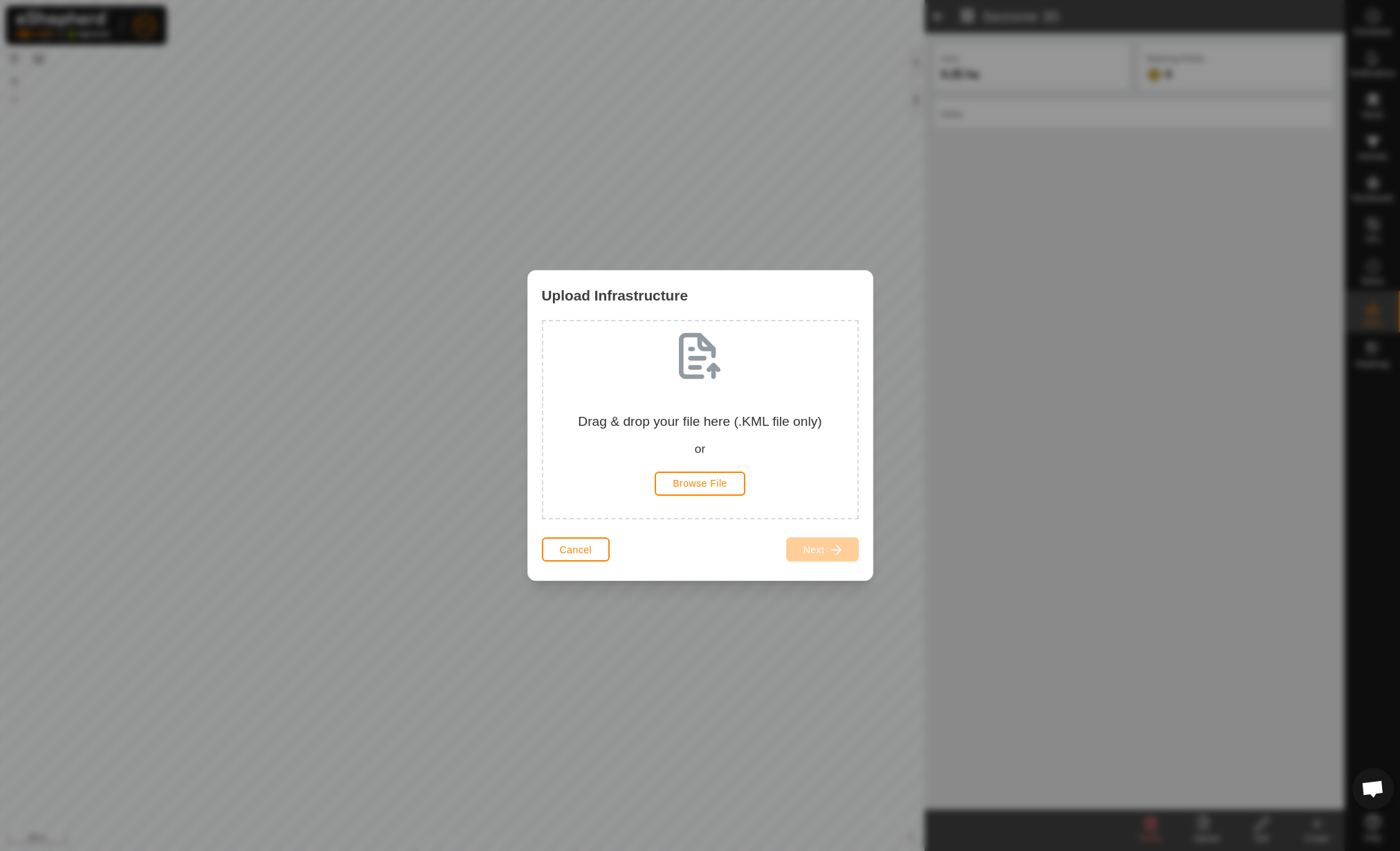
click at [720, 469] on div "Drag & drop your file here (.KML file only) or Browse File" at bounding box center [700, 419] width 292 height 175
click at [714, 486] on span "Browse File" at bounding box center [700, 483] width 55 height 11
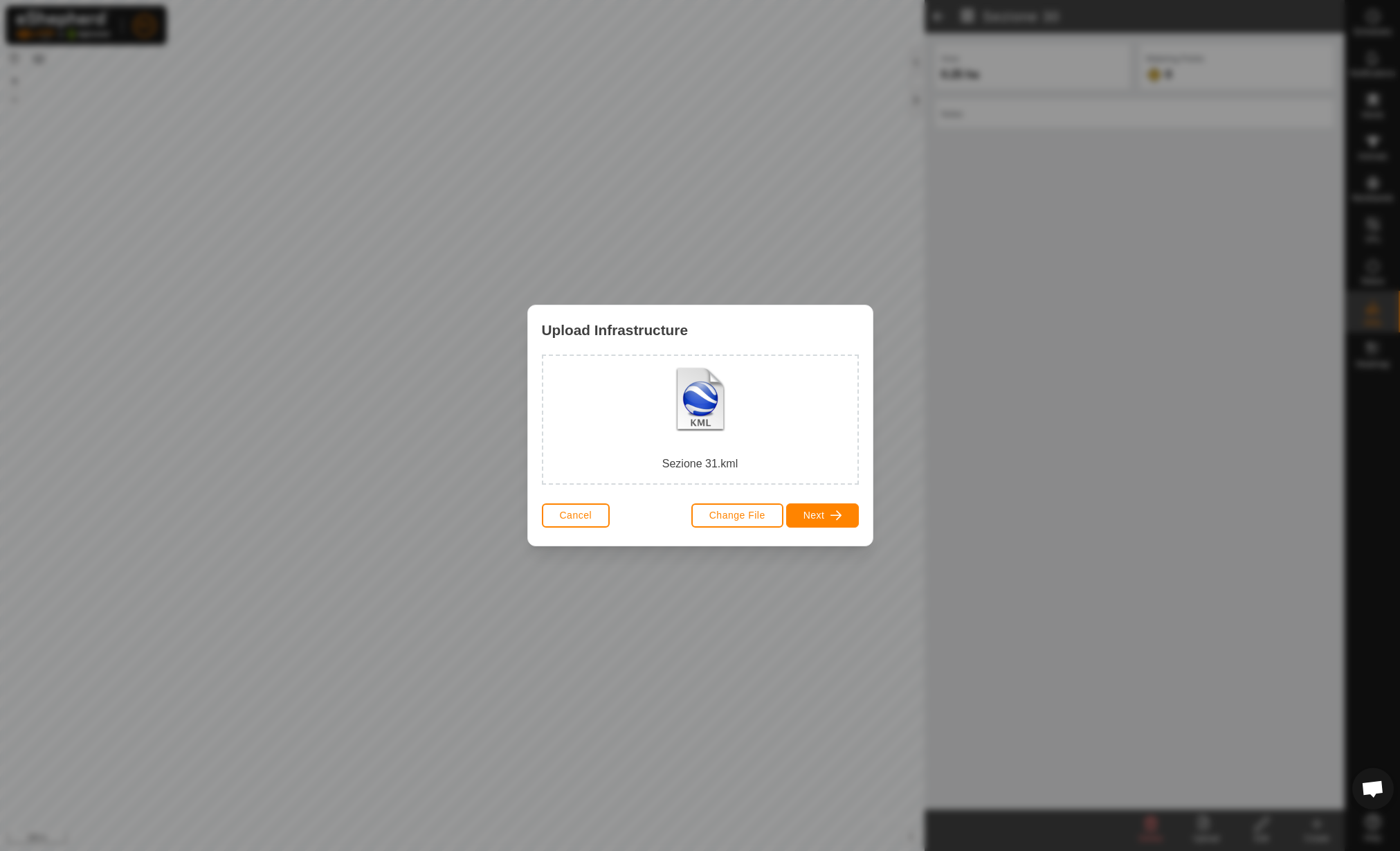
click at [846, 528] on div "Change File Next" at bounding box center [775, 514] width 167 height 33
click at [817, 513] on span "Next" at bounding box center [814, 515] width 21 height 11
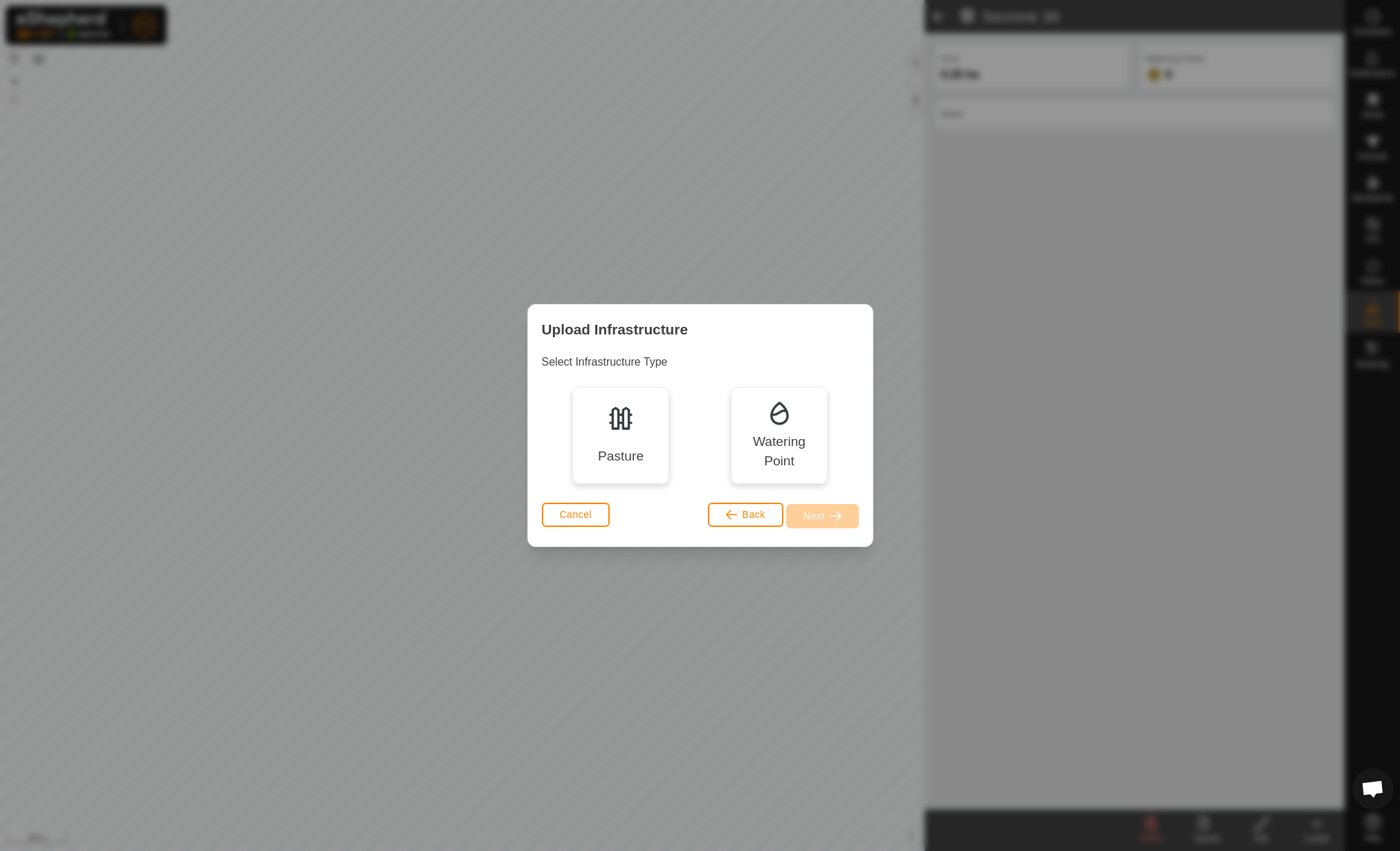
click at [606, 422] on div "Pasture" at bounding box center [621, 435] width 97 height 97
click at [823, 511] on span "Next" at bounding box center [814, 515] width 21 height 11
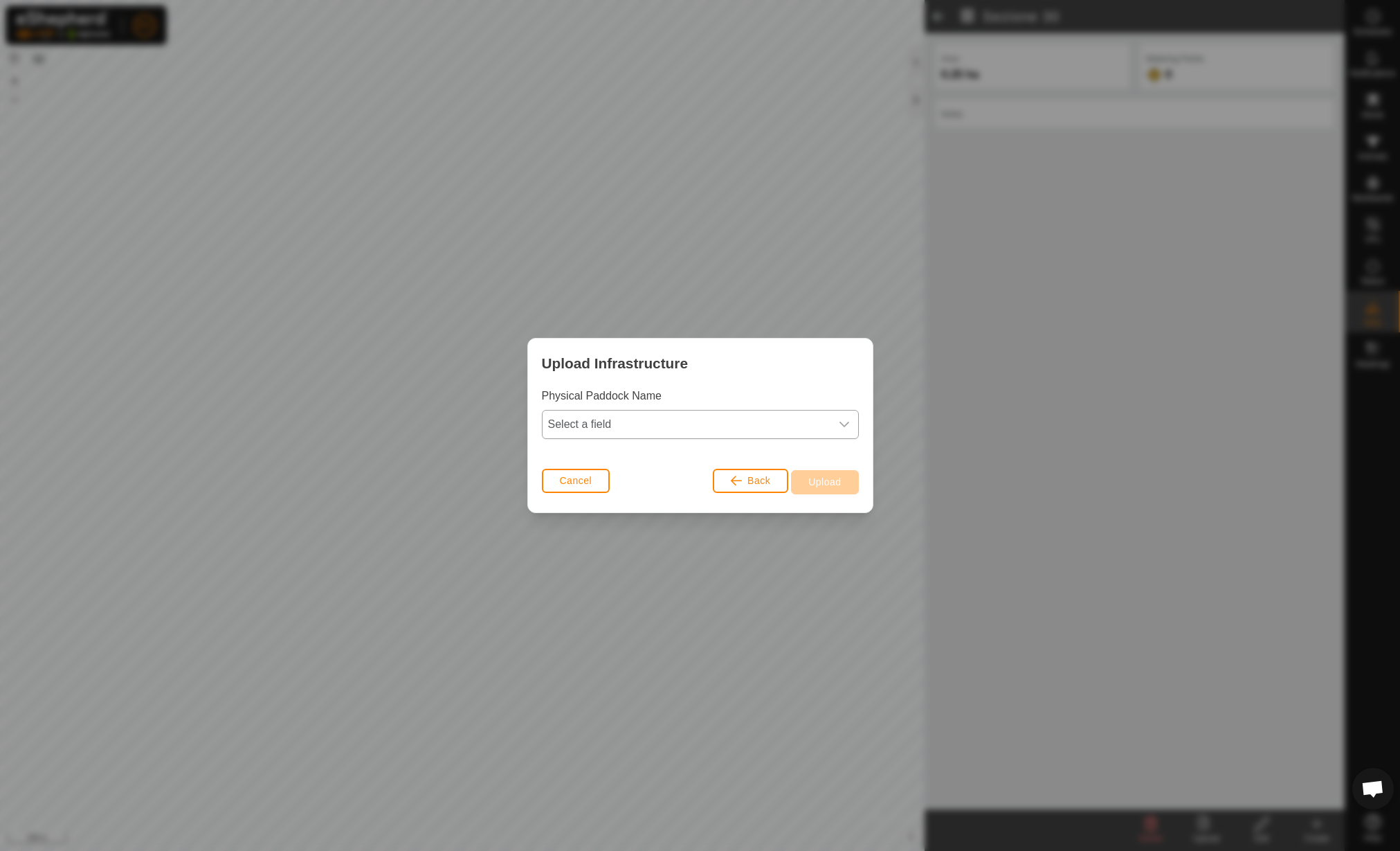
click at [693, 417] on span "Select a field" at bounding box center [686, 424] width 288 height 28
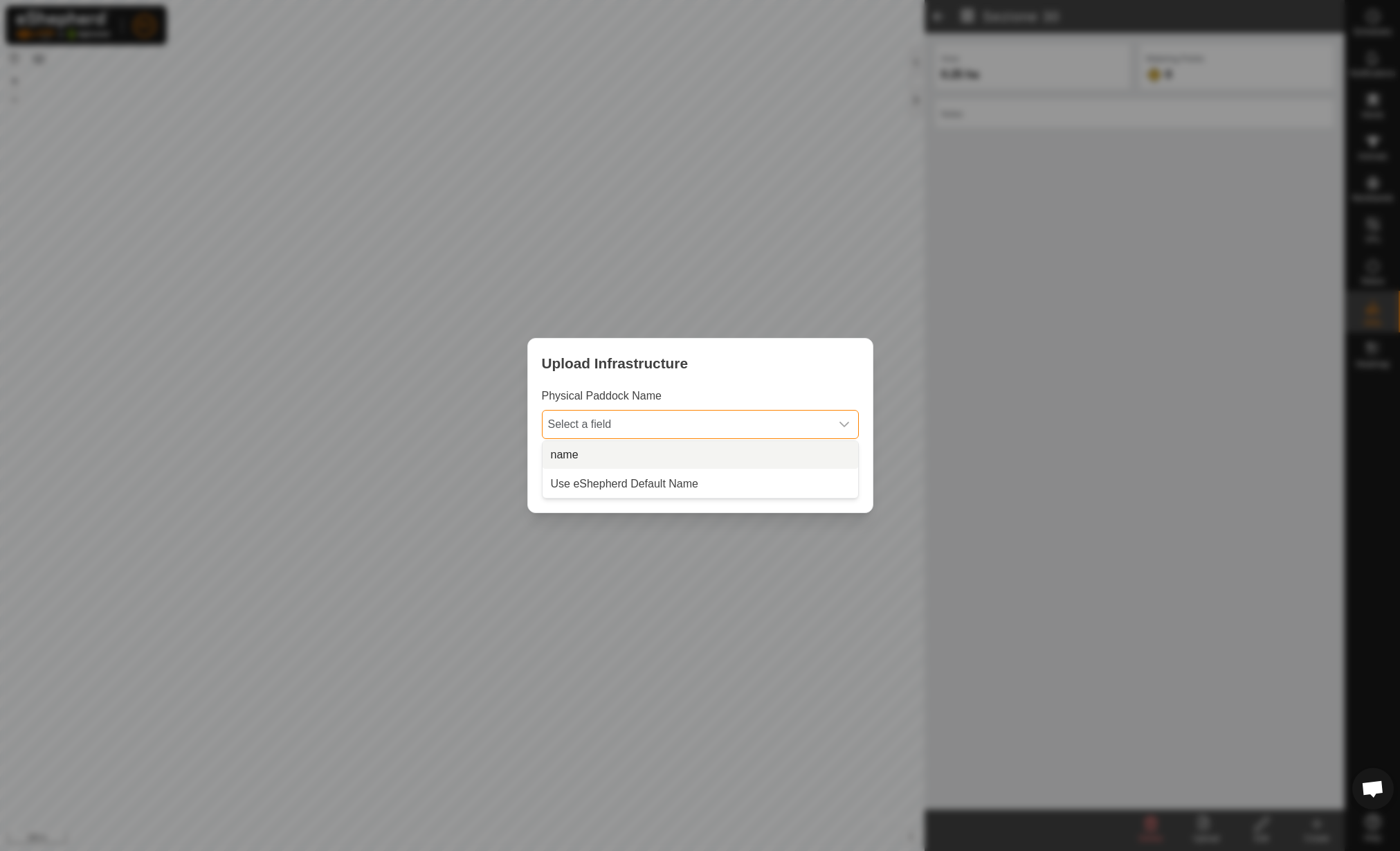
click at [646, 443] on li "name" at bounding box center [700, 455] width 315 height 28
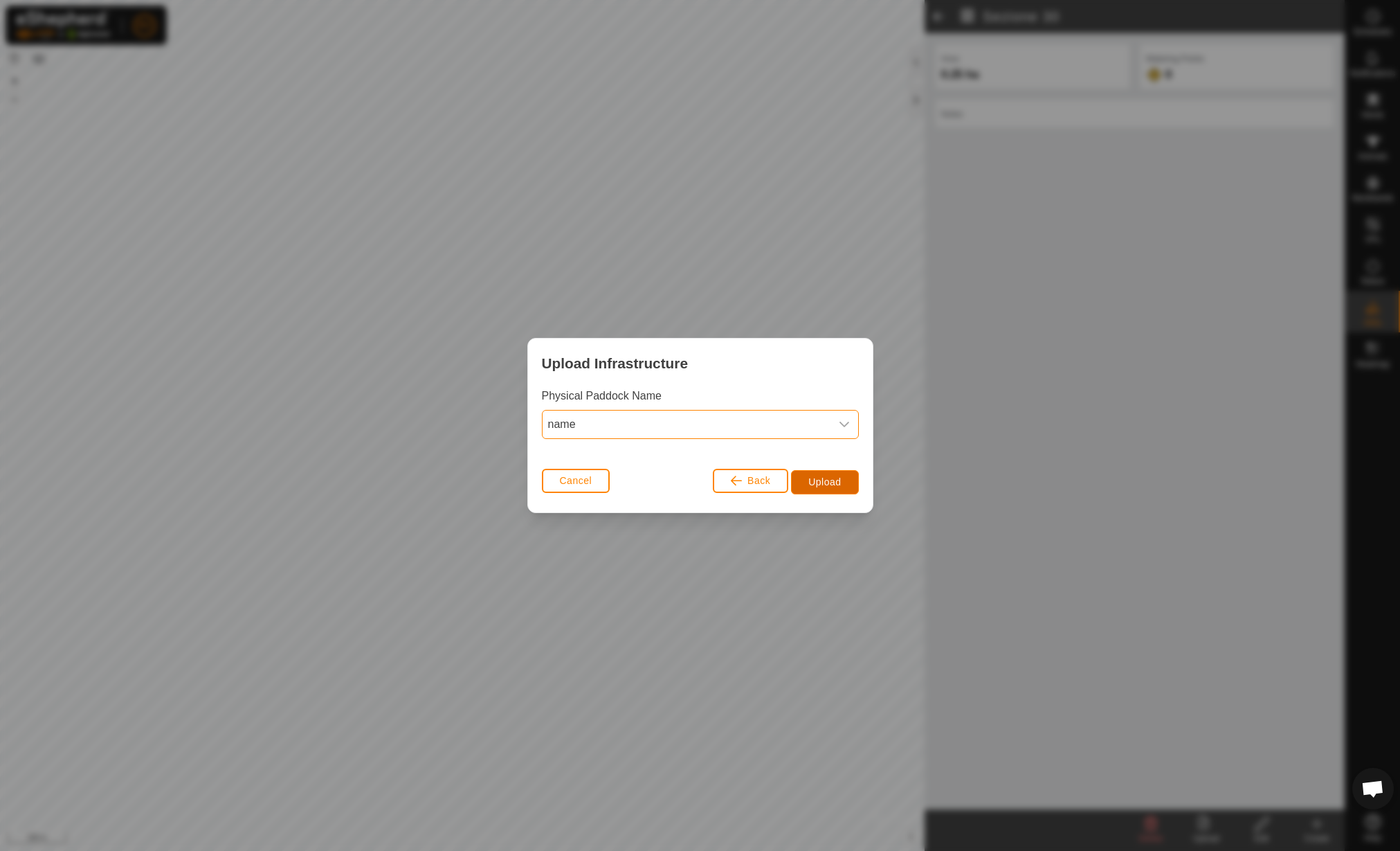
click at [835, 487] on button "Upload" at bounding box center [825, 482] width 67 height 24
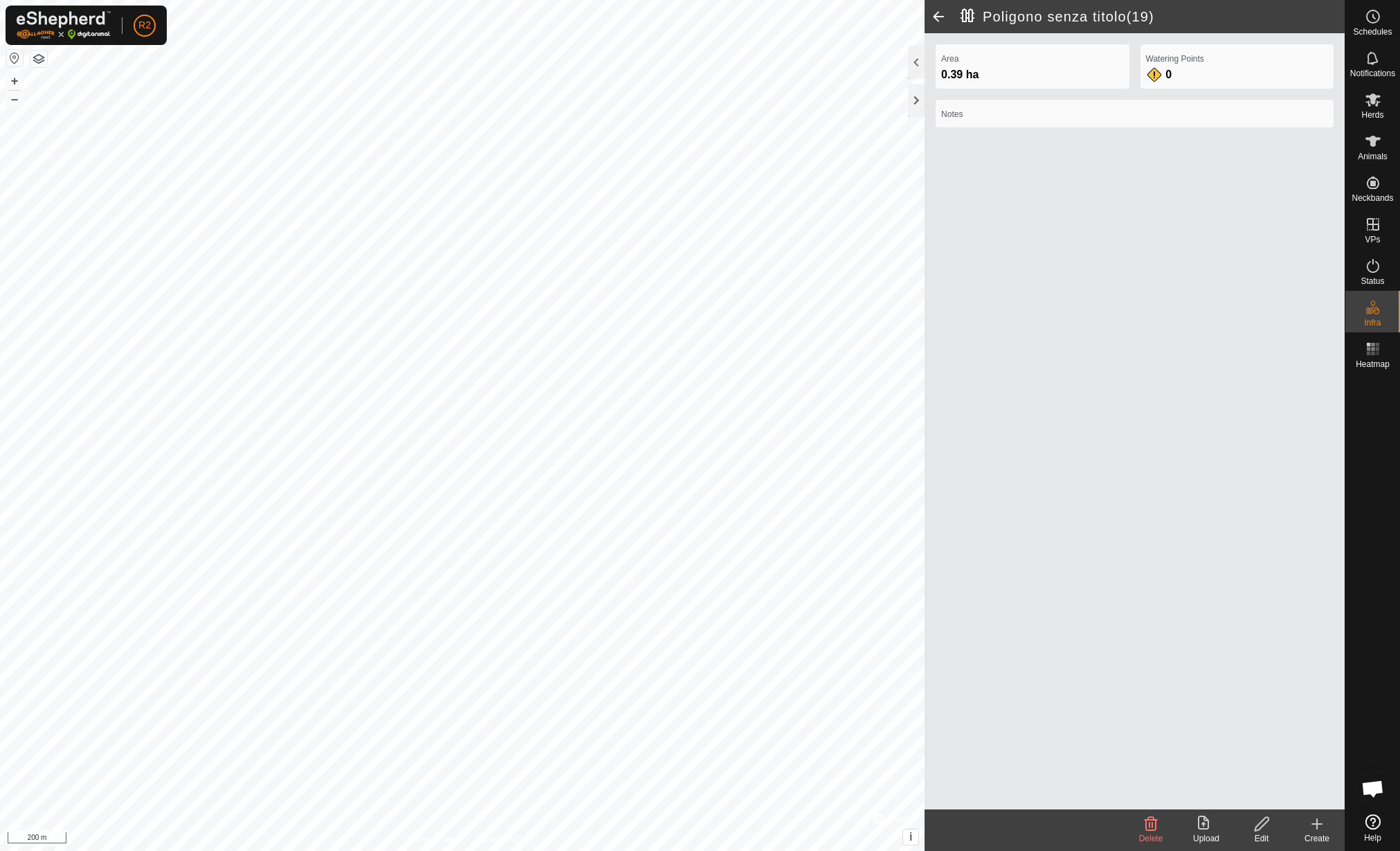
click at [1265, 827] on icon at bounding box center [1262, 823] width 18 height 17
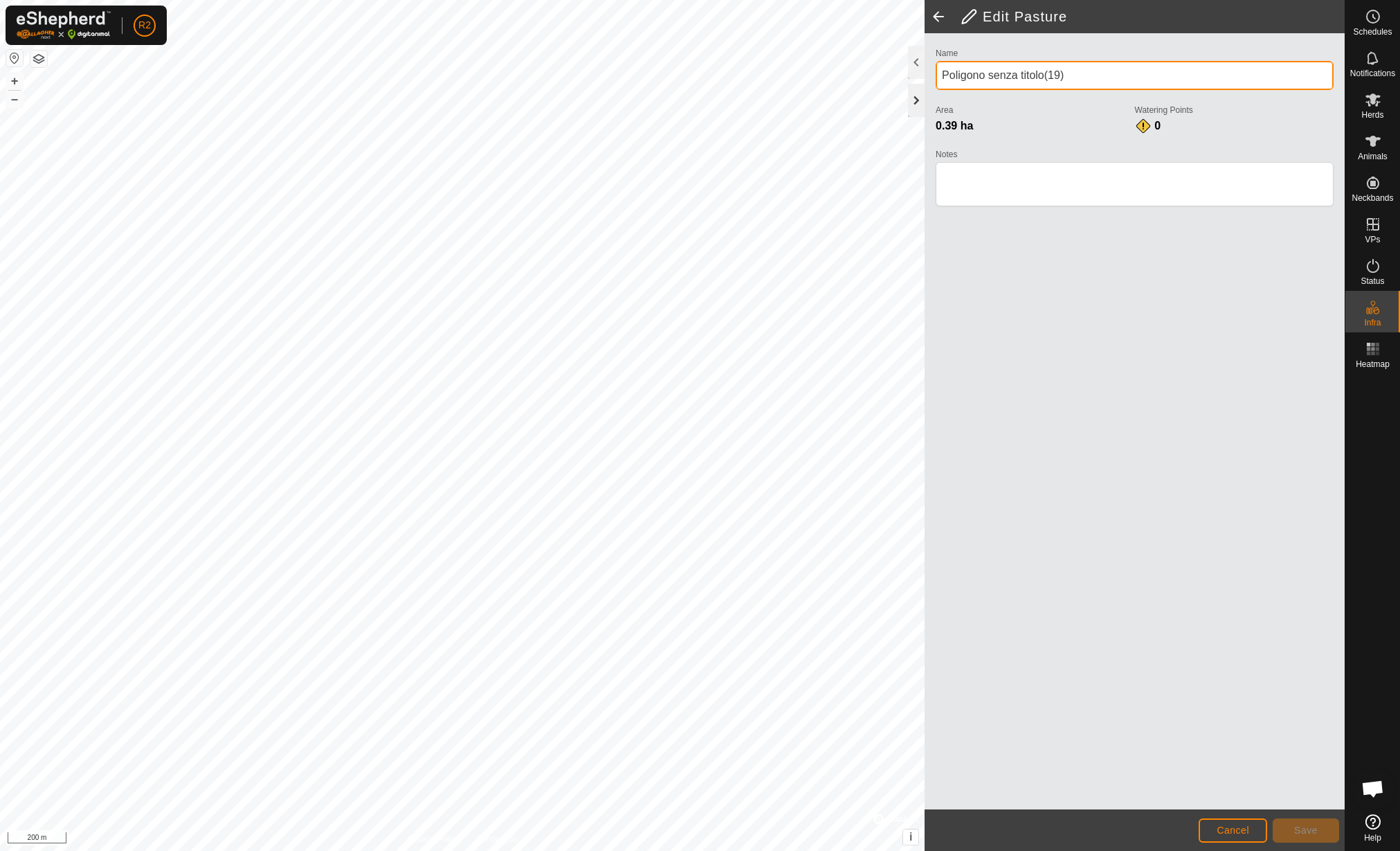
click at [903, 93] on div "Edit Pasture Name Poligono senza titolo(19) Area 0.39 ha Watering Points 0 Note…" at bounding box center [672, 425] width 1344 height 851
type input "Sezione 31"
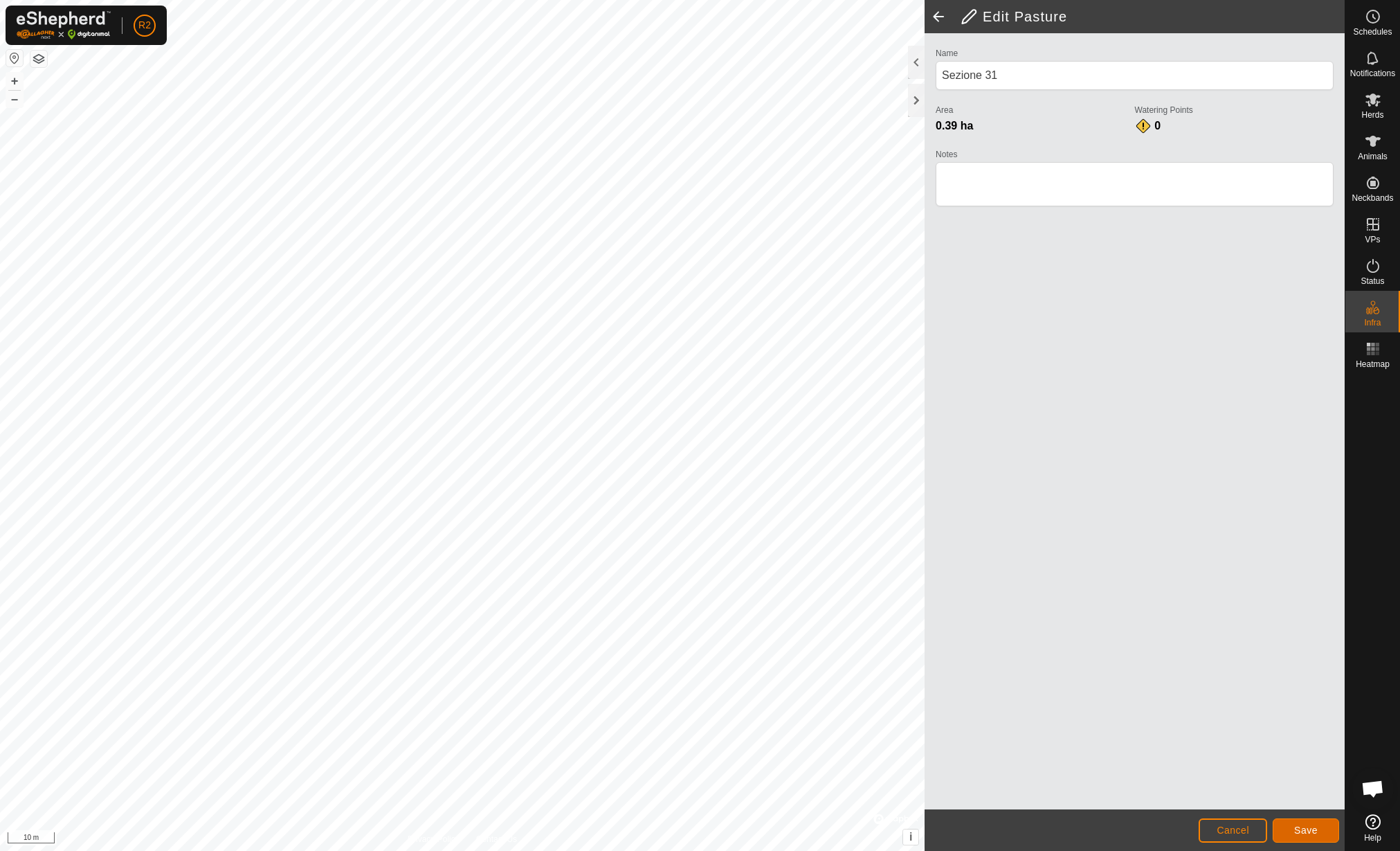
click at [1307, 830] on span "Save" at bounding box center [1306, 830] width 23 height 11
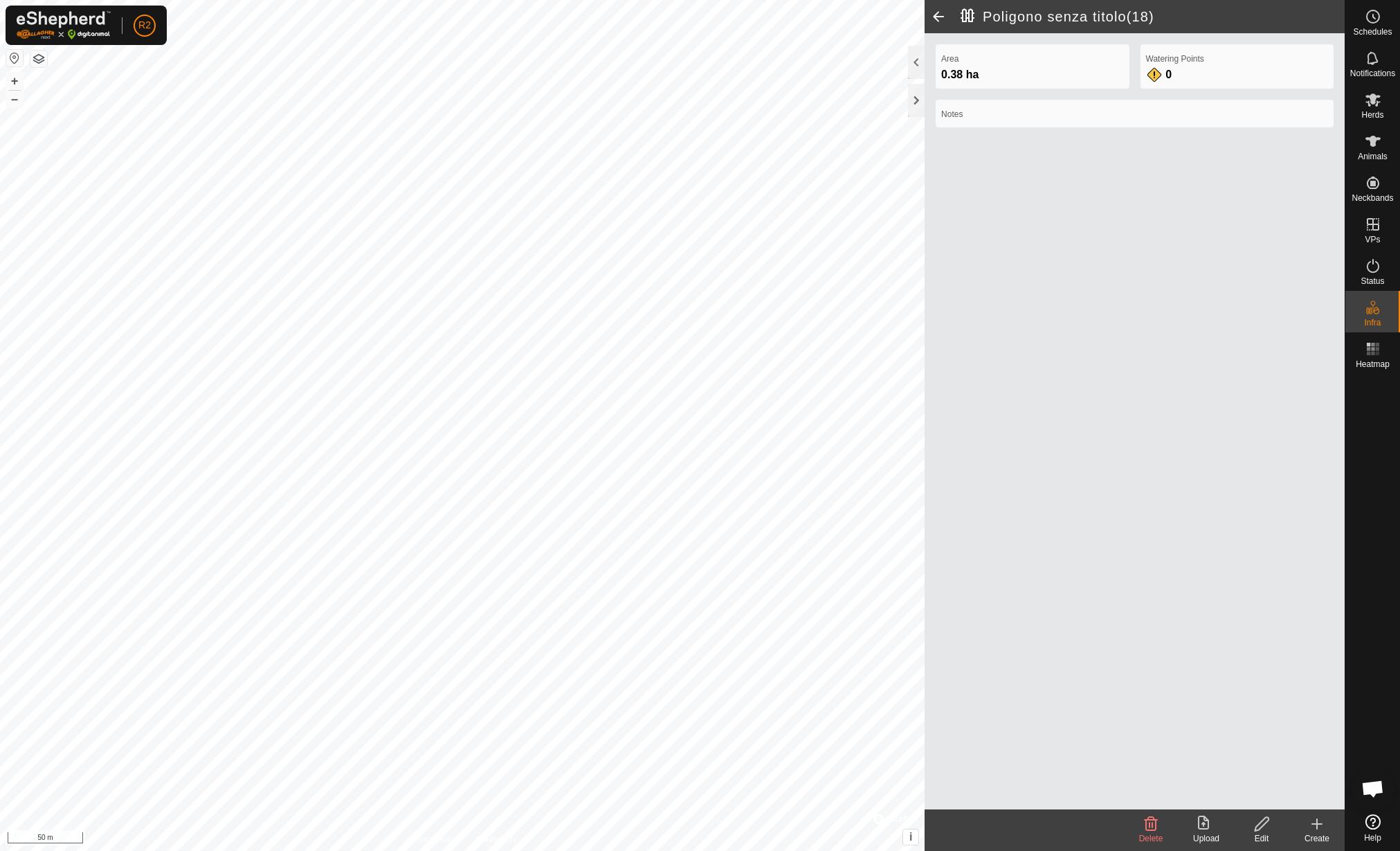
click at [1263, 833] on div "Edit" at bounding box center [1262, 838] width 56 height 12
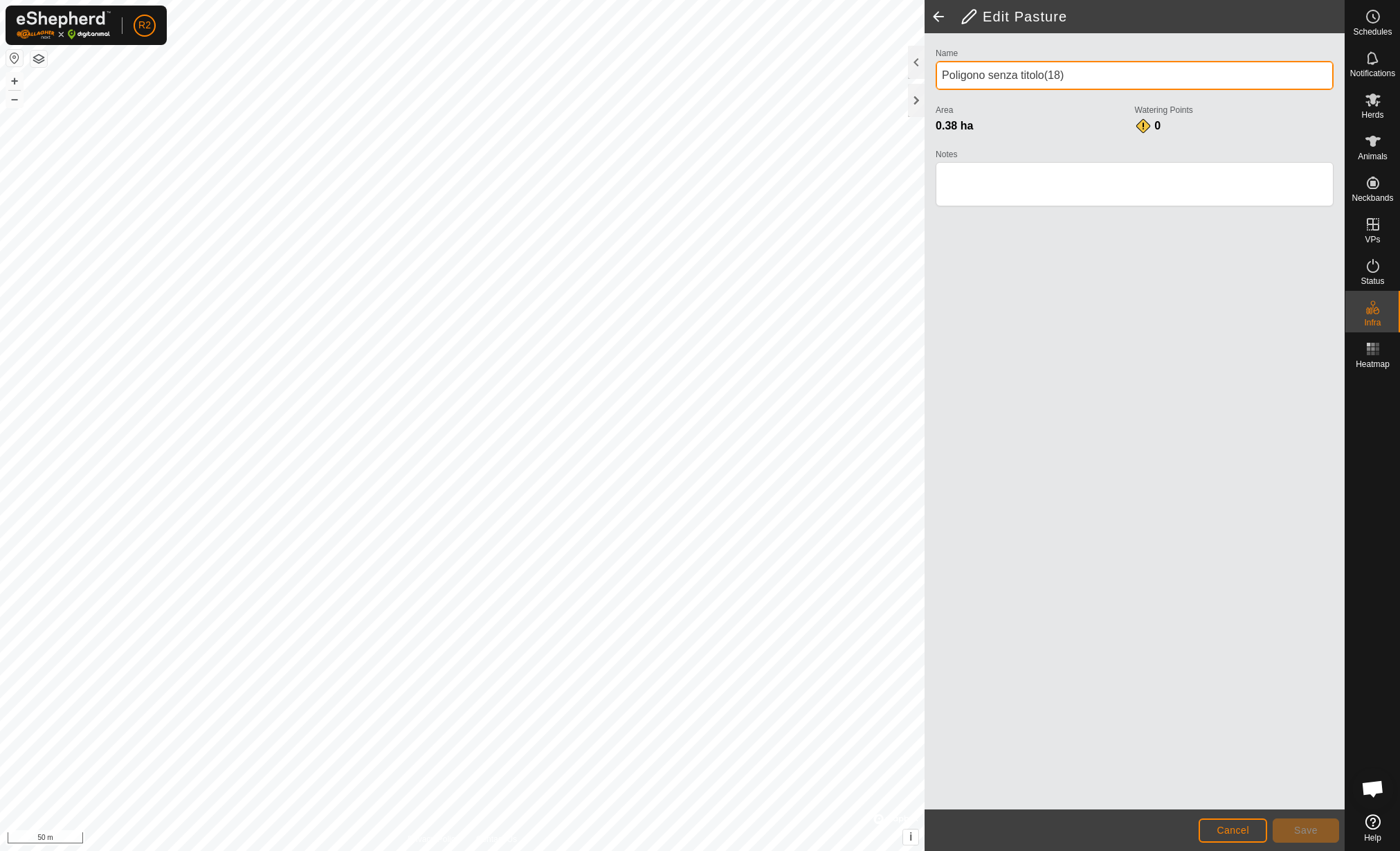
drag, startPoint x: 1082, startPoint y: 83, endPoint x: 929, endPoint y: 100, distance: 153.9
click at [929, 100] on div "Name Poligono senza titolo(18) Area 0.38 ha Watering Points 0 Notes" at bounding box center [1134, 421] width 420 height 776
type input "Sezione 29"
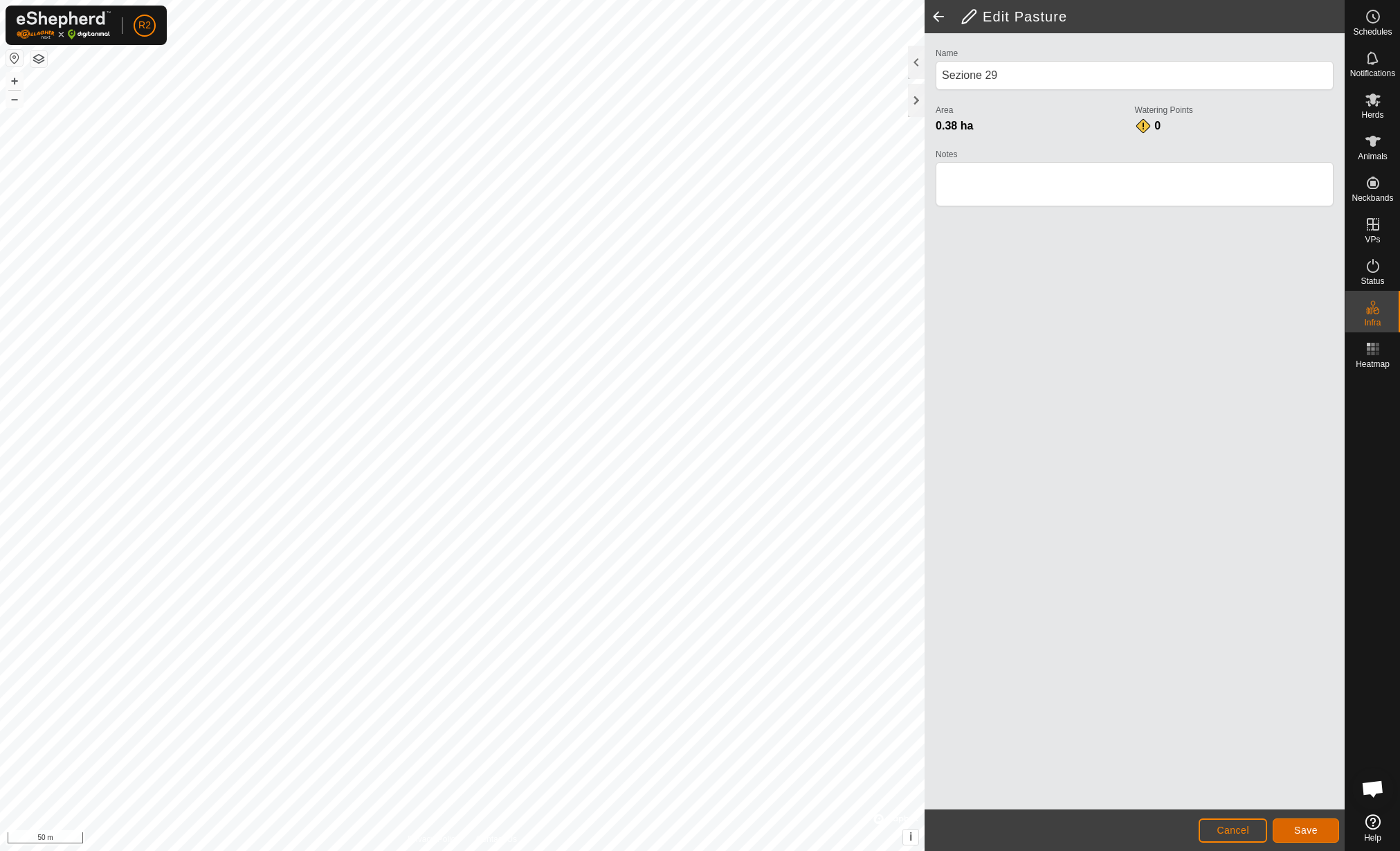
click at [1289, 834] on button "Save" at bounding box center [1306, 830] width 66 height 24
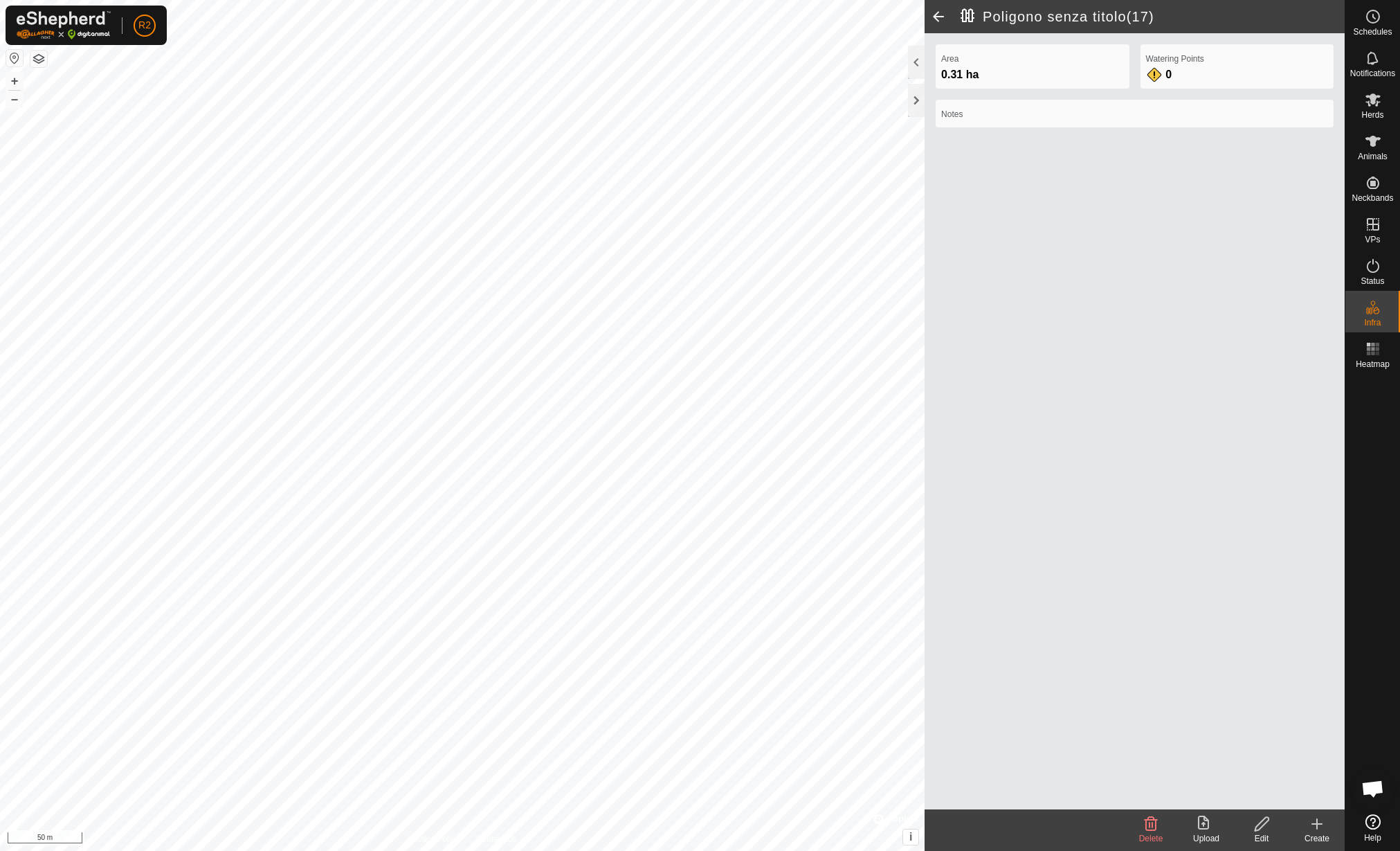
click at [1262, 830] on icon at bounding box center [1262, 823] width 18 height 17
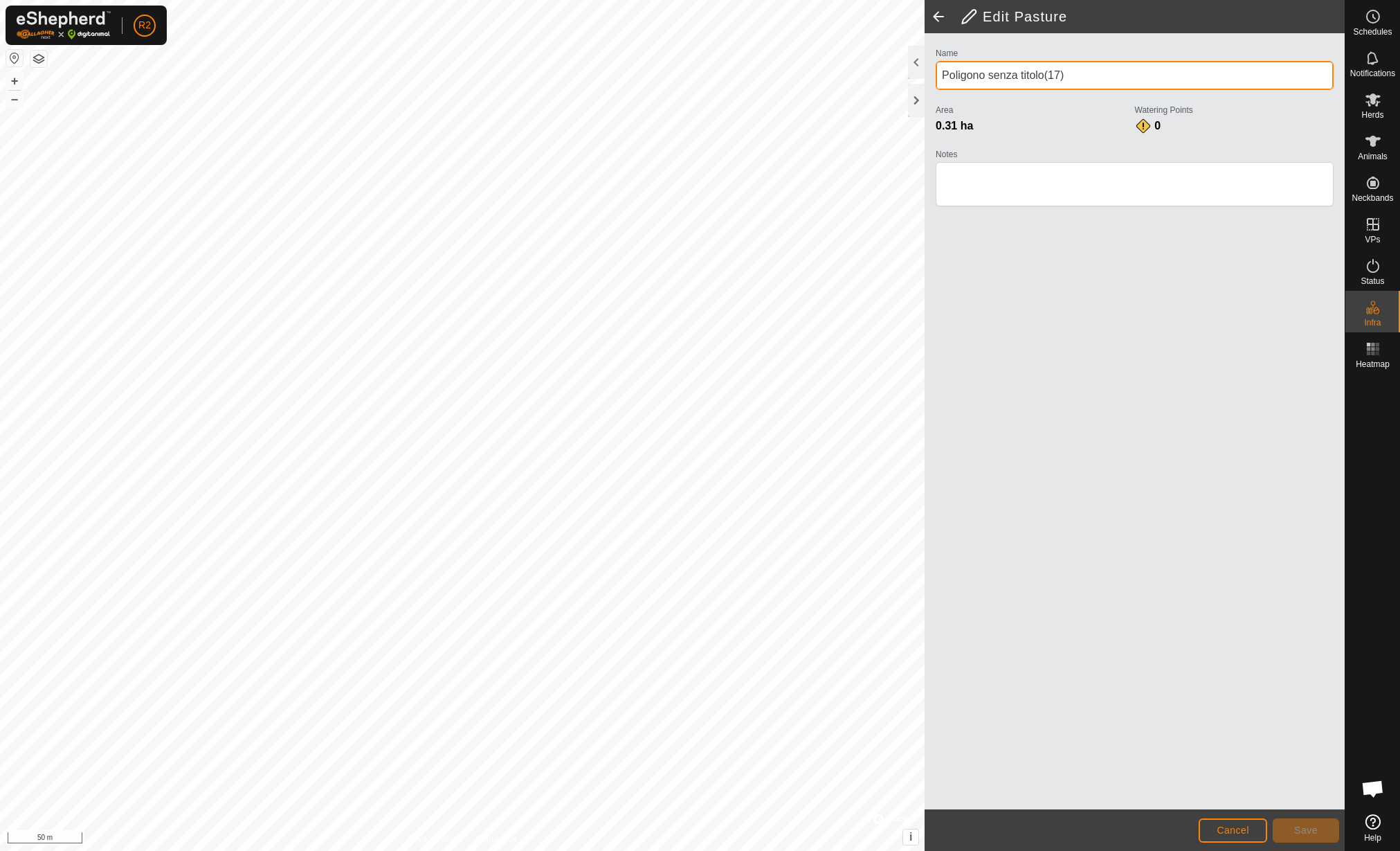
drag, startPoint x: 1079, startPoint y: 78, endPoint x: 933, endPoint y: 99, distance: 147.5
click at [933, 99] on div "Name Poligono senza titolo(17) Area 0.31 ha Watering Points 0 Notes" at bounding box center [1135, 134] width 409 height 178
type input "Sezione 28"
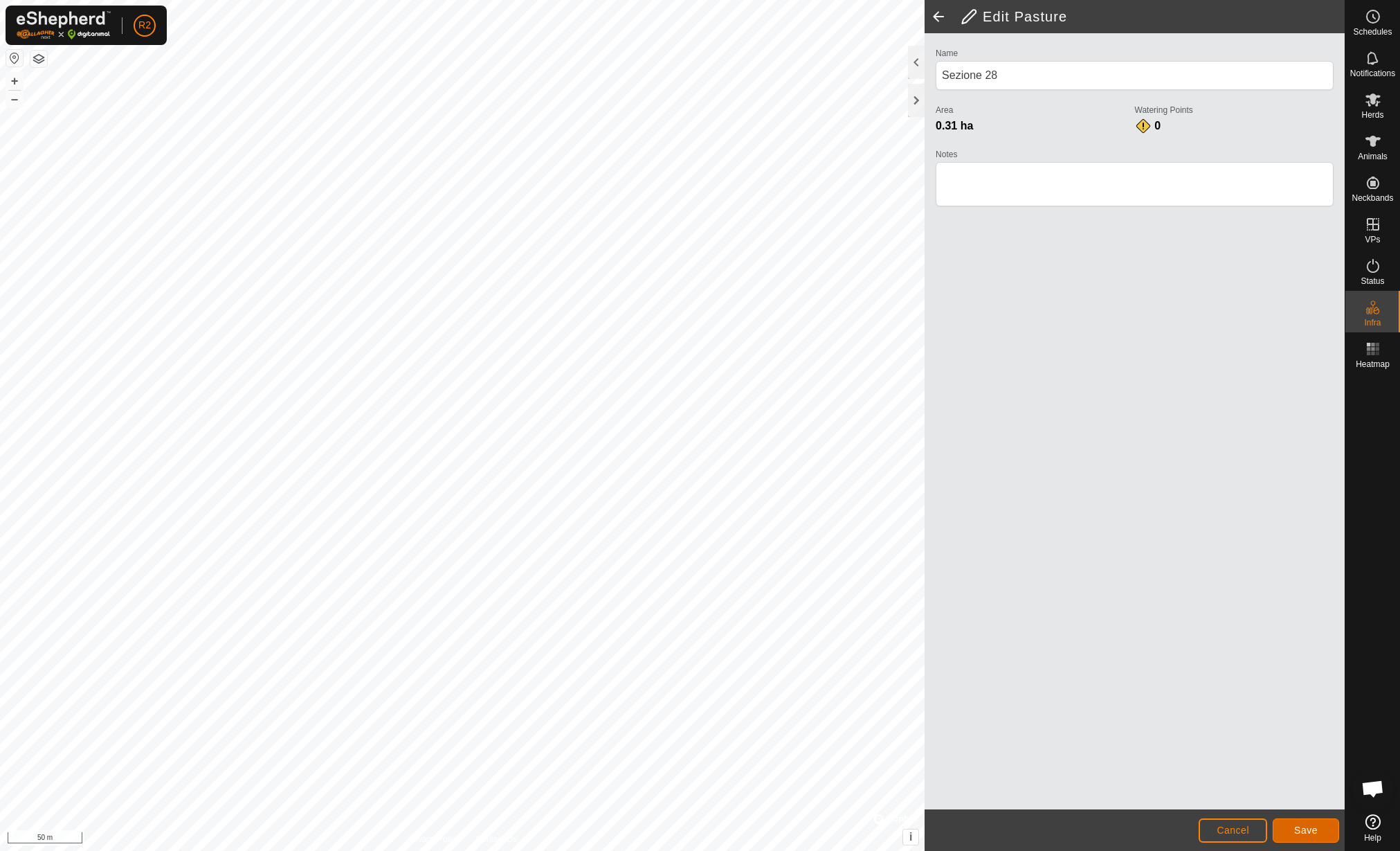
click at [1323, 825] on button "Save" at bounding box center [1306, 830] width 66 height 24
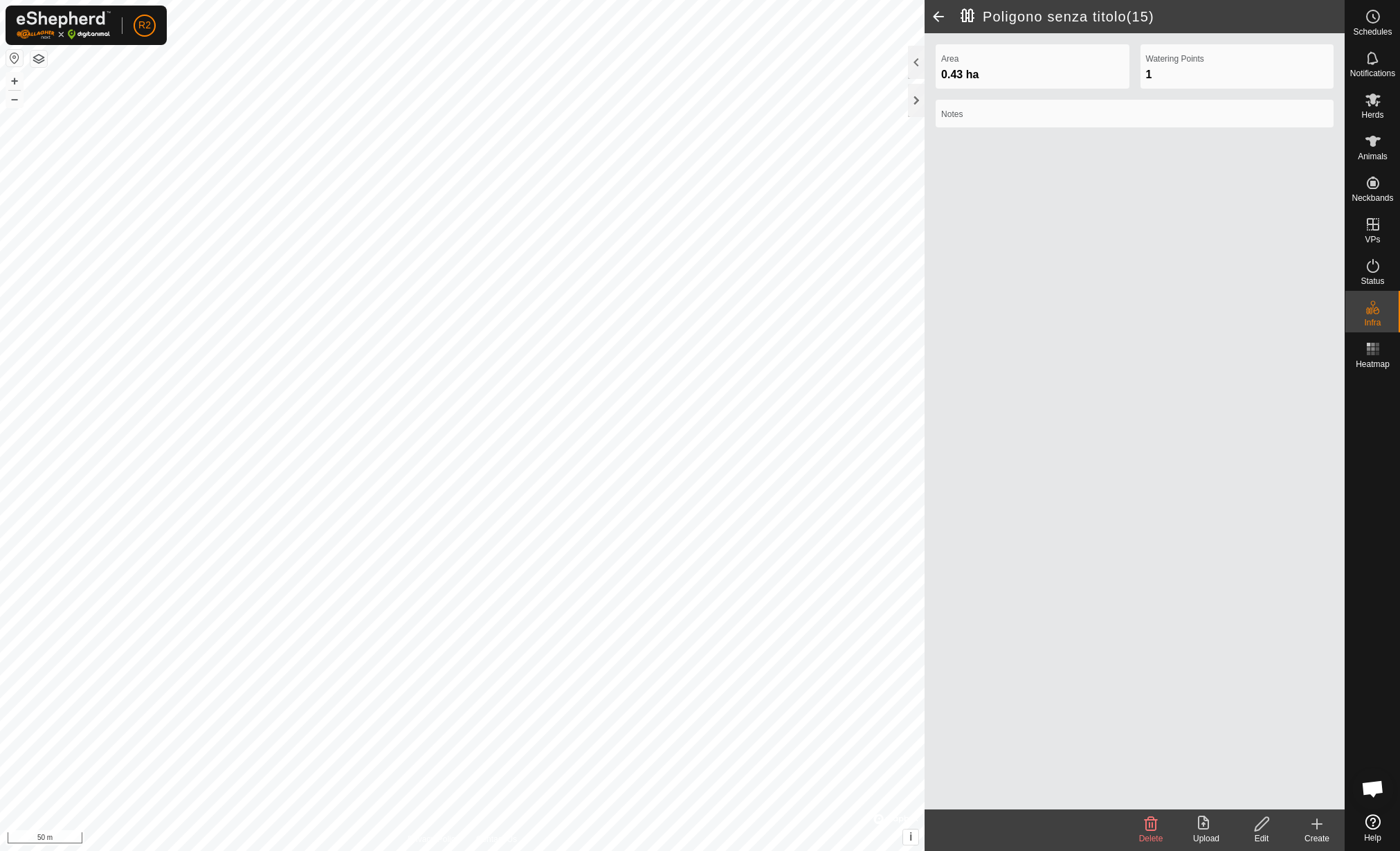
click at [1252, 830] on edit-svg-icon at bounding box center [1262, 823] width 56 height 17
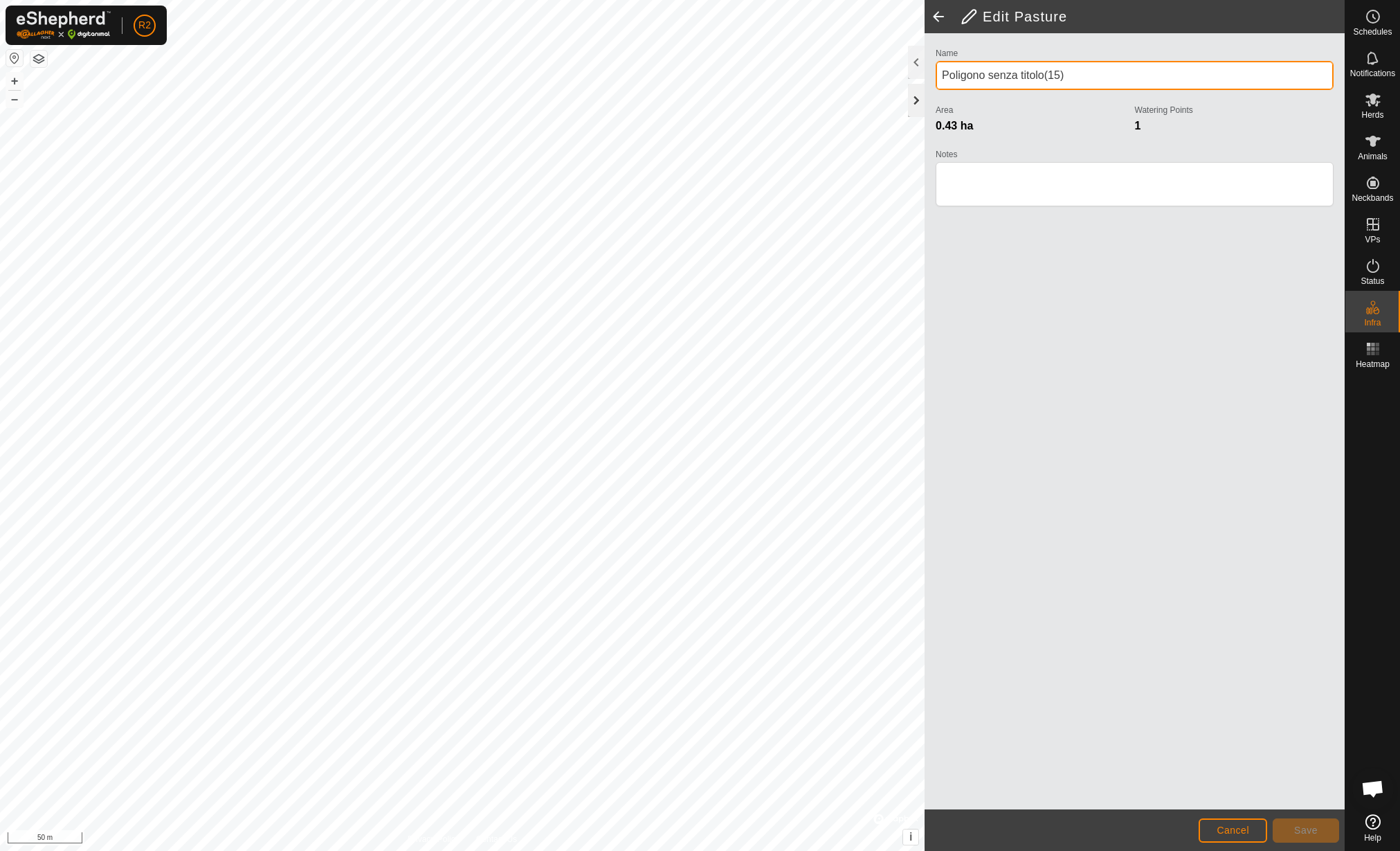
drag, startPoint x: 1082, startPoint y: 72, endPoint x: 922, endPoint y: 90, distance: 161.0
click at [925, 90] on div "Edit Pasture Name Poligono senza titolo(15) Area 0.43 ha Watering Points 1 Note…" at bounding box center [1134, 425] width 420 height 851
type input "Sezione 27"
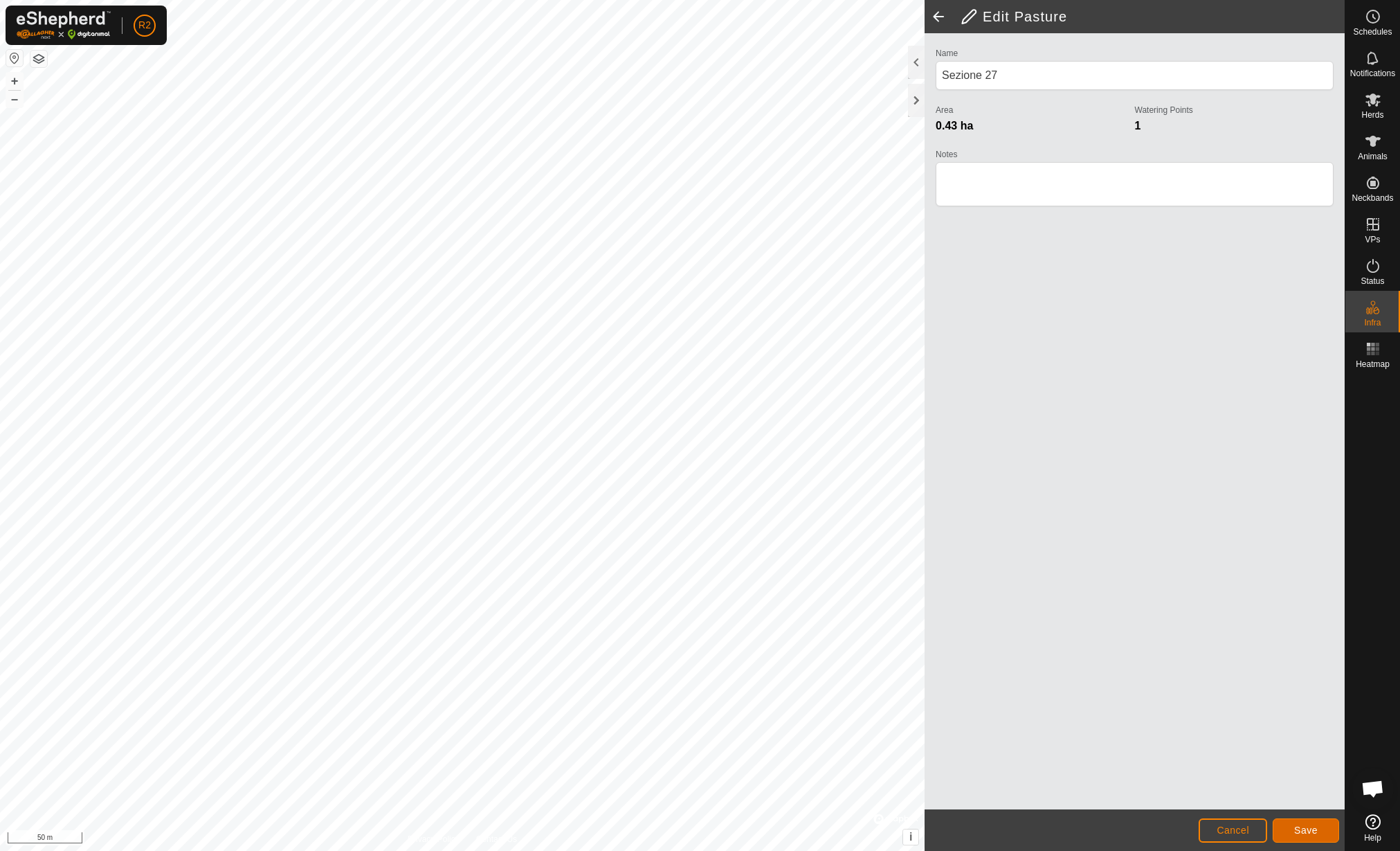
click at [1298, 822] on button "Save" at bounding box center [1306, 830] width 66 height 24
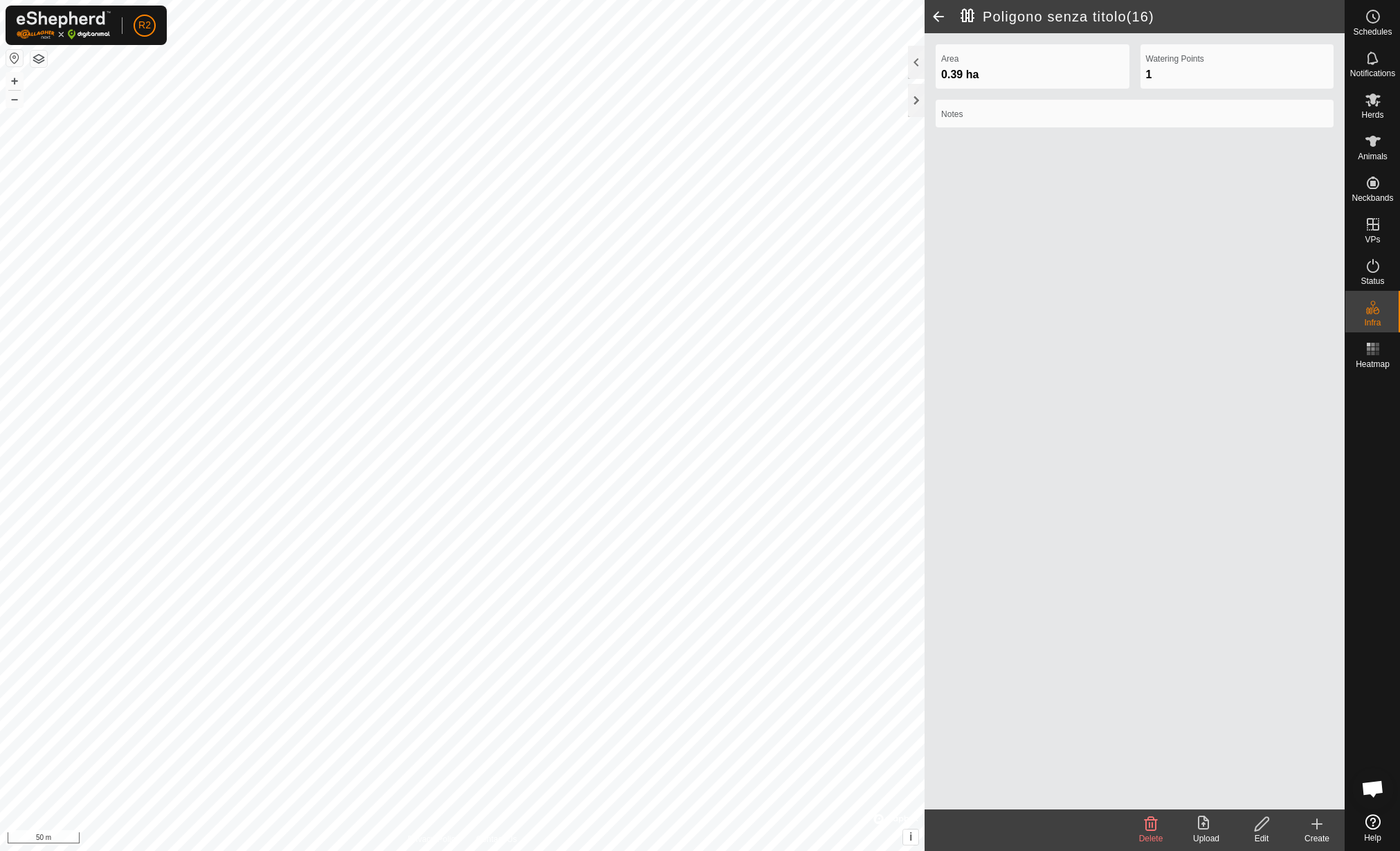
click at [1270, 825] on icon at bounding box center [1262, 823] width 18 height 17
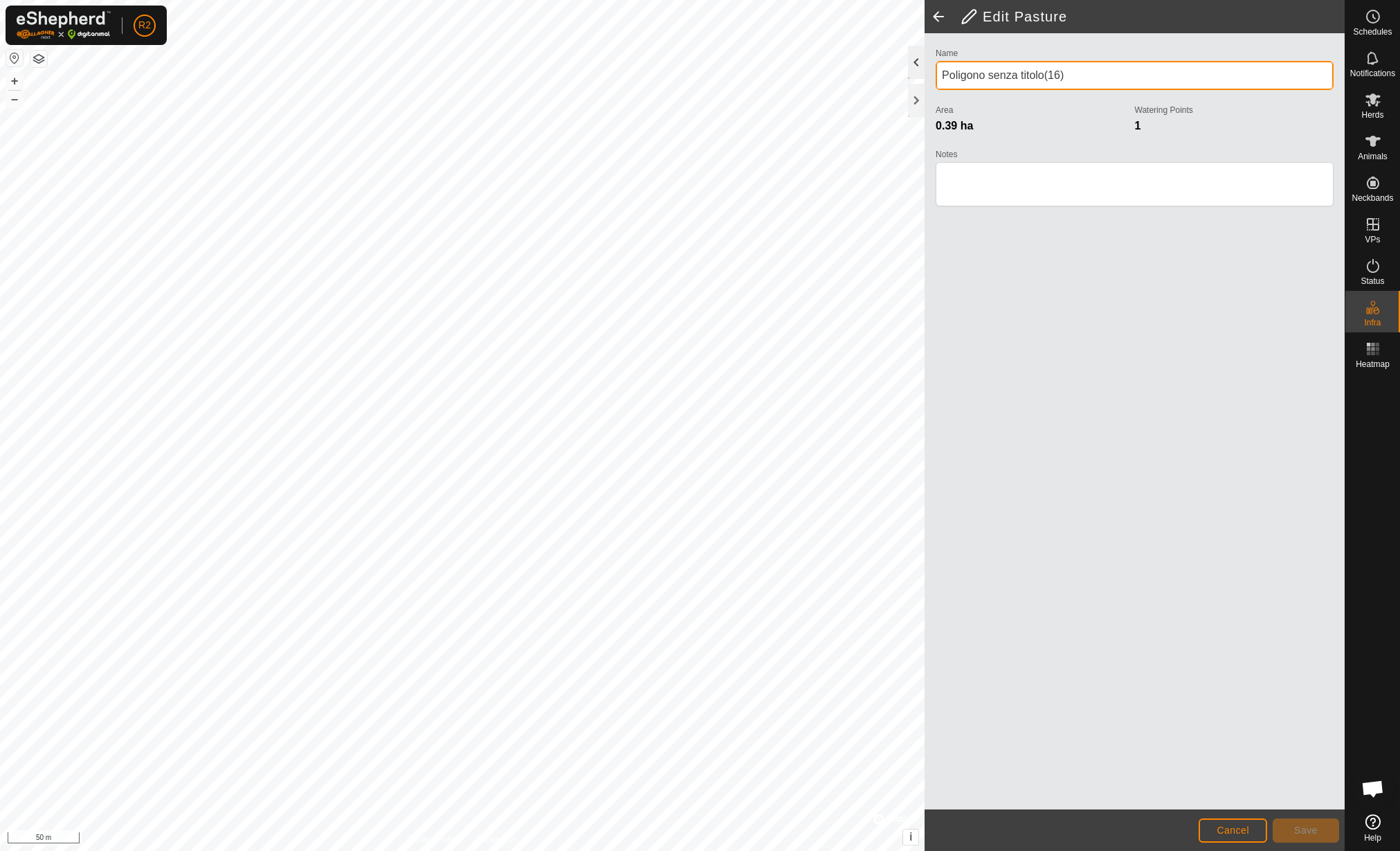
click at [905, 72] on div "Edit Pasture Name Poligono senza titolo(16) Area 0.39 ha Watering Points 1 Note…" at bounding box center [672, 425] width 1344 height 851
type input "Sezione 26"
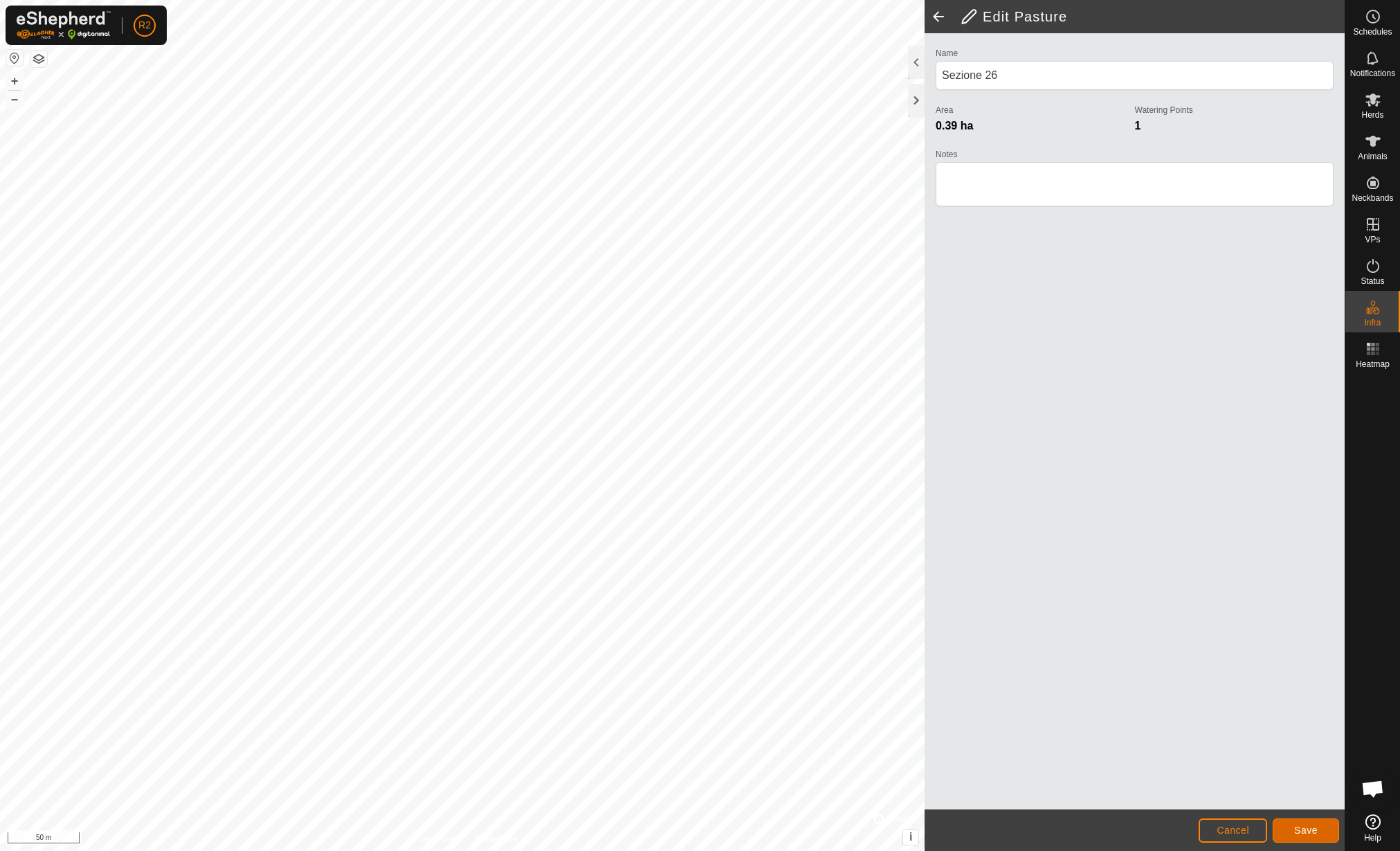
click at [1308, 831] on span "Save" at bounding box center [1306, 830] width 23 height 11
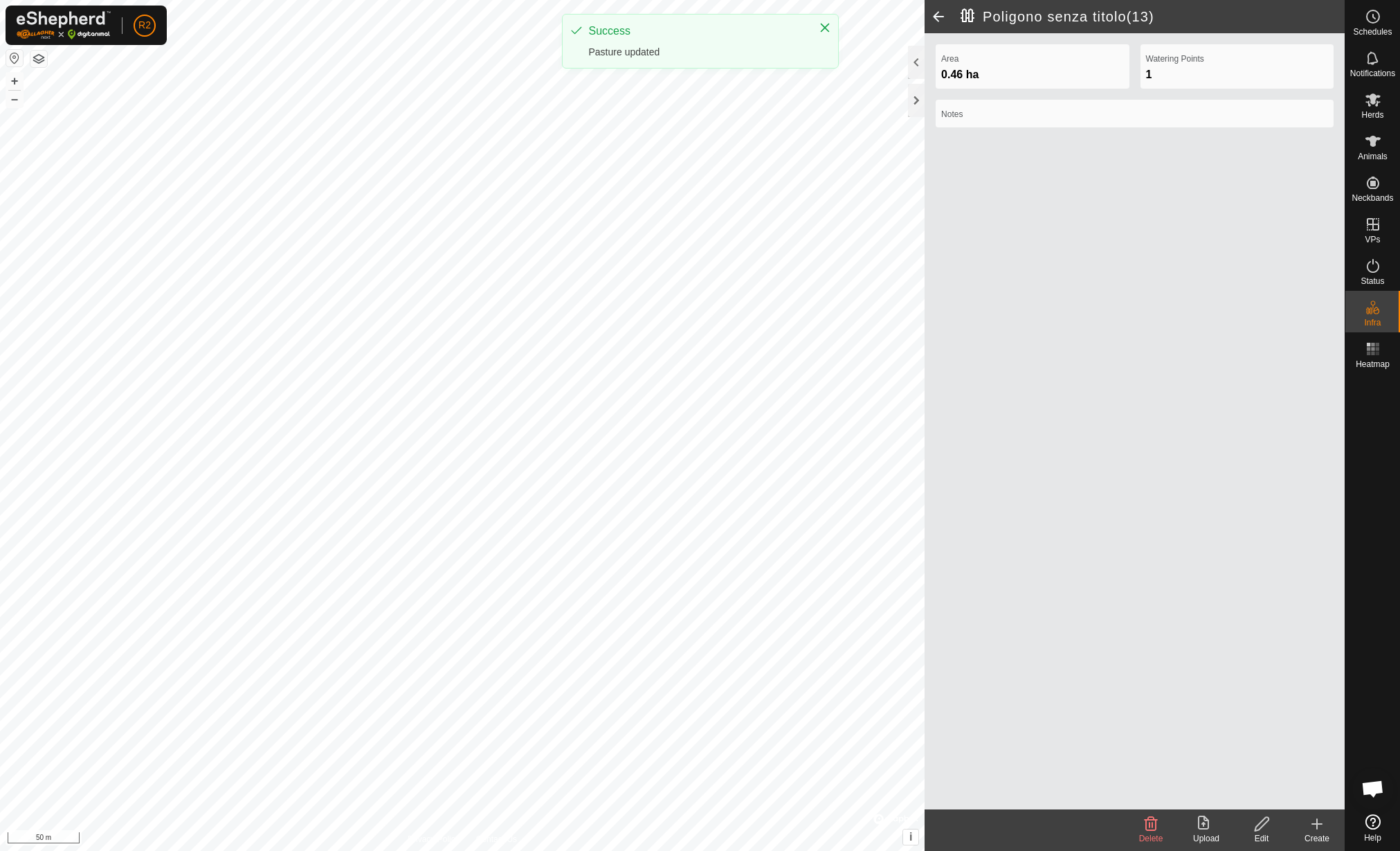
click at [1259, 833] on div "Edit" at bounding box center [1262, 838] width 56 height 12
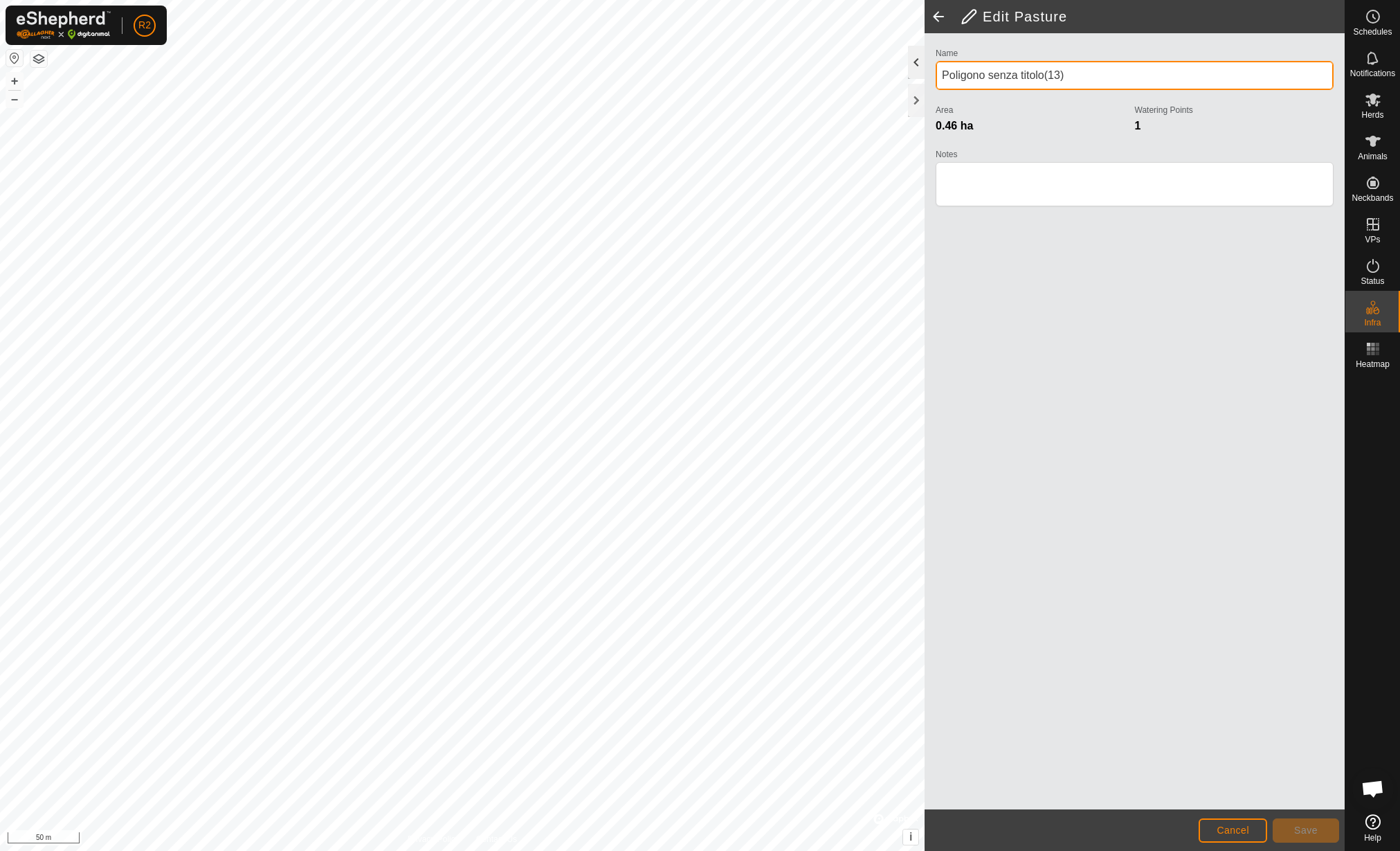
drag, startPoint x: 1103, startPoint y: 78, endPoint x: 917, endPoint y: 72, distance: 186.1
click at [925, 72] on div "Edit Pasture Name Poligono senza titolo(13) Area 0.46 ha Watering Points 1 Note…" at bounding box center [1134, 425] width 420 height 851
type input "Sezione 25"
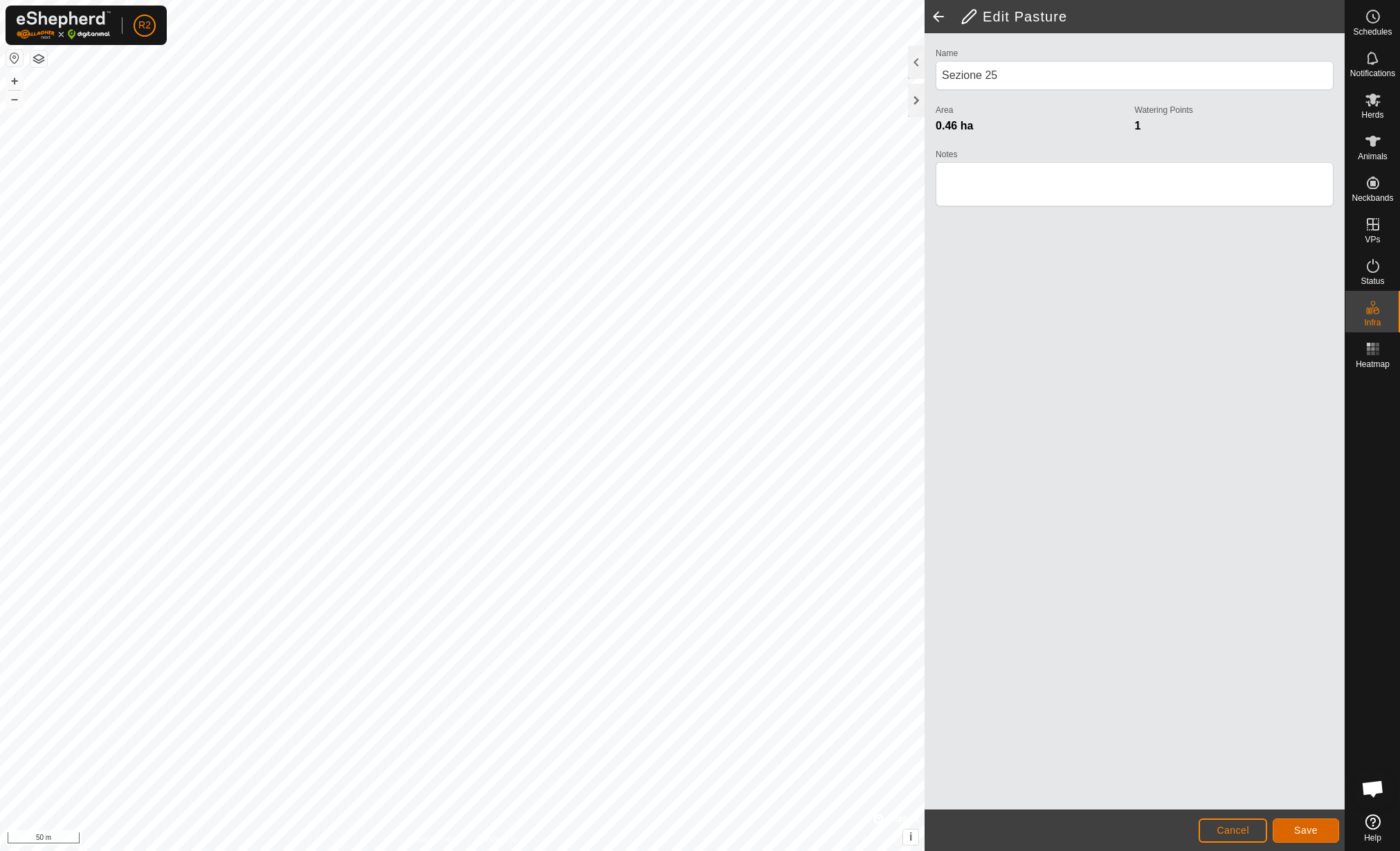
click at [1315, 823] on button "Save" at bounding box center [1306, 830] width 66 height 24
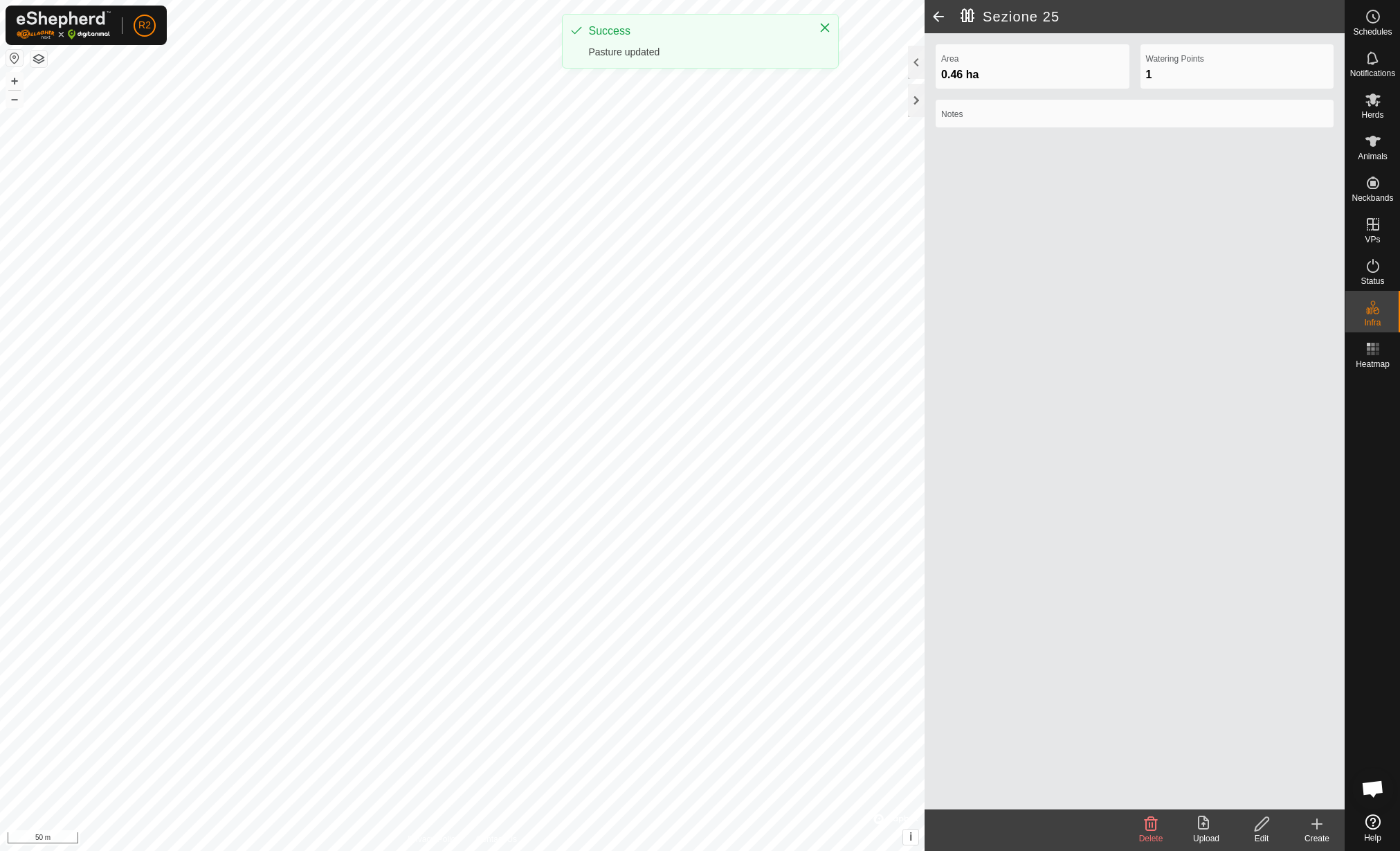
drag, startPoint x: 949, startPoint y: 499, endPoint x: 930, endPoint y: 499, distance: 19.0
click at [950, 503] on div "Area 0.46 ha Watering Points 1 Notes" at bounding box center [1134, 421] width 420 height 776
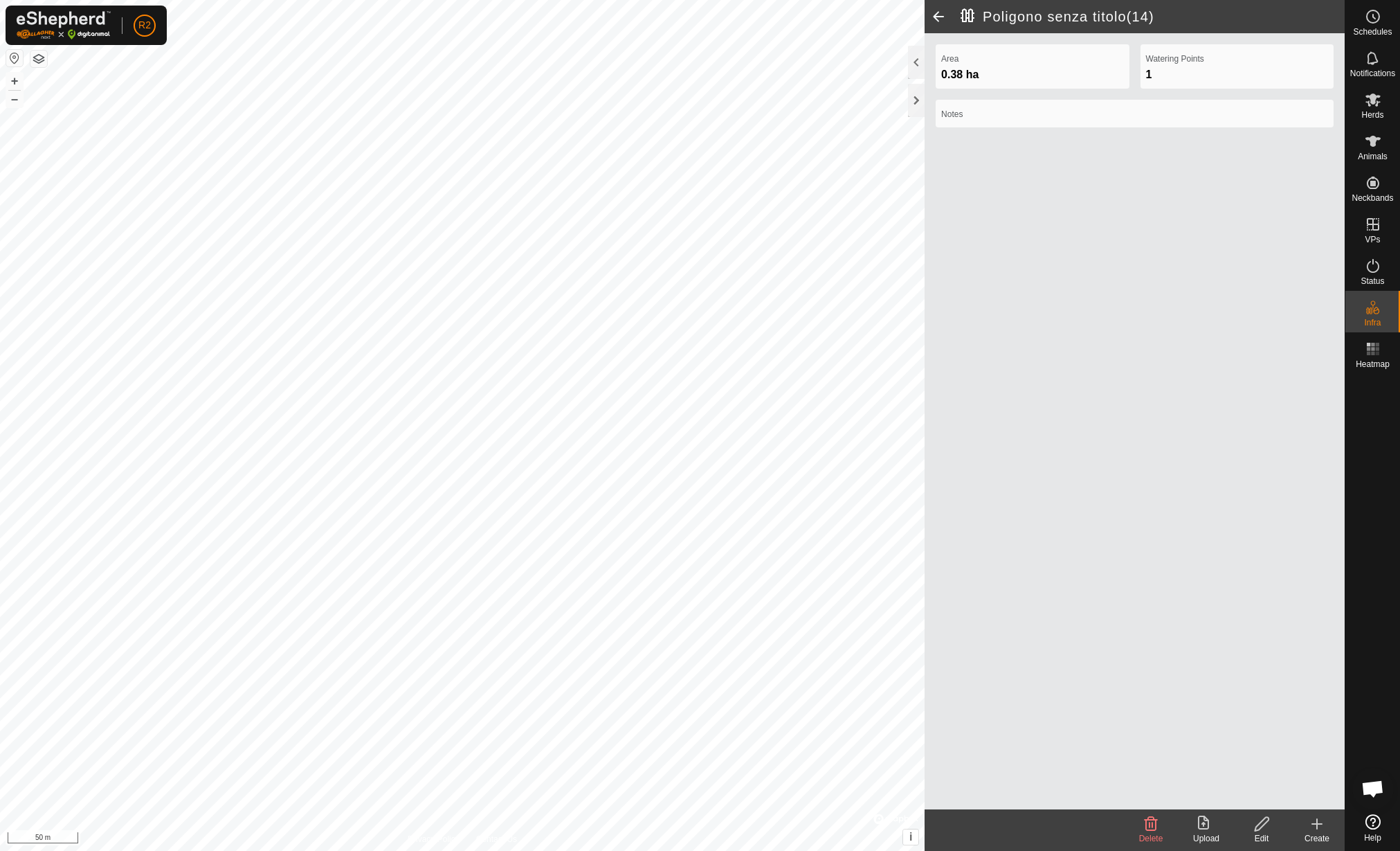
click at [1256, 824] on icon at bounding box center [1262, 823] width 18 height 17
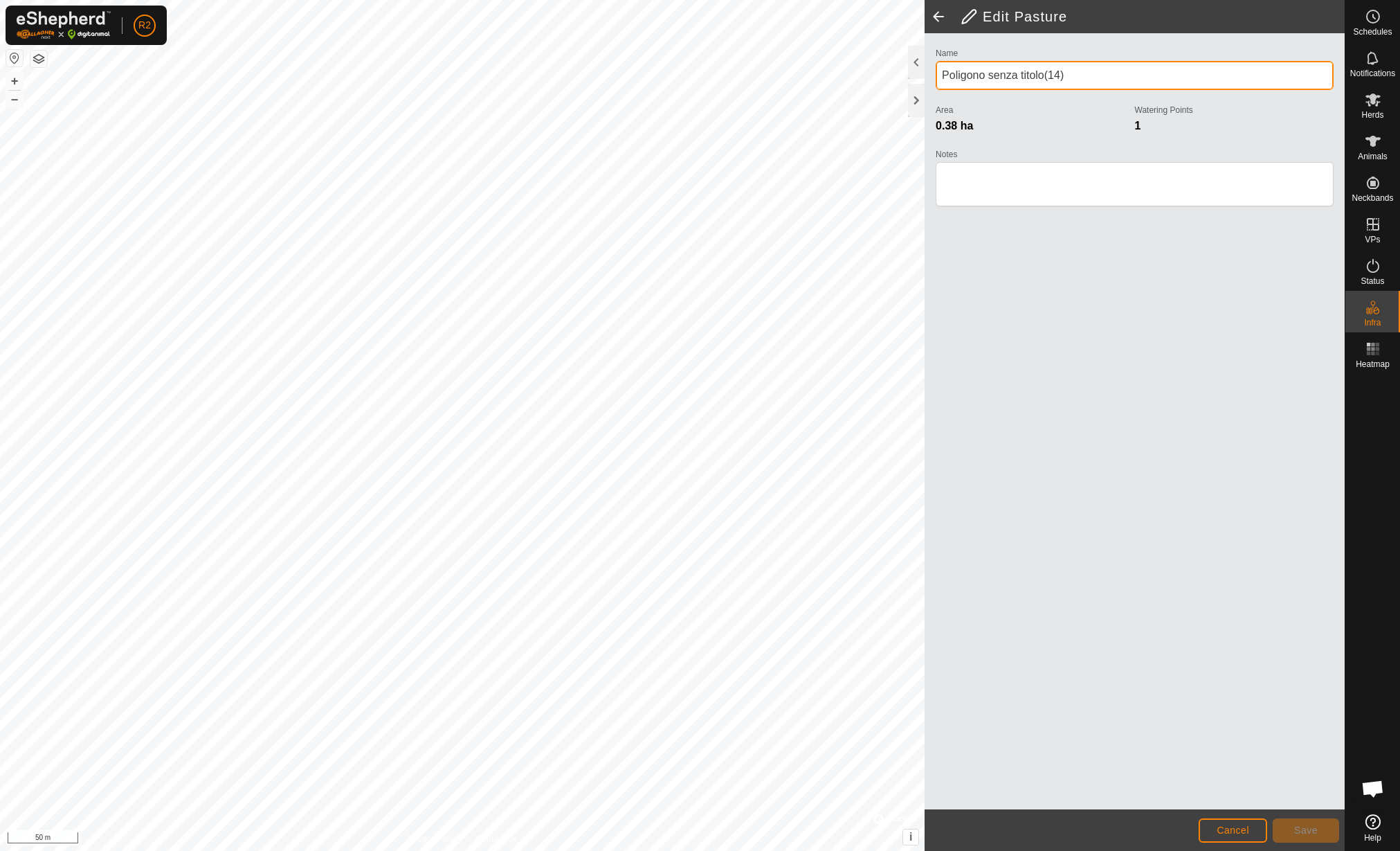
click at [1111, 72] on input "Poligono senza titolo(14)" at bounding box center [1134, 75] width 398 height 29
drag, startPoint x: 1111, startPoint y: 72, endPoint x: 910, endPoint y: 112, distance: 204.9
click at [925, 112] on div "Edit Pasture Name Poligono senza titolo(14) Area 0.38 ha Watering Points 1 Note…" at bounding box center [1134, 425] width 420 height 851
type input "Sezione 24"
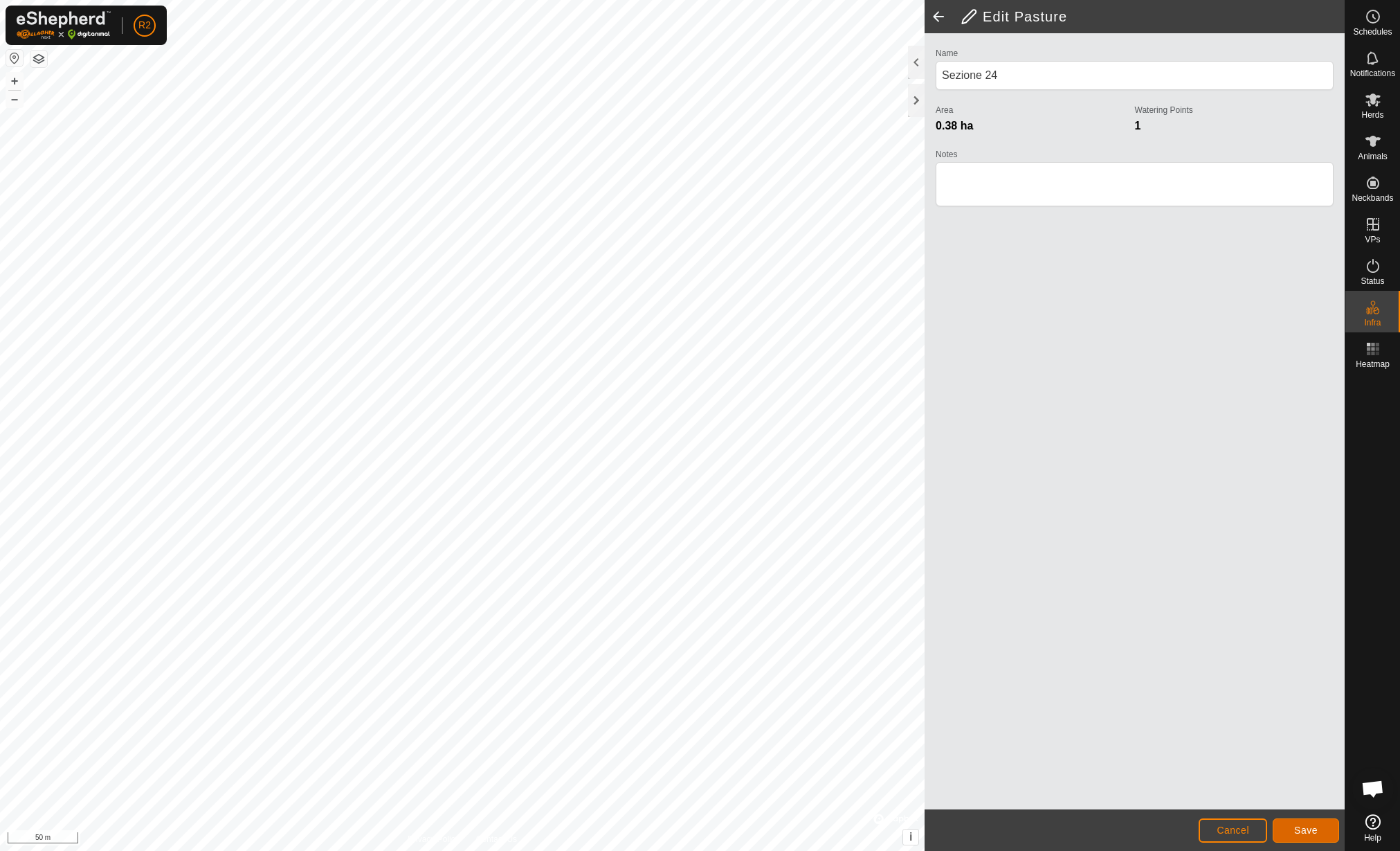
click at [1307, 829] on span "Save" at bounding box center [1306, 830] width 23 height 11
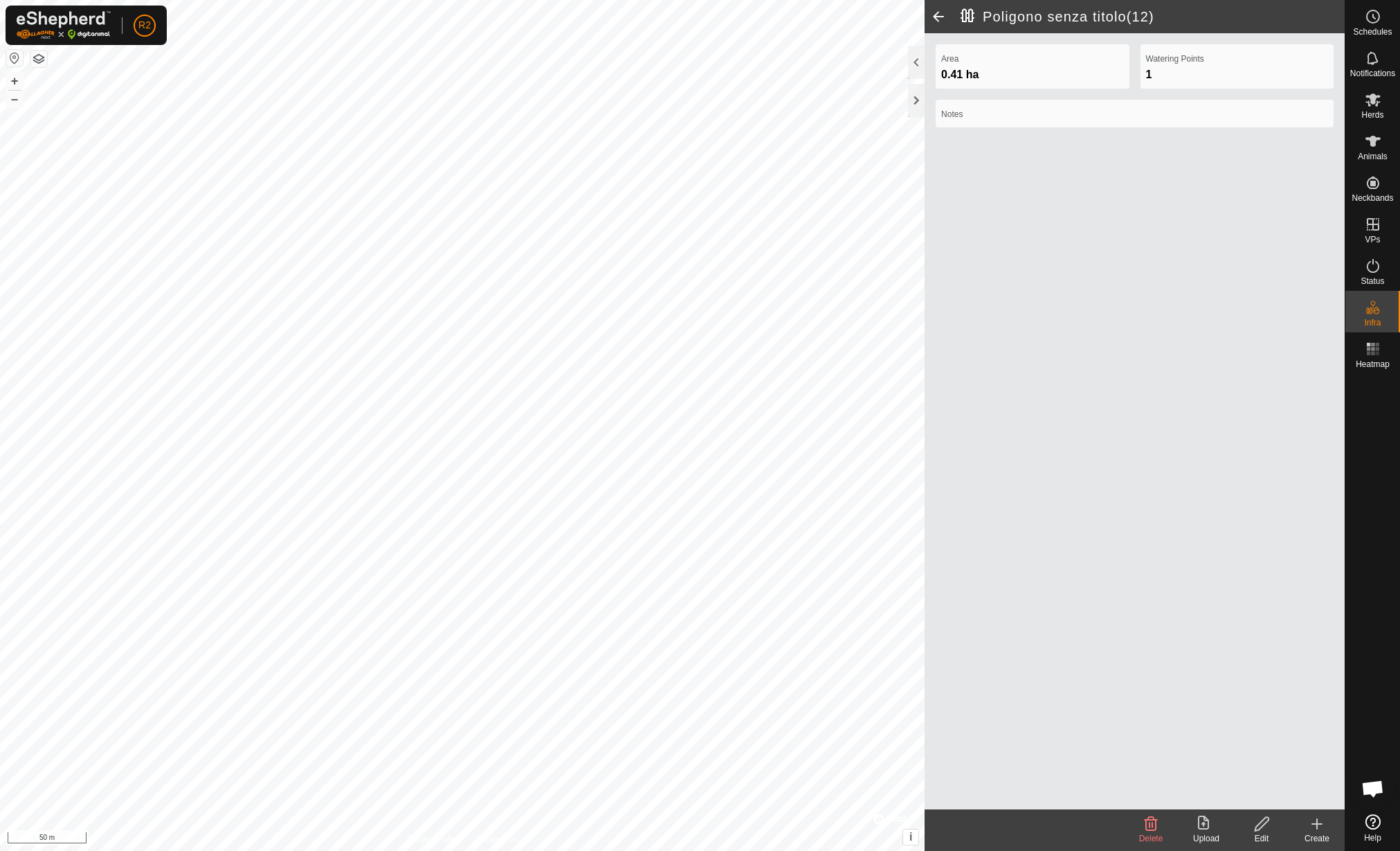
click at [1260, 825] on icon at bounding box center [1262, 823] width 18 height 17
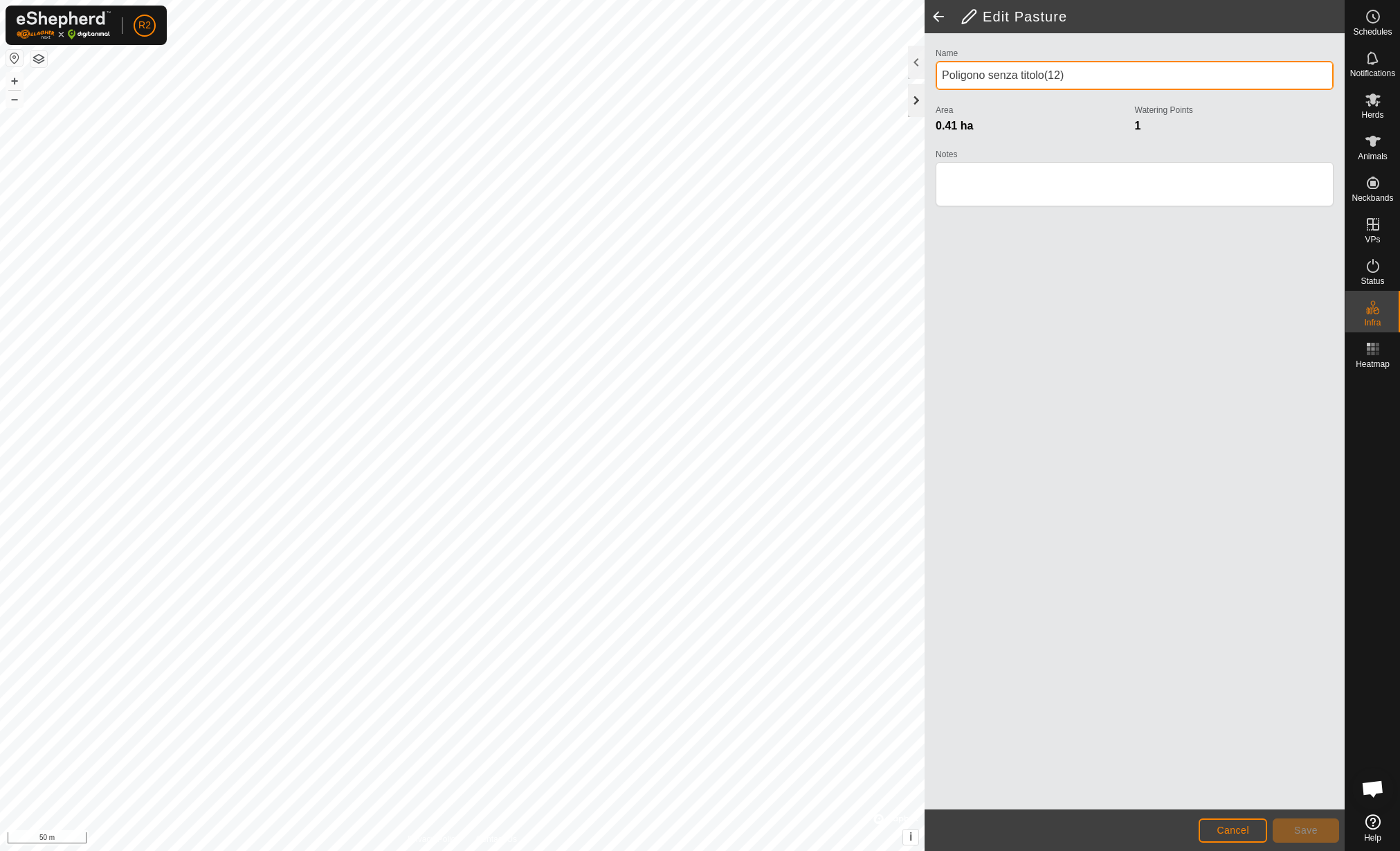
drag, startPoint x: 1105, startPoint y: 83, endPoint x: 912, endPoint y: 113, distance: 195.3
click at [925, 113] on div "Edit Pasture Name Poligono senza titolo(12) Area 0.41 ha Watering Points 1 Note…" at bounding box center [1134, 425] width 420 height 851
type input "Sezione 23"
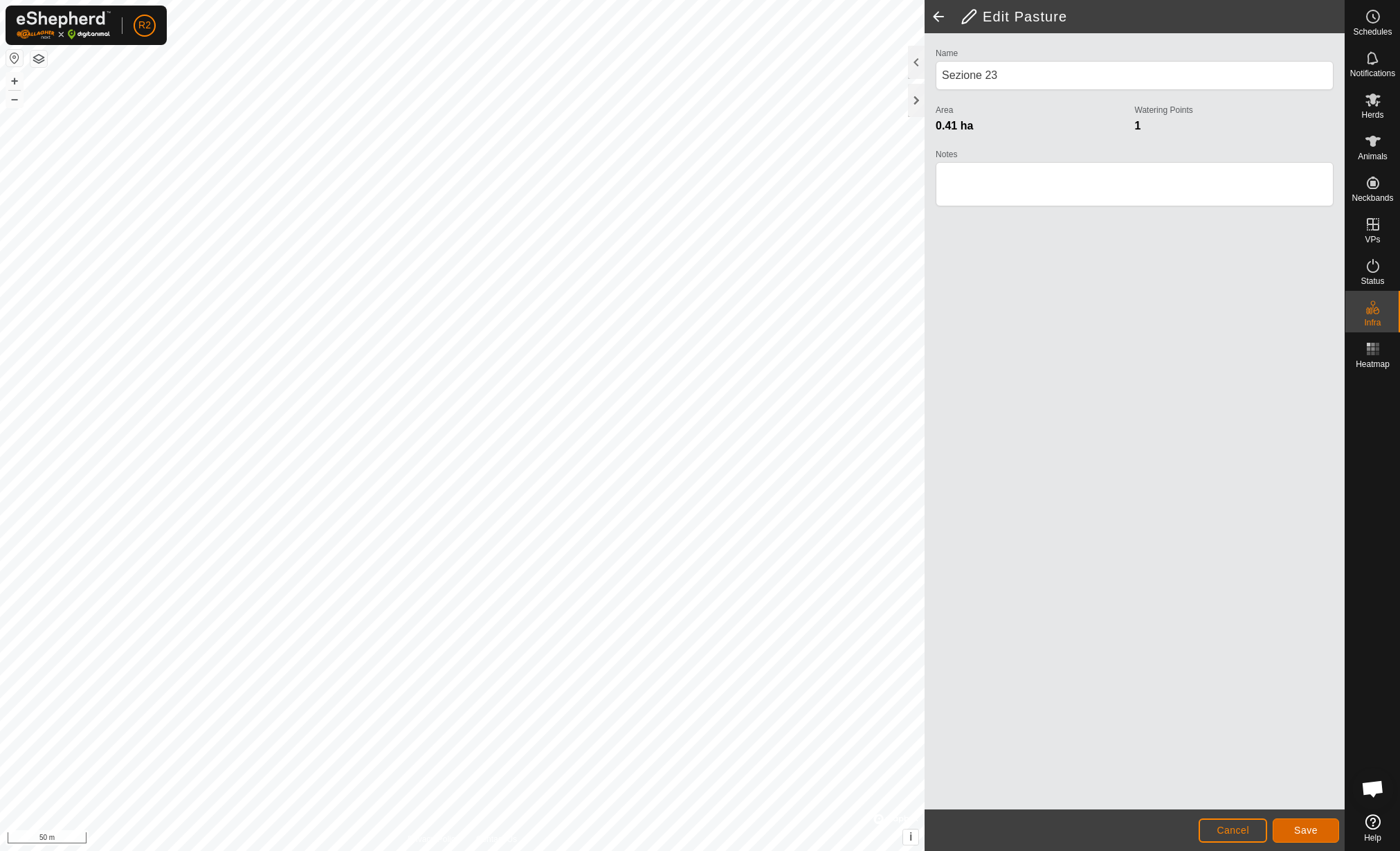
click at [1291, 828] on button "Save" at bounding box center [1306, 830] width 66 height 24
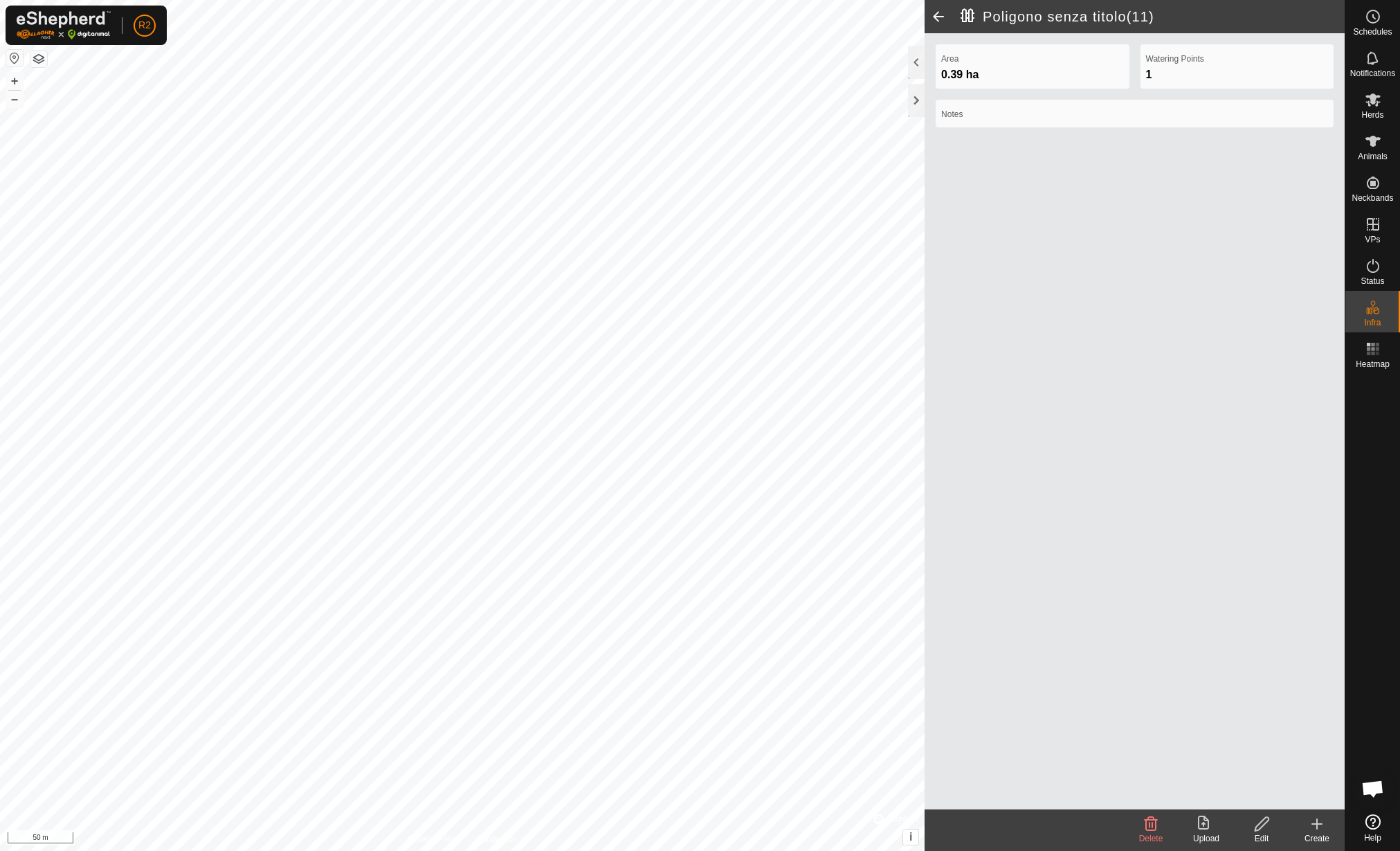
click at [1267, 819] on icon at bounding box center [1262, 823] width 18 height 17
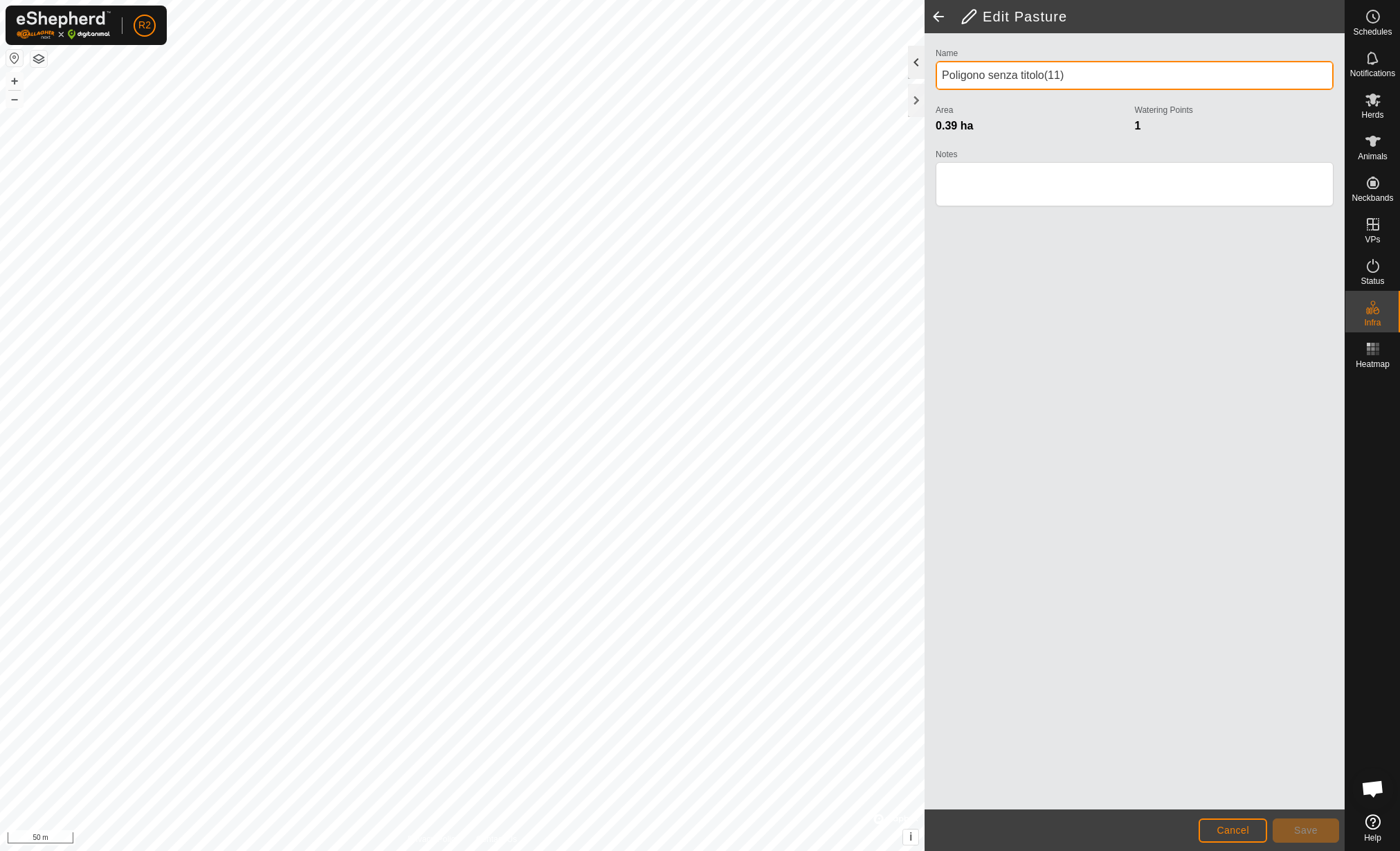
click at [883, 75] on div "Edit Pasture Name Poligono senza titolo(11) Area 0.39 ha Watering Points 1 Note…" at bounding box center [672, 425] width 1344 height 851
type input "Sezione 22"
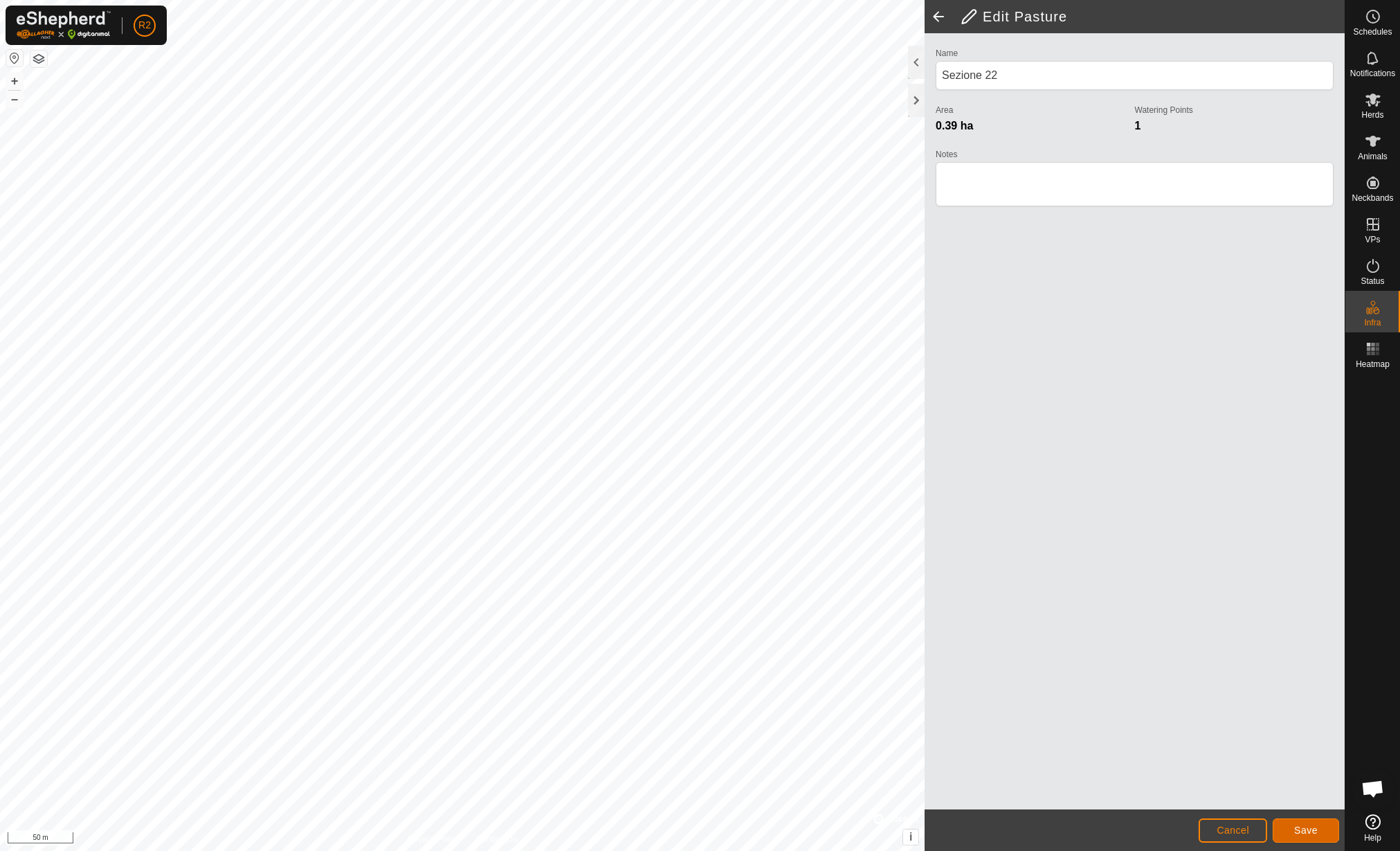
click at [1308, 827] on span "Save" at bounding box center [1306, 830] width 23 height 11
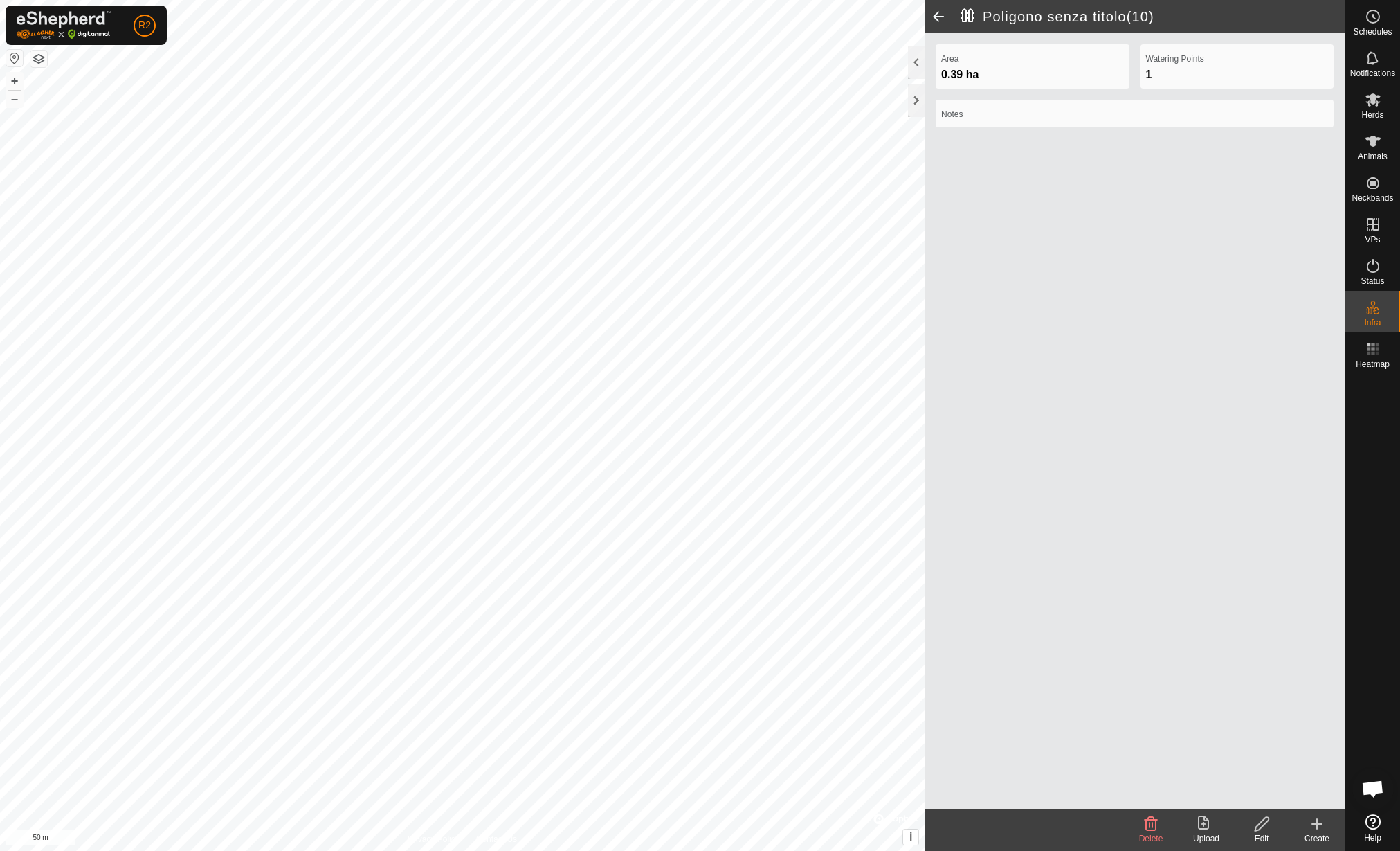
click at [1259, 829] on icon at bounding box center [1261, 823] width 14 height 14
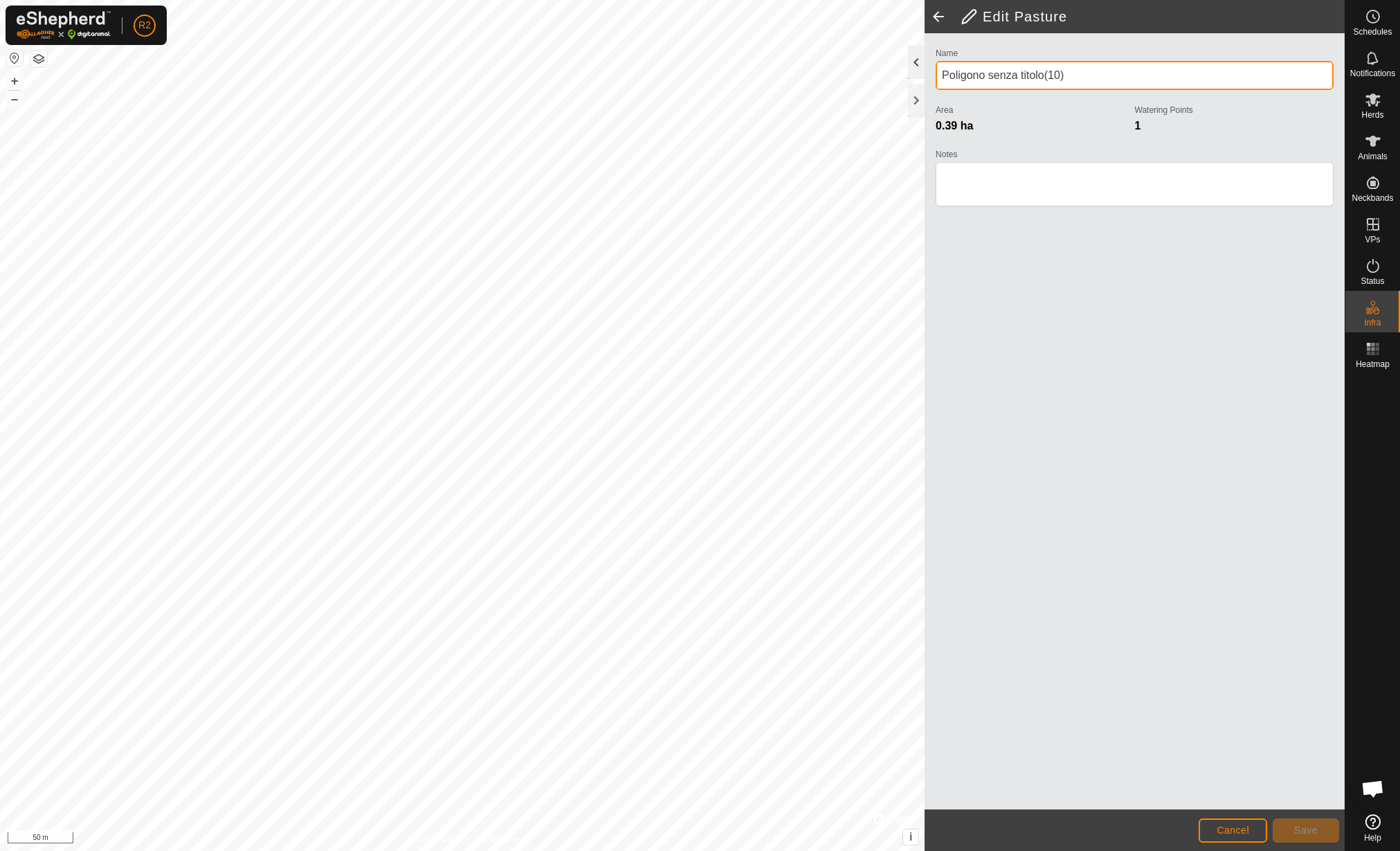
click at [857, 64] on div "Edit Pasture Name Poligono senza titolo(10) Area 0.39 ha Watering Points 1 Note…" at bounding box center [672, 425] width 1344 height 851
type input "Sezione 21"
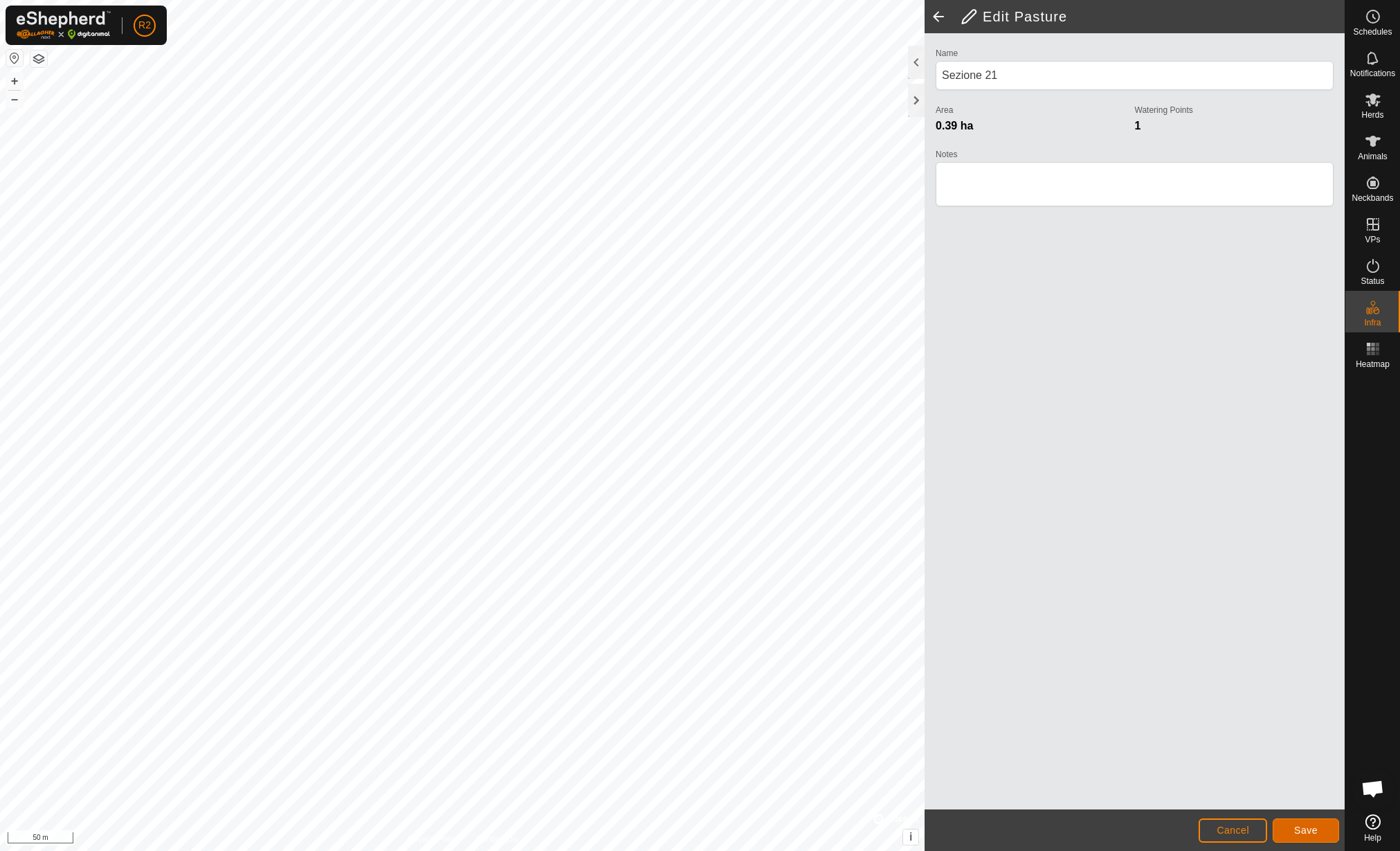
click at [1321, 831] on button "Save" at bounding box center [1306, 830] width 66 height 24
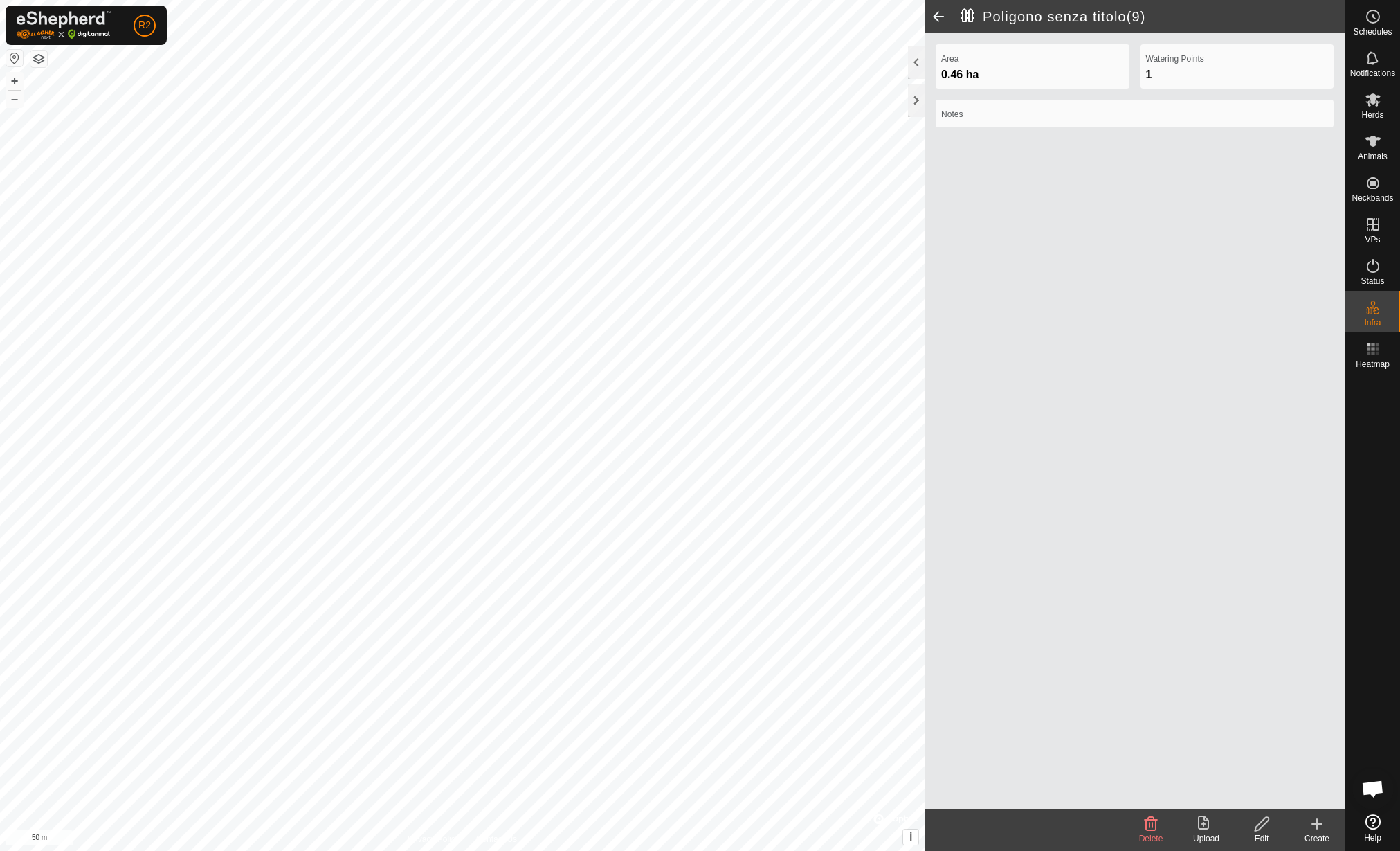
click at [1260, 817] on icon at bounding box center [1262, 823] width 18 height 17
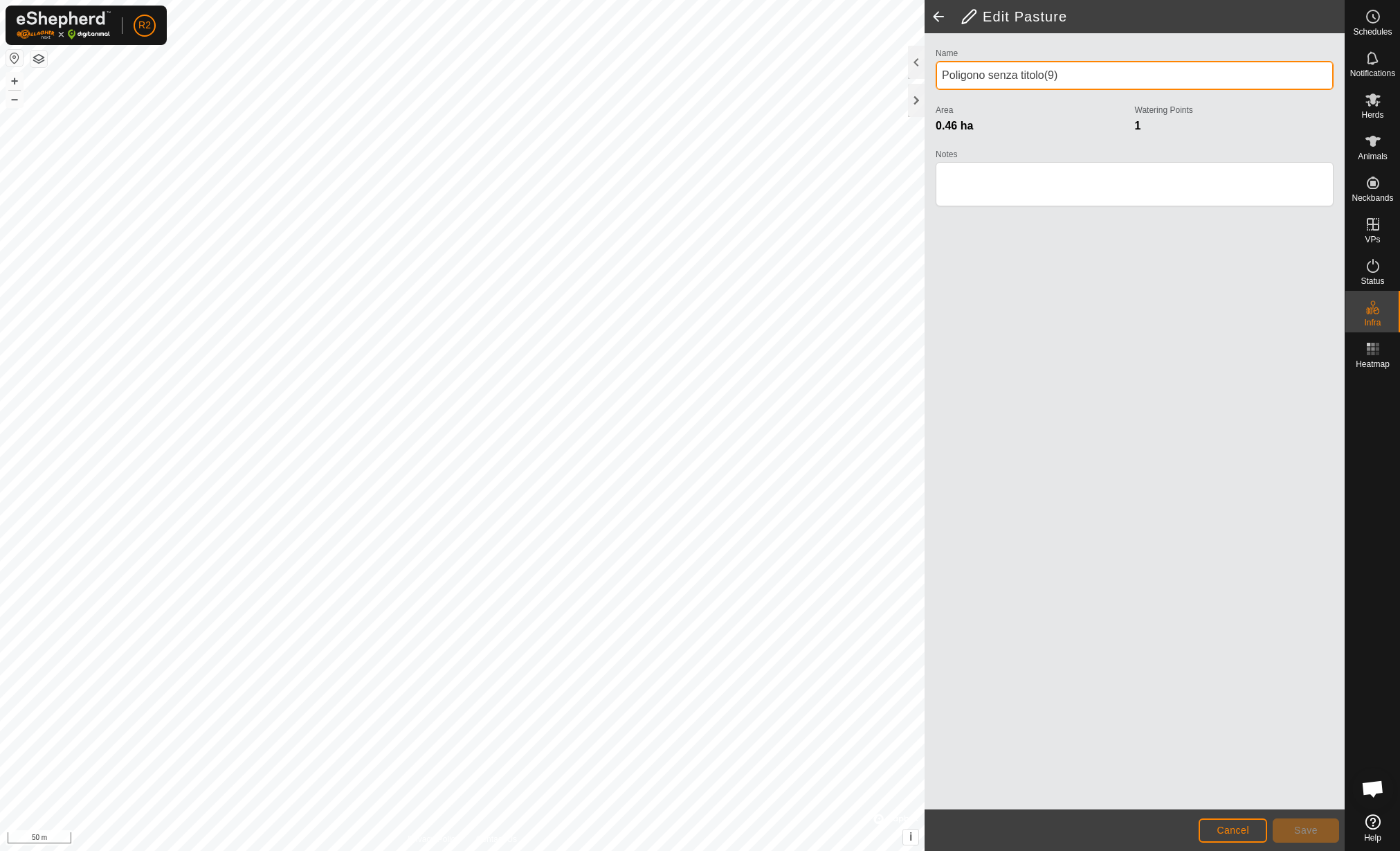
drag, startPoint x: 1119, startPoint y: 75, endPoint x: 960, endPoint y: 86, distance: 159.4
click at [960, 86] on input "Poligono senza titolo(9)" at bounding box center [1134, 75] width 398 height 29
type input "P"
type input "Sezione 20"
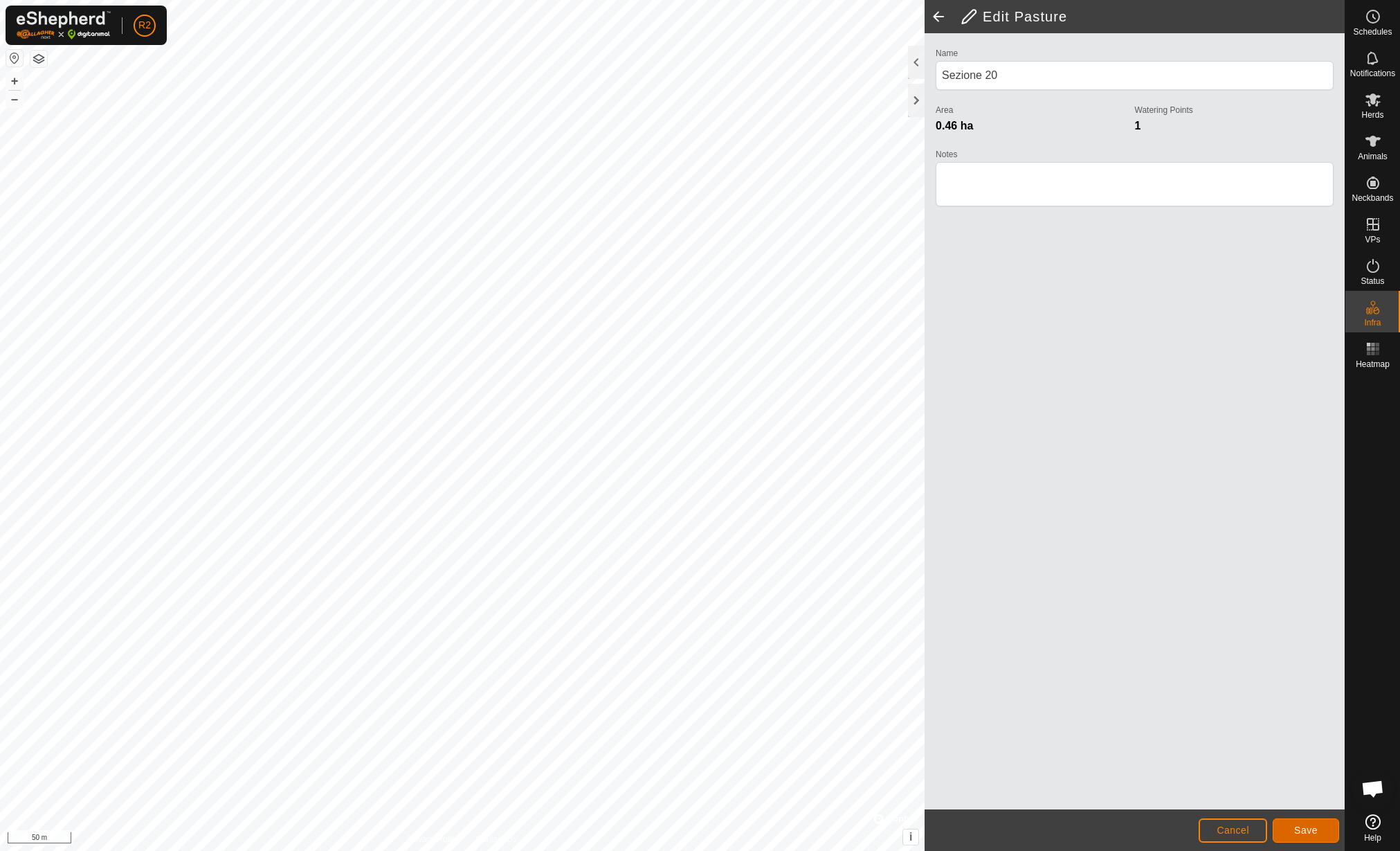
click at [1309, 835] on span "Save" at bounding box center [1306, 830] width 23 height 11
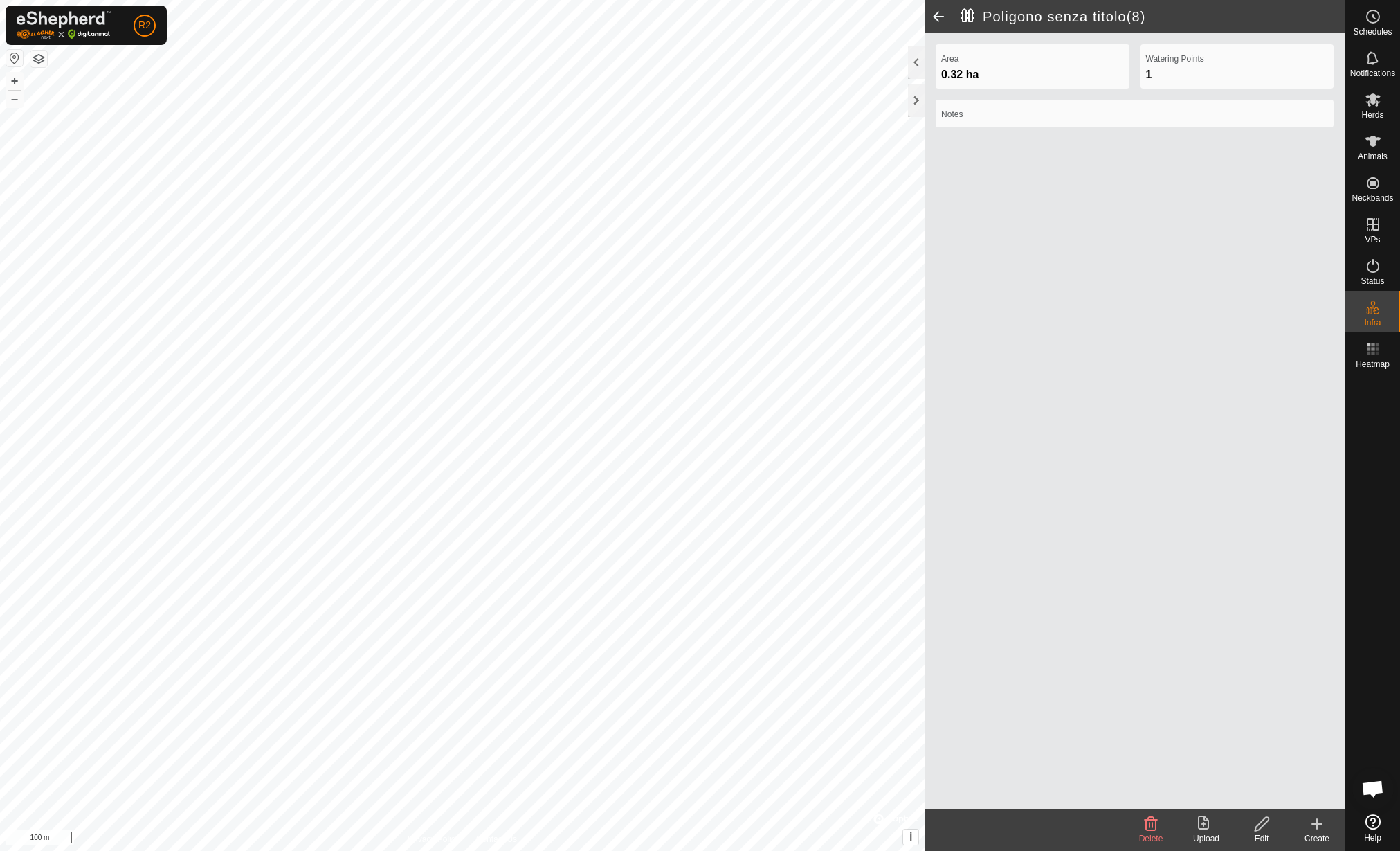
click at [1266, 832] on div "Edit" at bounding box center [1262, 838] width 56 height 12
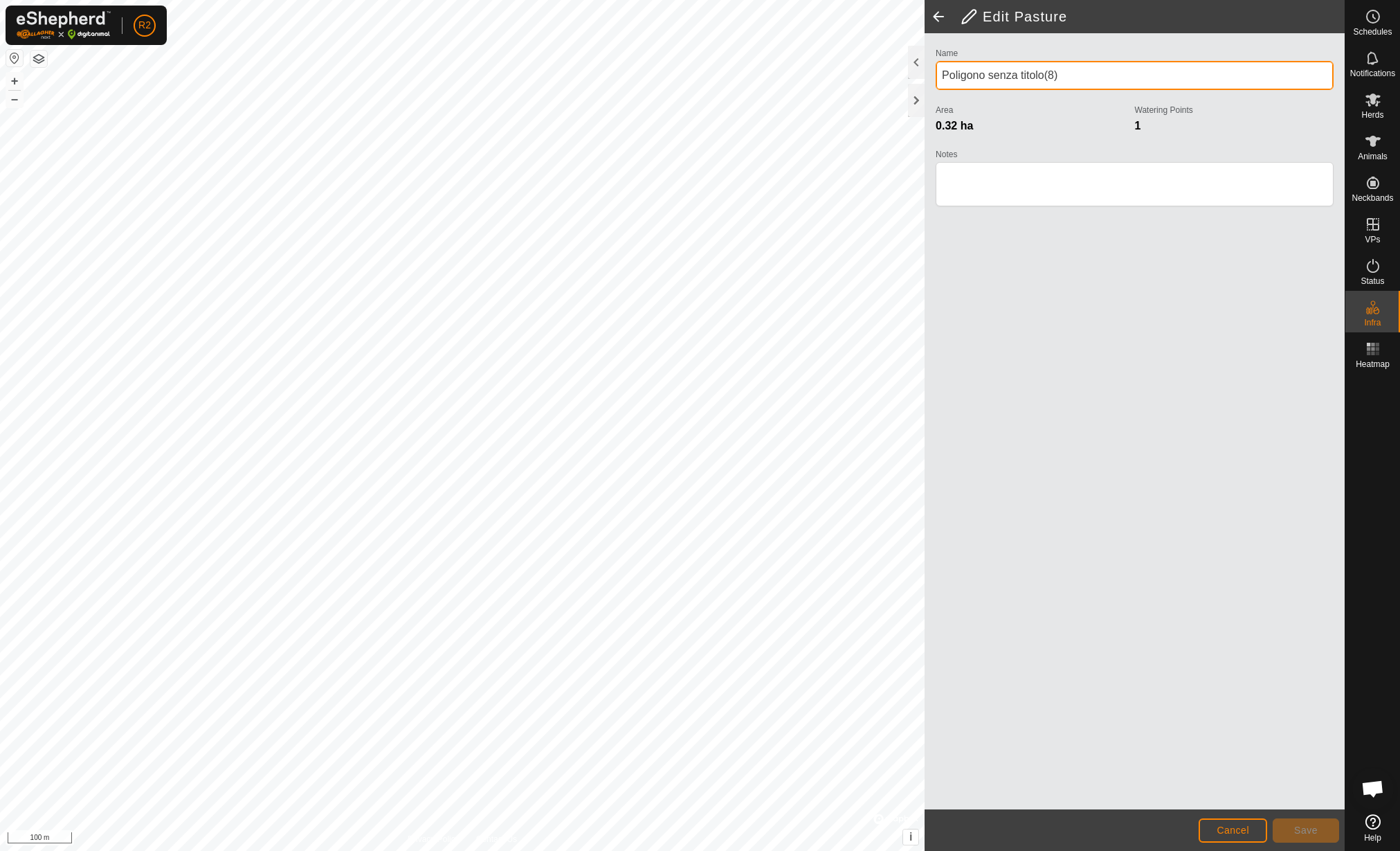
drag, startPoint x: 1033, startPoint y: 66, endPoint x: 927, endPoint y: 89, distance: 108.5
click at [927, 89] on div "Name Poligono senza titolo(8) Area 0.32 ha Watering Points 1 Notes" at bounding box center [1134, 421] width 420 height 776
drag, startPoint x: 1106, startPoint y: 81, endPoint x: 926, endPoint y: 80, distance: 180.0
click at [932, 81] on div "Name Poligono senza titolo(8) Area 0.32 ha Watering Points 1 Notes" at bounding box center [1135, 134] width 409 height 178
type input "Sezione 19"
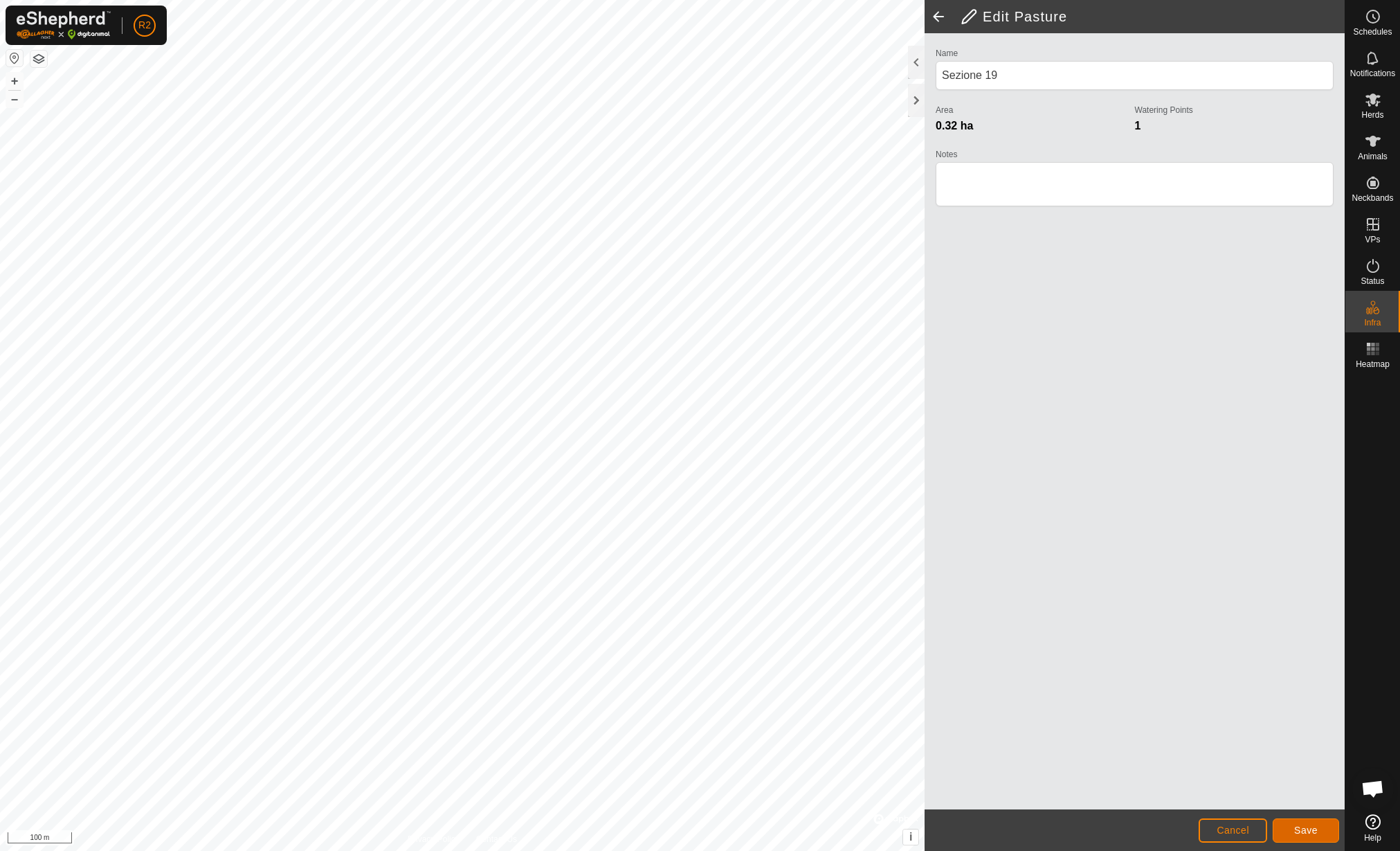
click at [1316, 825] on span "Save" at bounding box center [1306, 830] width 23 height 11
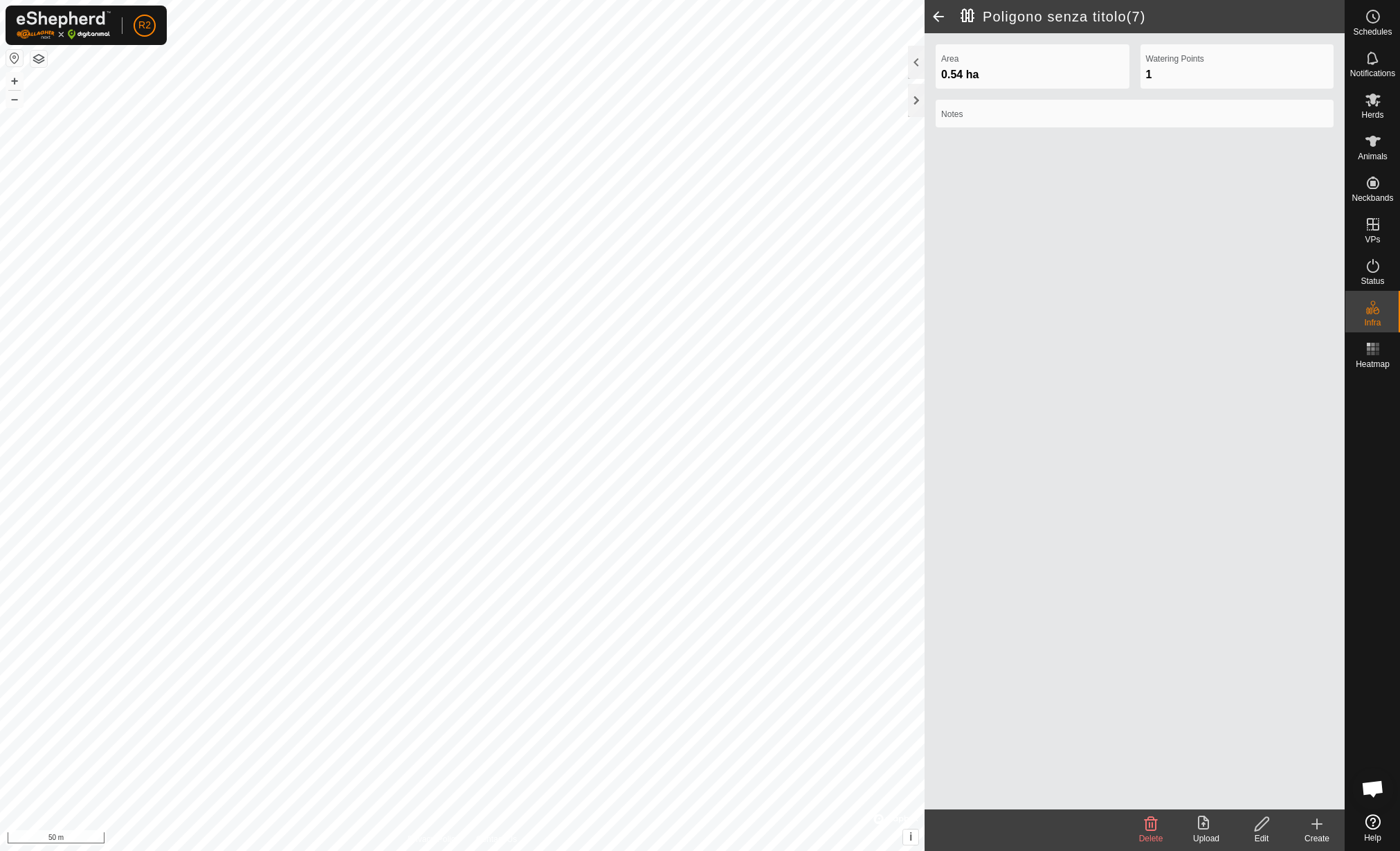
click at [1252, 825] on edit-svg-icon at bounding box center [1262, 823] width 56 height 17
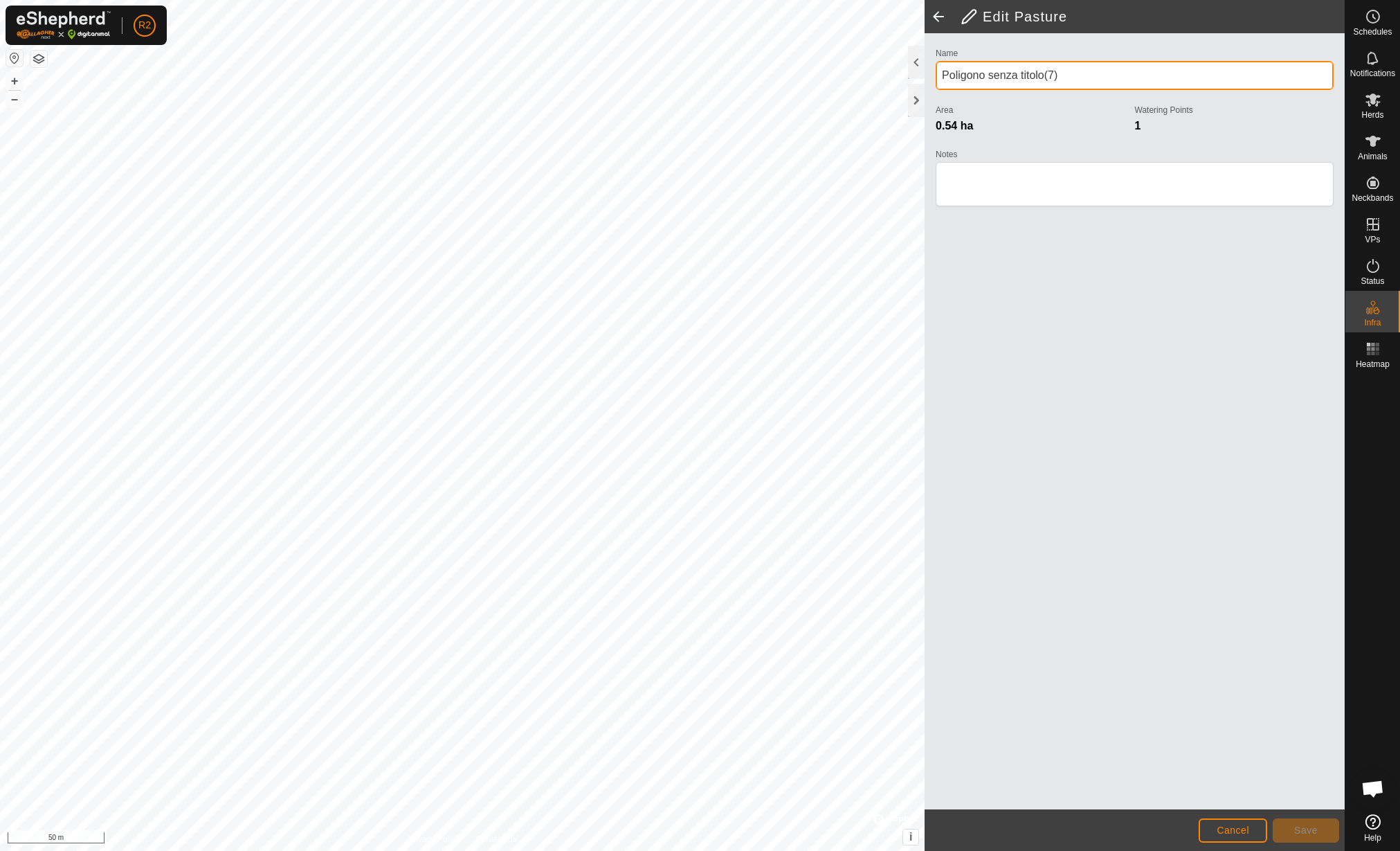
drag, startPoint x: 1096, startPoint y: 73, endPoint x: 944, endPoint y: 94, distance: 153.4
click at [944, 94] on div "Name Poligono senza titolo(7)" at bounding box center [1134, 73] width 398 height 57
type input "Sezione 18"
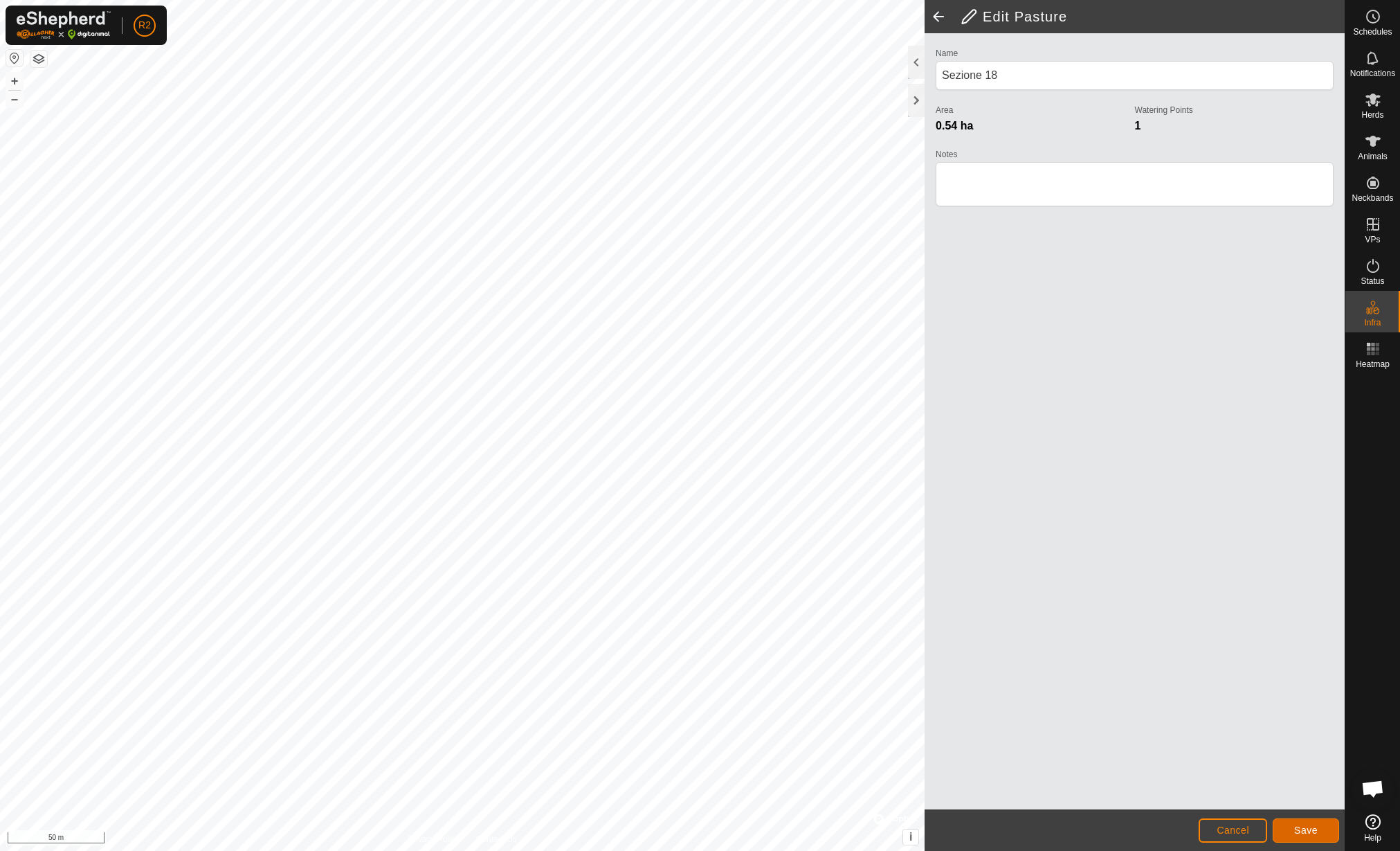
click at [1299, 833] on span "Save" at bounding box center [1306, 830] width 23 height 11
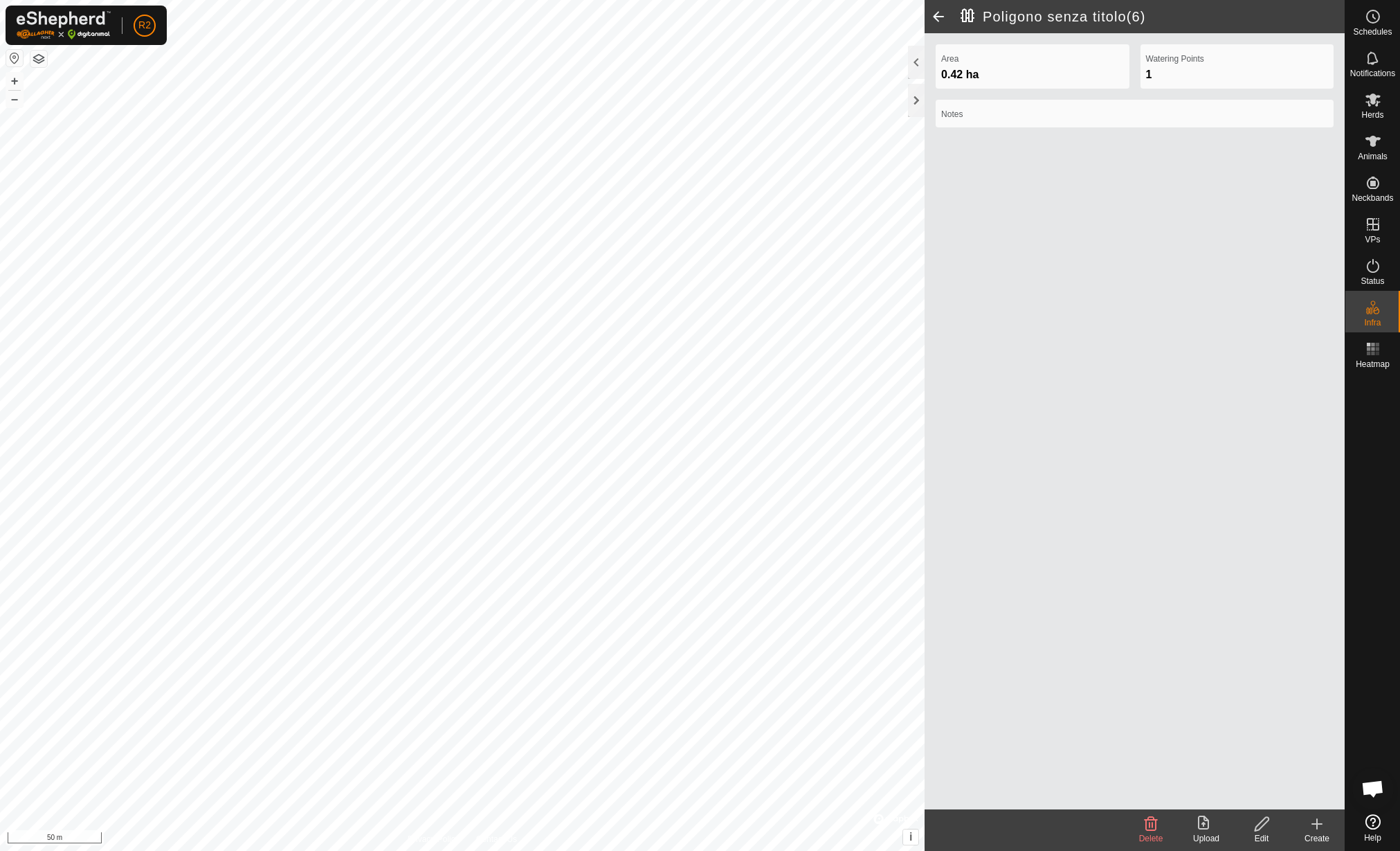
click at [1265, 832] on div "Edit" at bounding box center [1262, 838] width 56 height 12
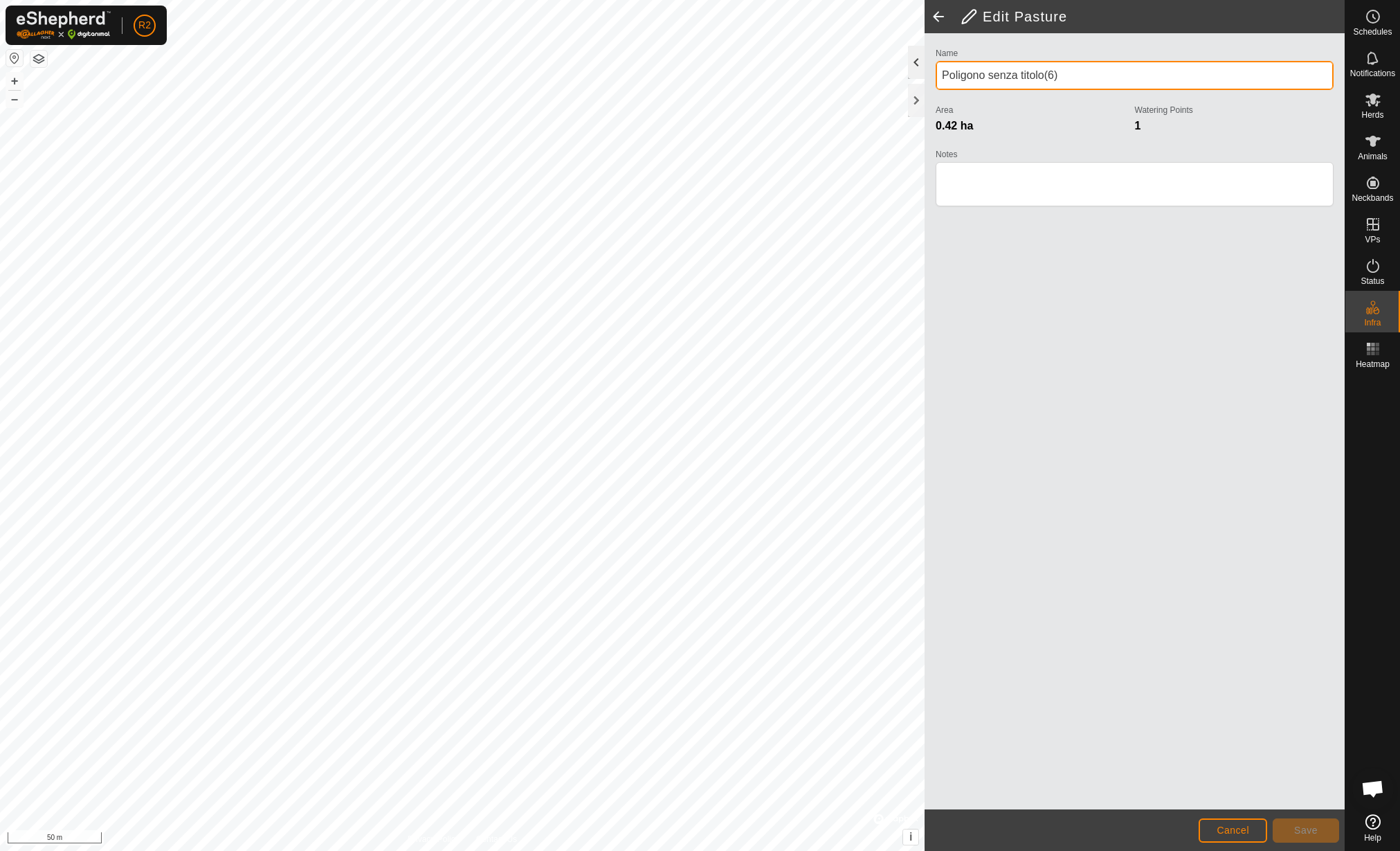
drag, startPoint x: 1083, startPoint y: 74, endPoint x: 910, endPoint y: 75, distance: 173.0
click at [925, 75] on div "Edit Pasture Name Poligono senza titolo(6) Area 0.42 ha Watering Points 1 Notes…" at bounding box center [1134, 425] width 420 height 851
type input "Sezione 17"
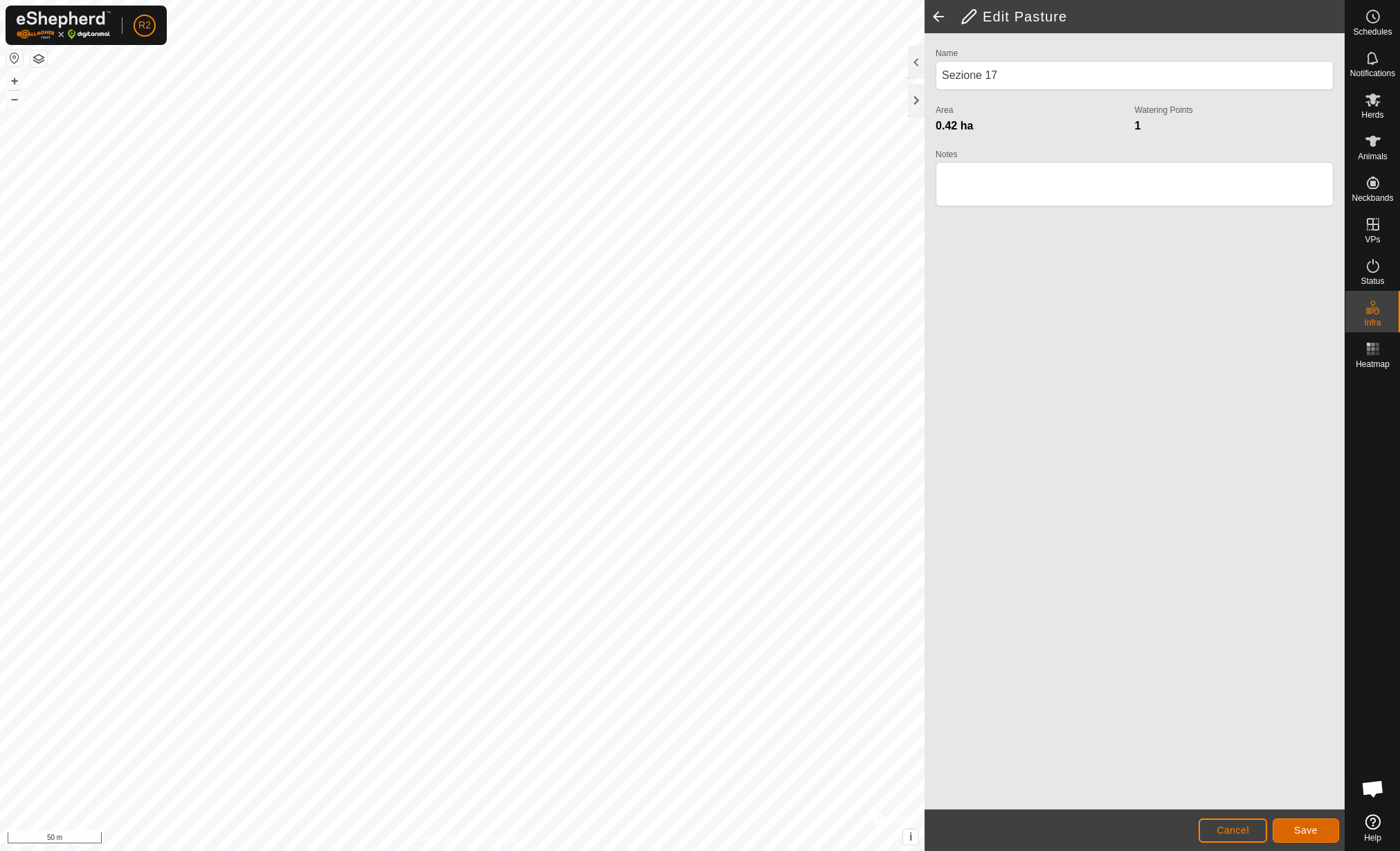
click at [1305, 834] on span "Save" at bounding box center [1306, 830] width 23 height 11
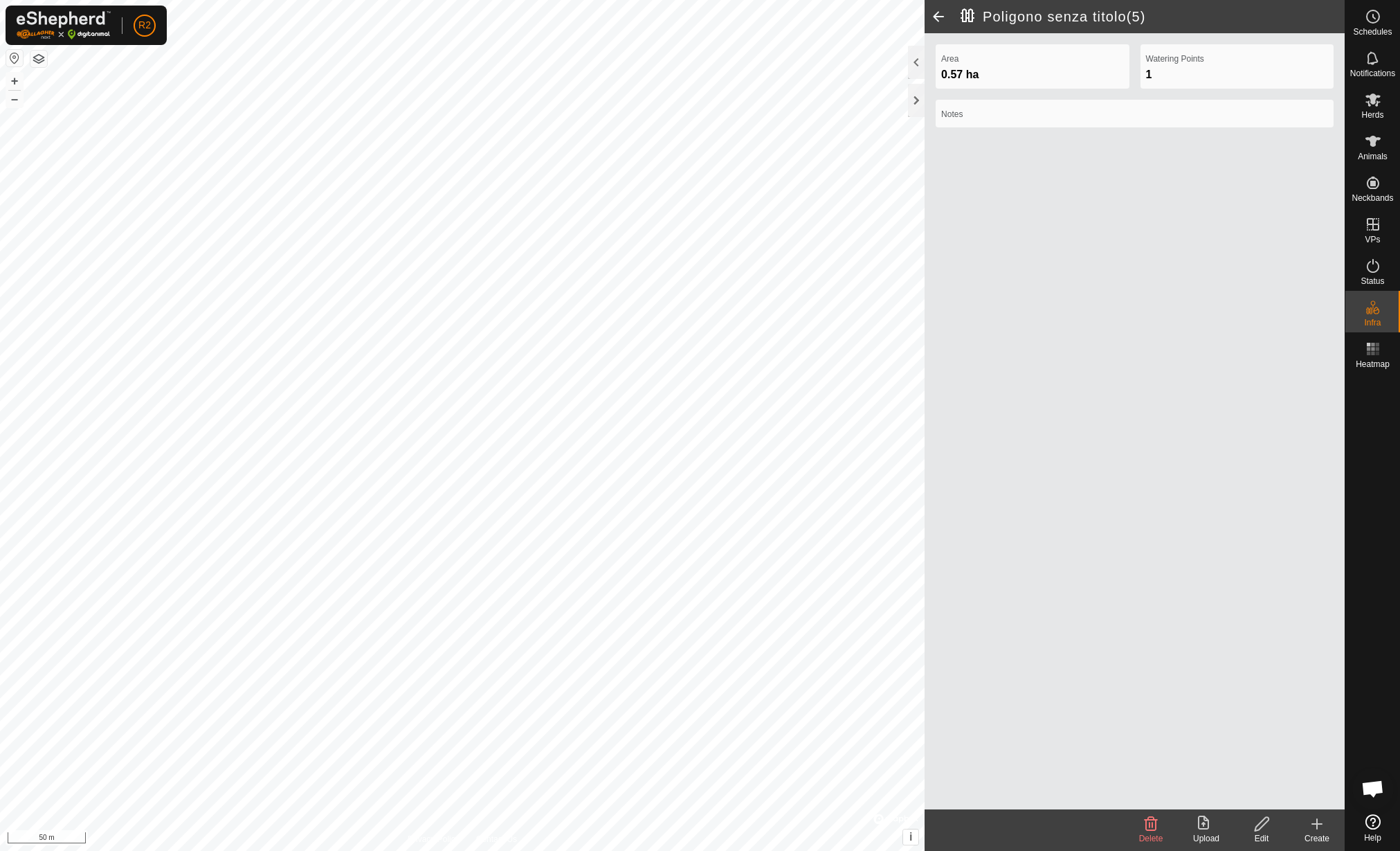
click at [1260, 828] on icon at bounding box center [1262, 823] width 18 height 17
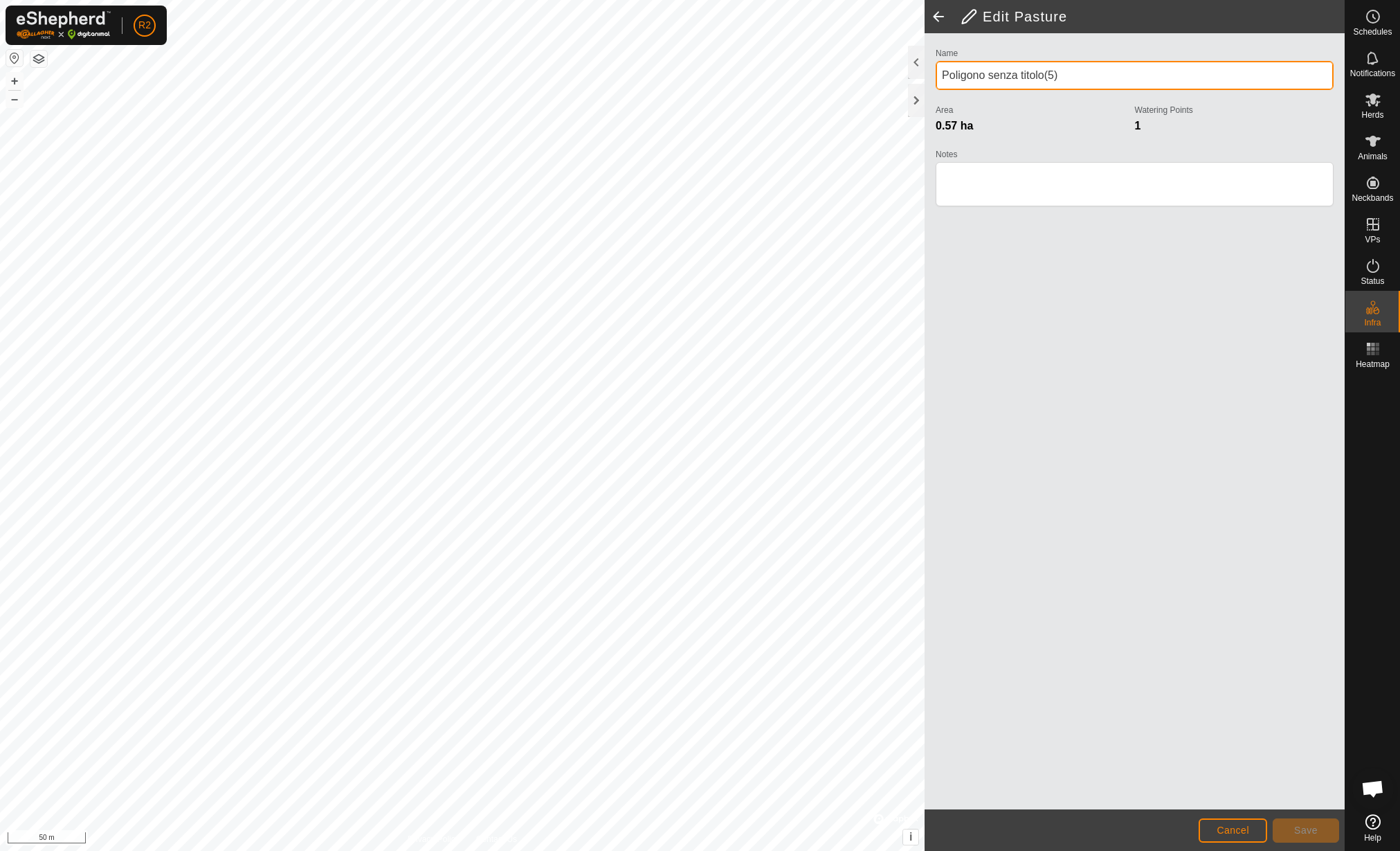
drag, startPoint x: 1097, startPoint y: 66, endPoint x: 938, endPoint y: 64, distance: 159.0
click at [938, 64] on input "Poligono senza titolo(5)" at bounding box center [1134, 75] width 398 height 29
type input "Sezione 16"
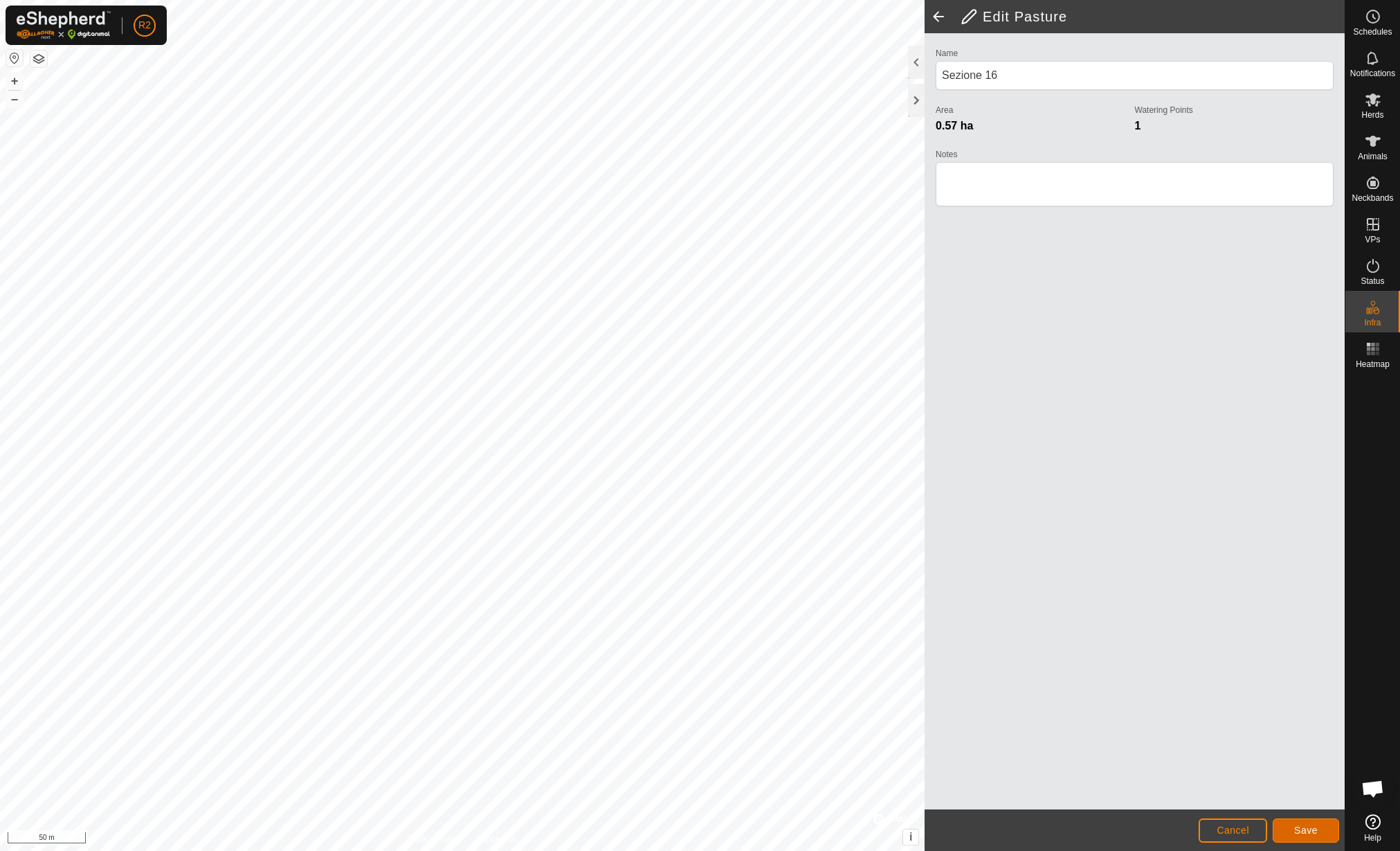
click at [1301, 828] on span "Save" at bounding box center [1306, 830] width 23 height 11
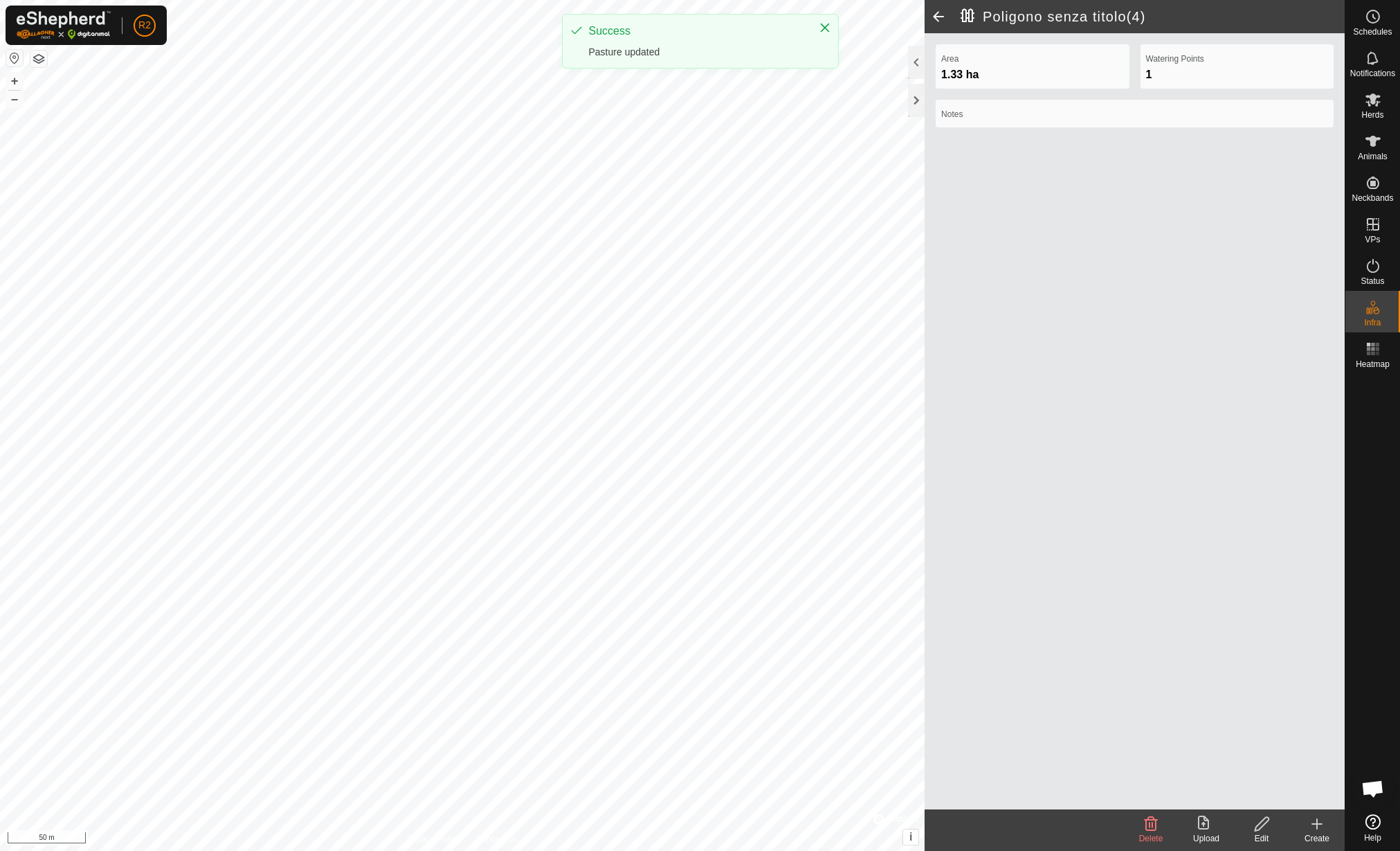
click at [1255, 830] on icon at bounding box center [1261, 823] width 14 height 14
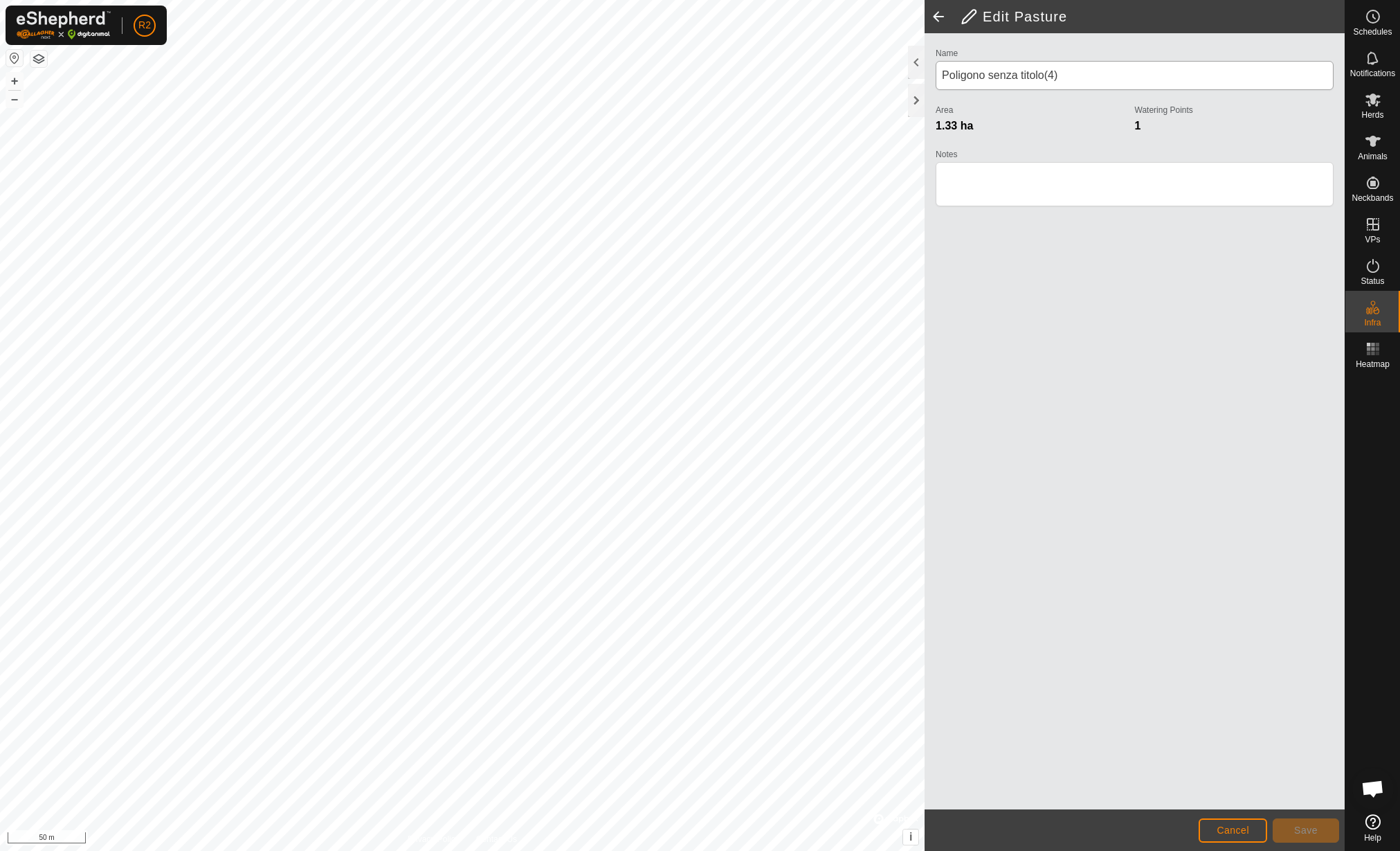
drag, startPoint x: 1141, startPoint y: 59, endPoint x: 1128, endPoint y: 72, distance: 18.4
click at [1134, 64] on div "Name Poligono senza titolo(4)" at bounding box center [1134, 67] width 398 height 46
drag, startPoint x: 1088, startPoint y: 77, endPoint x: 921, endPoint y: 96, distance: 168.1
click at [925, 96] on div "Edit Pasture Name Poligono senza titolo(4) Area 1.33 ha Watering Points 1 Notes…" at bounding box center [1134, 425] width 420 height 851
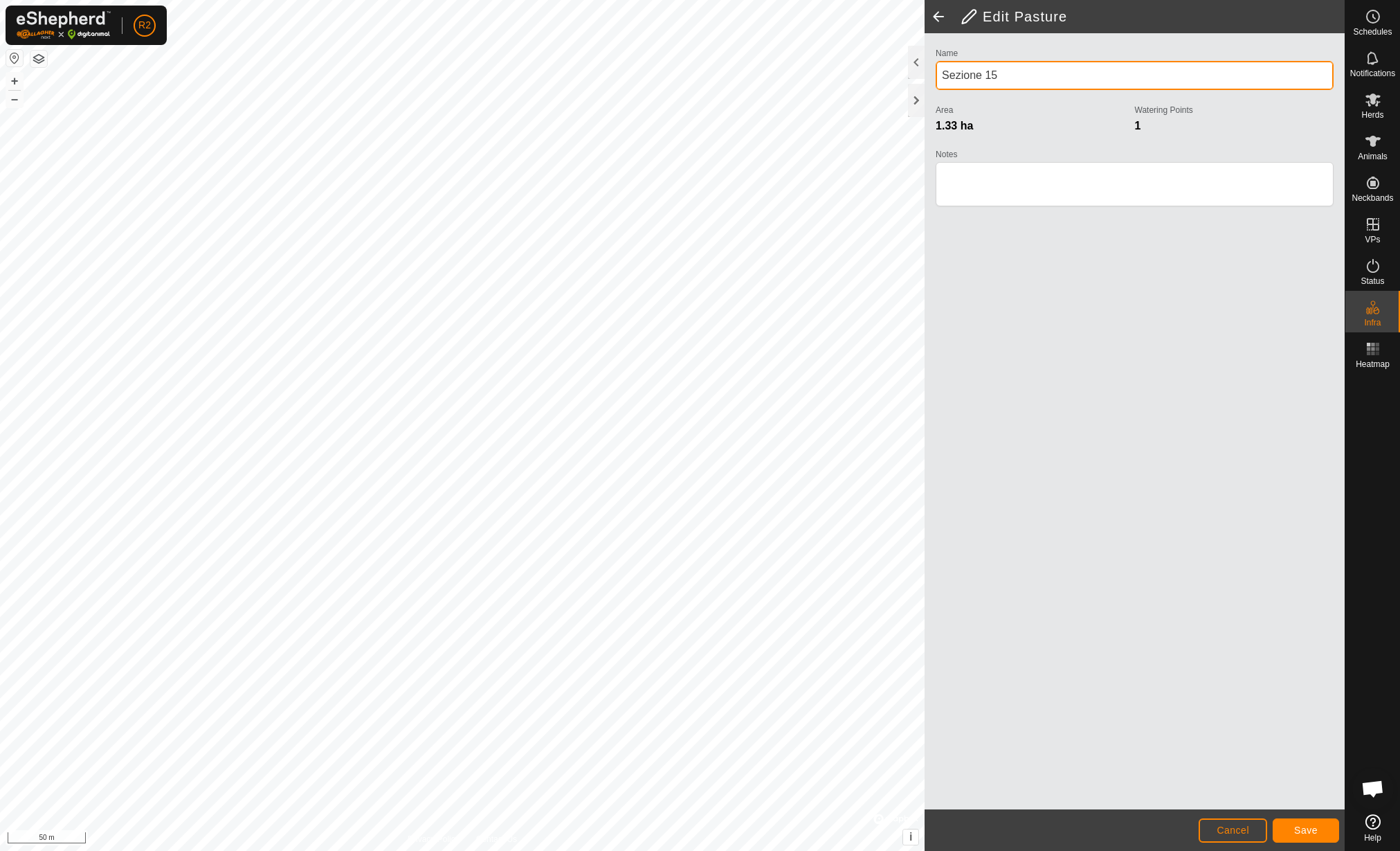
type input "Sezione 15"
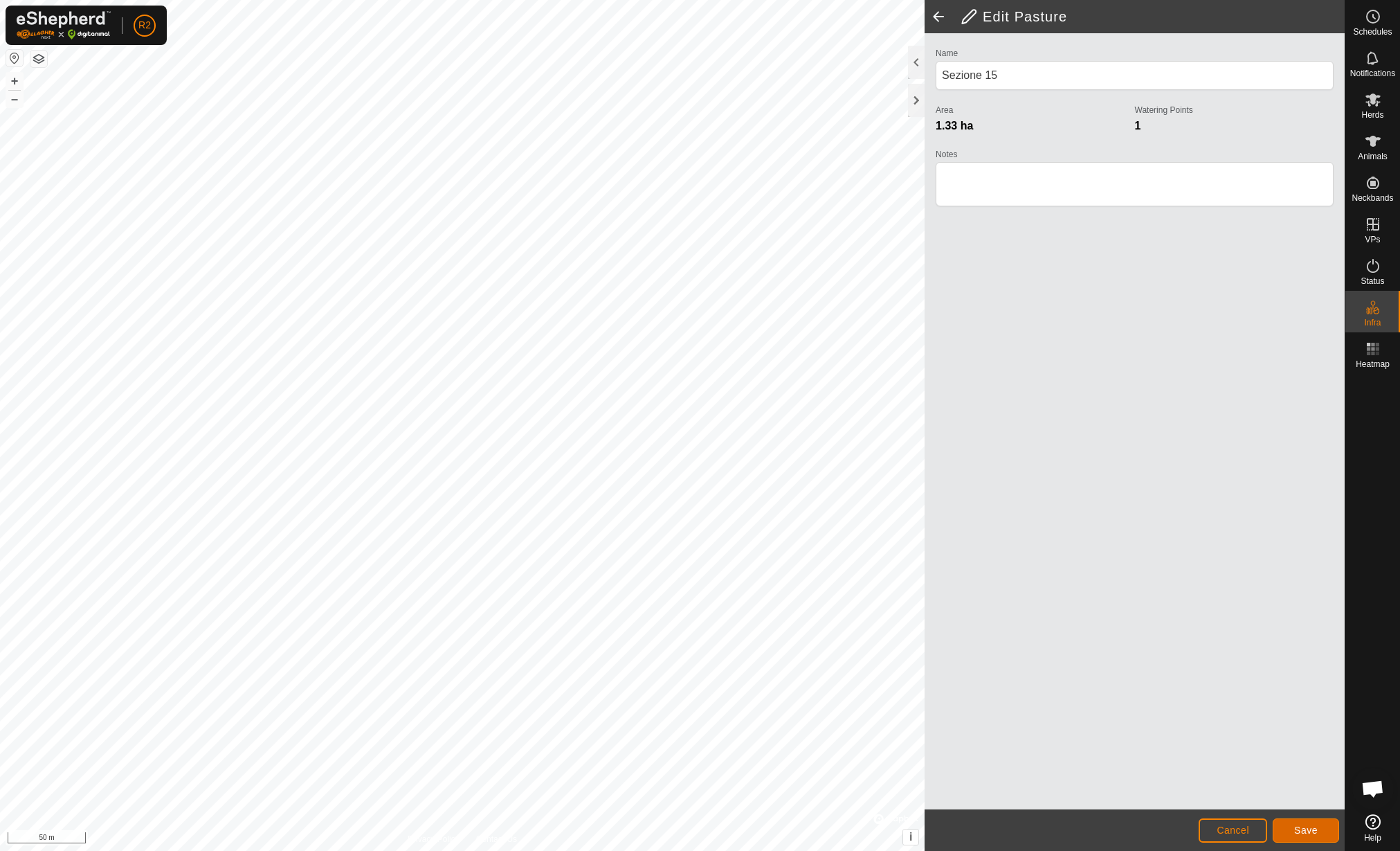
click at [1307, 823] on button "Save" at bounding box center [1306, 830] width 66 height 24
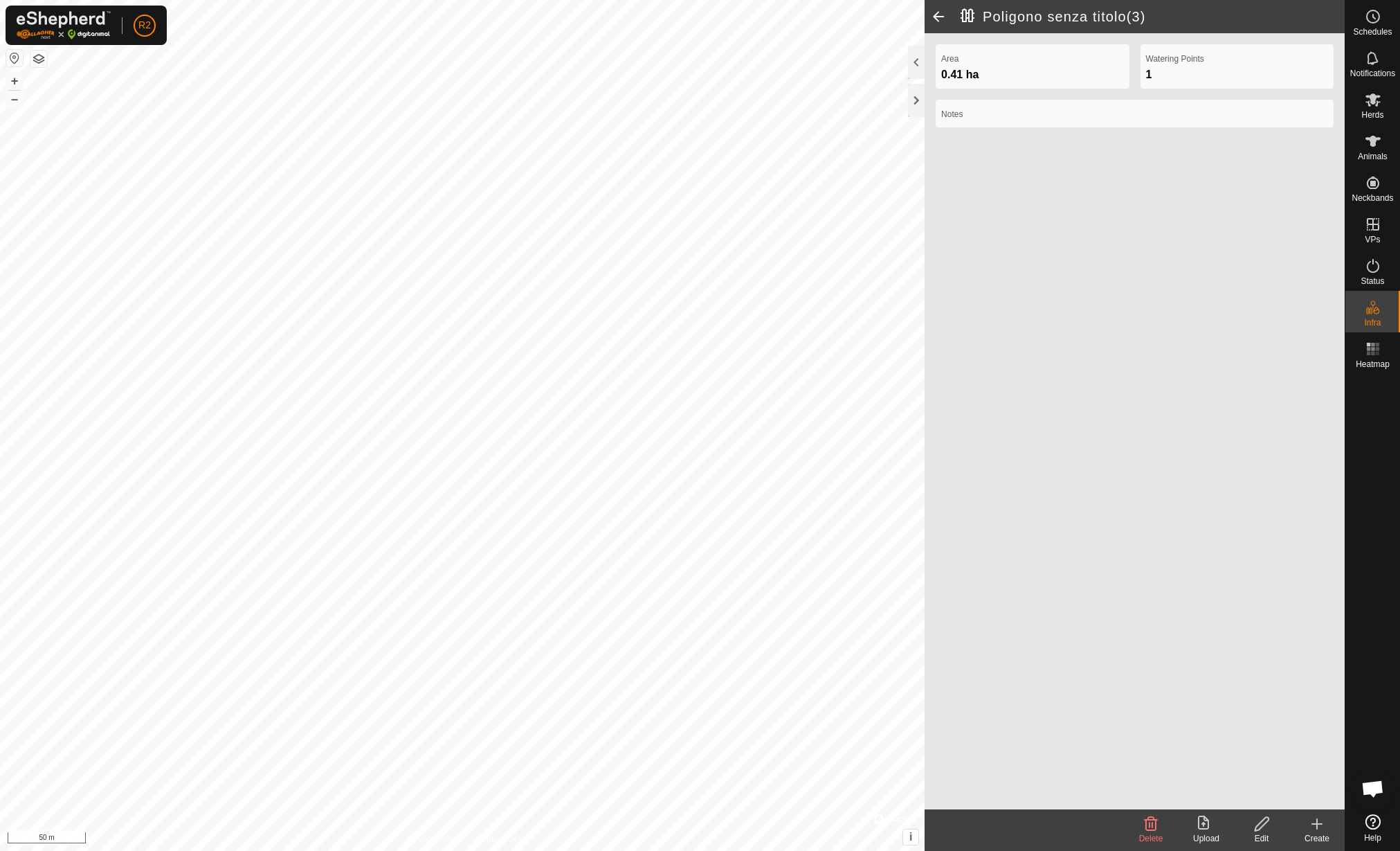
click at [1258, 838] on div "Edit" at bounding box center [1262, 838] width 56 height 12
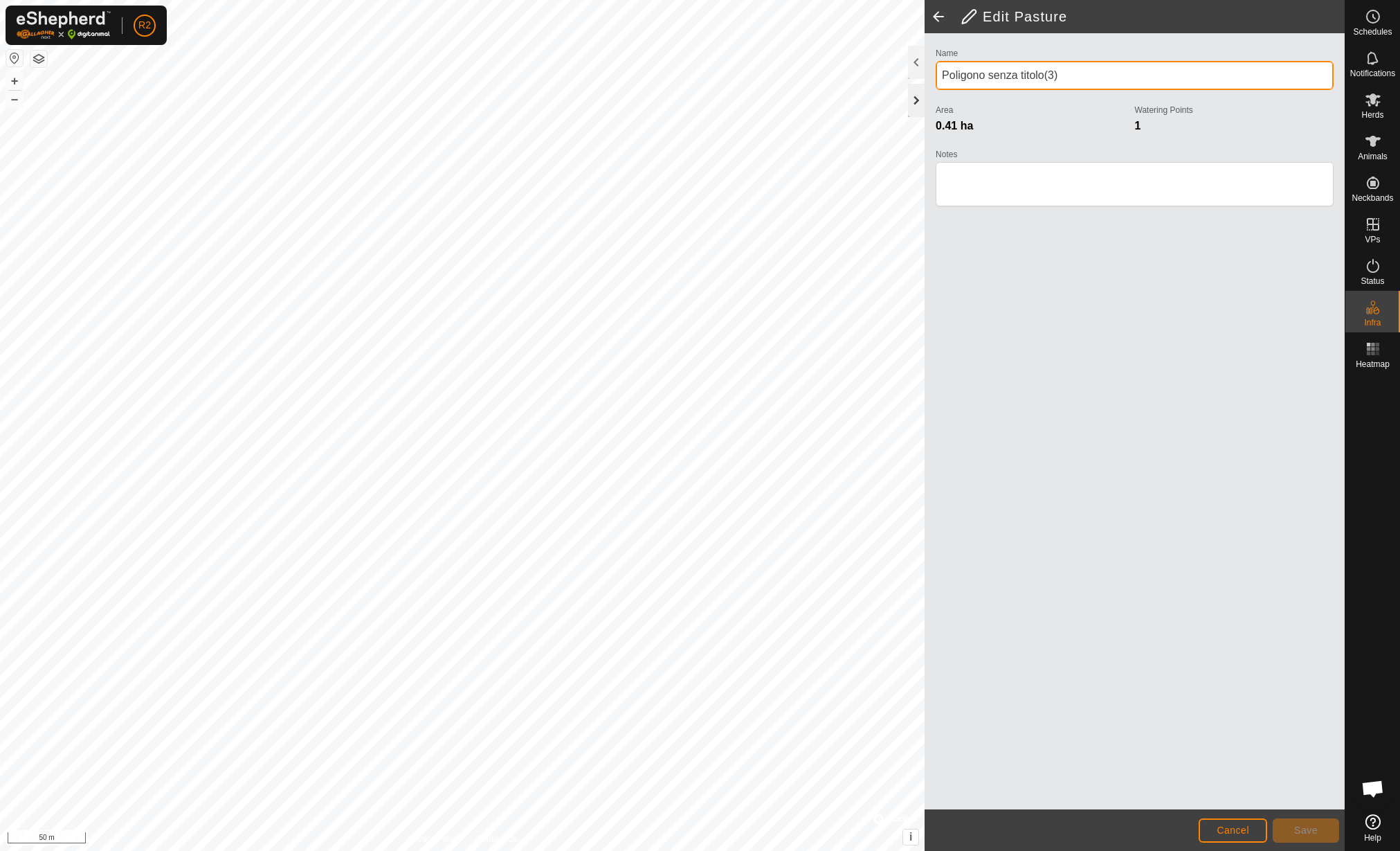
click at [886, 86] on div "Edit Pasture Name Poligono senza titolo(3) Area 0.41 ha Watering Points 1 Notes…" at bounding box center [672, 425] width 1344 height 851
type input "Sezione 14"
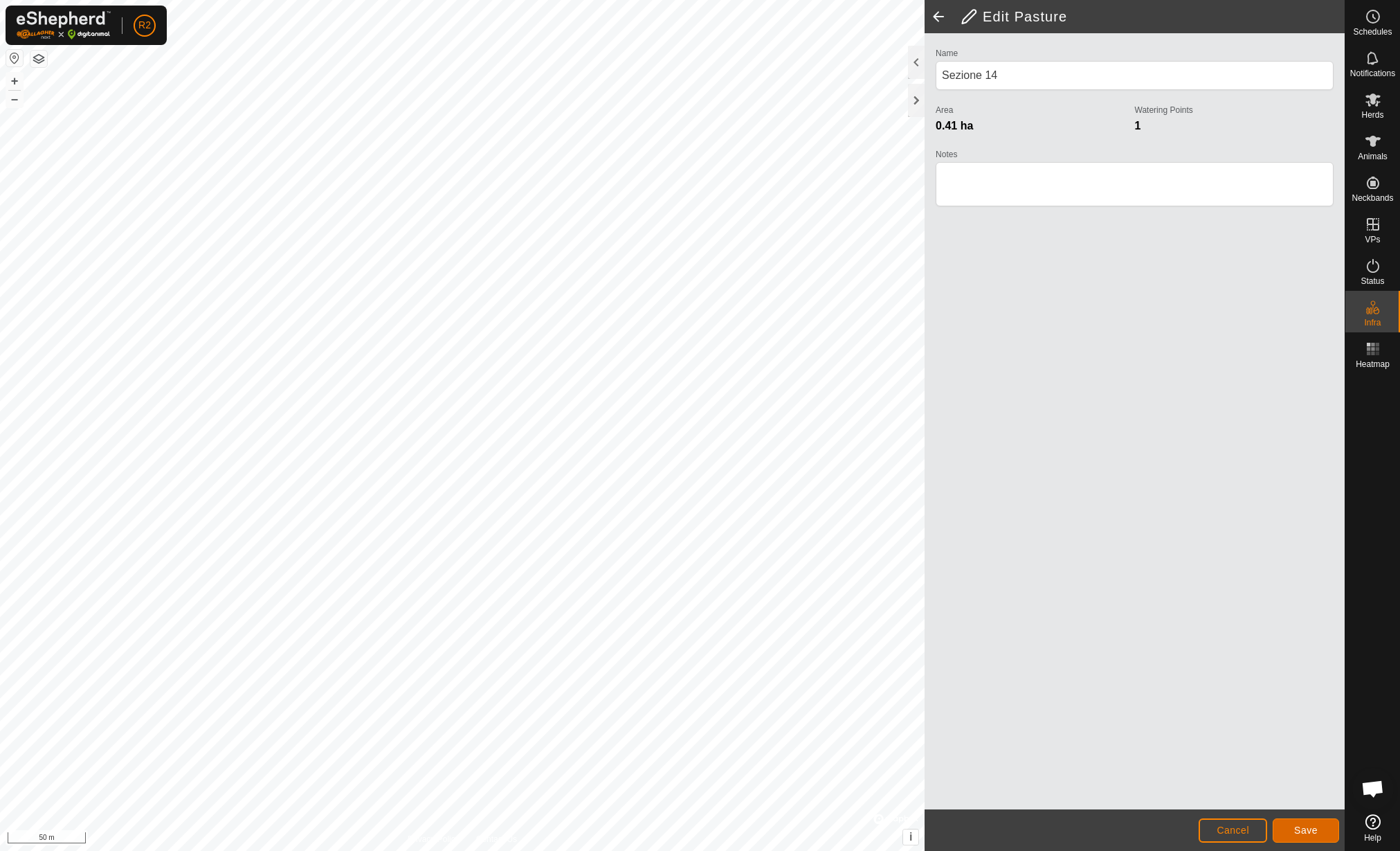
click at [1299, 839] on button "Save" at bounding box center [1306, 830] width 66 height 24
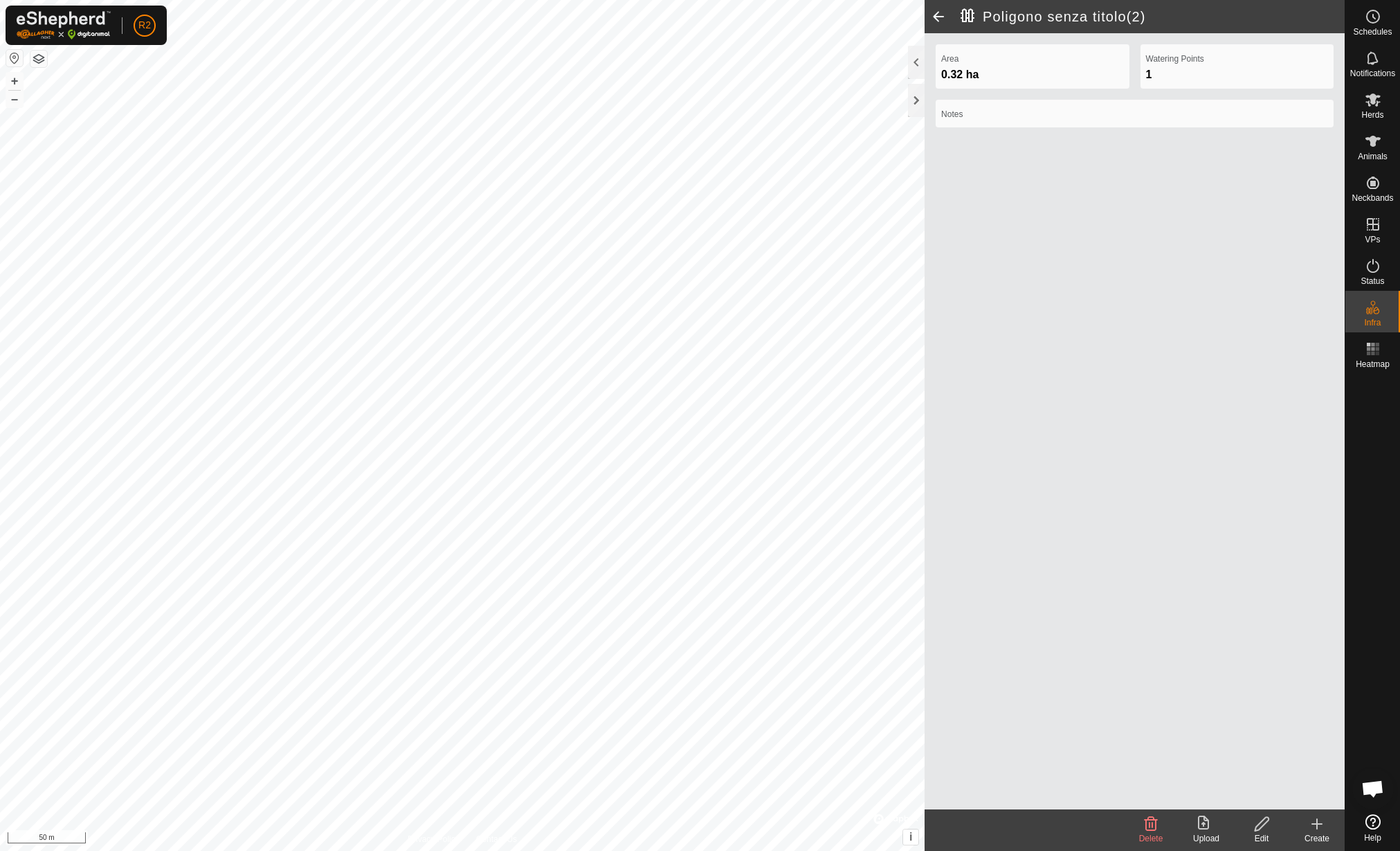
click at [1264, 828] on icon at bounding box center [1262, 823] width 18 height 17
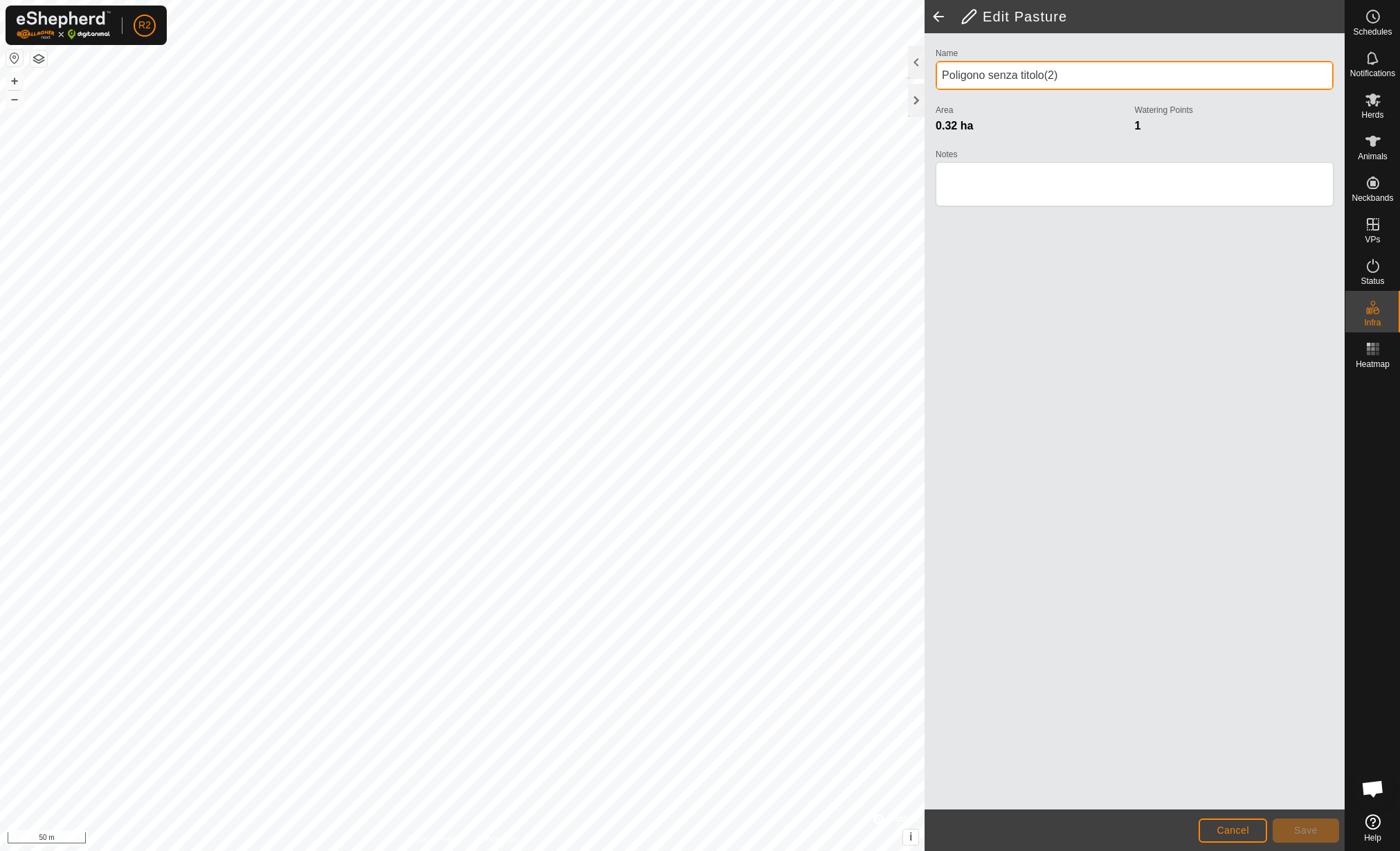
drag, startPoint x: 1093, startPoint y: 66, endPoint x: 947, endPoint y: 66, distance: 146.0
click at [947, 66] on input "Poligono senza titolo(2)" at bounding box center [1134, 75] width 398 height 29
type input "P"
type input "Sezione 12"
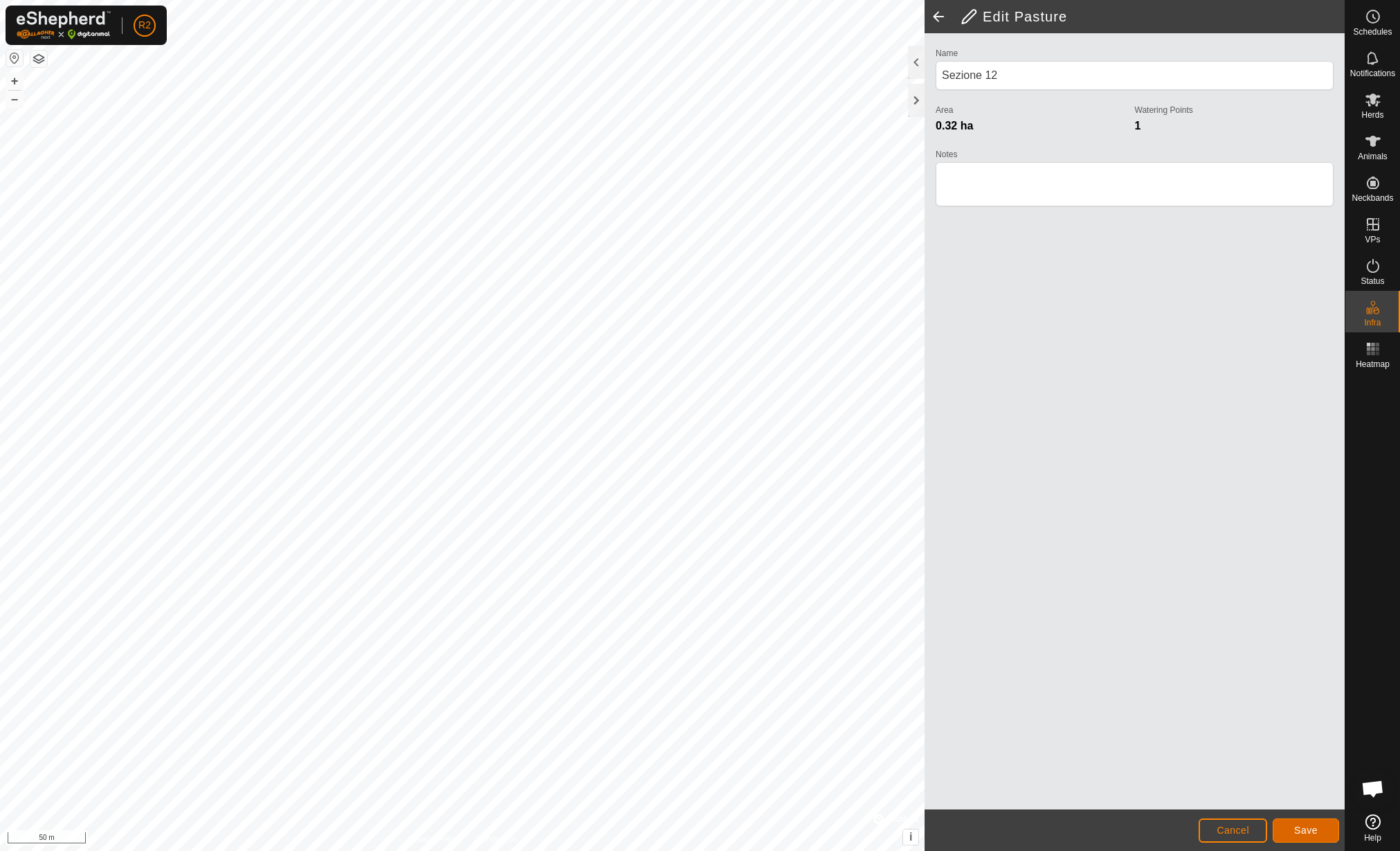
click at [1318, 828] on button "Save" at bounding box center [1306, 830] width 66 height 24
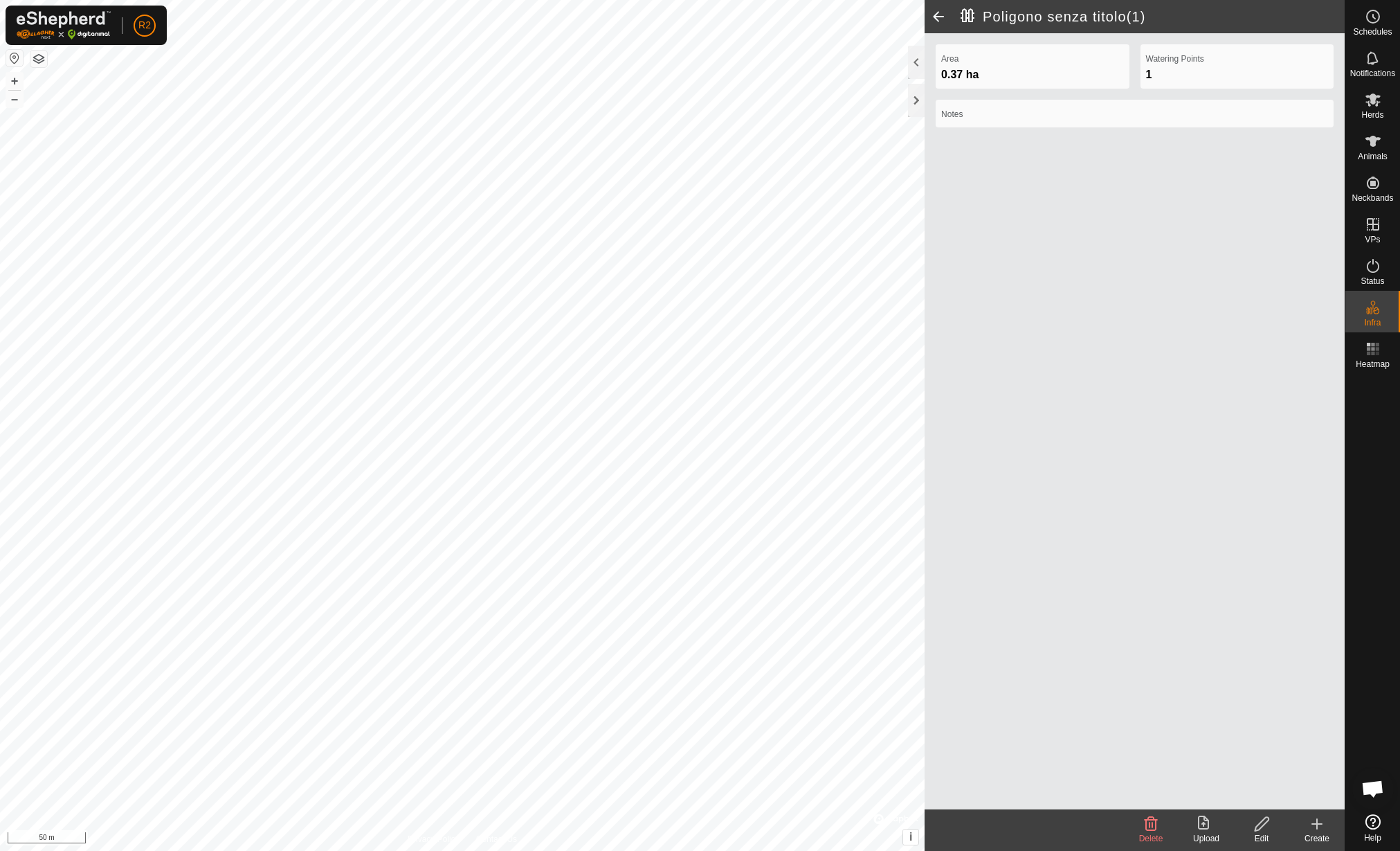
click at [1281, 842] on div "Edit" at bounding box center [1262, 838] width 56 height 12
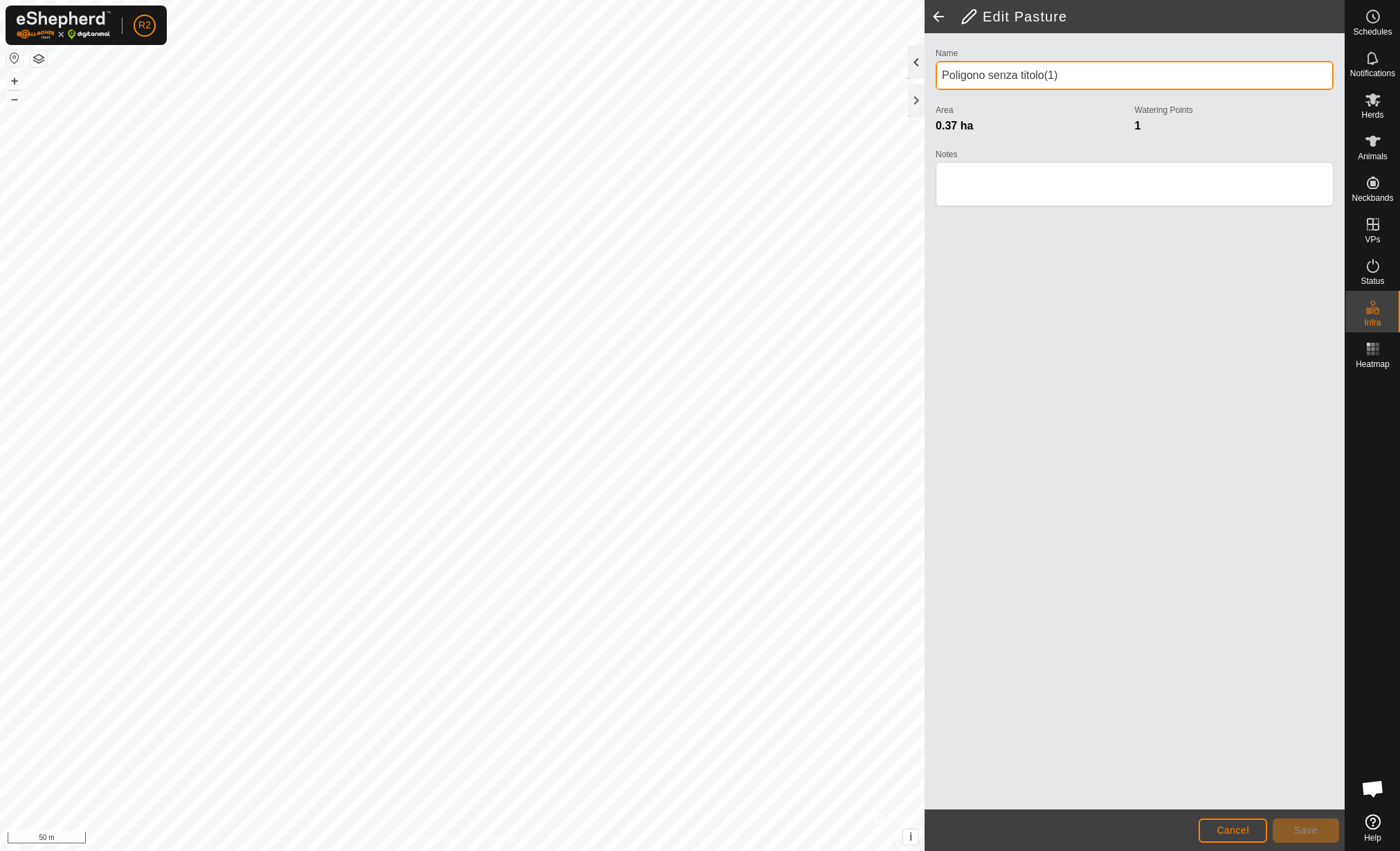
click at [804, 74] on div "Edit Pasture Name Poligono senza titolo(1) Area 0.37 ha Watering Points 1 Notes…" at bounding box center [672, 425] width 1344 height 851
type input "Sezione 13"
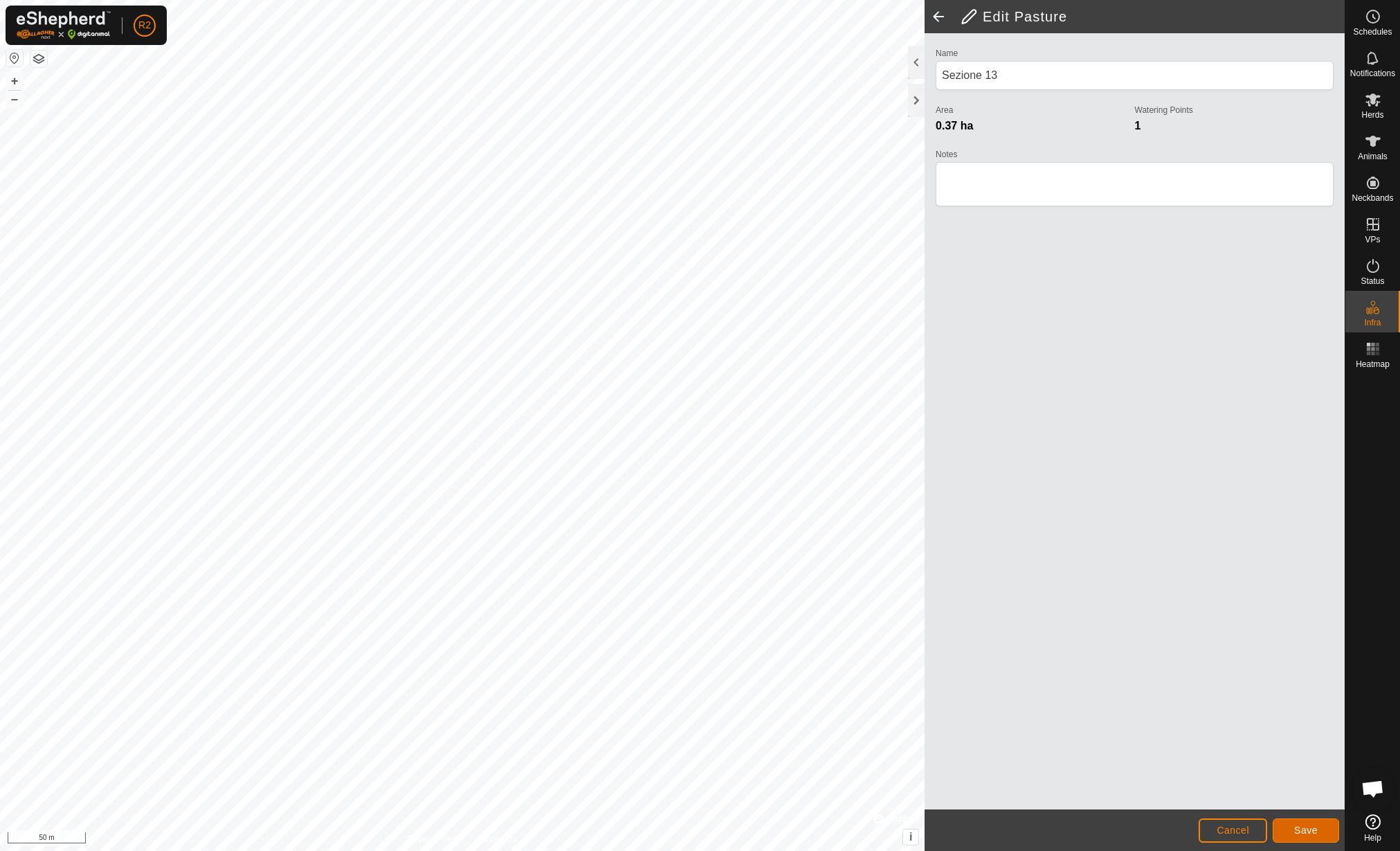
click at [1327, 833] on button "Save" at bounding box center [1306, 830] width 66 height 24
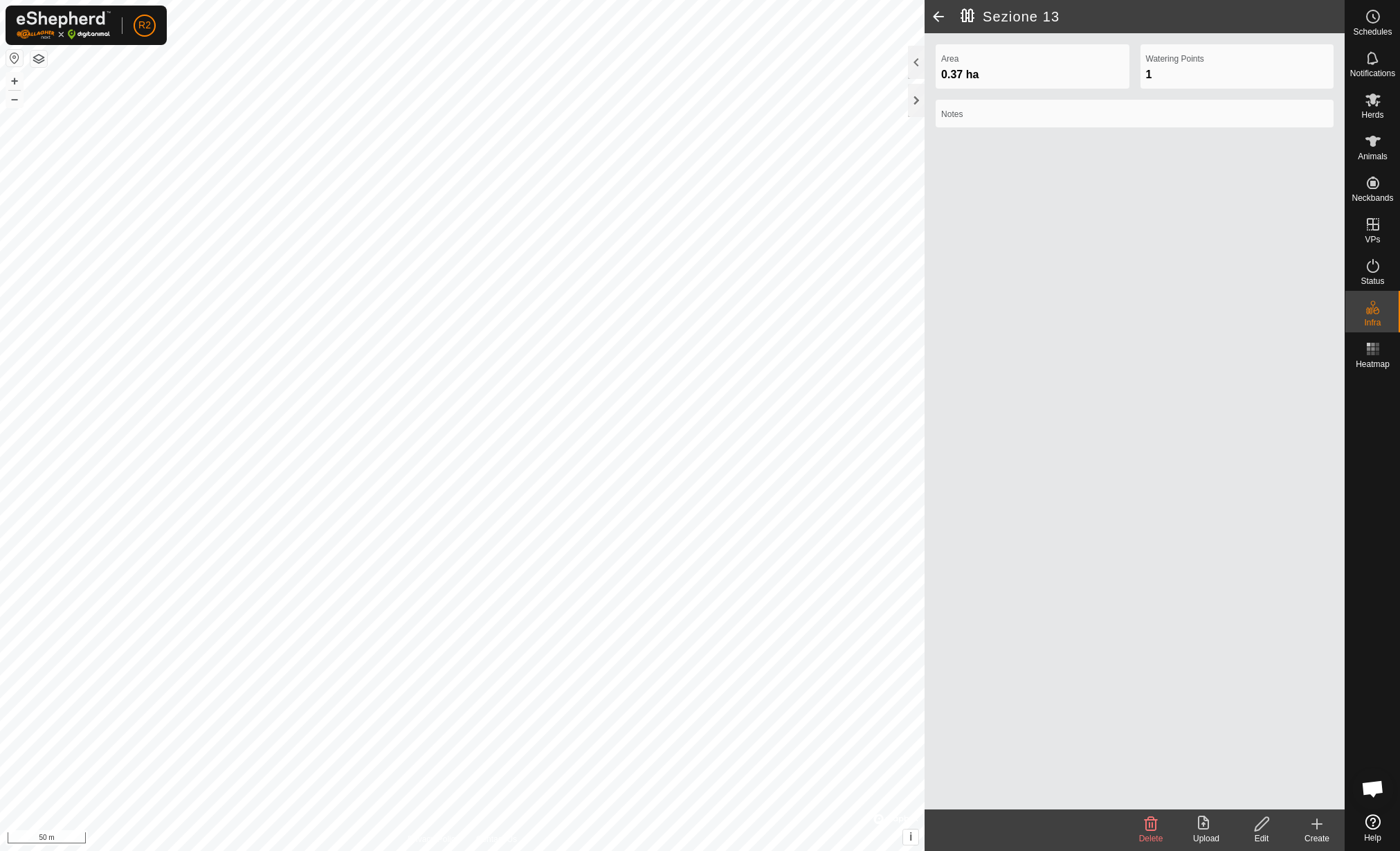
click at [1262, 836] on div "Edit" at bounding box center [1262, 838] width 56 height 12
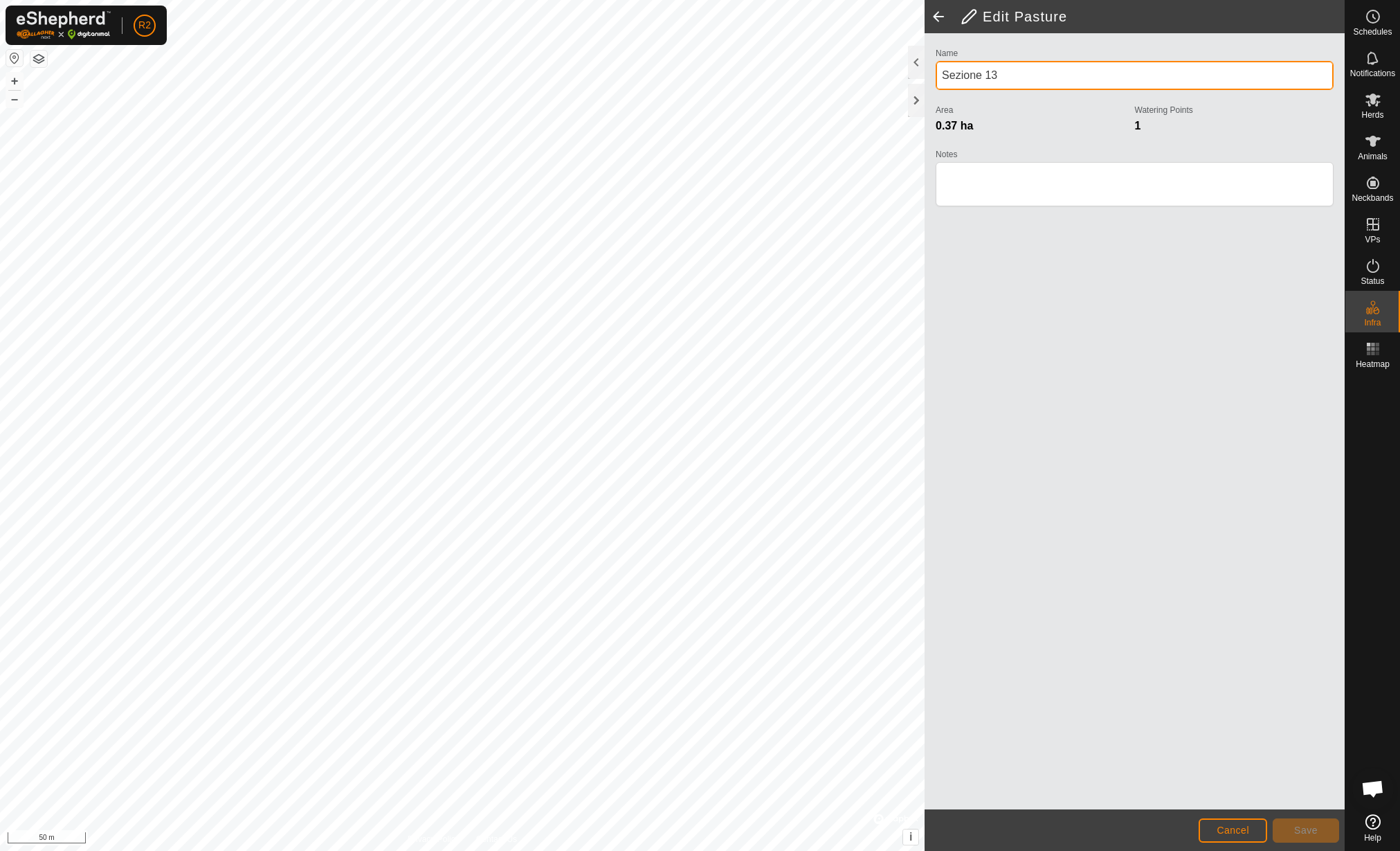
click at [1060, 75] on input "Sezione 13" at bounding box center [1134, 75] width 398 height 29
type input "Sezione 11"
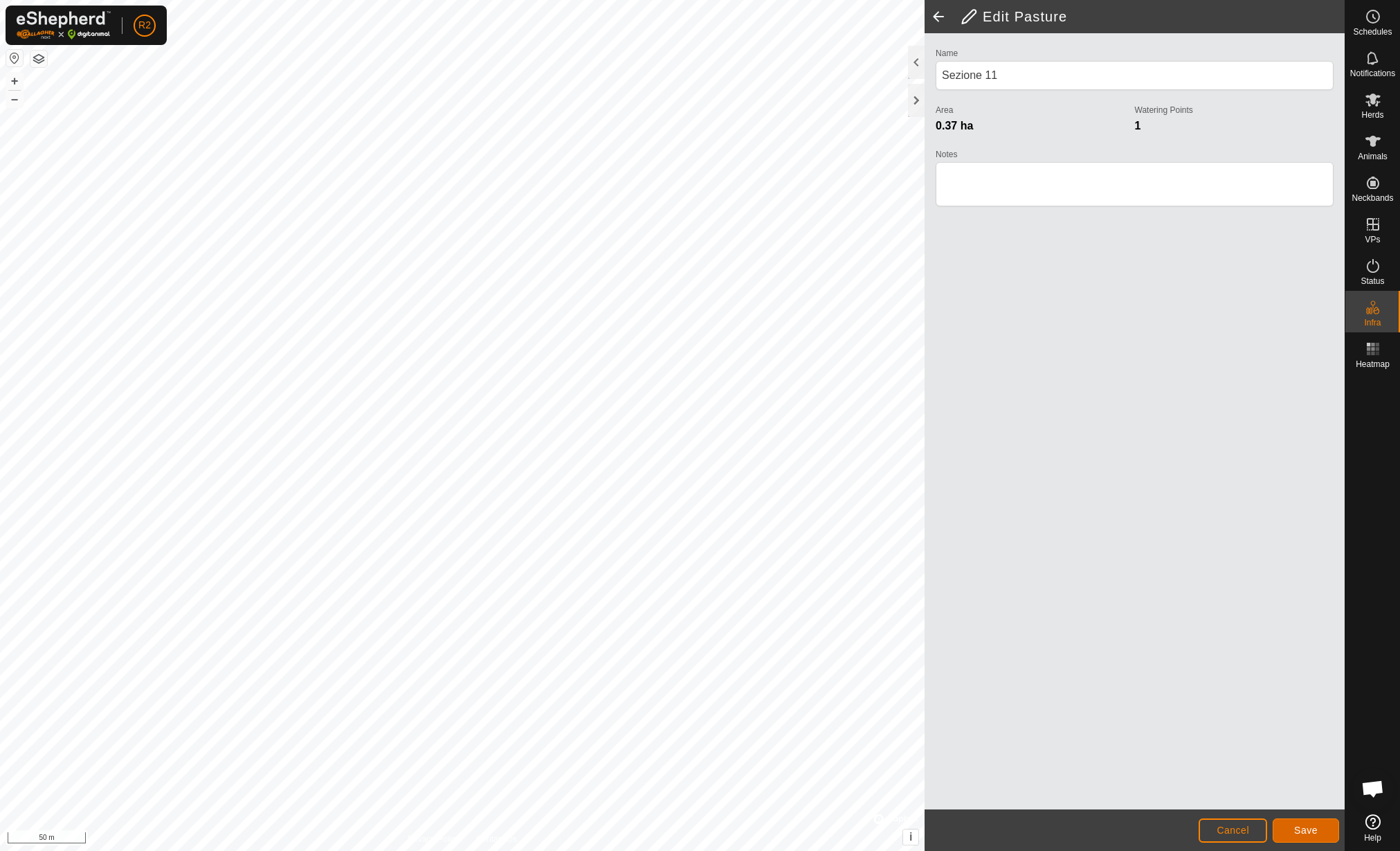
click at [1301, 828] on span "Save" at bounding box center [1306, 830] width 23 height 11
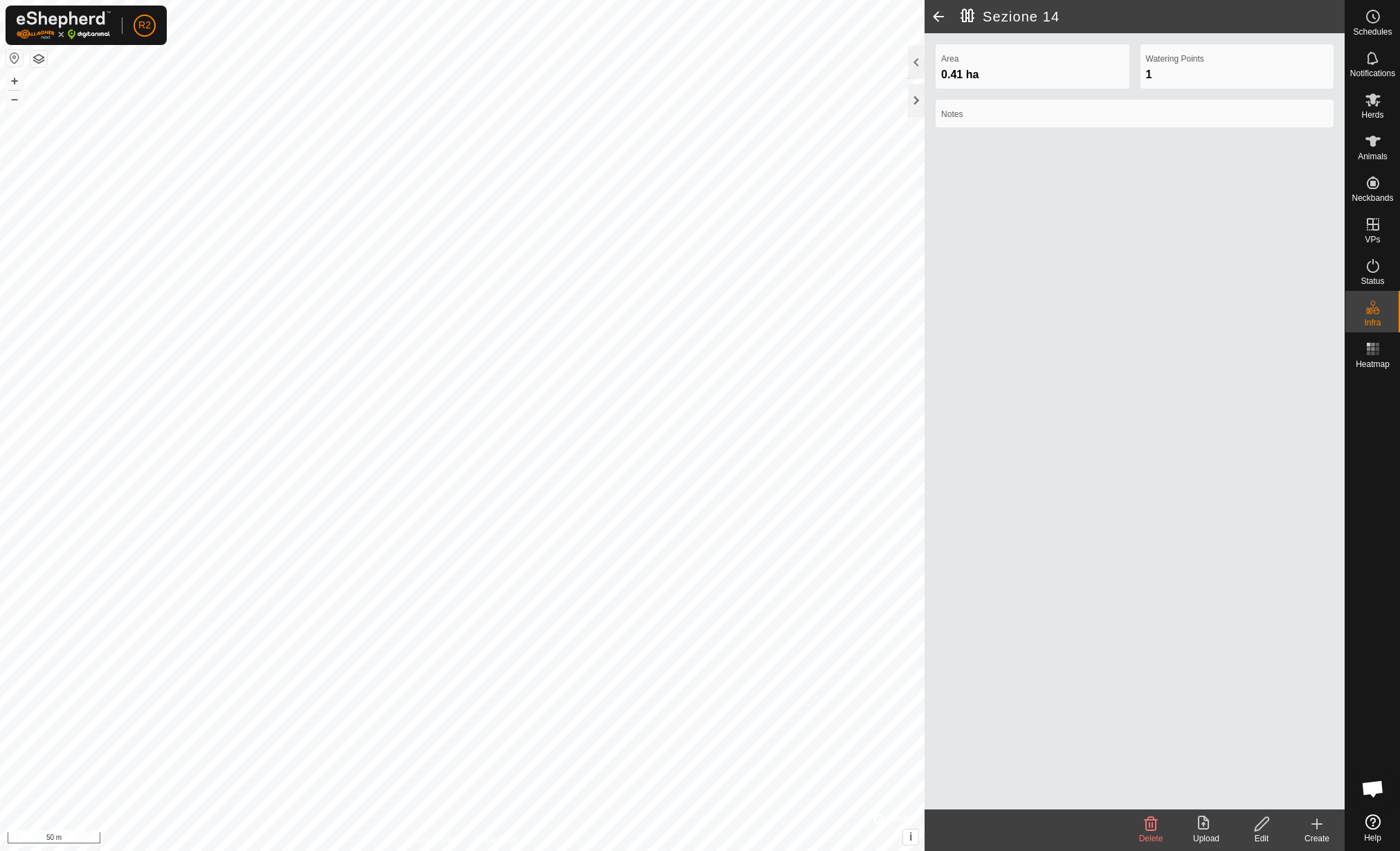
click at [1257, 824] on icon at bounding box center [1262, 823] width 18 height 17
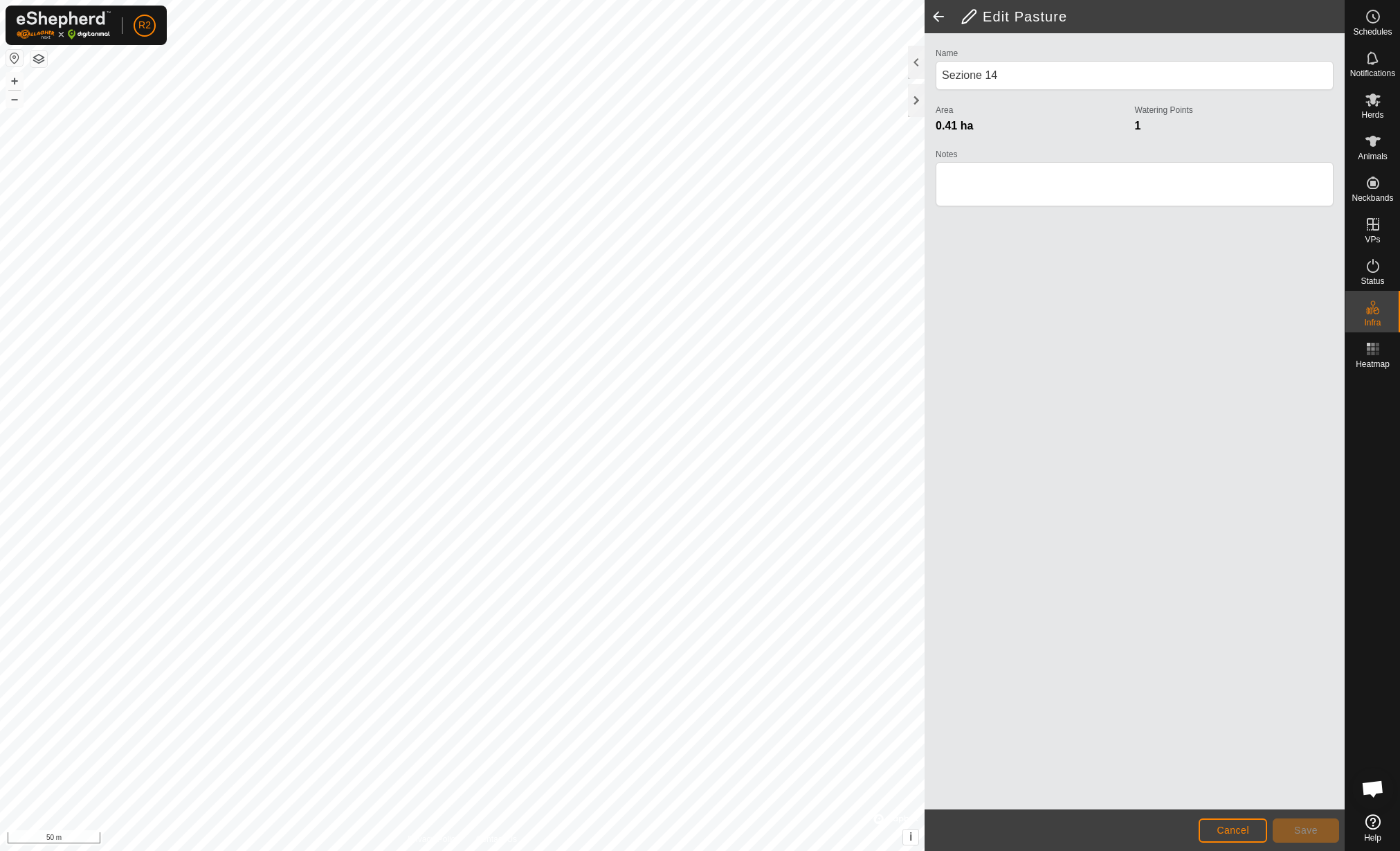
click at [1036, 104] on label "Area" at bounding box center [1035, 110] width 199 height 12
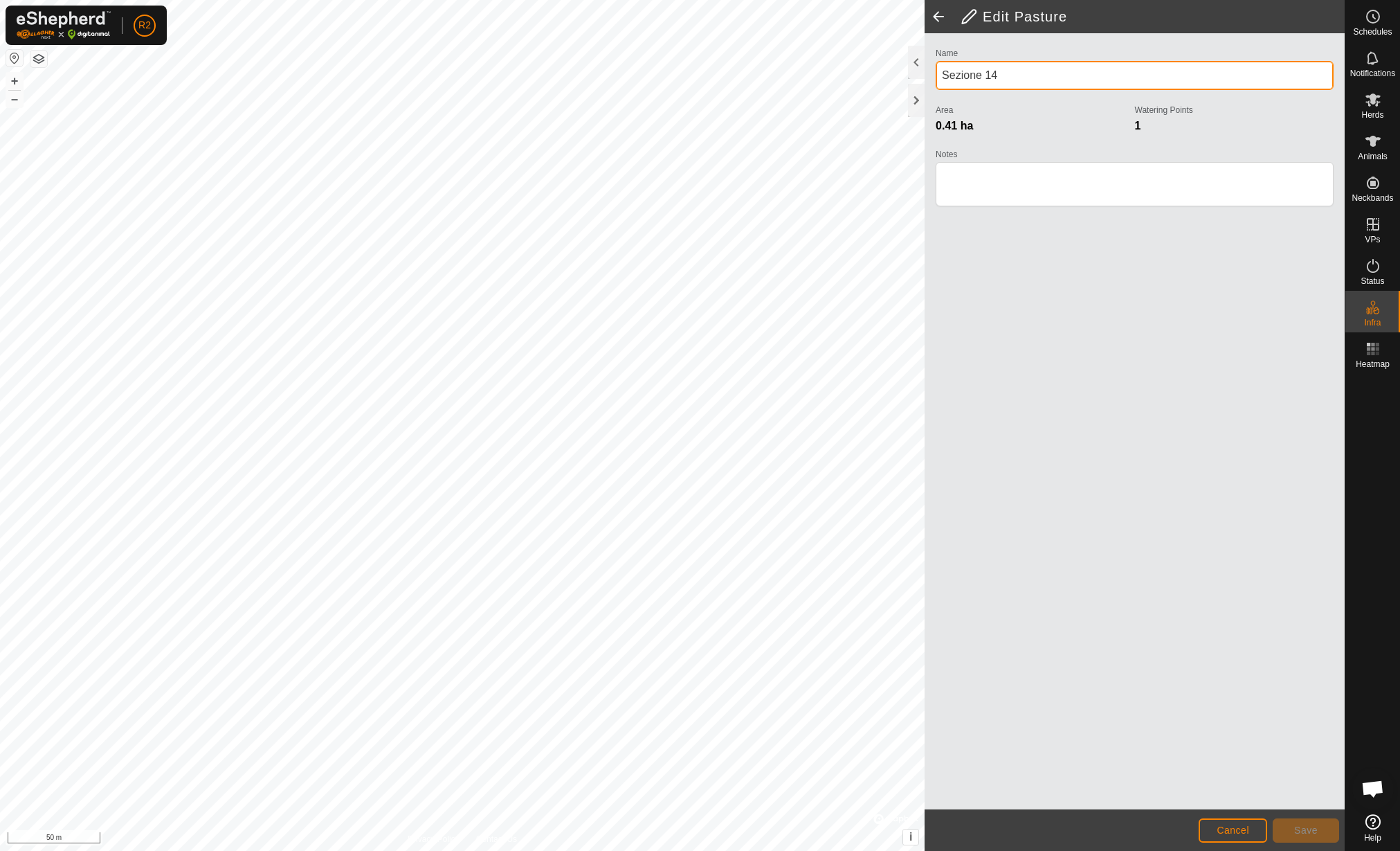
click at [1034, 64] on input "Sezione 14" at bounding box center [1134, 75] width 398 height 29
type input "Sezione 13"
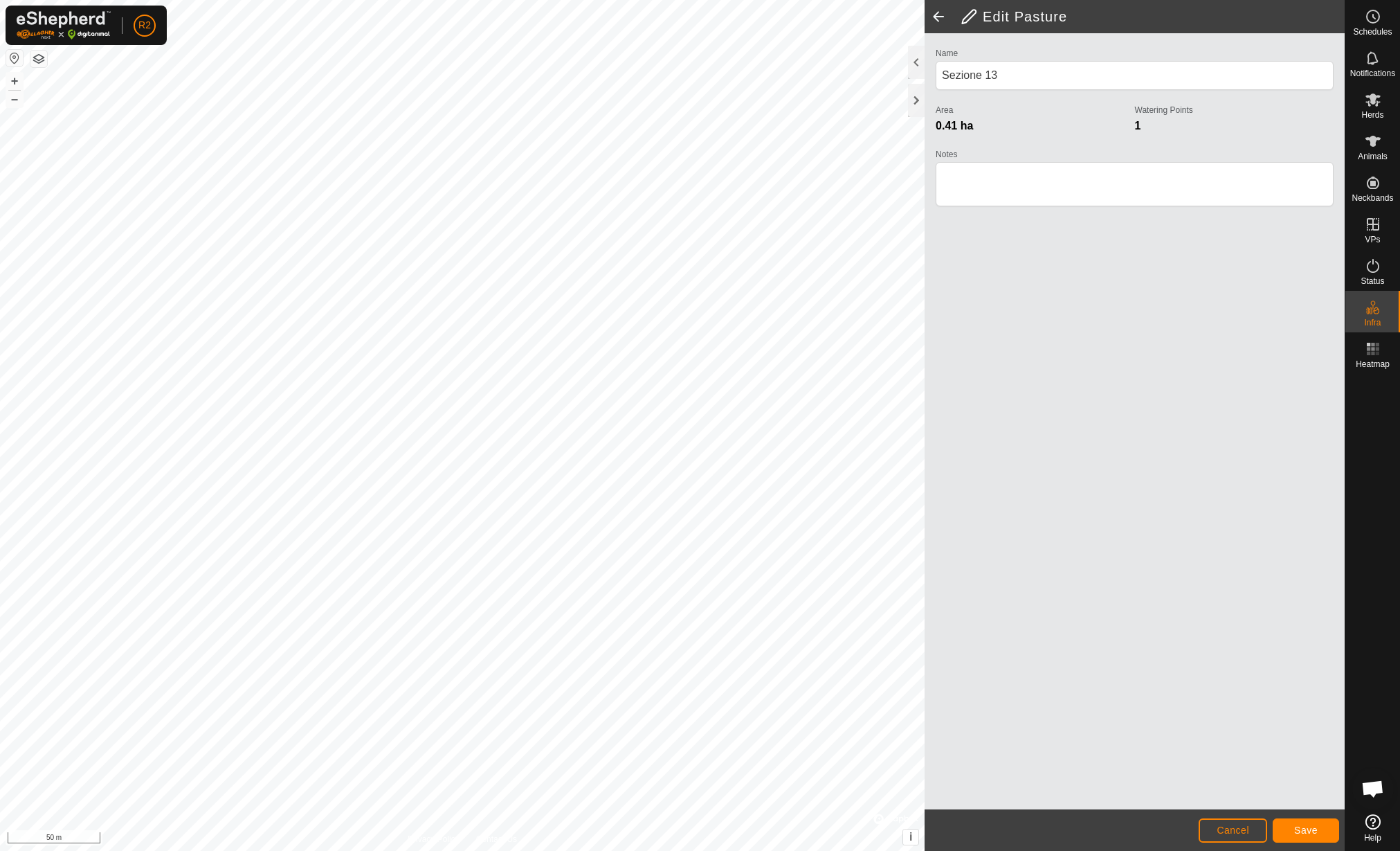
click at [1289, 814] on footer "Cancel Save" at bounding box center [1134, 830] width 420 height 42
click at [1302, 829] on span "Save" at bounding box center [1306, 830] width 23 height 11
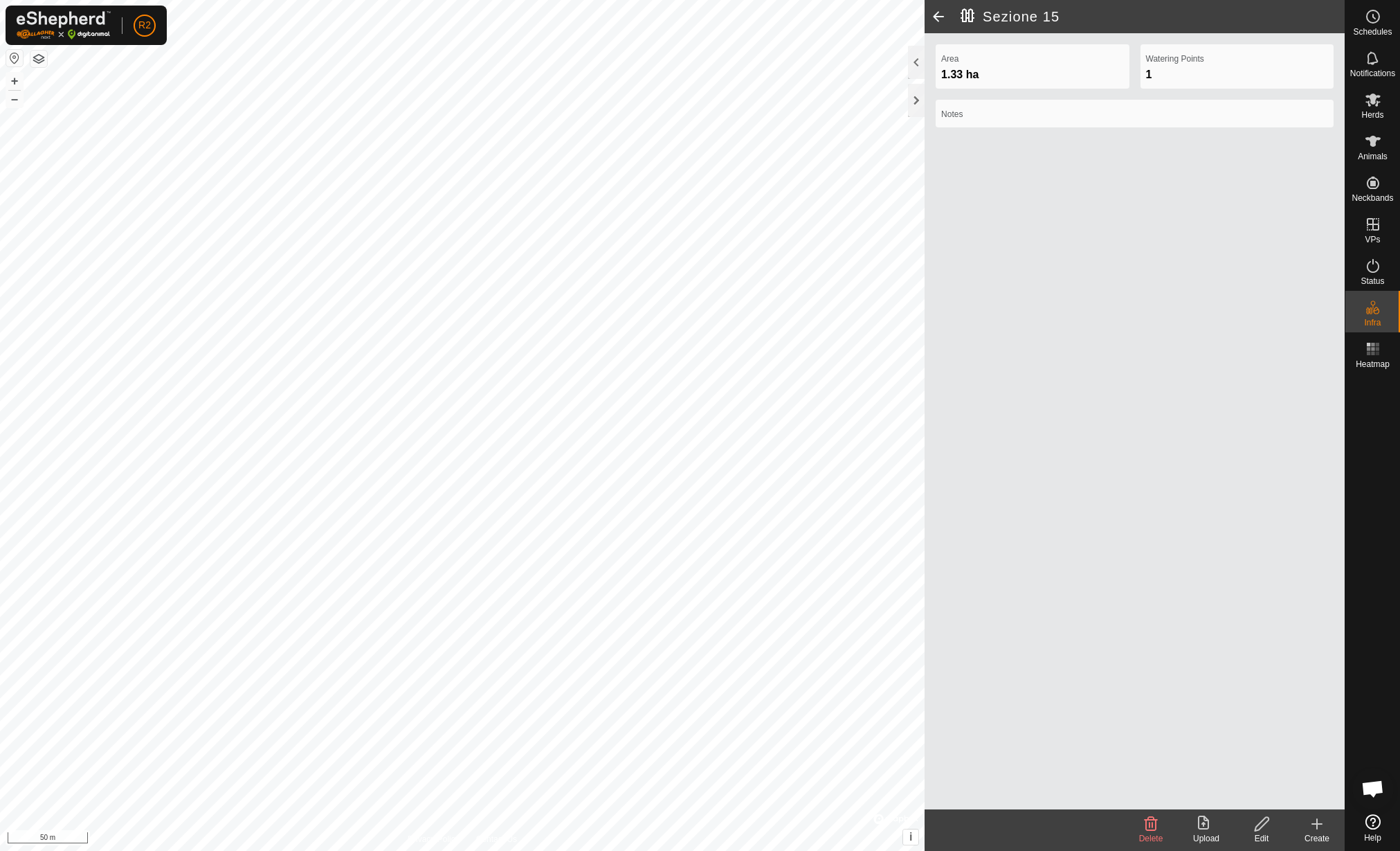
click at [1268, 830] on icon at bounding box center [1262, 823] width 18 height 17
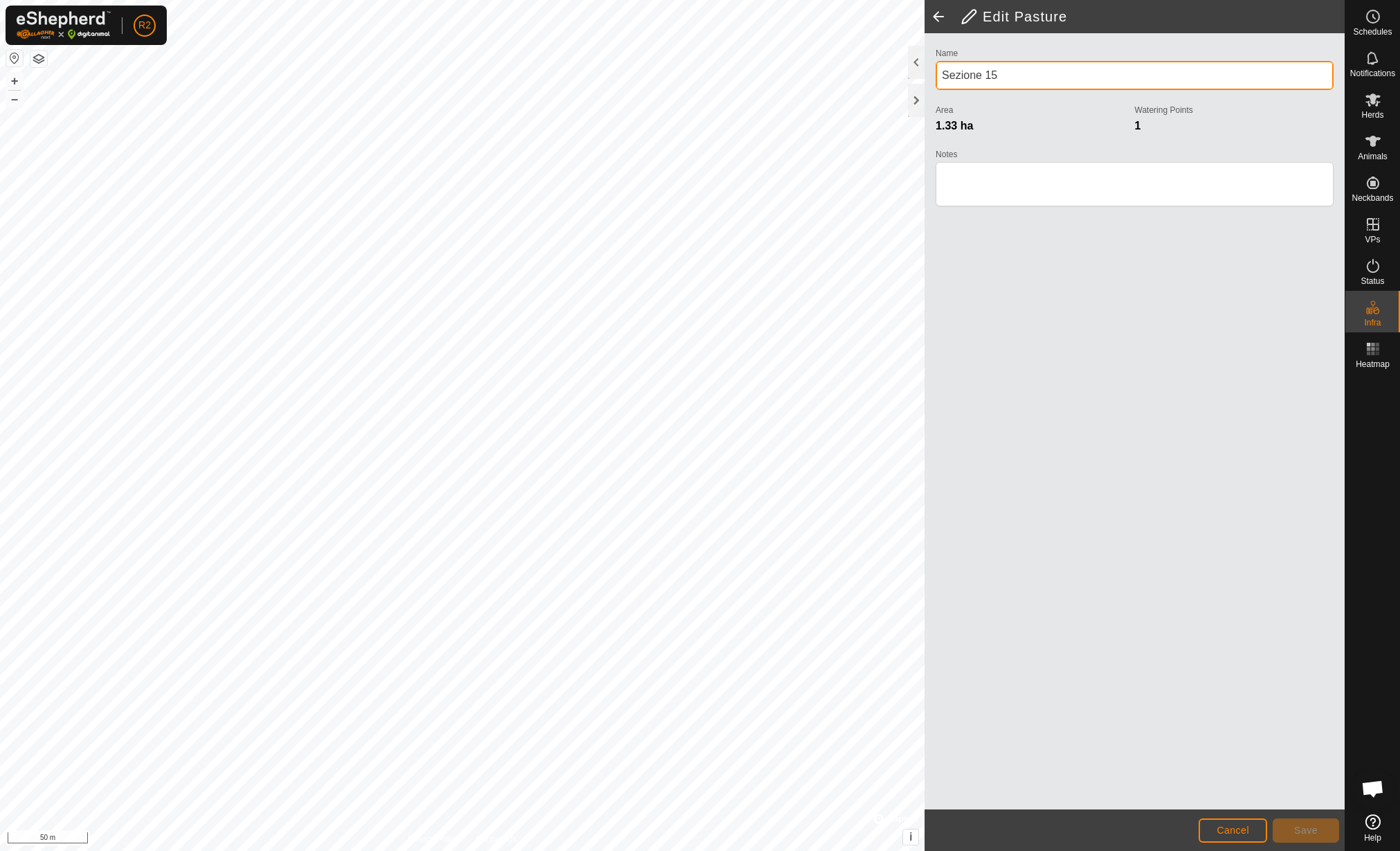
click at [1050, 65] on input "Sezione 15" at bounding box center [1134, 75] width 398 height 29
type input "Sezione 14"
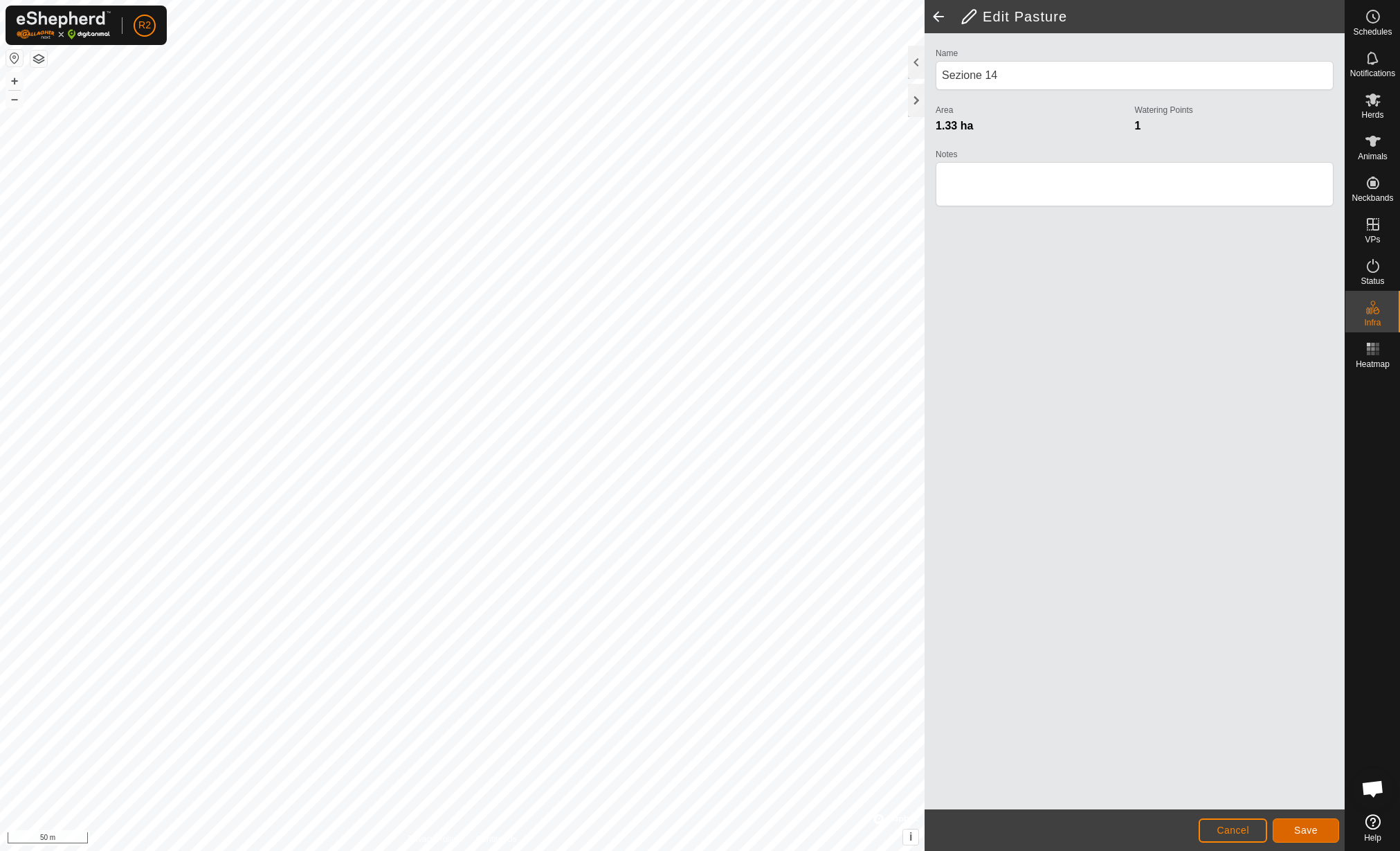
click at [1304, 825] on span "Save" at bounding box center [1306, 830] width 23 height 11
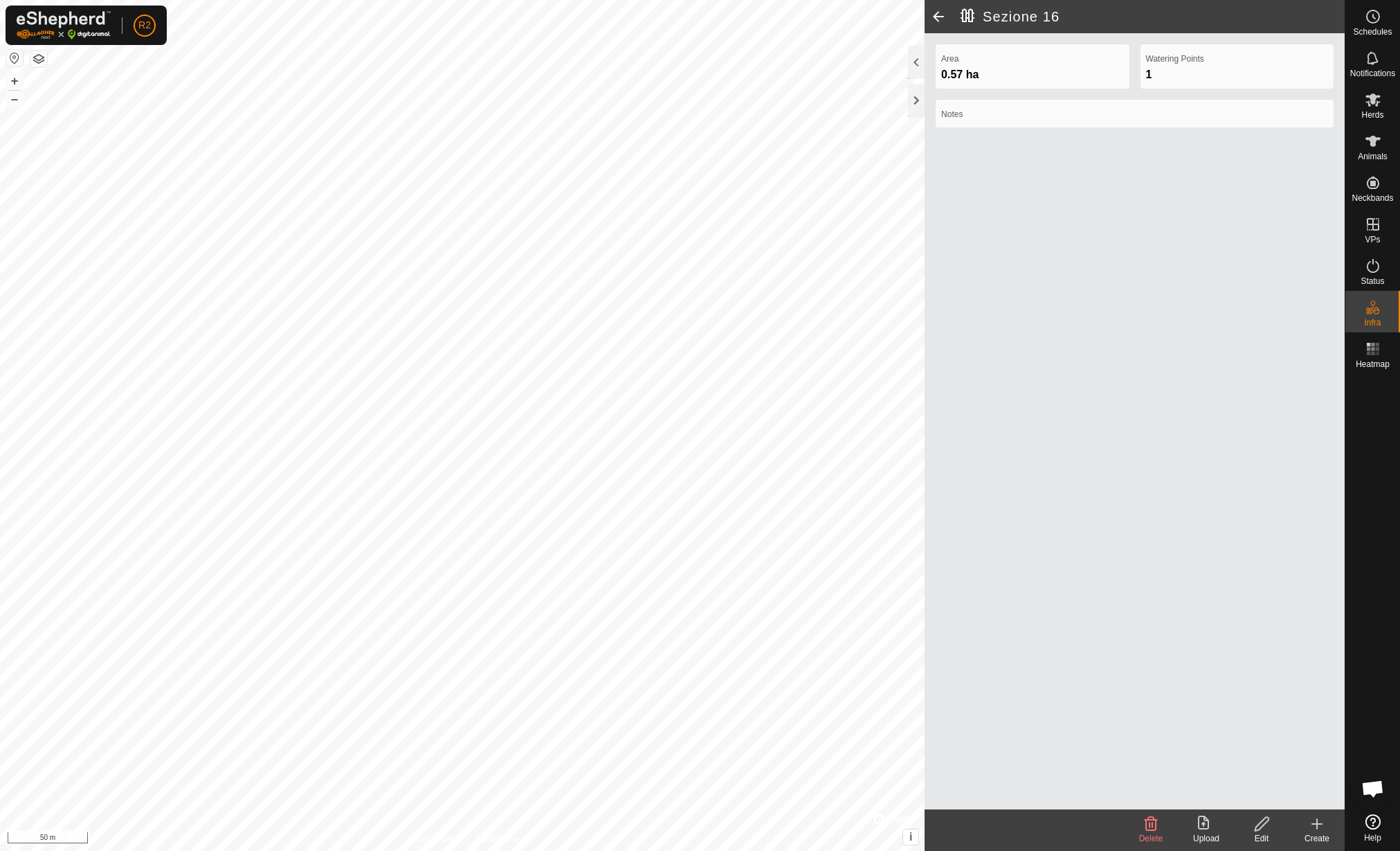
click at [1265, 840] on div "Edit" at bounding box center [1262, 838] width 56 height 12
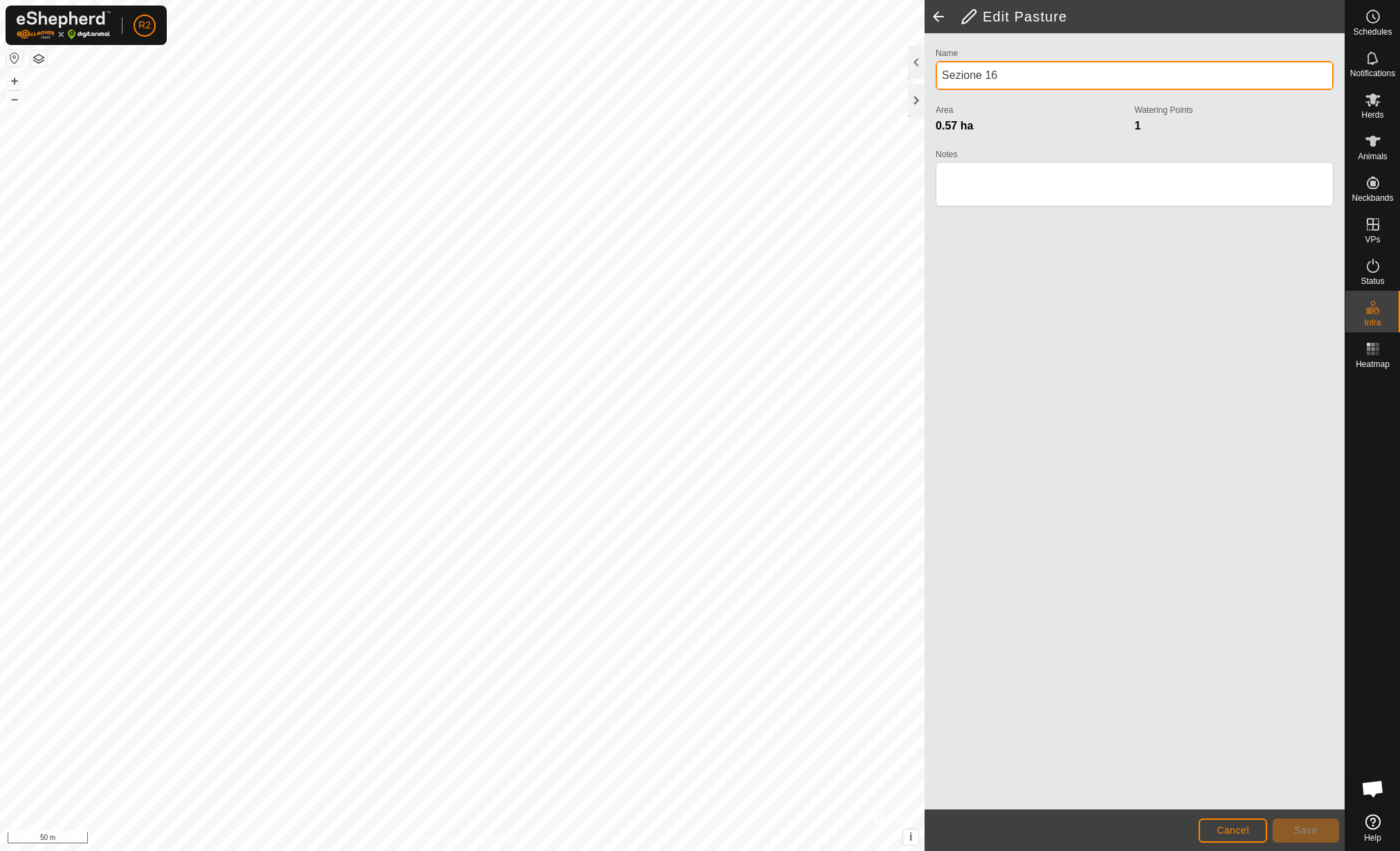
click at [1080, 72] on input "Sezione 16" at bounding box center [1134, 75] width 398 height 29
type input "Sezione 15"
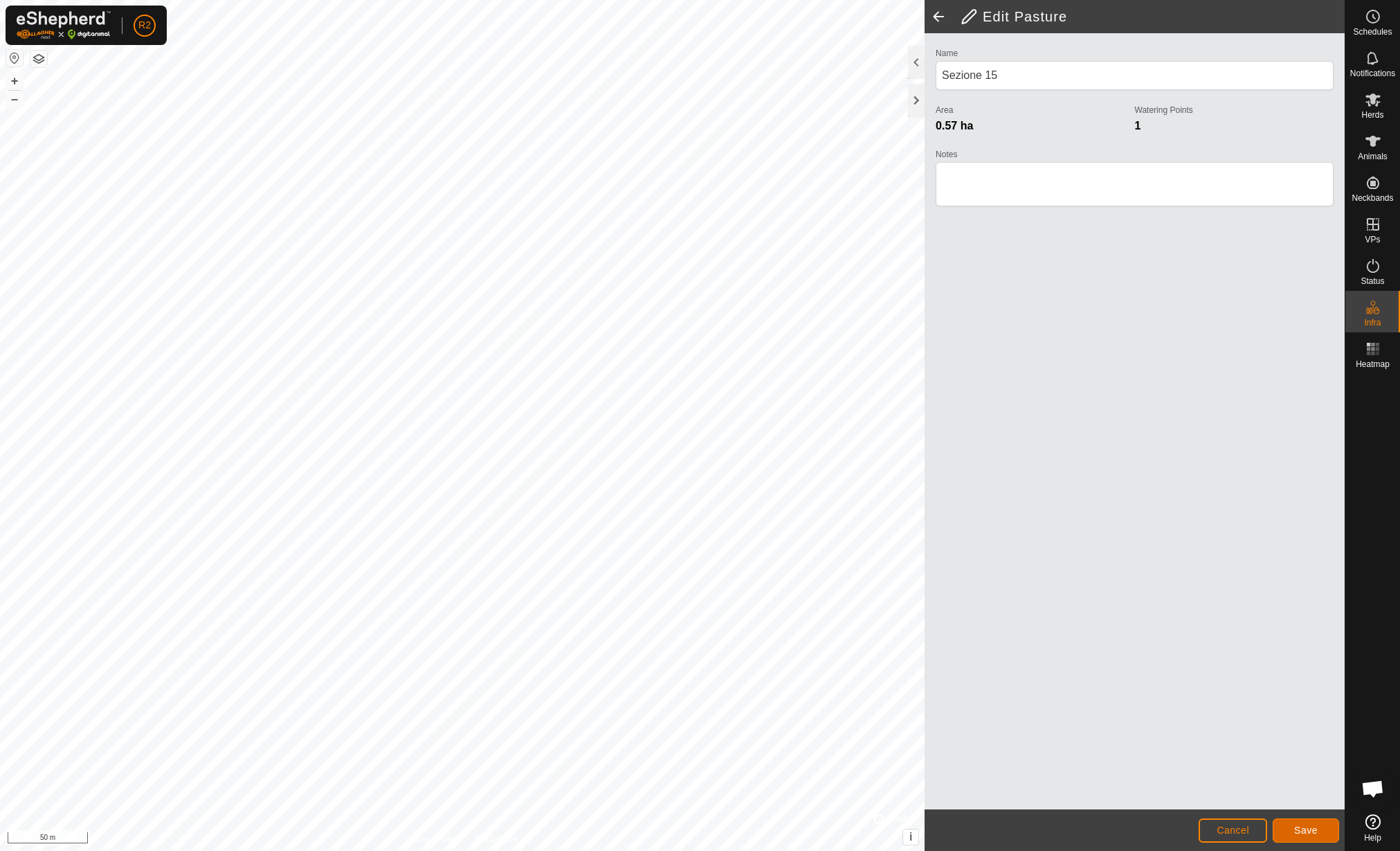
click at [1305, 820] on button "Save" at bounding box center [1306, 830] width 66 height 24
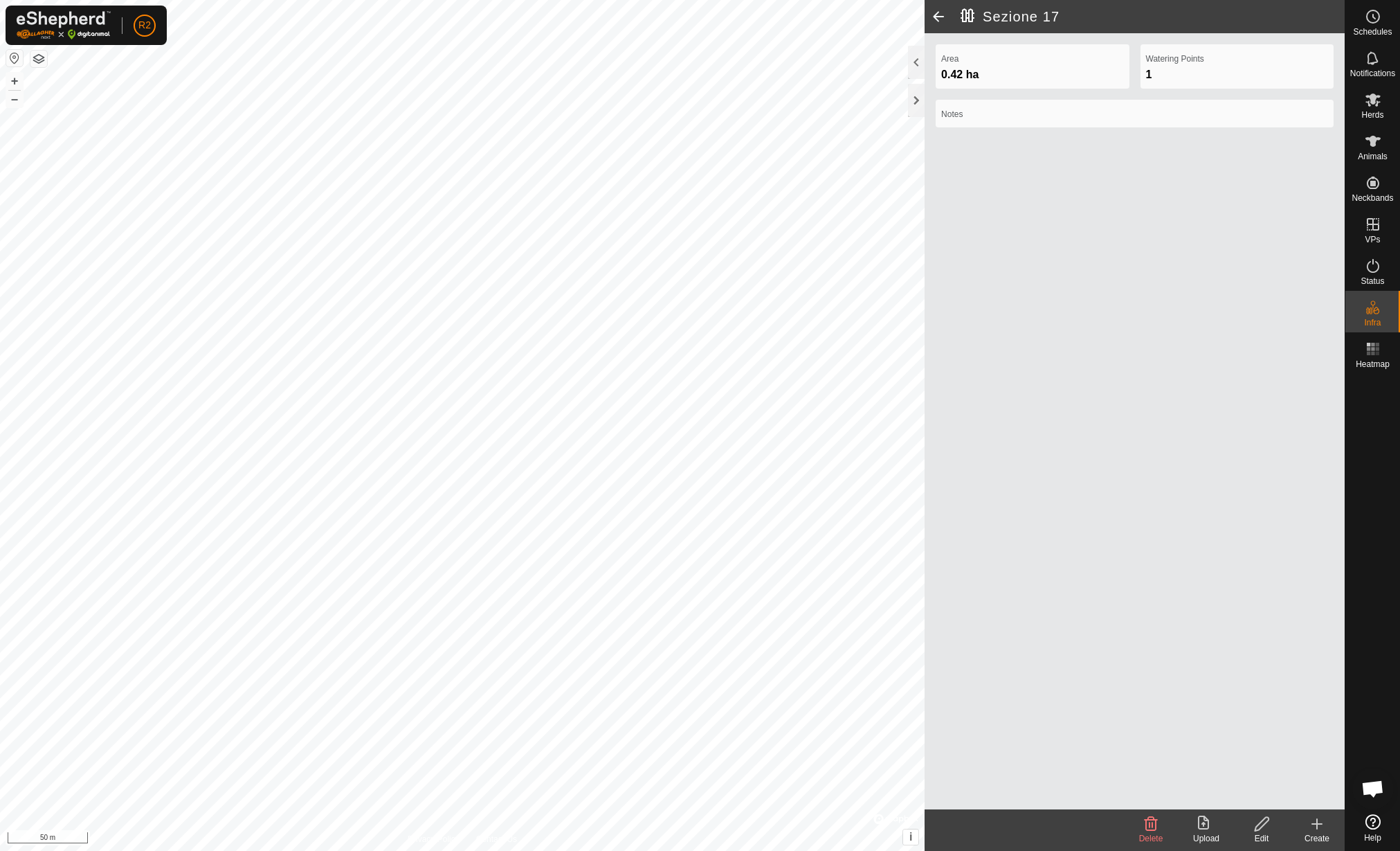
click at [1261, 831] on icon at bounding box center [1262, 823] width 18 height 17
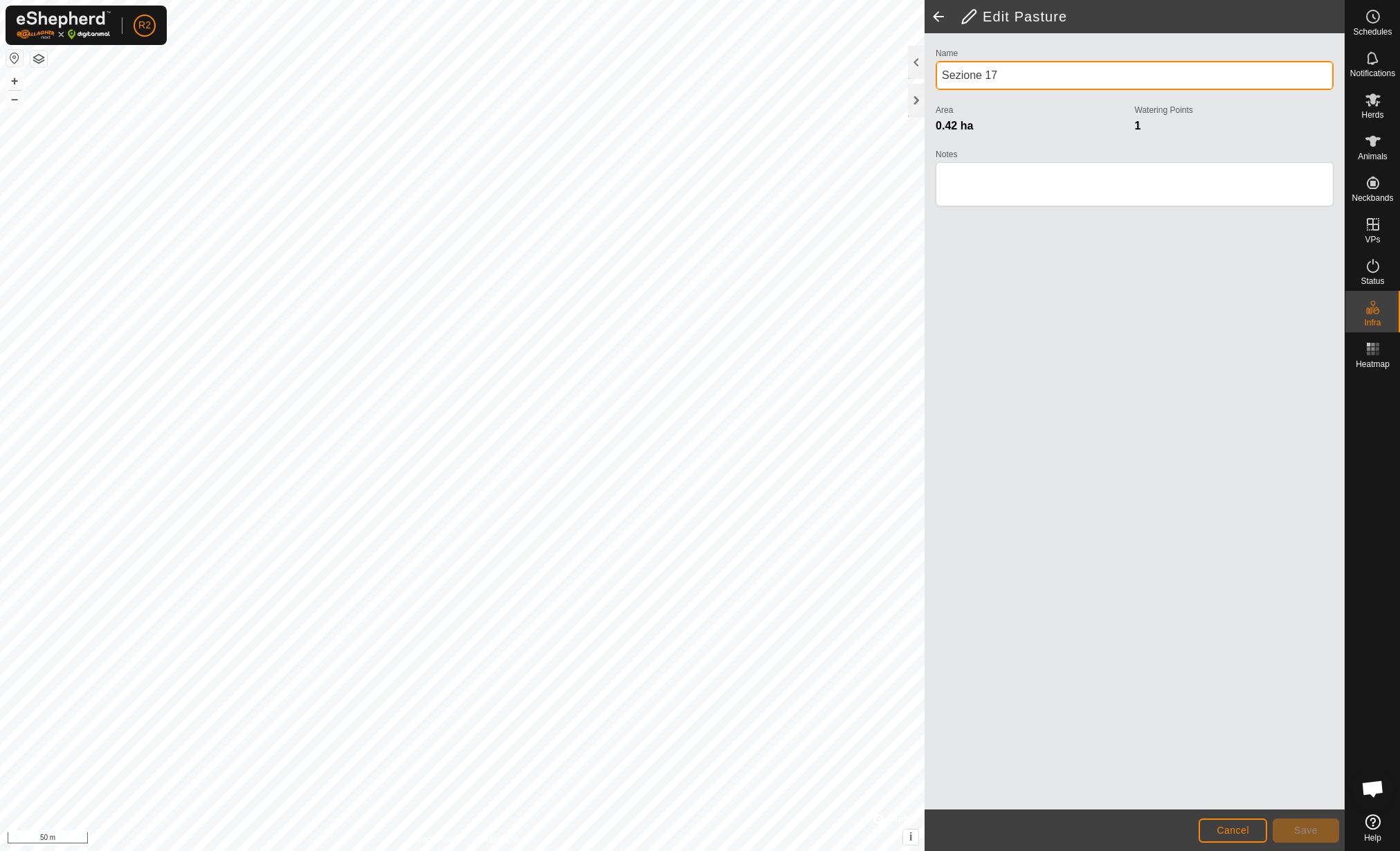
click at [1068, 73] on input "Sezione 17" at bounding box center [1134, 75] width 398 height 29
type input "Sezione 16"
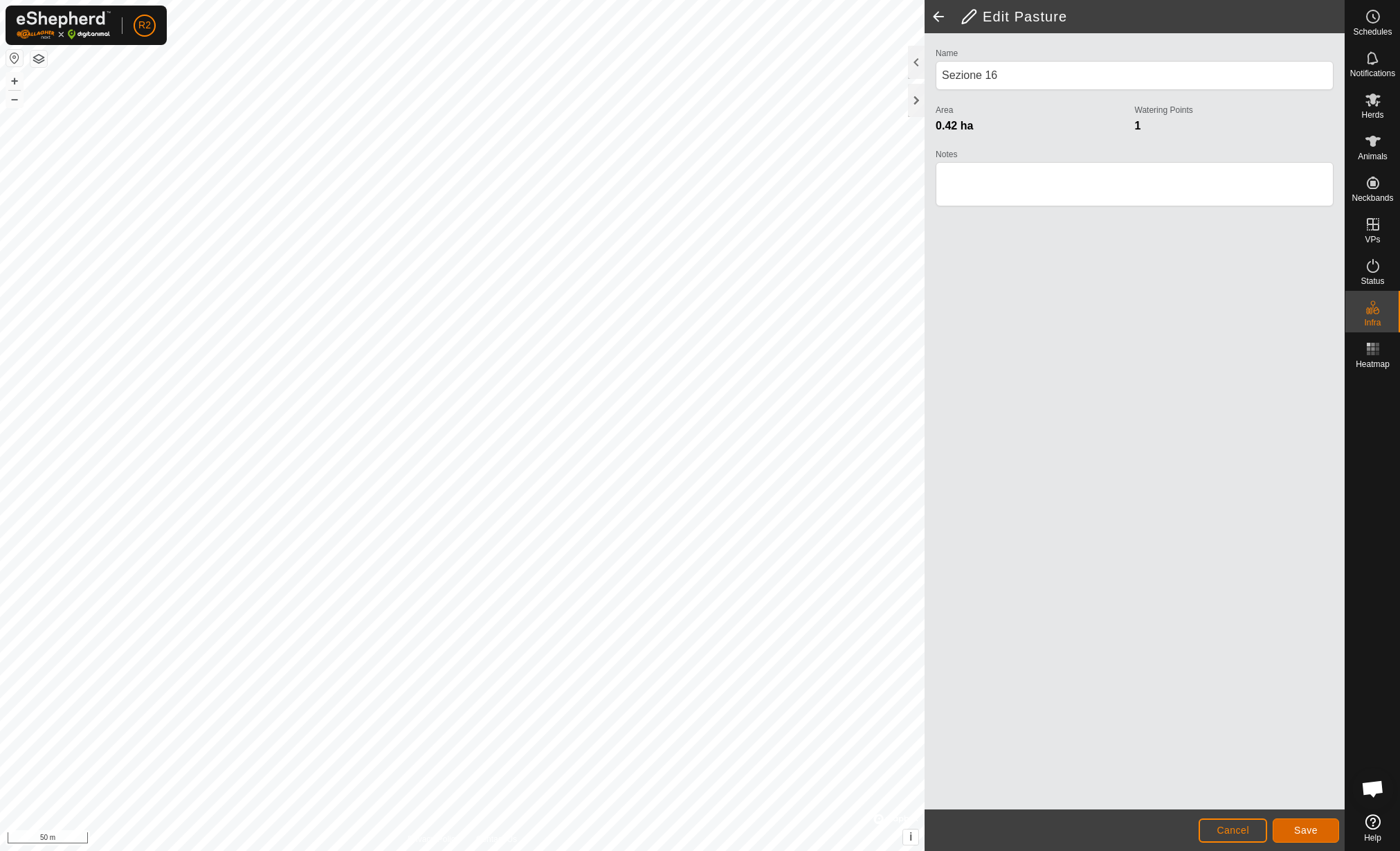
click at [1314, 831] on span "Save" at bounding box center [1306, 830] width 23 height 11
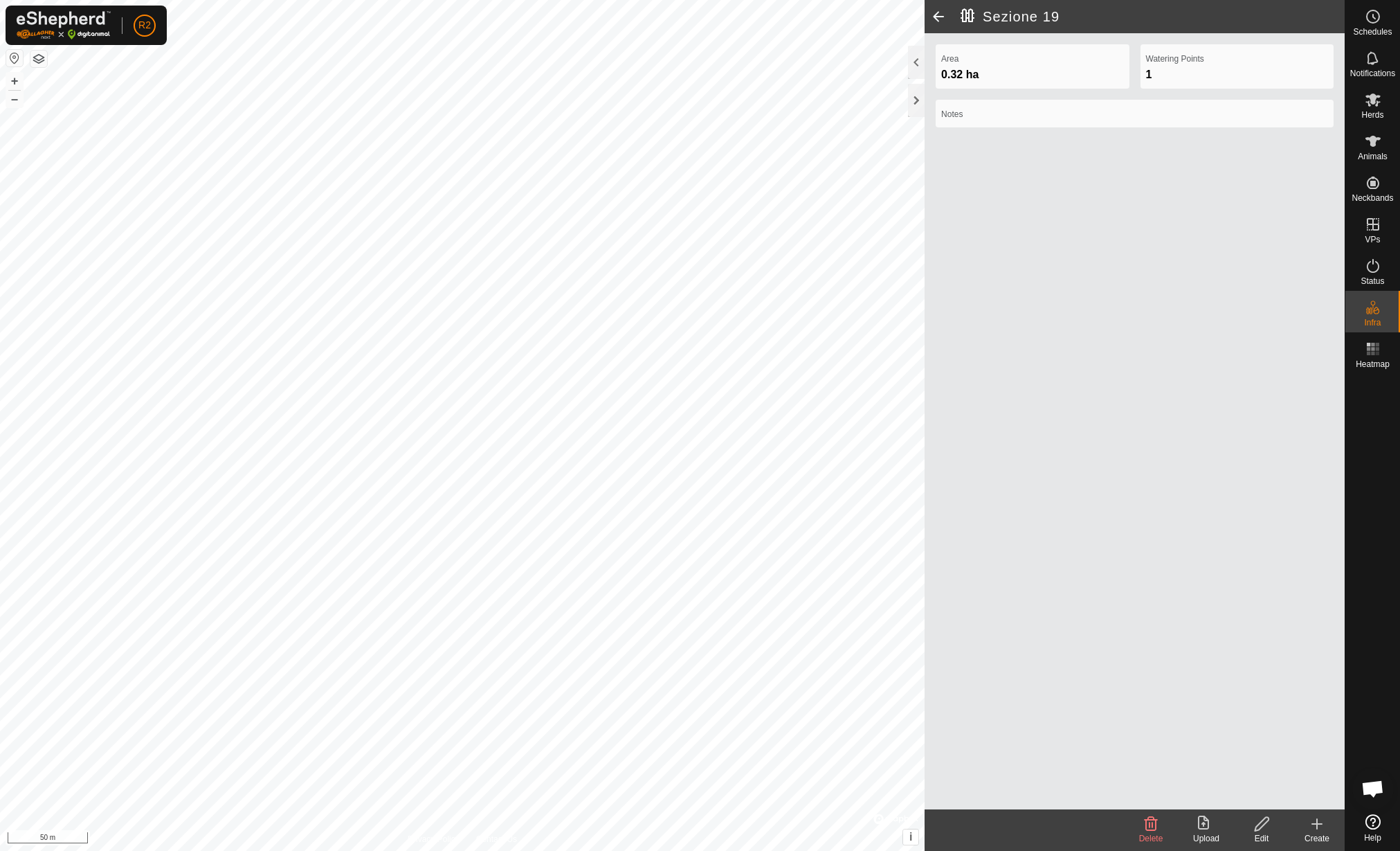
click at [1246, 823] on edit-svg-icon at bounding box center [1262, 823] width 56 height 17
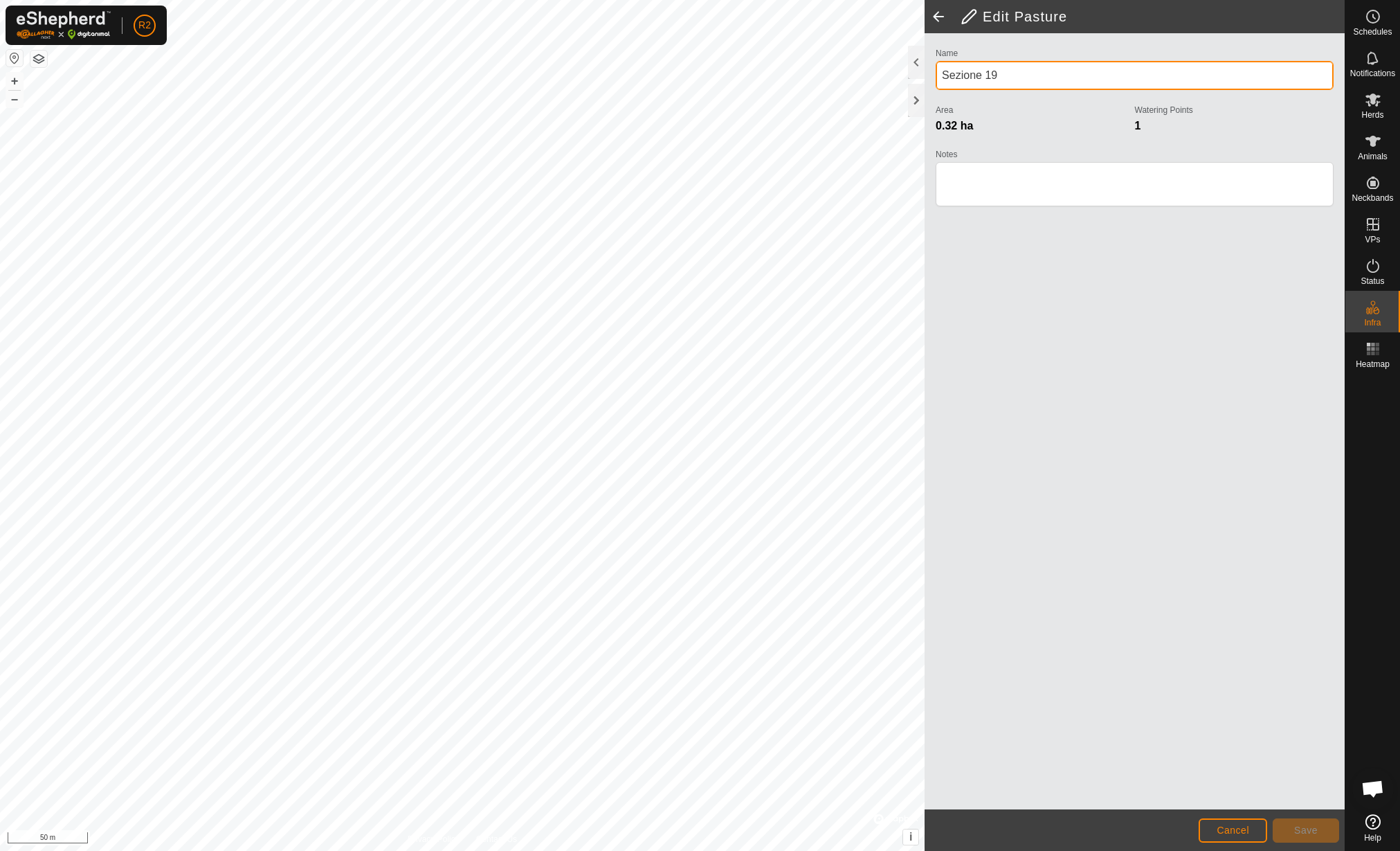
click at [1095, 88] on input "Sezione 19" at bounding box center [1134, 75] width 398 height 29
type input "Sezione 17"
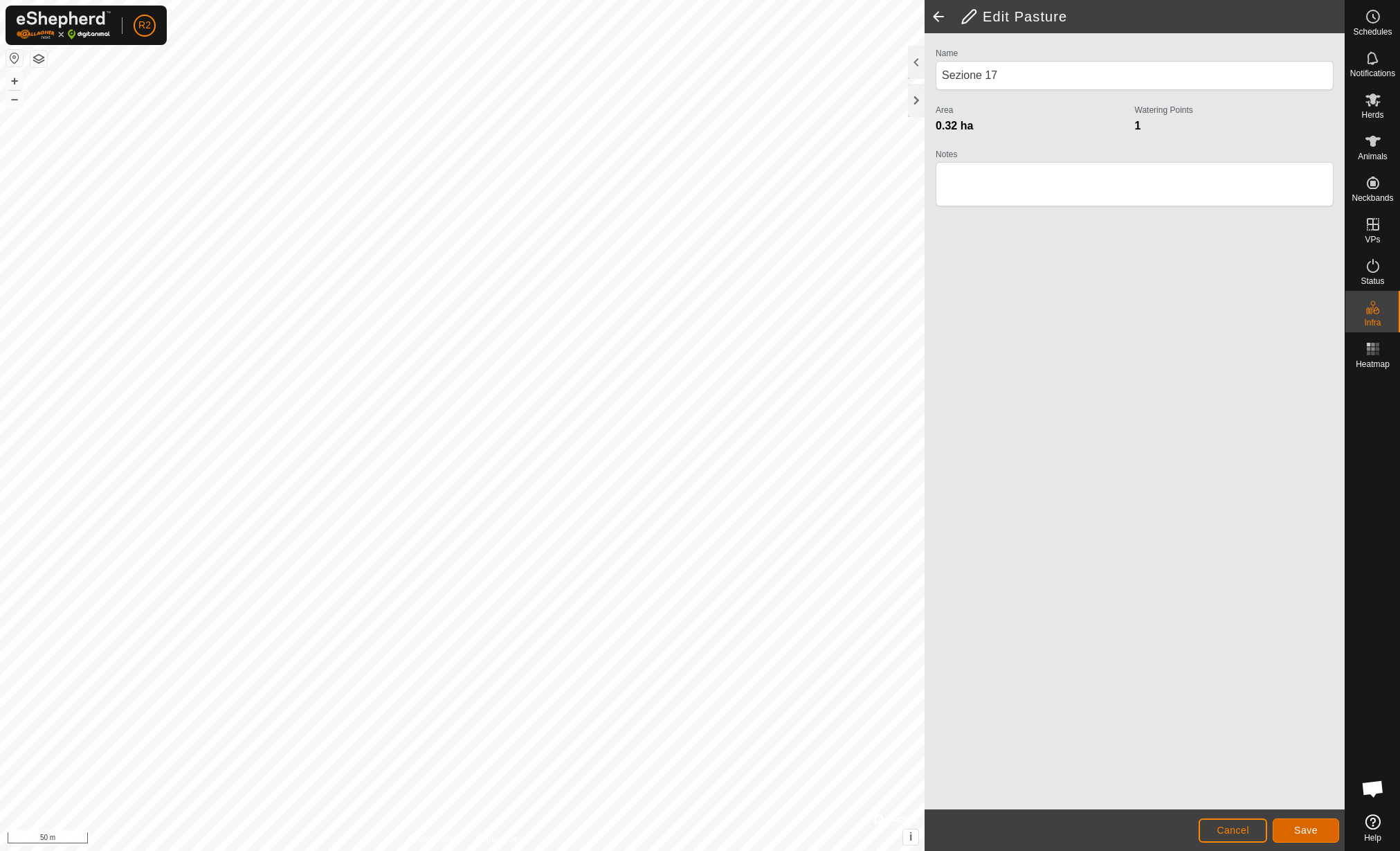
click at [1283, 820] on button "Save" at bounding box center [1306, 830] width 66 height 24
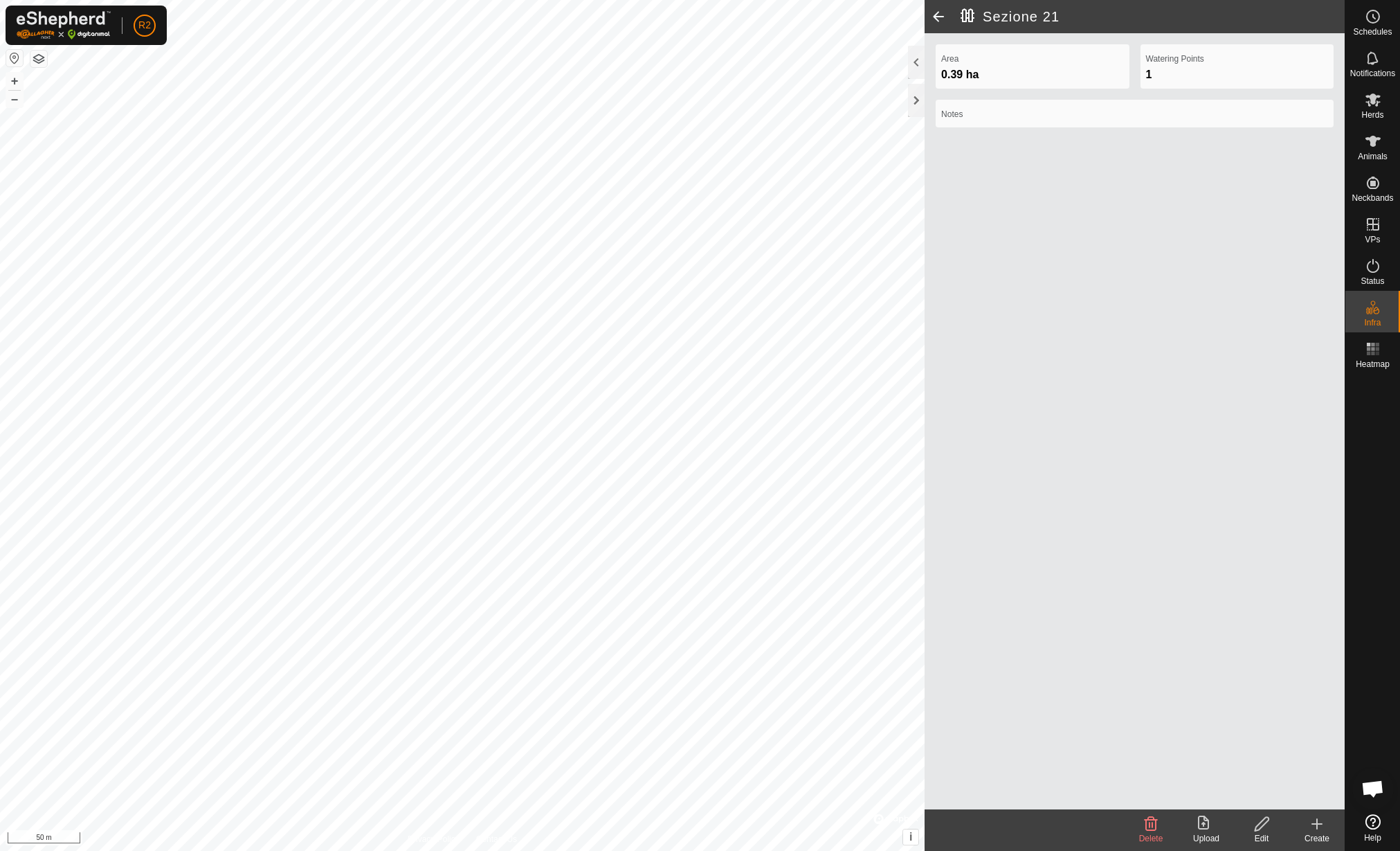
click at [1270, 839] on div "Edit" at bounding box center [1262, 838] width 56 height 12
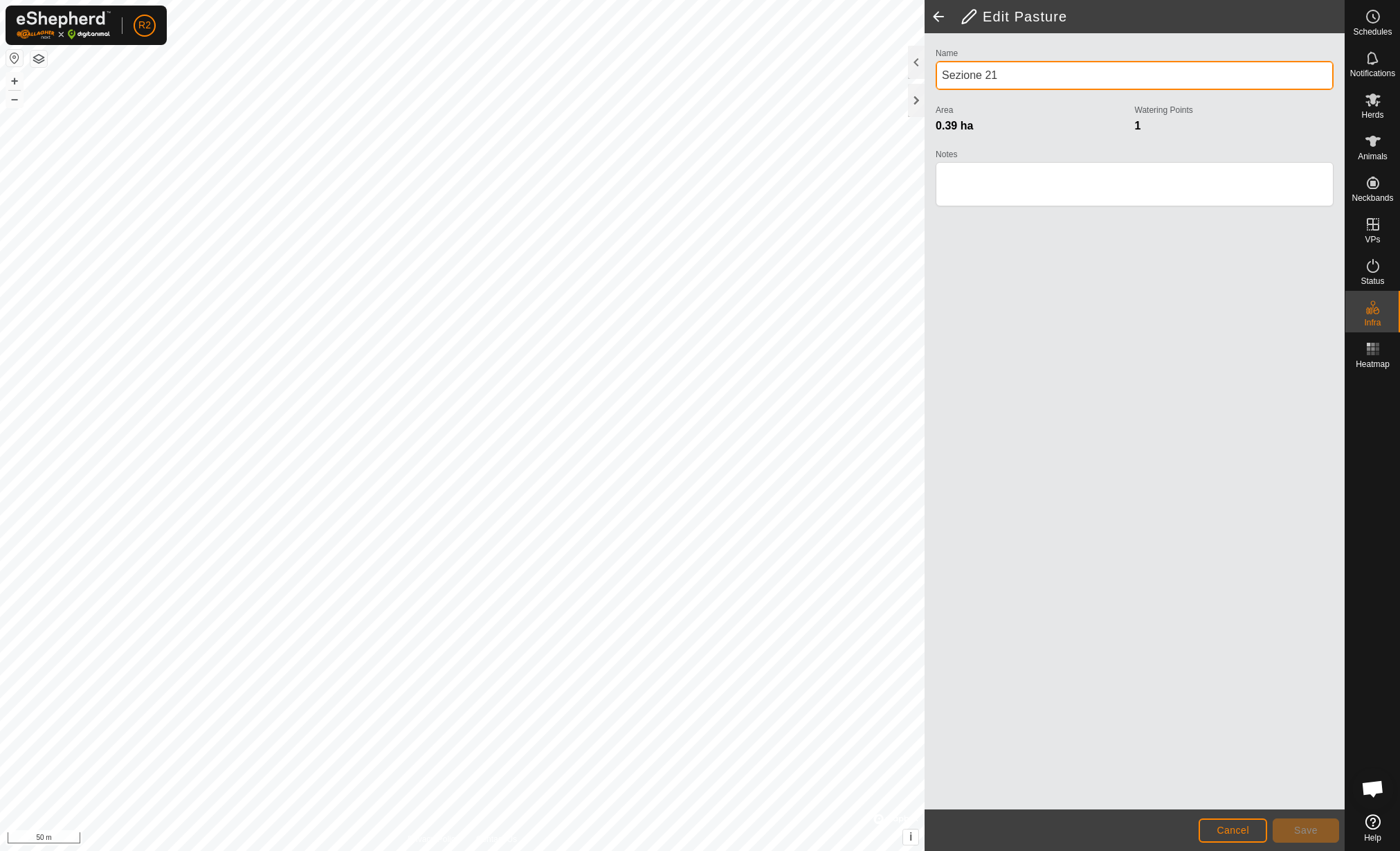
click at [1003, 81] on input "Sezione 21" at bounding box center [1134, 75] width 398 height 29
type input "Sezione 19"
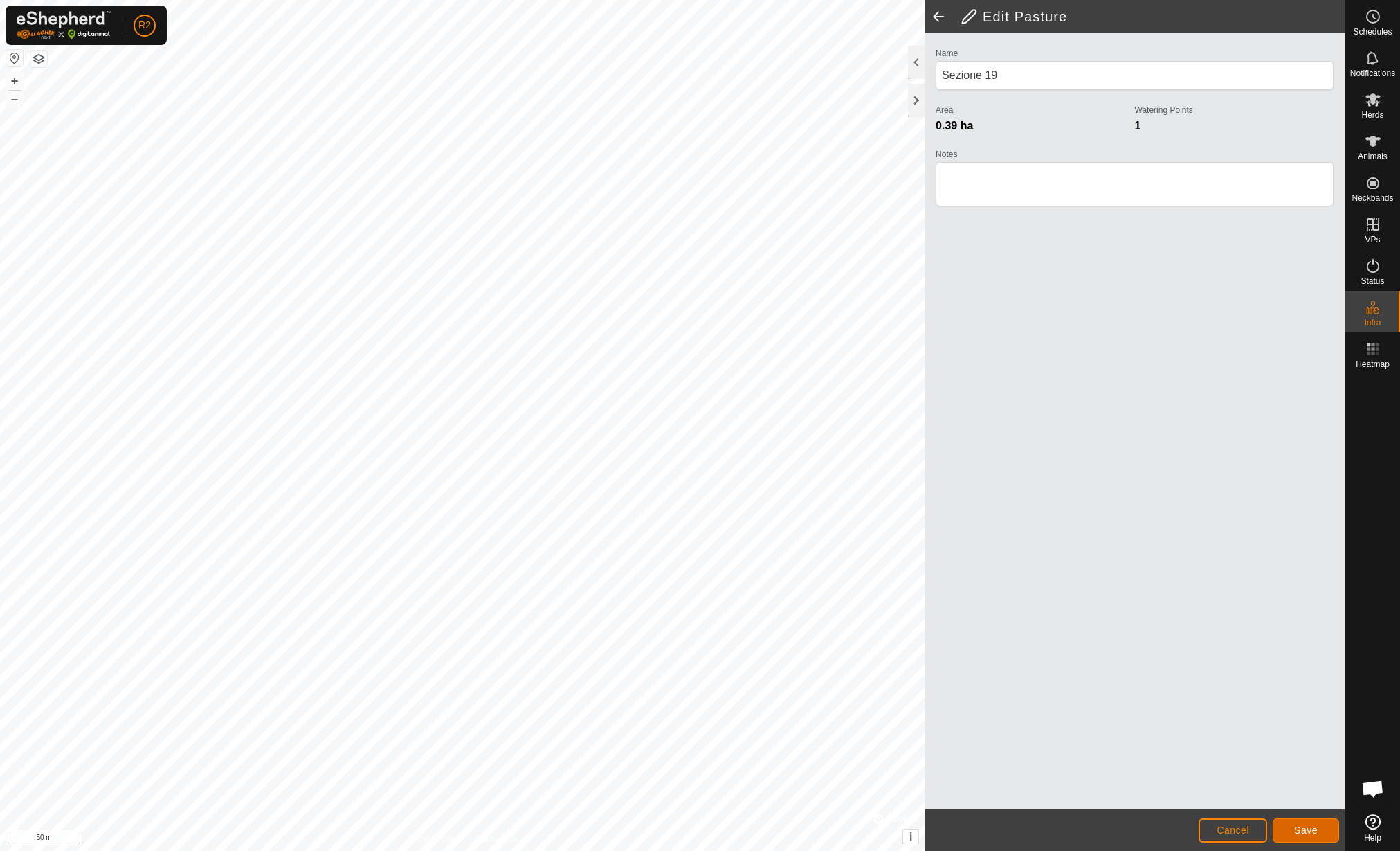
click at [1309, 825] on span "Save" at bounding box center [1306, 830] width 23 height 11
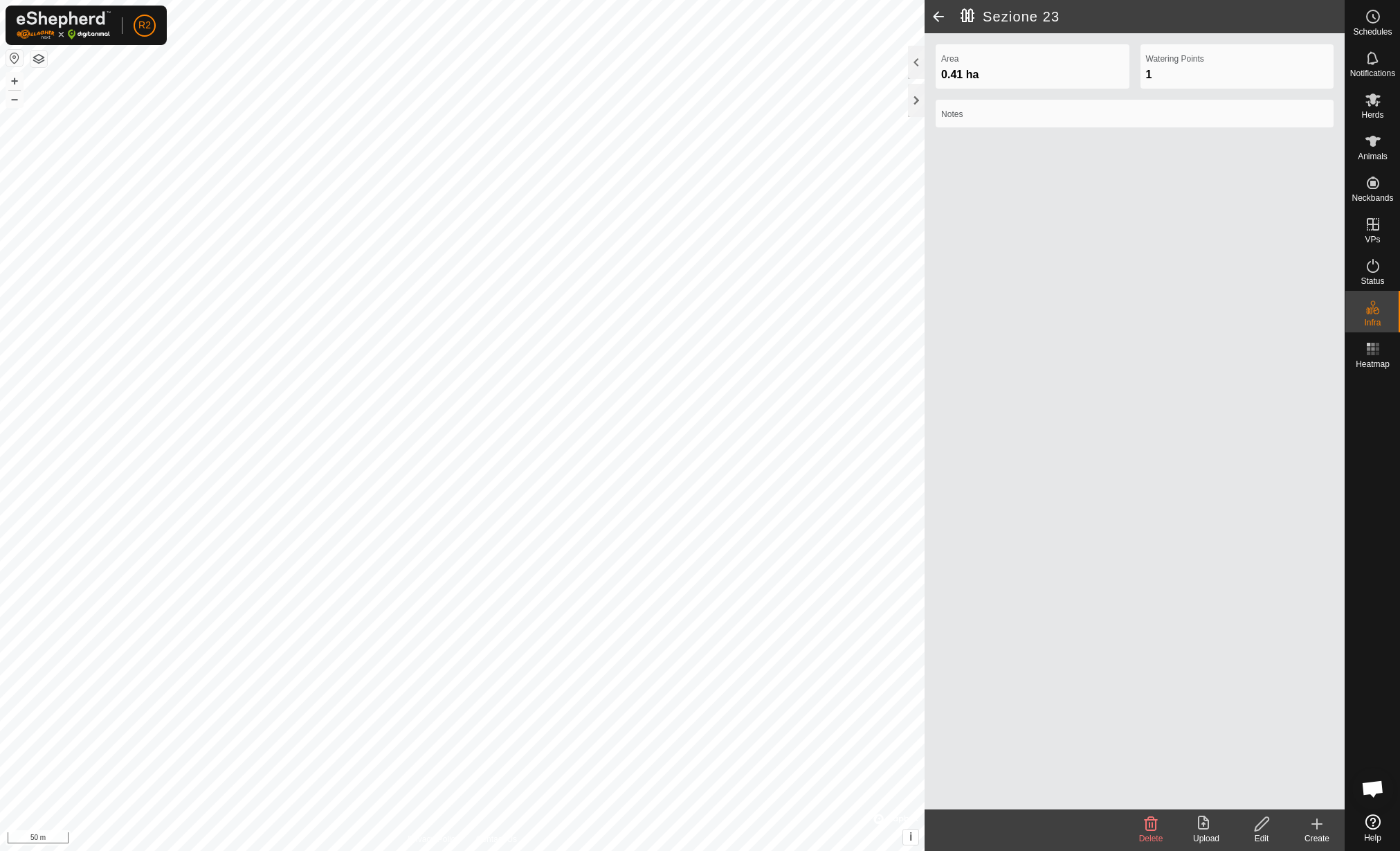
click at [1267, 826] on icon at bounding box center [1262, 823] width 18 height 17
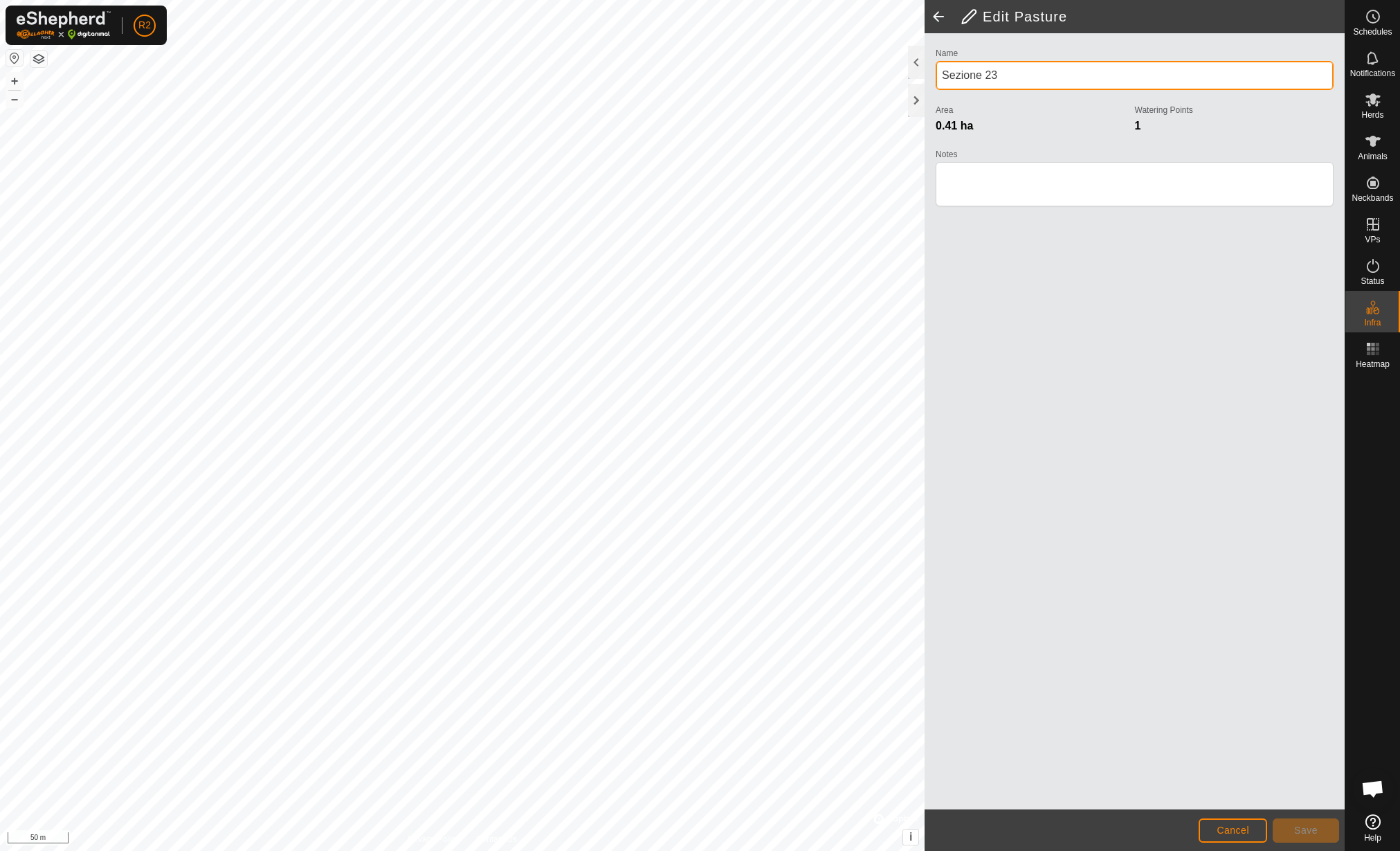
click at [1036, 78] on input "Sezione 23" at bounding box center [1134, 75] width 398 height 29
type input "Sezione 21"
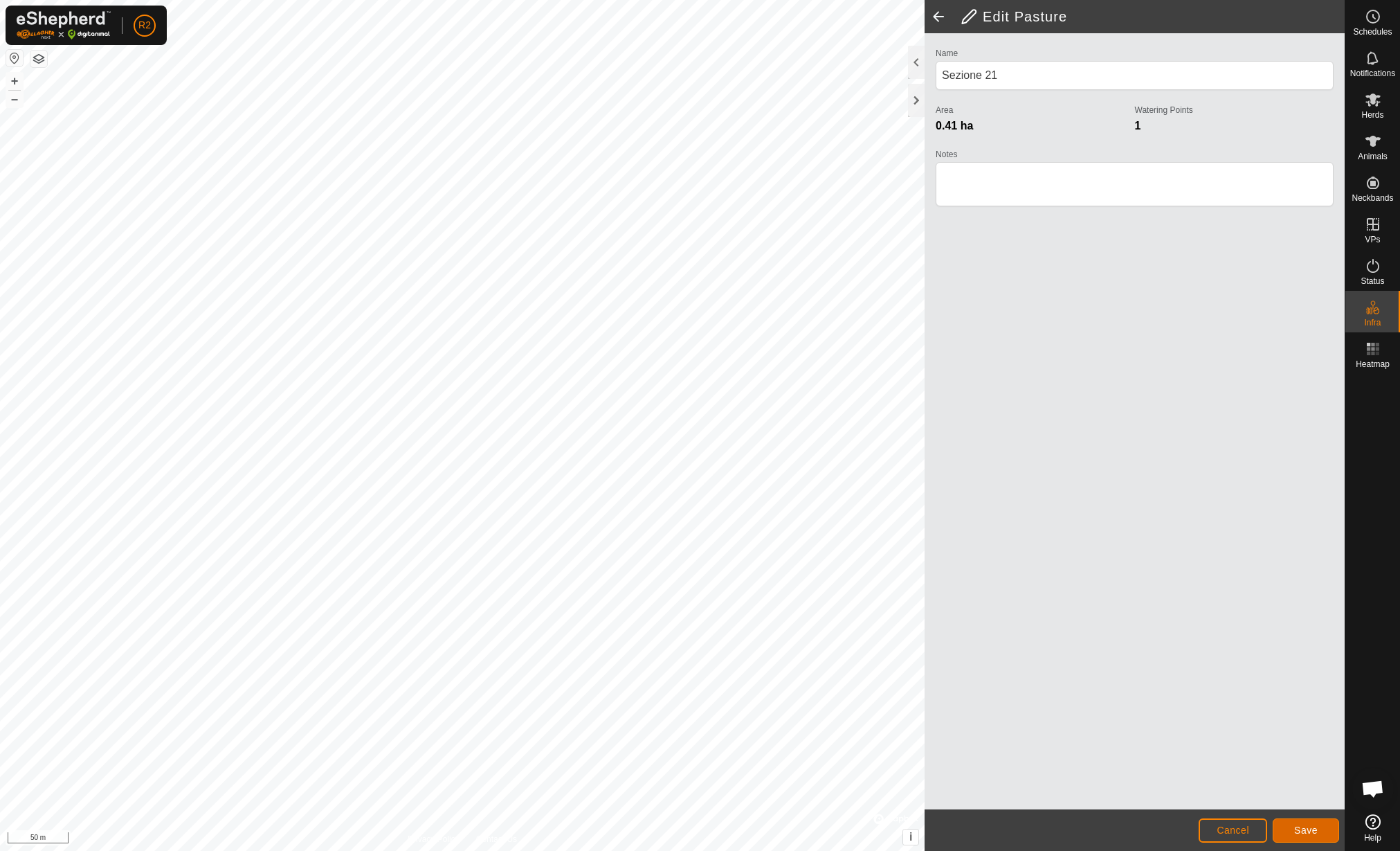
click at [1311, 822] on button "Save" at bounding box center [1306, 830] width 66 height 24
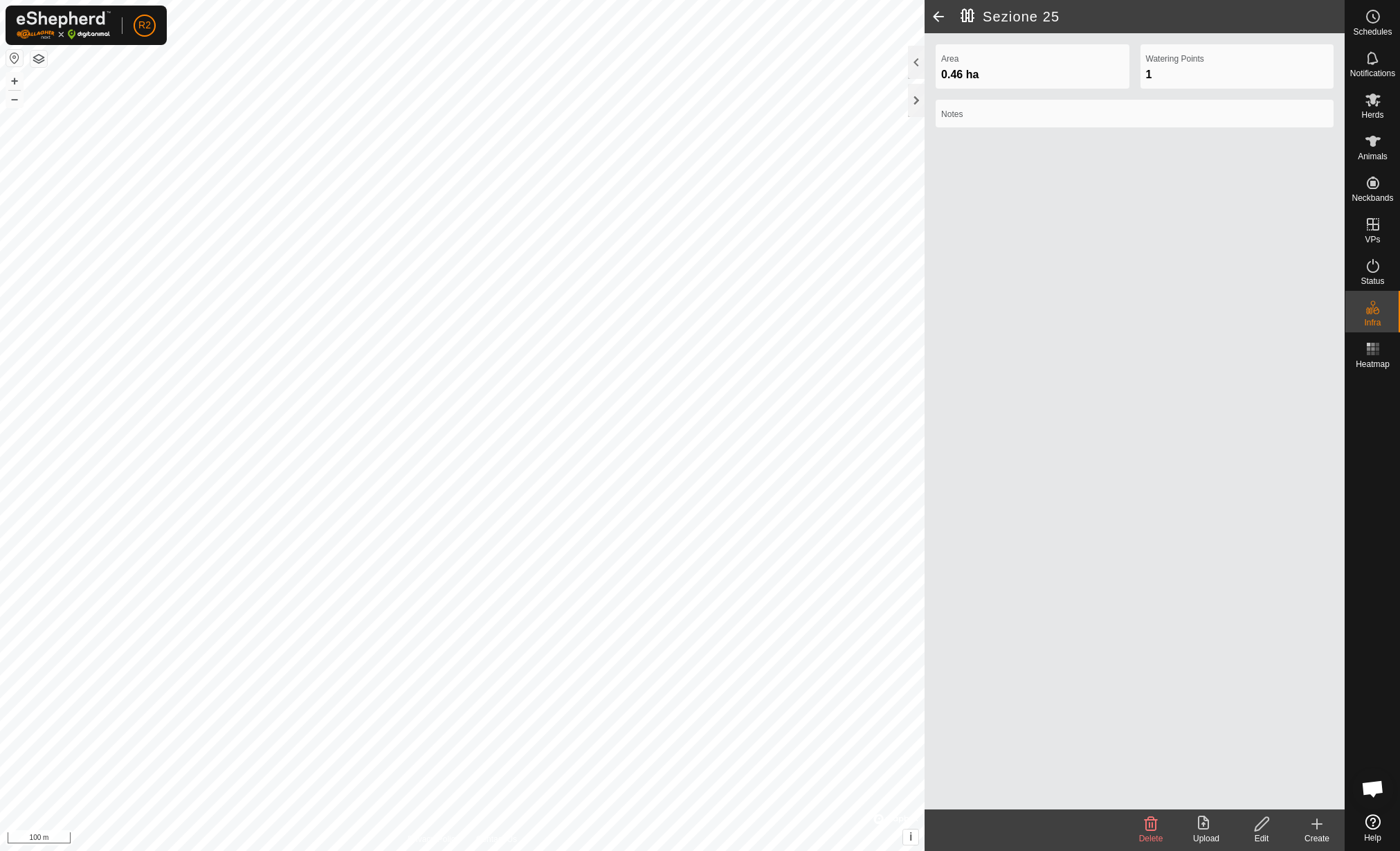
click at [1263, 817] on icon at bounding box center [1262, 823] width 18 height 17
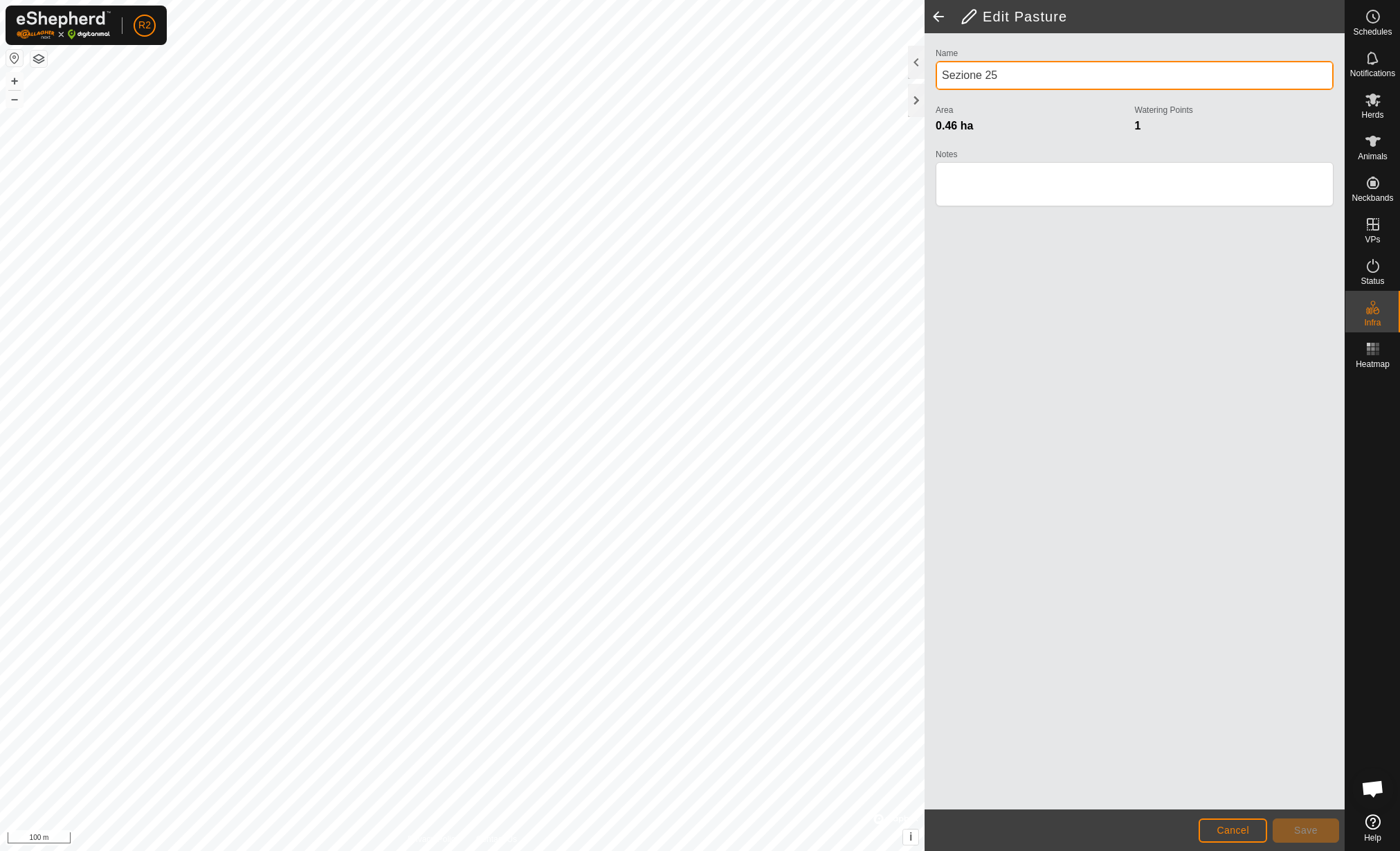
click at [1018, 72] on input "Sezione 25" at bounding box center [1134, 75] width 398 height 29
type input "Sezione 23"
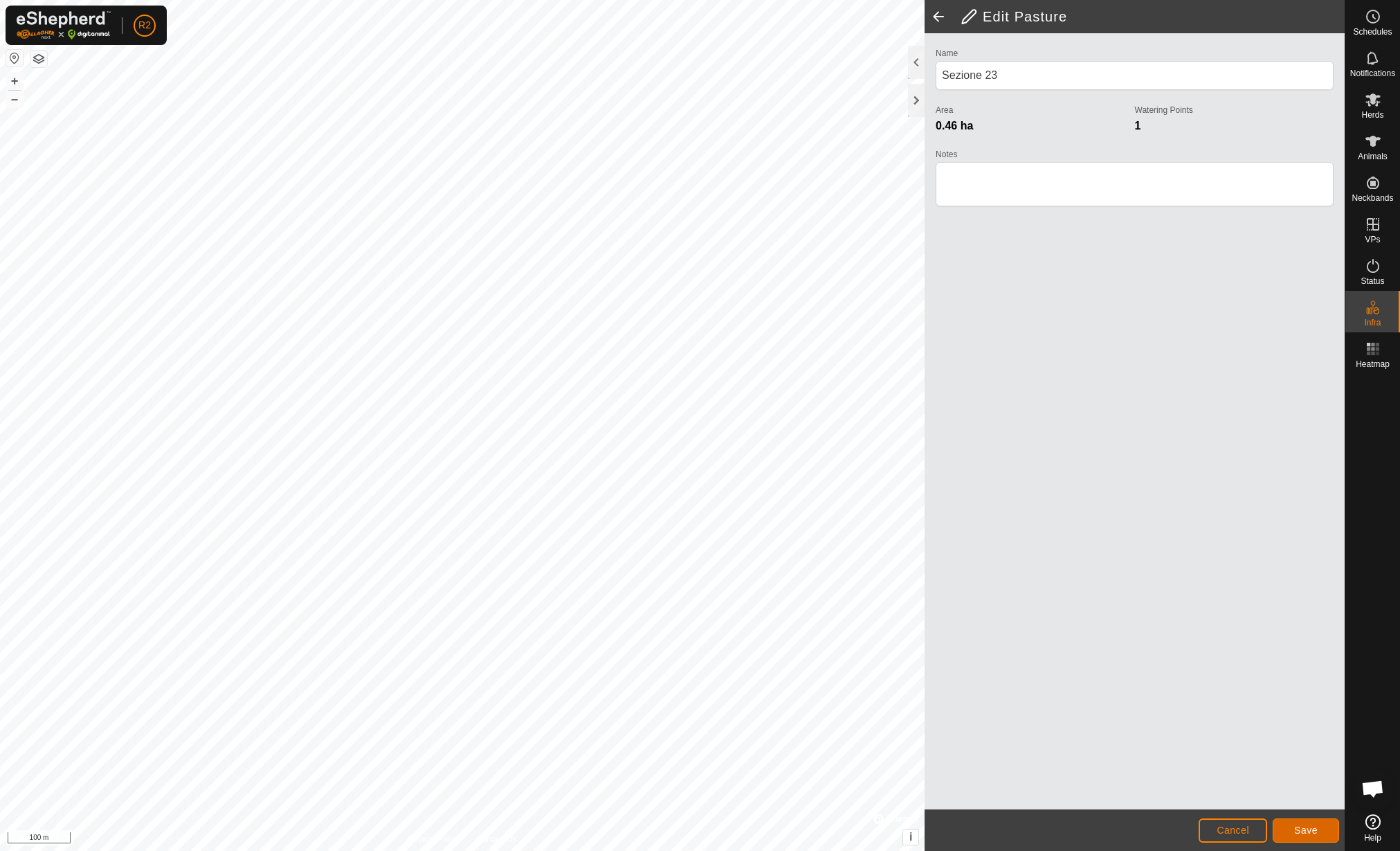
click at [1316, 832] on span "Save" at bounding box center [1306, 830] width 23 height 11
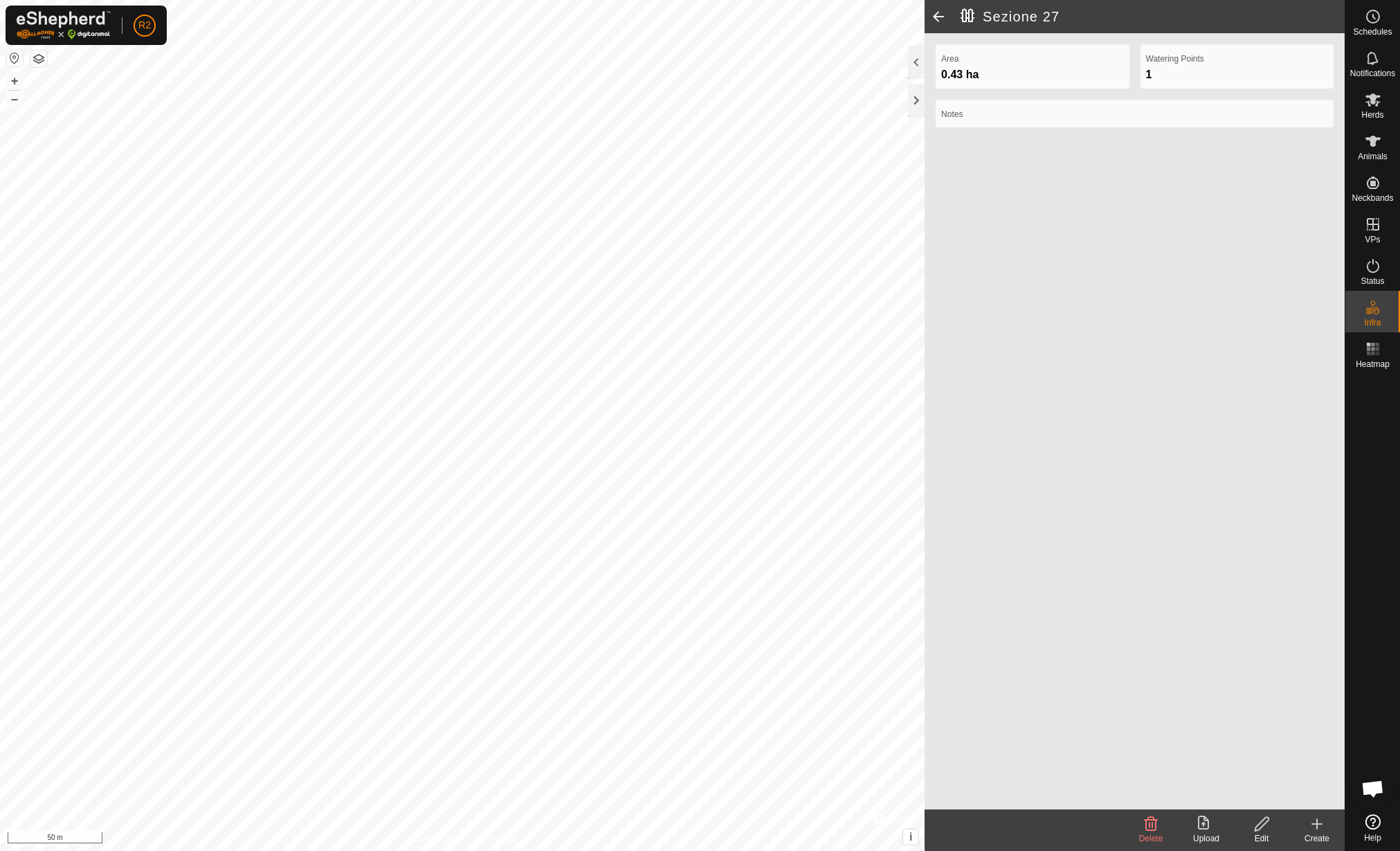
click at [1255, 825] on icon at bounding box center [1262, 823] width 18 height 17
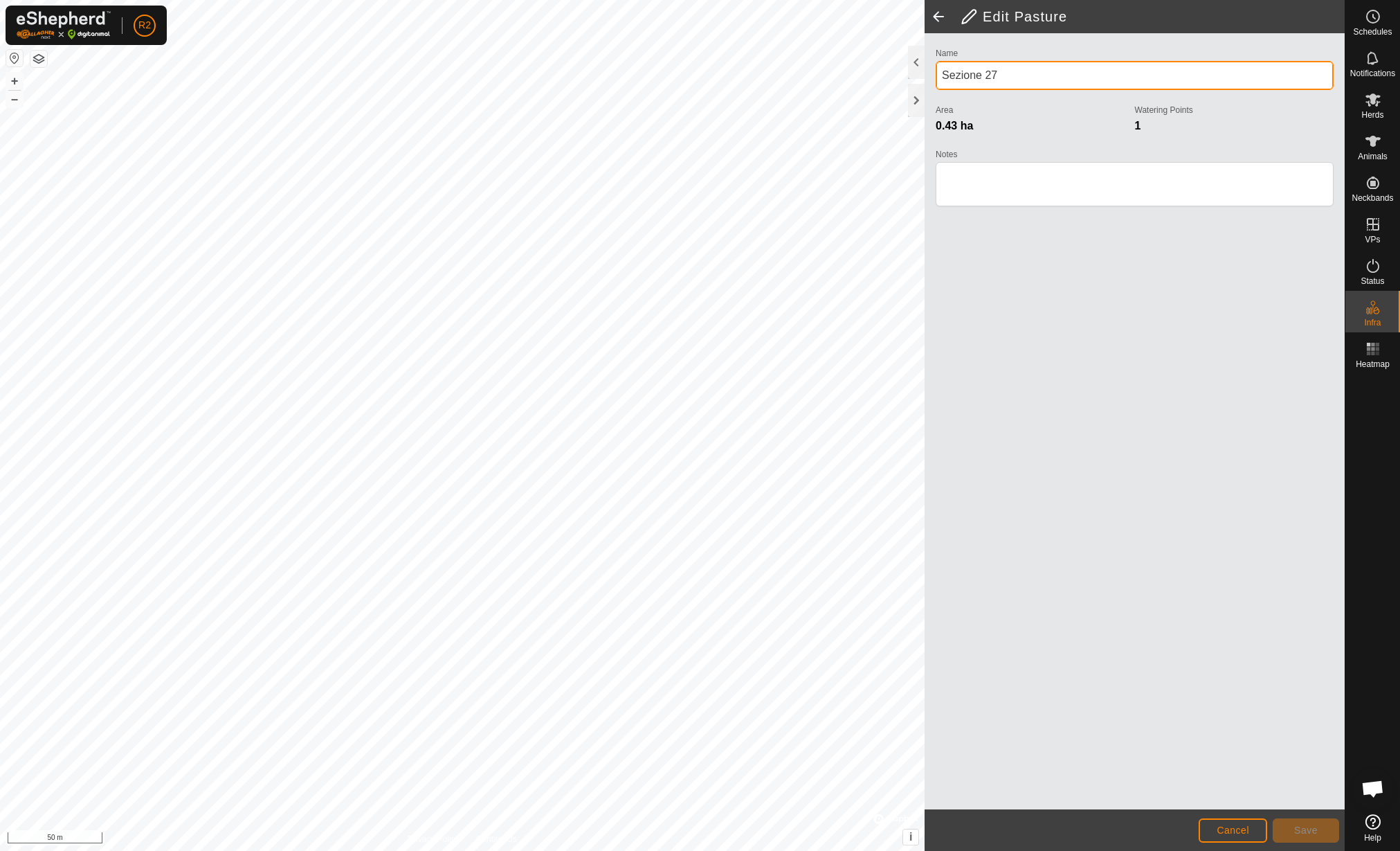
click at [1039, 66] on input "Sezione 27" at bounding box center [1134, 75] width 398 height 29
type input "Sezione 25"
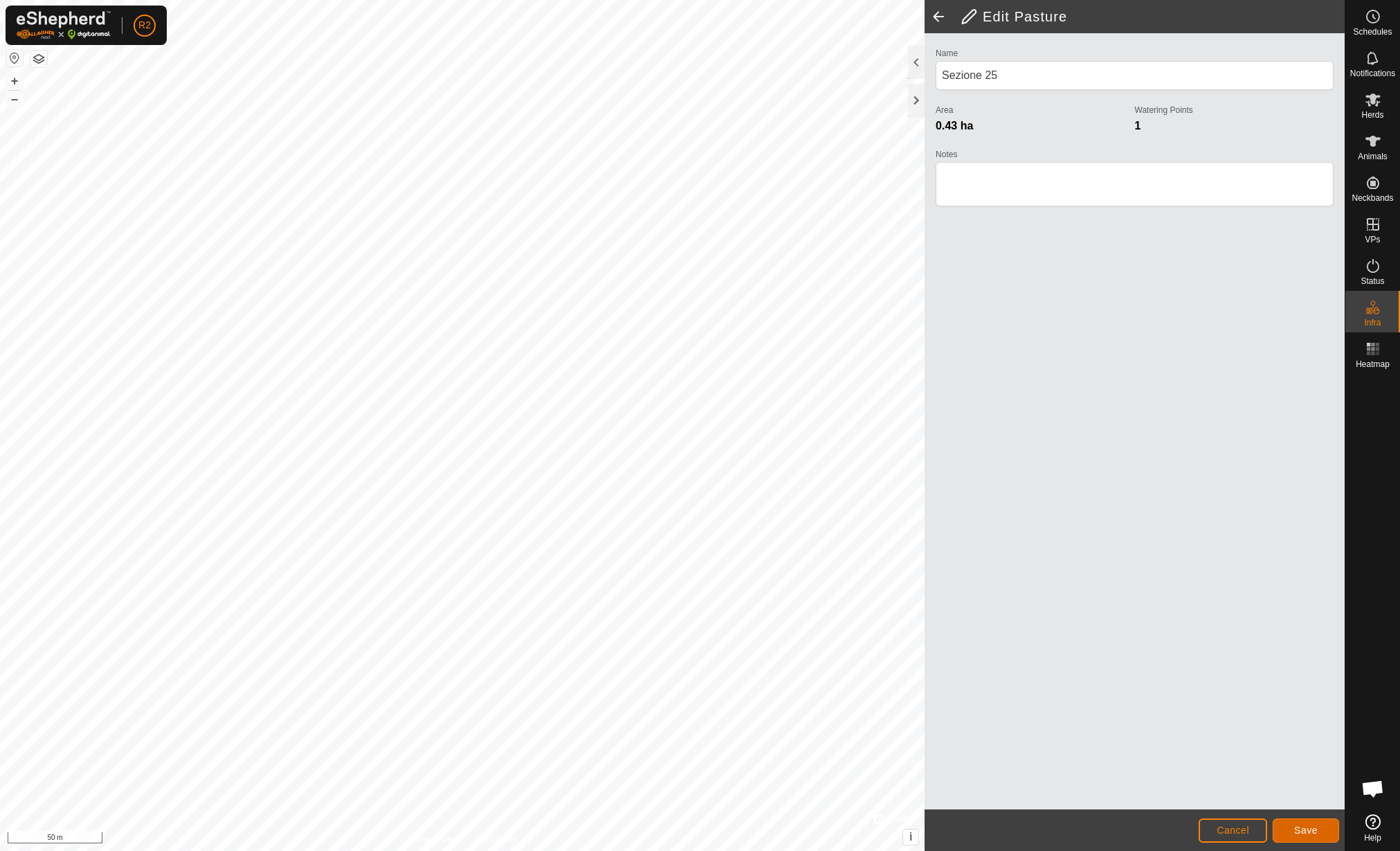
click at [1307, 822] on button "Save" at bounding box center [1306, 830] width 66 height 24
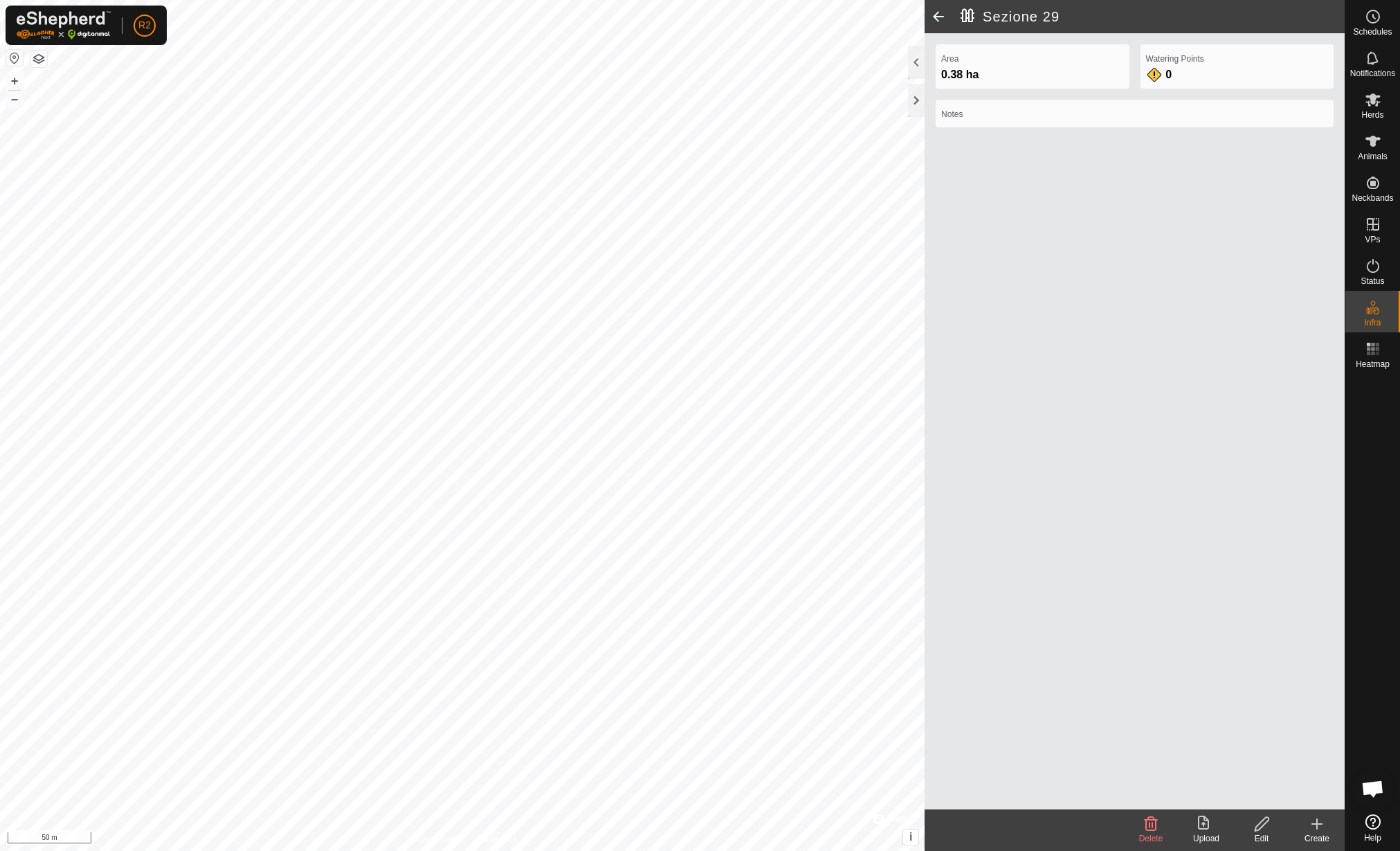
click at [1252, 825] on edit-svg-icon at bounding box center [1262, 823] width 56 height 17
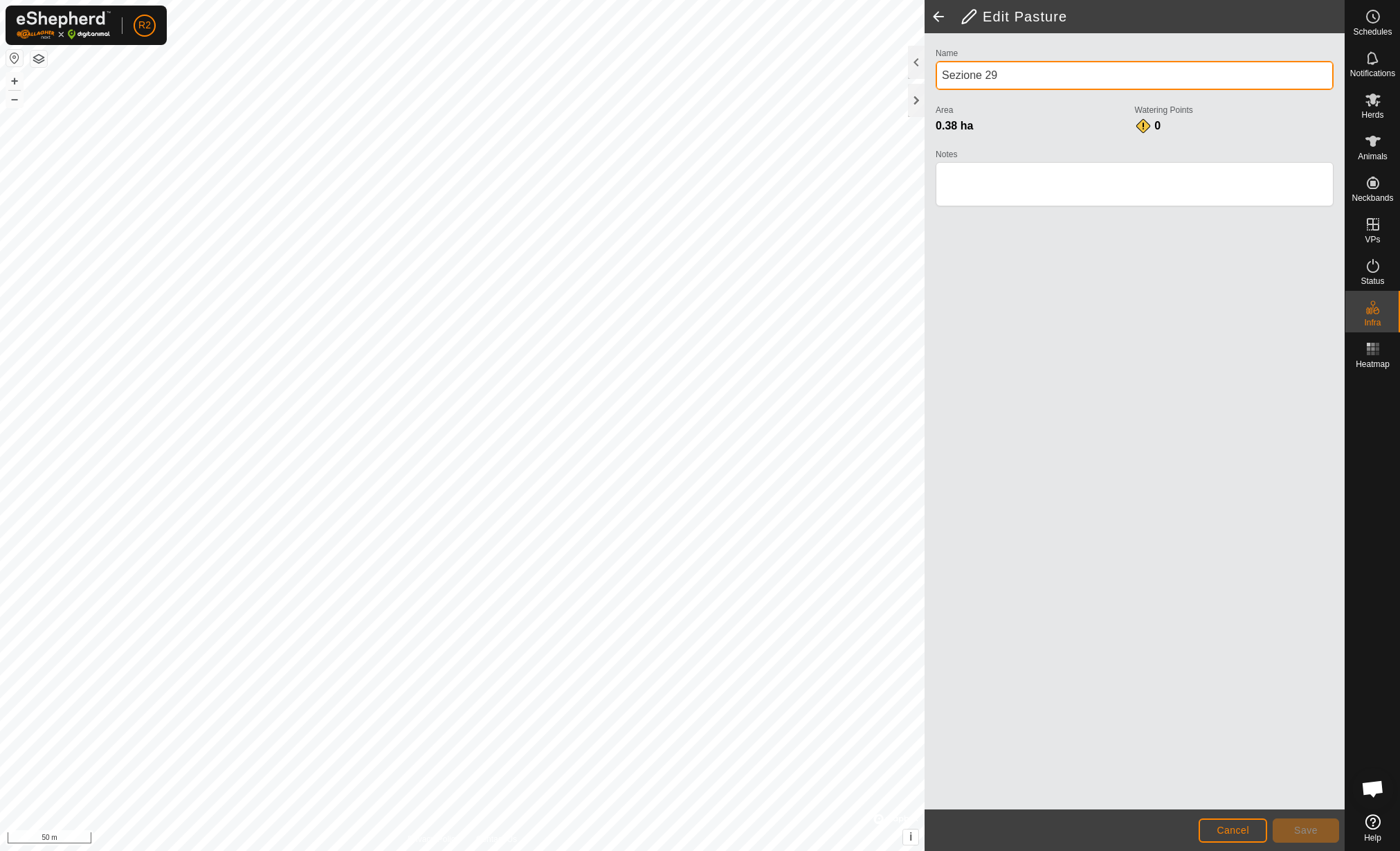
click at [1040, 73] on input "Sezione 29" at bounding box center [1134, 75] width 398 height 29
type input "Sezione 27"
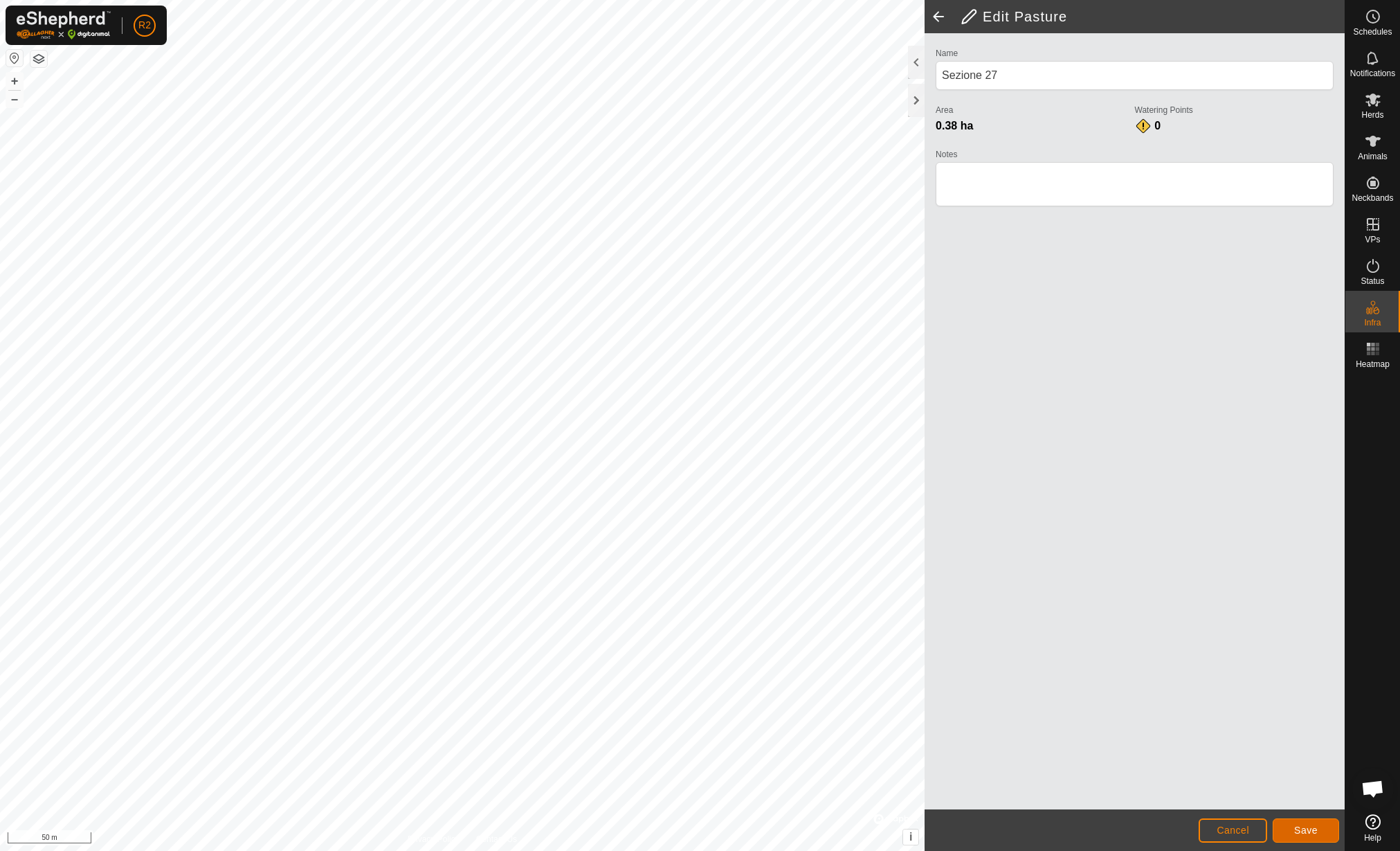
click at [1303, 828] on span "Save" at bounding box center [1306, 830] width 23 height 11
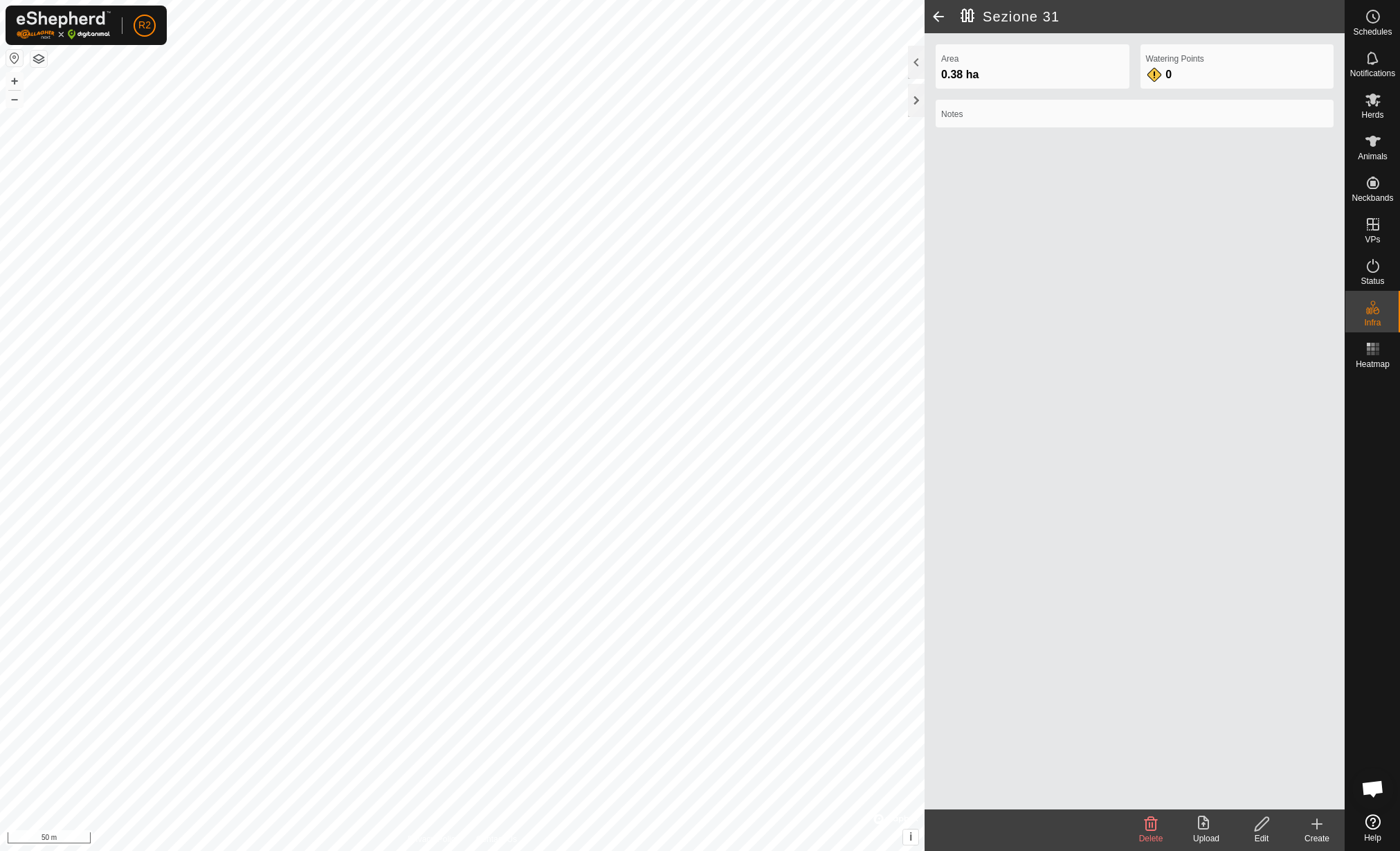
click at [1273, 828] on edit-svg-icon at bounding box center [1262, 823] width 56 height 17
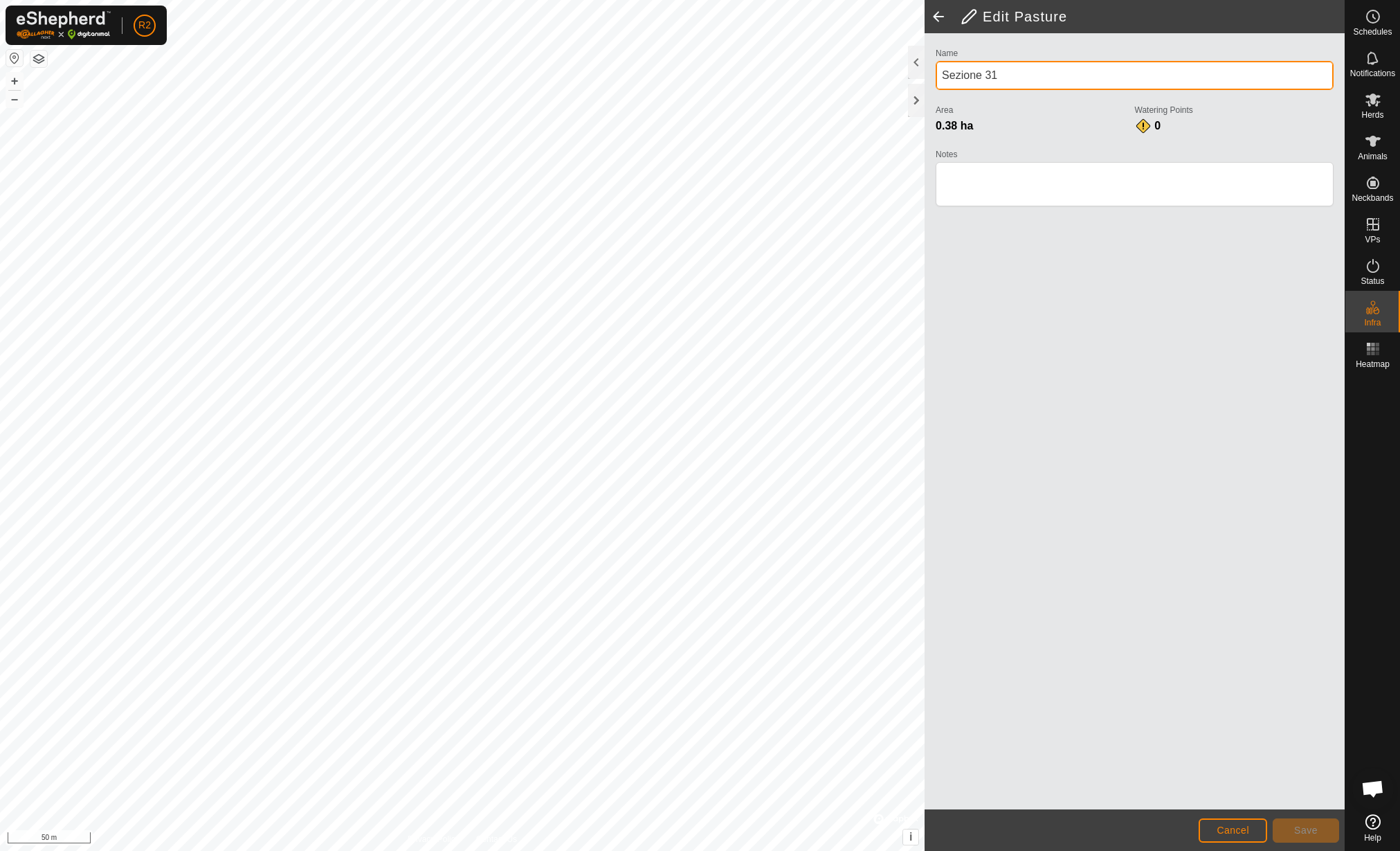
click at [1040, 66] on input "Sezione 31" at bounding box center [1134, 75] width 398 height 29
type input "Sezione 29"
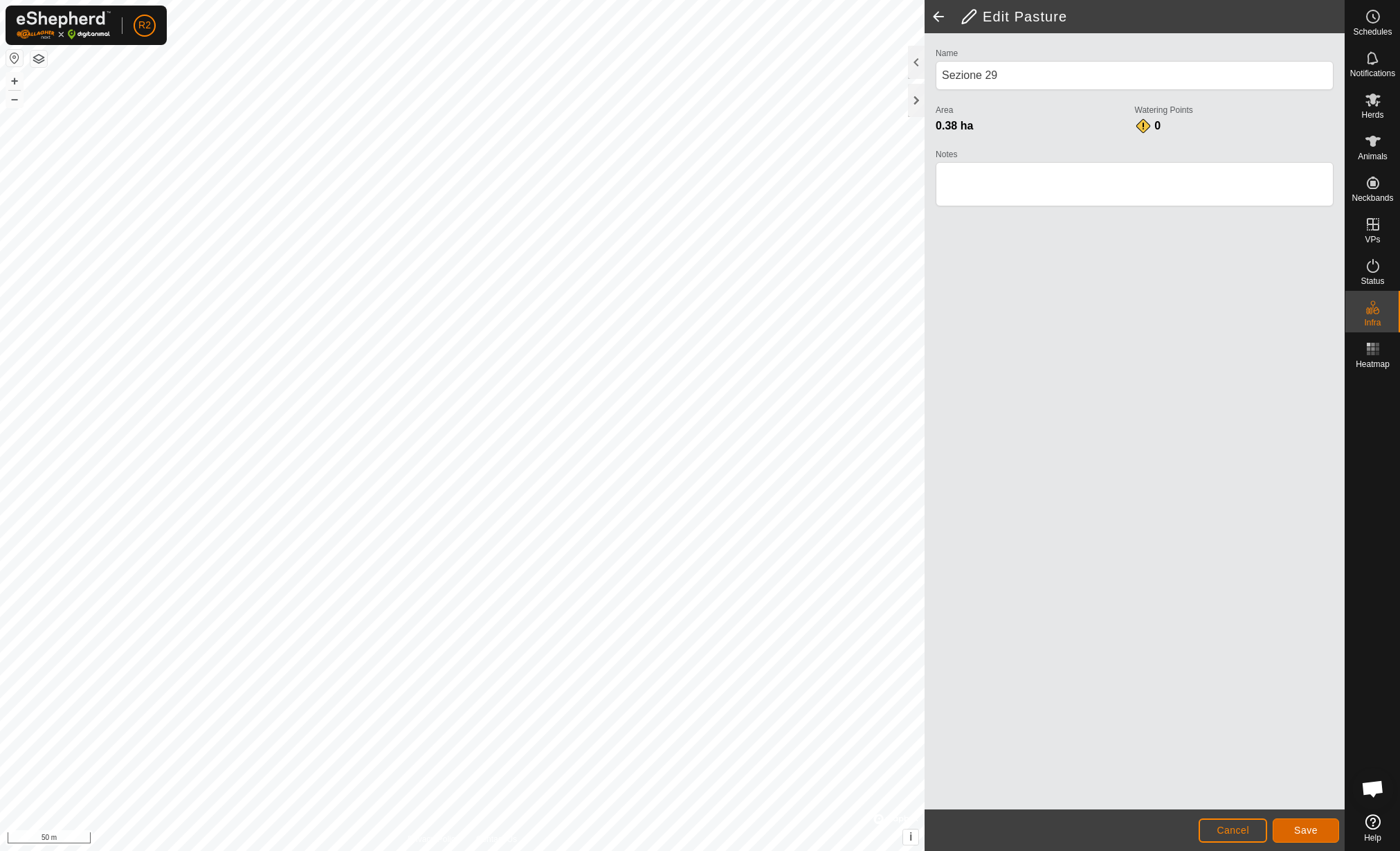
click at [1309, 832] on span "Save" at bounding box center [1306, 830] width 23 height 11
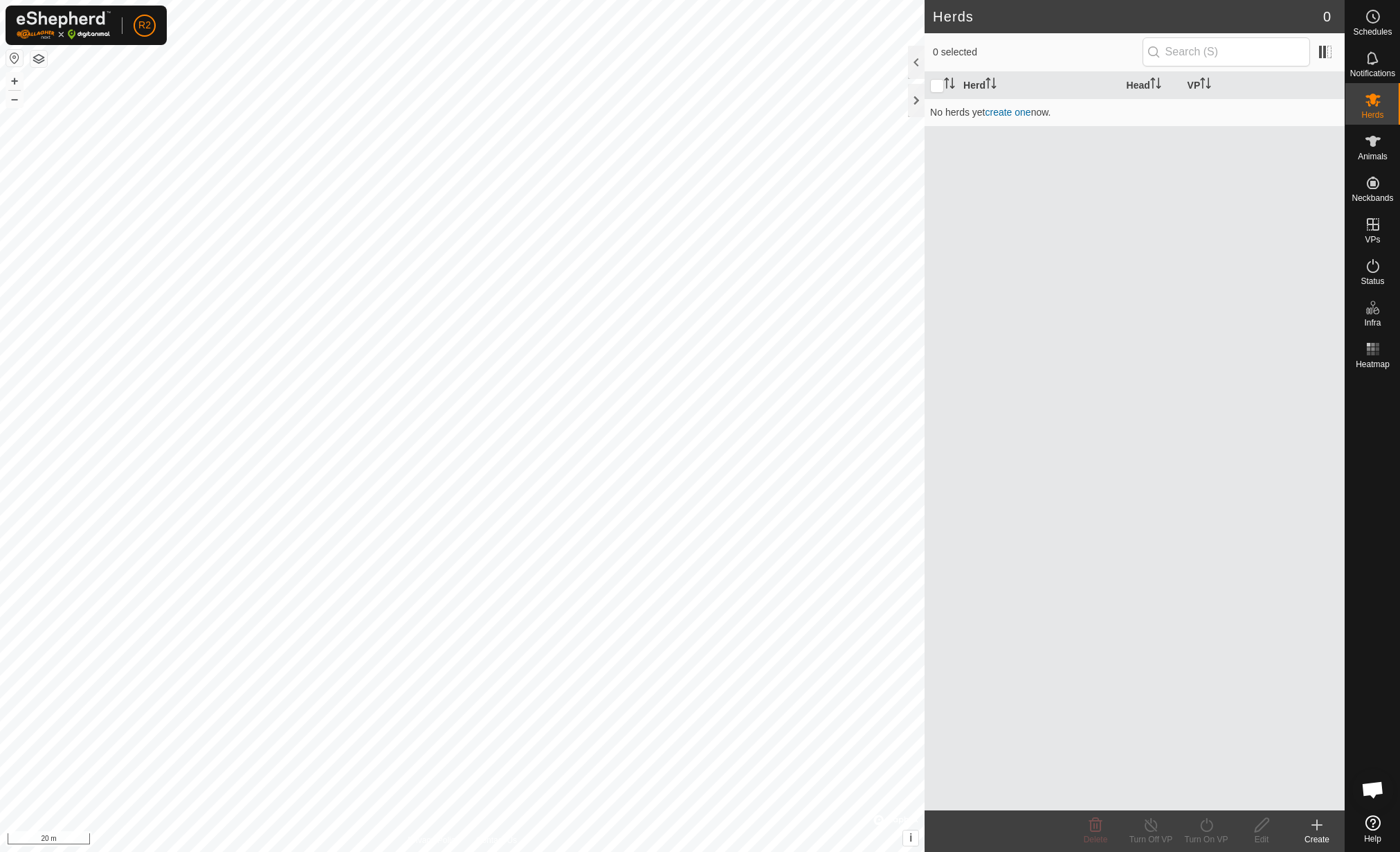
click at [1277, 271] on div "Herd Head VP No herds yet create one now." at bounding box center [1134, 441] width 420 height 738
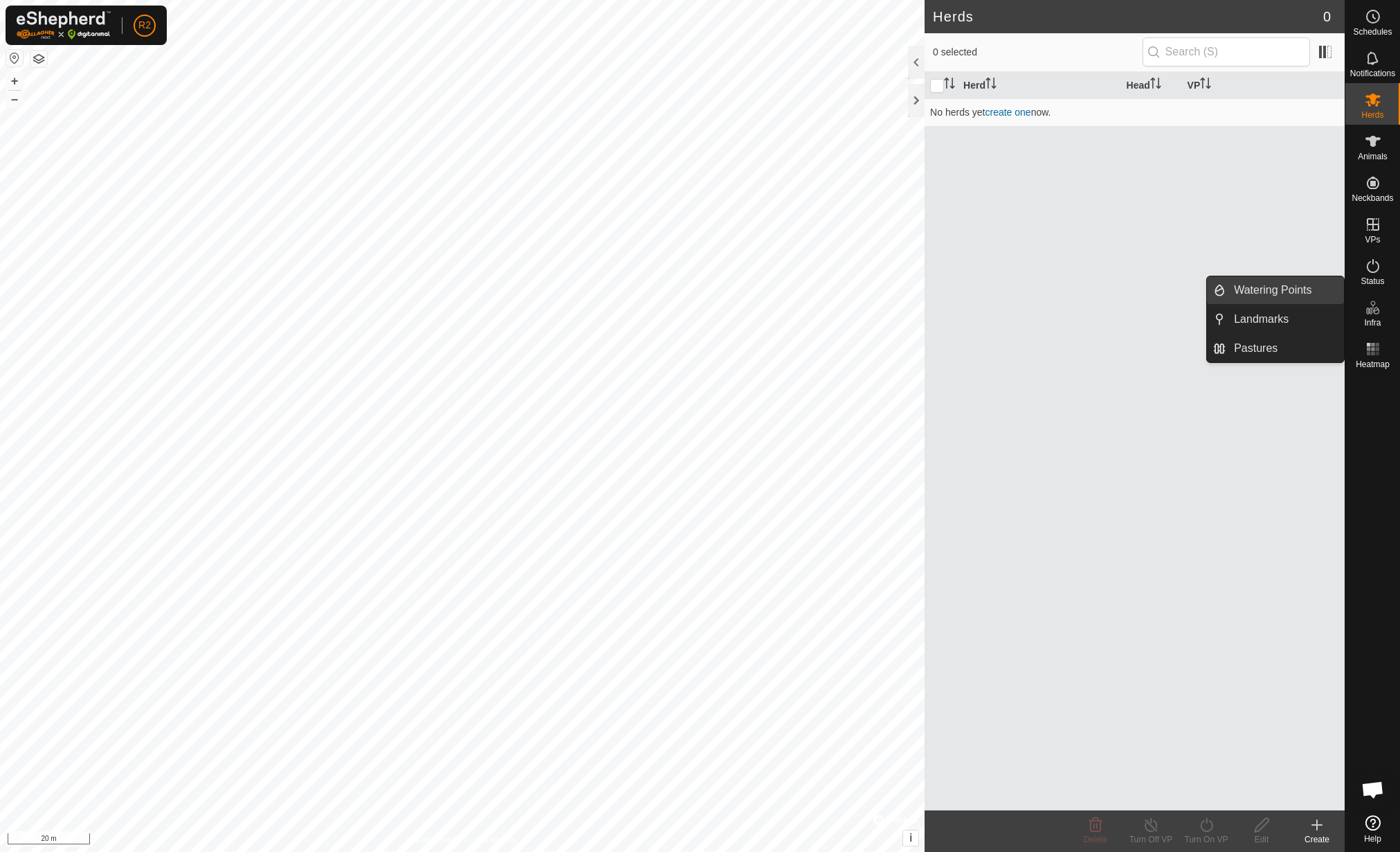
click at [1296, 287] on link "Watering Points" at bounding box center [1285, 290] width 118 height 28
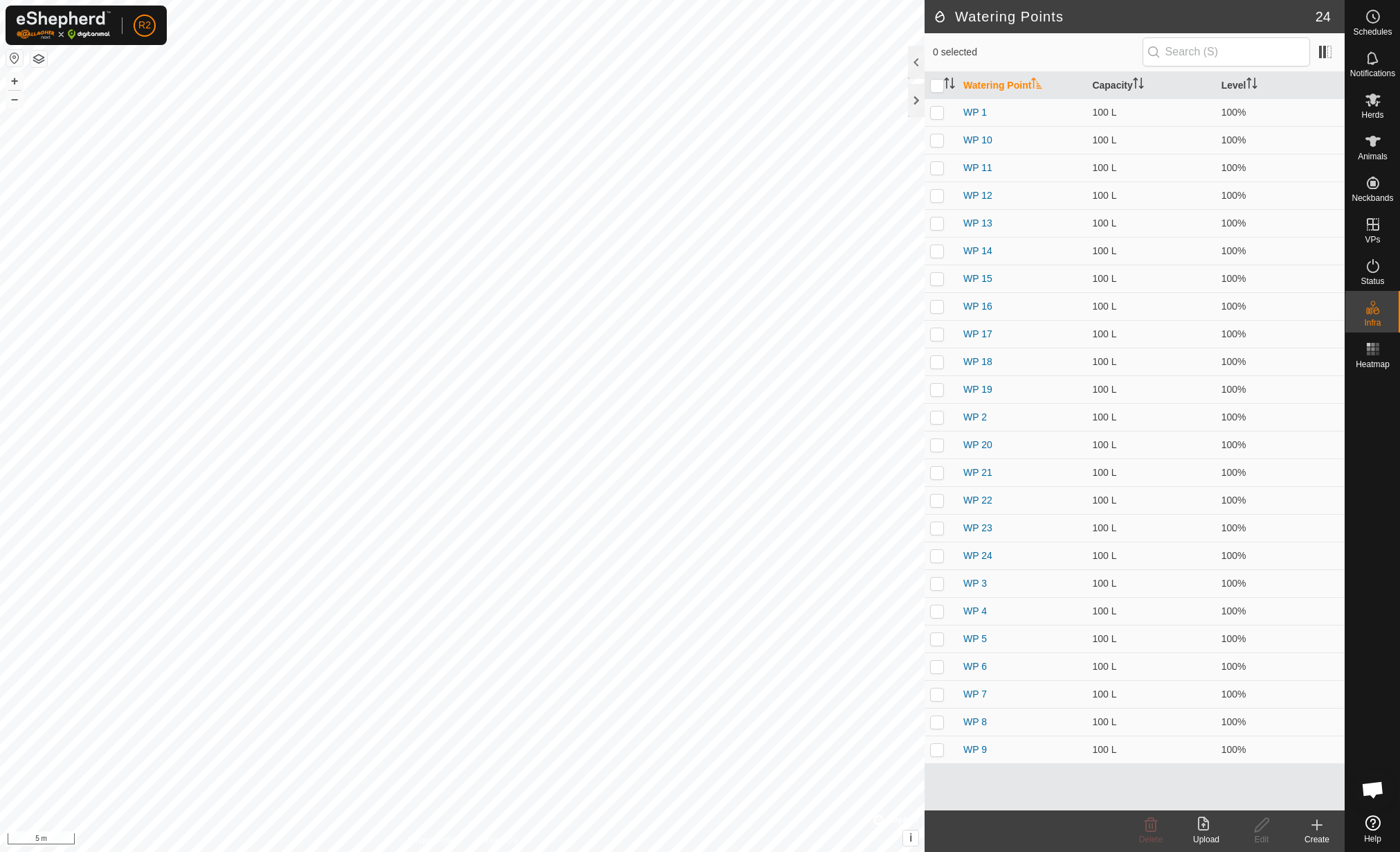
click at [1317, 828] on icon at bounding box center [1317, 824] width 0 height 9
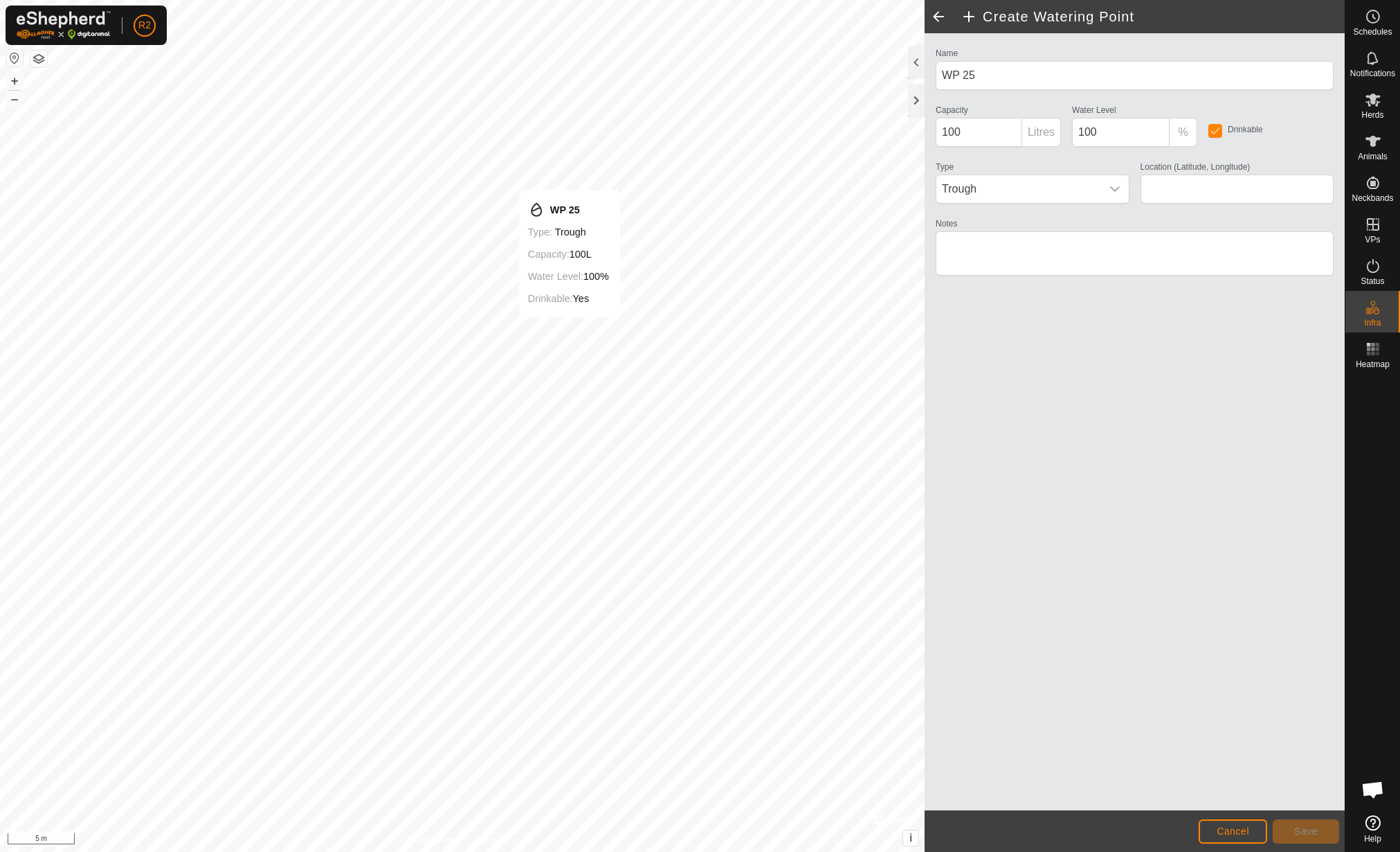
type input "42.155078, 12.464156"
click at [1301, 829] on span "Save" at bounding box center [1306, 831] width 23 height 11
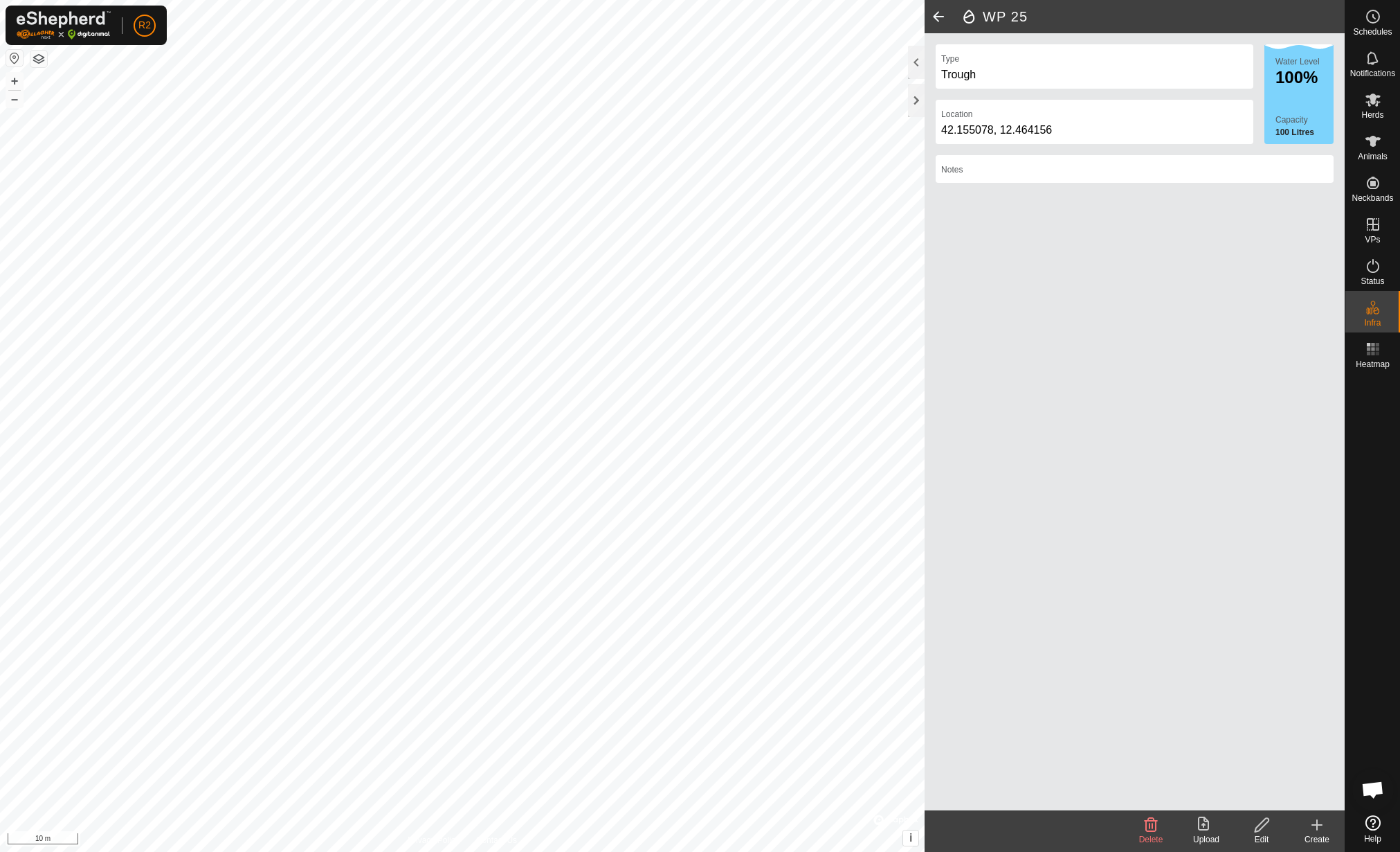
click at [1314, 829] on icon at bounding box center [1317, 824] width 17 height 17
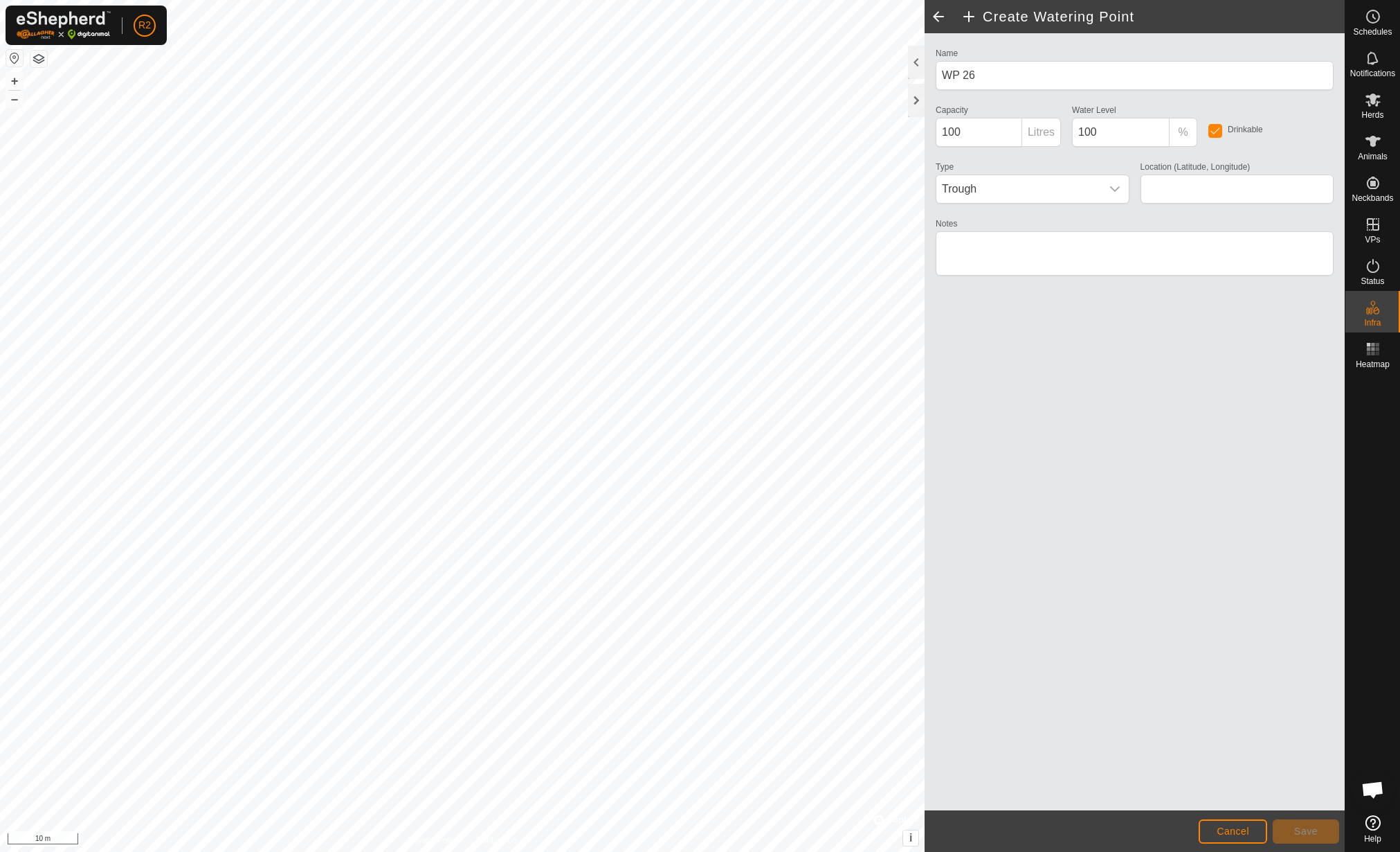
type input "42.155087, 12.464126"
click at [1310, 839] on button "Save" at bounding box center [1306, 831] width 66 height 24
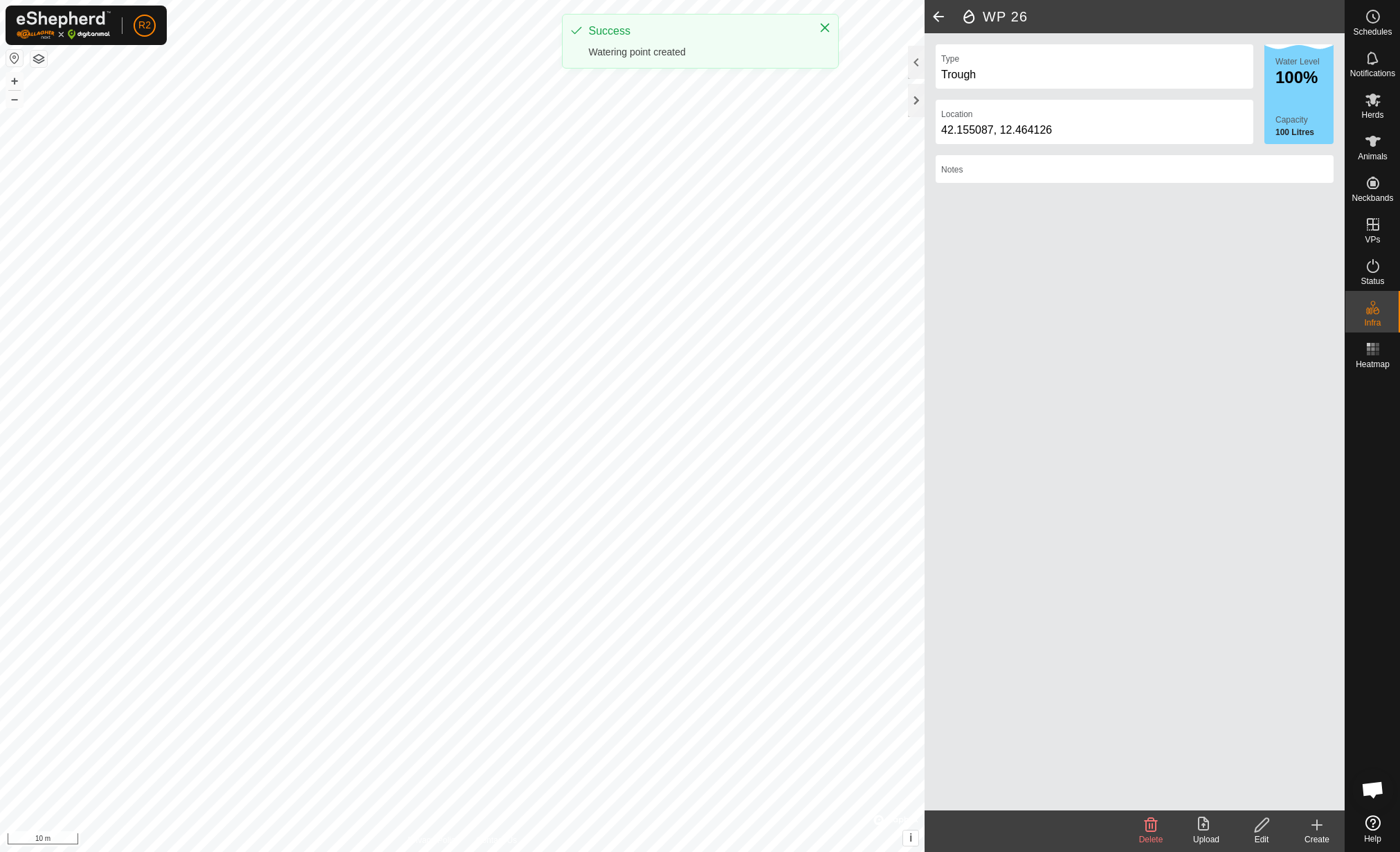
click at [1323, 833] on div "Create" at bounding box center [1317, 839] width 56 height 12
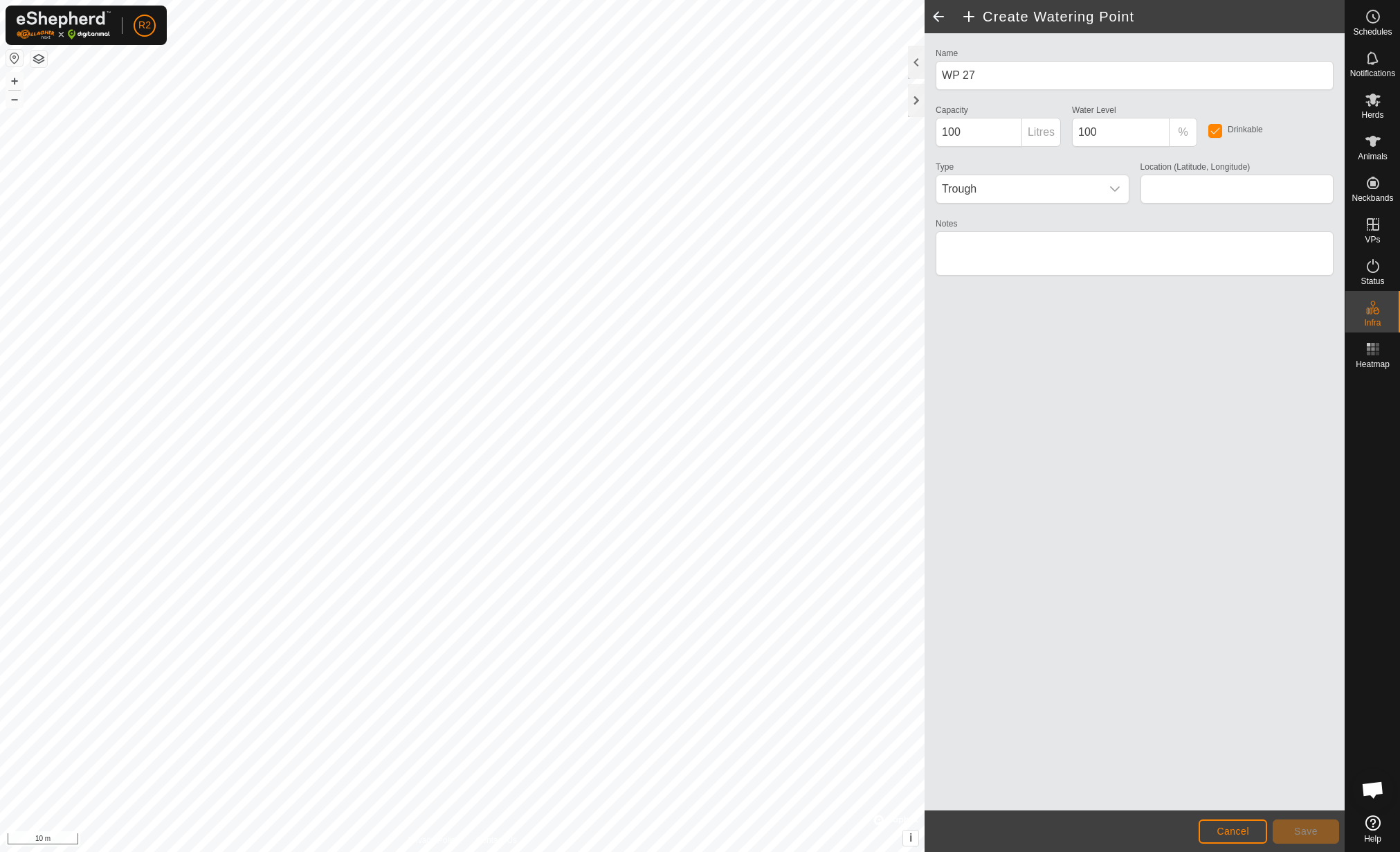
type input "42.155054, 12.464150"
click at [1288, 824] on button "Save" at bounding box center [1306, 831] width 66 height 24
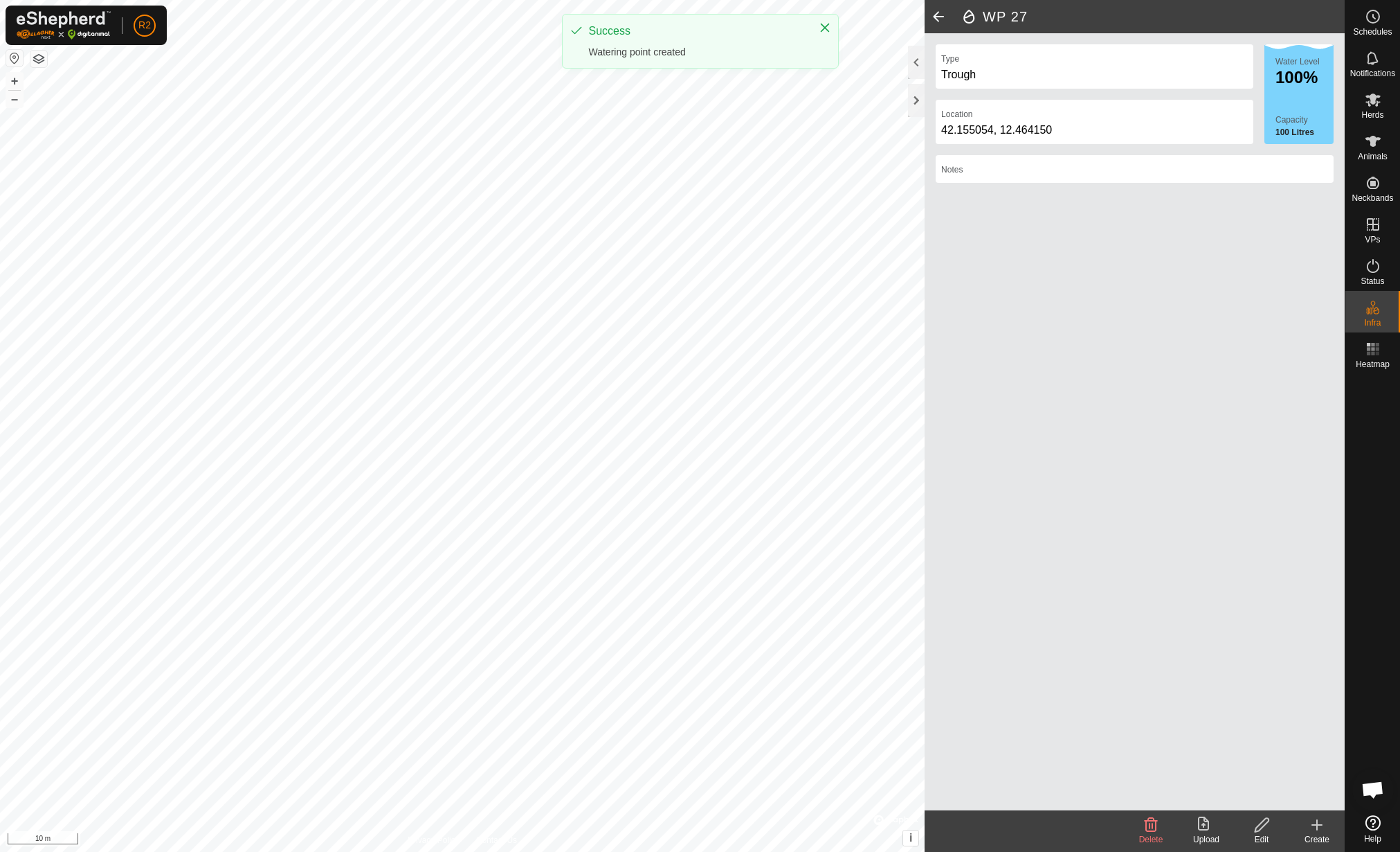
click at [1321, 829] on icon at bounding box center [1317, 824] width 17 height 17
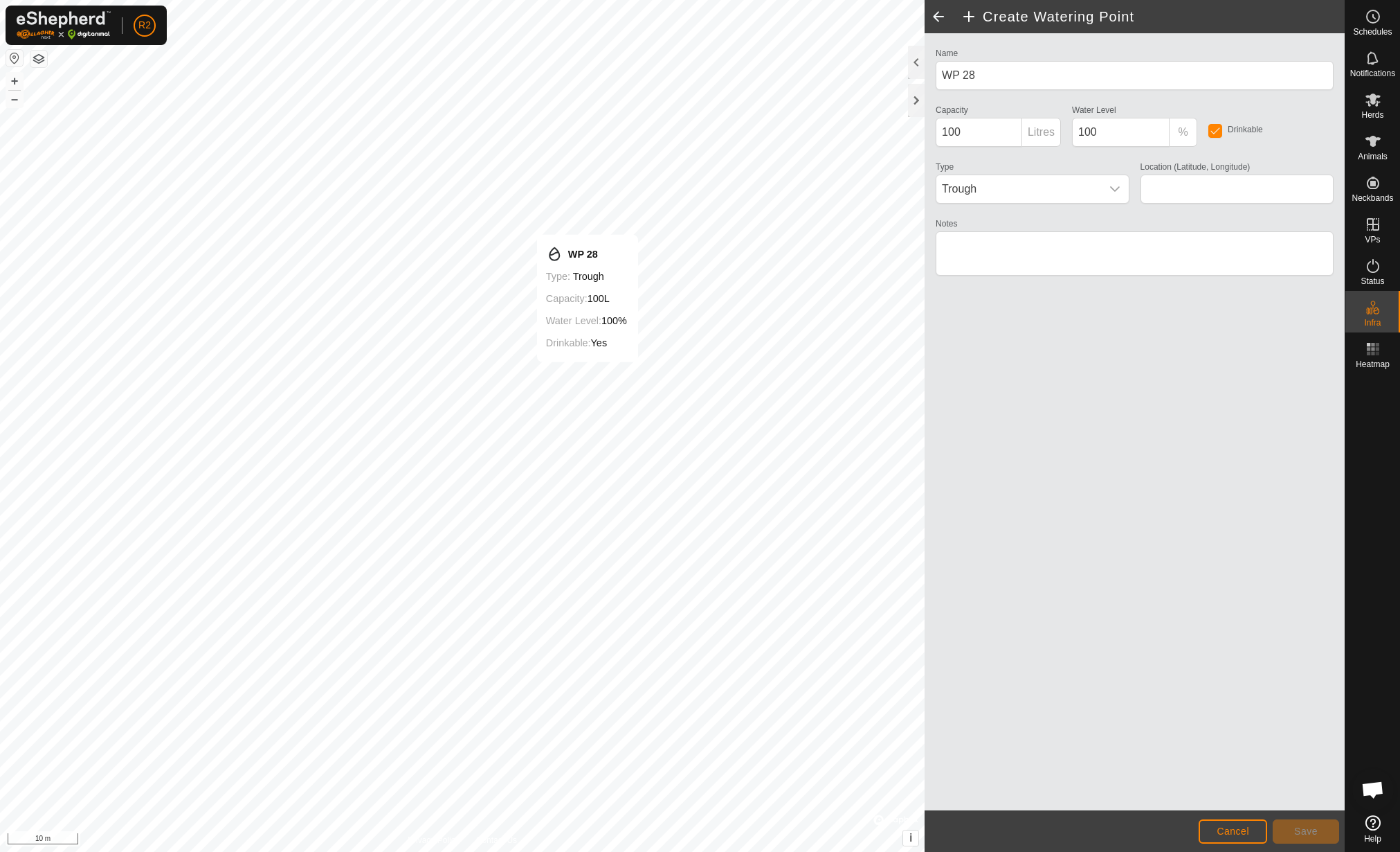
type input "42.155059, 12.464120"
click at [1285, 819] on button "Save" at bounding box center [1306, 831] width 66 height 24
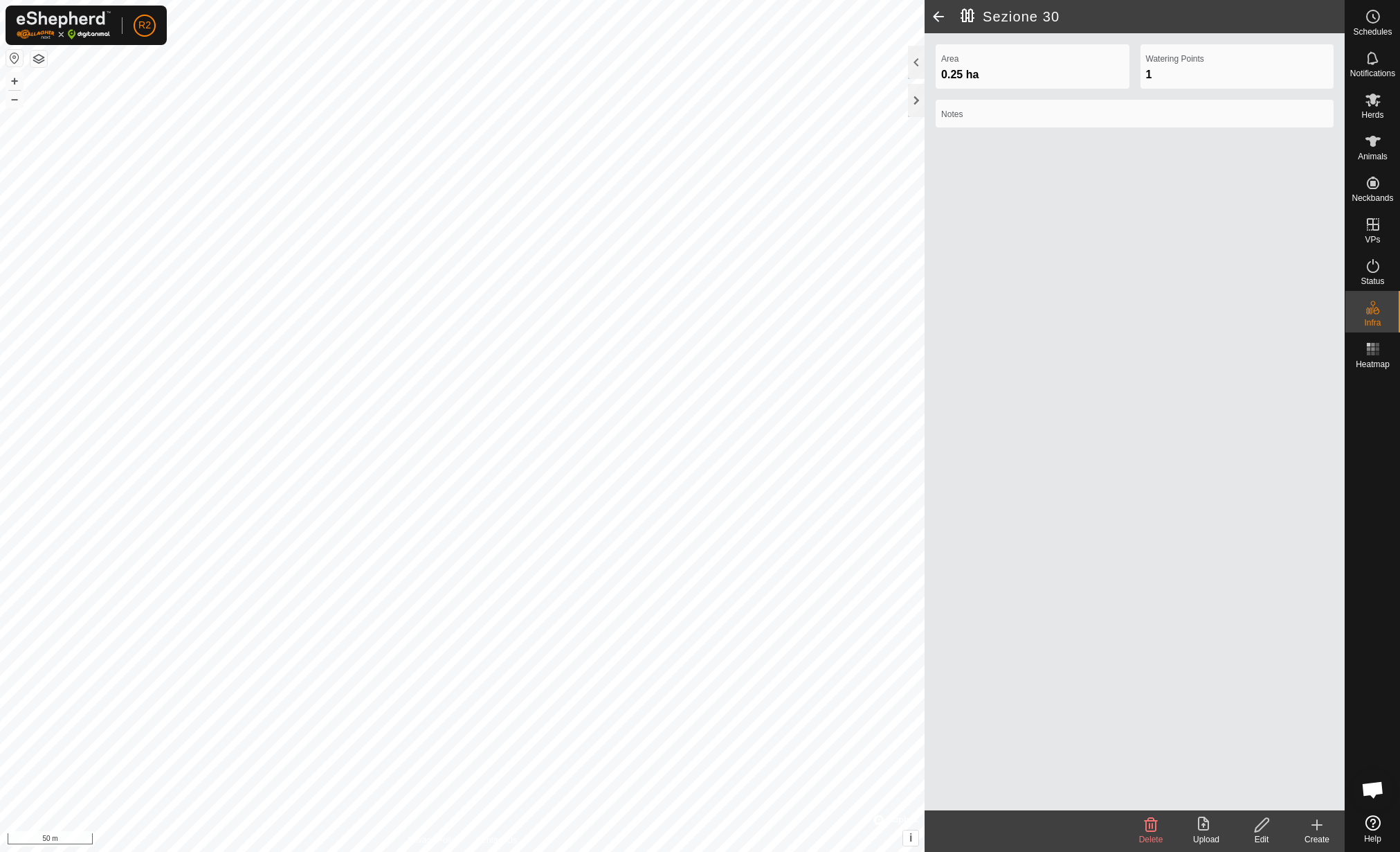
click at [1171, 836] on div "Delete" at bounding box center [1151, 839] width 56 height 12
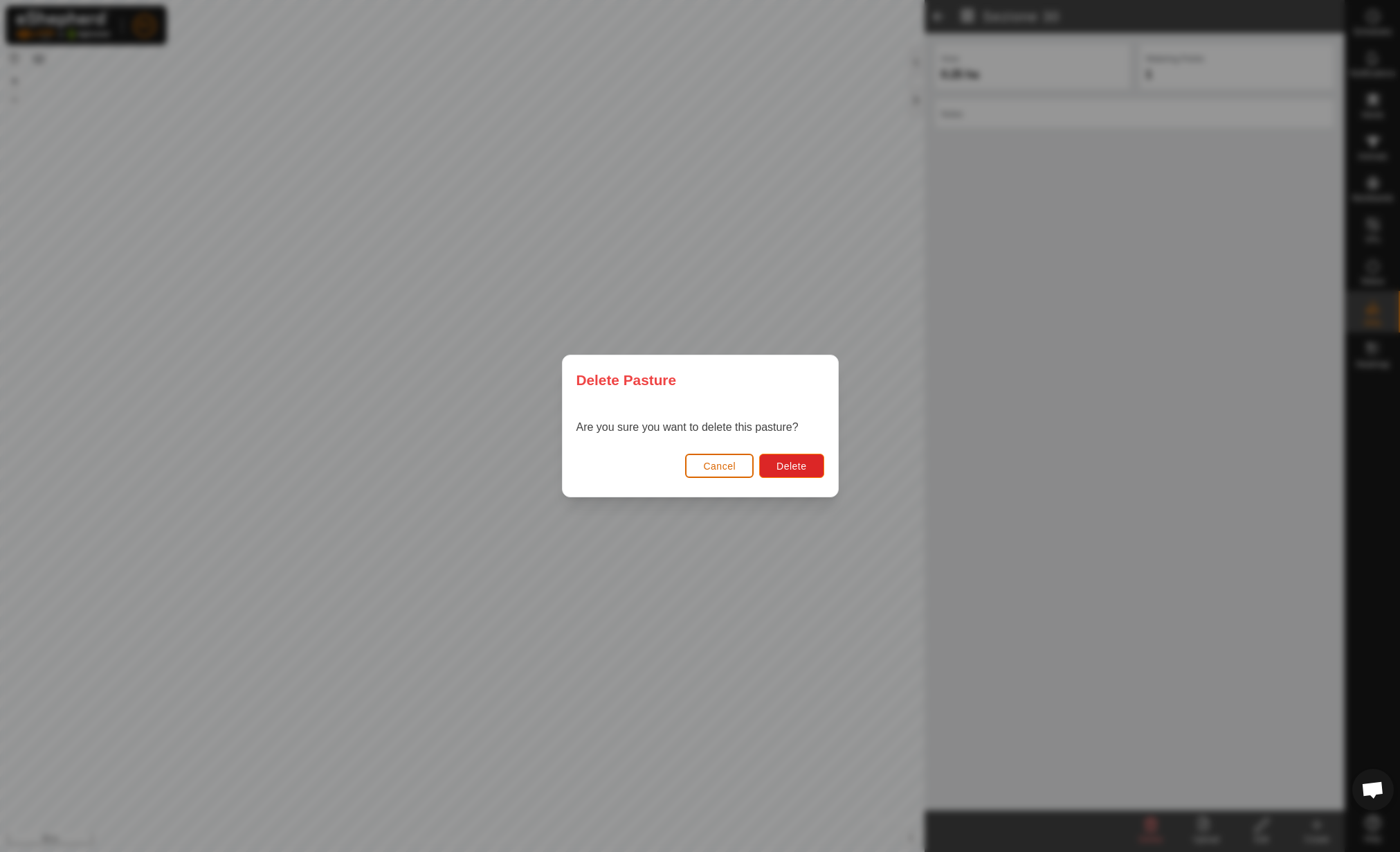
click at [708, 462] on span "Cancel" at bounding box center [719, 465] width 33 height 11
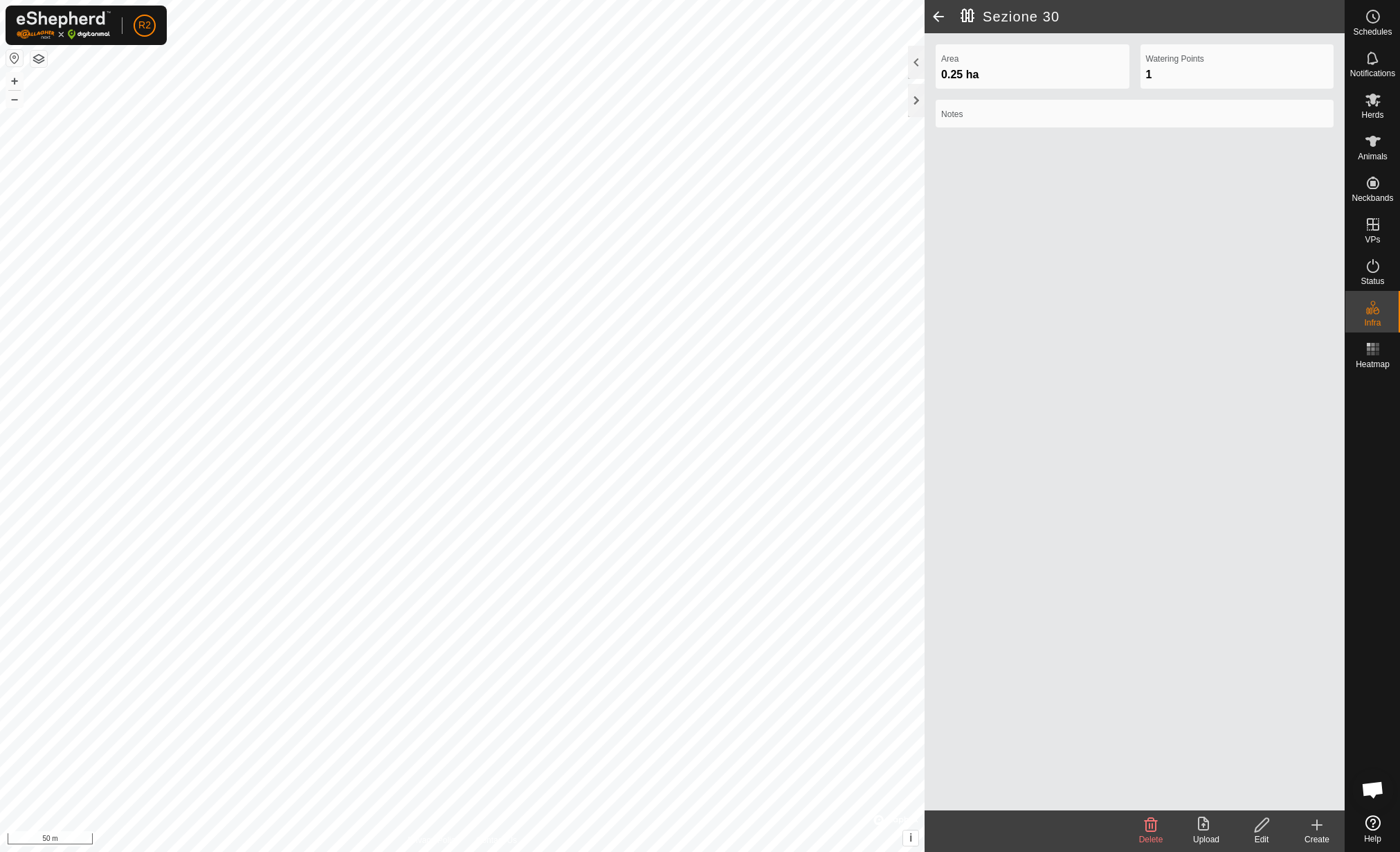
click at [1193, 818] on upload-svg-icon at bounding box center [1206, 824] width 56 height 17
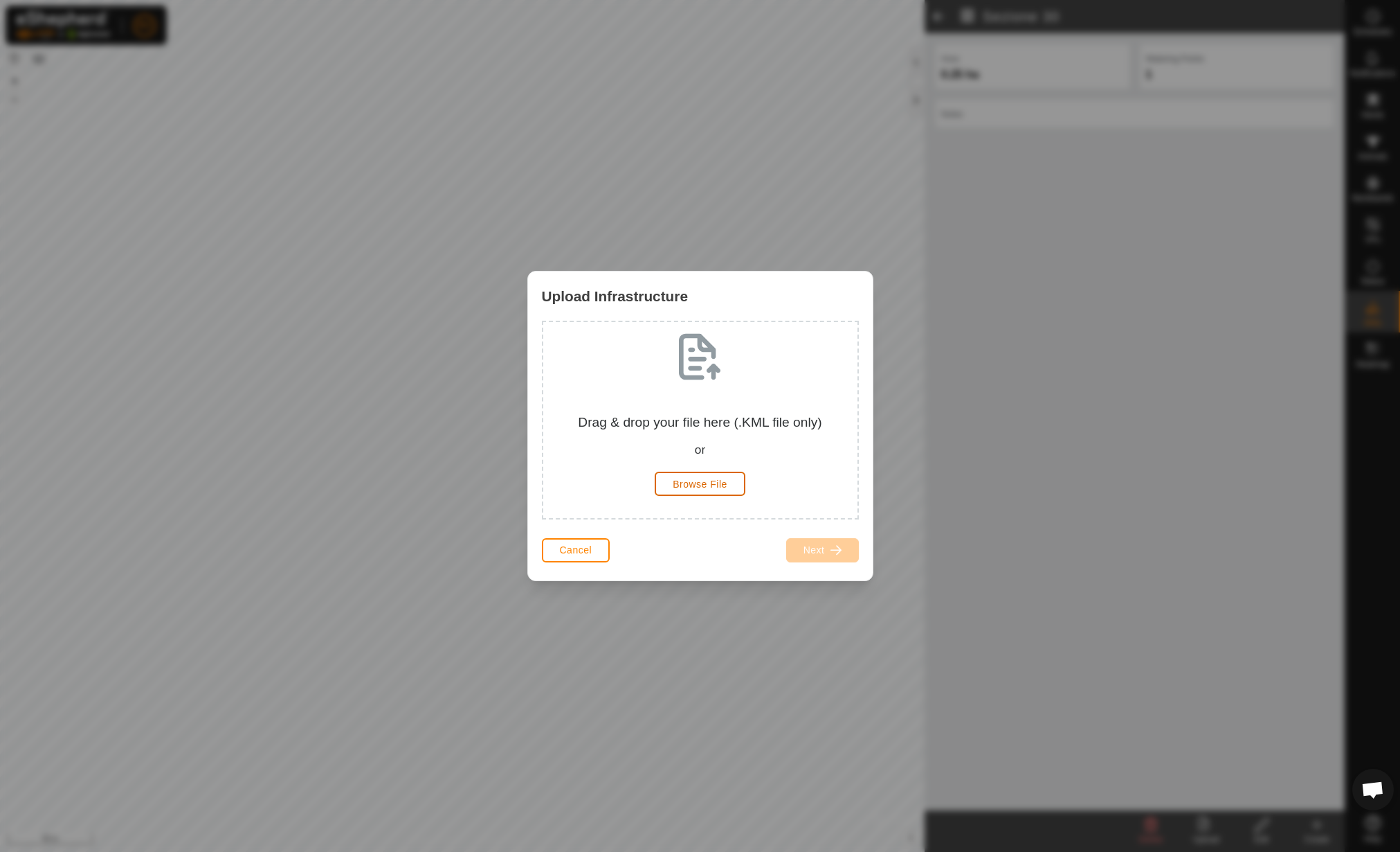
click at [716, 480] on span "Browse File" at bounding box center [700, 484] width 55 height 11
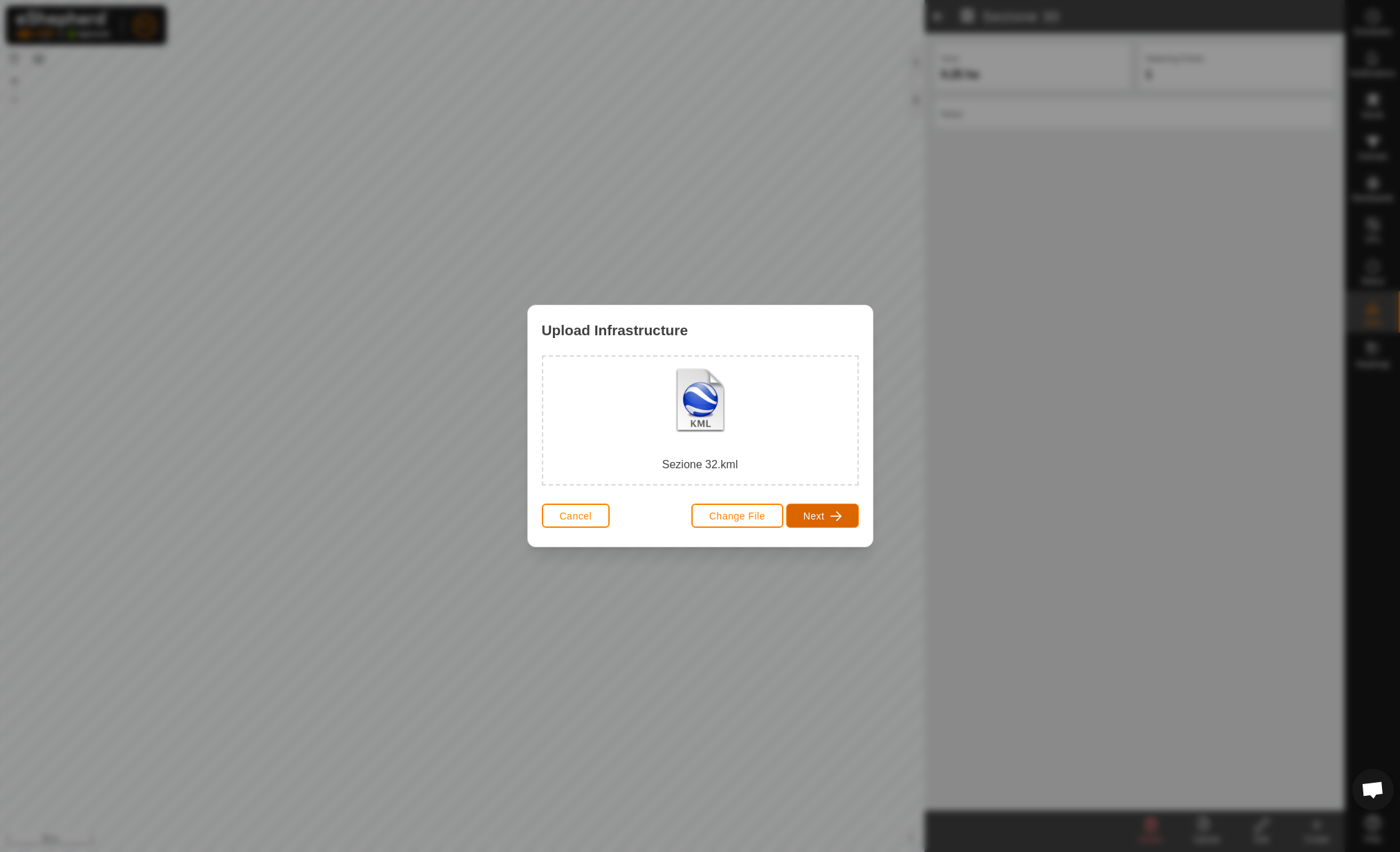
click at [812, 517] on span "Next" at bounding box center [814, 515] width 21 height 11
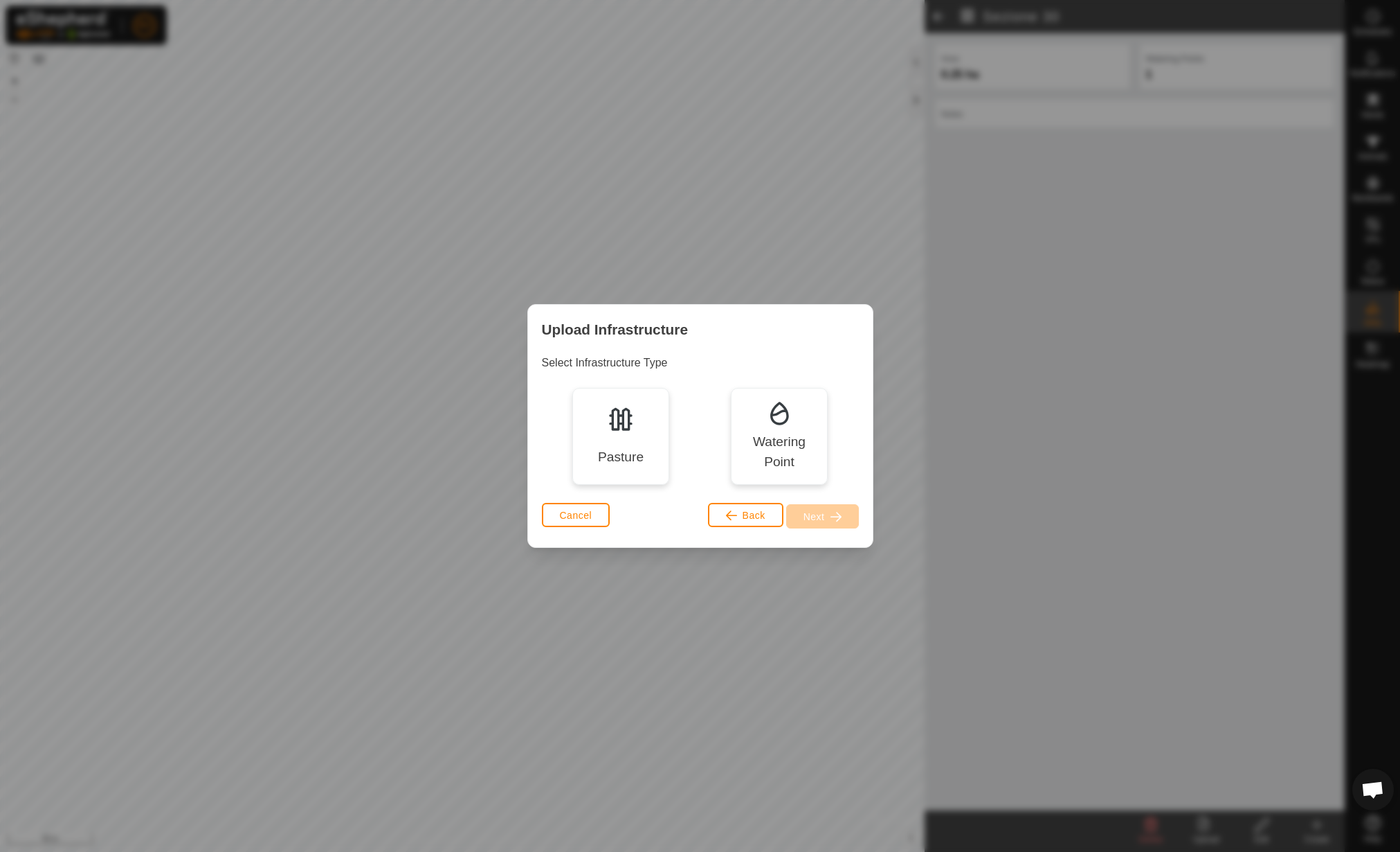
click at [609, 415] on img at bounding box center [621, 419] width 28 height 28
click at [837, 522] on button "Next" at bounding box center [823, 516] width 73 height 24
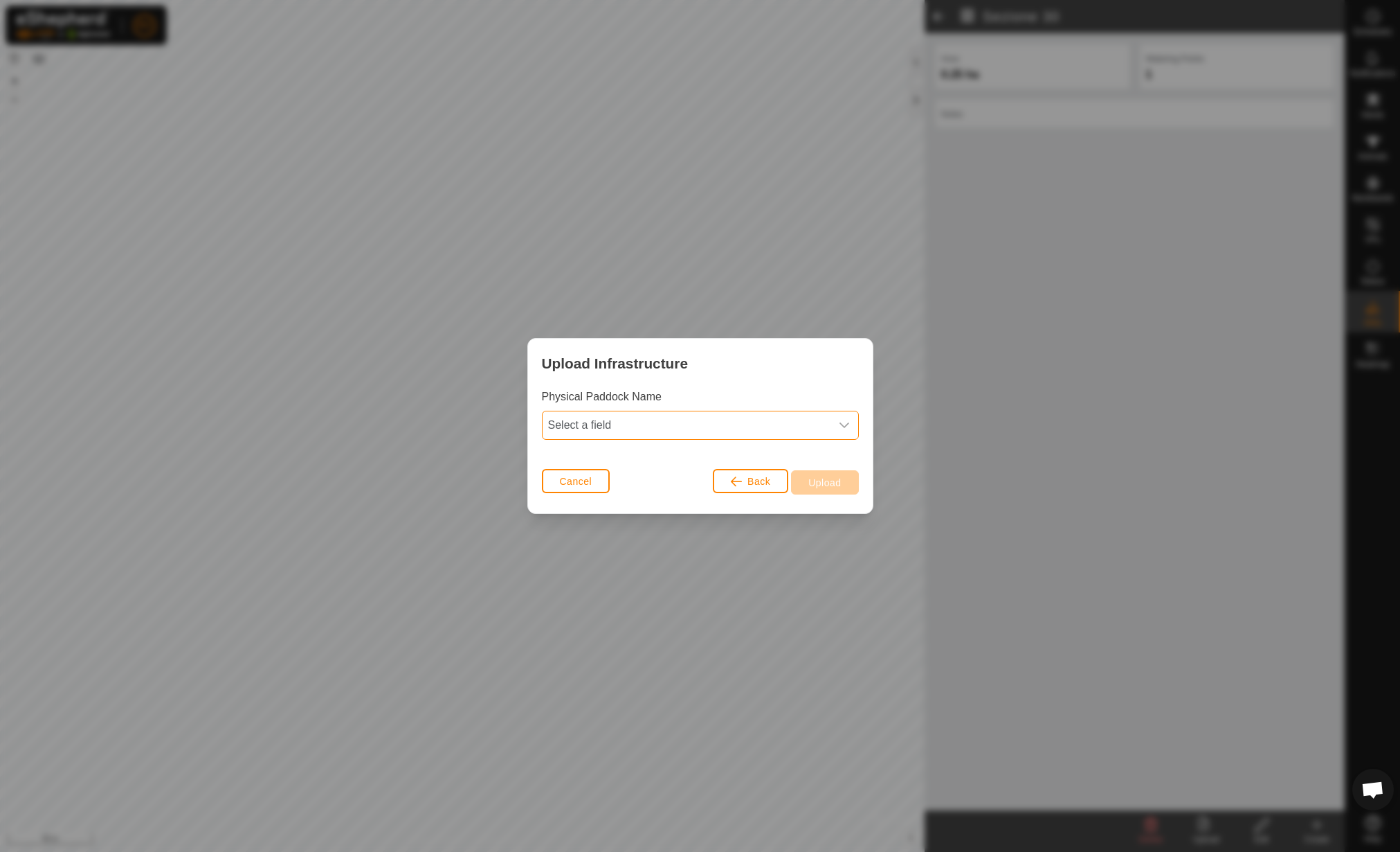
click at [618, 416] on span "Select a field" at bounding box center [686, 425] width 288 height 28
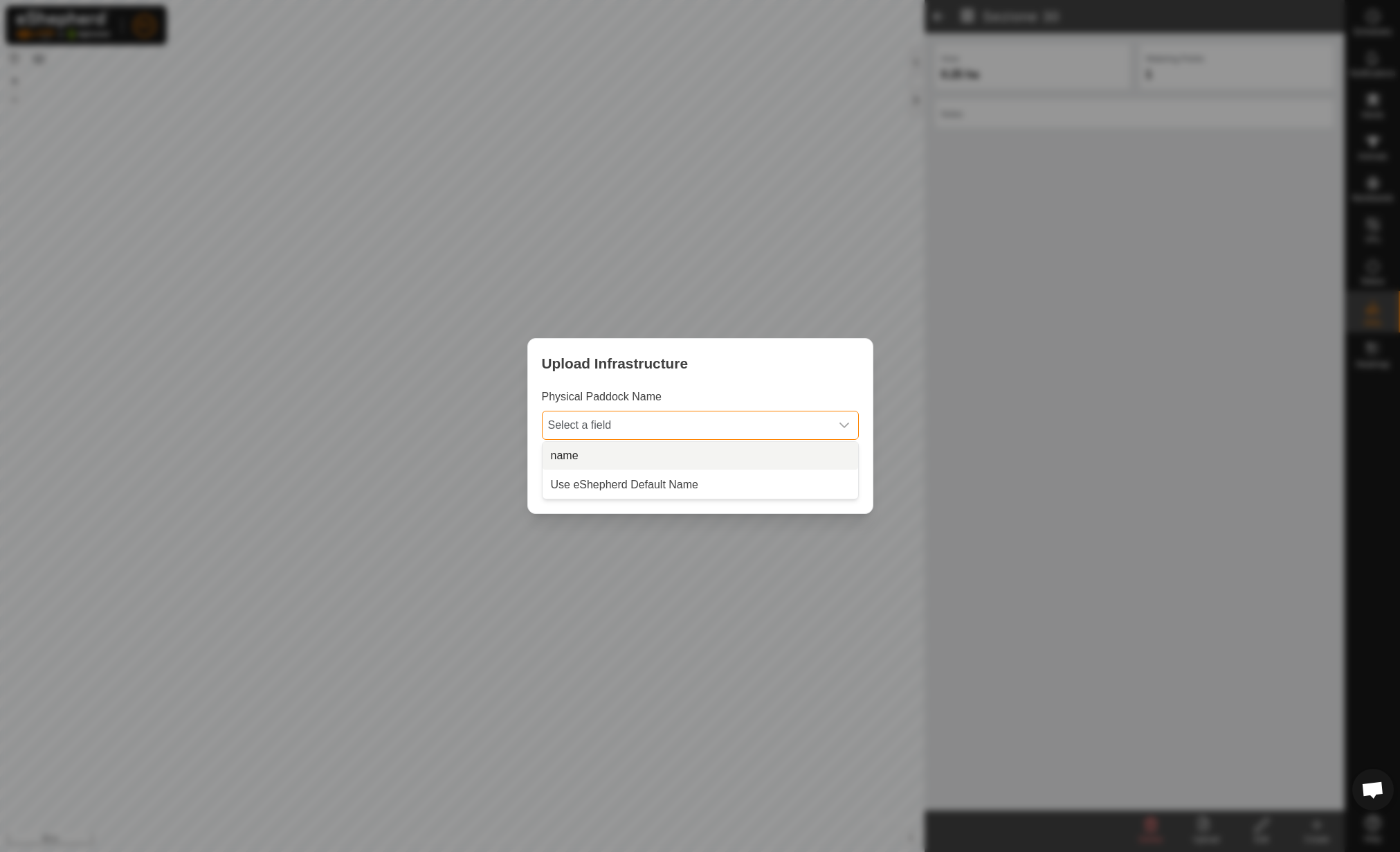
click at [627, 446] on li "name" at bounding box center [700, 456] width 315 height 28
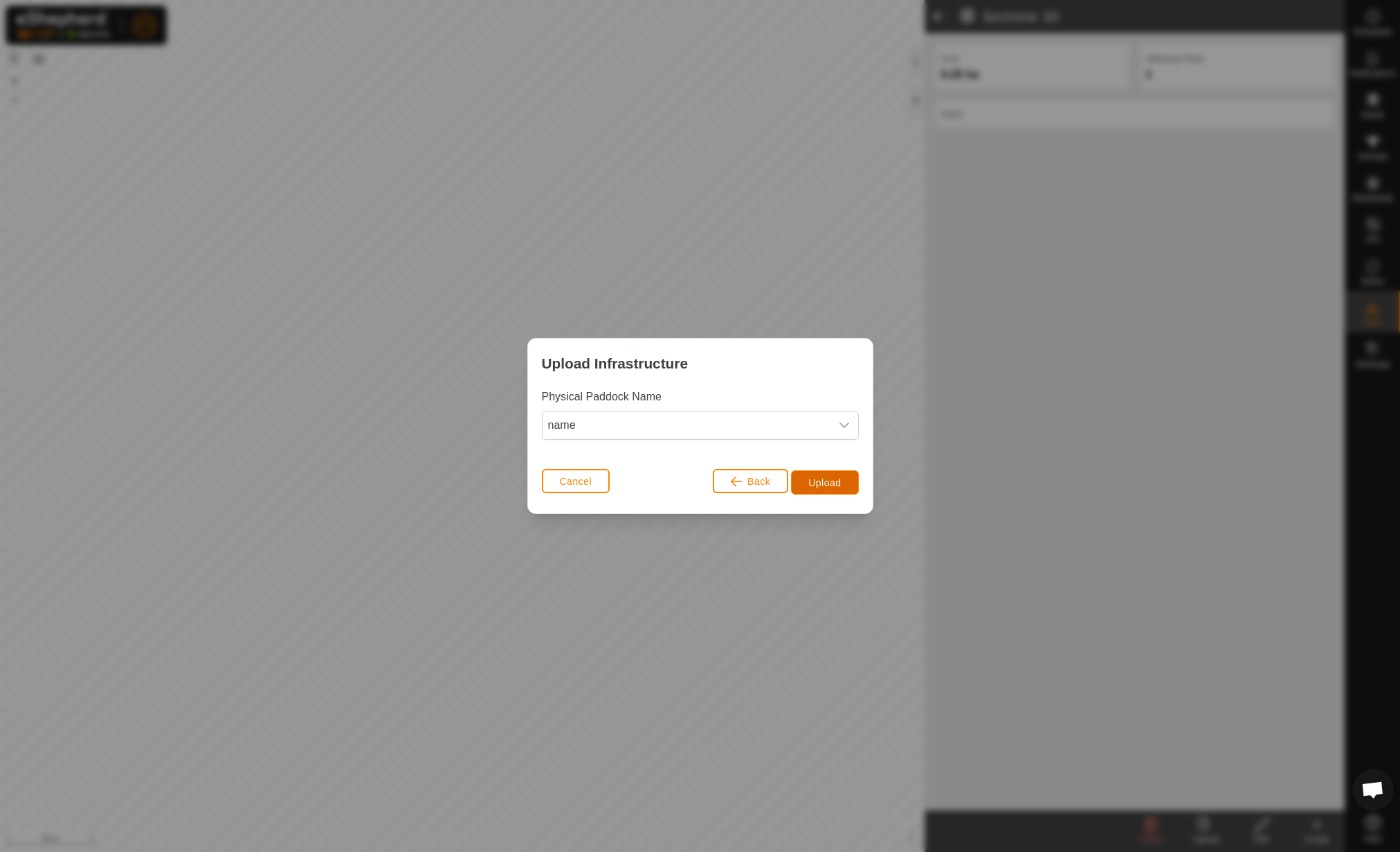
click at [841, 483] on button "Upload" at bounding box center [825, 482] width 67 height 24
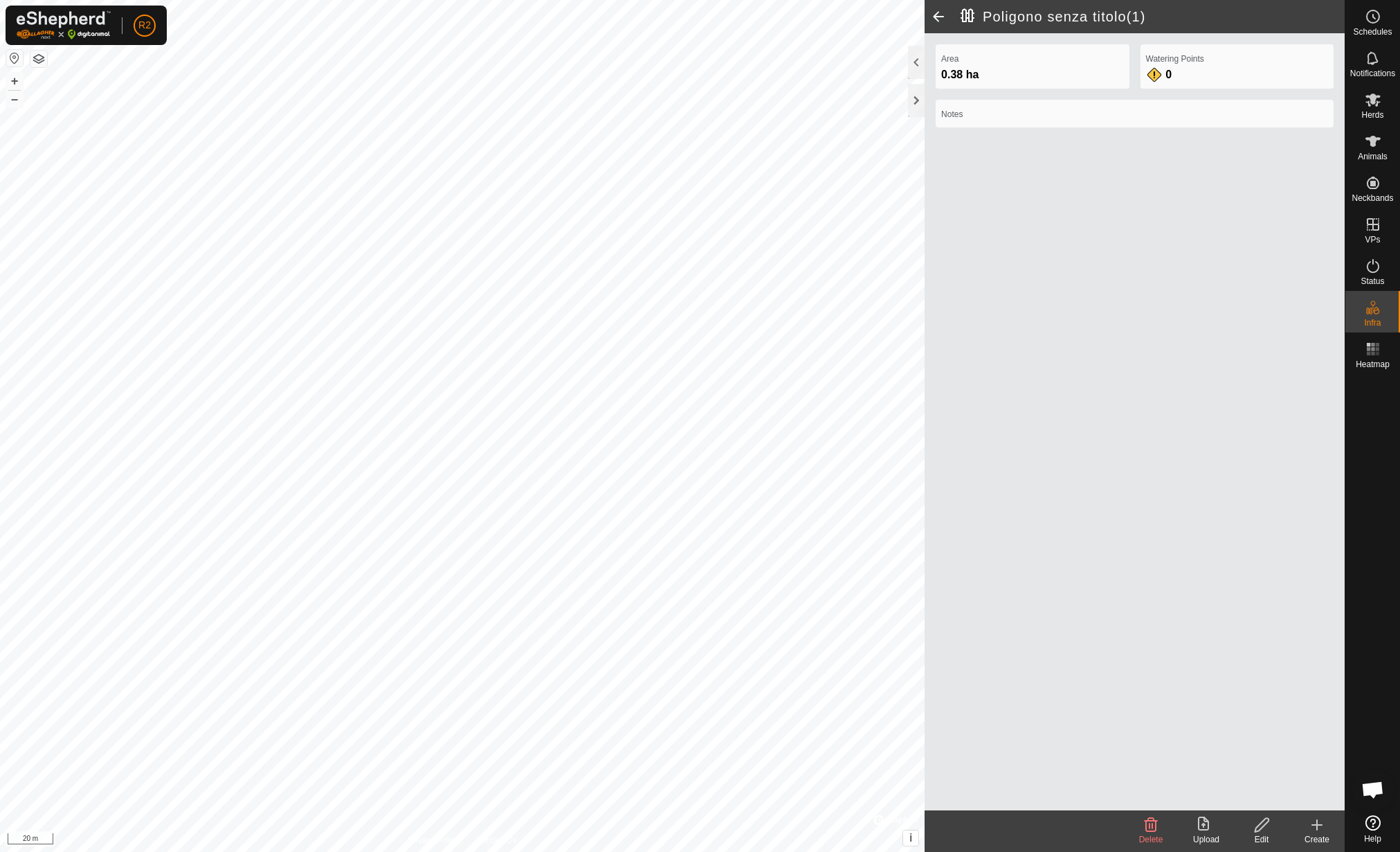
click at [1263, 826] on icon at bounding box center [1261, 824] width 14 height 14
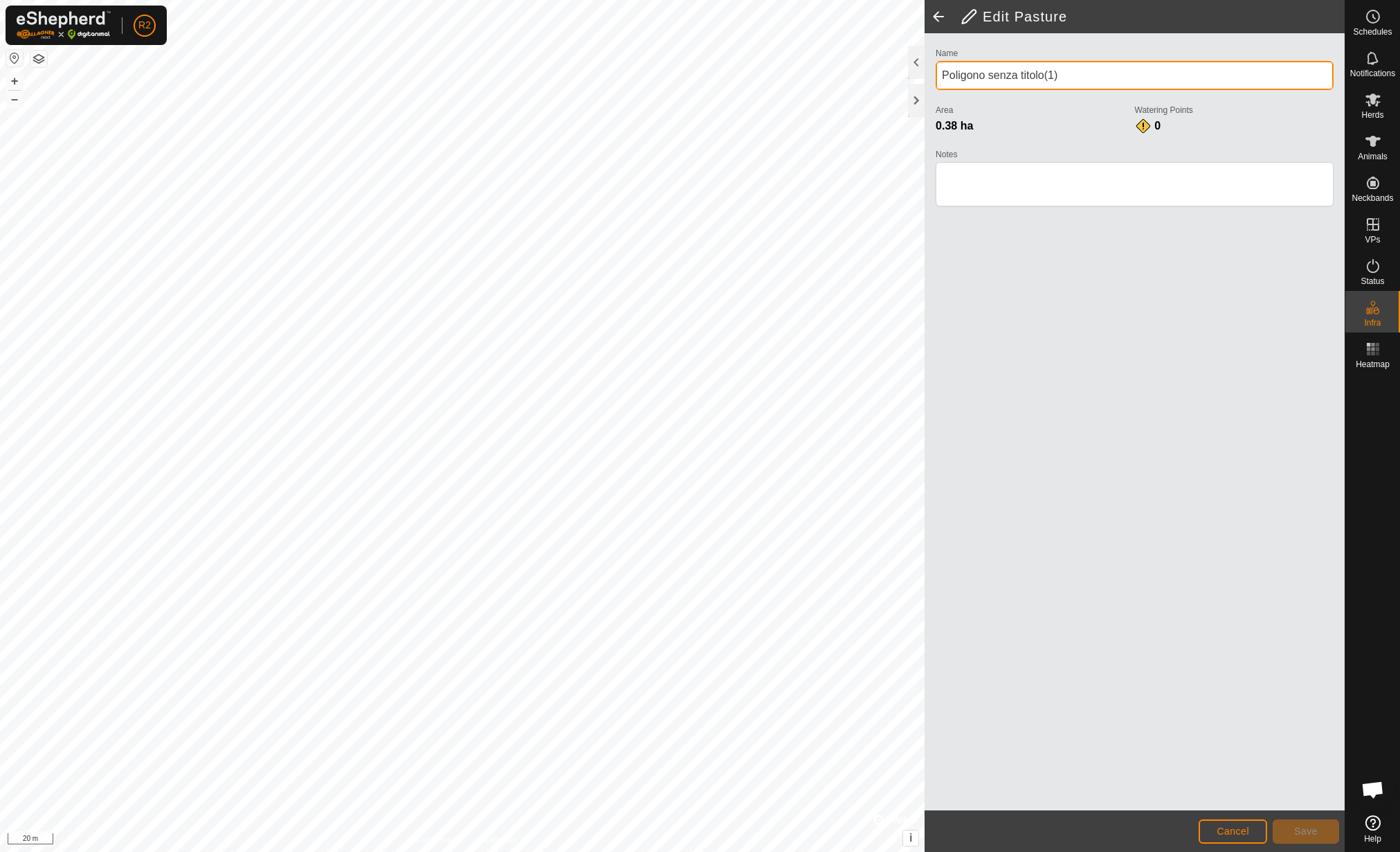
click at [667, 108] on div "Edit Pasture Name Poligono senza titolo(1) Area 0.38 ha Watering Points 0 Notes…" at bounding box center [672, 426] width 1344 height 852
type input "Sezione 31"
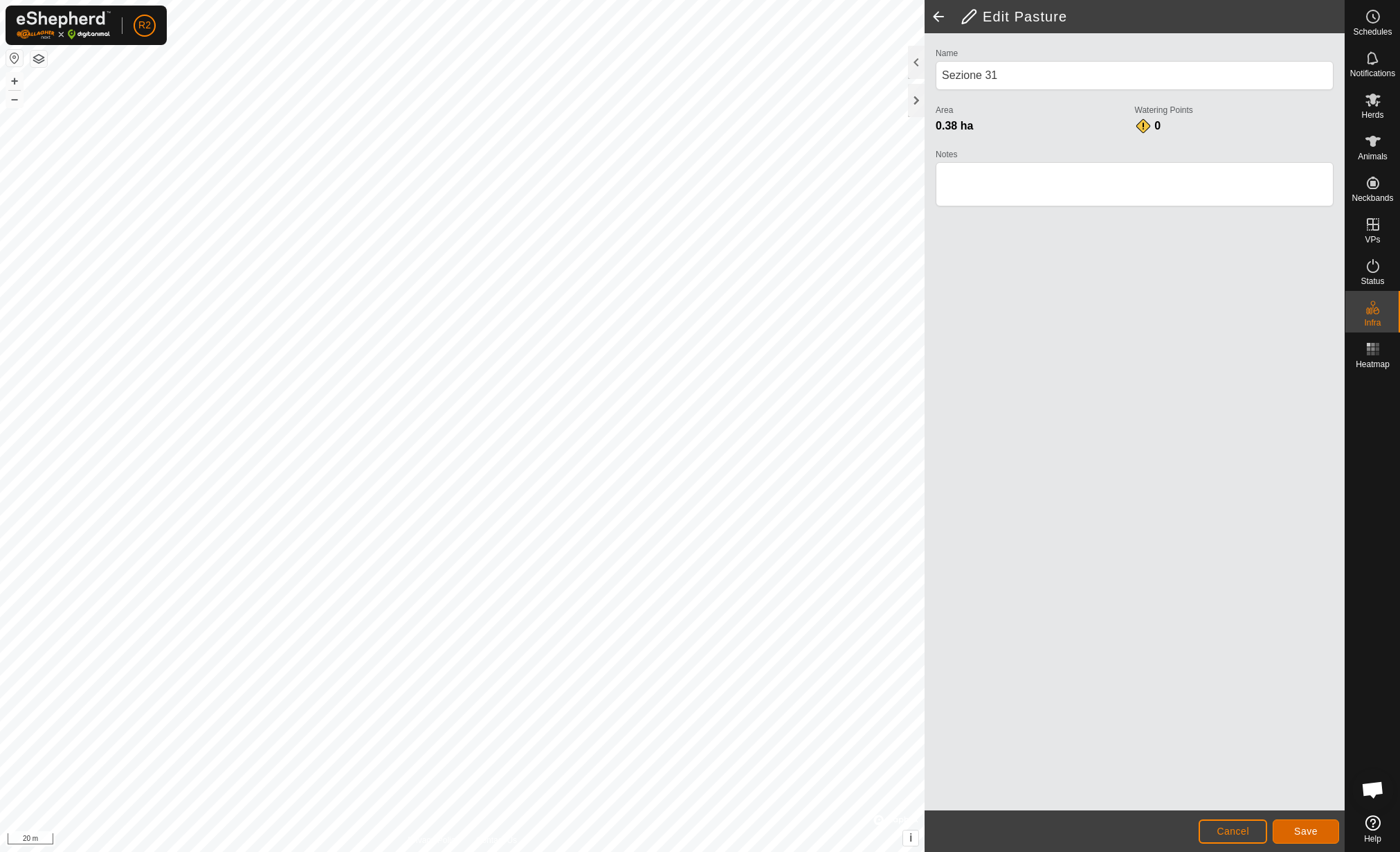
click at [1305, 837] on button "Save" at bounding box center [1306, 831] width 66 height 24
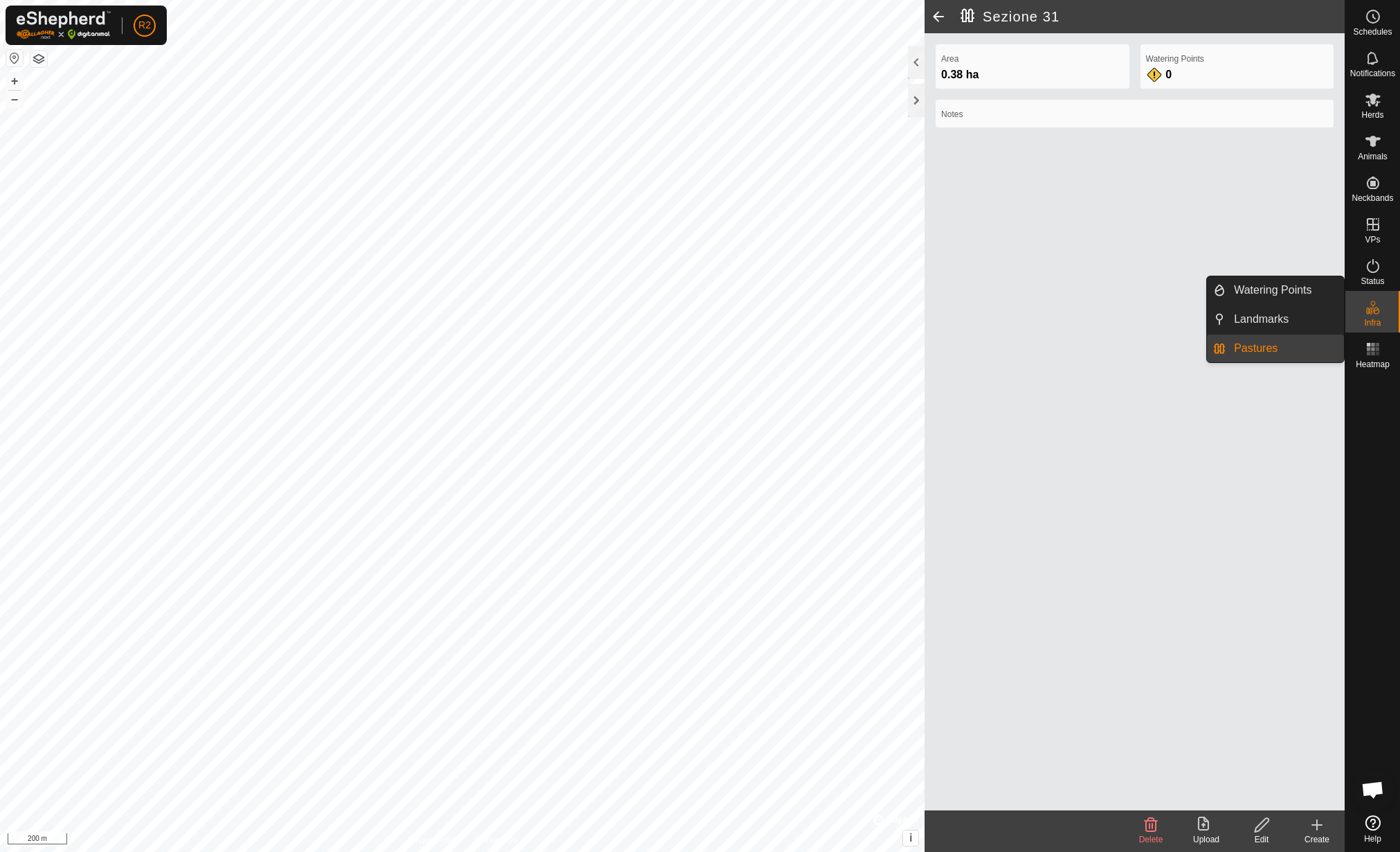
click at [1287, 343] on link "Pastures" at bounding box center [1285, 349] width 118 height 28
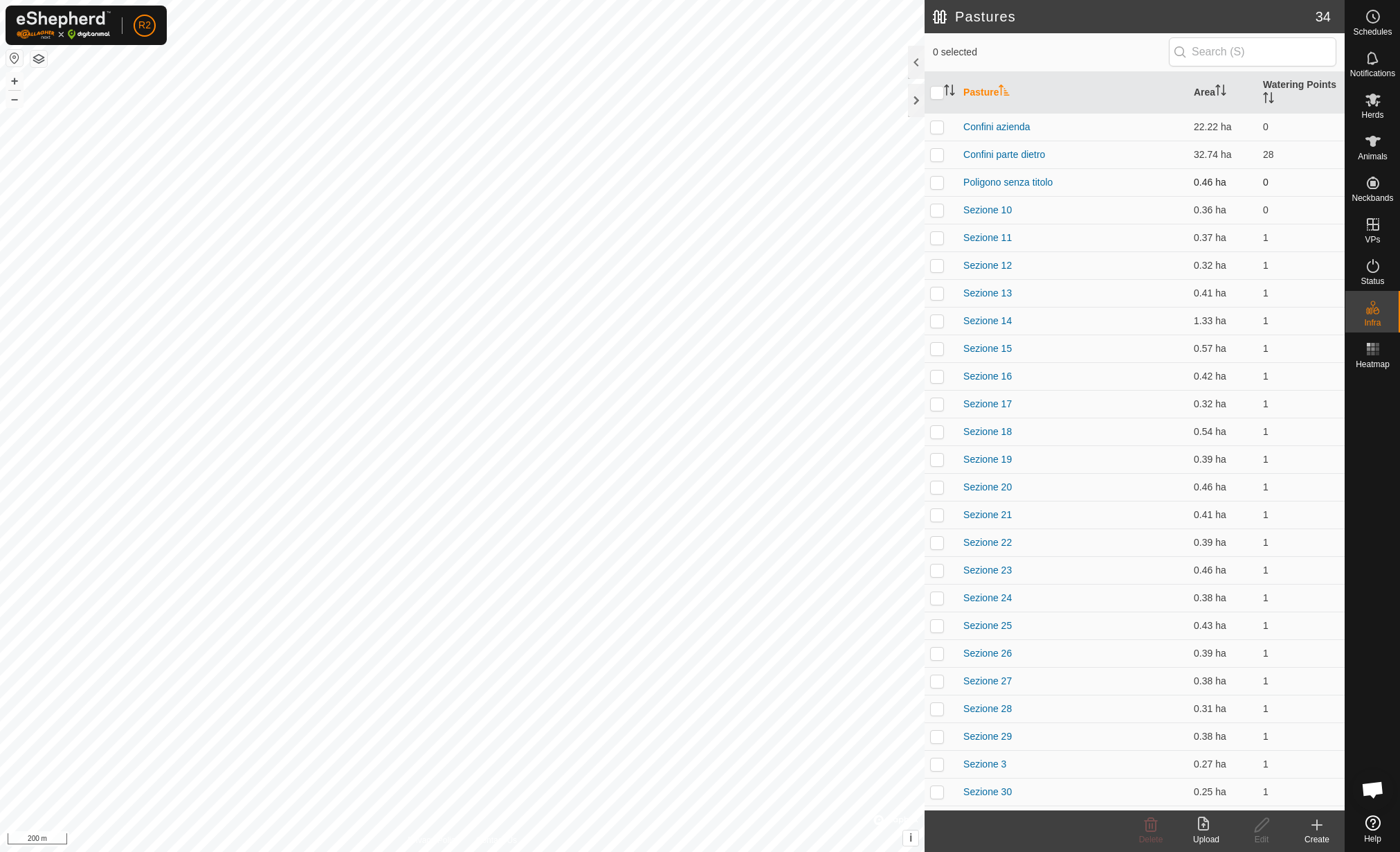
click at [1014, 175] on td "Poligono senza titolo" at bounding box center [1074, 182] width 231 height 28
click at [1014, 177] on link "Poligono senza titolo" at bounding box center [1008, 182] width 89 height 11
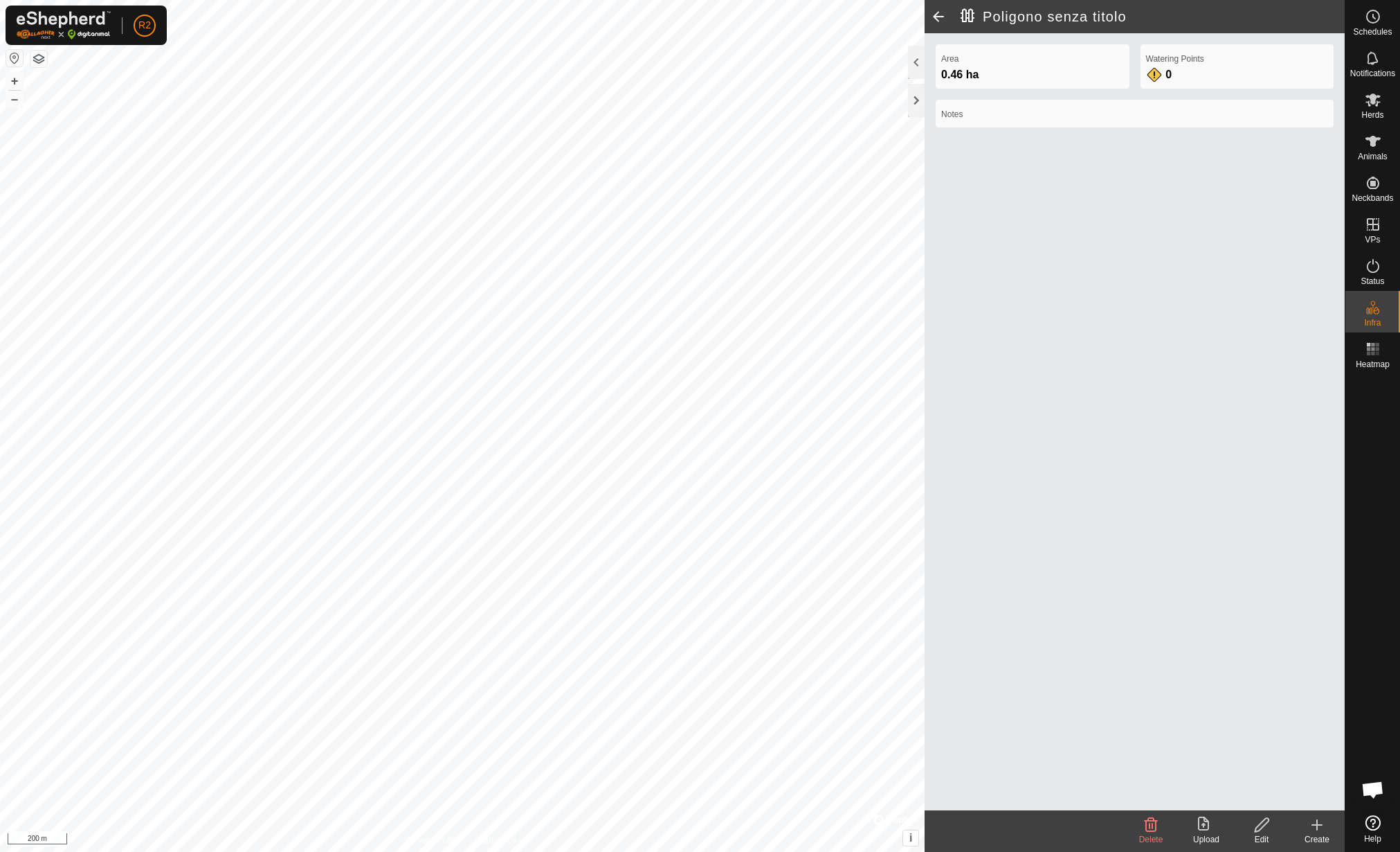
click at [940, 11] on span at bounding box center [938, 16] width 28 height 33
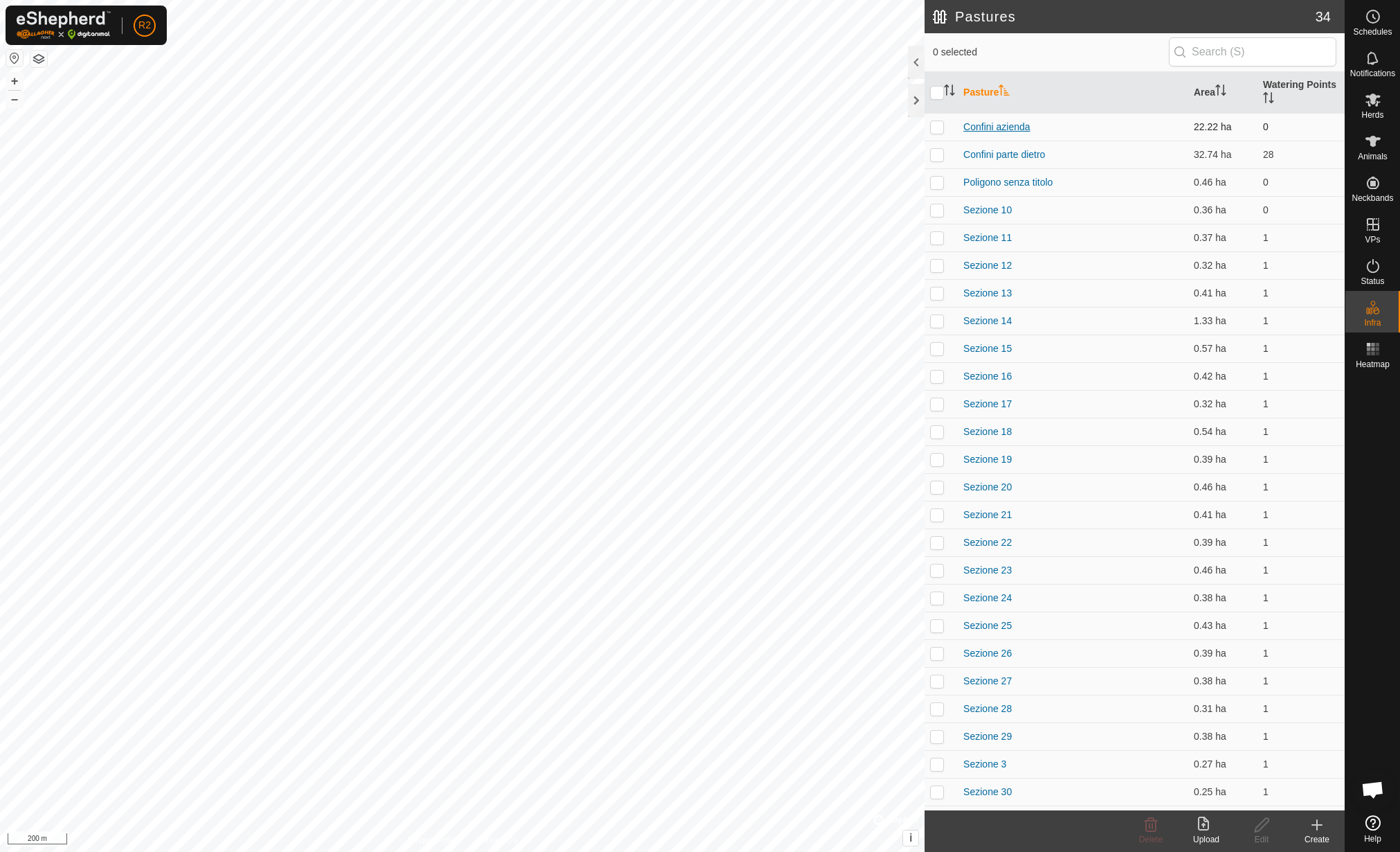
click at [991, 126] on link "Confini azienda" at bounding box center [997, 126] width 67 height 11
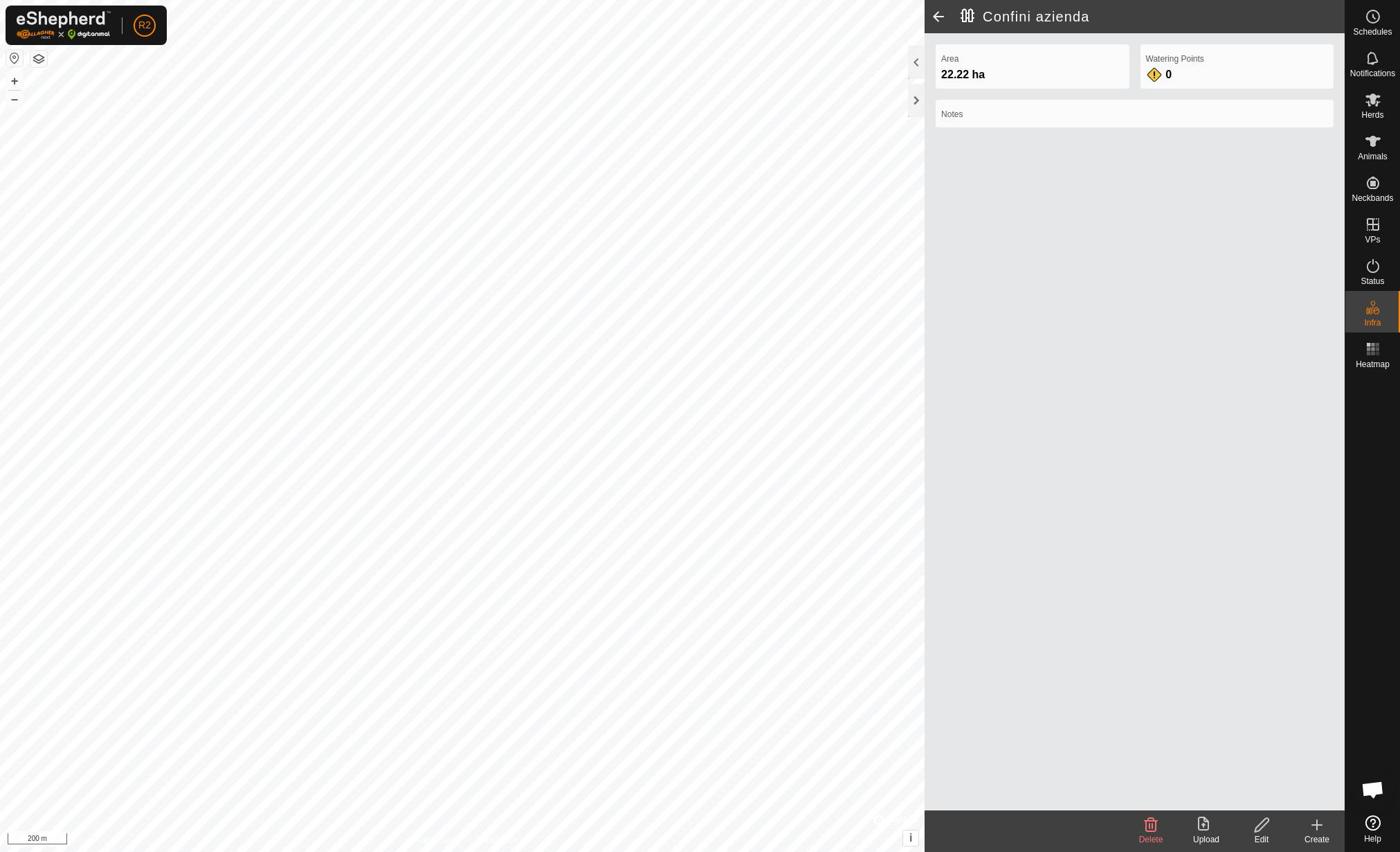
click at [943, 19] on span at bounding box center [938, 16] width 28 height 33
click at [1254, 829] on icon at bounding box center [1262, 824] width 18 height 17
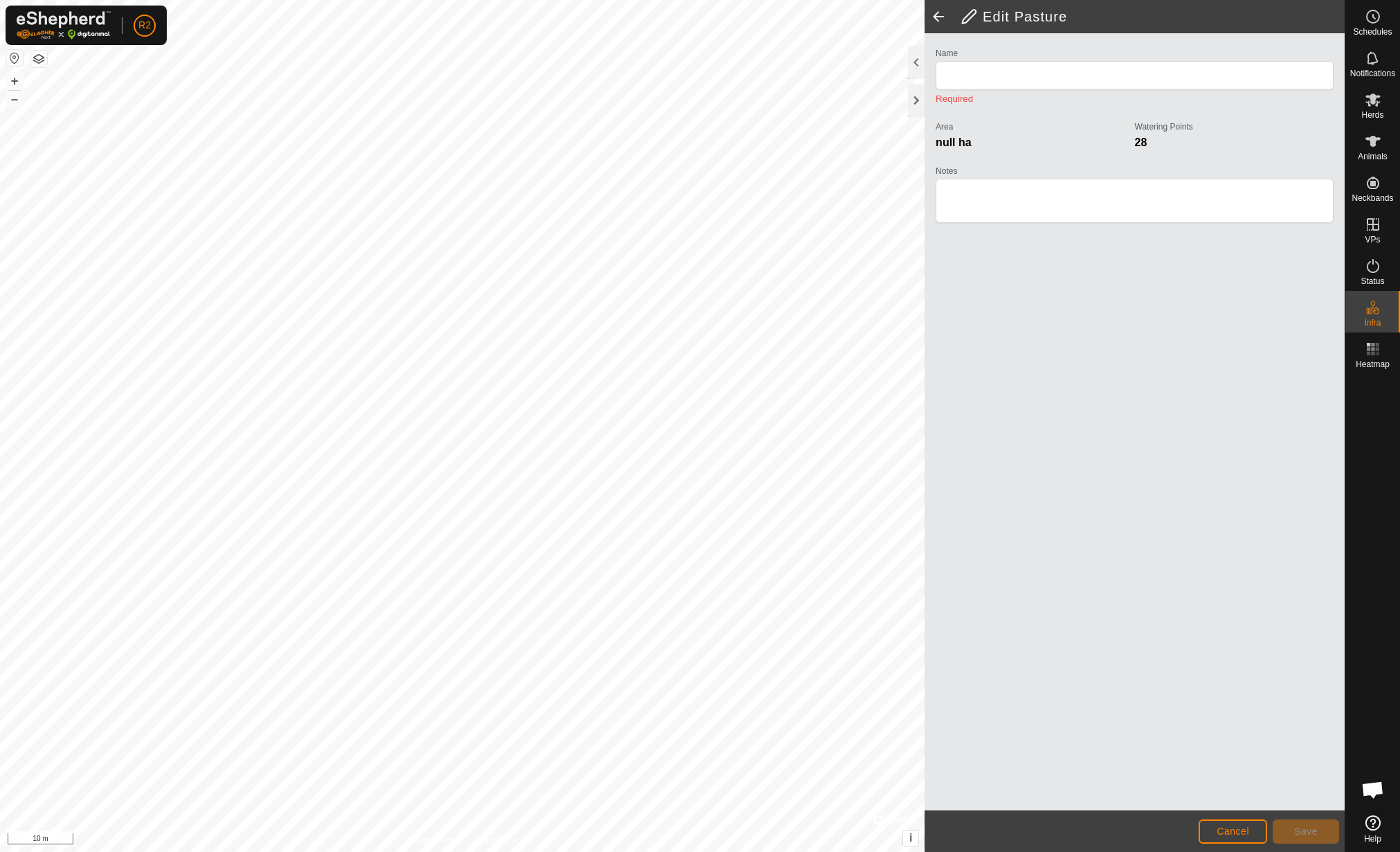
type input "Sezione 31"
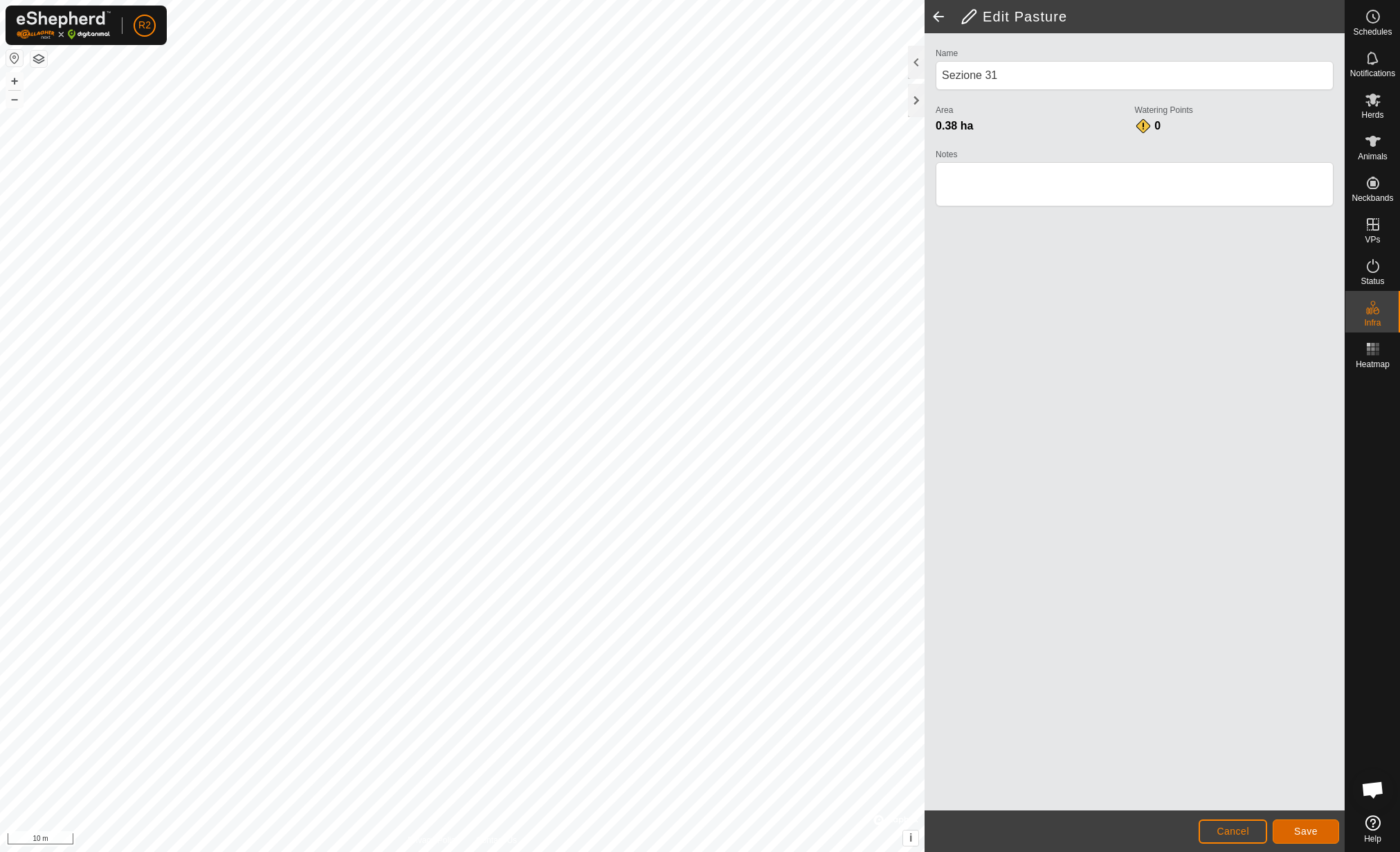
click at [1284, 829] on button "Save" at bounding box center [1306, 831] width 66 height 24
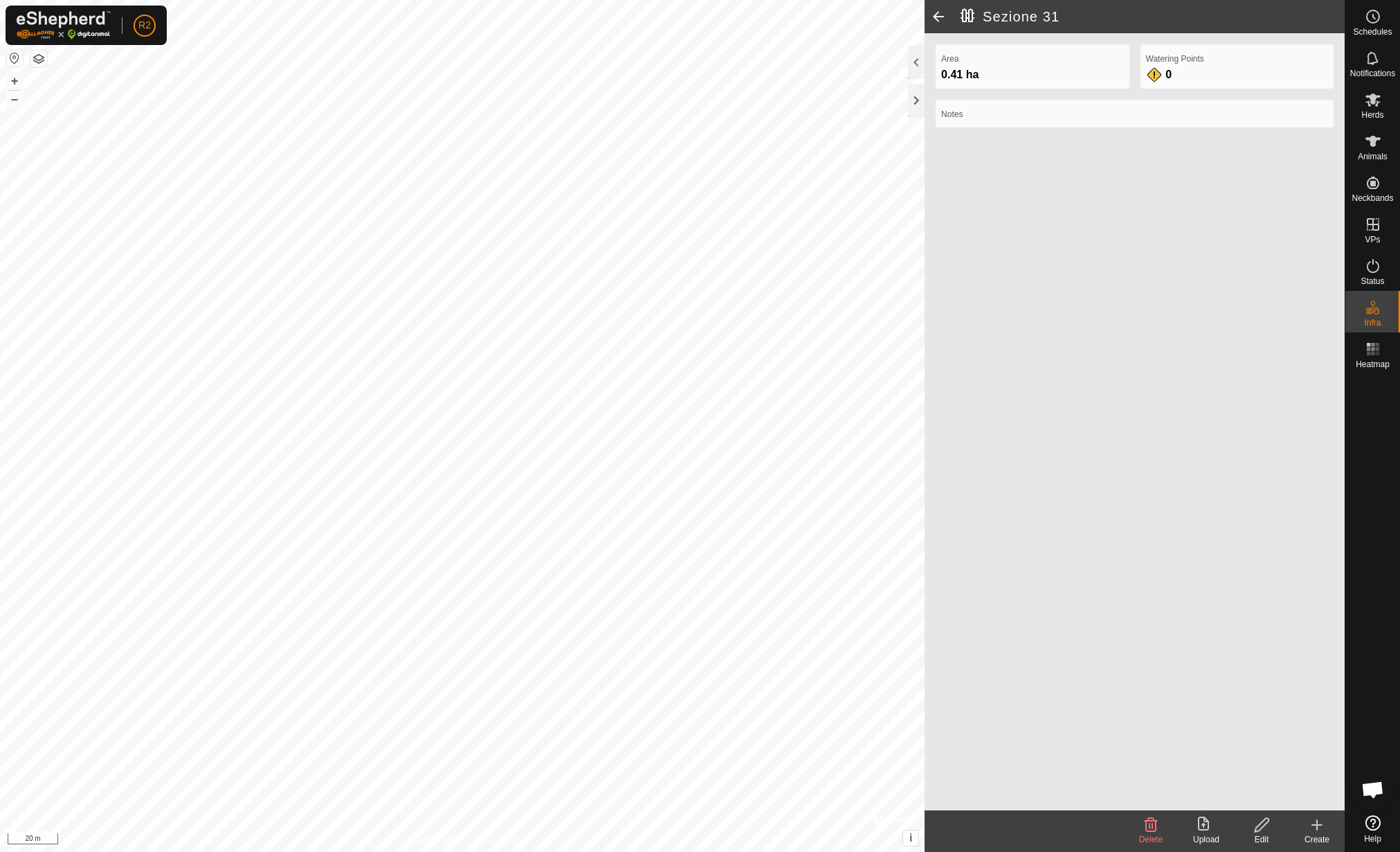
click at [1212, 829] on icon at bounding box center [1206, 824] width 17 height 17
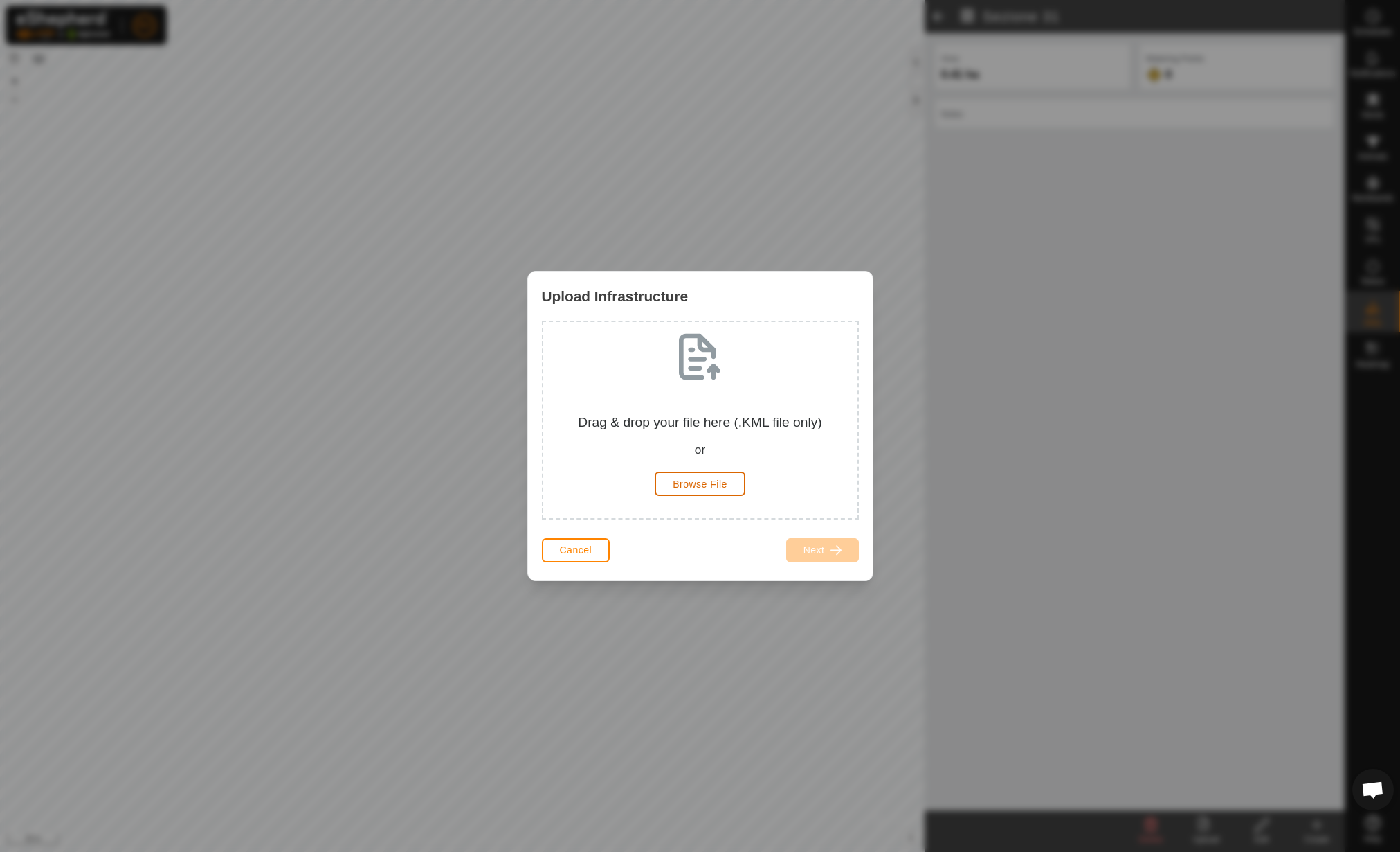
click at [692, 483] on span "Browse File" at bounding box center [700, 484] width 55 height 11
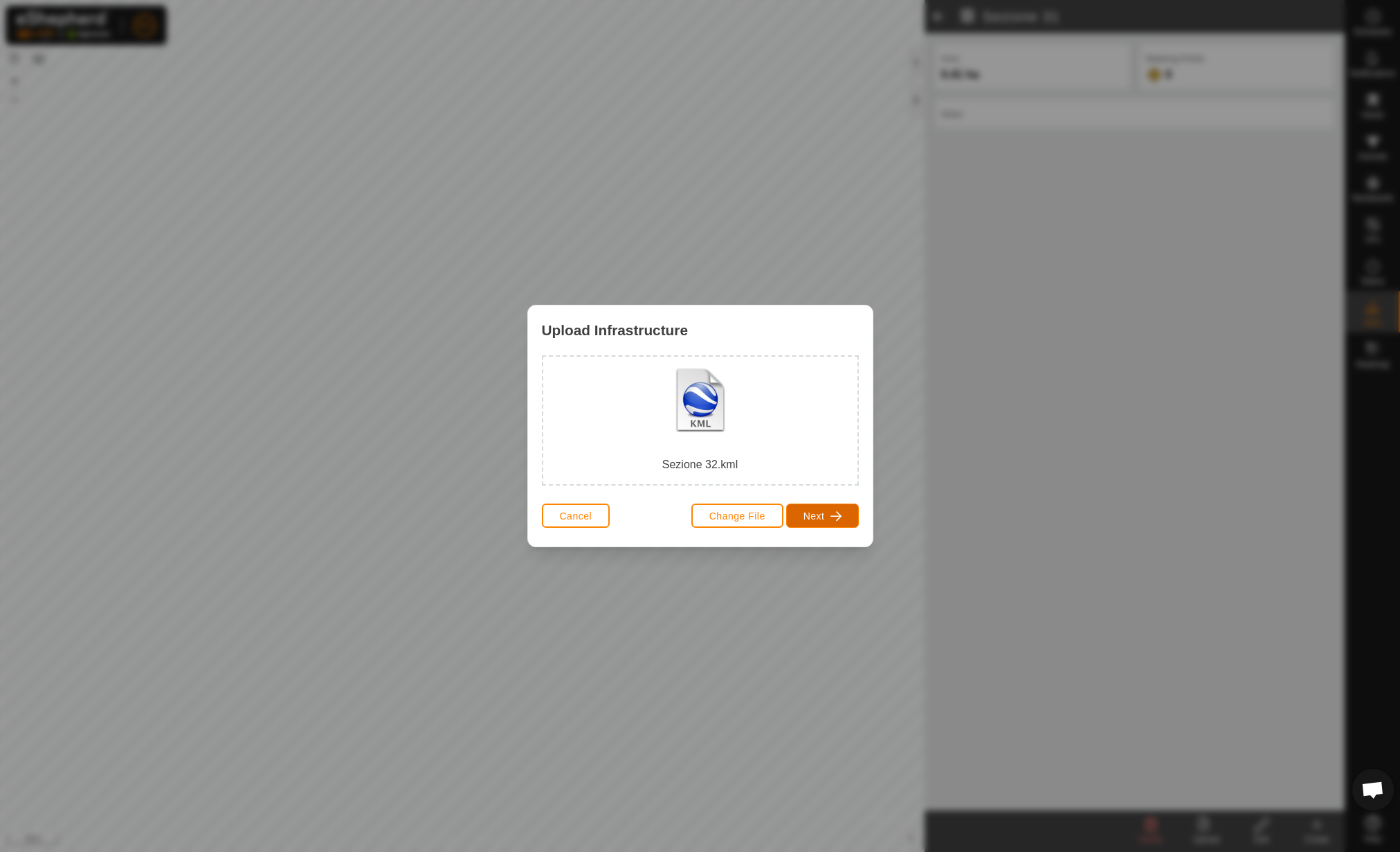
click at [818, 520] on span "Next" at bounding box center [814, 515] width 21 height 11
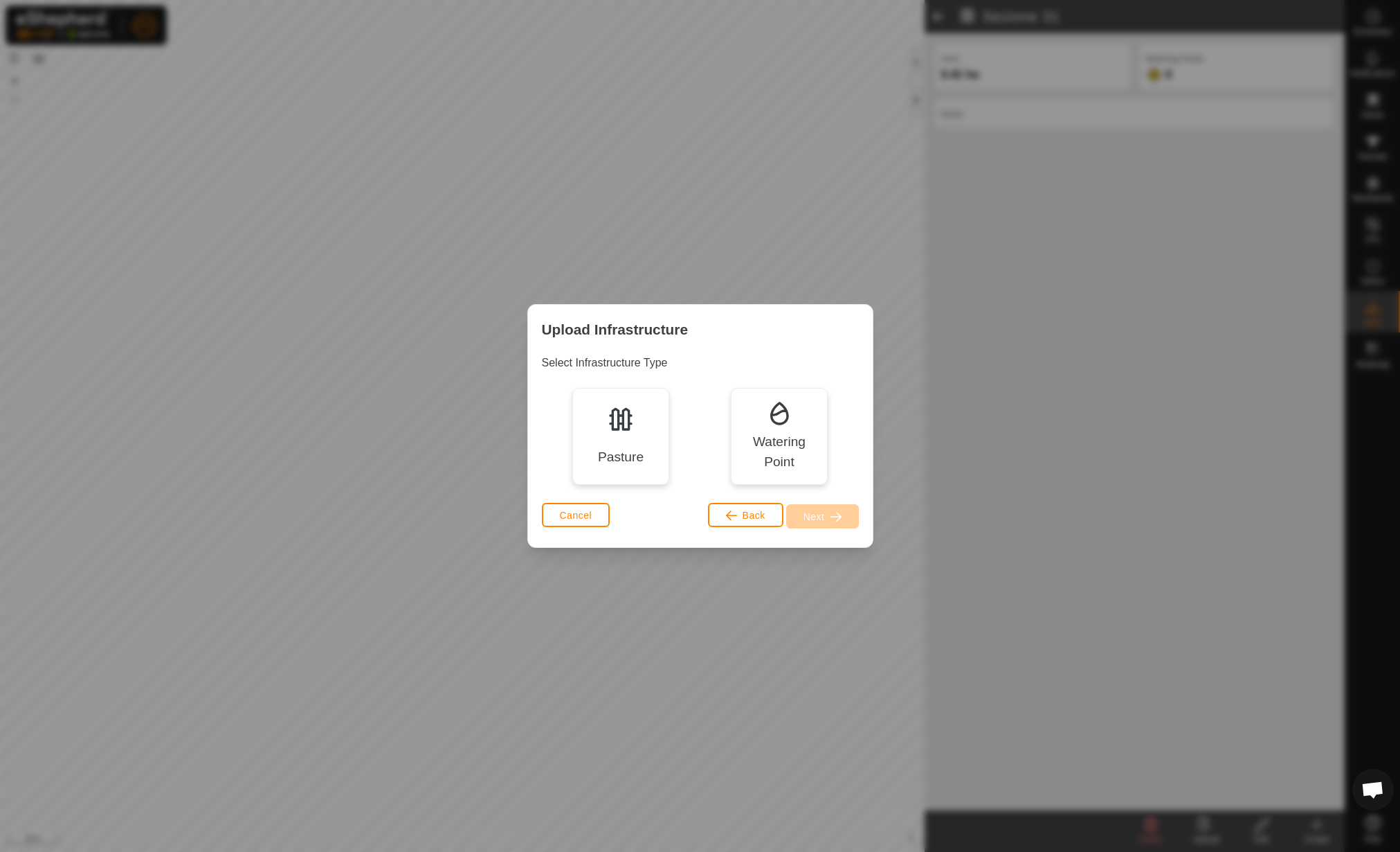
click at [647, 443] on div "Pasture" at bounding box center [621, 436] width 97 height 97
click at [825, 512] on span "Next" at bounding box center [814, 516] width 21 height 11
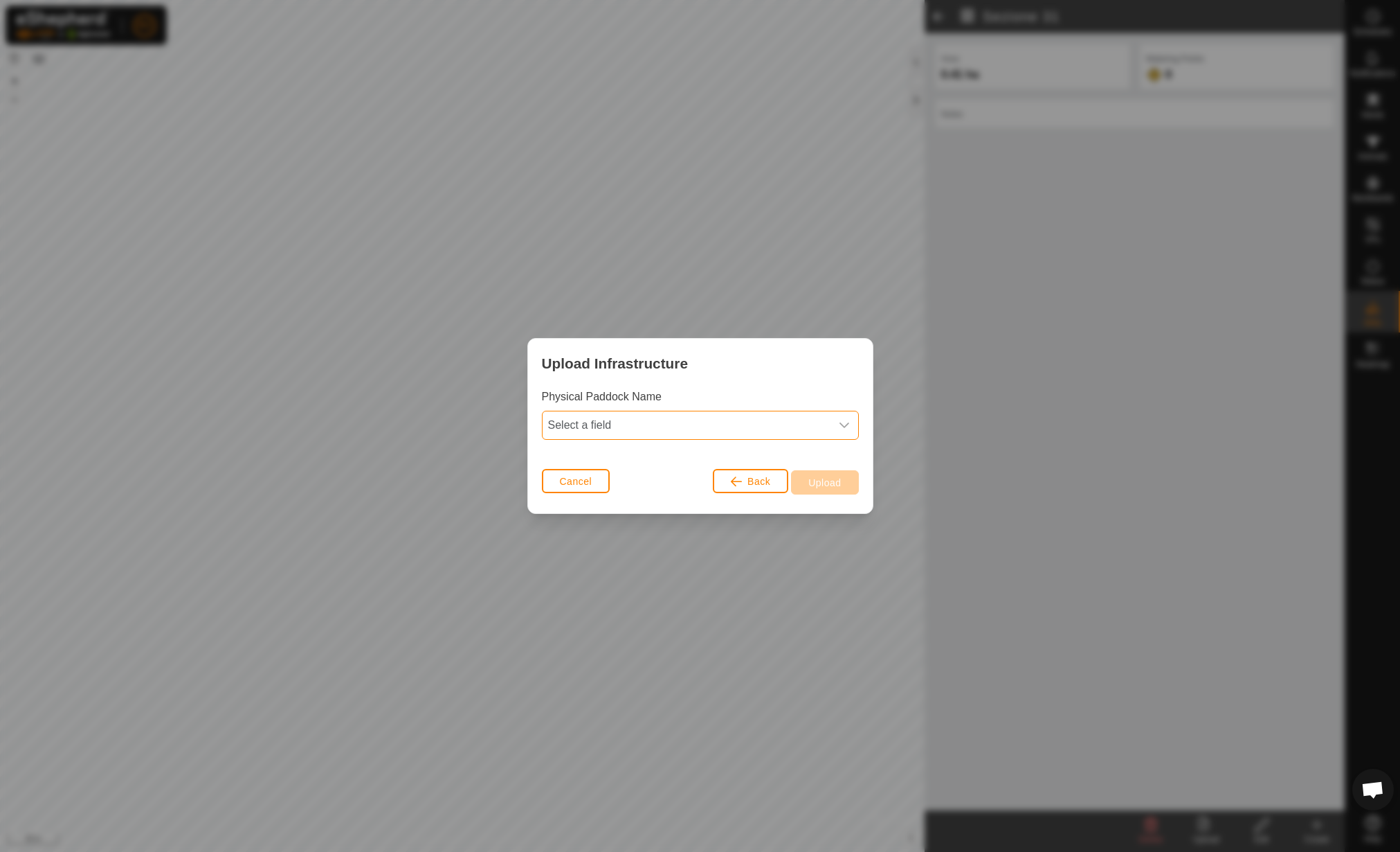
click at [794, 430] on span "Select a field" at bounding box center [686, 425] width 288 height 28
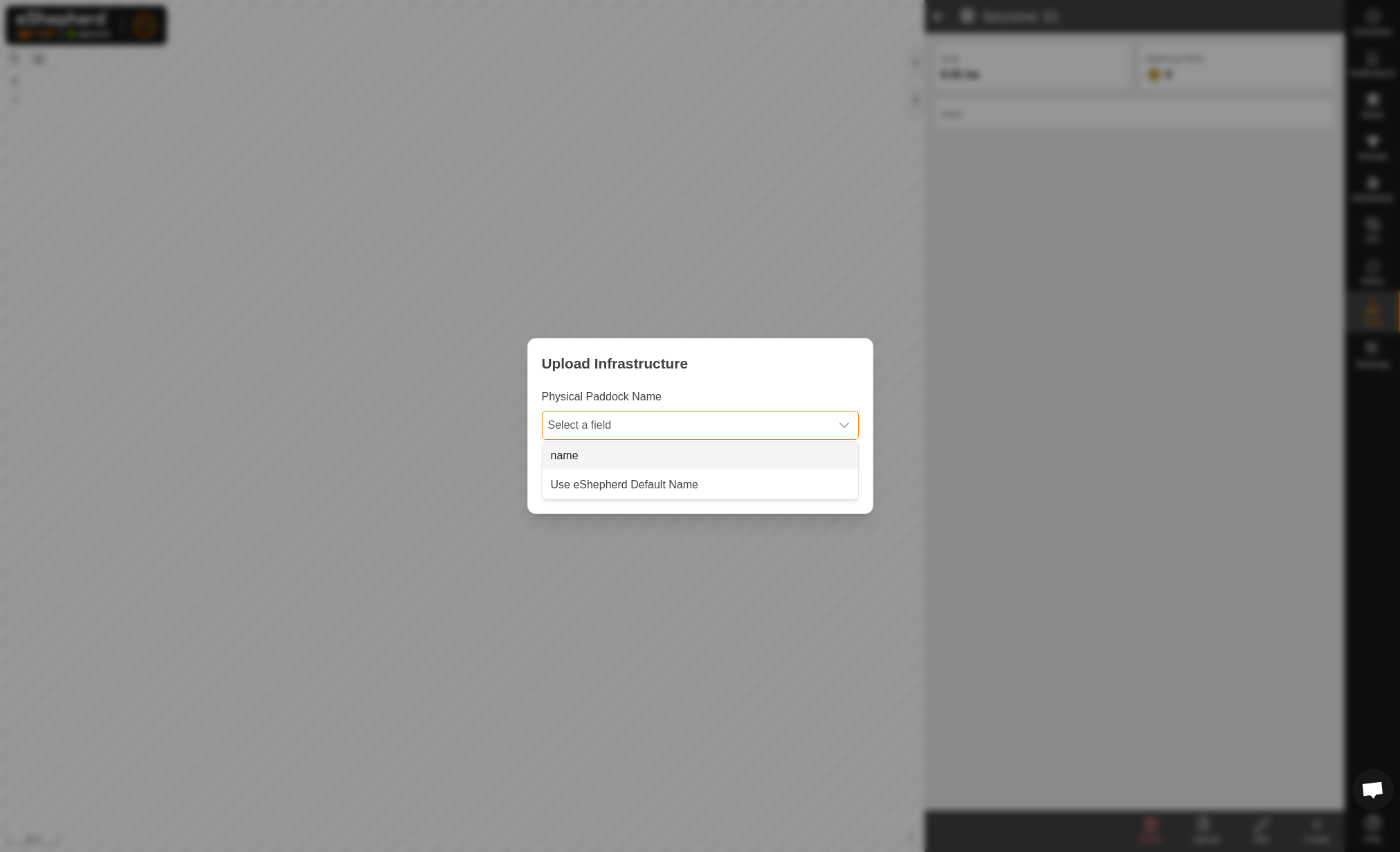
click at [775, 449] on li "name" at bounding box center [700, 456] width 315 height 28
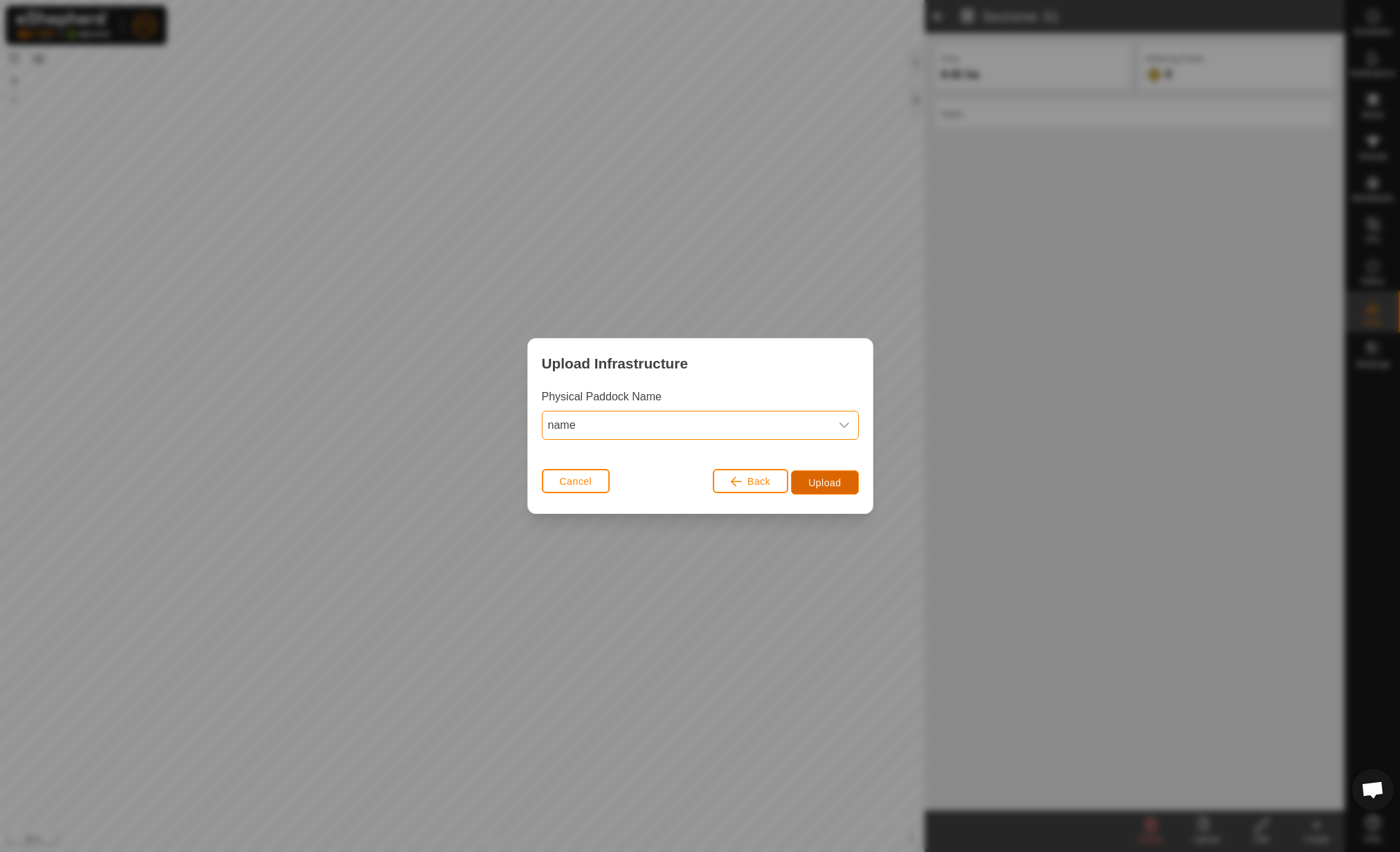
click at [828, 480] on span "Upload" at bounding box center [825, 482] width 33 height 11
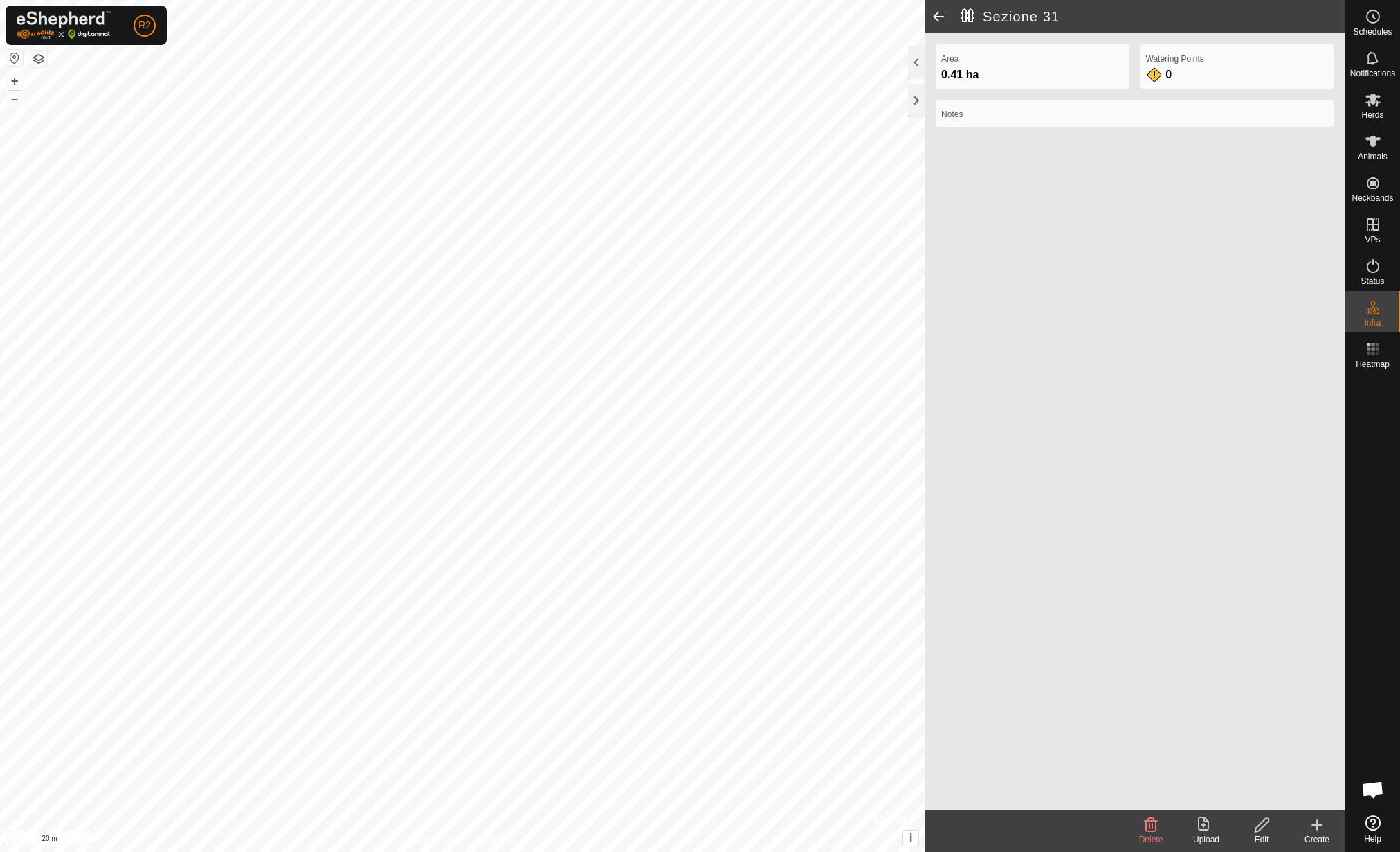
click at [1152, 827] on icon at bounding box center [1152, 824] width 13 height 14
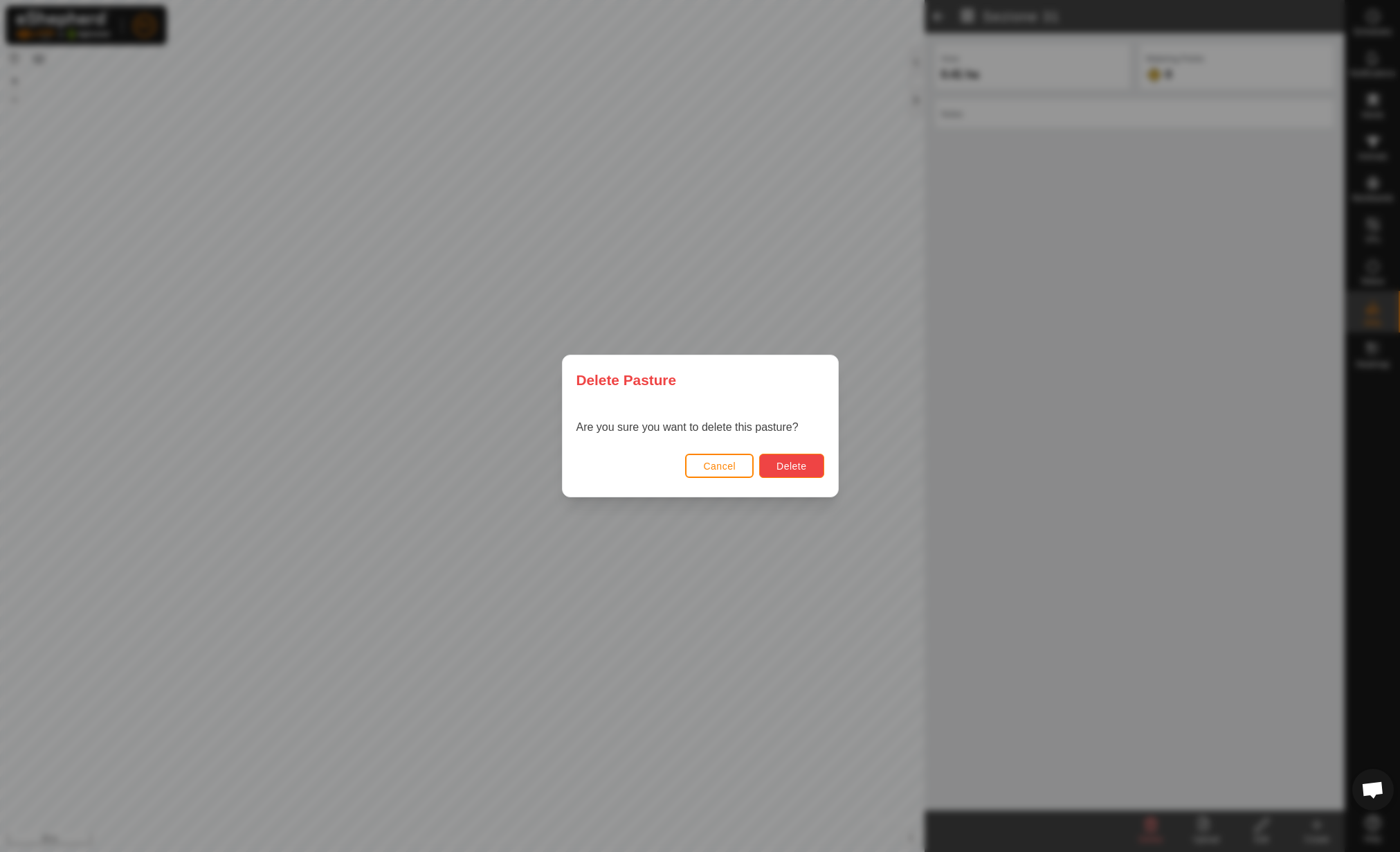
click at [804, 457] on button "Delete" at bounding box center [792, 465] width 64 height 24
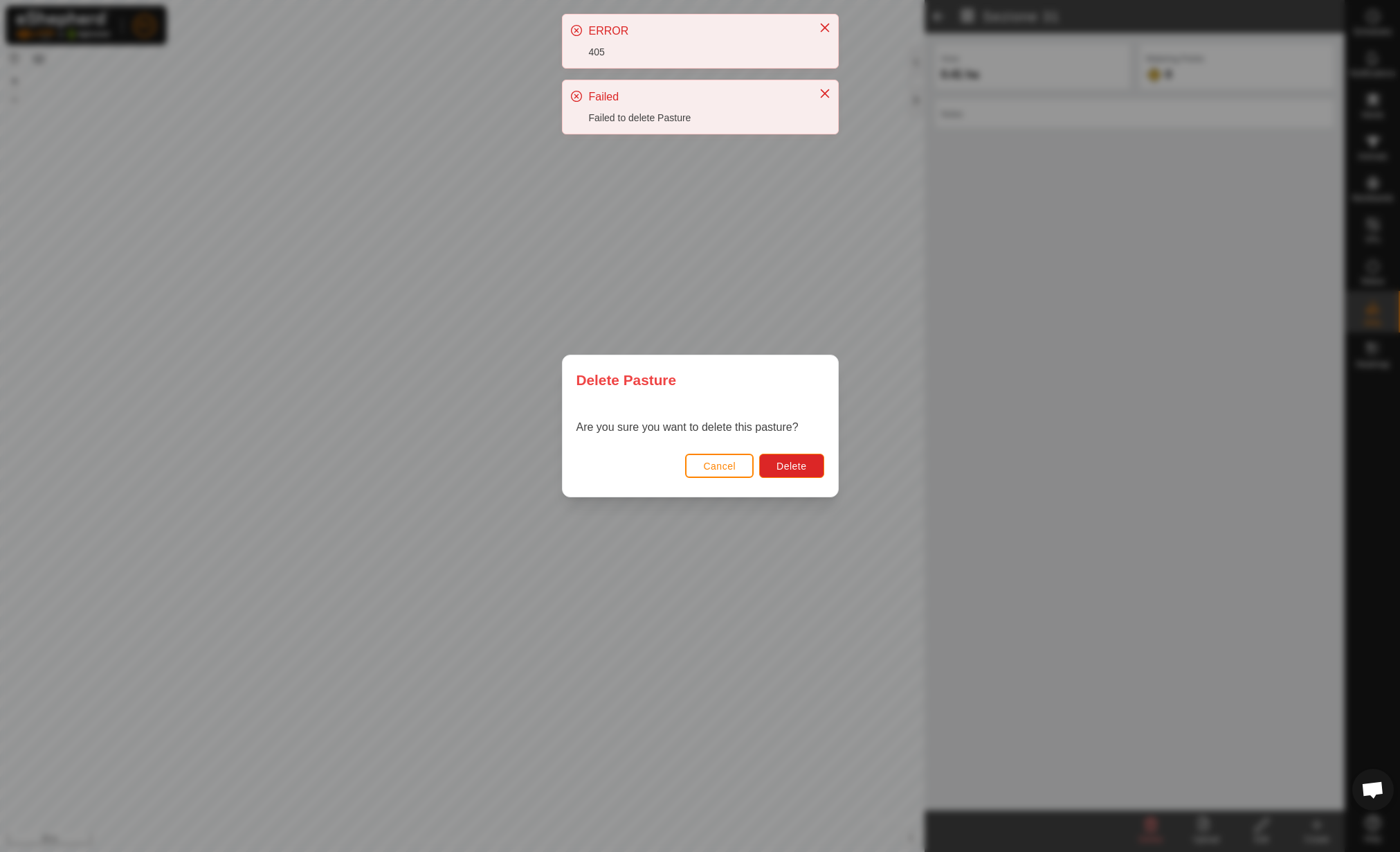
drag, startPoint x: 685, startPoint y: 214, endPoint x: 703, endPoint y: 263, distance: 52.2
click at [703, 263] on div "Delete Pasture Are you sure you want to delete this pasture? Cancel Delete" at bounding box center [700, 426] width 1400 height 852
click at [789, 461] on span "Delete" at bounding box center [791, 465] width 30 height 11
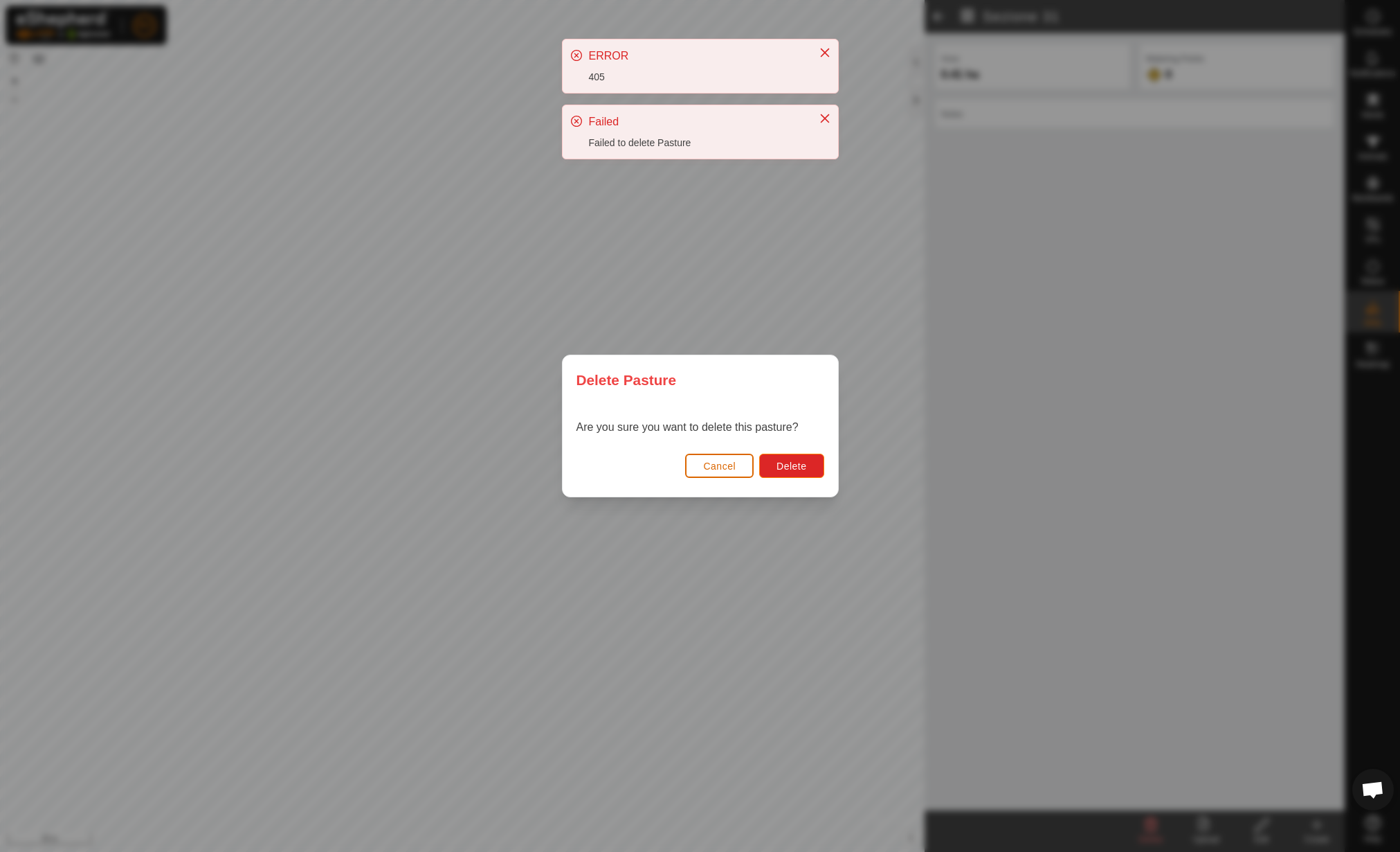
click at [725, 468] on span "Cancel" at bounding box center [719, 465] width 33 height 11
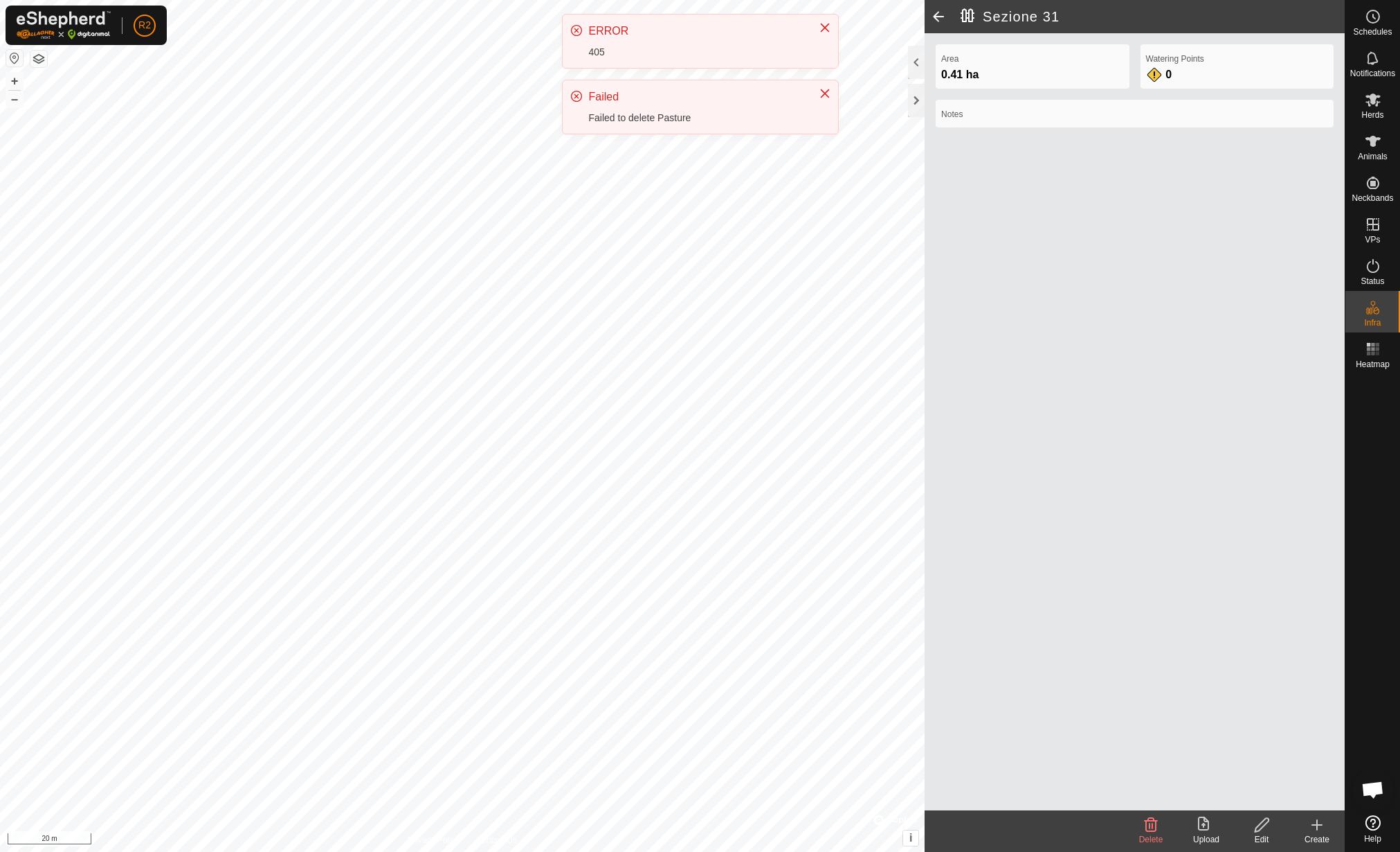
click at [942, 18] on span at bounding box center [938, 16] width 28 height 33
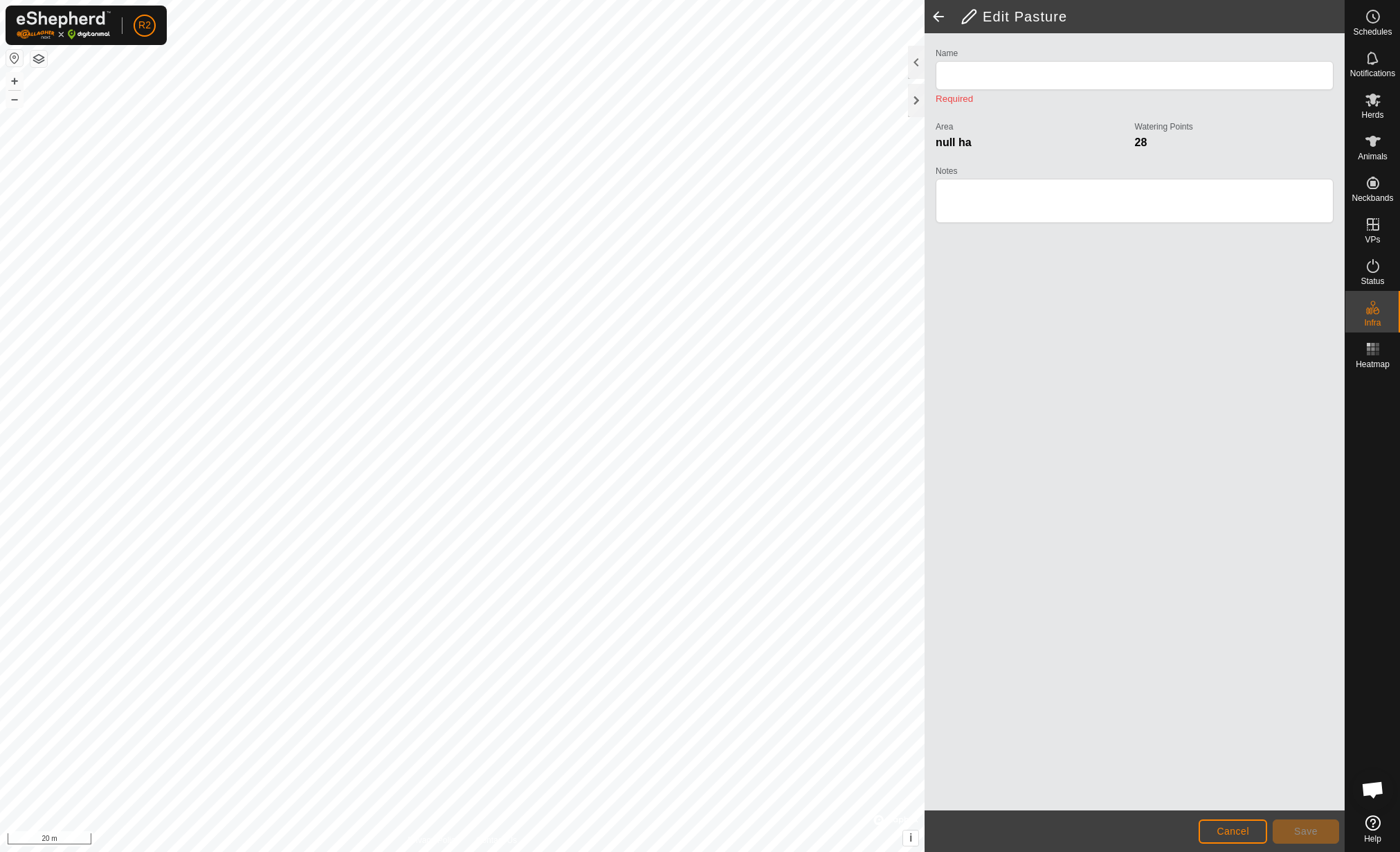
type input "Sezione 31"
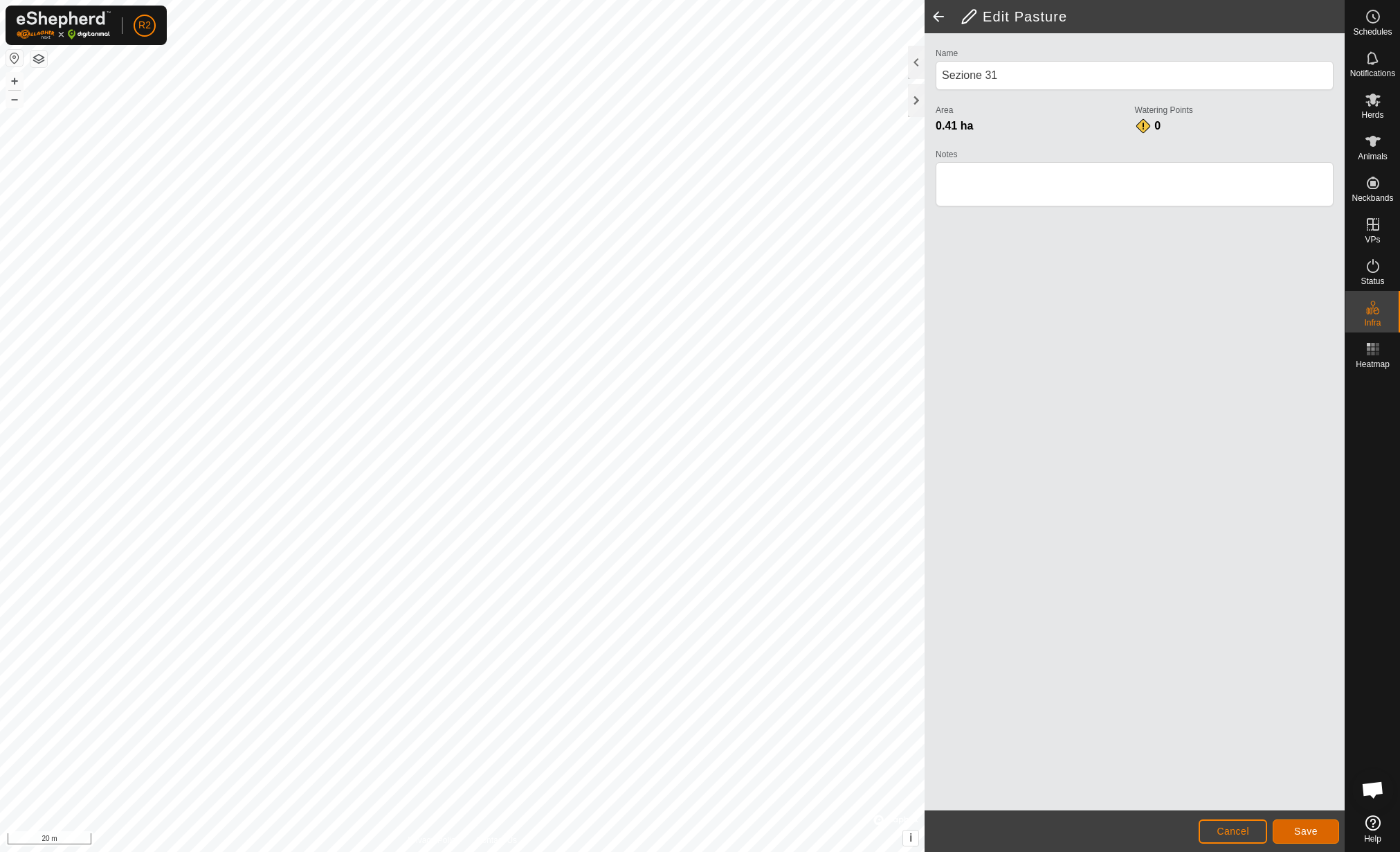
click at [1304, 831] on span "Save" at bounding box center [1306, 831] width 23 height 11
click at [930, 5] on span at bounding box center [938, 16] width 28 height 33
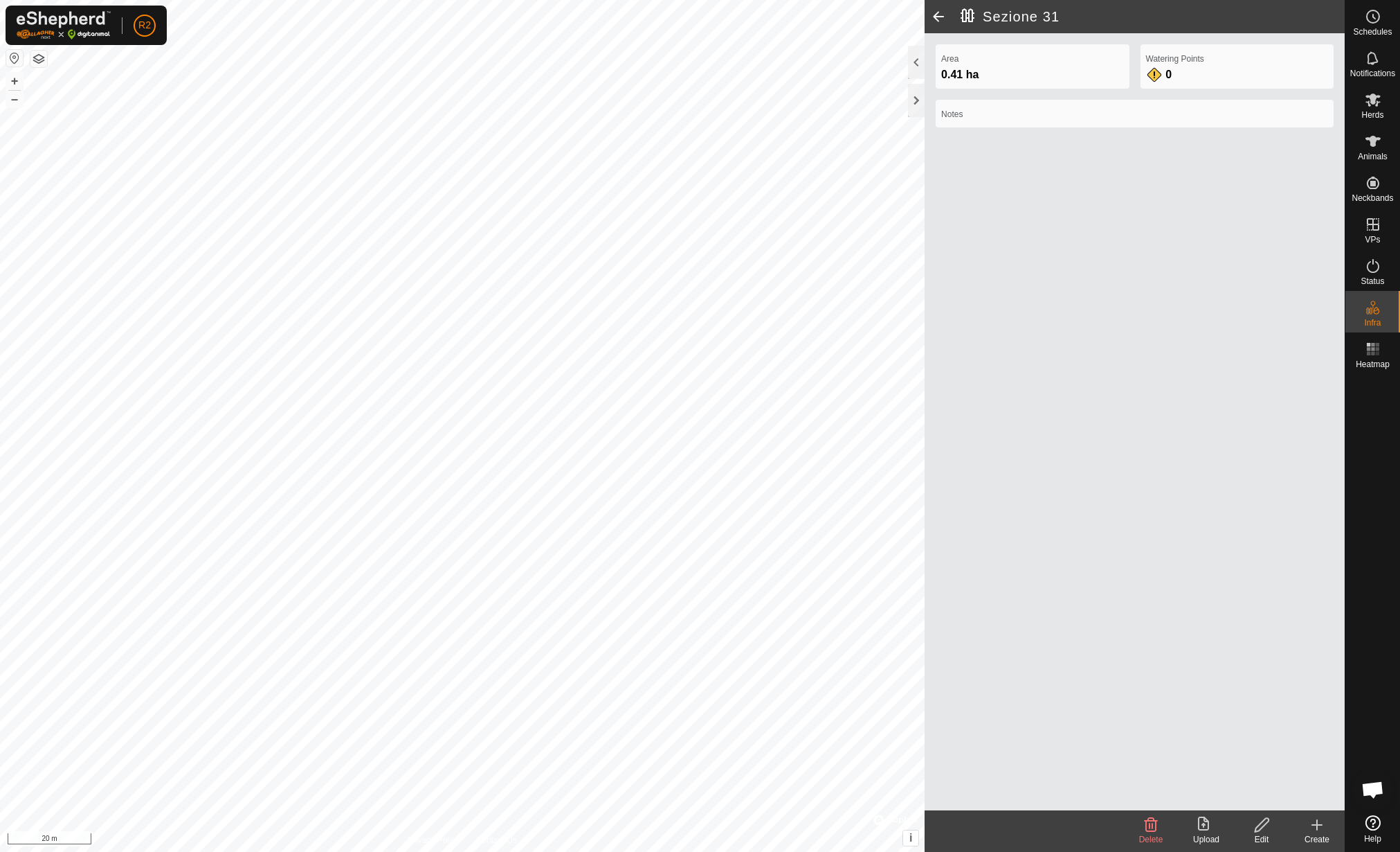
click at [939, 23] on span at bounding box center [938, 16] width 28 height 33
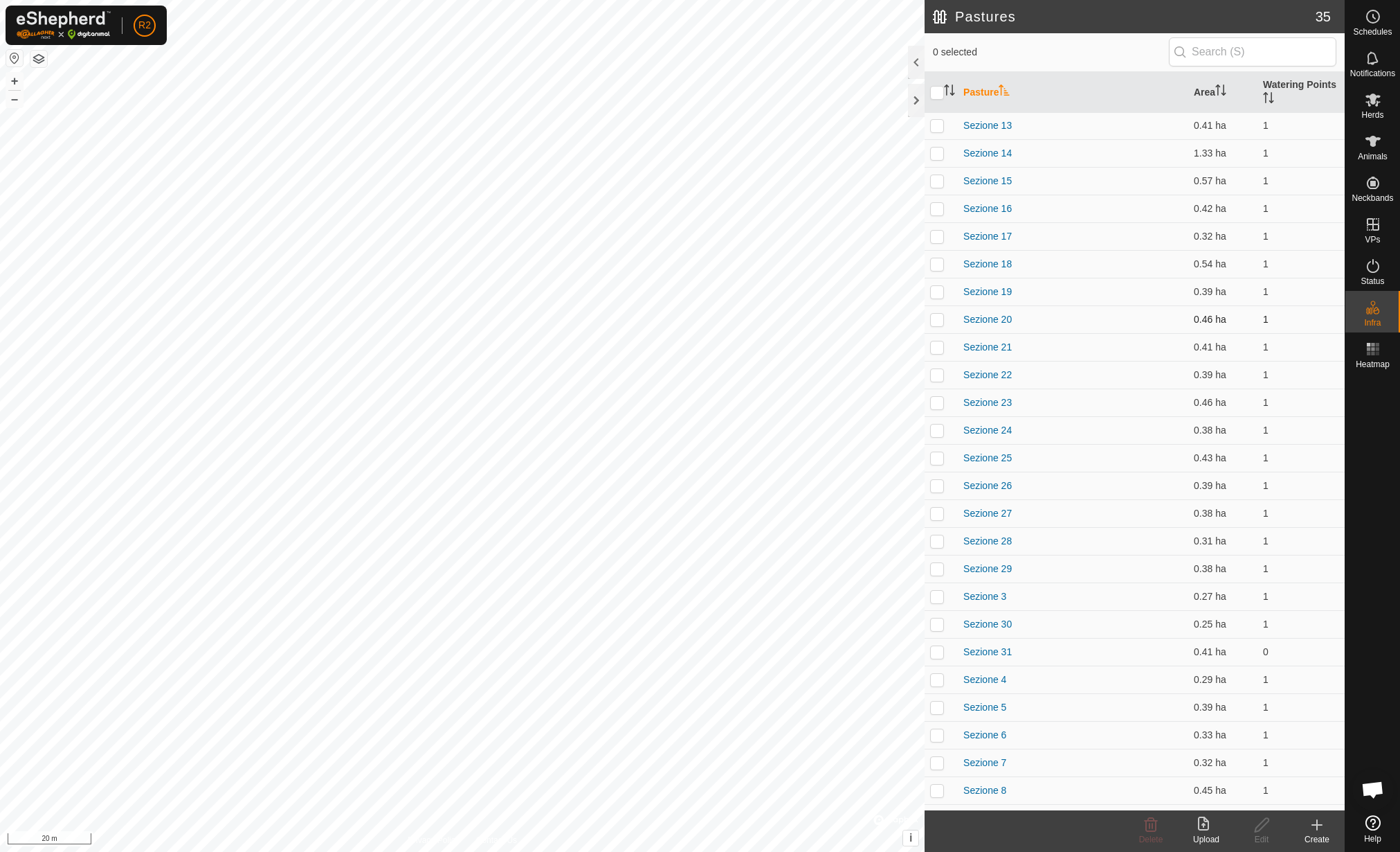
scroll to position [273, 0]
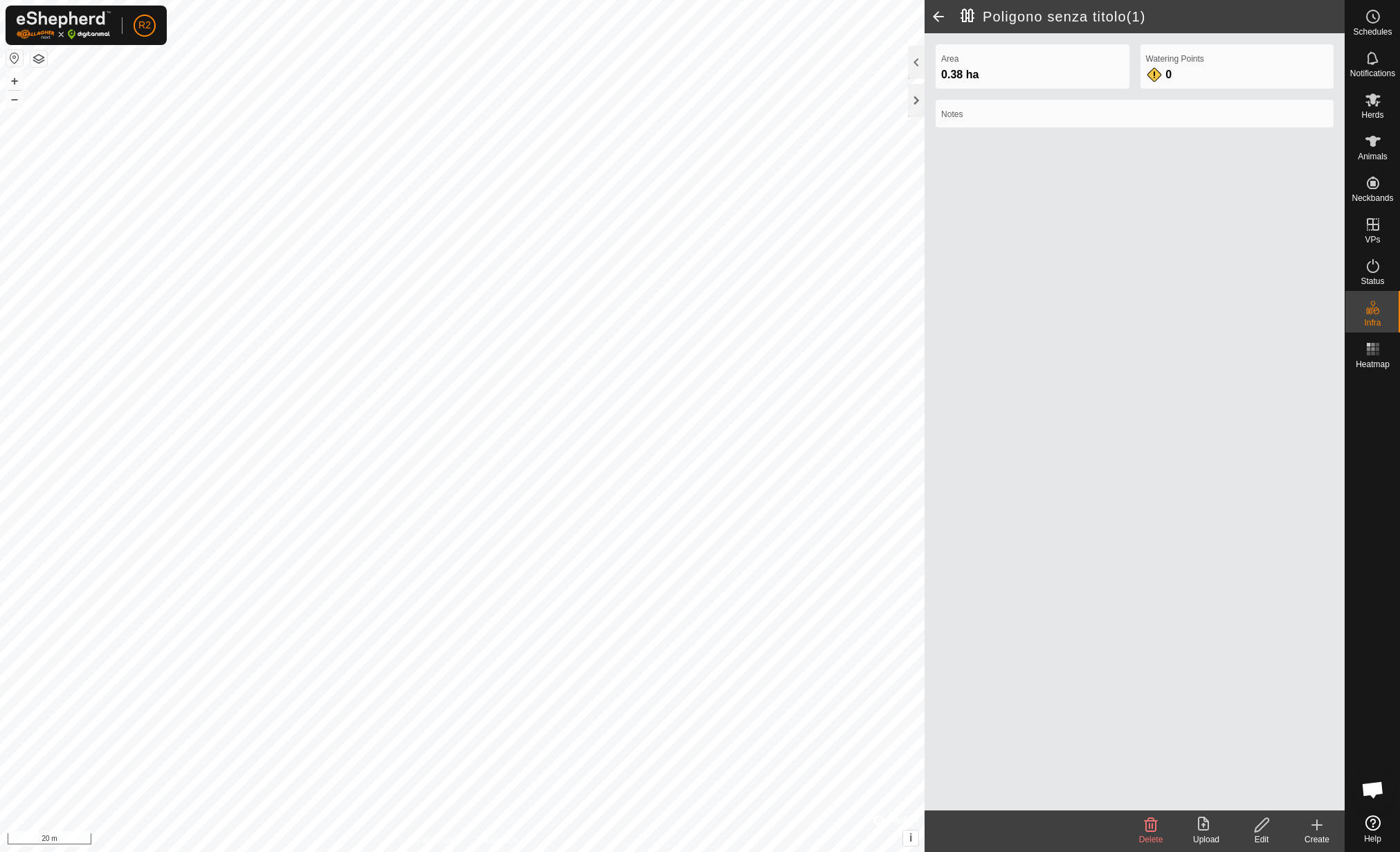
click at [1147, 838] on span "Delete" at bounding box center [1151, 839] width 24 height 9
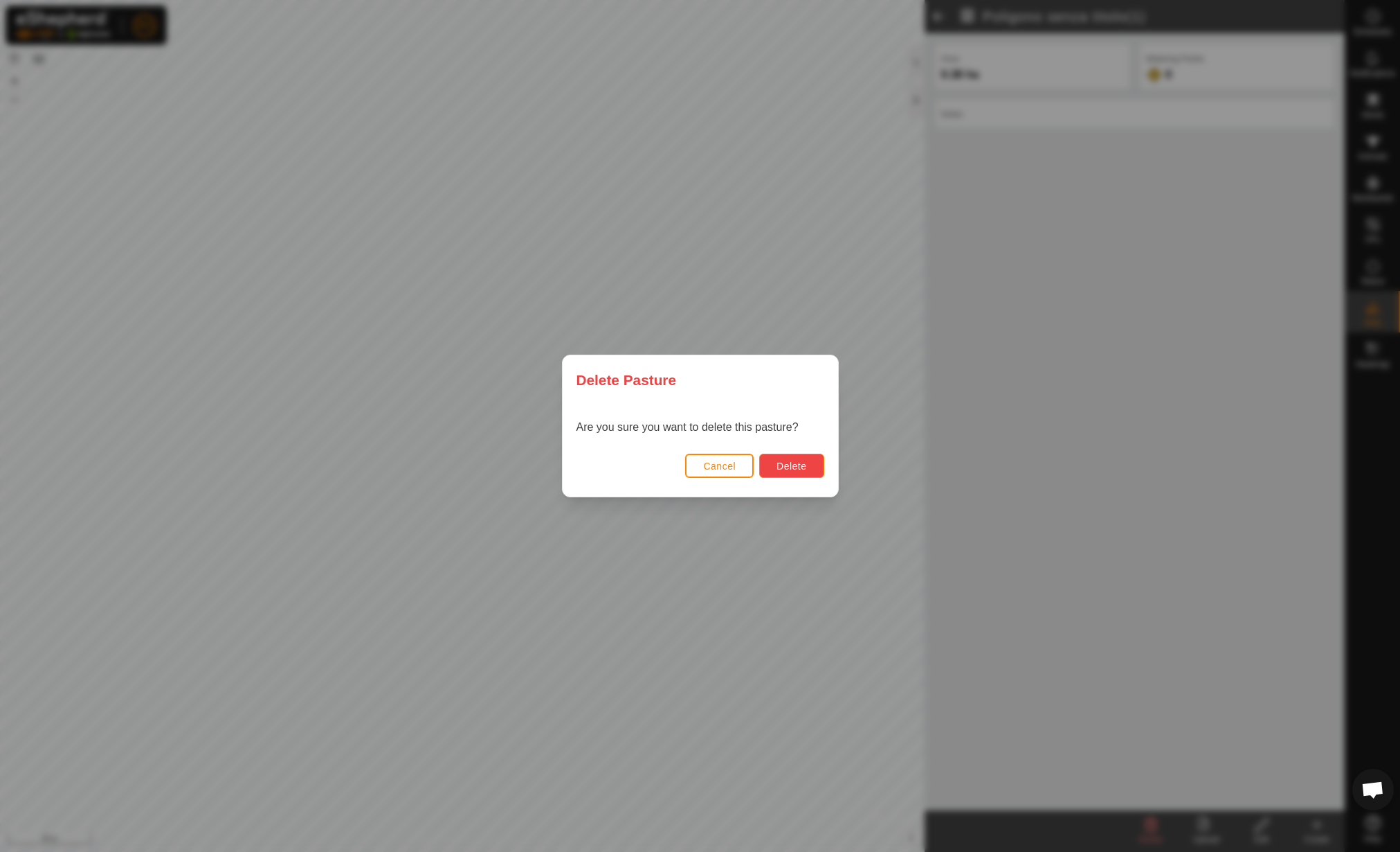
click at [775, 455] on button "Delete" at bounding box center [792, 465] width 64 height 24
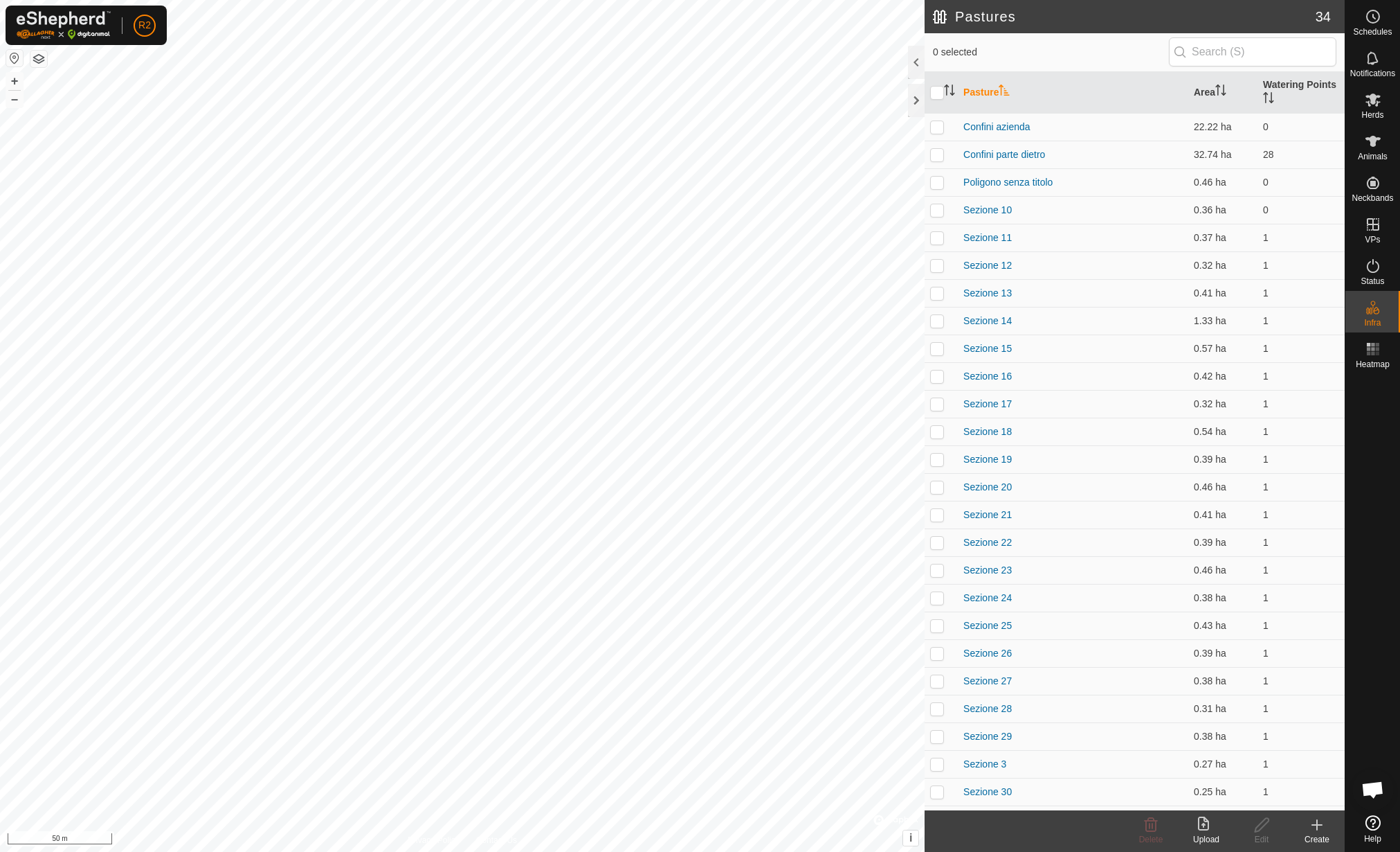
click at [1215, 840] on div "Upload" at bounding box center [1206, 839] width 56 height 12
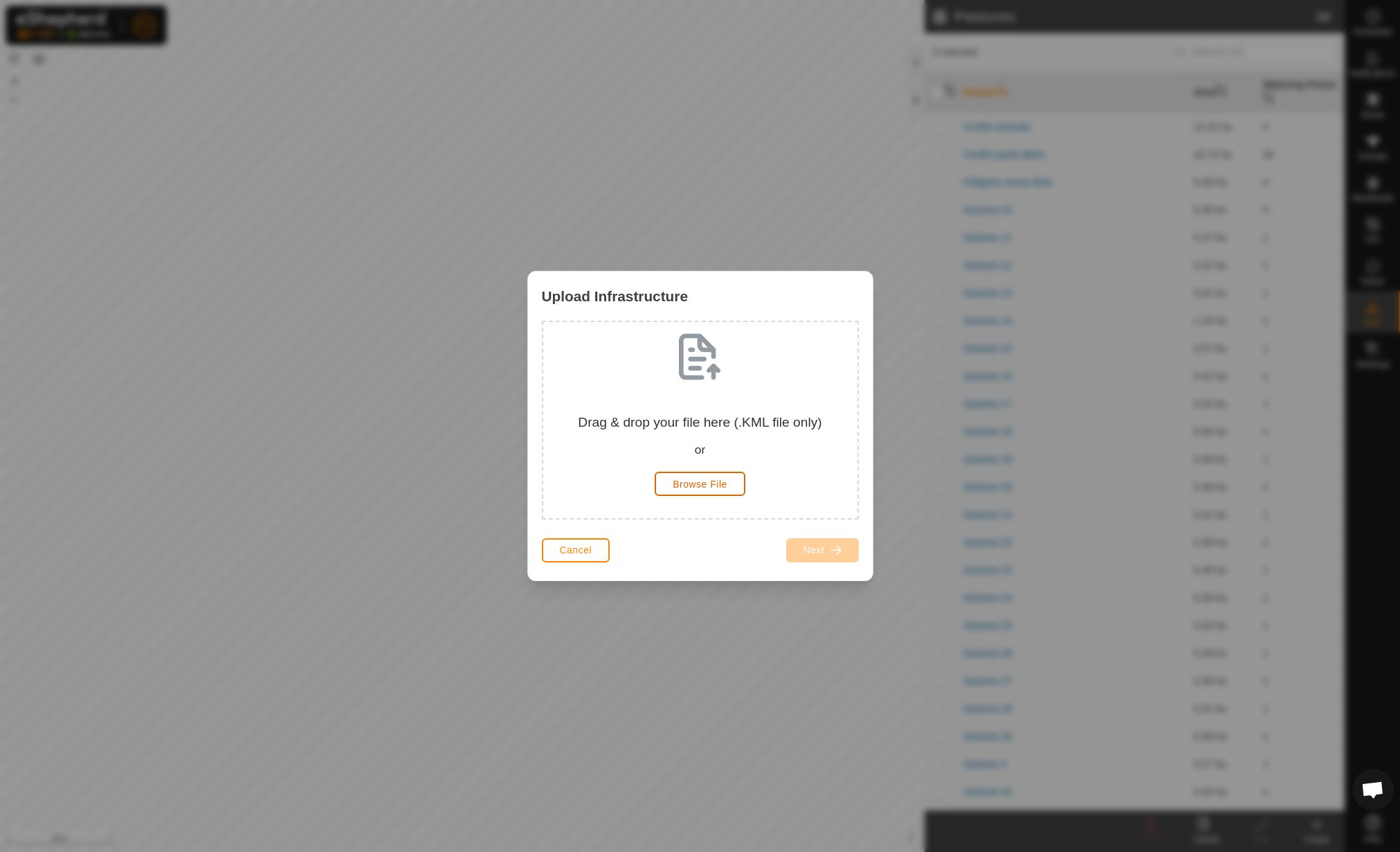
click at [735, 492] on button "Browse File" at bounding box center [700, 483] width 91 height 24
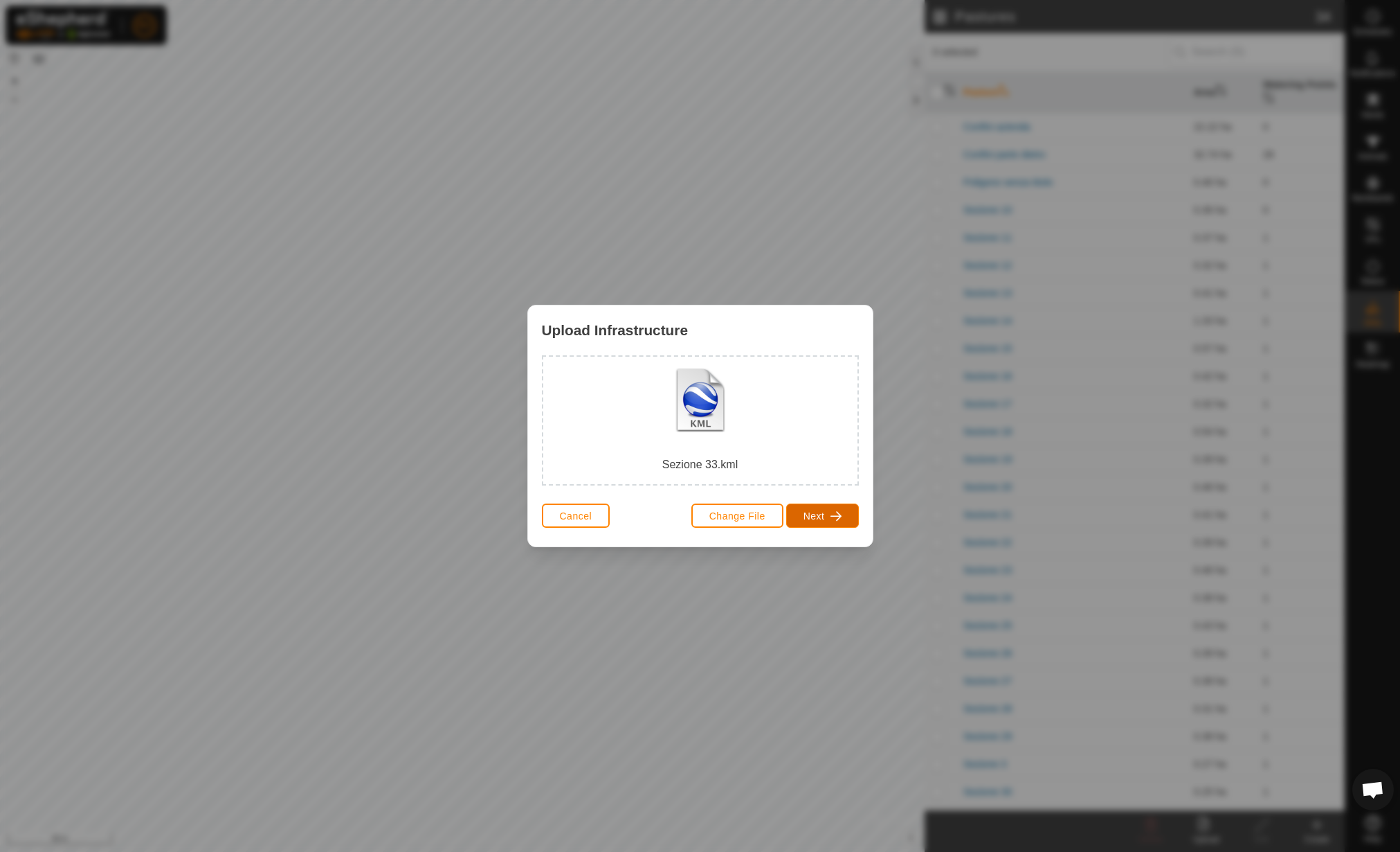
click at [840, 514] on span "button" at bounding box center [835, 515] width 11 height 11
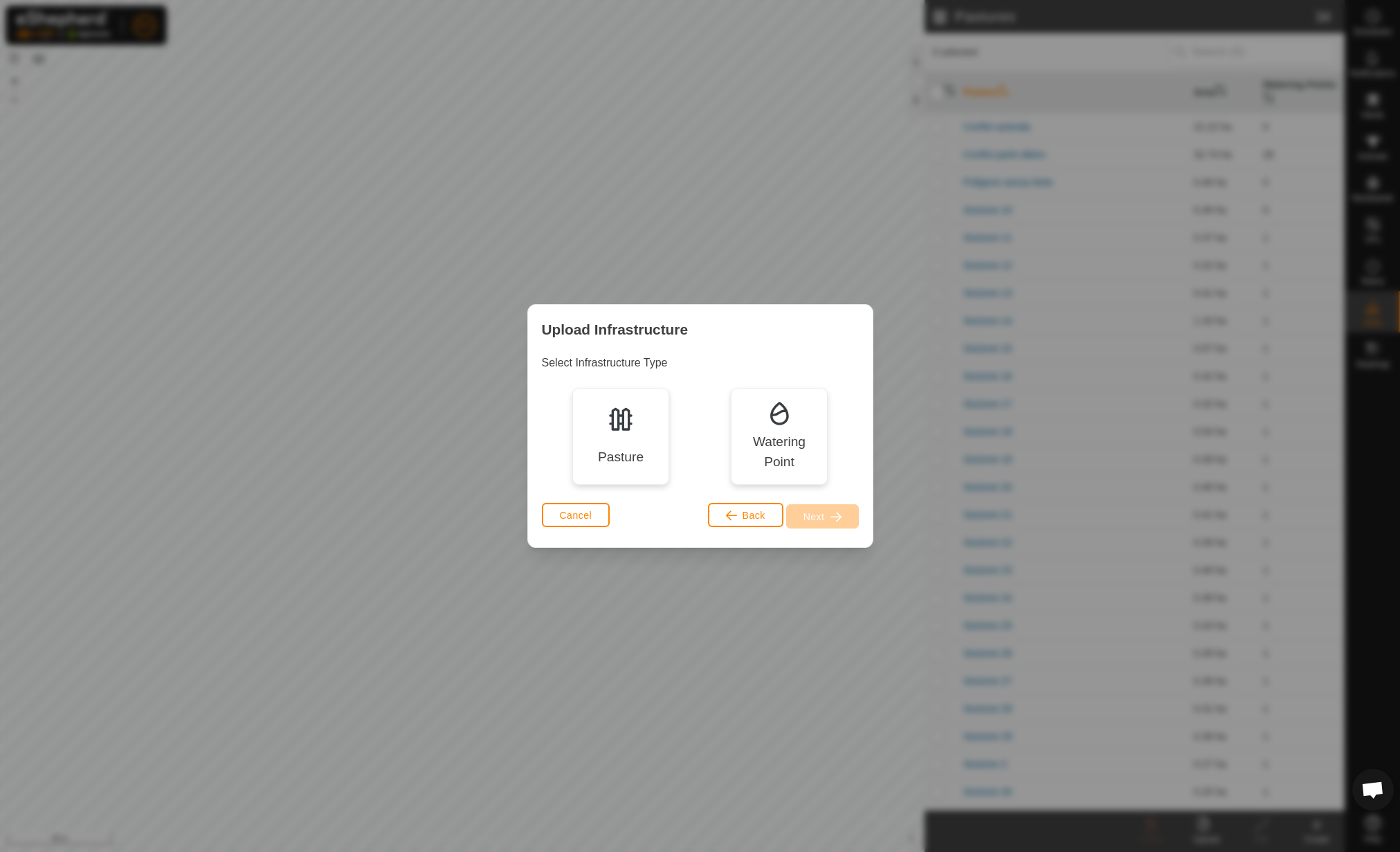
click at [621, 427] on img at bounding box center [621, 419] width 28 height 28
click at [830, 513] on span "button" at bounding box center [835, 516] width 11 height 11
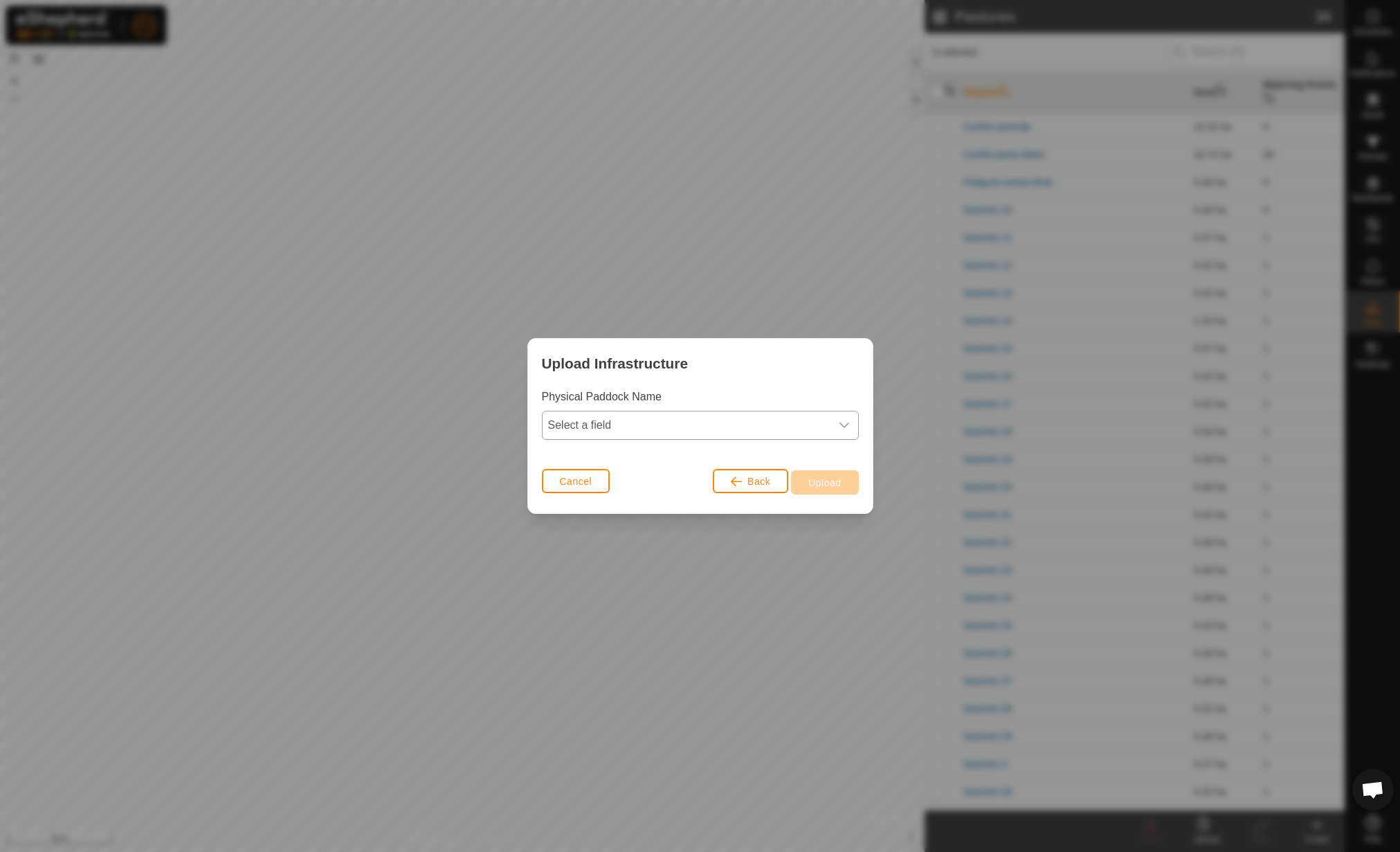
click at [682, 438] on span "Select a field" at bounding box center [686, 425] width 288 height 28
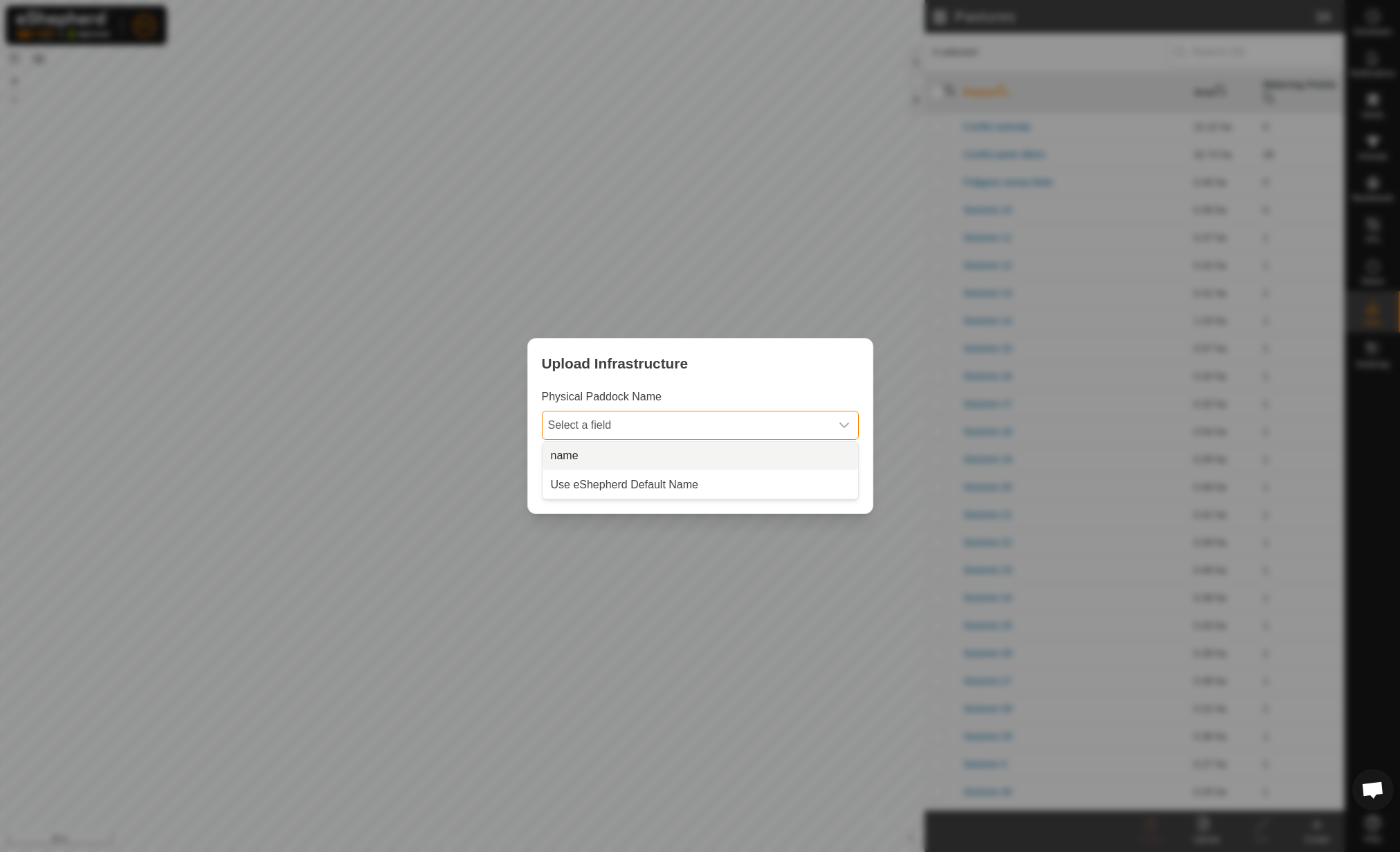
click at [670, 447] on li "name" at bounding box center [700, 456] width 315 height 28
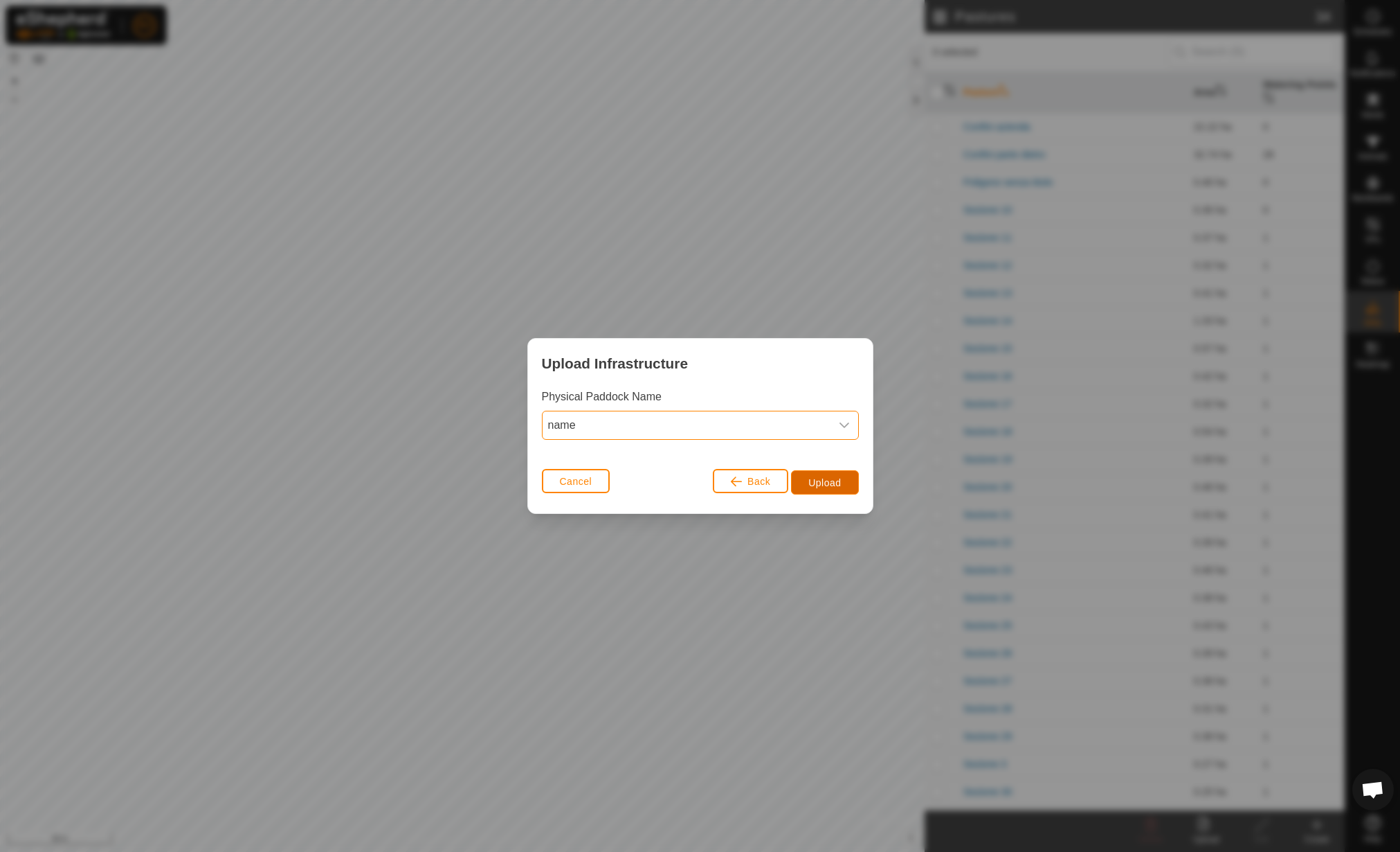
click at [808, 479] on button "Upload" at bounding box center [825, 482] width 67 height 24
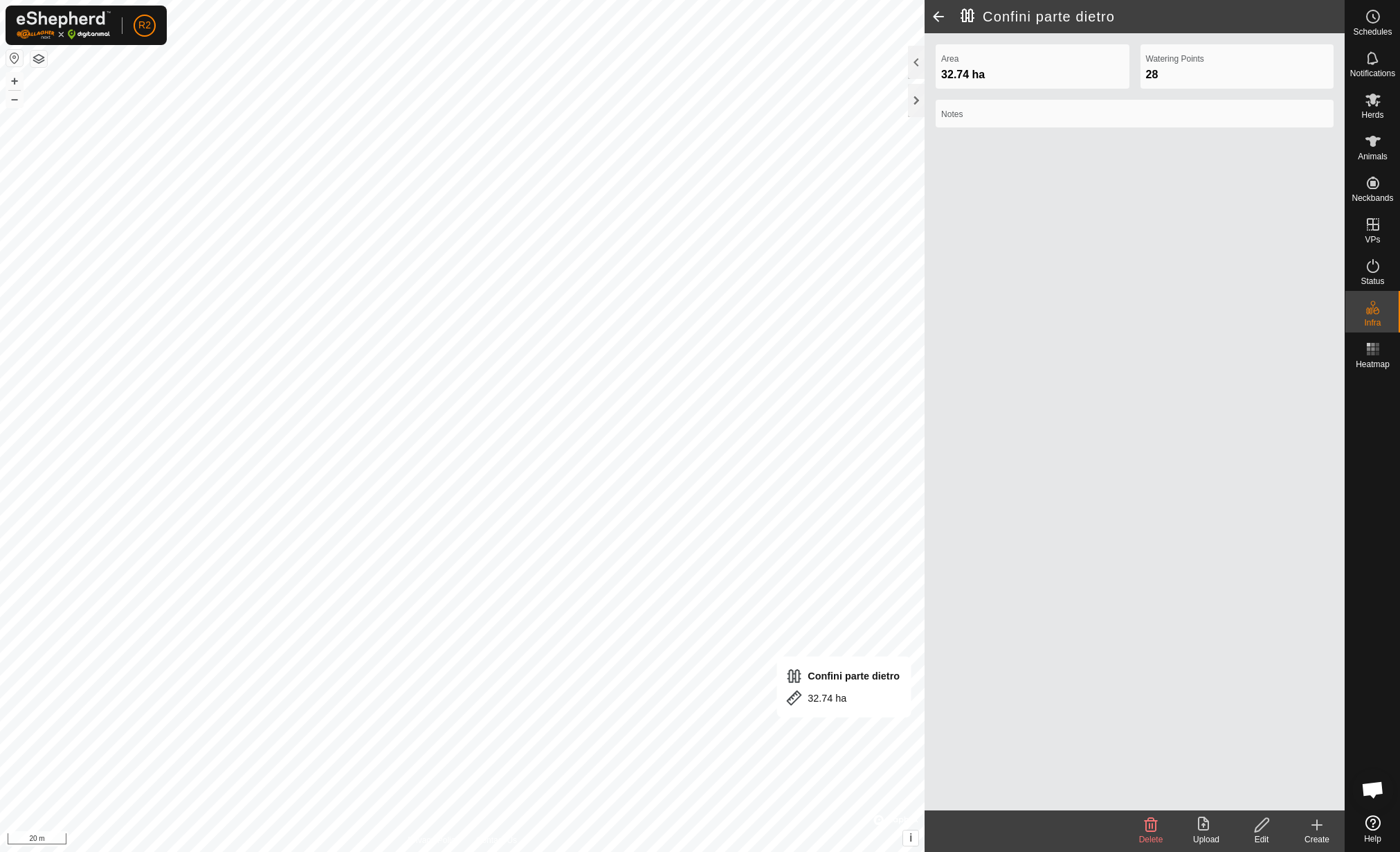
click at [1259, 822] on icon at bounding box center [1262, 824] width 18 height 17
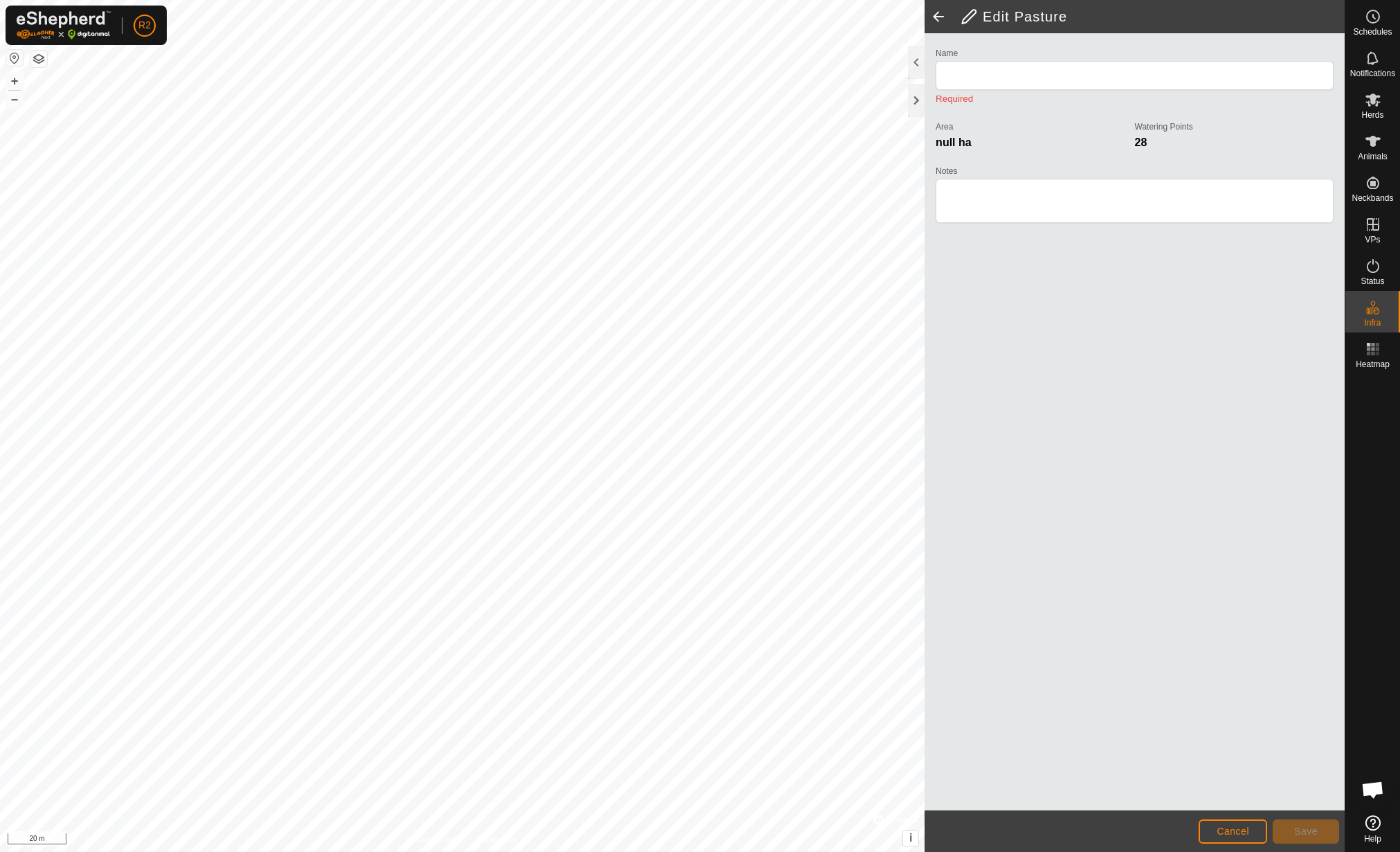
type input "Confini parte dietro"
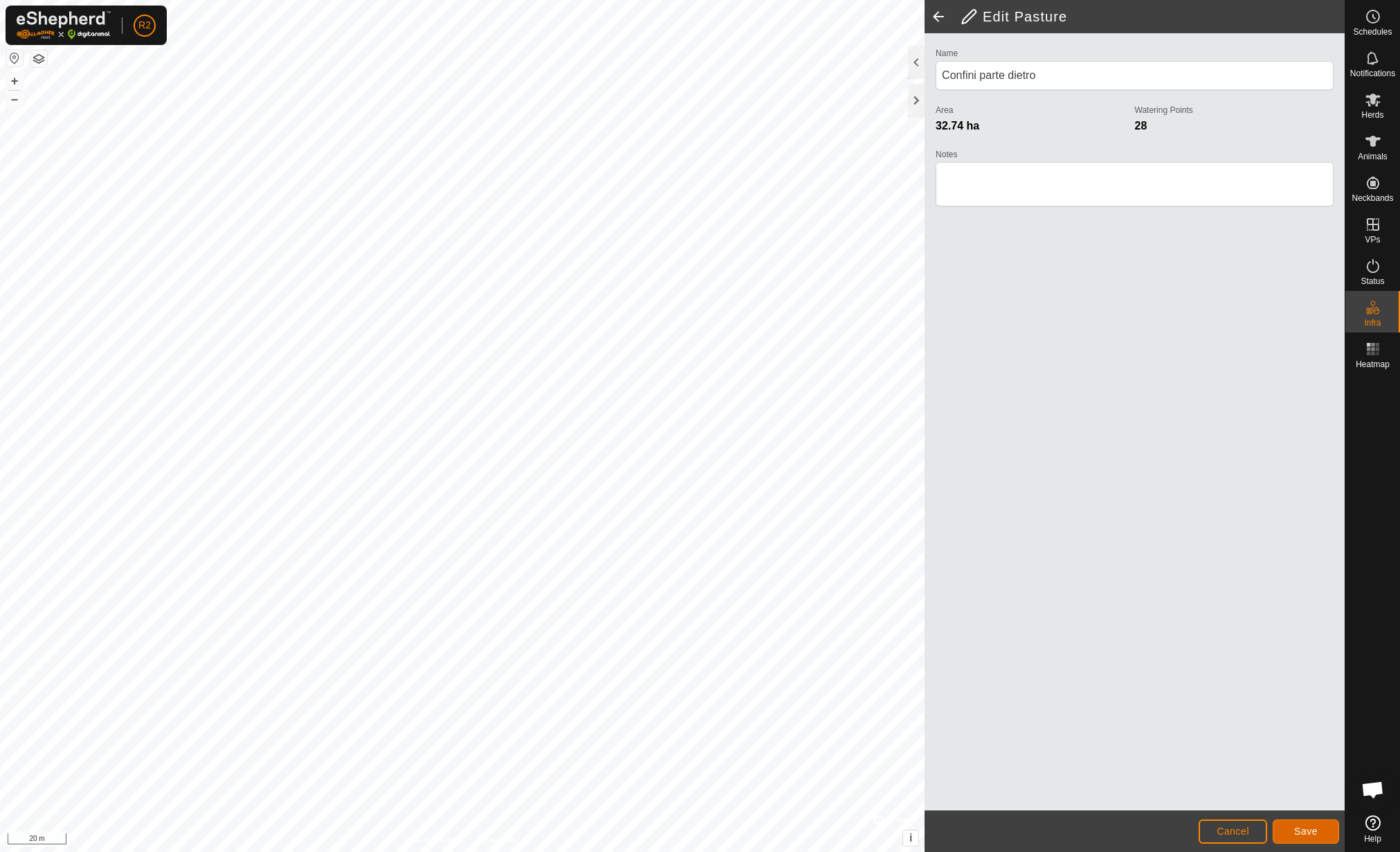
click at [1316, 826] on span "Save" at bounding box center [1306, 831] width 23 height 11
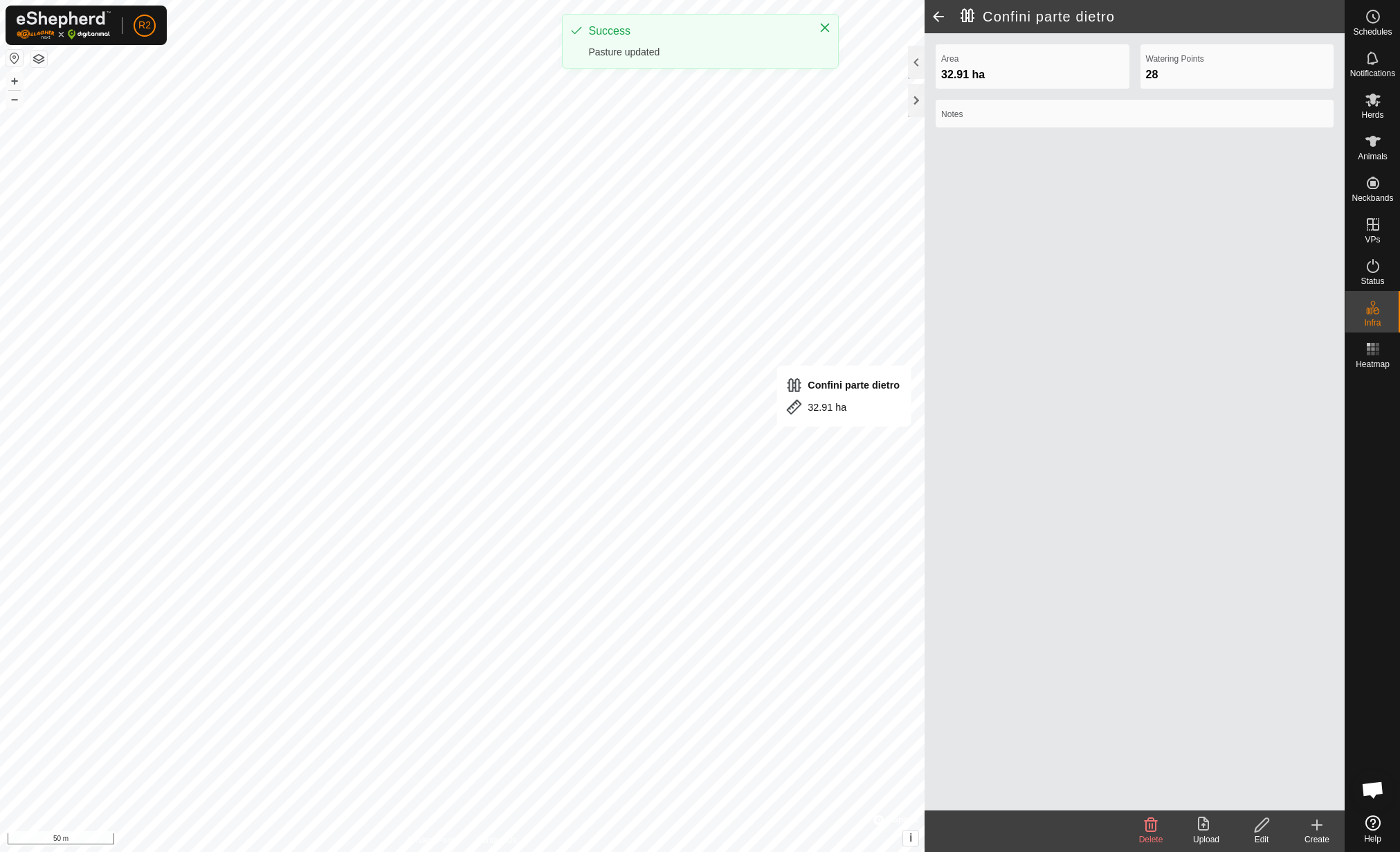
click at [938, 20] on span at bounding box center [938, 16] width 28 height 33
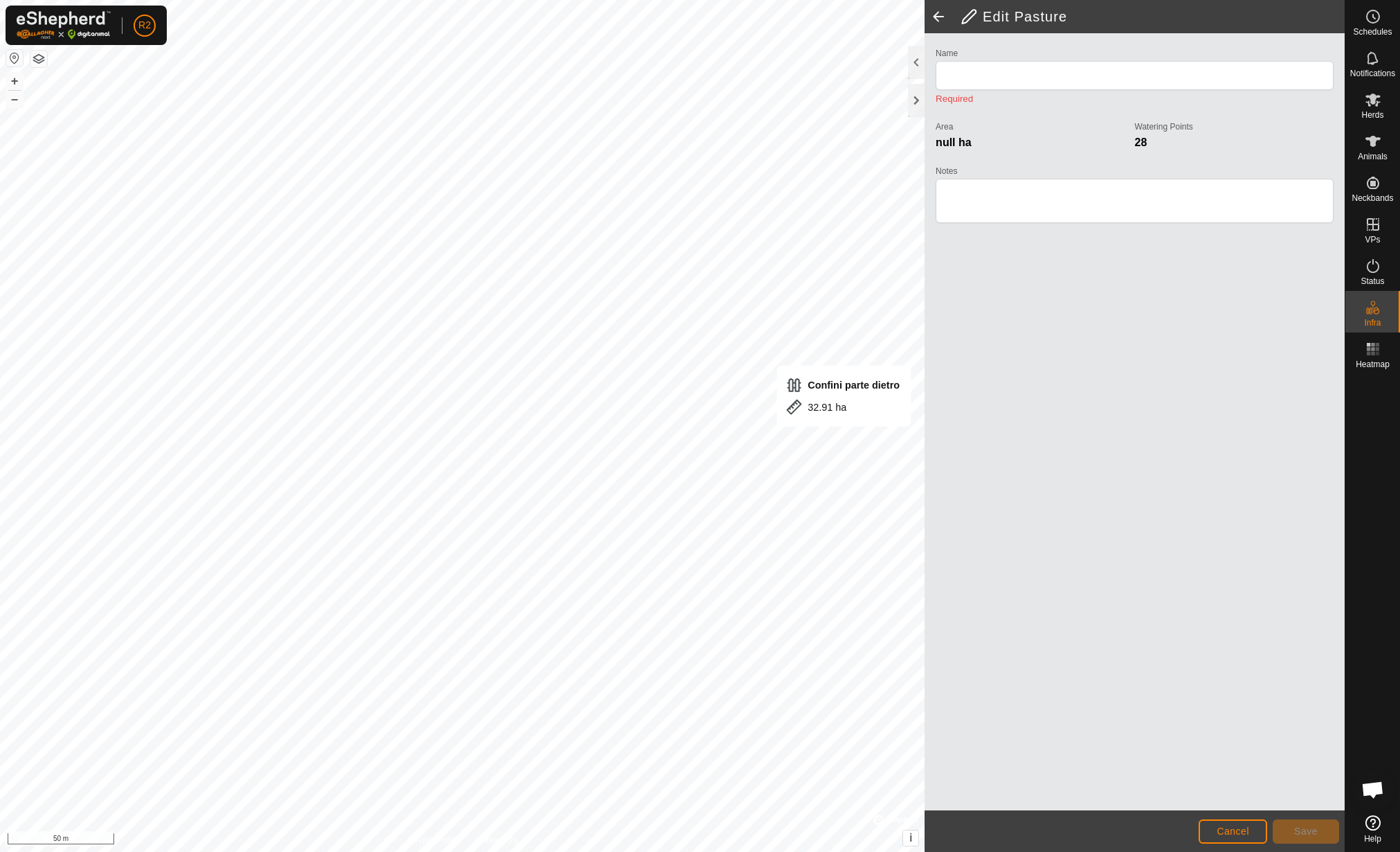
type input "Confini parte dietro"
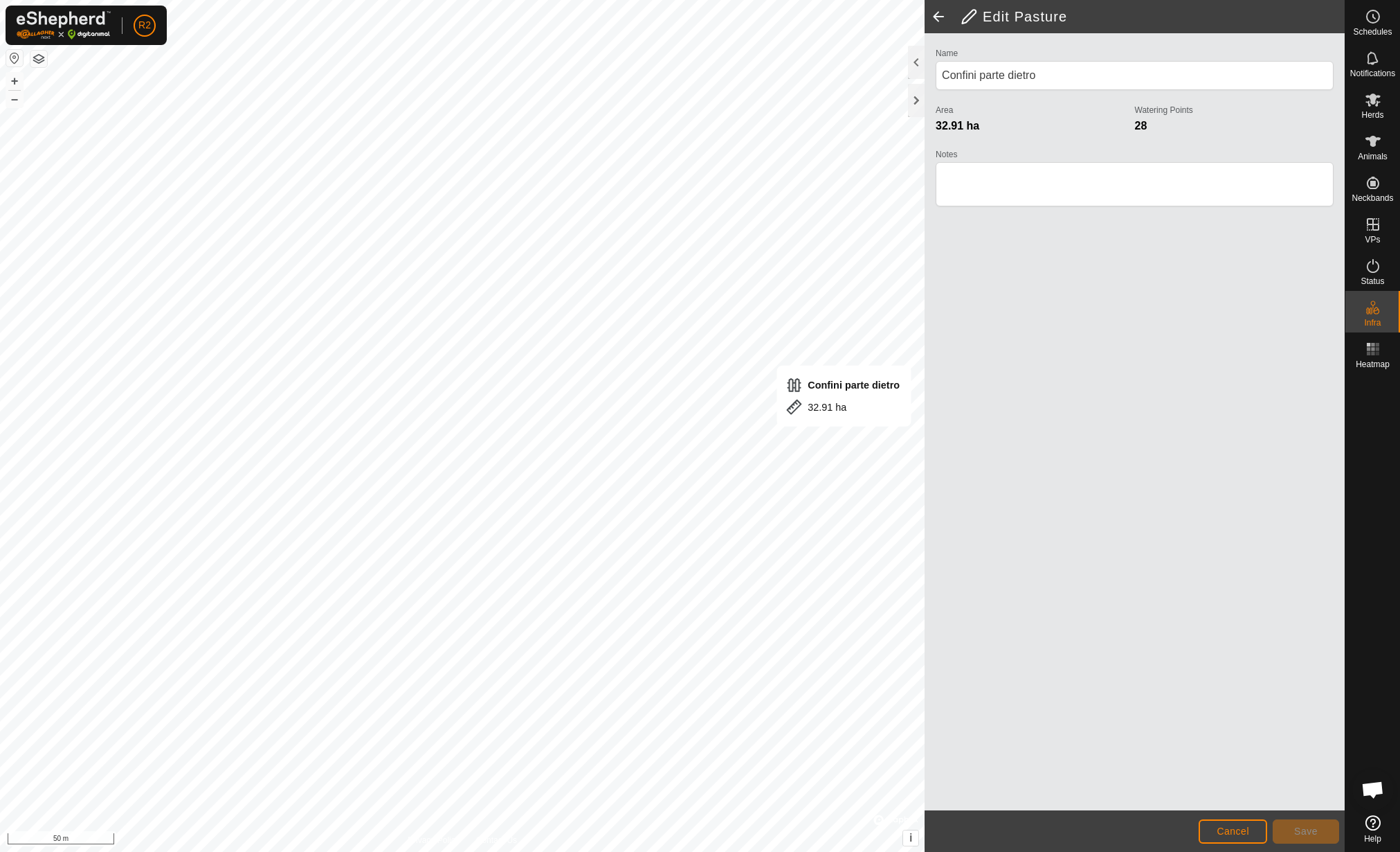
click at [938, 19] on span at bounding box center [938, 16] width 28 height 33
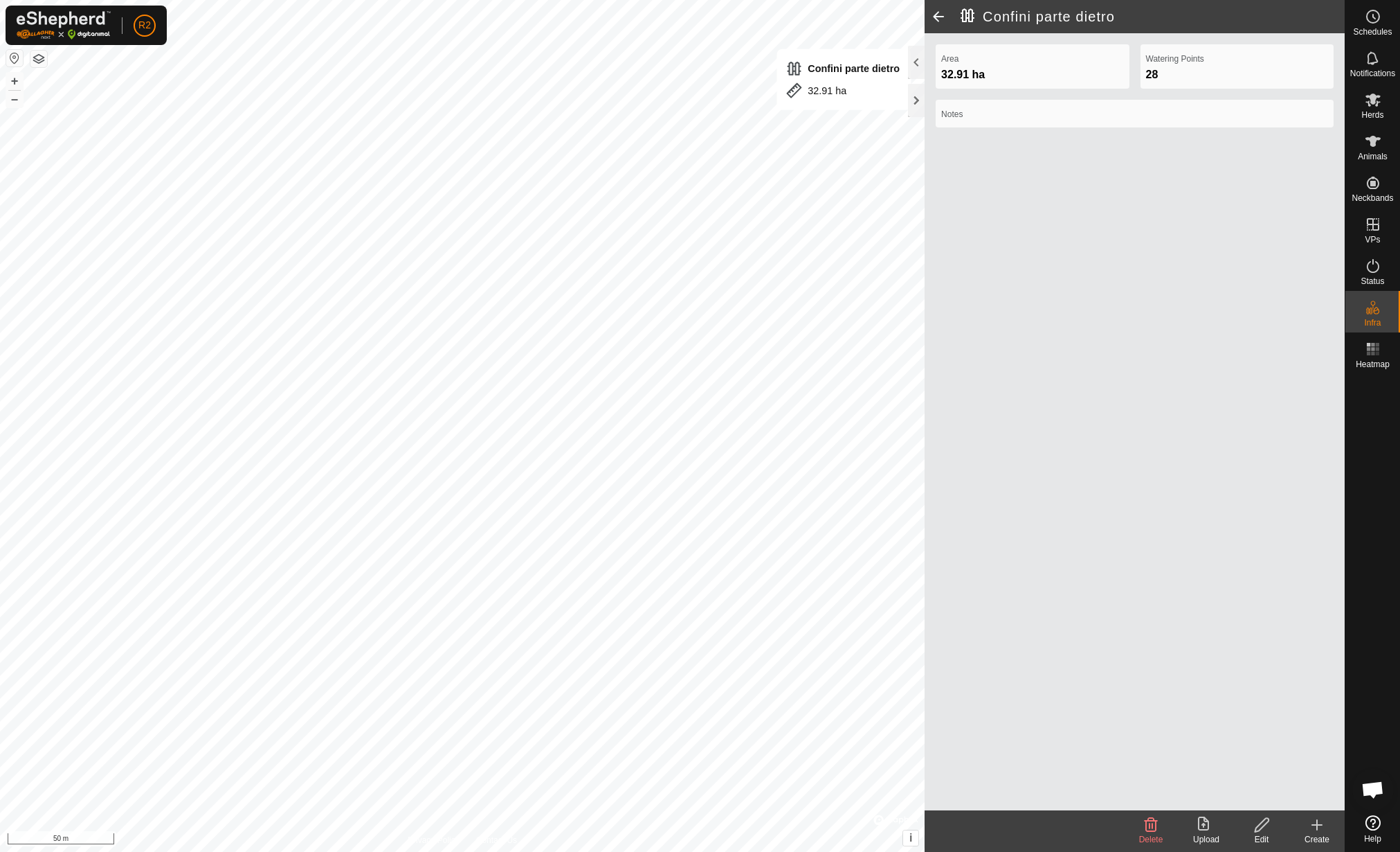
click at [947, 16] on span at bounding box center [938, 16] width 28 height 33
click at [1272, 826] on edit-svg-icon at bounding box center [1262, 824] width 56 height 17
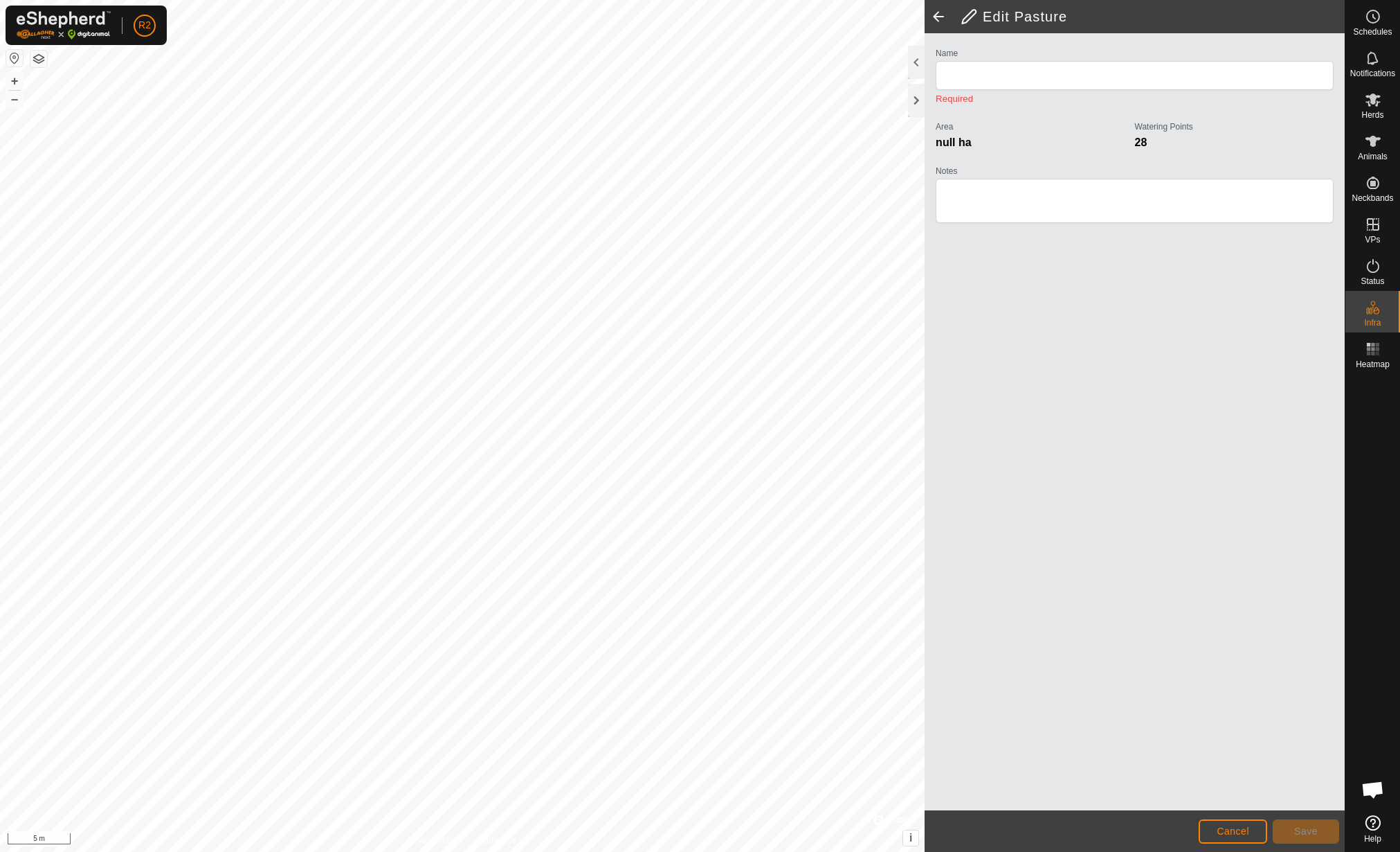
type input "Poligono senza titolo(1)"
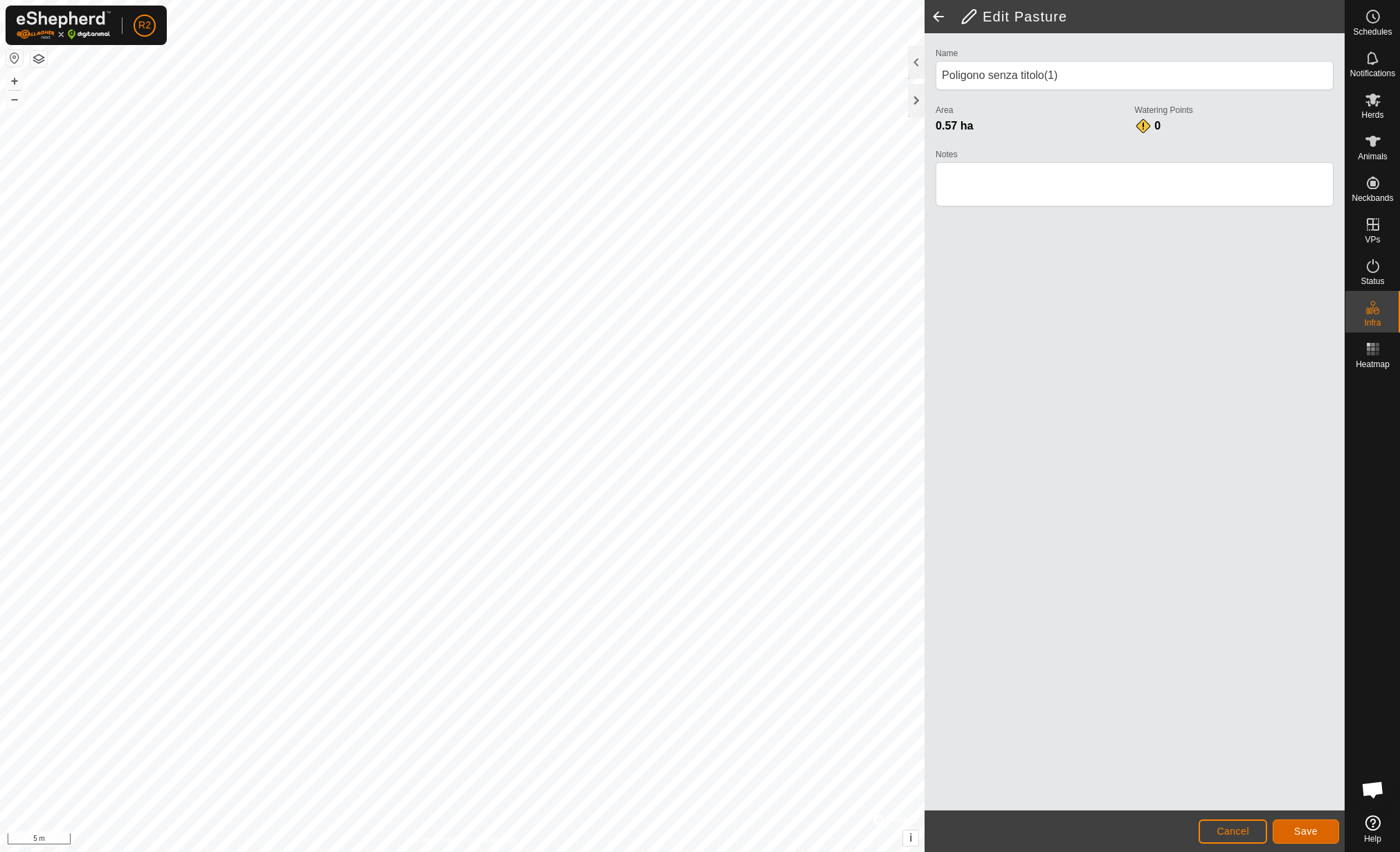
click at [1294, 833] on span "Save" at bounding box center [1306, 831] width 23 height 11
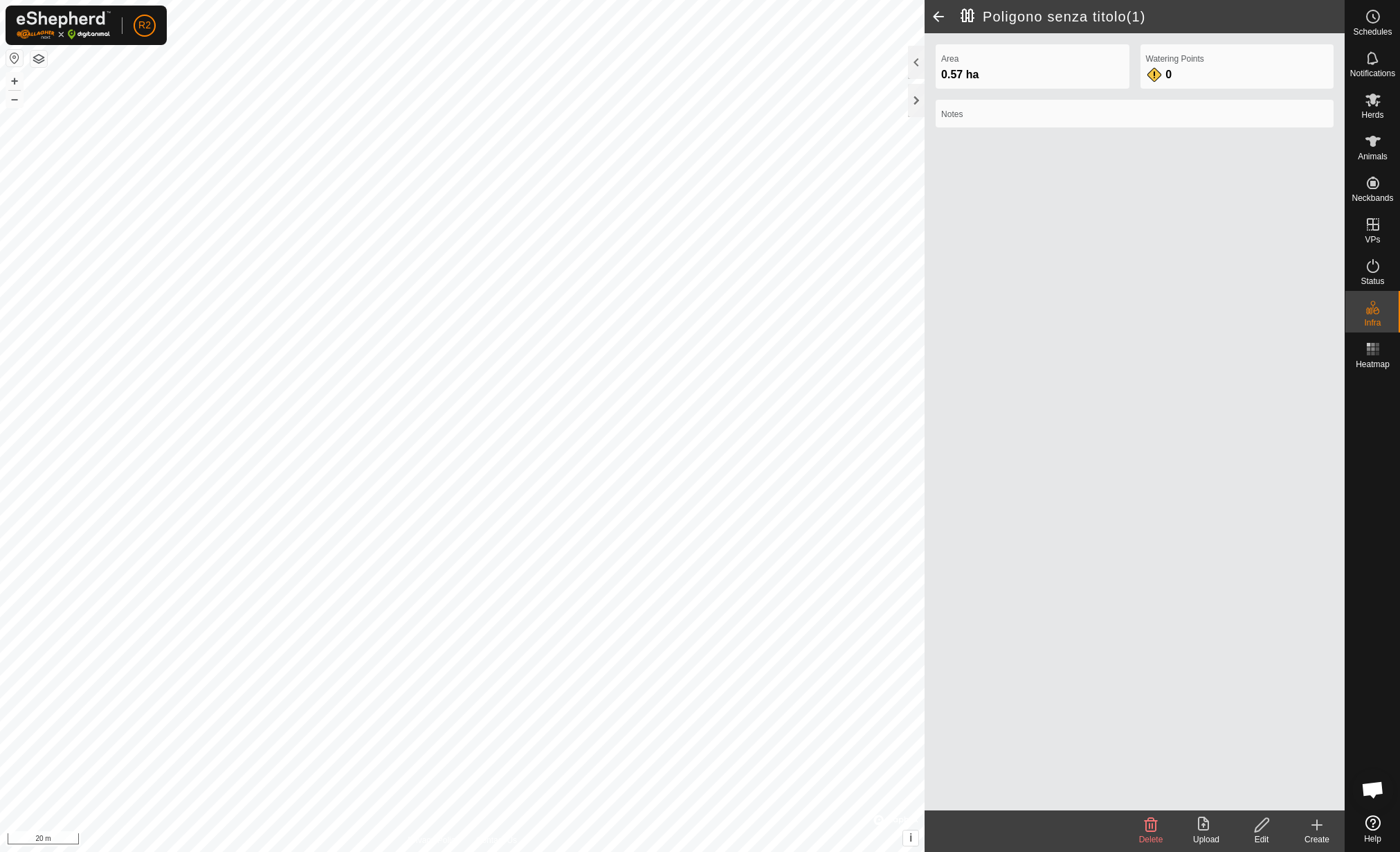
click at [1265, 829] on icon at bounding box center [1262, 824] width 18 height 17
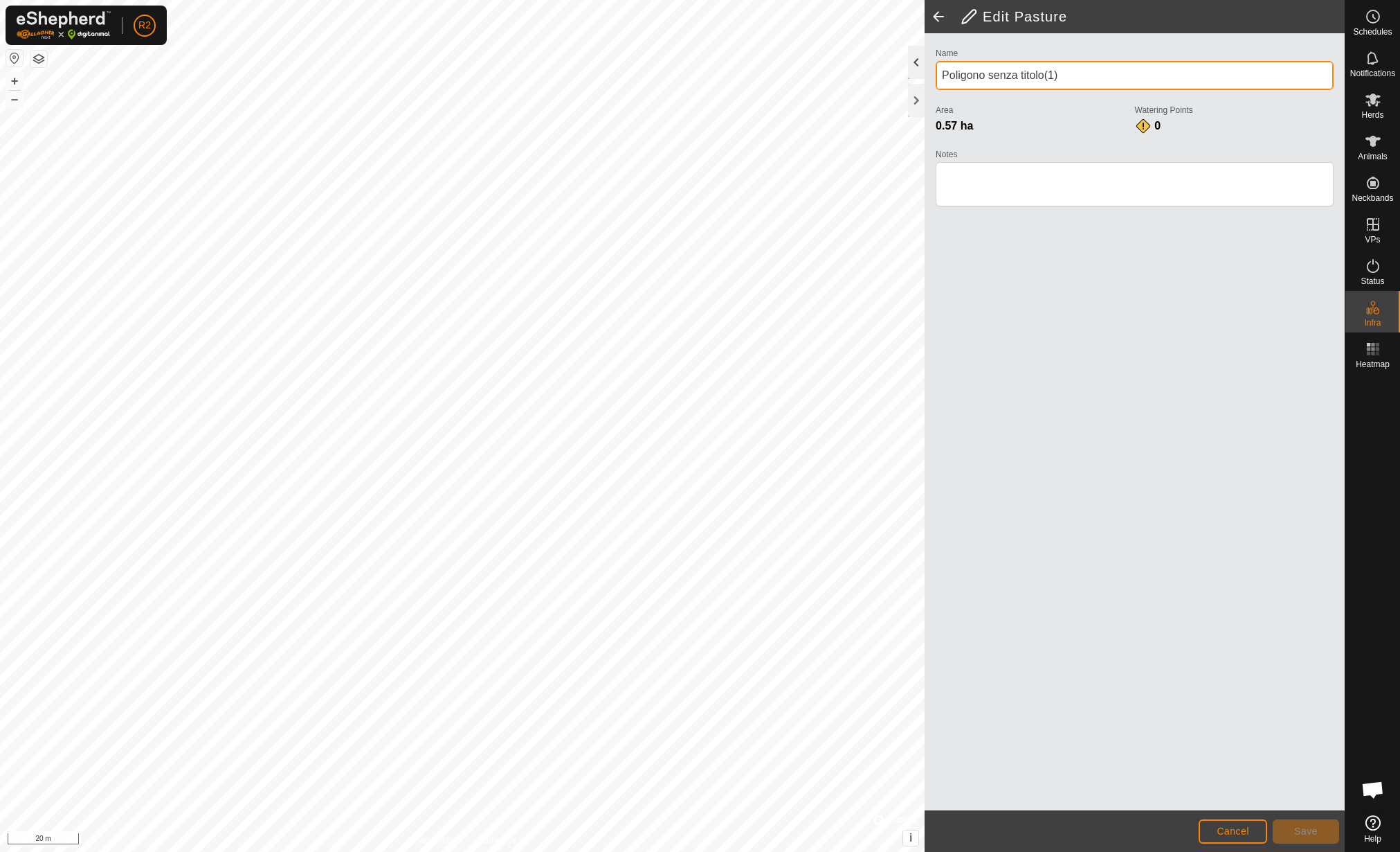
click at [859, 73] on div "Edit Pasture Name Poligono senza titolo(1) Area 0.57 ha Watering Points 0 Notes…" at bounding box center [672, 426] width 1344 height 852
type input "Sezione 32"
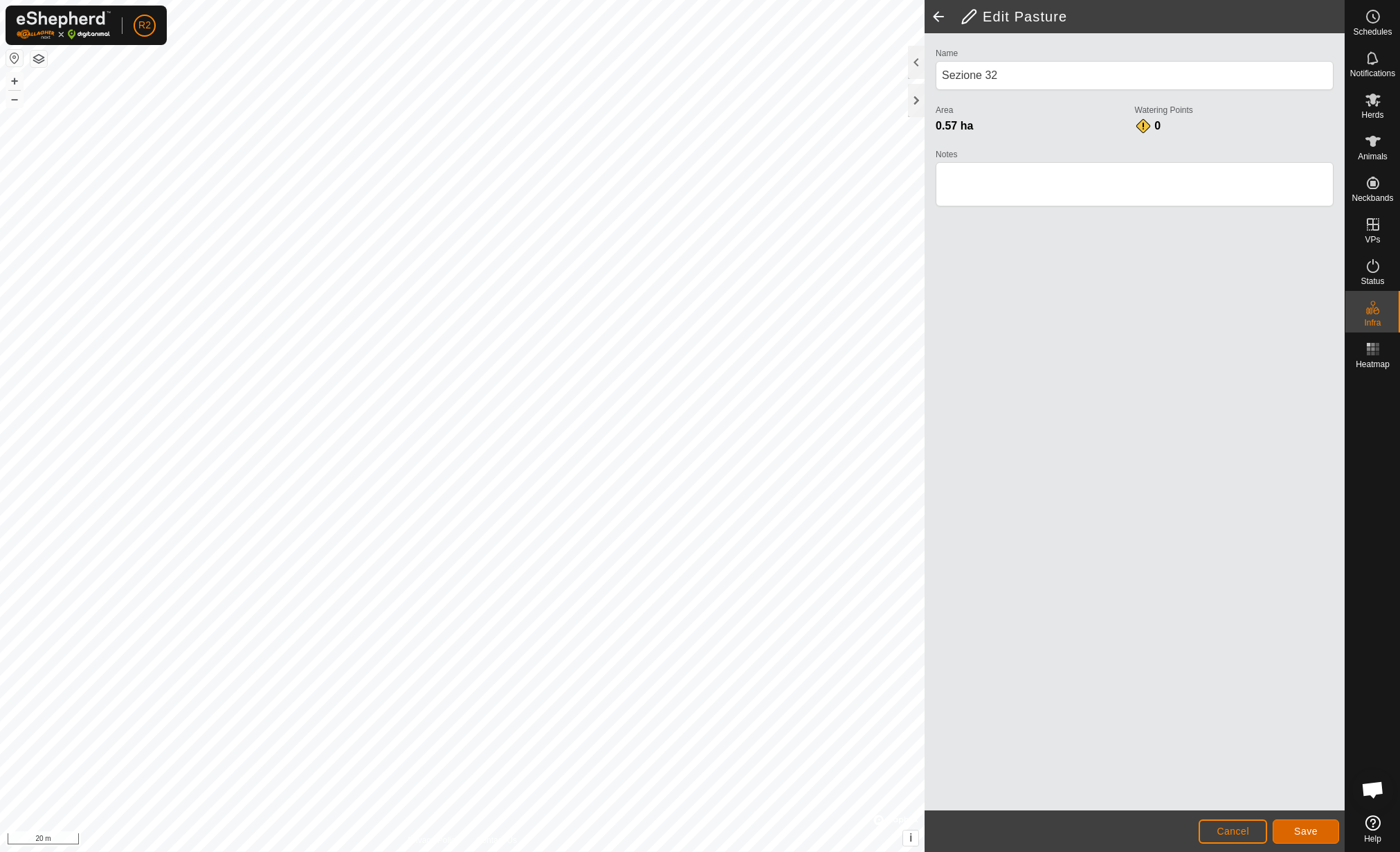
click at [1321, 826] on button "Save" at bounding box center [1306, 831] width 66 height 24
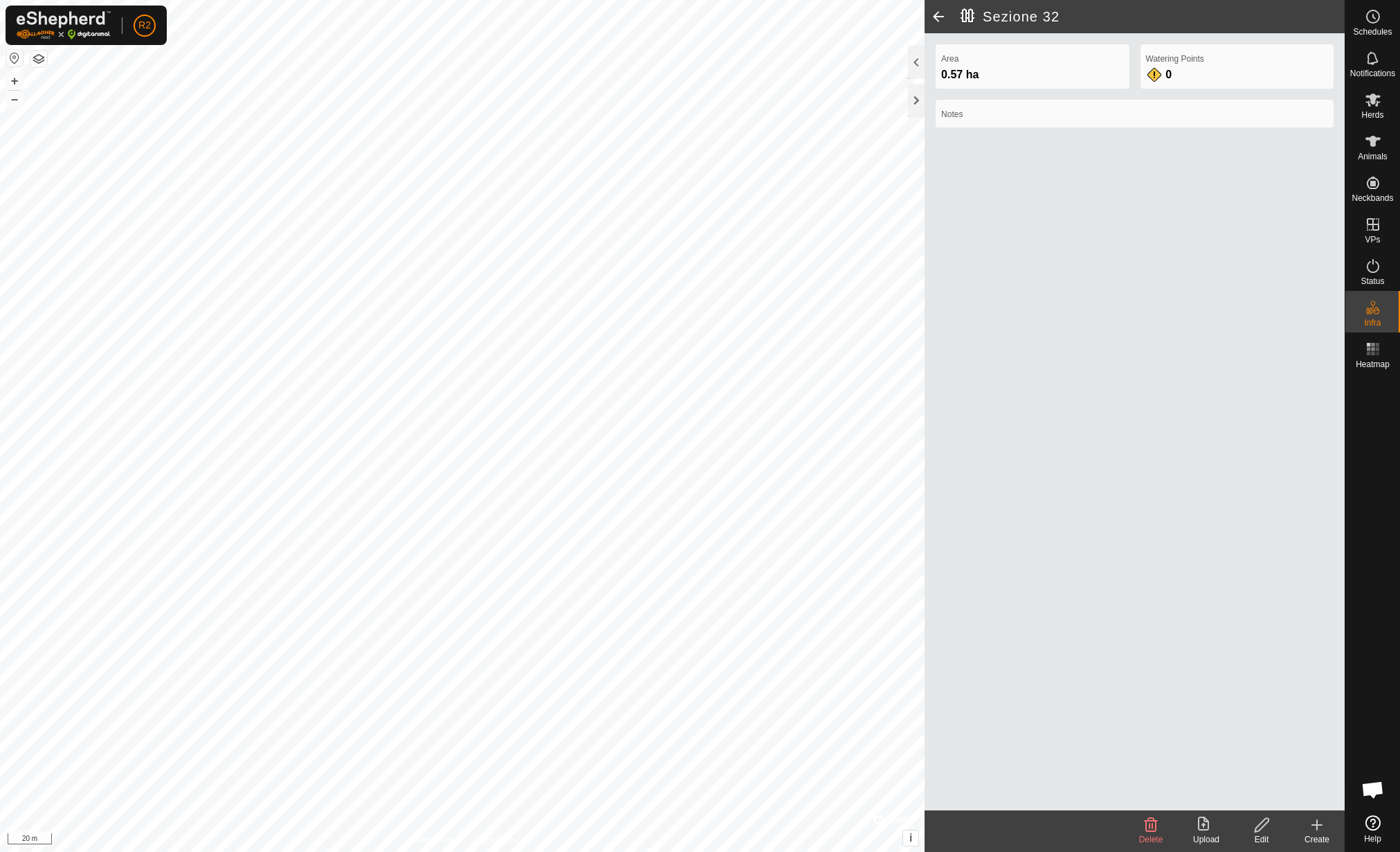
click at [1198, 817] on upload-svg-icon at bounding box center [1206, 824] width 56 height 17
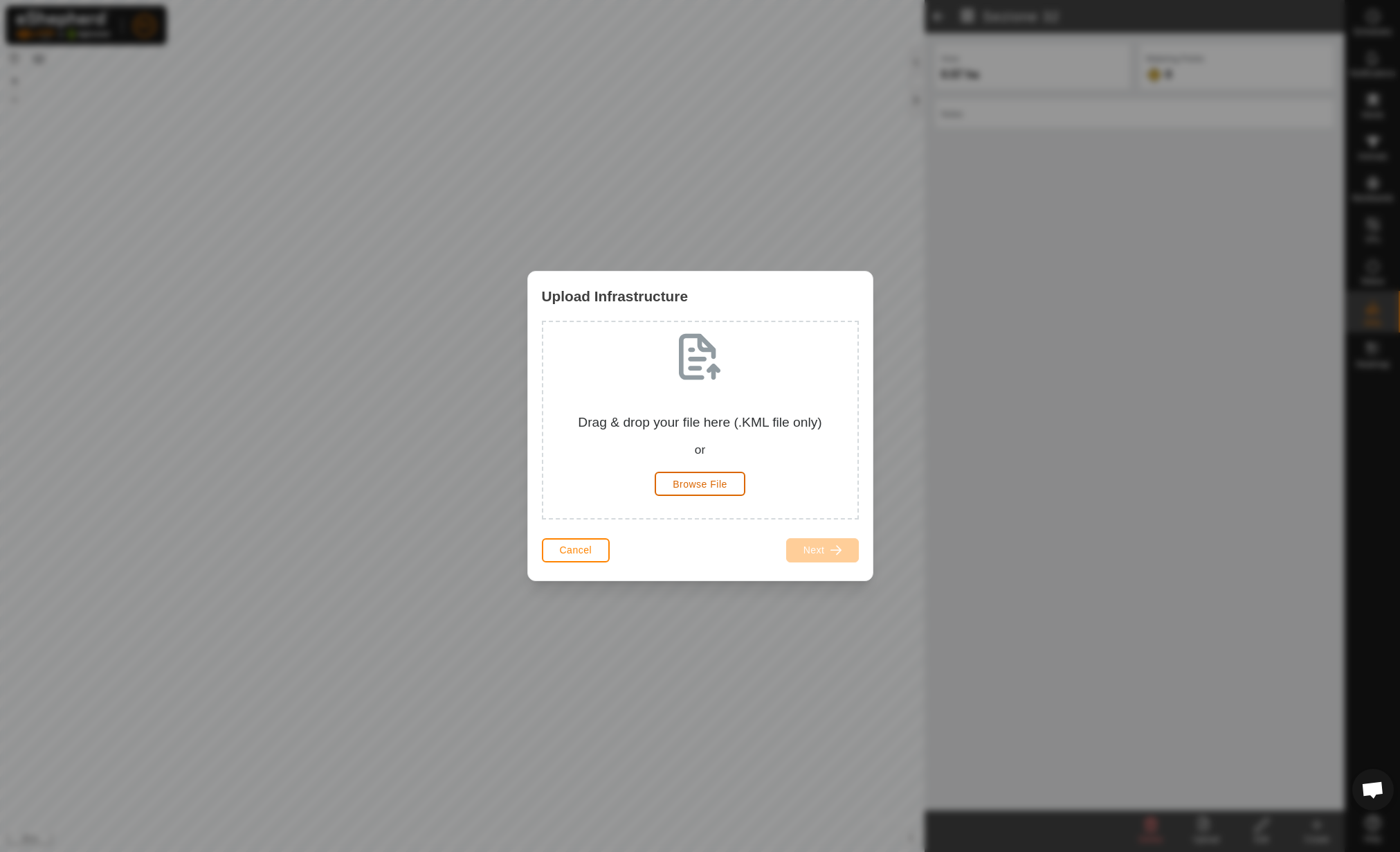
click at [709, 487] on span "Browse File" at bounding box center [700, 484] width 55 height 11
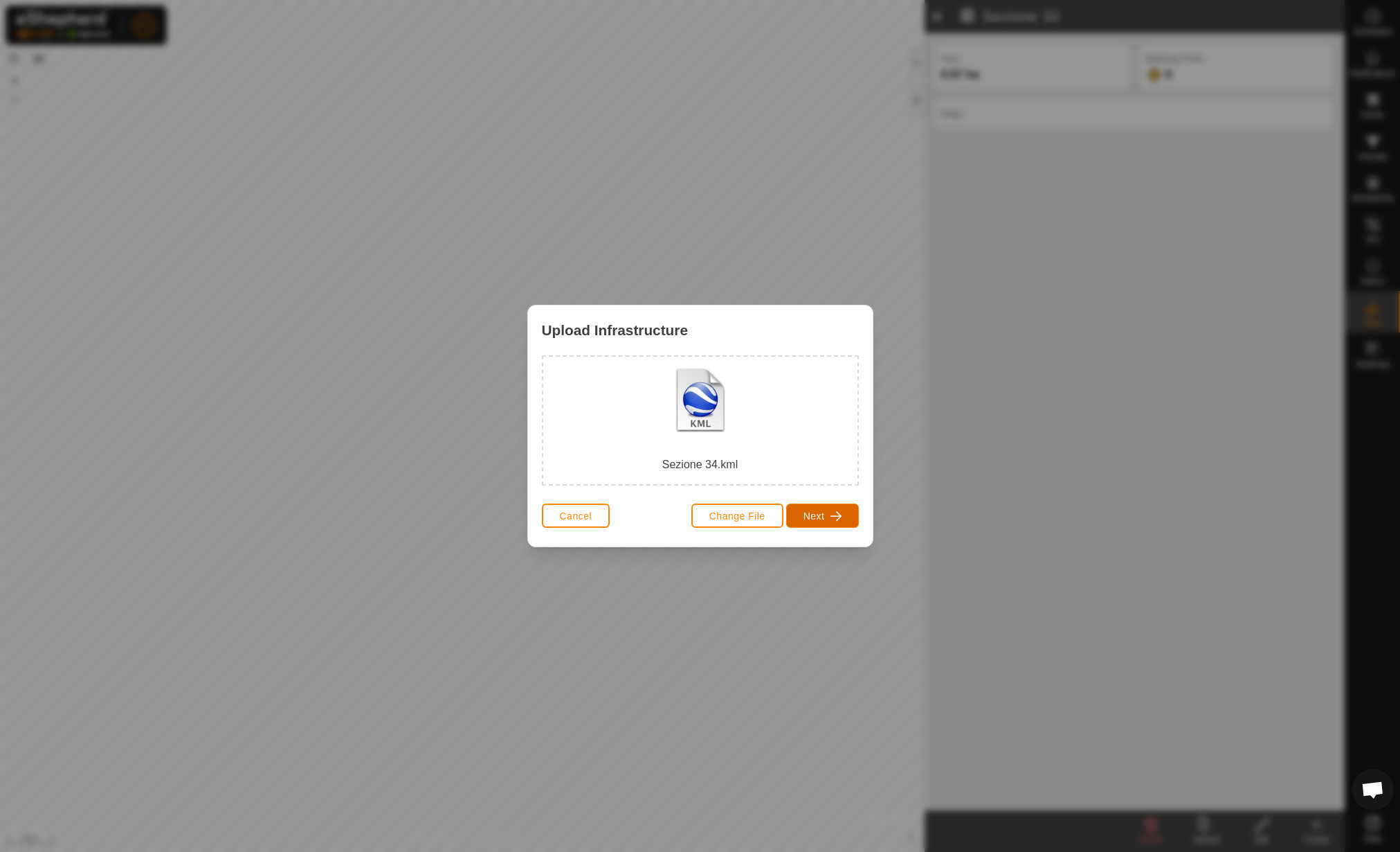
click at [805, 510] on span "Next" at bounding box center [814, 515] width 21 height 11
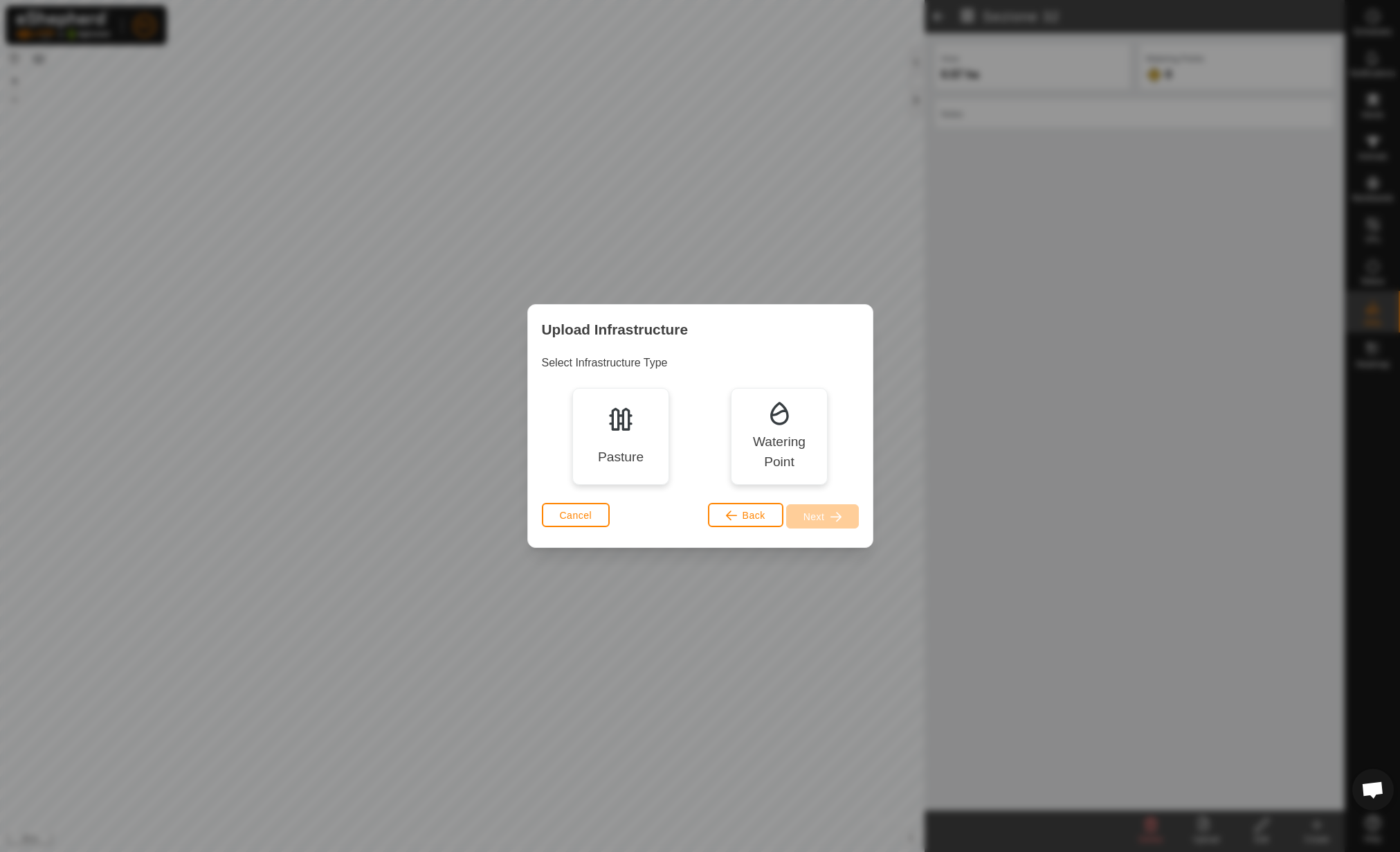
click at [608, 436] on div "Pasture" at bounding box center [621, 436] width 97 height 97
click at [832, 521] on span "button" at bounding box center [835, 516] width 11 height 11
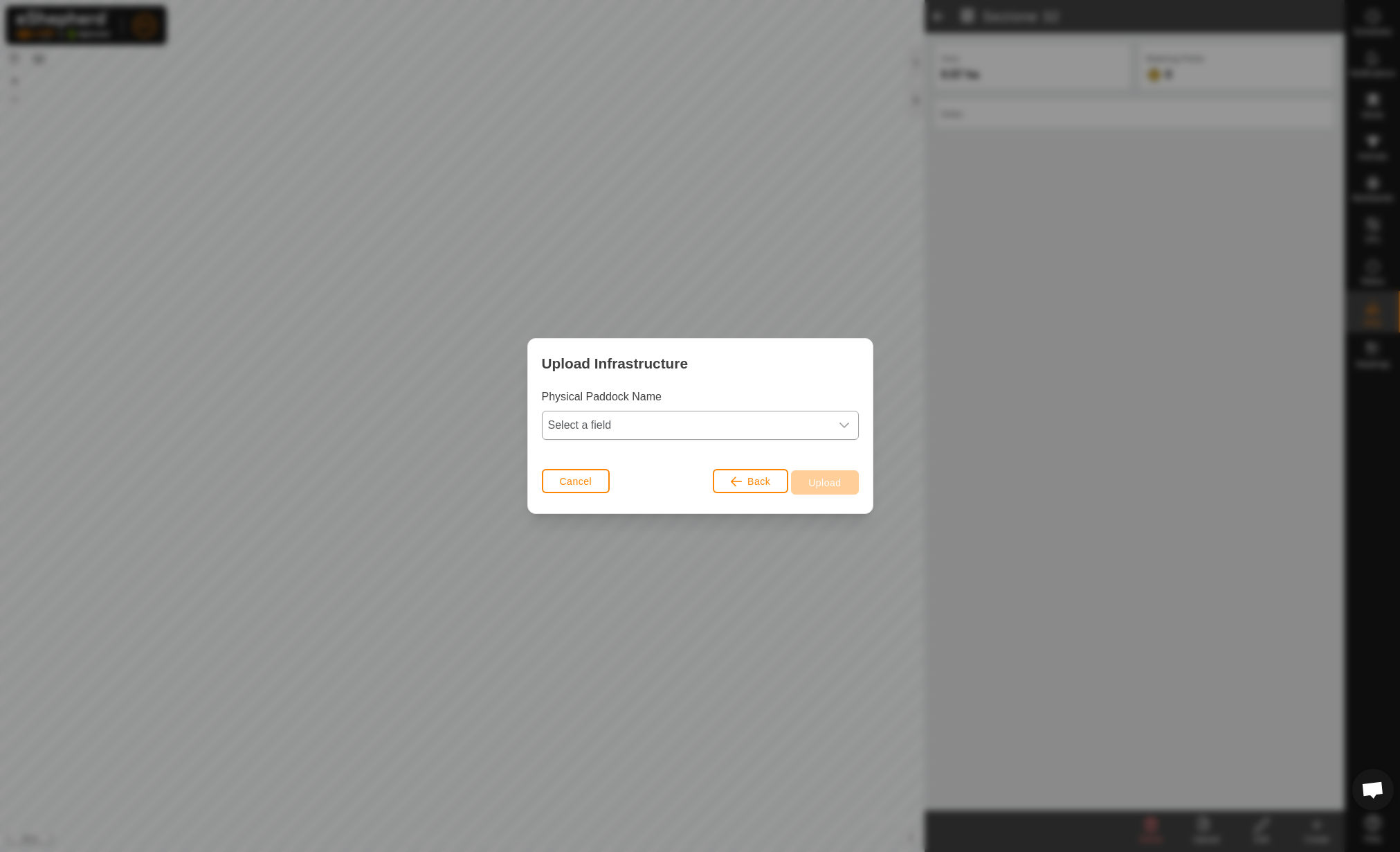
click at [608, 417] on span "Select a field" at bounding box center [686, 425] width 288 height 28
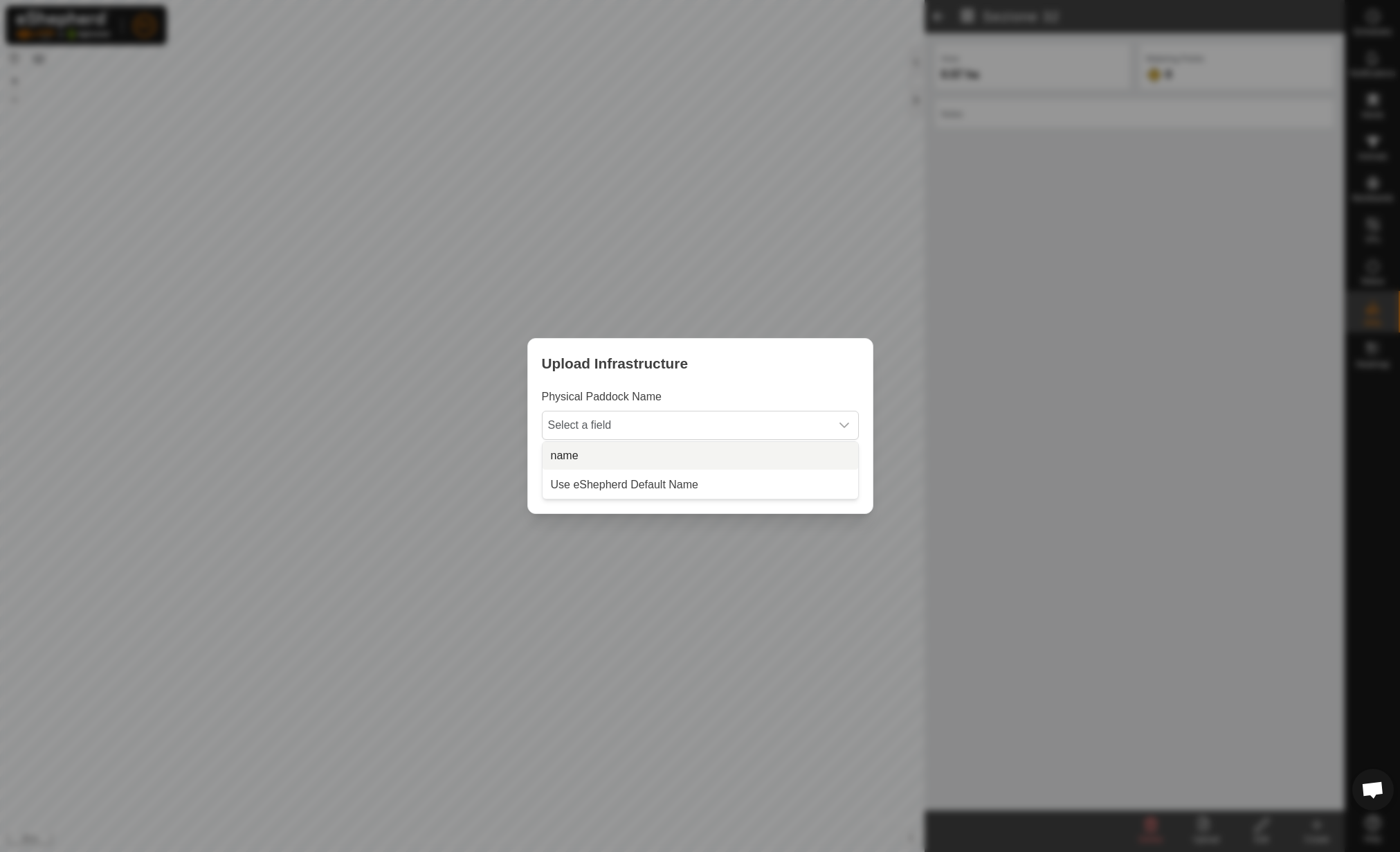
click at [605, 444] on li "name" at bounding box center [700, 456] width 315 height 28
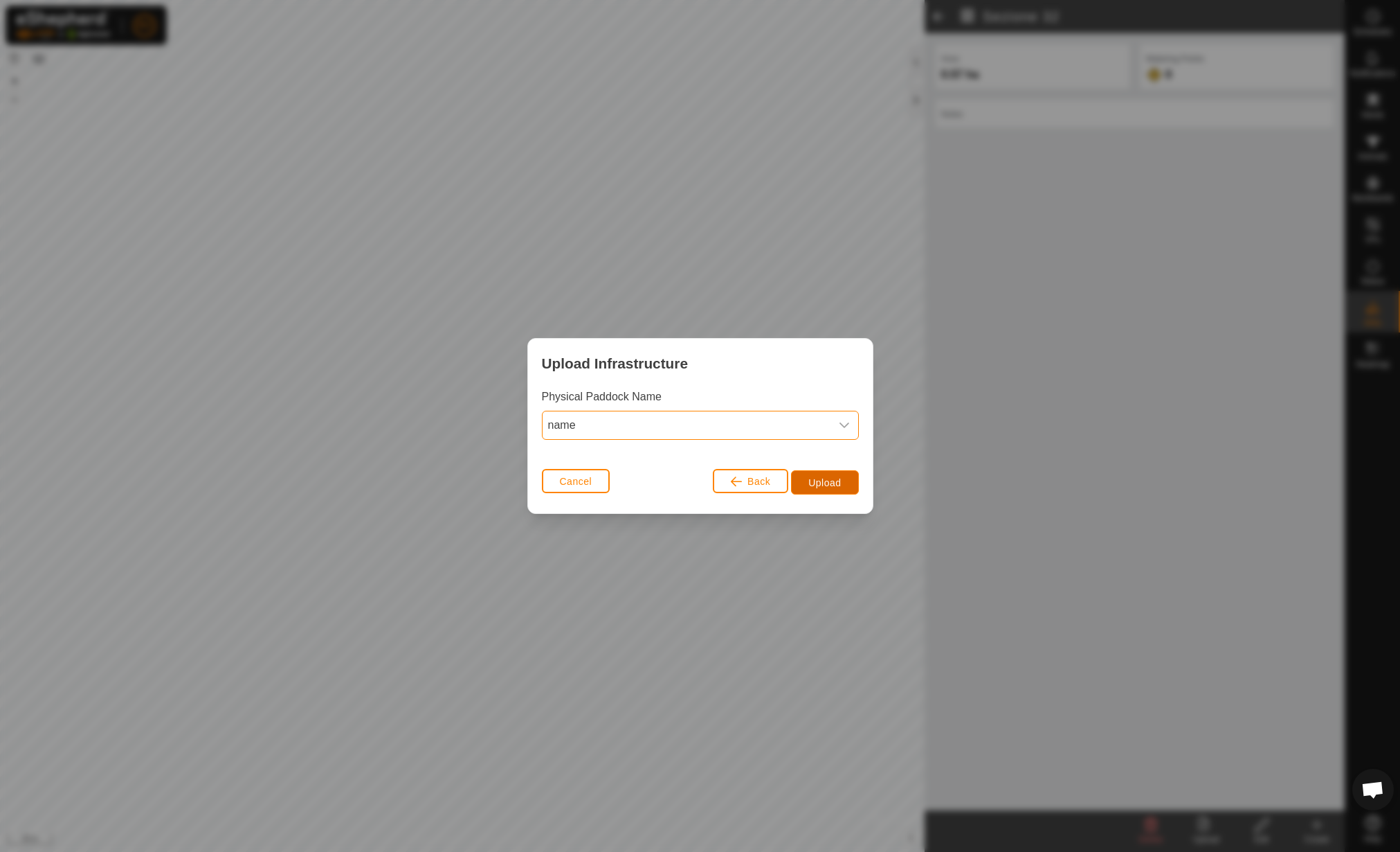
click at [815, 487] on span "Upload" at bounding box center [825, 482] width 33 height 11
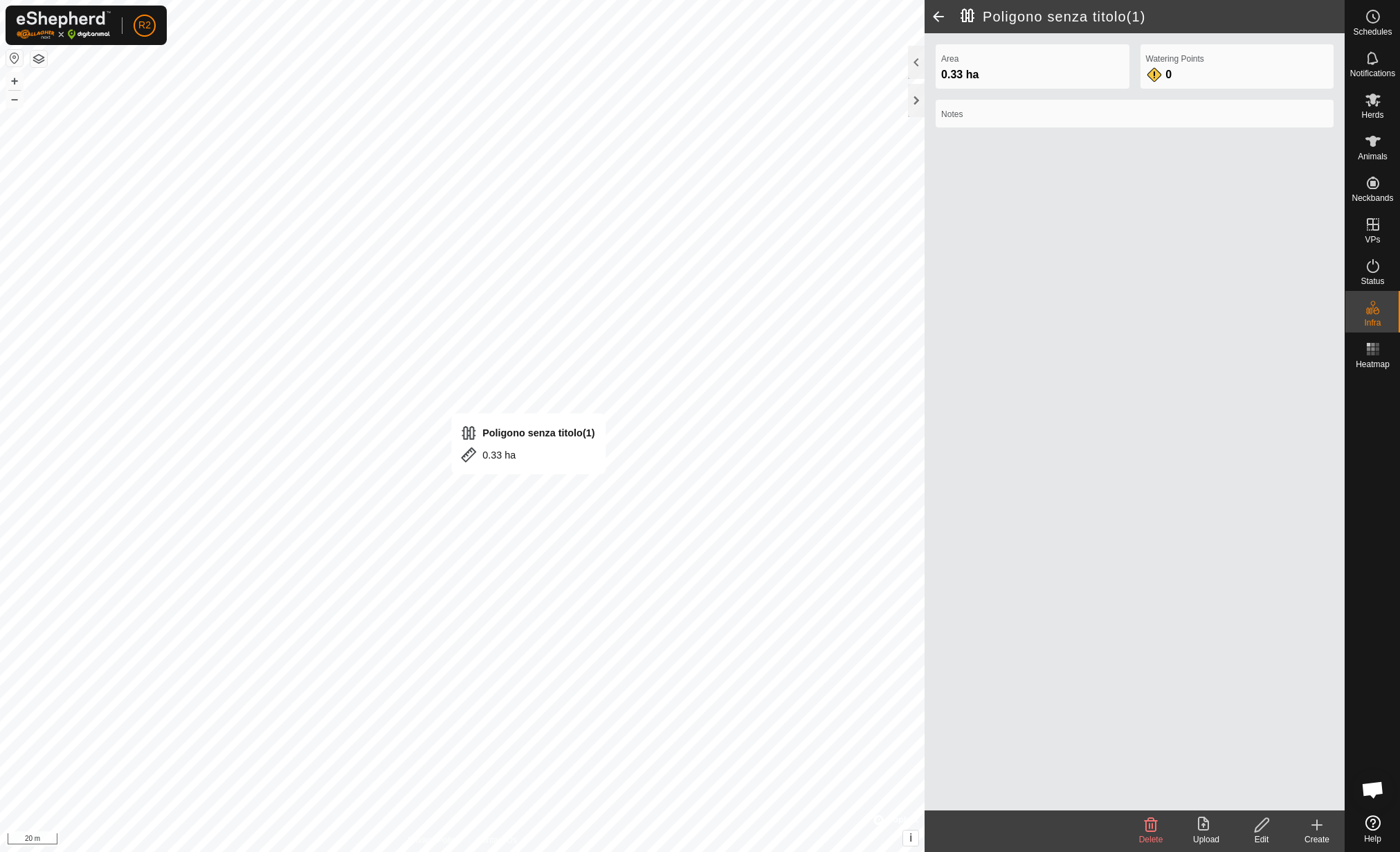
click at [1262, 829] on icon at bounding box center [1262, 824] width 18 height 17
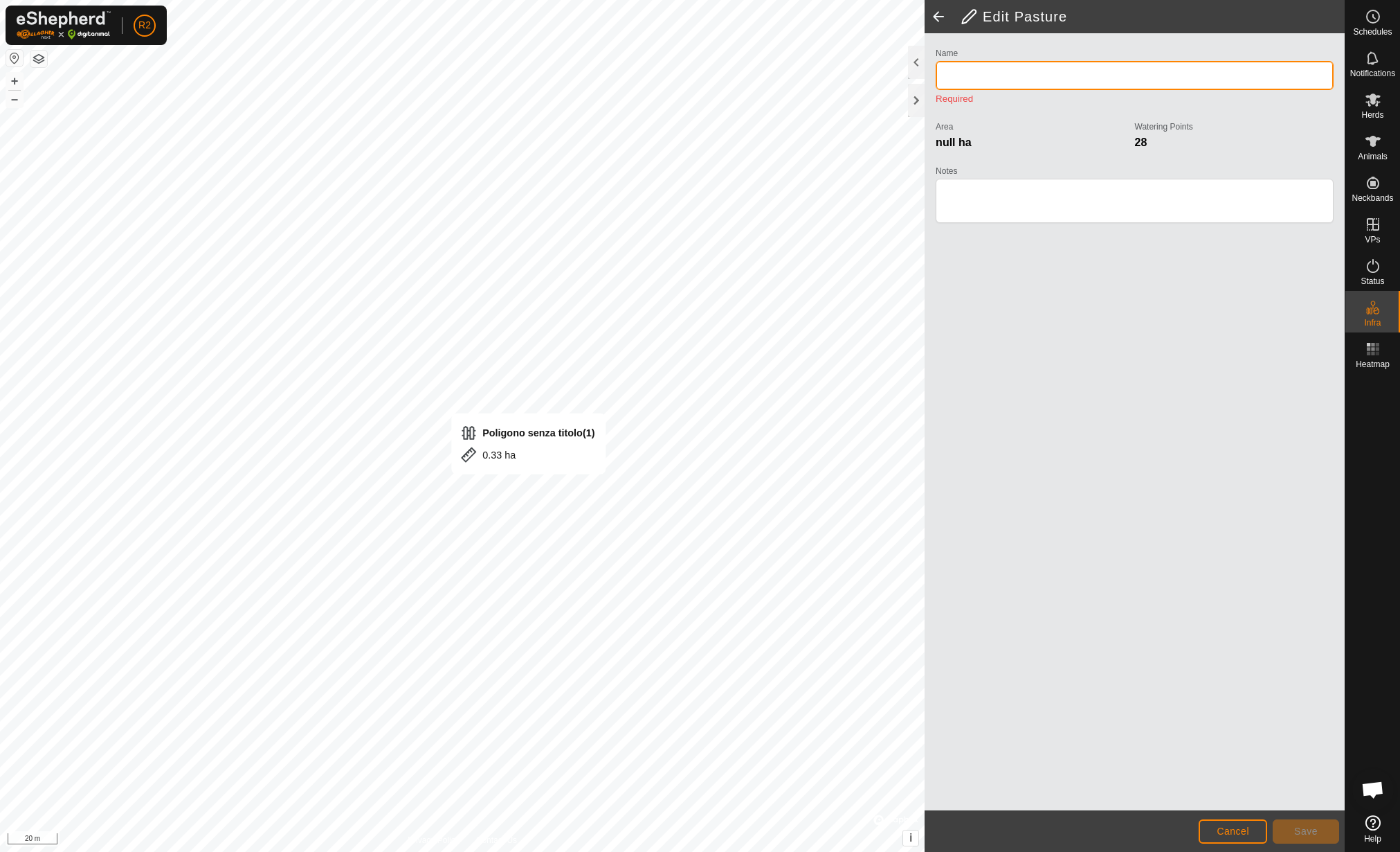
click at [1098, 78] on input "Name" at bounding box center [1134, 75] width 398 height 29
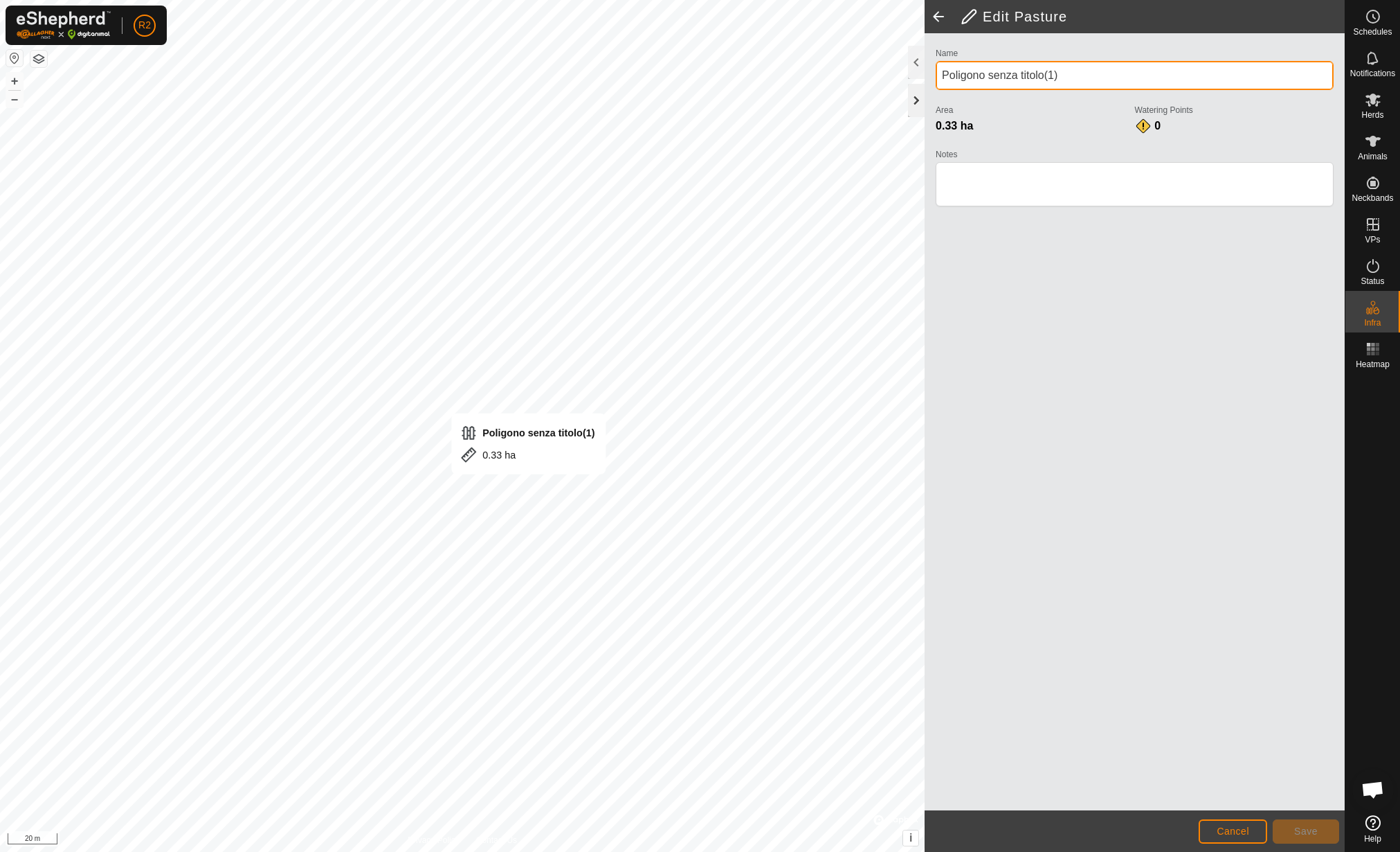
drag, startPoint x: 1097, startPoint y: 78, endPoint x: 917, endPoint y: 86, distance: 180.2
click at [925, 86] on div "Edit Pasture Name Poligono senza titolo(1) Area 0.33 ha Watering Points 0 Notes…" at bounding box center [1134, 426] width 420 height 852
type input "Sezione 33"
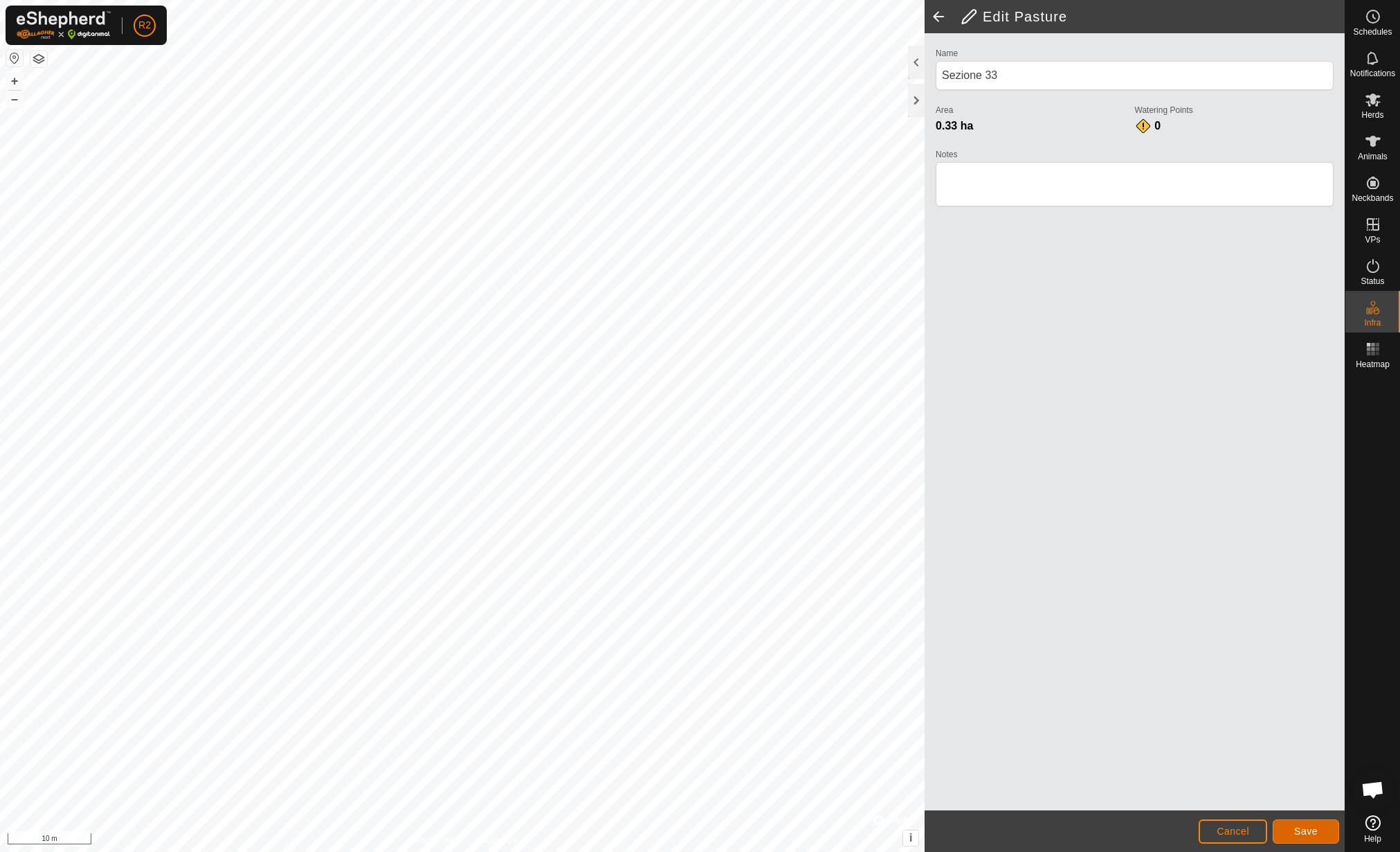
click at [1307, 840] on button "Save" at bounding box center [1306, 831] width 66 height 24
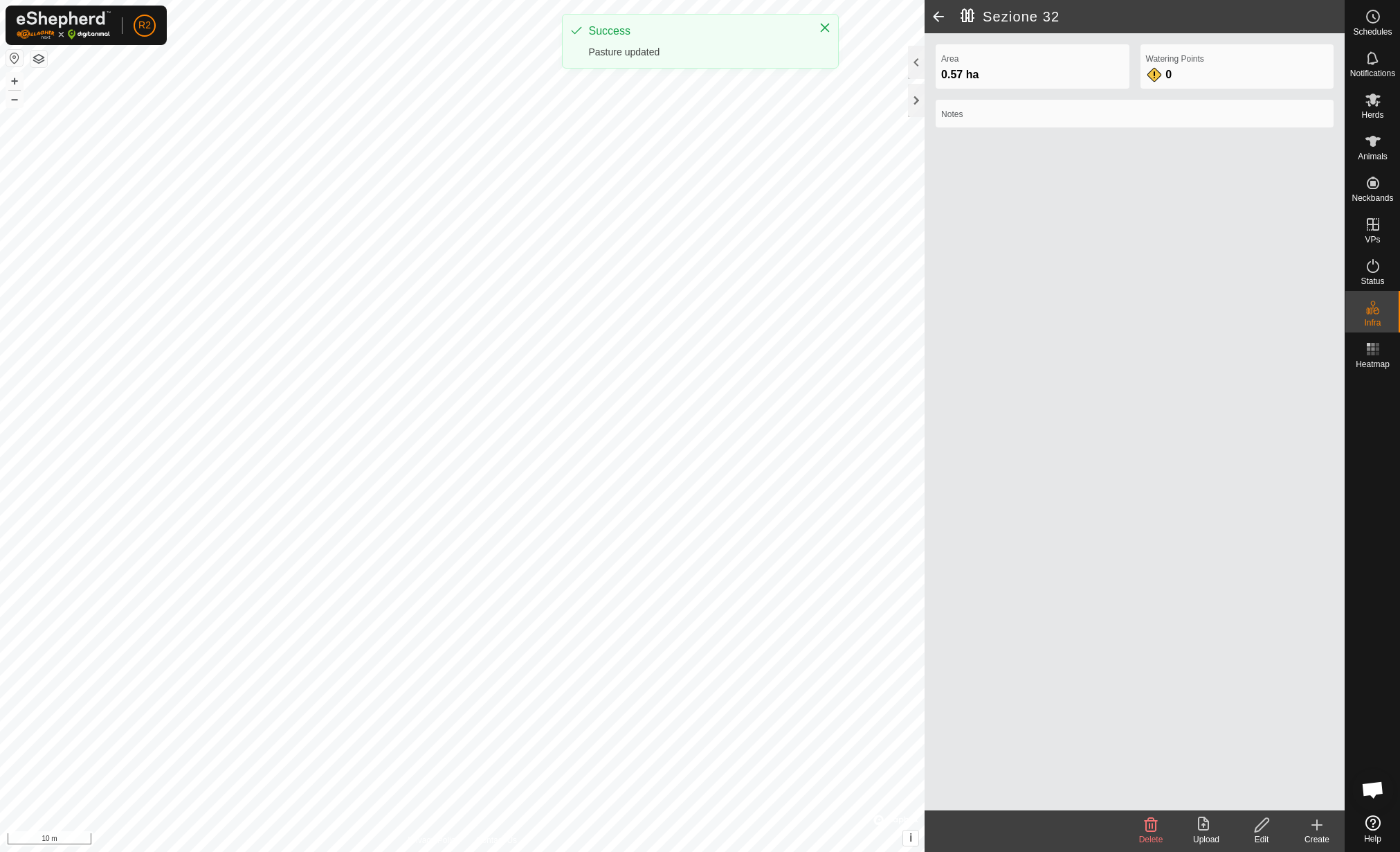
click at [1266, 820] on icon at bounding box center [1262, 824] width 18 height 17
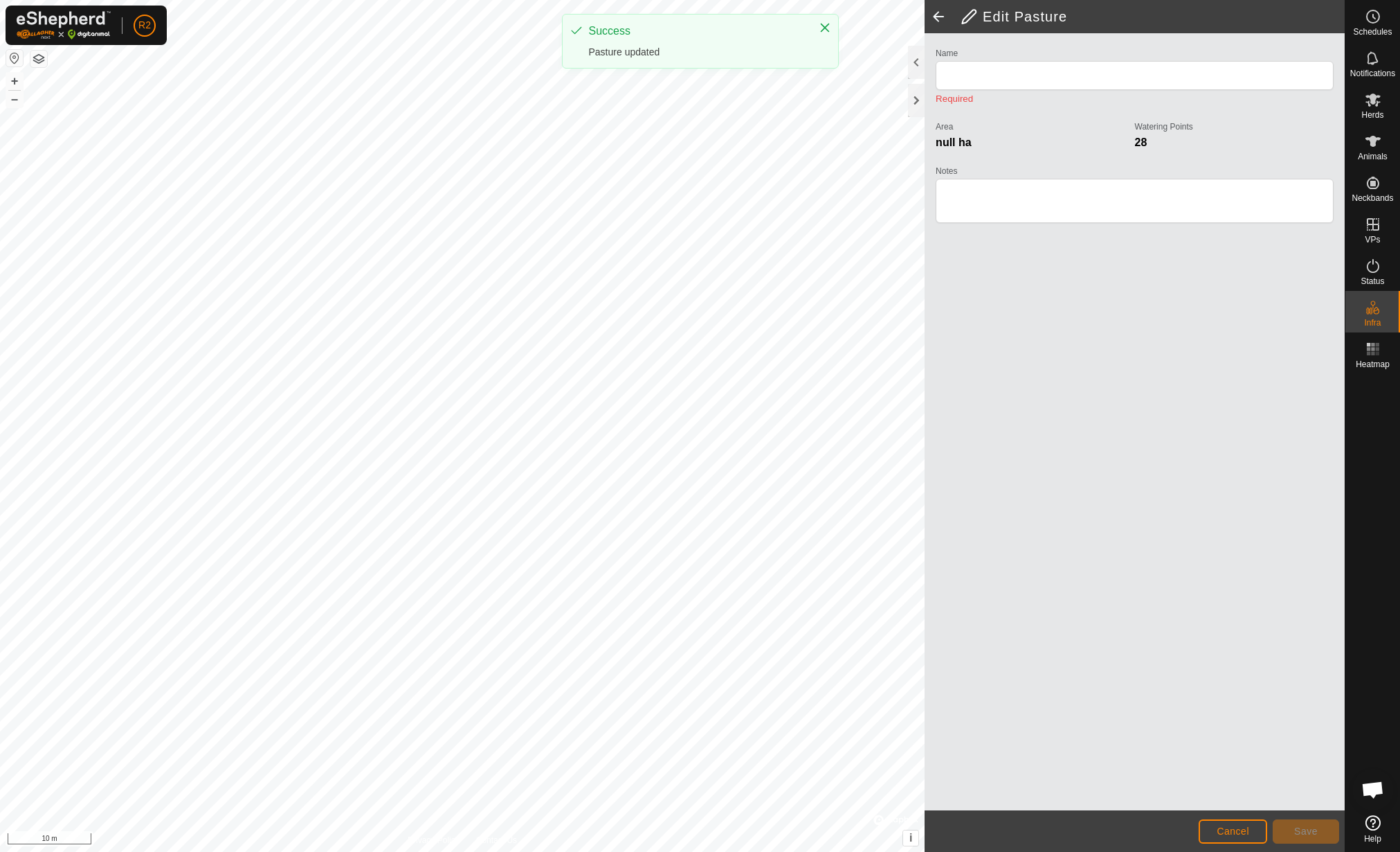
type input "Sezione 32"
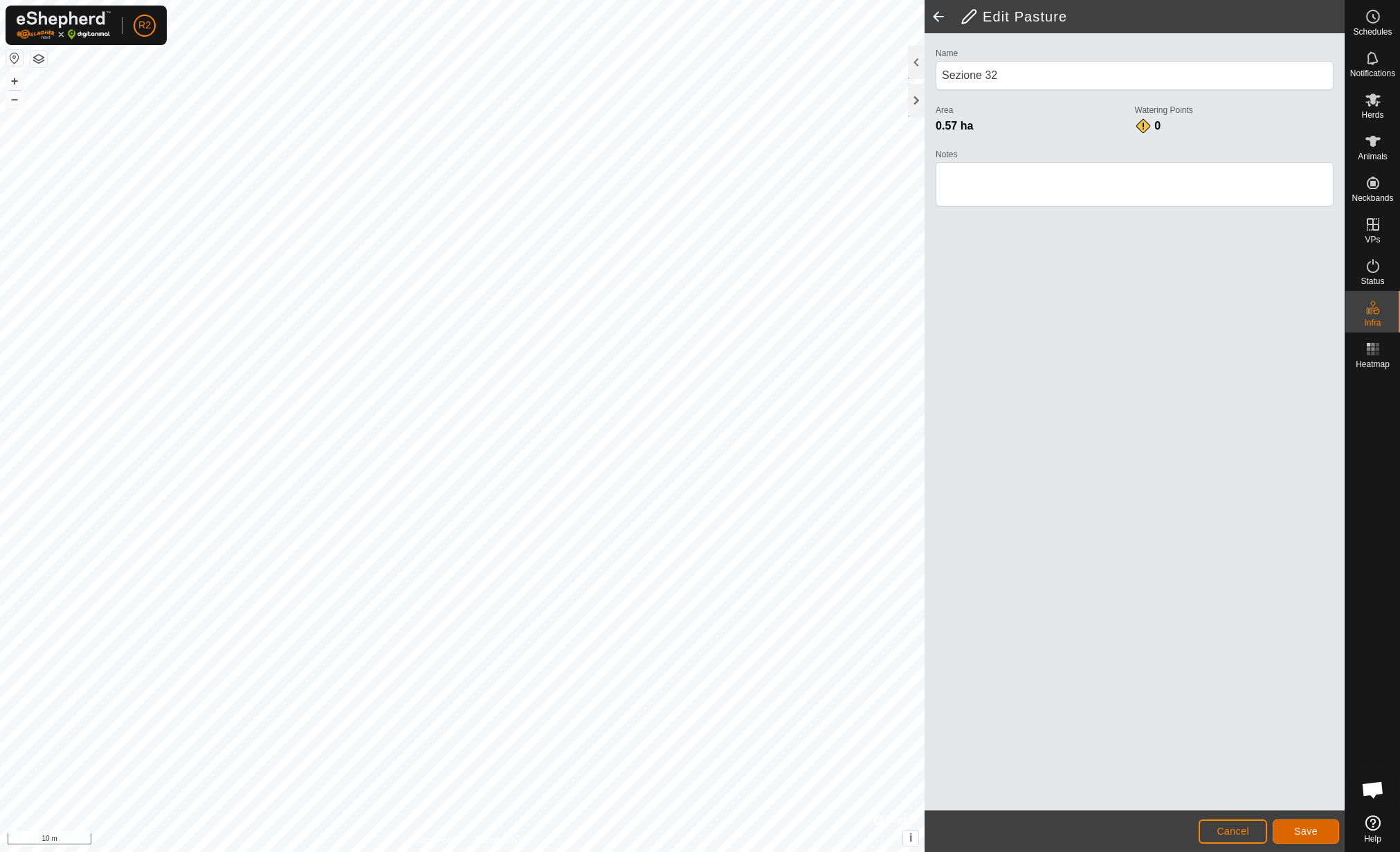
click at [1312, 829] on span "Save" at bounding box center [1306, 831] width 23 height 11
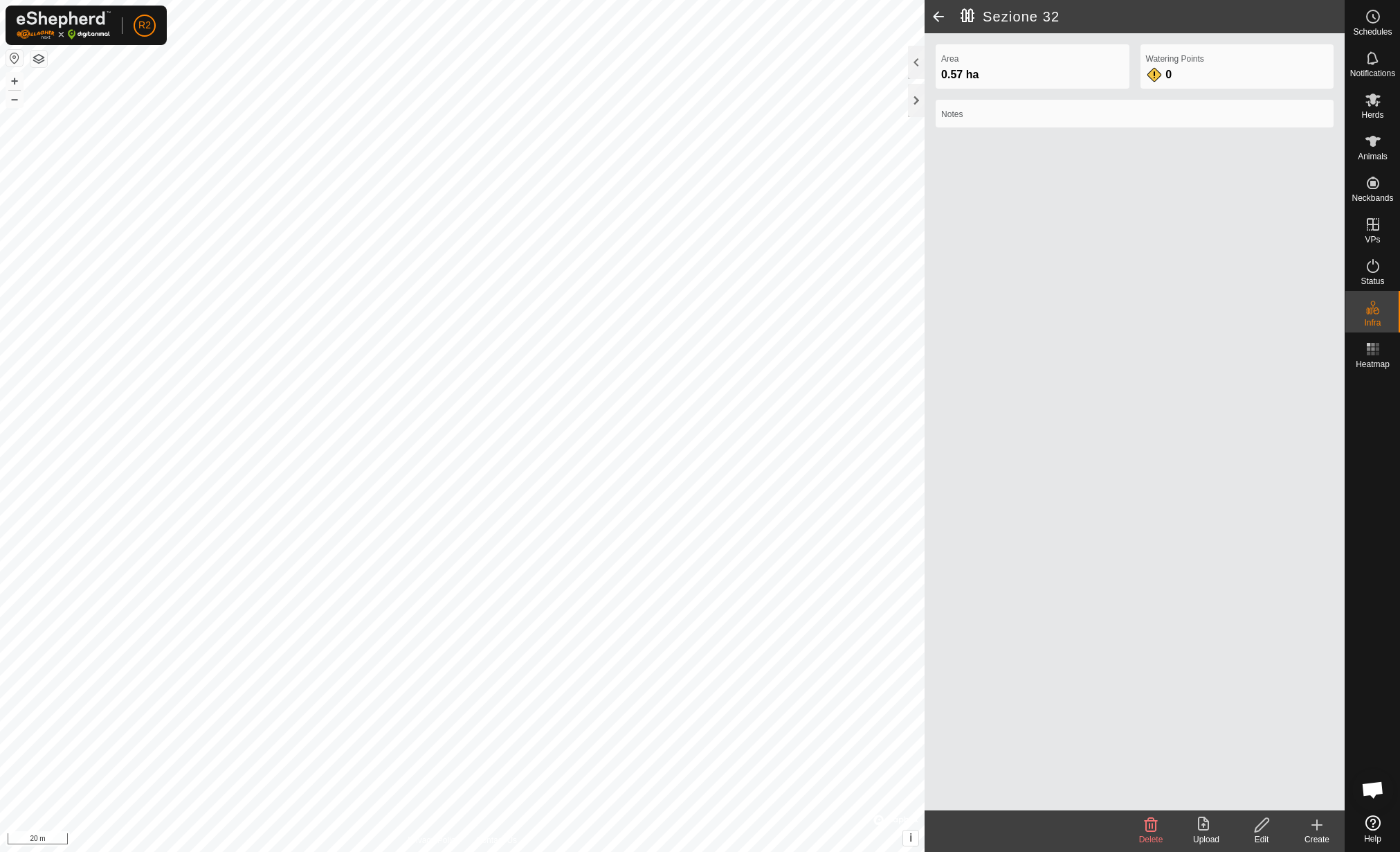
click at [1206, 818] on icon at bounding box center [1204, 823] width 11 height 14
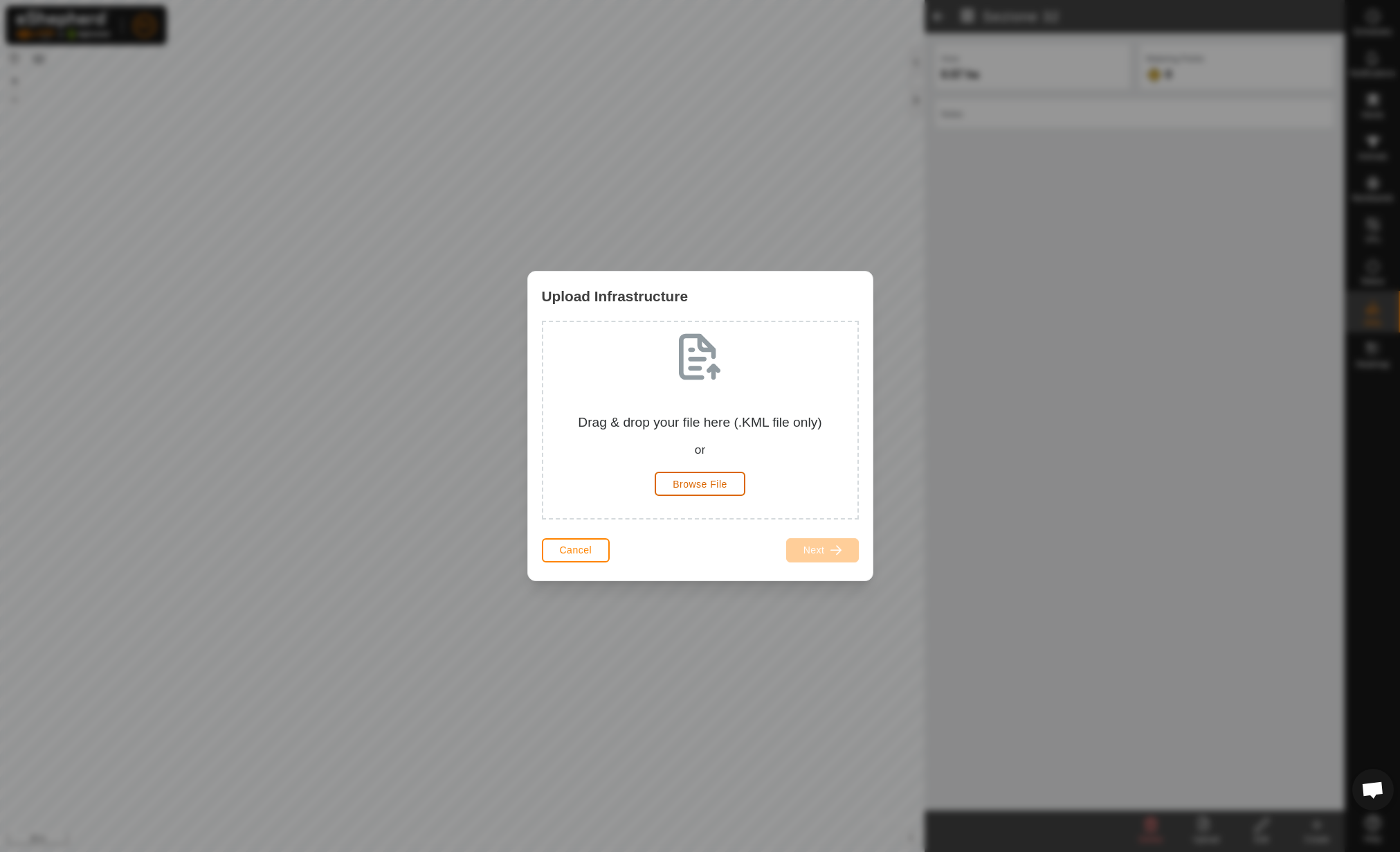
click at [734, 482] on button "Browse File" at bounding box center [700, 483] width 91 height 24
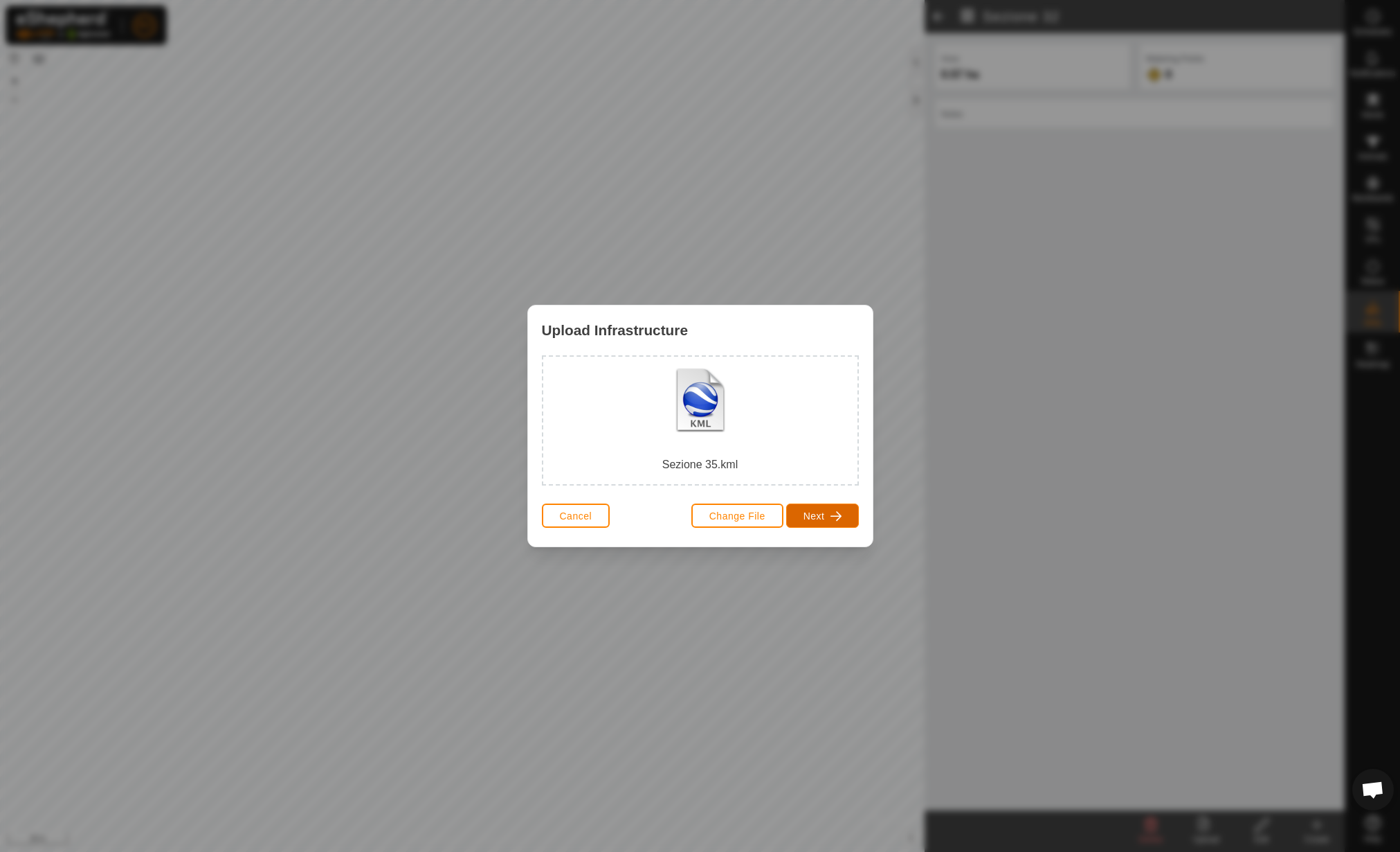
click at [814, 514] on span "Next" at bounding box center [814, 515] width 21 height 11
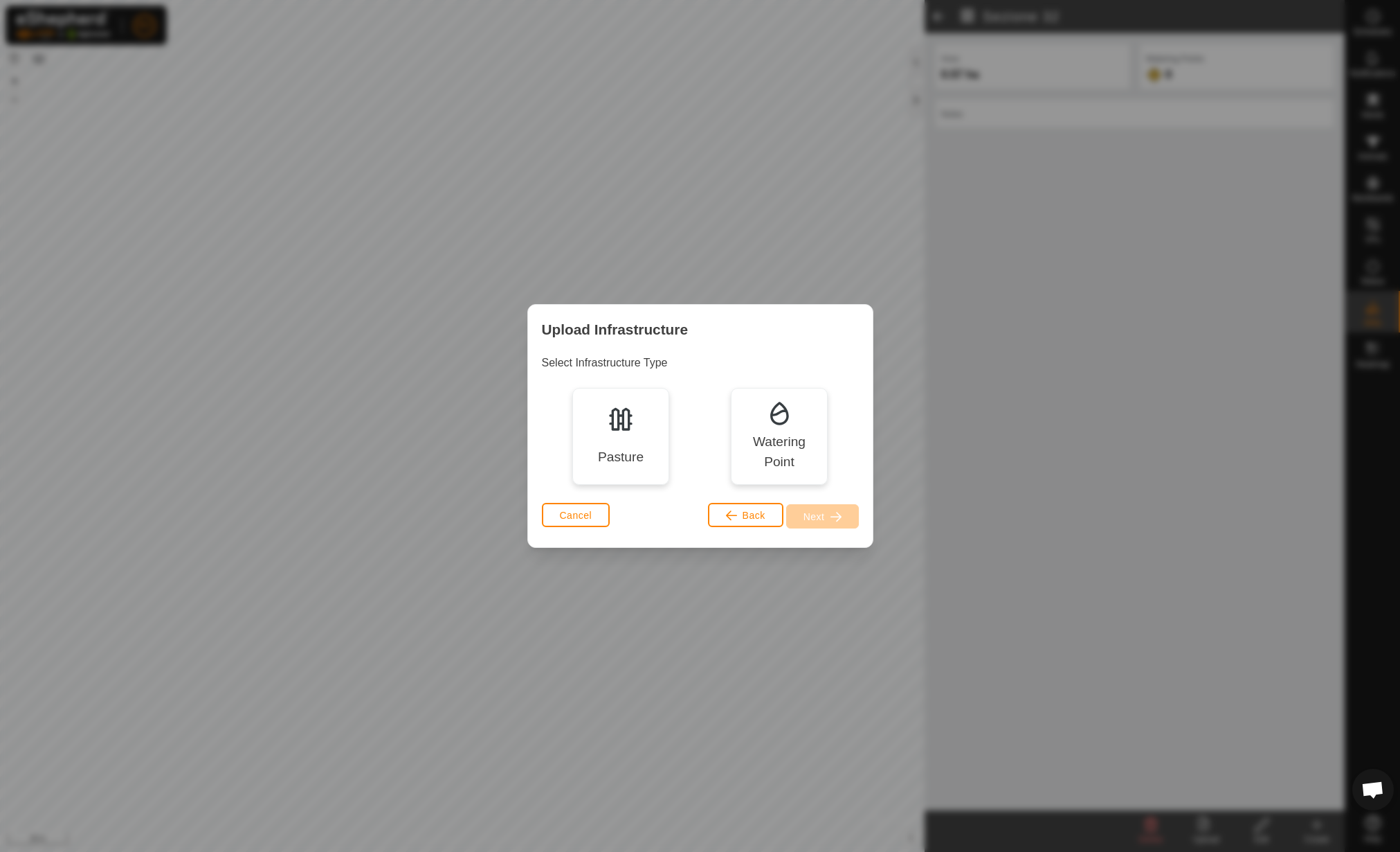
click at [638, 443] on div "Pasture" at bounding box center [621, 436] width 97 height 97
click at [825, 520] on button "Next" at bounding box center [823, 516] width 73 height 24
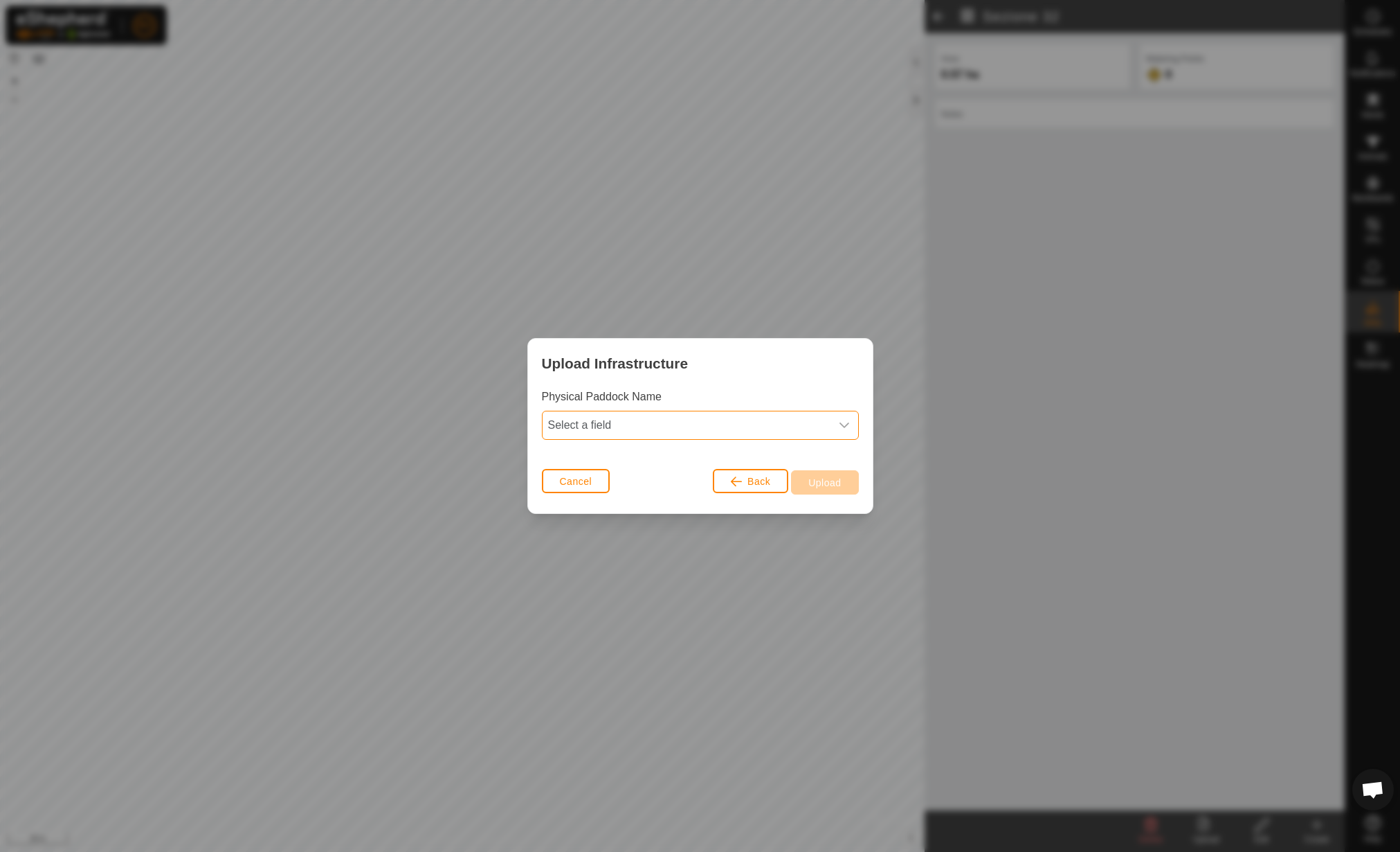
click at [611, 427] on span "Select a field" at bounding box center [686, 425] width 288 height 28
click at [618, 442] on p-selectitem "name" at bounding box center [700, 456] width 315 height 28
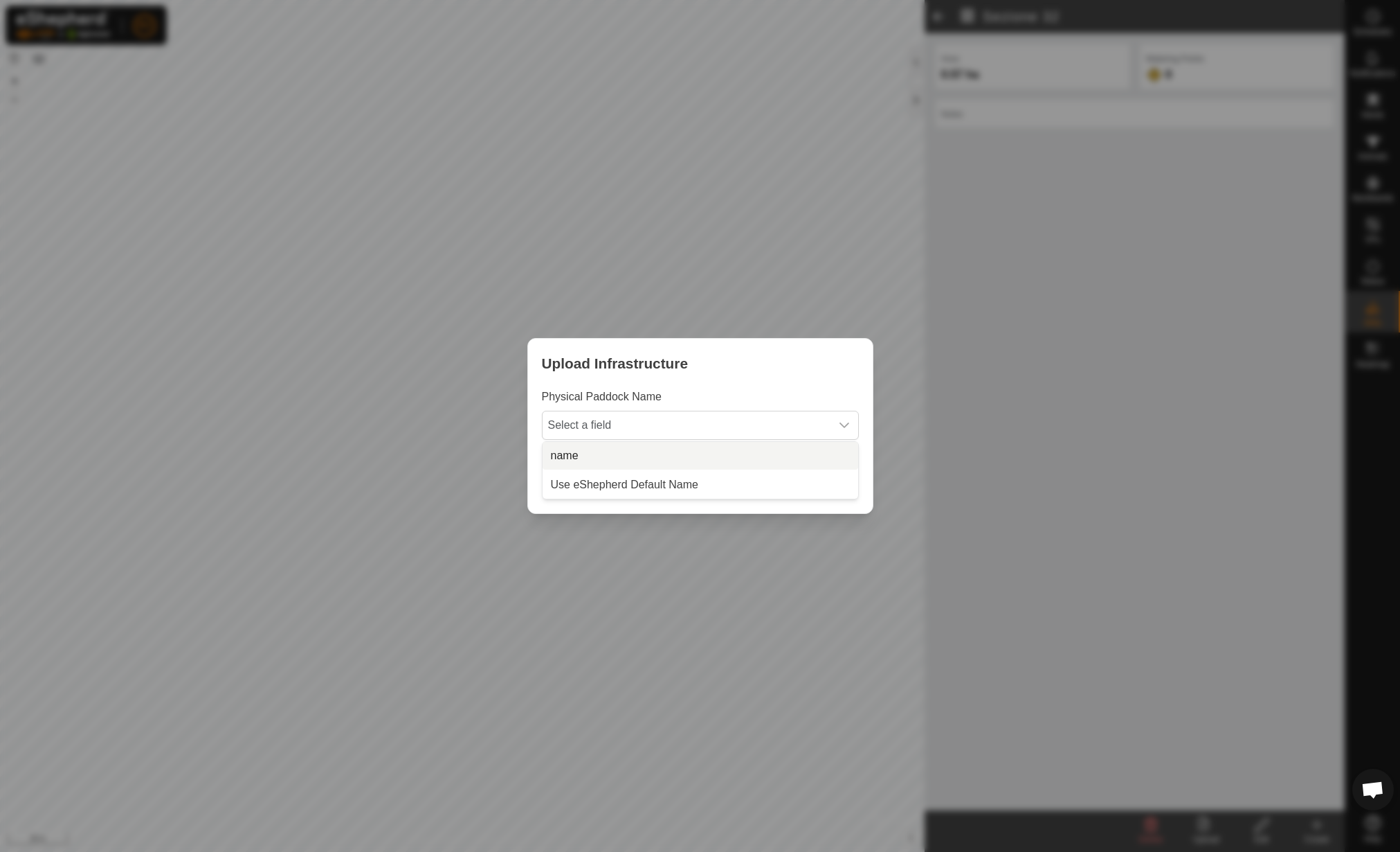
click at [698, 455] on li "name" at bounding box center [700, 456] width 315 height 28
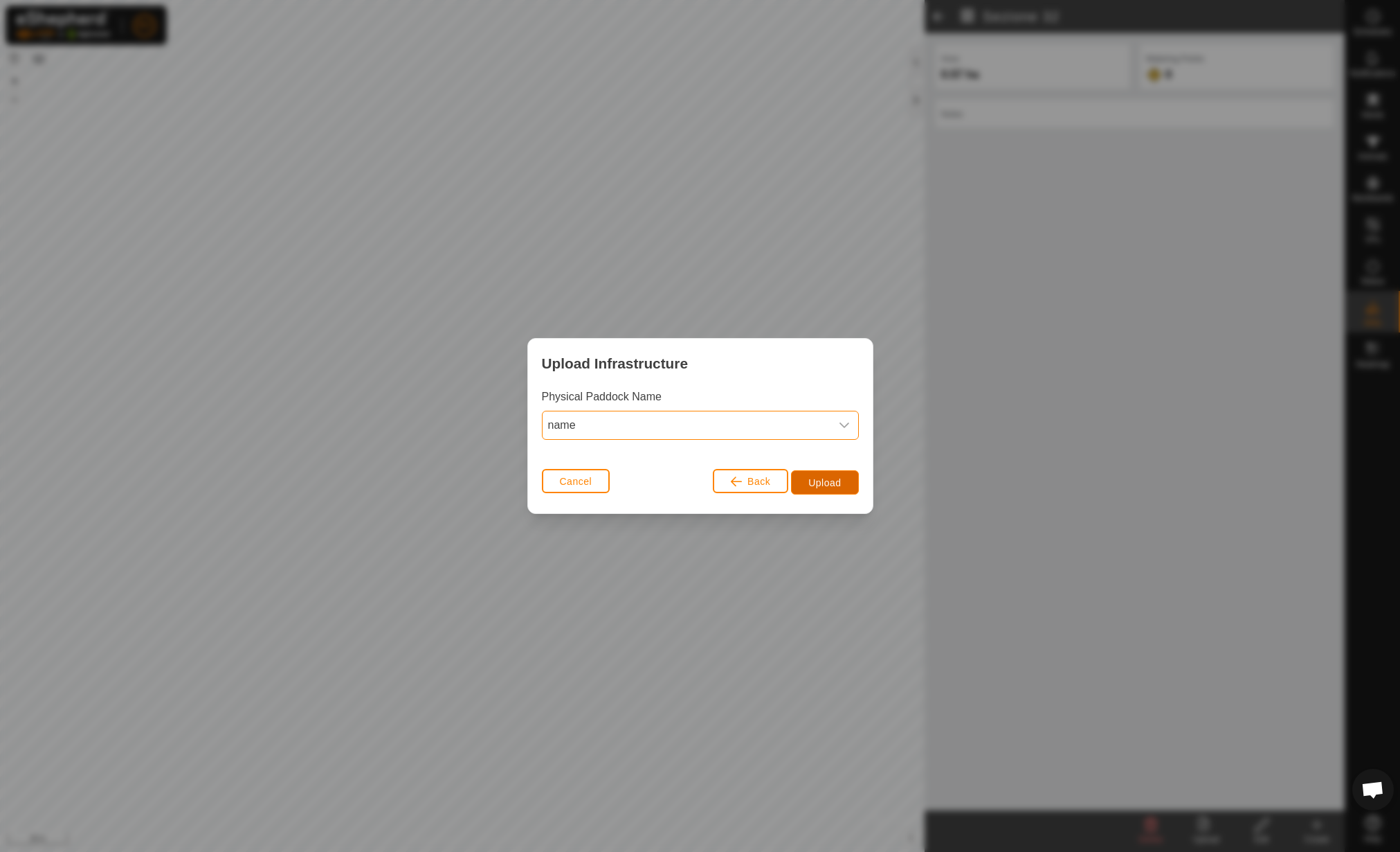
click at [841, 482] on button "Upload" at bounding box center [825, 482] width 67 height 24
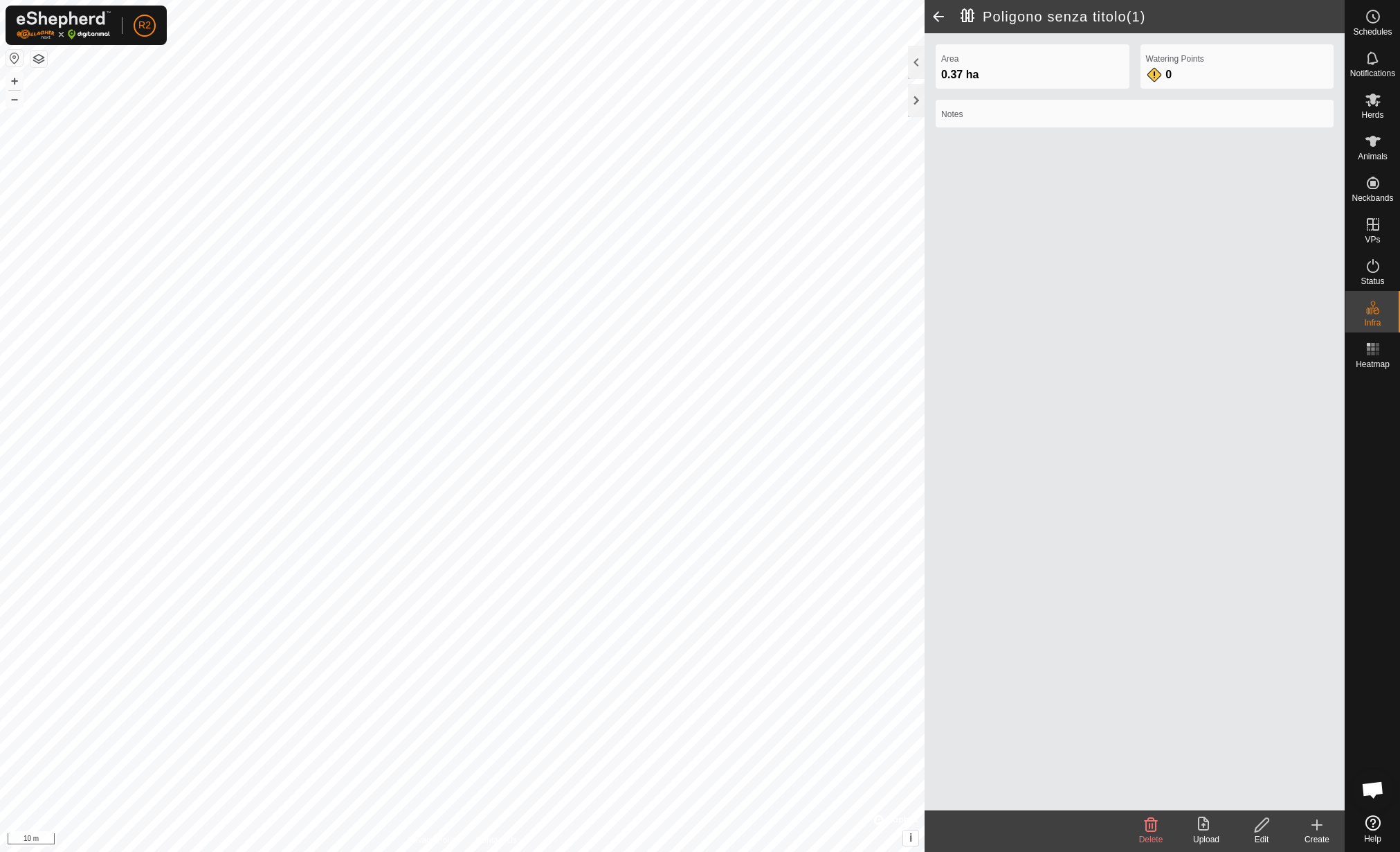
click at [1266, 840] on div "Edit" at bounding box center [1262, 839] width 56 height 12
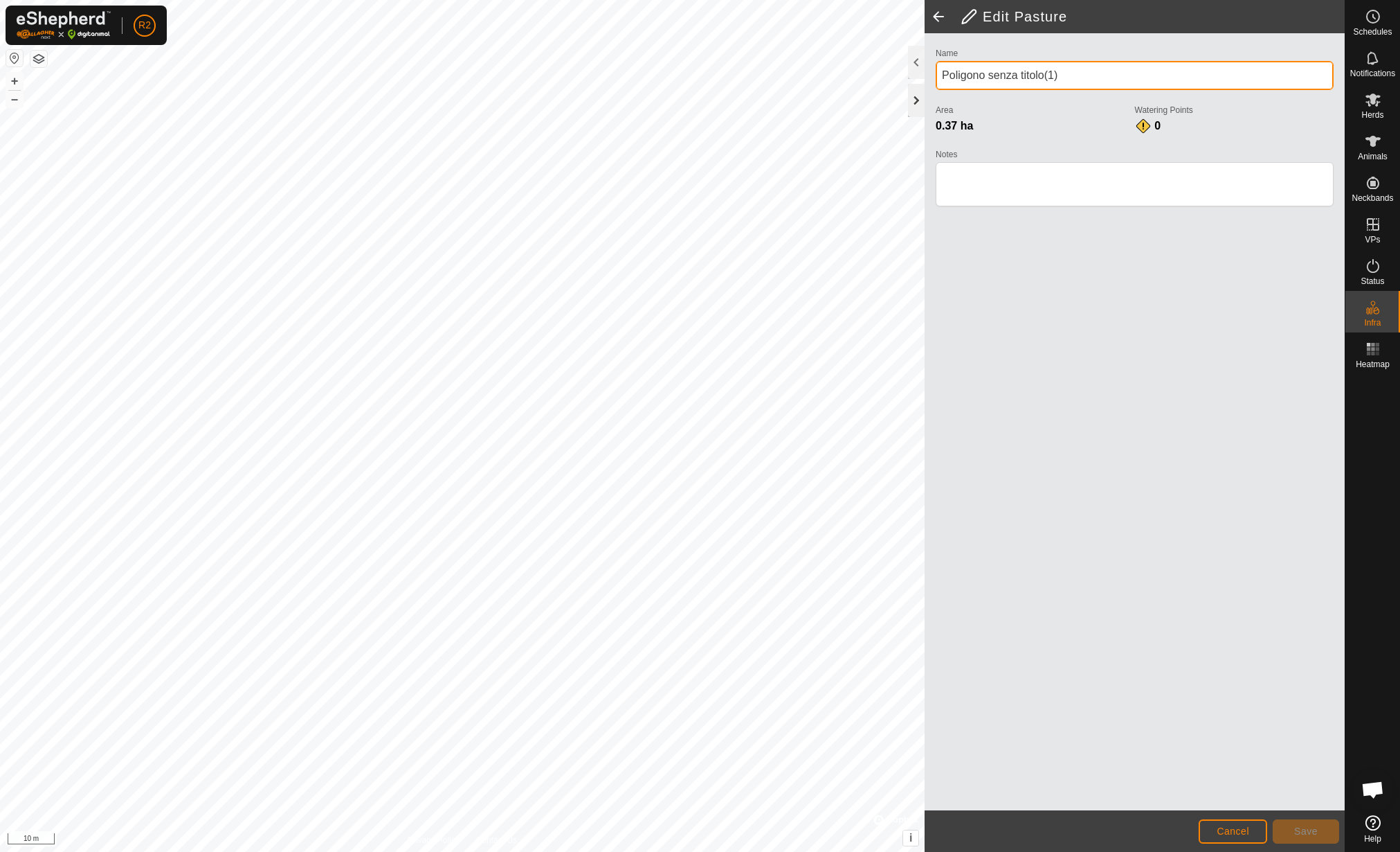
click at [906, 85] on div "Edit Pasture Name Poligono senza titolo(1) Area 0.37 ha Watering Points 0 Notes…" at bounding box center [672, 426] width 1344 height 852
type input "Sezione 34"
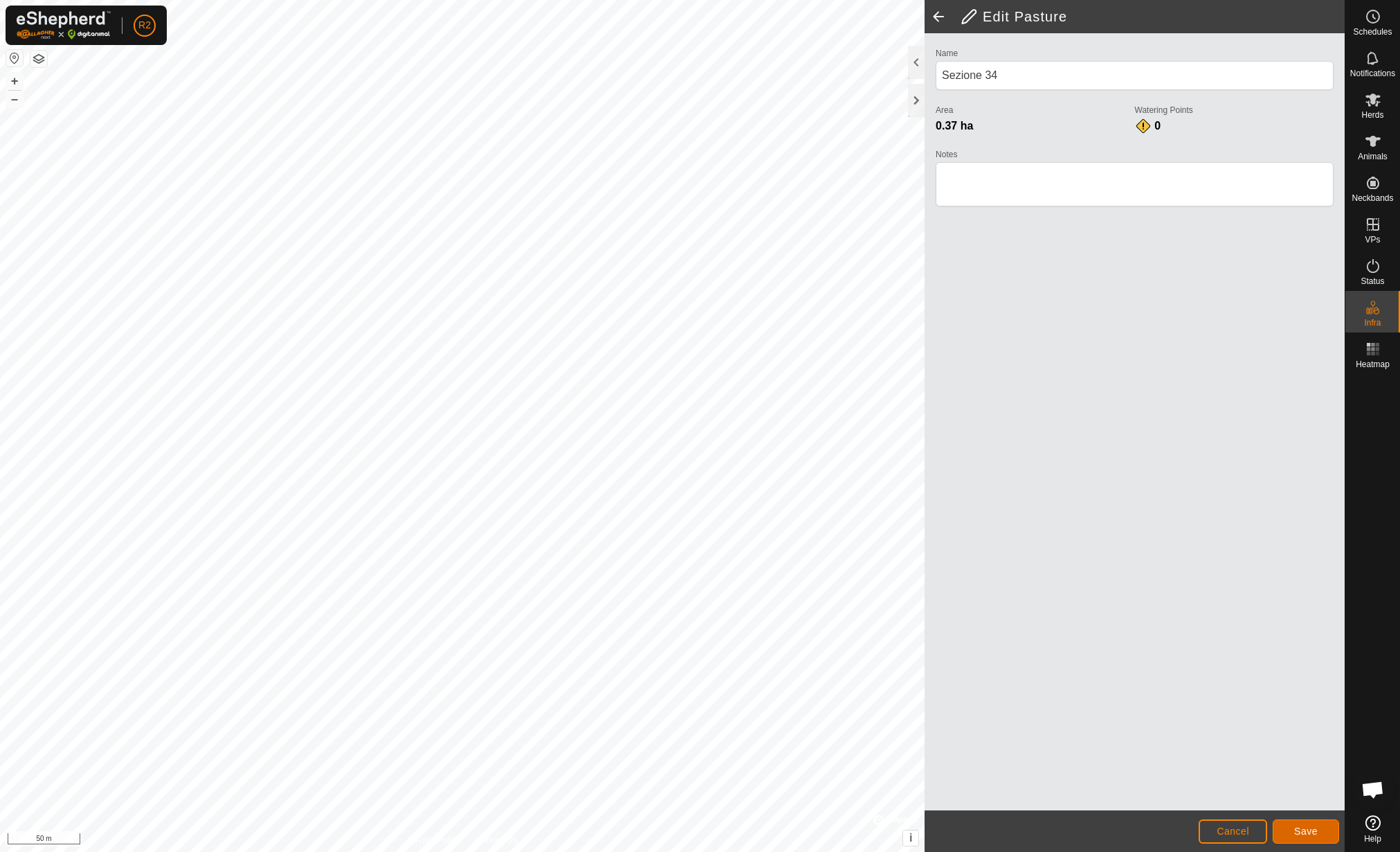
click at [1296, 831] on span "Save" at bounding box center [1306, 831] width 23 height 11
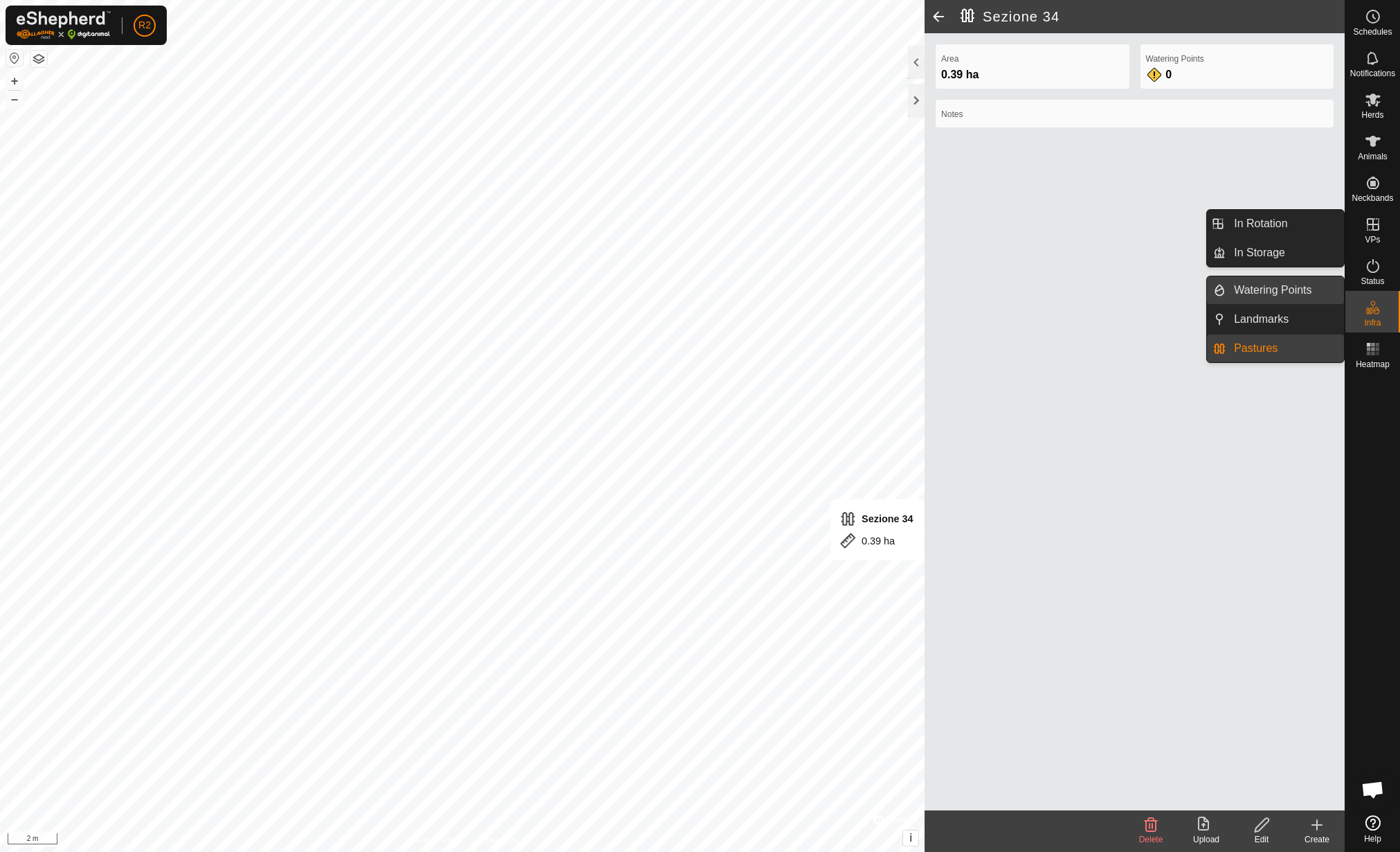
click at [1304, 289] on link "Watering Points" at bounding box center [1285, 290] width 118 height 28
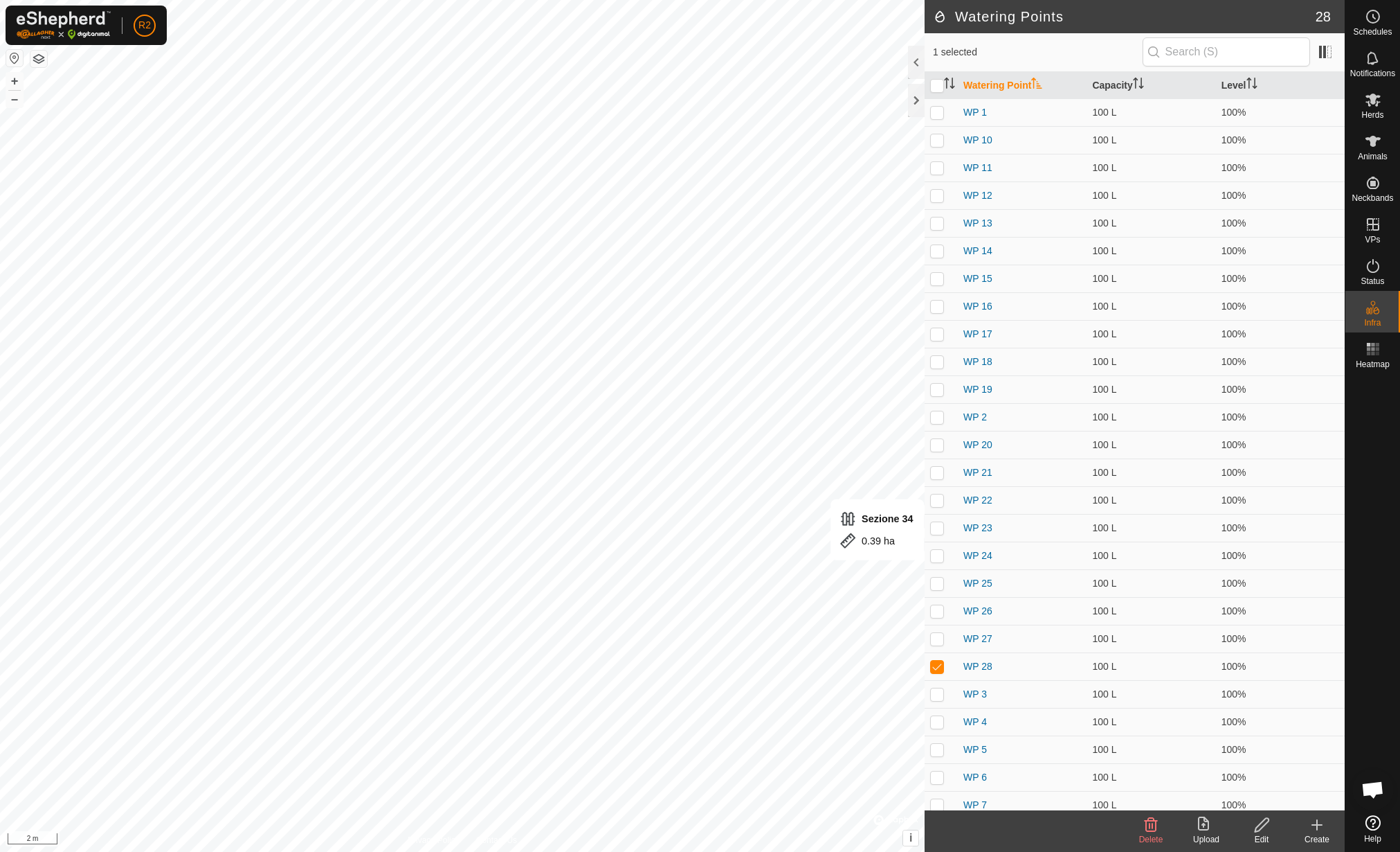
click at [1318, 830] on icon at bounding box center [1317, 824] width 17 height 17
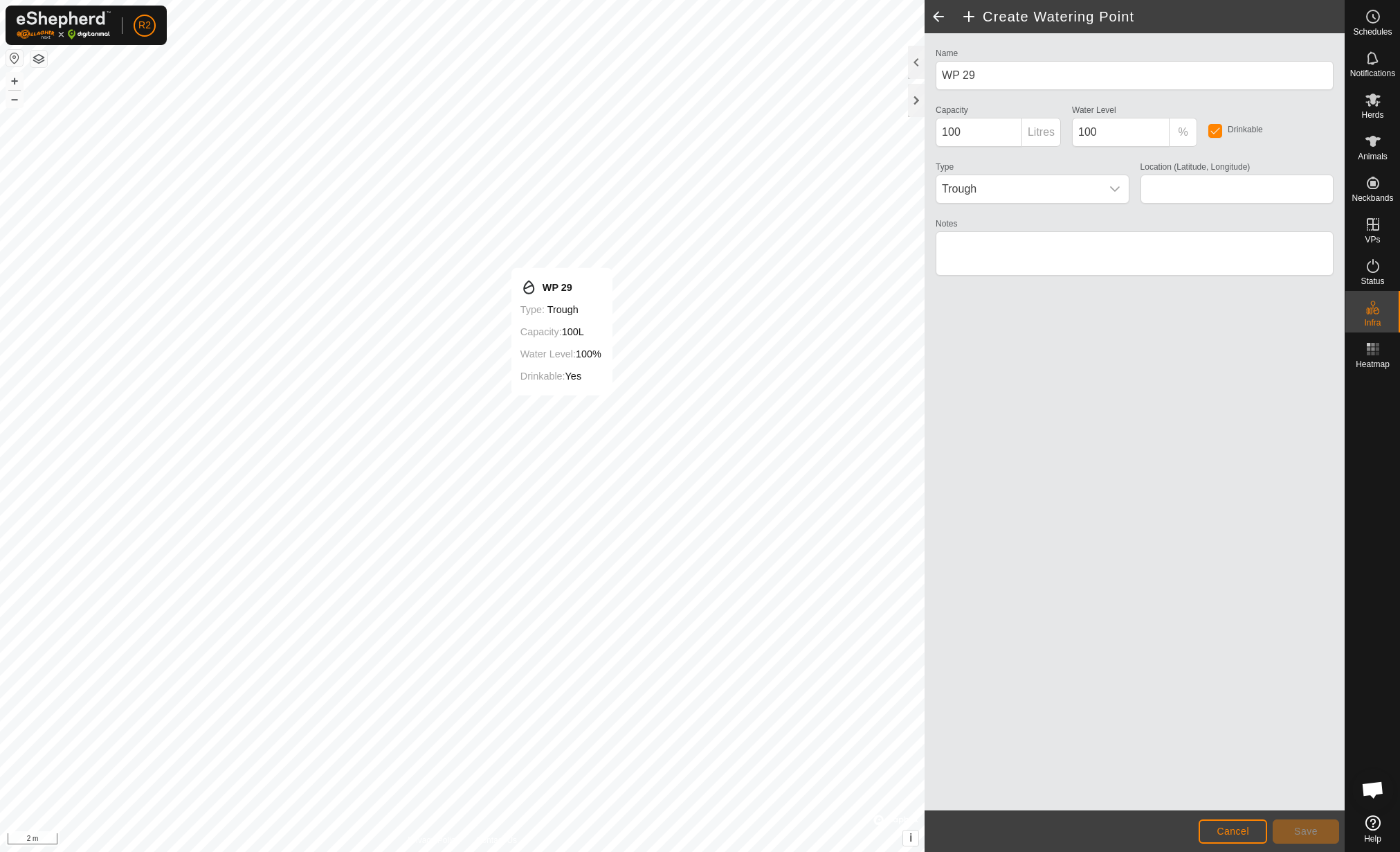
type input "42.155864, 12.462394"
click at [1291, 827] on button "Save" at bounding box center [1306, 831] width 66 height 24
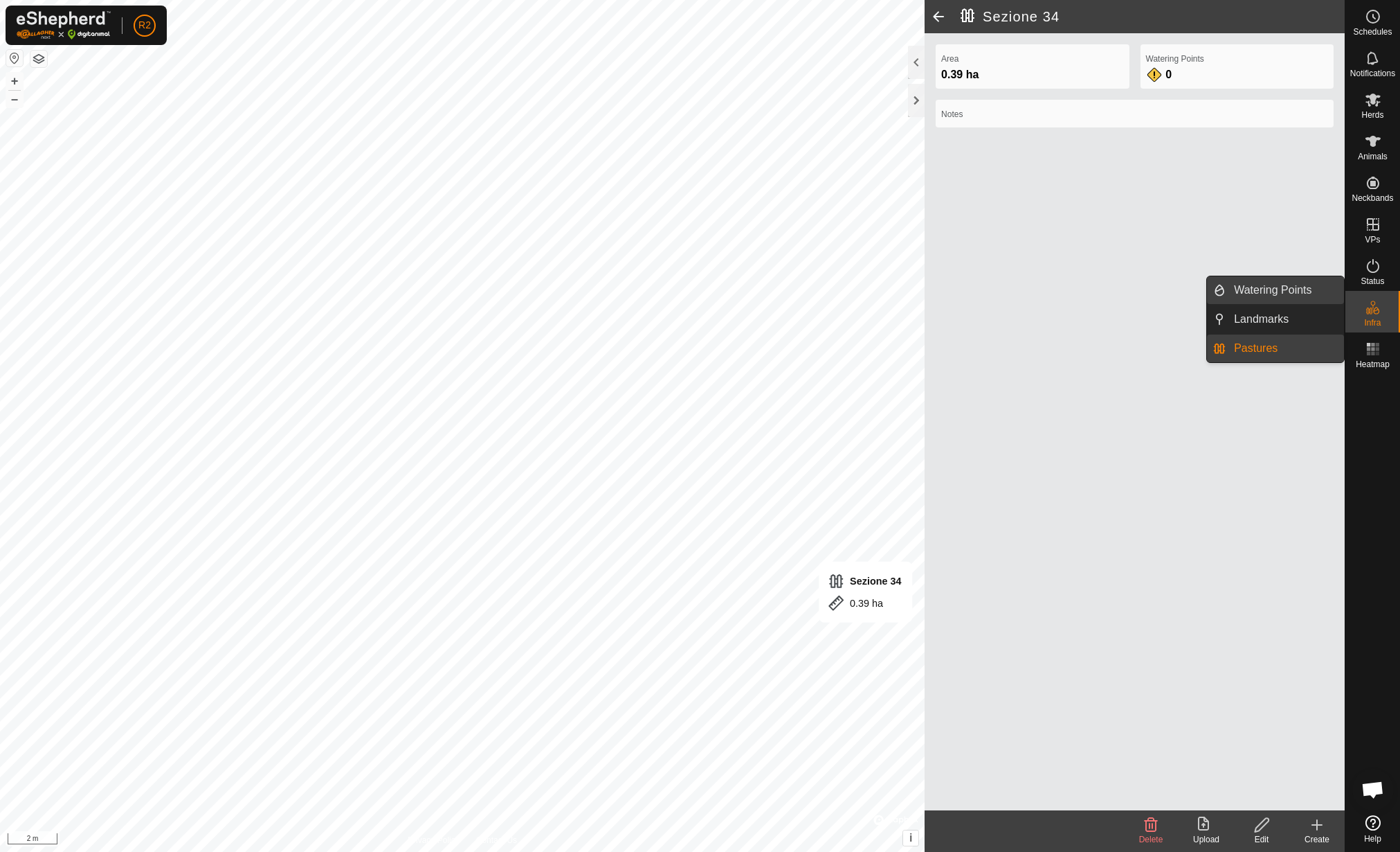
click at [1293, 284] on link "Watering Points" at bounding box center [1285, 290] width 118 height 28
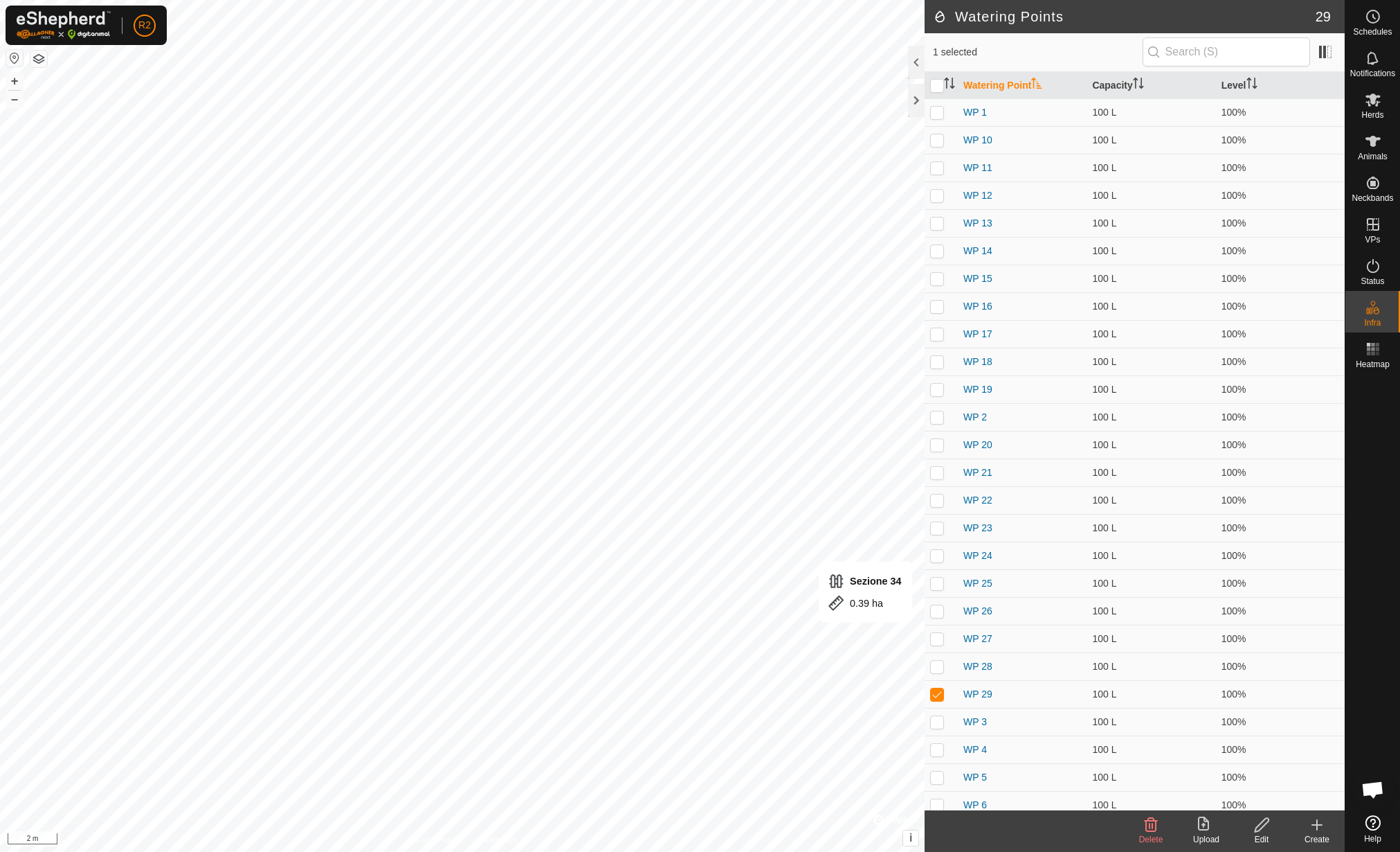
click at [1312, 833] on div "Create" at bounding box center [1317, 839] width 56 height 12
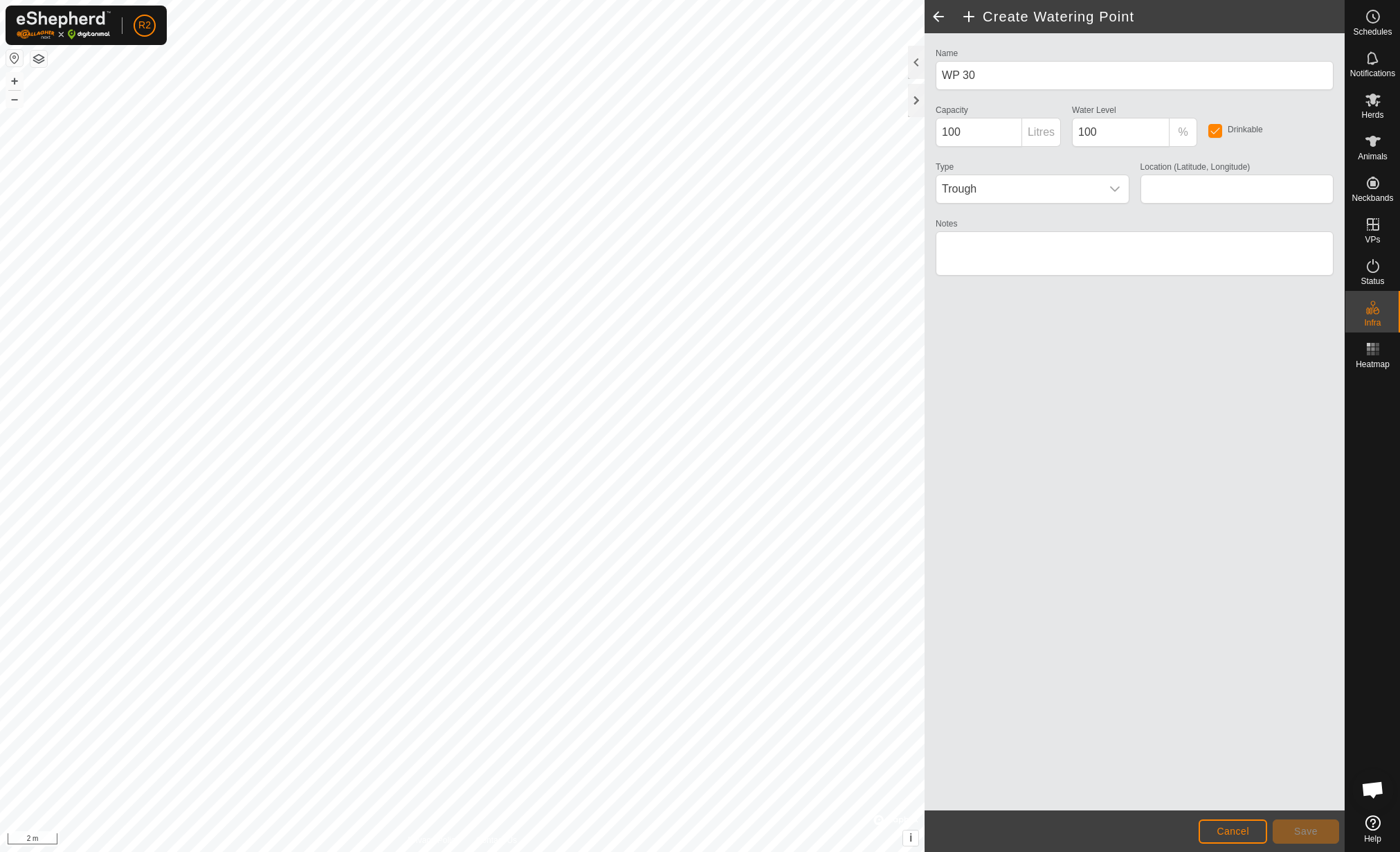
type input "42.155863, 12.462376"
click at [1294, 827] on span "Save" at bounding box center [1306, 831] width 23 height 11
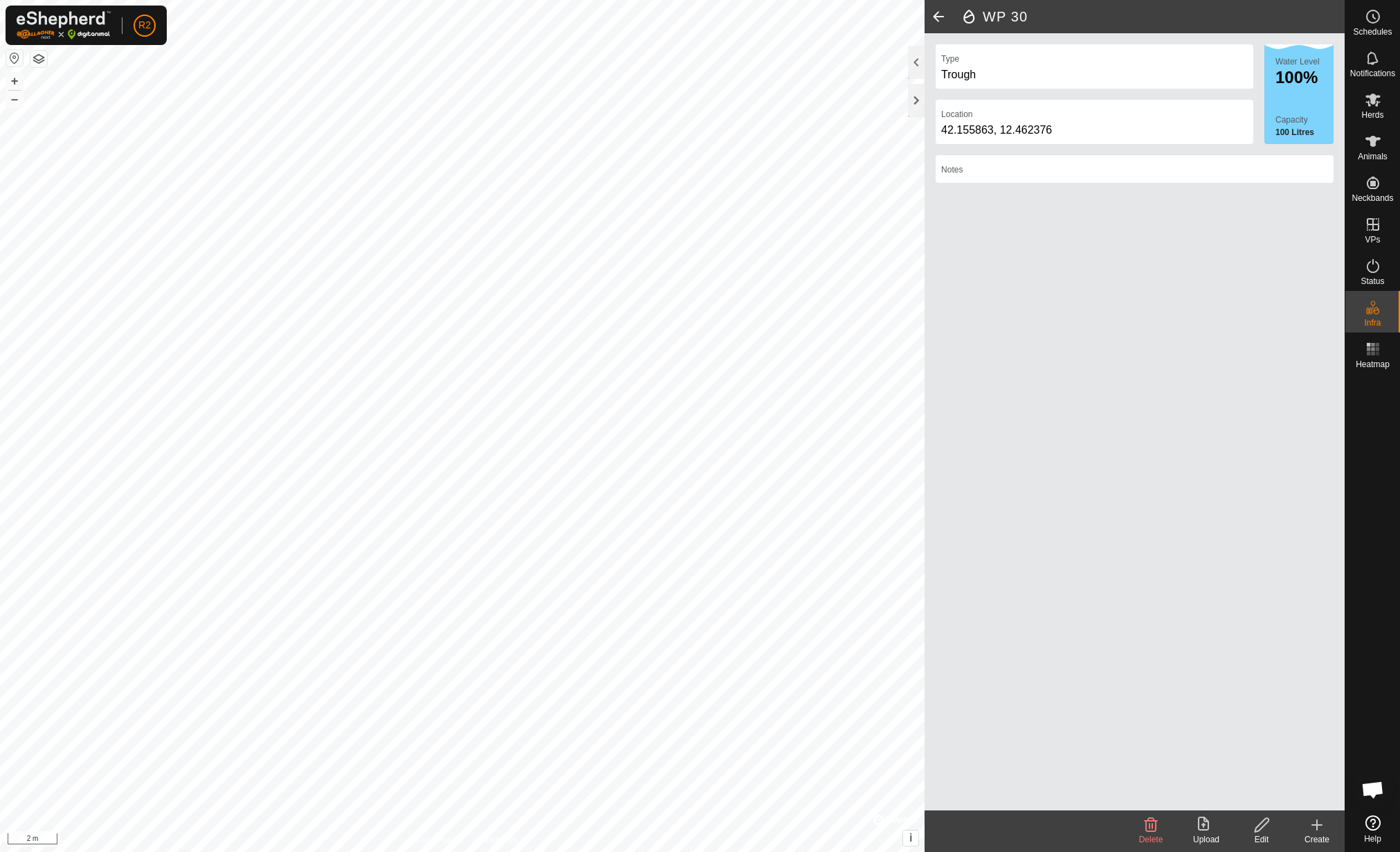
click at [1309, 828] on icon at bounding box center [1317, 824] width 17 height 17
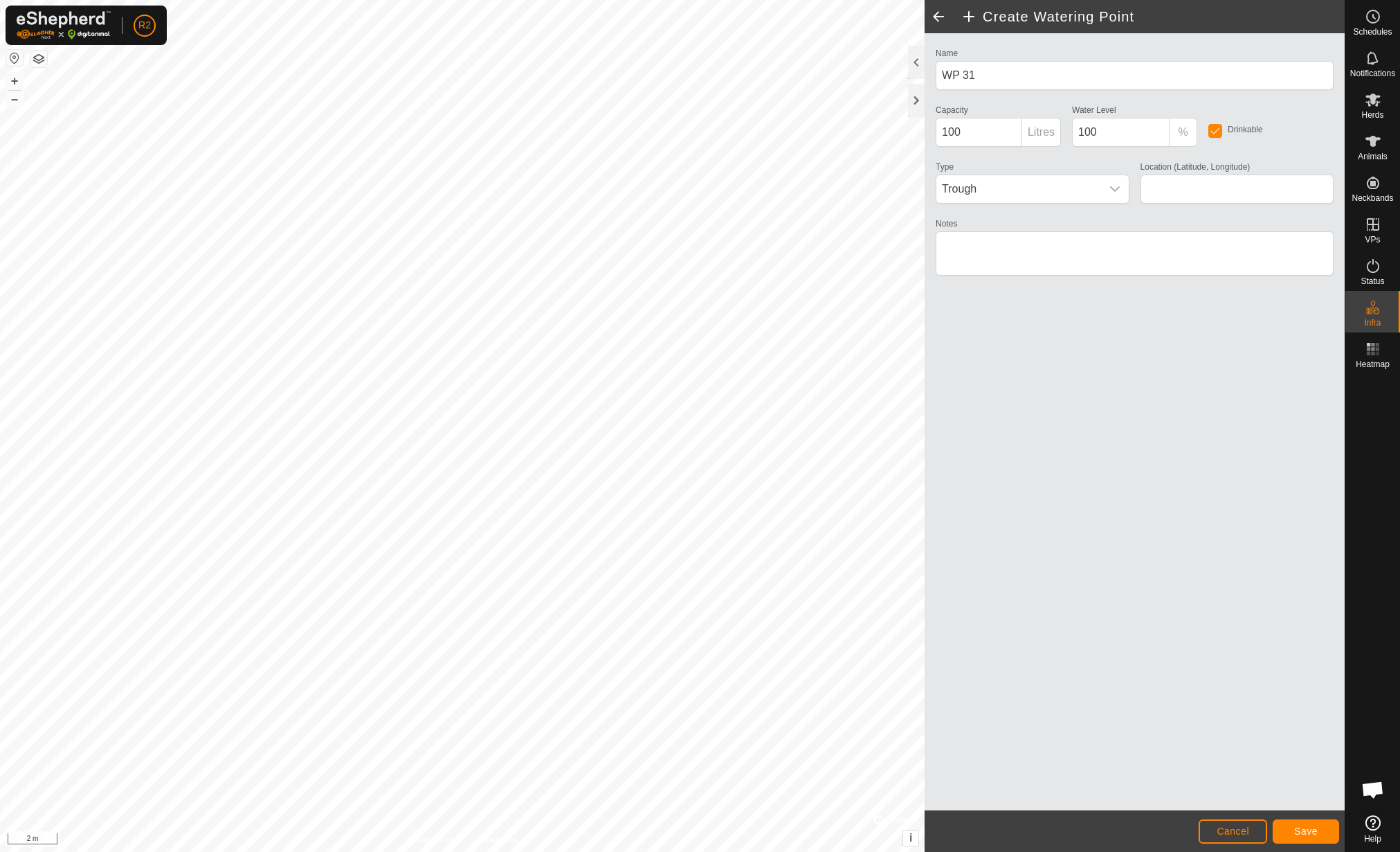
type input "42.155847, 12.462398"
click at [1288, 831] on button "Save" at bounding box center [1306, 831] width 66 height 24
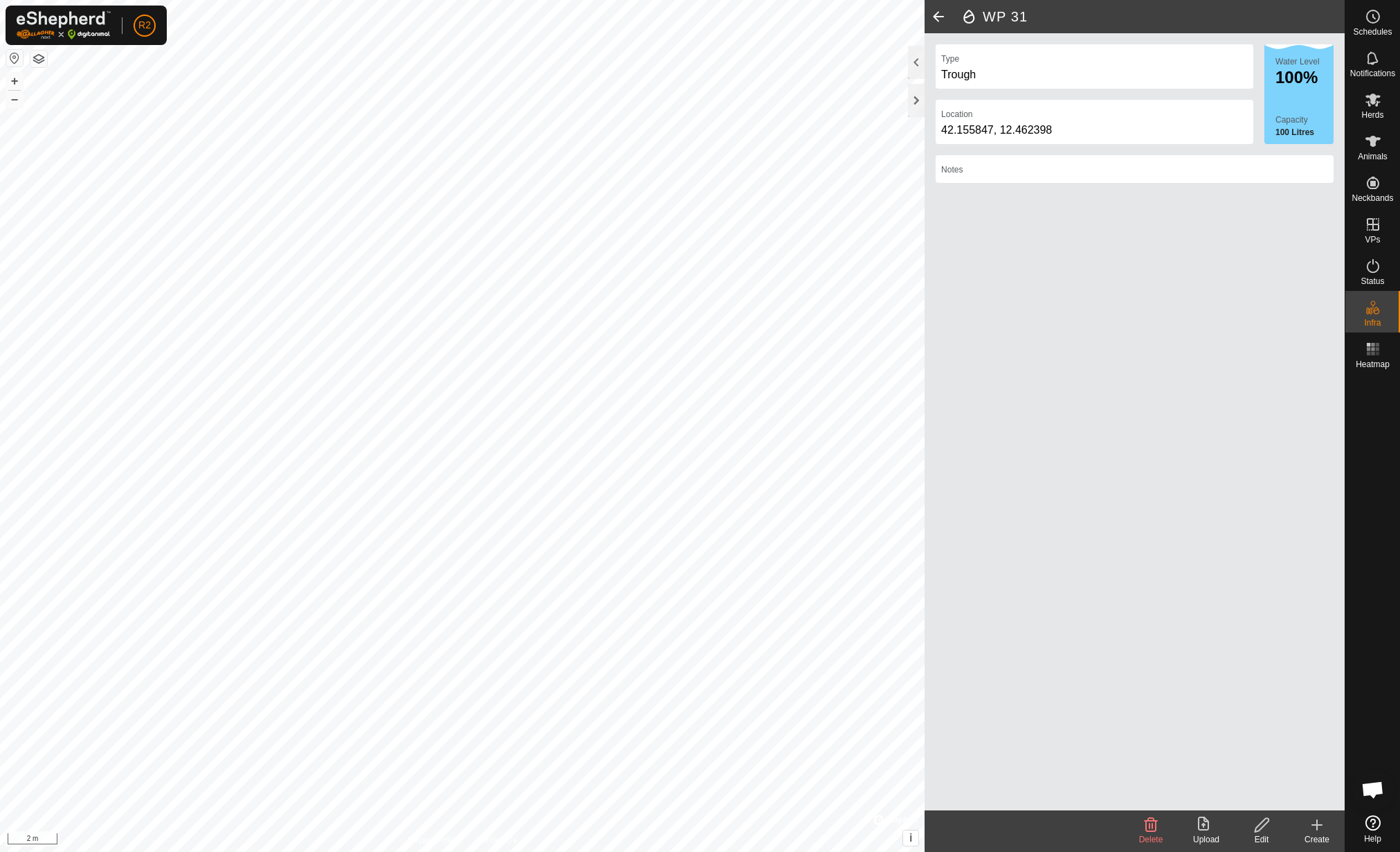
click at [1317, 828] on icon at bounding box center [1317, 824] width 0 height 9
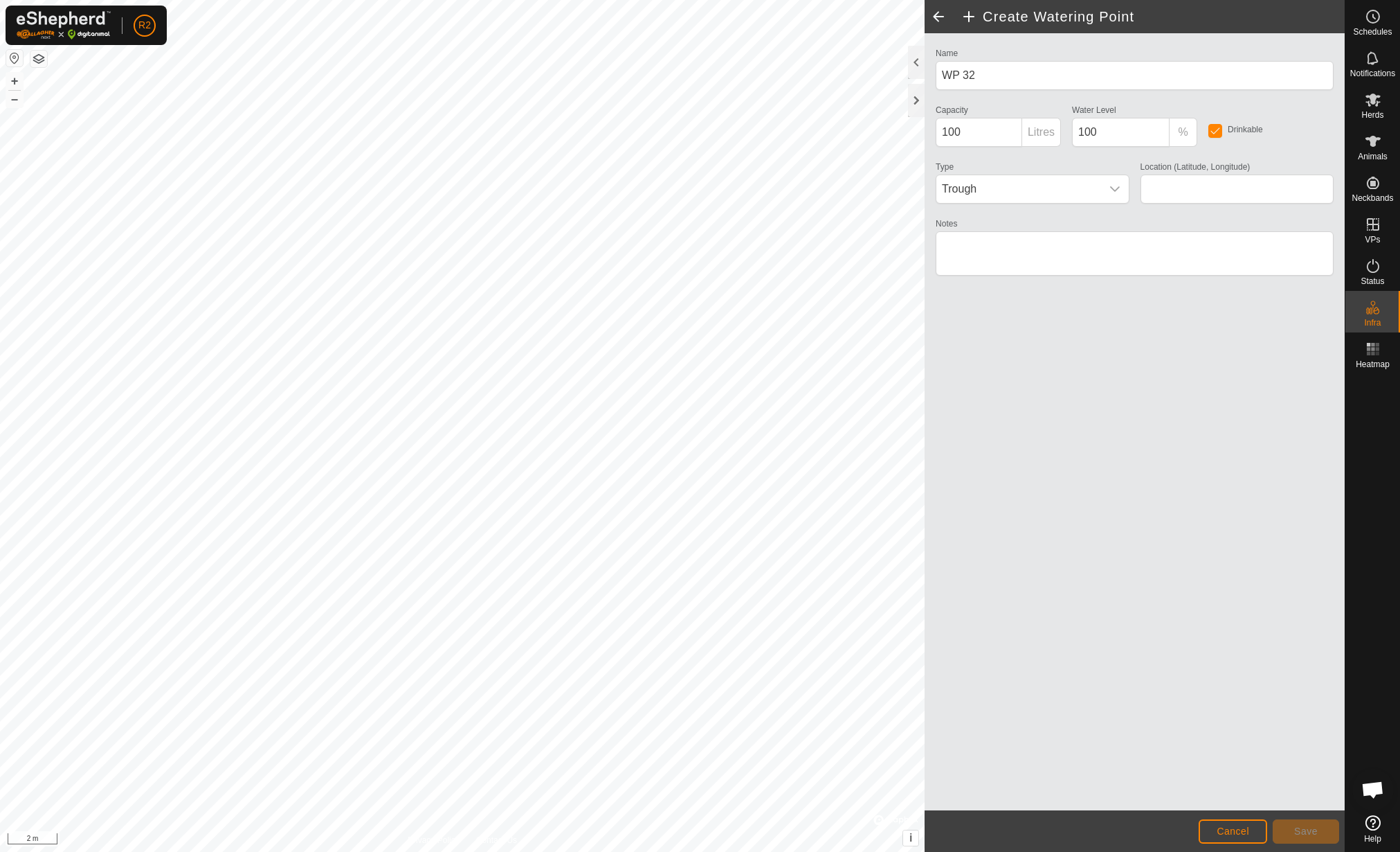
type input "42.155847, 12.462380"
click at [1286, 828] on button "Save" at bounding box center [1306, 831] width 66 height 24
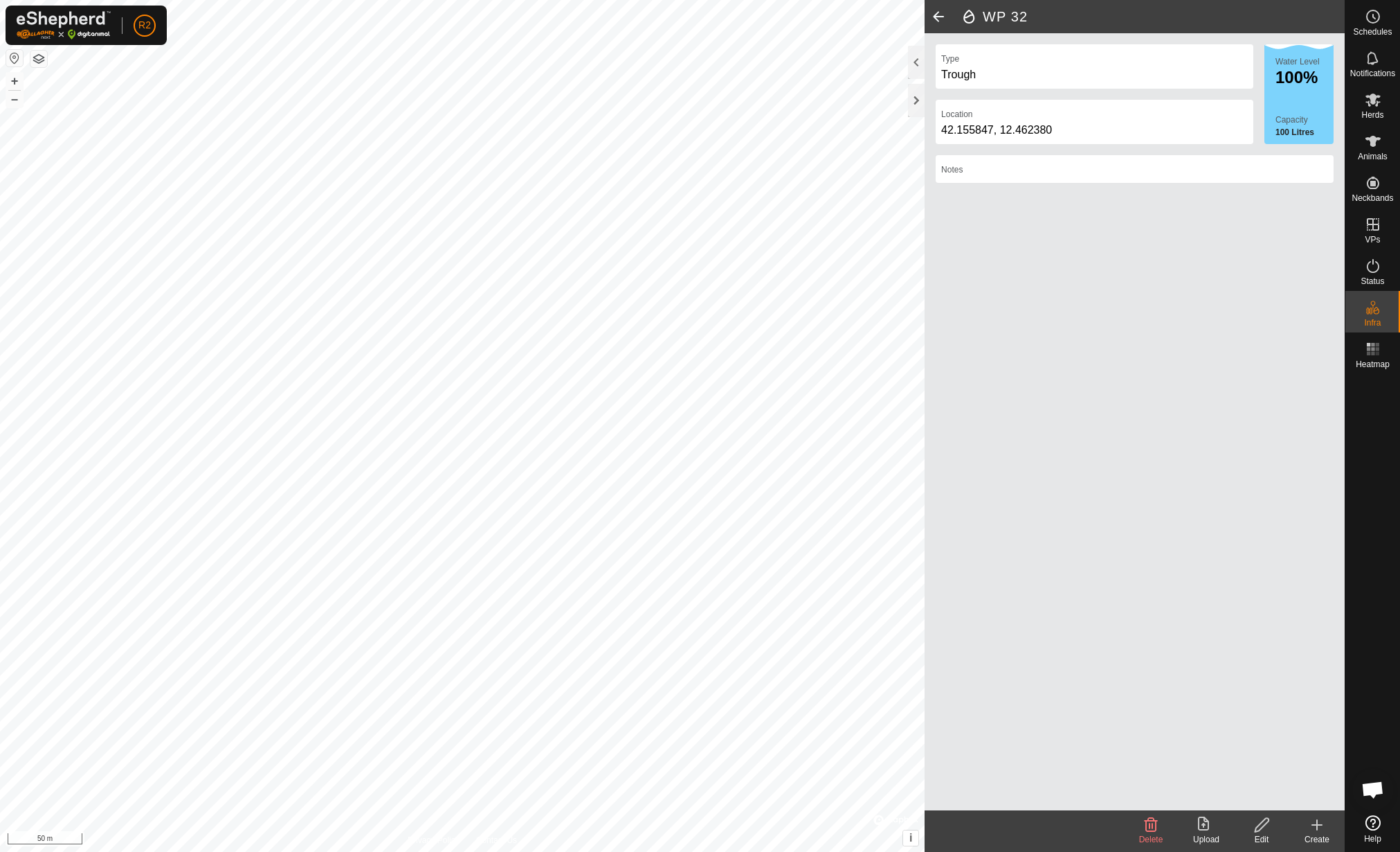
click at [1216, 829] on upload-svg-icon at bounding box center [1206, 824] width 56 height 17
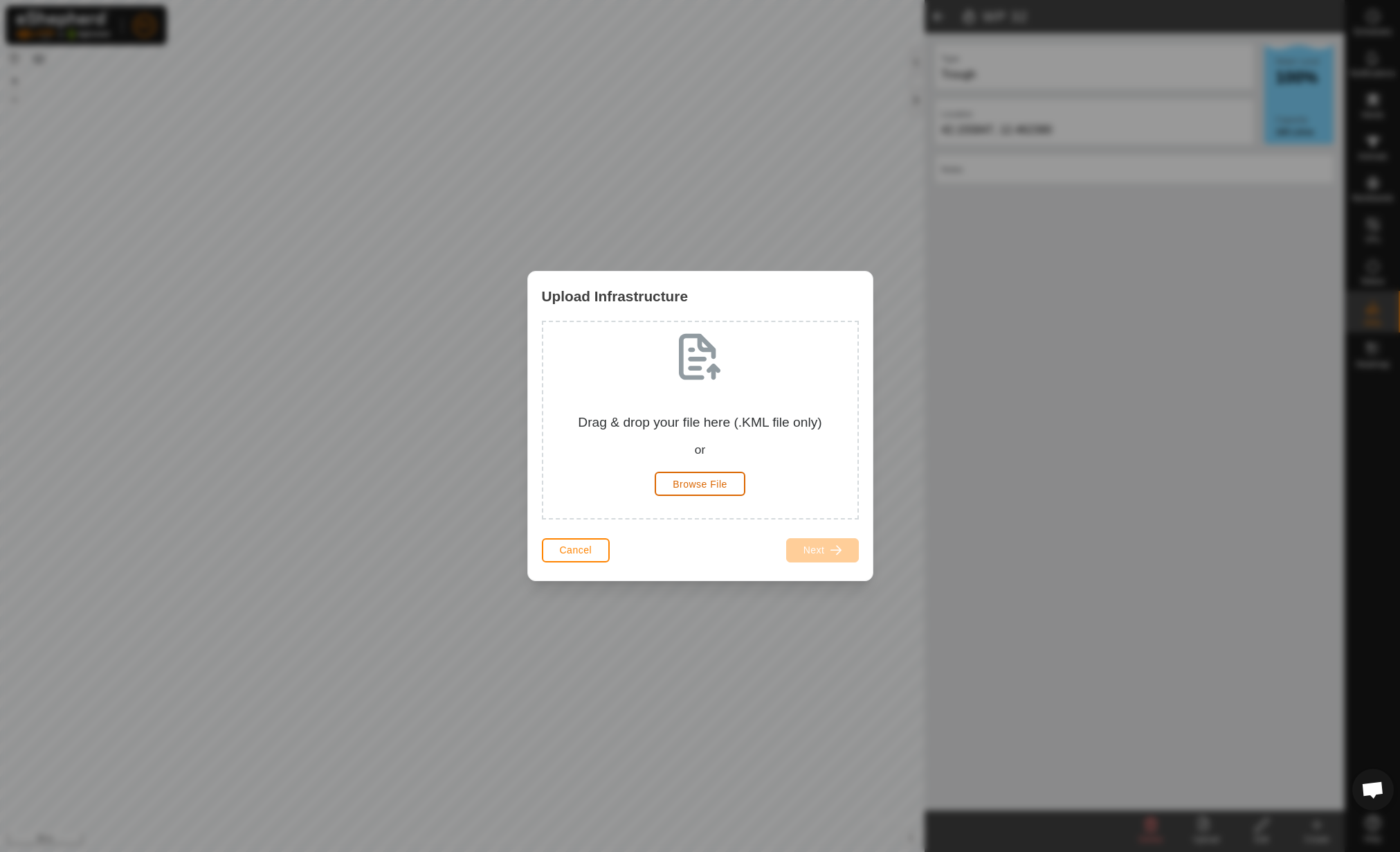
click at [711, 484] on span "Browse File" at bounding box center [700, 484] width 55 height 11
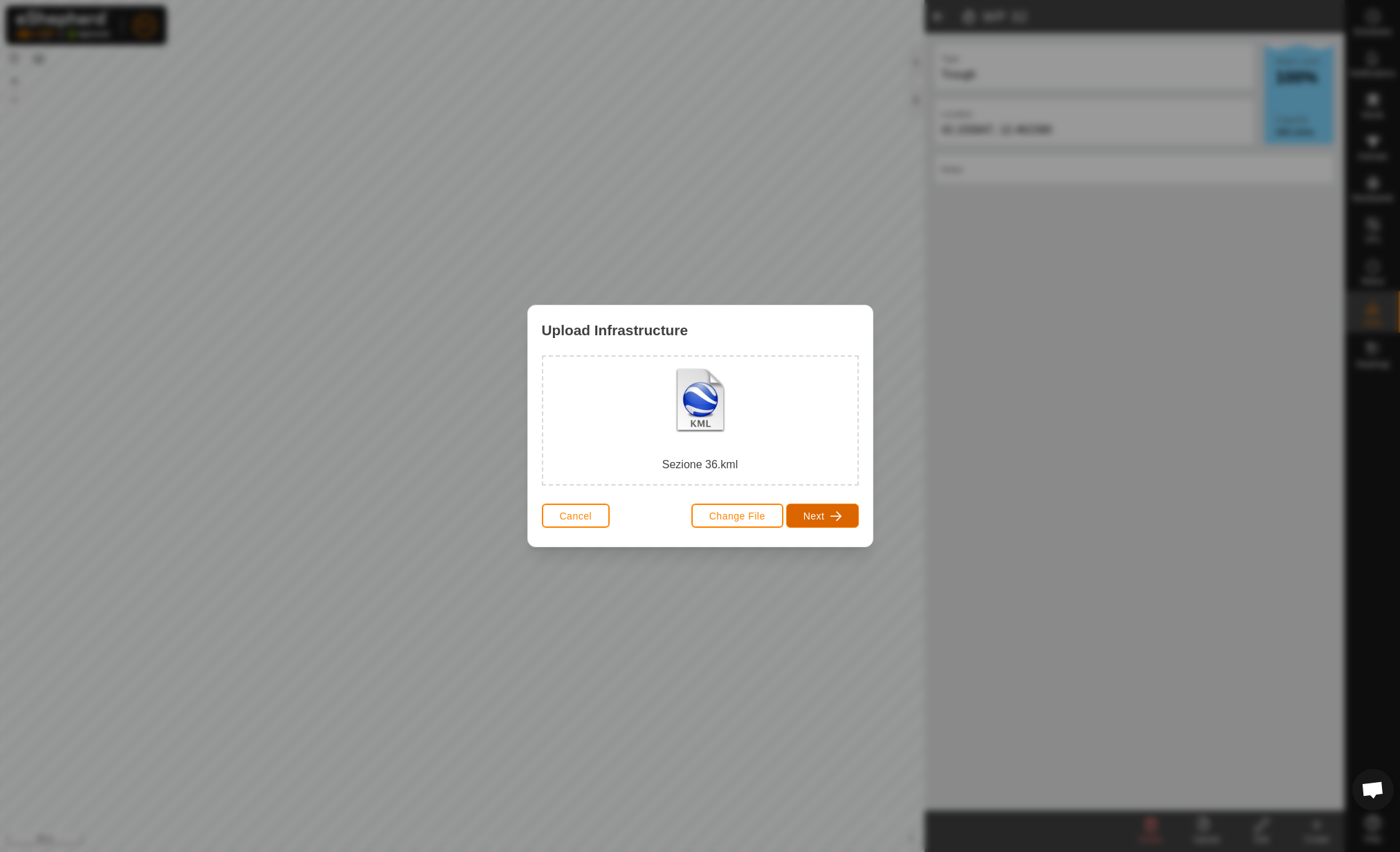
click at [799, 506] on button "Next" at bounding box center [823, 515] width 73 height 24
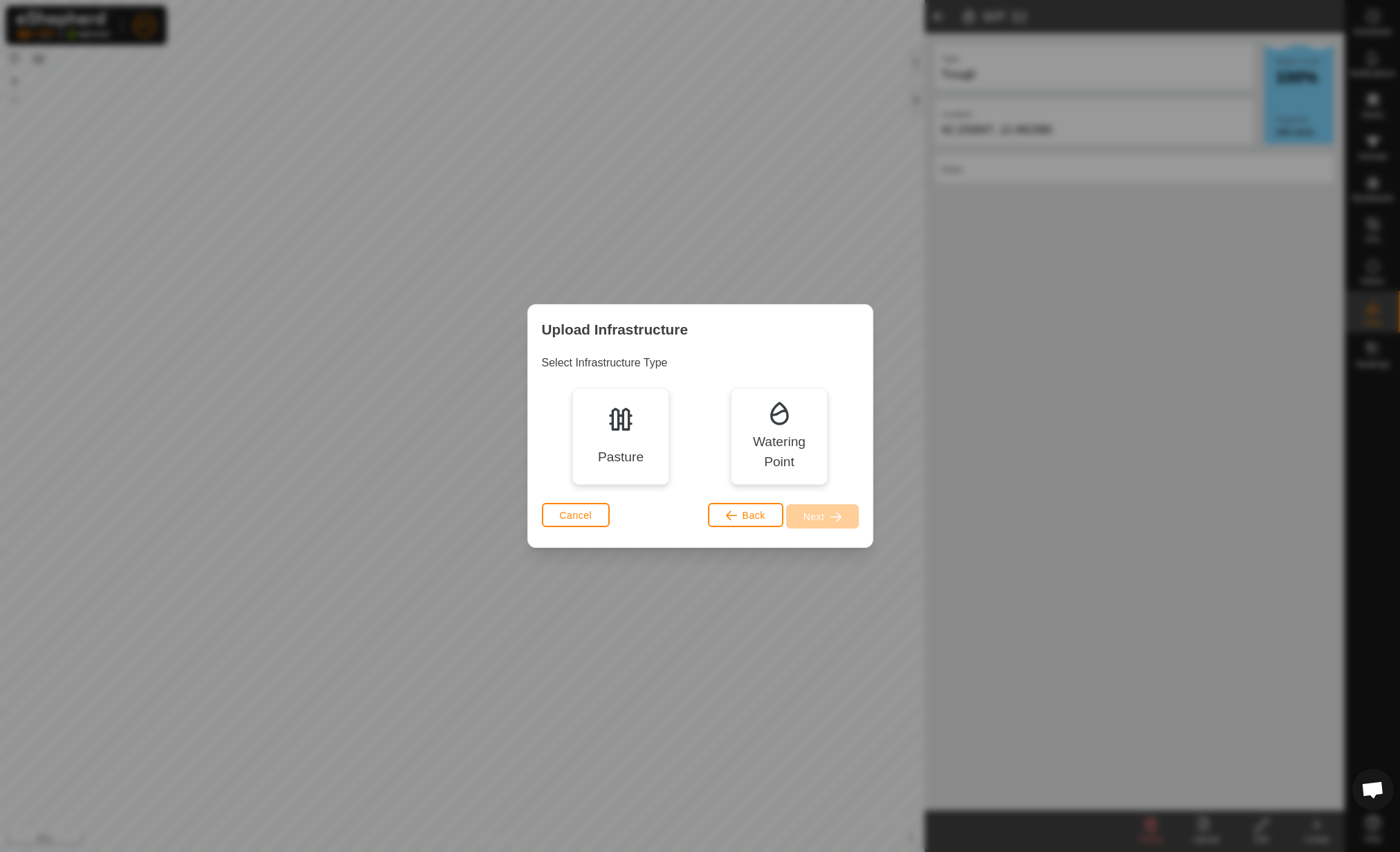
click at [620, 409] on img at bounding box center [621, 419] width 28 height 28
click at [811, 513] on span "Next" at bounding box center [814, 516] width 21 height 11
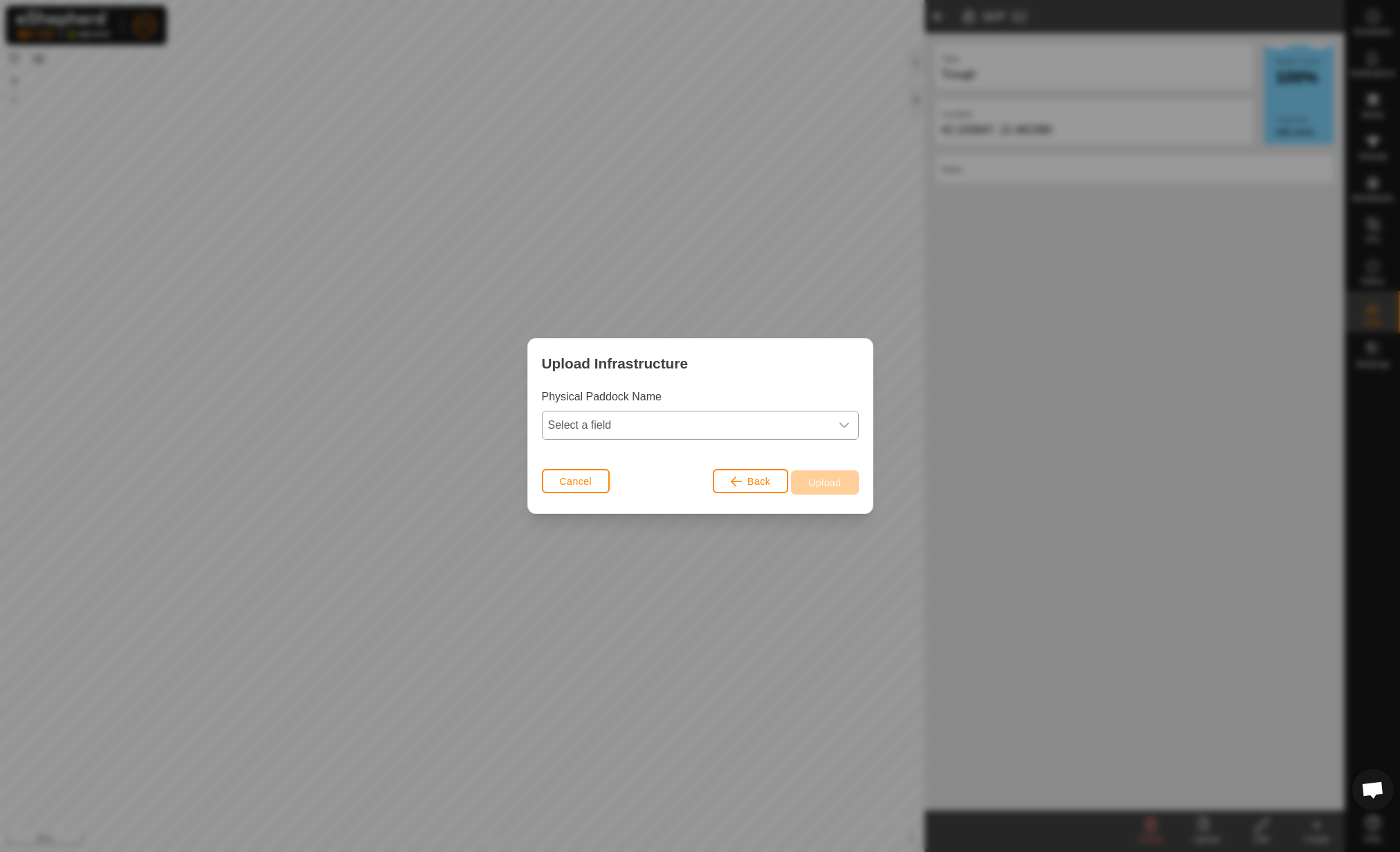
click at [694, 422] on span "Select a field" at bounding box center [686, 425] width 288 height 28
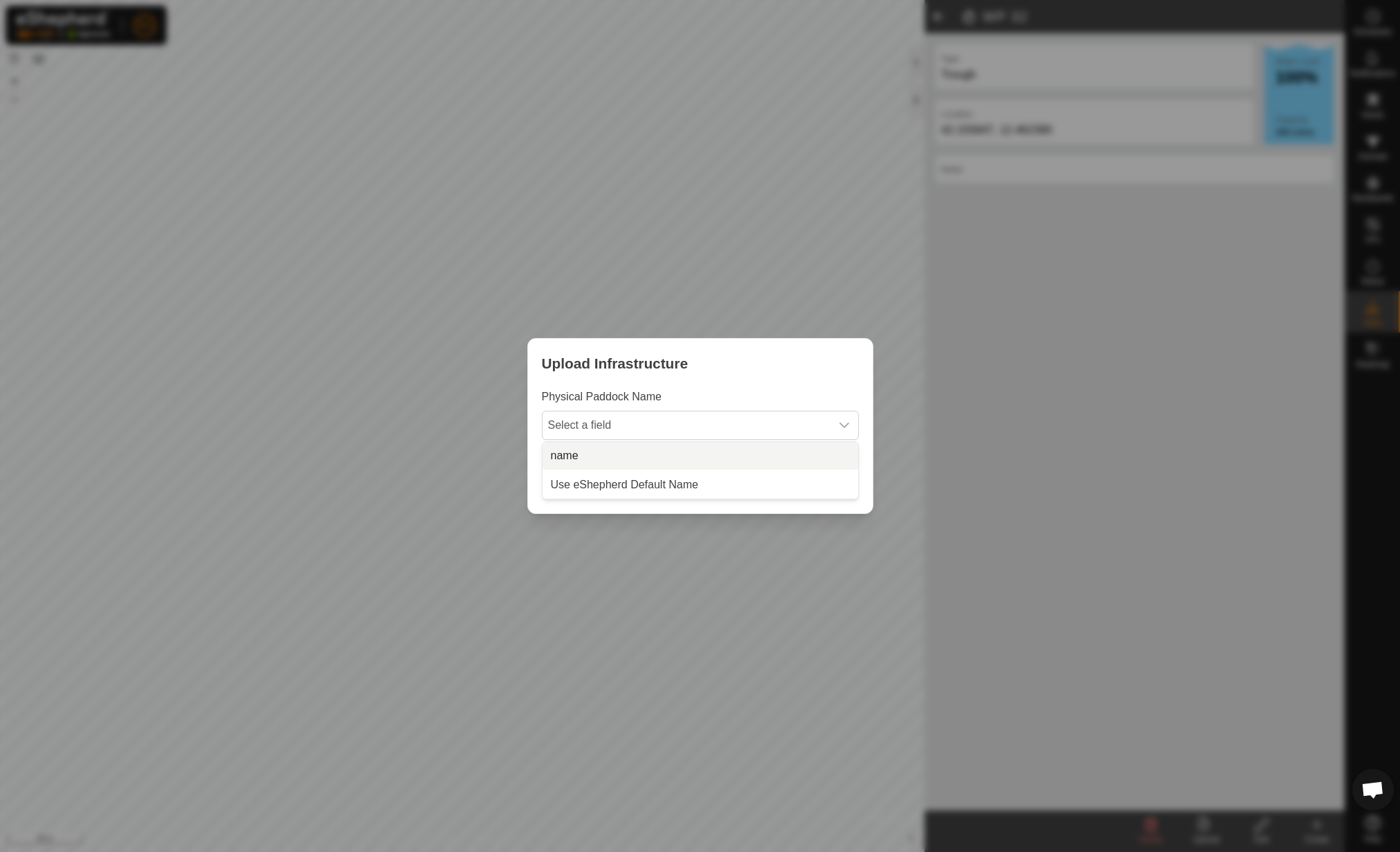
click at [682, 444] on li "name" at bounding box center [700, 456] width 315 height 28
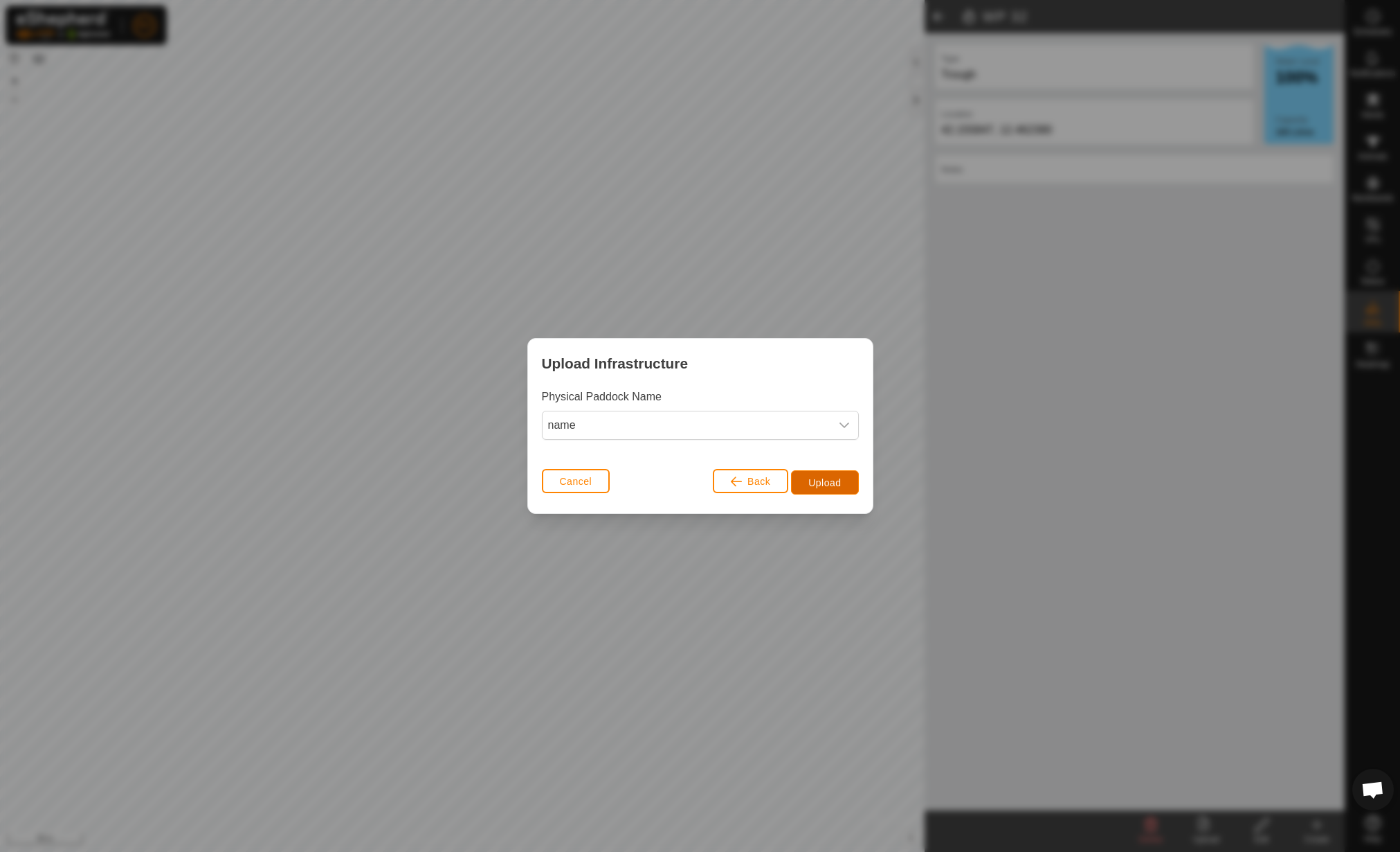
click at [825, 484] on span "Upload" at bounding box center [825, 482] width 33 height 11
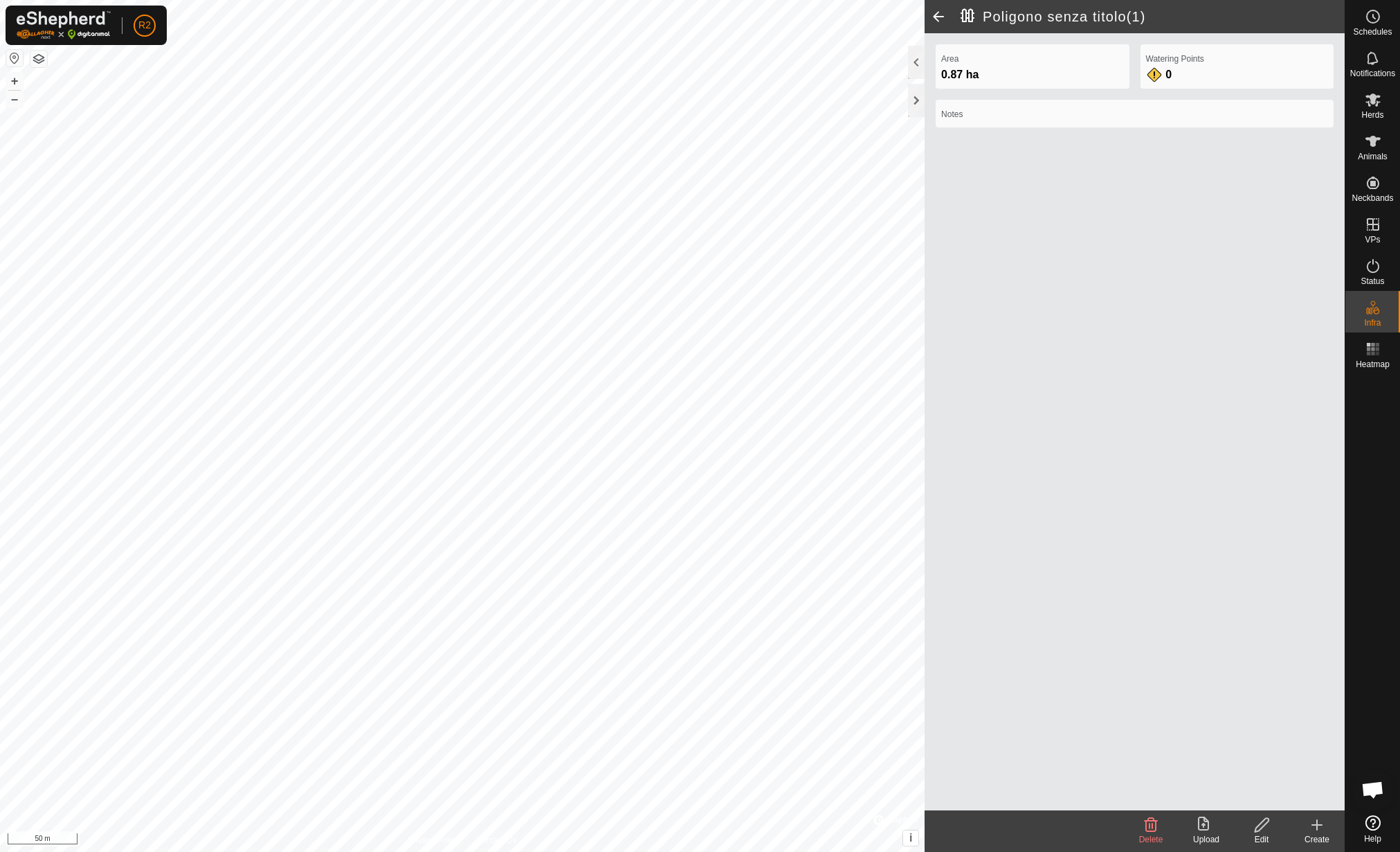
click at [1255, 826] on icon at bounding box center [1262, 824] width 18 height 17
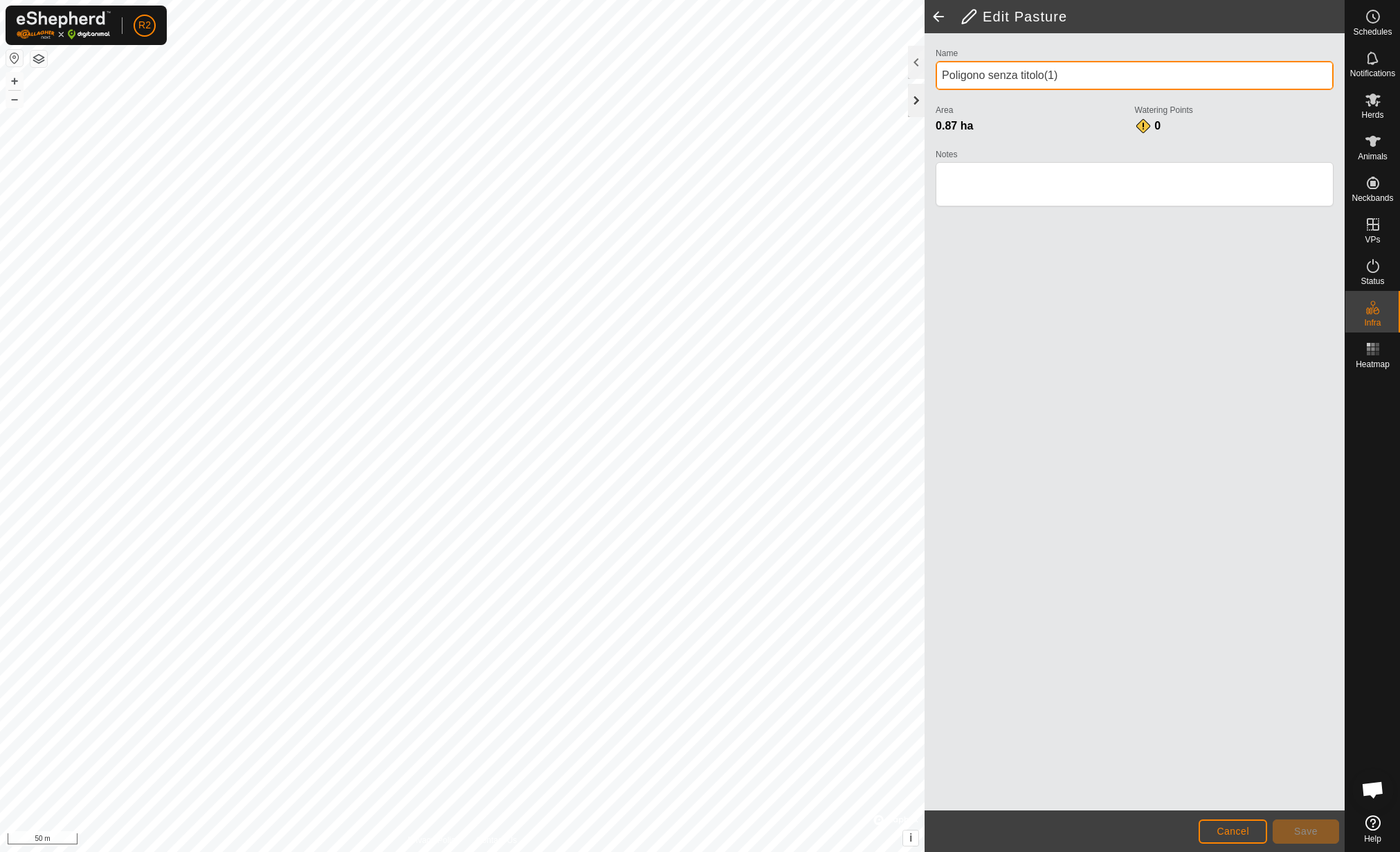
drag, startPoint x: 1063, startPoint y: 69, endPoint x: 920, endPoint y: 101, distance: 146.5
click at [925, 101] on div "Edit Pasture Name Poligono senza titolo(1) Area 0.87 ha Watering Points 0 Notes…" at bounding box center [1134, 426] width 420 height 852
type input "Sezione 35"
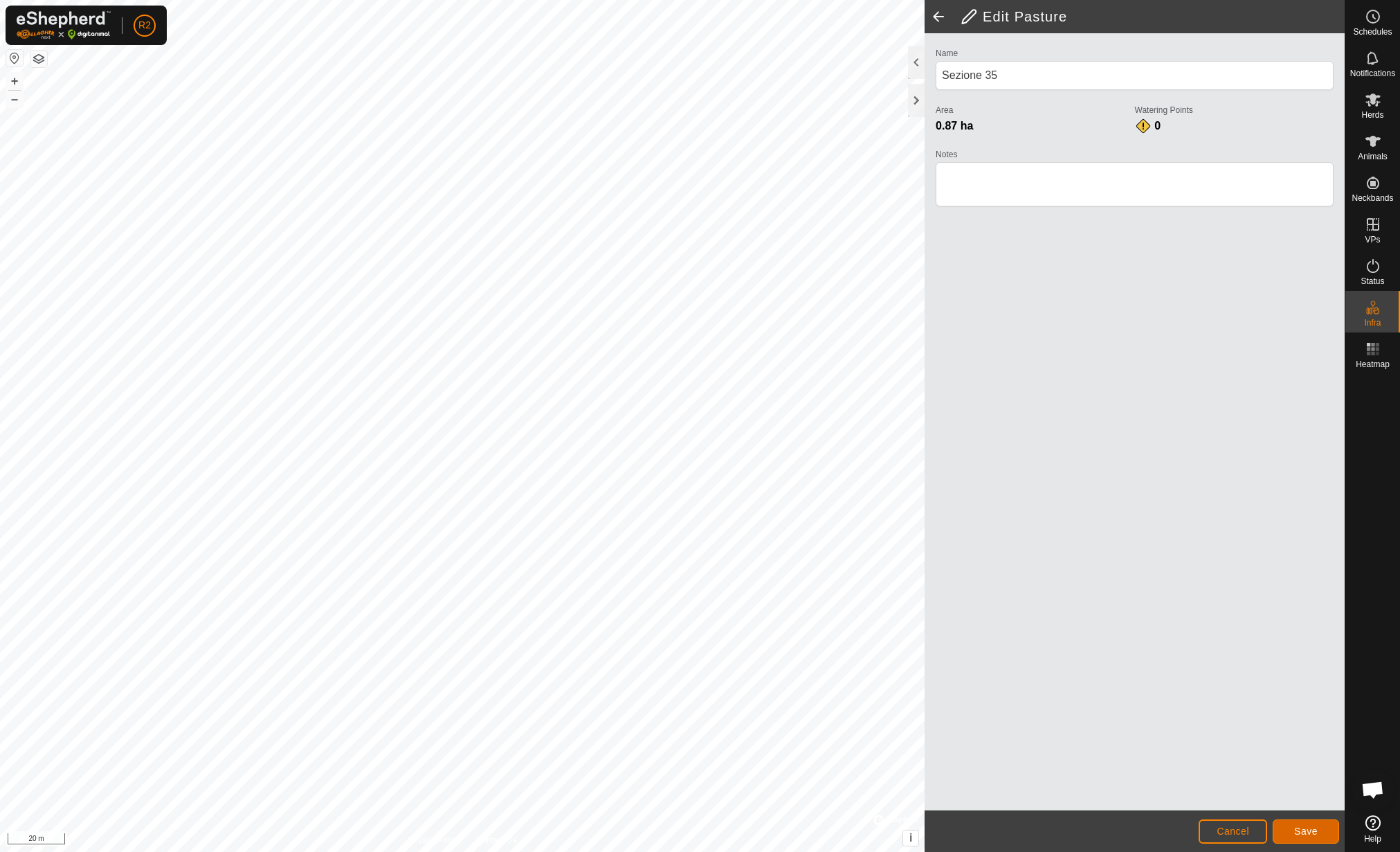
click at [1311, 842] on button "Save" at bounding box center [1306, 831] width 66 height 24
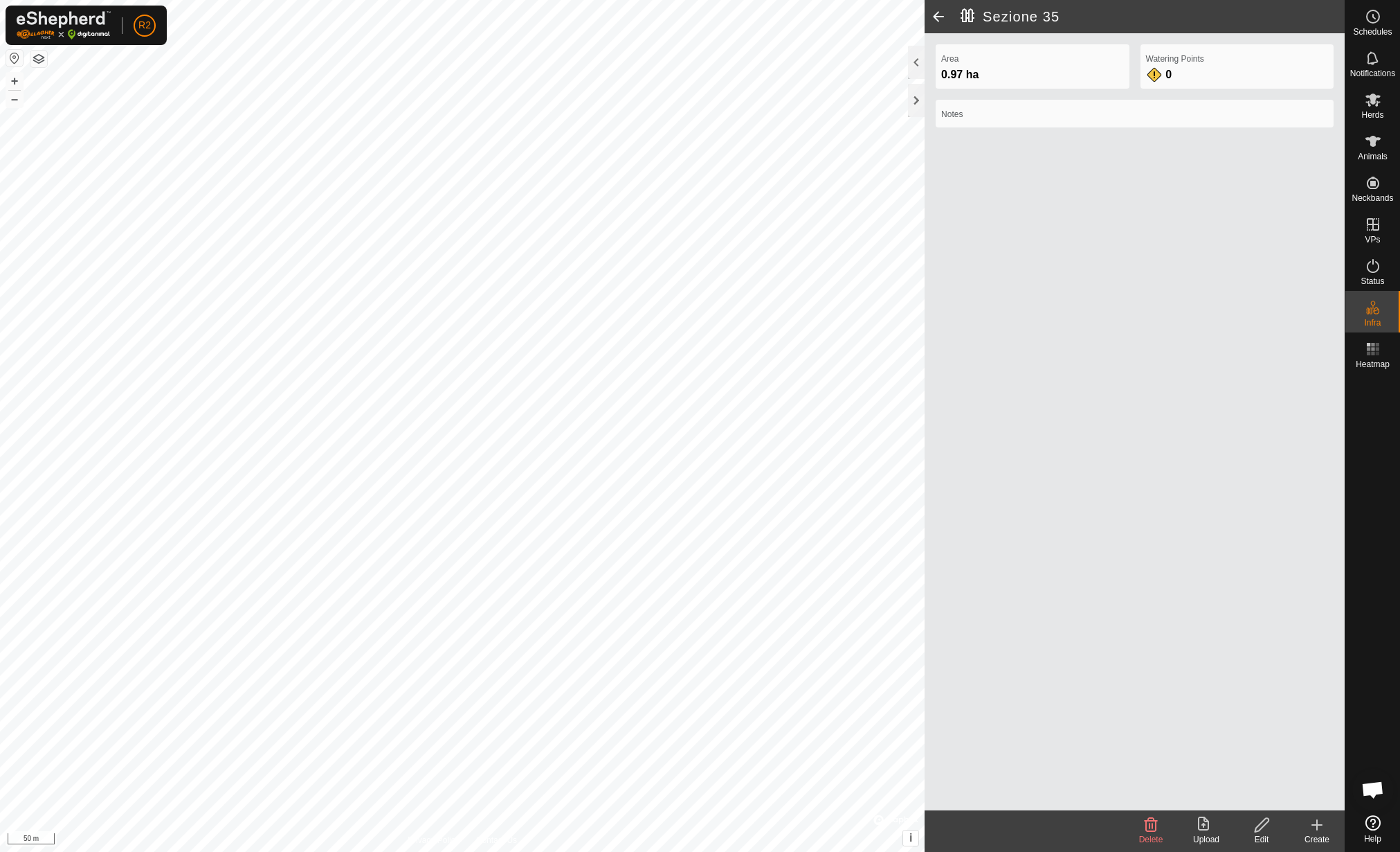
click at [1204, 829] on icon at bounding box center [1206, 824] width 17 height 17
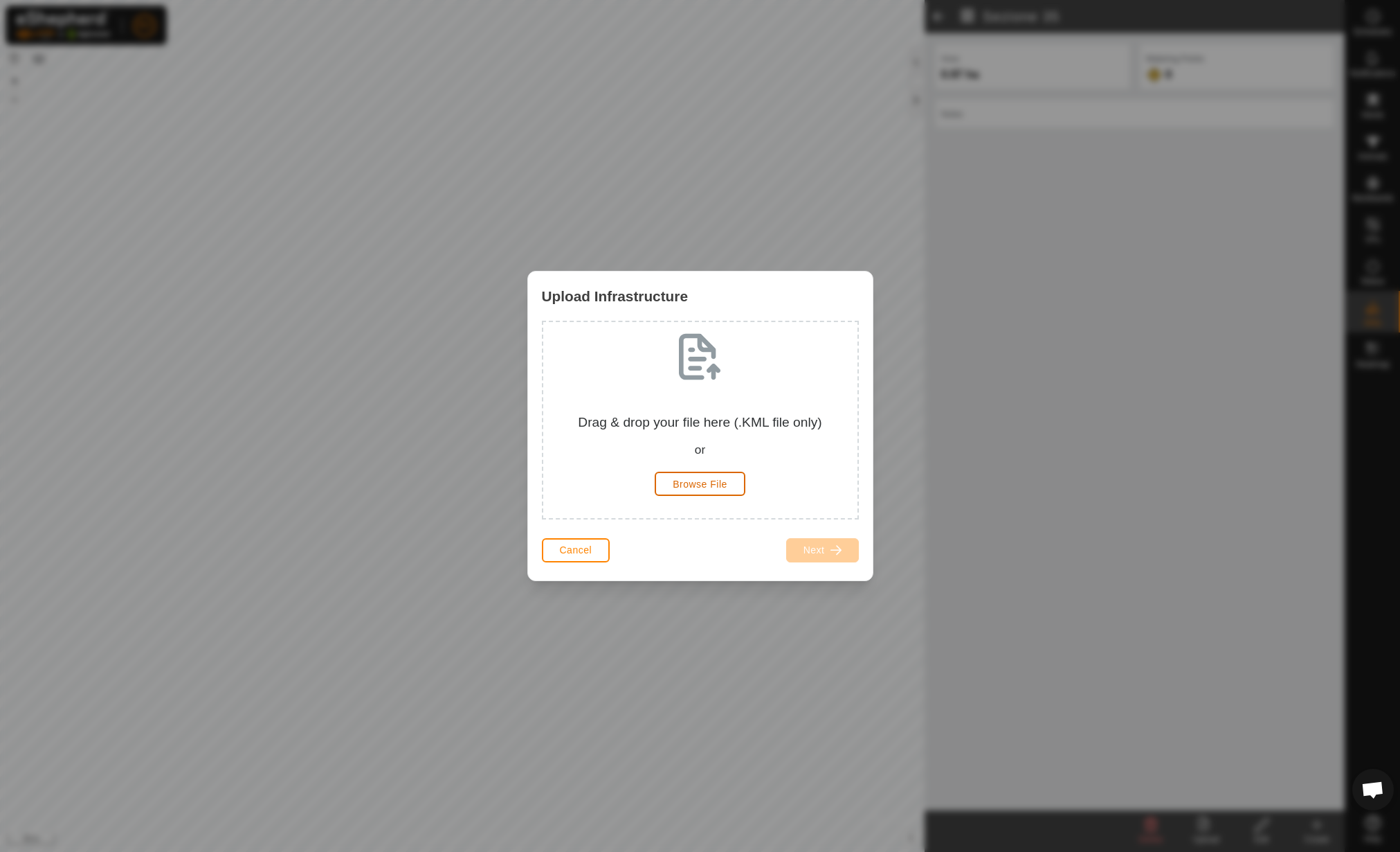
click at [695, 476] on button "Browse File" at bounding box center [700, 483] width 91 height 24
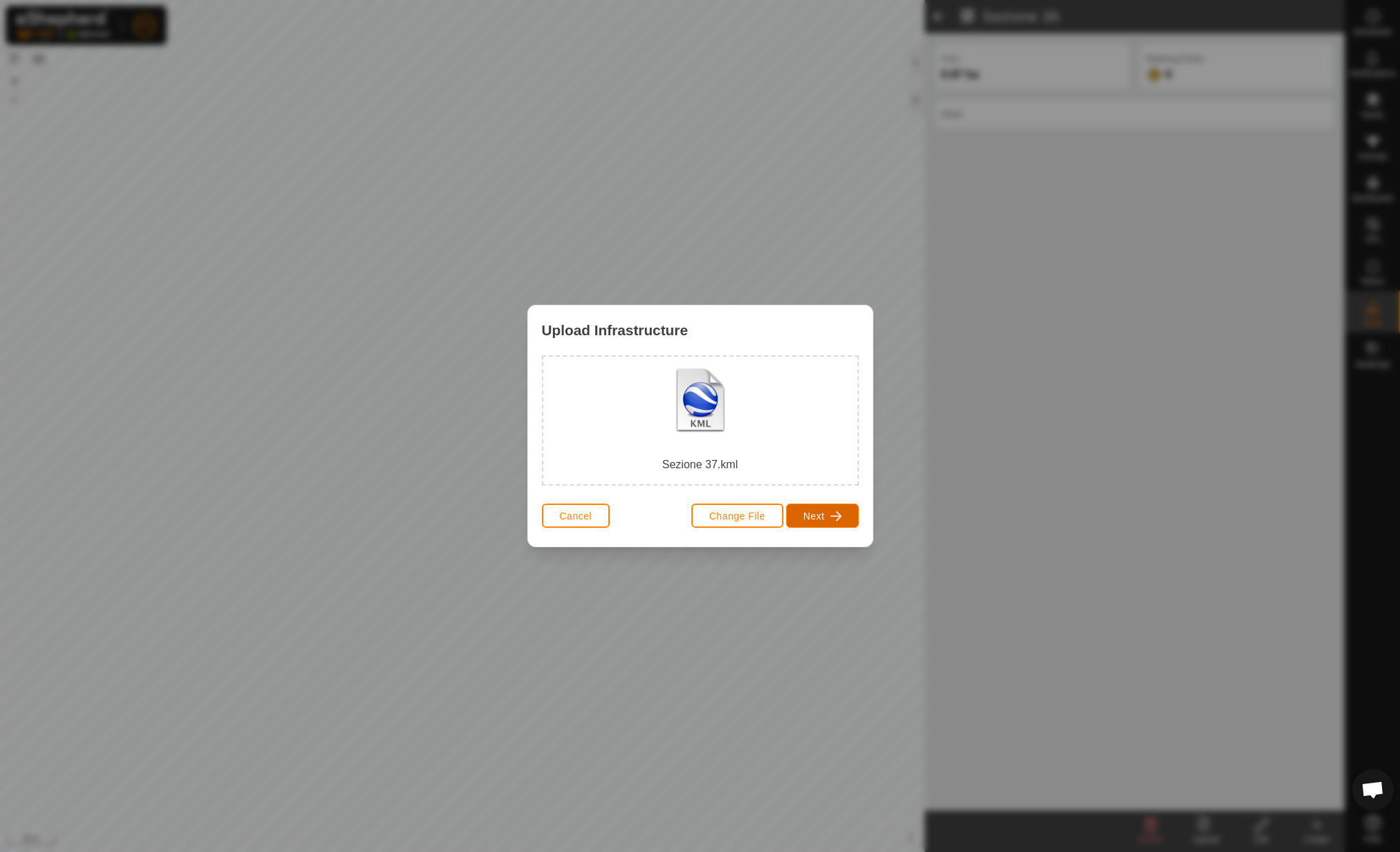
click at [825, 510] on span "Next" at bounding box center [814, 515] width 21 height 11
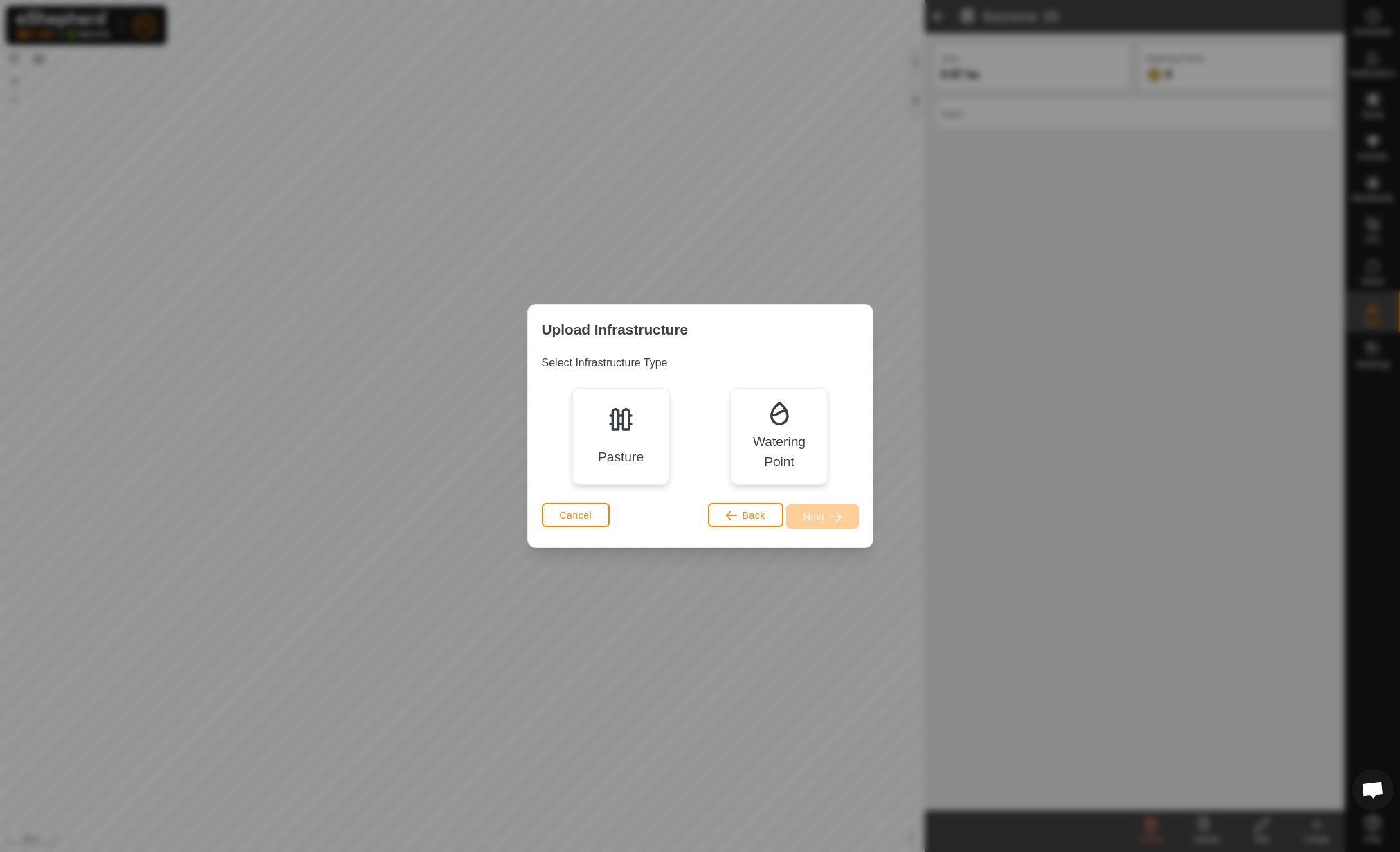
click at [657, 447] on div "Pasture" at bounding box center [621, 436] width 97 height 97
click at [815, 515] on span "Next" at bounding box center [814, 516] width 21 height 11
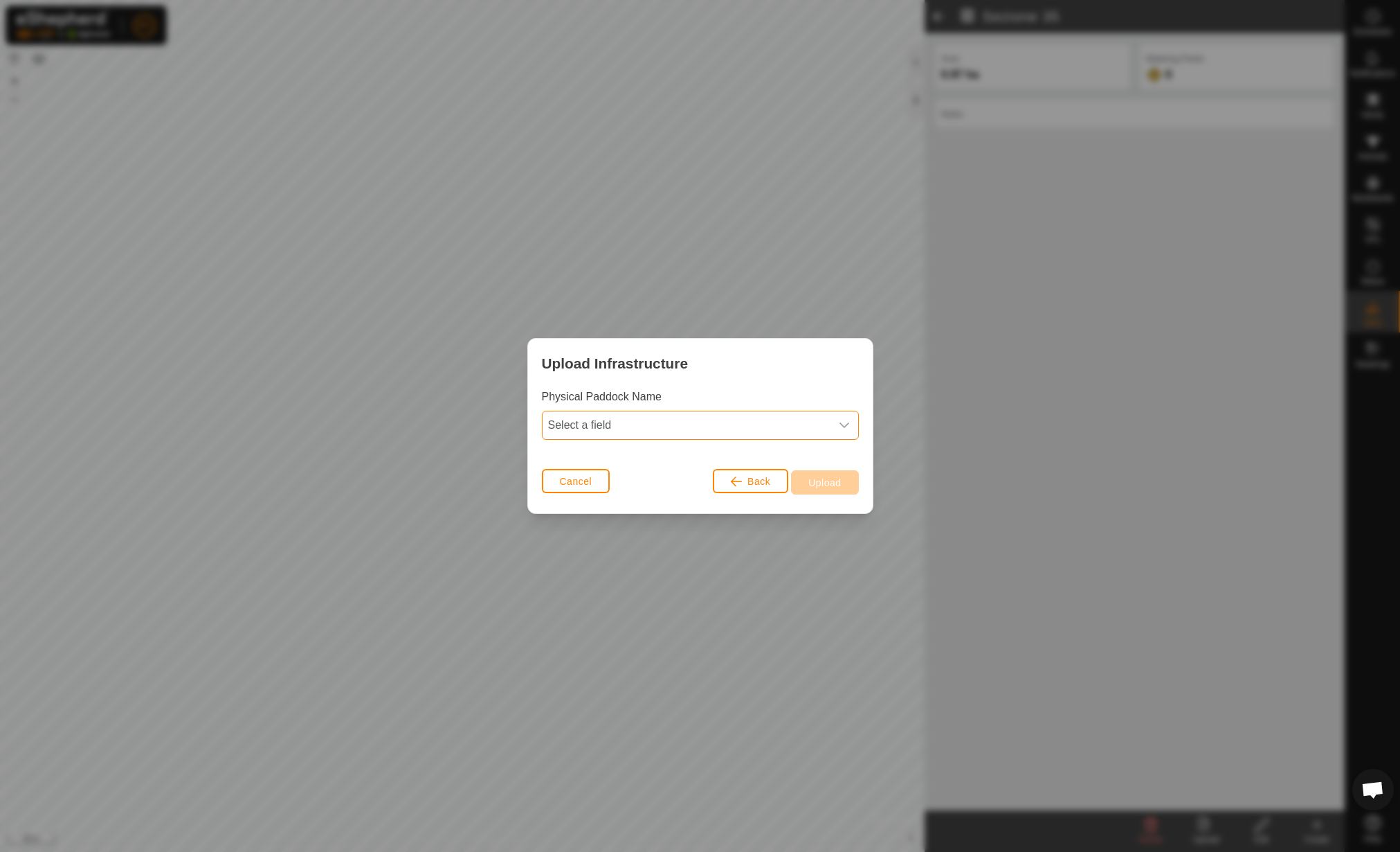
click at [600, 428] on span "Select a field" at bounding box center [686, 425] width 288 height 28
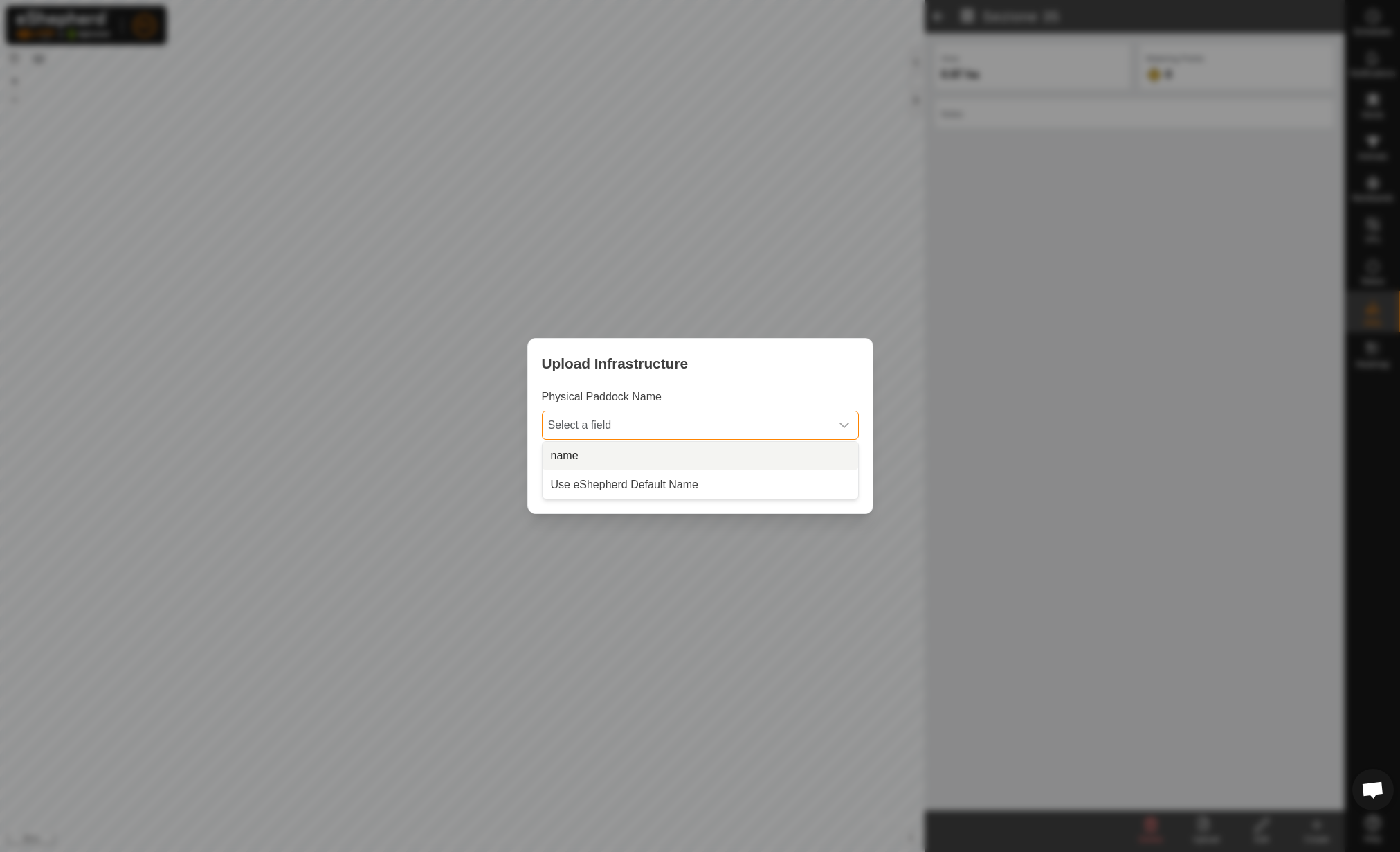
click at [630, 447] on li "name" at bounding box center [700, 456] width 315 height 28
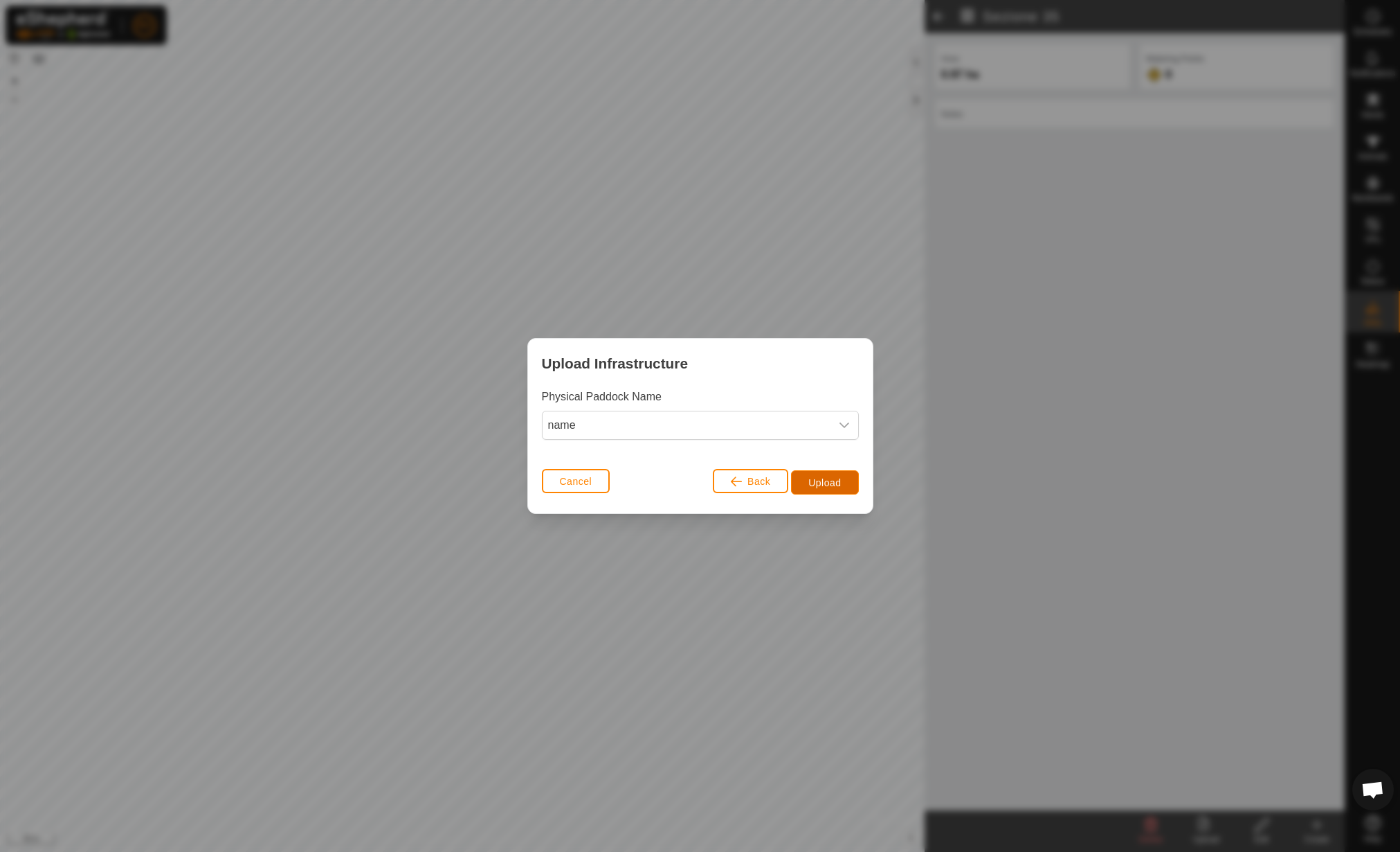
click at [821, 479] on span "Upload" at bounding box center [825, 482] width 33 height 11
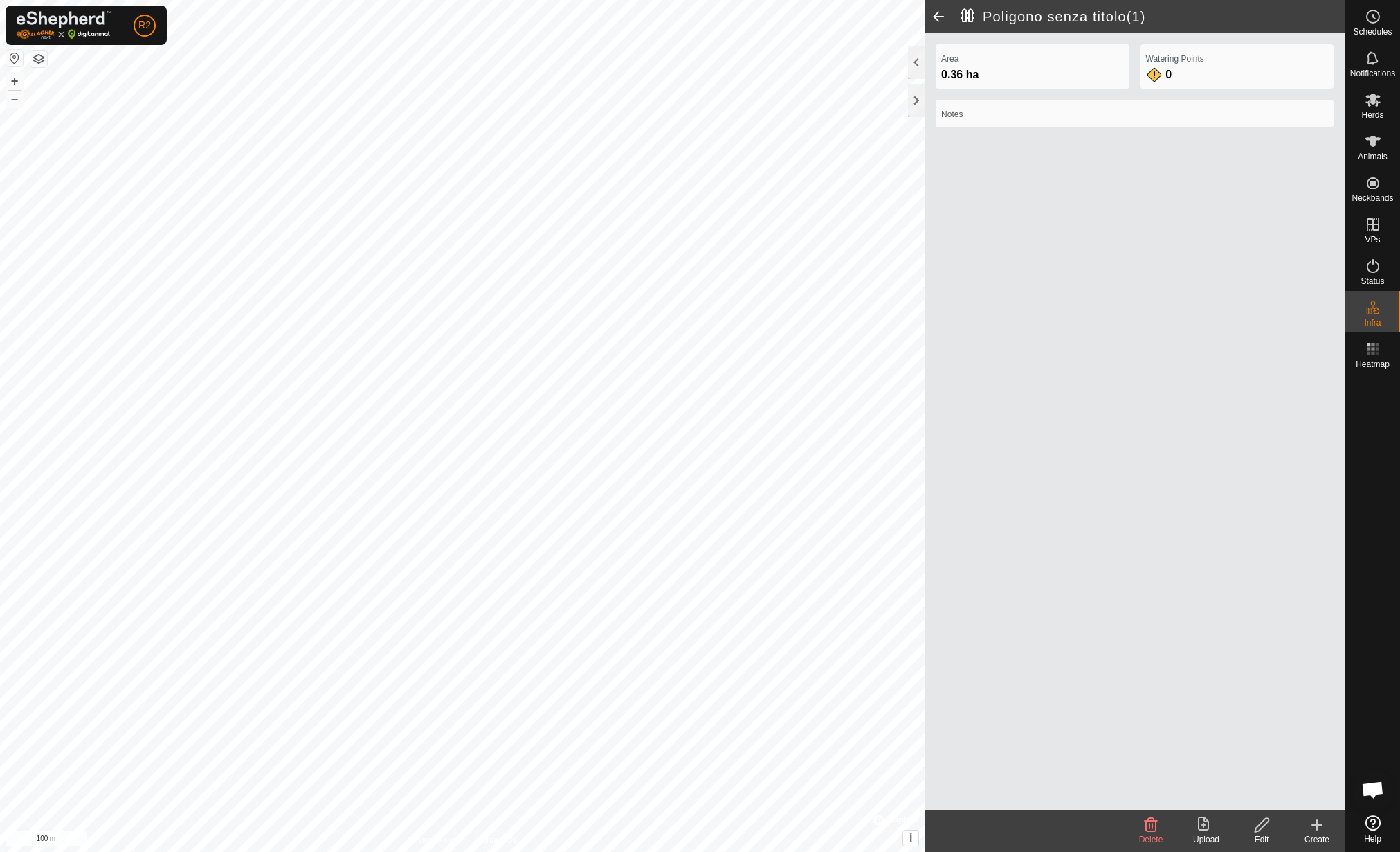
click at [1272, 829] on edit-svg-icon at bounding box center [1262, 824] width 56 height 17
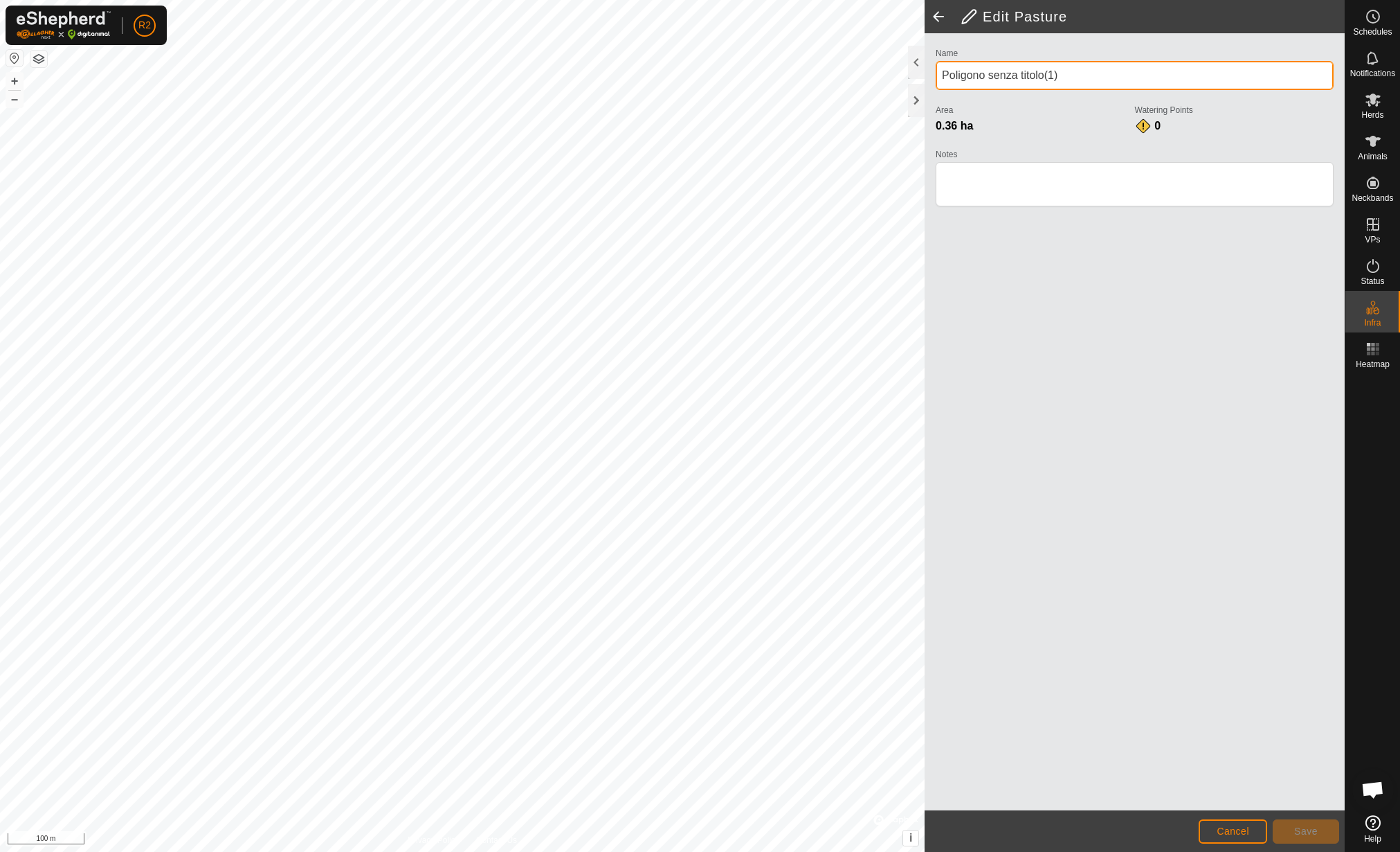
click at [879, 80] on div "Edit Pasture Name Poligono senza titolo(1) Area 0.36 ha Watering Points 0 Notes…" at bounding box center [672, 426] width 1344 height 852
type input "Sezione 36"
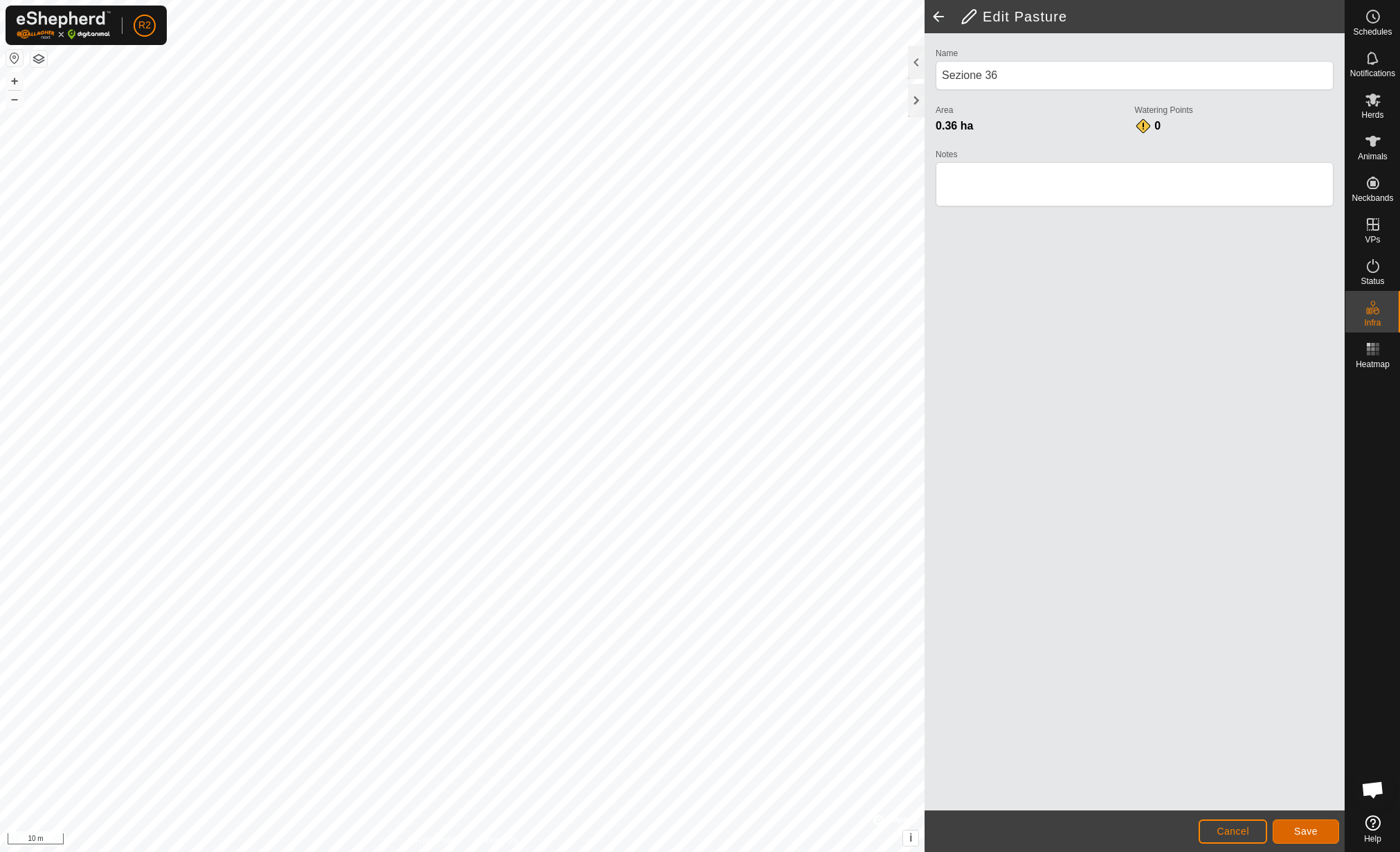
click at [1312, 829] on span "Save" at bounding box center [1306, 831] width 23 height 11
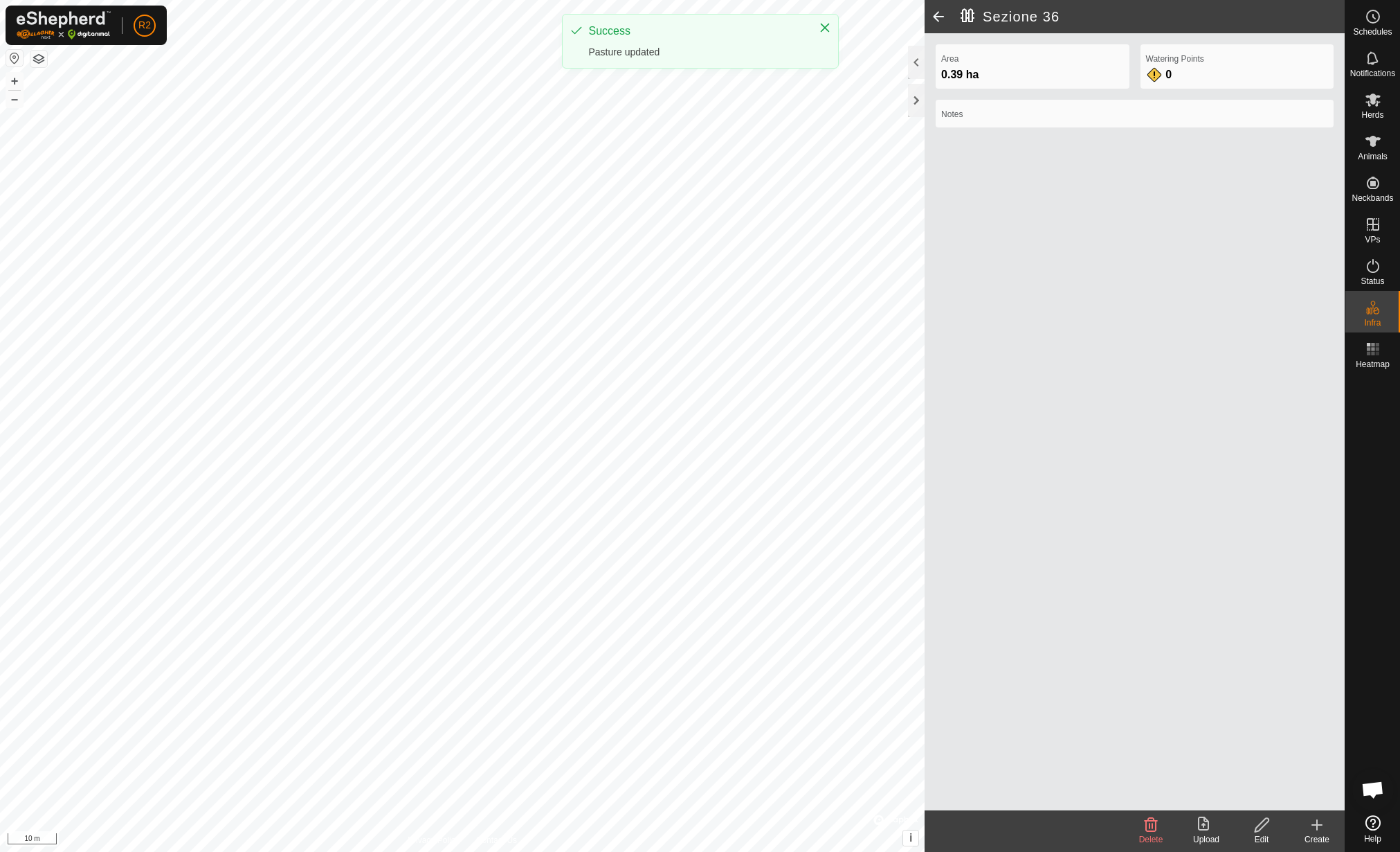
click at [1265, 831] on div "Edit" at bounding box center [1262, 831] width 56 height 42
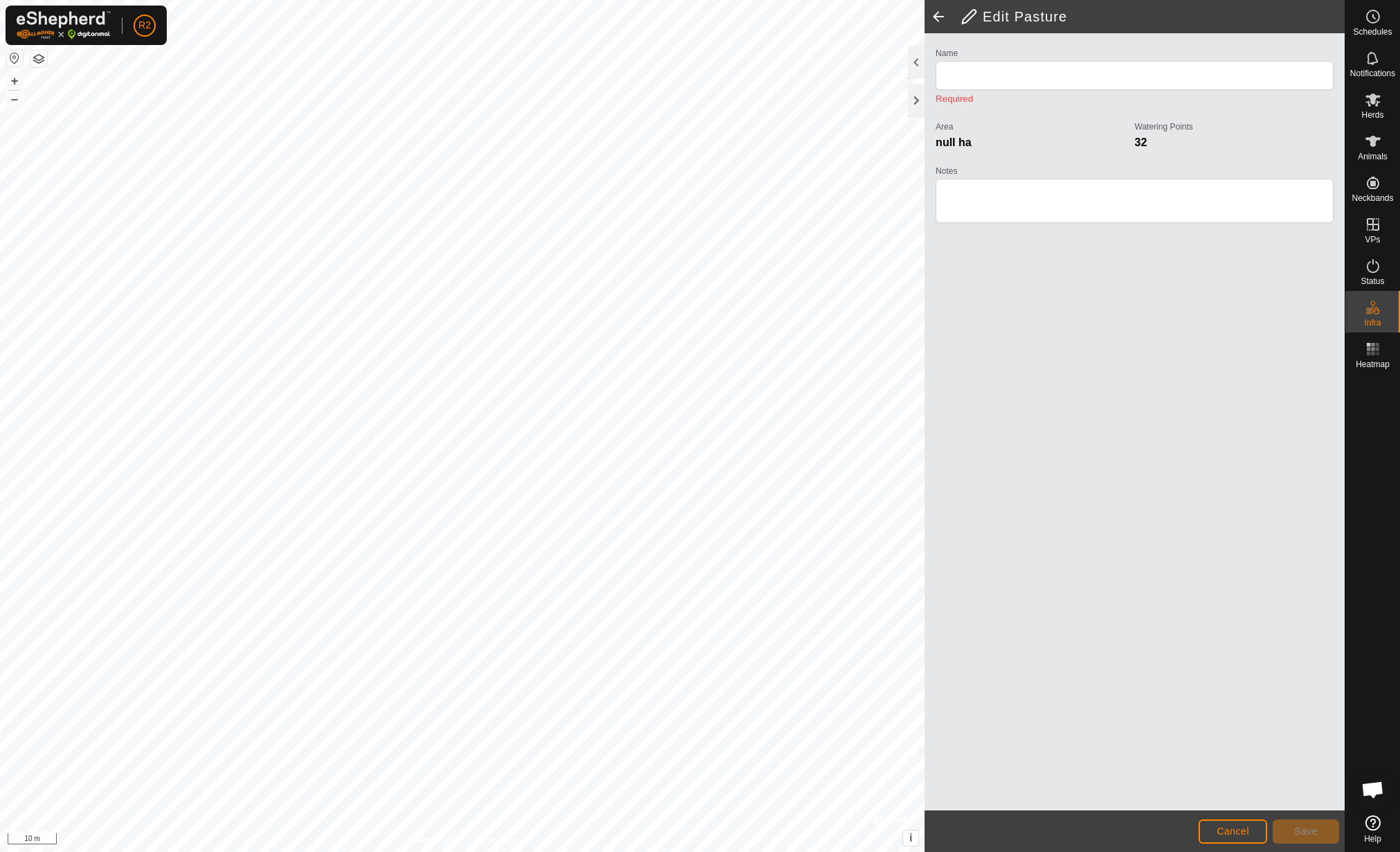
type input "Sezione 35"
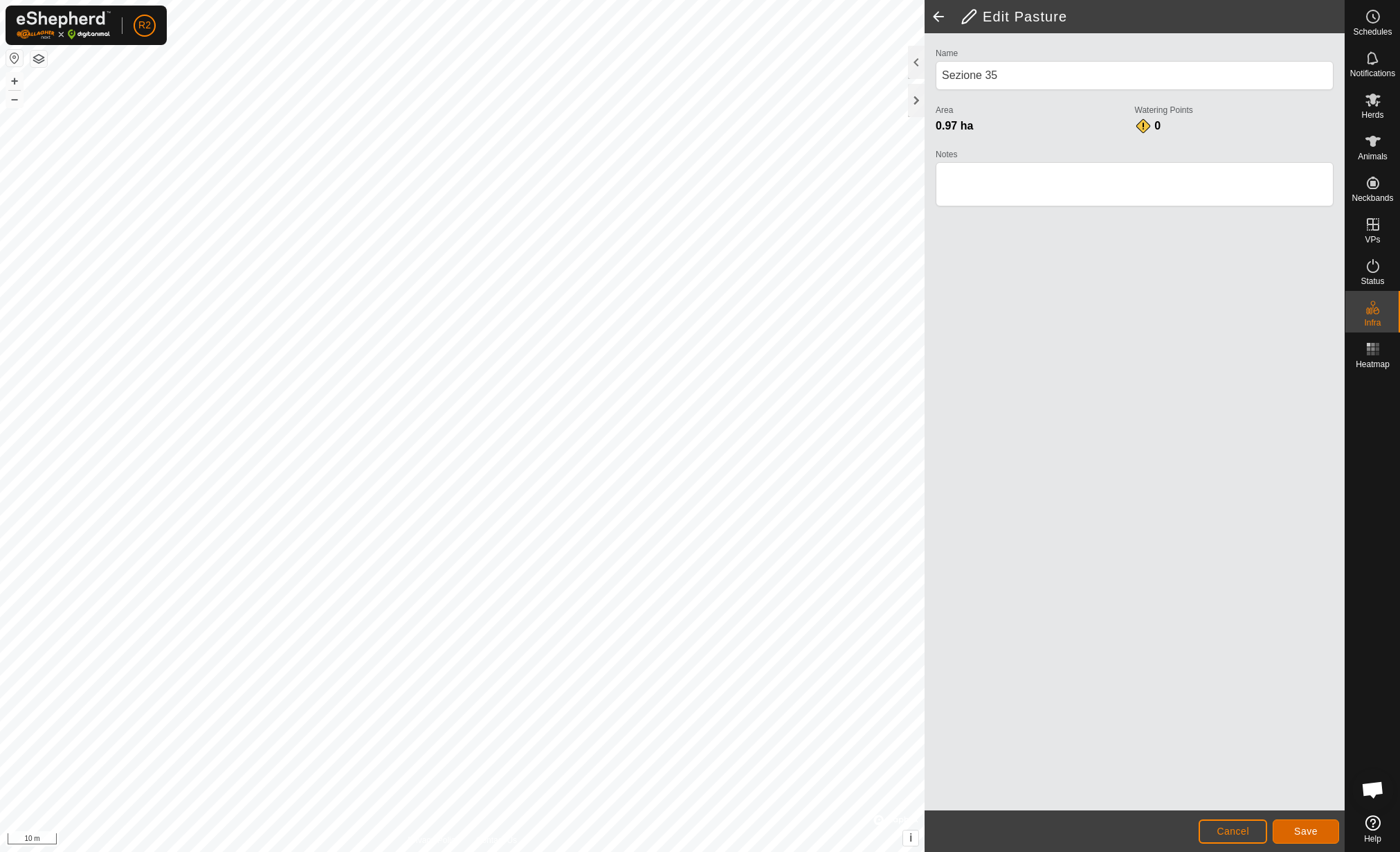
click at [1301, 829] on span "Save" at bounding box center [1306, 831] width 23 height 11
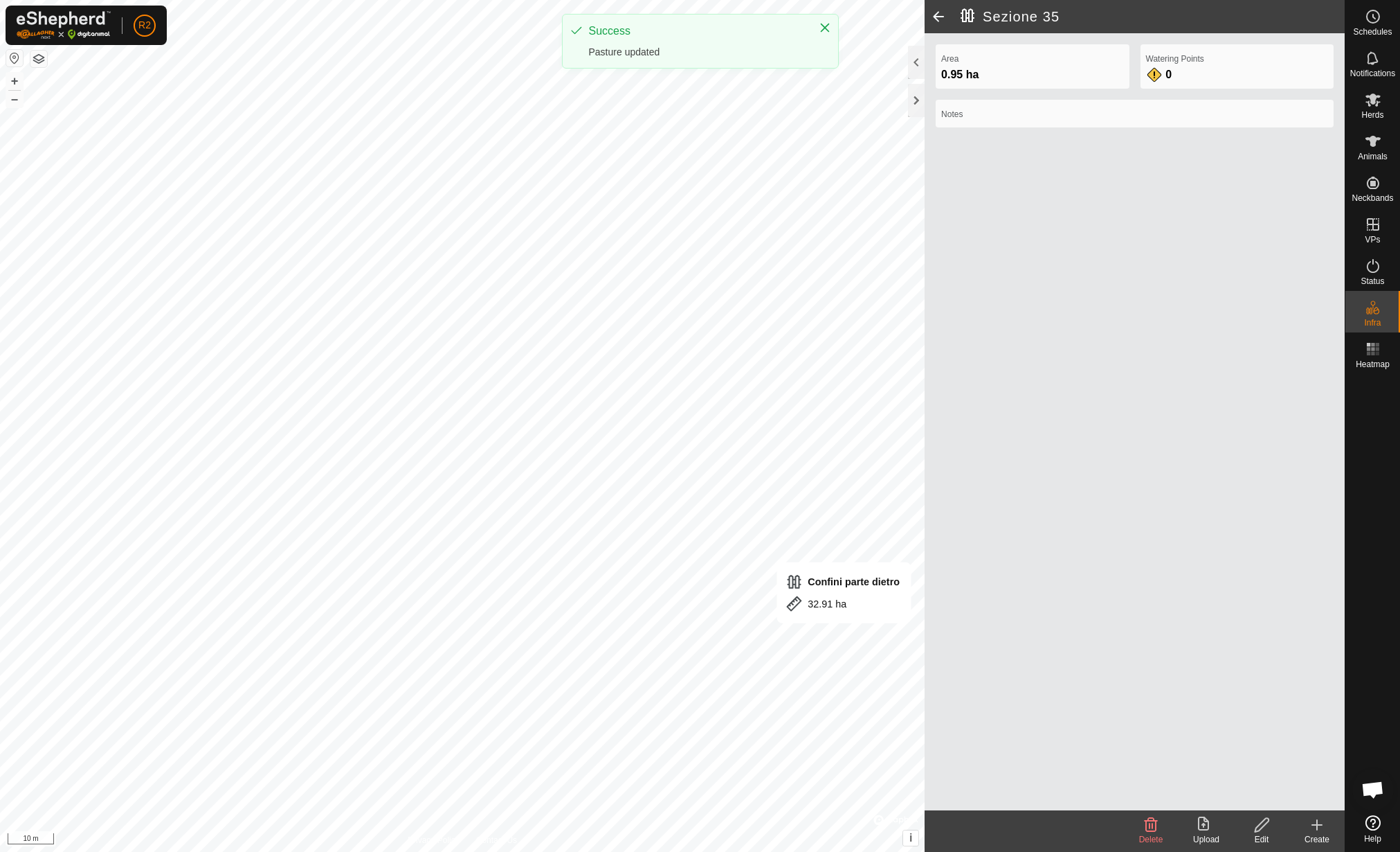
click at [1252, 824] on edit-svg-icon at bounding box center [1262, 824] width 56 height 17
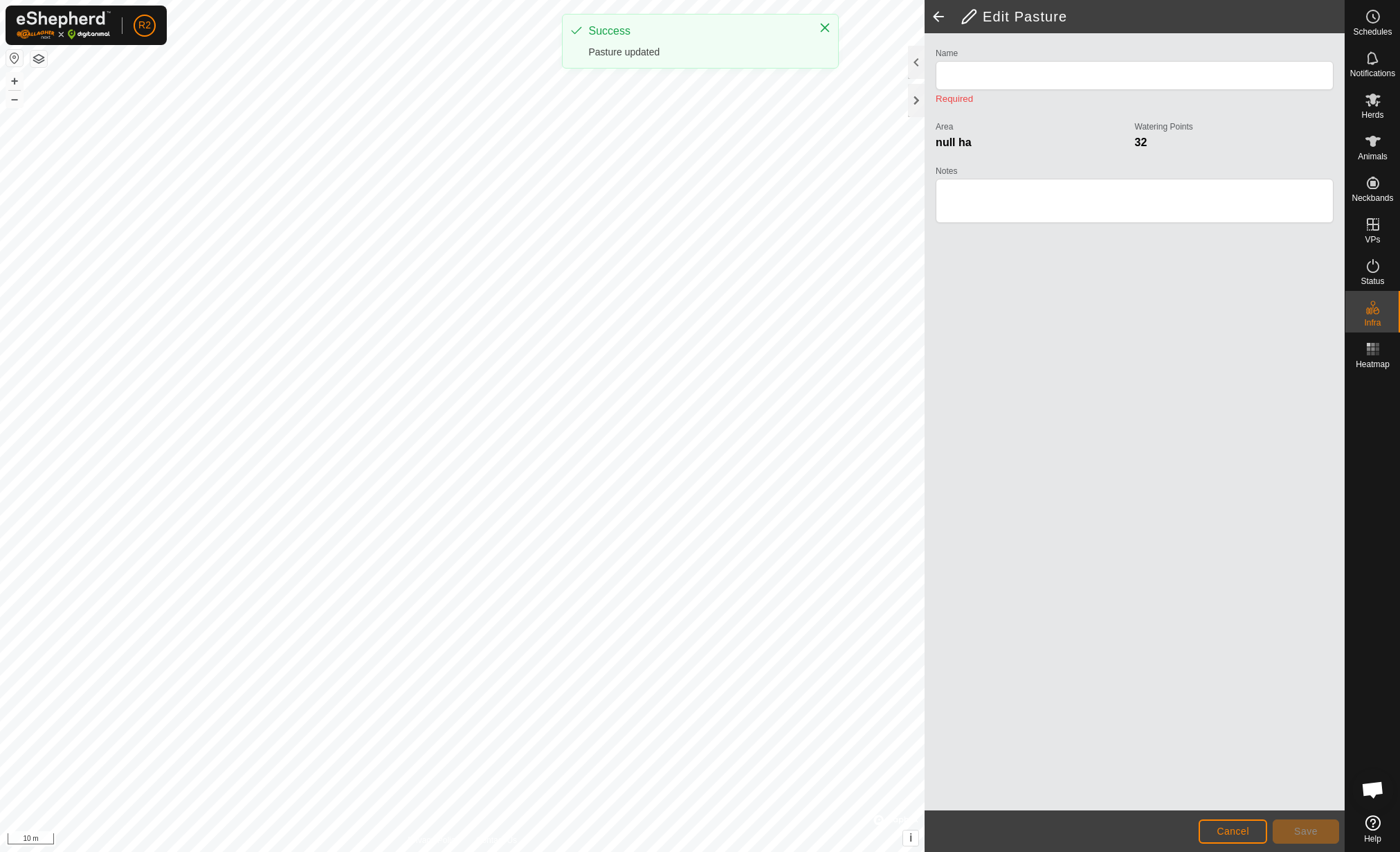
type input "Confini parte dietro"
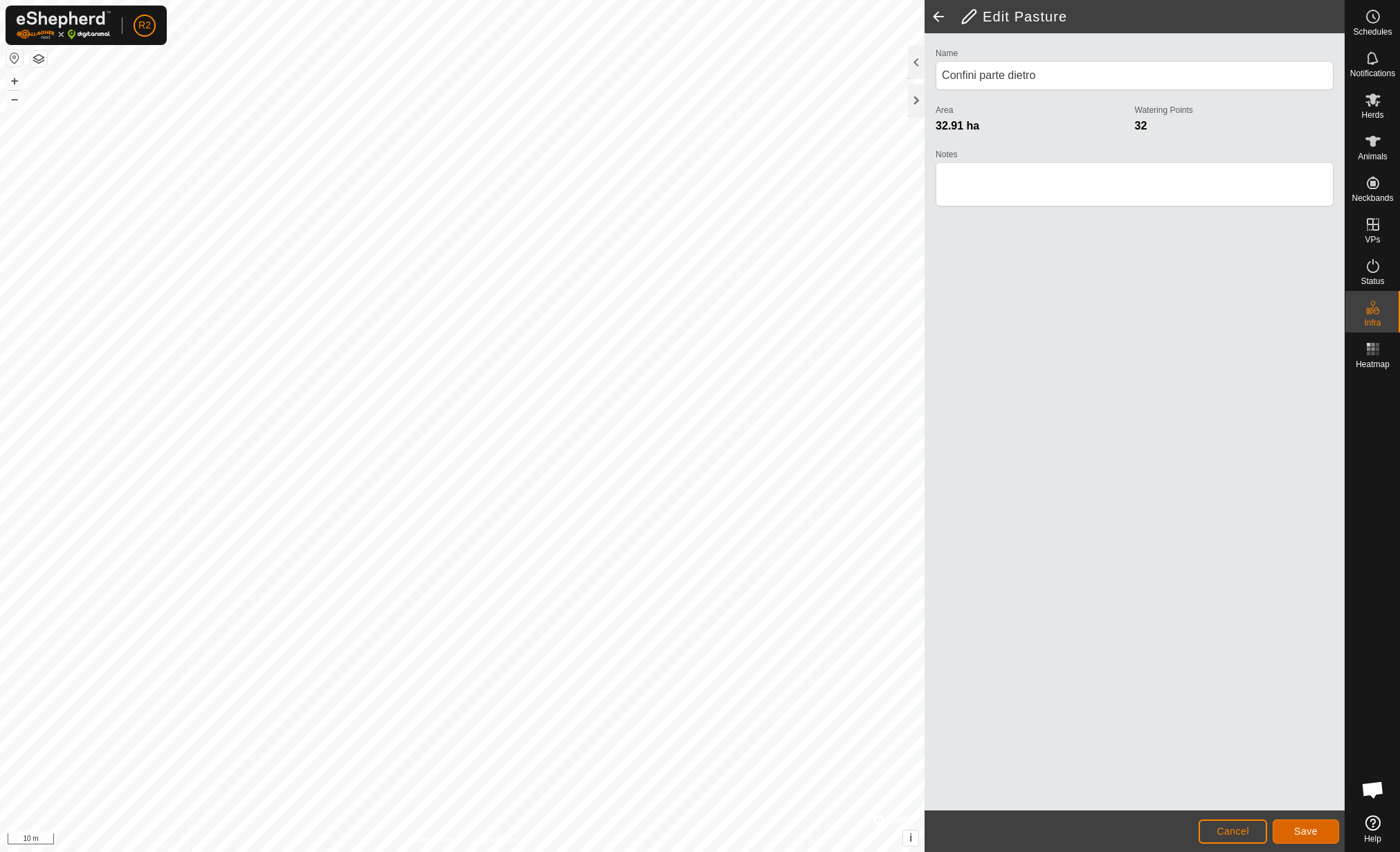
click at [1307, 826] on span "Save" at bounding box center [1306, 831] width 23 height 11
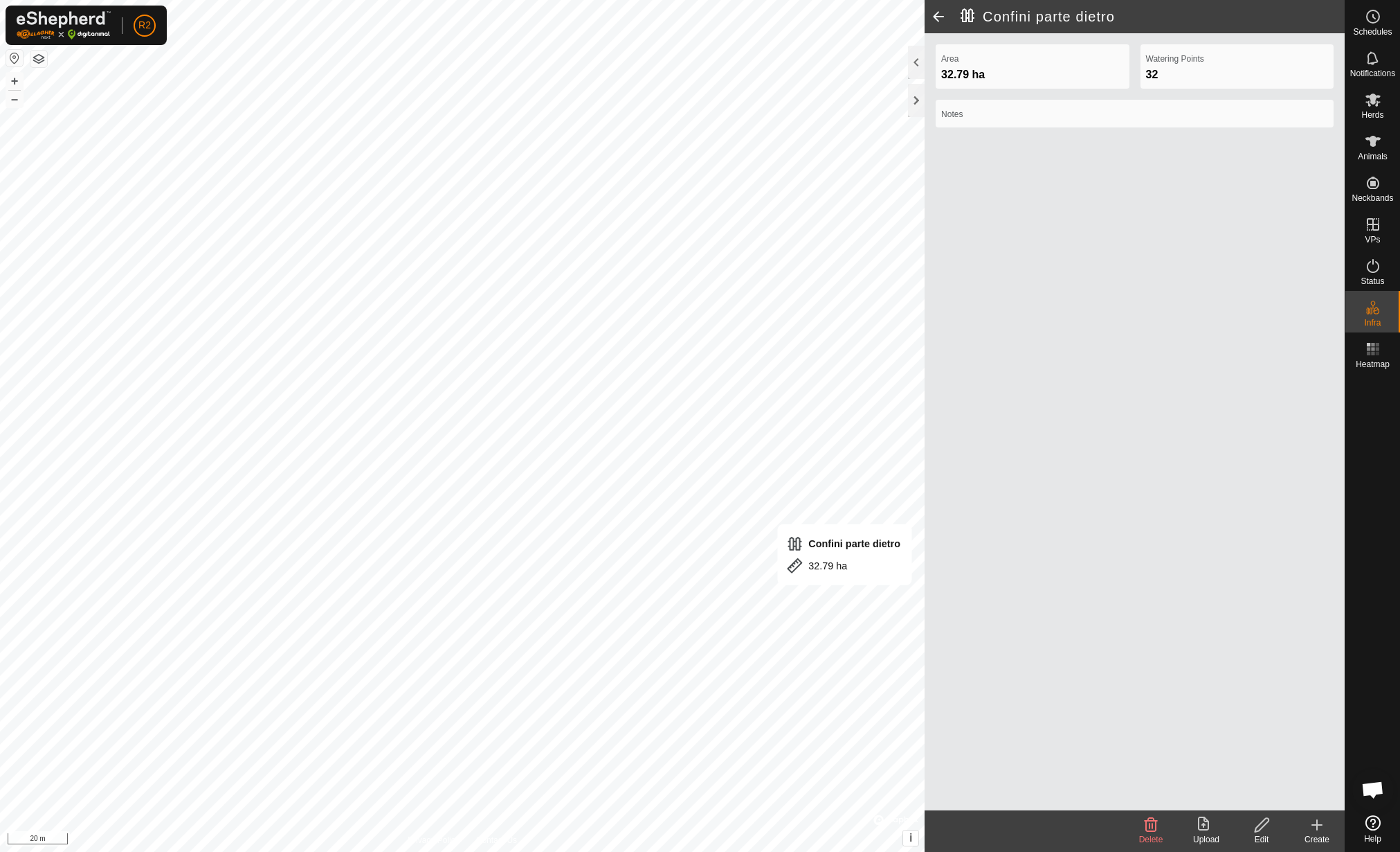
click at [1254, 829] on icon at bounding box center [1262, 824] width 18 height 17
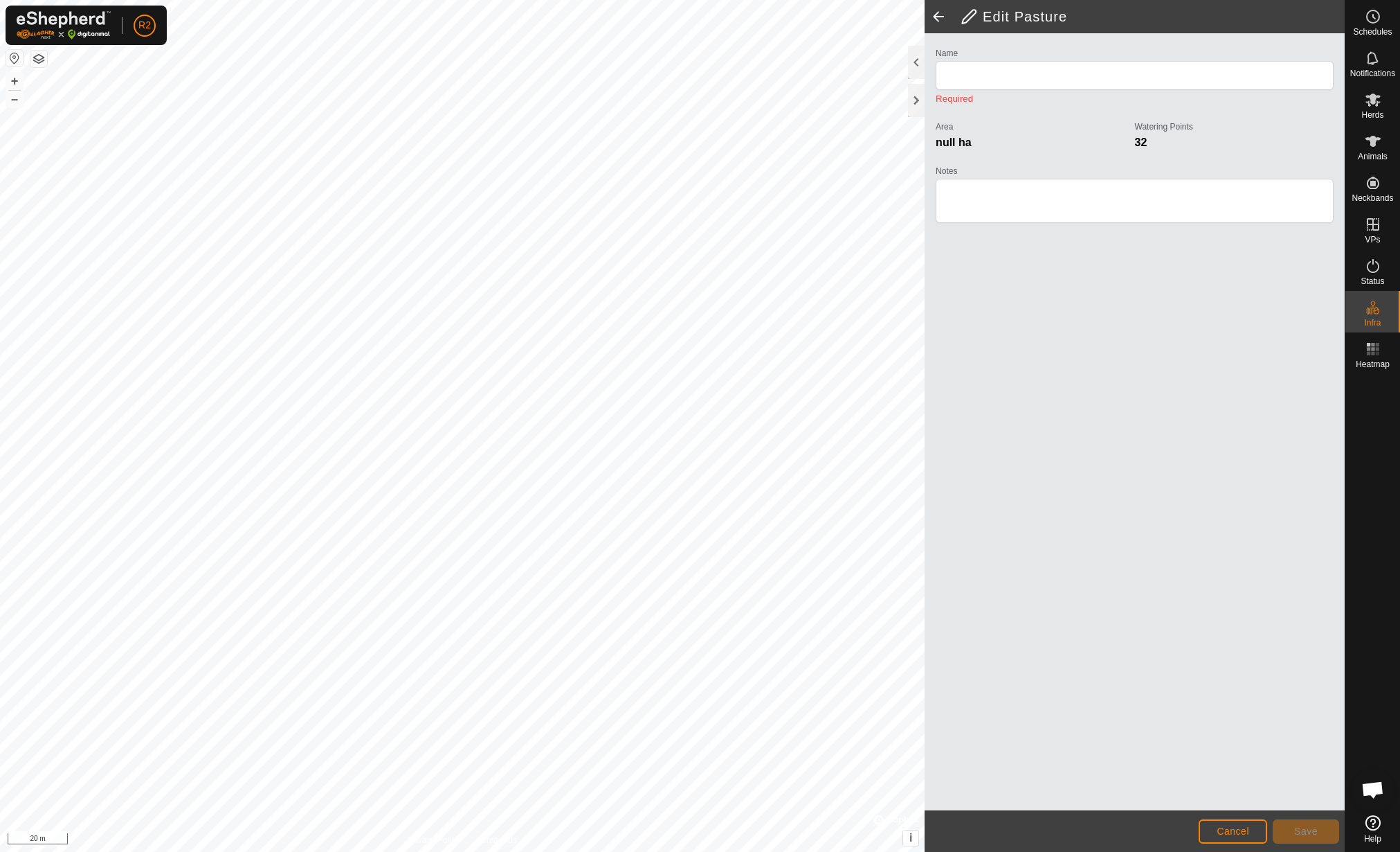
type input "Confini parte dietro"
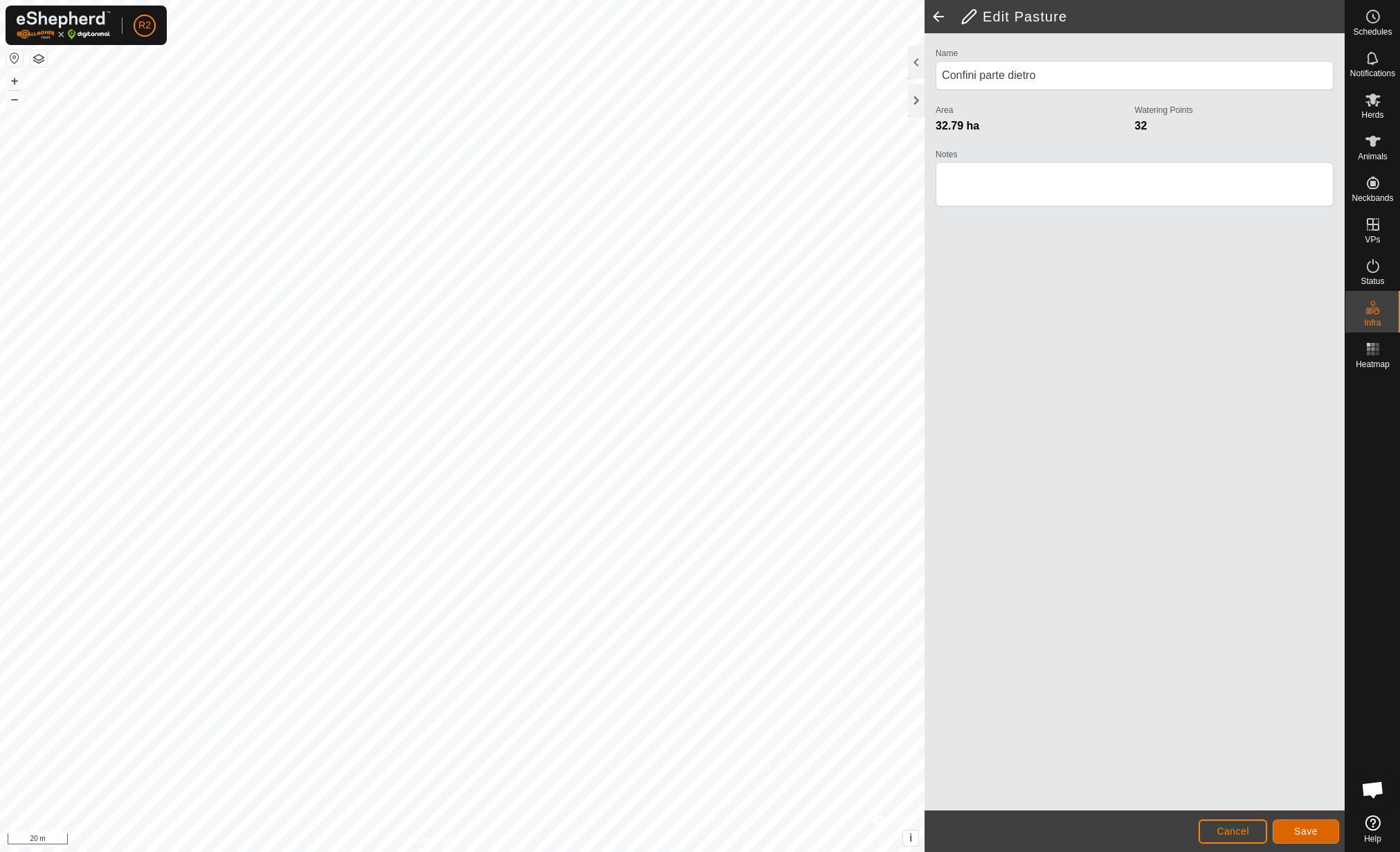
click at [1315, 836] on span "Save" at bounding box center [1306, 831] width 23 height 11
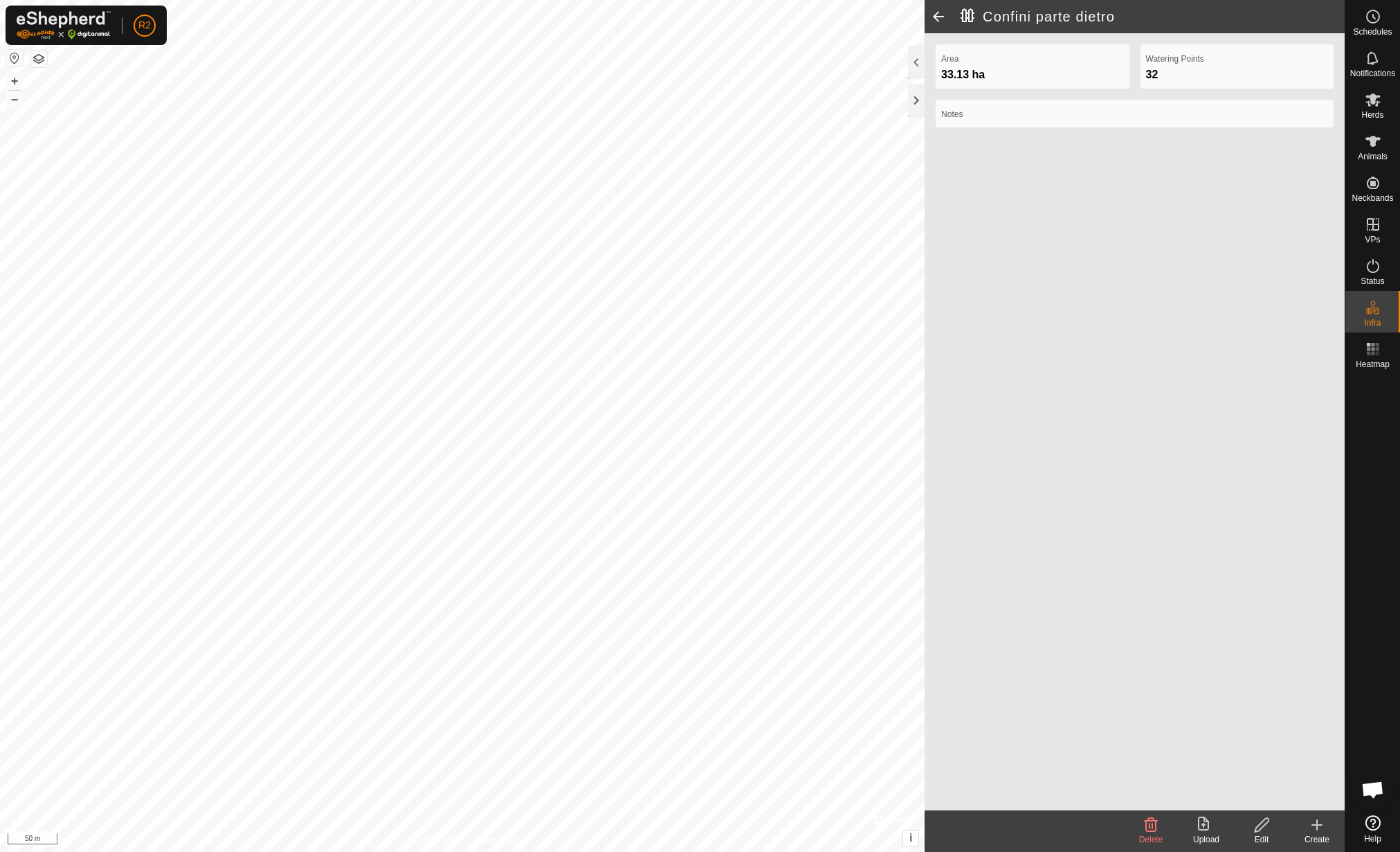
click at [1214, 837] on div "Upload" at bounding box center [1206, 839] width 56 height 12
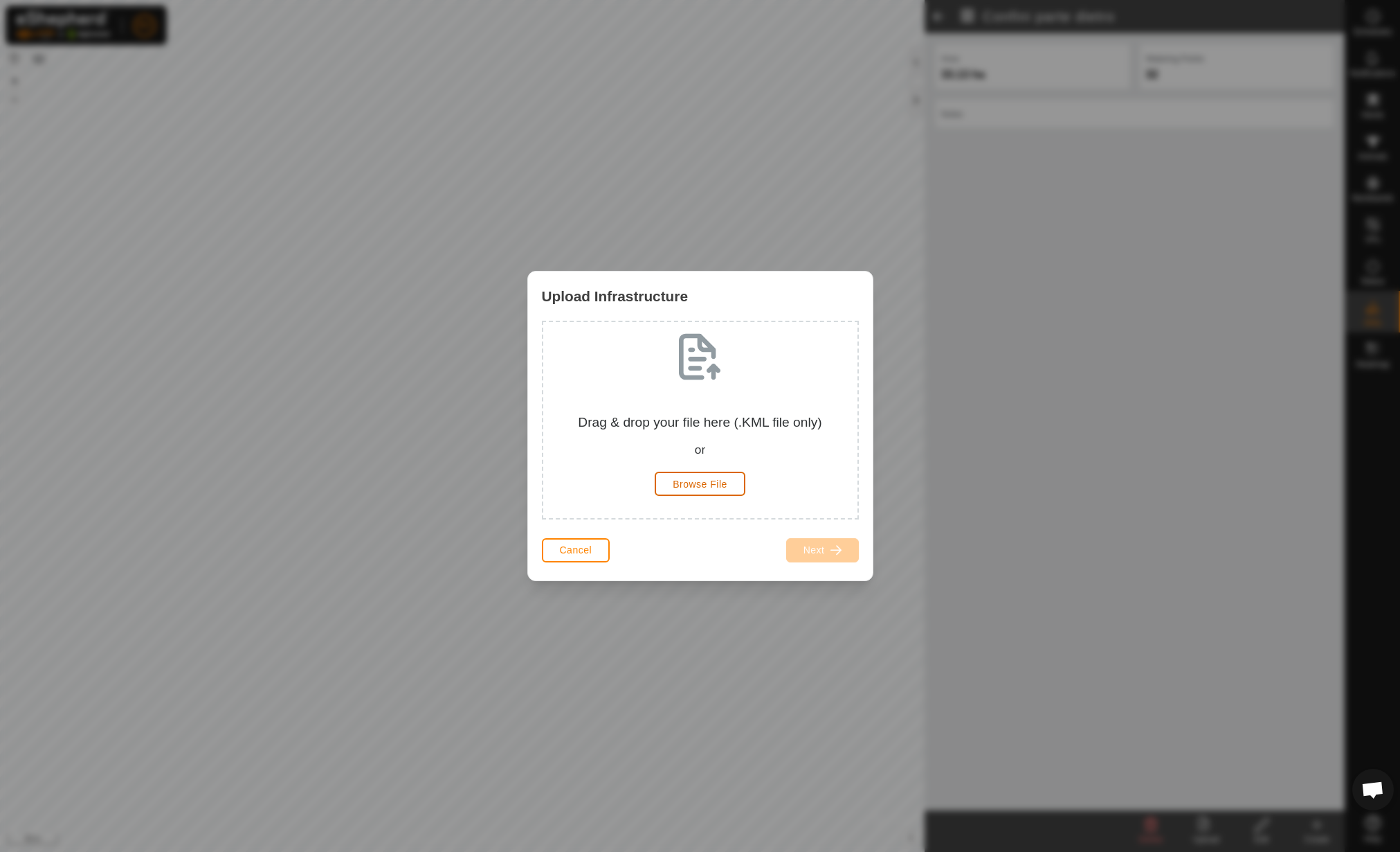
click at [710, 471] on button "Browse File" at bounding box center [700, 483] width 91 height 24
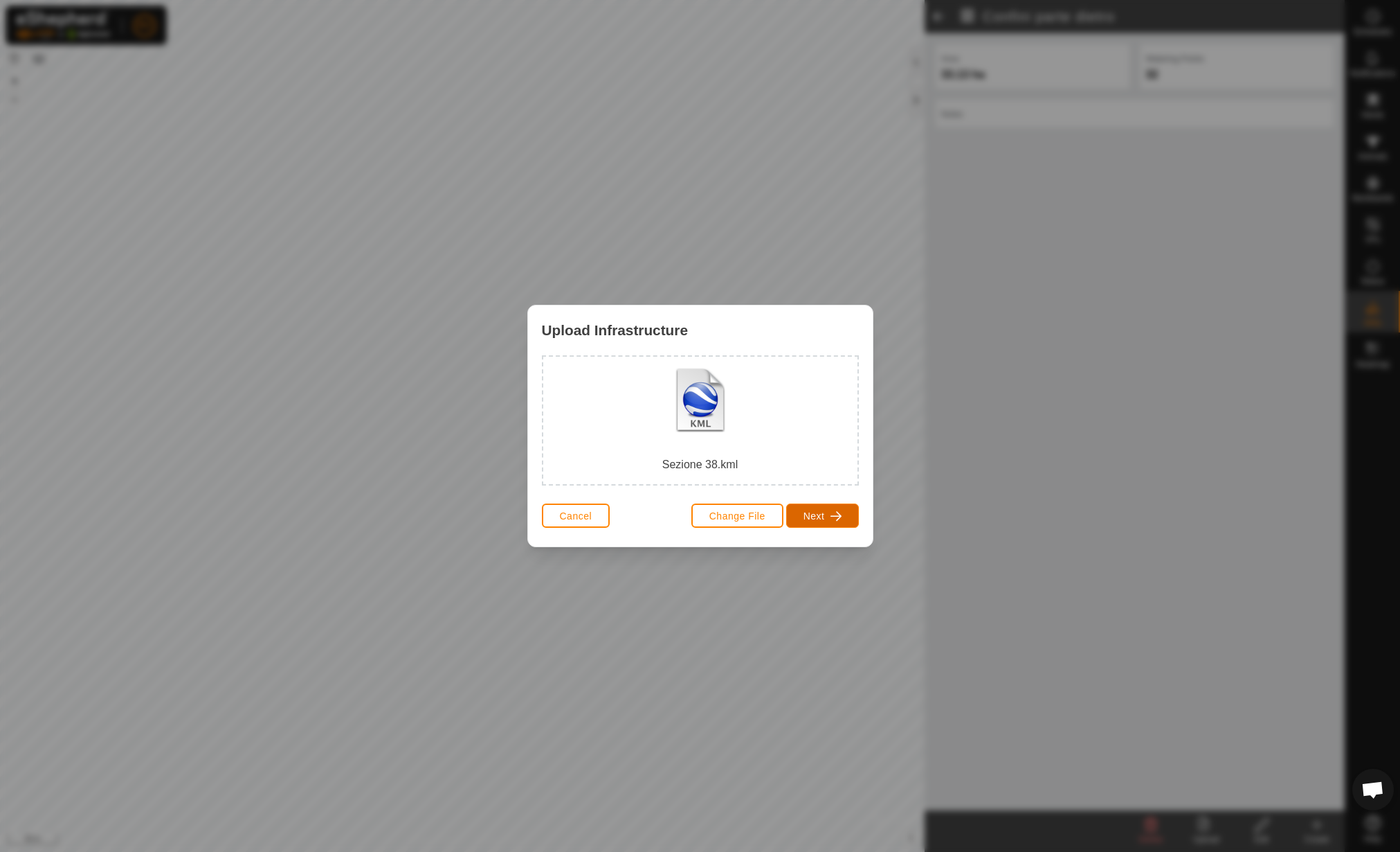
click at [821, 514] on span "Next" at bounding box center [814, 515] width 21 height 11
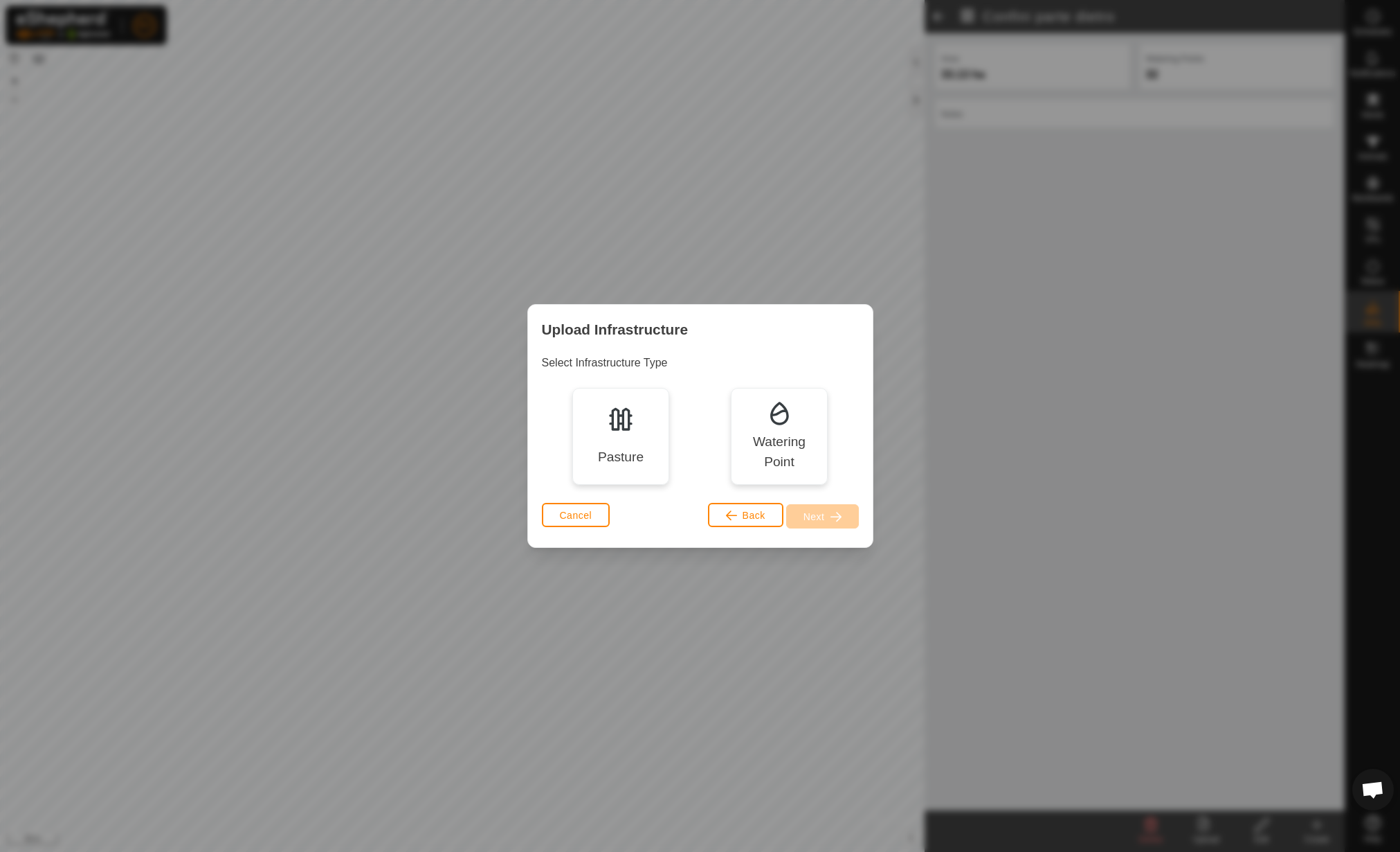
click at [599, 429] on div "Pasture" at bounding box center [621, 436] width 97 height 97
click at [841, 513] on button "Next" at bounding box center [823, 516] width 73 height 24
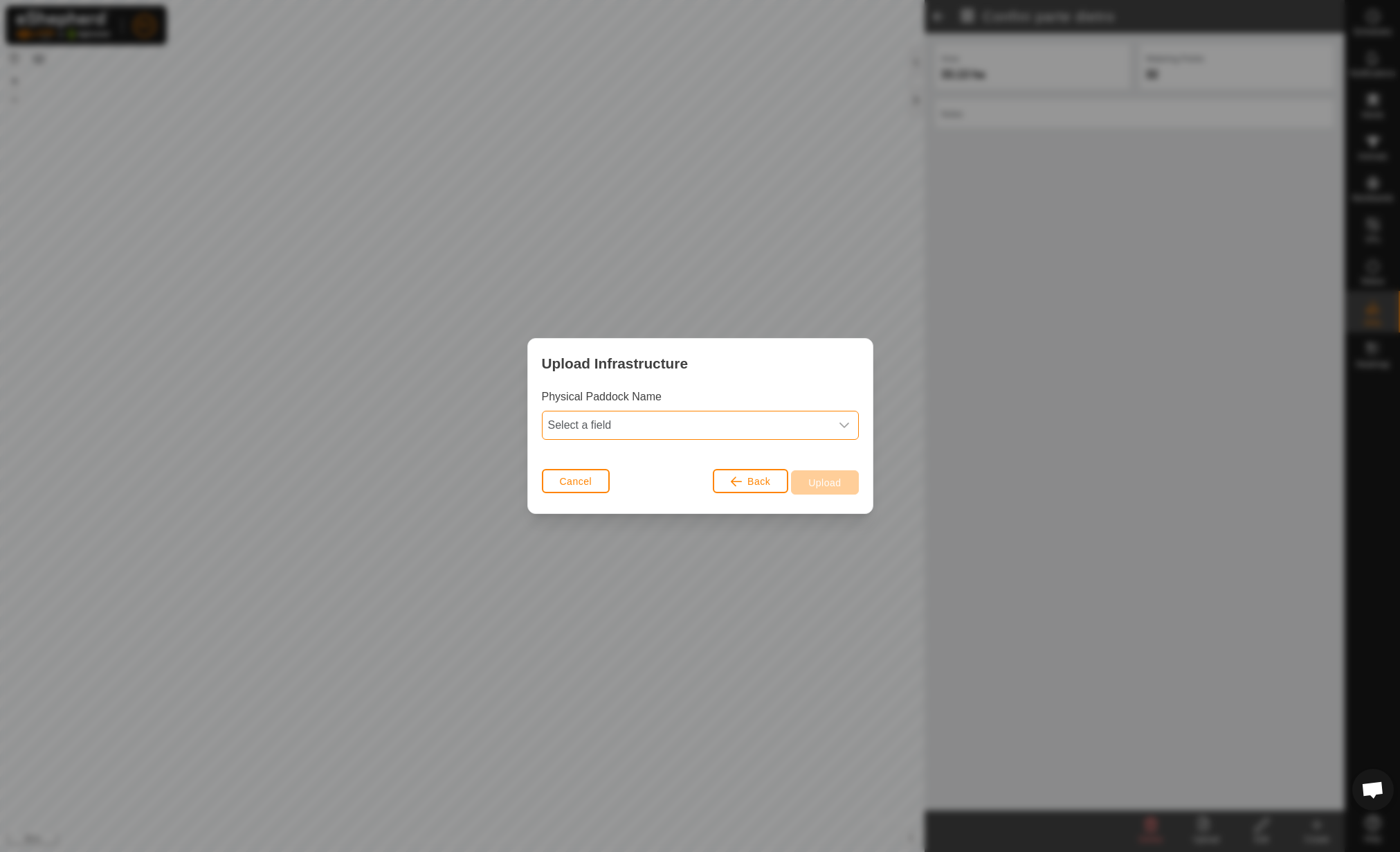
click at [618, 432] on span "Select a field" at bounding box center [686, 425] width 288 height 28
click at [619, 444] on li "name" at bounding box center [700, 456] width 315 height 28
click at [825, 495] on div "Back Upload" at bounding box center [785, 482] width 145 height 34
click at [831, 474] on button "Upload" at bounding box center [825, 482] width 67 height 24
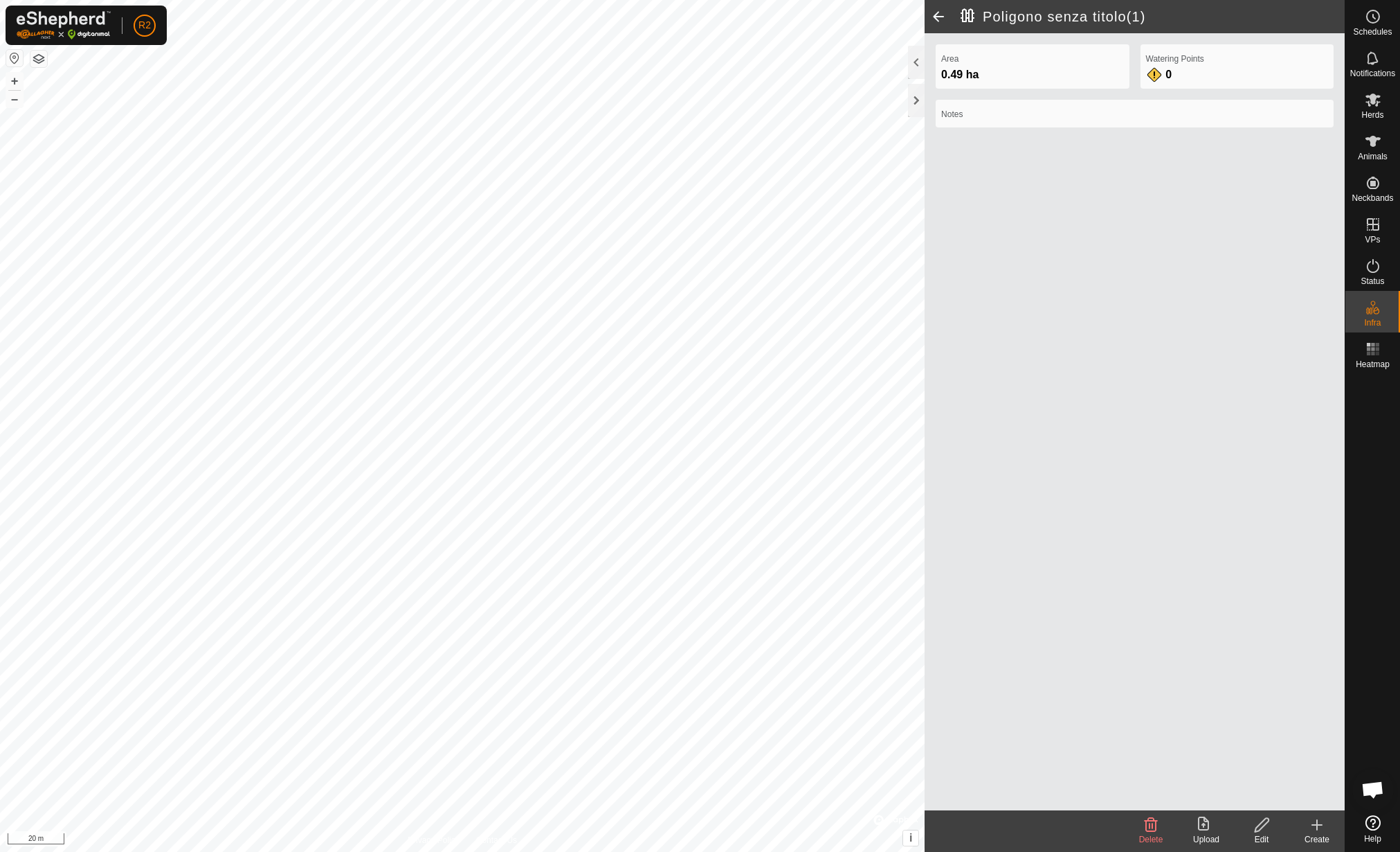
click at [1260, 821] on icon at bounding box center [1262, 824] width 18 height 17
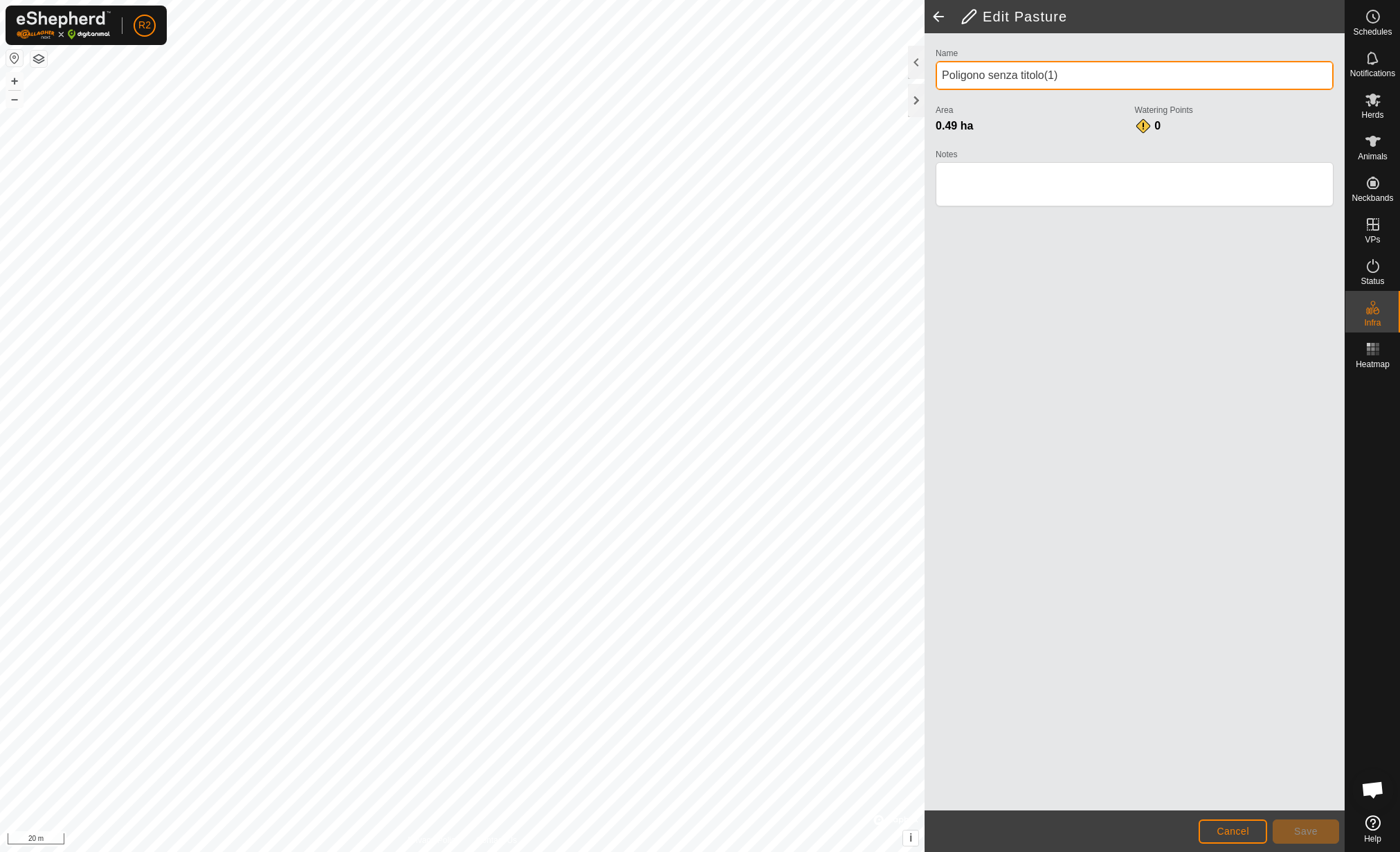
drag, startPoint x: 1106, startPoint y: 73, endPoint x: 937, endPoint y: 77, distance: 169.0
click at [937, 77] on input "Poligono senza titolo(1)" at bounding box center [1134, 75] width 398 height 29
type input "Sezione 37"
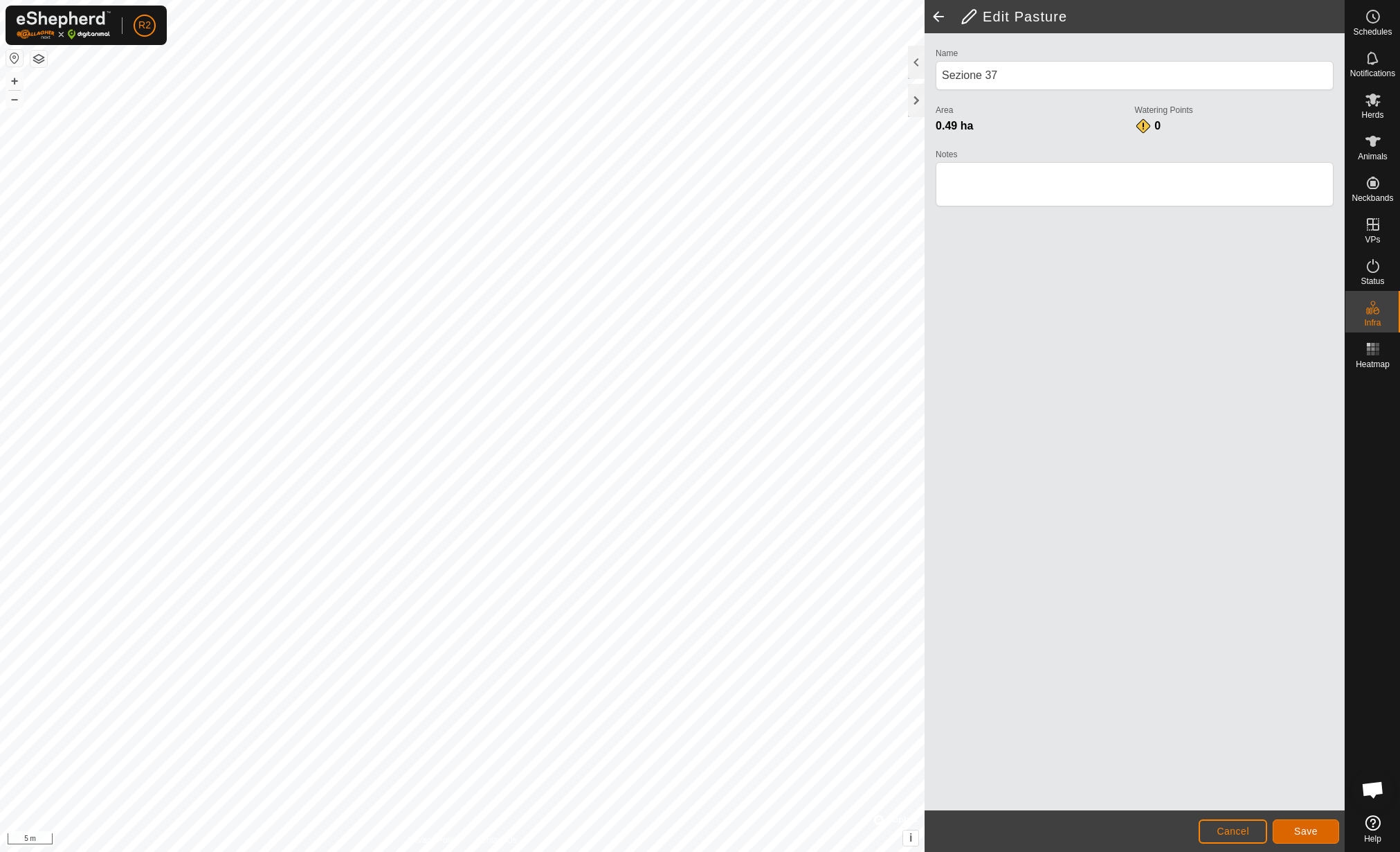
click at [1326, 829] on button "Save" at bounding box center [1306, 831] width 66 height 24
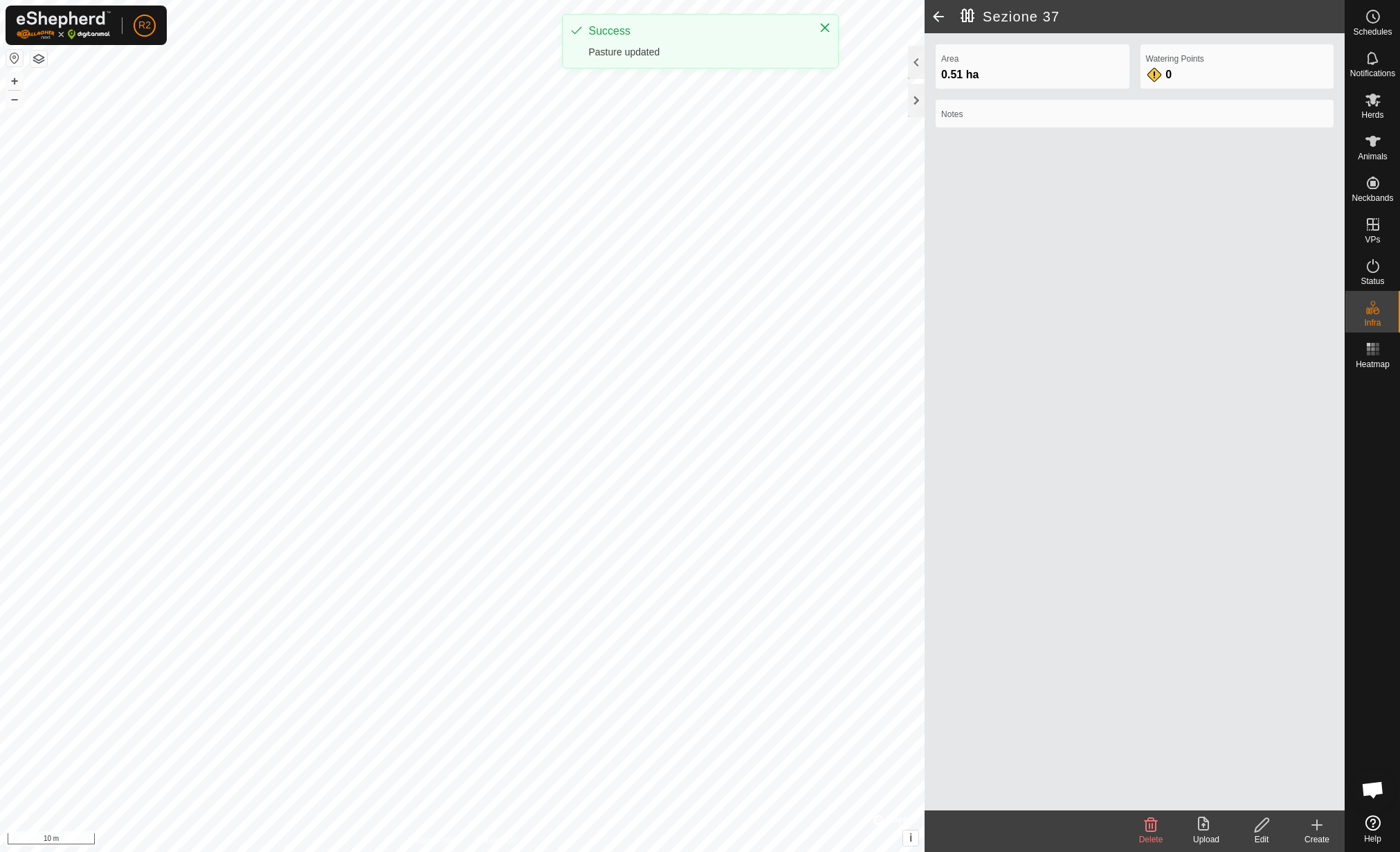
click at [1264, 826] on icon at bounding box center [1262, 824] width 18 height 17
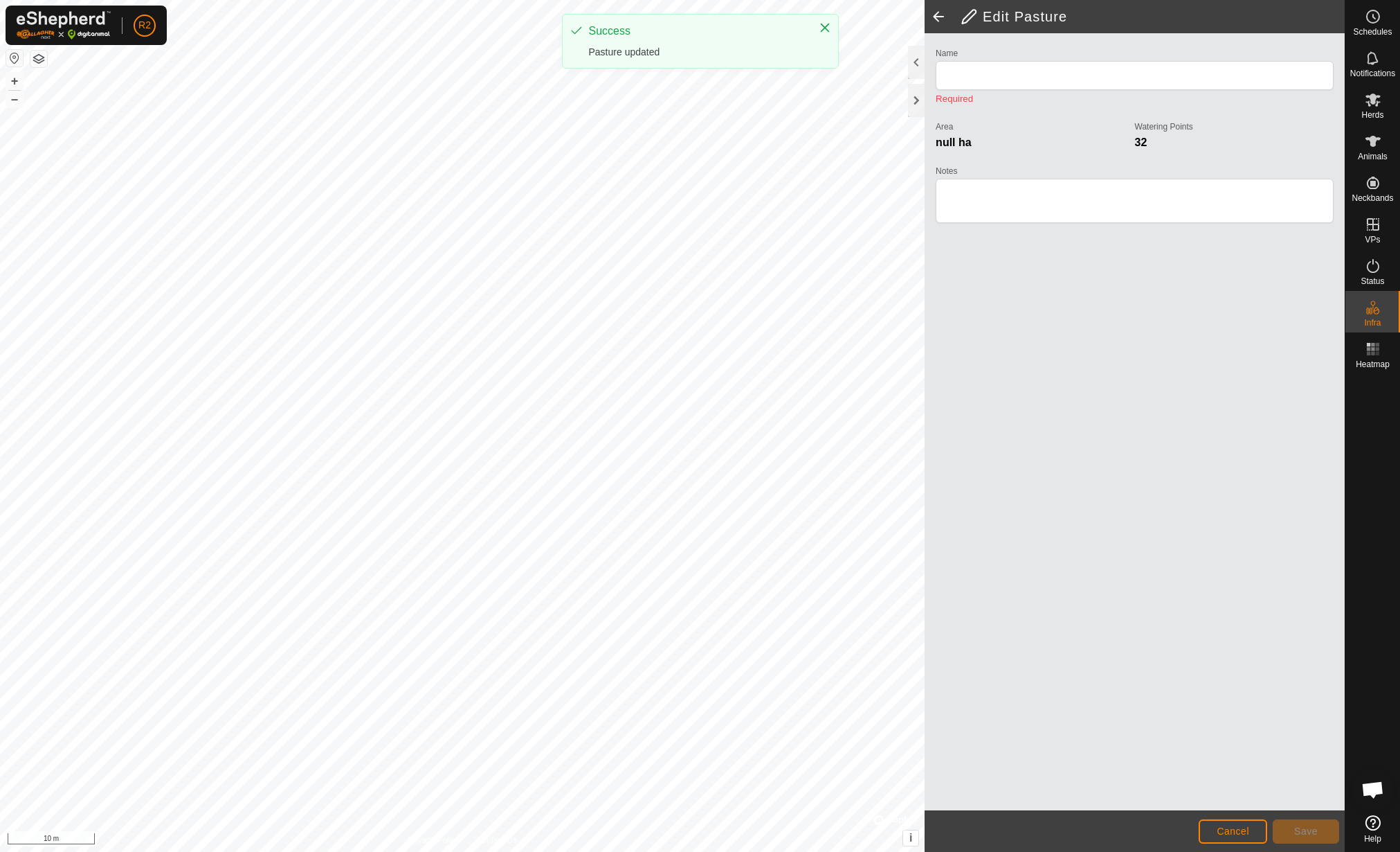
type input "Sezione 36"
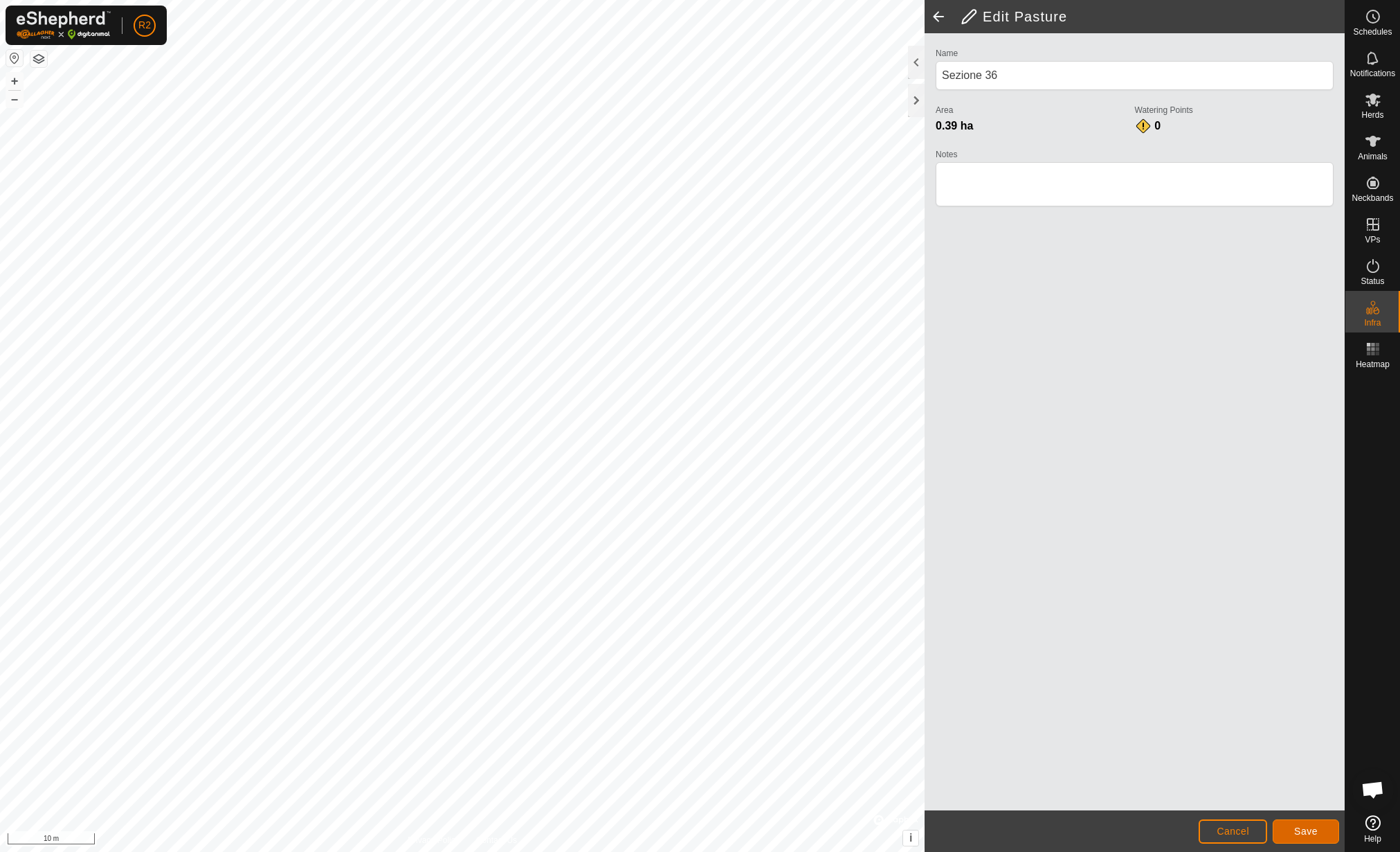
click at [1301, 828] on span "Save" at bounding box center [1306, 831] width 23 height 11
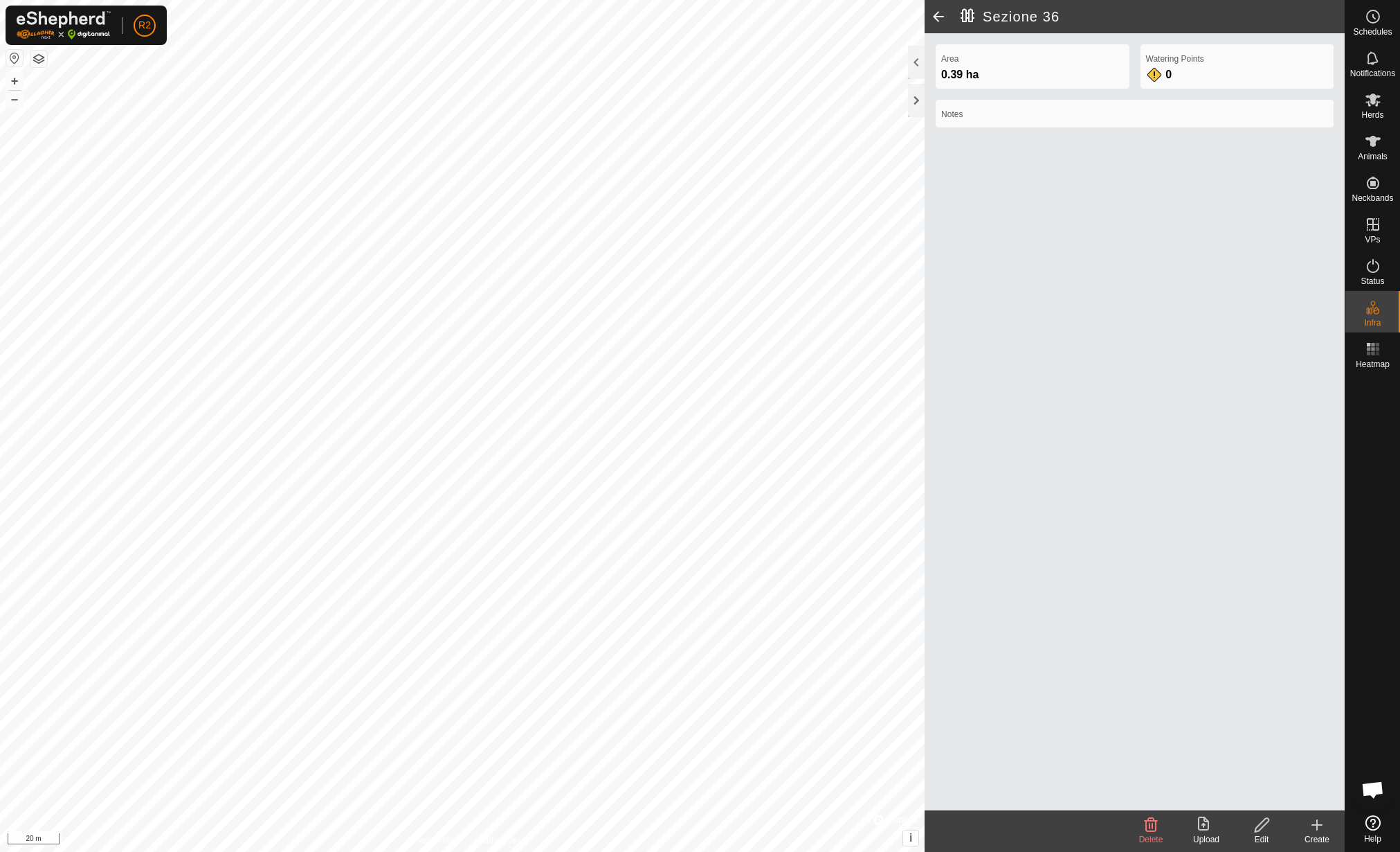
click at [1212, 821] on icon at bounding box center [1206, 824] width 17 height 17
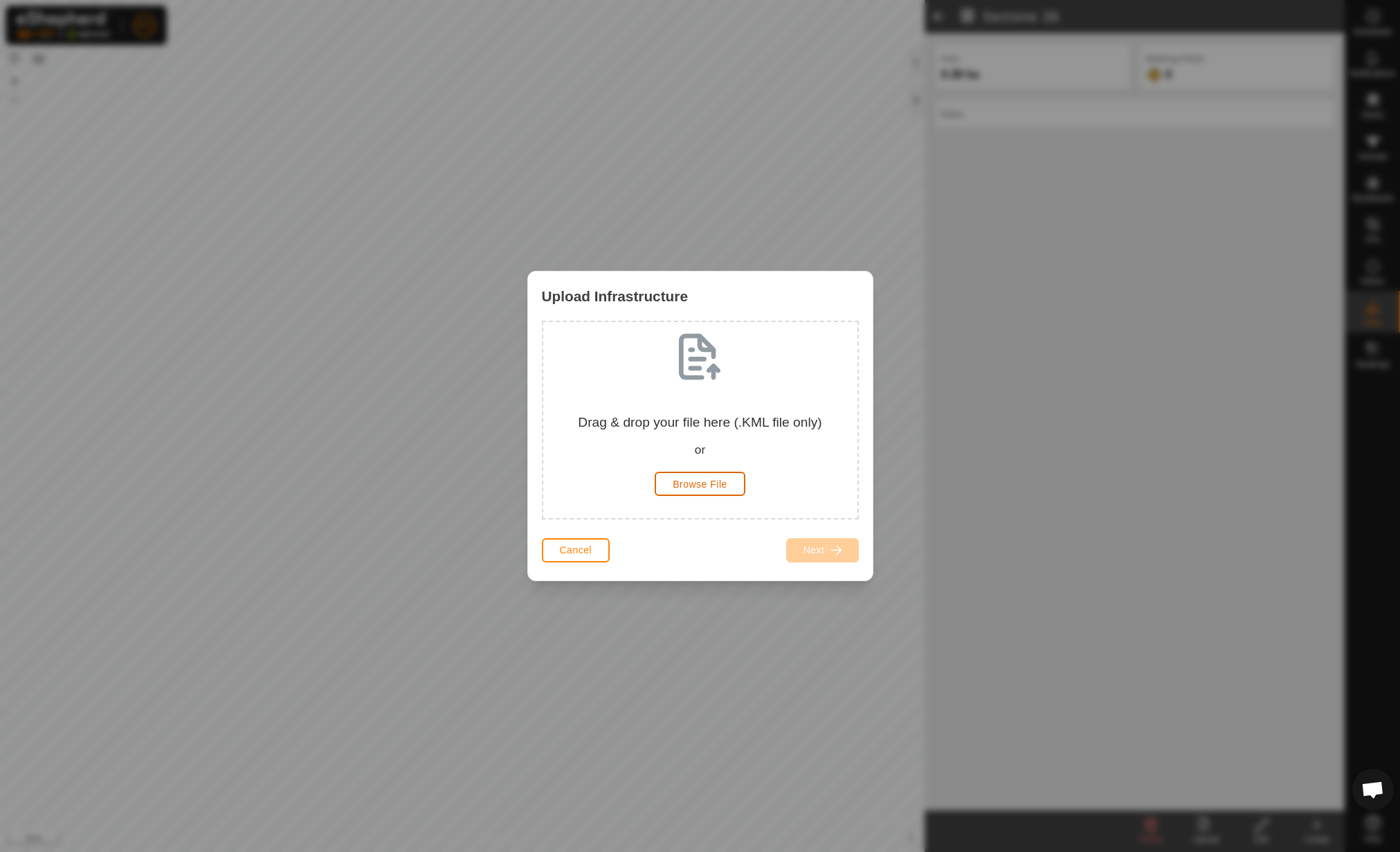
click at [724, 488] on span "Browse File" at bounding box center [700, 484] width 55 height 11
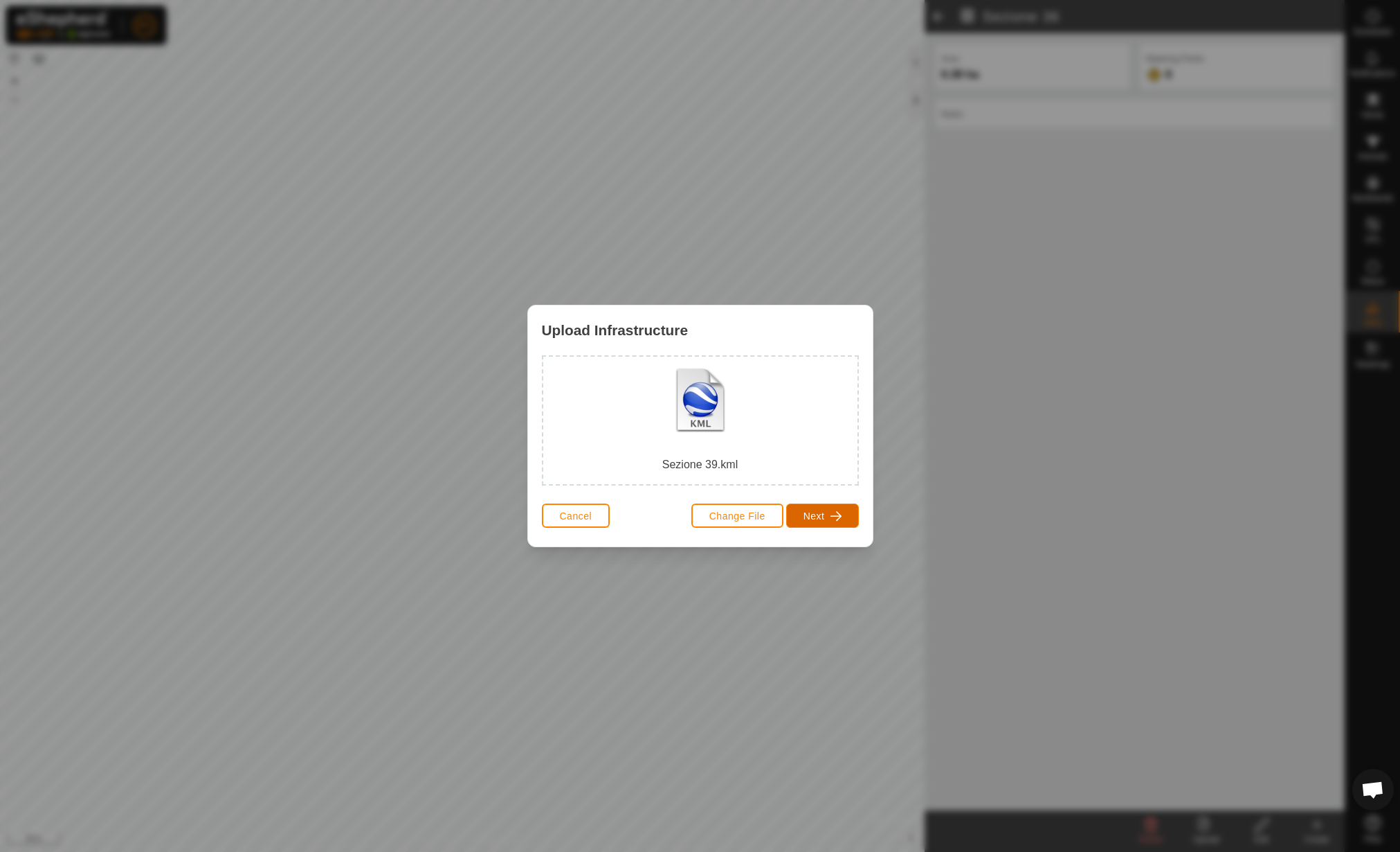
click at [814, 525] on button "Next" at bounding box center [823, 515] width 73 height 24
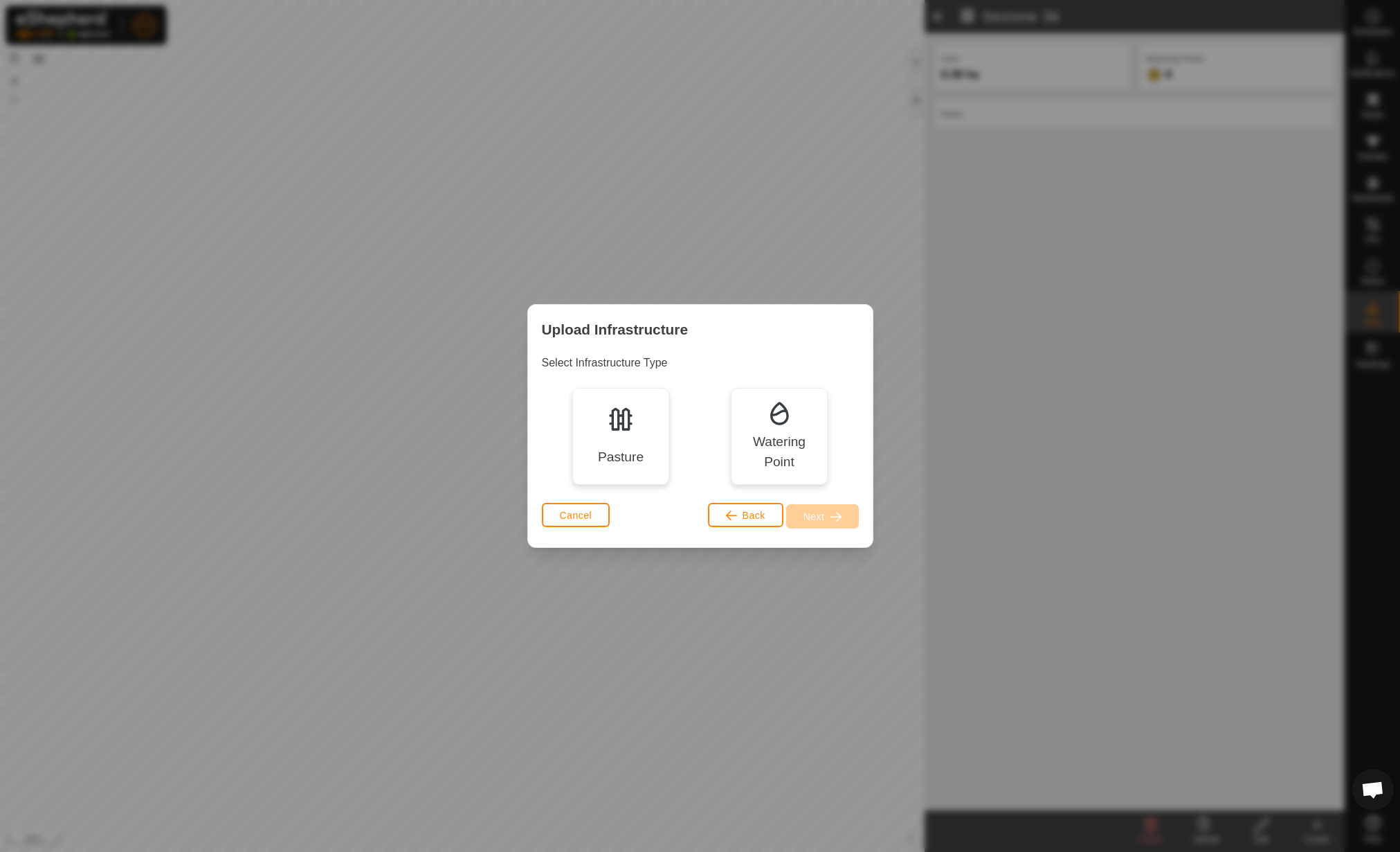
click at [669, 449] on div "Pasture Watering Point" at bounding box center [700, 436] width 317 height 97
click at [666, 452] on div "Pasture" at bounding box center [621, 436] width 97 height 97
click at [828, 511] on button "Next" at bounding box center [823, 516] width 73 height 24
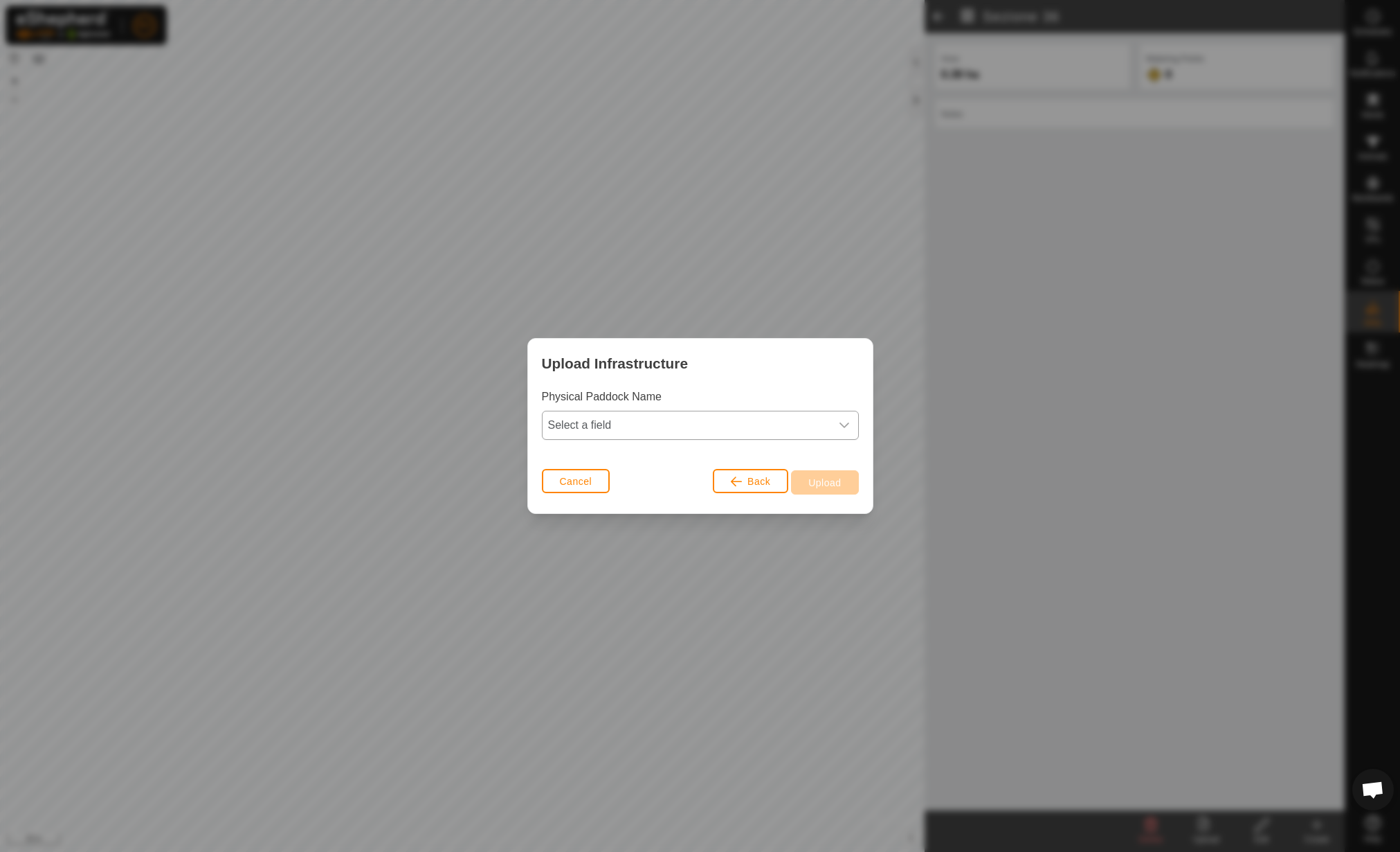
click at [730, 433] on span "Select a field" at bounding box center [686, 425] width 288 height 28
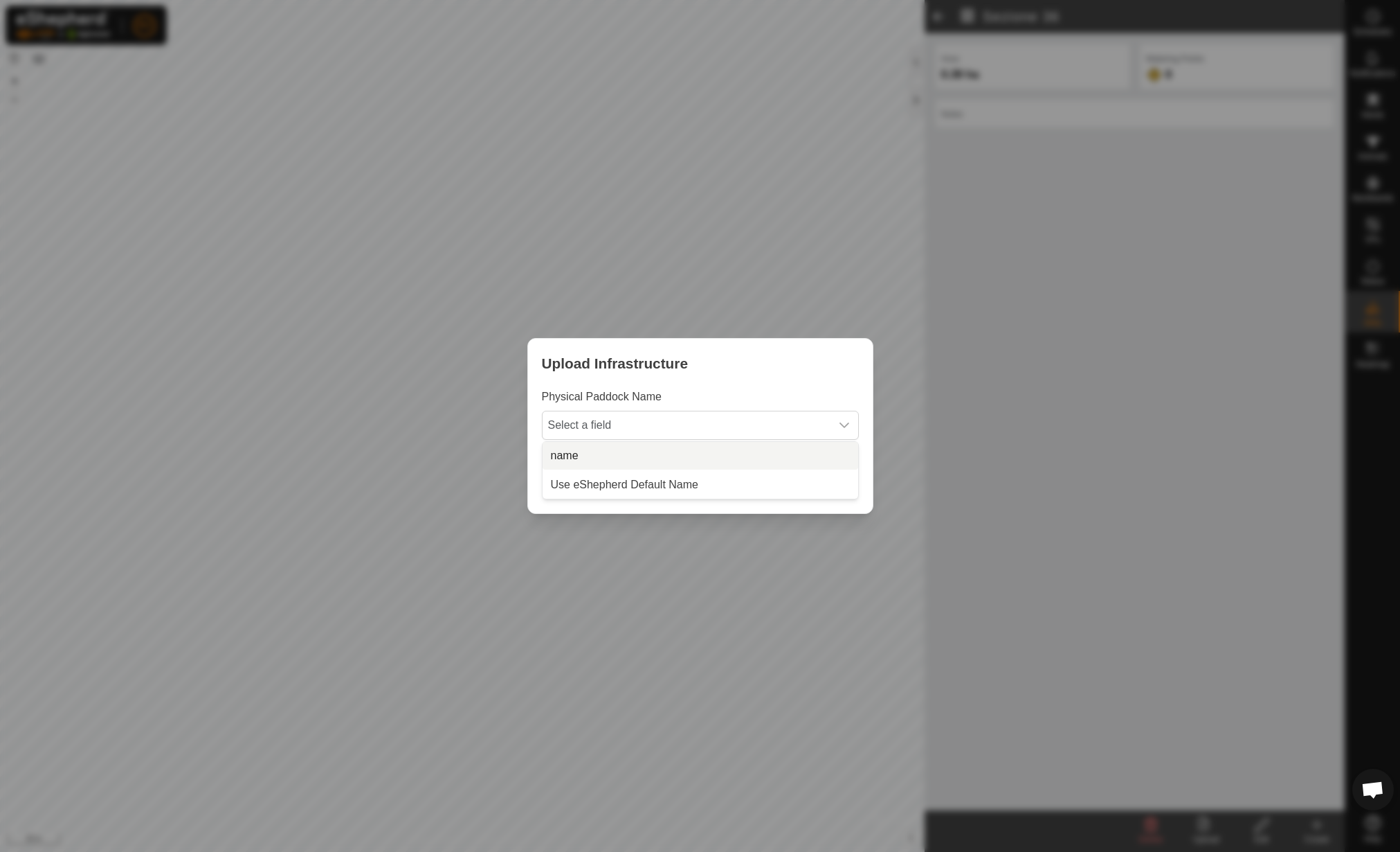
click at [741, 450] on li "name" at bounding box center [700, 456] width 315 height 28
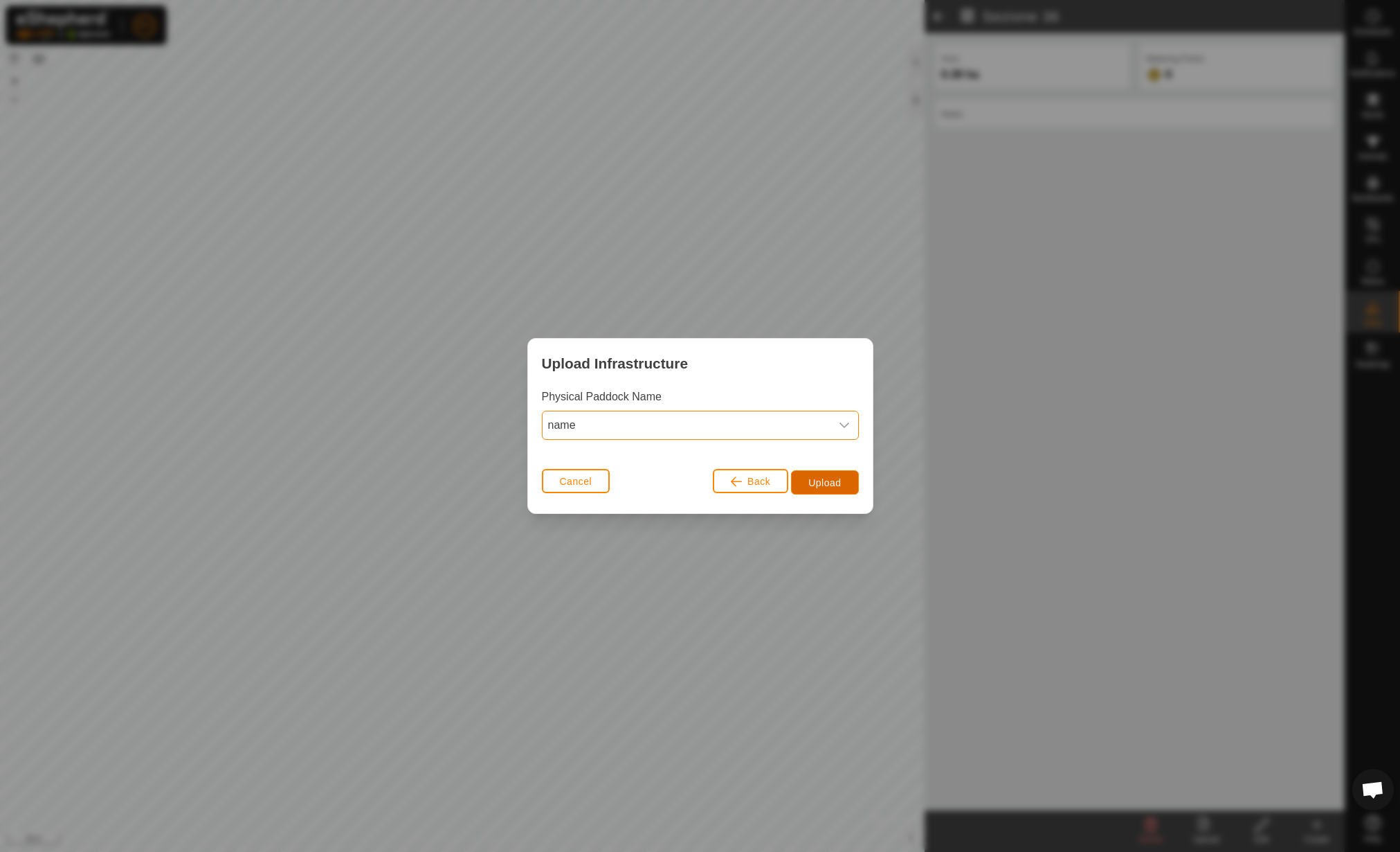
click at [809, 473] on button "Upload" at bounding box center [825, 482] width 67 height 24
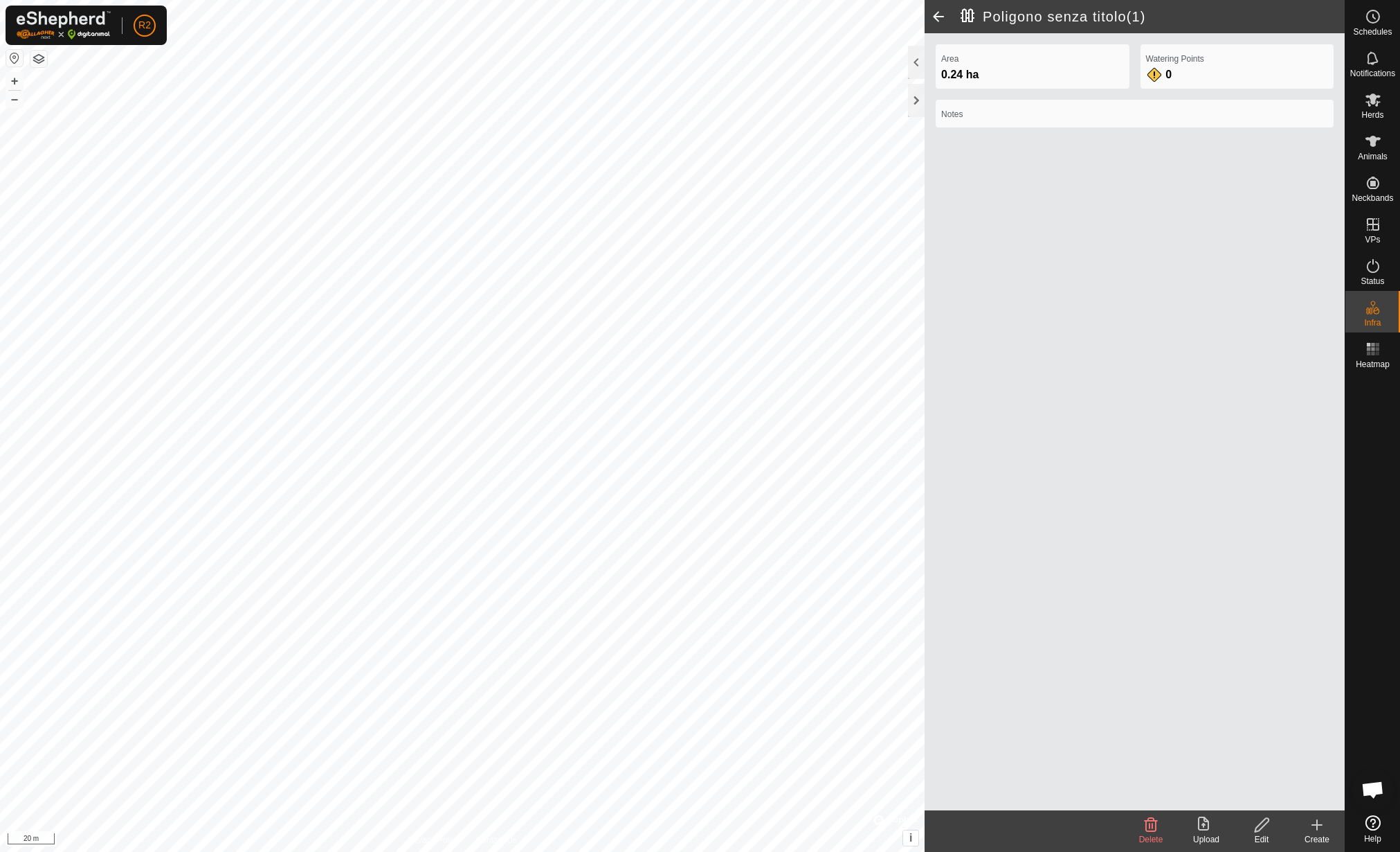
click at [1257, 830] on icon at bounding box center [1261, 824] width 14 height 14
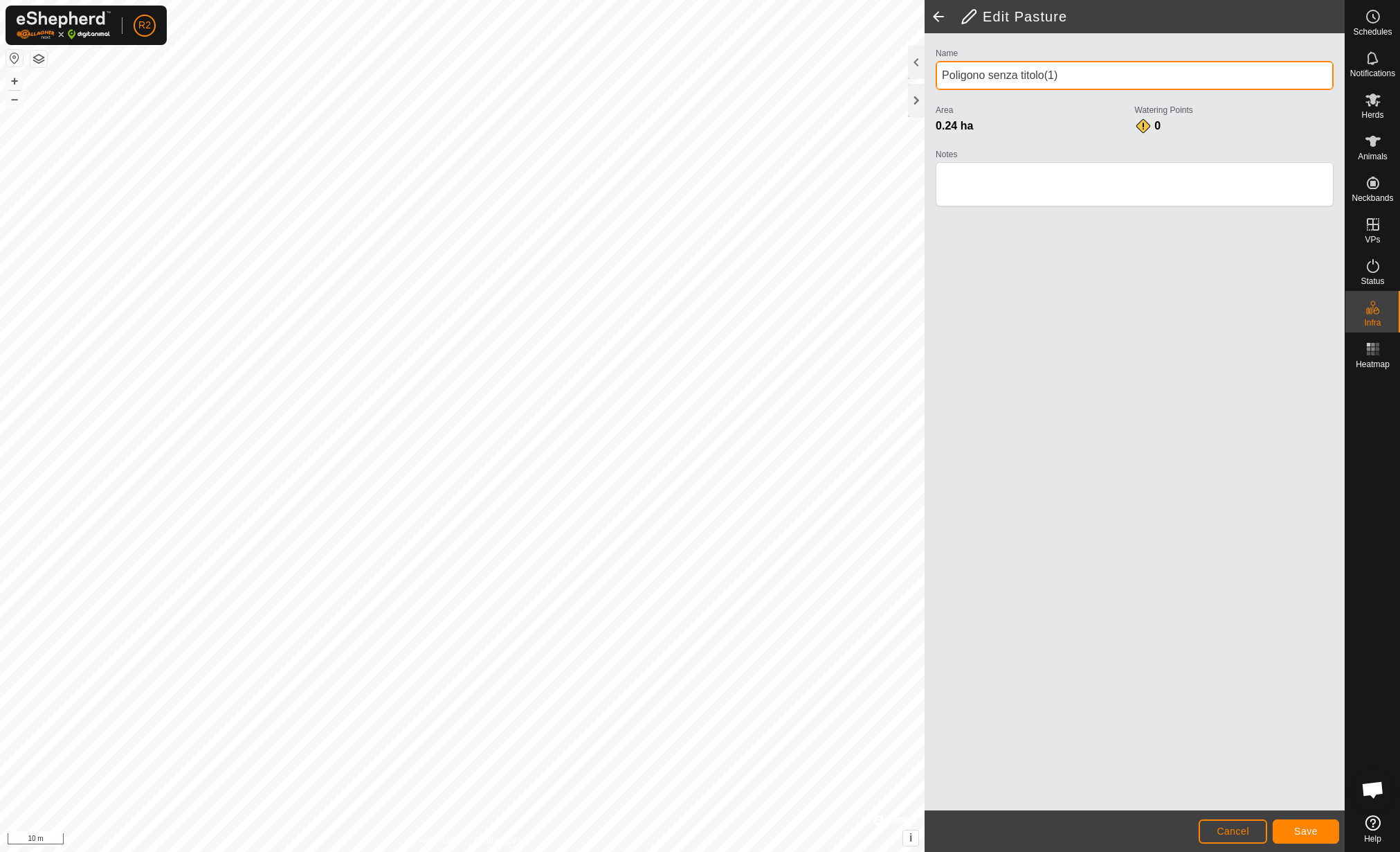
click at [1135, 81] on input "Poligono senza titolo(1)" at bounding box center [1134, 75] width 398 height 29
type input "Sezione 38"
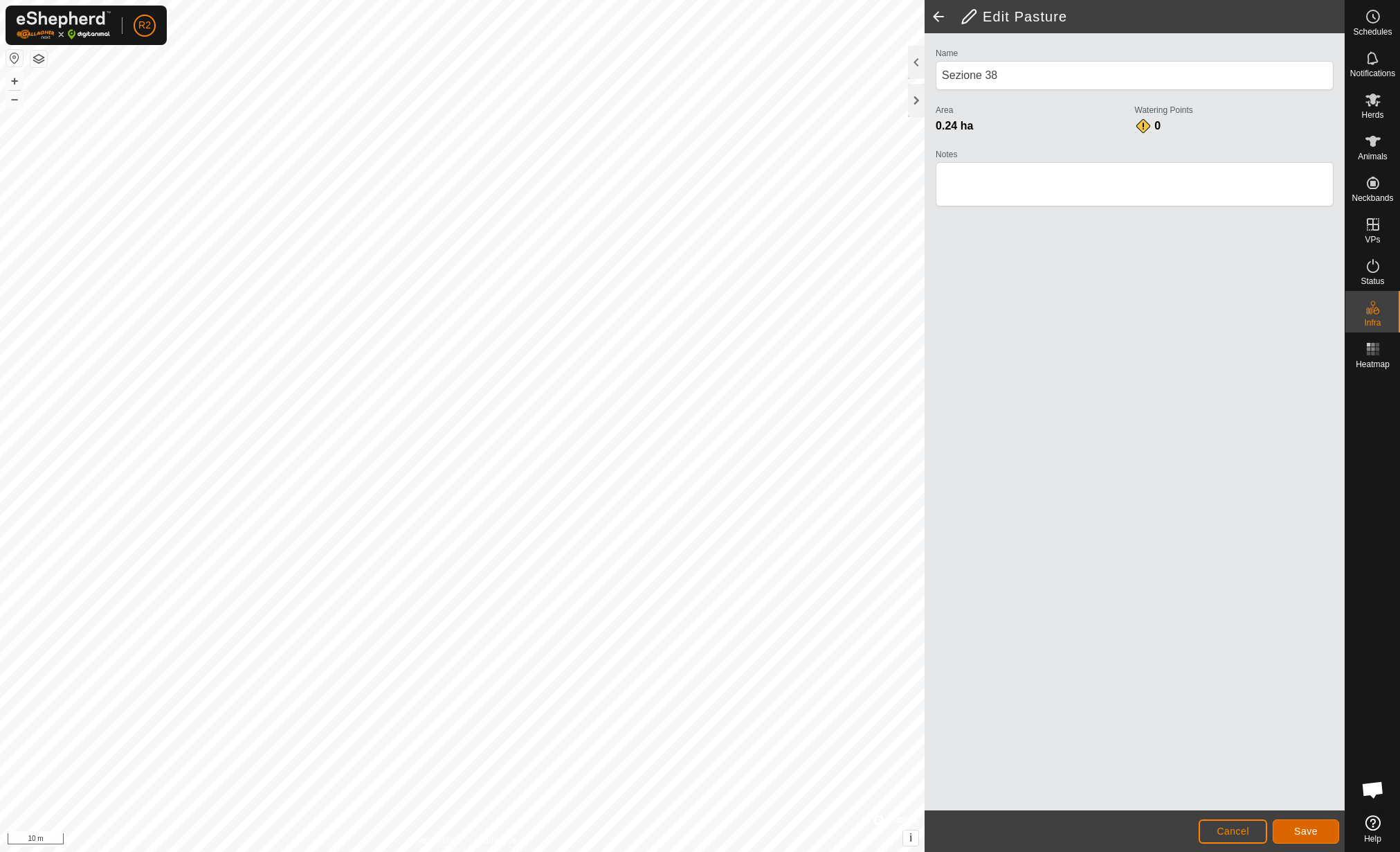
click at [1294, 826] on span "Save" at bounding box center [1306, 831] width 23 height 11
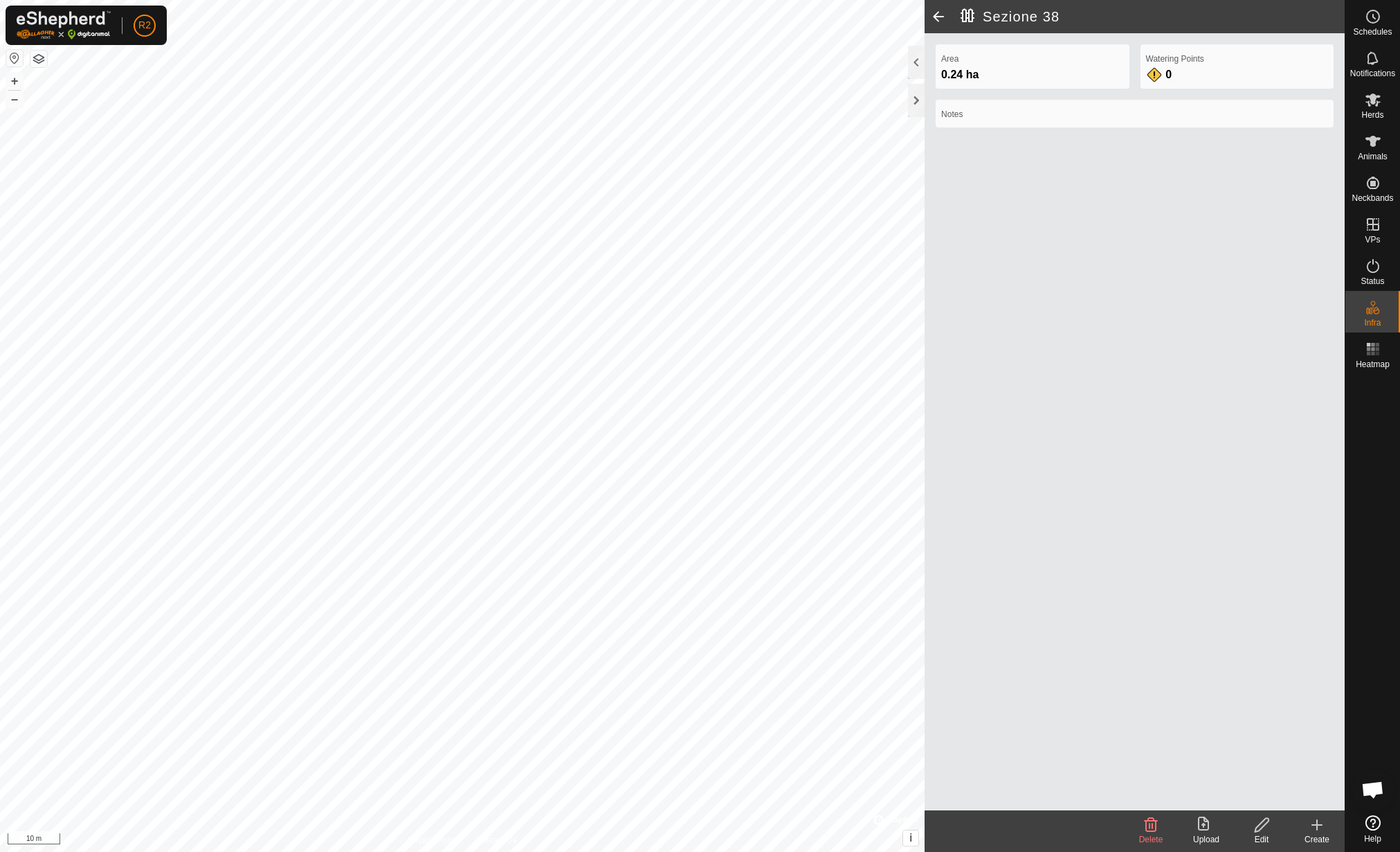
click at [1217, 825] on upload-svg-icon at bounding box center [1206, 824] width 56 height 17
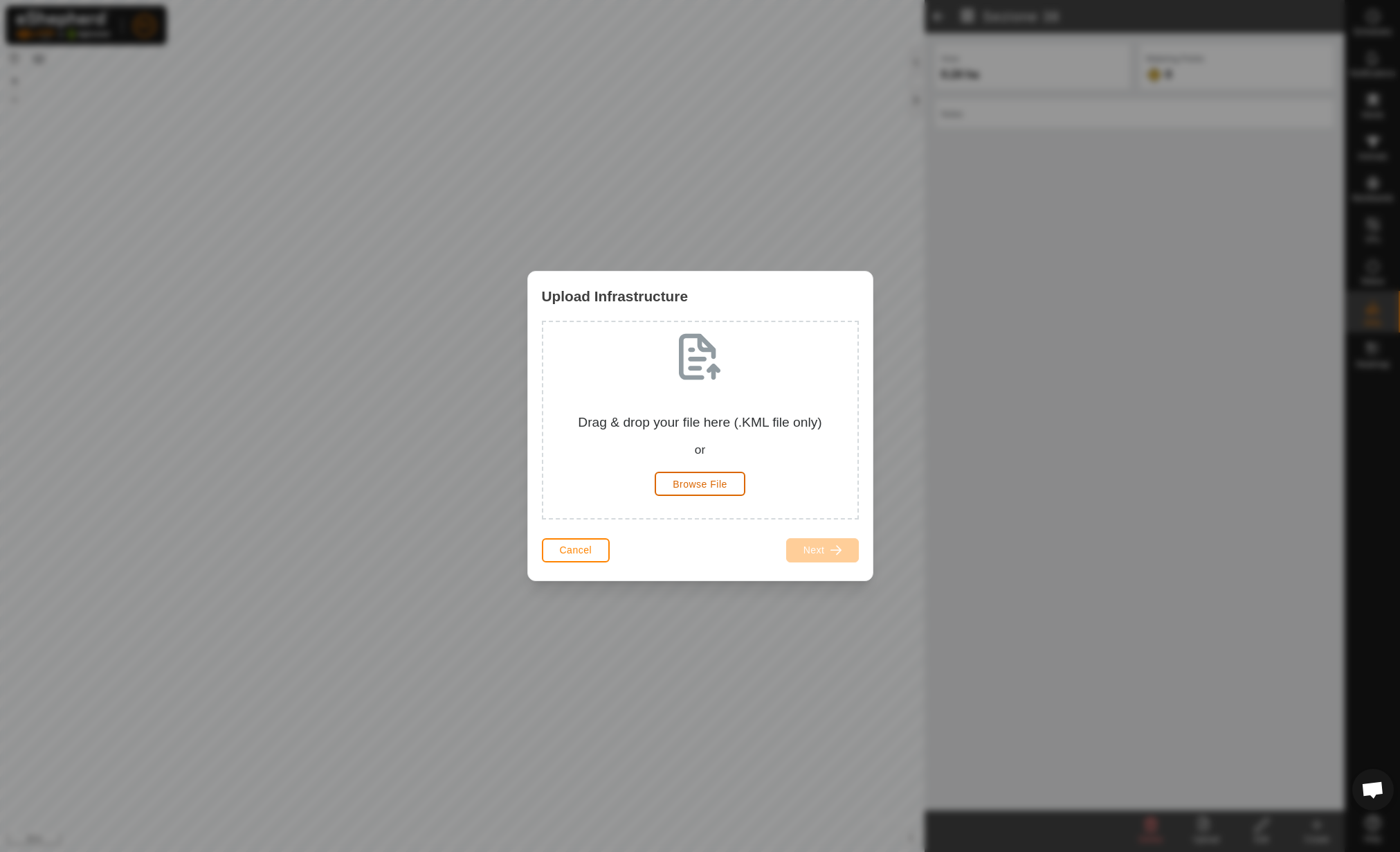
click at [695, 482] on span "Browse File" at bounding box center [700, 484] width 55 height 11
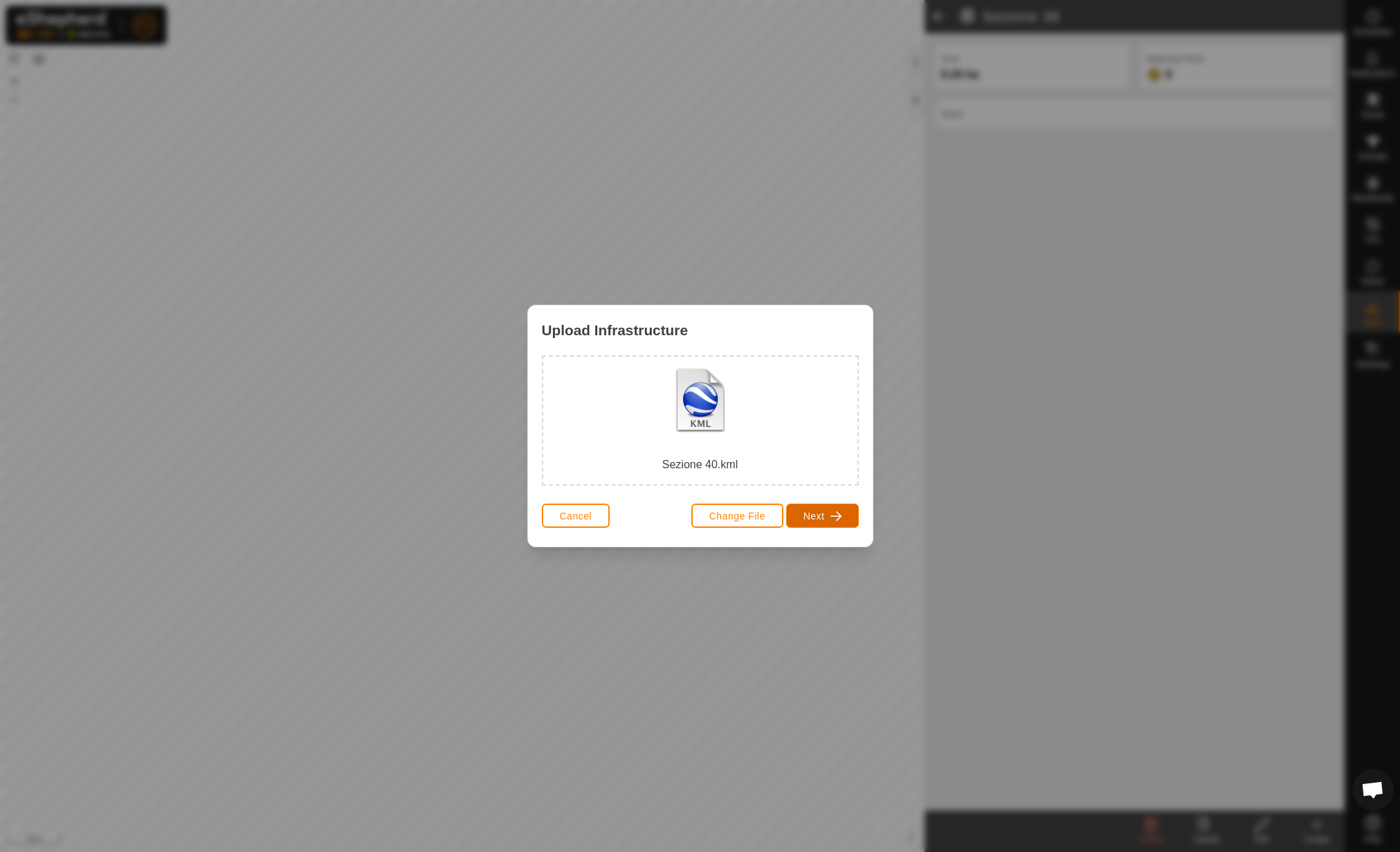
click at [806, 516] on span "Next" at bounding box center [814, 515] width 21 height 11
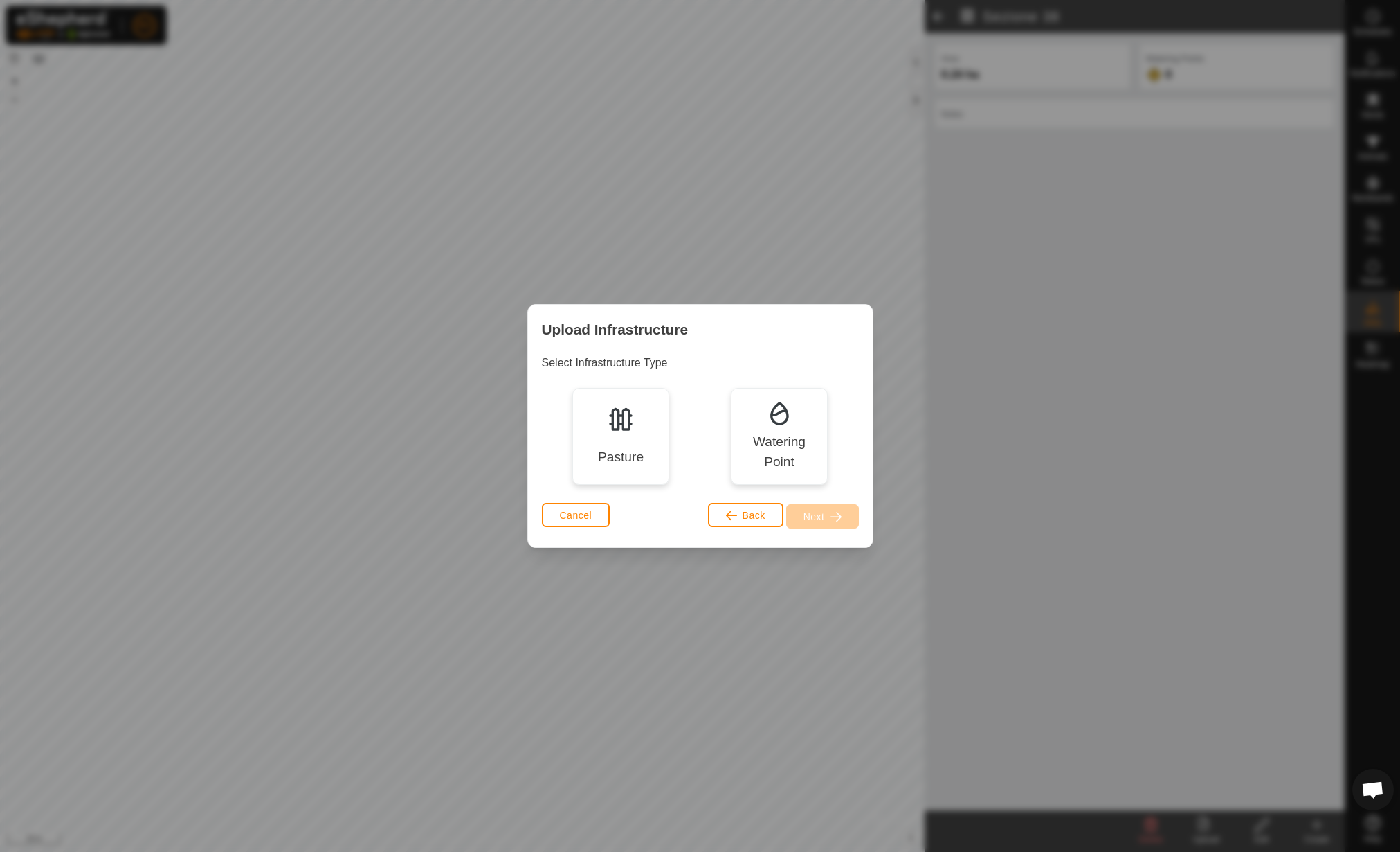
click at [598, 449] on div "Pasture" at bounding box center [621, 457] width 46 height 20
click at [829, 517] on button "Next" at bounding box center [823, 516] width 73 height 24
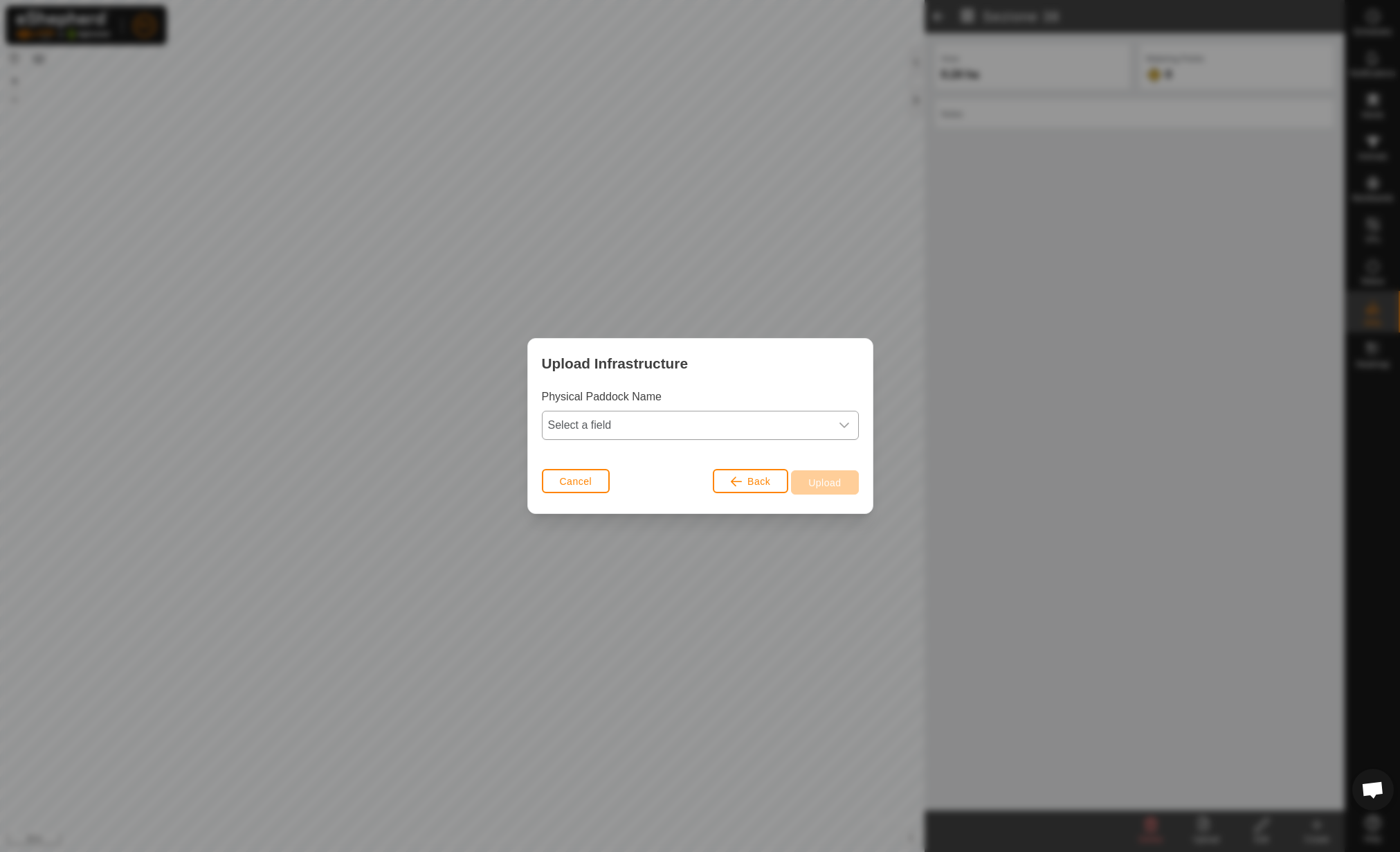
click at [621, 421] on span "Select a field" at bounding box center [686, 425] width 288 height 28
click at [620, 437] on span "Select a field" at bounding box center [686, 425] width 288 height 28
click at [620, 446] on div "Physical Paddock Name Select a field" at bounding box center [700, 427] width 345 height 76
click at [637, 430] on span "Select a field" at bounding box center [686, 425] width 288 height 28
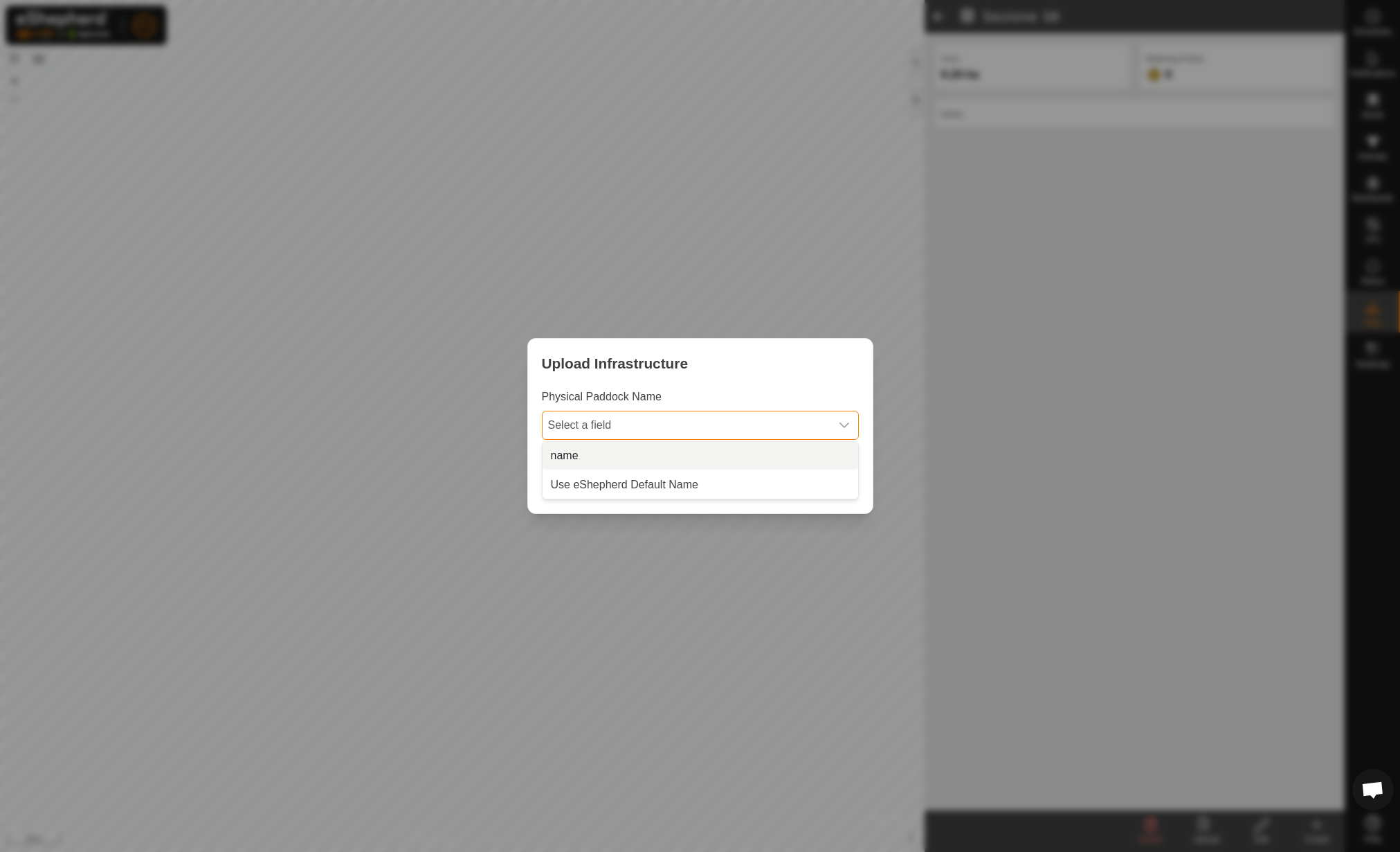
click at [623, 454] on li "name" at bounding box center [700, 456] width 315 height 28
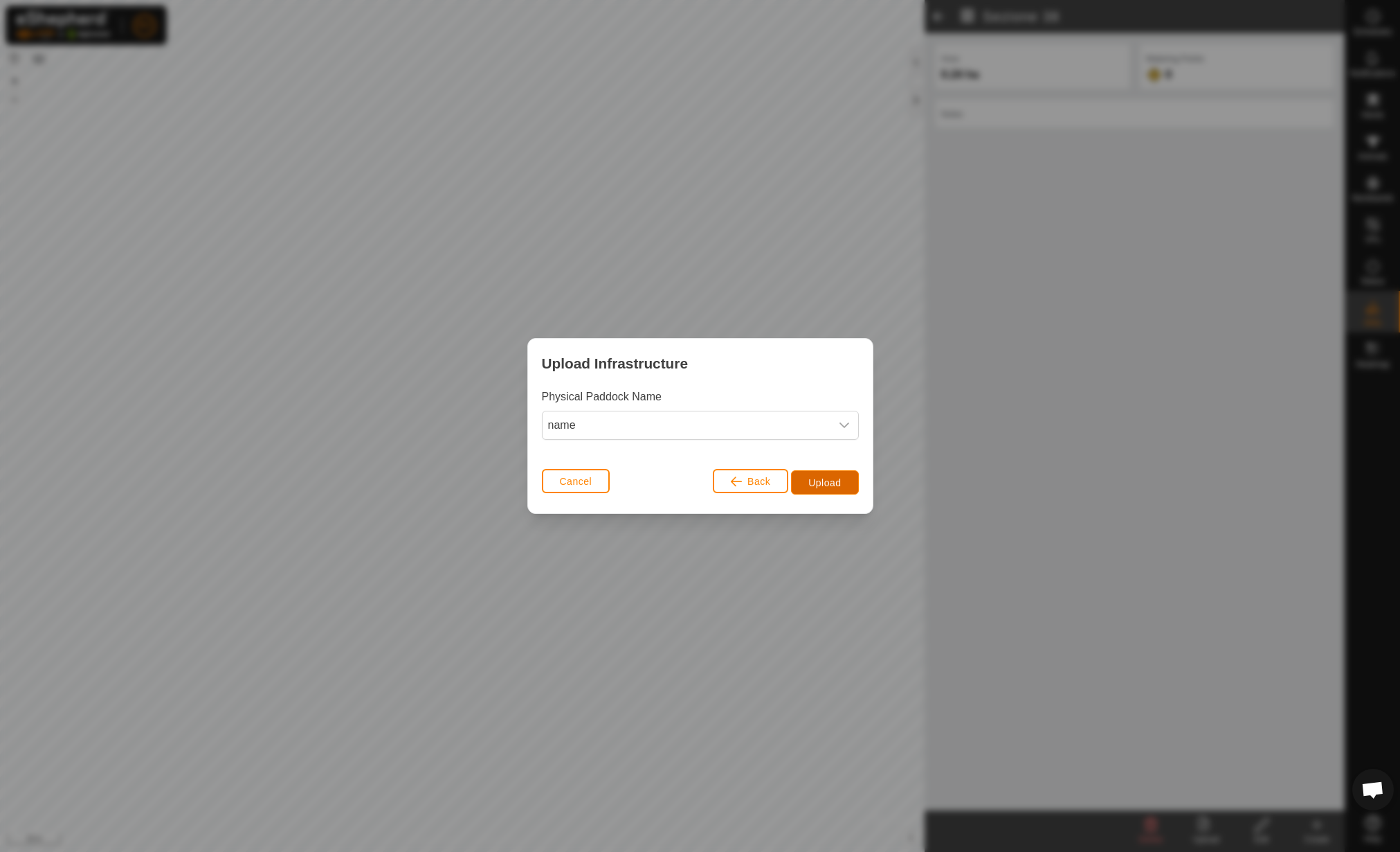
click at [806, 473] on button "Upload" at bounding box center [825, 482] width 67 height 24
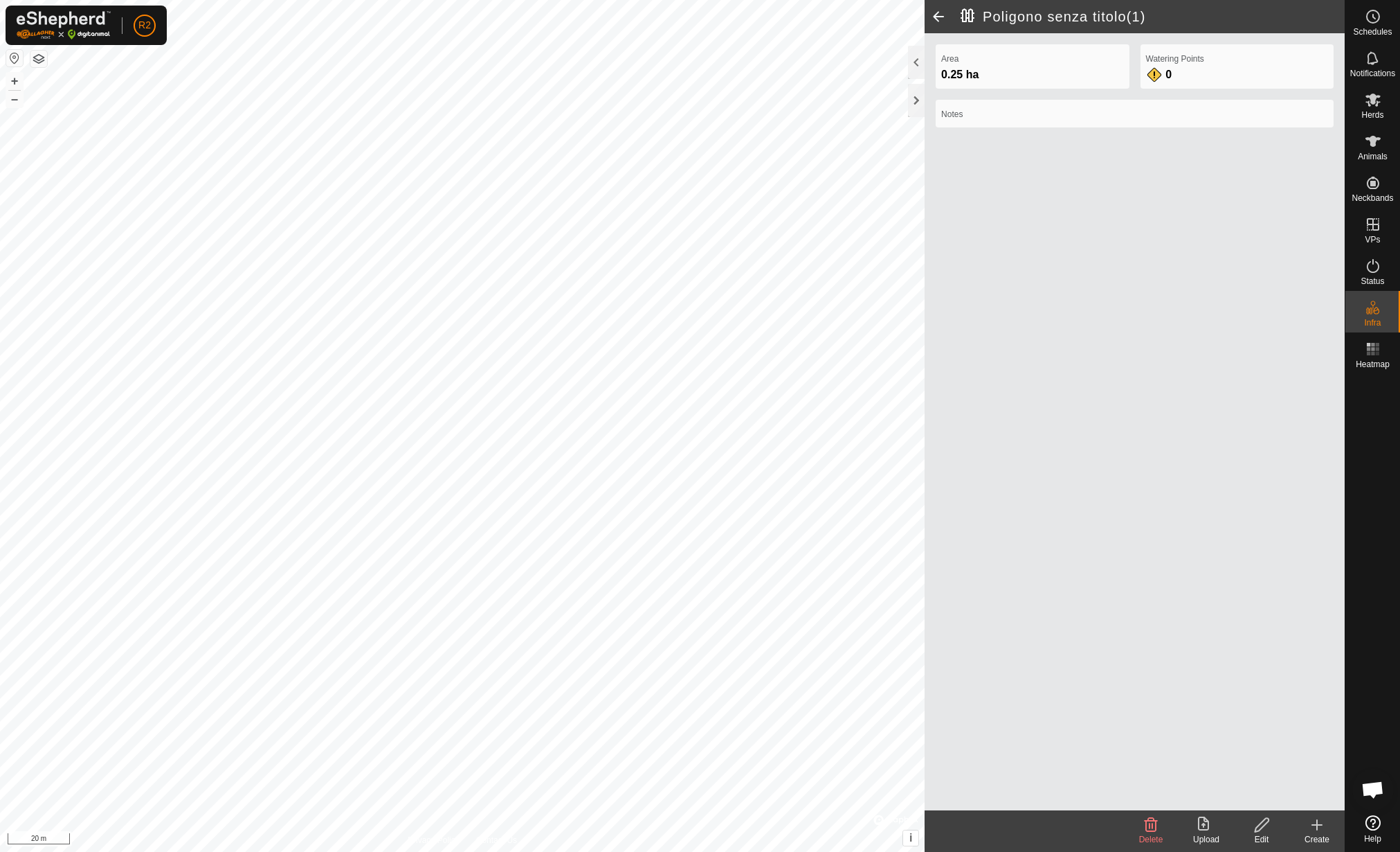
click at [1263, 836] on div "Edit" at bounding box center [1262, 839] width 56 height 12
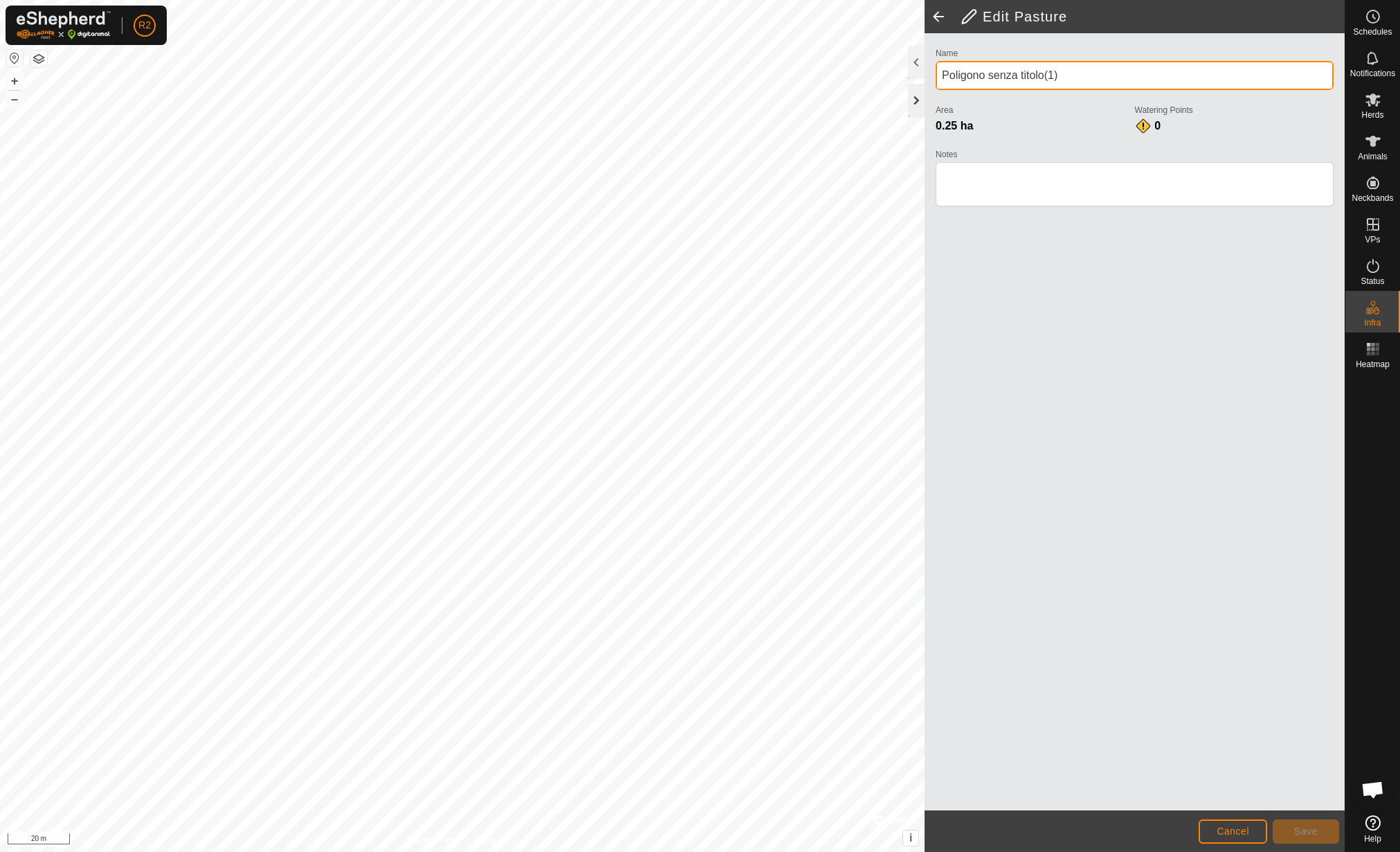
click at [894, 85] on div "Edit Pasture Name Poligono senza titolo(1) Area 0.25 ha Watering Points 0 Notes…" at bounding box center [672, 426] width 1344 height 852
type input "Sezione 39"
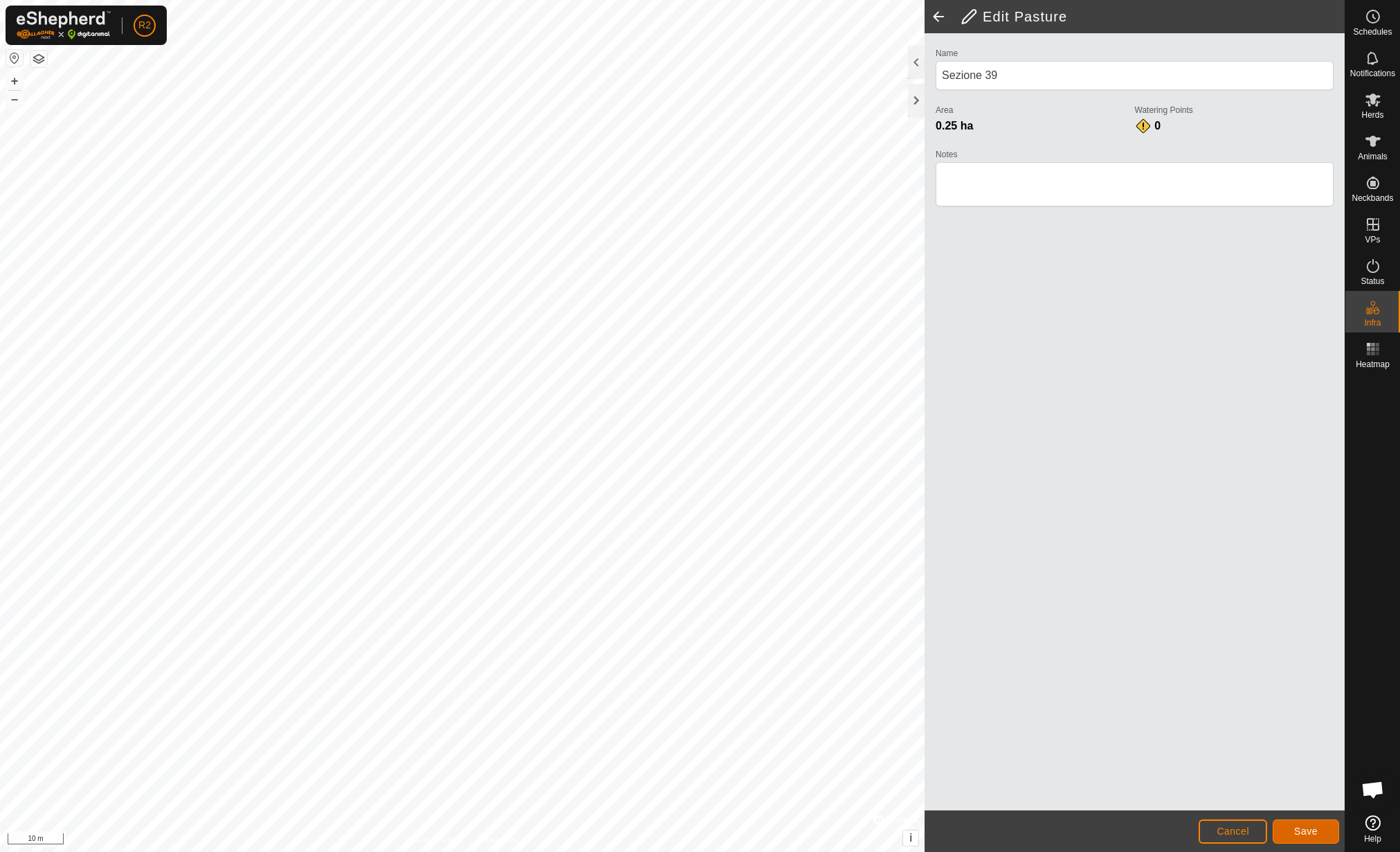
click at [1308, 829] on span "Save" at bounding box center [1306, 831] width 23 height 11
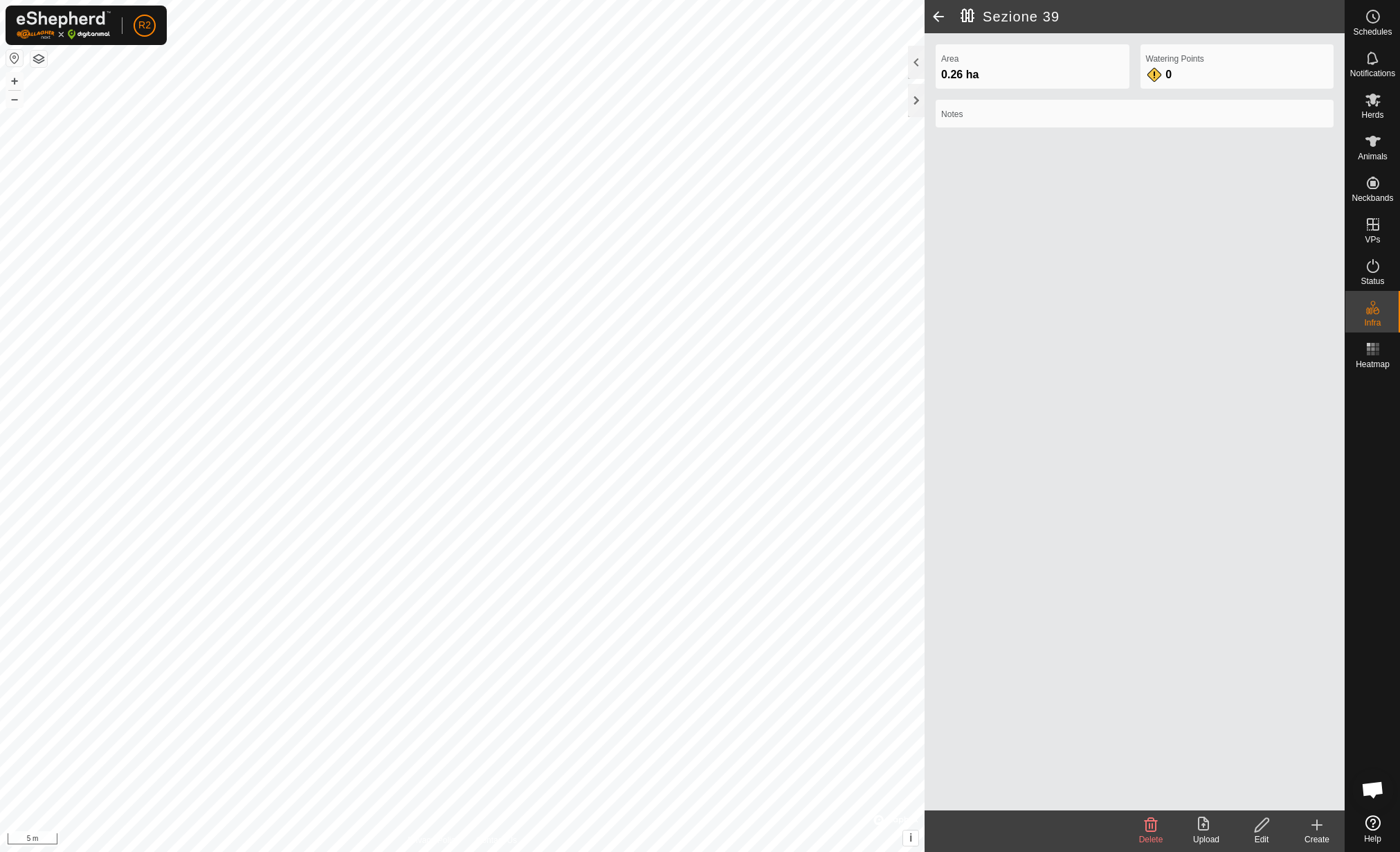
click at [1269, 824] on icon at bounding box center [1262, 824] width 18 height 17
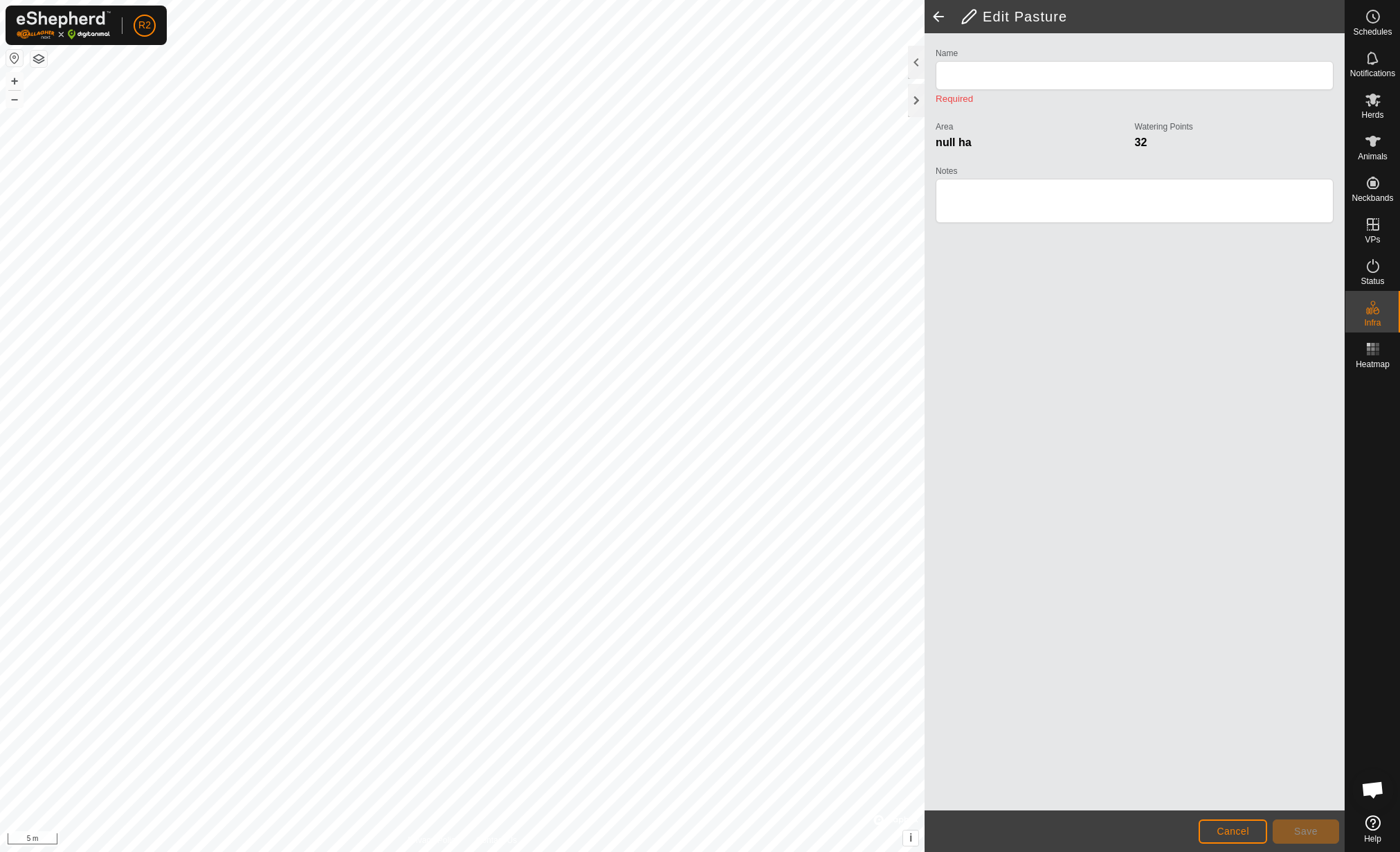
type input "Sezione 39"
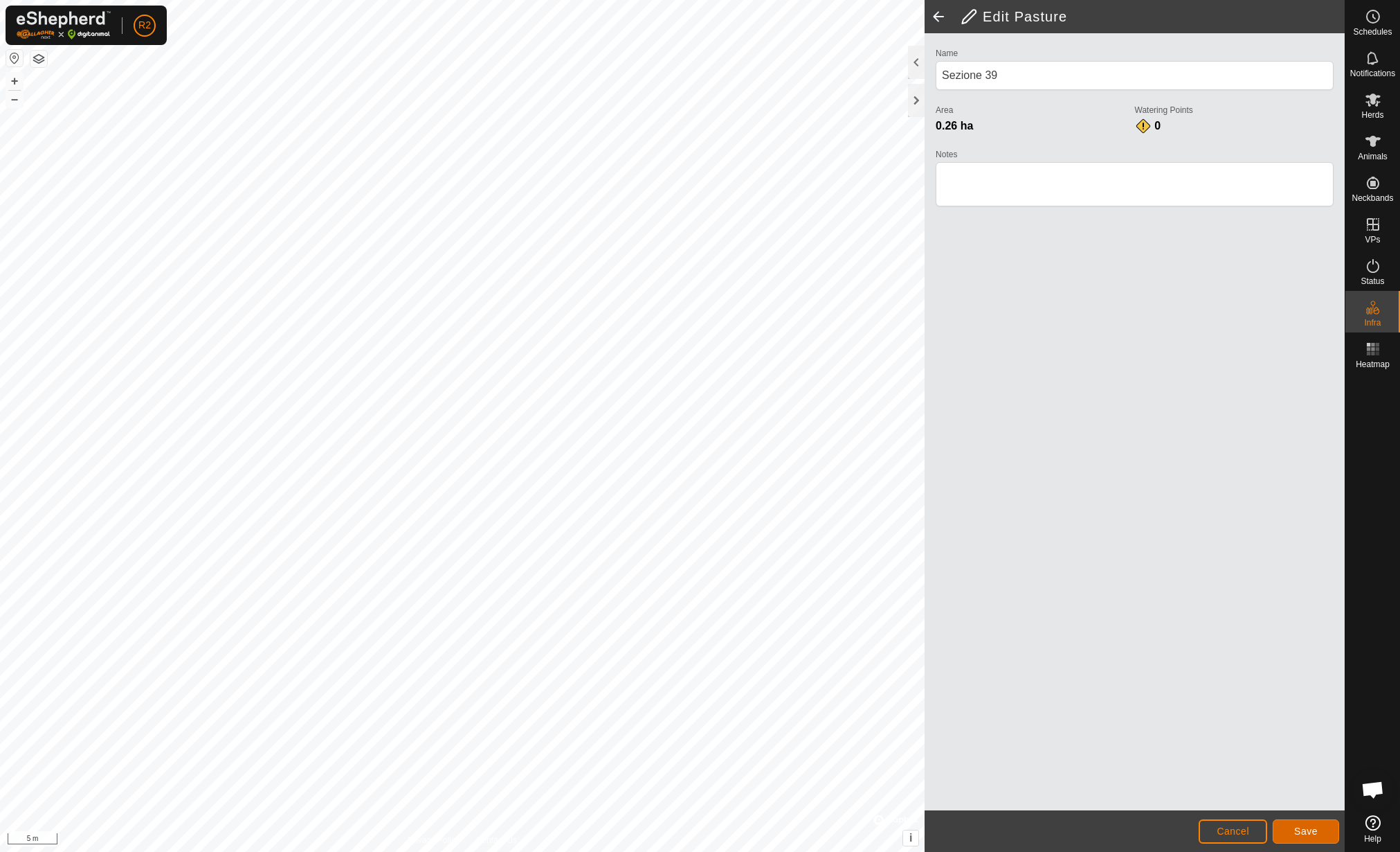
click at [1306, 831] on span "Save" at bounding box center [1306, 831] width 23 height 11
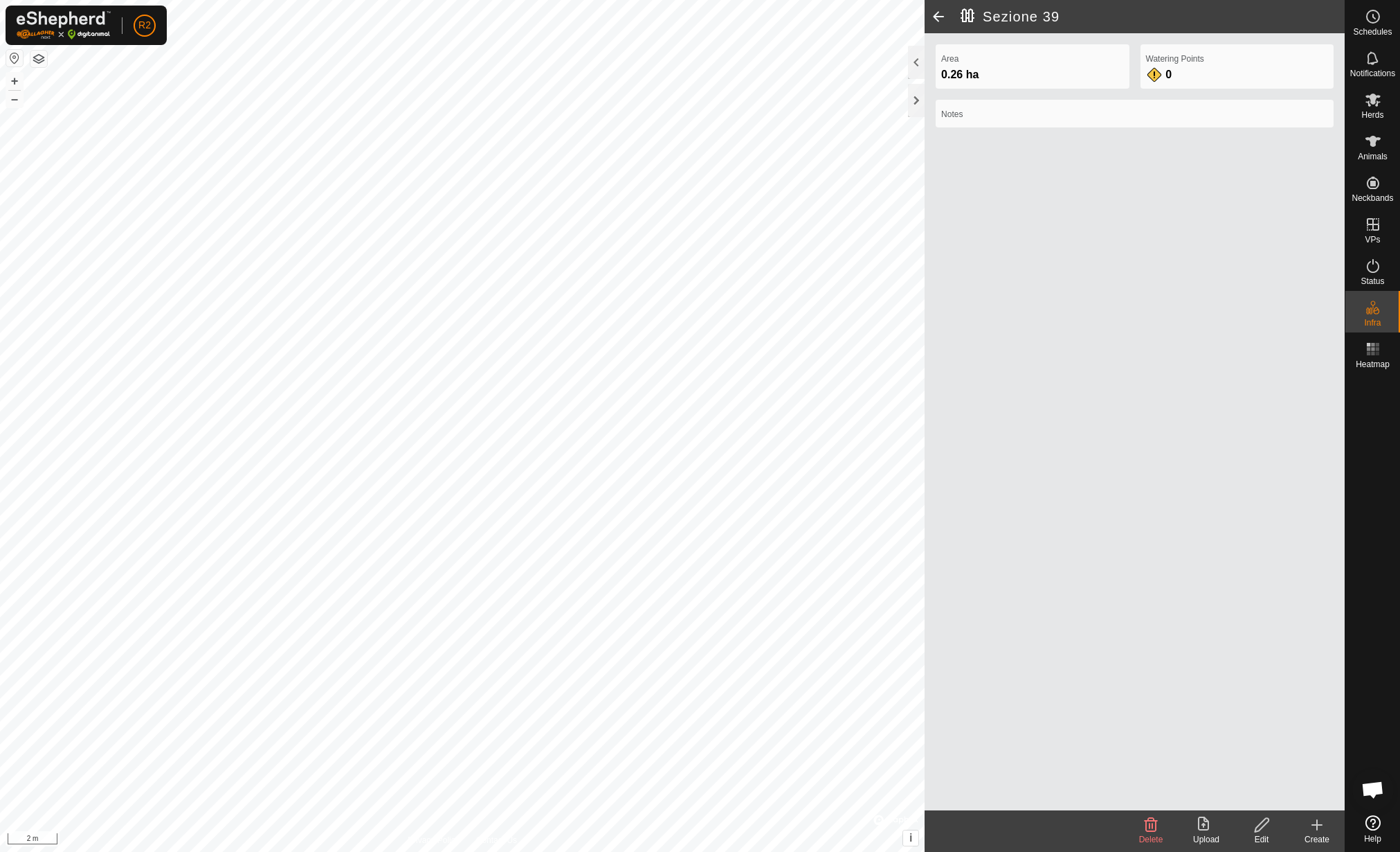
click at [1278, 829] on edit-svg-icon at bounding box center [1262, 824] width 56 height 17
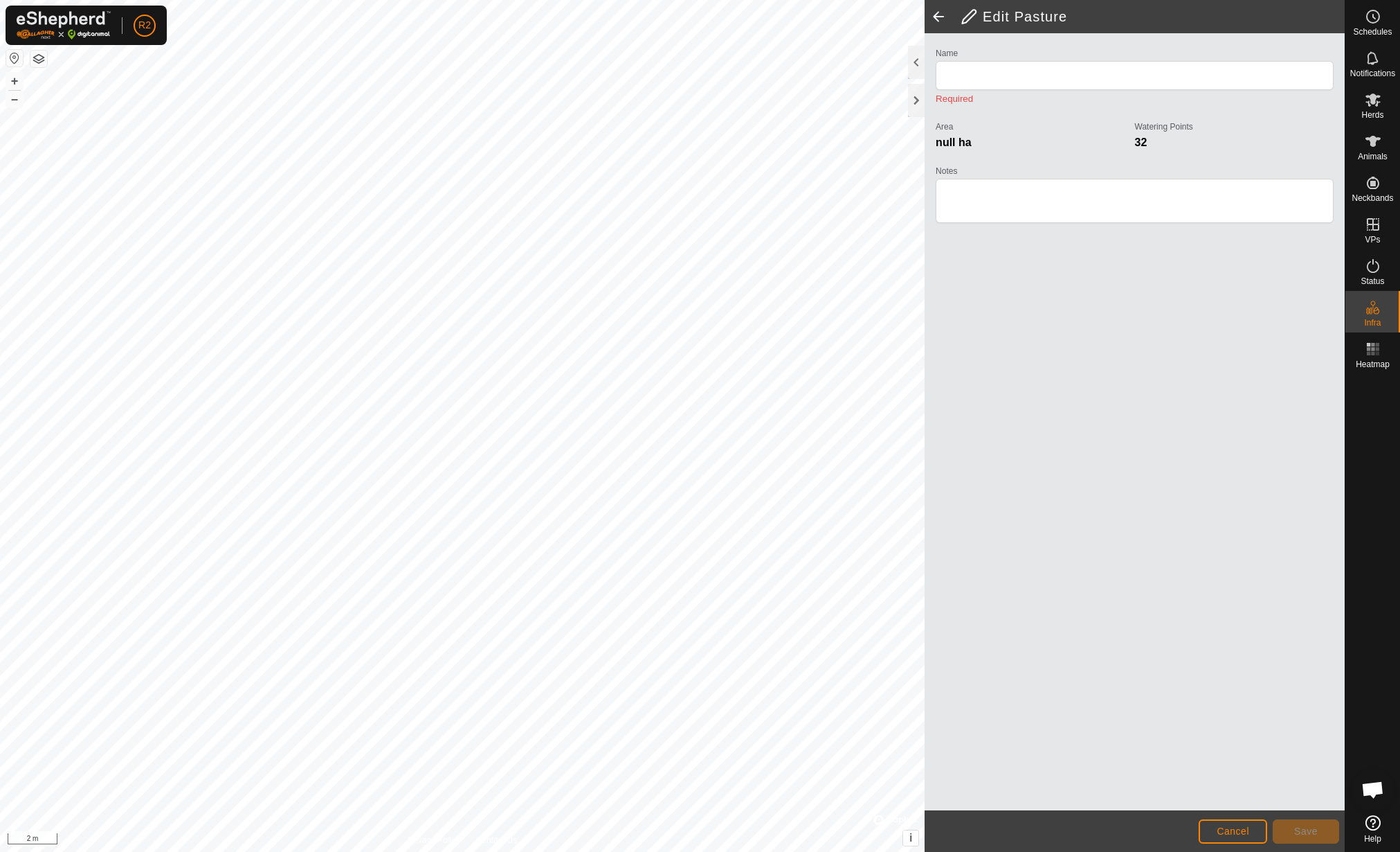
type input "Sezione 39"
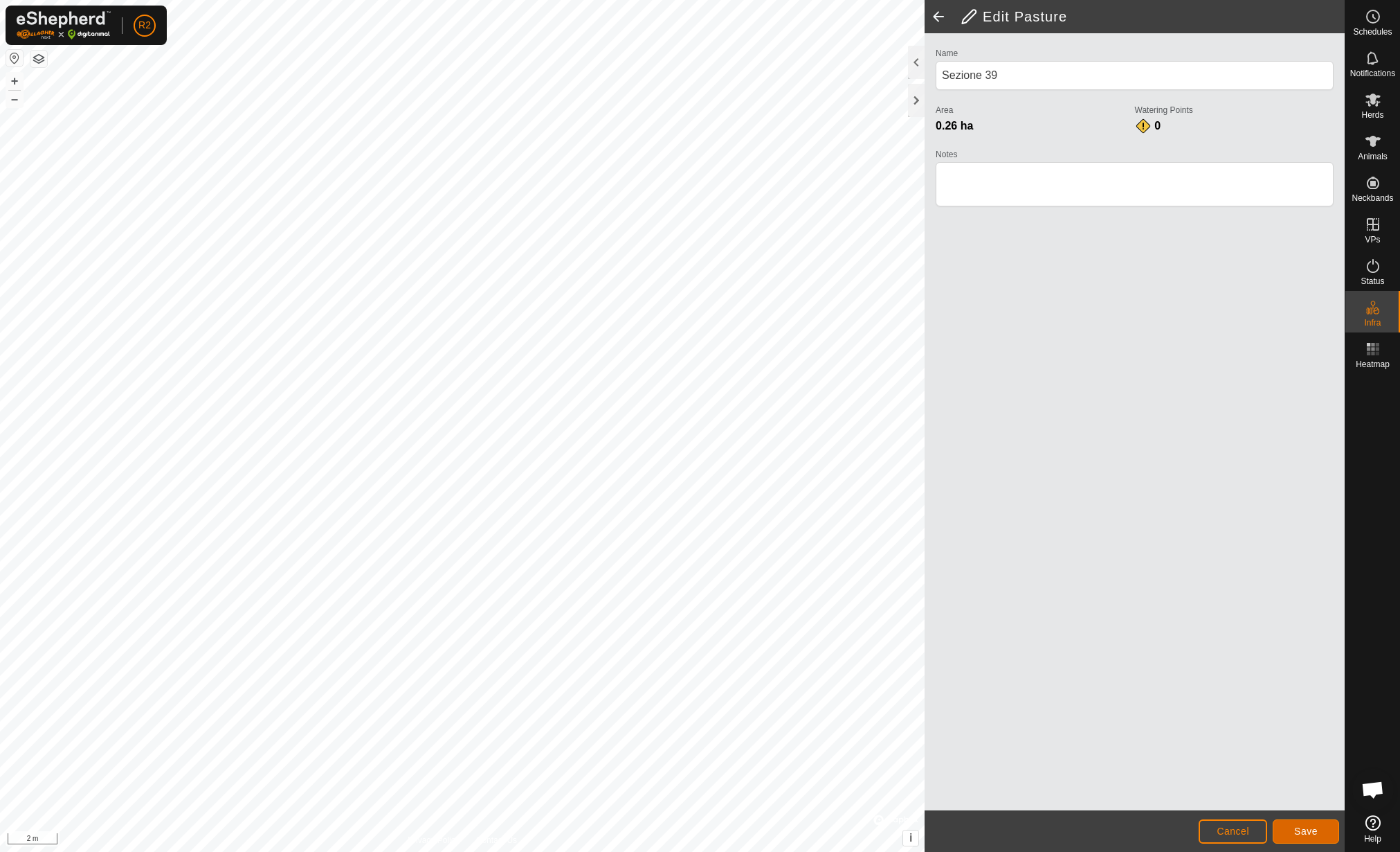
click at [1311, 826] on span "Save" at bounding box center [1306, 831] width 23 height 11
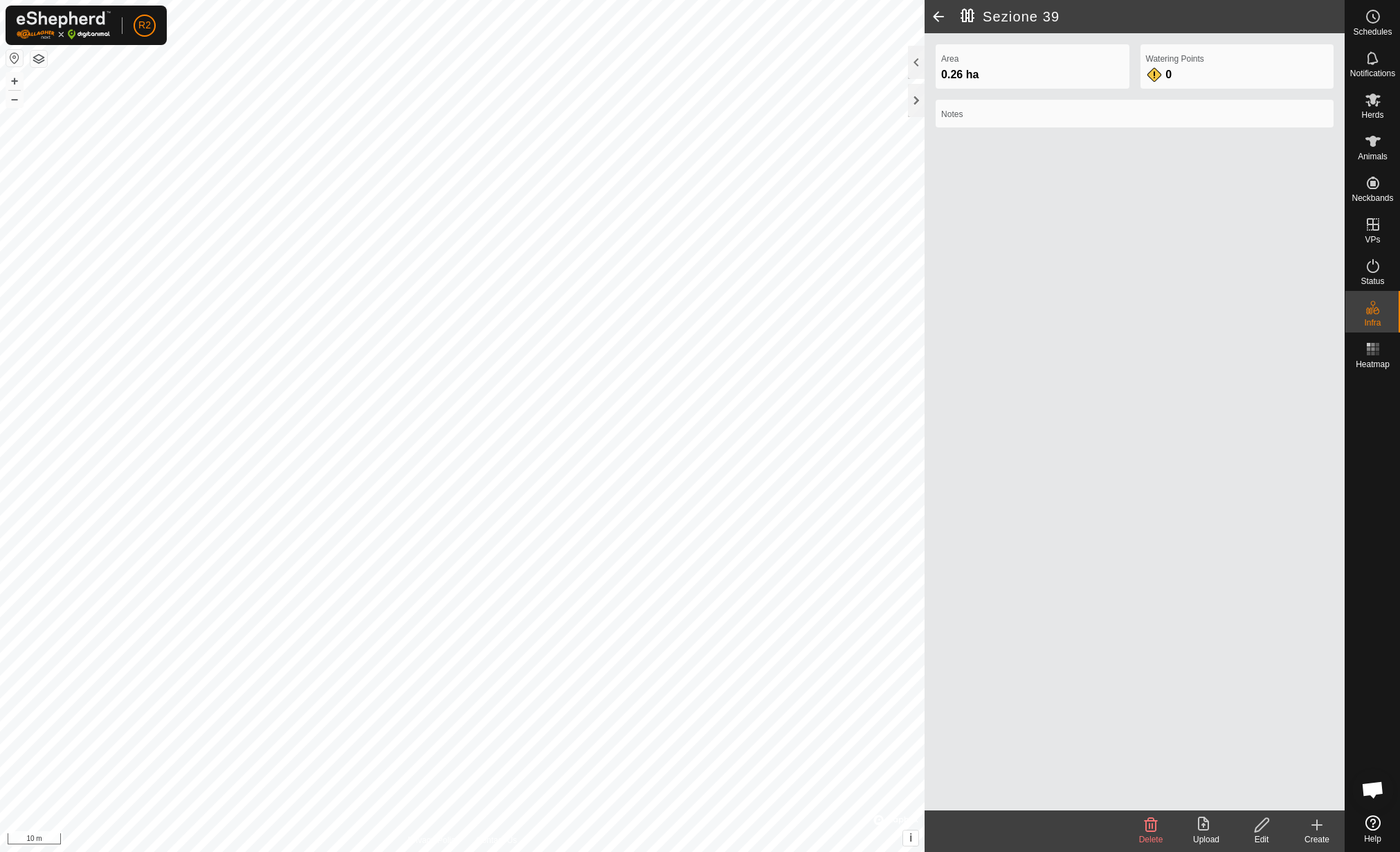
click at [1208, 834] on div "Upload" at bounding box center [1206, 839] width 56 height 12
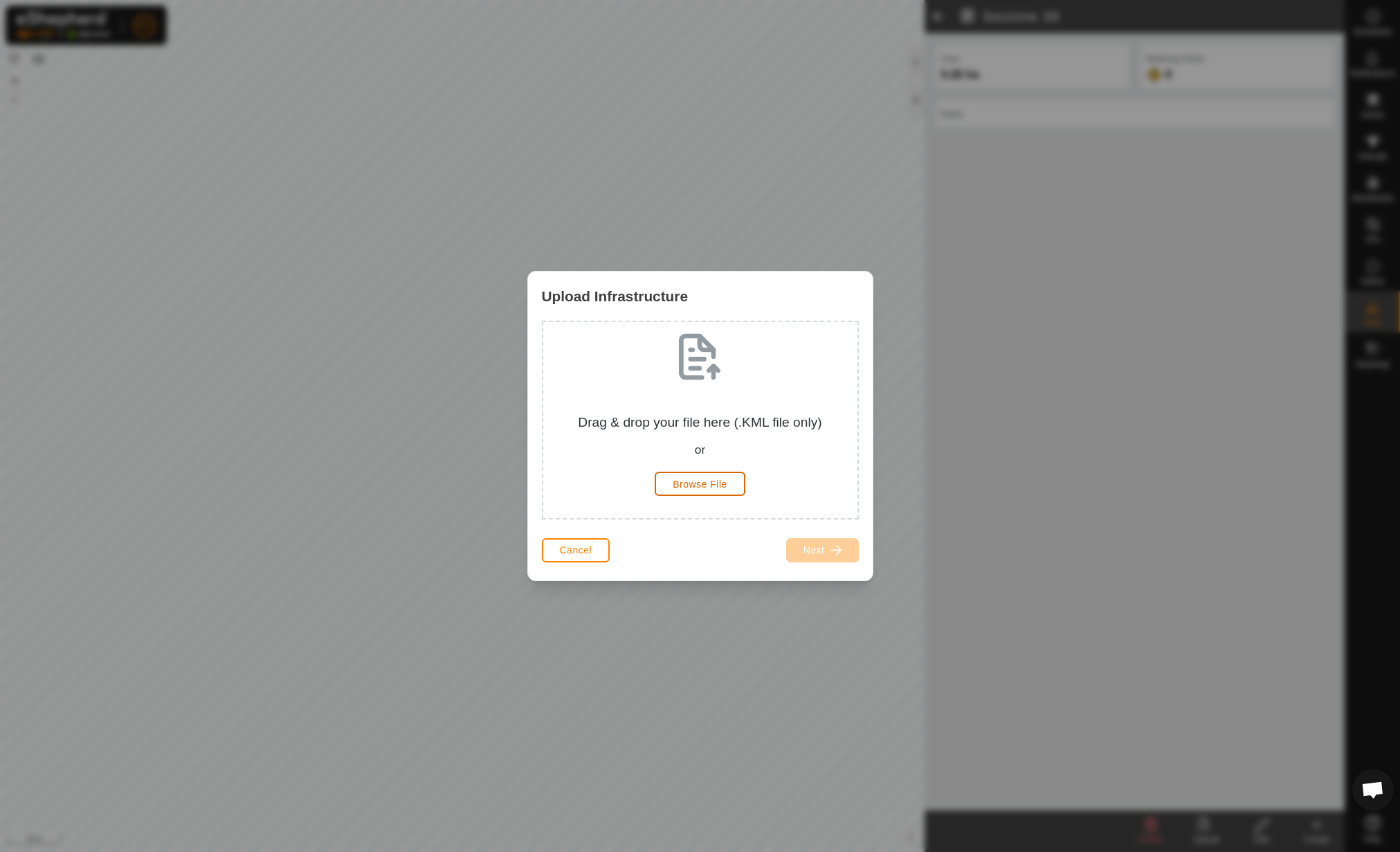
click at [685, 480] on span "Browse File" at bounding box center [700, 484] width 55 height 11
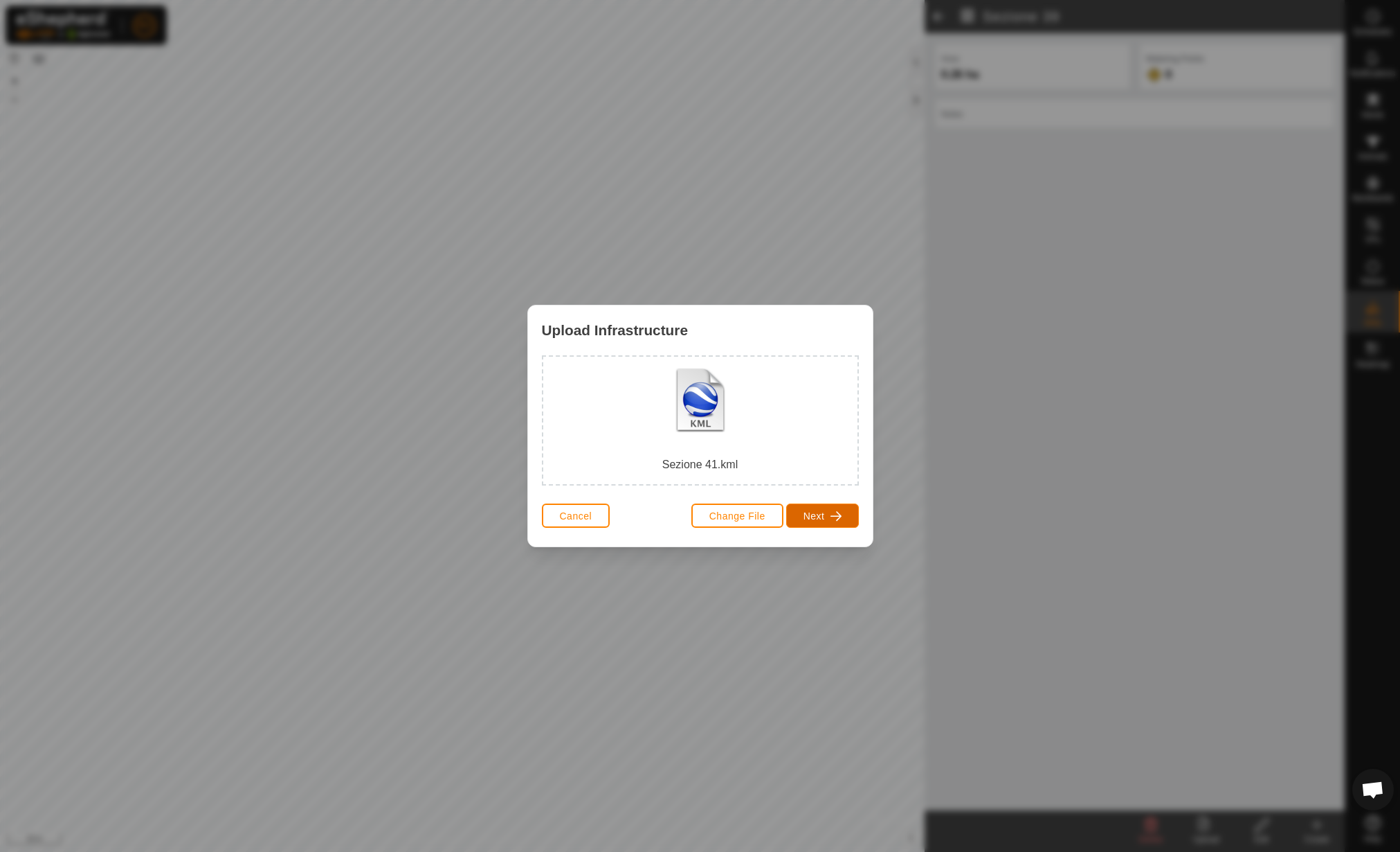
click at [854, 522] on button "Next" at bounding box center [823, 515] width 73 height 24
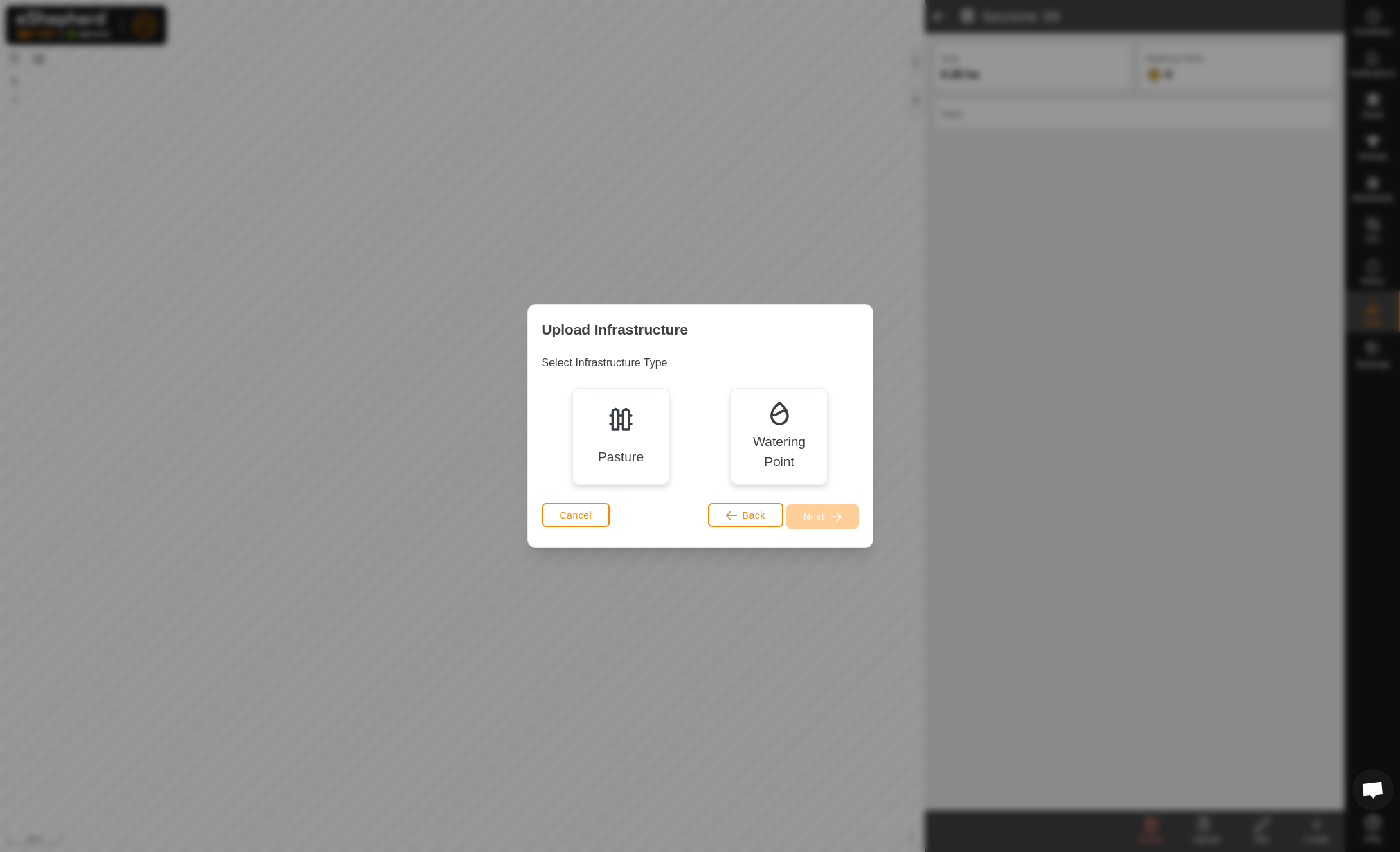
click at [642, 438] on div "Pasture" at bounding box center [621, 436] width 97 height 97
click at [812, 512] on span "Next" at bounding box center [814, 516] width 21 height 11
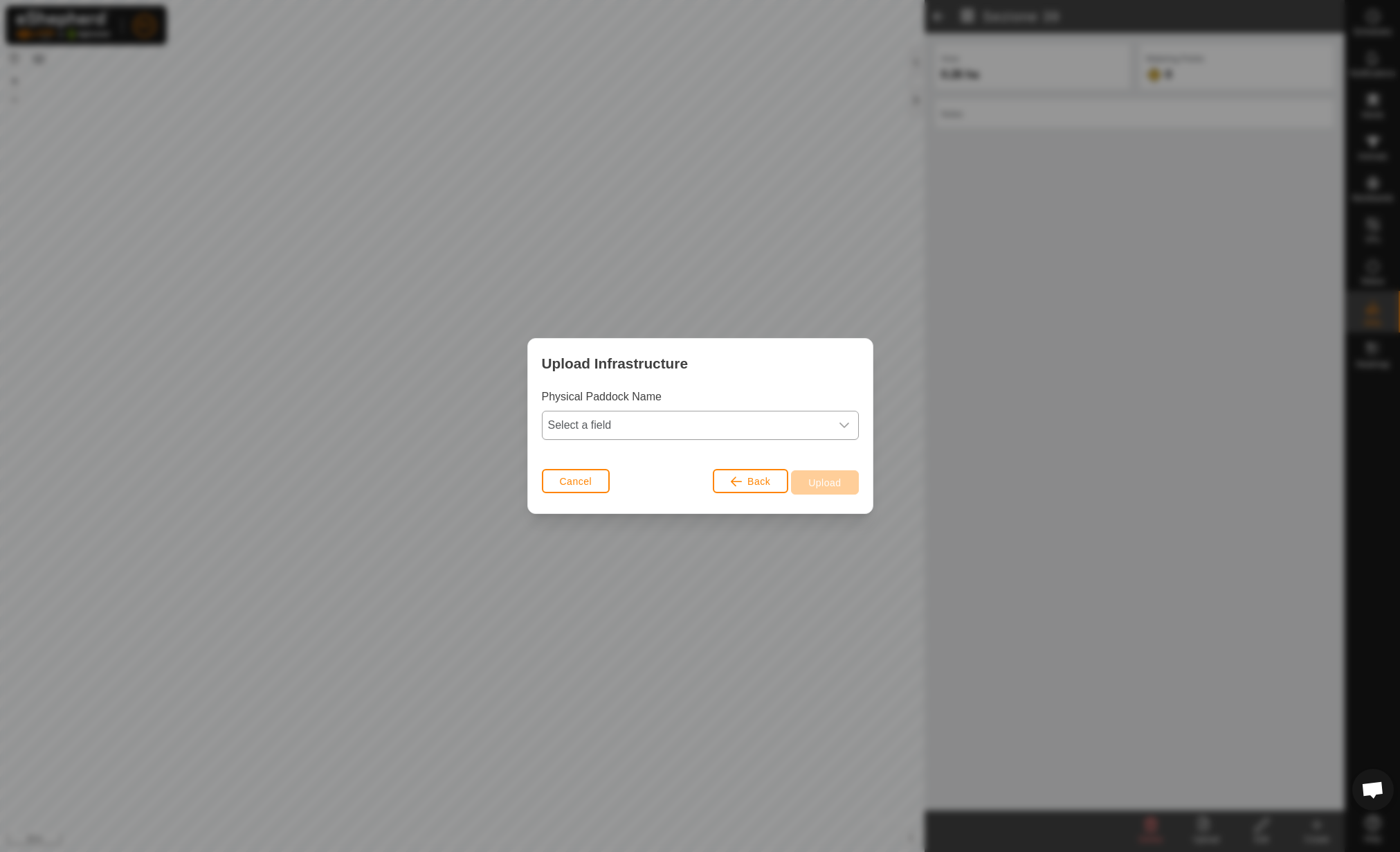
click at [648, 430] on span "Select a field" at bounding box center [686, 425] width 288 height 28
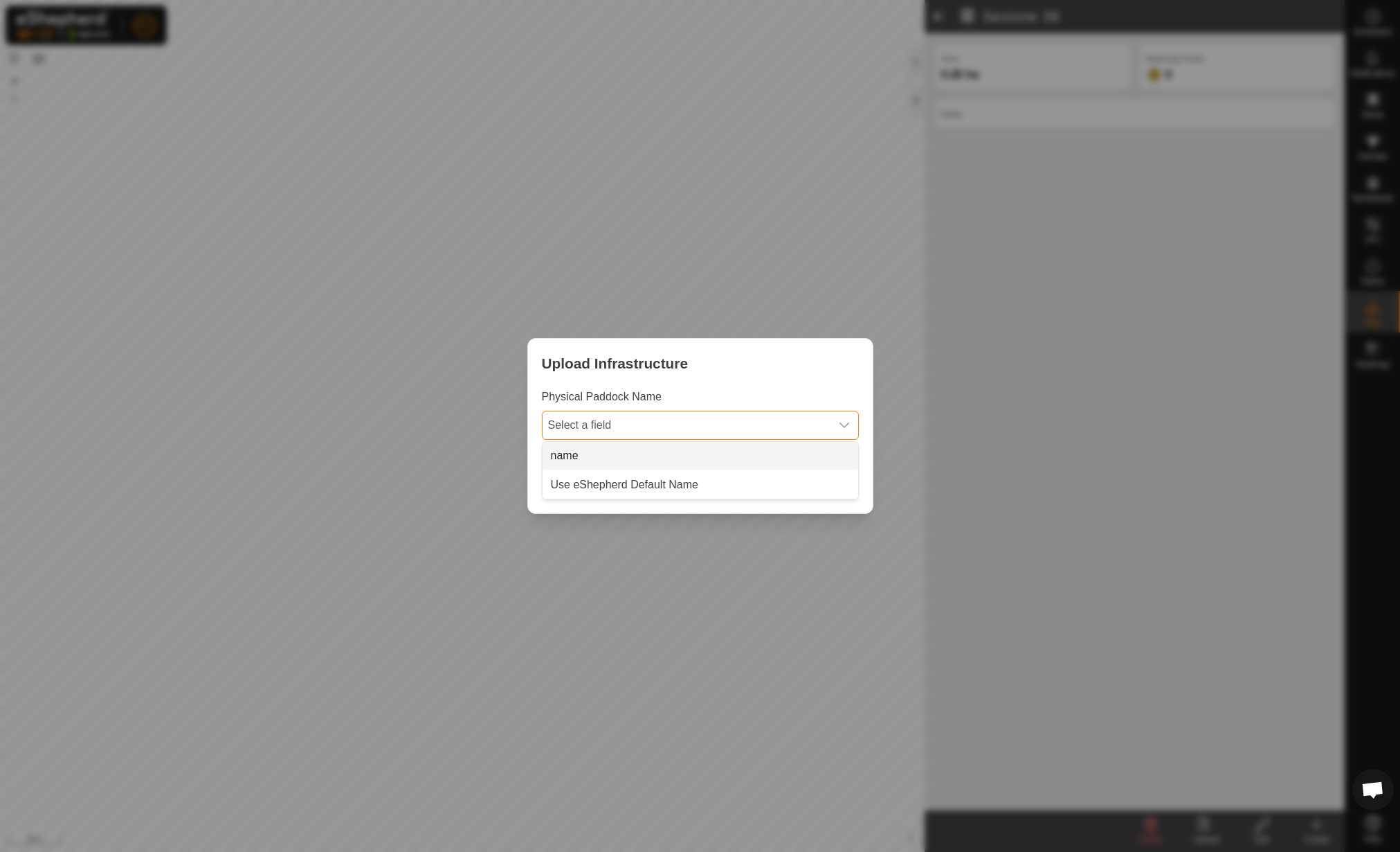
click at [646, 454] on li "name" at bounding box center [700, 456] width 315 height 28
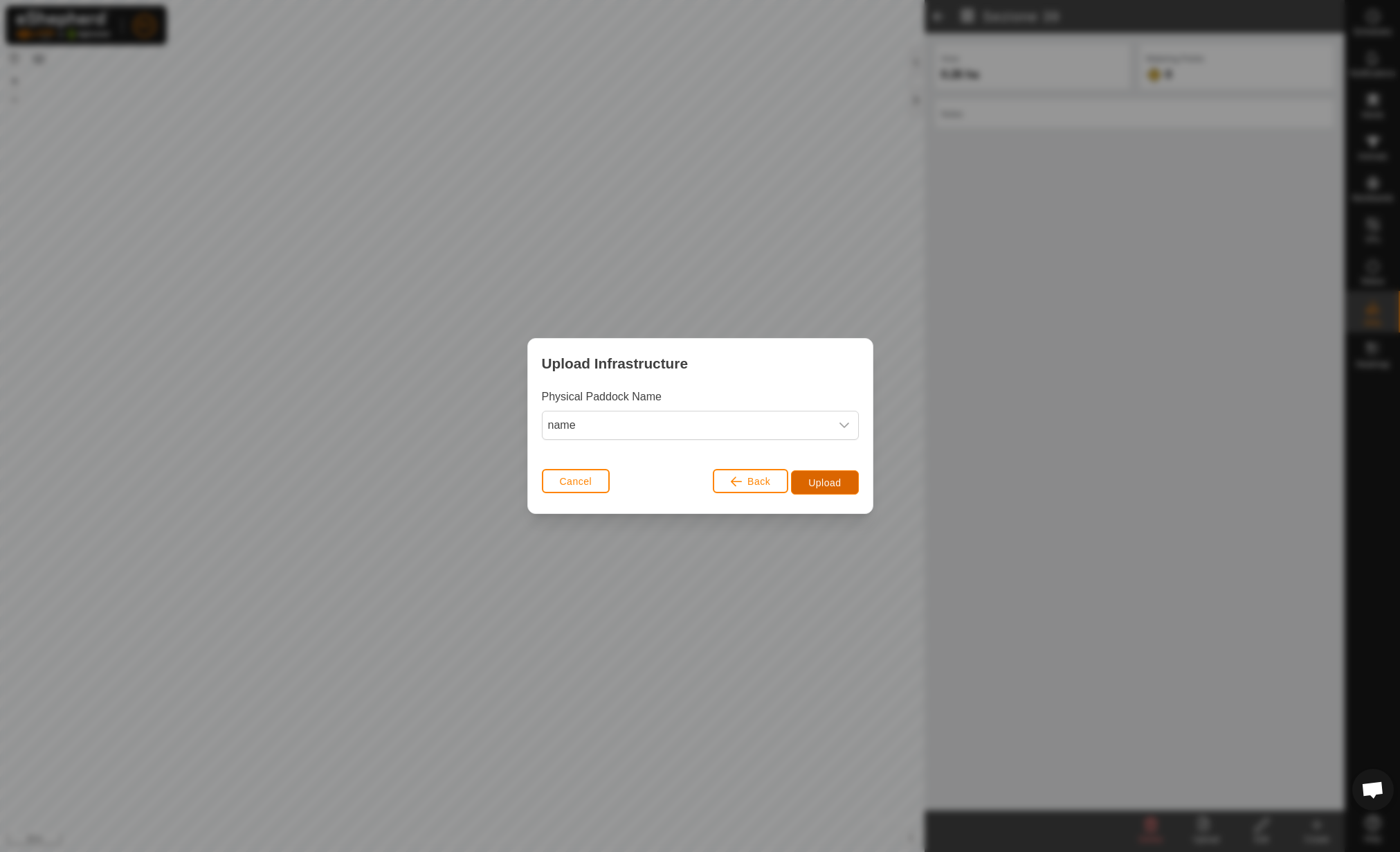
click at [830, 490] on button "Upload" at bounding box center [825, 482] width 67 height 24
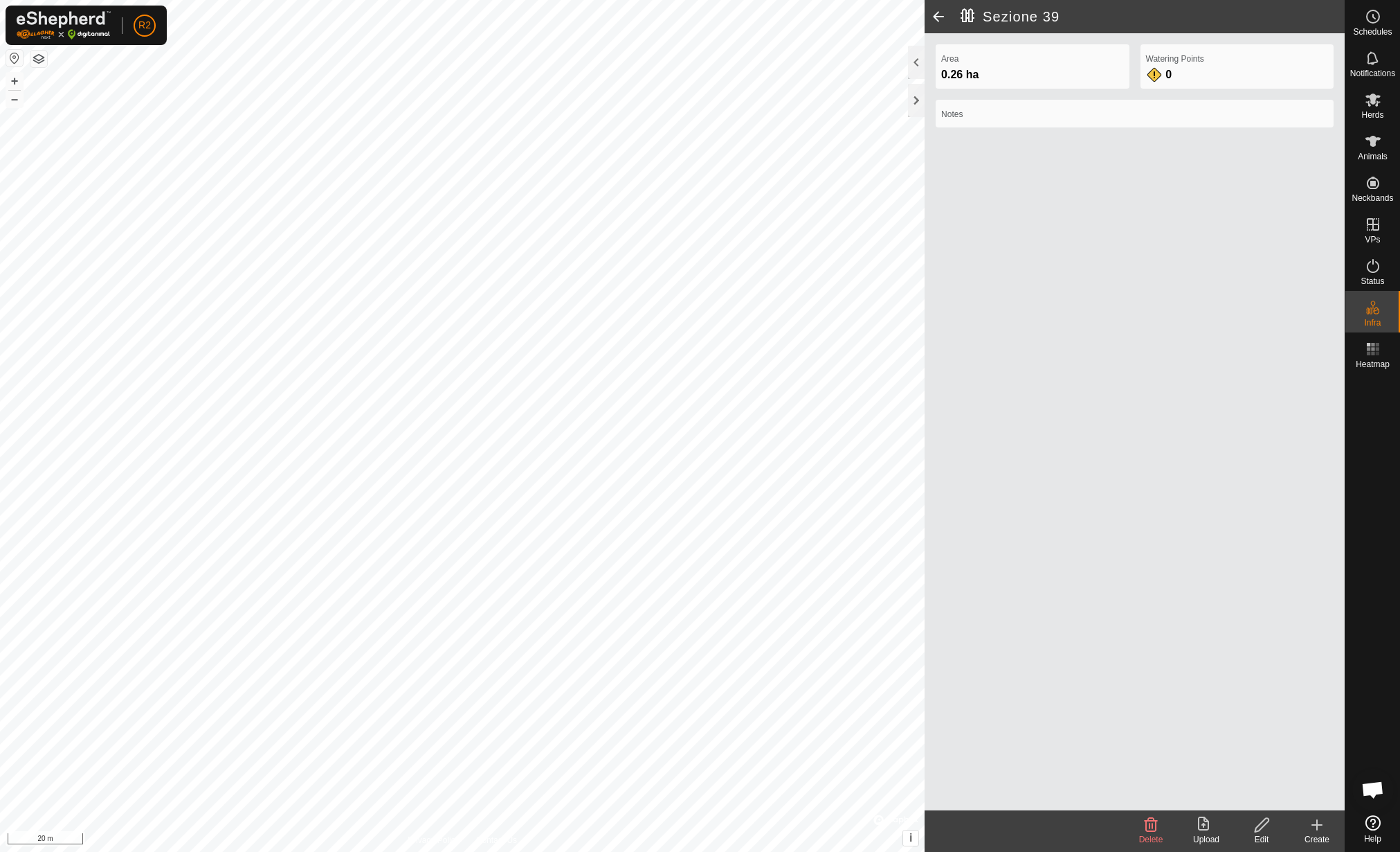
click at [1261, 818] on icon at bounding box center [1262, 824] width 18 height 17
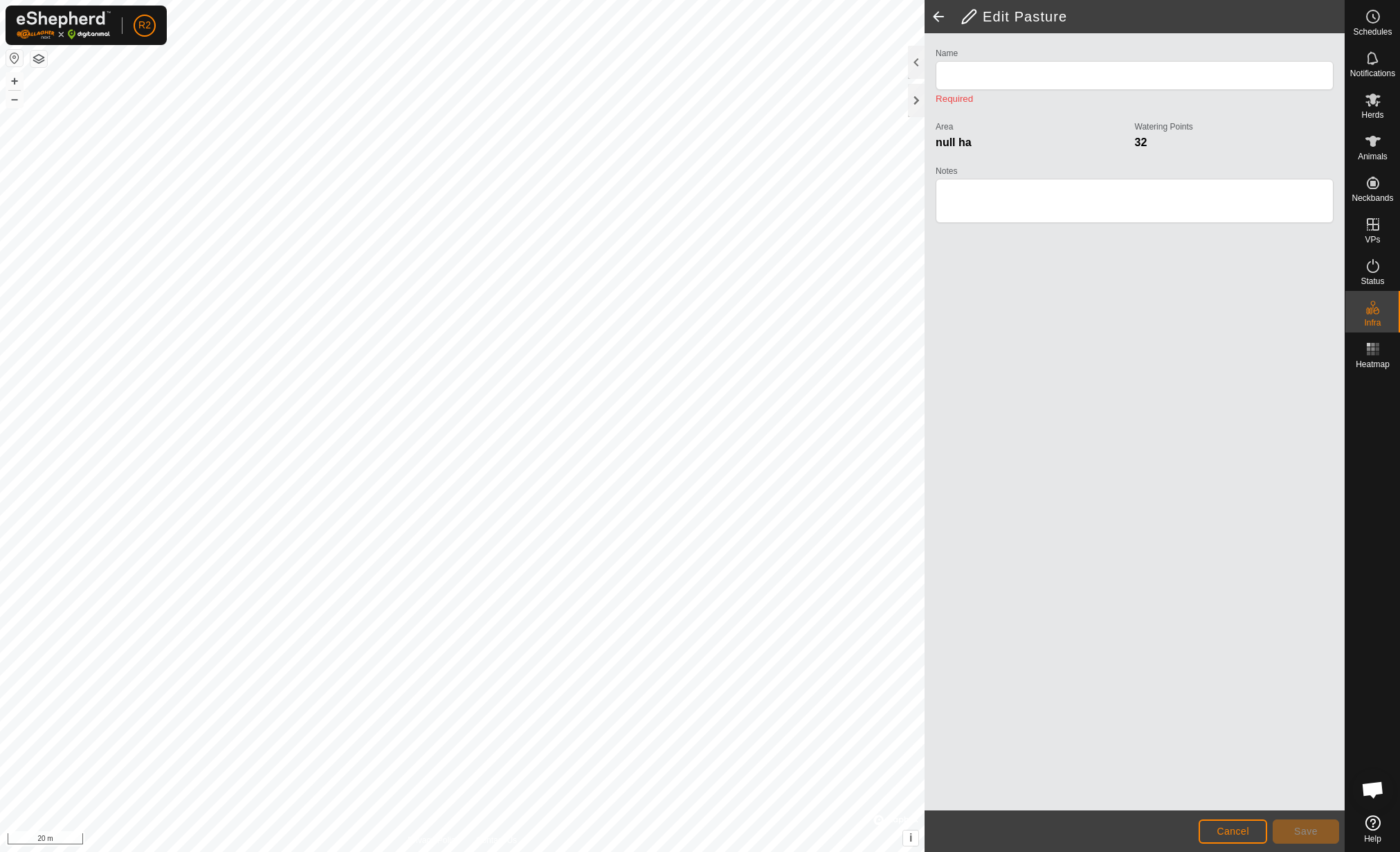
type input "Sezione 39"
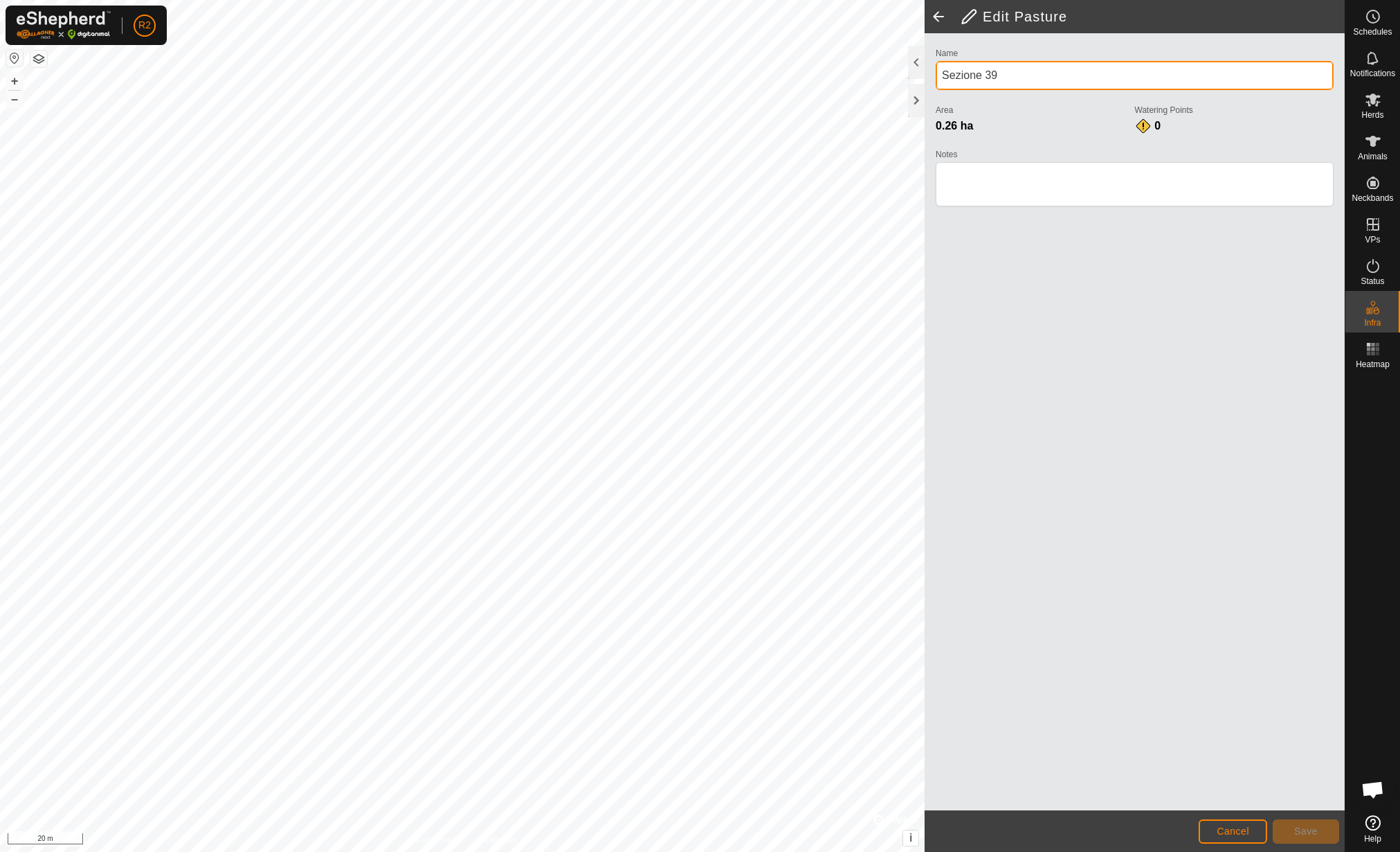
drag, startPoint x: 1033, startPoint y: 86, endPoint x: 1000, endPoint y: 92, distance: 33.5
click at [1000, 92] on div "Name Sezione 39" at bounding box center [1134, 73] width 398 height 57
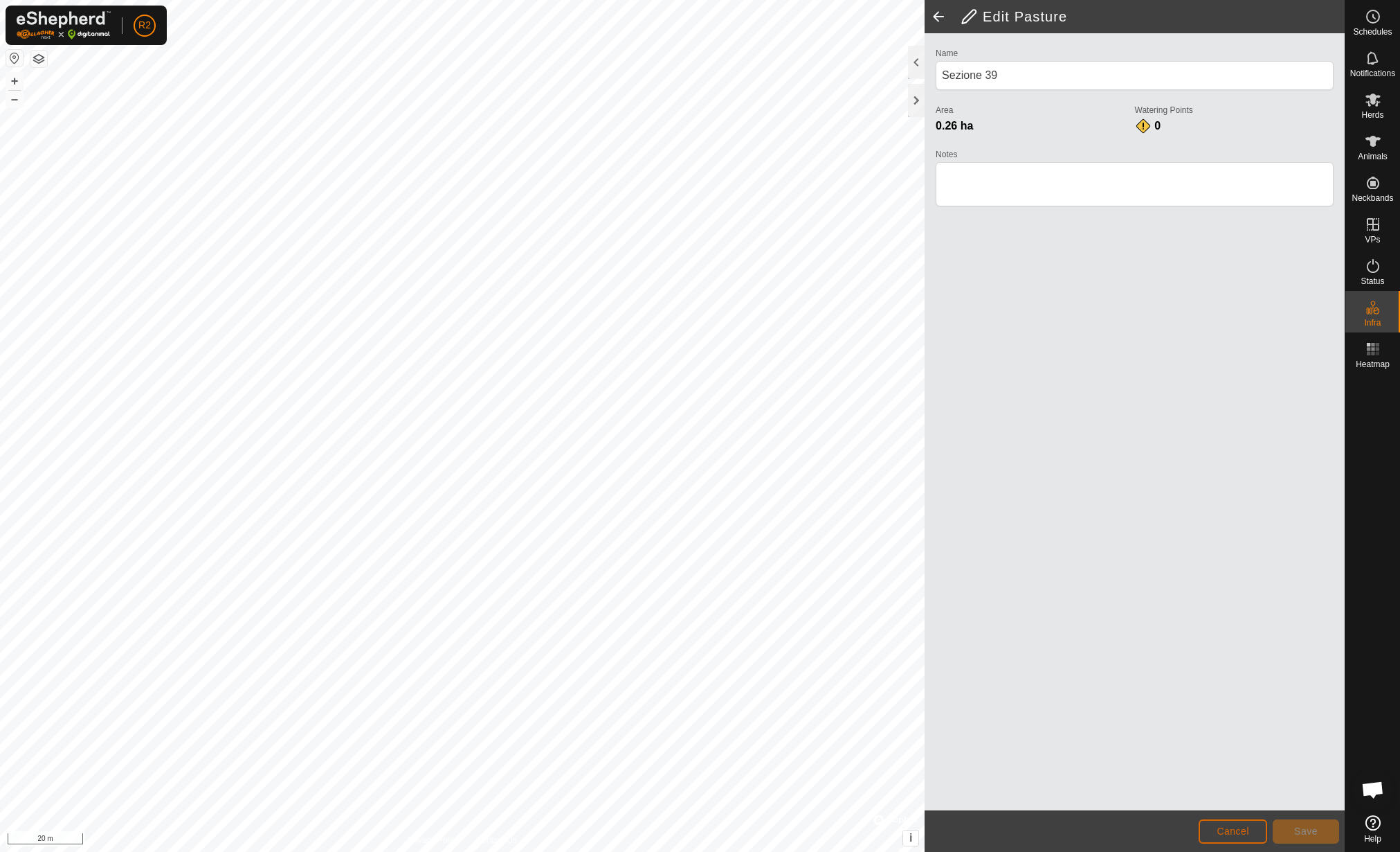
click at [1231, 824] on button "Cancel" at bounding box center [1233, 831] width 69 height 24
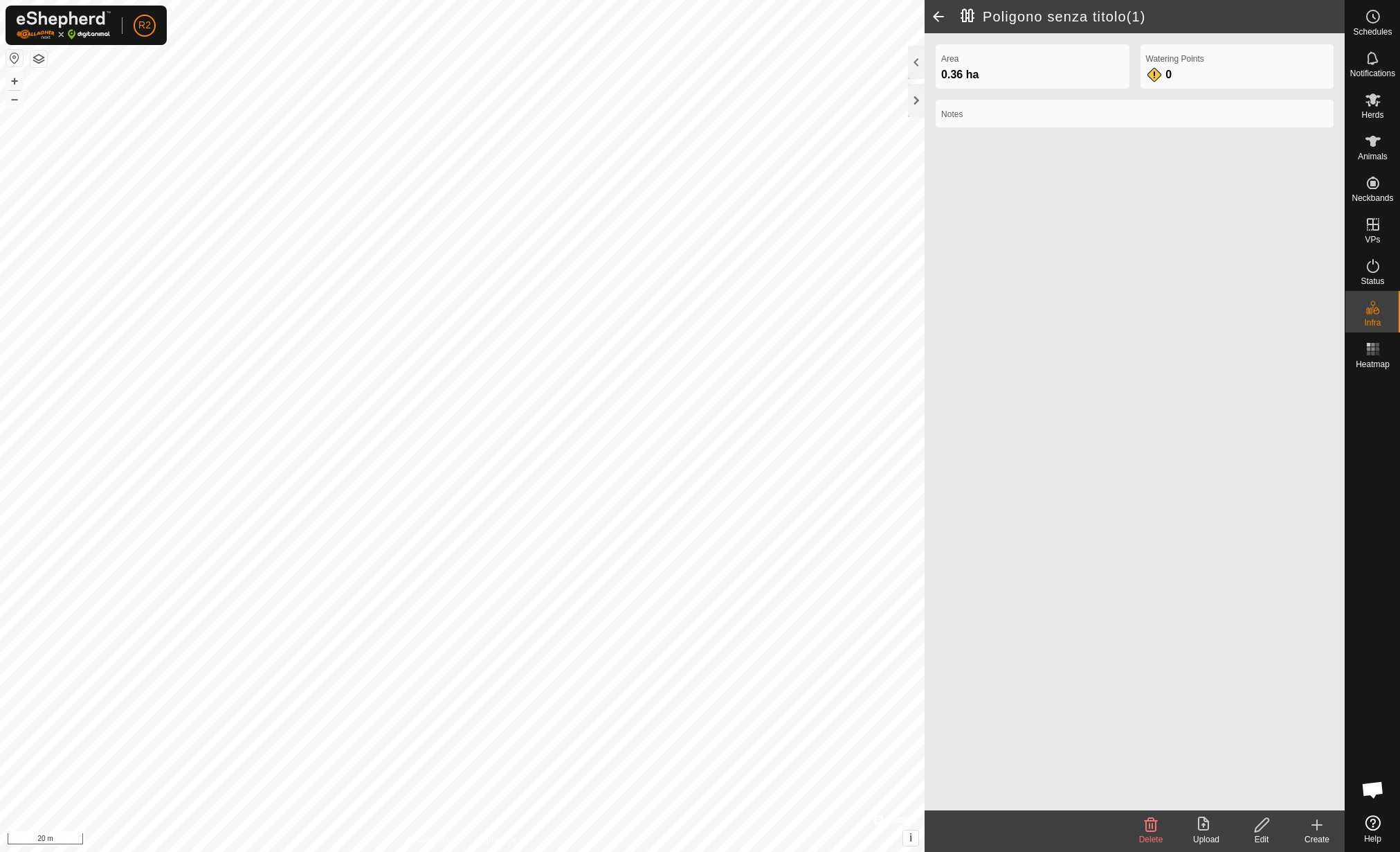
click at [1269, 823] on icon at bounding box center [1262, 824] width 18 height 17
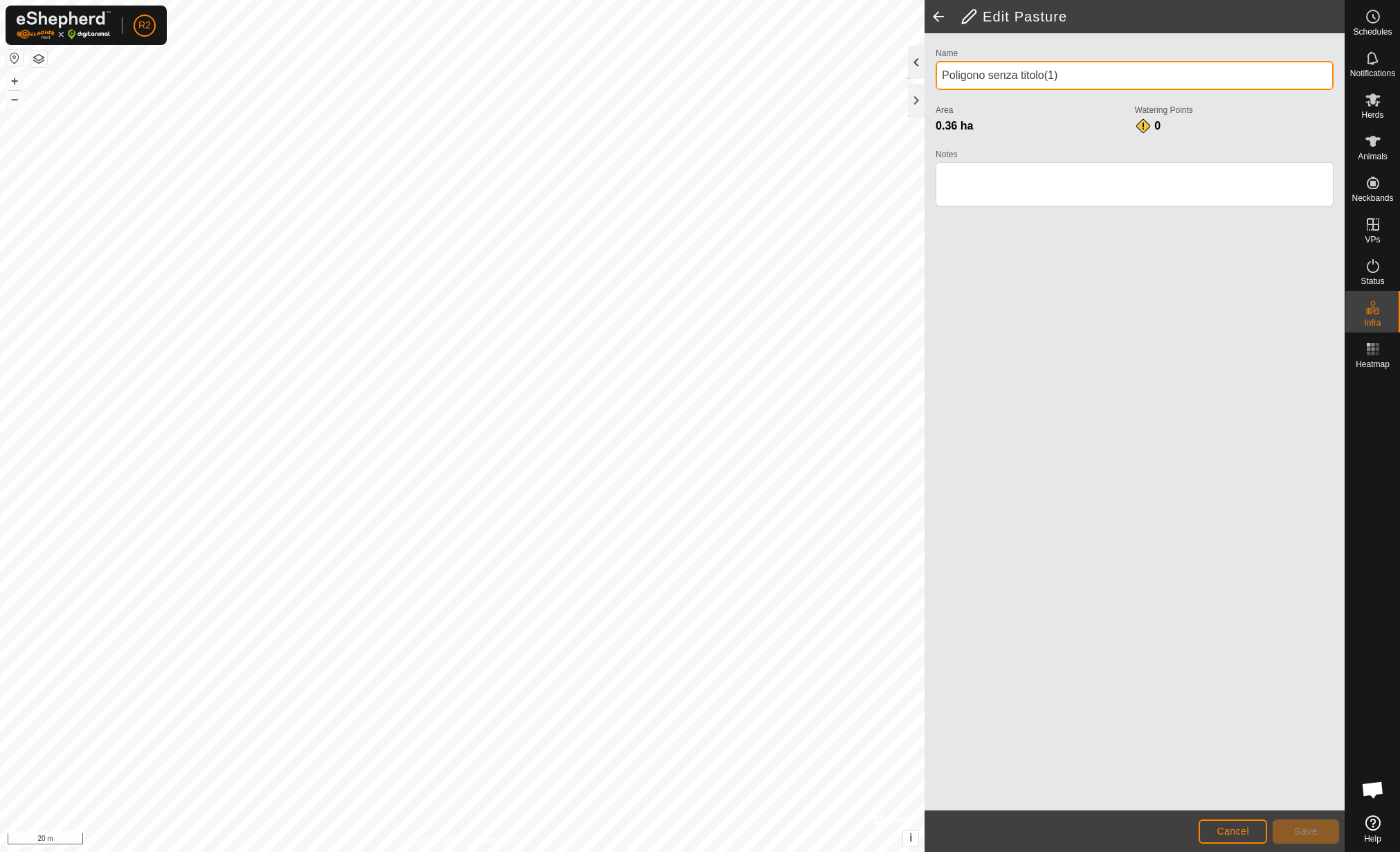
click at [835, 69] on div "Edit Pasture Name Poligono senza titolo(1) Area 0.36 ha Watering Points 0 Notes…" at bounding box center [672, 426] width 1344 height 852
type input "Sezione 40"
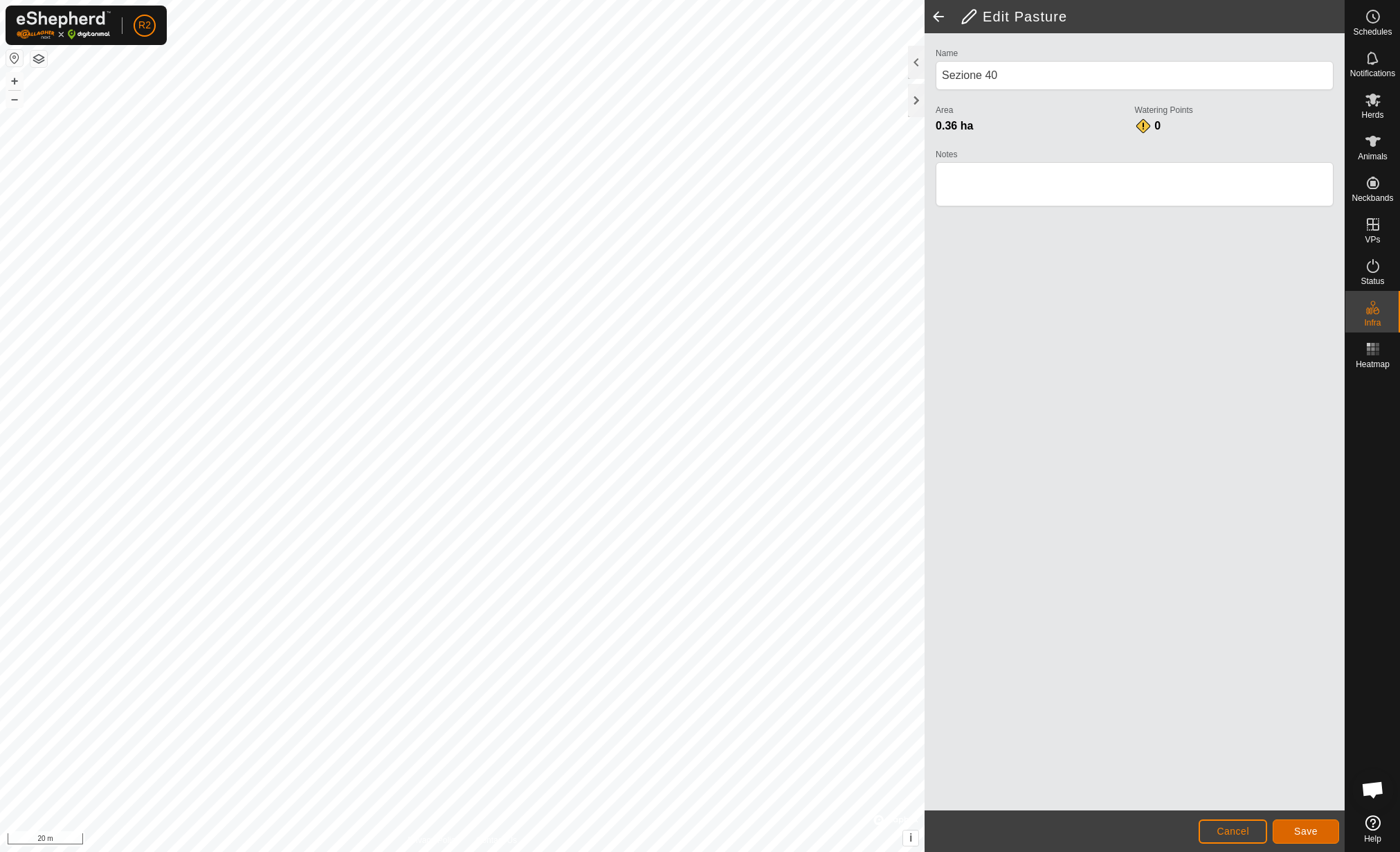
click at [1323, 827] on button "Save" at bounding box center [1306, 831] width 66 height 24
